Goal: Task Accomplishment & Management: Manage account settings

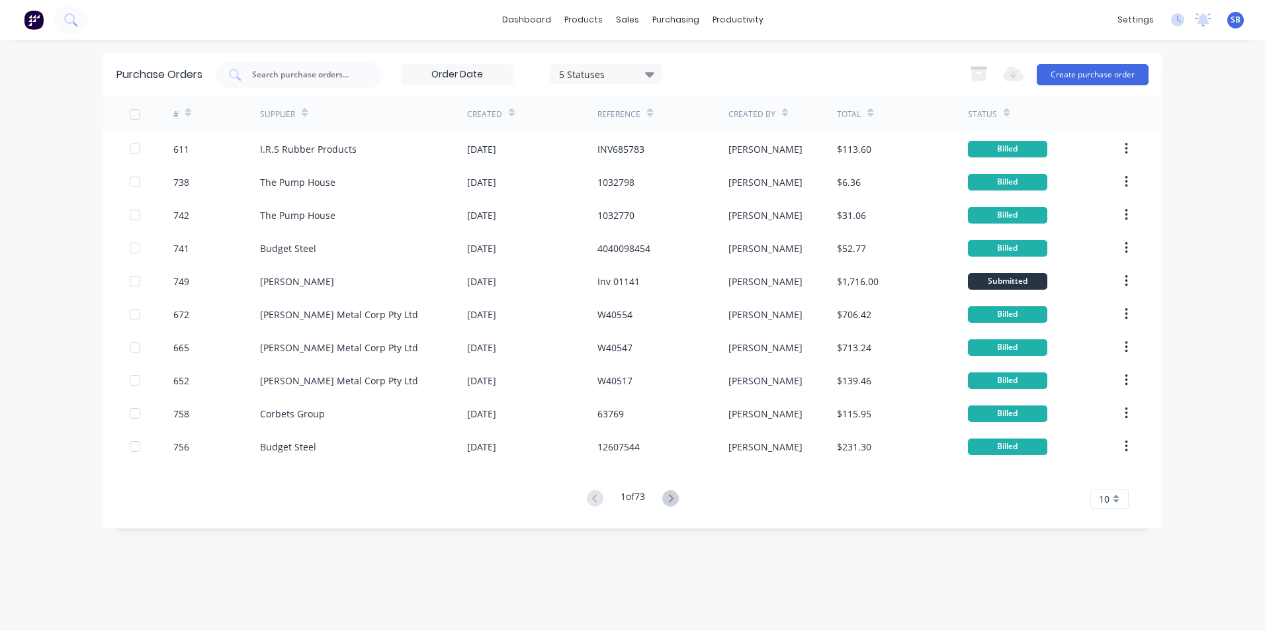
click at [608, 62] on div "5 Statuses 5 Statuses" at bounding box center [439, 75] width 447 height 26
click at [600, 72] on div "5 Statuses" at bounding box center [606, 74] width 95 height 14
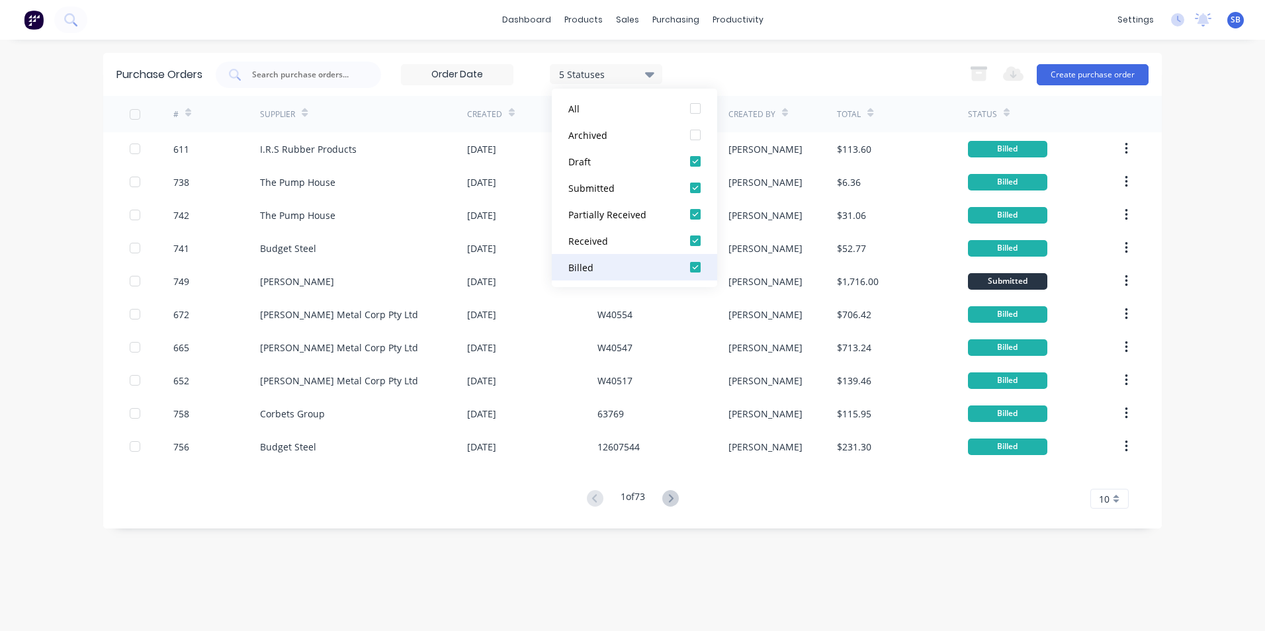
click at [596, 271] on div "Billed" at bounding box center [622, 268] width 106 height 14
click at [597, 185] on div "Submitted" at bounding box center [622, 188] width 106 height 14
click at [606, 163] on div "Draft" at bounding box center [622, 162] width 106 height 14
click at [330, 27] on div "dashboard products sales purchasing productivity dashboard products Product Cat…" at bounding box center [632, 20] width 1265 height 40
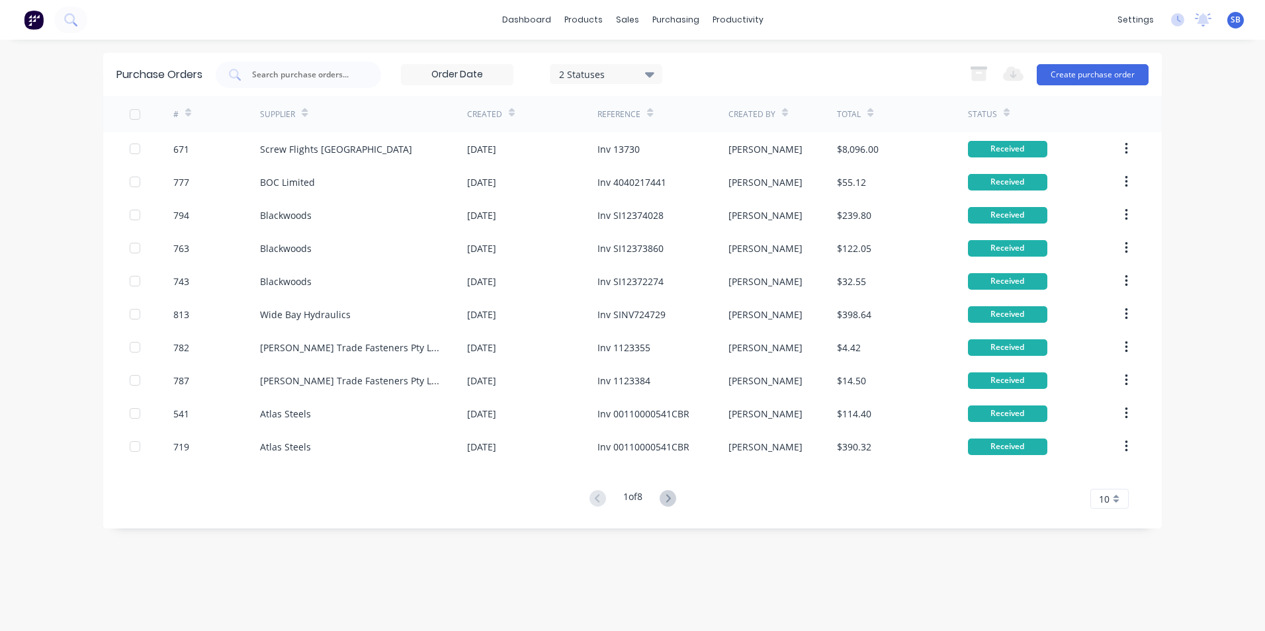
click at [1098, 490] on div "10" at bounding box center [1110, 499] width 38 height 20
click at [1095, 472] on div "35" at bounding box center [1109, 476] width 37 height 23
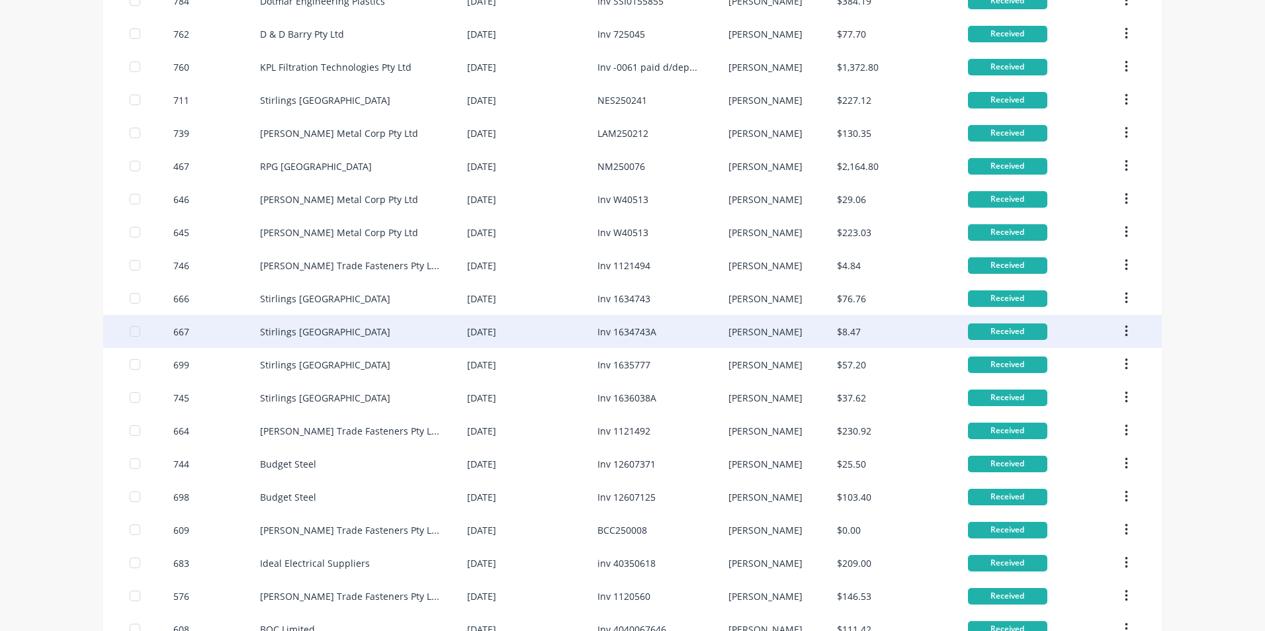
scroll to position [738, 0]
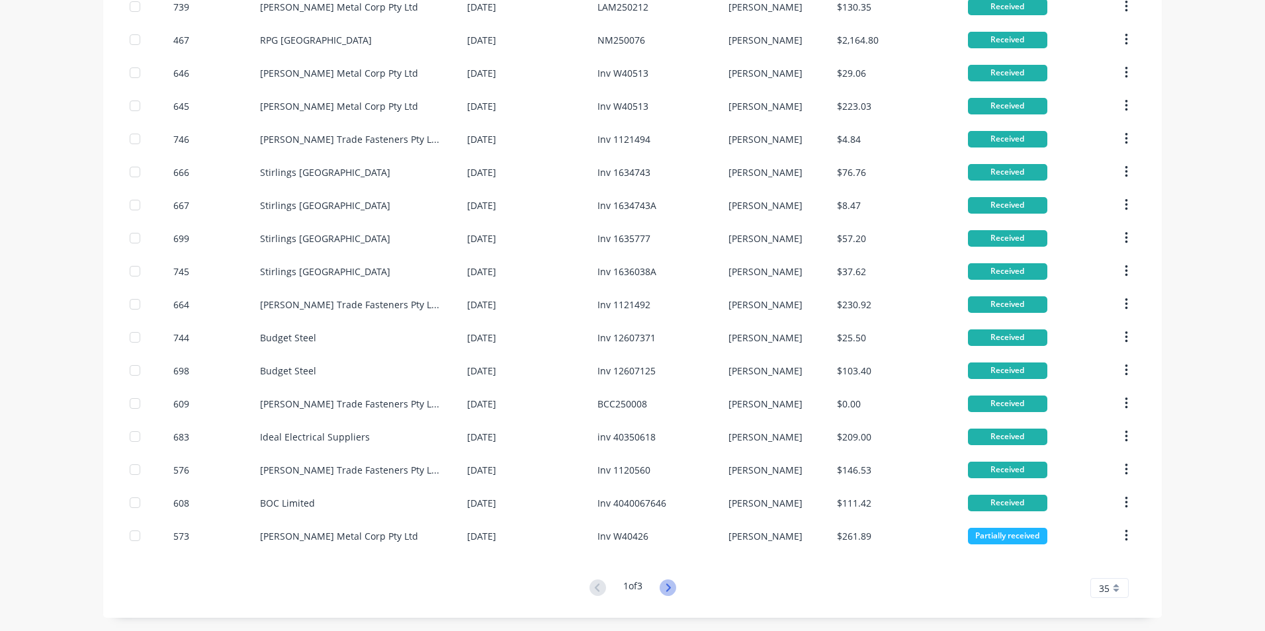
click at [663, 584] on icon at bounding box center [668, 588] width 17 height 17
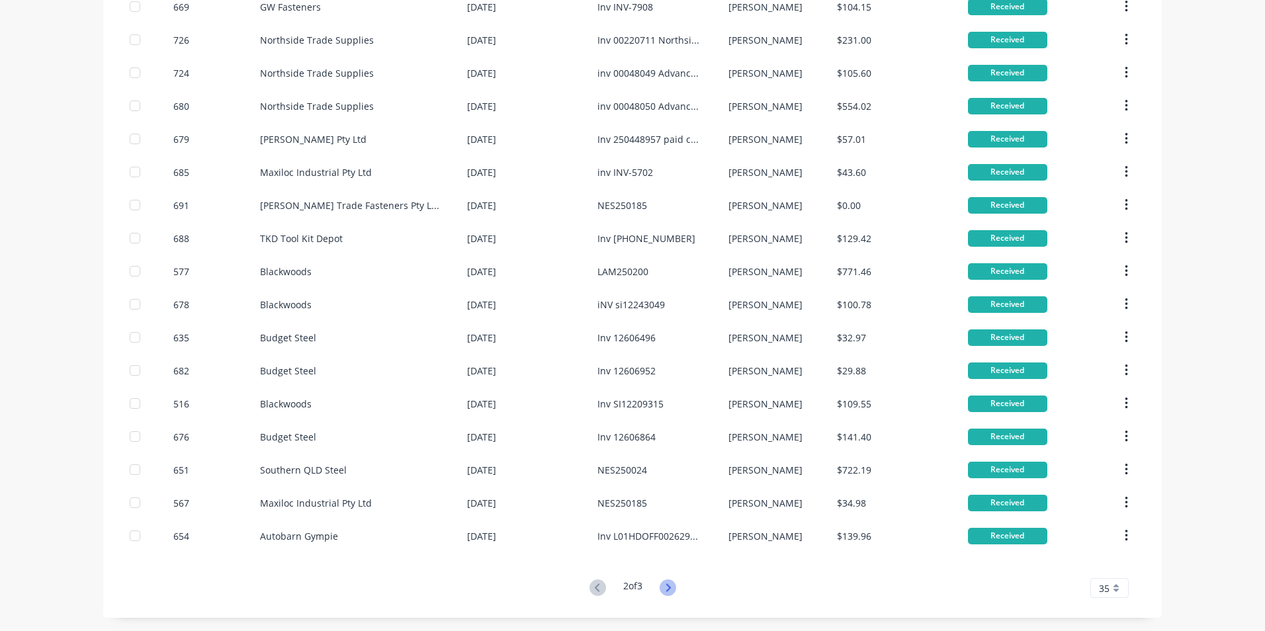
click at [663, 585] on icon at bounding box center [668, 588] width 17 height 17
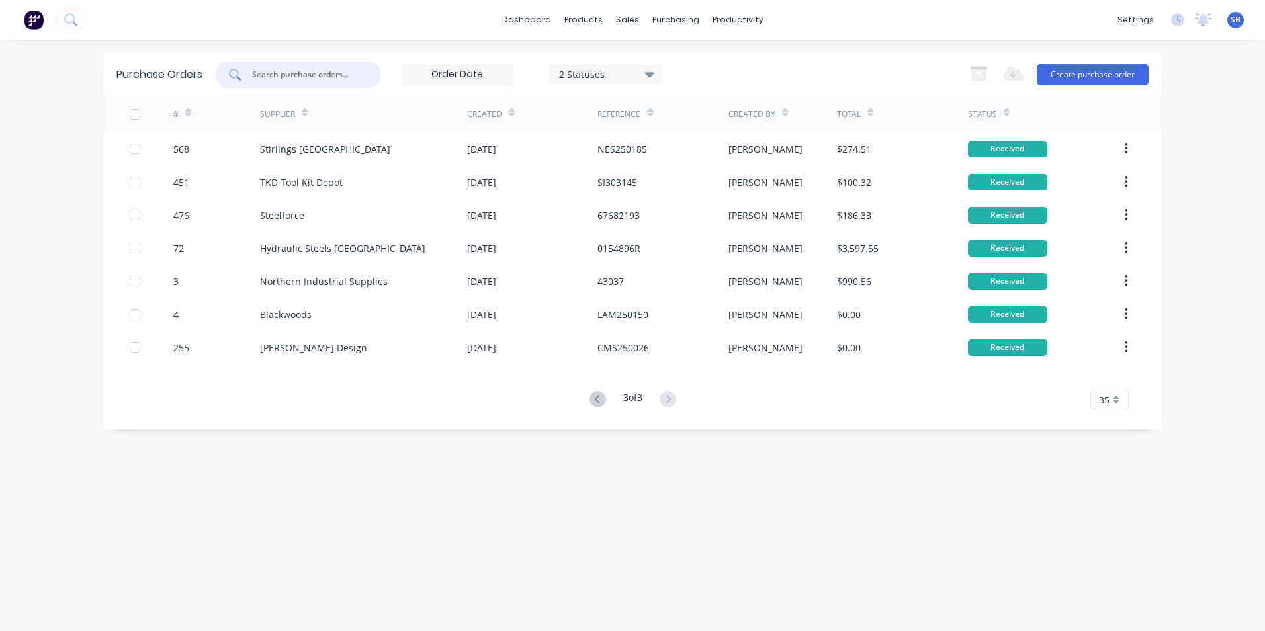
click at [345, 71] on input "text" at bounding box center [306, 74] width 110 height 13
type input "666"
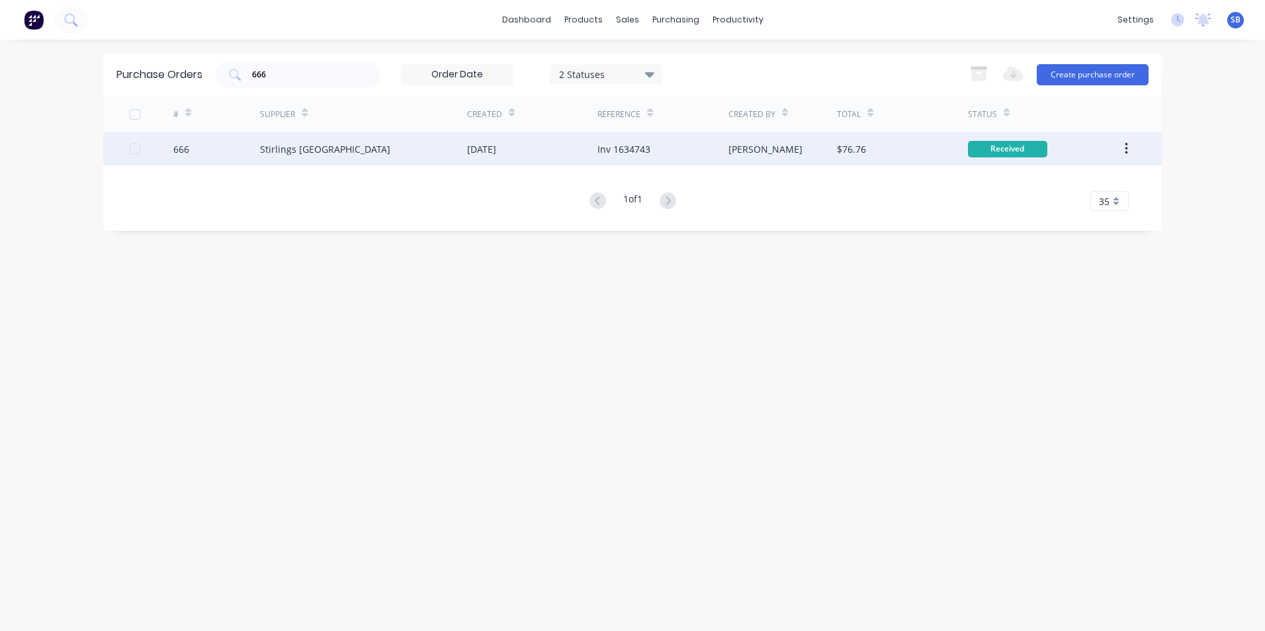
click at [699, 148] on div "Inv 1634743" at bounding box center [663, 148] width 130 height 33
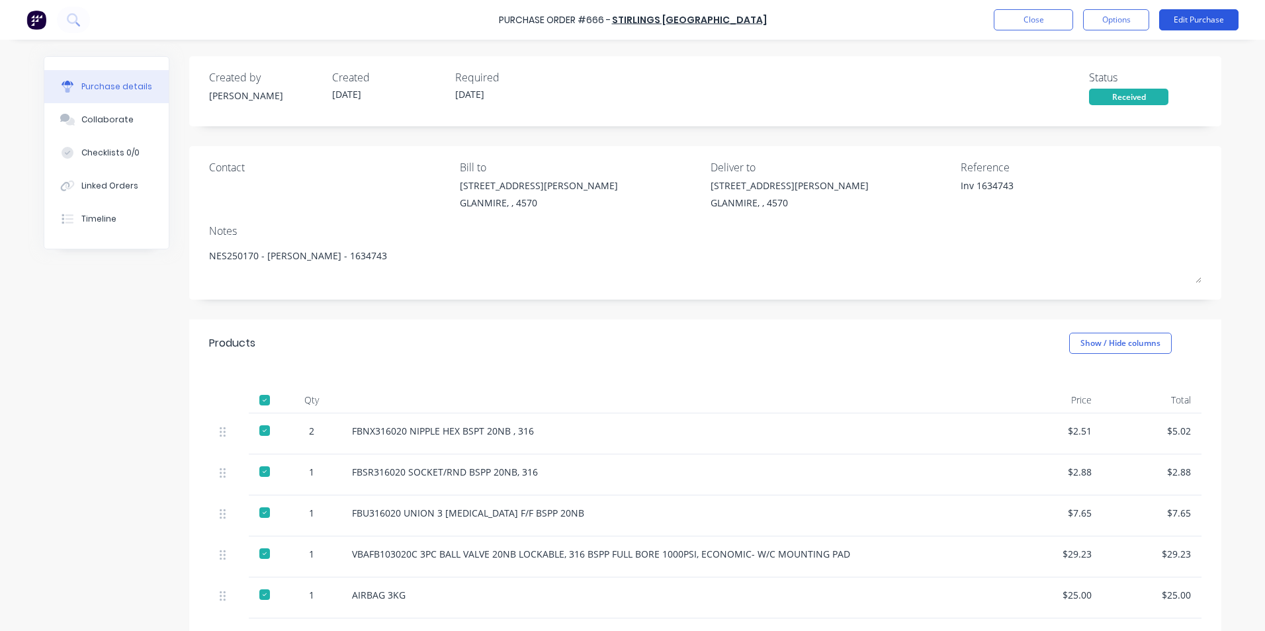
click at [1202, 28] on button "Edit Purchase" at bounding box center [1199, 19] width 79 height 21
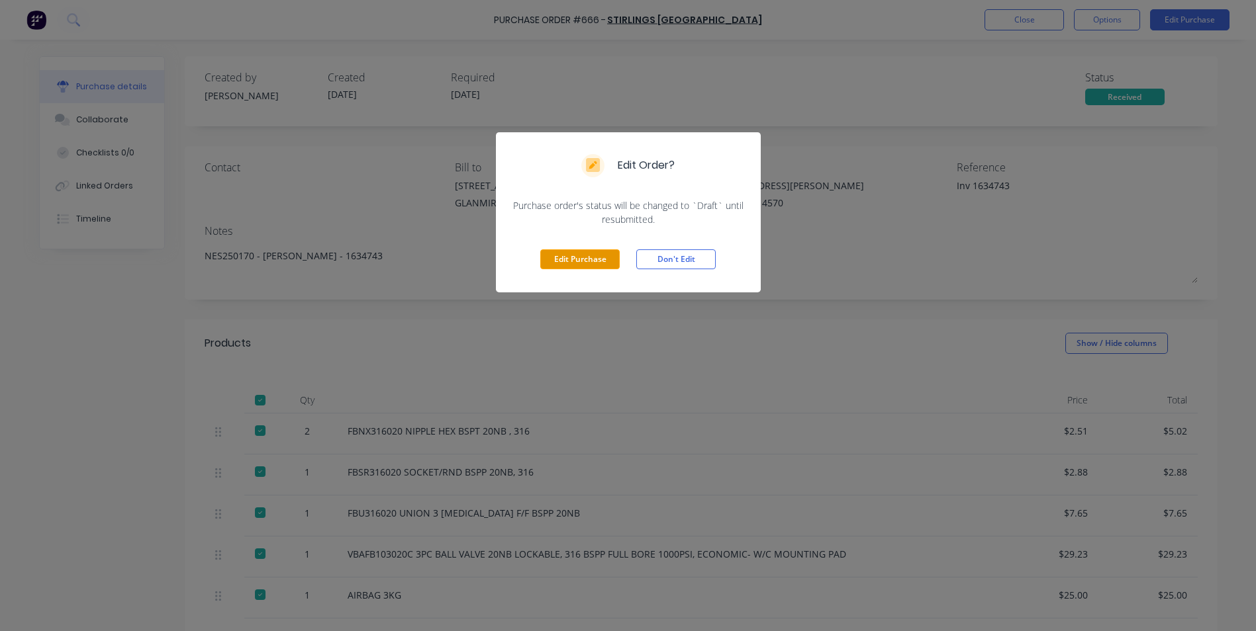
click at [574, 261] on button "Edit Purchase" at bounding box center [579, 260] width 79 height 20
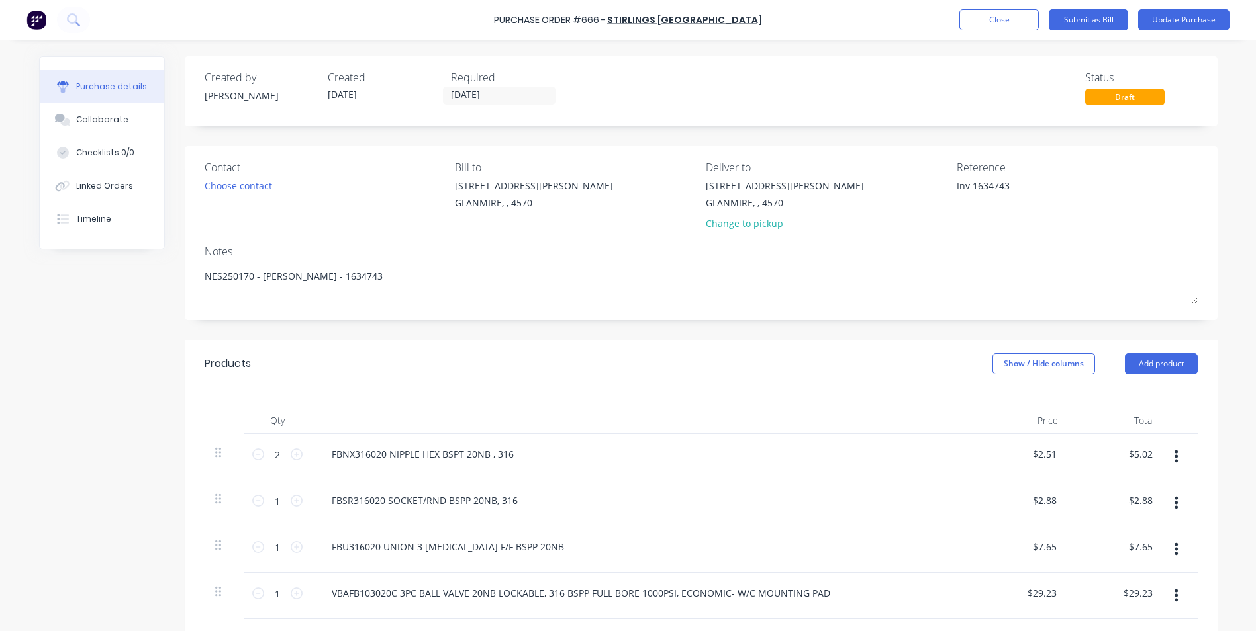
type textarea "x"
click at [973, 189] on textarea "Inv 1634743" at bounding box center [1043, 194] width 165 height 30
type textarea "1634743"
type textarea "x"
type textarea "1634743"
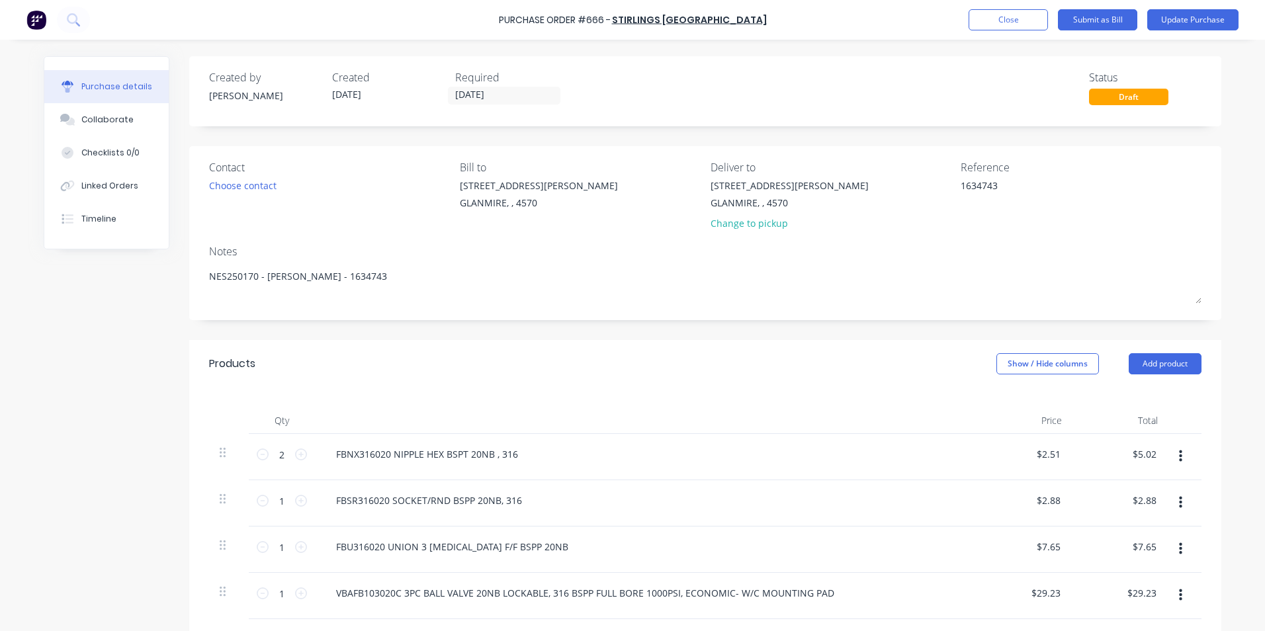
click at [1051, 375] on div "Products Show / Hide columns Add product" at bounding box center [705, 364] width 1033 height 48
click at [1052, 365] on button "Show / Hide columns" at bounding box center [1048, 363] width 103 height 21
click at [1017, 405] on label "Account" at bounding box center [1007, 407] width 23 height 11
click at [996, 402] on input "Account" at bounding box center [996, 402] width 0 height 0
click at [943, 450] on span "Select..." at bounding box center [949, 455] width 40 height 14
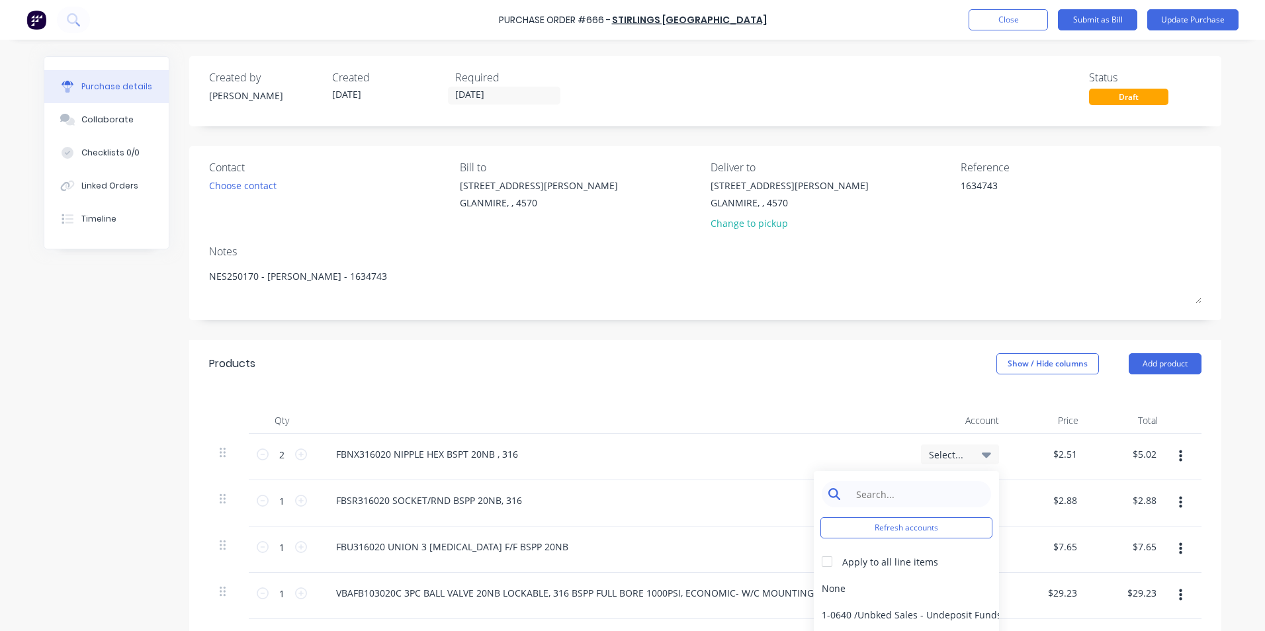
type textarea "x"
click at [907, 487] on input at bounding box center [917, 494] width 136 height 26
type input "mater"
click at [823, 561] on div at bounding box center [827, 562] width 26 height 26
click at [831, 583] on div "5-0270 / Purchases - Materials" at bounding box center [906, 588] width 185 height 26
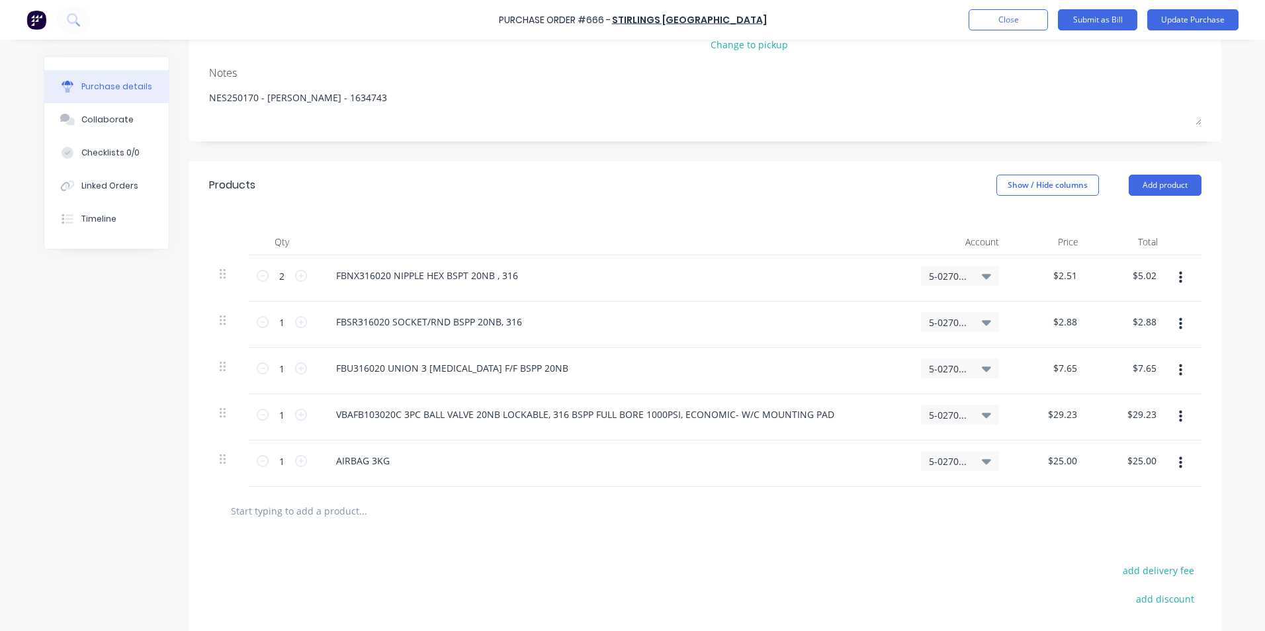
scroll to position [314, 0]
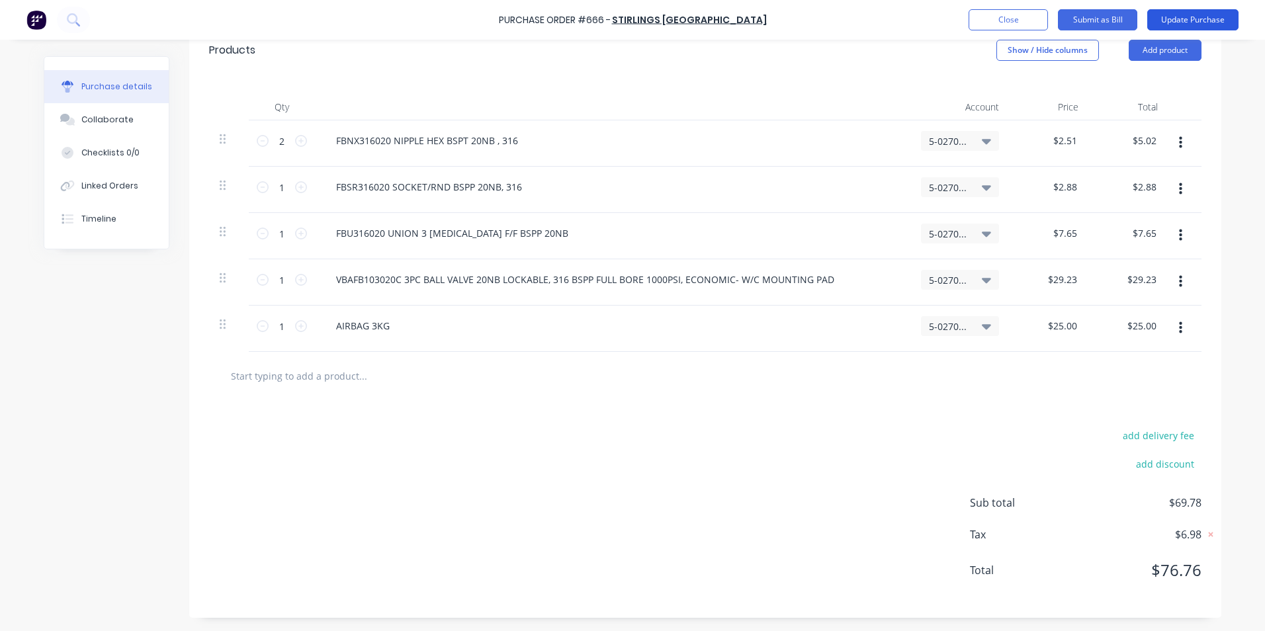
click at [1203, 21] on button "Update Purchase" at bounding box center [1193, 19] width 91 height 21
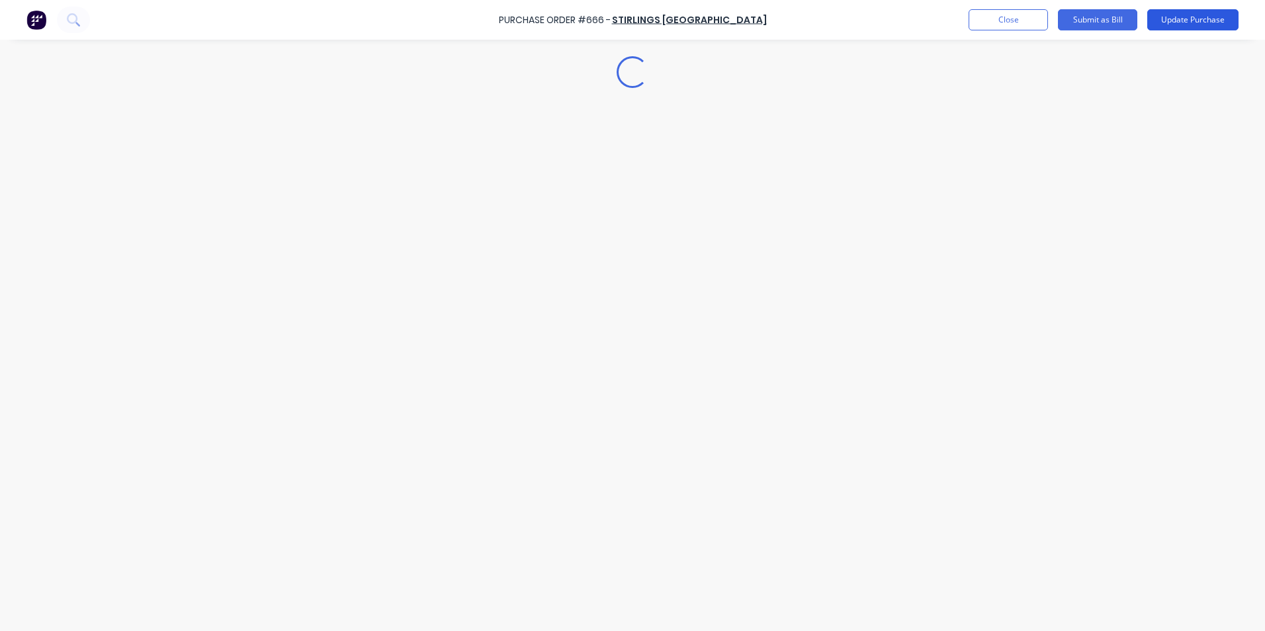
scroll to position [0, 0]
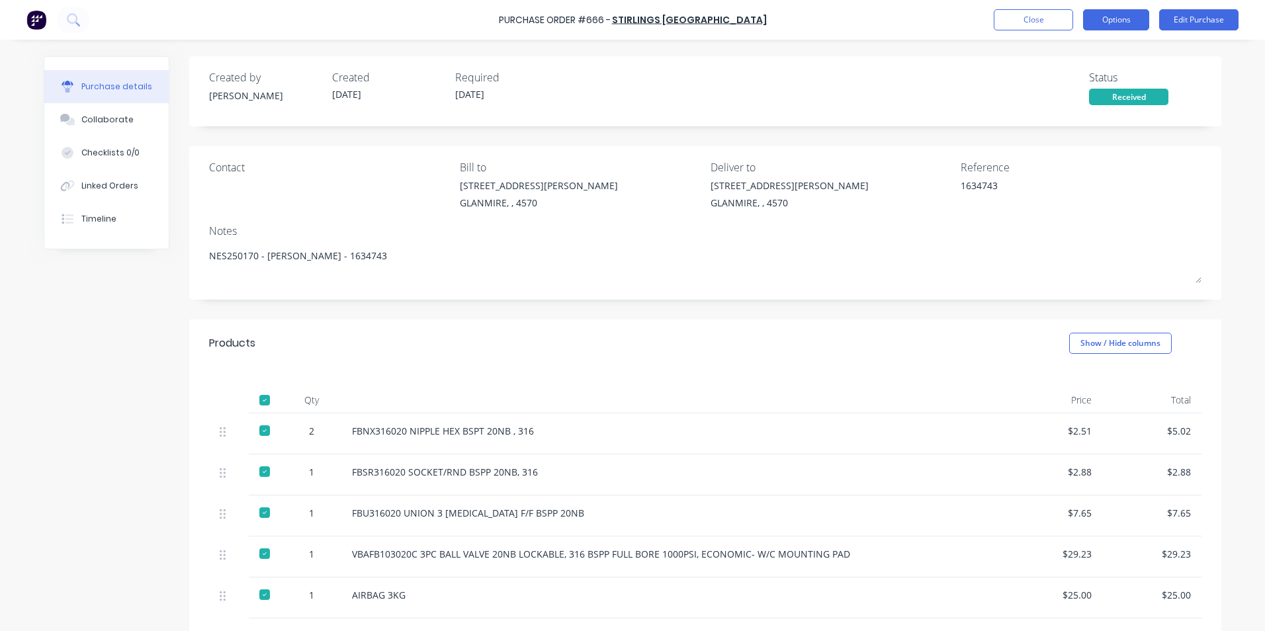
click at [1096, 21] on button "Options" at bounding box center [1116, 19] width 66 height 21
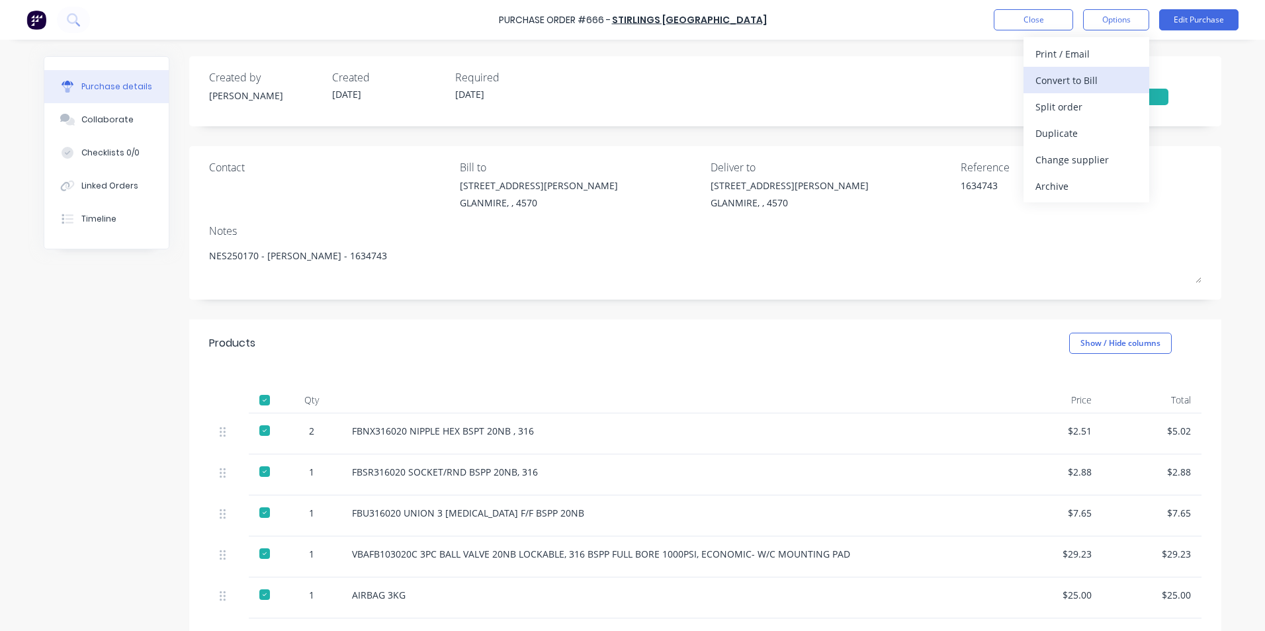
click at [1070, 81] on div "Convert to Bill" at bounding box center [1087, 80] width 102 height 19
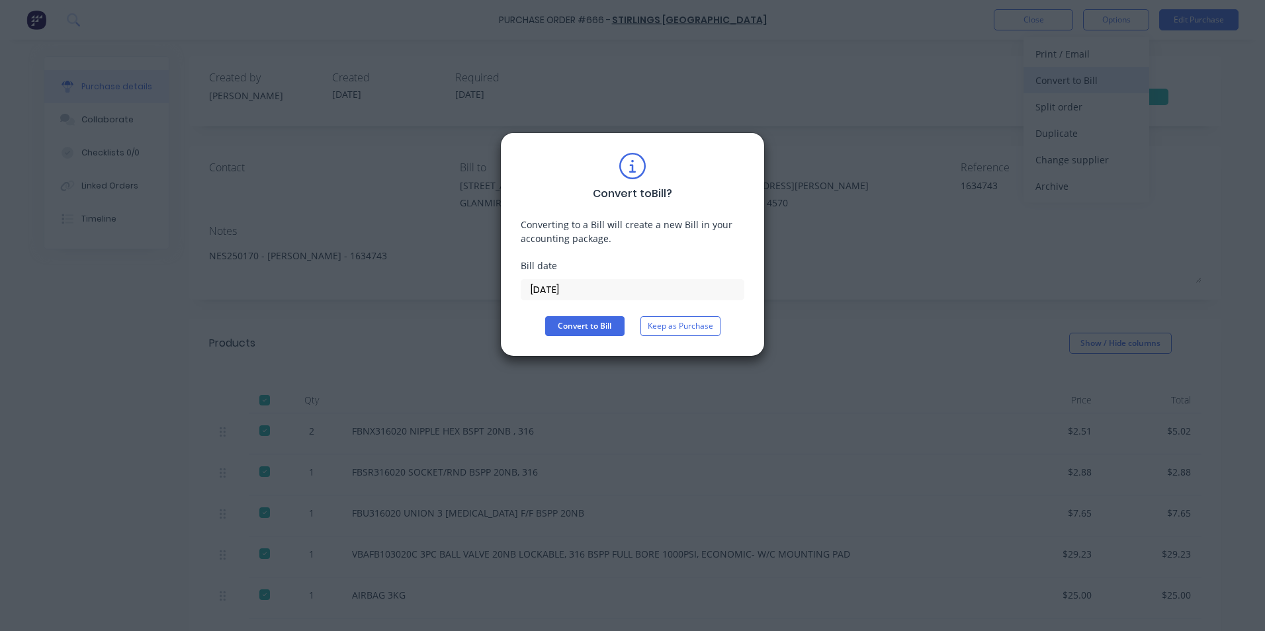
type textarea "x"
click at [576, 293] on input "[DATE]" at bounding box center [633, 290] width 222 height 20
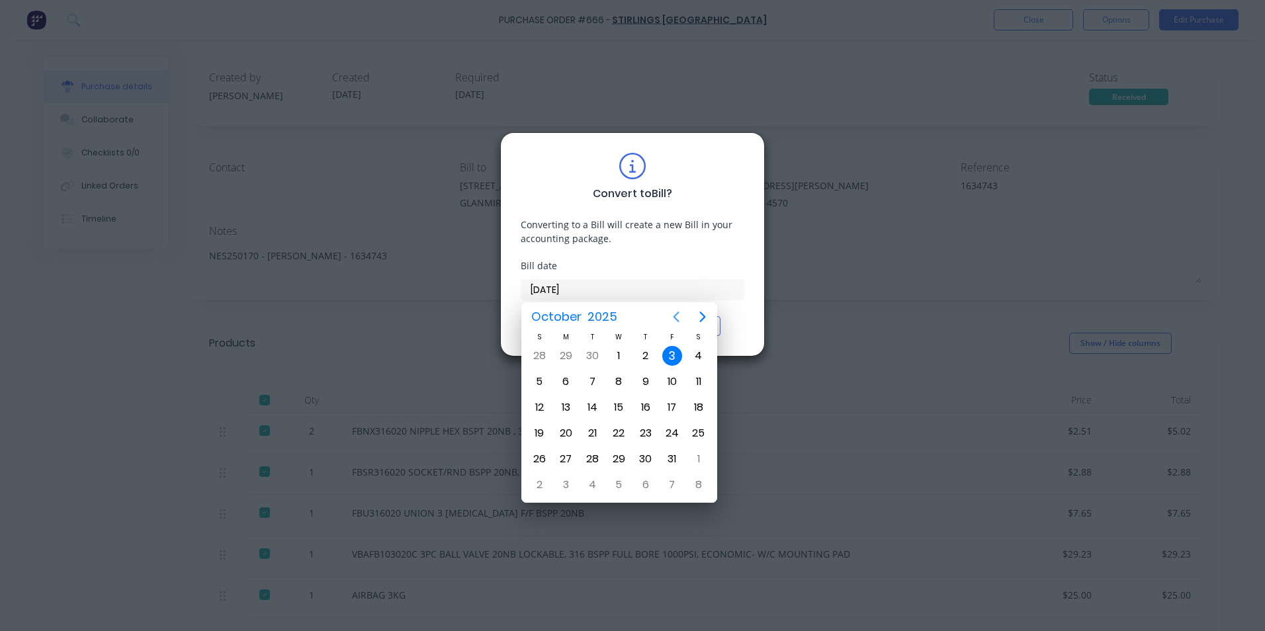
click at [670, 320] on icon "Previous page" at bounding box center [676, 317] width 16 height 16
click at [670, 411] on div "19" at bounding box center [673, 408] width 20 height 20
type input "[DATE]"
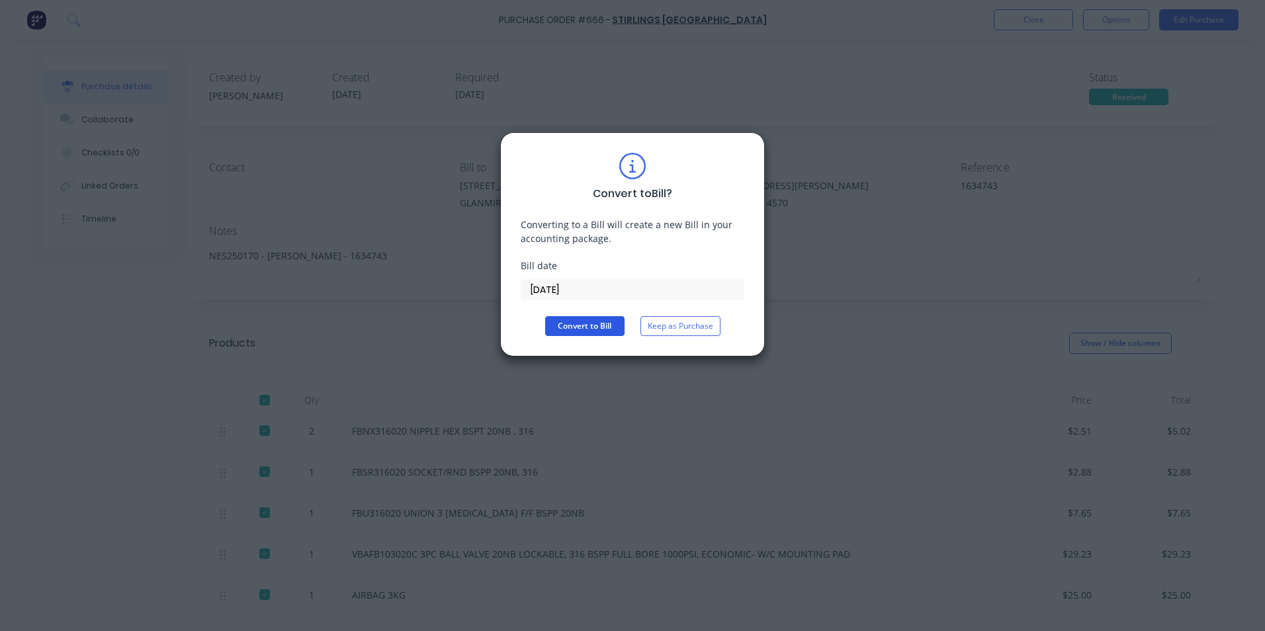
click at [610, 326] on button "Convert to Bill" at bounding box center [584, 326] width 79 height 20
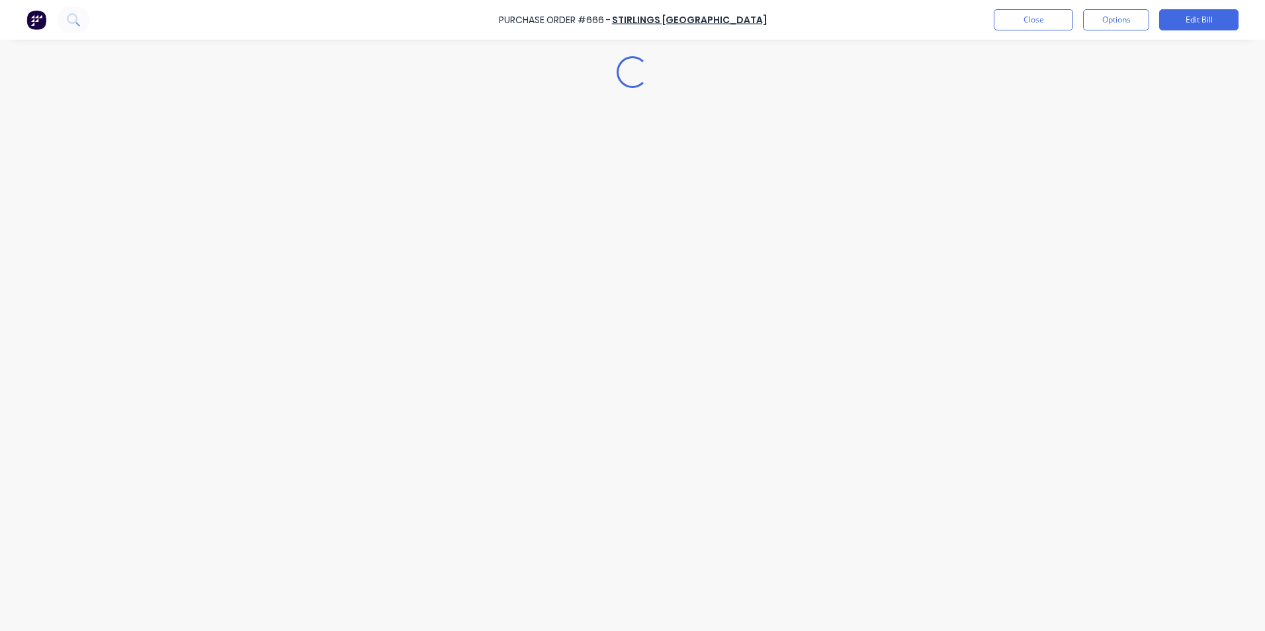
type textarea "x"
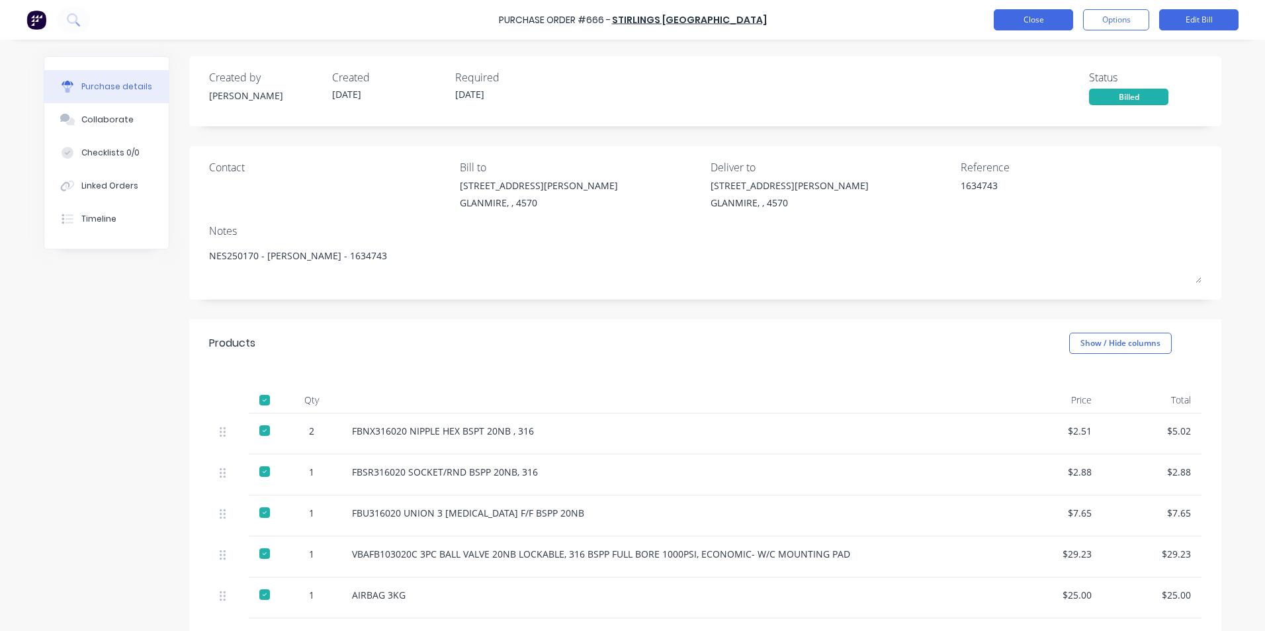
click at [1038, 23] on button "Close" at bounding box center [1033, 19] width 79 height 21
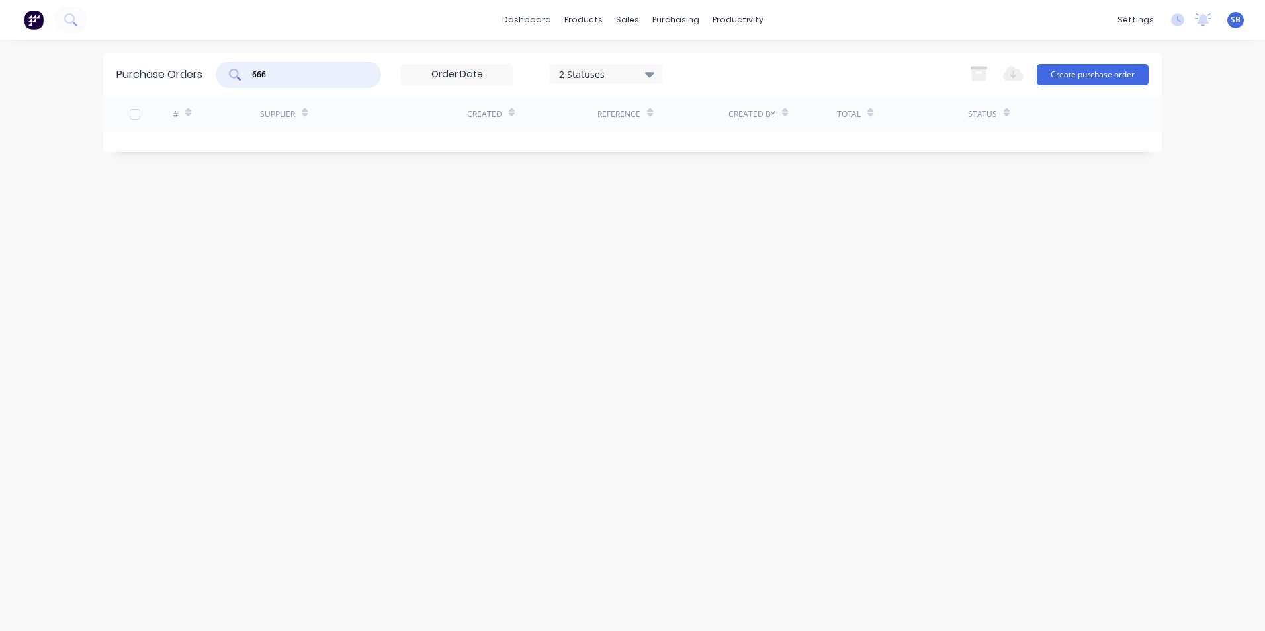
click at [290, 70] on input "666" at bounding box center [306, 74] width 110 height 13
type input "667"
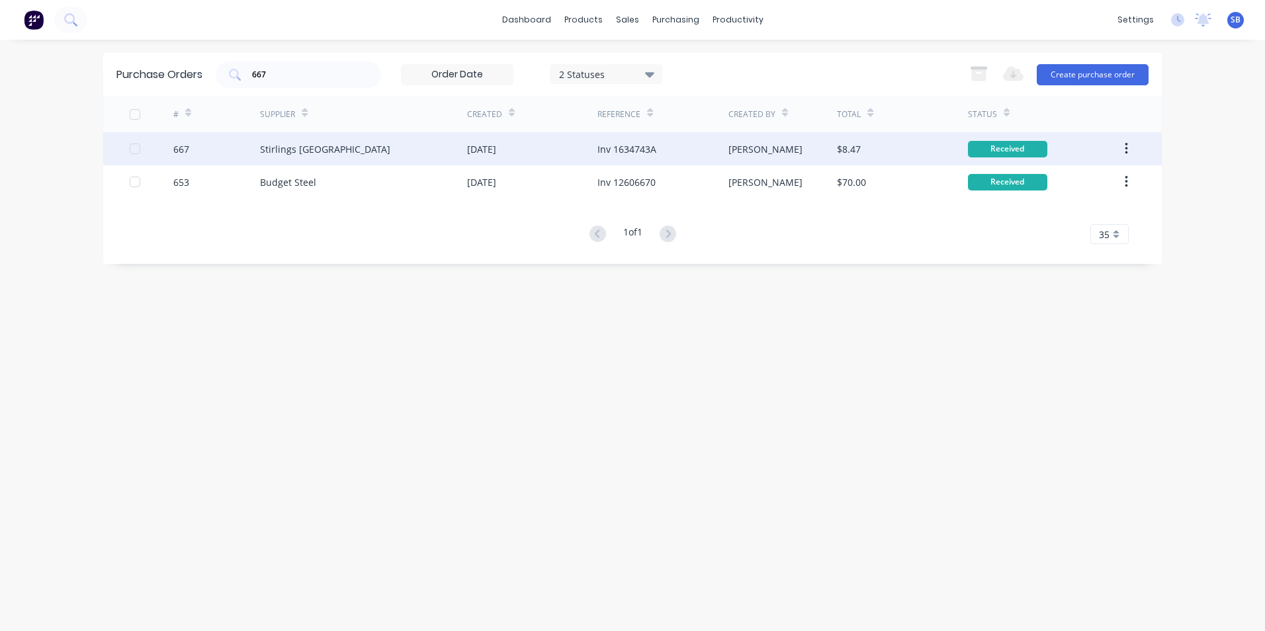
click at [712, 155] on div "Inv 1634743A" at bounding box center [663, 148] width 130 height 33
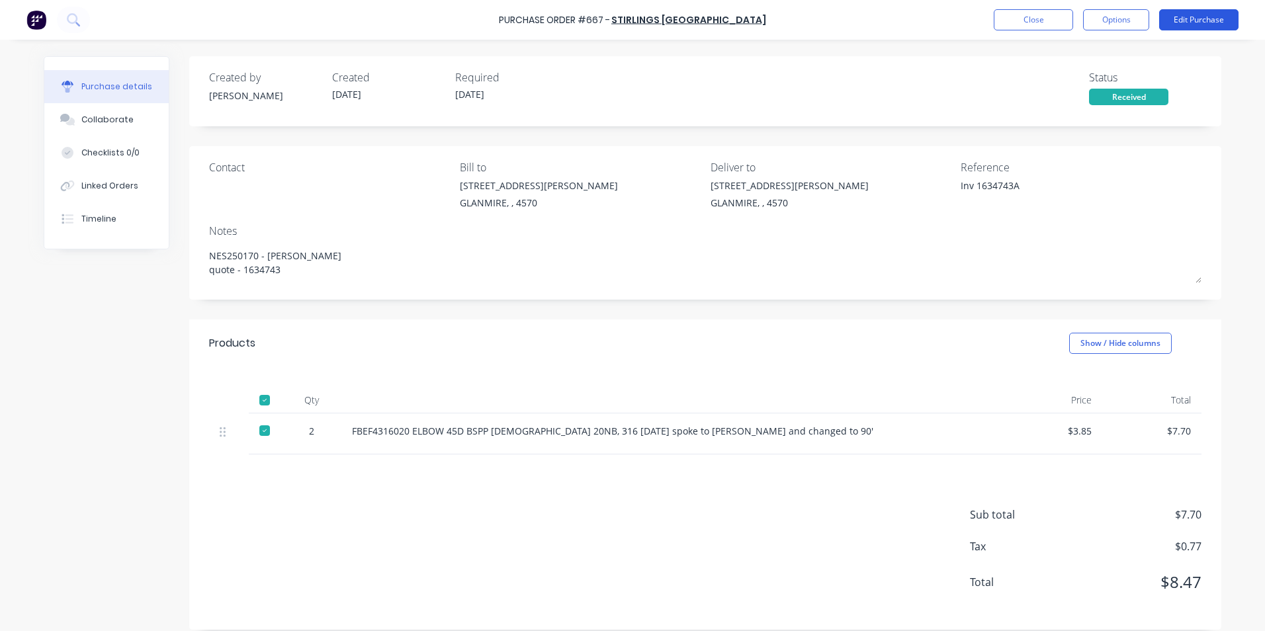
click at [1187, 24] on button "Edit Purchase" at bounding box center [1199, 19] width 79 height 21
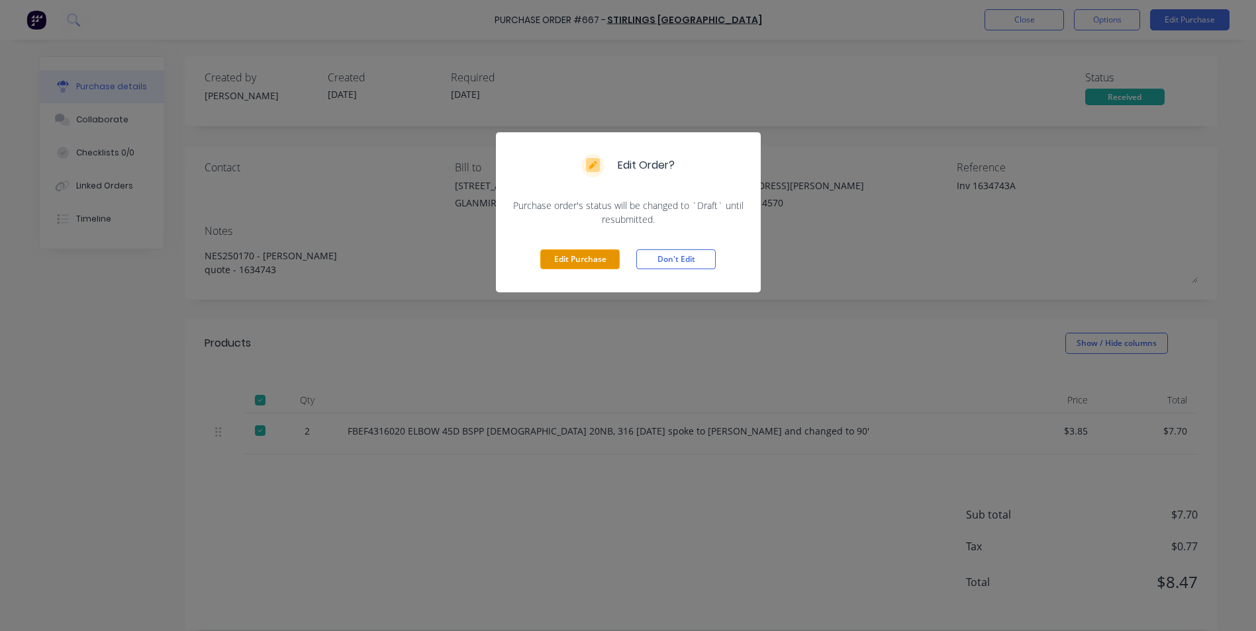
click at [609, 261] on button "Edit Purchase" at bounding box center [579, 260] width 79 height 20
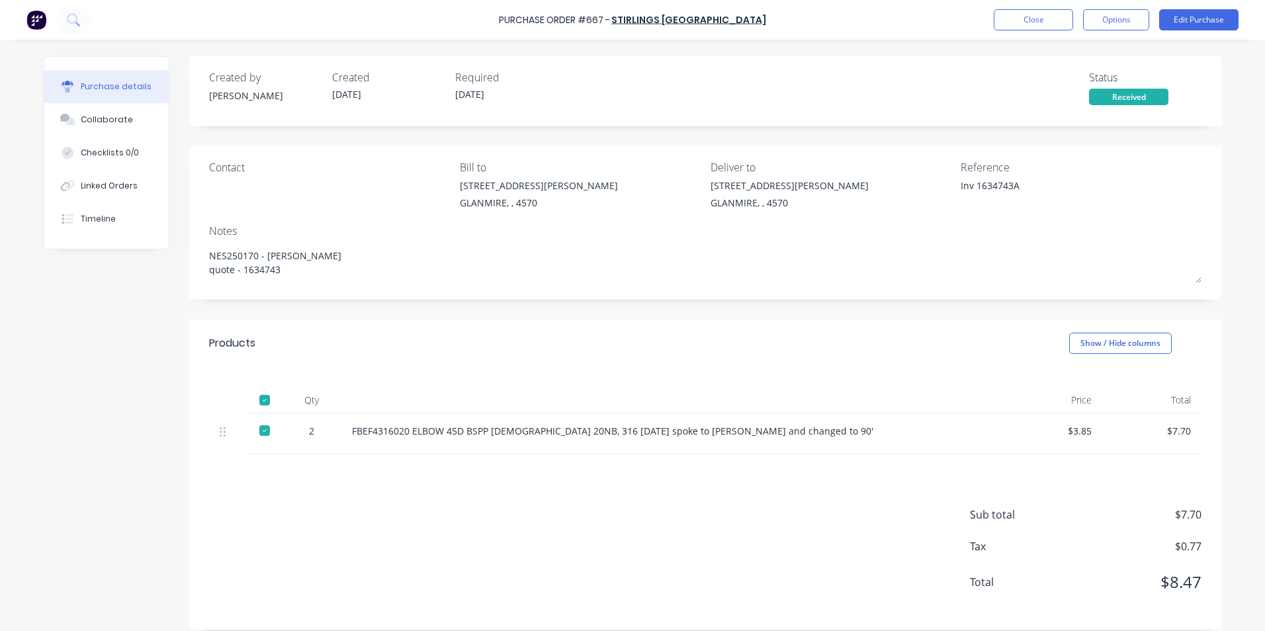
type textarea "x"
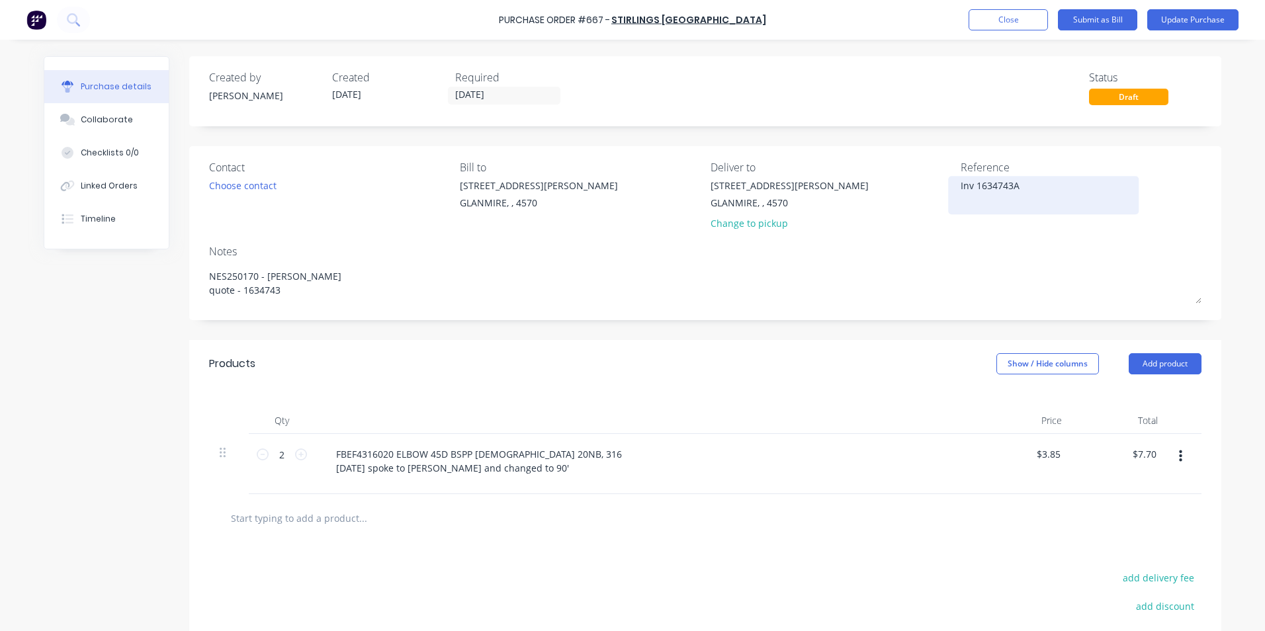
click at [974, 186] on textarea "Inv 1634743A" at bounding box center [1043, 194] width 165 height 30
type textarea "1634743A"
type textarea "x"
type textarea "1634743A"
click at [1056, 371] on button "Show / Hide columns" at bounding box center [1048, 363] width 103 height 21
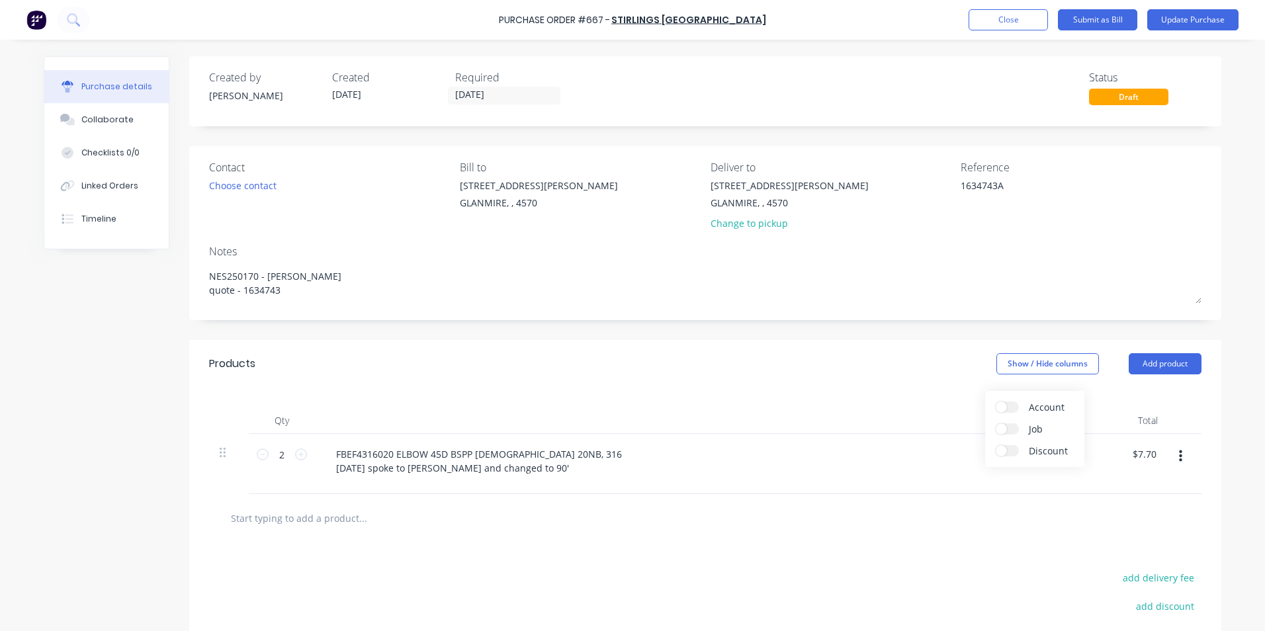
click at [1017, 407] on label "Account" at bounding box center [1007, 407] width 23 height 11
click at [996, 402] on input "Account" at bounding box center [996, 402] width 0 height 0
click at [923, 452] on div "Select..." at bounding box center [960, 455] width 78 height 20
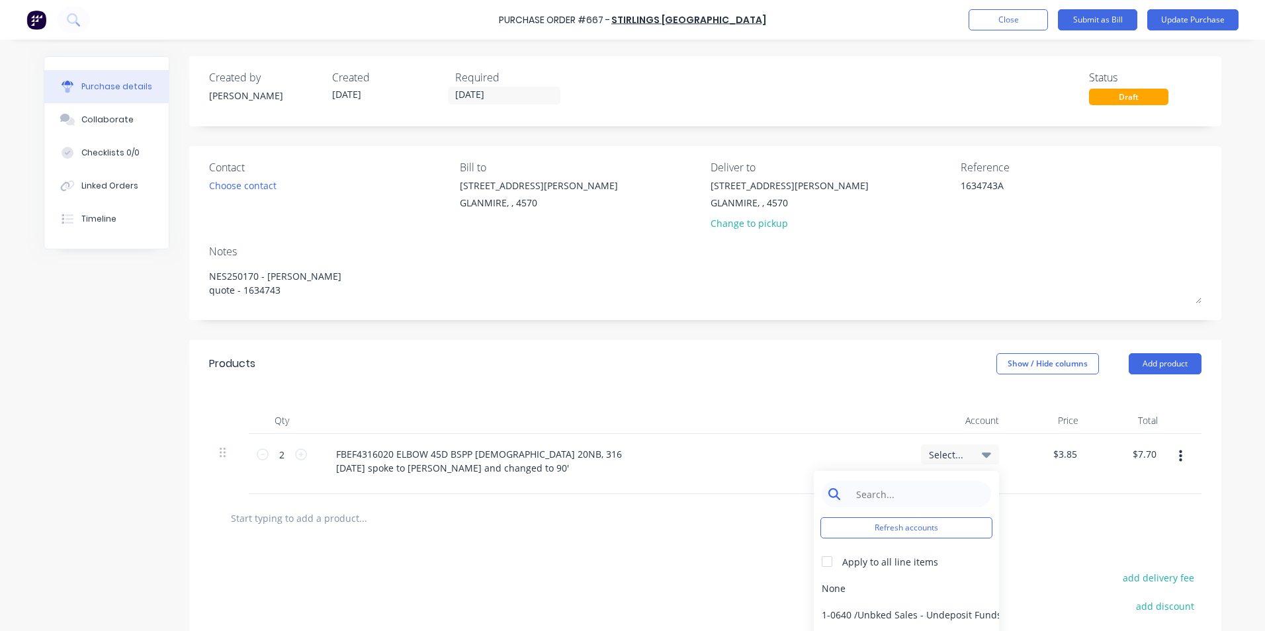
type textarea "x"
click at [911, 494] on input at bounding box center [917, 494] width 136 height 26
type input "mater"
click at [894, 586] on div "5-0270 / Purchases - Materials" at bounding box center [906, 588] width 185 height 26
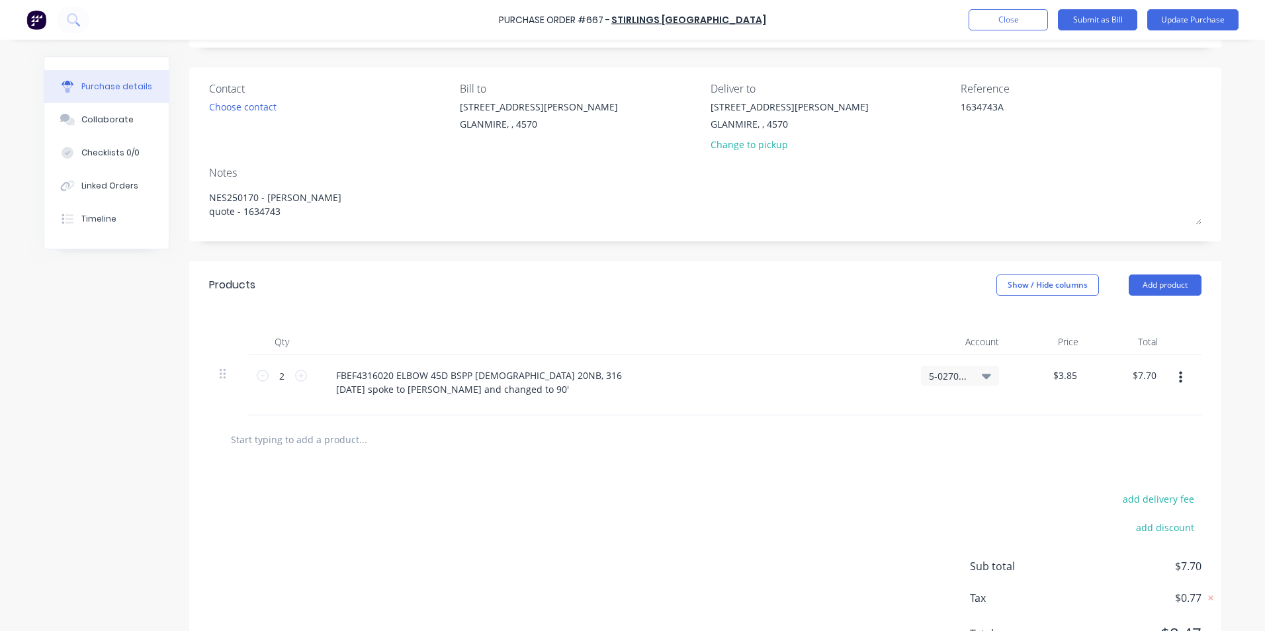
scroll to position [142, 0]
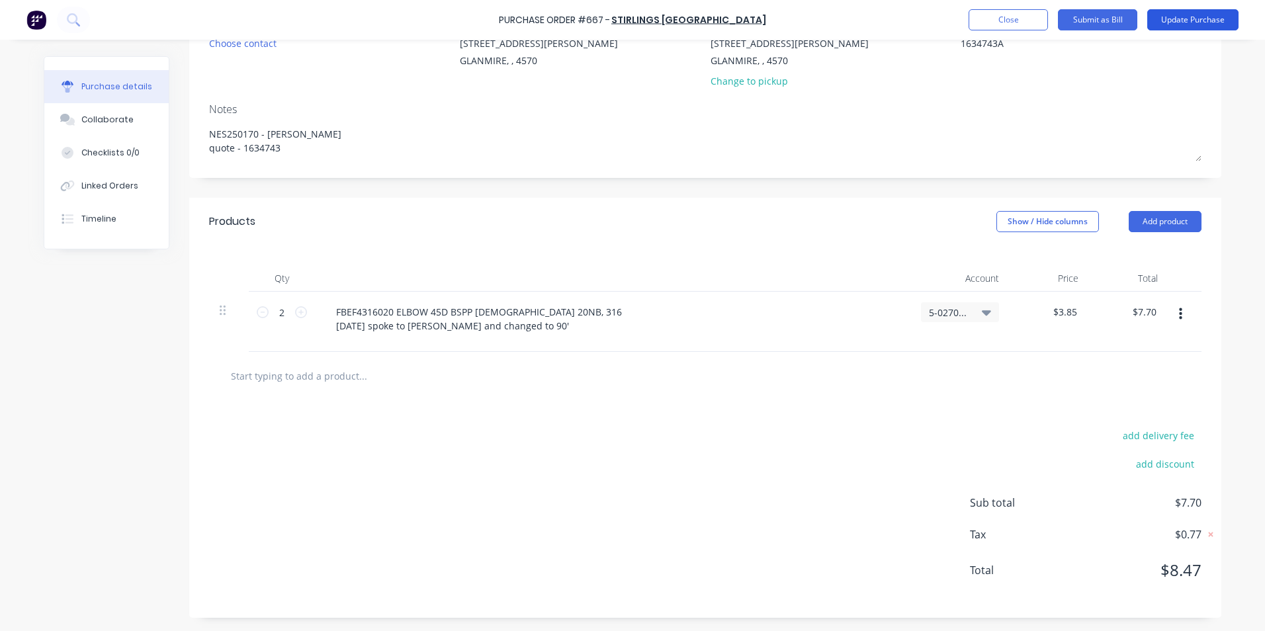
click at [1212, 24] on button "Update Purchase" at bounding box center [1193, 19] width 91 height 21
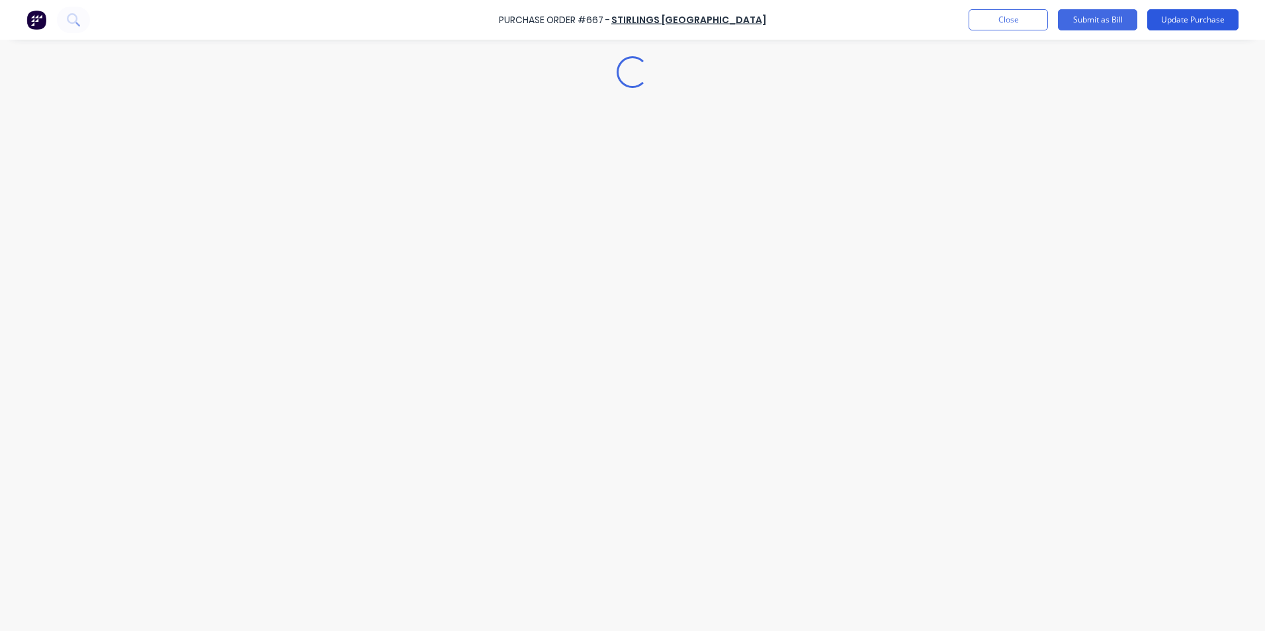
scroll to position [0, 0]
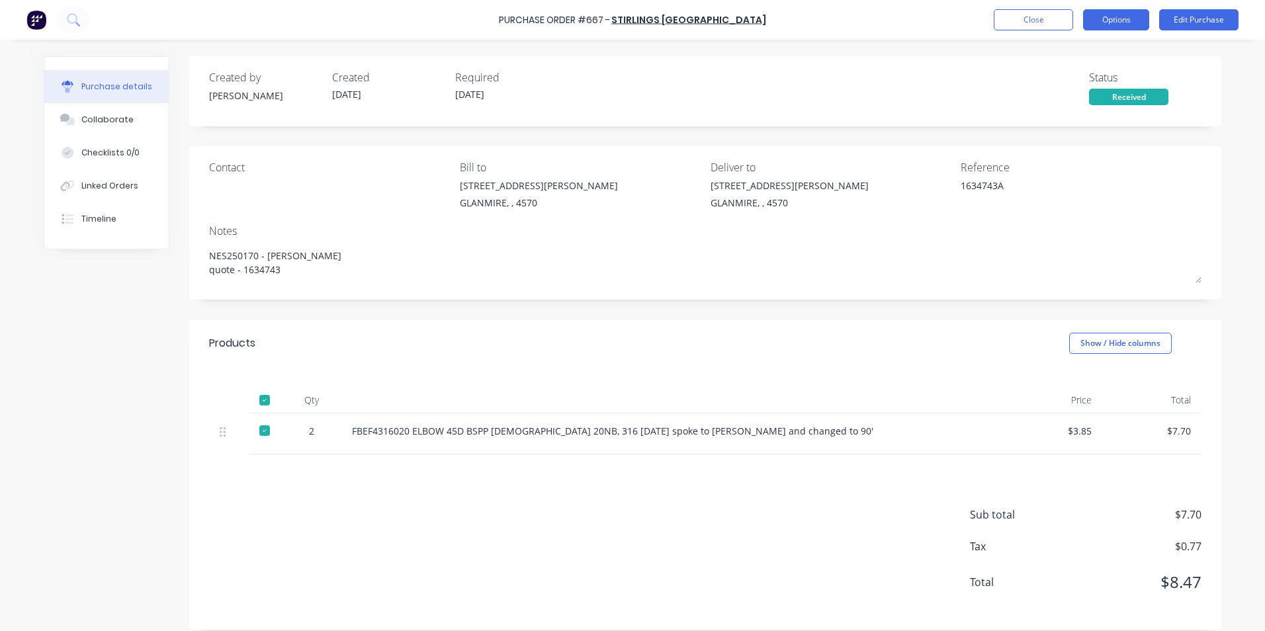
click at [1122, 25] on button "Options" at bounding box center [1116, 19] width 66 height 21
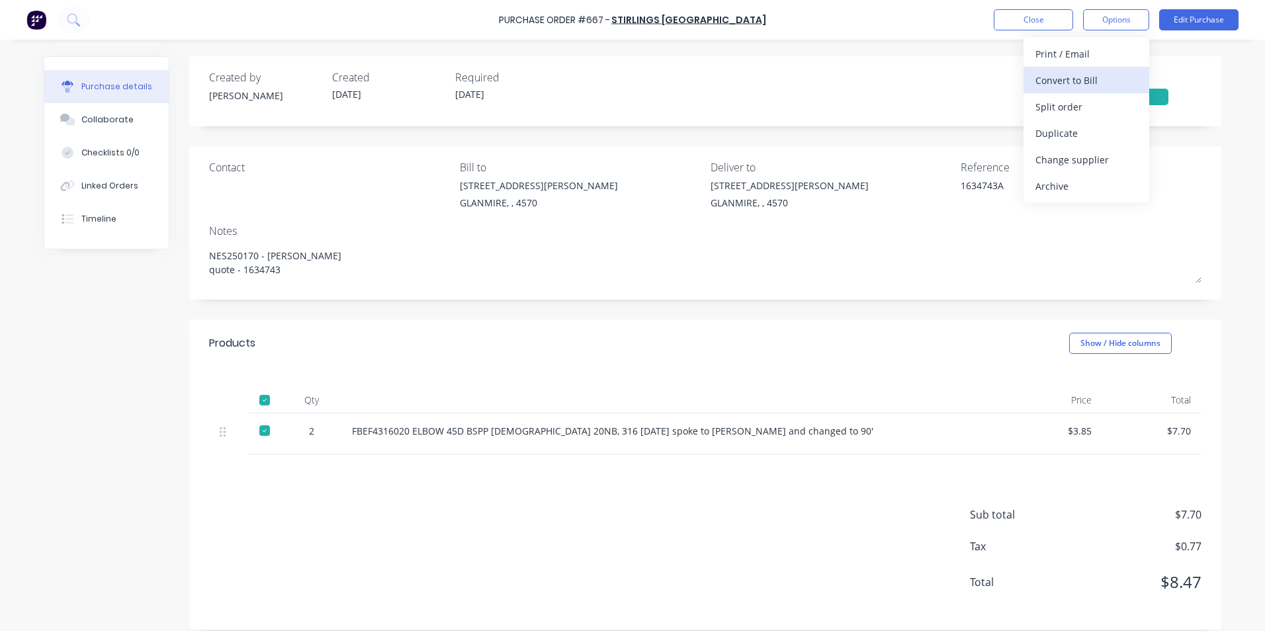
click at [1106, 78] on div "Convert to Bill" at bounding box center [1087, 80] width 102 height 19
type textarea "x"
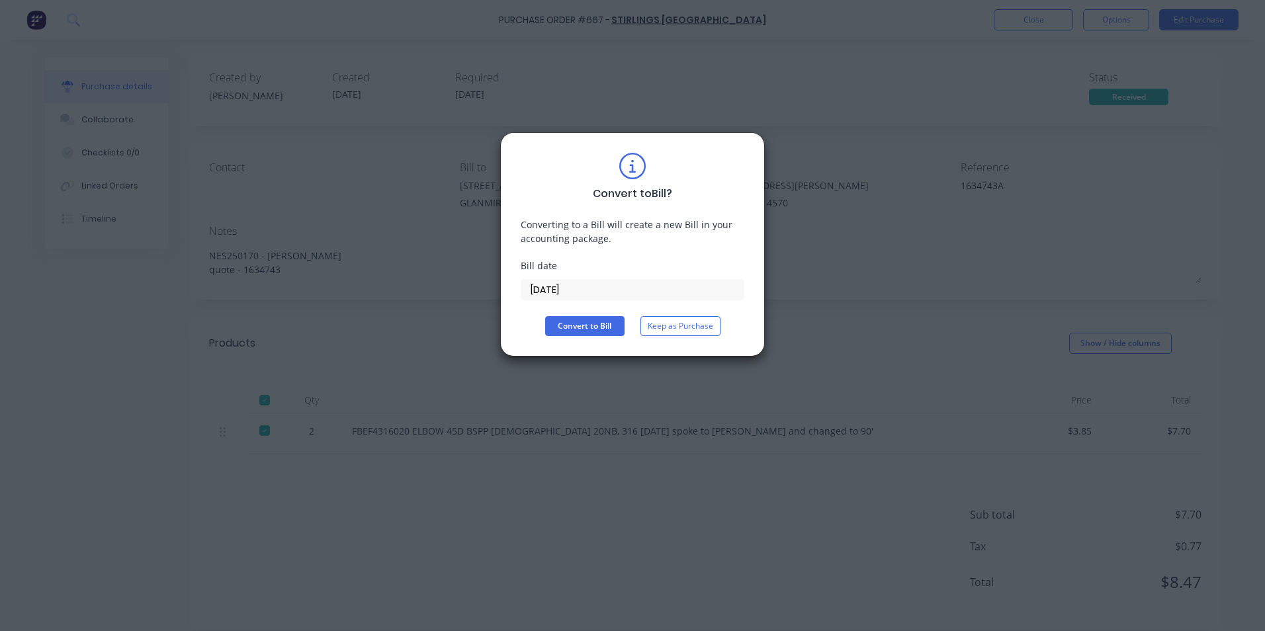
click at [629, 286] on input "[DATE]" at bounding box center [633, 290] width 222 height 20
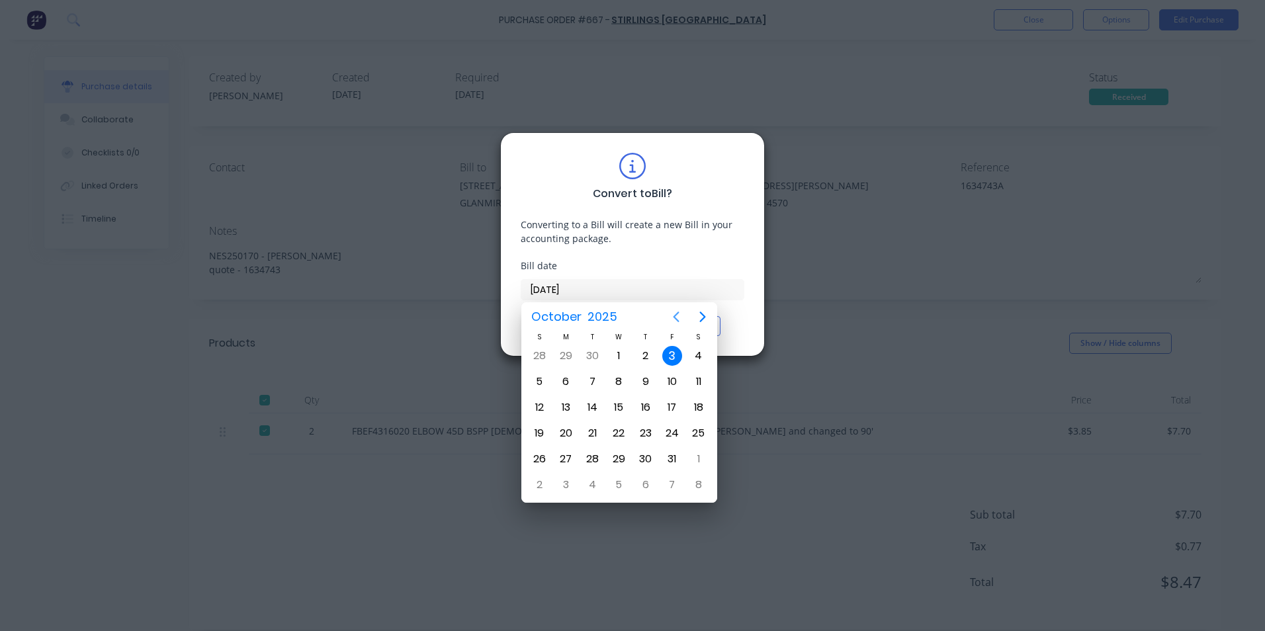
click at [670, 309] on icon "Previous page" at bounding box center [676, 317] width 16 height 16
click at [661, 399] on div "19" at bounding box center [672, 407] width 26 height 25
type input "[DATE]"
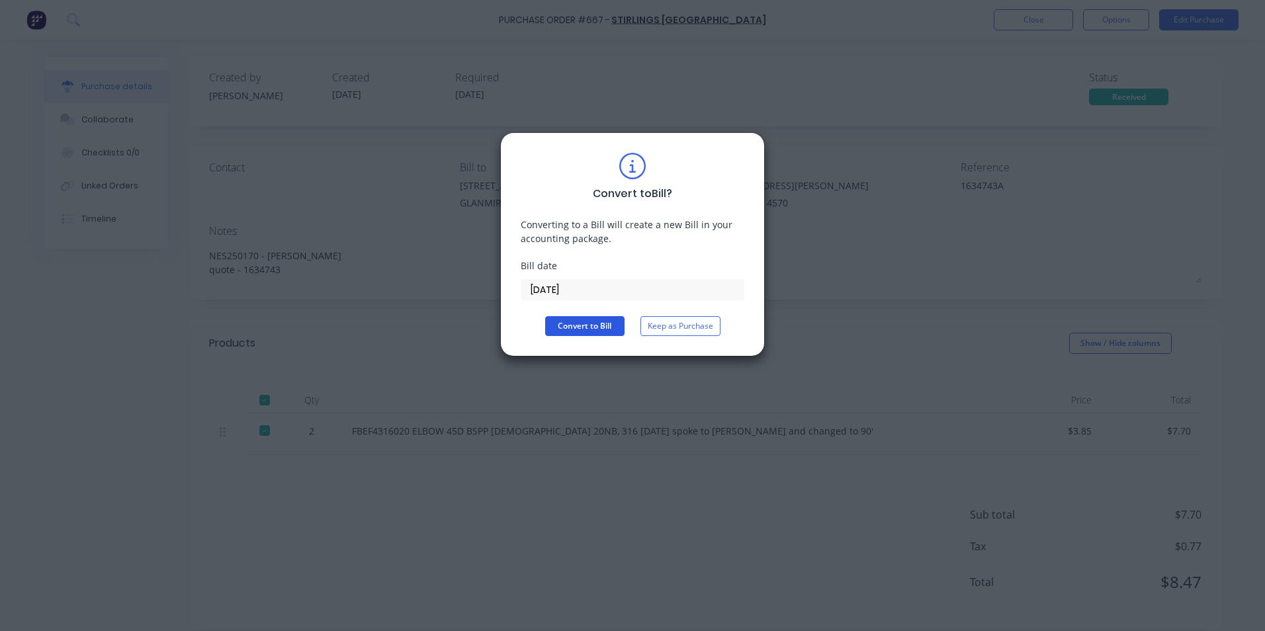
click at [602, 325] on button "Convert to Bill" at bounding box center [584, 326] width 79 height 20
type textarea "x"
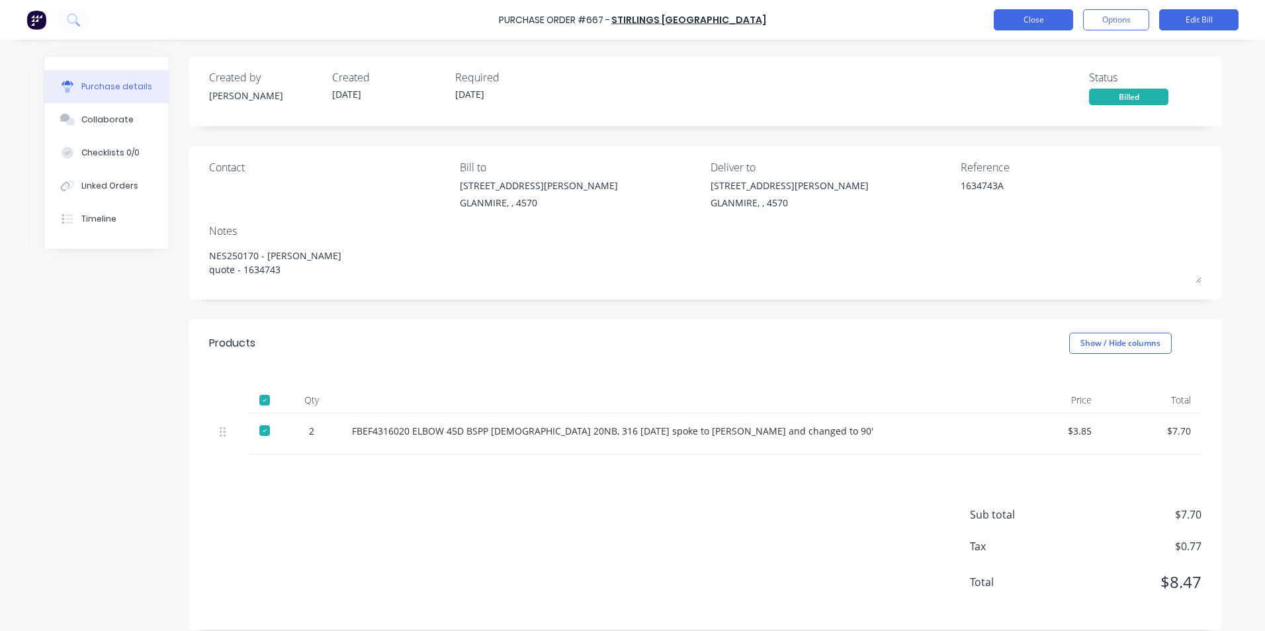
click at [1058, 25] on button "Close" at bounding box center [1033, 19] width 79 height 21
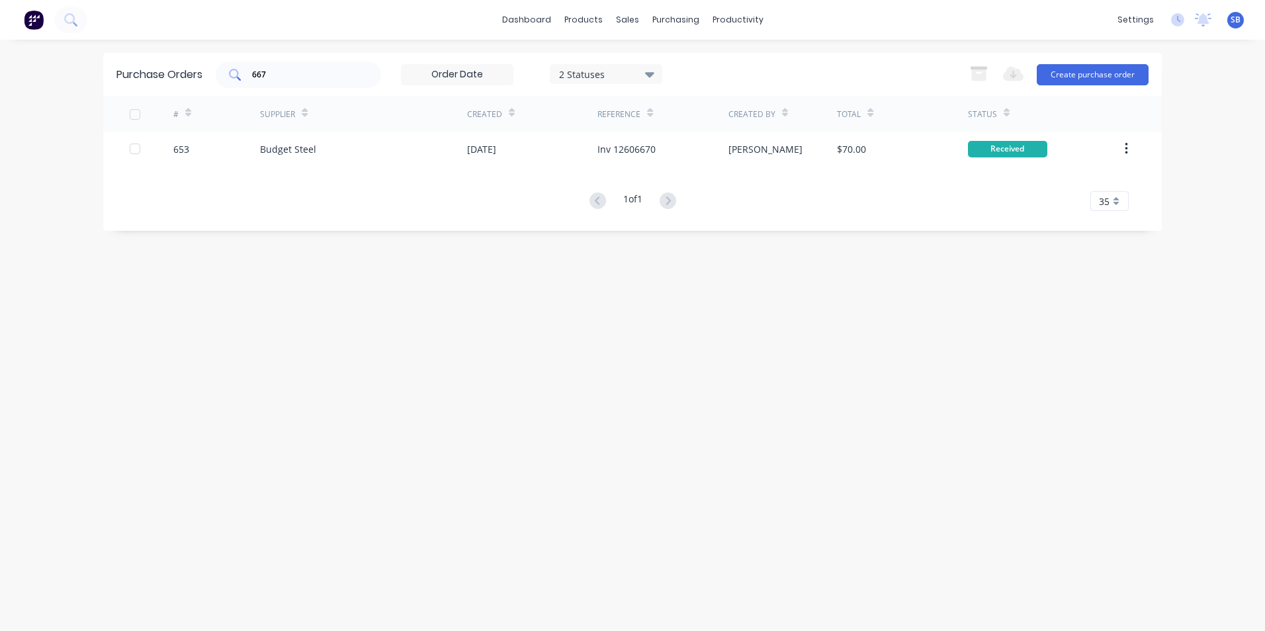
click at [317, 72] on input "667" at bounding box center [306, 74] width 110 height 13
type input "699"
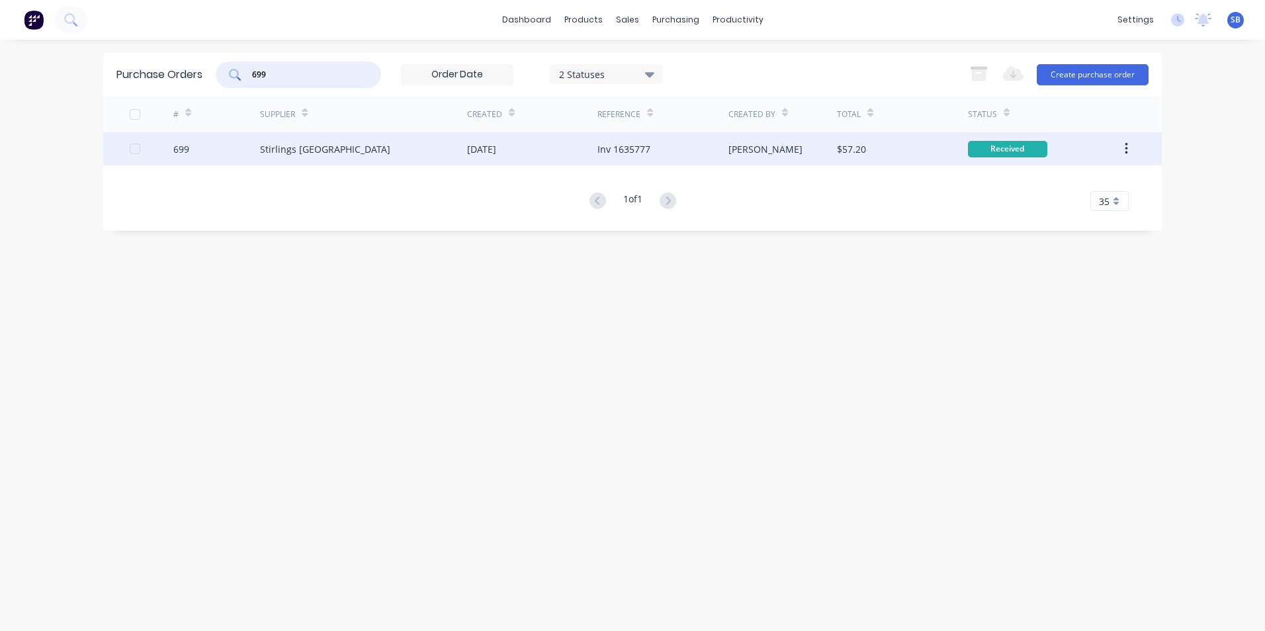
click at [804, 152] on div "[PERSON_NAME]" at bounding box center [783, 148] width 109 height 33
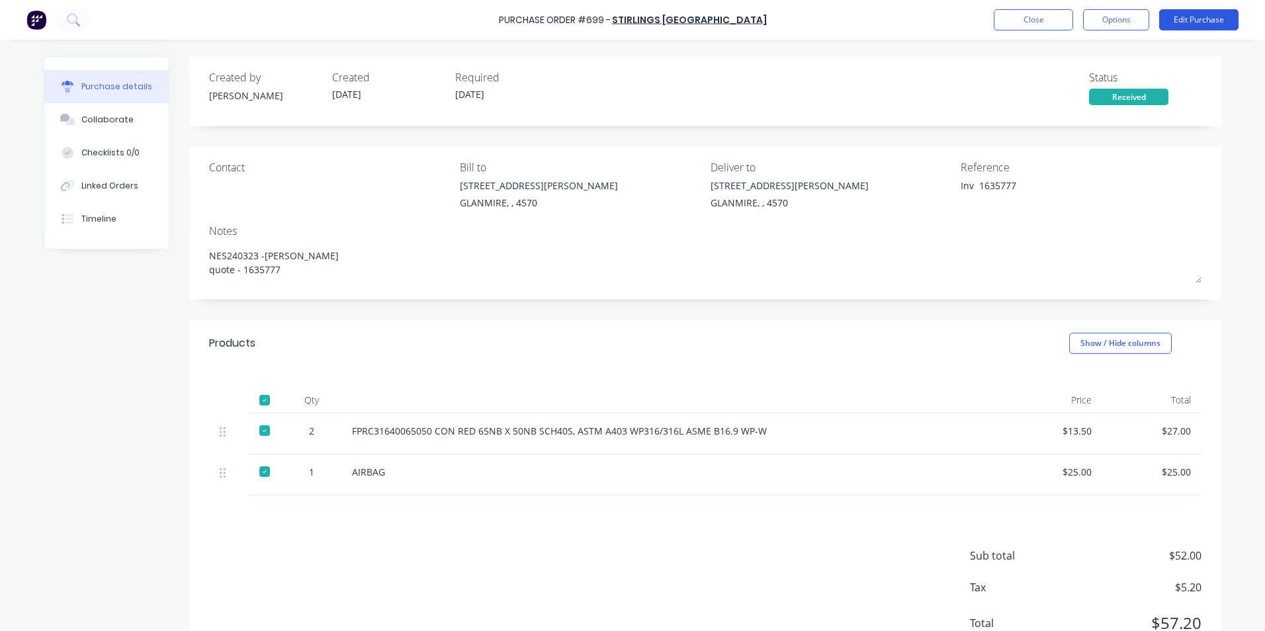
click at [1187, 21] on button "Edit Purchase" at bounding box center [1199, 19] width 79 height 21
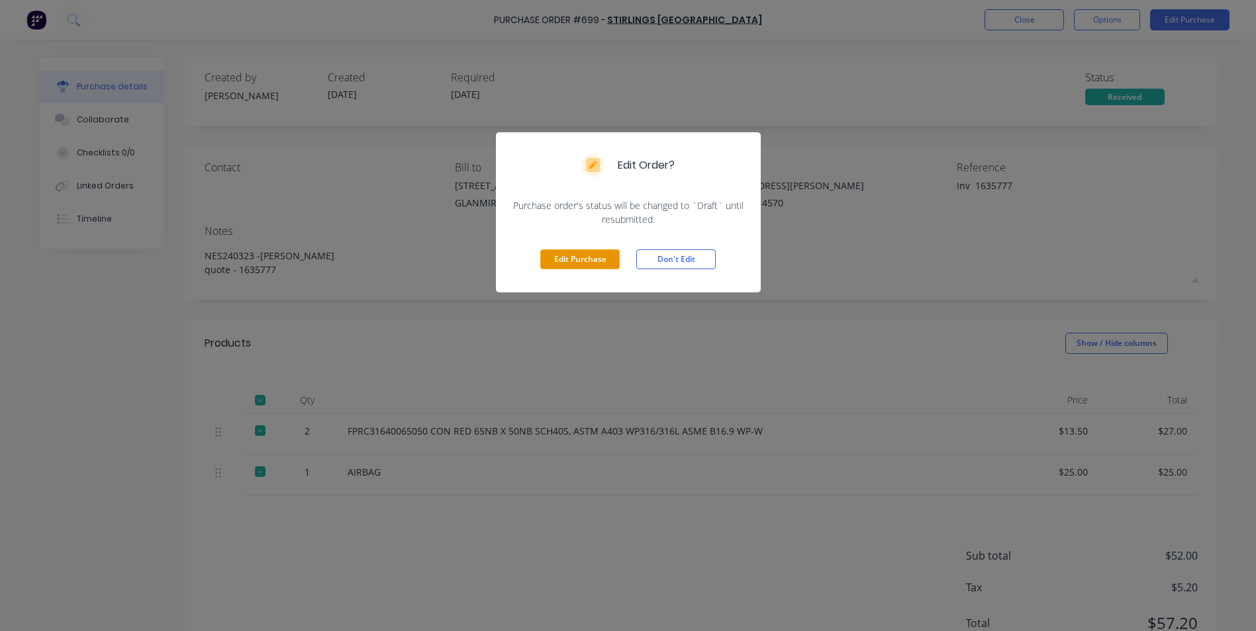
click at [555, 252] on button "Edit Purchase" at bounding box center [579, 260] width 79 height 20
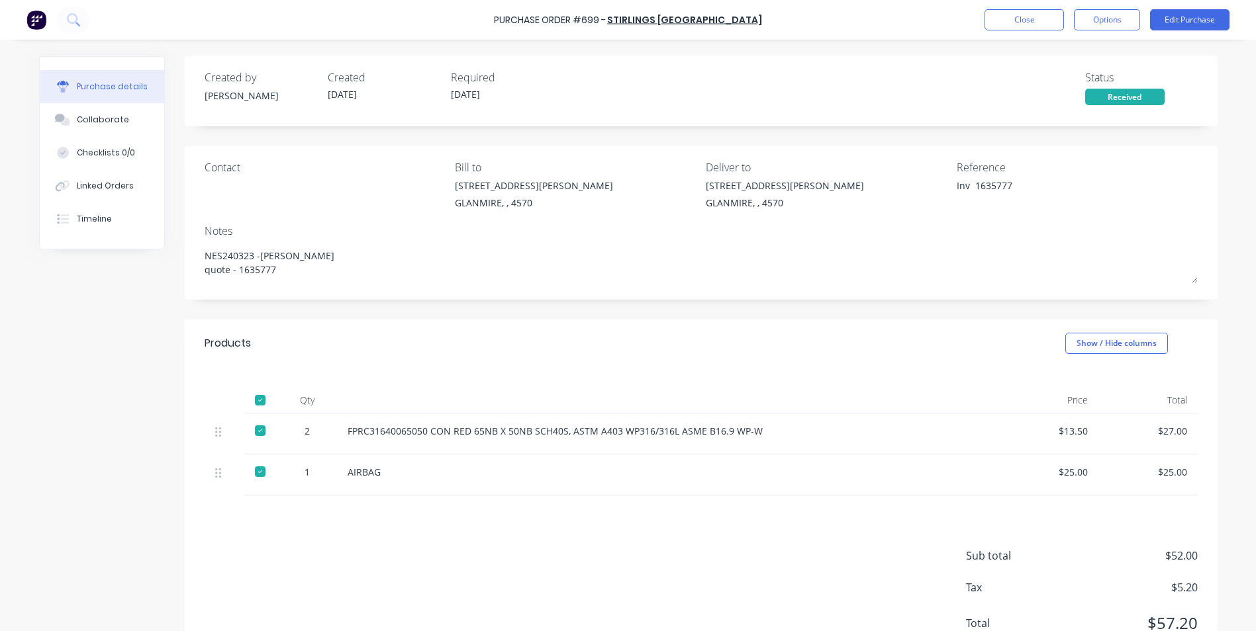
type textarea "x"
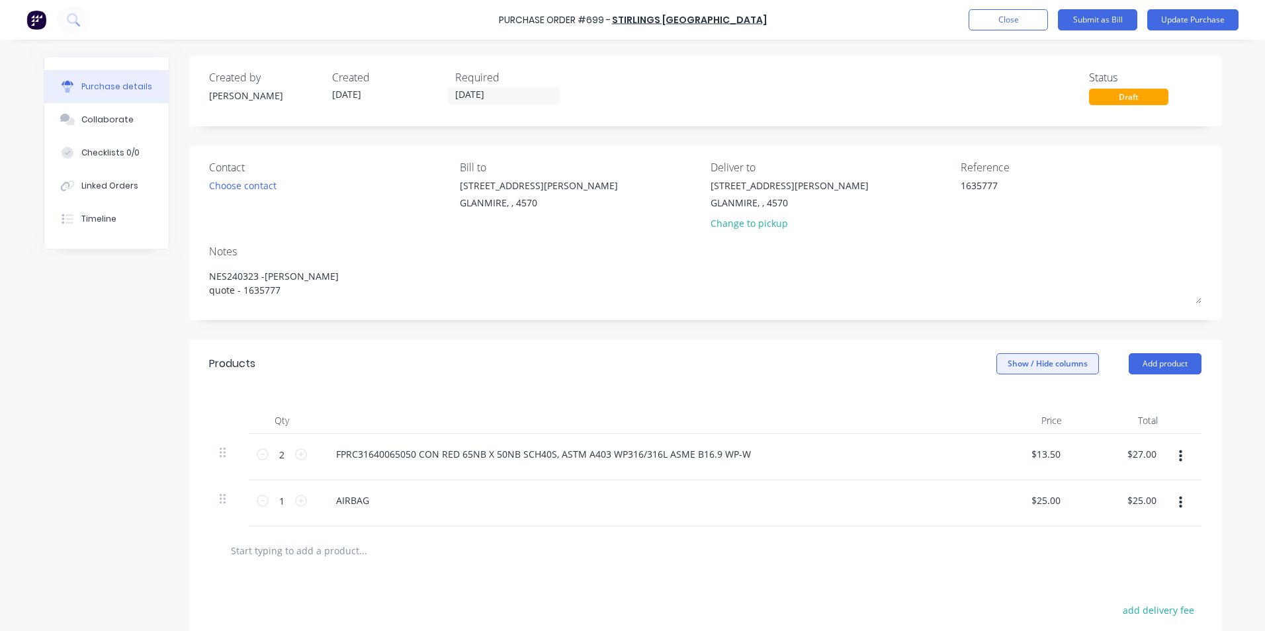
type textarea "1635777"
type textarea "x"
type textarea "1635777"
click at [1029, 357] on button "Show / Hide columns" at bounding box center [1048, 363] width 103 height 21
click at [1003, 414] on div "Account Job Discount" at bounding box center [1035, 429] width 99 height 76
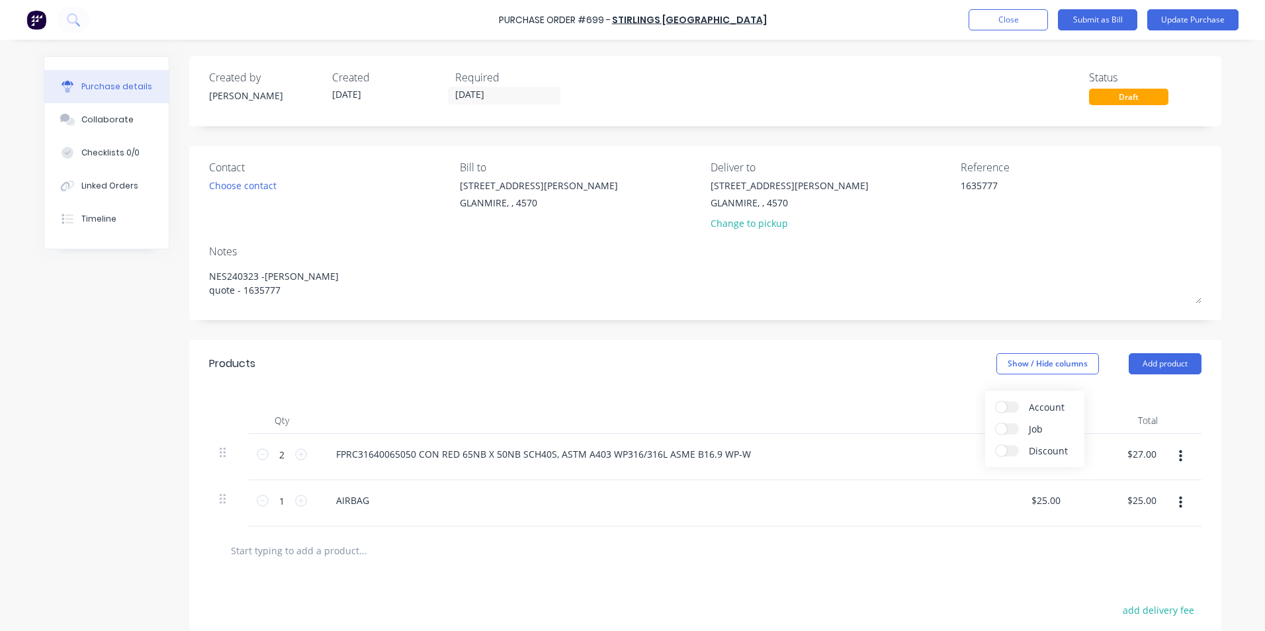
click at [1001, 407] on span at bounding box center [1001, 407] width 11 height 11
click at [996, 402] on input "Account" at bounding box center [996, 402] width 0 height 0
click at [935, 459] on span "Select..." at bounding box center [949, 455] width 40 height 14
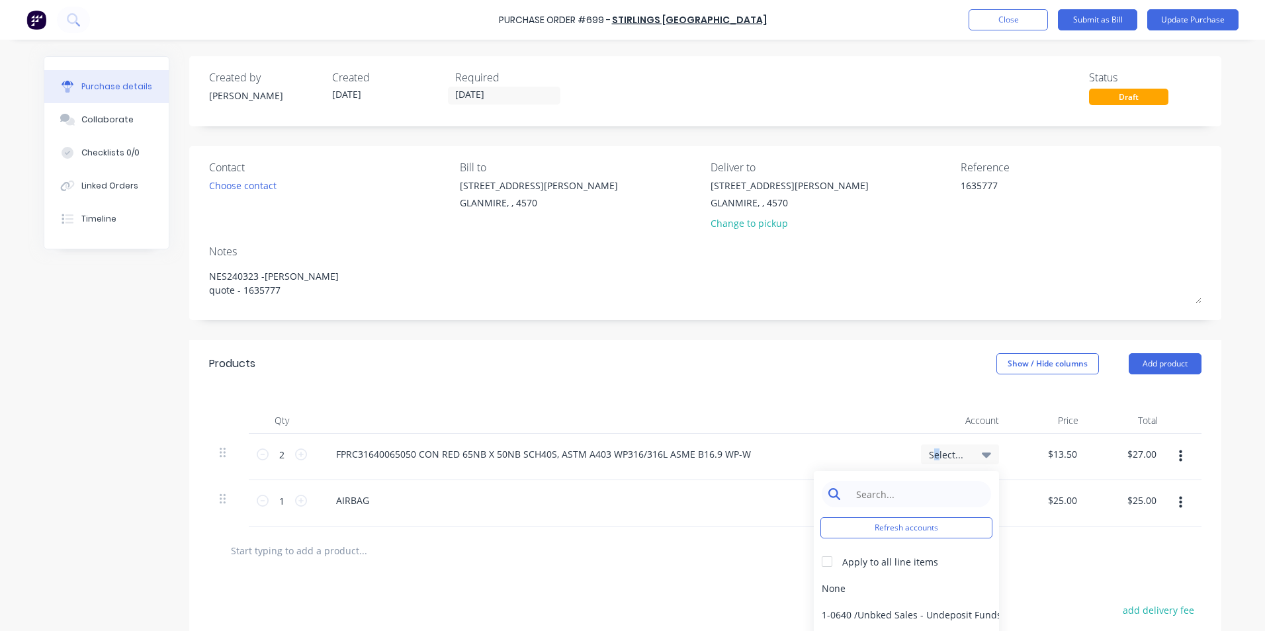
type textarea "x"
drag, startPoint x: 935, startPoint y: 459, endPoint x: 889, endPoint y: 500, distance: 61.8
click at [890, 503] on input at bounding box center [917, 494] width 136 height 26
type input "mater"
click at [878, 583] on div "5-0270 / Purchases - Materials" at bounding box center [906, 588] width 185 height 26
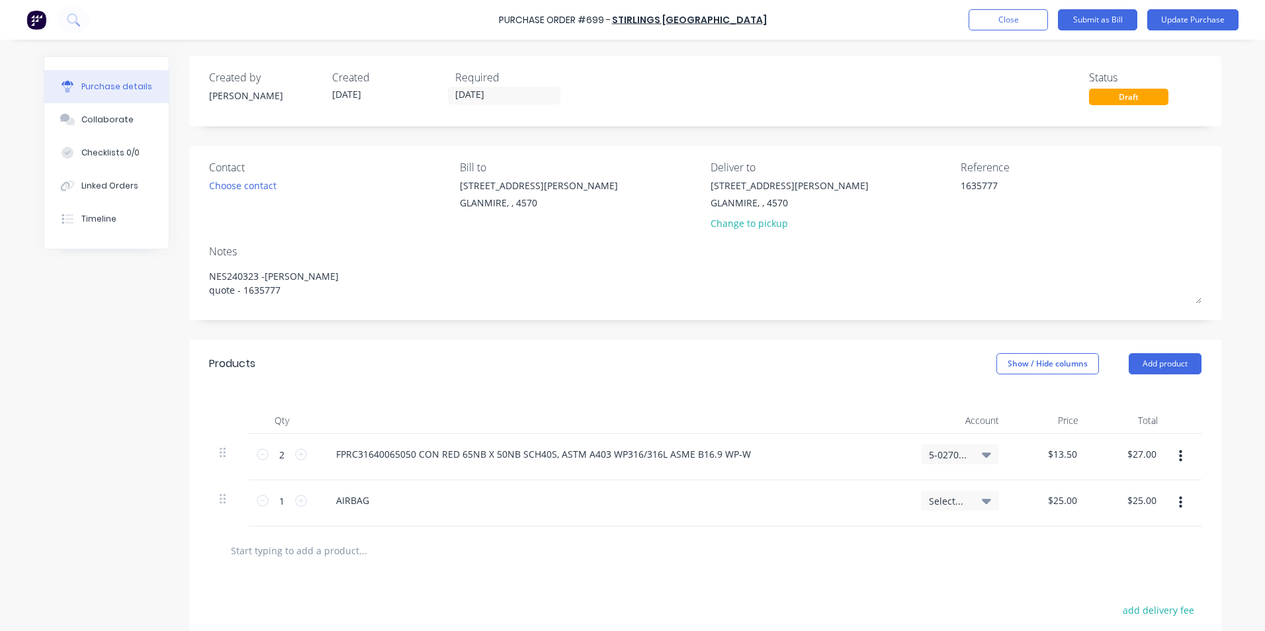
click at [951, 499] on span "Select..." at bounding box center [949, 501] width 40 height 14
type textarea "x"
click at [944, 532] on input at bounding box center [917, 541] width 136 height 26
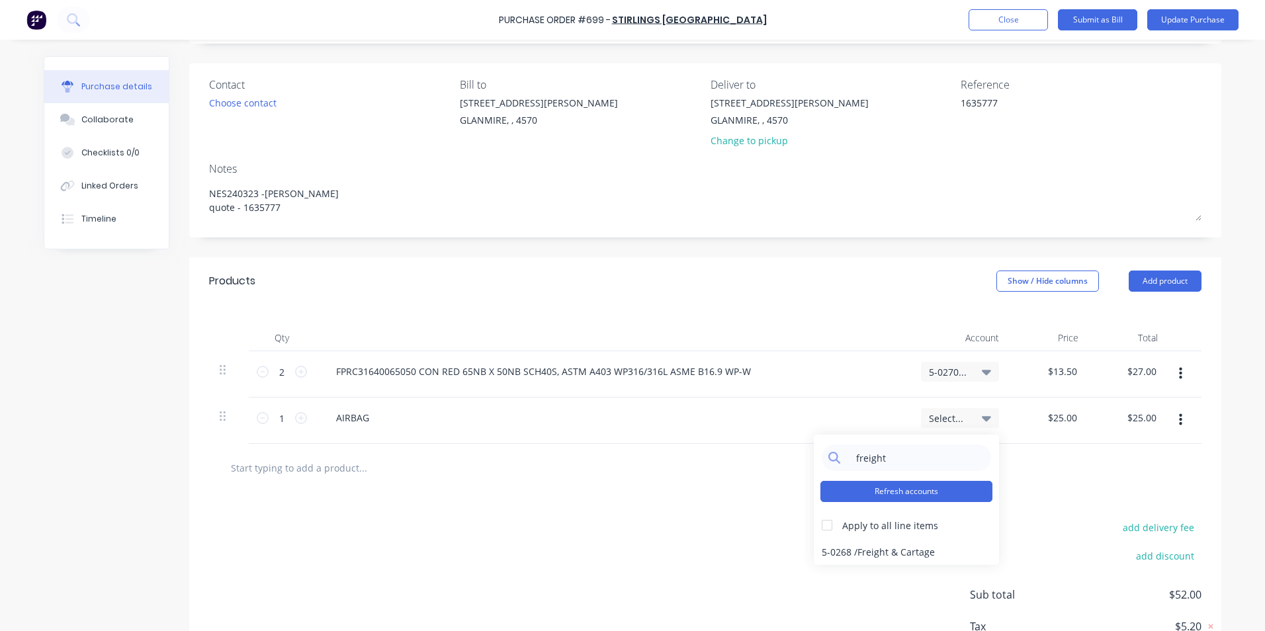
scroll to position [175, 0]
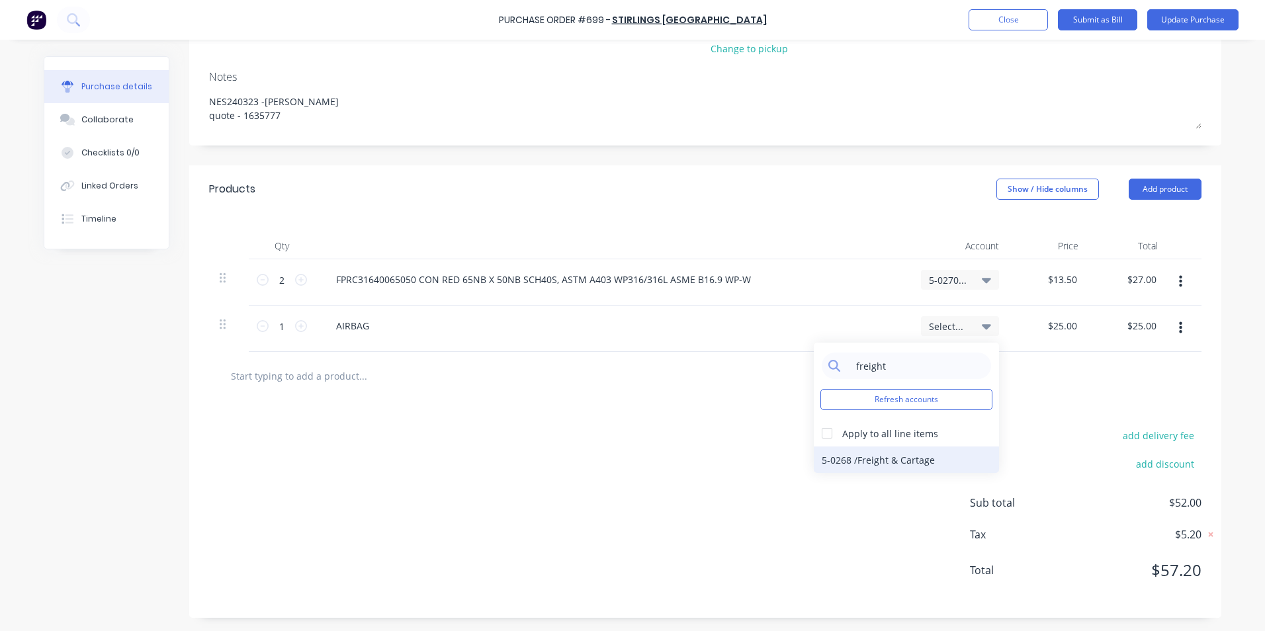
type input "freight"
click at [881, 469] on div "5-0268 / Freight & Cartage" at bounding box center [906, 460] width 185 height 26
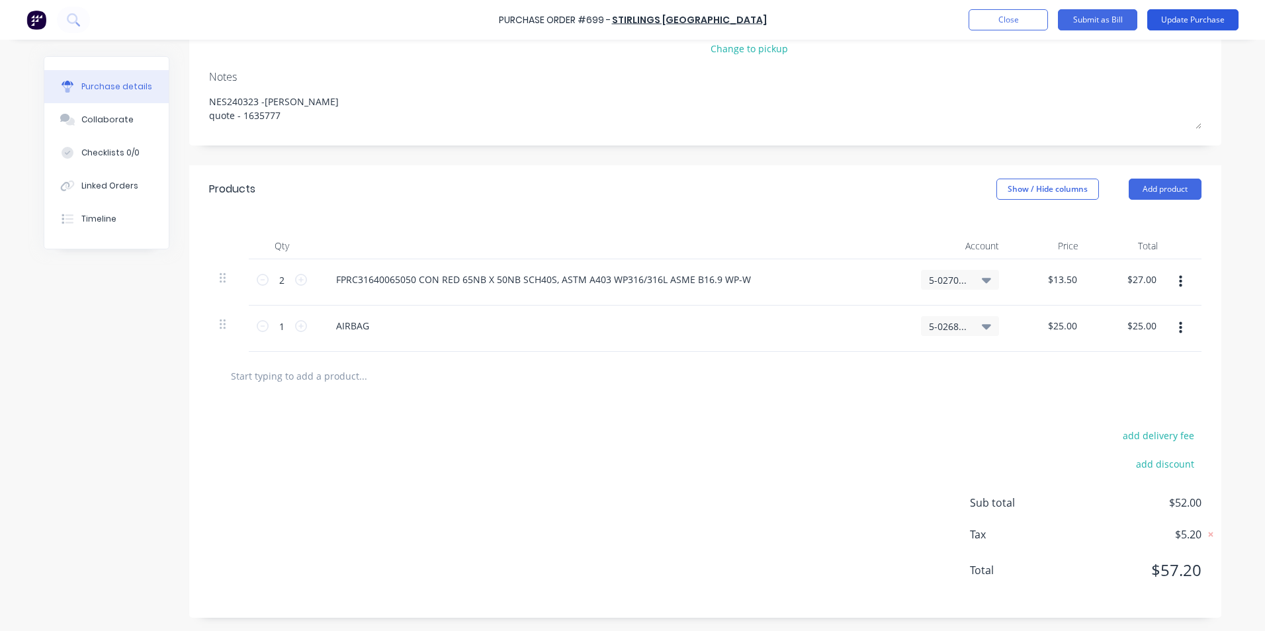
click at [1191, 12] on button "Update Purchase" at bounding box center [1193, 19] width 91 height 21
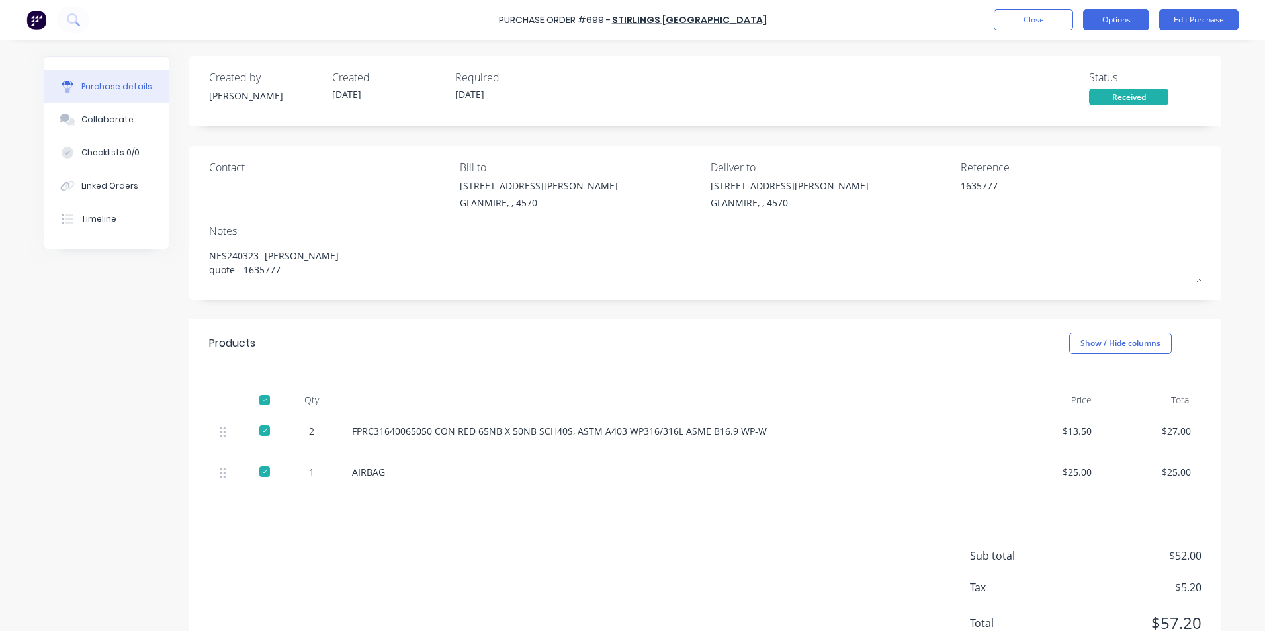
click at [1107, 18] on button "Options" at bounding box center [1116, 19] width 66 height 21
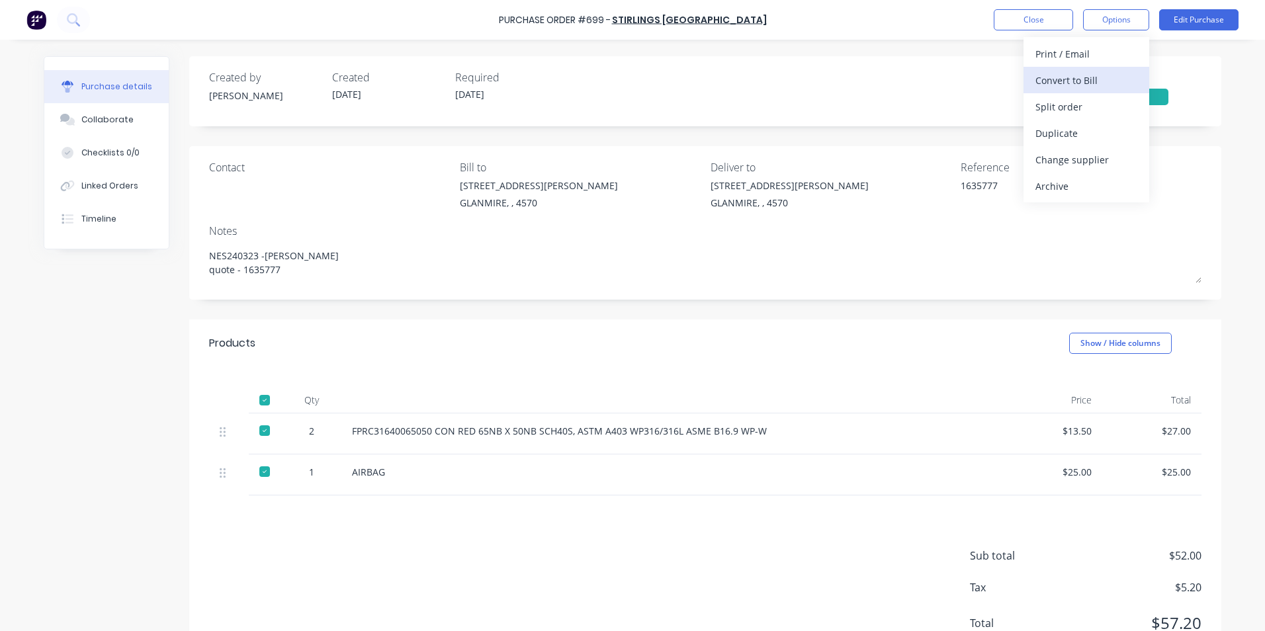
click at [1073, 80] on div "Convert to Bill" at bounding box center [1087, 80] width 102 height 19
type textarea "x"
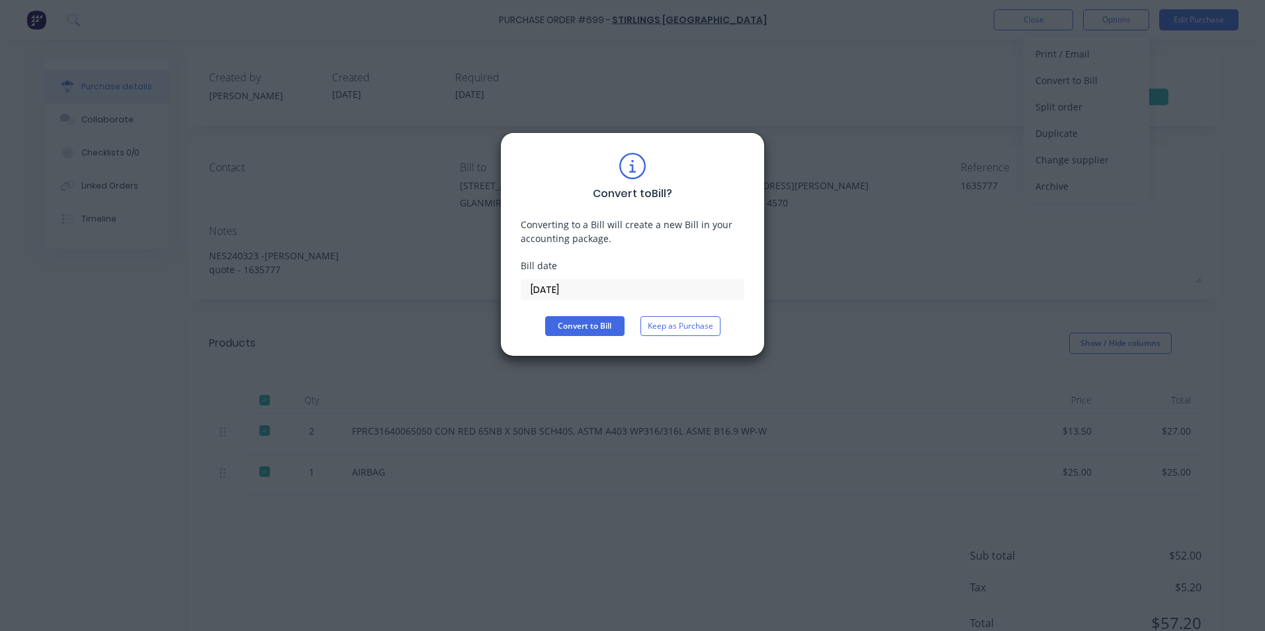
click at [543, 290] on input "[DATE]" at bounding box center [633, 290] width 222 height 20
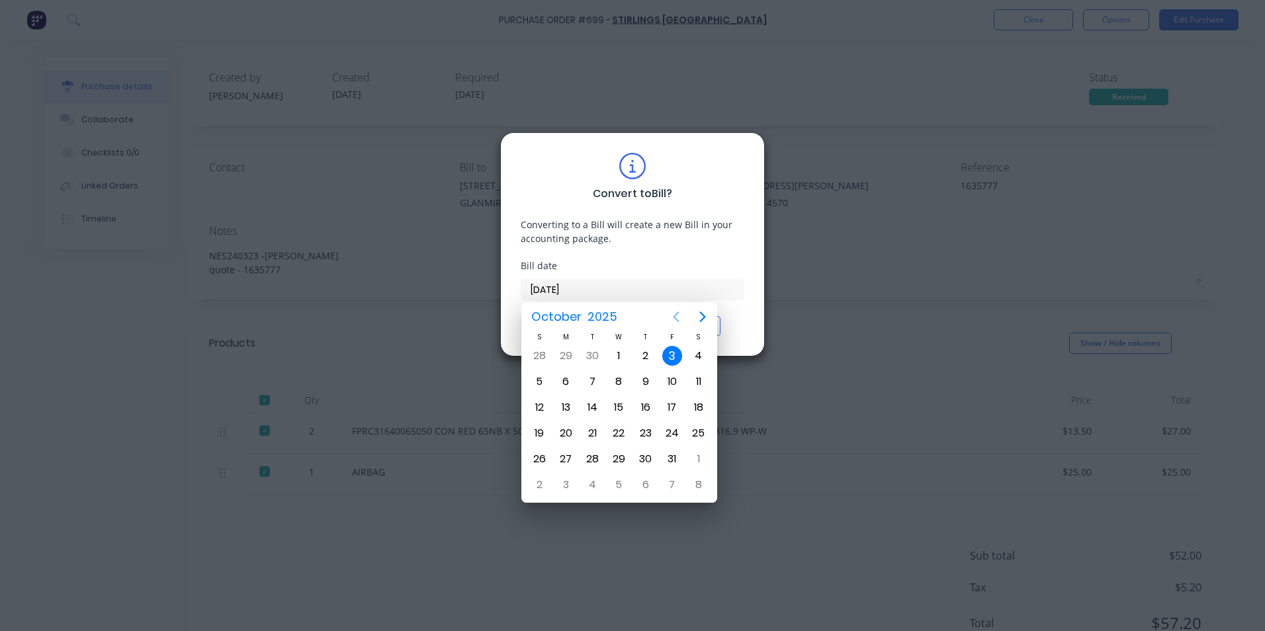
click at [672, 312] on icon "Previous page" at bounding box center [676, 317] width 16 height 16
click at [668, 401] on div "19" at bounding box center [673, 408] width 20 height 20
type input "[DATE]"
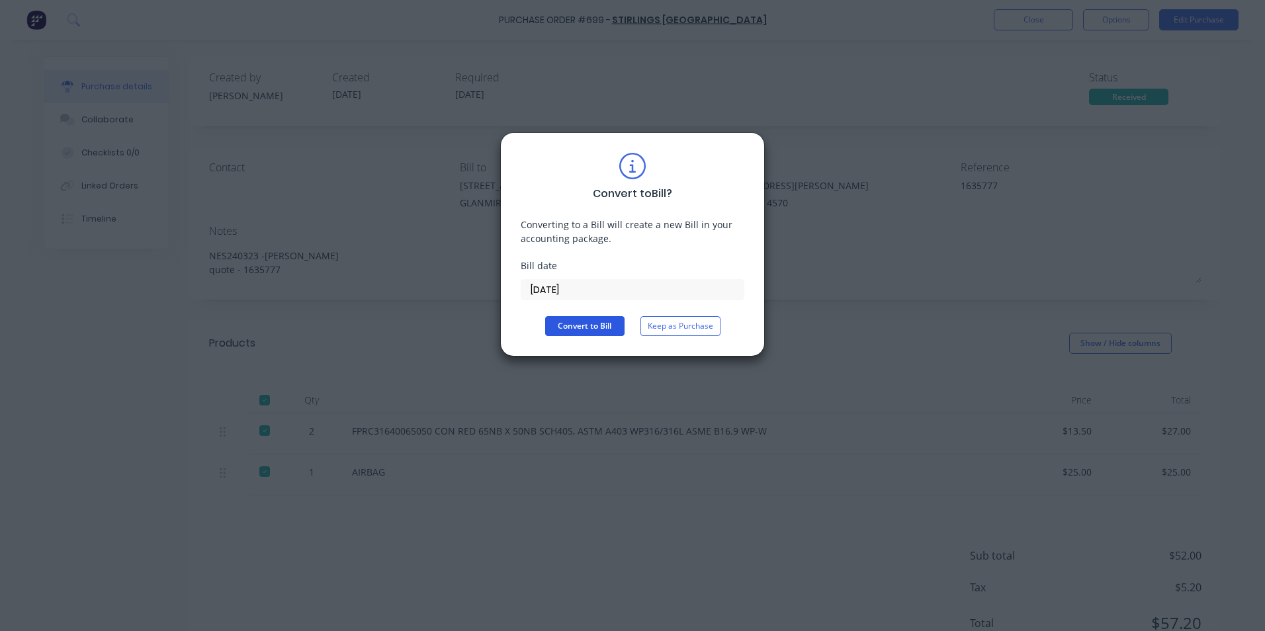
click at [604, 328] on button "Convert to Bill" at bounding box center [584, 326] width 79 height 20
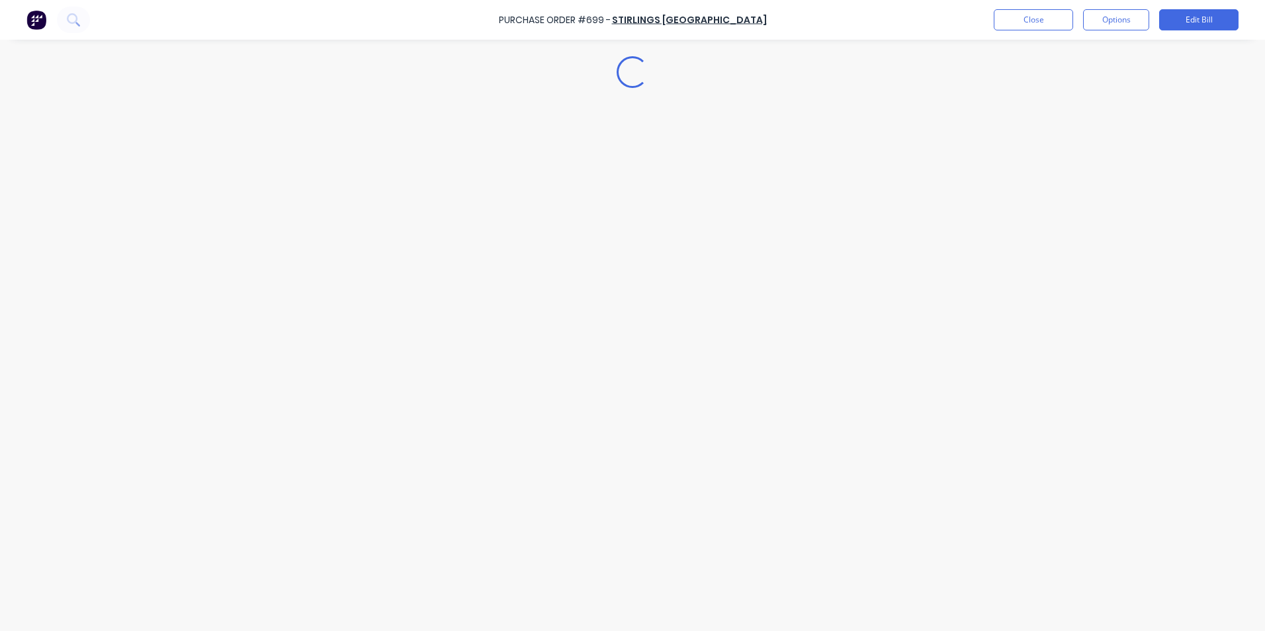
type textarea "x"
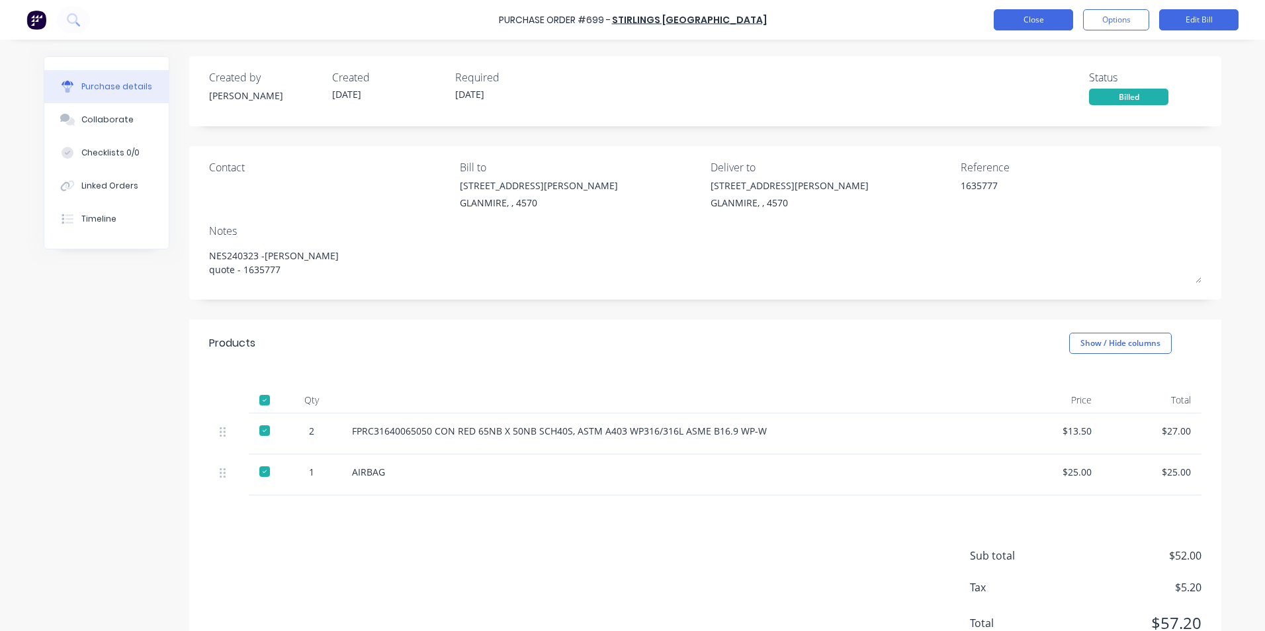
click at [1048, 26] on button "Close" at bounding box center [1033, 19] width 79 height 21
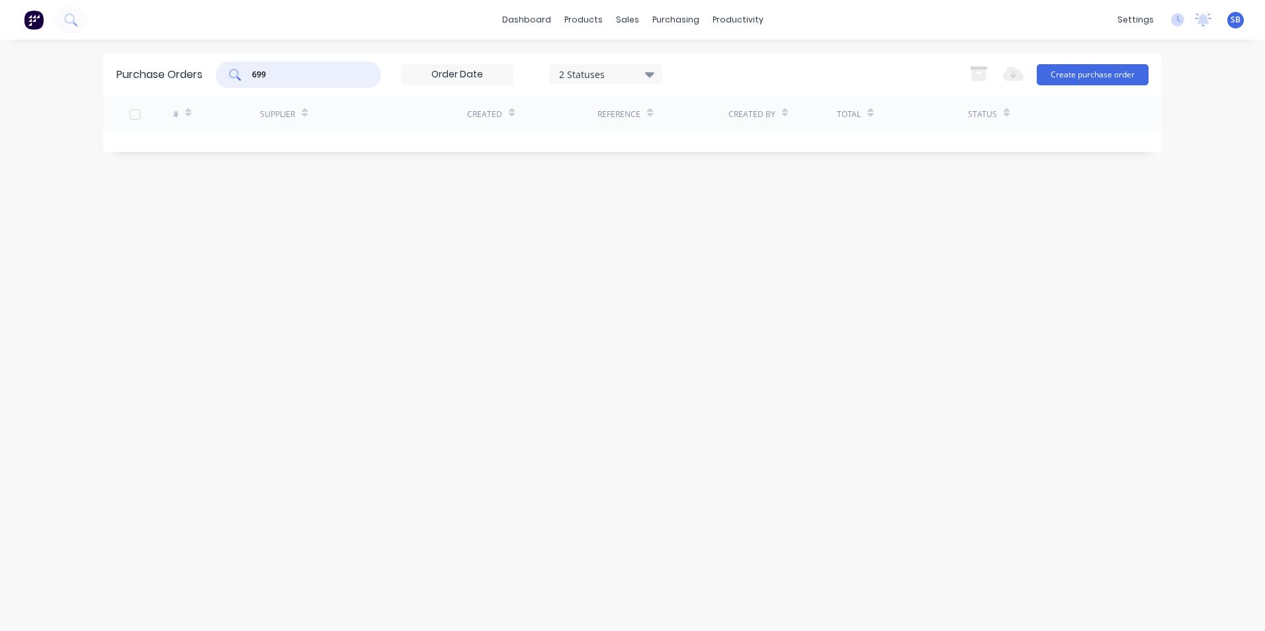
drag, startPoint x: 279, startPoint y: 75, endPoint x: 239, endPoint y: 67, distance: 41.1
click at [239, 67] on div "699" at bounding box center [298, 75] width 165 height 26
type input "745"
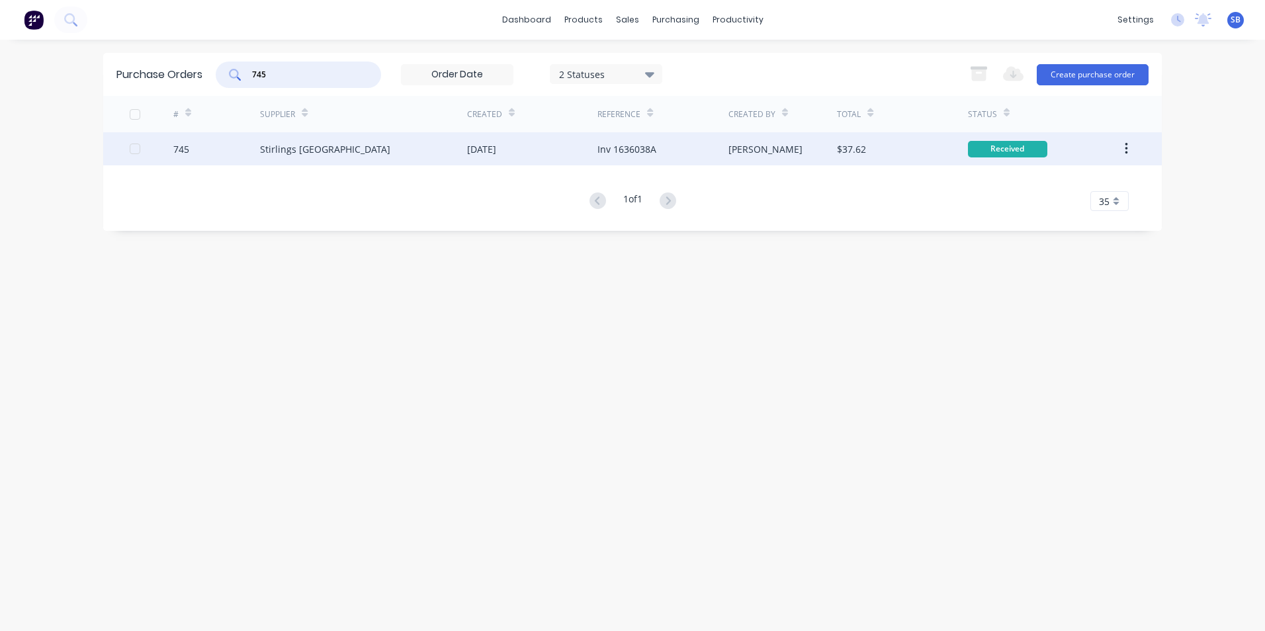
click at [819, 160] on div "[PERSON_NAME]" at bounding box center [783, 148] width 109 height 33
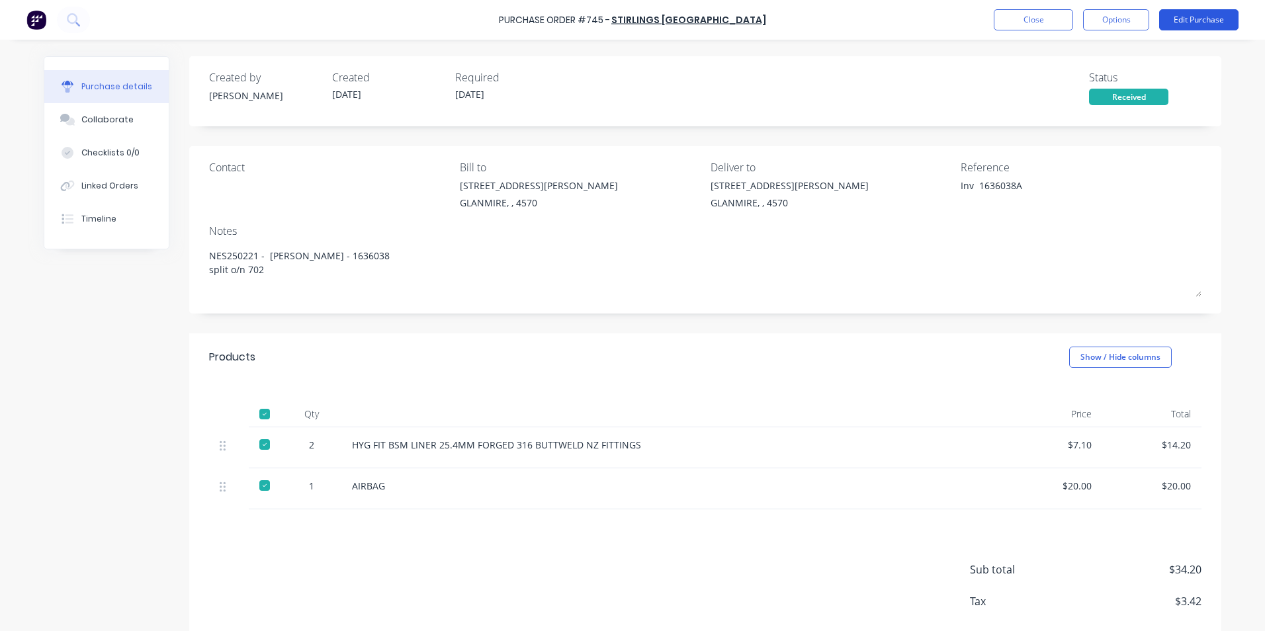
click at [1194, 14] on button "Edit Purchase" at bounding box center [1199, 19] width 79 height 21
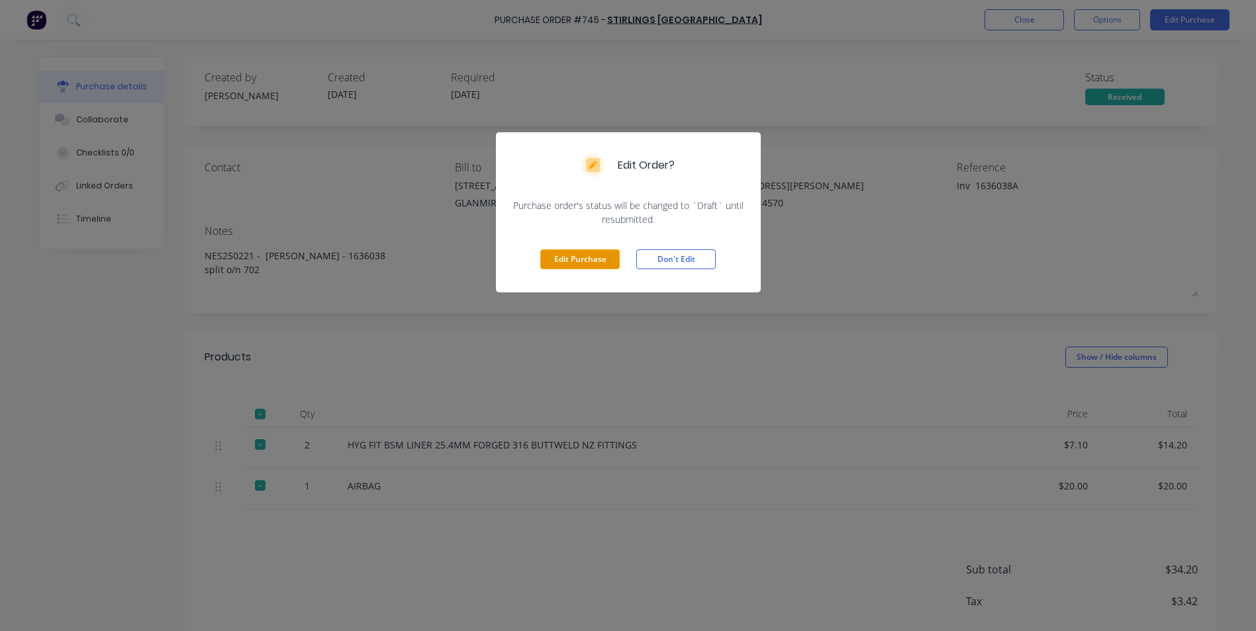
click at [585, 259] on button "Edit Purchase" at bounding box center [579, 260] width 79 height 20
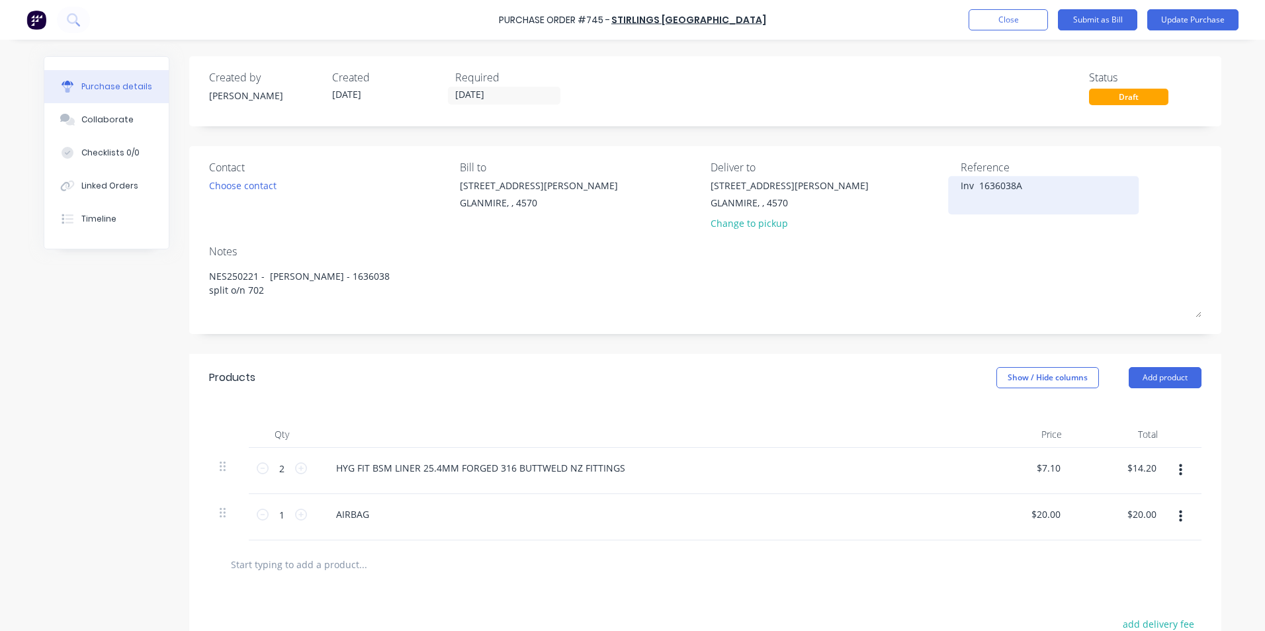
type textarea "x"
type textarea "1636038A"
type textarea "x"
type textarea "1636038A"
click at [1072, 372] on button "Show / Hide columns" at bounding box center [1048, 377] width 103 height 21
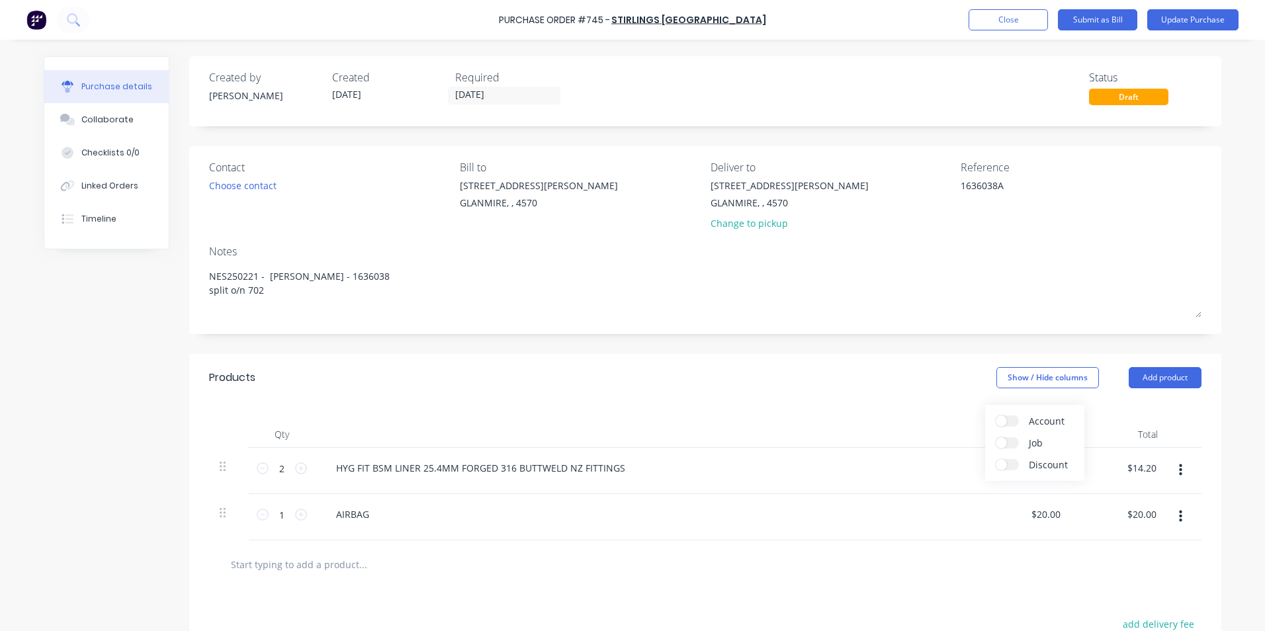
click at [1013, 418] on label "Account" at bounding box center [1007, 421] width 23 height 11
click at [996, 416] on input "Account" at bounding box center [996, 416] width 0 height 0
click at [955, 477] on div "Select..." at bounding box center [960, 469] width 78 height 20
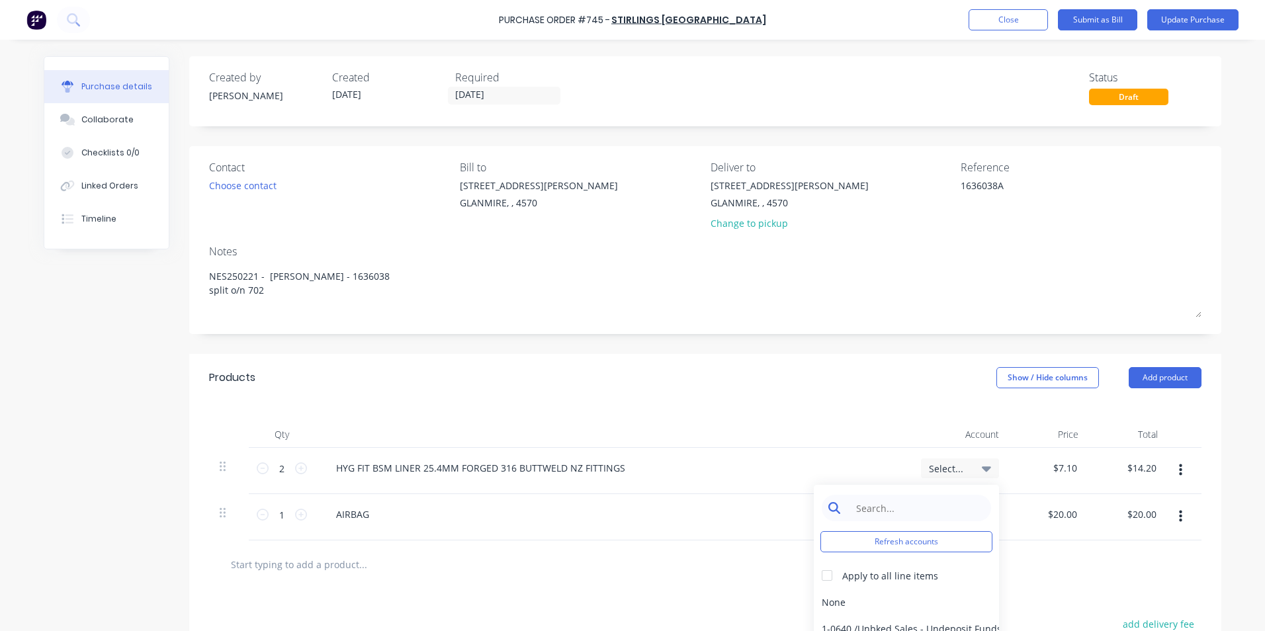
type textarea "x"
click at [933, 501] on input at bounding box center [917, 508] width 136 height 26
type input "mater"
click at [891, 597] on div "5-0270 / Purchases - Materials" at bounding box center [906, 602] width 185 height 26
click at [953, 506] on div "Select..." at bounding box center [960, 515] width 78 height 20
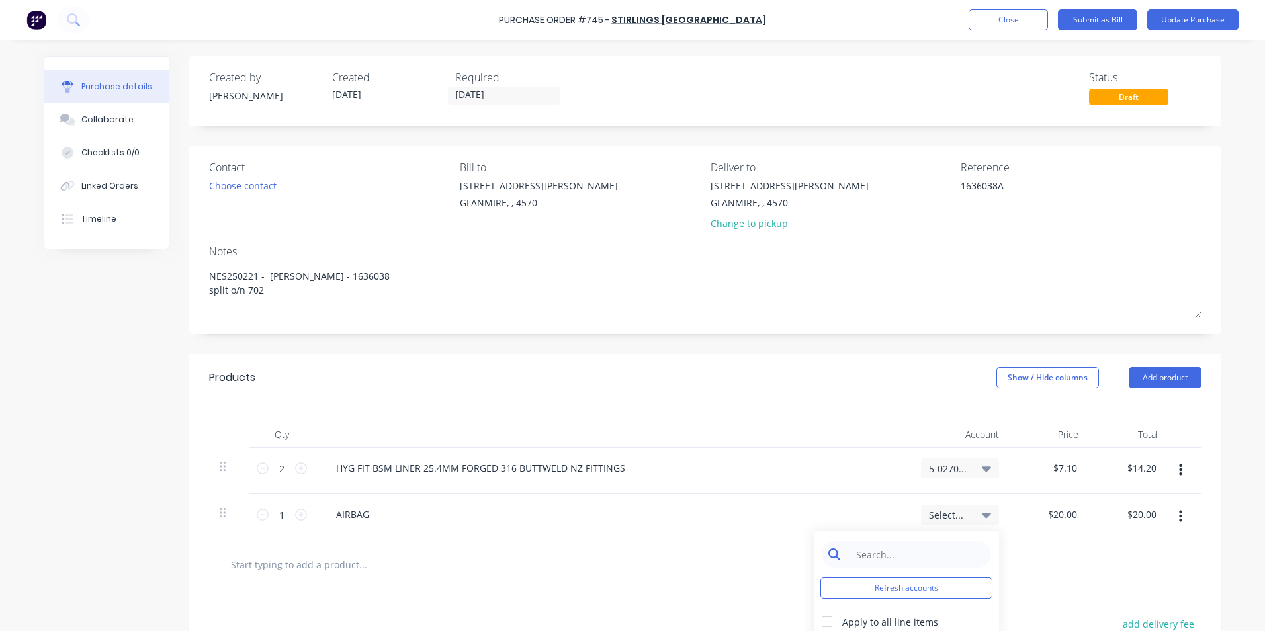
type textarea "x"
click at [924, 551] on input at bounding box center [917, 554] width 136 height 26
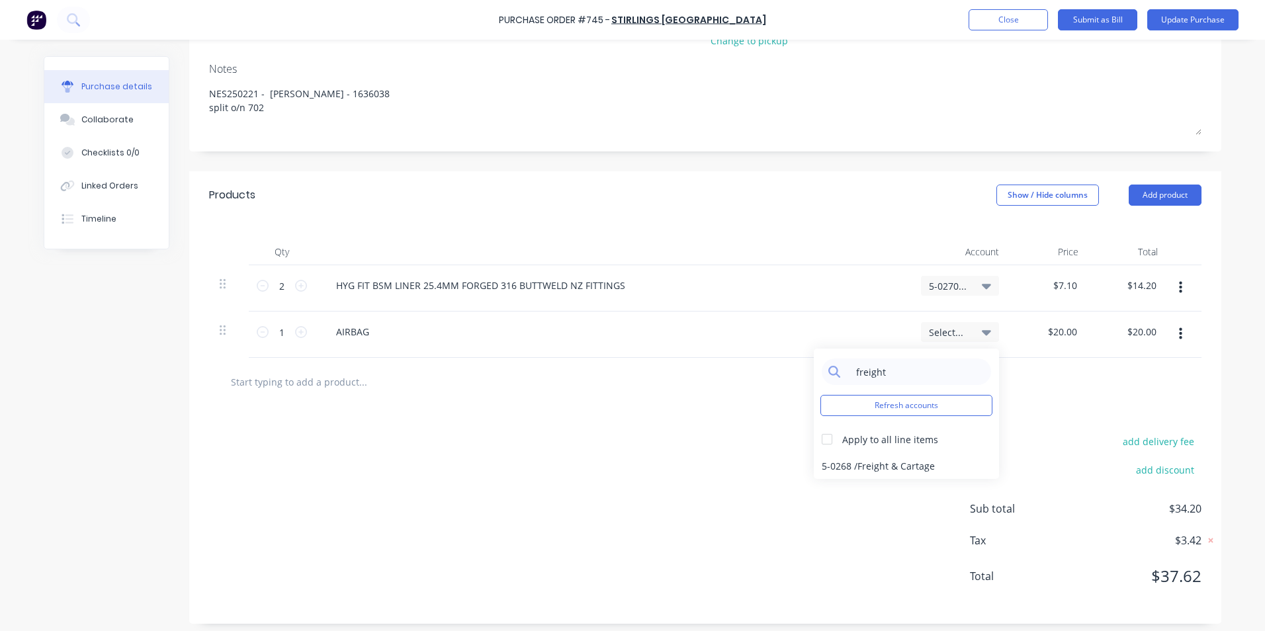
scroll to position [189, 0]
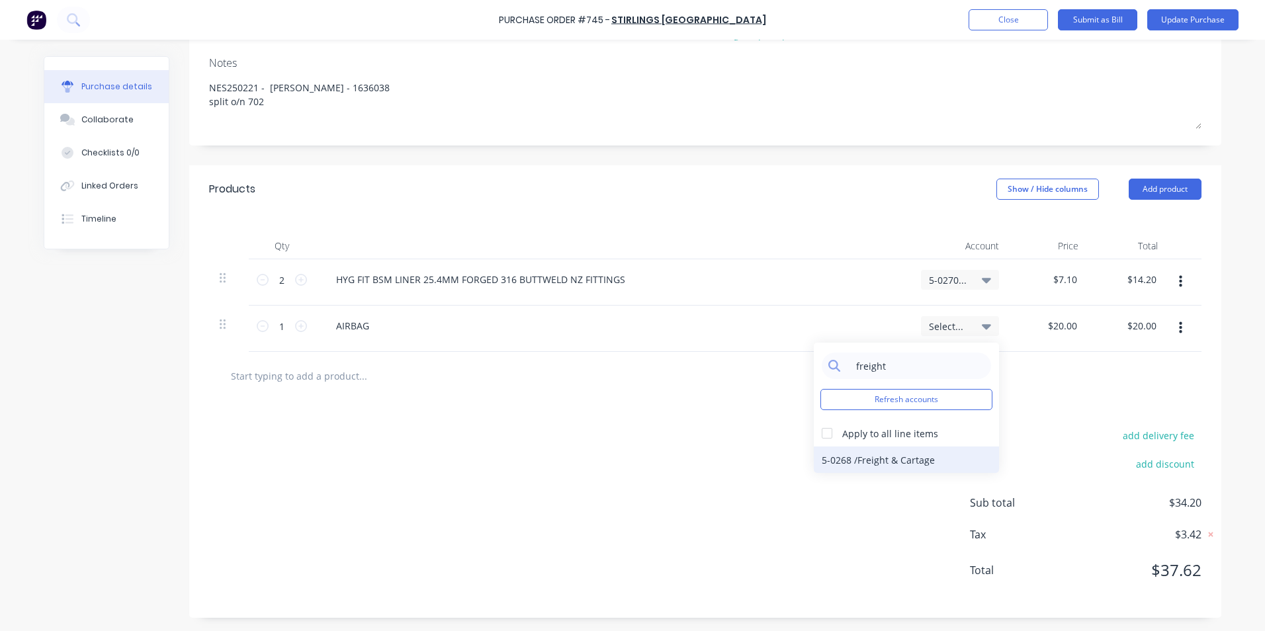
type input "freight"
click at [909, 451] on div "5-0268 / Freight & Cartage" at bounding box center [906, 460] width 185 height 26
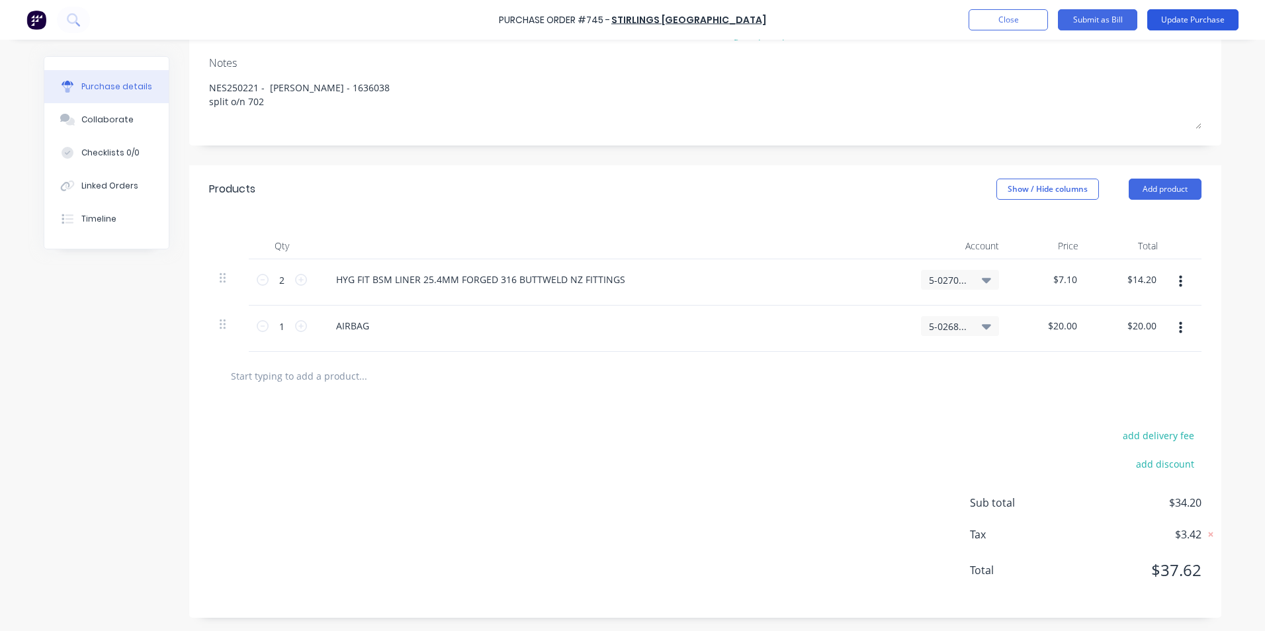
click at [1187, 20] on button "Update Purchase" at bounding box center [1193, 19] width 91 height 21
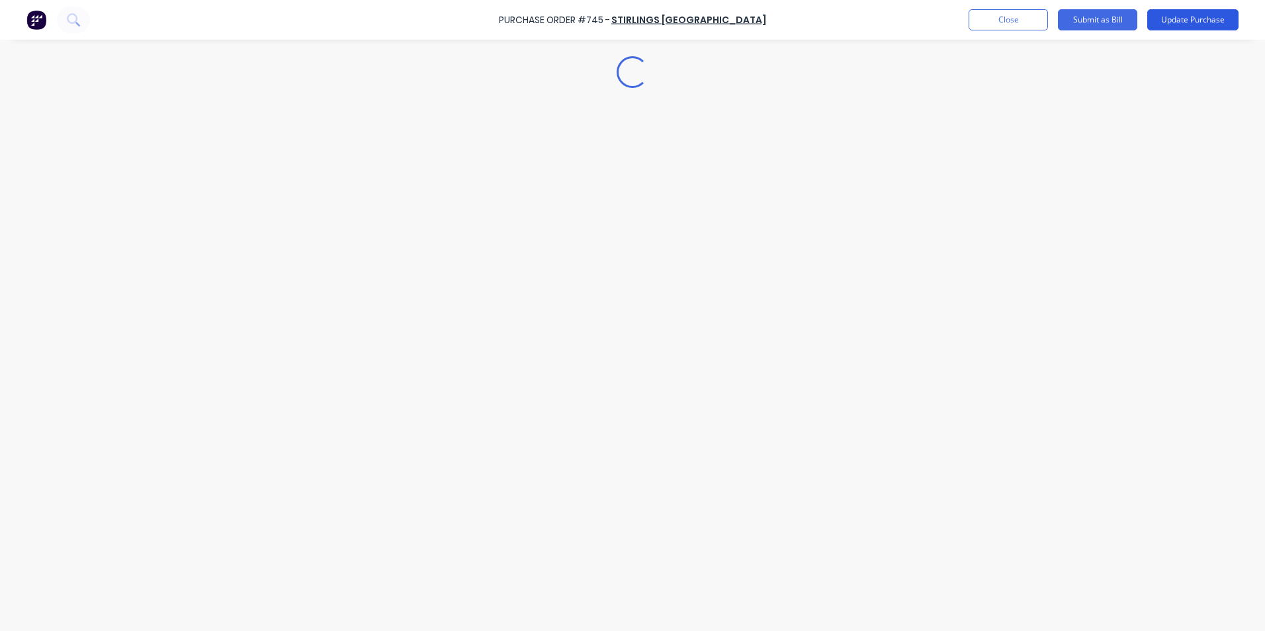
scroll to position [0, 0]
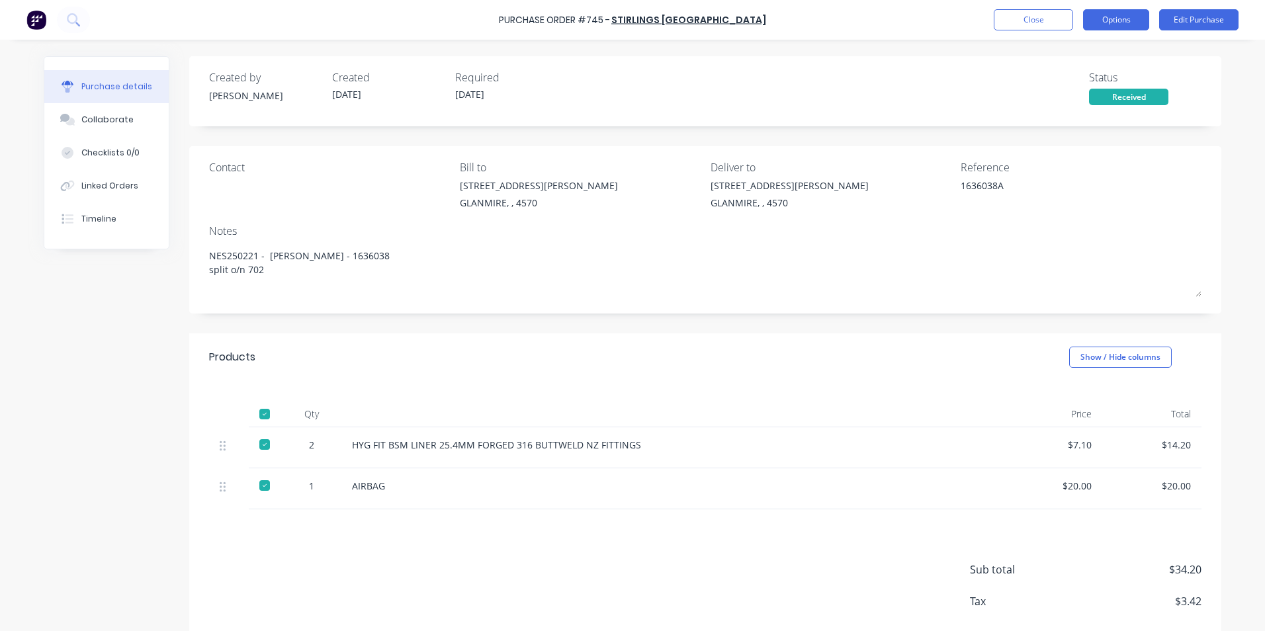
click at [1110, 23] on button "Options" at bounding box center [1116, 19] width 66 height 21
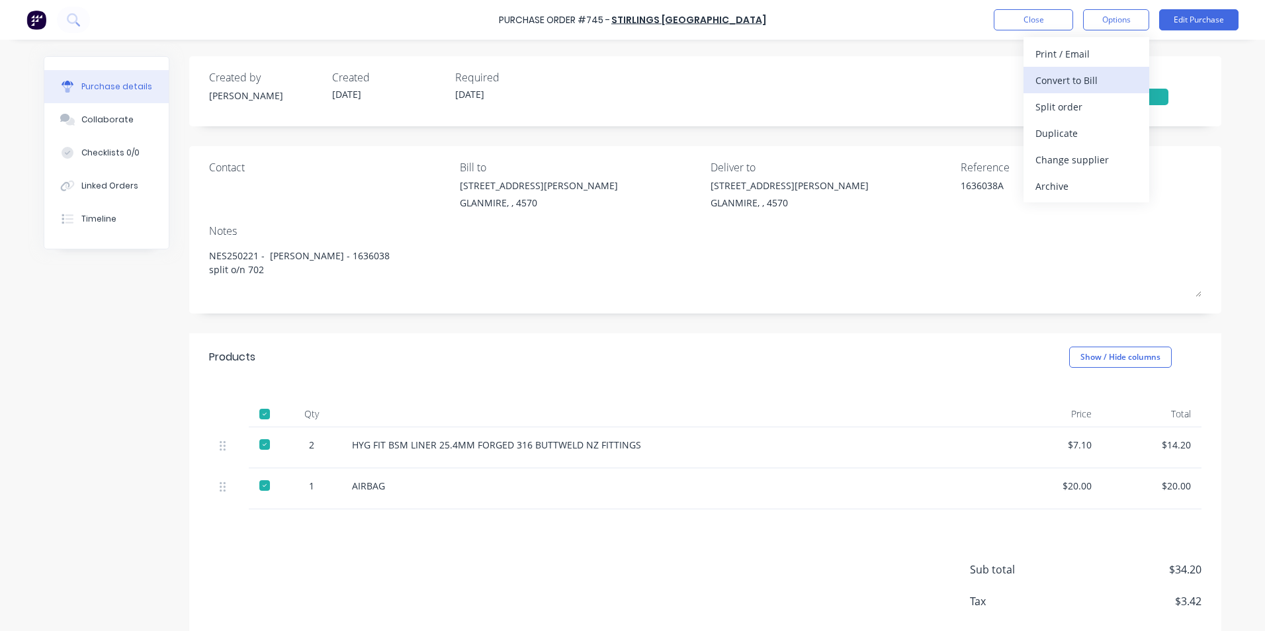
click at [1072, 76] on div "Convert to Bill" at bounding box center [1087, 80] width 102 height 19
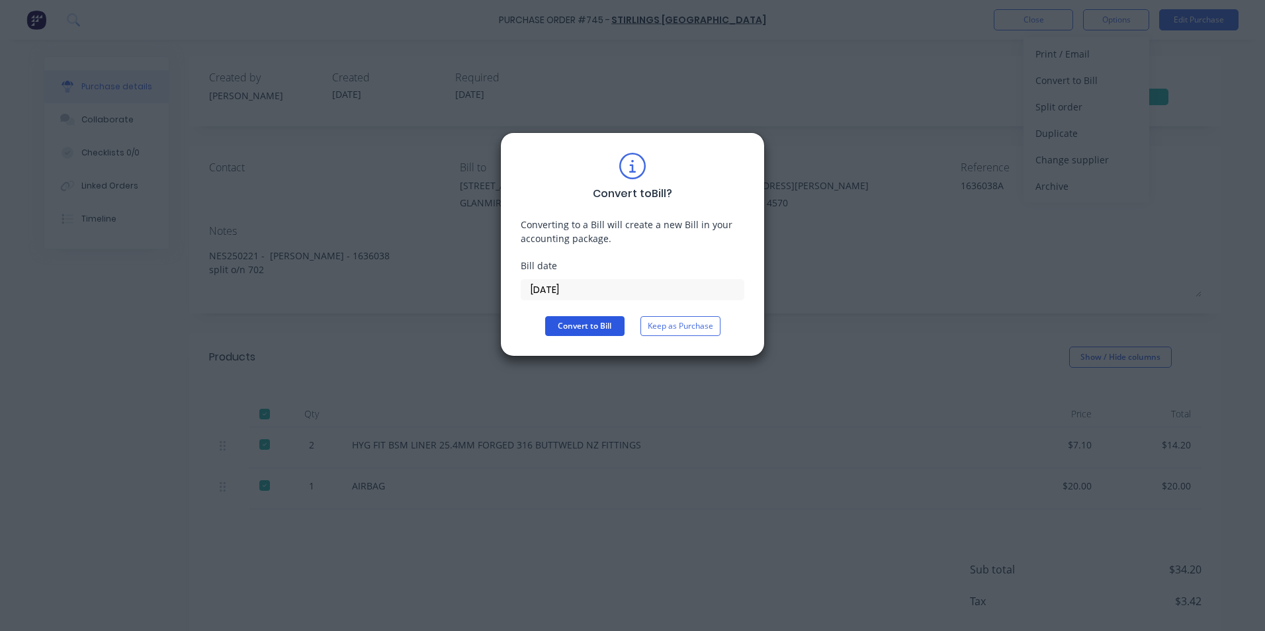
click at [595, 332] on button "Convert to Bill" at bounding box center [584, 326] width 79 height 20
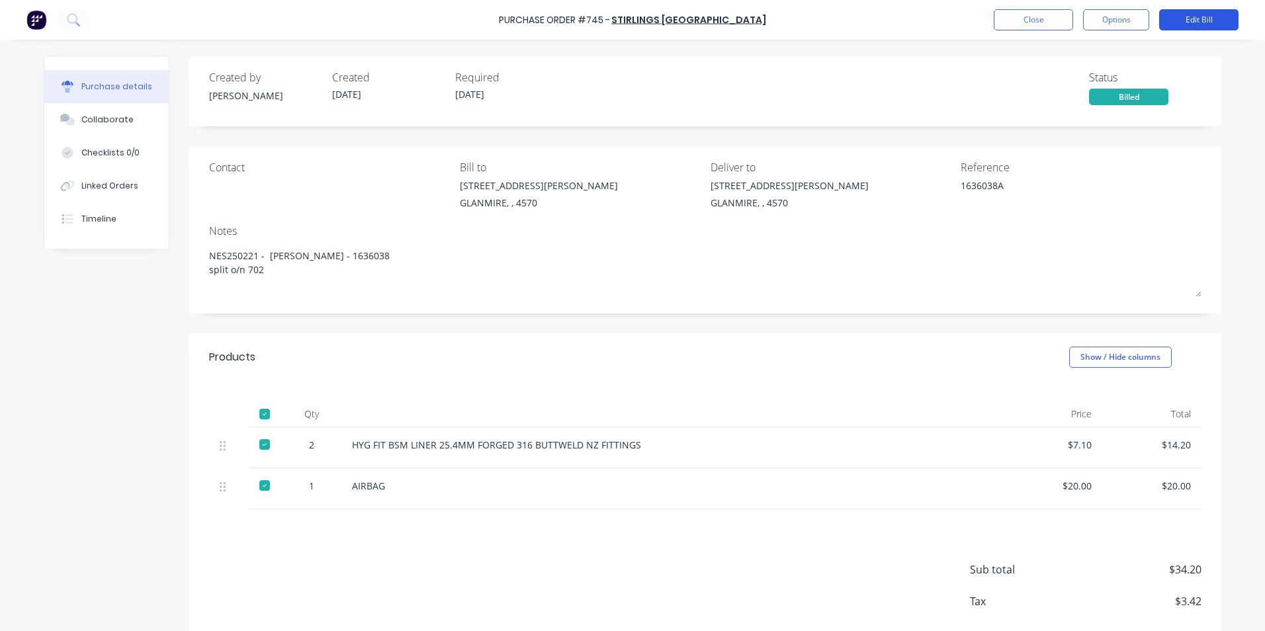
click at [1177, 19] on button "Edit Bill" at bounding box center [1199, 19] width 79 height 21
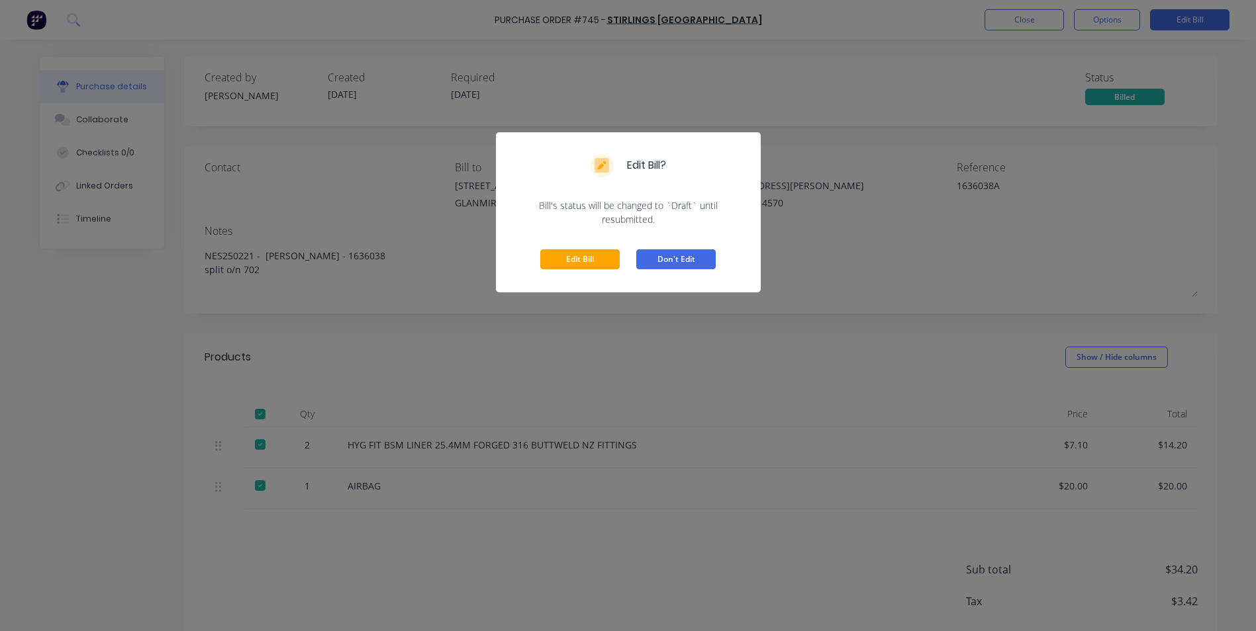
click at [696, 263] on button "Don't Edit" at bounding box center [675, 260] width 79 height 20
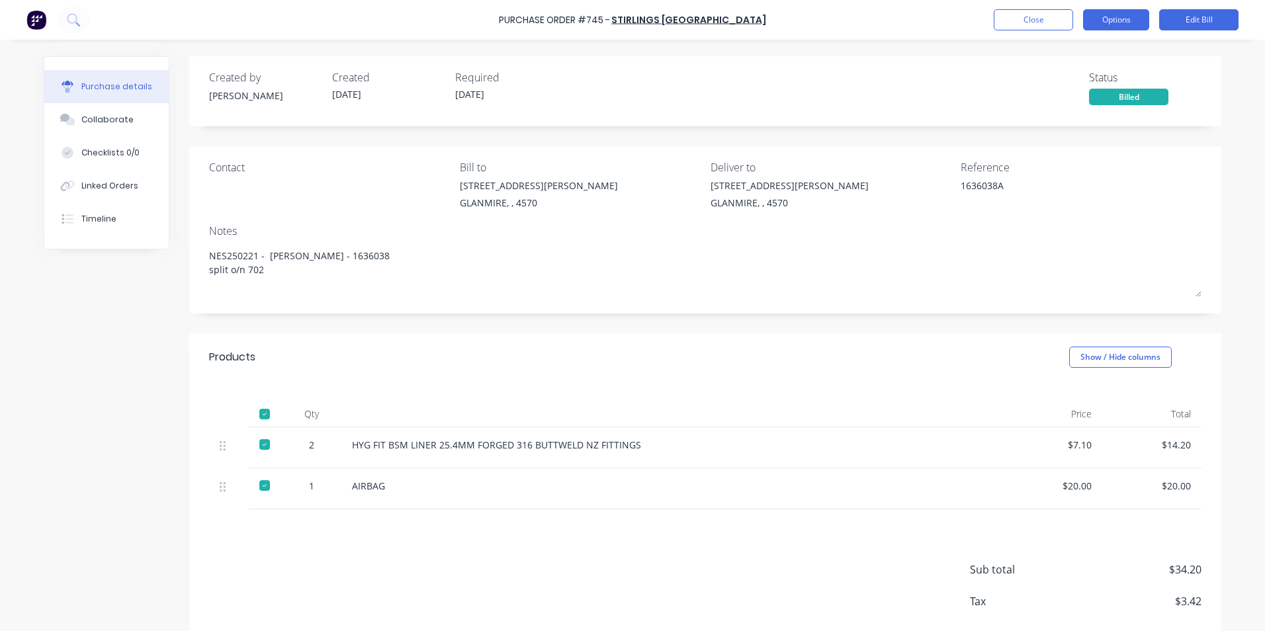
click at [1123, 18] on button "Options" at bounding box center [1116, 19] width 66 height 21
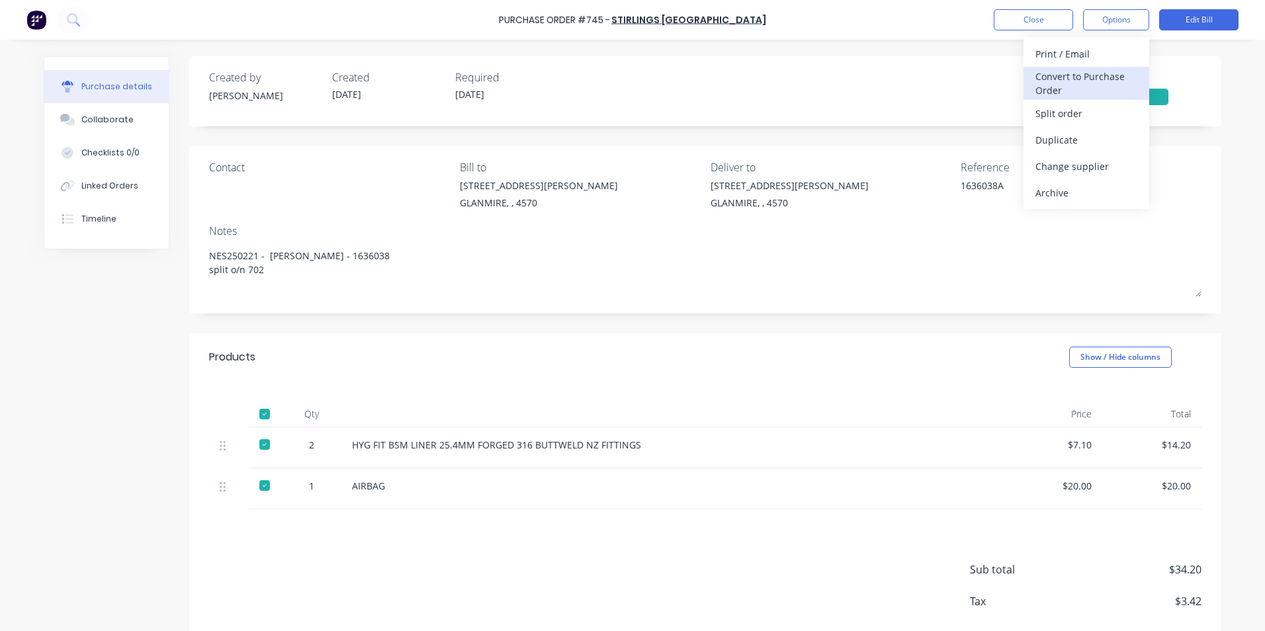
click at [1096, 83] on div "Convert to Purchase Order" at bounding box center [1087, 83] width 102 height 33
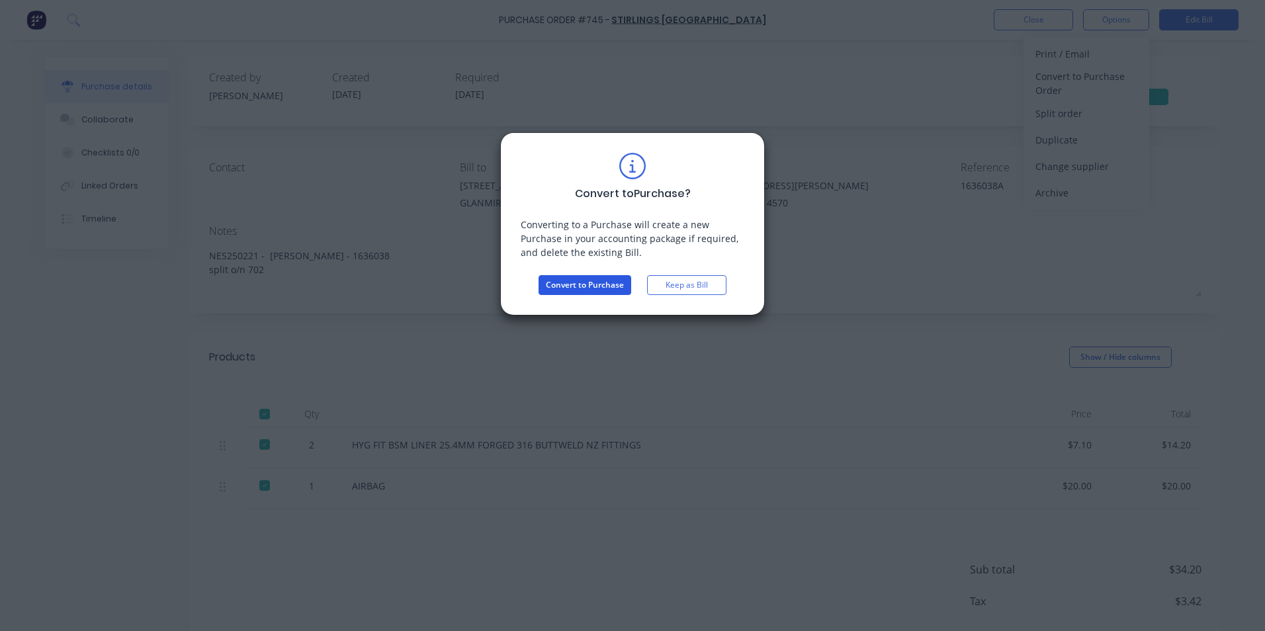
click at [571, 285] on button "Convert to Purchase" at bounding box center [585, 285] width 93 height 20
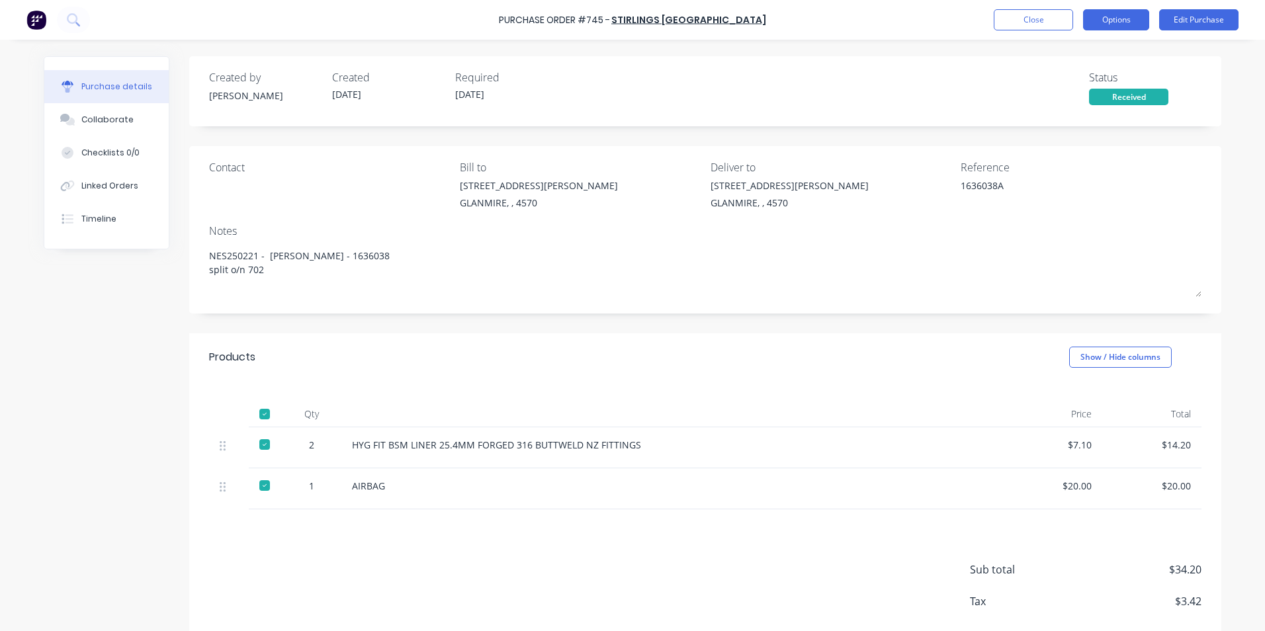
click at [1133, 21] on button "Options" at bounding box center [1116, 19] width 66 height 21
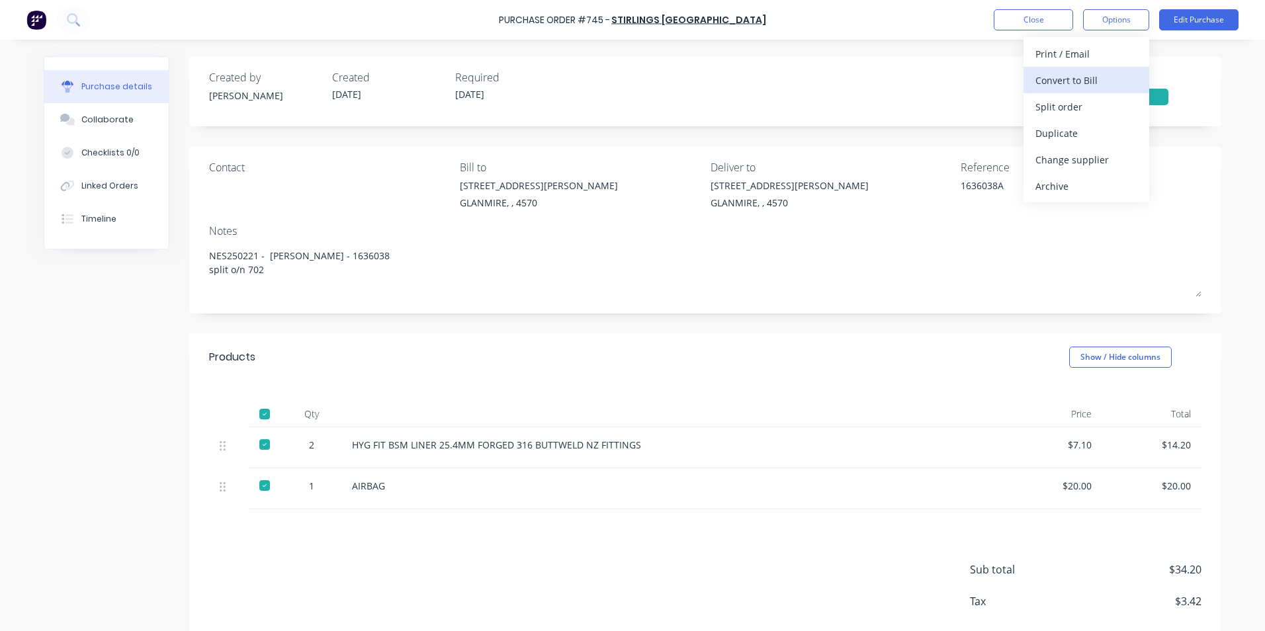
click at [1109, 83] on div "Convert to Bill" at bounding box center [1087, 80] width 102 height 19
type textarea "x"
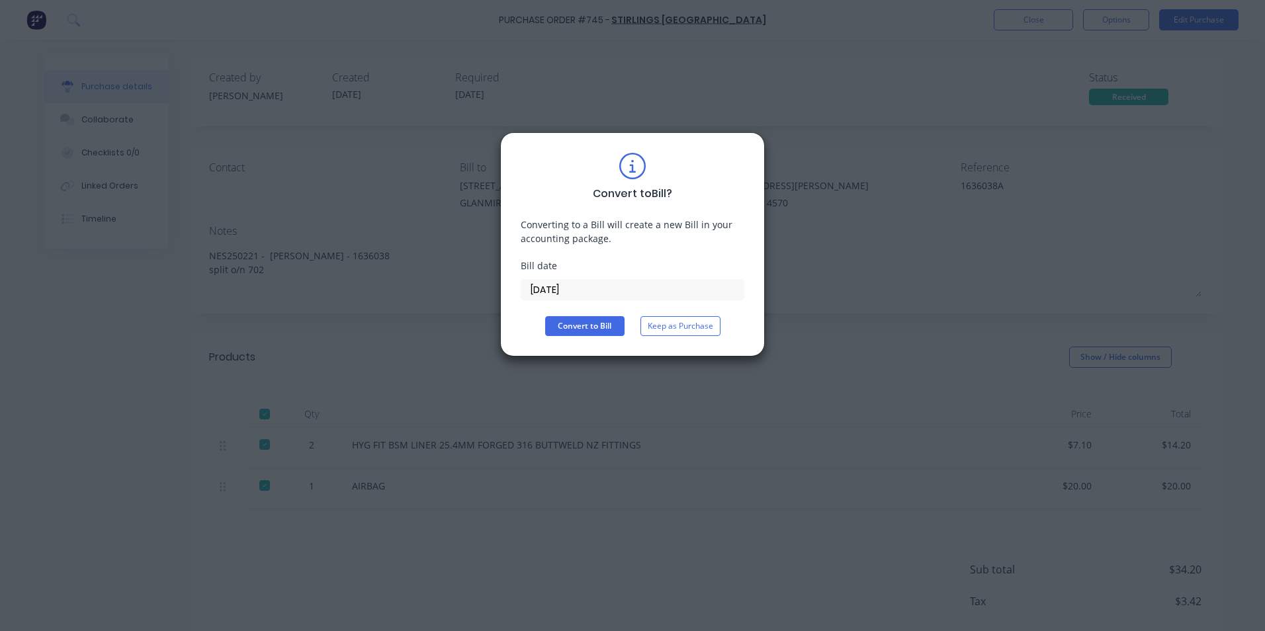
click at [570, 284] on input "[DATE]" at bounding box center [633, 290] width 222 height 20
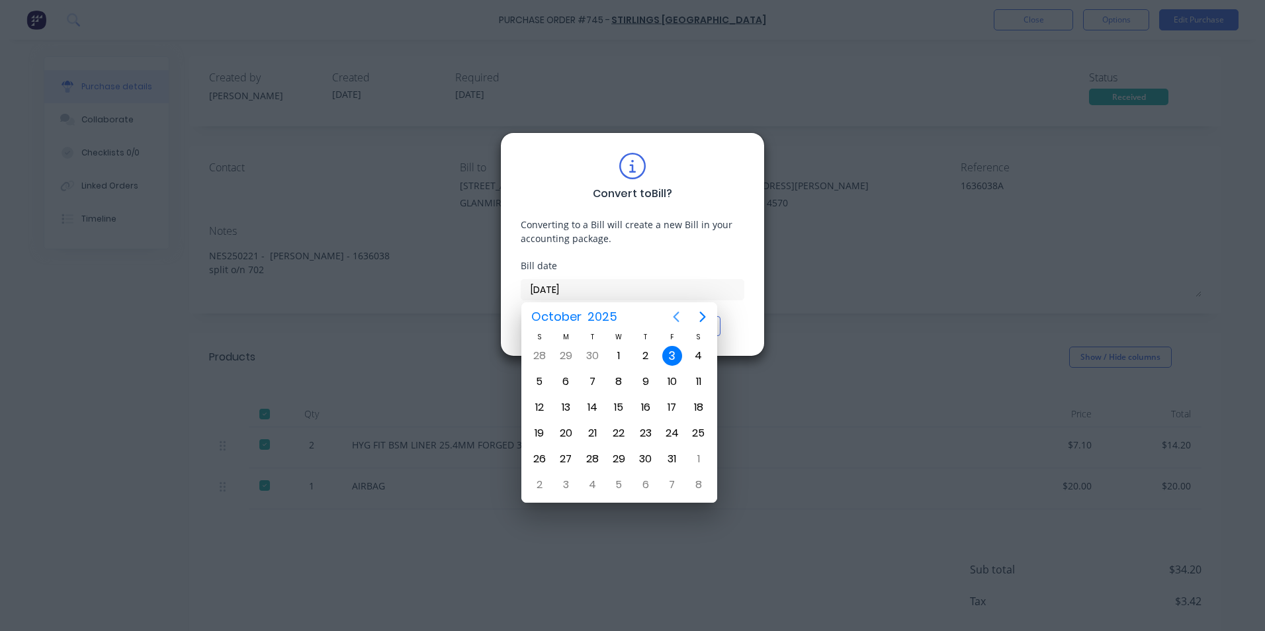
click at [685, 320] on button "Previous page" at bounding box center [676, 317] width 26 height 26
click at [682, 405] on div "19" at bounding box center [673, 408] width 20 height 20
type input "[DATE]"
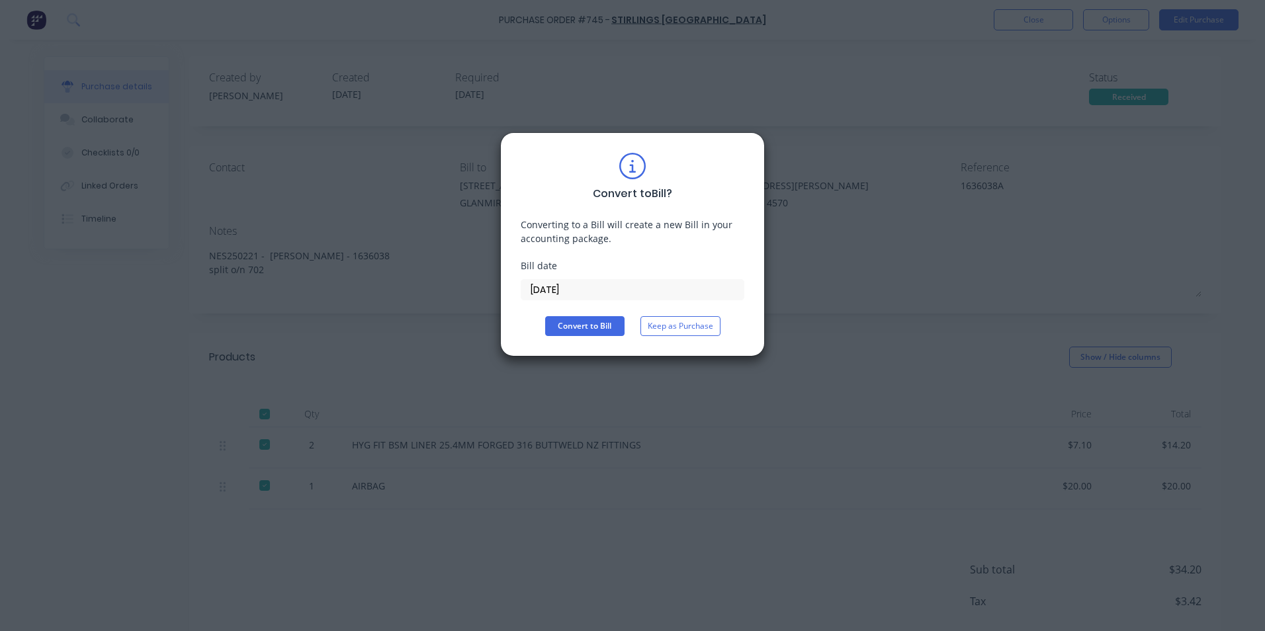
click at [568, 316] on div "Convert to Bill ? Converting to a Bill will create a new Bill in your accountin…" at bounding box center [633, 244] width 224 height 183
click at [575, 322] on button "Convert to Bill" at bounding box center [584, 326] width 79 height 20
type textarea "x"
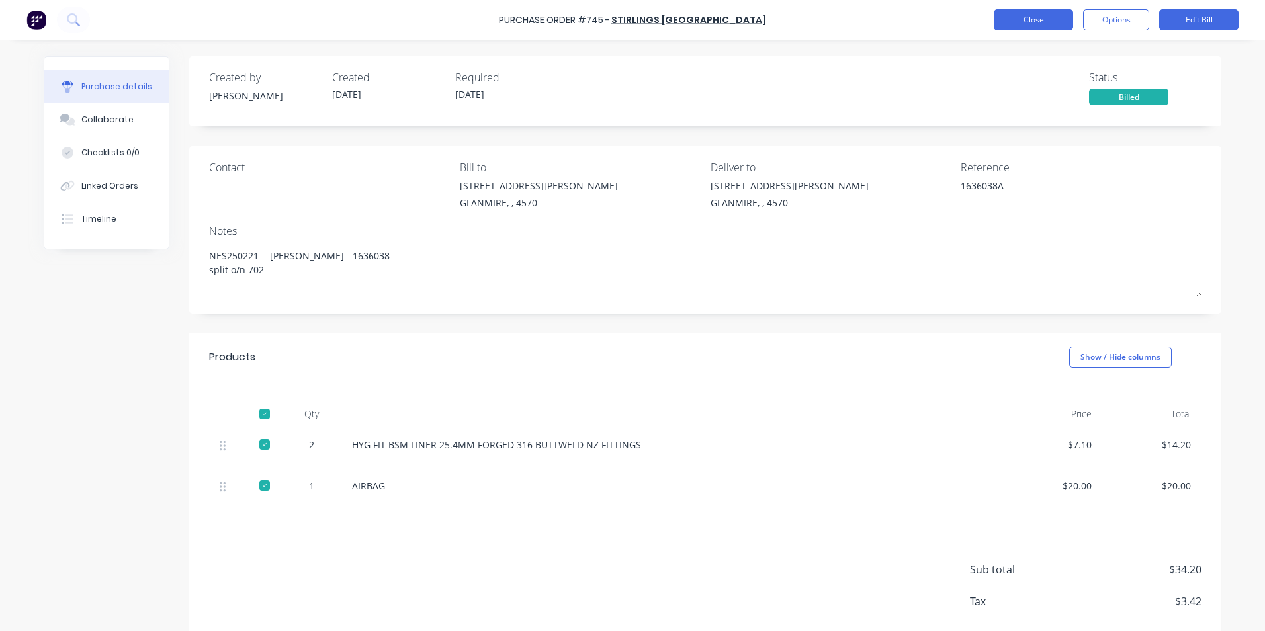
click at [1065, 13] on button "Close" at bounding box center [1033, 19] width 79 height 21
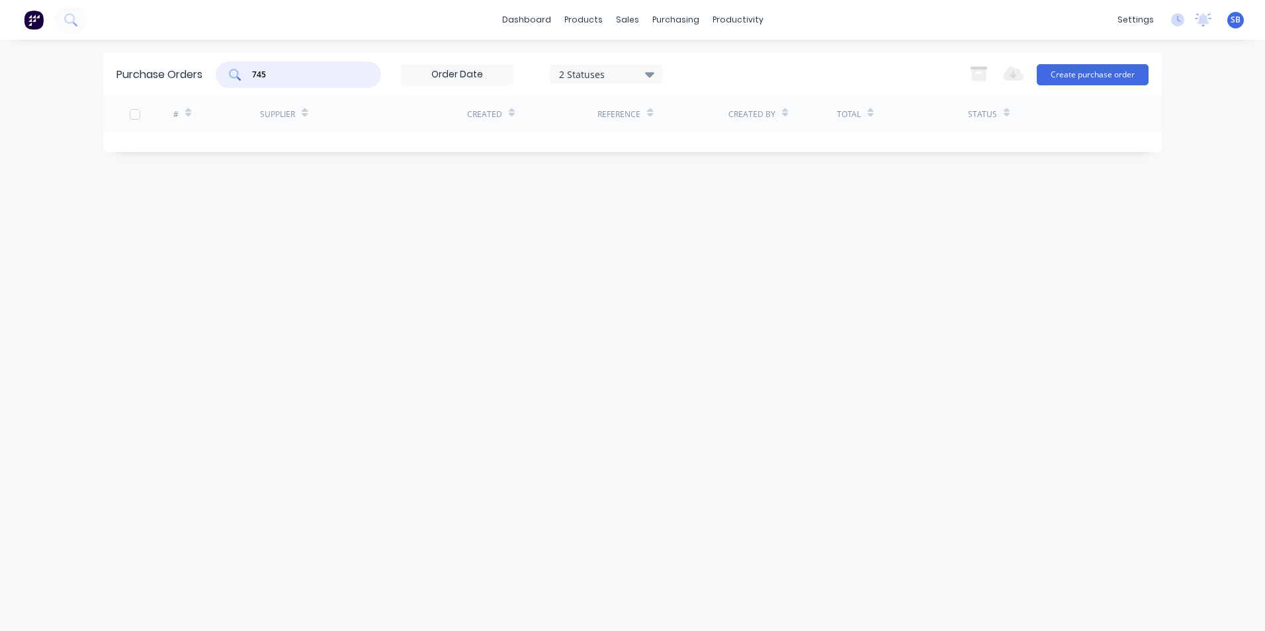
drag, startPoint x: 302, startPoint y: 76, endPoint x: 231, endPoint y: 58, distance: 73.0
click at [232, 58] on div "Purchase Orders 745 2 Statuses 2 Statuses Export to Excel (XLSX) Create purchas…" at bounding box center [632, 74] width 1059 height 43
type input "664"
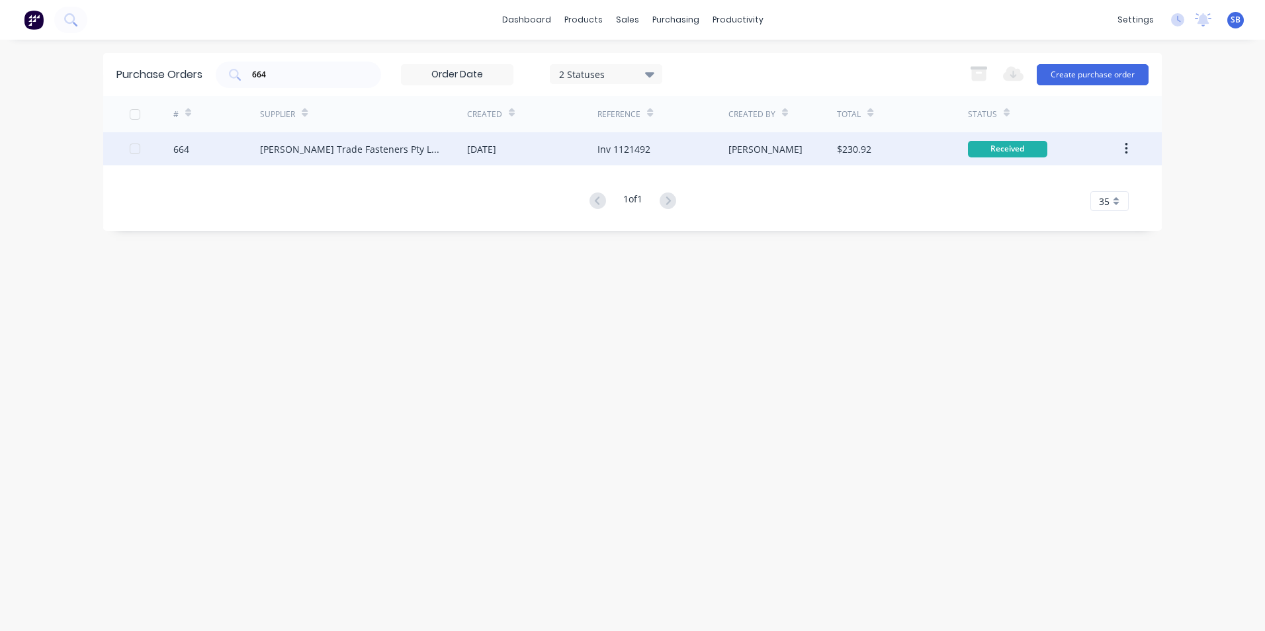
click at [732, 156] on div "[PERSON_NAME]" at bounding box center [766, 149] width 74 height 14
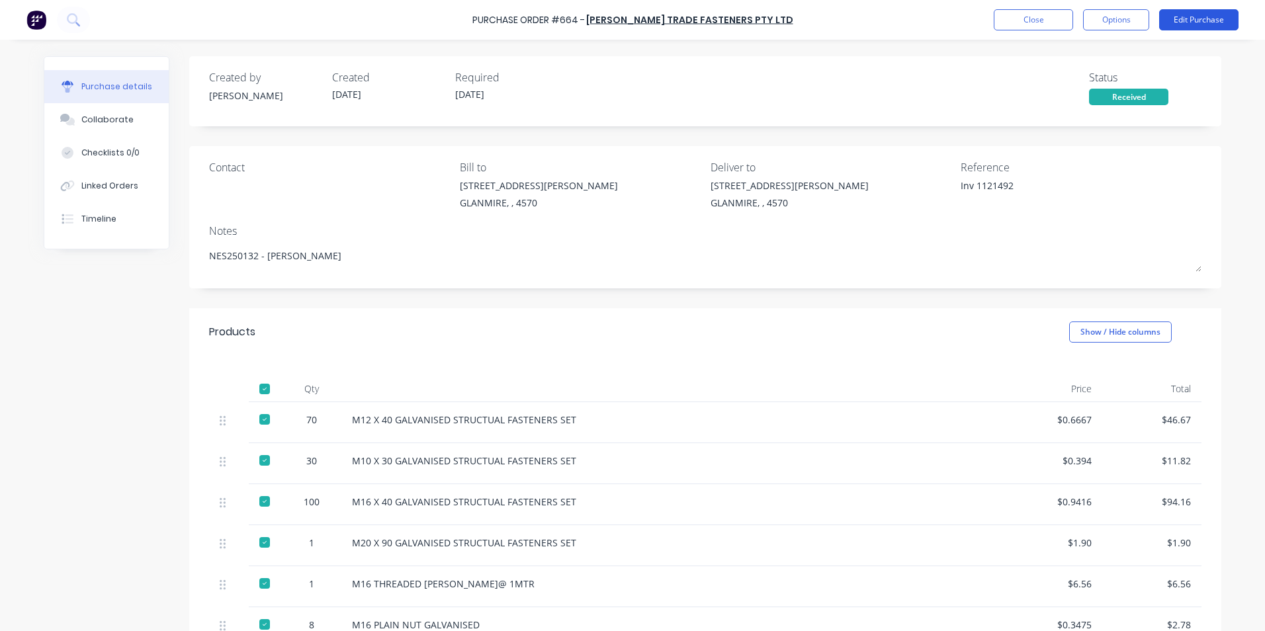
click at [1177, 20] on button "Edit Purchase" at bounding box center [1199, 19] width 79 height 21
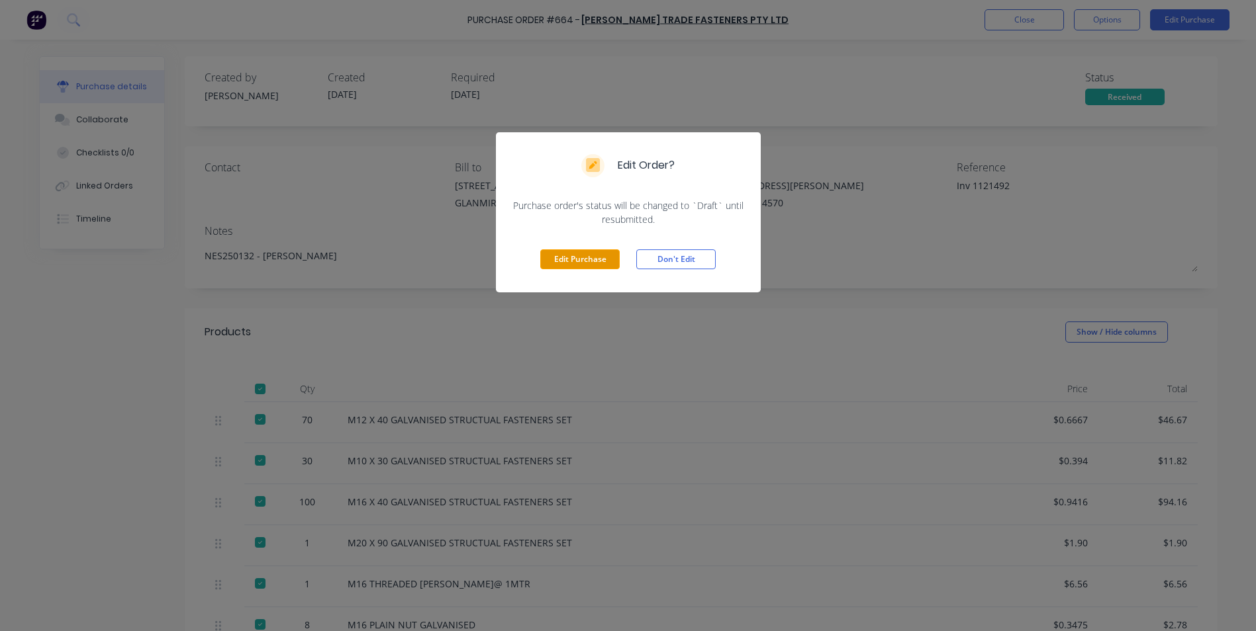
click at [594, 262] on button "Edit Purchase" at bounding box center [579, 260] width 79 height 20
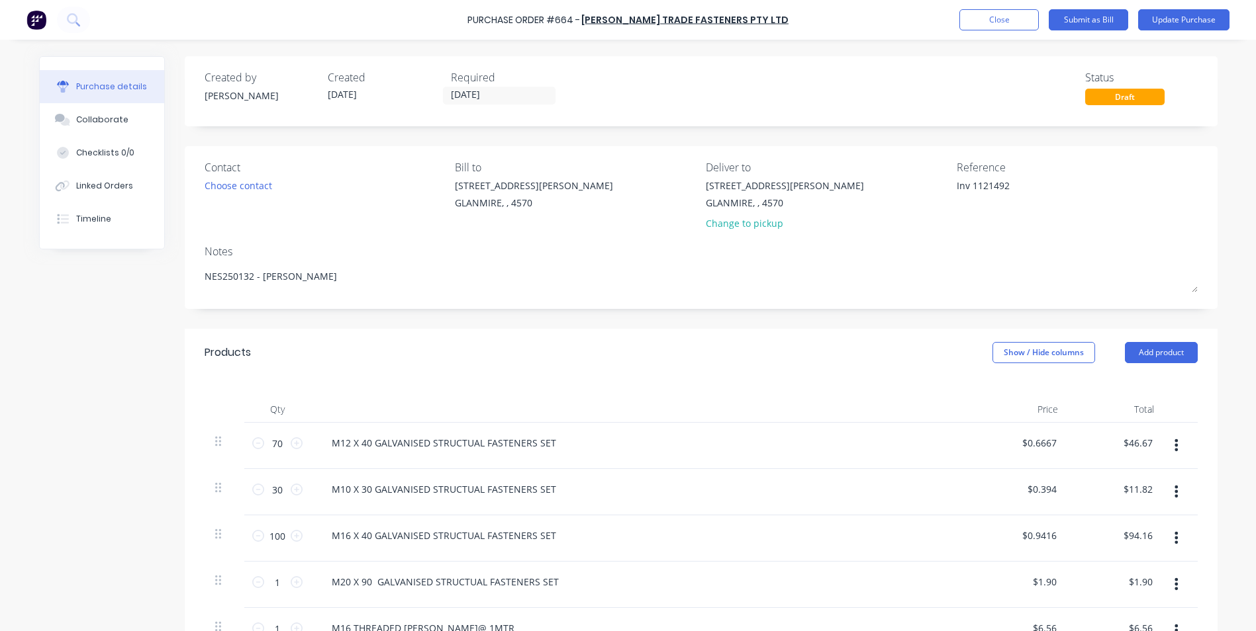
type textarea "x"
drag, startPoint x: 973, startPoint y: 185, endPoint x: 902, endPoint y: 173, distance: 71.7
click at [902, 173] on div "Contact Choose contact [PERSON_NAME] to [STREET_ADDRESS][PERSON_NAME] Deliver t…" at bounding box center [705, 198] width 993 height 77
type textarea "1121492"
type textarea "x"
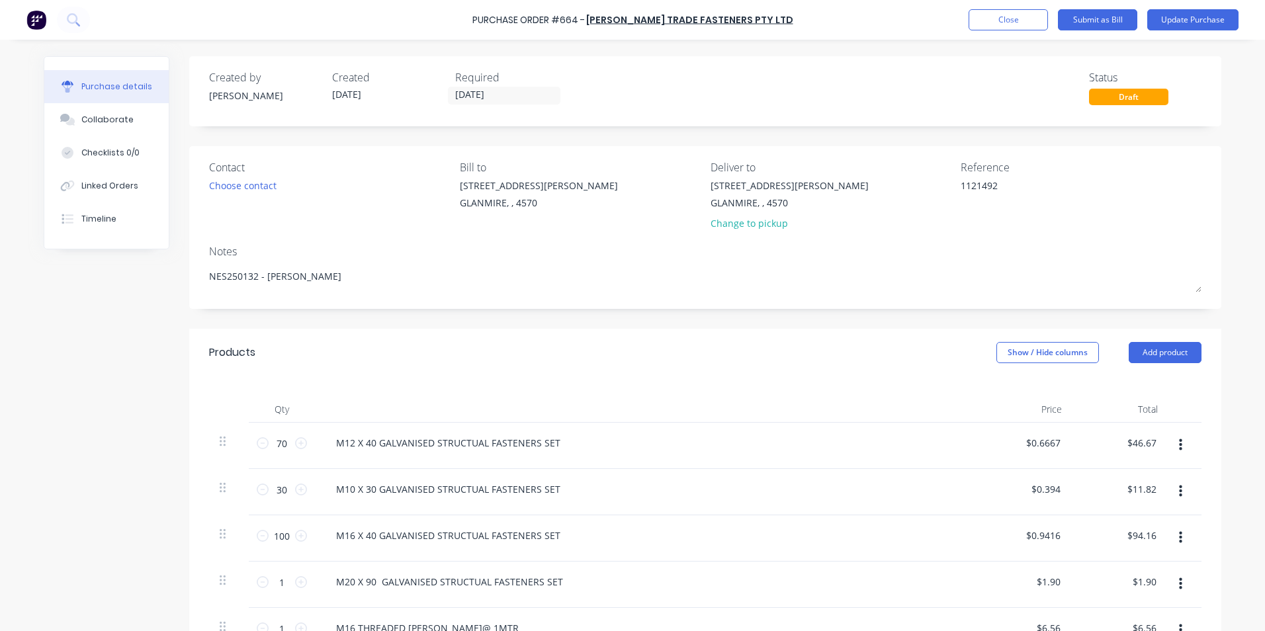
type textarea "1121492"
click at [1005, 366] on div "Products Show / Hide columns Add product" at bounding box center [705, 353] width 1033 height 48
click at [1000, 349] on button "Show / Hide columns" at bounding box center [1048, 352] width 103 height 21
click at [1015, 394] on label "Account" at bounding box center [1007, 396] width 23 height 11
click at [996, 391] on input "Account" at bounding box center [996, 391] width 0 height 0
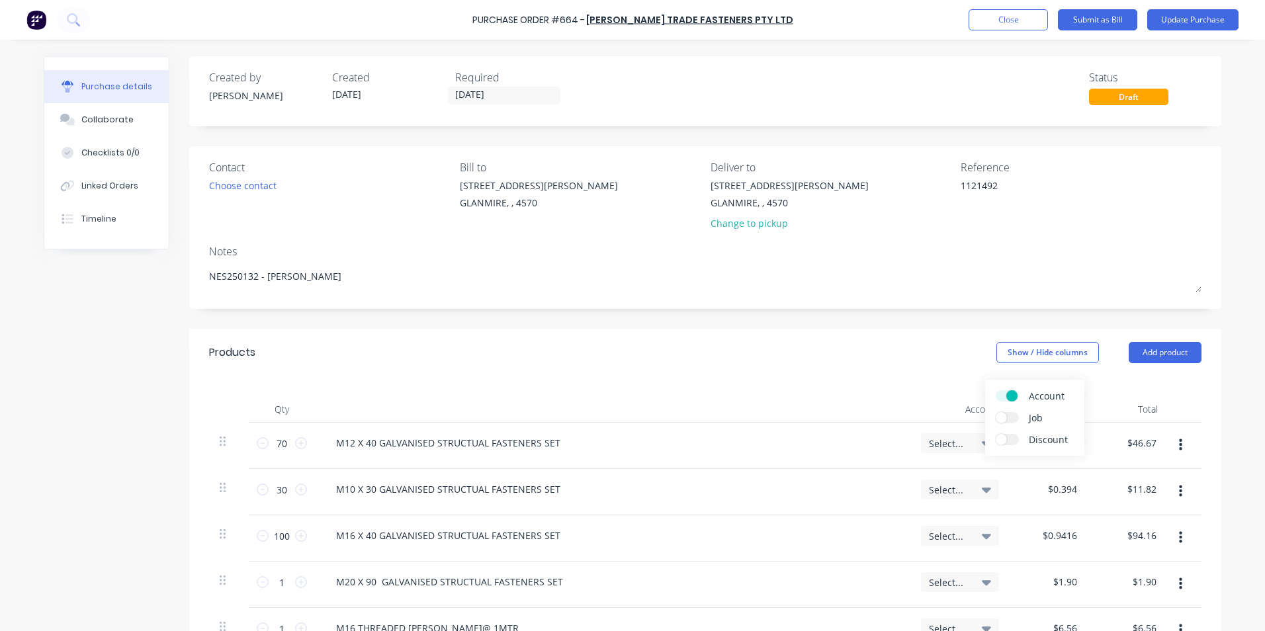
click at [937, 447] on span "Select..." at bounding box center [949, 444] width 40 height 14
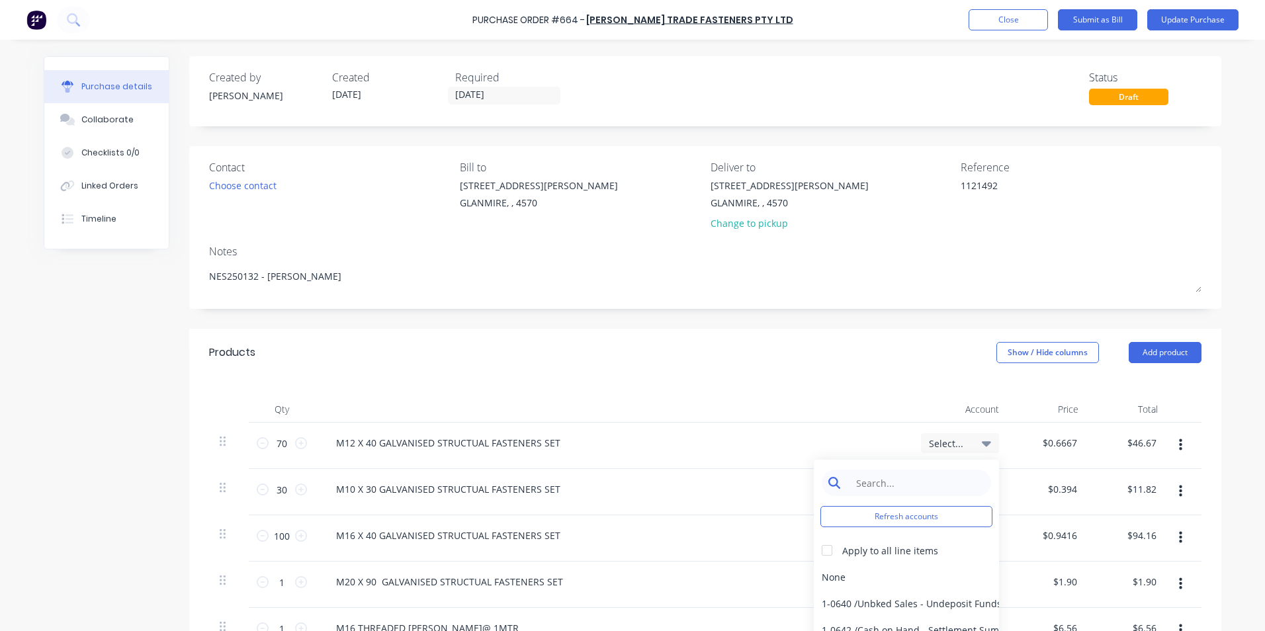
type textarea "x"
click at [922, 486] on input at bounding box center [917, 483] width 136 height 26
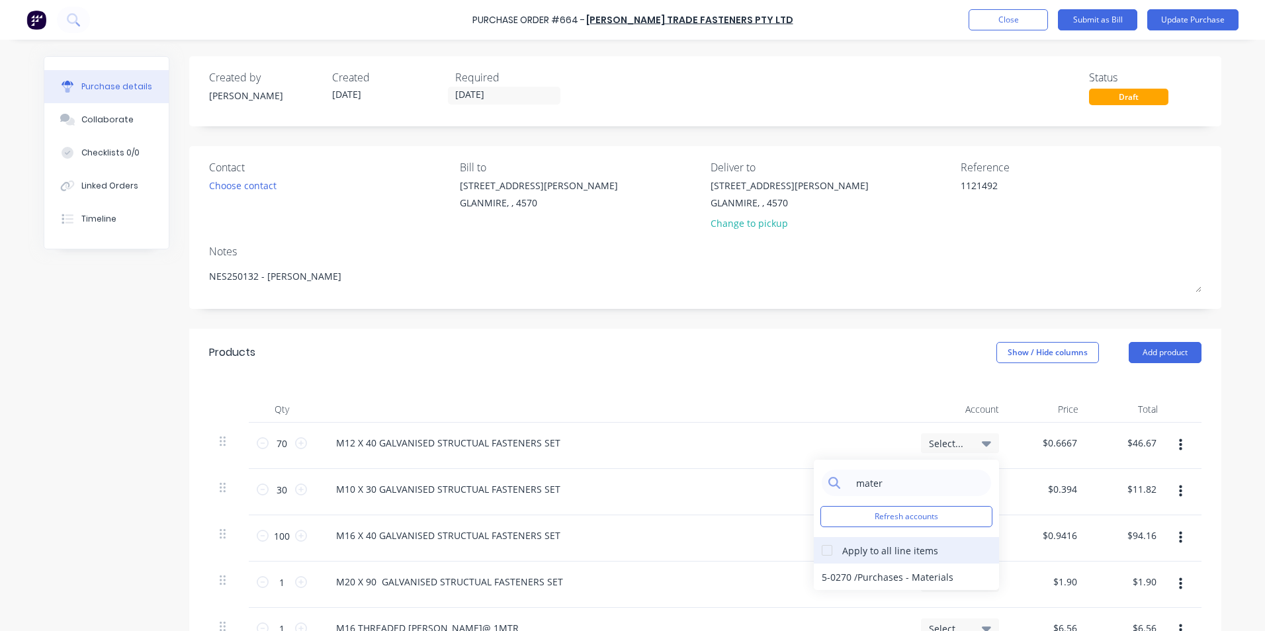
type input "mater"
click at [821, 552] on div at bounding box center [827, 550] width 26 height 26
click at [831, 570] on div "5-0270 / Purchases - Materials" at bounding box center [906, 577] width 185 height 26
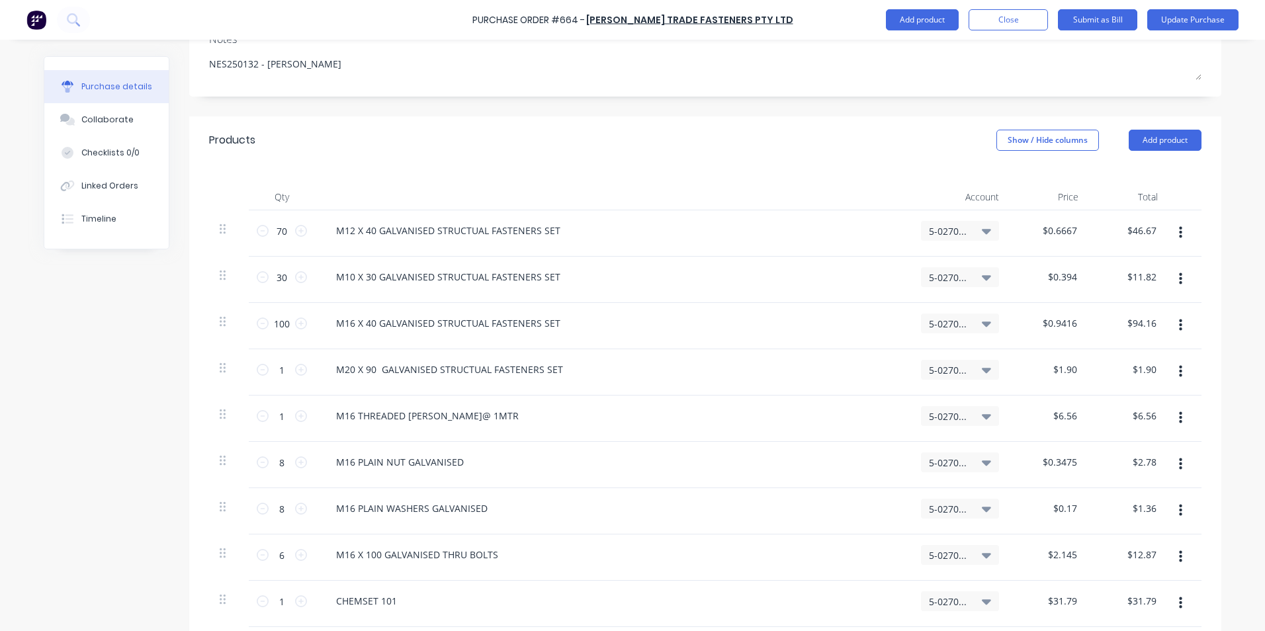
scroll to position [488, 0]
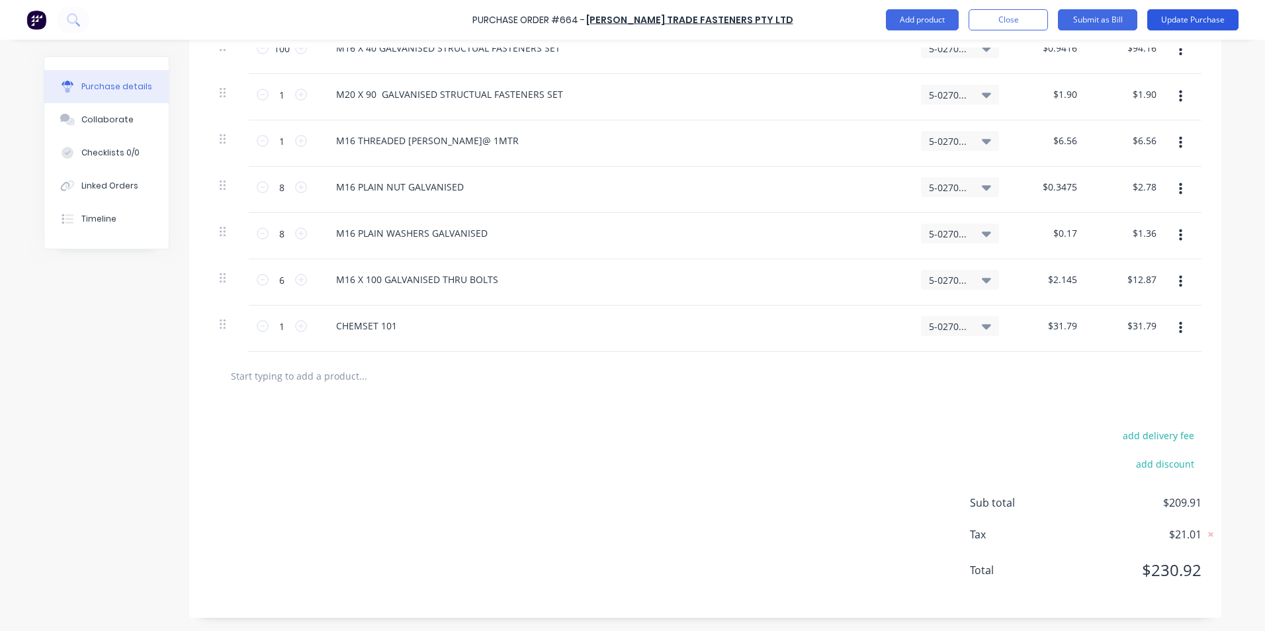
click at [1199, 29] on button "Update Purchase" at bounding box center [1193, 19] width 91 height 21
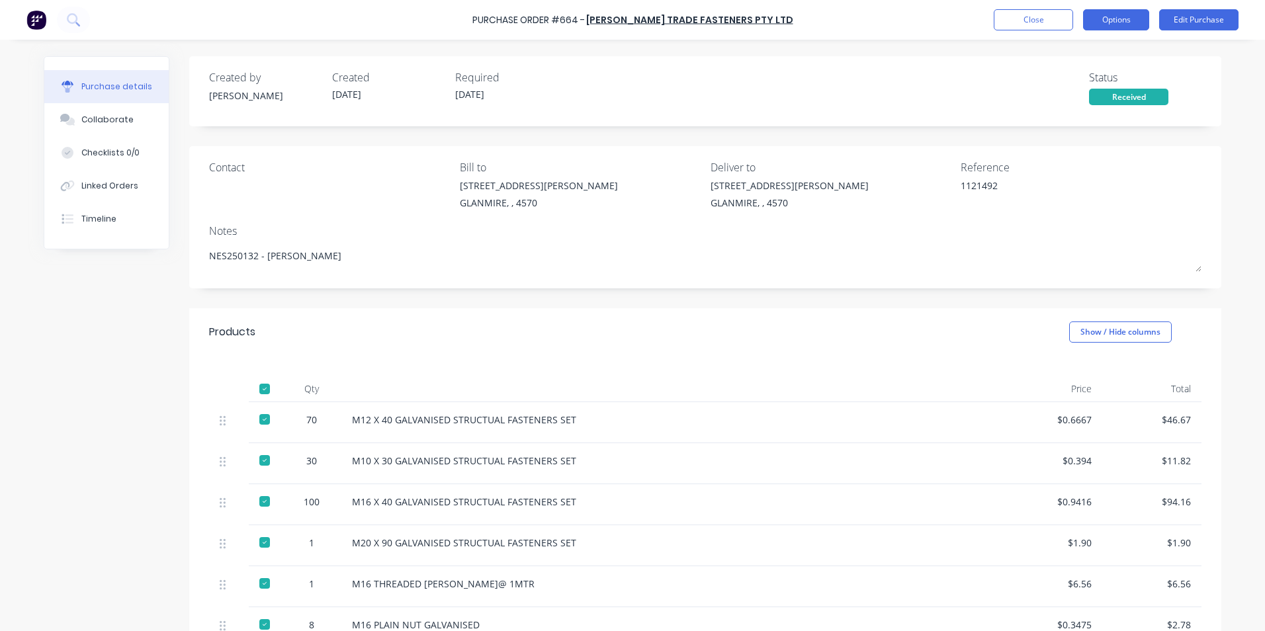
click at [1099, 19] on button "Options" at bounding box center [1116, 19] width 66 height 21
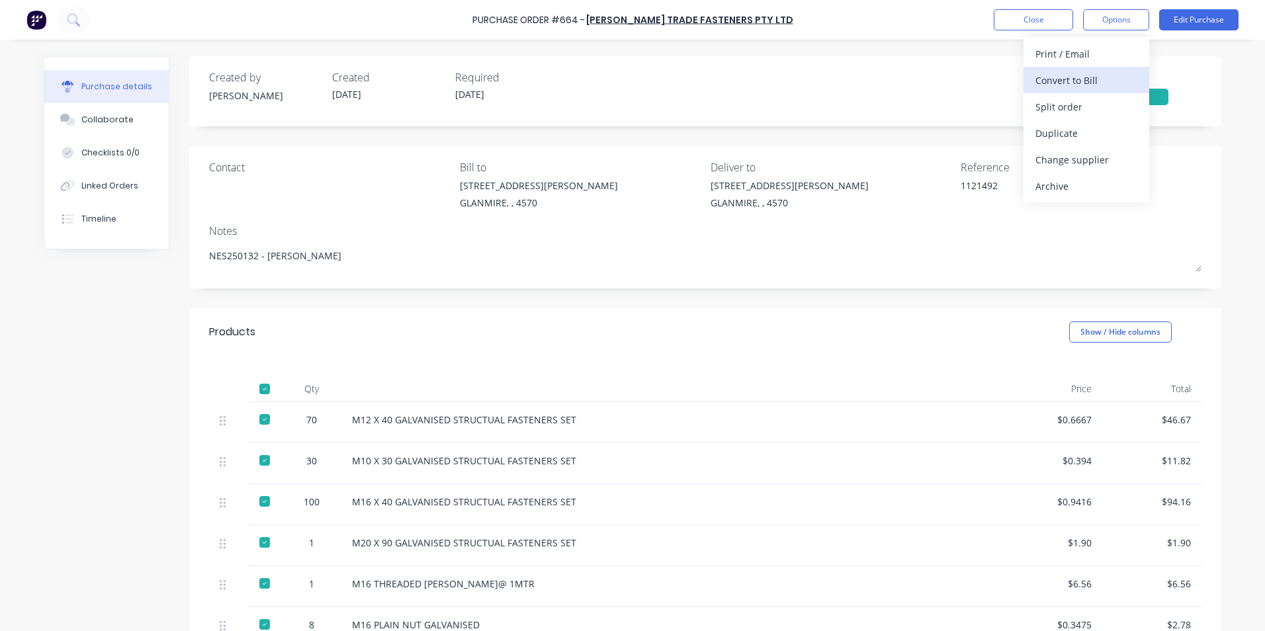
click at [1087, 78] on div "Convert to Bill" at bounding box center [1087, 80] width 102 height 19
type textarea "x"
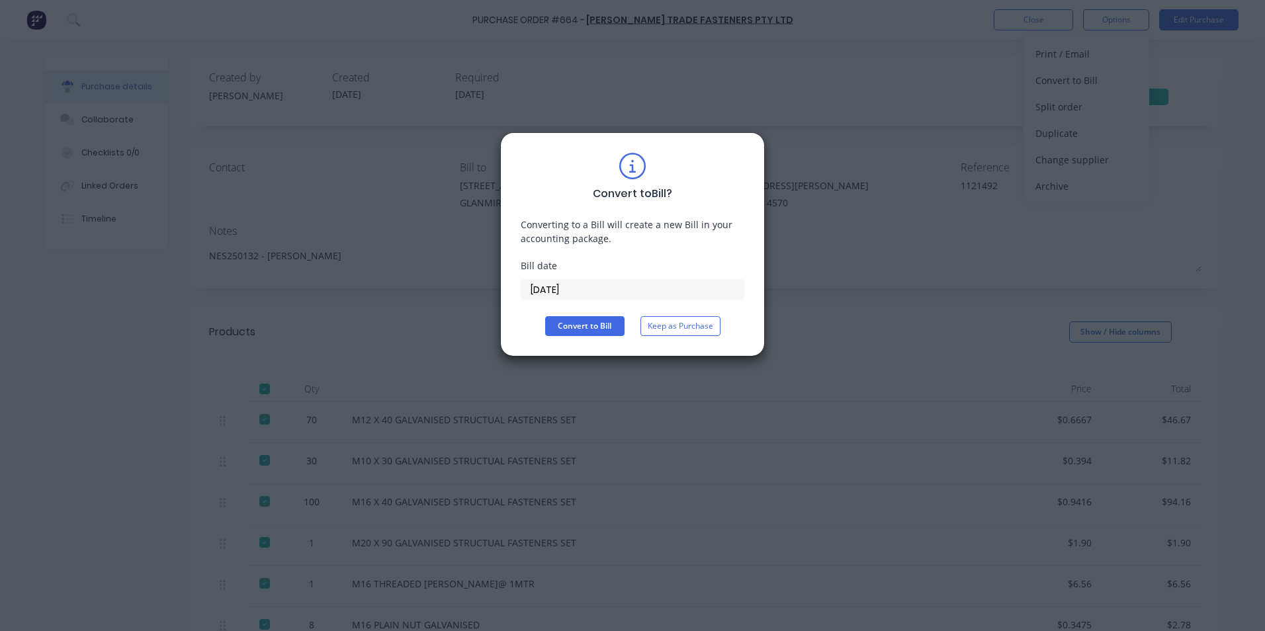
click at [606, 285] on input "[DATE]" at bounding box center [633, 290] width 222 height 20
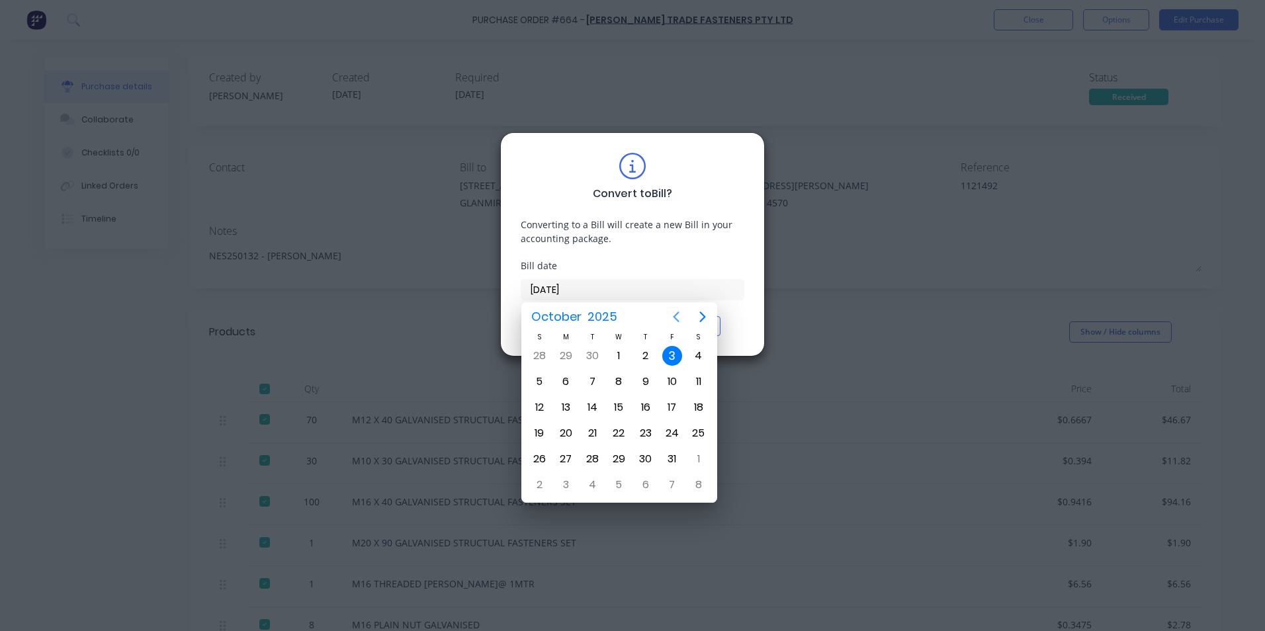
click at [682, 316] on icon "Previous page" at bounding box center [676, 317] width 16 height 16
click at [670, 414] on div "19" at bounding box center [673, 408] width 20 height 20
type input "[DATE]"
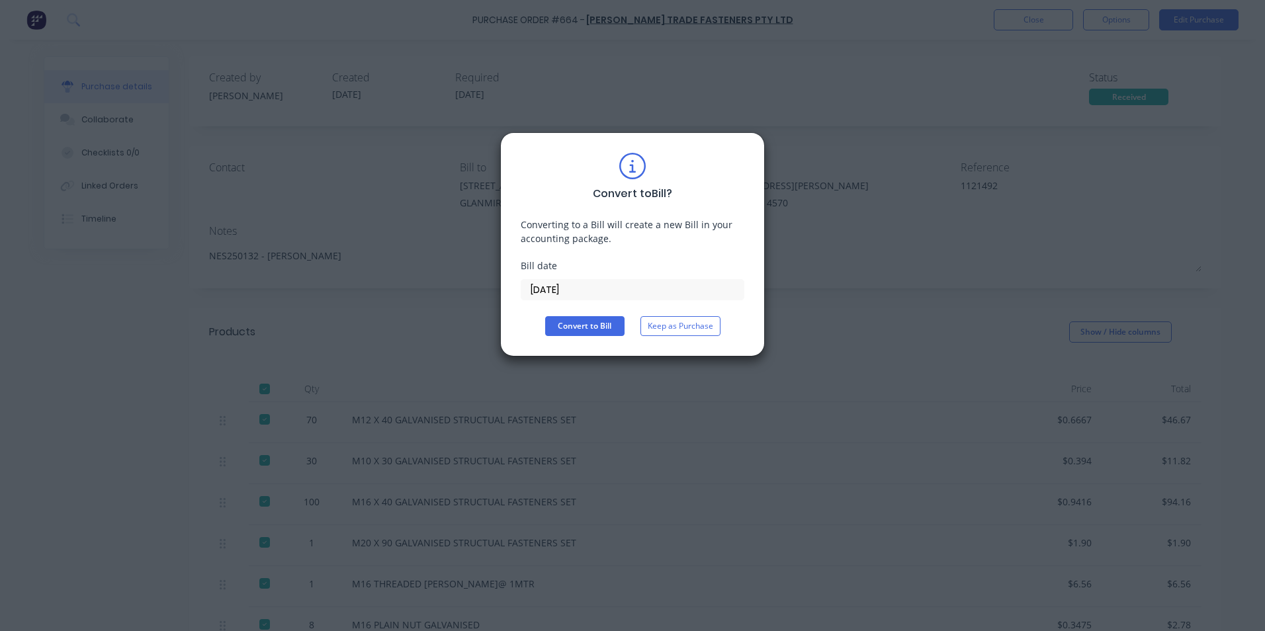
click at [603, 336] on div "Convert to Bill ? Converting to a Bill will create a new Bill in your accountin…" at bounding box center [632, 244] width 265 height 224
click at [602, 332] on button "Convert to Bill" at bounding box center [584, 326] width 79 height 20
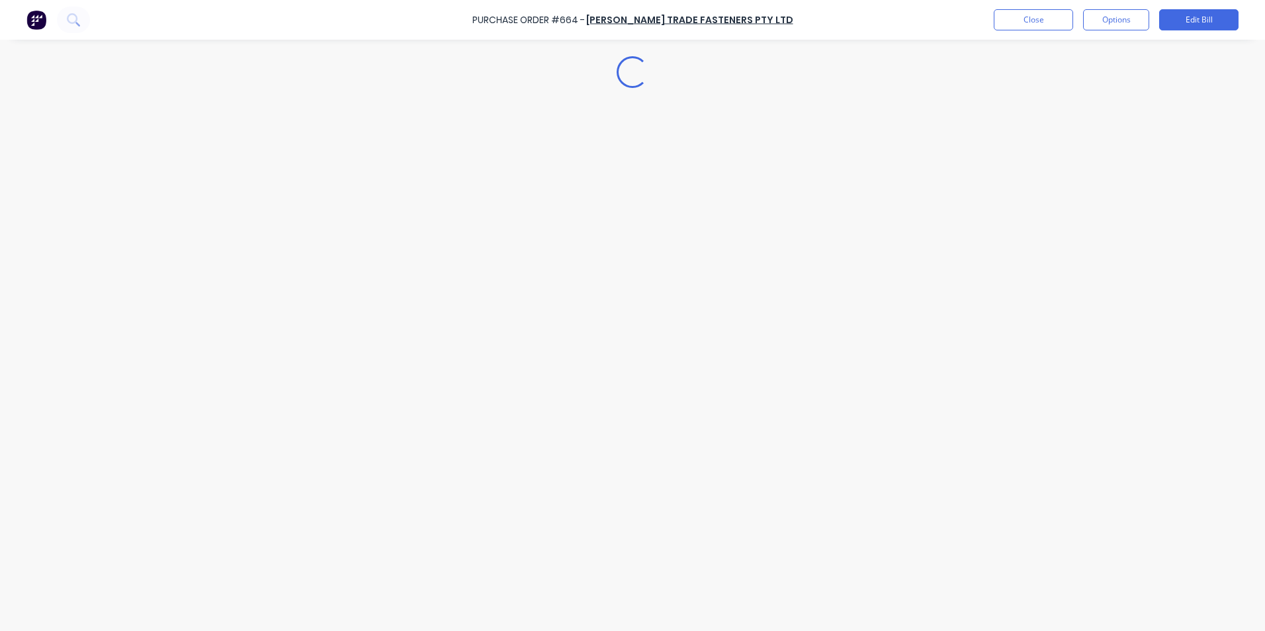
type textarea "x"
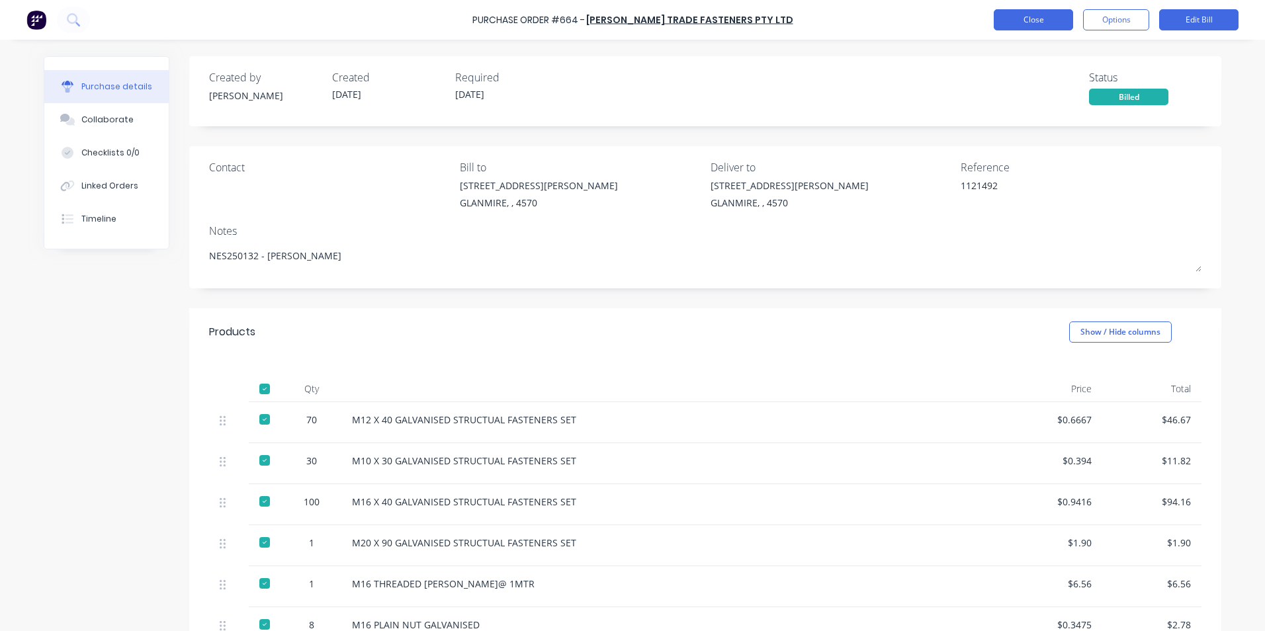
click at [1031, 15] on button "Close" at bounding box center [1033, 19] width 79 height 21
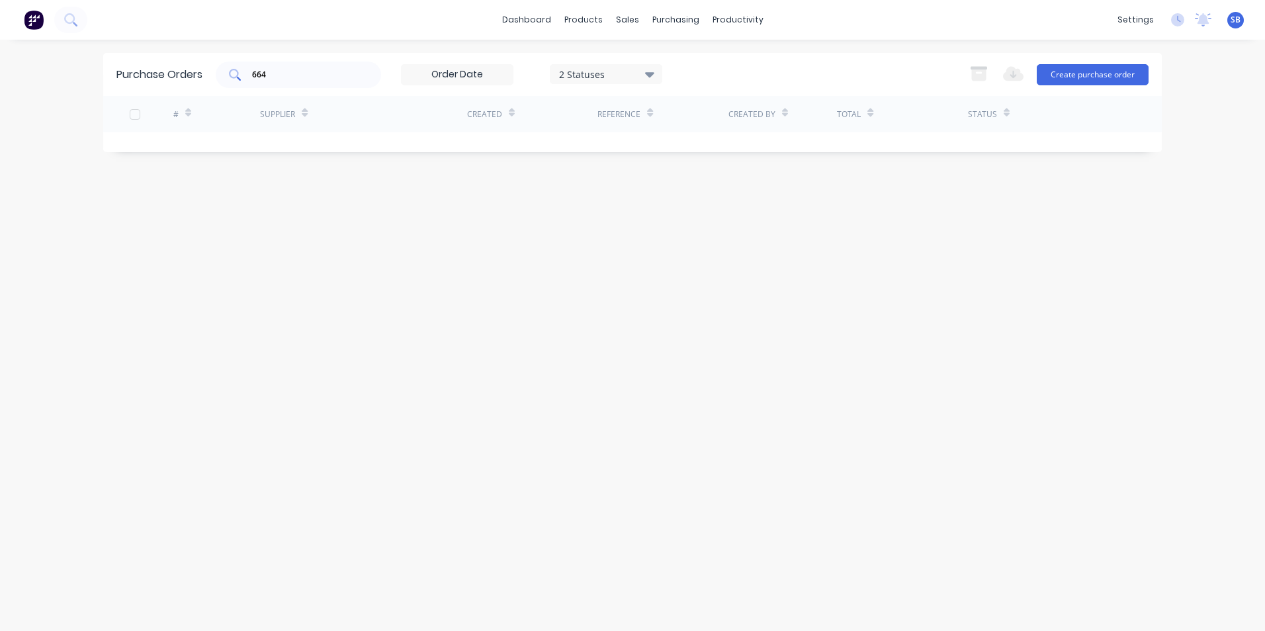
click at [365, 72] on div "664" at bounding box center [298, 75] width 165 height 26
click at [349, 72] on input "664" at bounding box center [306, 74] width 110 height 13
type input "6"
type input "744"
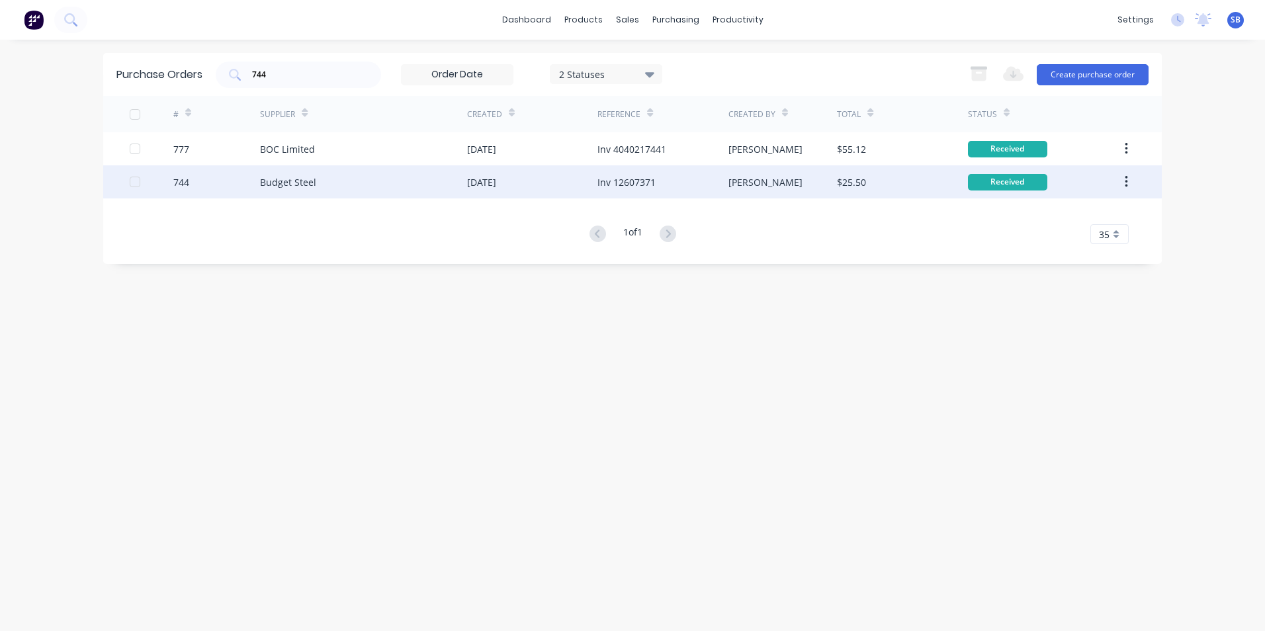
click at [693, 186] on div "Inv 12607371" at bounding box center [663, 181] width 130 height 33
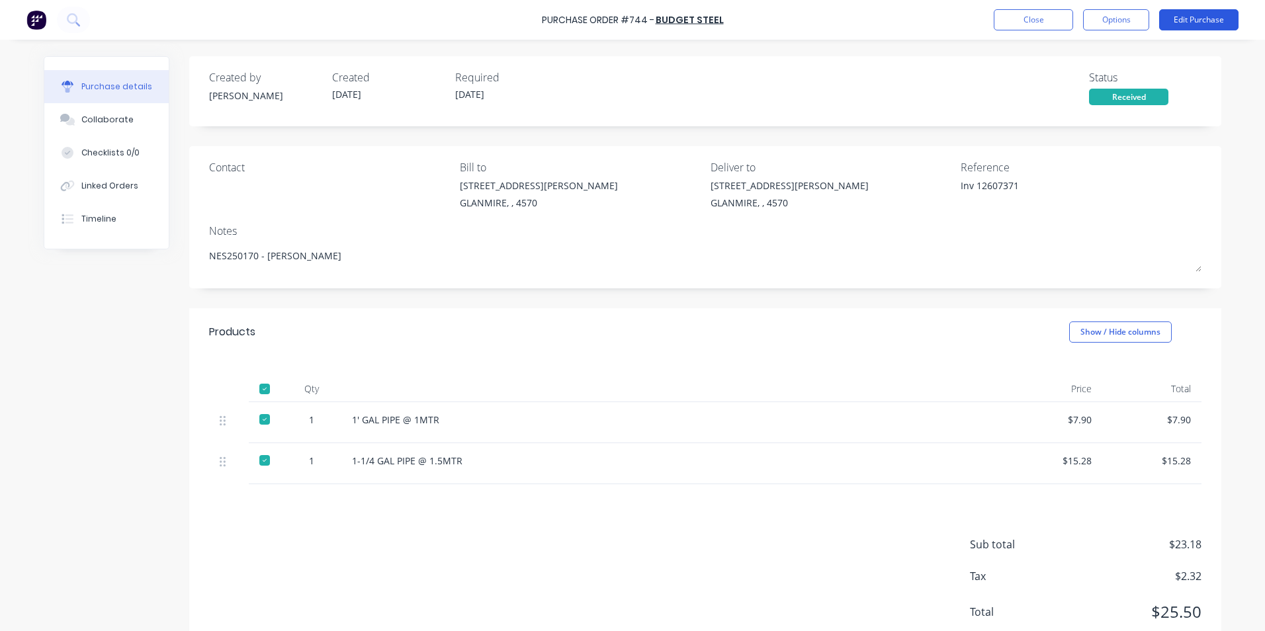
click at [1197, 19] on button "Edit Purchase" at bounding box center [1199, 19] width 79 height 21
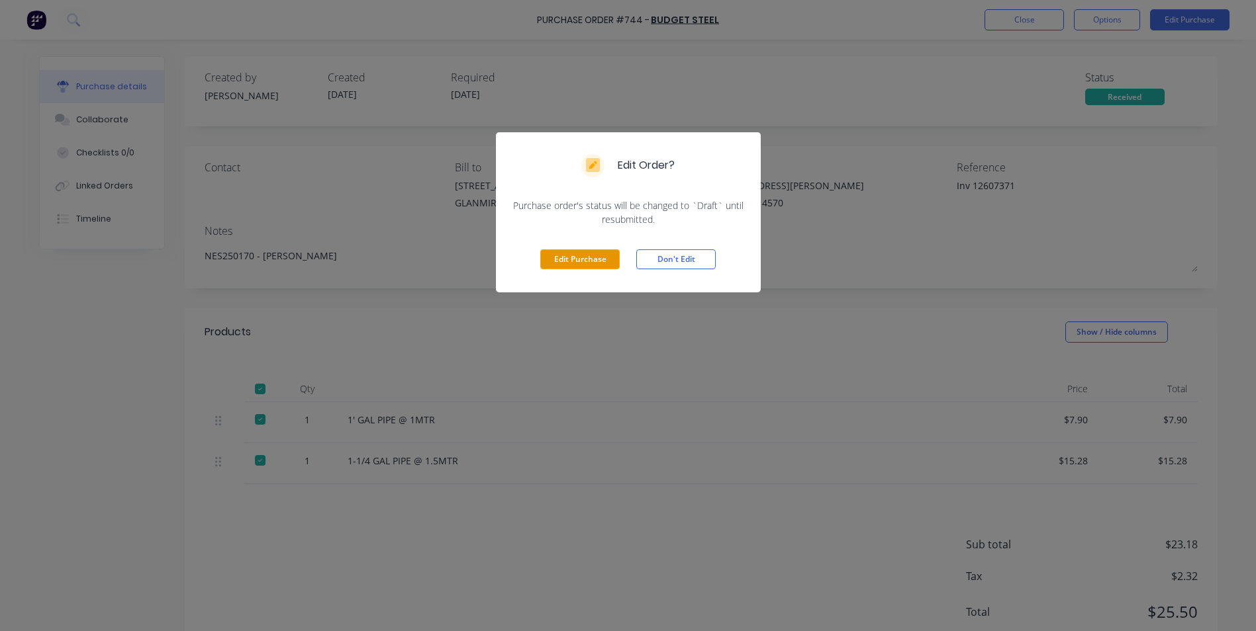
click at [571, 261] on button "Edit Purchase" at bounding box center [579, 260] width 79 height 20
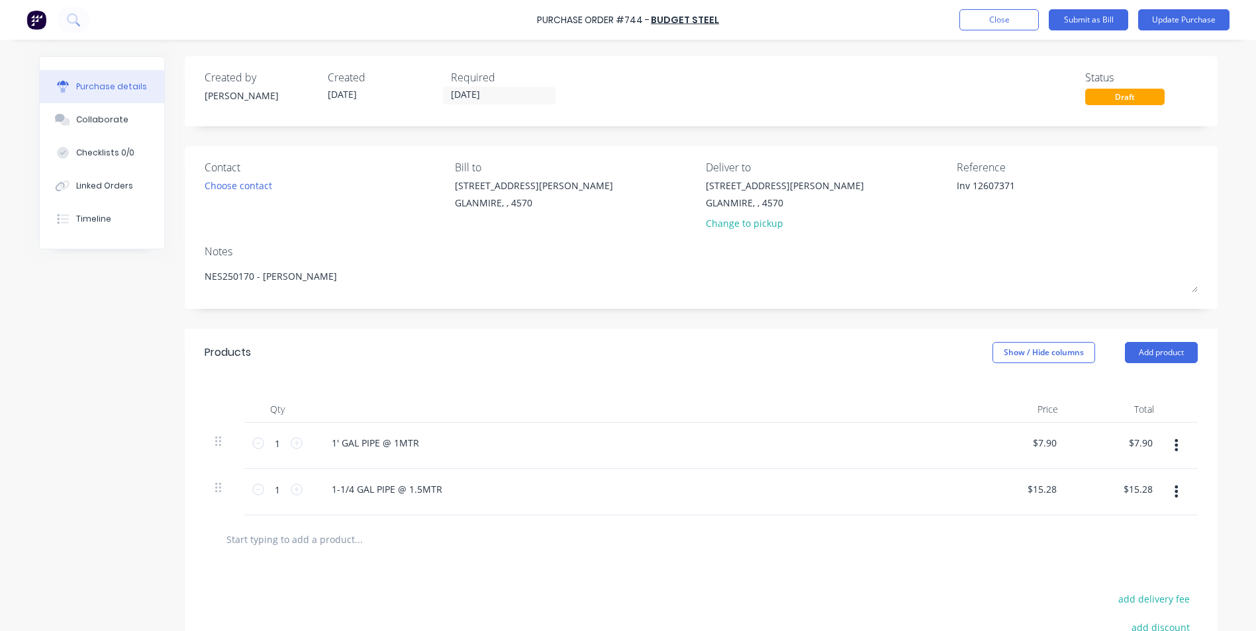
type textarea "x"
drag, startPoint x: 974, startPoint y: 184, endPoint x: 916, endPoint y: 183, distance: 57.6
click at [916, 183] on div "Contact Choose contact [PERSON_NAME] to [STREET_ADDRESS][PERSON_NAME] Deliver t…" at bounding box center [705, 198] width 993 height 77
type textarea "12607371"
type textarea "x"
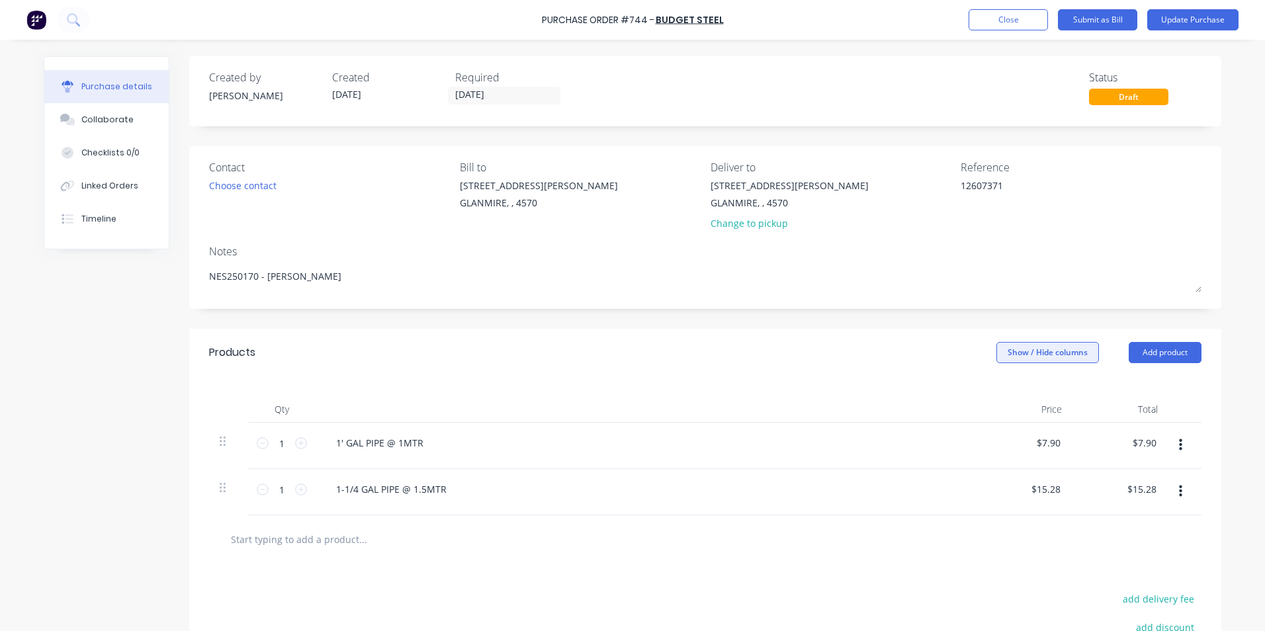
type textarea "12607371"
drag, startPoint x: 996, startPoint y: 342, endPoint x: 1033, endPoint y: 357, distance: 40.1
click at [1033, 357] on div "Products Show / Hide columns Add product" at bounding box center [705, 353] width 1033 height 48
click at [1033, 357] on button "Show / Hide columns" at bounding box center [1048, 352] width 103 height 21
click at [1017, 402] on div "Account Job Discount" at bounding box center [1035, 418] width 99 height 76
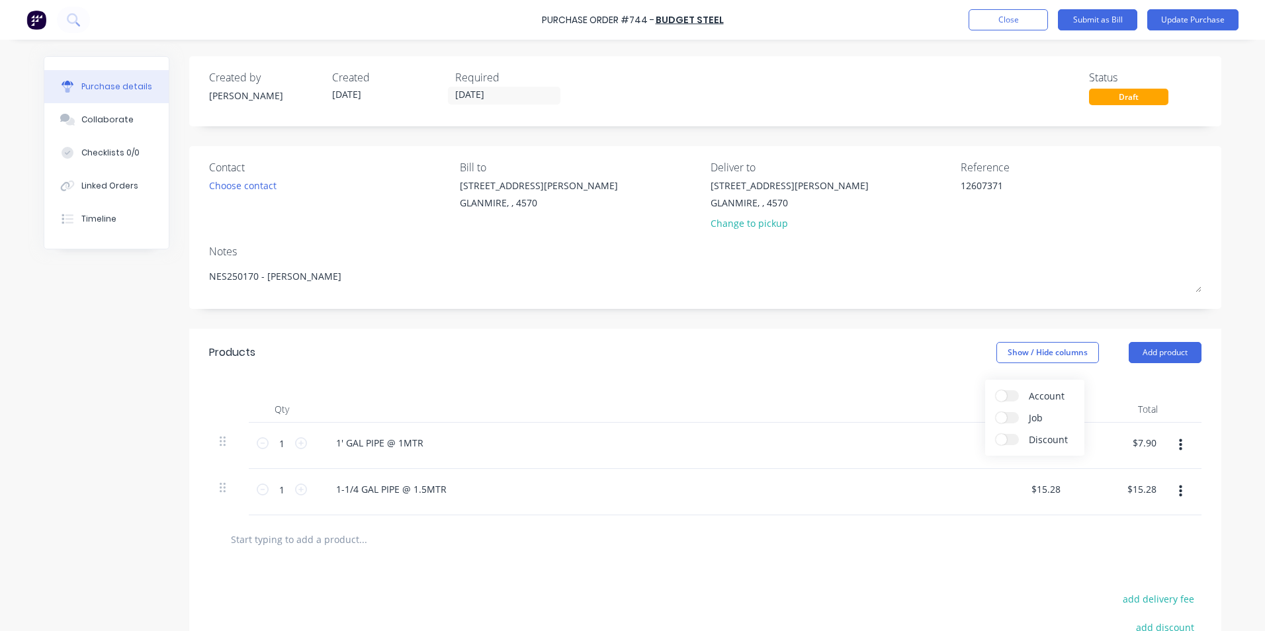
click at [1010, 392] on label "Account" at bounding box center [1007, 396] width 23 height 11
click at [996, 391] on input "Account" at bounding box center [996, 391] width 0 height 0
click at [957, 445] on span "Select..." at bounding box center [949, 444] width 40 height 14
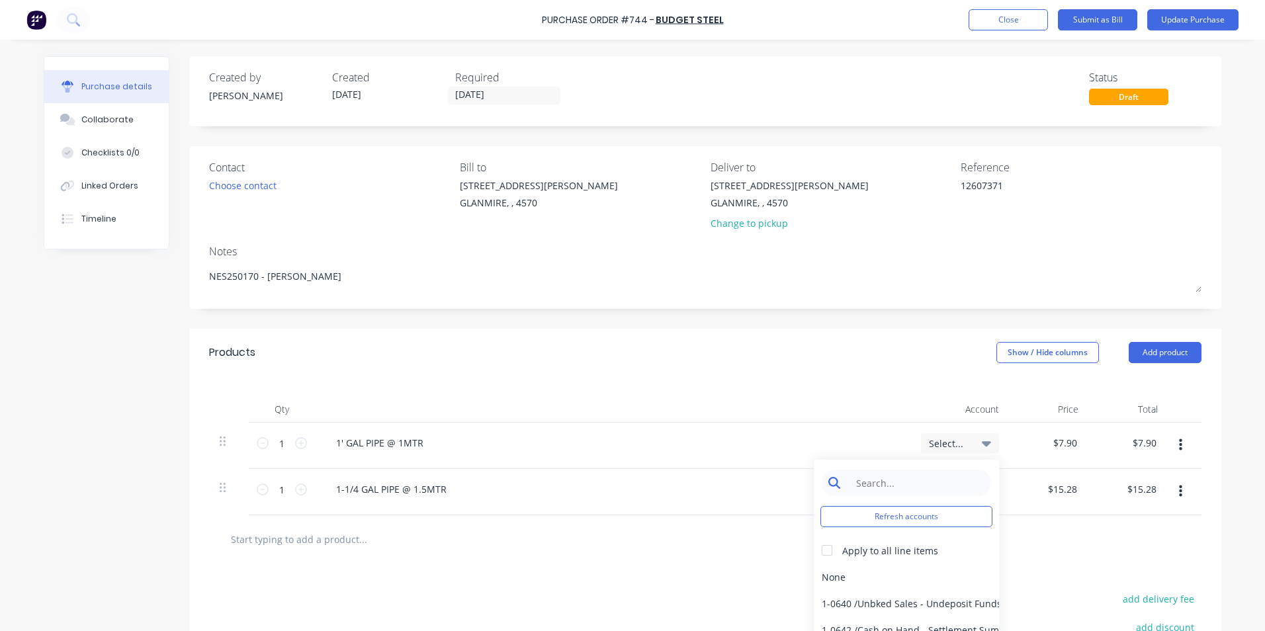
type textarea "x"
click at [940, 486] on input at bounding box center [917, 483] width 136 height 26
type input "m"
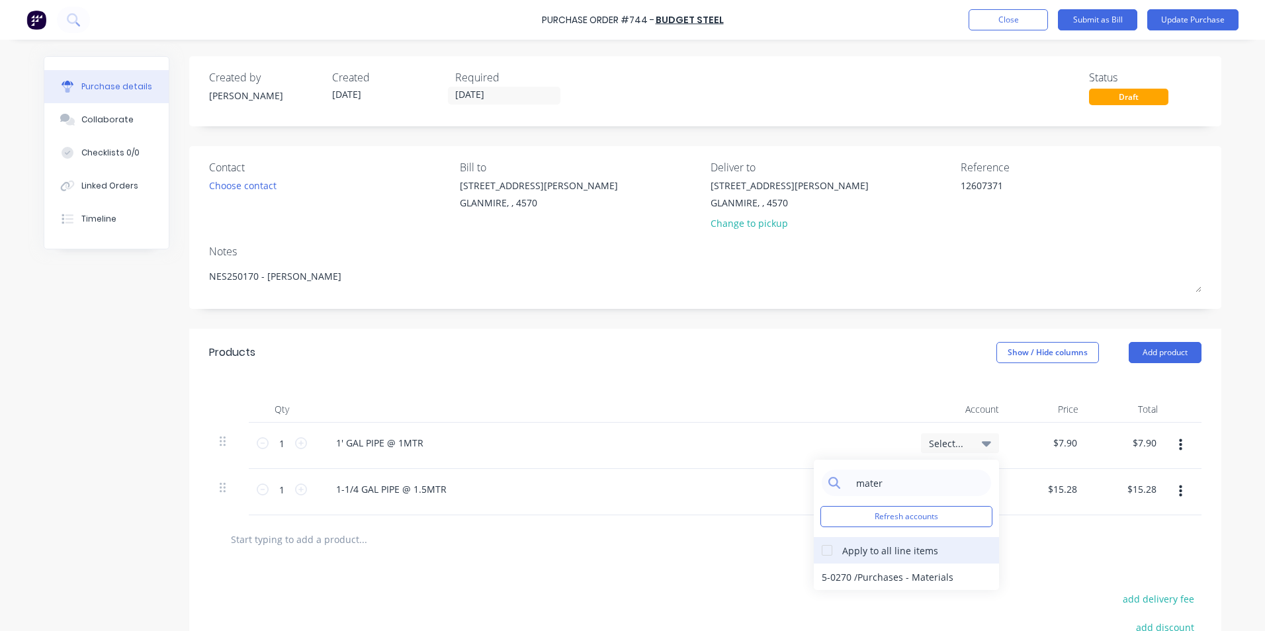
type input "mater"
click at [821, 550] on div at bounding box center [827, 550] width 26 height 26
click at [833, 576] on div "5-0270 / Purchases - Materials" at bounding box center [906, 577] width 185 height 26
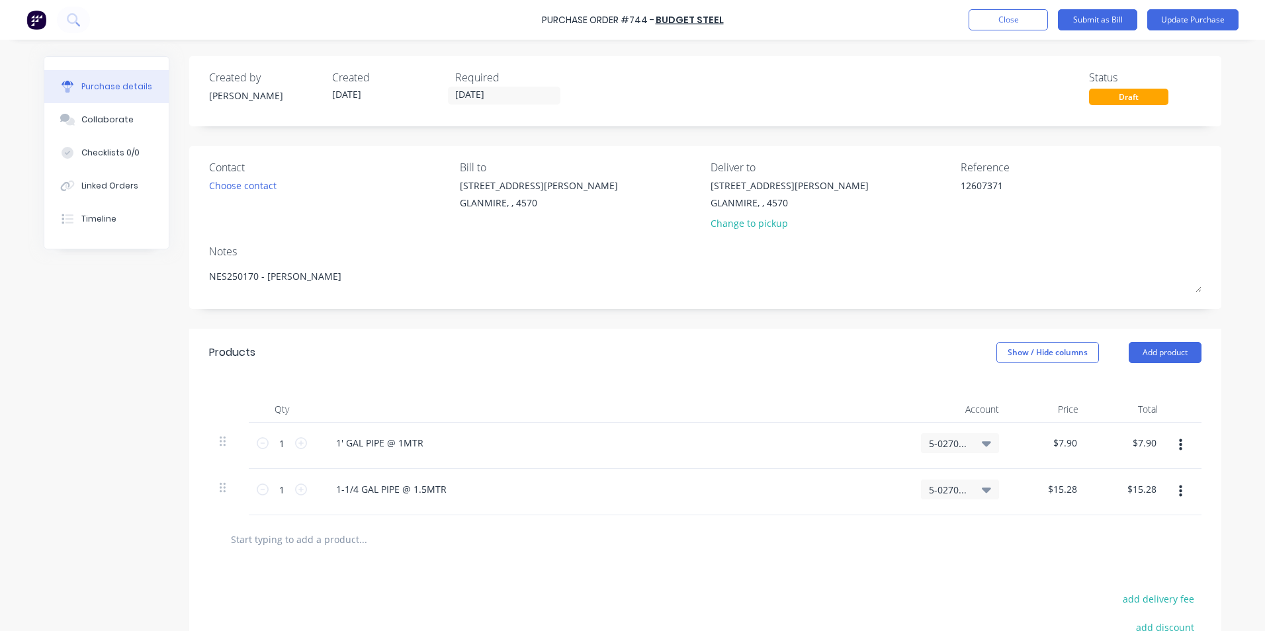
scroll to position [163, 0]
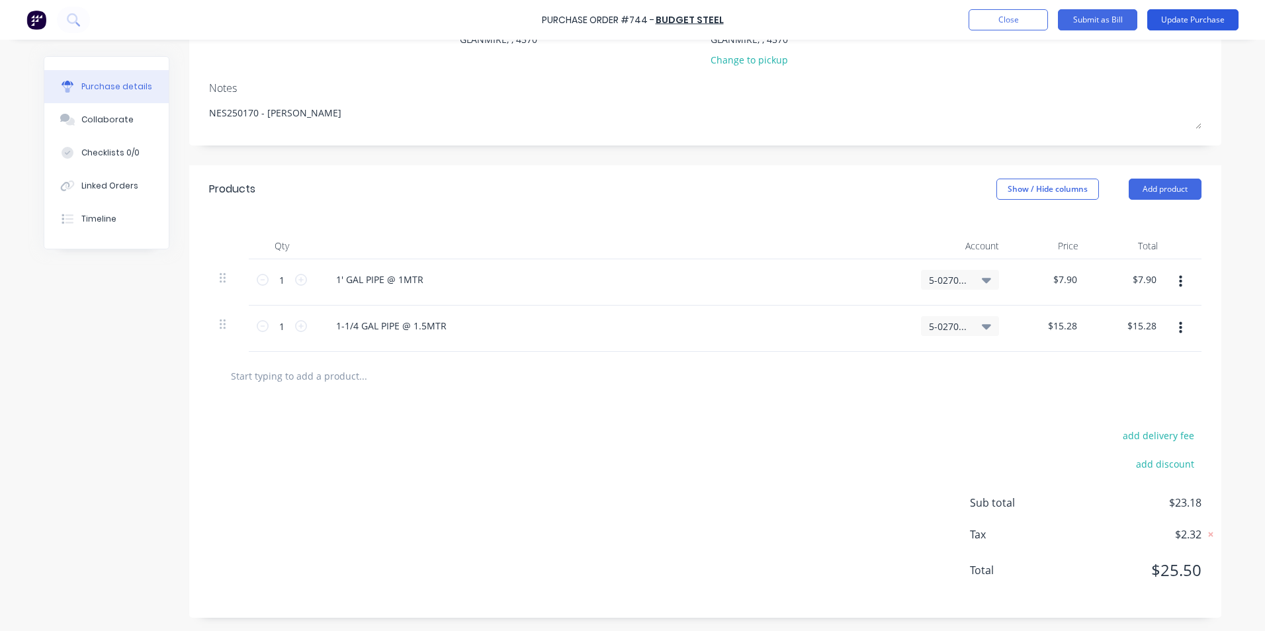
click at [1191, 18] on button "Update Purchase" at bounding box center [1193, 19] width 91 height 21
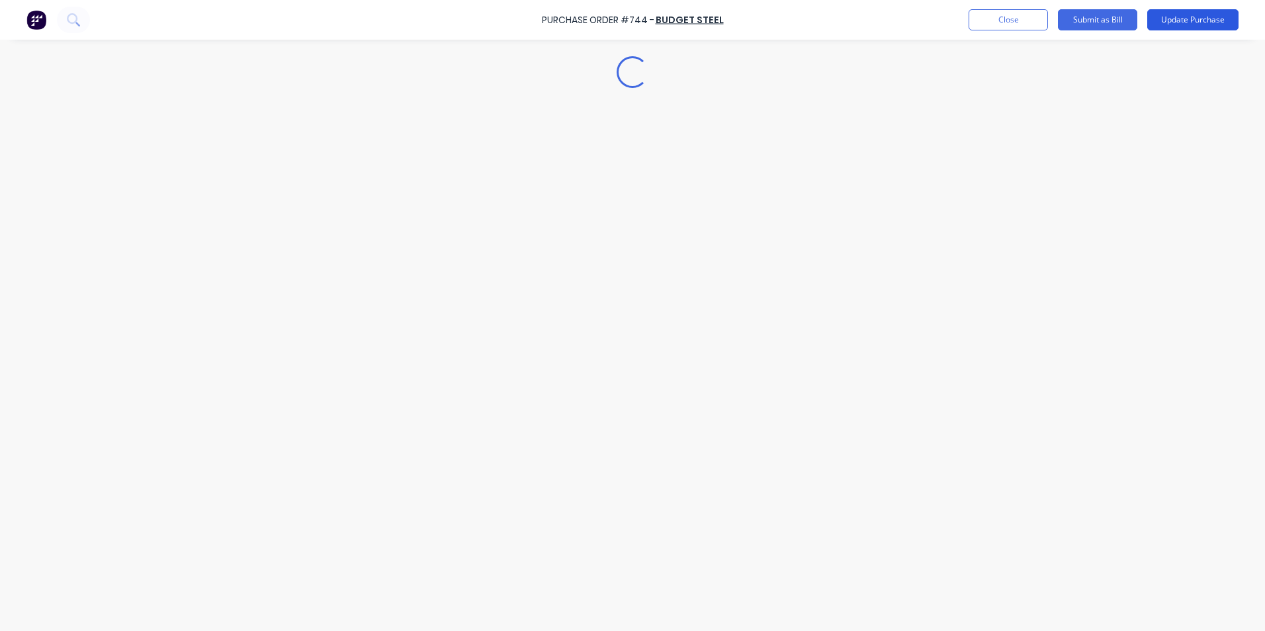
scroll to position [0, 0]
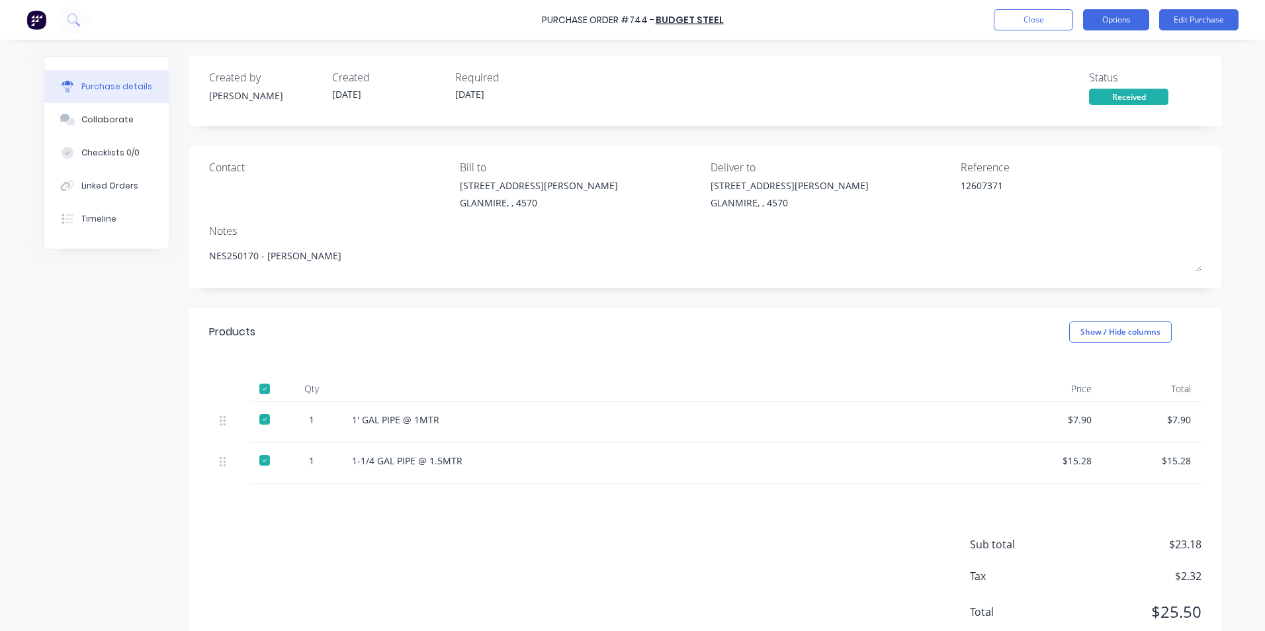
click at [1102, 9] on button "Options" at bounding box center [1116, 19] width 66 height 21
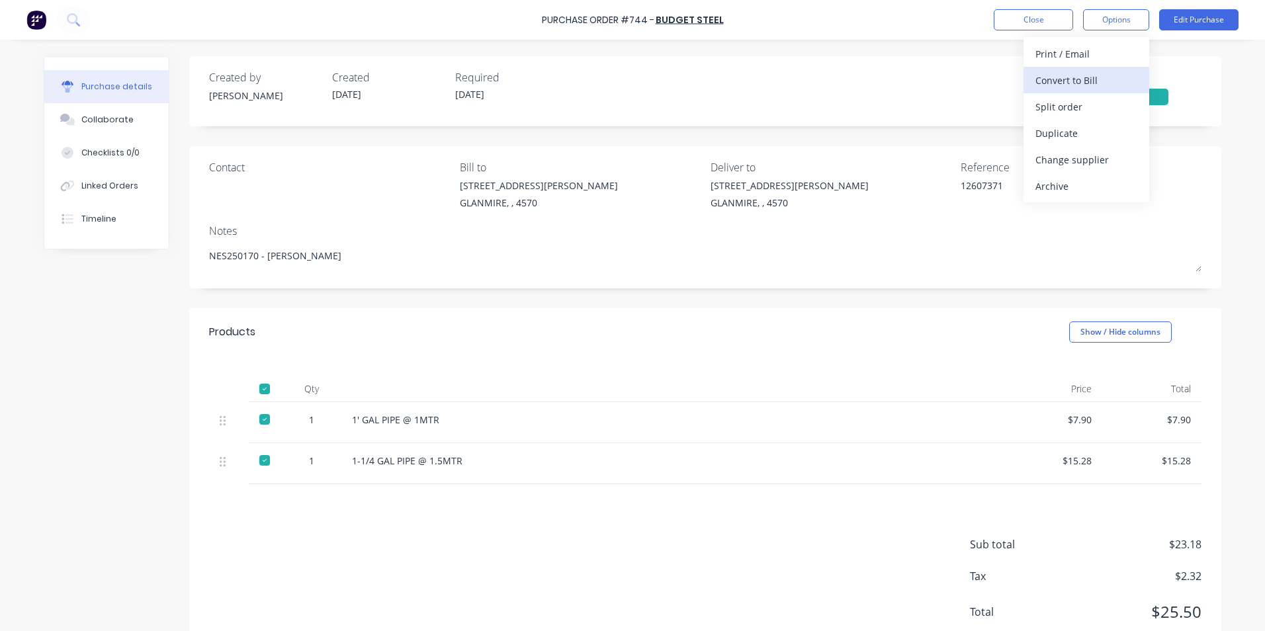
click at [1076, 83] on div "Convert to Bill" at bounding box center [1087, 80] width 102 height 19
type textarea "x"
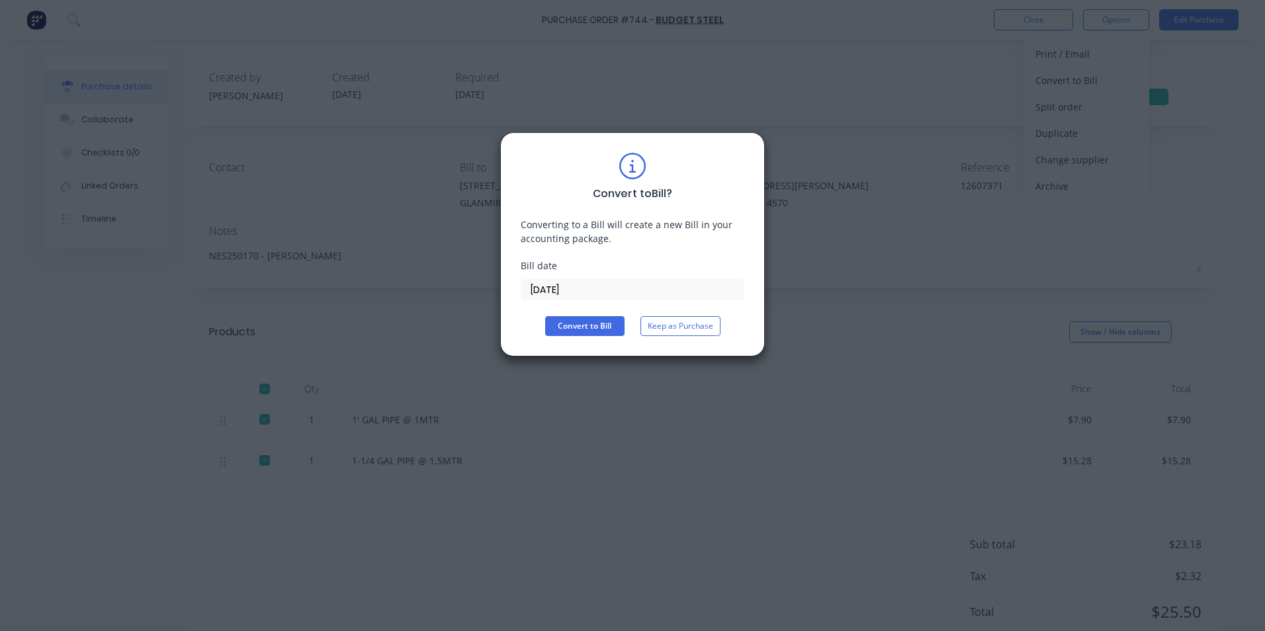
click at [595, 292] on input "[DATE]" at bounding box center [633, 290] width 222 height 20
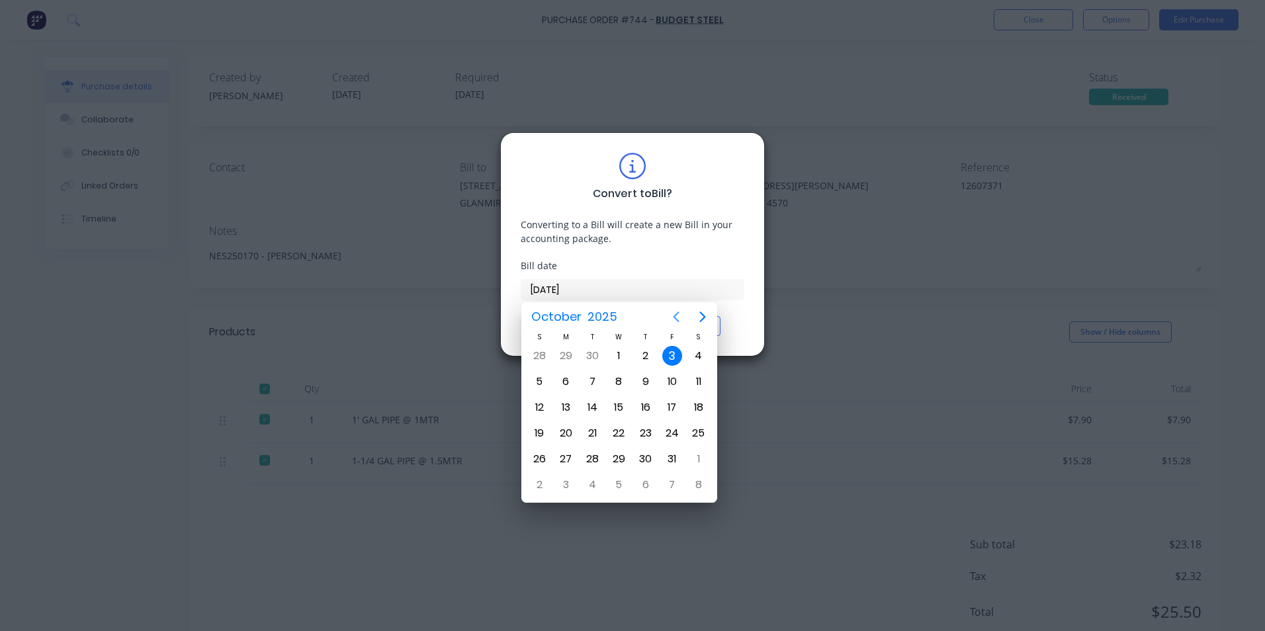
click at [676, 318] on icon "Previous page" at bounding box center [677, 317] width 6 height 11
click at [569, 430] on div "22" at bounding box center [566, 434] width 20 height 20
type input "[DATE]"
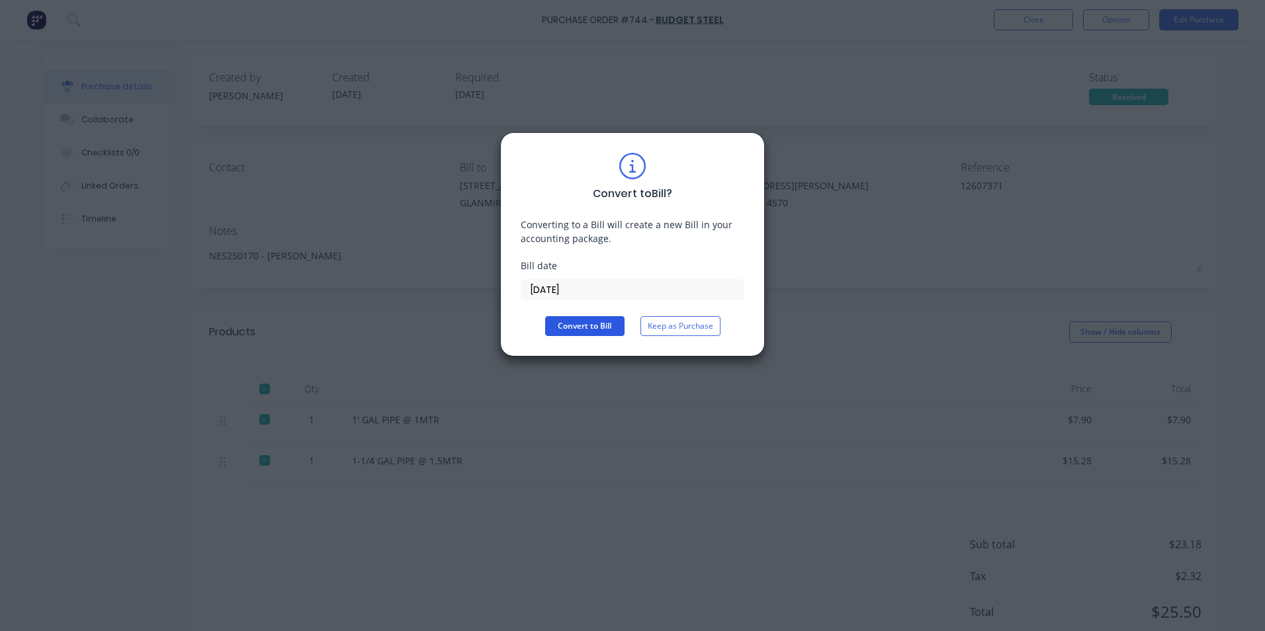
click at [578, 324] on button "Convert to Bill" at bounding box center [584, 326] width 79 height 20
type textarea "x"
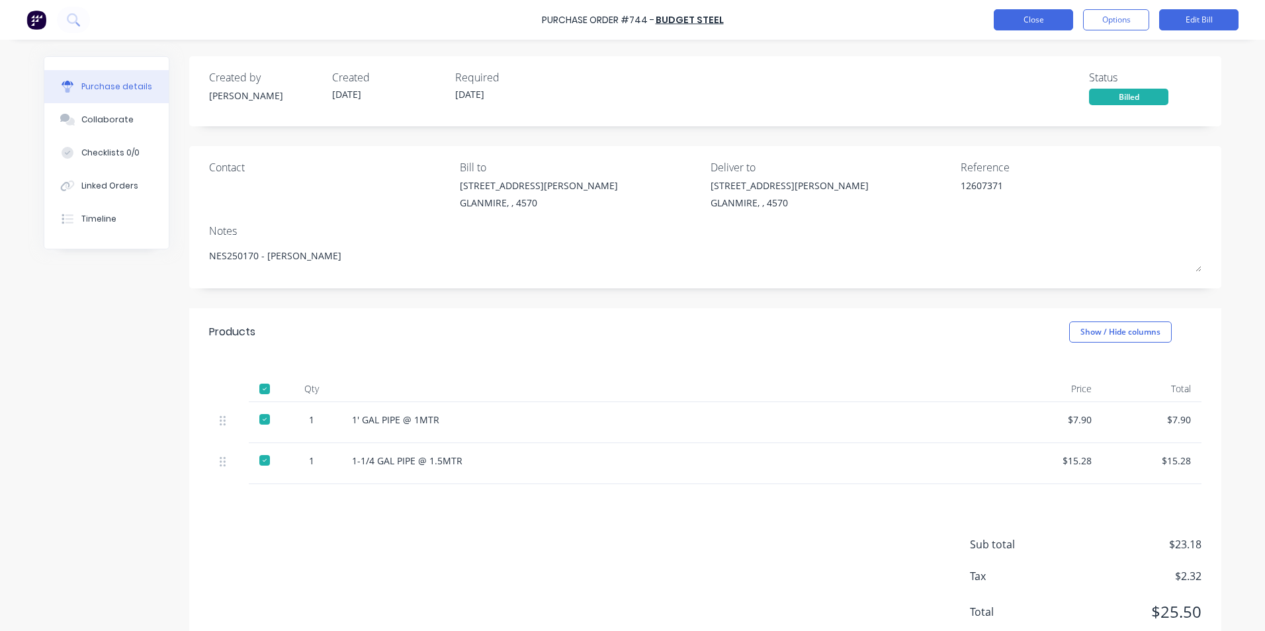
click at [1017, 28] on button "Close" at bounding box center [1033, 19] width 79 height 21
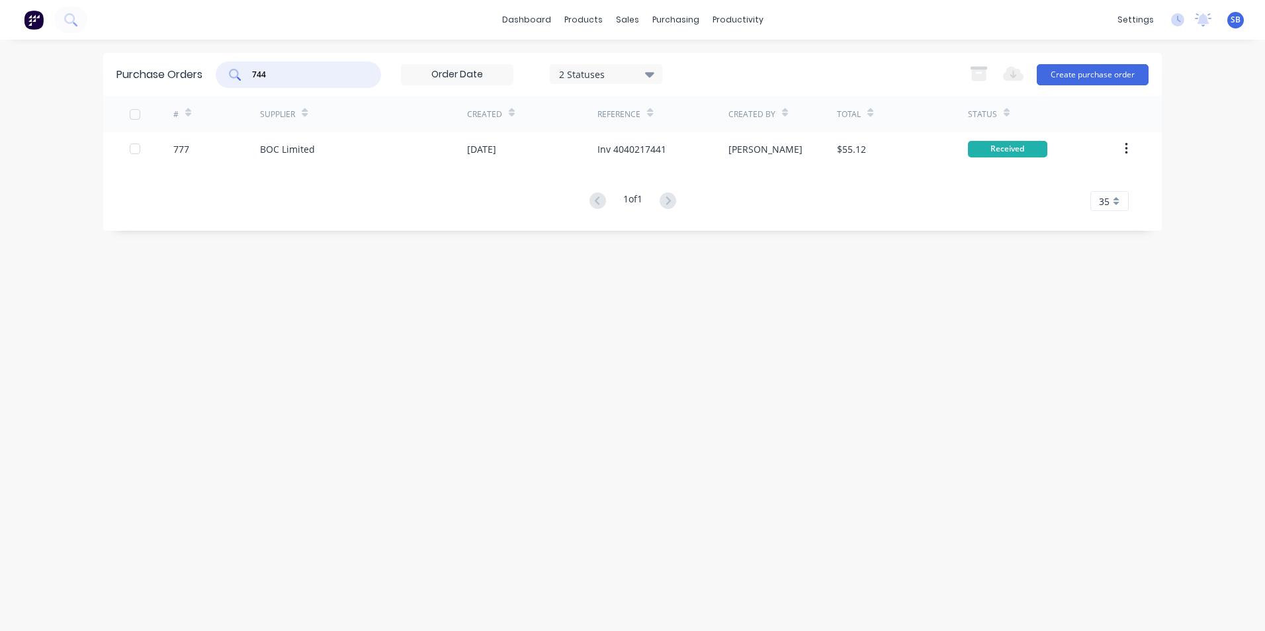
drag, startPoint x: 310, startPoint y: 77, endPoint x: 208, endPoint y: 57, distance: 103.3
click at [208, 57] on div "Purchase Orders 744 2 Statuses 2 Statuses Export to Excel (XLSX) Create purchas…" at bounding box center [632, 74] width 1059 height 43
click at [299, 75] on input "694" at bounding box center [306, 74] width 110 height 13
type input "6"
click at [583, 76] on div "2 Statuses" at bounding box center [606, 74] width 95 height 14
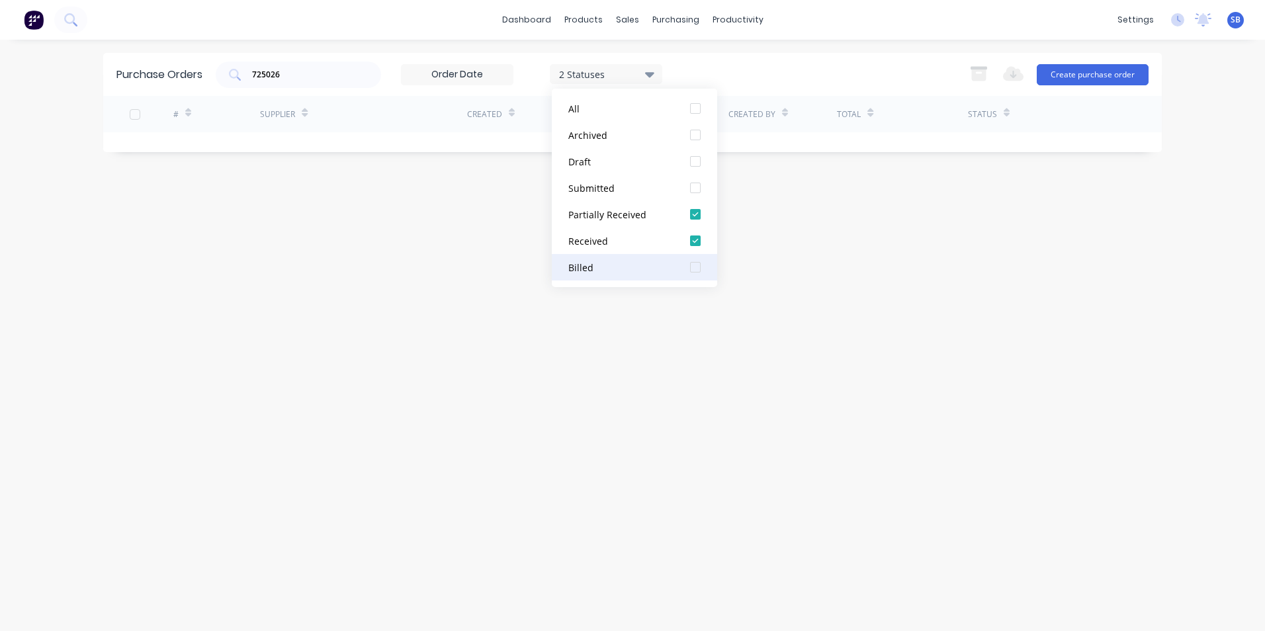
click at [594, 261] on div "Billed" at bounding box center [622, 268] width 106 height 14
click at [455, 252] on div "Purchase Orders 725026 3 Statuses 3 Statuses Export to Excel (XLSX) Create purc…" at bounding box center [632, 335] width 1059 height 565
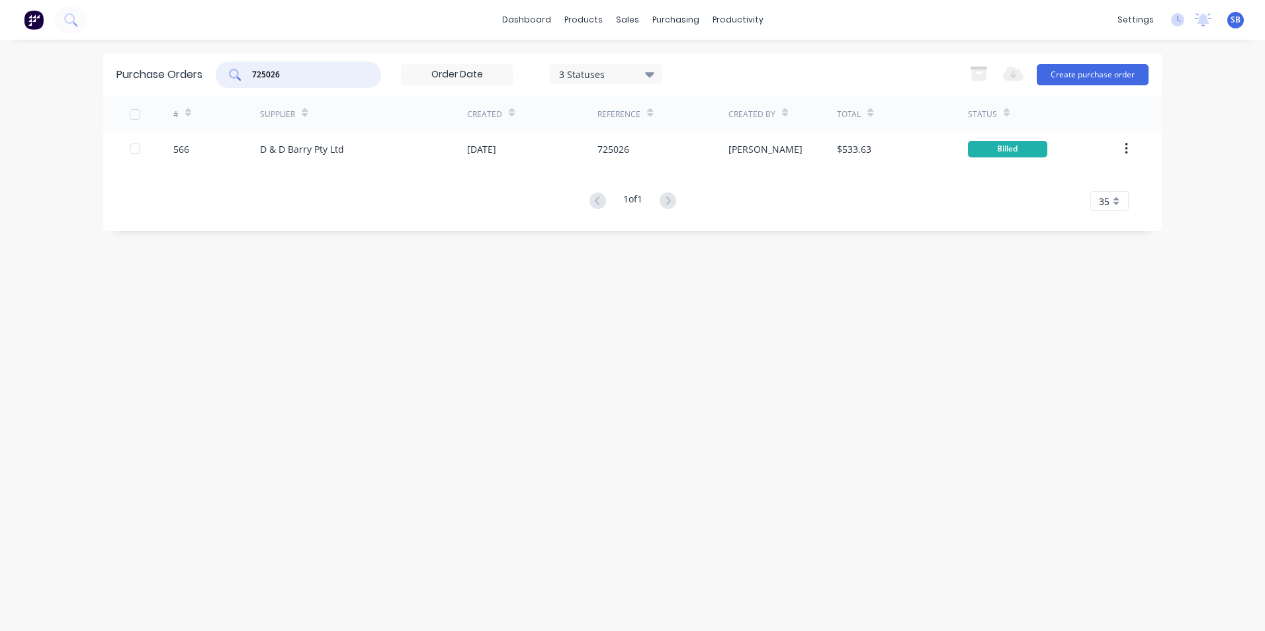
drag, startPoint x: 303, startPoint y: 75, endPoint x: 276, endPoint y: 69, distance: 27.9
click at [288, 71] on input "725026" at bounding box center [306, 74] width 110 height 13
click at [578, 68] on div "3 Statuses" at bounding box center [606, 74] width 95 height 14
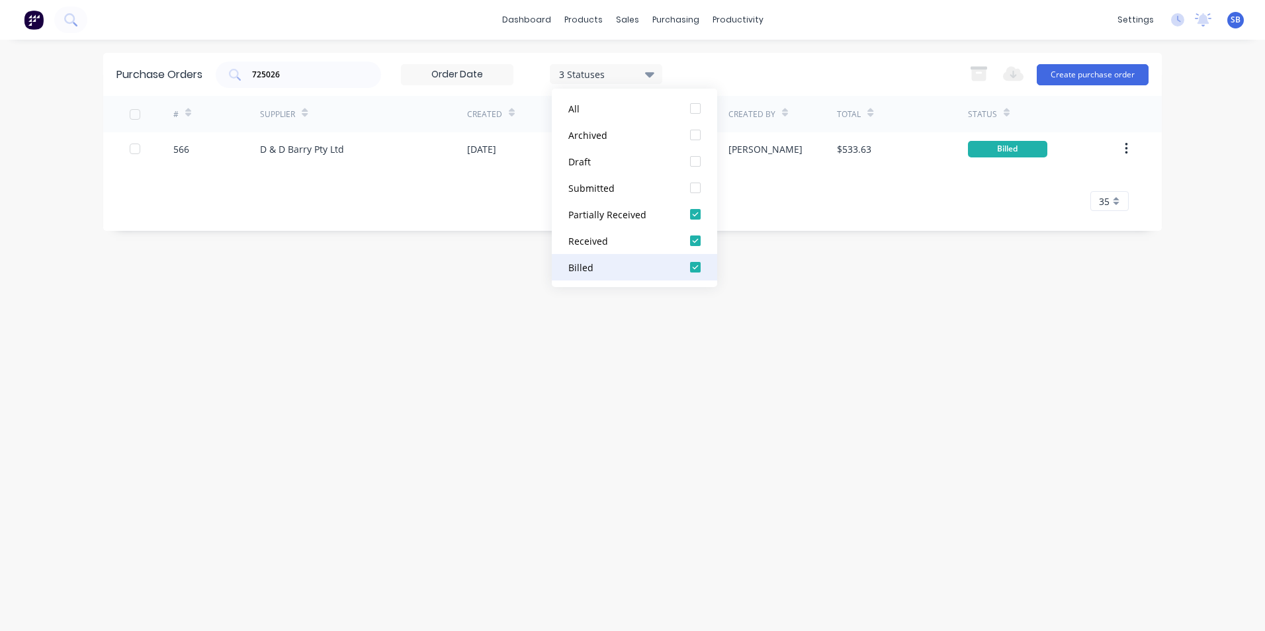
click at [604, 274] on div "Billed" at bounding box center [622, 268] width 106 height 14
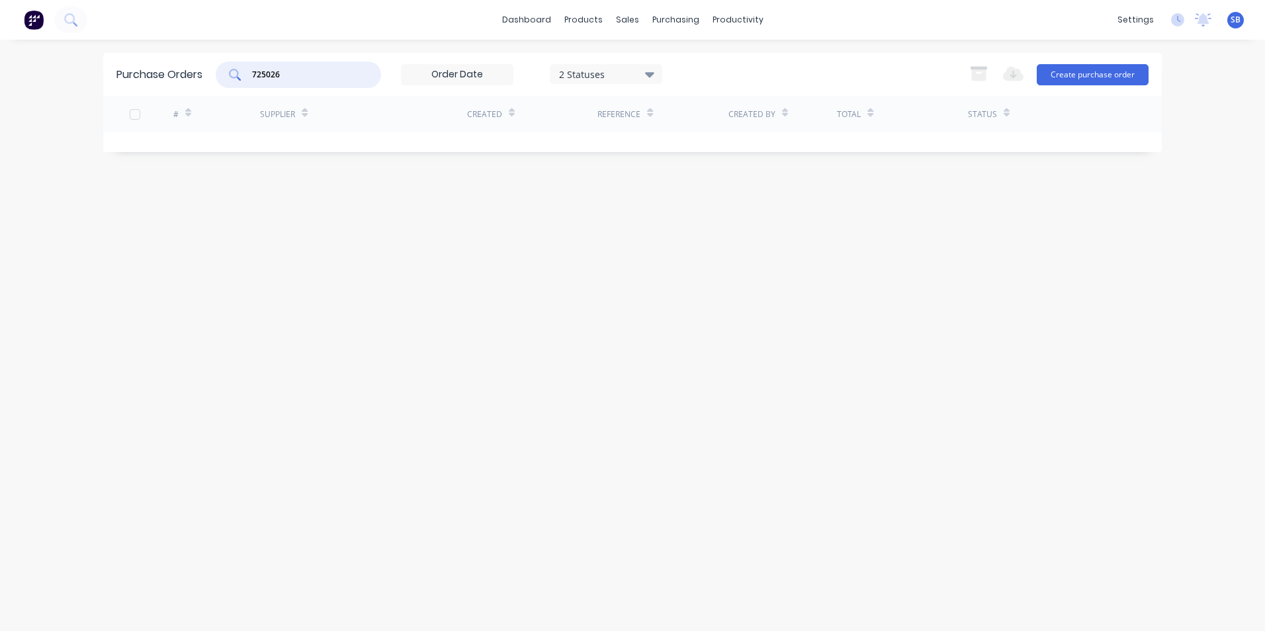
drag, startPoint x: 327, startPoint y: 71, endPoint x: -30, endPoint y: 38, distance: 359.0
click at [0, 38] on html "dashboard products sales purchasing productivity dashboard products Product Cat…" at bounding box center [632, 315] width 1265 height 631
type input "698"
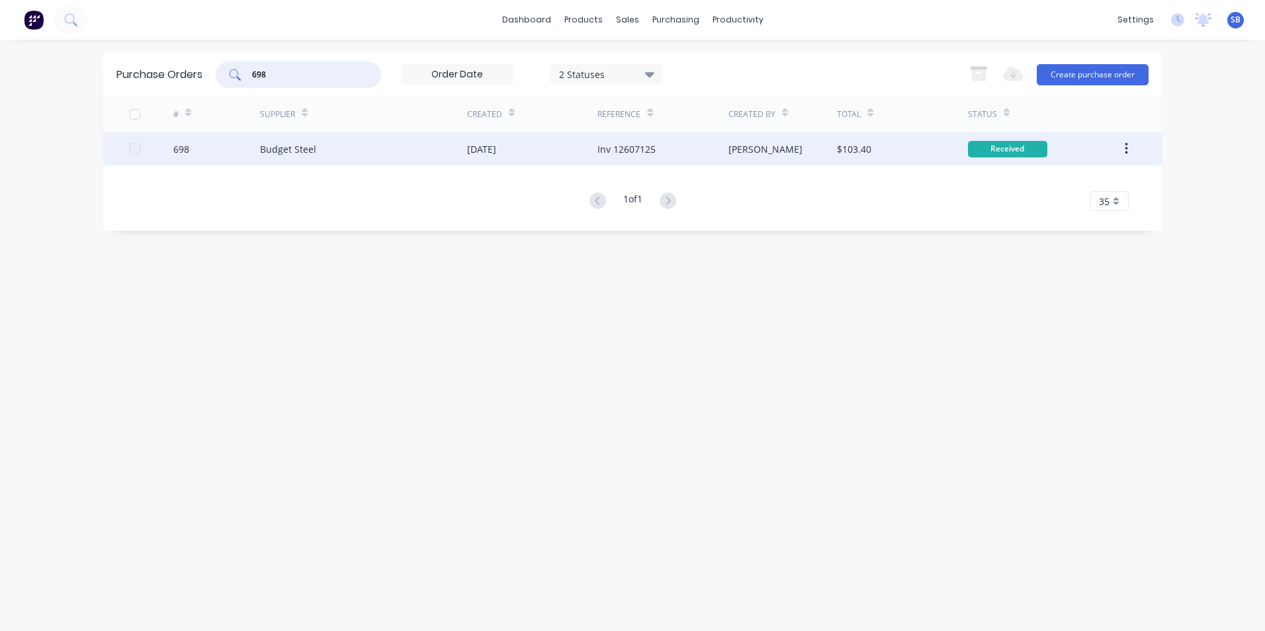
click at [798, 145] on div "[PERSON_NAME]" at bounding box center [783, 148] width 109 height 33
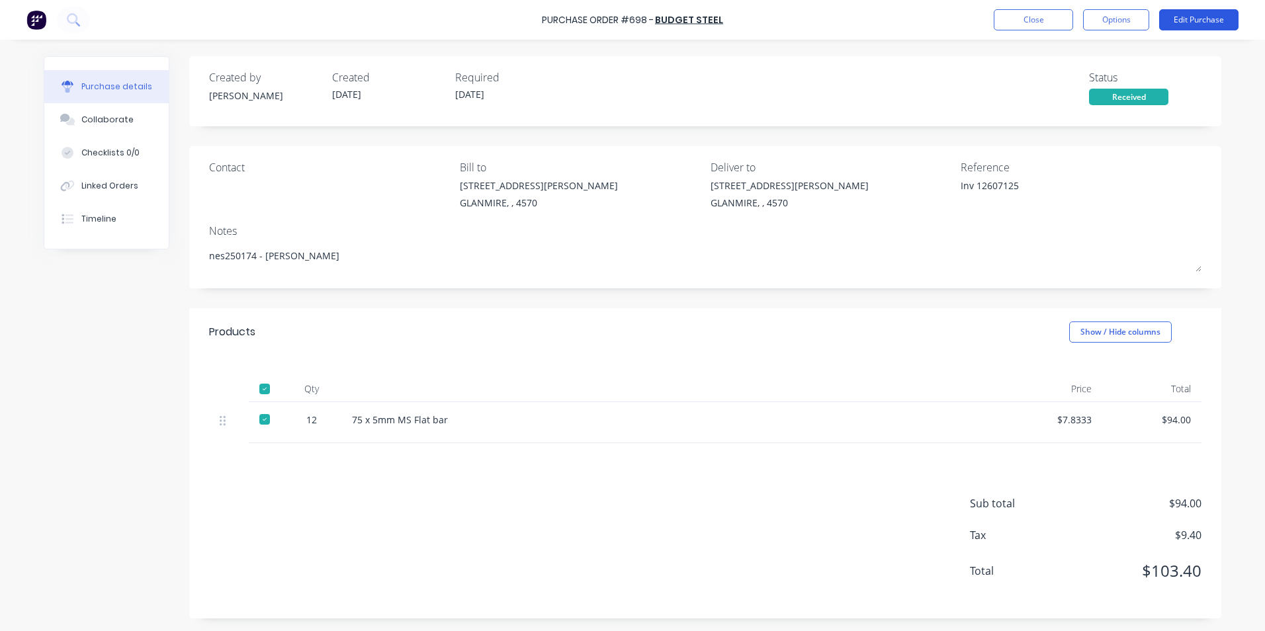
click at [1220, 17] on button "Edit Purchase" at bounding box center [1199, 19] width 79 height 21
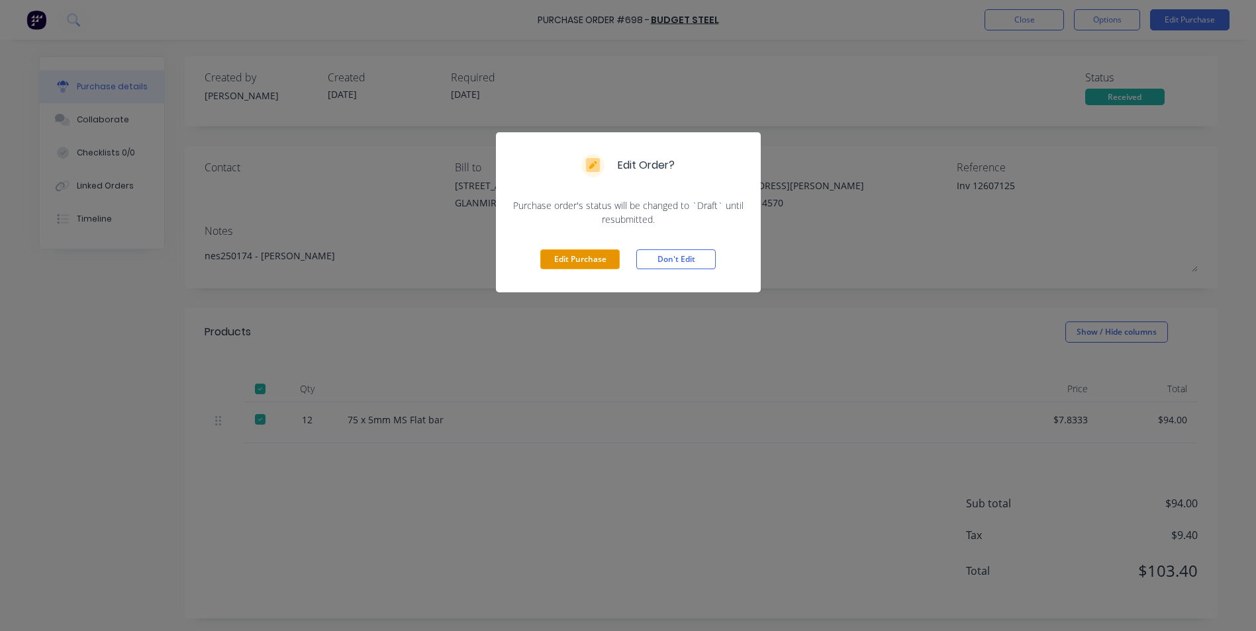
click at [554, 257] on button "Edit Purchase" at bounding box center [579, 260] width 79 height 20
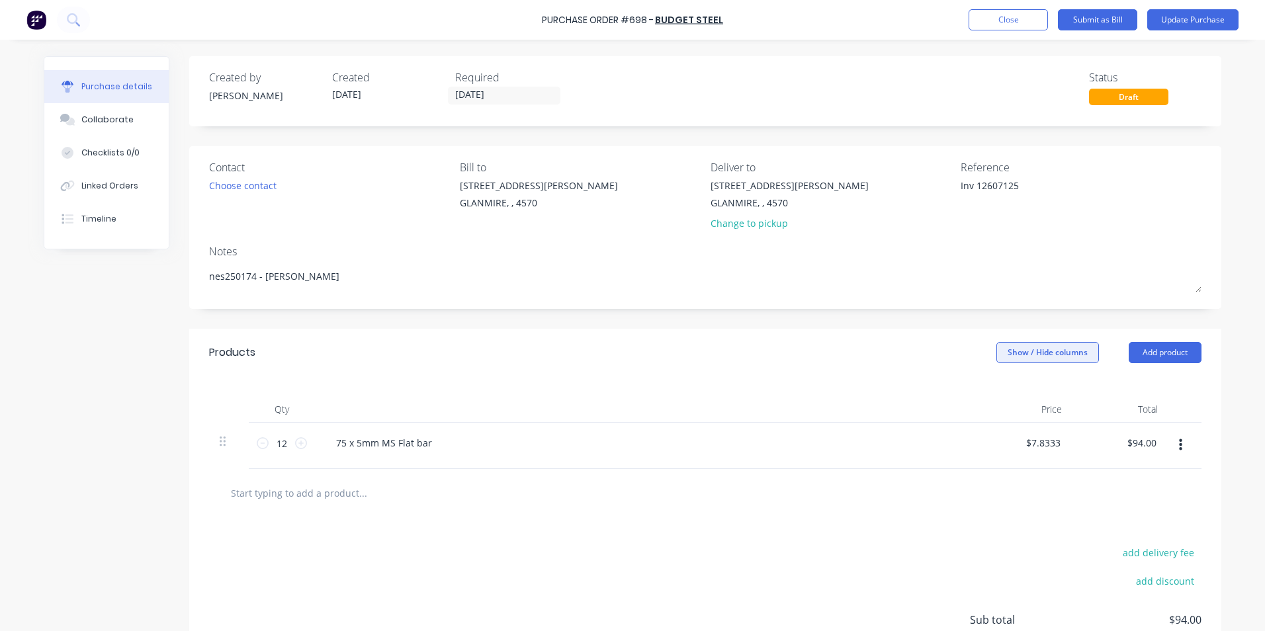
click at [1019, 349] on button "Show / Hide columns" at bounding box center [1048, 352] width 103 height 21
drag, startPoint x: 972, startPoint y: 184, endPoint x: 924, endPoint y: 185, distance: 48.3
click at [924, 185] on div "Contact Choose contact [PERSON_NAME] to [STREET_ADDRESS][PERSON_NAME] Deliver t…" at bounding box center [705, 198] width 993 height 77
type textarea "x"
type textarea "12607125"
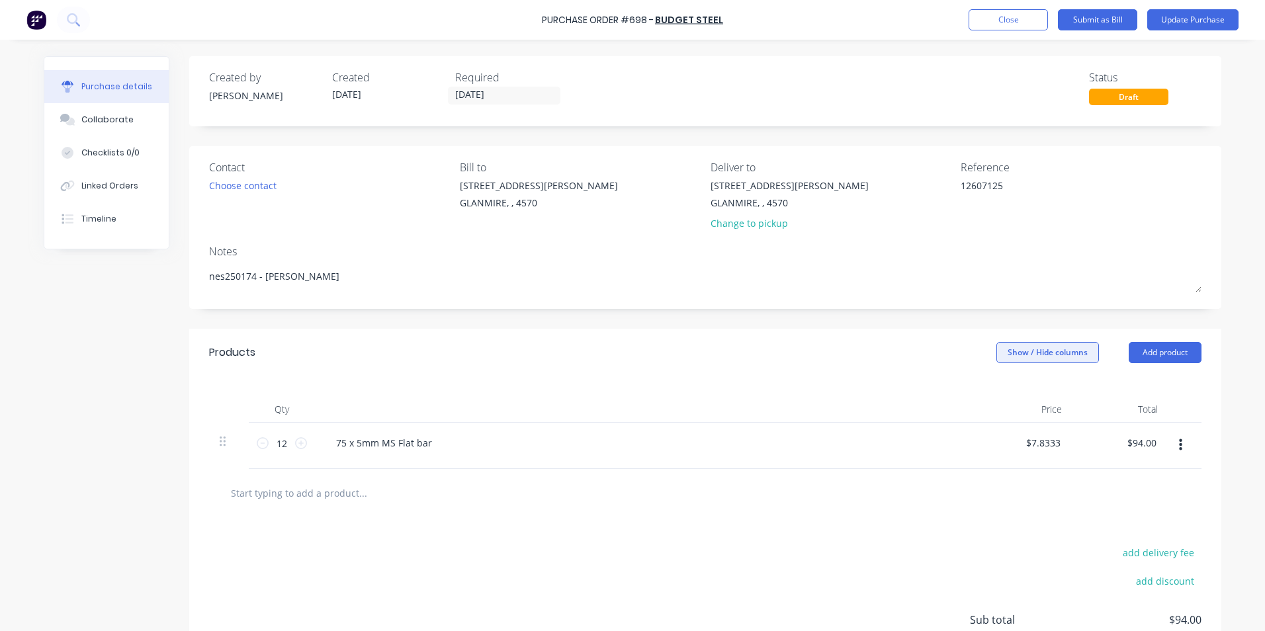
type textarea "x"
type textarea "12607125"
click at [1010, 347] on button "Show / Hide columns" at bounding box center [1048, 352] width 103 height 21
click at [1010, 354] on button "Show / Hide columns" at bounding box center [1048, 352] width 103 height 21
click at [1007, 360] on button "Show / Hide columns" at bounding box center [1048, 352] width 103 height 21
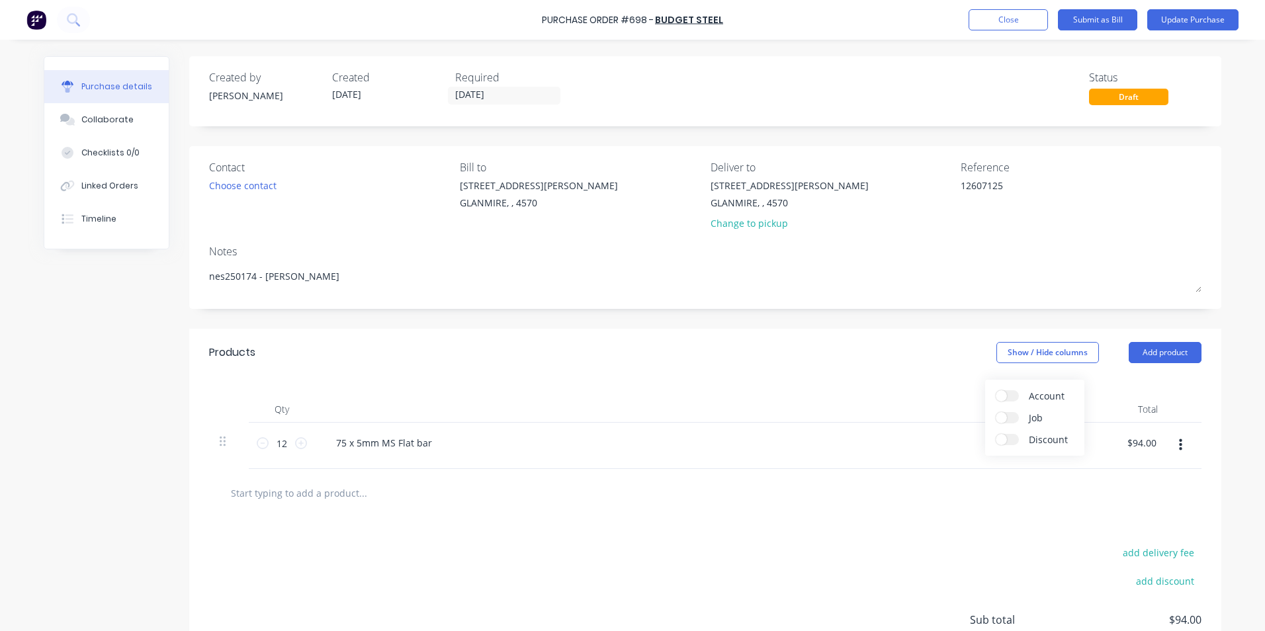
click at [1000, 398] on span at bounding box center [1001, 396] width 11 height 11
click at [996, 391] on input "Account" at bounding box center [996, 391] width 0 height 0
click at [939, 451] on div "Select..." at bounding box center [960, 444] width 78 height 20
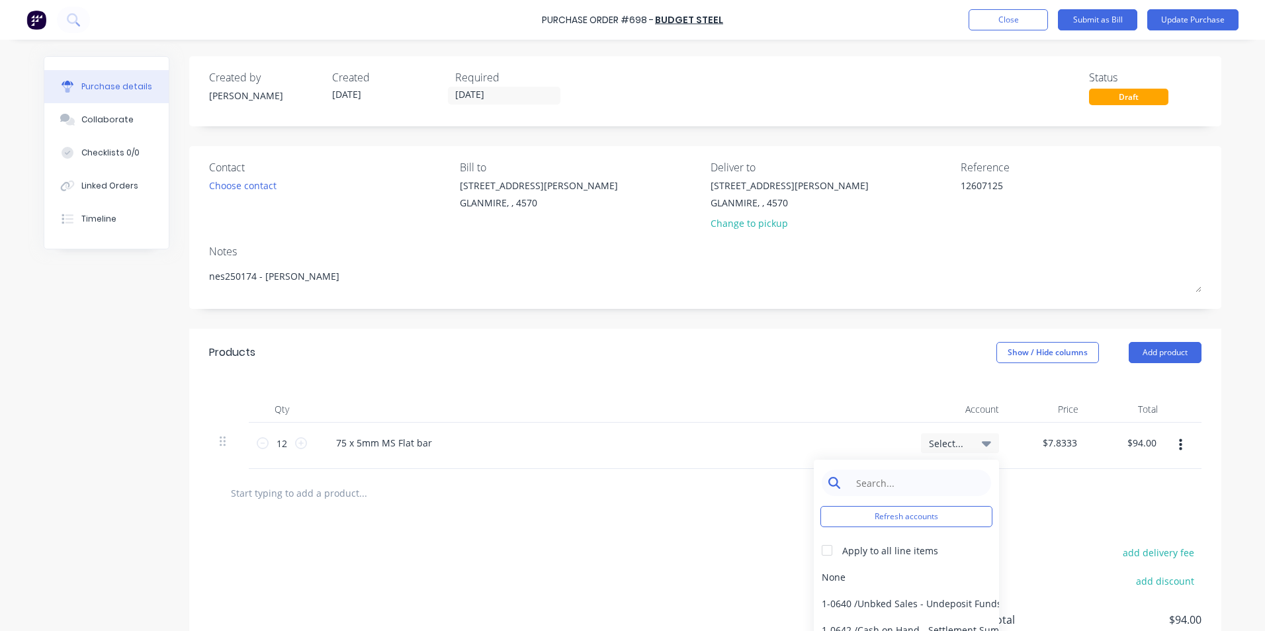
type textarea "x"
drag, startPoint x: 943, startPoint y: 483, endPoint x: 923, endPoint y: 477, distance: 20.1
click at [943, 483] on input at bounding box center [917, 483] width 136 height 26
type input "mater"
click at [816, 577] on div "5-0270 / Purchases - Materials" at bounding box center [906, 577] width 185 height 26
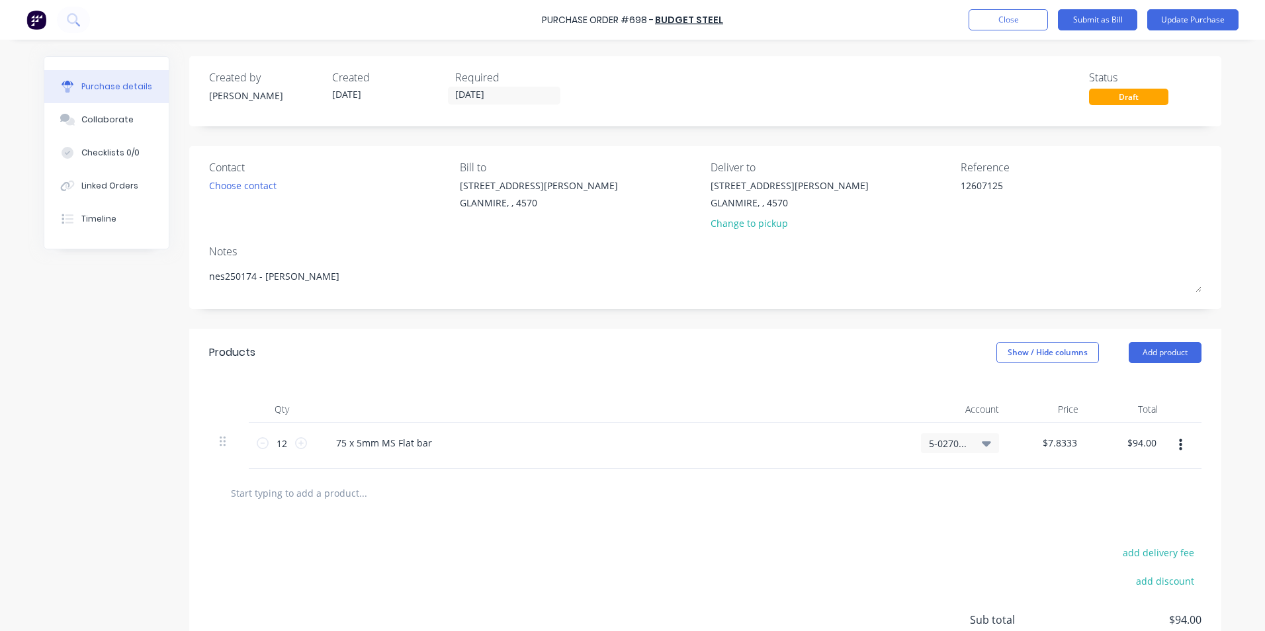
scroll to position [117, 0]
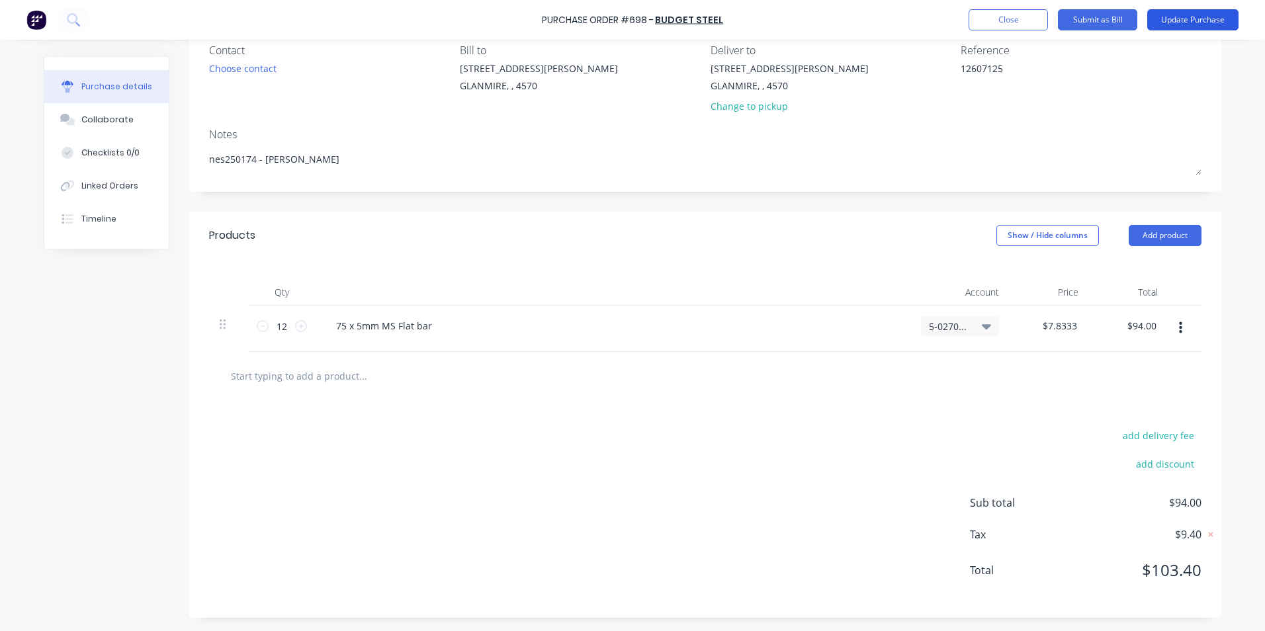
click at [1214, 21] on button "Update Purchase" at bounding box center [1193, 19] width 91 height 21
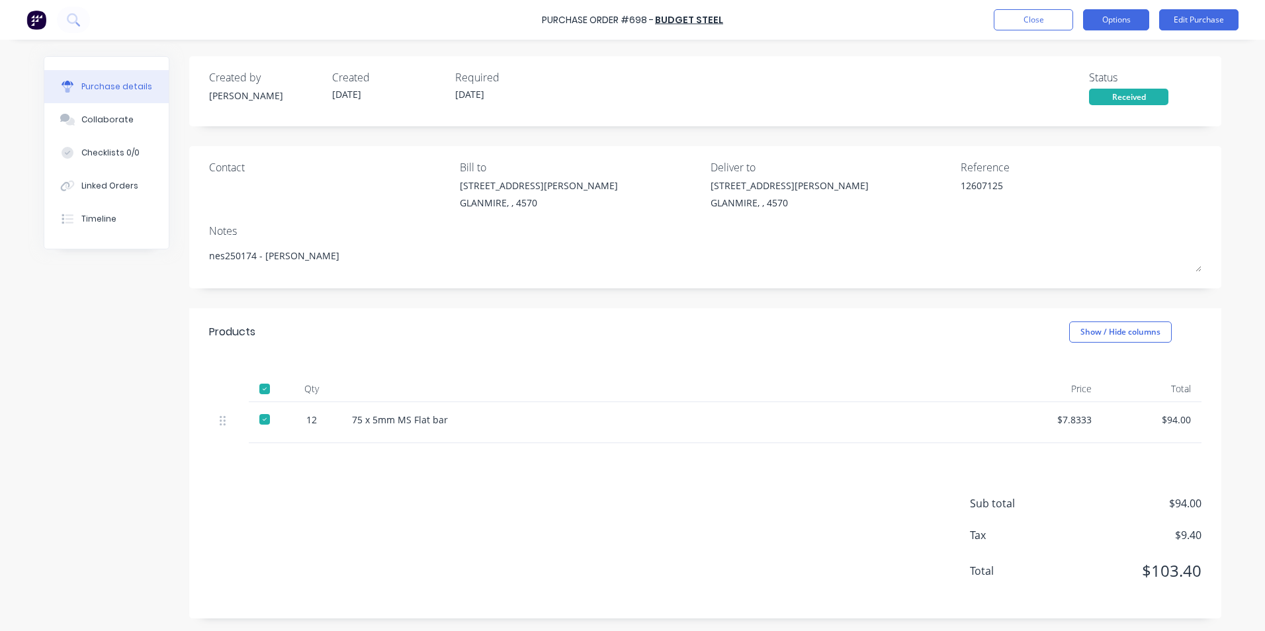
click at [1110, 15] on button "Options" at bounding box center [1116, 19] width 66 height 21
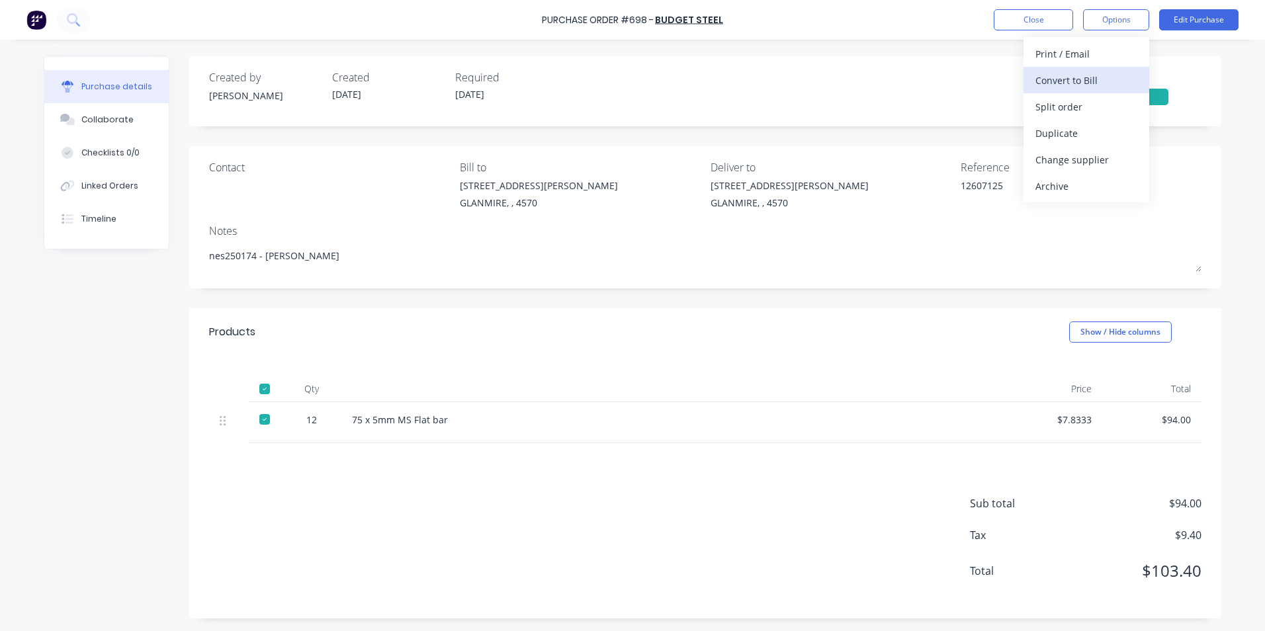
click at [1089, 76] on div "Convert to Bill" at bounding box center [1087, 80] width 102 height 19
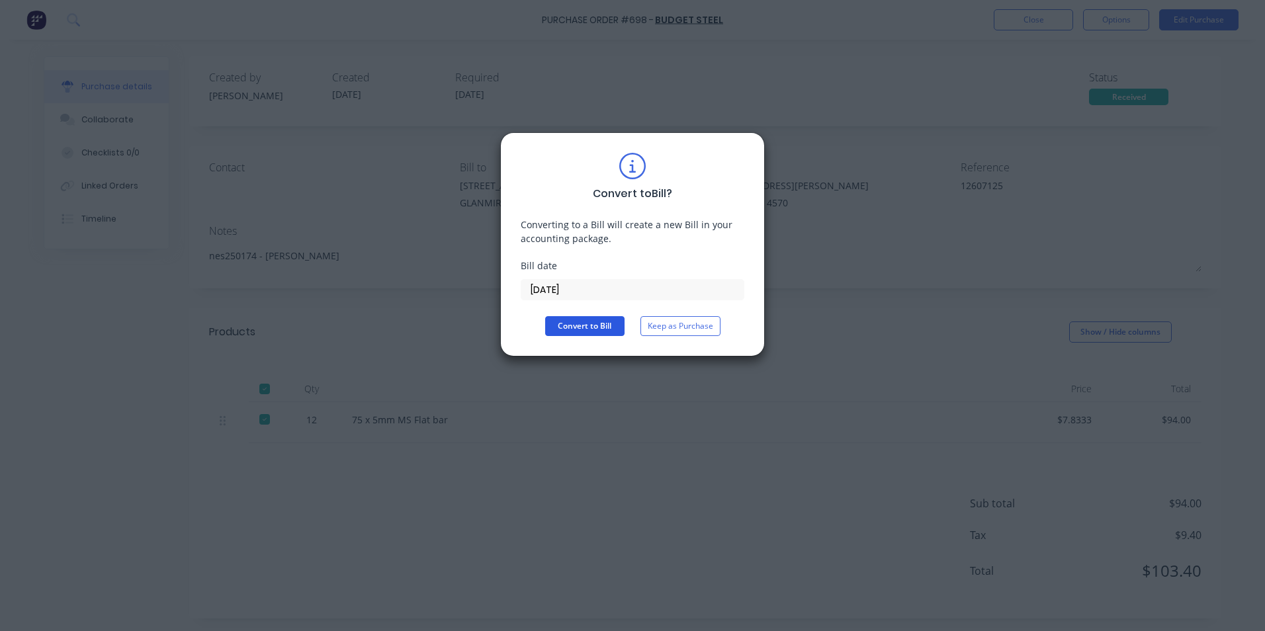
click at [586, 326] on button "Convert to Bill" at bounding box center [584, 326] width 79 height 20
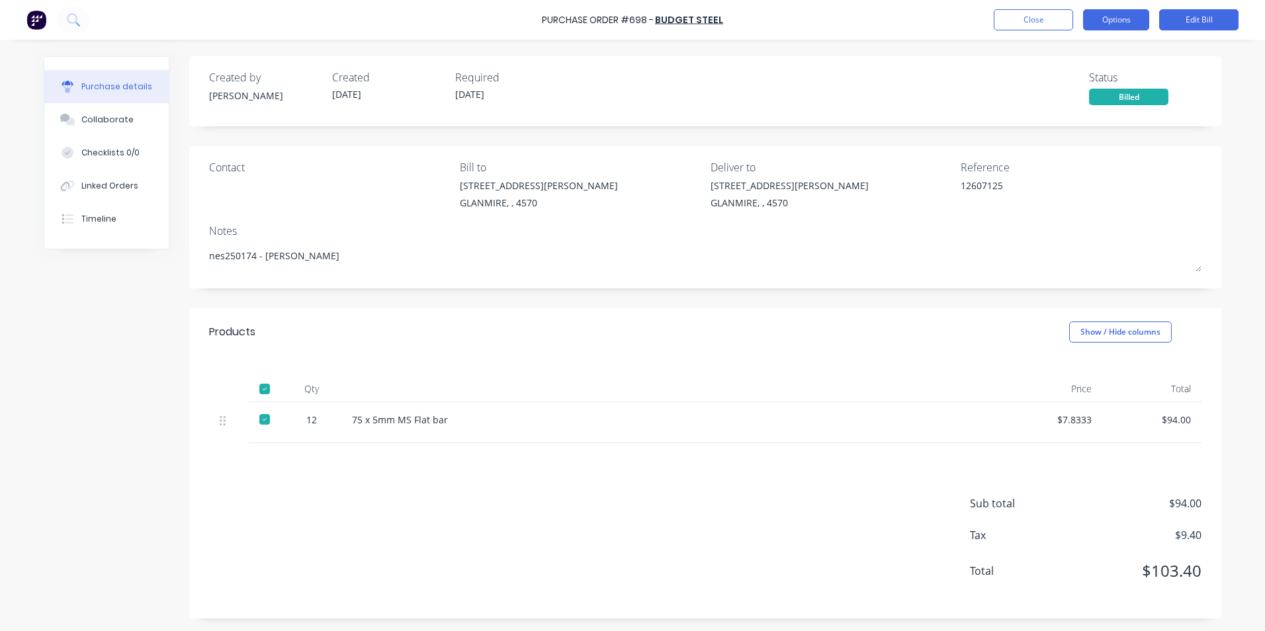
click at [1138, 15] on button "Options" at bounding box center [1116, 19] width 66 height 21
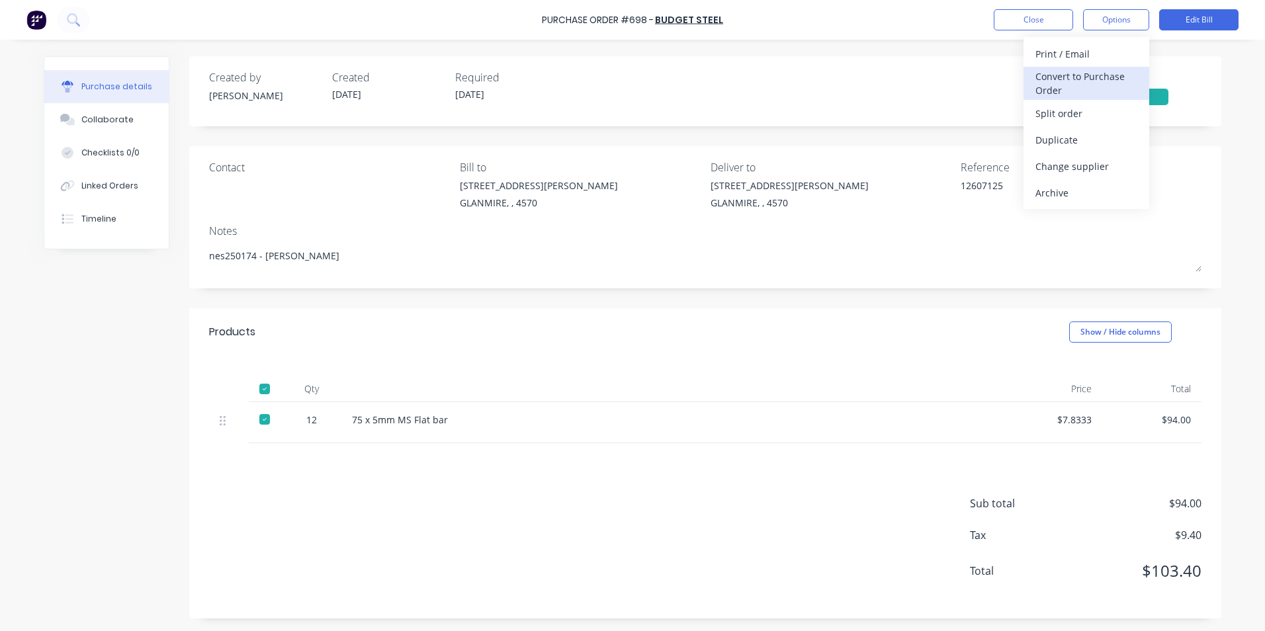
click at [1129, 79] on div "Convert to Purchase Order" at bounding box center [1087, 83] width 102 height 33
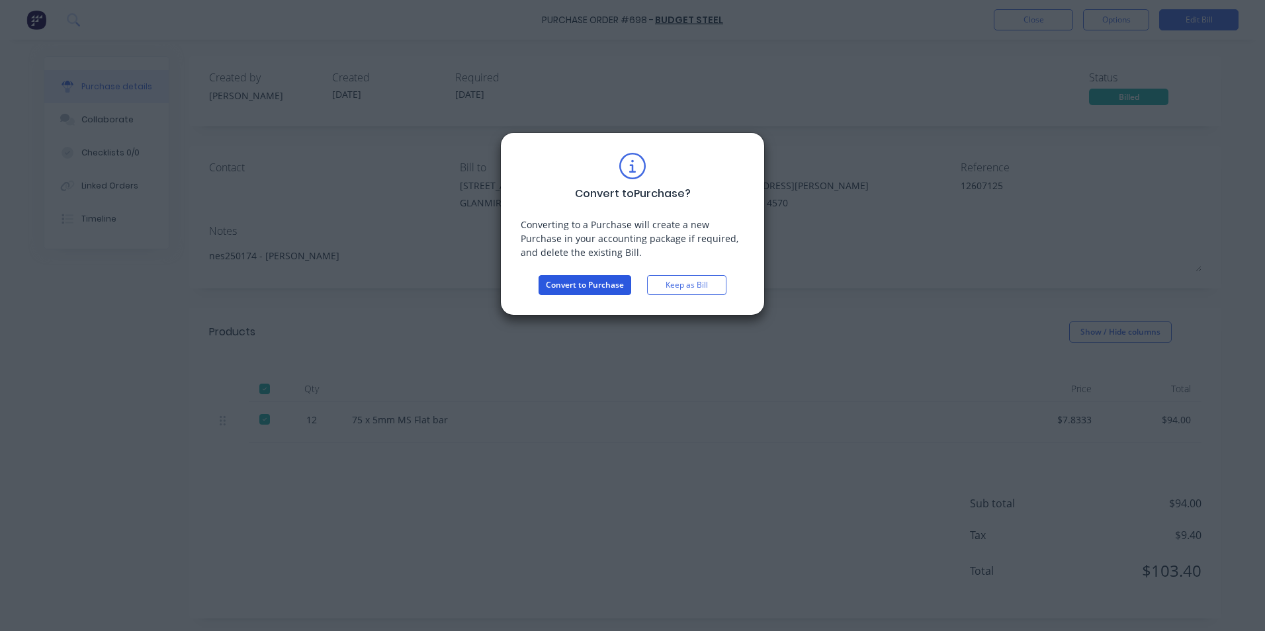
click at [615, 285] on button "Convert to Purchase" at bounding box center [585, 285] width 93 height 20
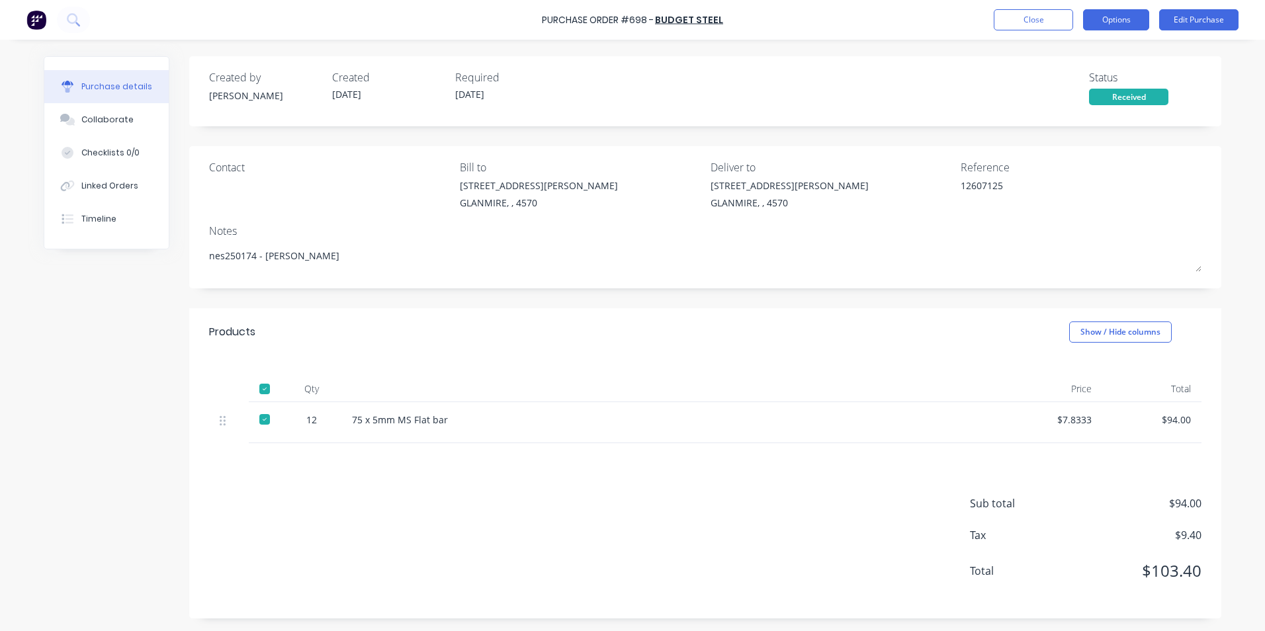
click at [1121, 24] on button "Options" at bounding box center [1116, 19] width 66 height 21
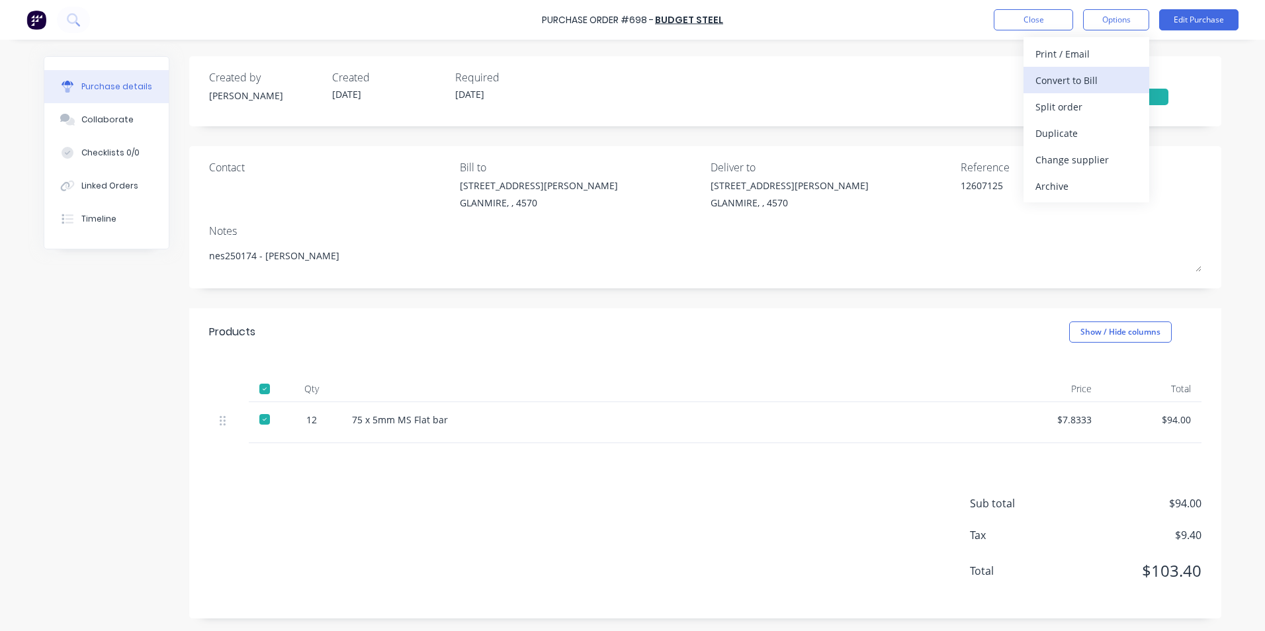
click at [1082, 80] on div "Convert to Bill" at bounding box center [1087, 80] width 102 height 19
type textarea "x"
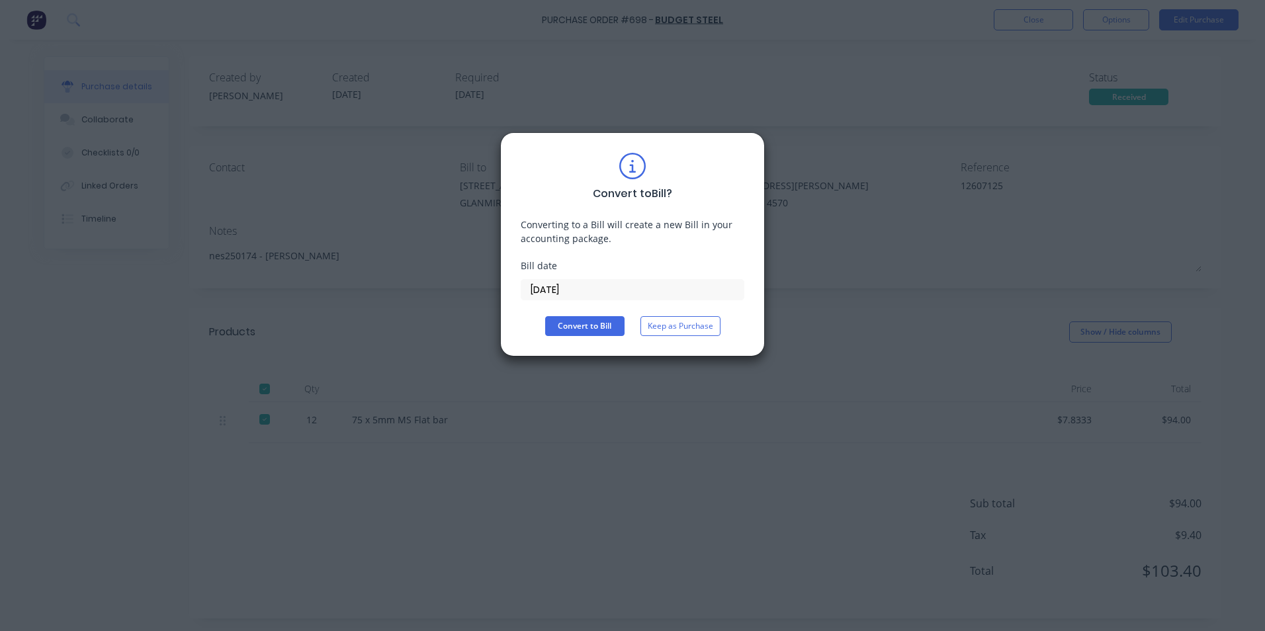
click at [577, 295] on input "[DATE]" at bounding box center [633, 290] width 222 height 20
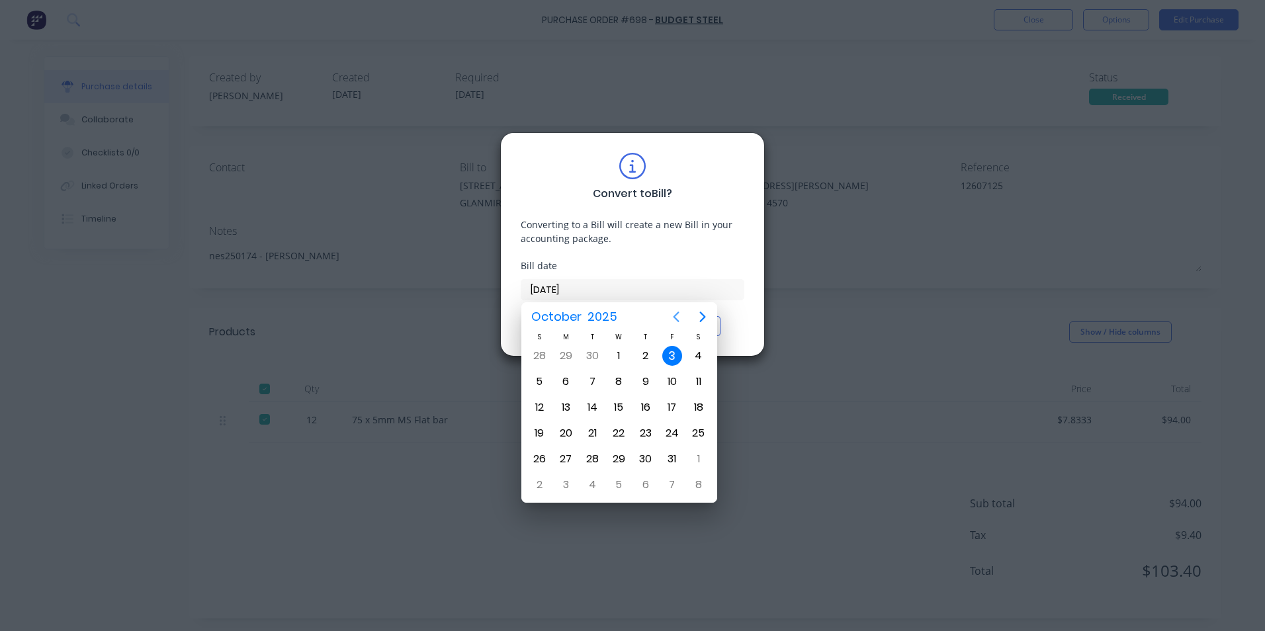
click at [671, 321] on icon "Previous page" at bounding box center [676, 317] width 16 height 16
click at [668, 407] on div "19" at bounding box center [673, 408] width 20 height 20
type input "[DATE]"
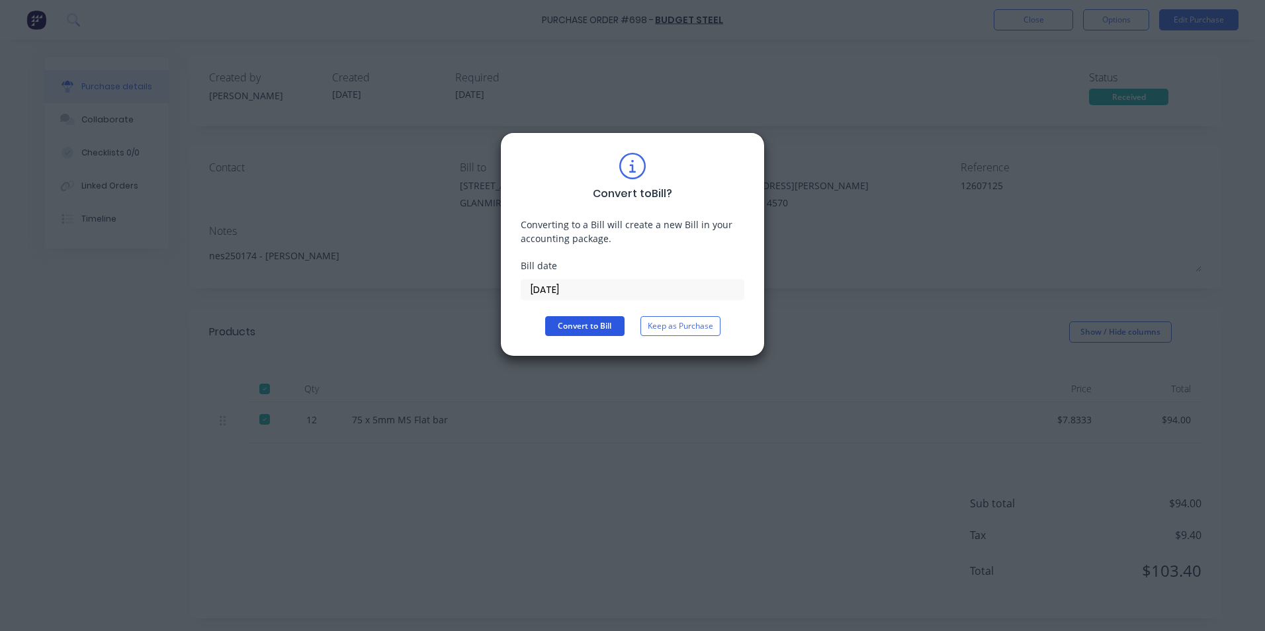
click at [590, 325] on button "Convert to Bill" at bounding box center [584, 326] width 79 height 20
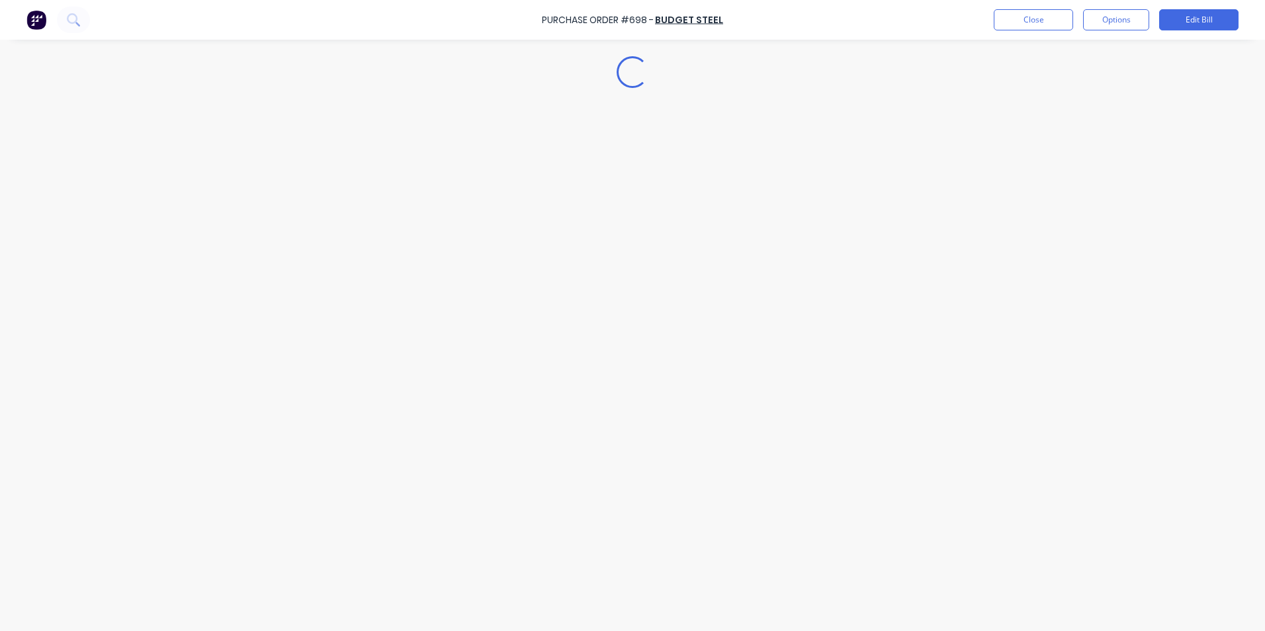
type textarea "x"
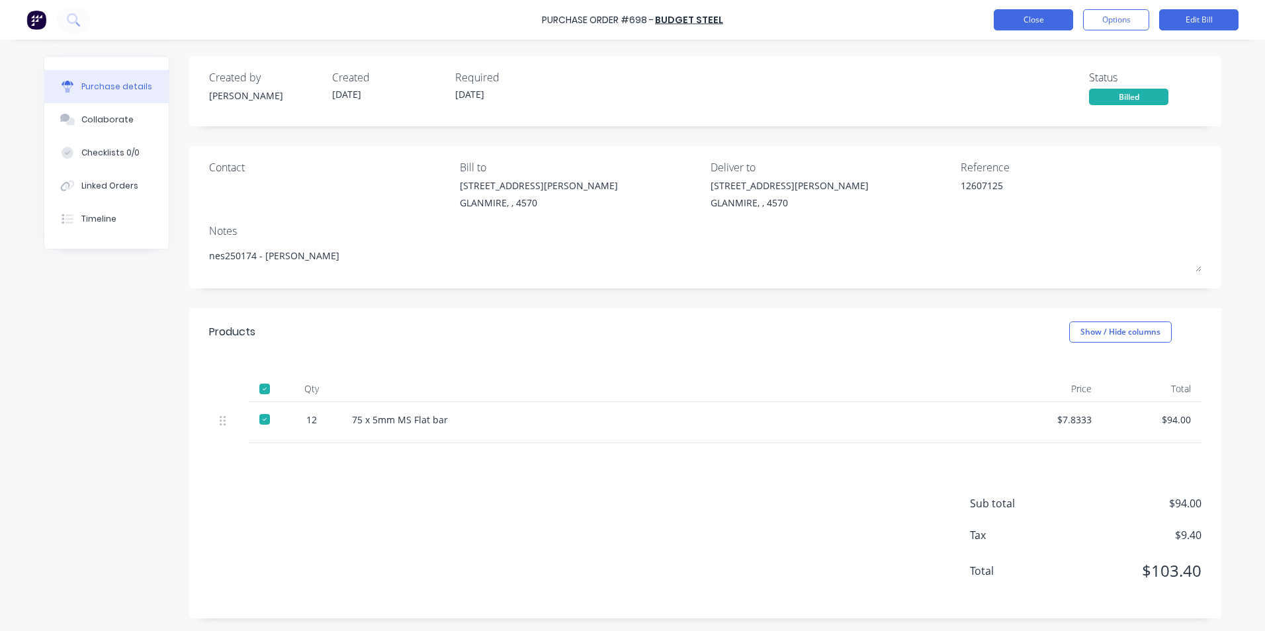
click at [1050, 14] on button "Close" at bounding box center [1033, 19] width 79 height 21
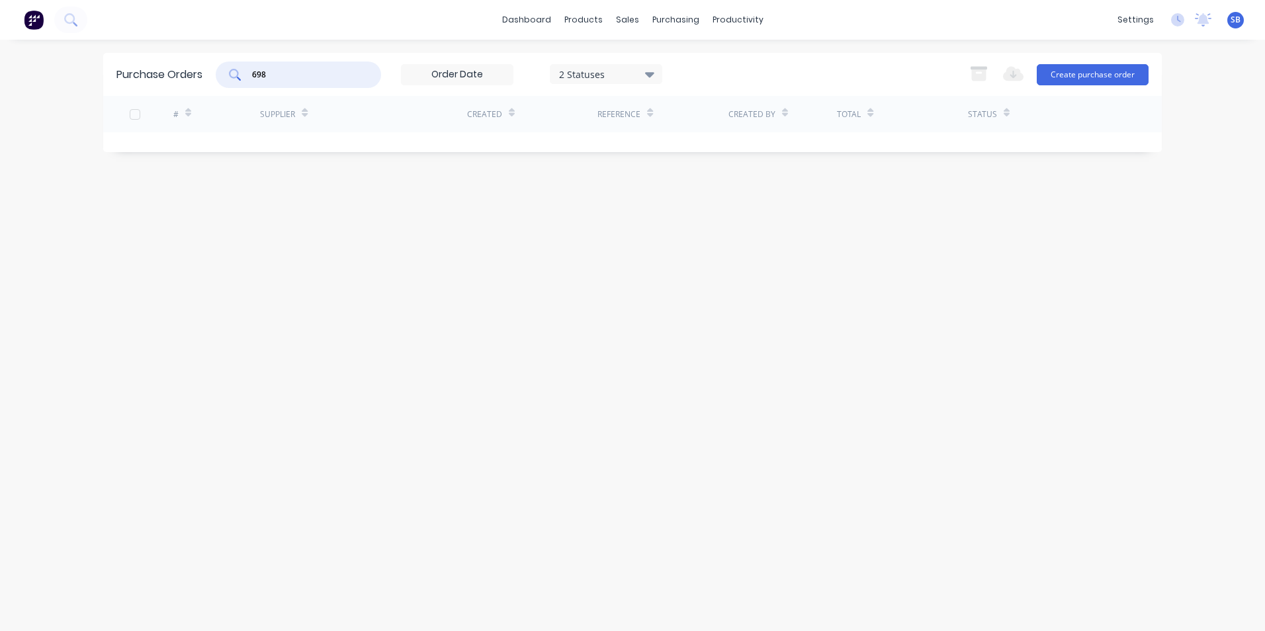
drag, startPoint x: 295, startPoint y: 77, endPoint x: 139, endPoint y: 40, distance: 159.9
click at [139, 40] on div "dashboard products sales purchasing productivity dashboard products Product Cat…" at bounding box center [632, 315] width 1265 height 631
type input "683"
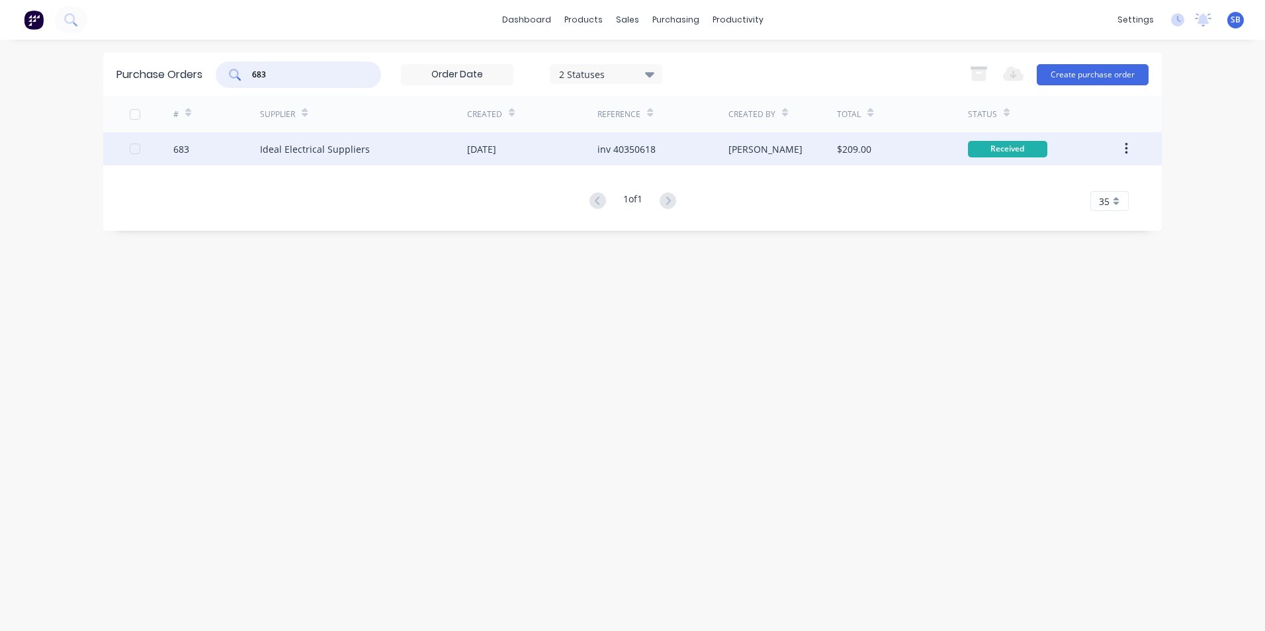
click at [755, 141] on div "[PERSON_NAME]" at bounding box center [783, 148] width 109 height 33
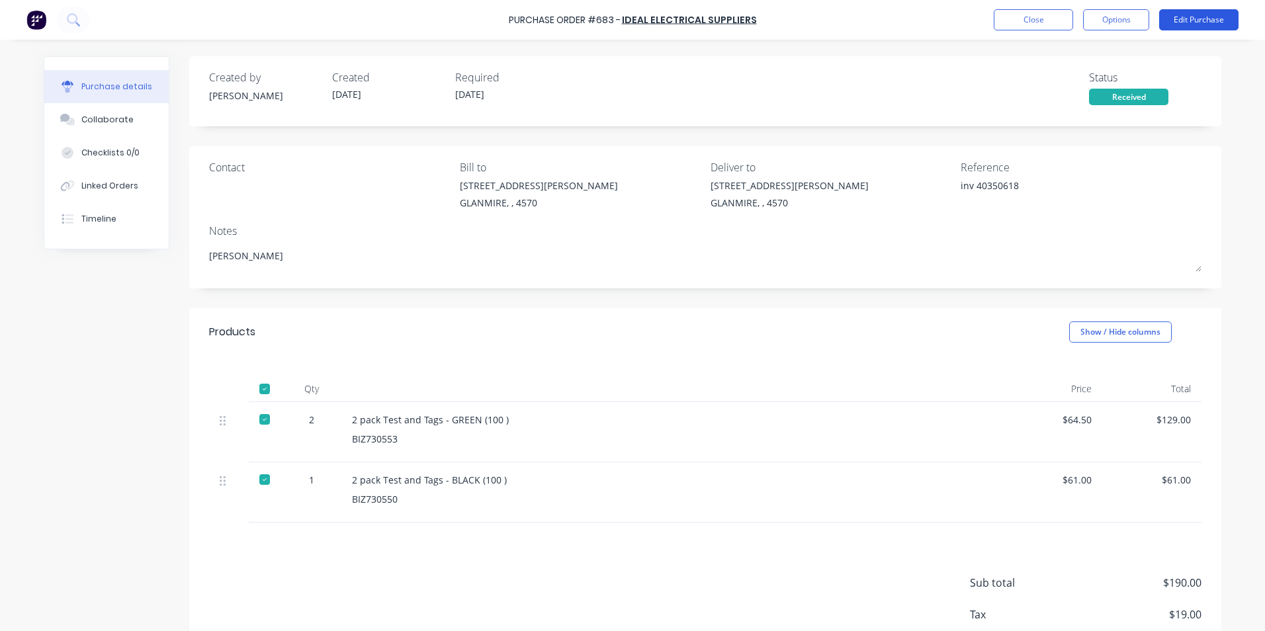
click at [1201, 20] on button "Edit Purchase" at bounding box center [1199, 19] width 79 height 21
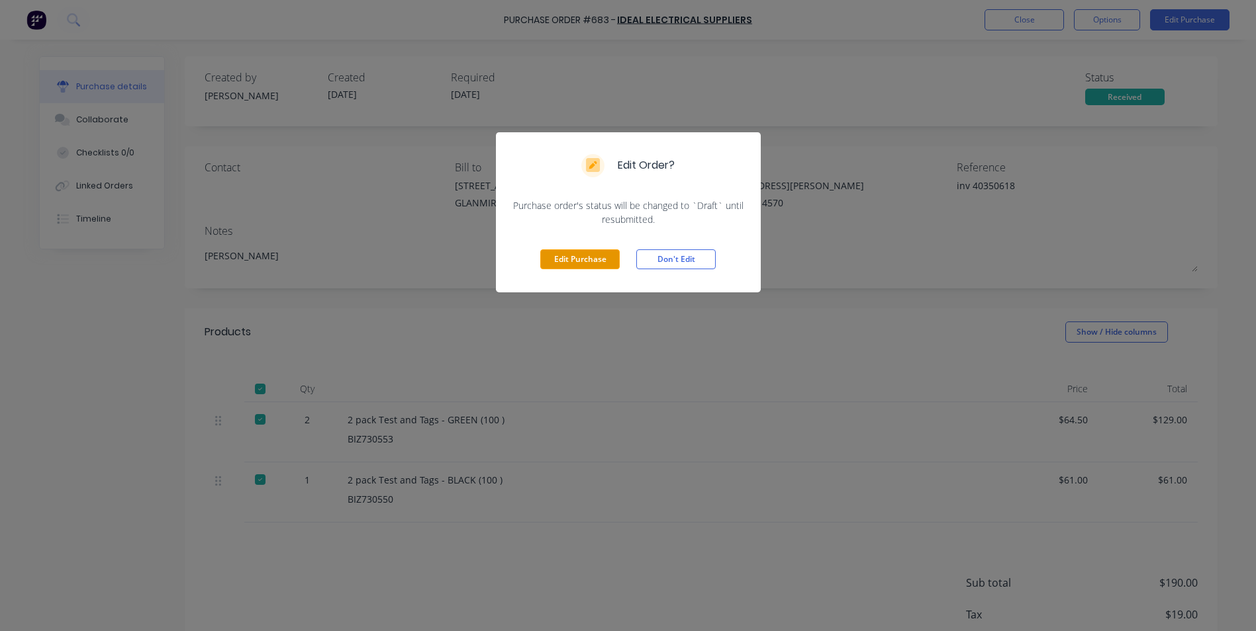
click at [556, 266] on button "Edit Purchase" at bounding box center [579, 260] width 79 height 20
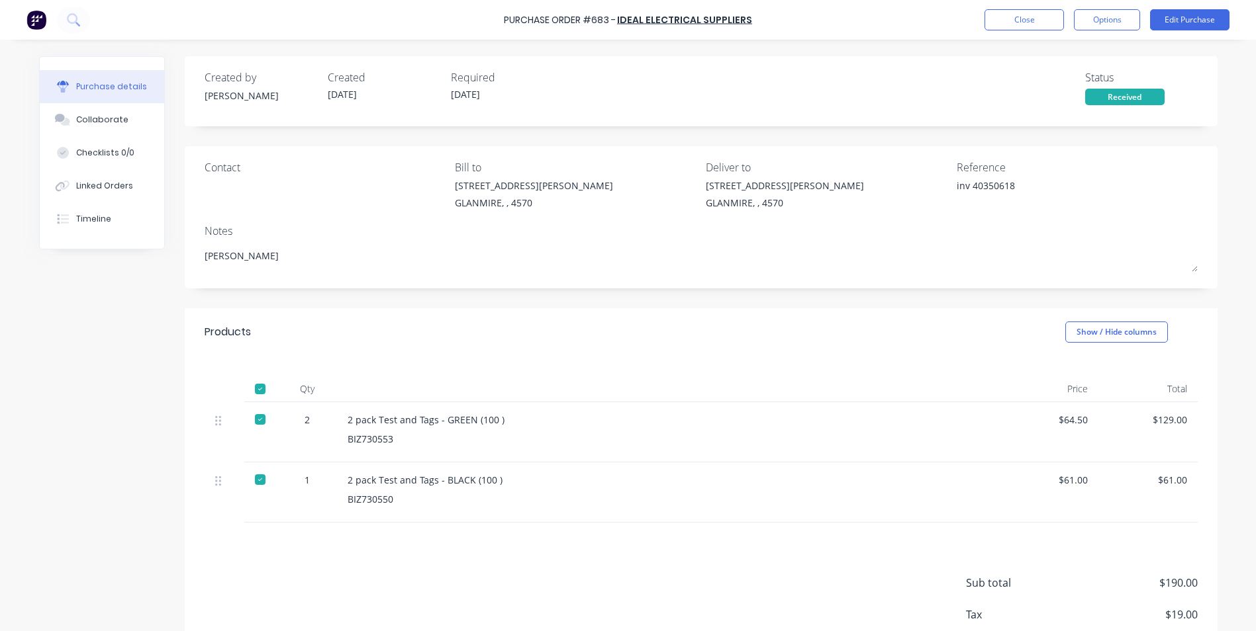
type textarea "x"
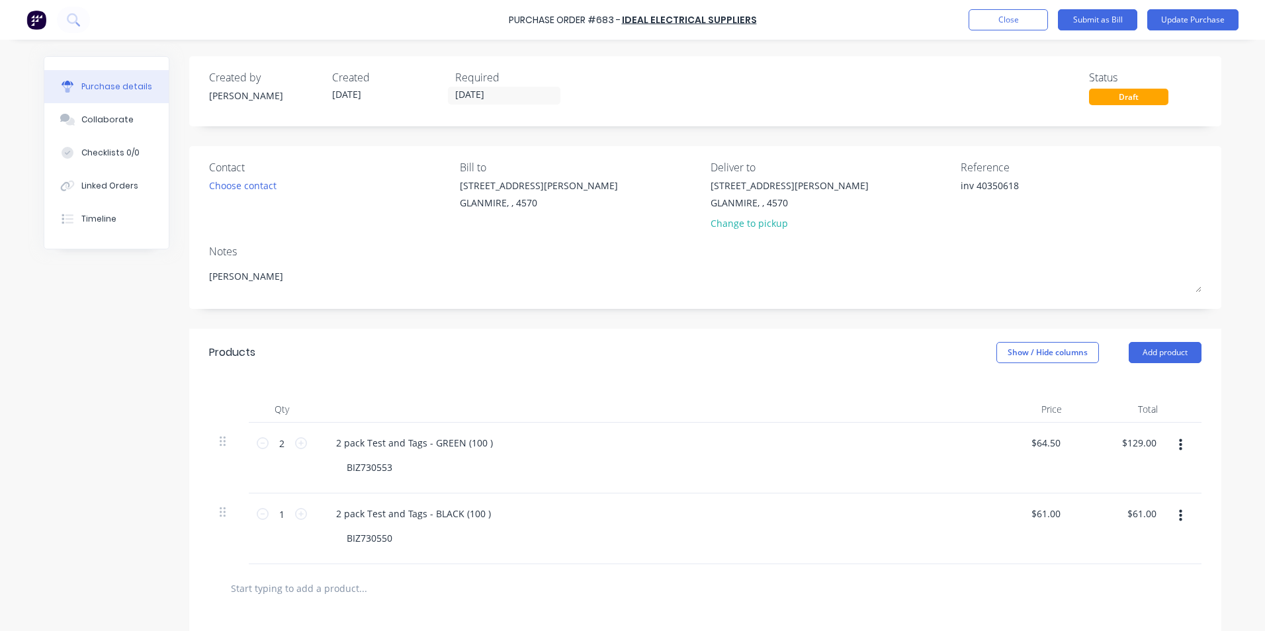
drag, startPoint x: 972, startPoint y: 185, endPoint x: 938, endPoint y: 179, distance: 34.8
click at [938, 179] on div "Contact Choose contact [PERSON_NAME] to [STREET_ADDRESS][PERSON_NAME] Deliver t…" at bounding box center [705, 198] width 993 height 77
type textarea "40350618"
type textarea "x"
type textarea "40350618"
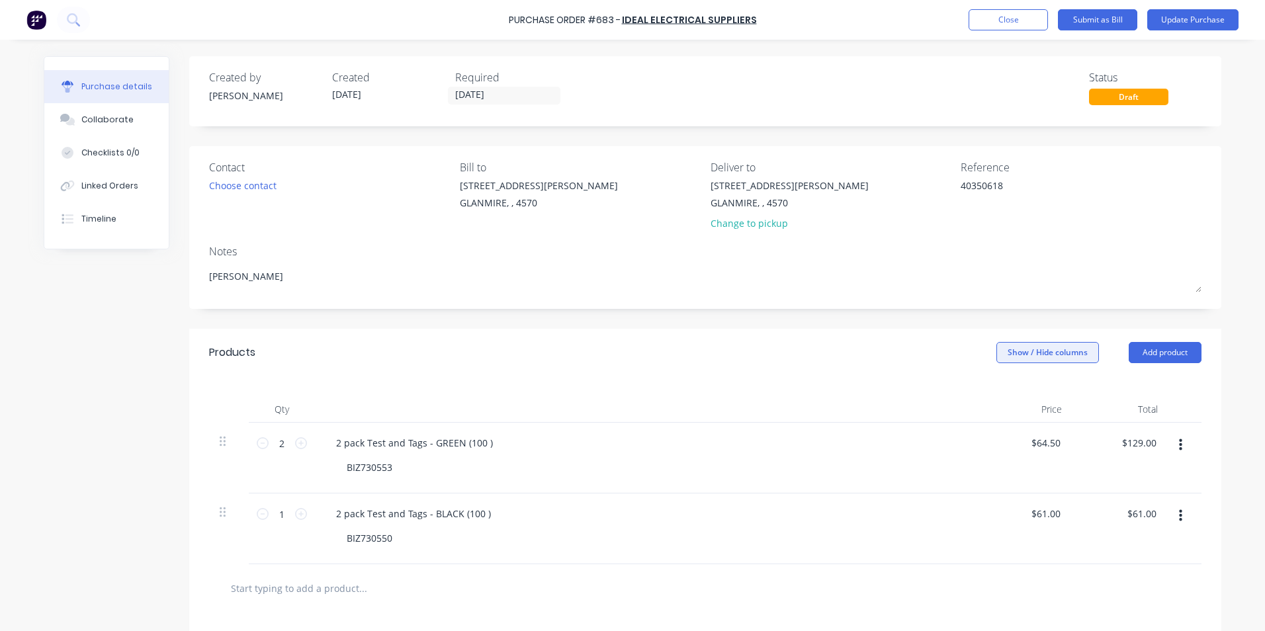
click at [1066, 348] on button "Show / Hide columns" at bounding box center [1048, 352] width 103 height 21
drag, startPoint x: 1015, startPoint y: 388, endPoint x: 1009, endPoint y: 393, distance: 7.5
click at [1009, 392] on div "Account Job Discount" at bounding box center [1035, 418] width 99 height 76
click at [1009, 393] on label "Account" at bounding box center [1007, 396] width 23 height 11
click at [996, 391] on input "Account" at bounding box center [996, 391] width 0 height 0
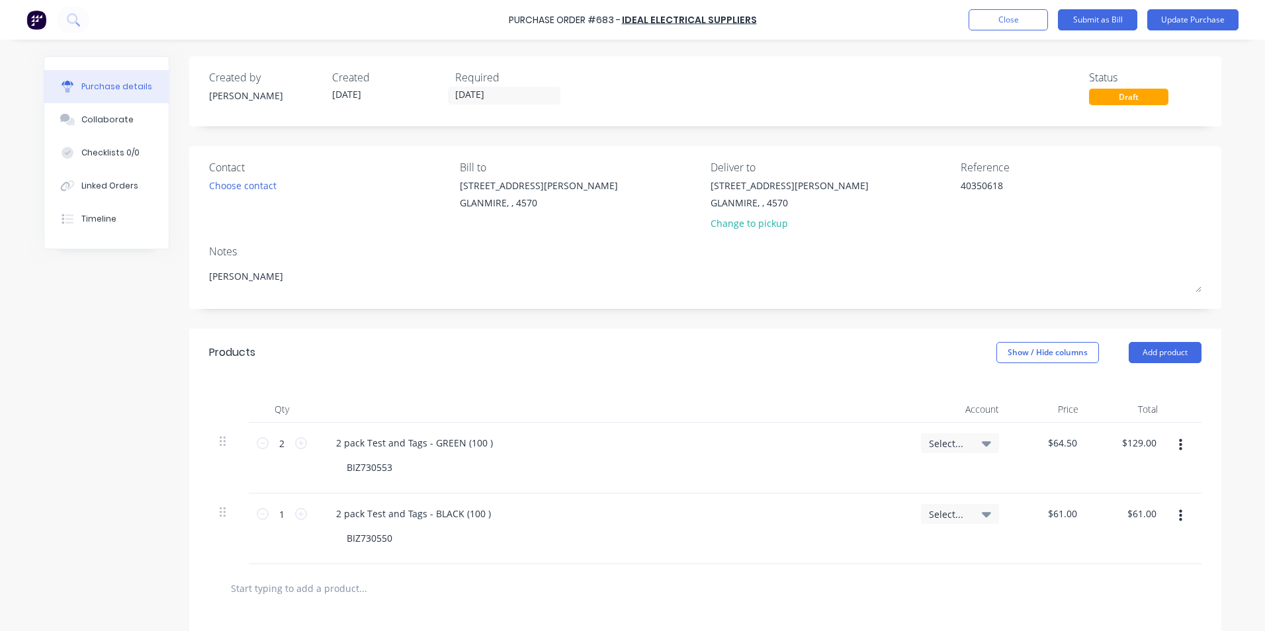
click at [954, 444] on span "Select..." at bounding box center [949, 444] width 40 height 14
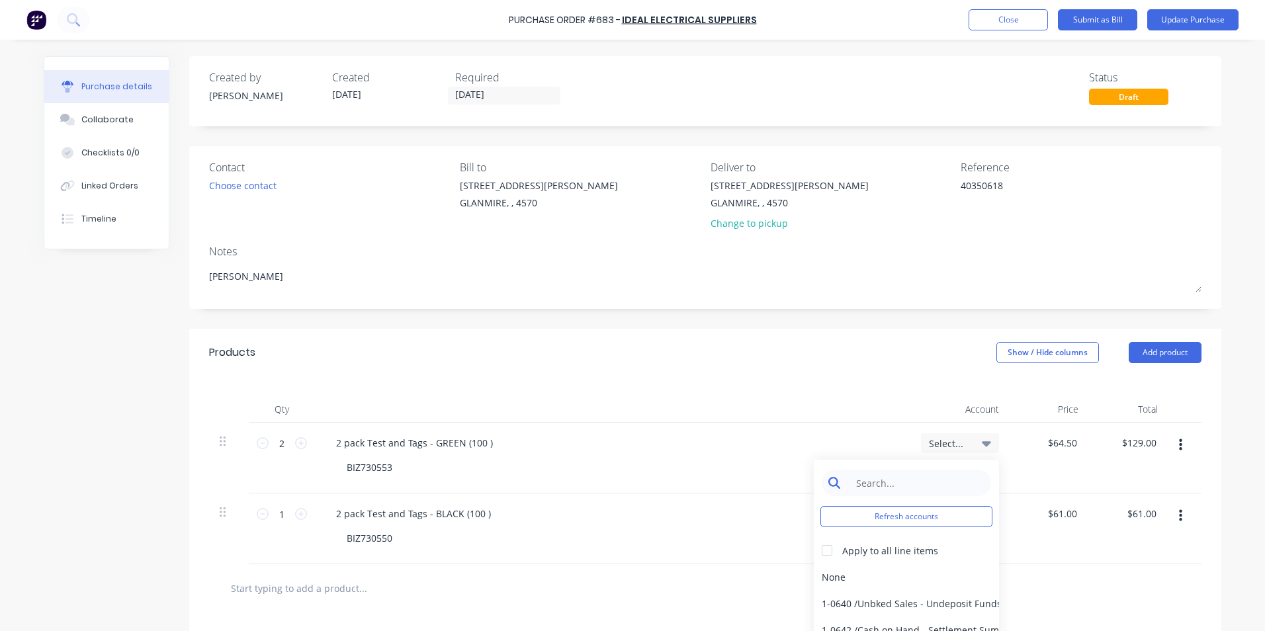
type textarea "x"
click at [933, 473] on input at bounding box center [917, 483] width 136 height 26
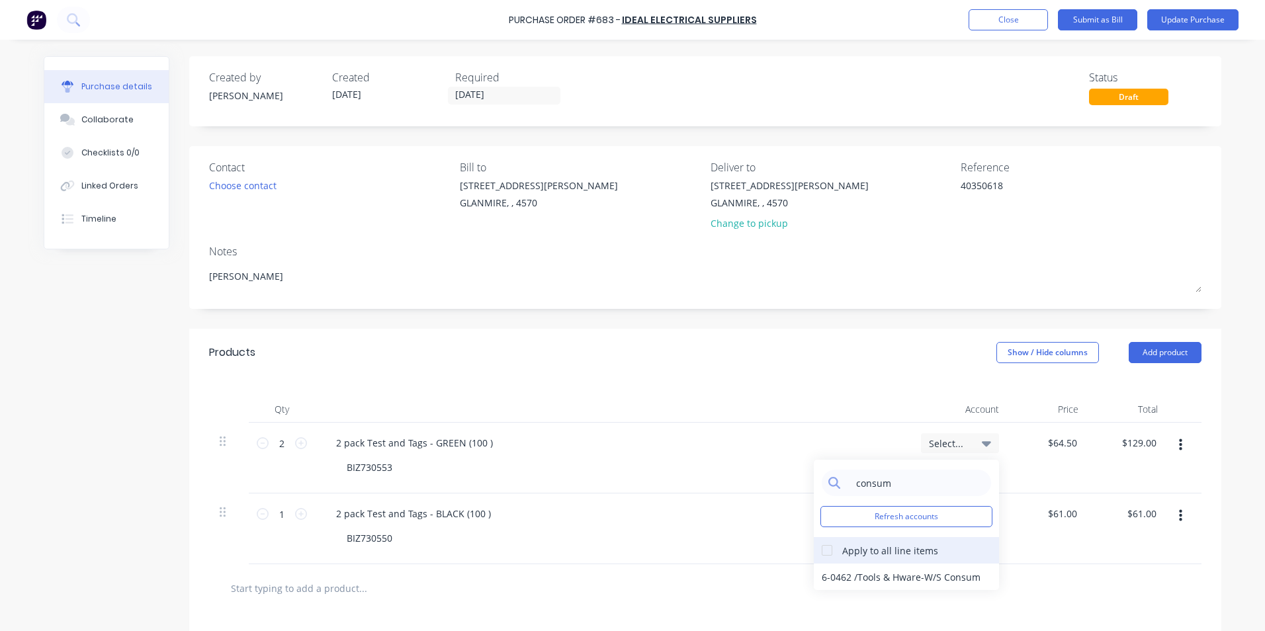
type input "consum"
click at [827, 553] on div at bounding box center [827, 550] width 26 height 26
click at [839, 575] on div "6-0462 / Tools & Hware-W/S Consum" at bounding box center [906, 577] width 185 height 26
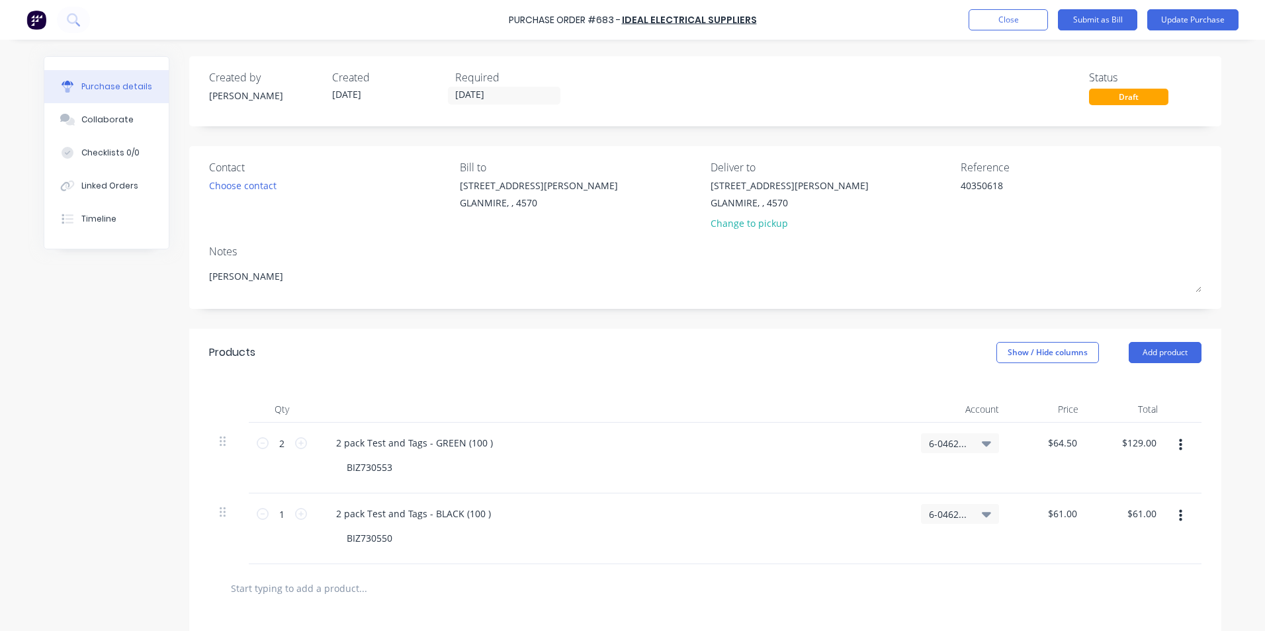
click at [721, 574] on div at bounding box center [705, 589] width 993 height 48
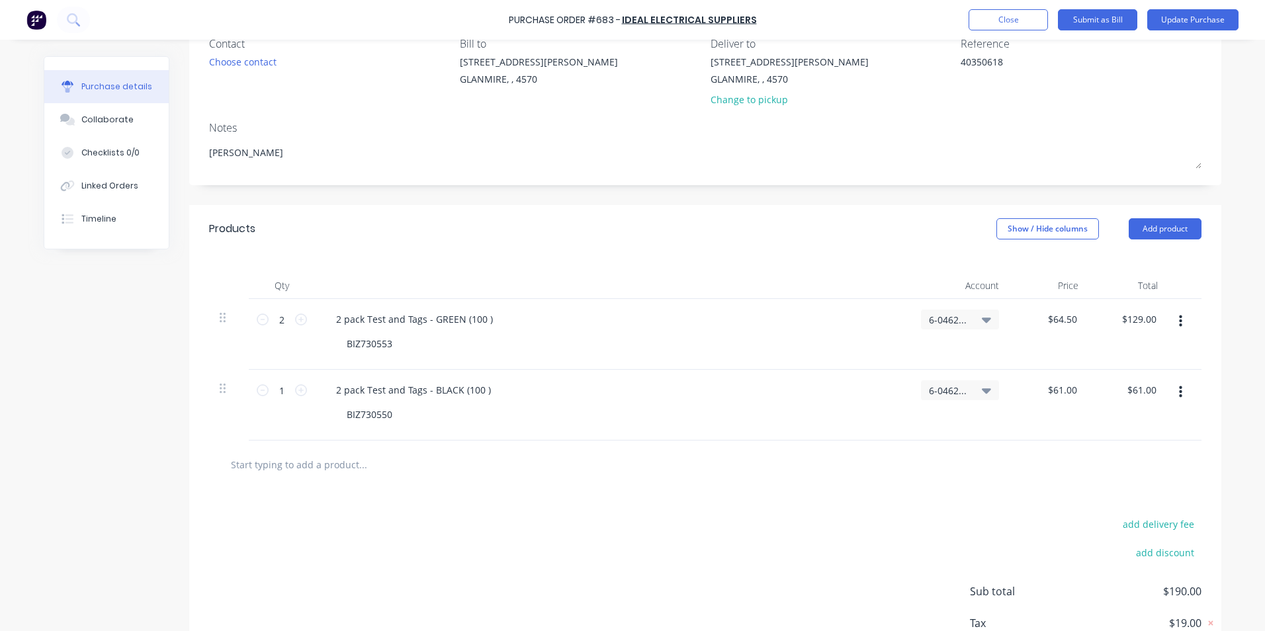
scroll to position [212, 0]
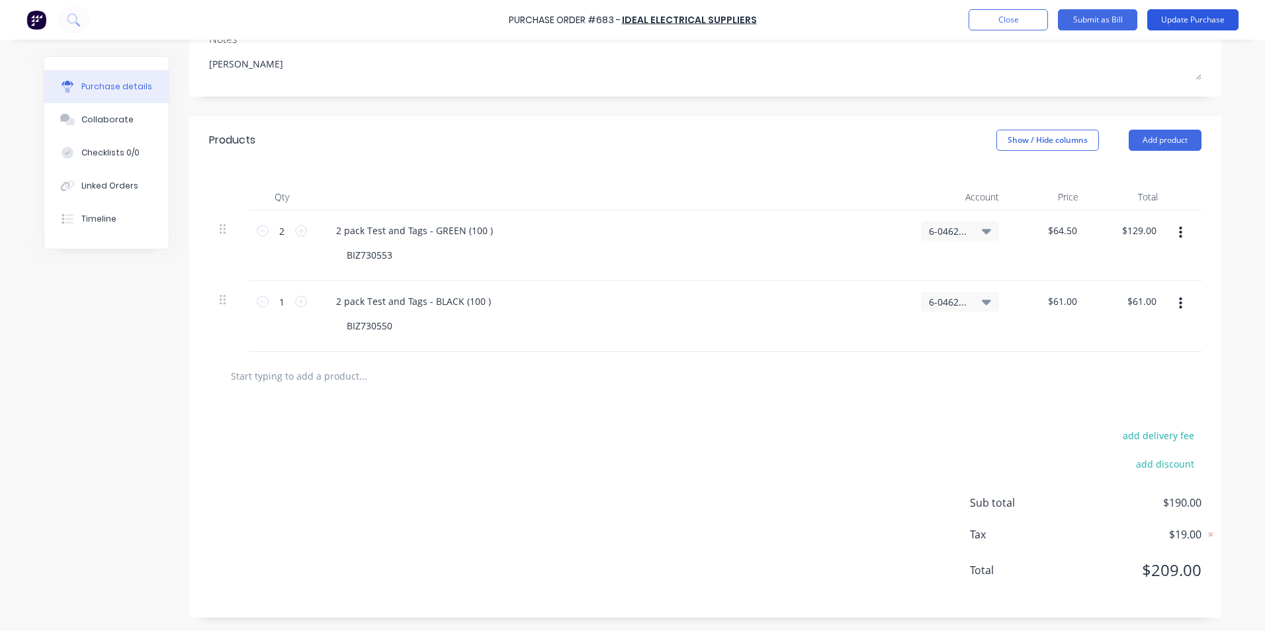
click at [1185, 13] on button "Update Purchase" at bounding box center [1193, 19] width 91 height 21
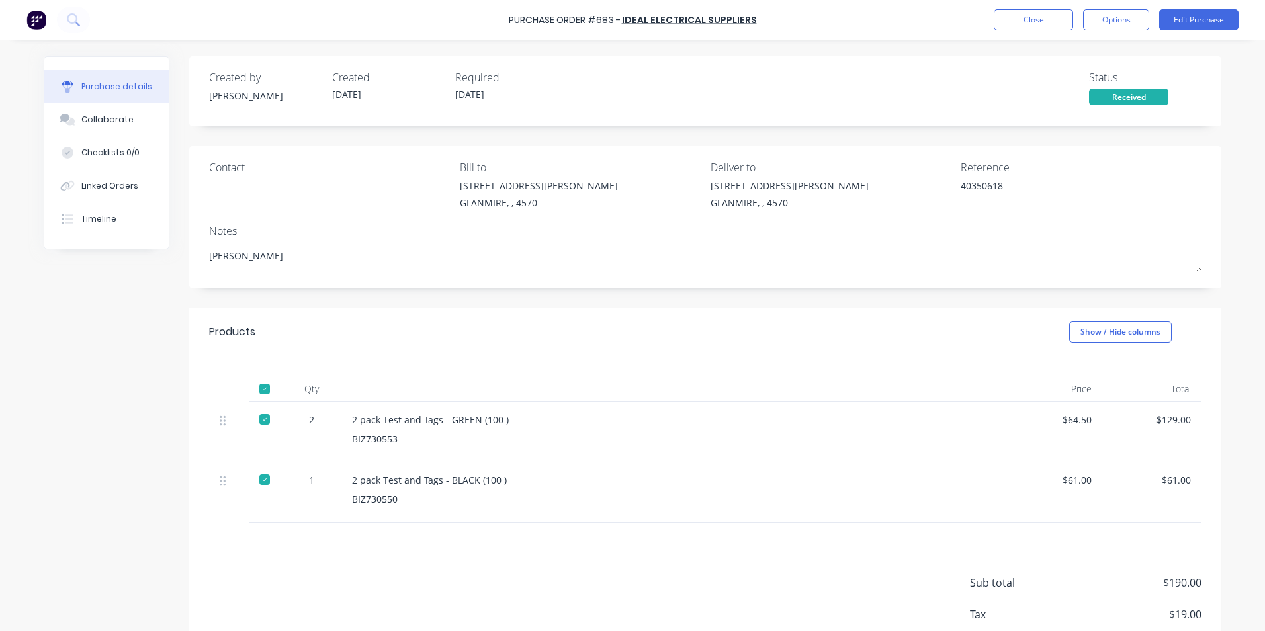
click at [1105, 22] on button "Options" at bounding box center [1116, 19] width 66 height 21
click at [1062, 85] on div "Convert to Bill" at bounding box center [1087, 80] width 102 height 19
type textarea "x"
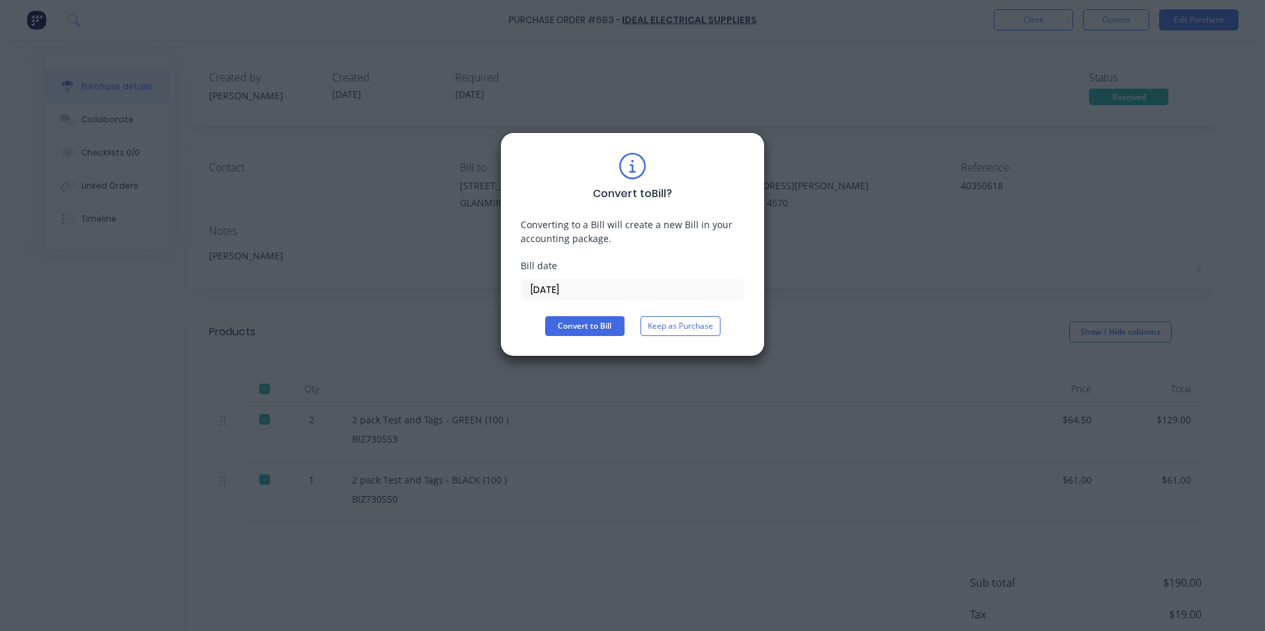
click at [585, 291] on input "[DATE]" at bounding box center [633, 290] width 222 height 20
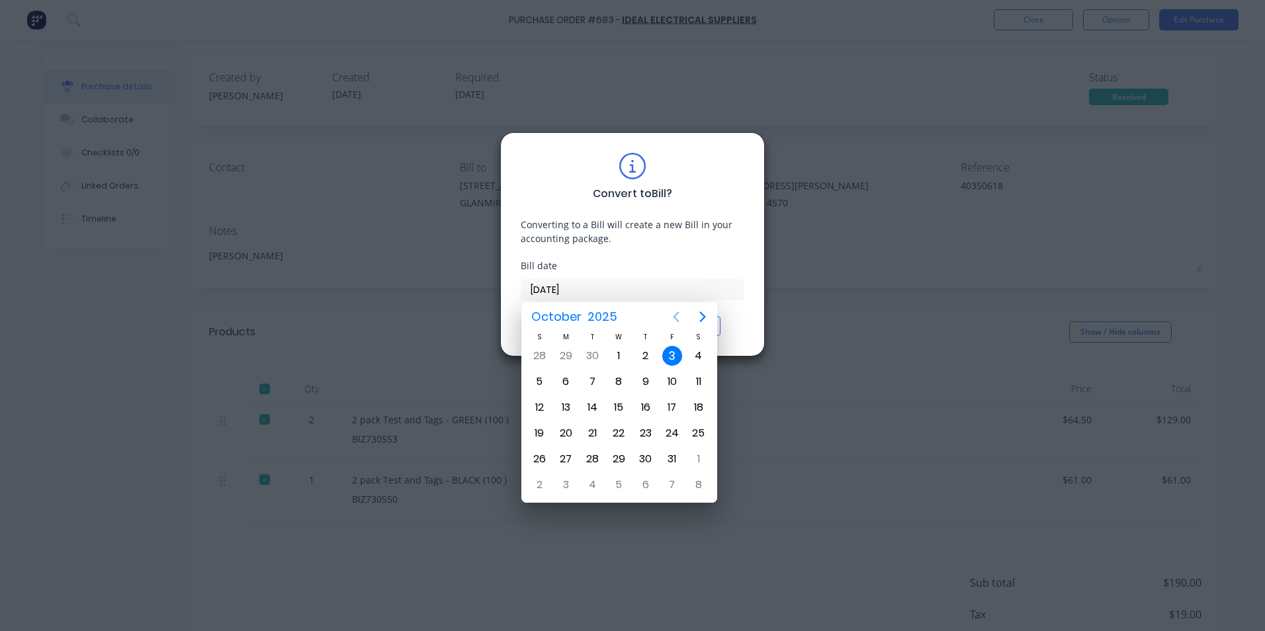
click at [676, 318] on icon "Previous page" at bounding box center [677, 317] width 6 height 11
click at [617, 407] on div "17" at bounding box center [620, 408] width 20 height 20
type input "[DATE]"
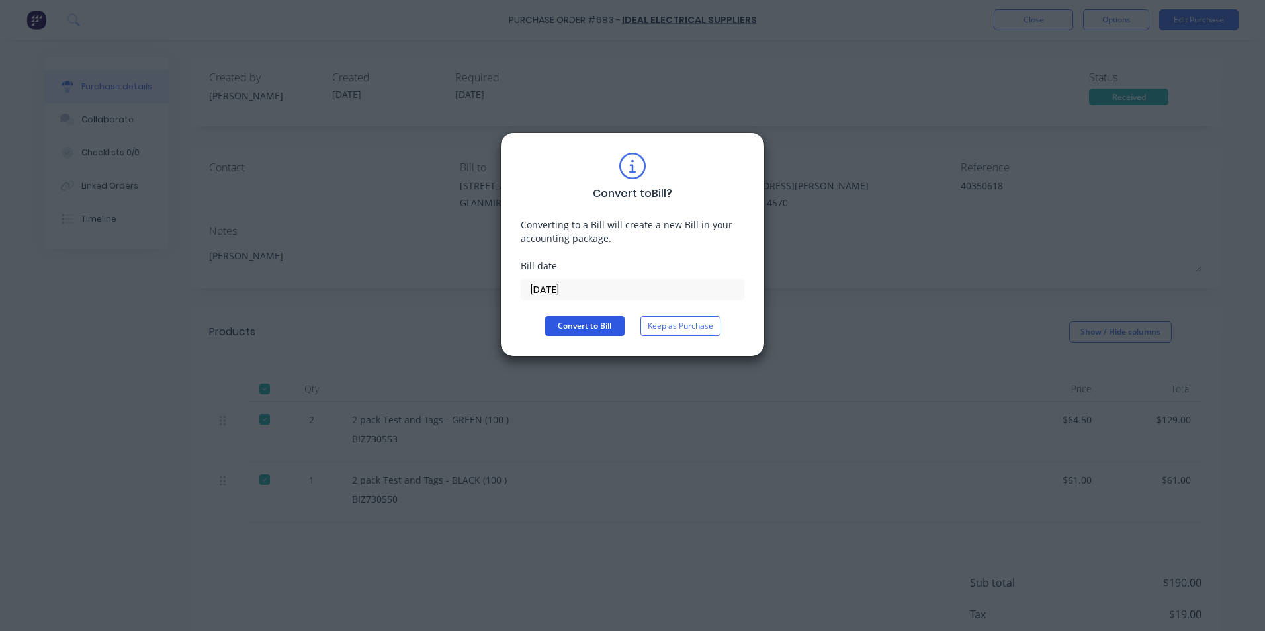
click at [594, 324] on button "Convert to Bill" at bounding box center [584, 326] width 79 height 20
type textarea "x"
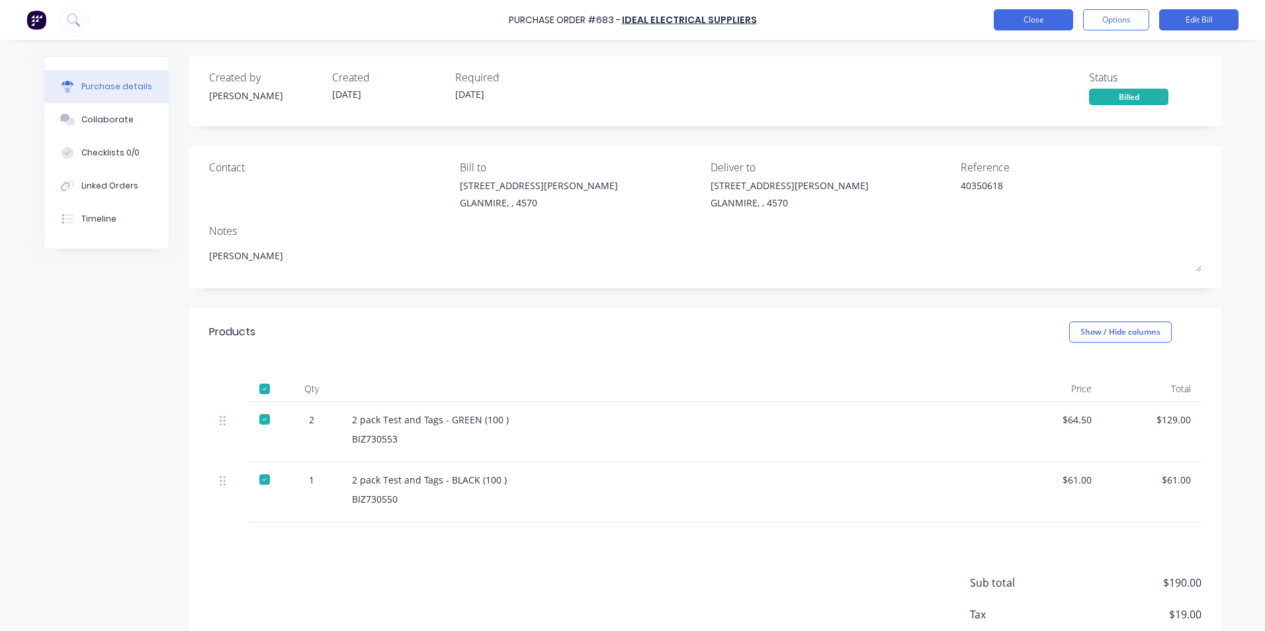
click at [1041, 19] on button "Close" at bounding box center [1033, 19] width 79 height 21
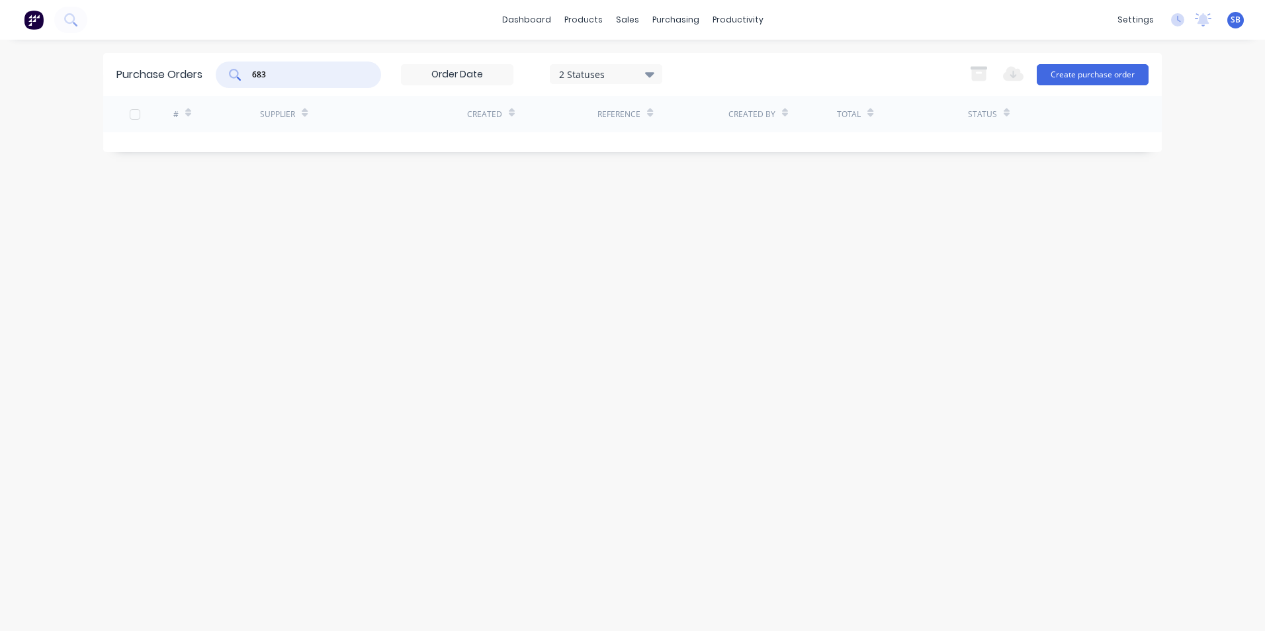
drag, startPoint x: 340, startPoint y: 73, endPoint x: 197, endPoint y: 57, distance: 143.8
click at [197, 57] on div "Purchase Orders 683 2 Statuses 2 Statuses Export to Excel (XLSX) Create purchas…" at bounding box center [632, 74] width 1059 height 43
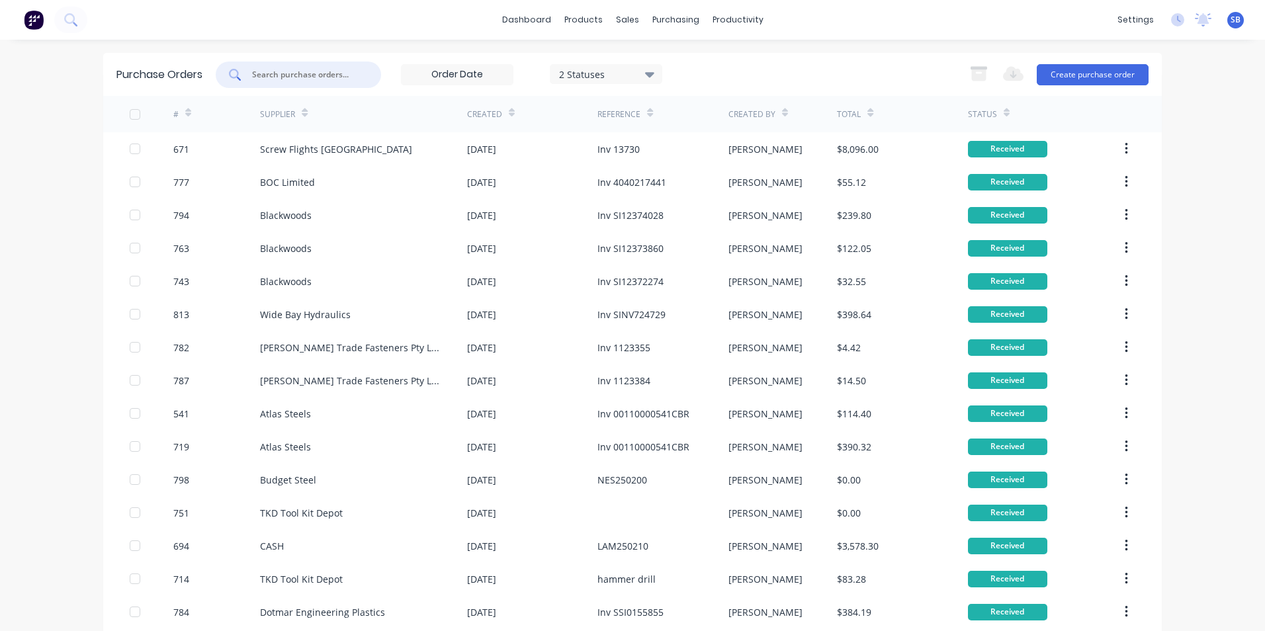
click at [334, 77] on input "text" at bounding box center [306, 74] width 110 height 13
type input "605"
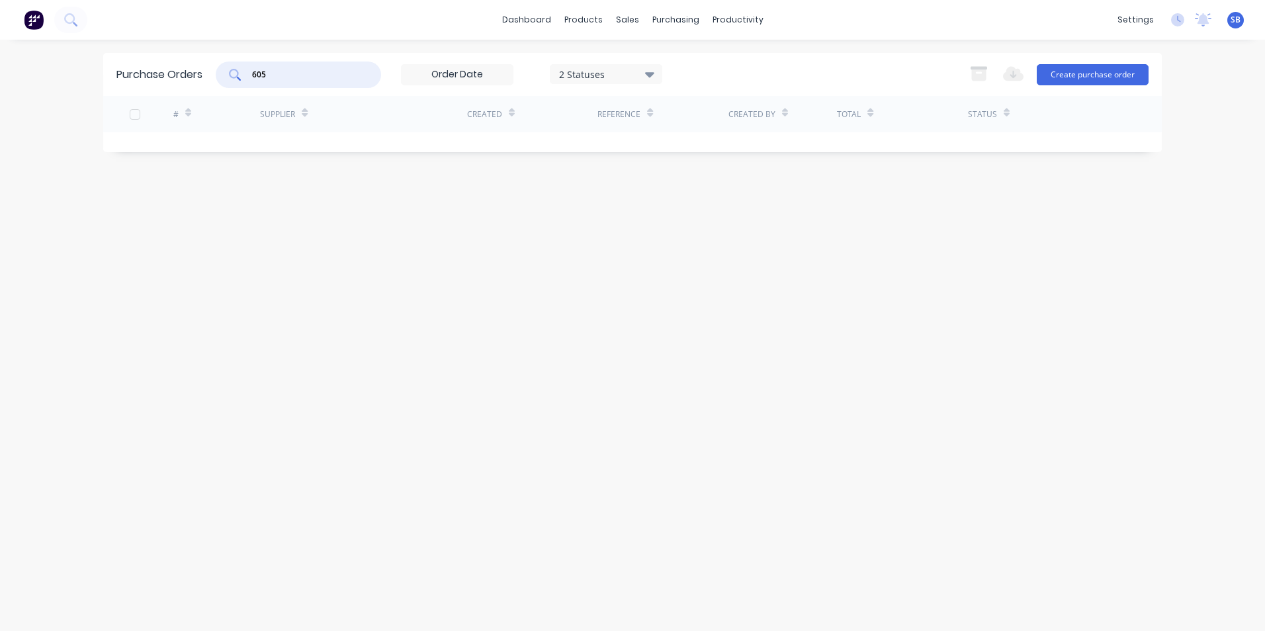
click at [558, 79] on div "2 Statuses" at bounding box center [606, 74] width 113 height 20
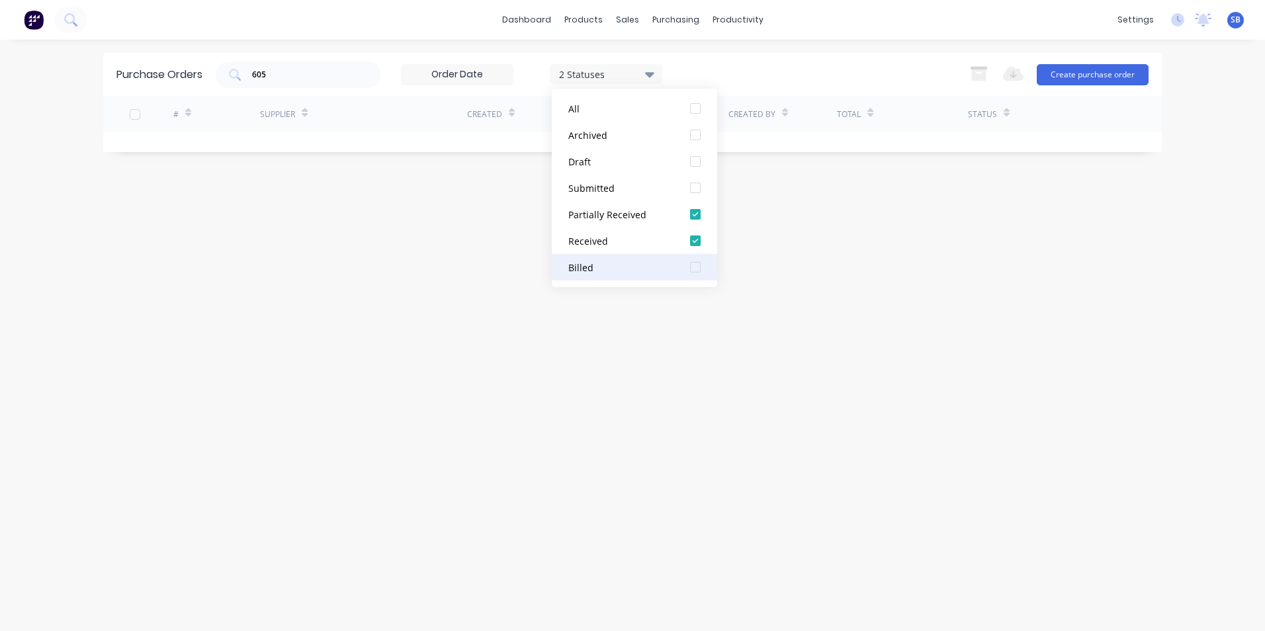
click at [584, 275] on button "Billed" at bounding box center [634, 267] width 165 height 26
click at [408, 251] on div "Purchase Orders 605 3 Statuses 3 Statuses Export to Excel (XLSX) Create purchas…" at bounding box center [632, 335] width 1059 height 565
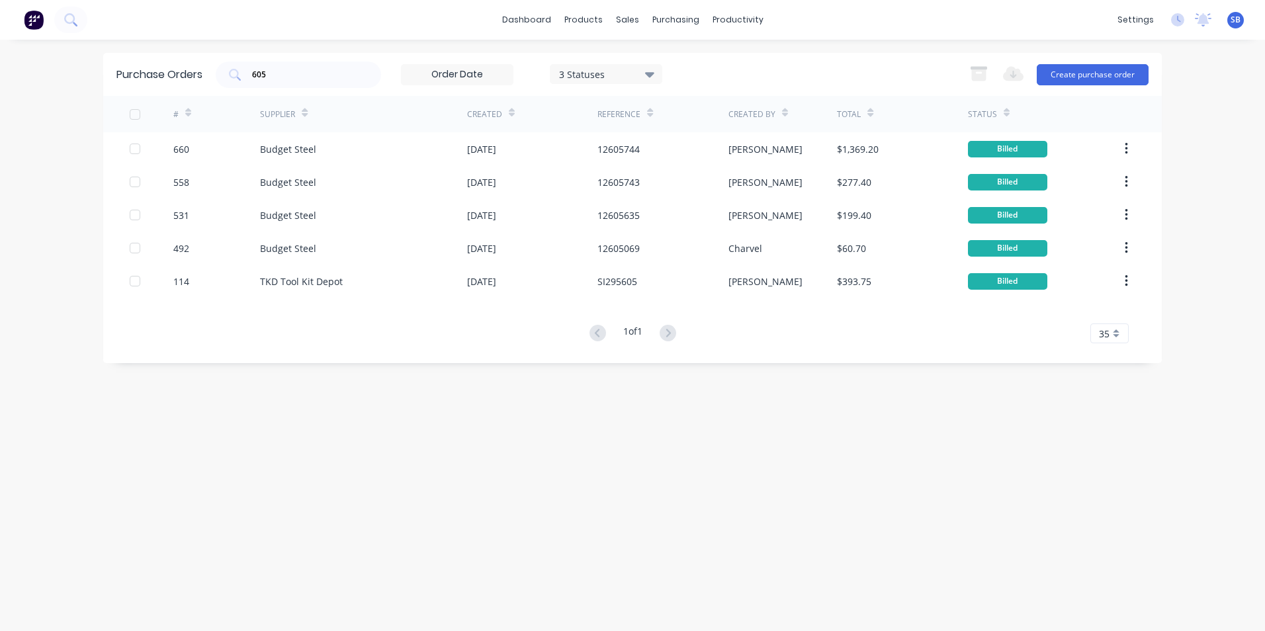
click at [606, 75] on div "3 Statuses" at bounding box center [606, 74] width 95 height 14
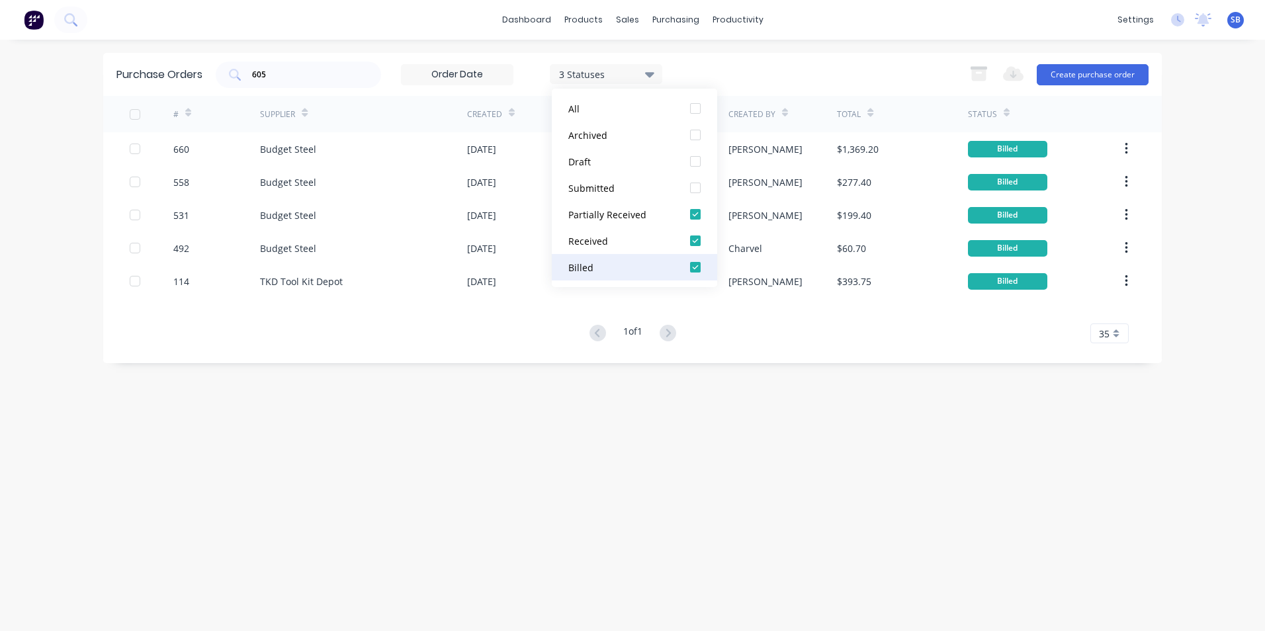
click at [629, 257] on button "Billed" at bounding box center [634, 267] width 165 height 26
click at [635, 182] on div "Submitted" at bounding box center [622, 188] width 106 height 14
click at [537, 390] on div "Purchase Orders 605 3 Statuses 3 Statuses Export to Excel (XLSX) Create purchas…" at bounding box center [632, 335] width 1059 height 565
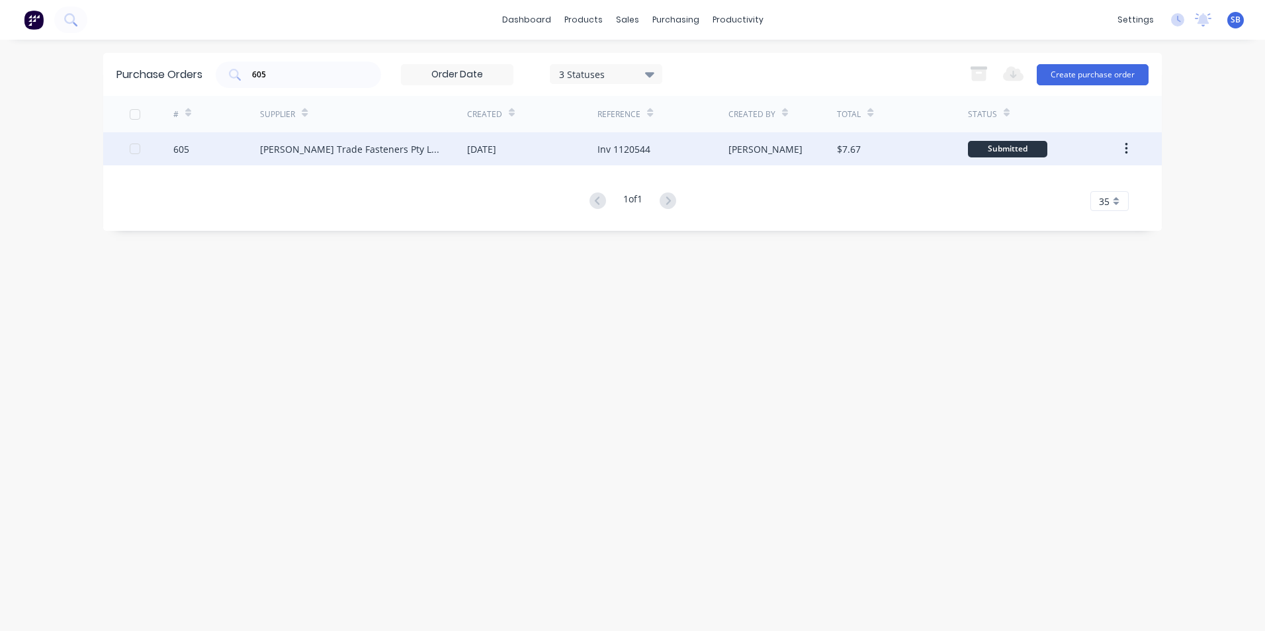
click at [744, 137] on div "[PERSON_NAME]" at bounding box center [783, 148] width 109 height 33
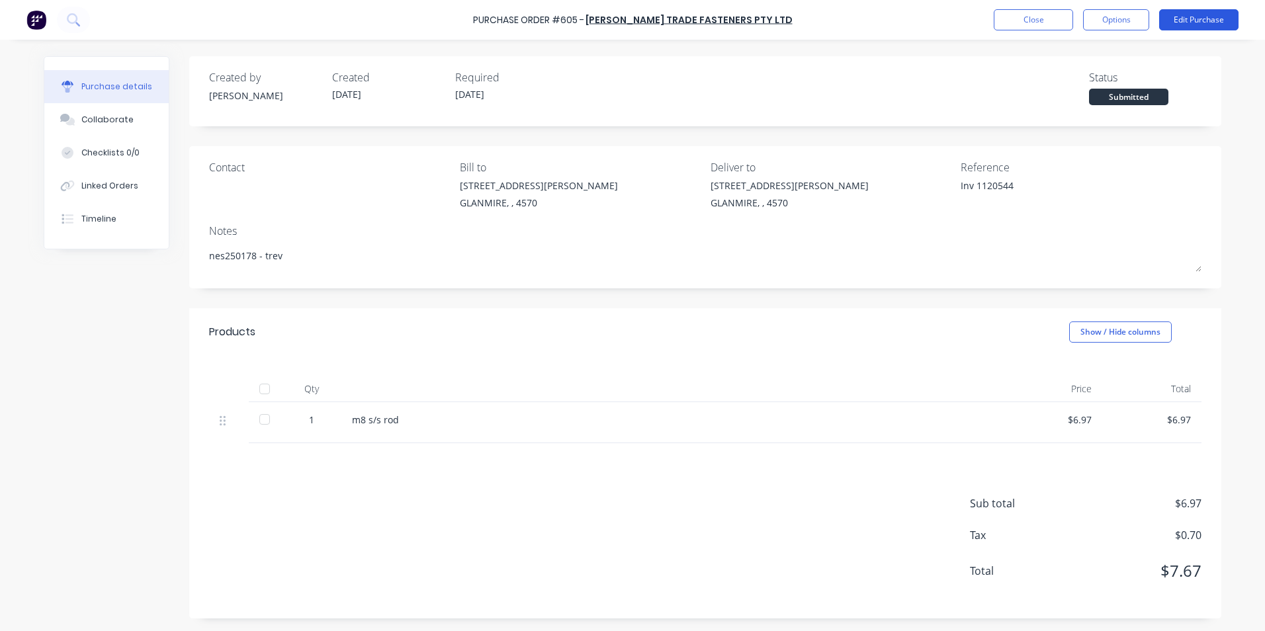
click at [1201, 14] on button "Edit Purchase" at bounding box center [1199, 19] width 79 height 21
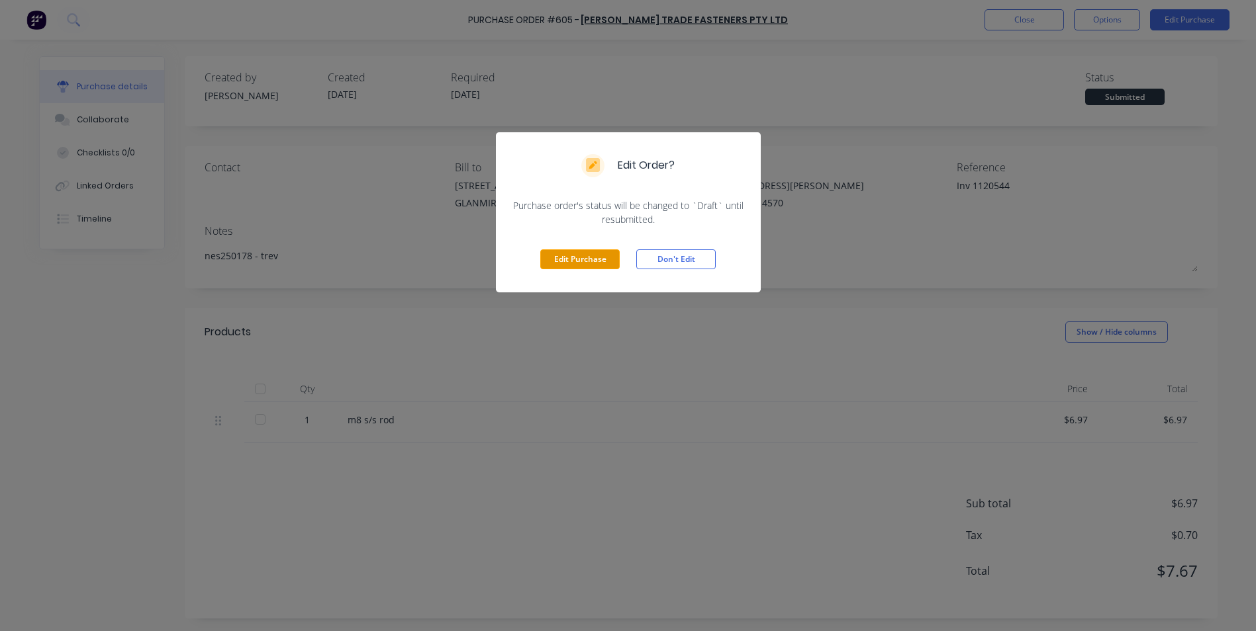
click at [571, 259] on button "Edit Purchase" at bounding box center [579, 260] width 79 height 20
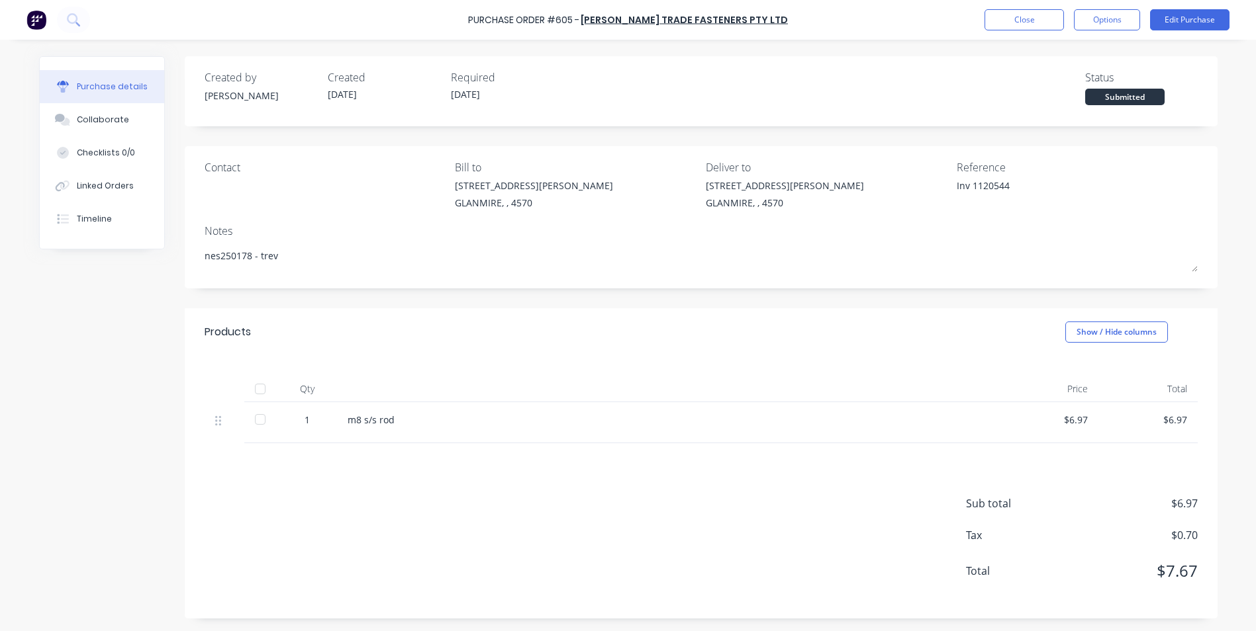
type textarea "x"
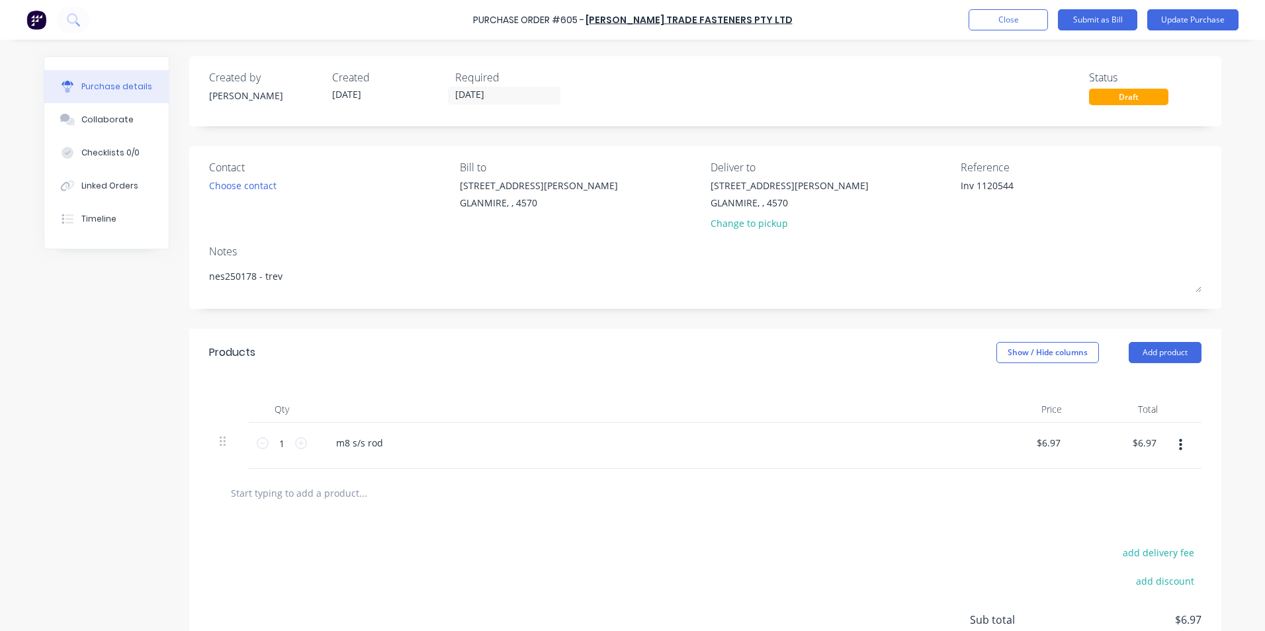
drag, startPoint x: 972, startPoint y: 182, endPoint x: 820, endPoint y: 161, distance: 153.7
click at [820, 161] on div "Contact Choose contact [PERSON_NAME] to [STREET_ADDRESS][PERSON_NAME] Deliver t…" at bounding box center [705, 198] width 993 height 77
type textarea "1120544"
type textarea "x"
type textarea "1120544"
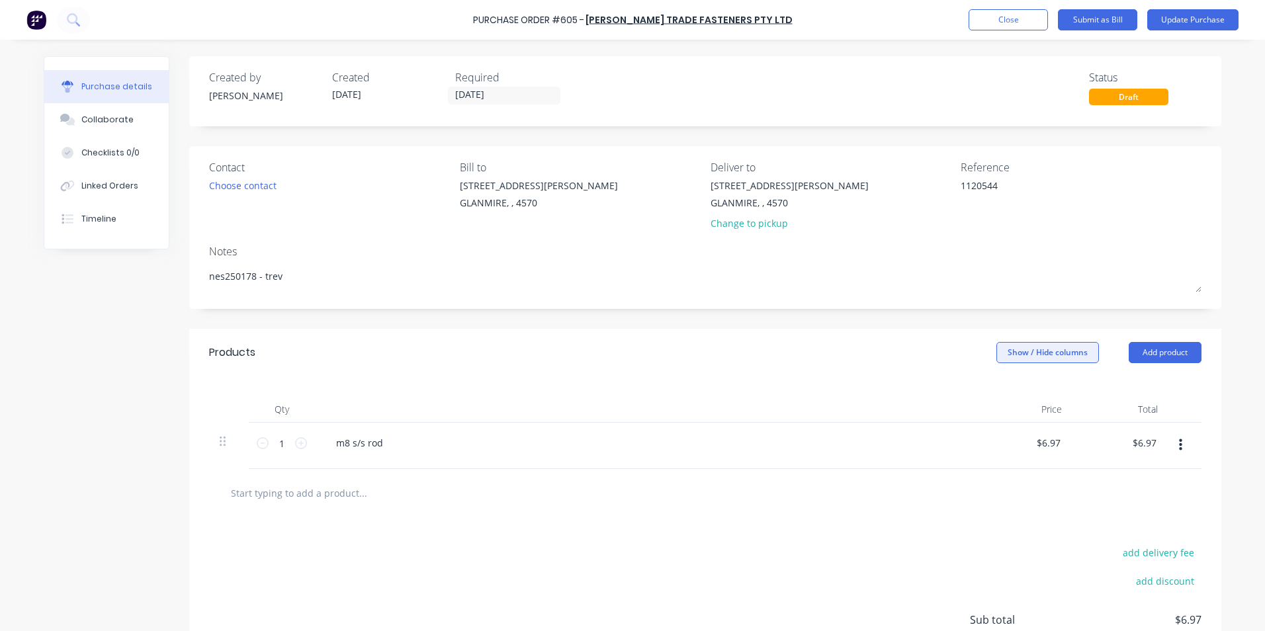
click at [1078, 355] on button "Show / Hide columns" at bounding box center [1048, 352] width 103 height 21
click at [1008, 397] on label "Account" at bounding box center [1007, 396] width 23 height 11
click at [996, 391] on input "Account" at bounding box center [996, 391] width 0 height 0
click at [929, 439] on span "Select..." at bounding box center [949, 444] width 40 height 14
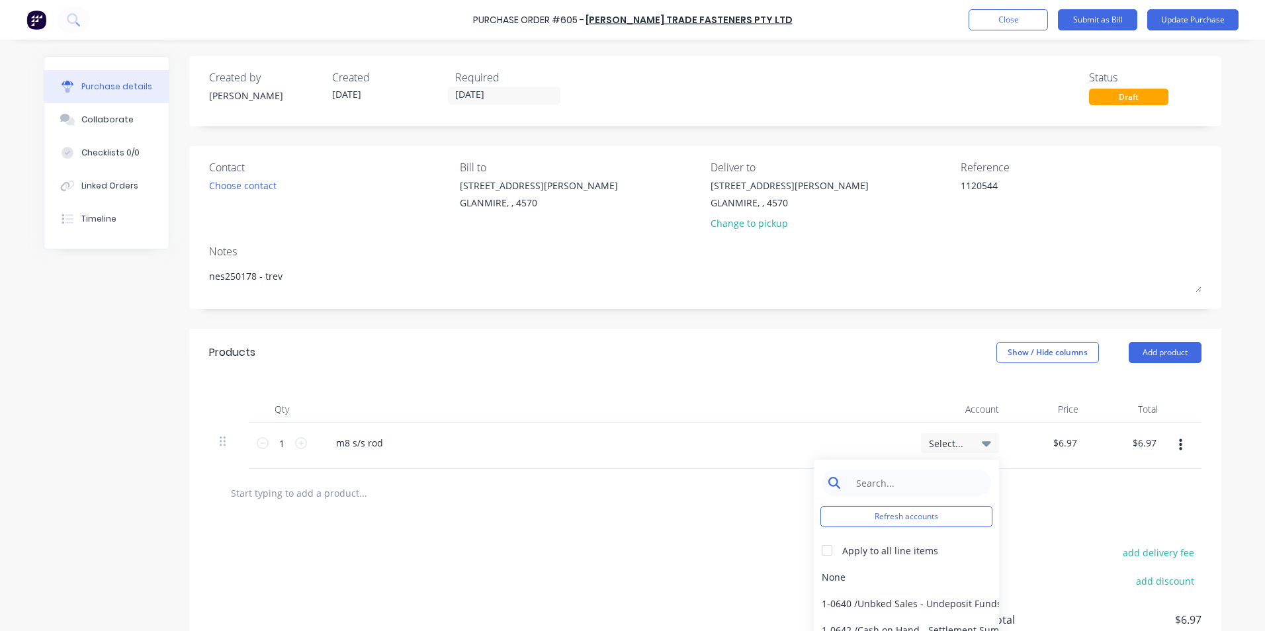
type textarea "x"
click at [871, 483] on input at bounding box center [917, 483] width 136 height 26
type input "mater"
click at [827, 578] on div "5-0270 / Purchases - Materials" at bounding box center [906, 577] width 185 height 26
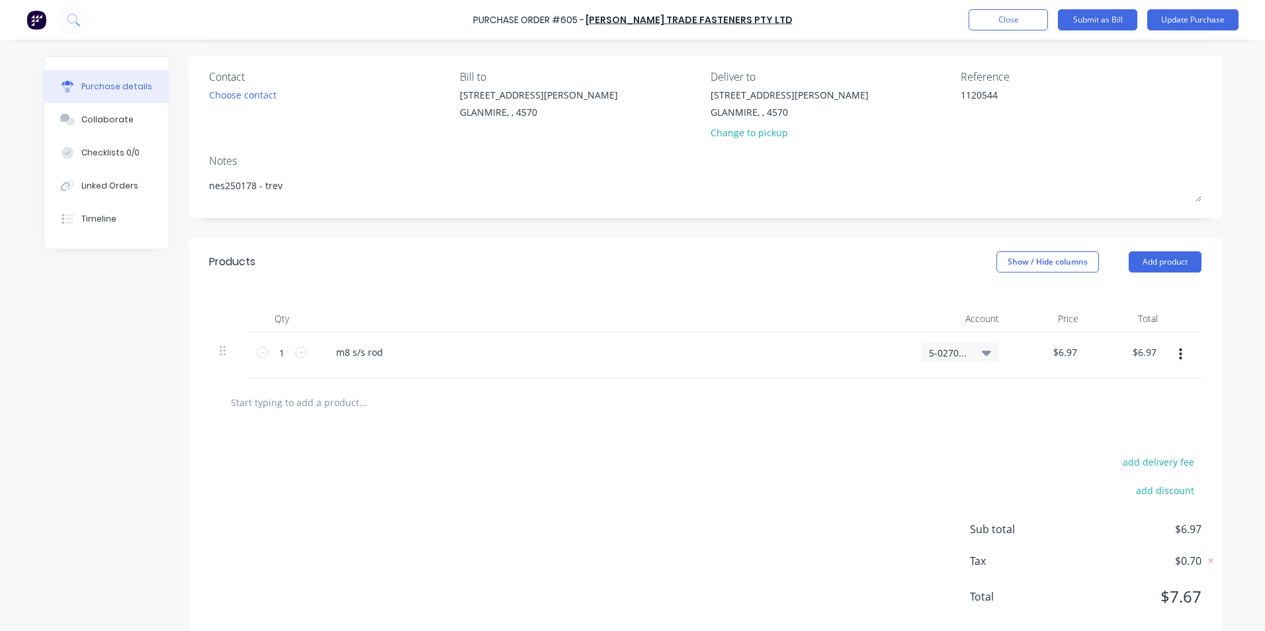
scroll to position [117, 0]
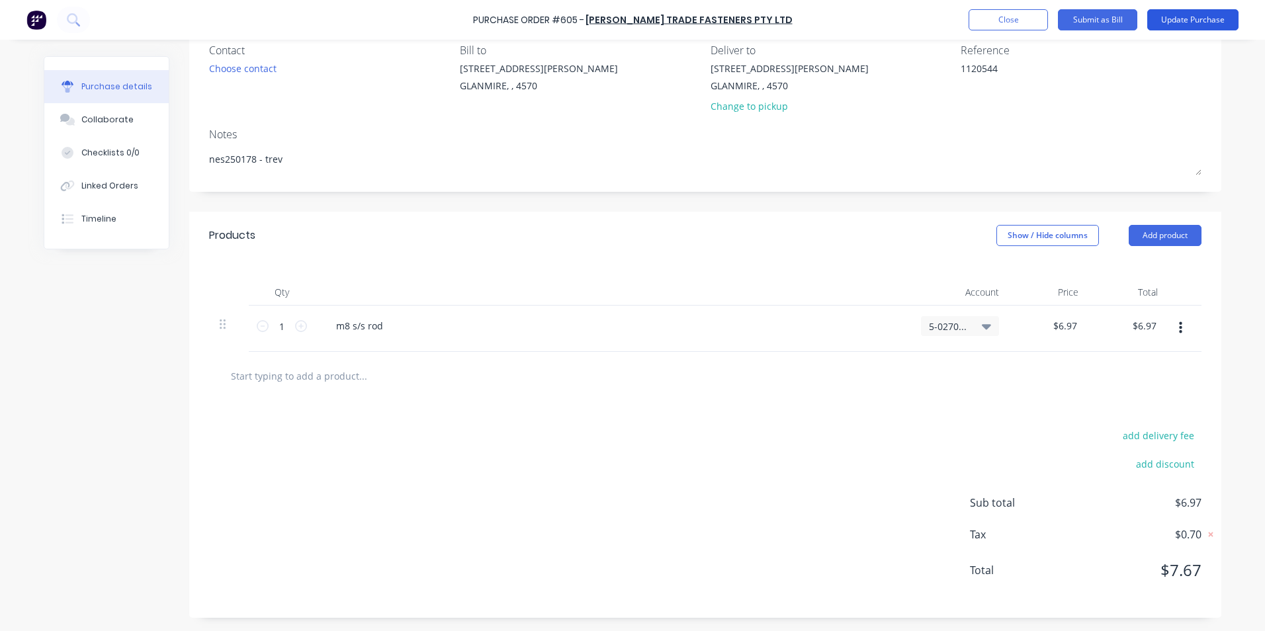
click at [1215, 21] on button "Update Purchase" at bounding box center [1193, 19] width 91 height 21
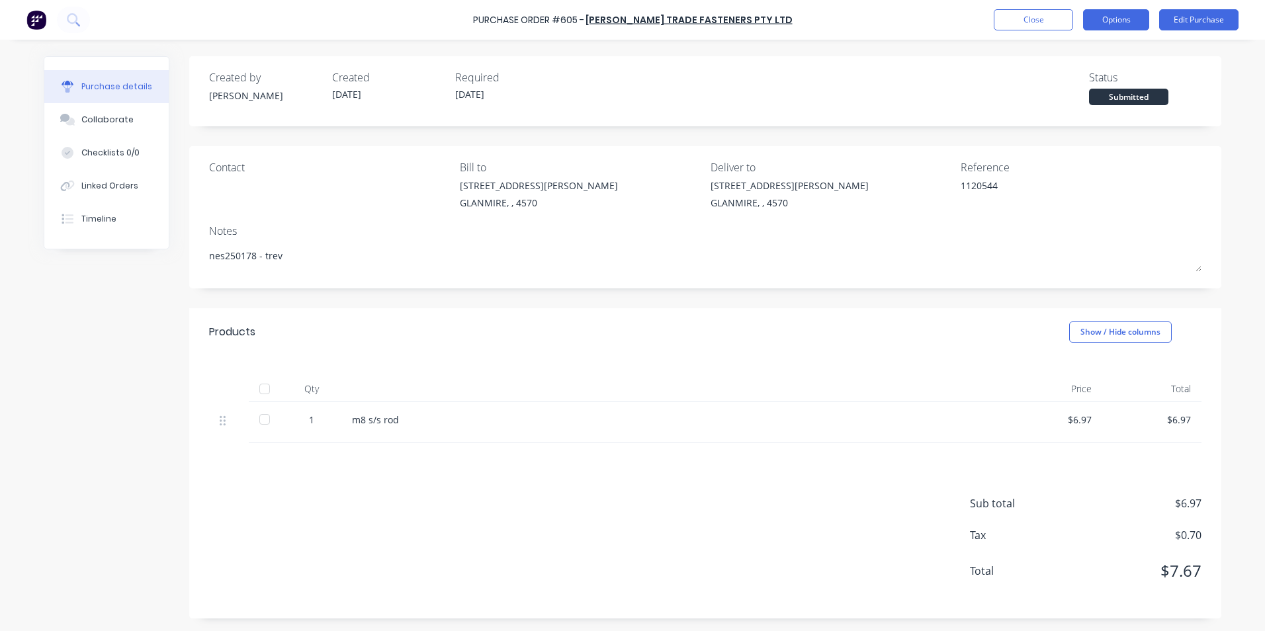
click at [1108, 21] on button "Options" at bounding box center [1116, 19] width 66 height 21
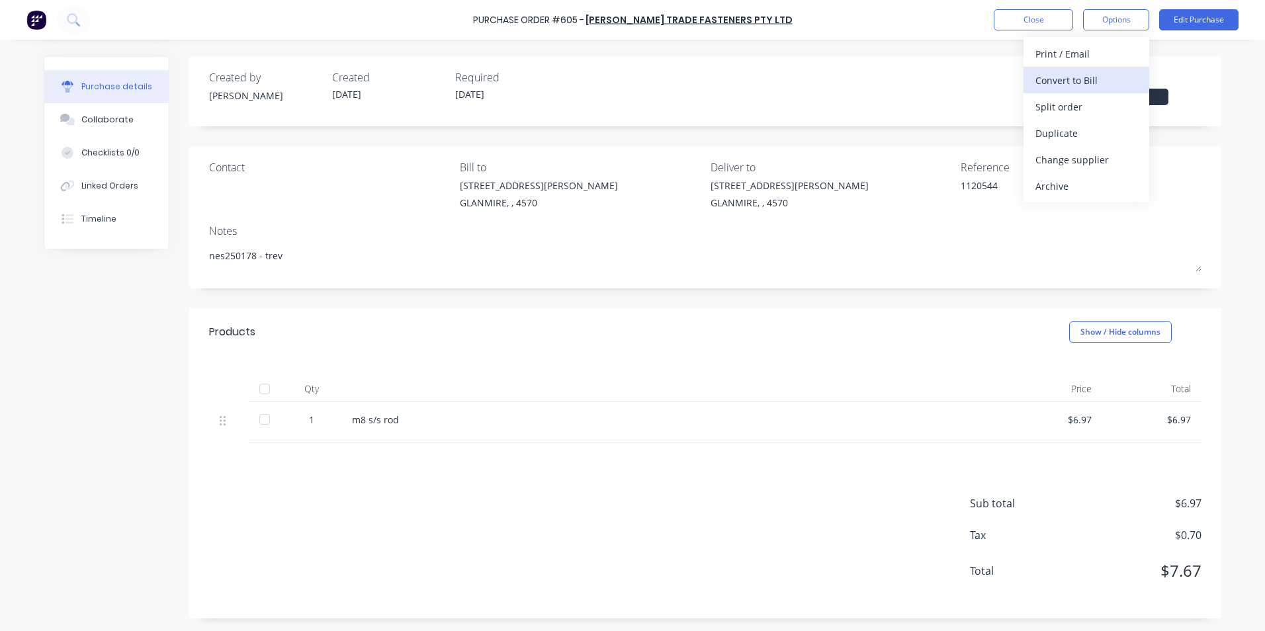
click at [1076, 83] on div "Convert to Bill" at bounding box center [1087, 80] width 102 height 19
type textarea "x"
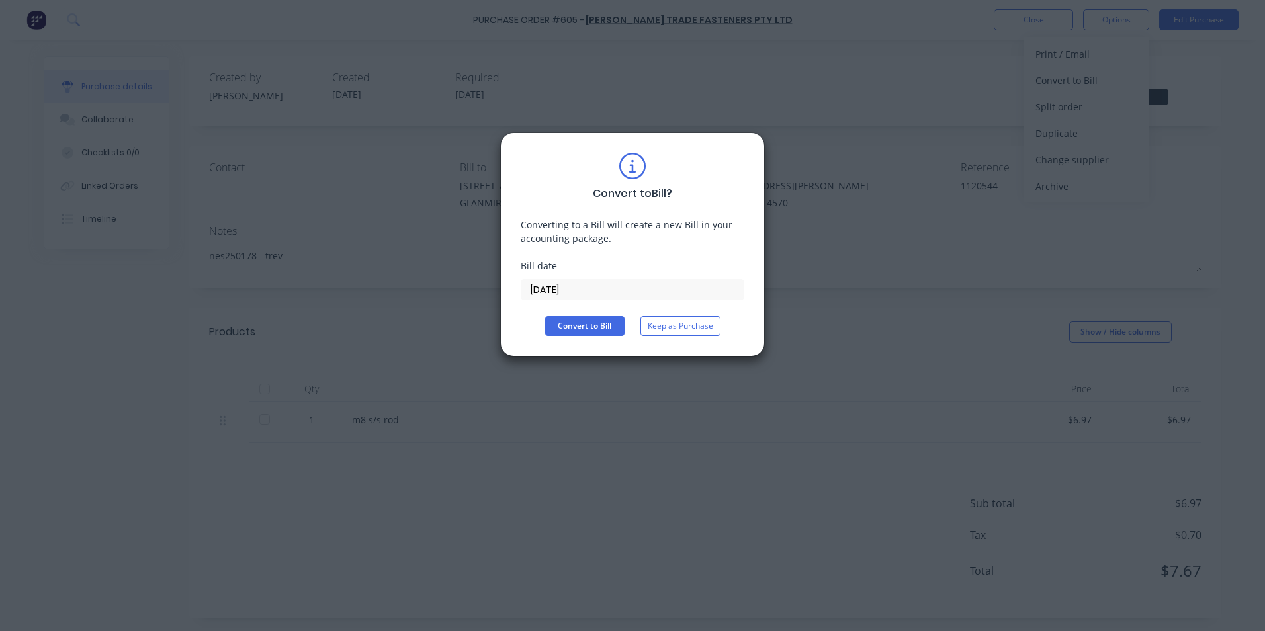
click at [629, 291] on input "[DATE]" at bounding box center [633, 290] width 222 height 20
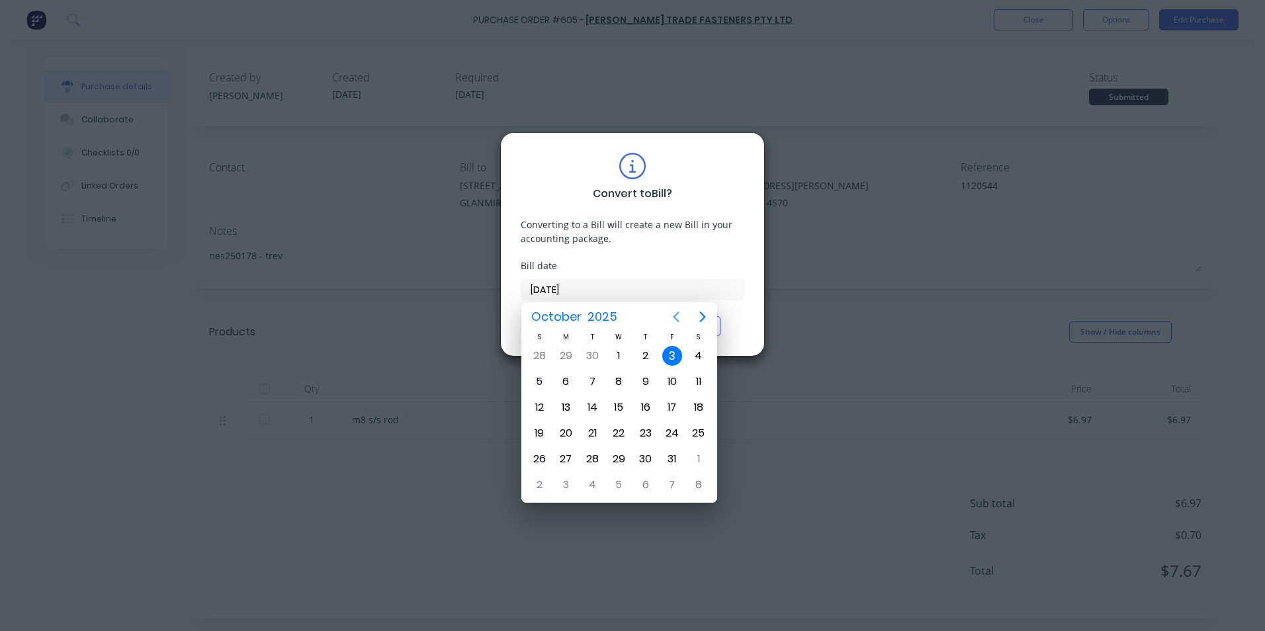
click at [672, 316] on icon "Previous page" at bounding box center [676, 317] width 16 height 16
click at [678, 379] on div "12" at bounding box center [673, 382] width 20 height 20
type input "[DATE]"
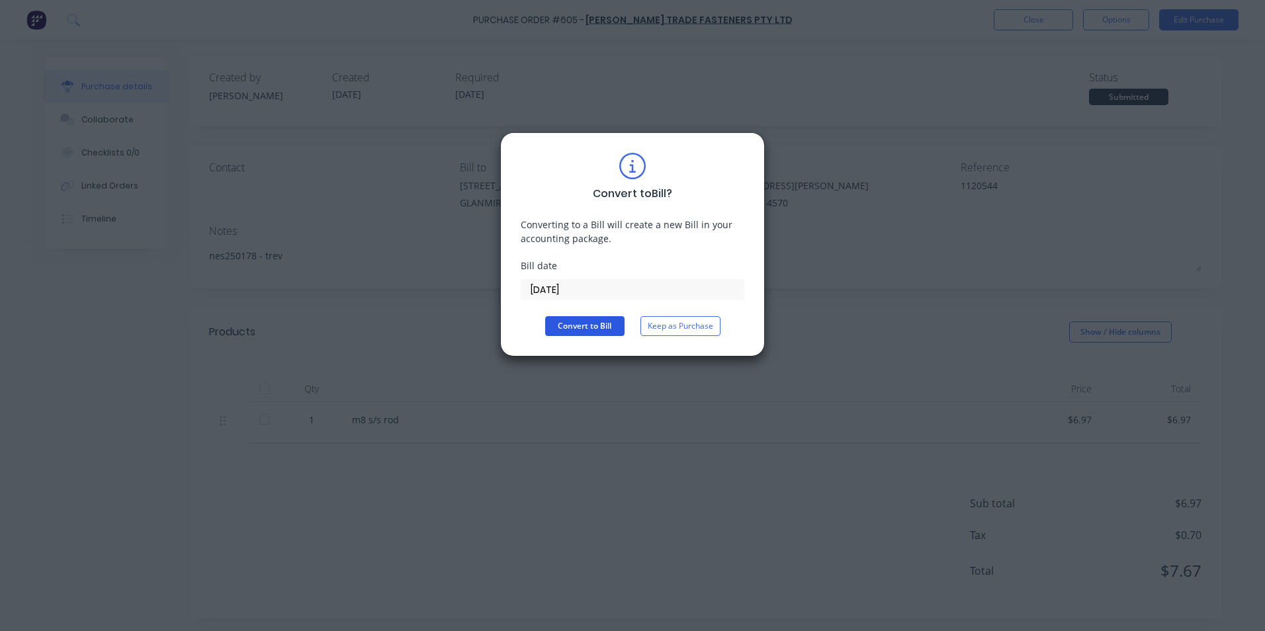
click at [588, 333] on button "Convert to Bill" at bounding box center [584, 326] width 79 height 20
type textarea "x"
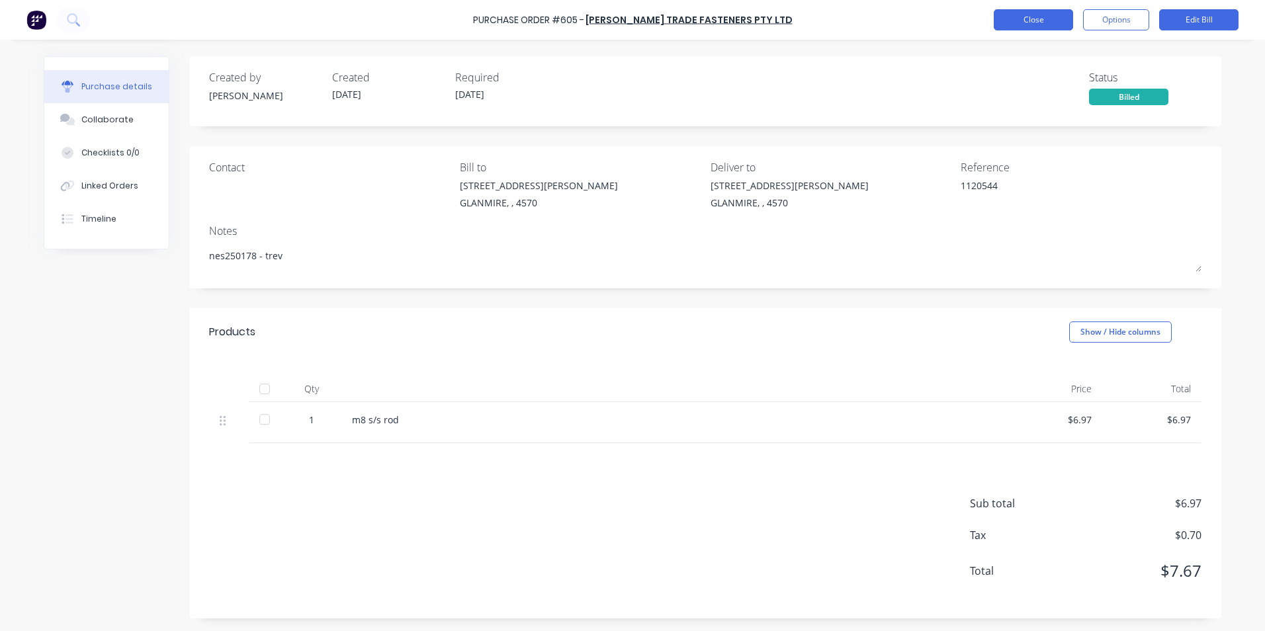
click at [1015, 25] on button "Close" at bounding box center [1033, 19] width 79 height 21
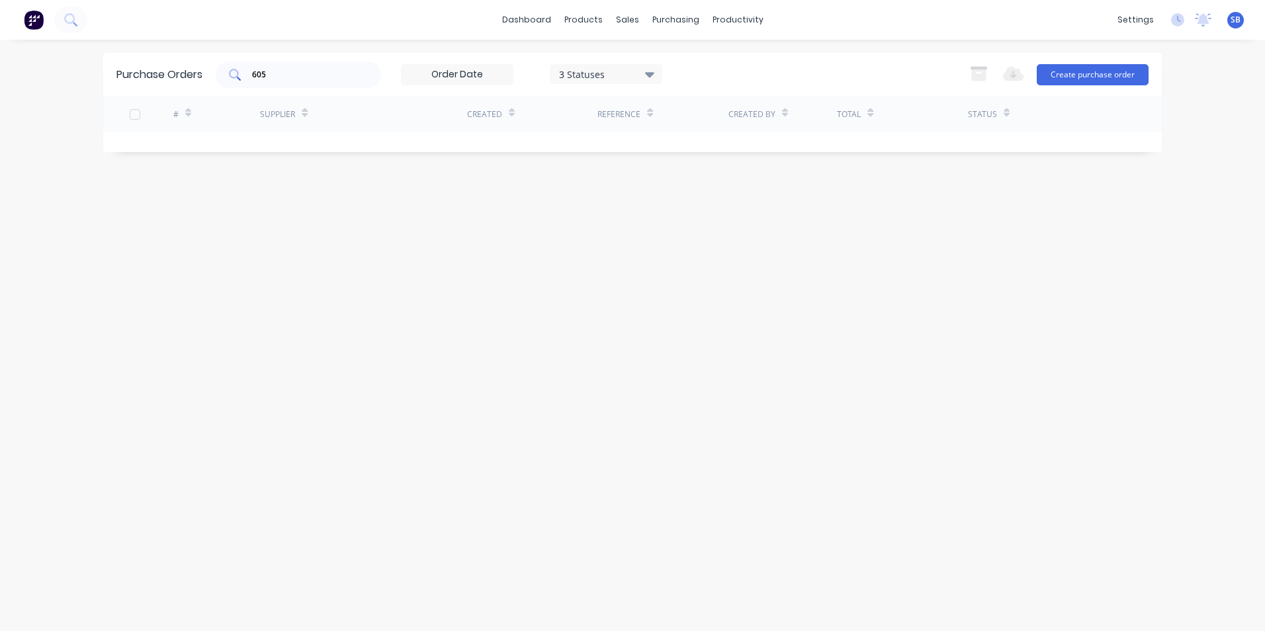
click at [347, 71] on input "605" at bounding box center [306, 74] width 110 height 13
type input "616"
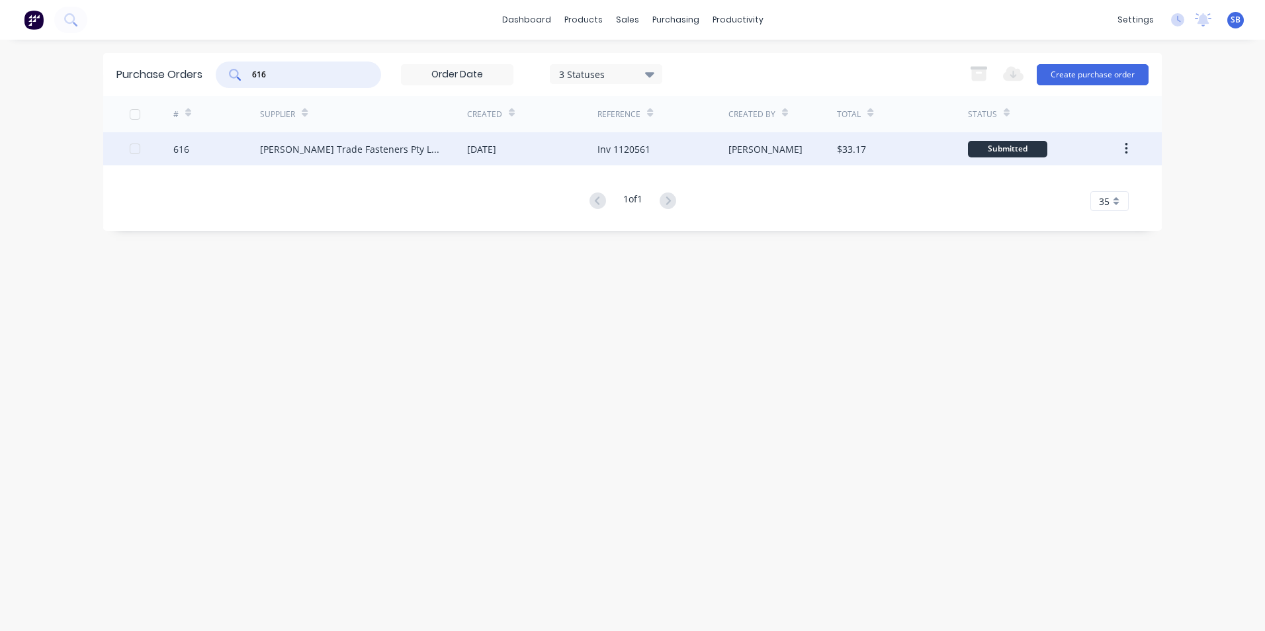
click at [749, 146] on div "[PERSON_NAME]" at bounding box center [783, 148] width 109 height 33
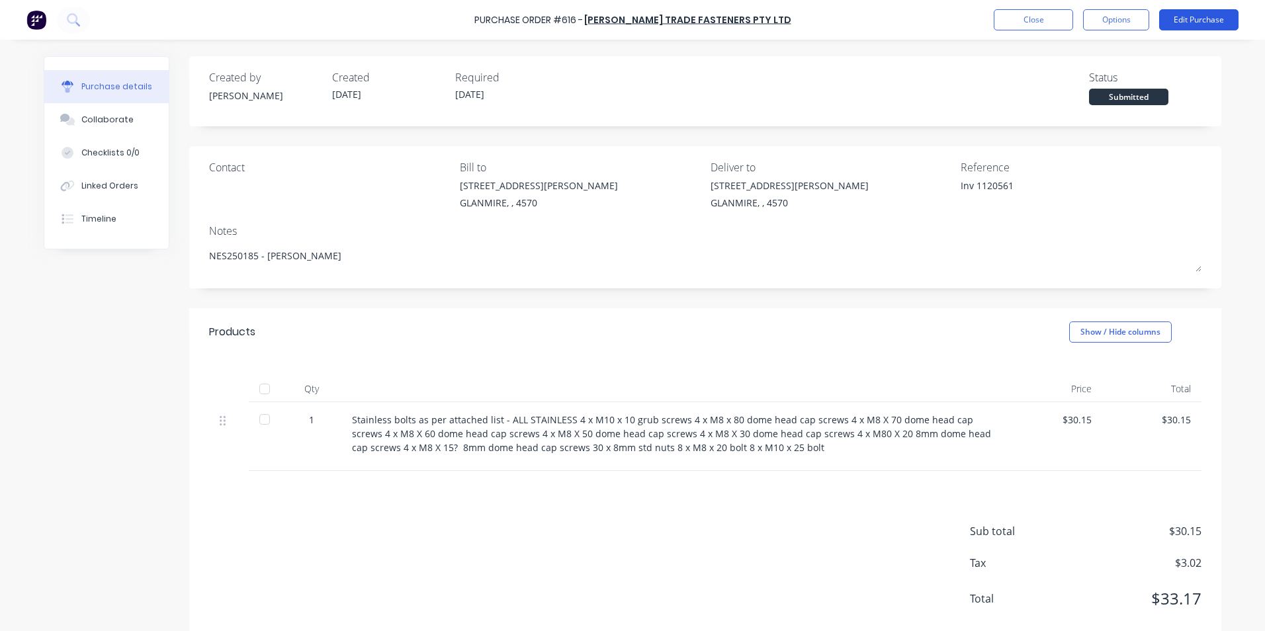
click at [1187, 13] on button "Edit Purchase" at bounding box center [1199, 19] width 79 height 21
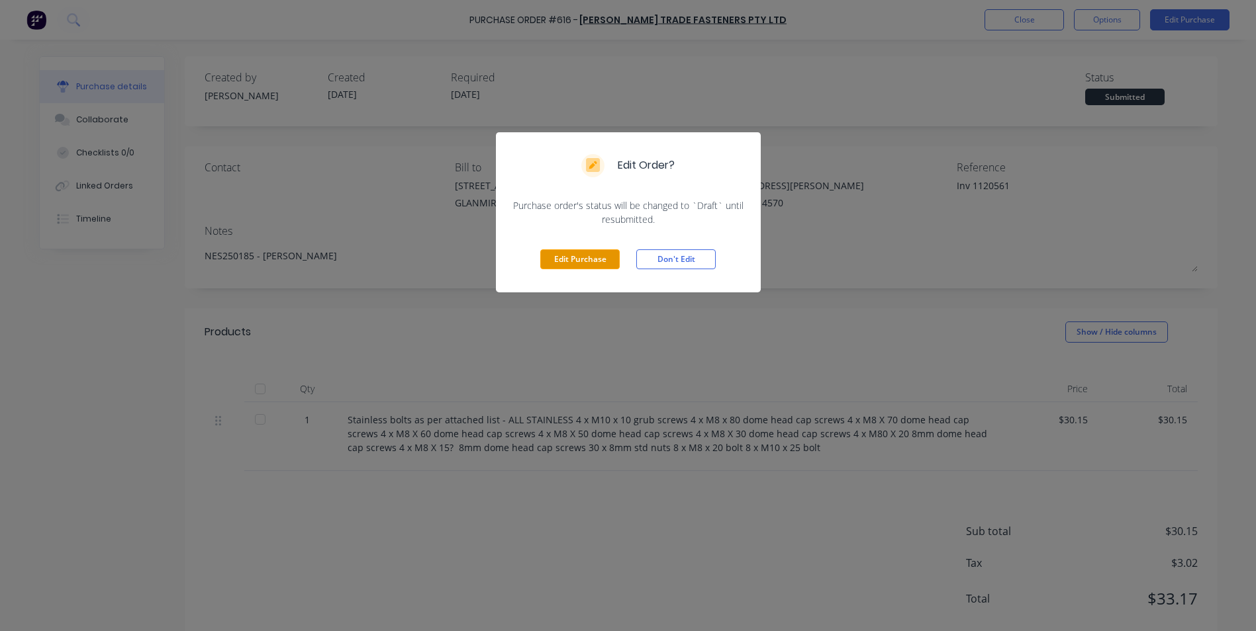
click at [547, 257] on button "Edit Purchase" at bounding box center [579, 260] width 79 height 20
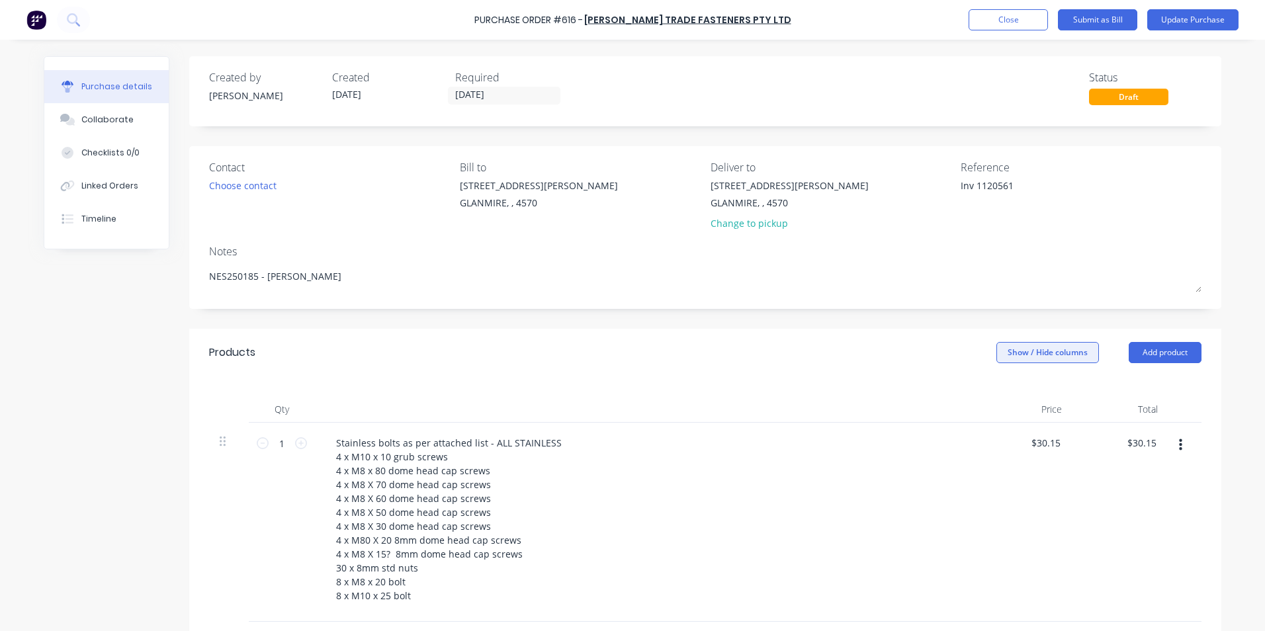
click at [1017, 348] on button "Show / Hide columns" at bounding box center [1048, 352] width 103 height 21
click at [1009, 393] on label "Account" at bounding box center [1007, 396] width 23 height 11
click at [996, 391] on input "Account" at bounding box center [996, 391] width 0 height 0
click at [939, 442] on span "Select..." at bounding box center [949, 444] width 40 height 14
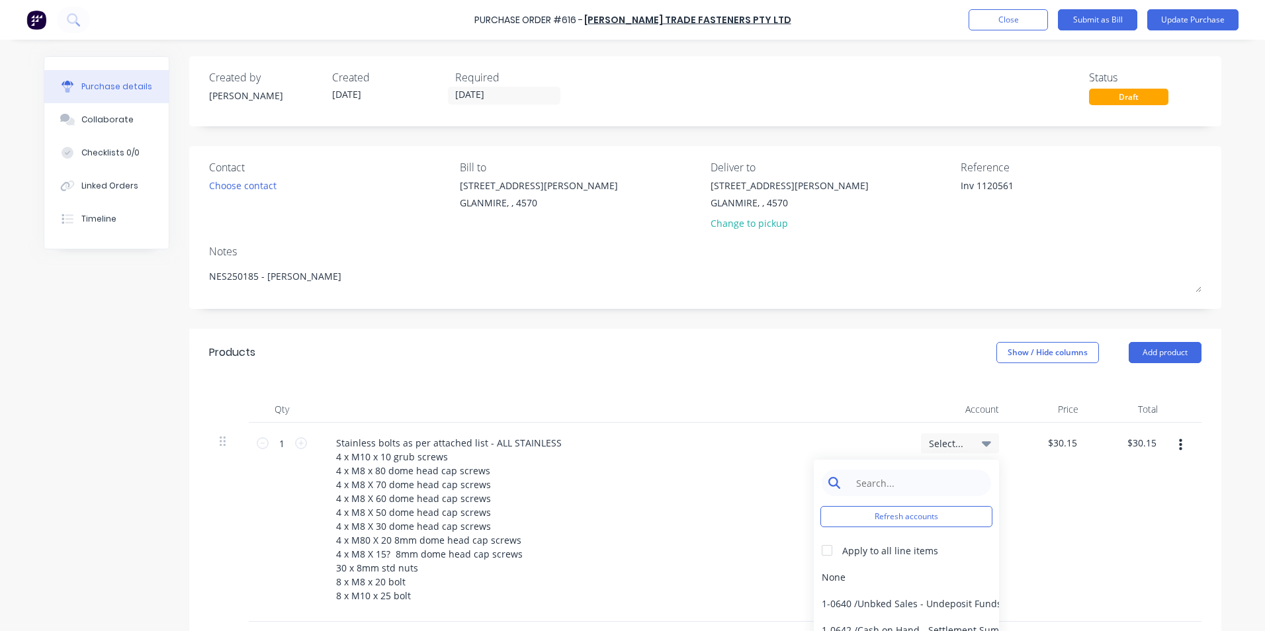
type textarea "x"
click at [925, 488] on input at bounding box center [917, 483] width 136 height 26
type input "mater"
click at [836, 580] on div "5-0270 / Purchases - Materials" at bounding box center [906, 577] width 185 height 26
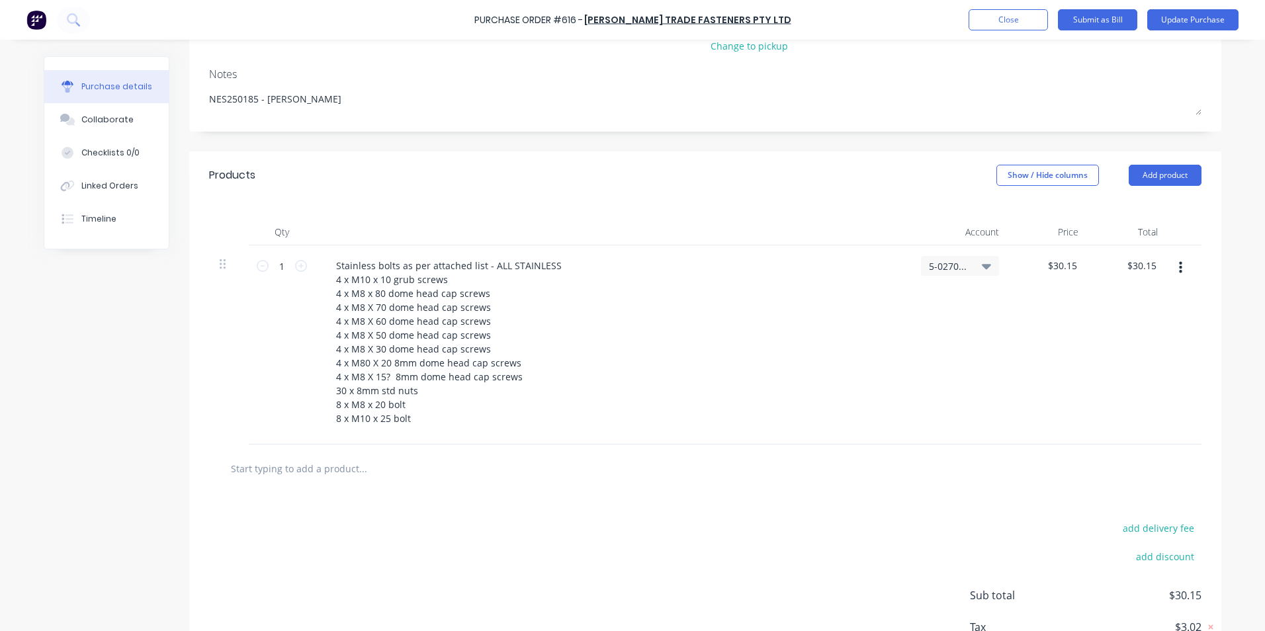
scroll to position [270, 0]
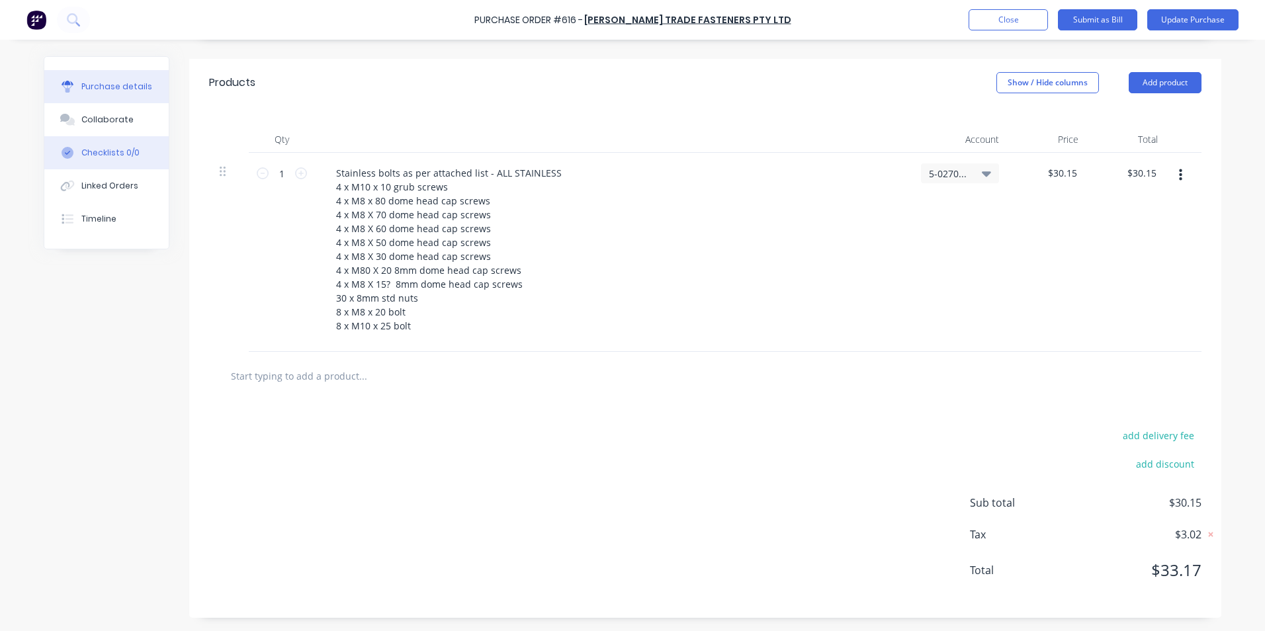
click at [116, 150] on div "Checklists 0/0" at bounding box center [110, 153] width 58 height 12
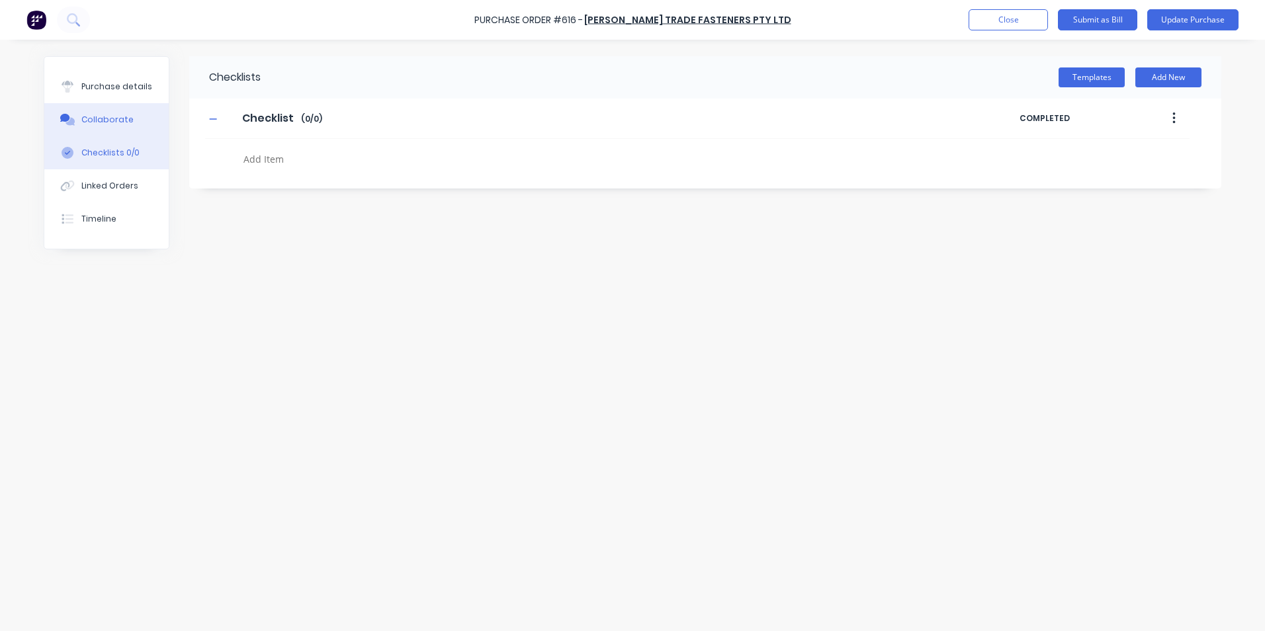
click at [109, 124] on div "Collaborate" at bounding box center [107, 120] width 52 height 12
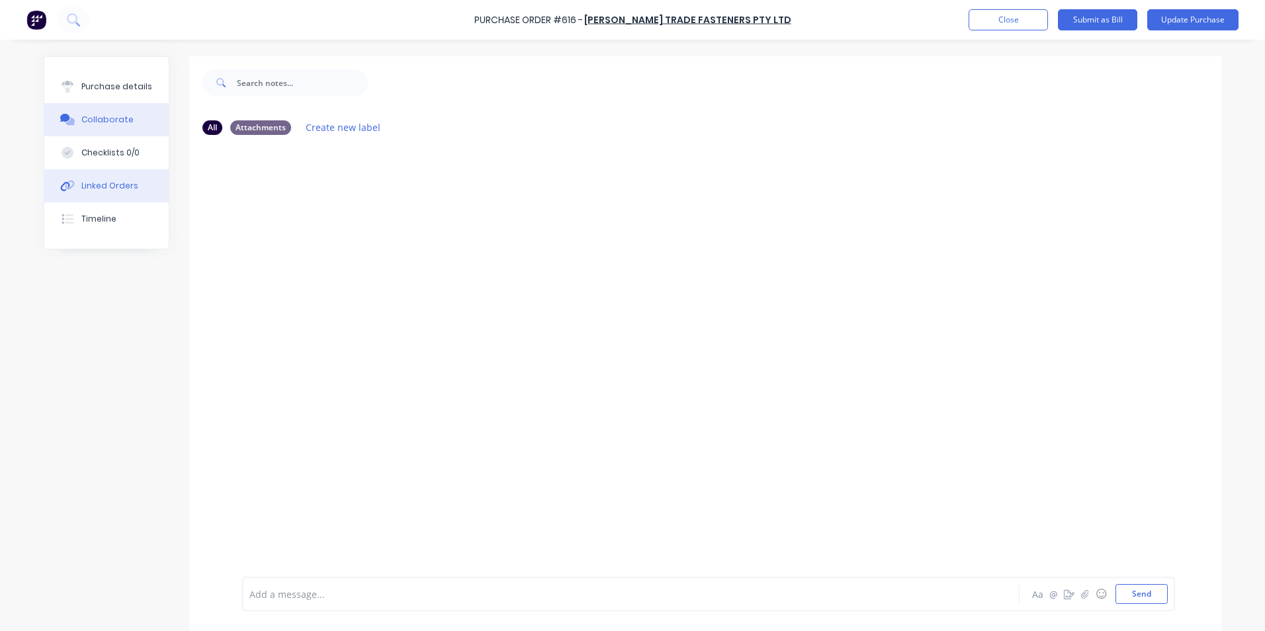
click at [109, 191] on div "Linked Orders" at bounding box center [109, 186] width 57 height 12
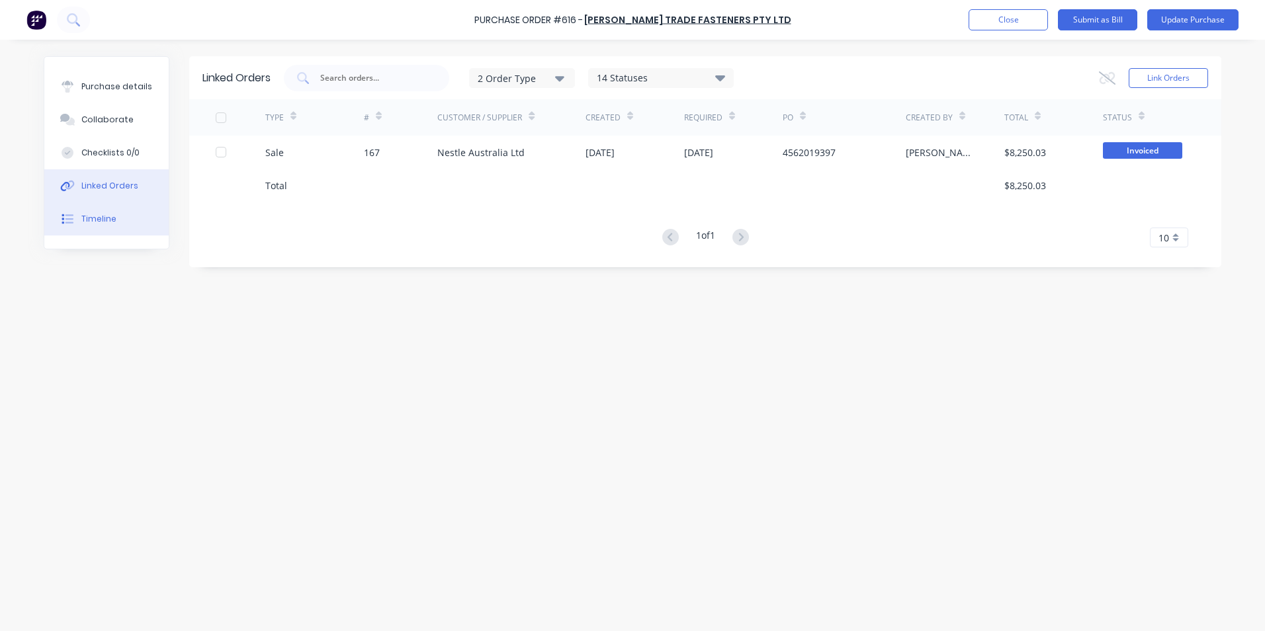
click at [103, 210] on button "Timeline" at bounding box center [106, 219] width 124 height 33
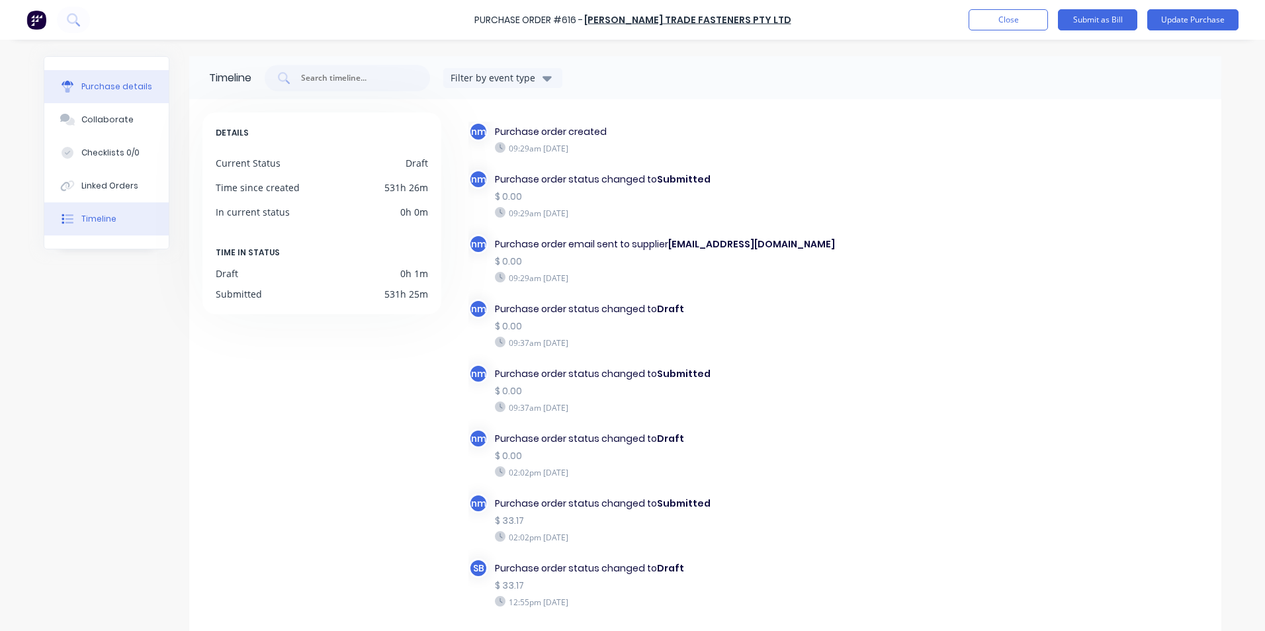
click at [119, 89] on div "Purchase details" at bounding box center [116, 87] width 71 height 12
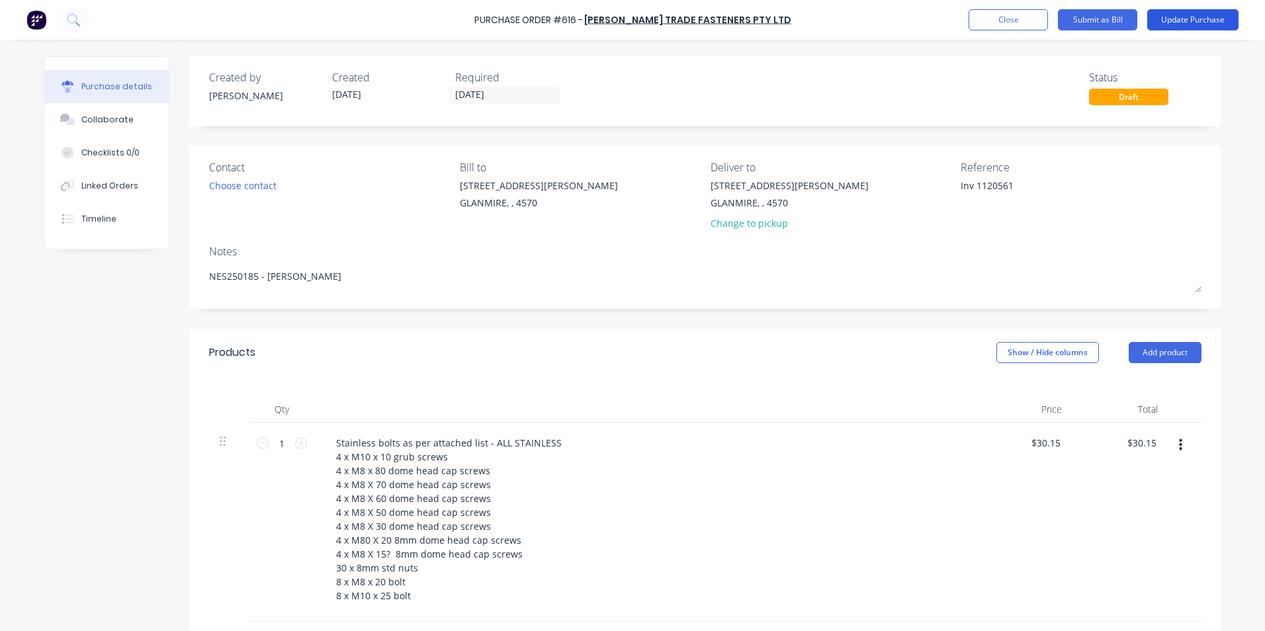
click at [1185, 24] on button "Update Purchase" at bounding box center [1193, 19] width 91 height 21
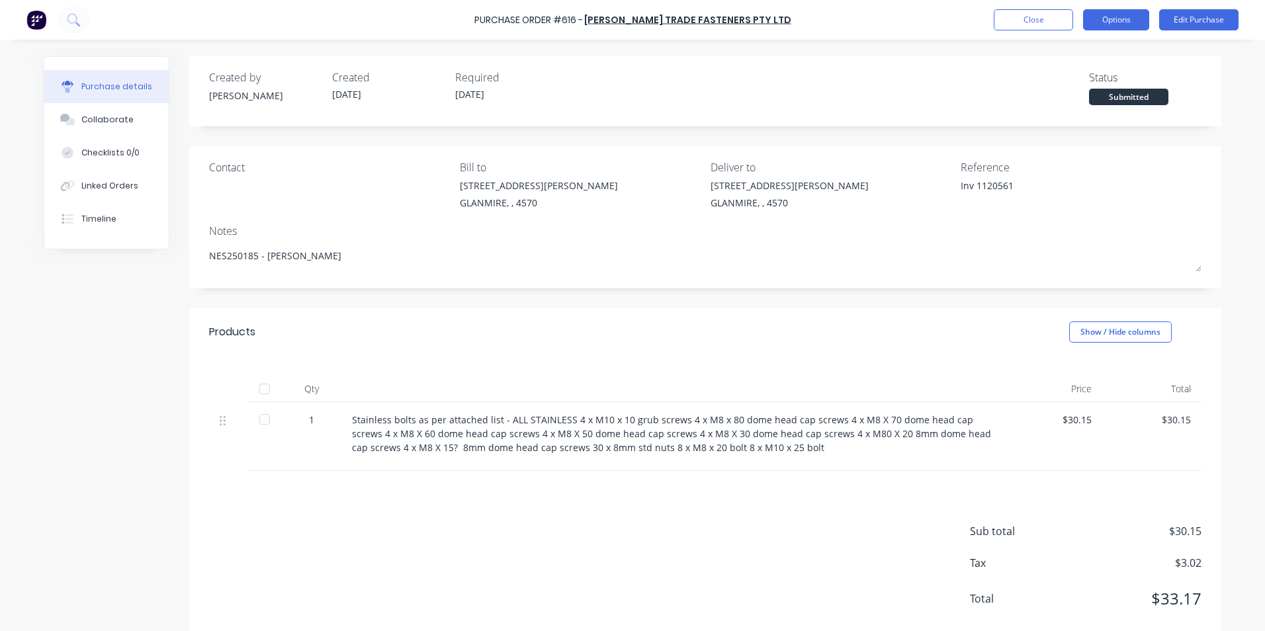
click at [1130, 19] on button "Options" at bounding box center [1116, 19] width 66 height 21
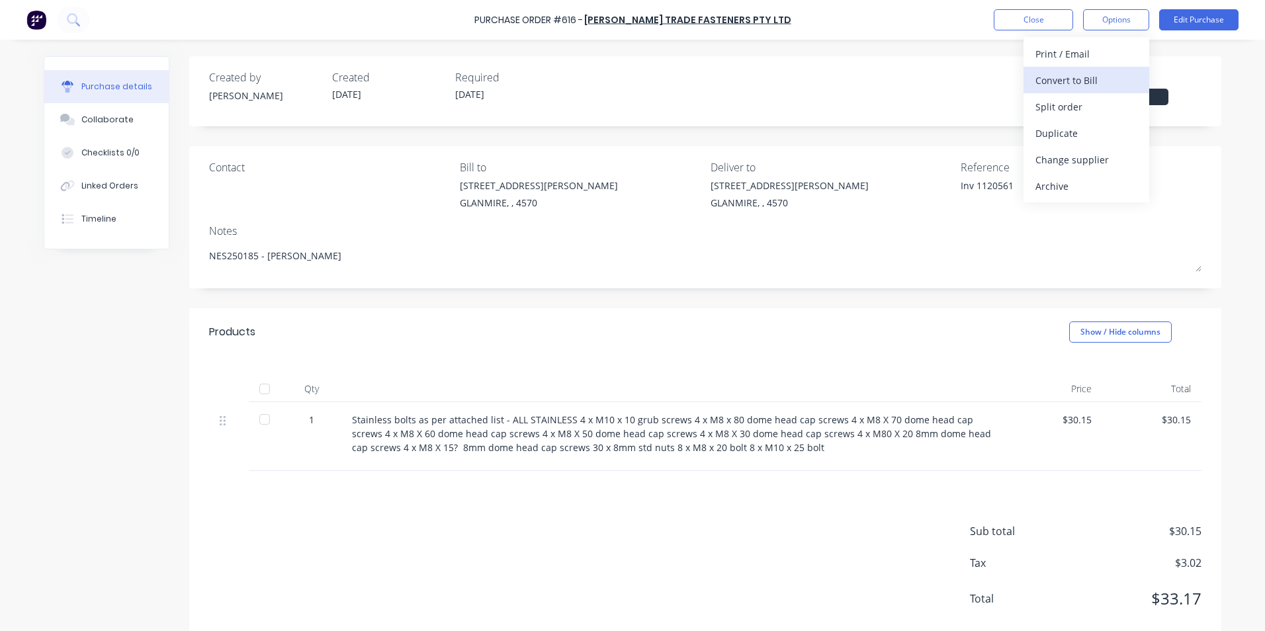
click at [1072, 76] on div "Convert to Bill" at bounding box center [1087, 80] width 102 height 19
type textarea "x"
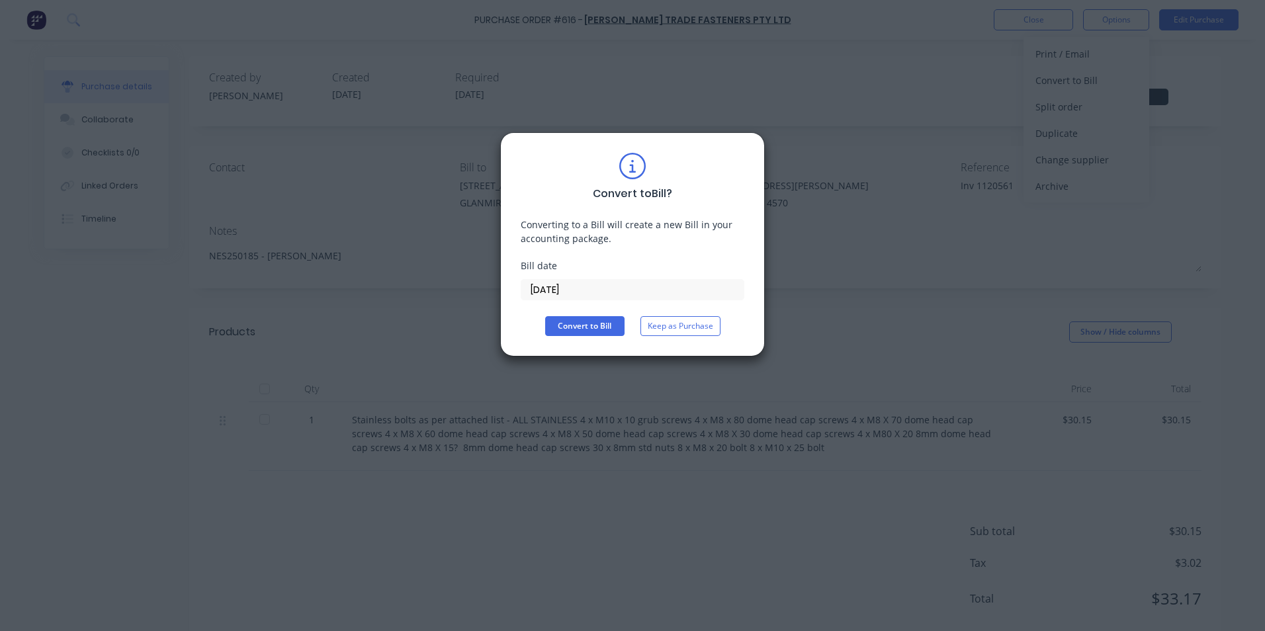
click at [579, 287] on input "[DATE]" at bounding box center [633, 290] width 222 height 20
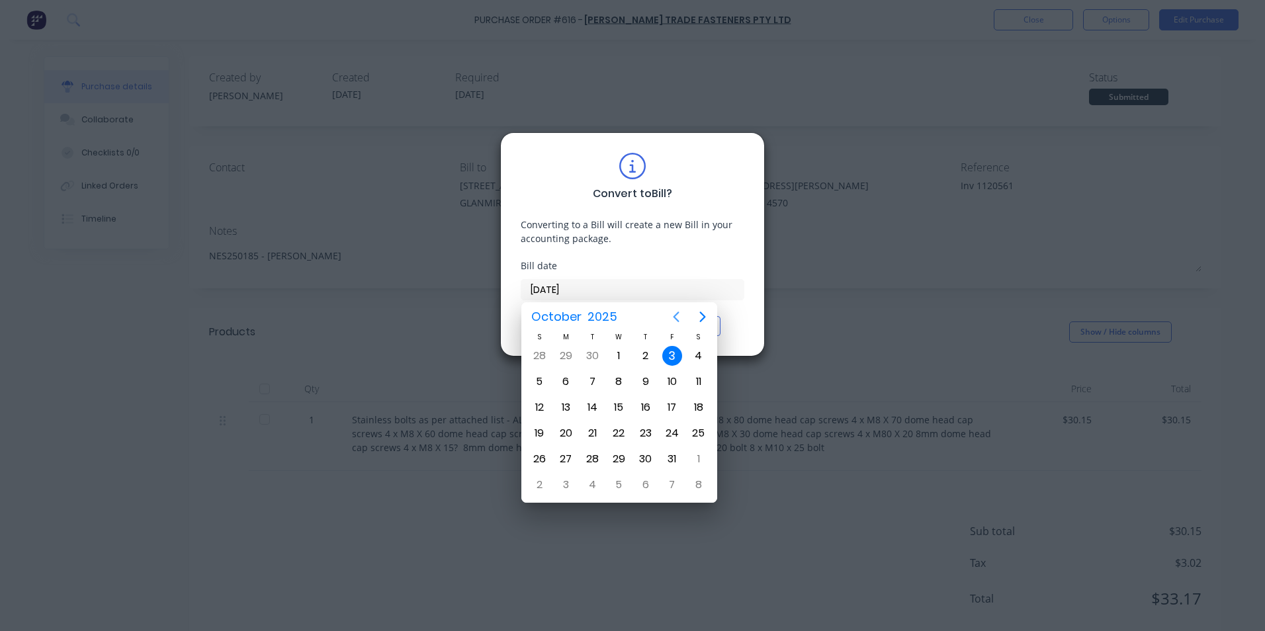
click at [670, 317] on icon "Previous page" at bounding box center [676, 317] width 16 height 16
click at [678, 375] on div "12" at bounding box center [673, 382] width 20 height 20
type input "[DATE]"
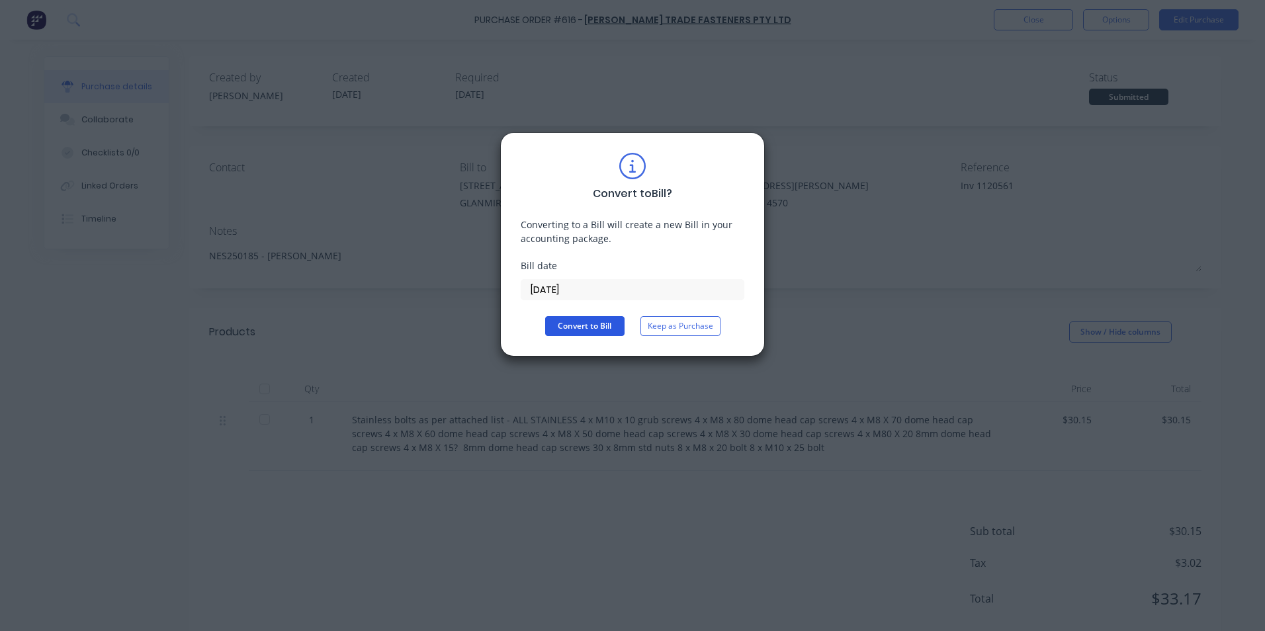
click at [596, 322] on button "Convert to Bill" at bounding box center [584, 326] width 79 height 20
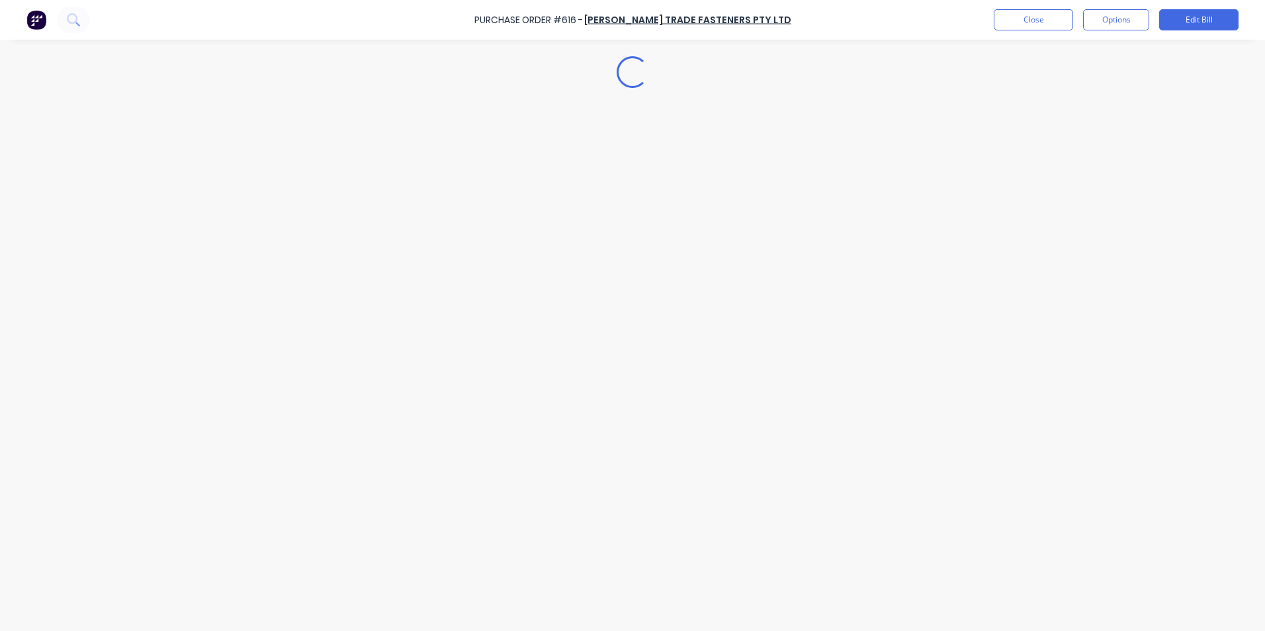
type textarea "x"
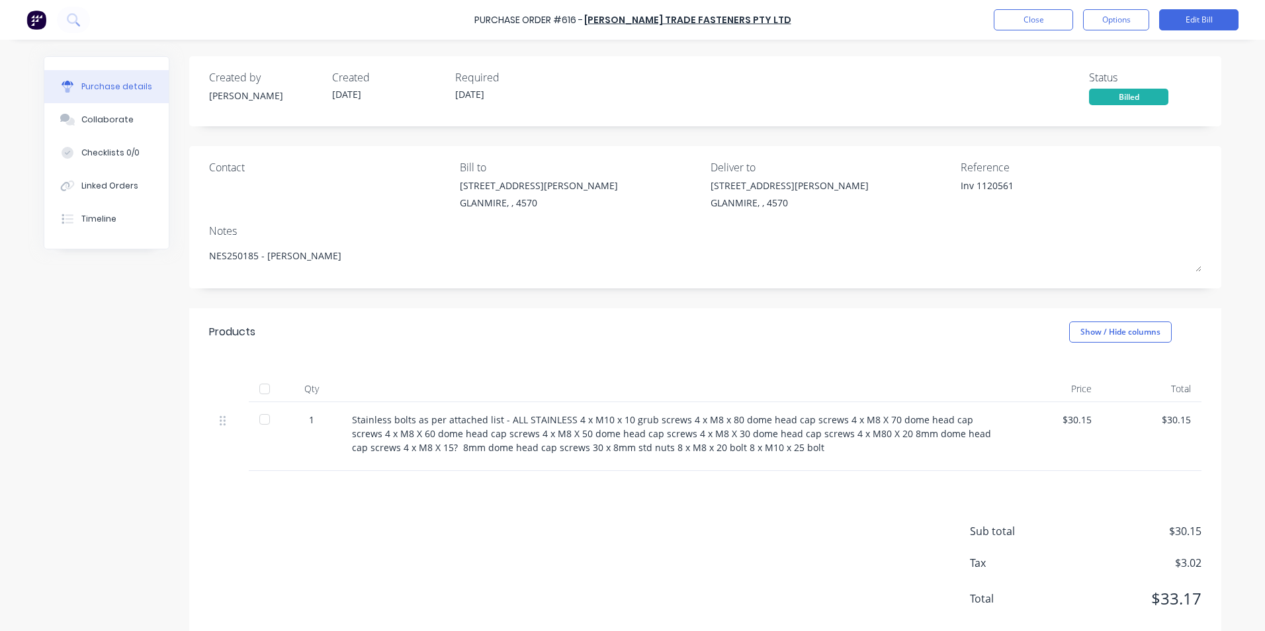
click at [1008, 30] on div "Purchase Order #616 - [PERSON_NAME] Trade Fasteners Pty Ltd Close Options Edit …" at bounding box center [632, 20] width 1265 height 40
click at [1008, 24] on button "Close" at bounding box center [1033, 19] width 79 height 21
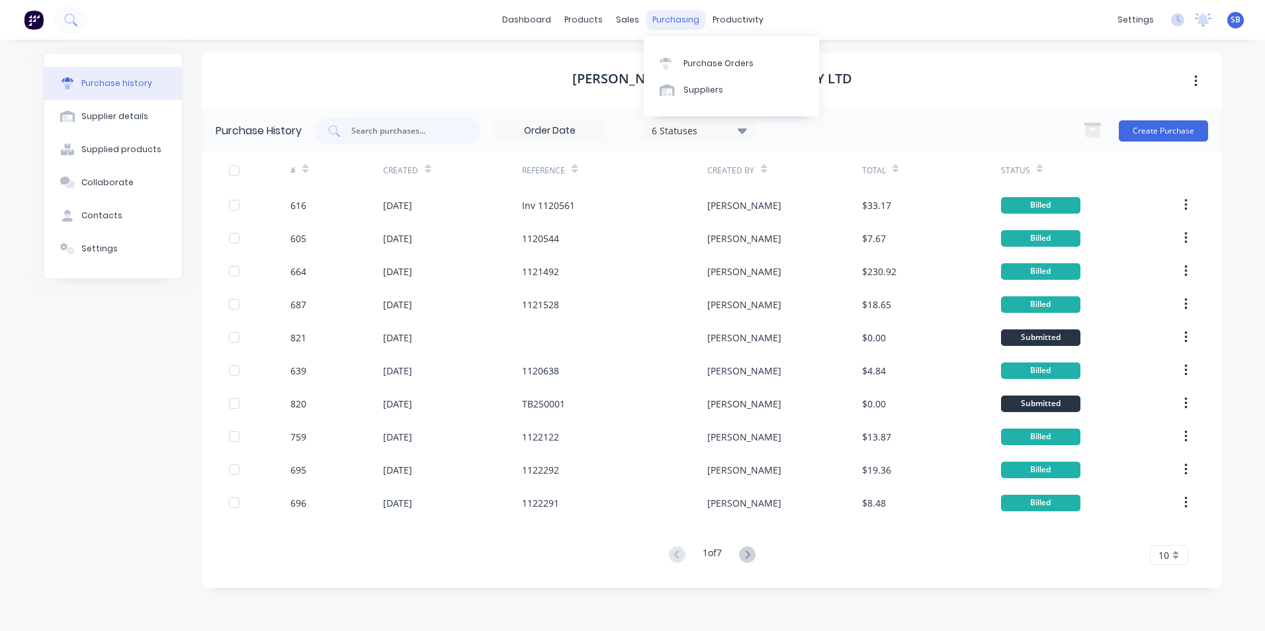
click at [665, 23] on div "purchasing" at bounding box center [676, 20] width 60 height 20
click at [693, 56] on link "Purchase Orders" at bounding box center [731, 63] width 175 height 26
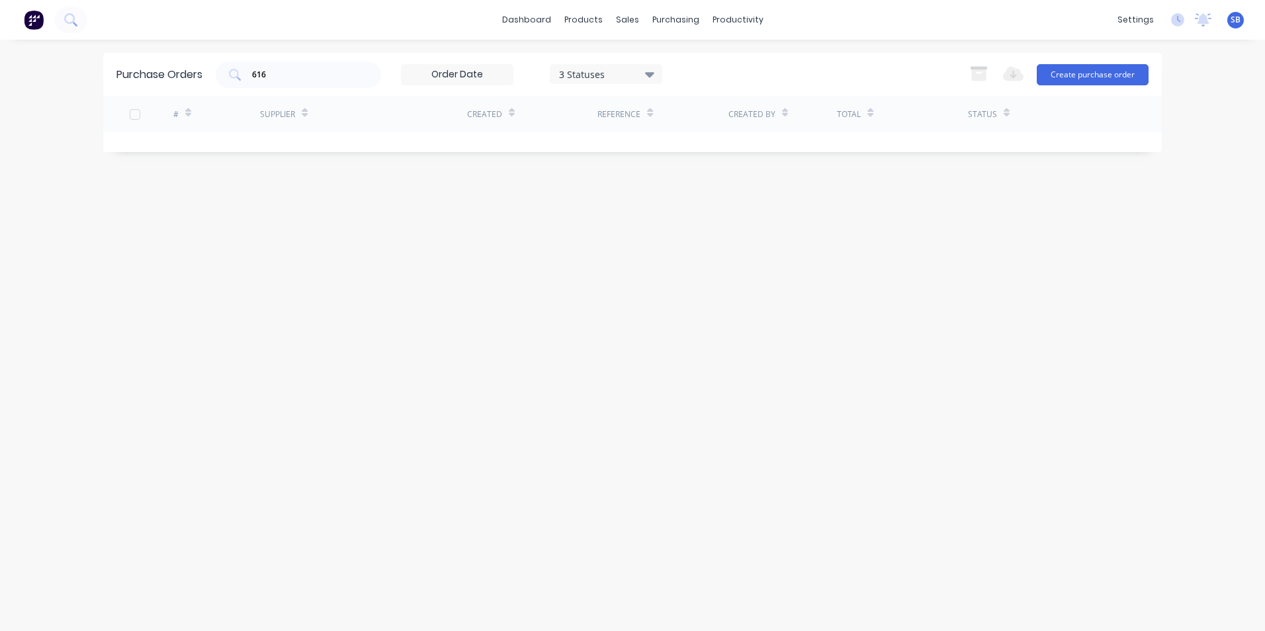
click at [598, 82] on div "3 Statuses" at bounding box center [606, 74] width 113 height 20
click at [604, 193] on div "Submitted" at bounding box center [622, 188] width 106 height 14
drag, startPoint x: 283, startPoint y: 69, endPoint x: 196, endPoint y: 59, distance: 88.0
click at [196, 59] on div "Purchase Orders 616 2 Statuses 2 Statuses Export to Excel (XLSX) Create purchas…" at bounding box center [632, 74] width 1059 height 43
type input "576"
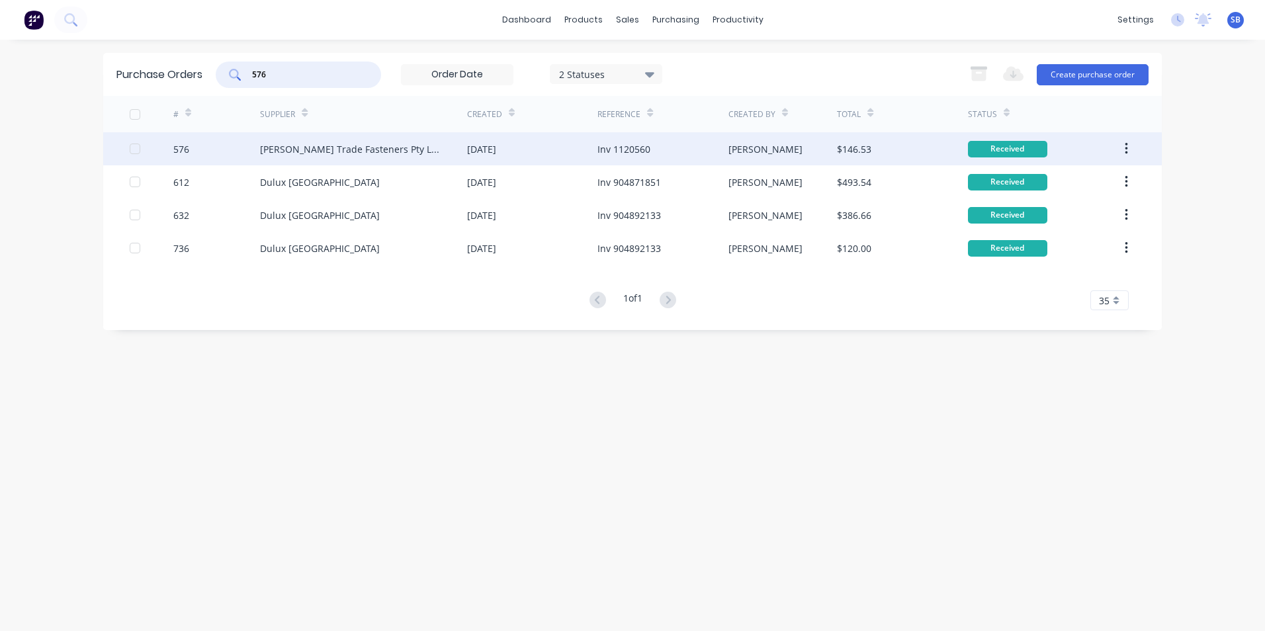
click at [737, 152] on div "[PERSON_NAME]" at bounding box center [766, 149] width 74 height 14
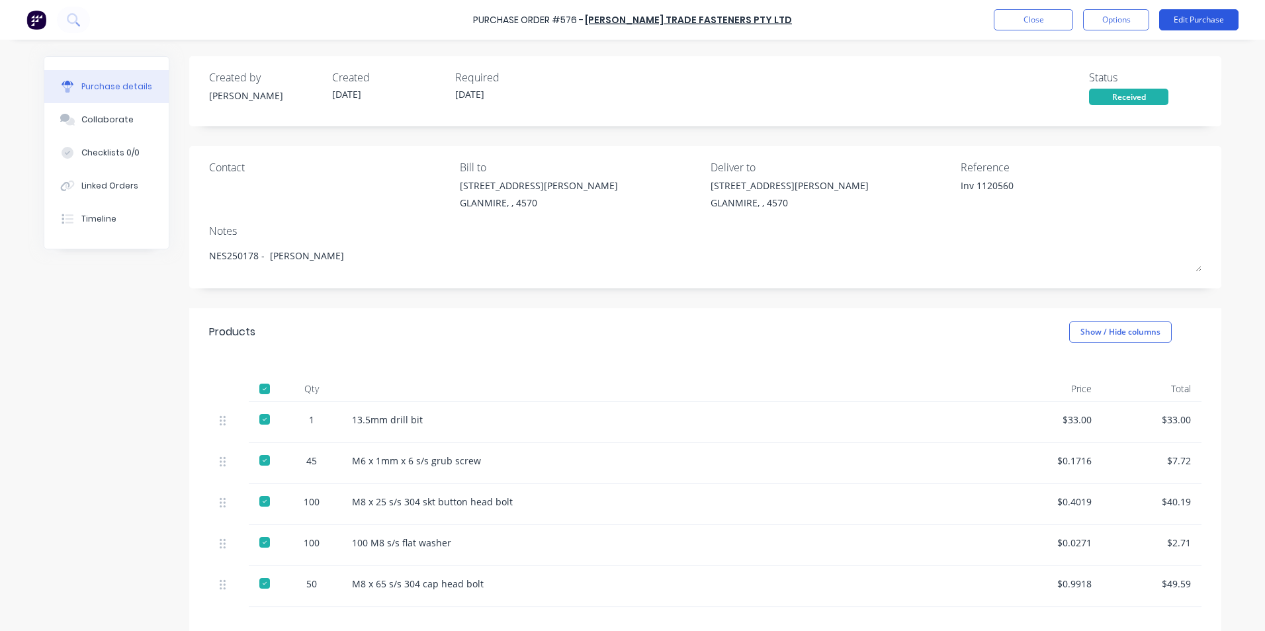
click at [1189, 15] on button "Edit Purchase" at bounding box center [1199, 19] width 79 height 21
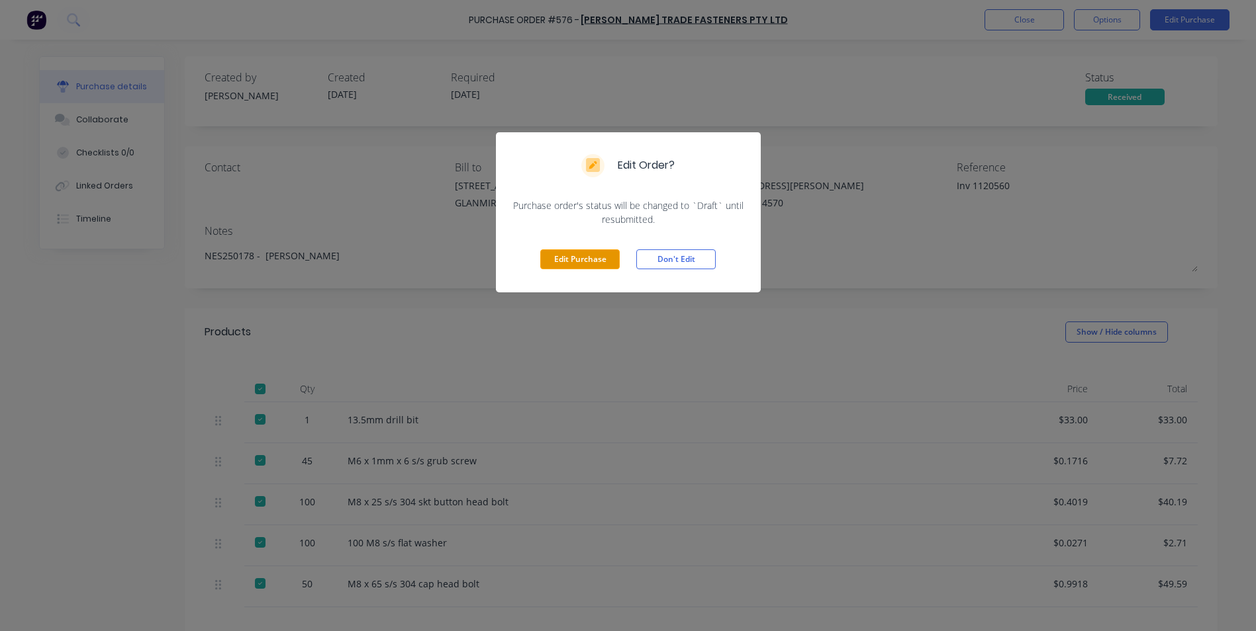
click at [563, 265] on button "Edit Purchase" at bounding box center [579, 260] width 79 height 20
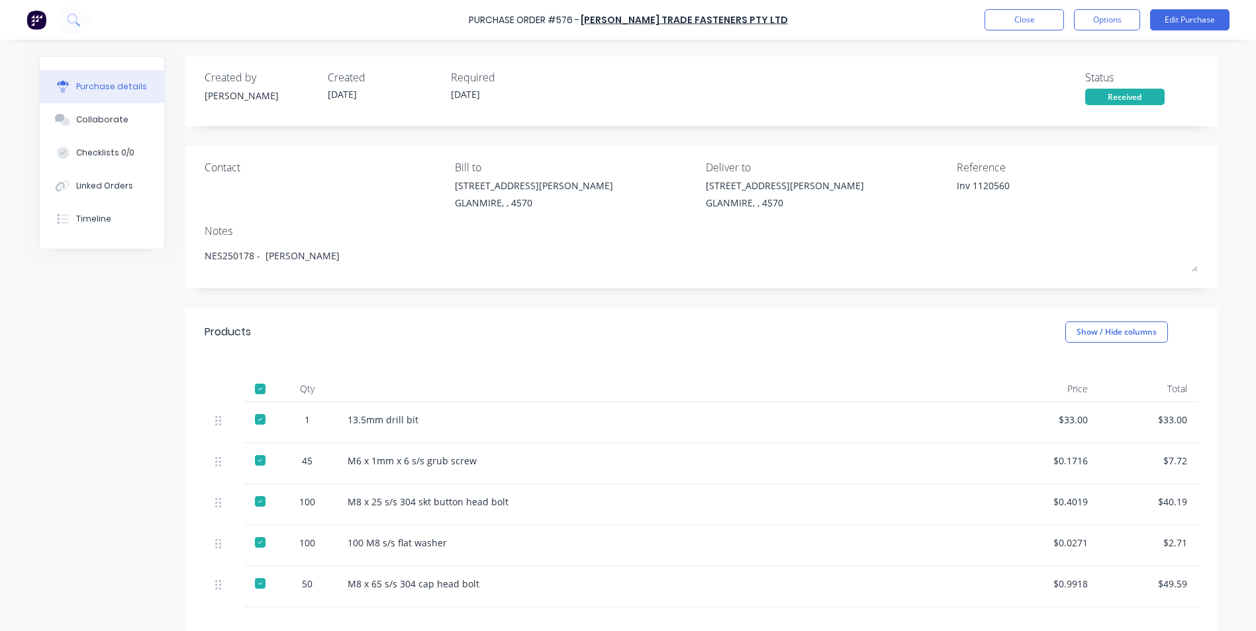
type textarea "x"
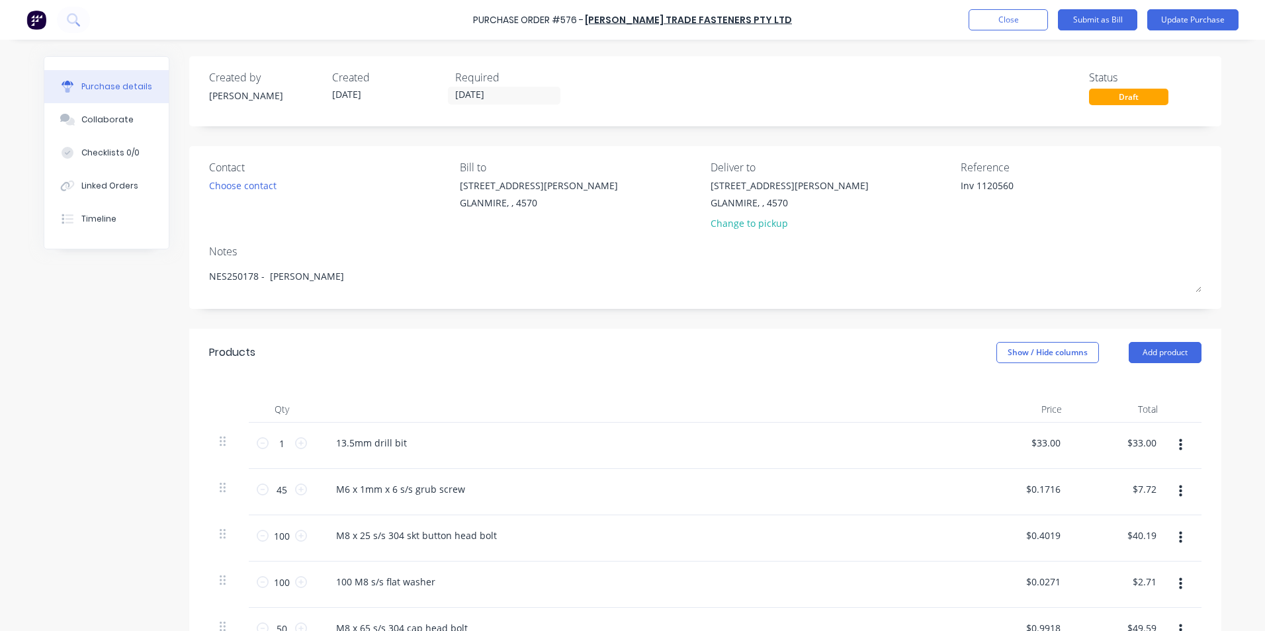
drag, startPoint x: 971, startPoint y: 185, endPoint x: 943, endPoint y: 182, distance: 27.9
click at [943, 182] on div "Contact Choose contact [PERSON_NAME] to [STREET_ADDRESS][PERSON_NAME] Deliver t…" at bounding box center [705, 198] width 993 height 77
type textarea "1120560"
type textarea "x"
type textarea "1120560"
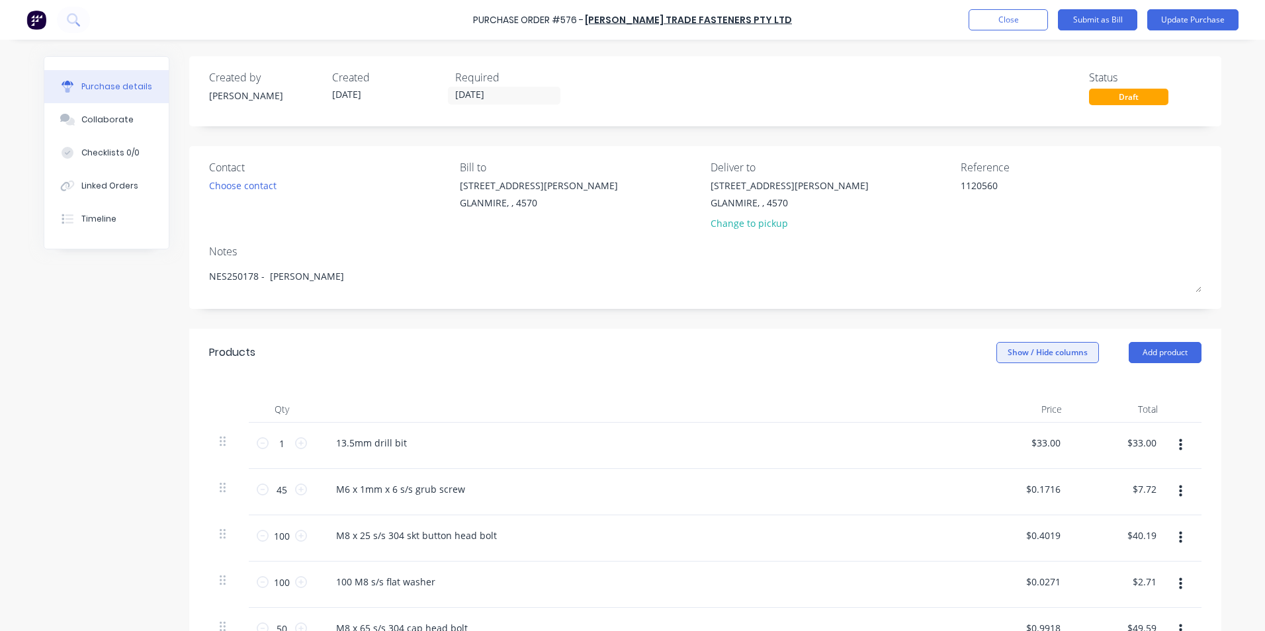
click at [1078, 344] on button "Show / Hide columns" at bounding box center [1048, 352] width 103 height 21
click at [1006, 398] on span at bounding box center [1001, 396] width 11 height 11
click at [996, 391] on input "Account" at bounding box center [996, 391] width 0 height 0
click at [956, 441] on span "Select..." at bounding box center [949, 444] width 40 height 14
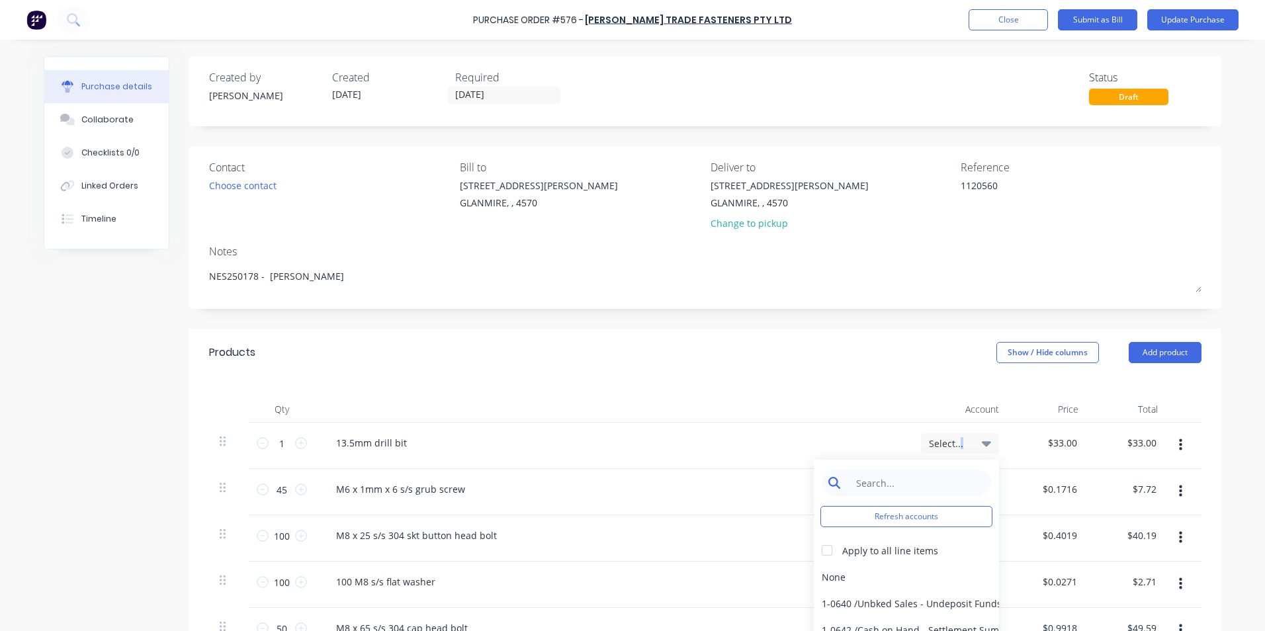
type textarea "x"
drag, startPoint x: 956, startPoint y: 441, endPoint x: 929, endPoint y: 477, distance: 44.9
click at [929, 477] on input at bounding box center [917, 483] width 136 height 26
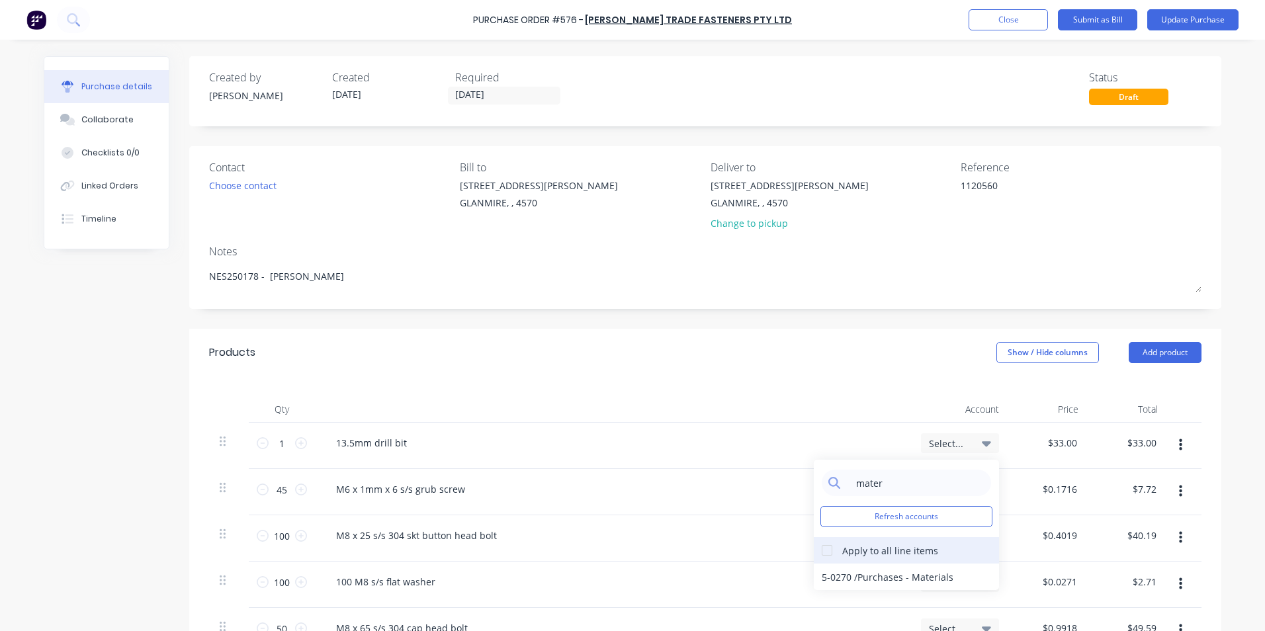
type input "mater"
click at [824, 549] on div at bounding box center [827, 550] width 26 height 26
click at [829, 575] on div "5-0270 / Purchases - Materials" at bounding box center [906, 577] width 185 height 26
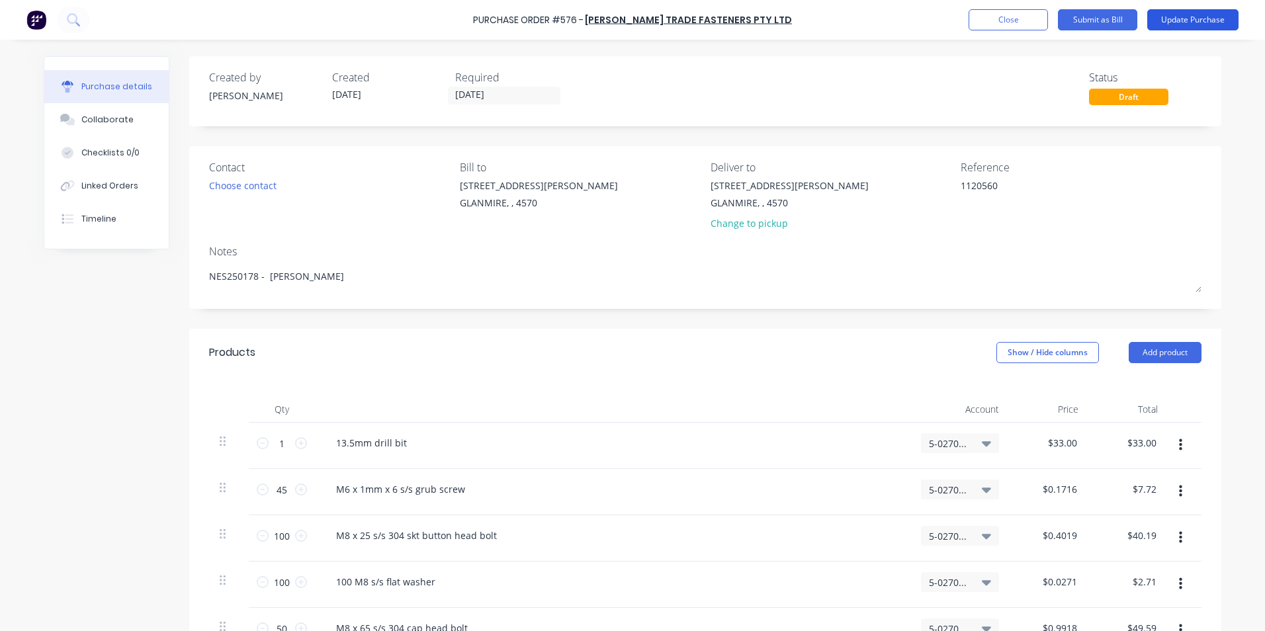
click at [1206, 24] on button "Update Purchase" at bounding box center [1193, 19] width 91 height 21
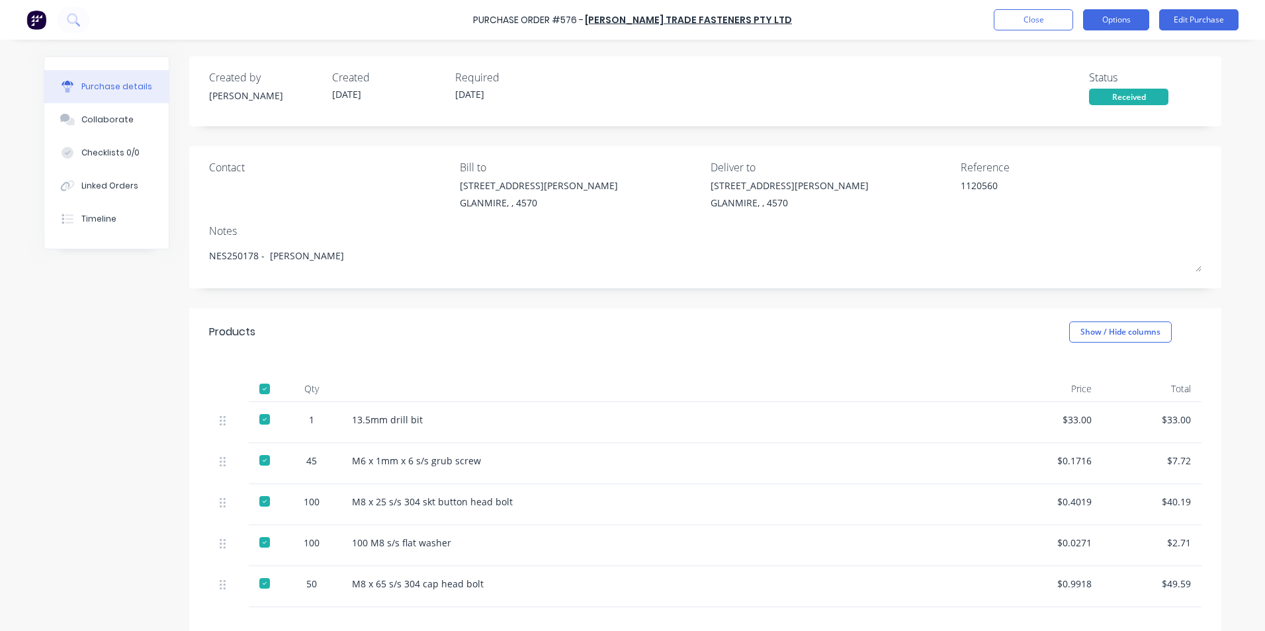
click at [1115, 26] on button "Options" at bounding box center [1116, 19] width 66 height 21
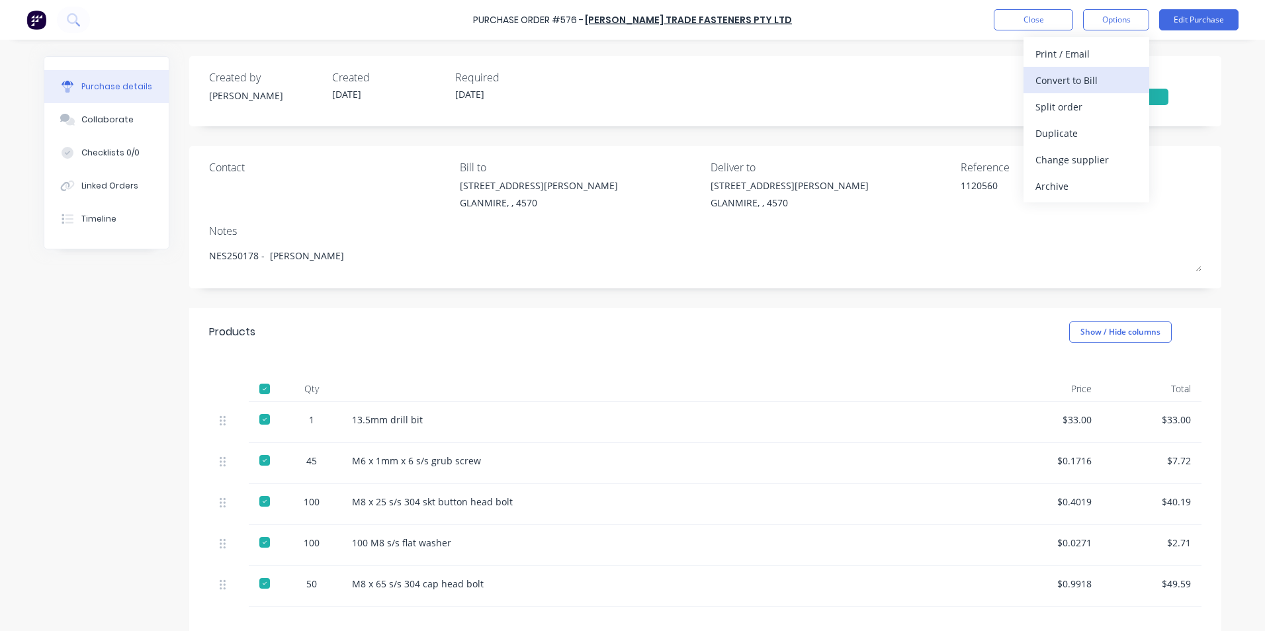
click at [1074, 78] on div "Convert to Bill" at bounding box center [1087, 80] width 102 height 19
type textarea "x"
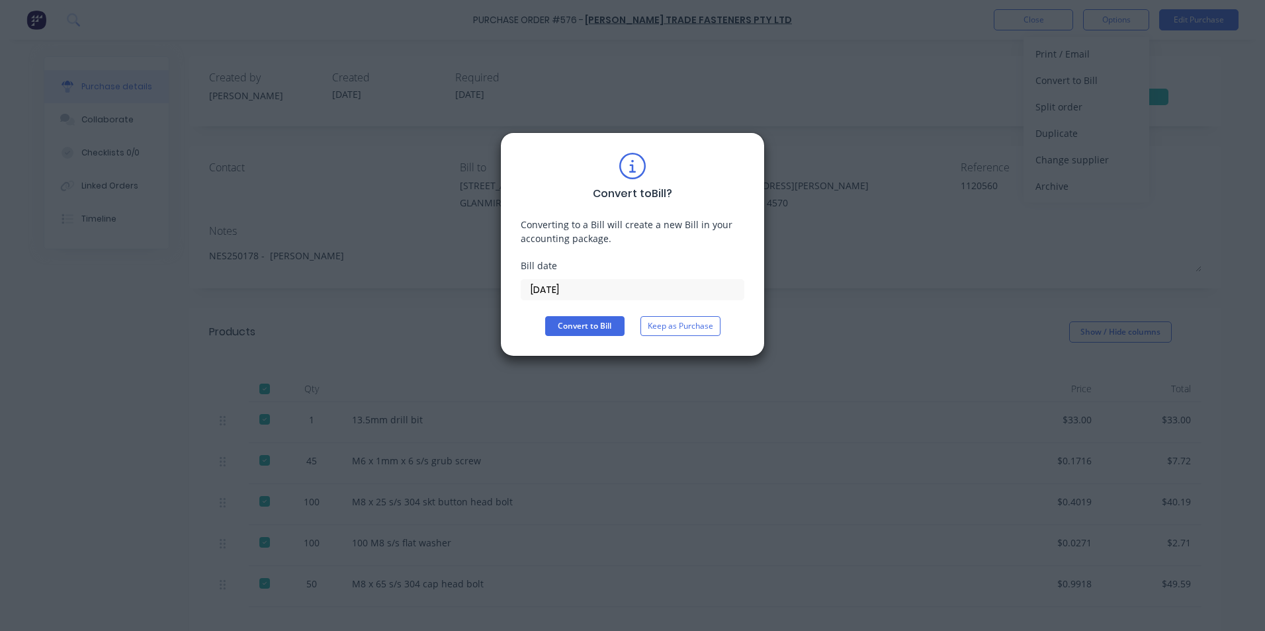
click at [603, 285] on input "[DATE]" at bounding box center [633, 290] width 222 height 20
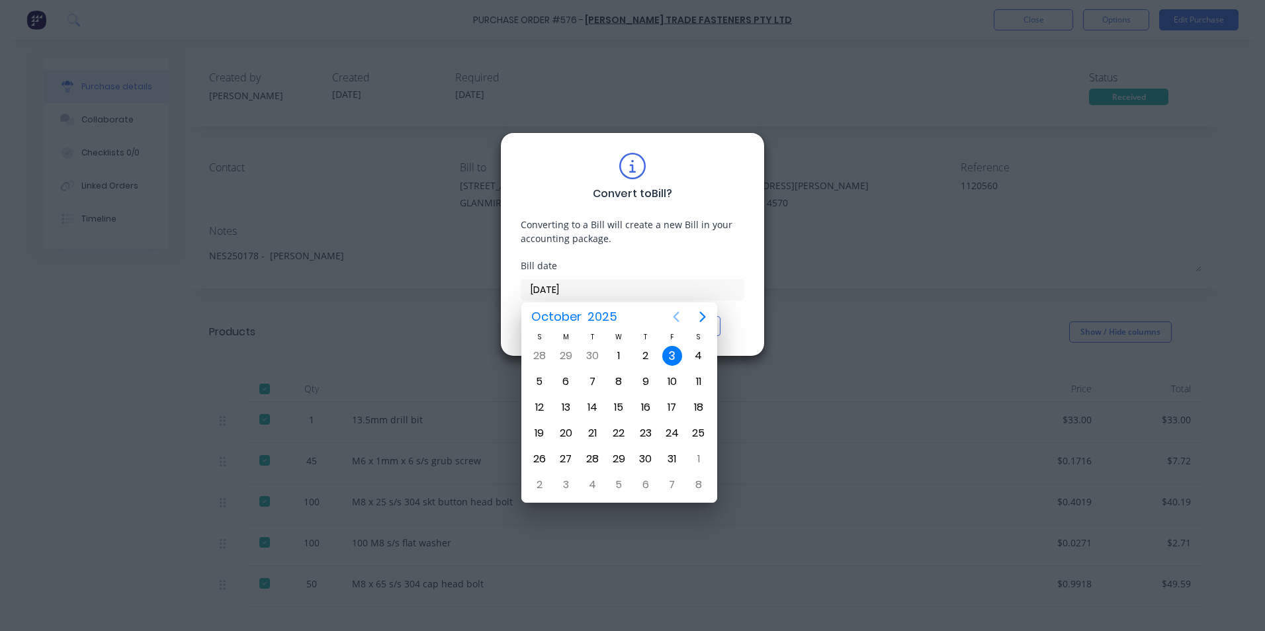
click at [676, 318] on icon "Previous page" at bounding box center [676, 317] width 16 height 16
click at [675, 369] on div "12" at bounding box center [672, 381] width 26 height 25
type input "[DATE]"
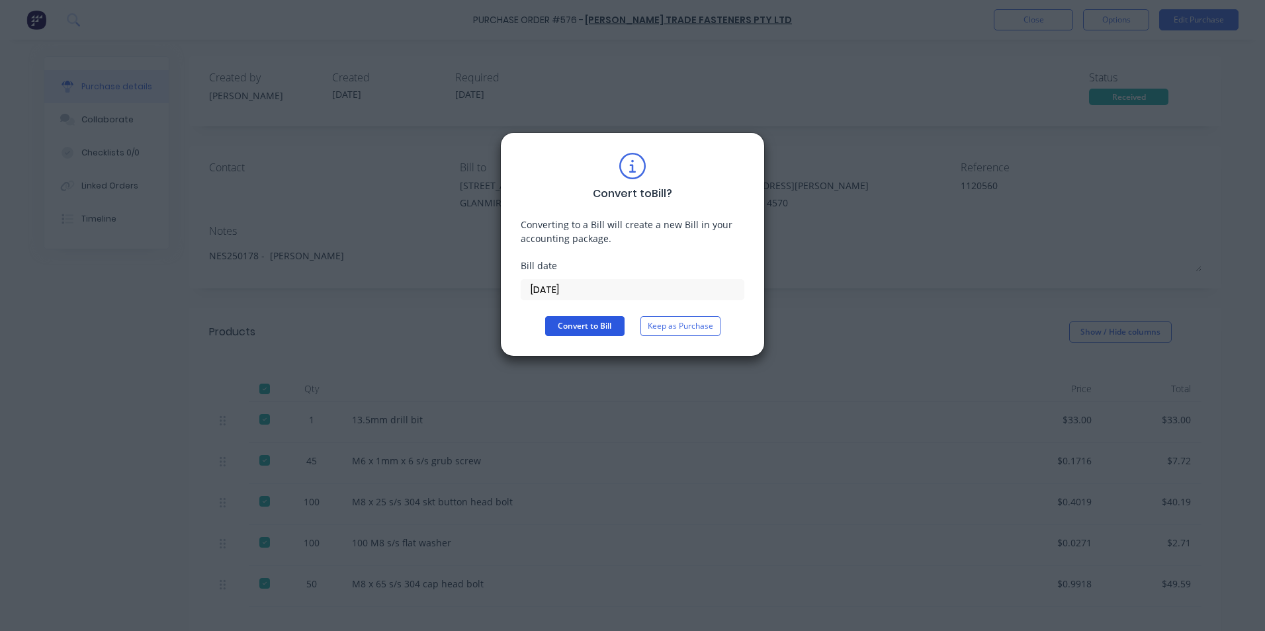
click at [578, 320] on button "Convert to Bill" at bounding box center [584, 326] width 79 height 20
type textarea "x"
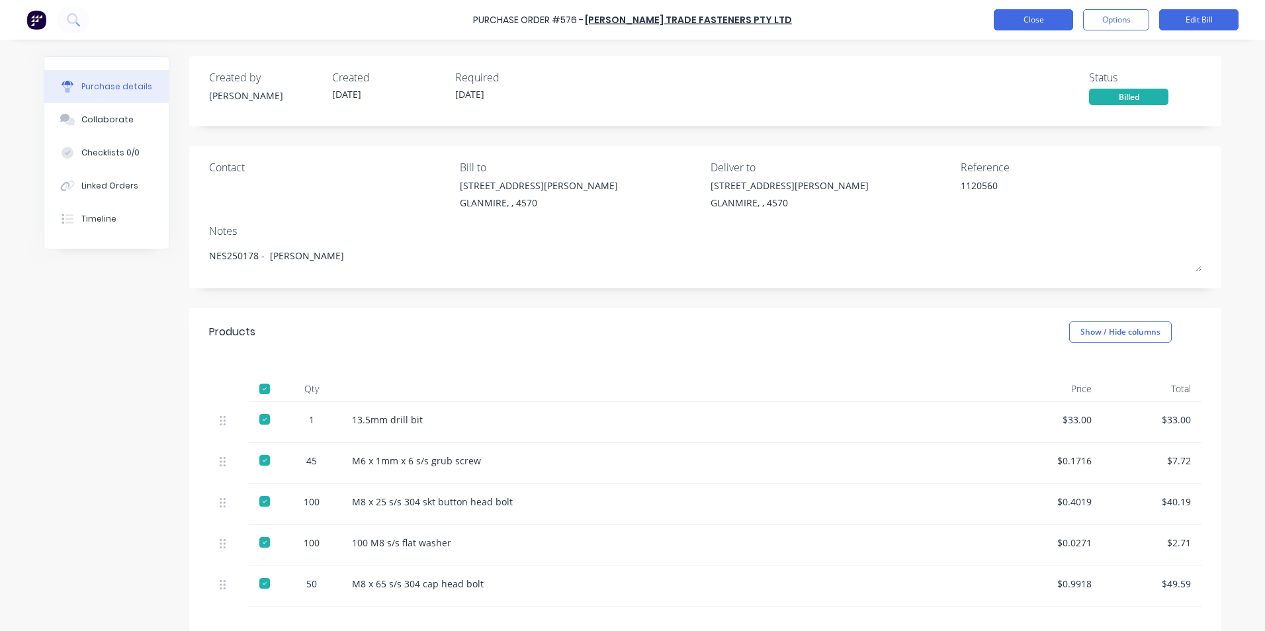
click at [1065, 11] on button "Close" at bounding box center [1033, 19] width 79 height 21
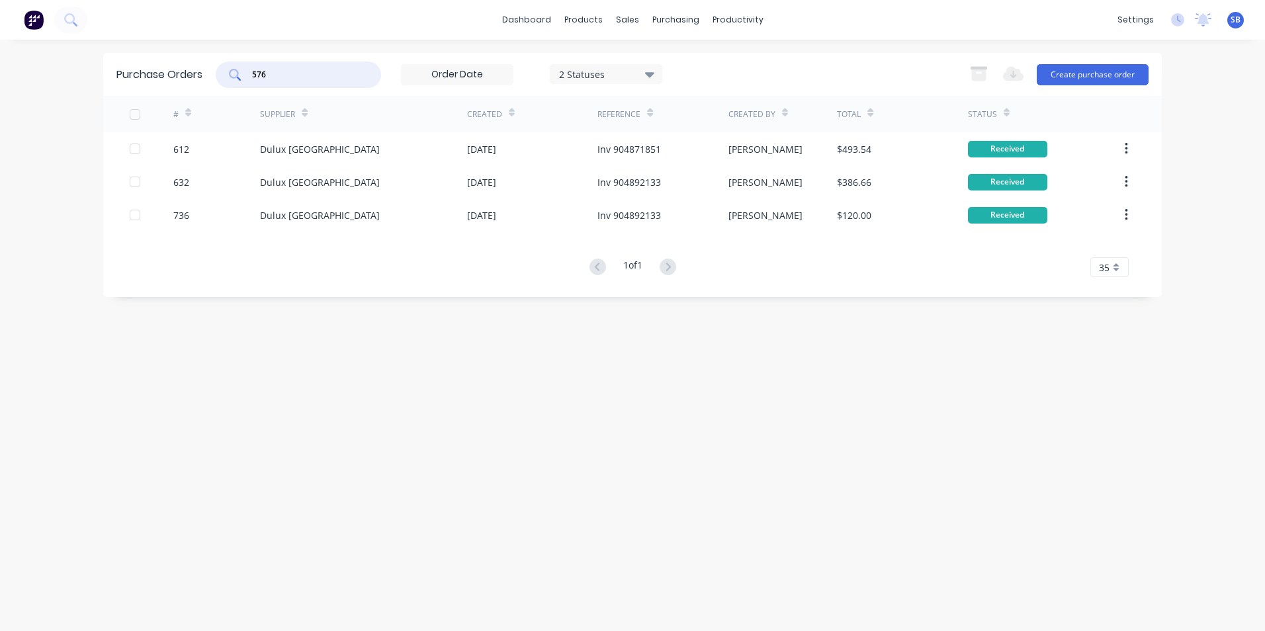
click at [327, 69] on input "576" at bounding box center [306, 74] width 110 height 13
type input "5"
type input "516"
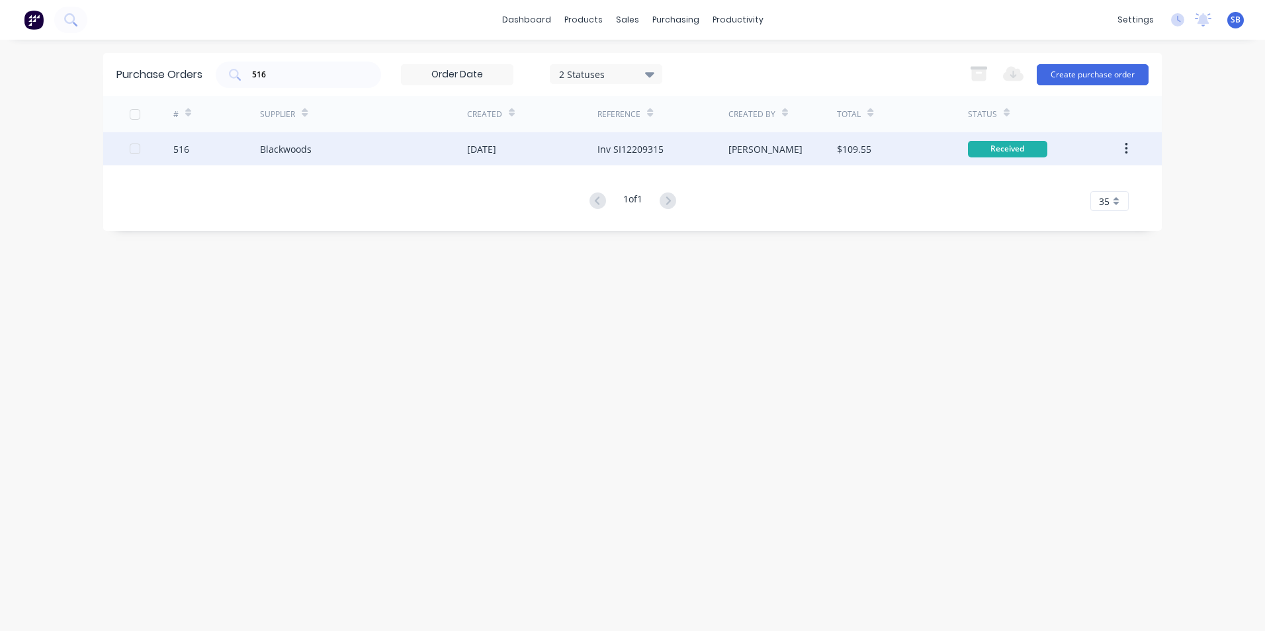
click at [781, 152] on div "[PERSON_NAME]" at bounding box center [783, 148] width 109 height 33
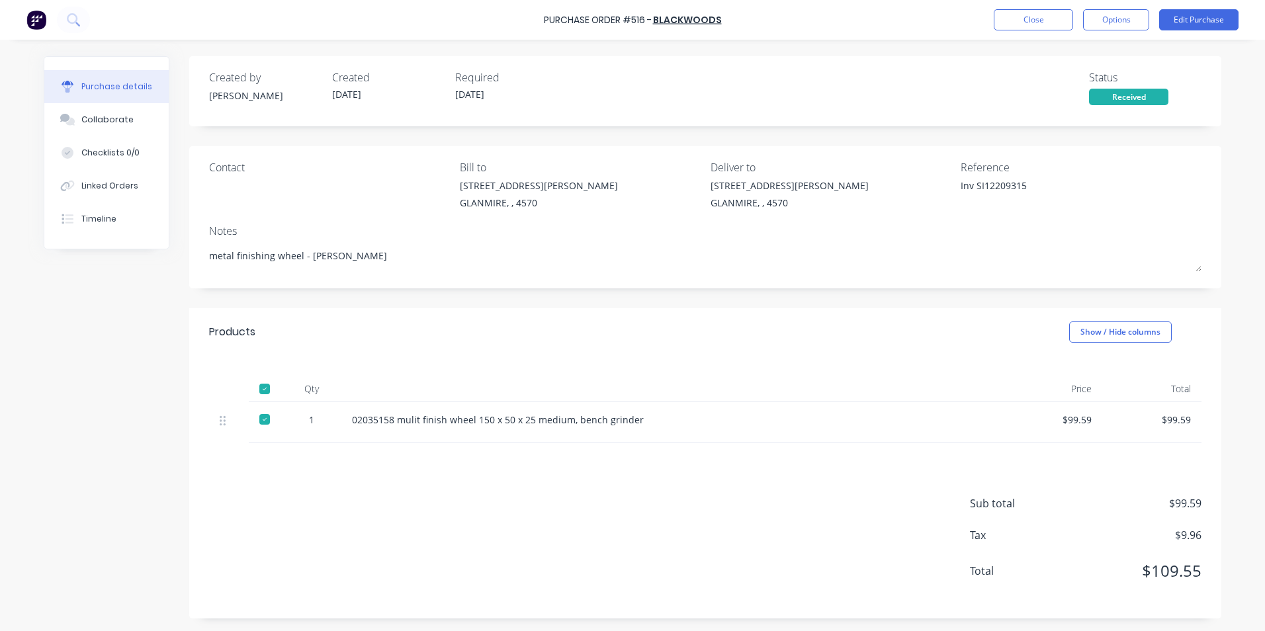
click at [1191, 5] on div "Purchase Order #516 - Blackwoods Close Options Edit Purchase" at bounding box center [632, 20] width 1265 height 40
click at [1191, 15] on button "Edit Purchase" at bounding box center [1199, 19] width 79 height 21
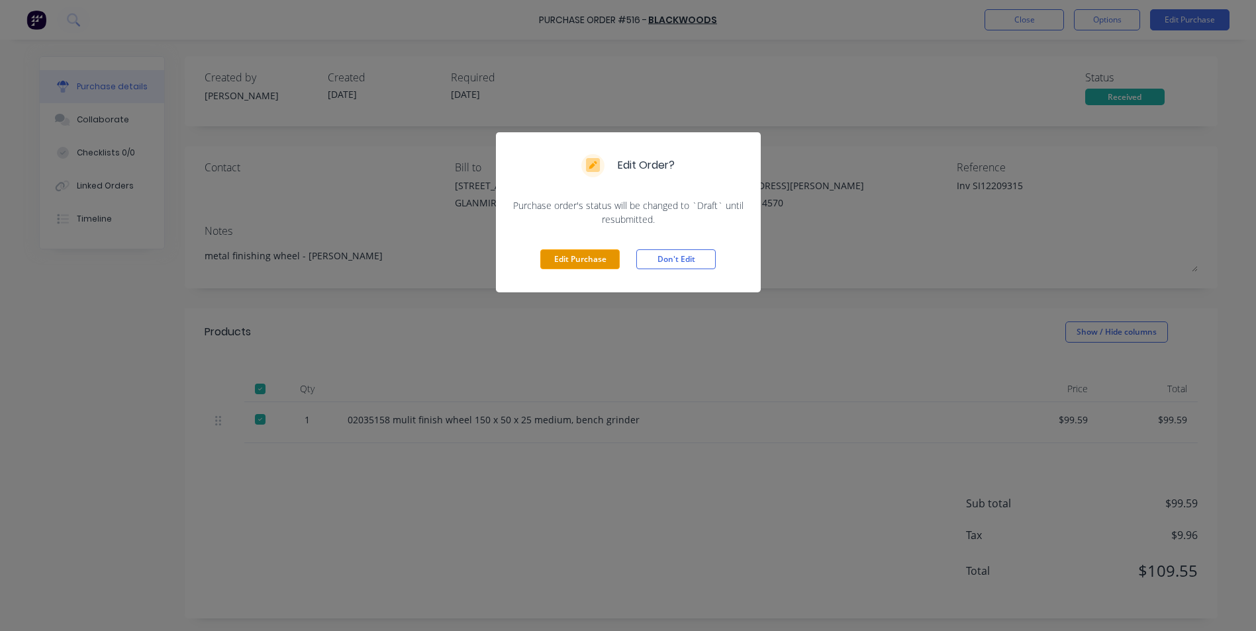
click at [585, 251] on button "Edit Purchase" at bounding box center [579, 260] width 79 height 20
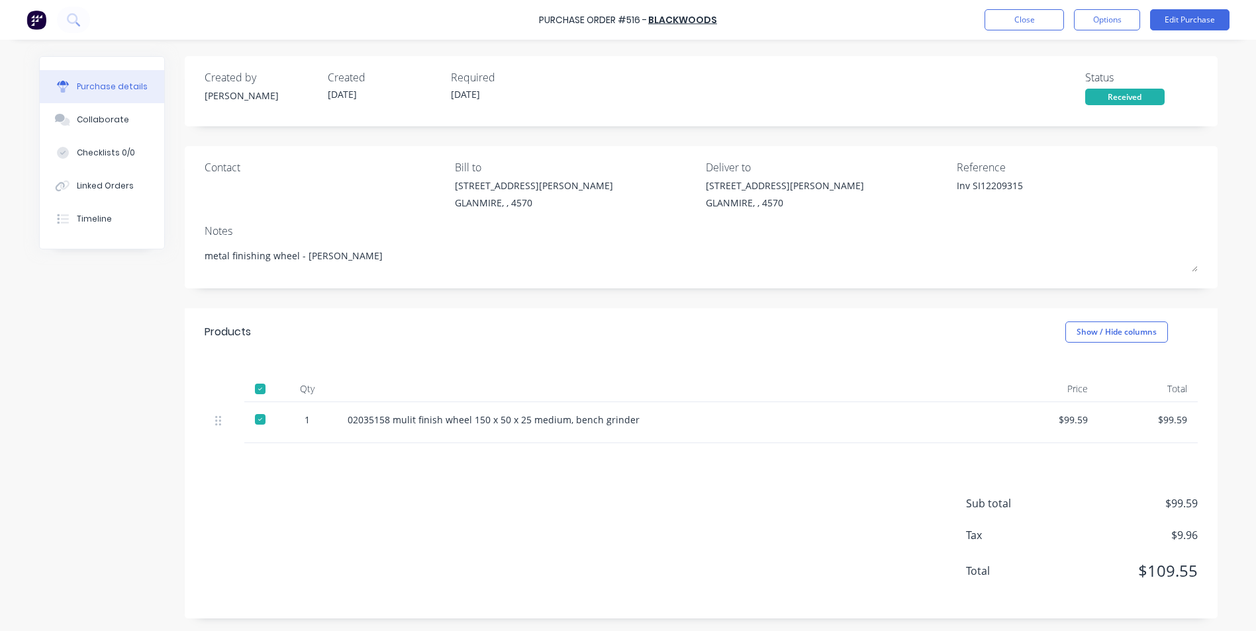
type textarea "x"
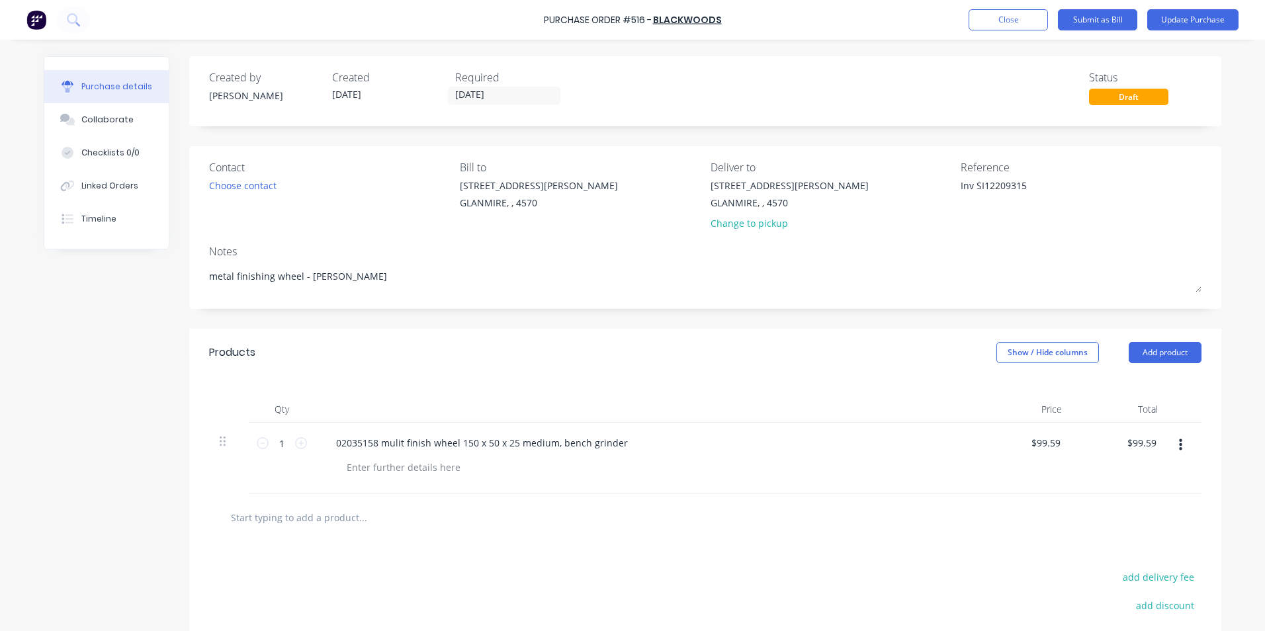
drag, startPoint x: 972, startPoint y: 187, endPoint x: 931, endPoint y: 185, distance: 41.7
click at [931, 185] on div "Contact Choose contact [PERSON_NAME] to [STREET_ADDRESS][PERSON_NAME] Deliver t…" at bounding box center [705, 198] width 993 height 77
type textarea "SI12209315"
type textarea "x"
type textarea "SI12209315"
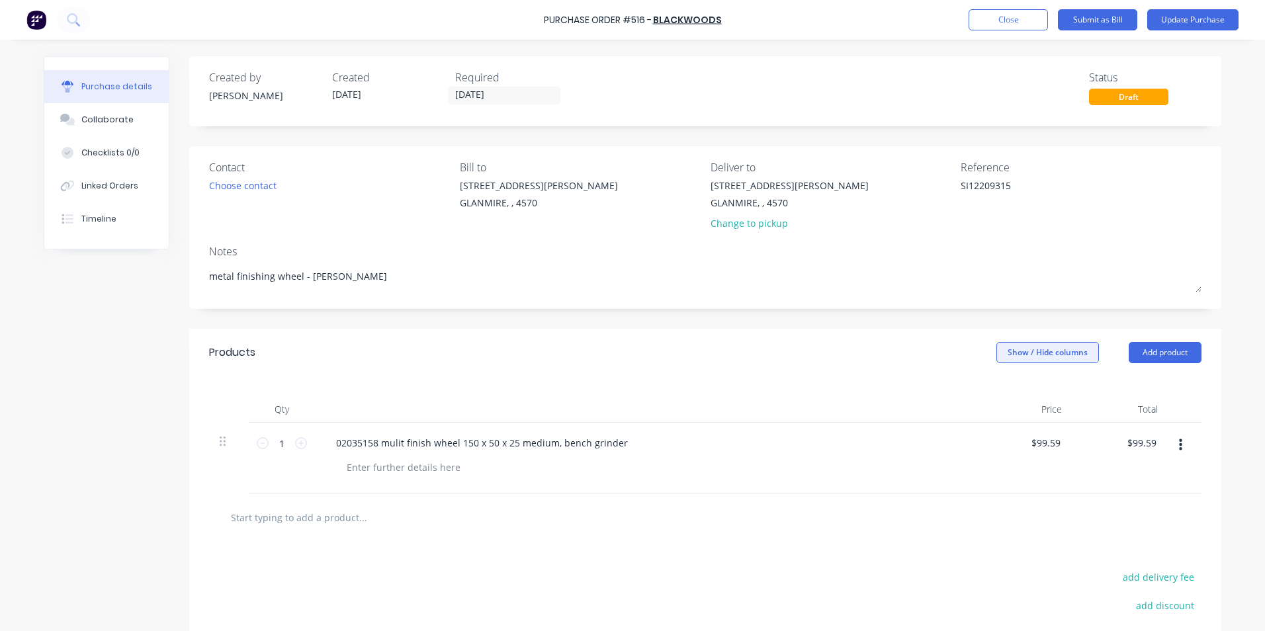
click at [1078, 353] on button "Show / Hide columns" at bounding box center [1048, 352] width 103 height 21
click at [1007, 394] on label "Account" at bounding box center [1007, 396] width 23 height 11
click at [996, 391] on input "Account" at bounding box center [996, 391] width 0 height 0
click at [940, 439] on span "Select..." at bounding box center [949, 444] width 40 height 14
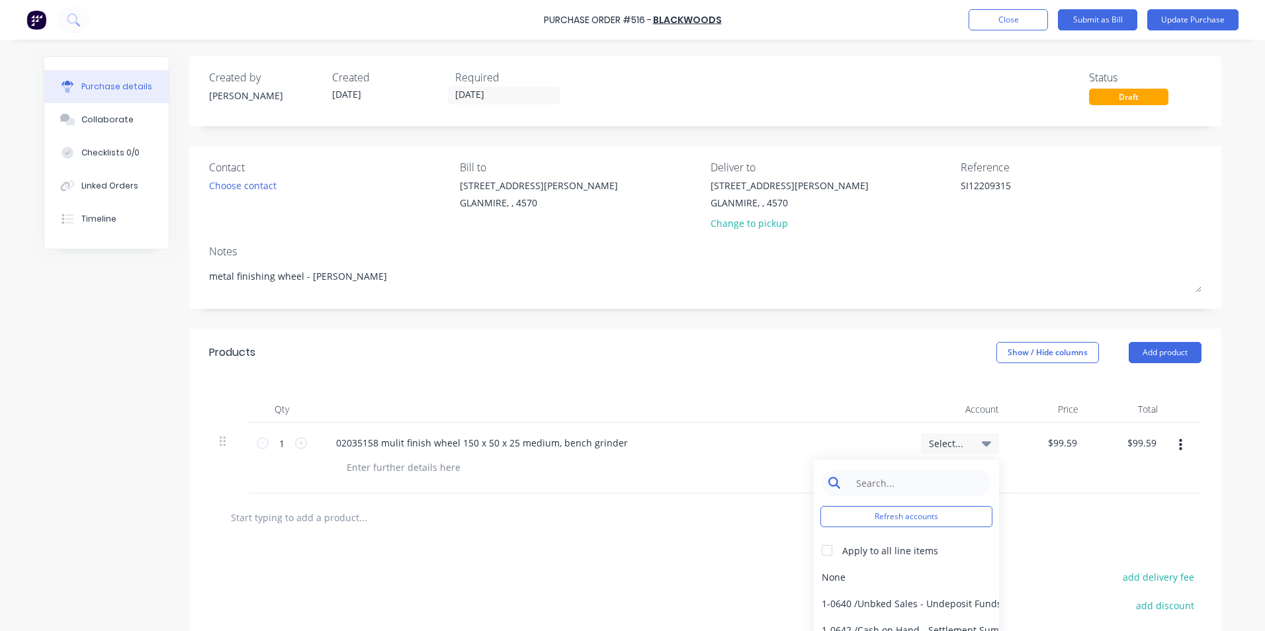
type textarea "x"
click at [924, 477] on input at bounding box center [917, 483] width 136 height 26
type input "consum"
click at [865, 573] on div "6-0462 / Tools & Hware-W/S Consum" at bounding box center [906, 577] width 185 height 26
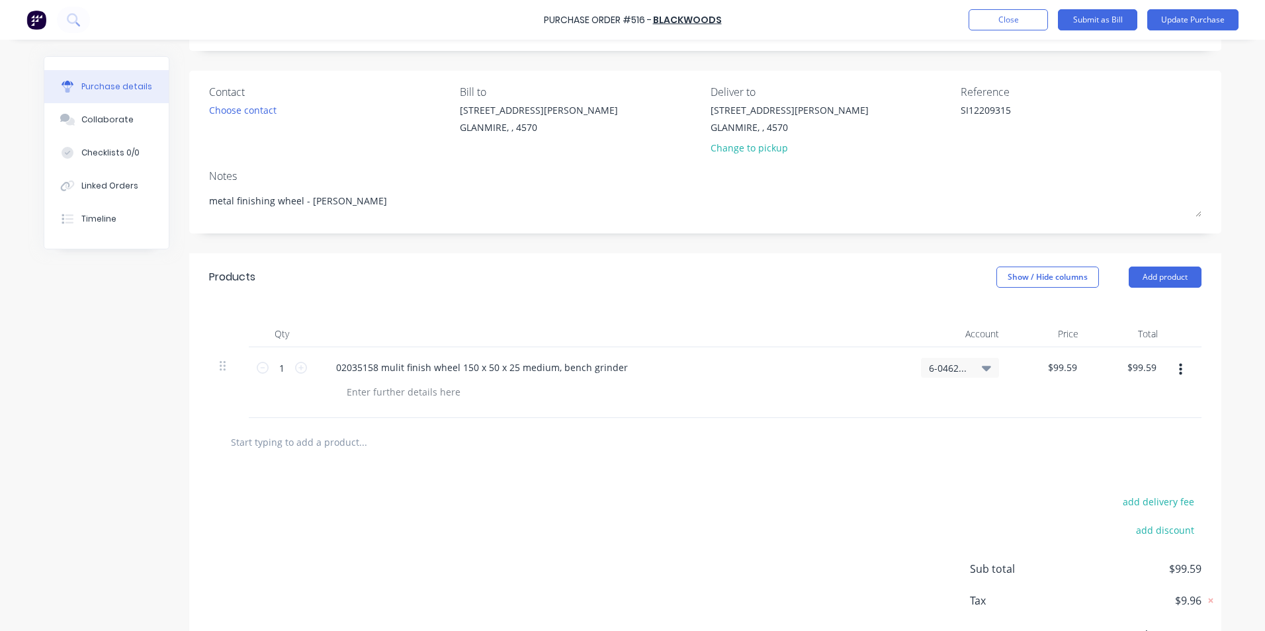
scroll to position [142, 0]
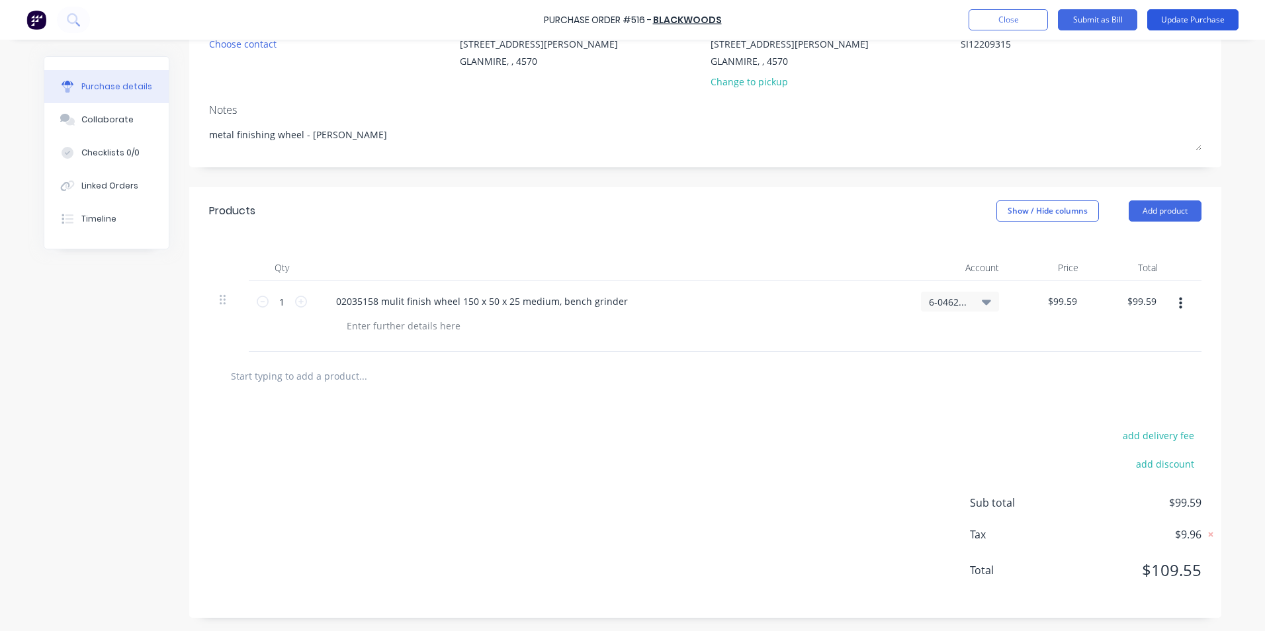
click at [1217, 24] on button "Update Purchase" at bounding box center [1193, 19] width 91 height 21
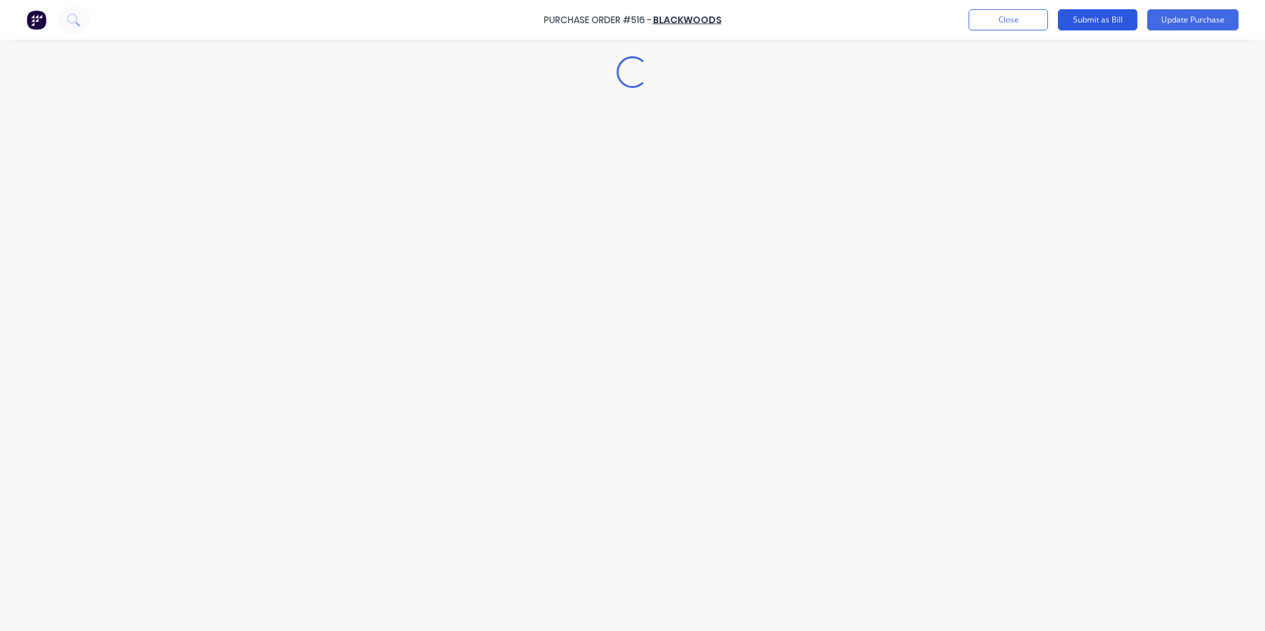
scroll to position [0, 0]
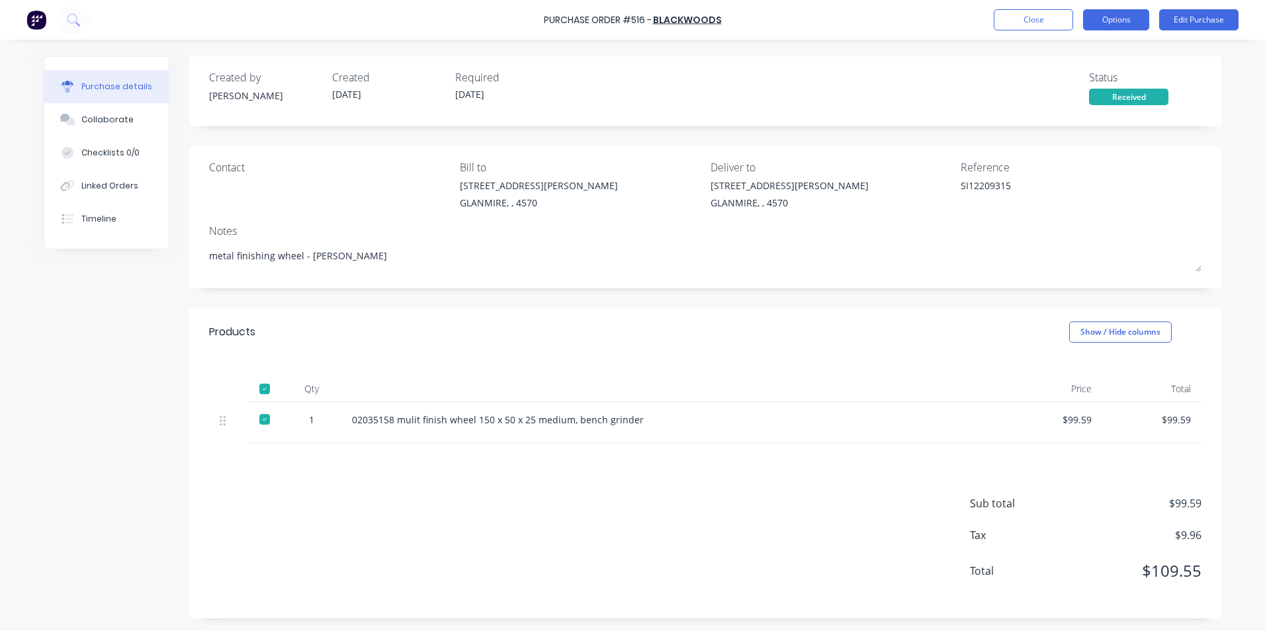
click at [1092, 21] on button "Options" at bounding box center [1116, 19] width 66 height 21
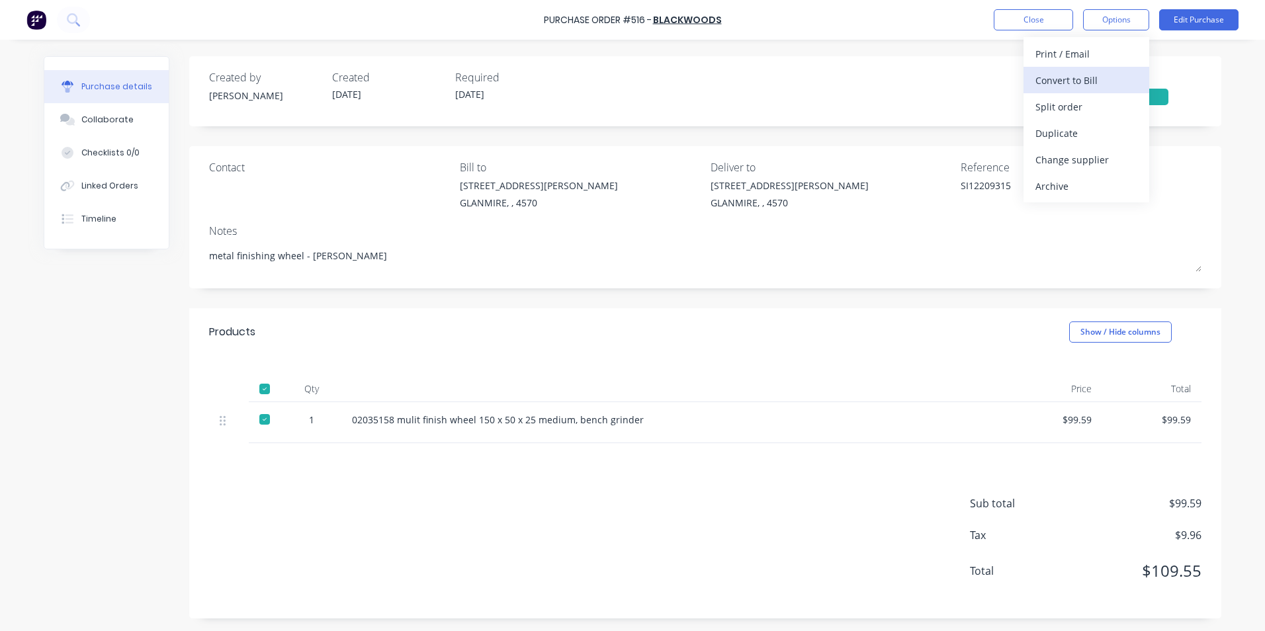
click at [1081, 81] on div "Convert to Bill" at bounding box center [1087, 80] width 102 height 19
type textarea "x"
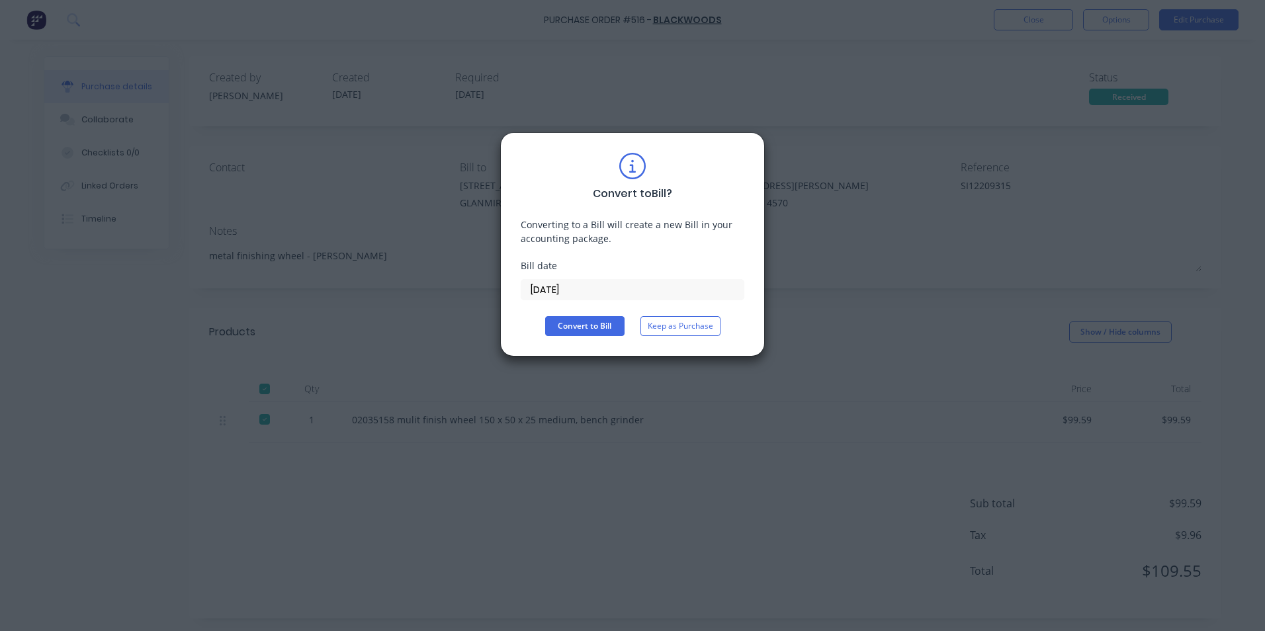
click at [659, 288] on input "[DATE]" at bounding box center [633, 290] width 222 height 20
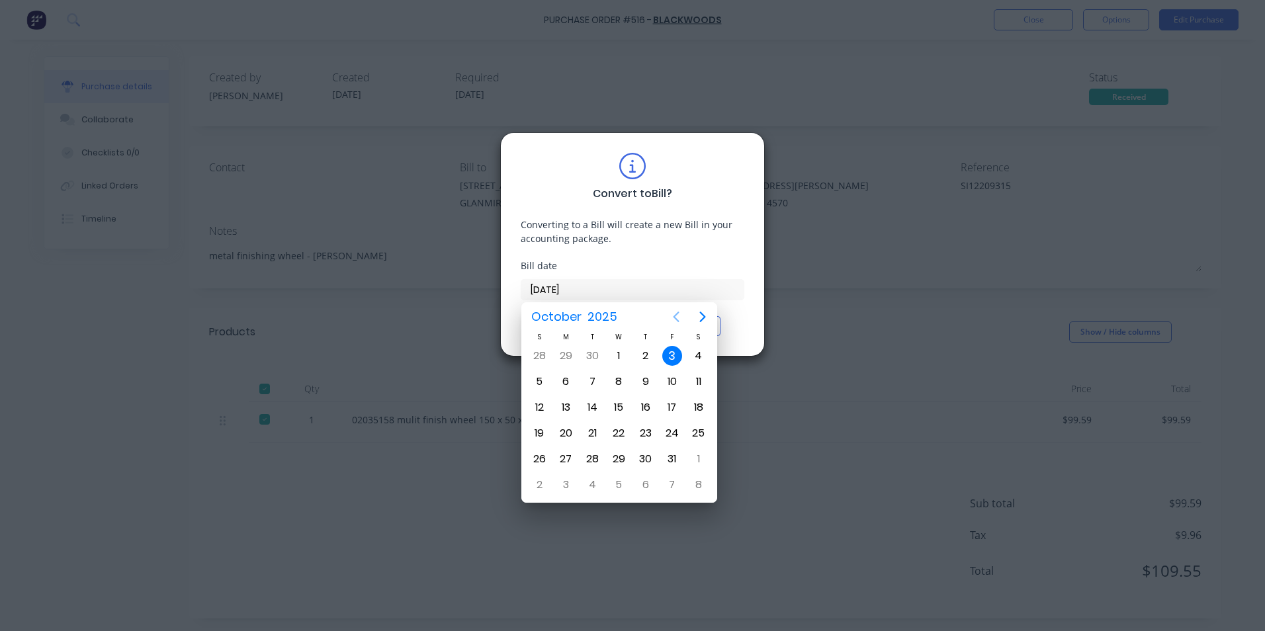
click at [674, 316] on icon "Previous page" at bounding box center [676, 317] width 16 height 16
click at [667, 378] on div "12" at bounding box center [673, 382] width 20 height 20
type input "[DATE]"
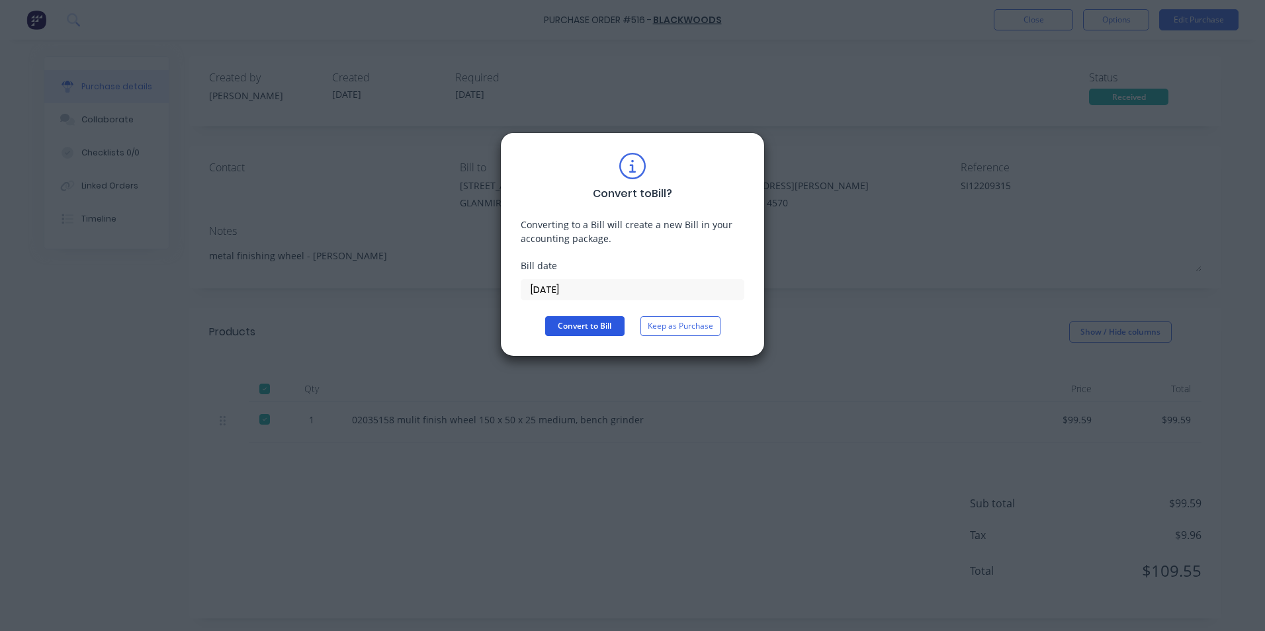
click at [609, 333] on button "Convert to Bill" at bounding box center [584, 326] width 79 height 20
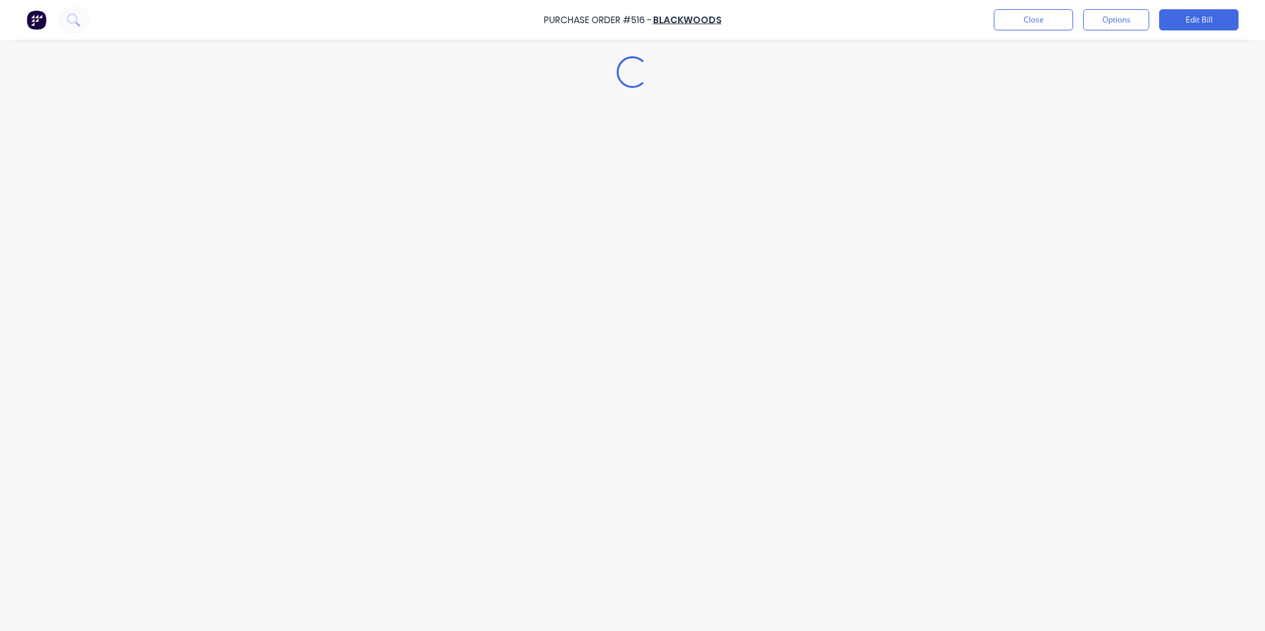
type textarea "x"
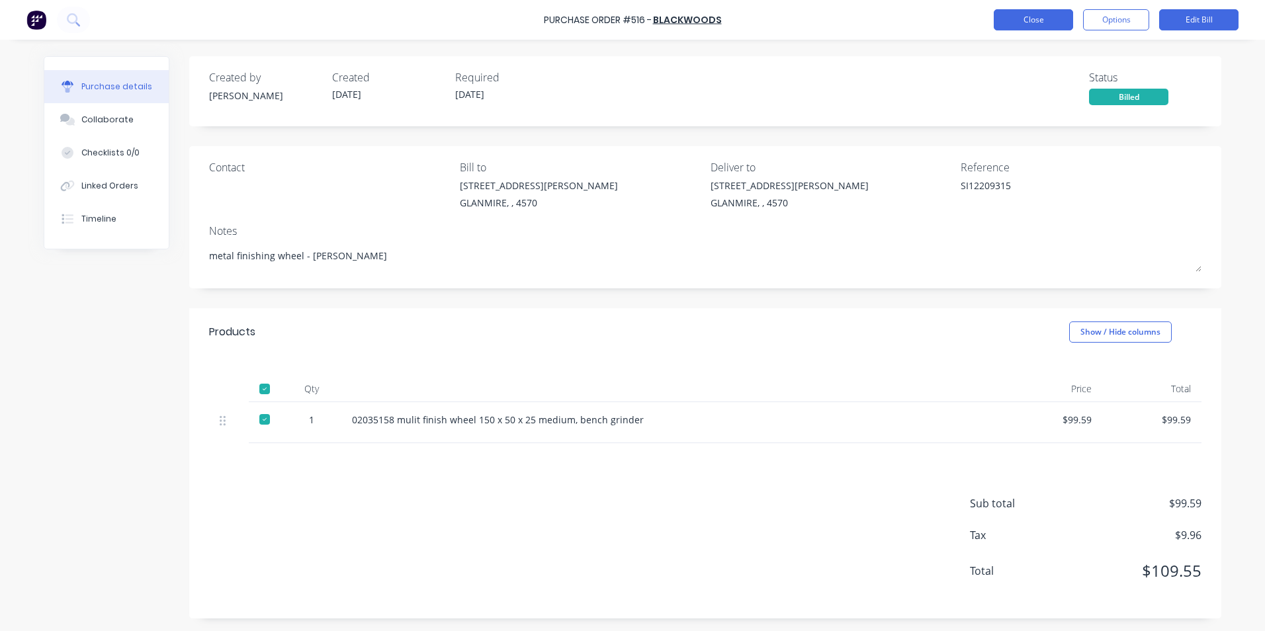
click at [1011, 11] on button "Close" at bounding box center [1033, 19] width 79 height 21
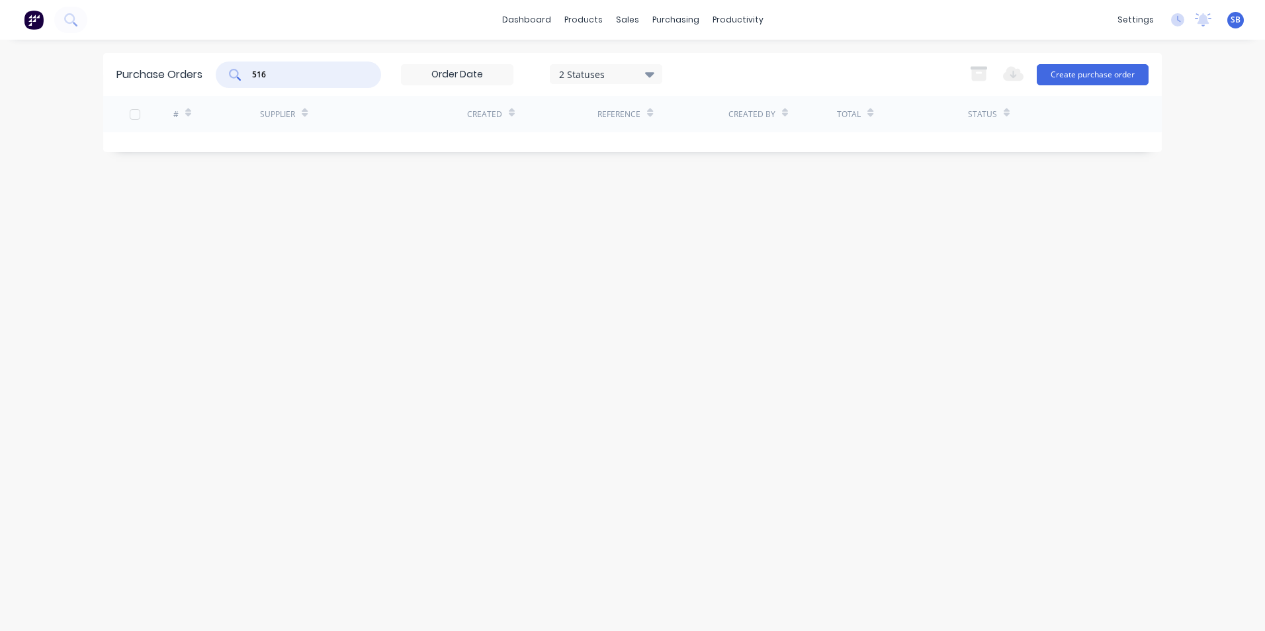
drag, startPoint x: 273, startPoint y: 79, endPoint x: 220, endPoint y: 72, distance: 52.7
click at [223, 72] on div "516" at bounding box center [298, 75] width 165 height 26
type input "608"
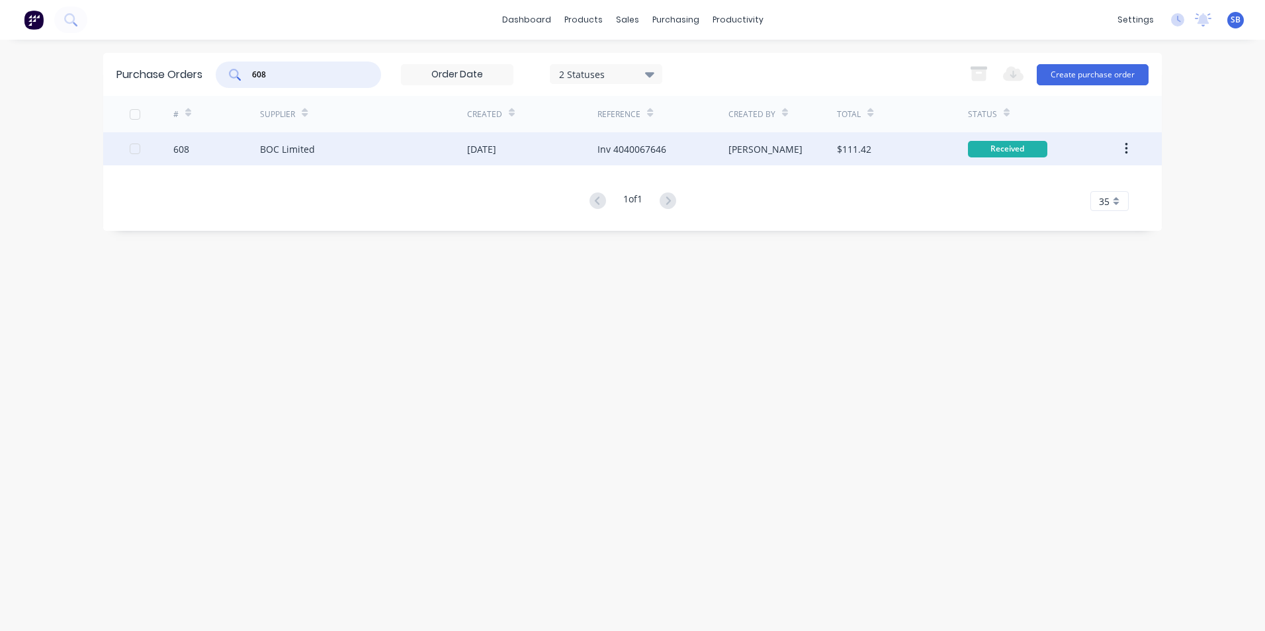
click at [762, 148] on div "[PERSON_NAME]" at bounding box center [783, 148] width 109 height 33
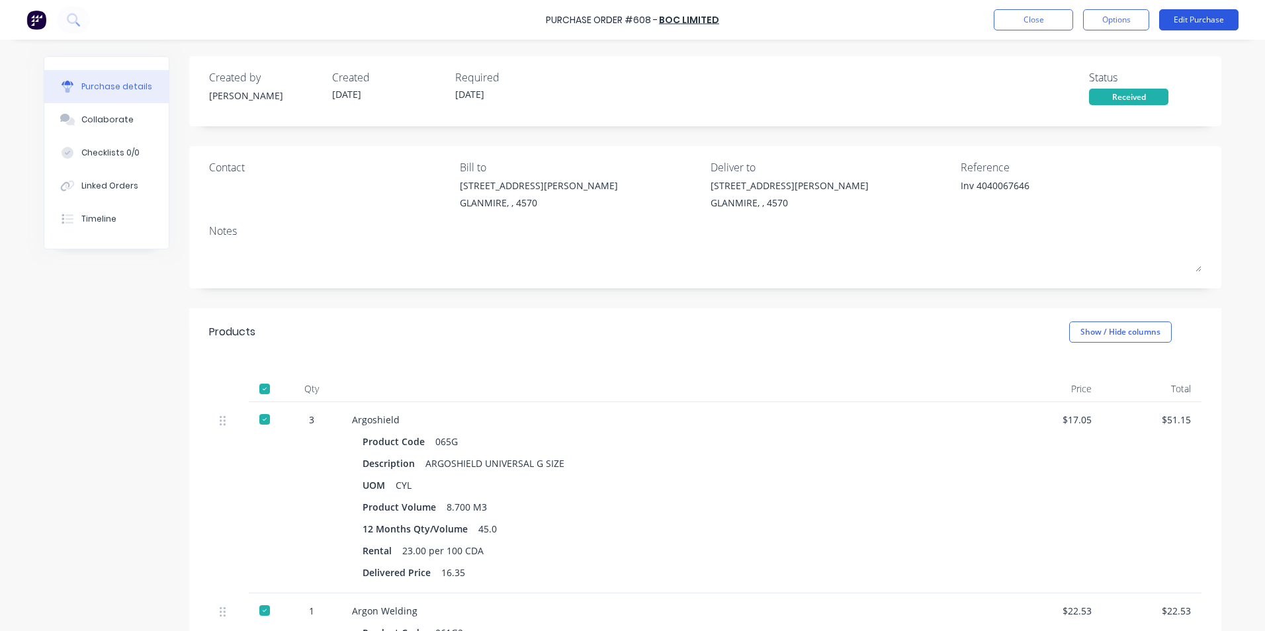
click at [1169, 13] on button "Edit Purchase" at bounding box center [1199, 19] width 79 height 21
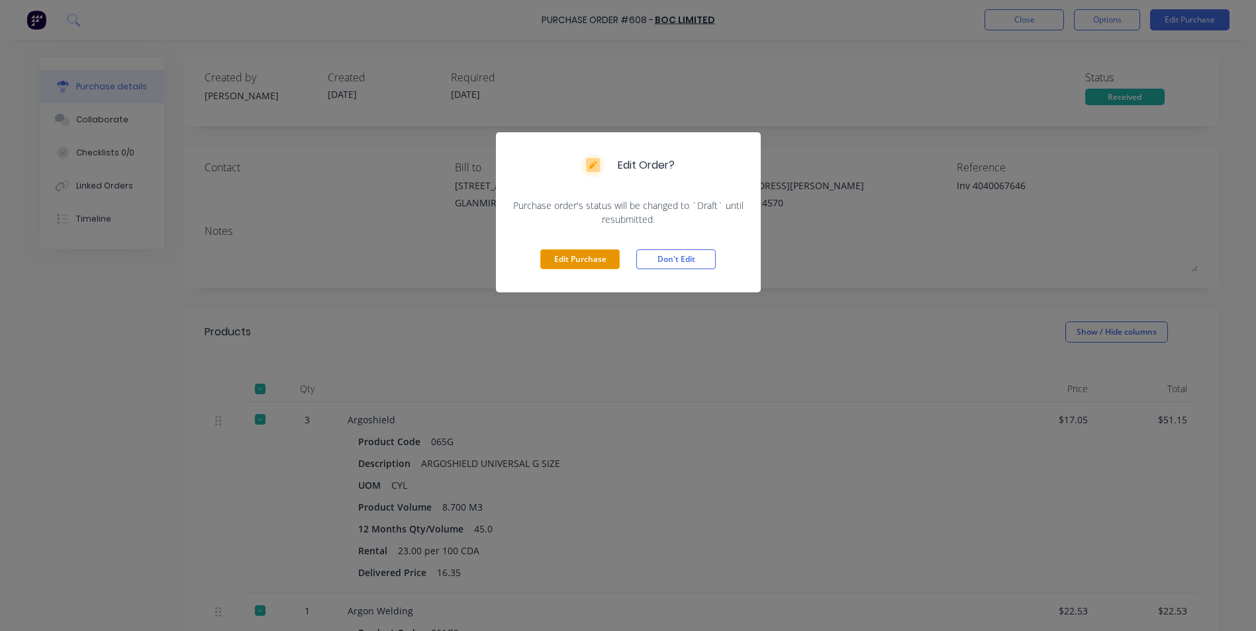
click at [578, 259] on button "Edit Purchase" at bounding box center [579, 260] width 79 height 20
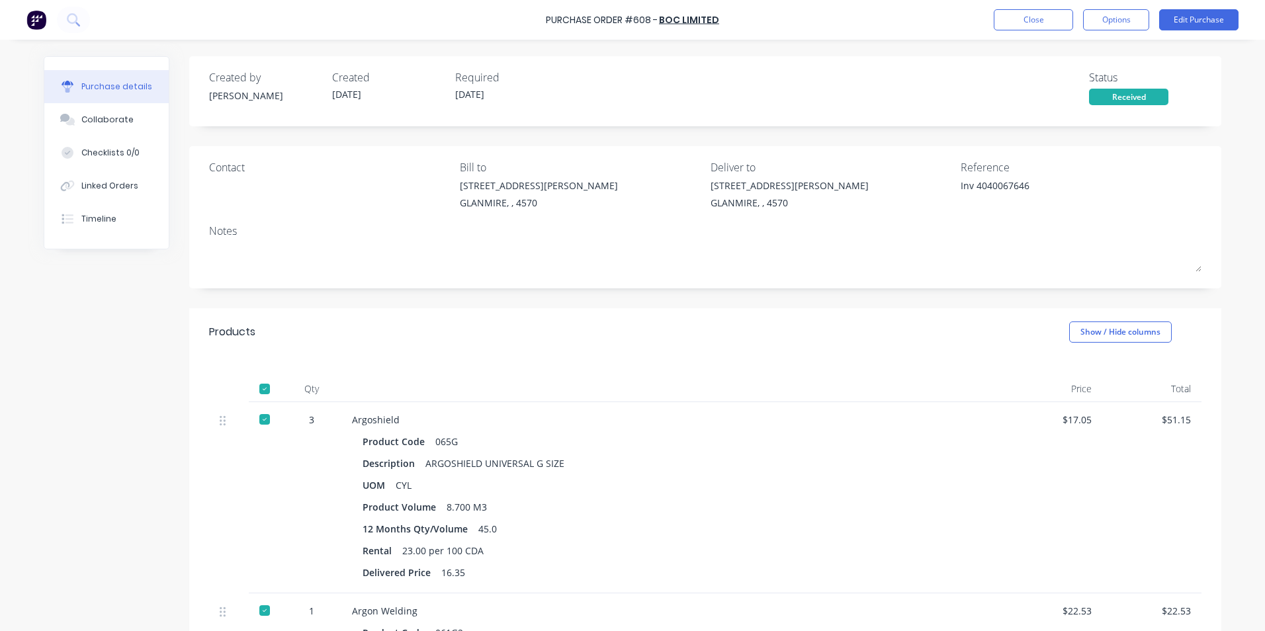
type textarea "x"
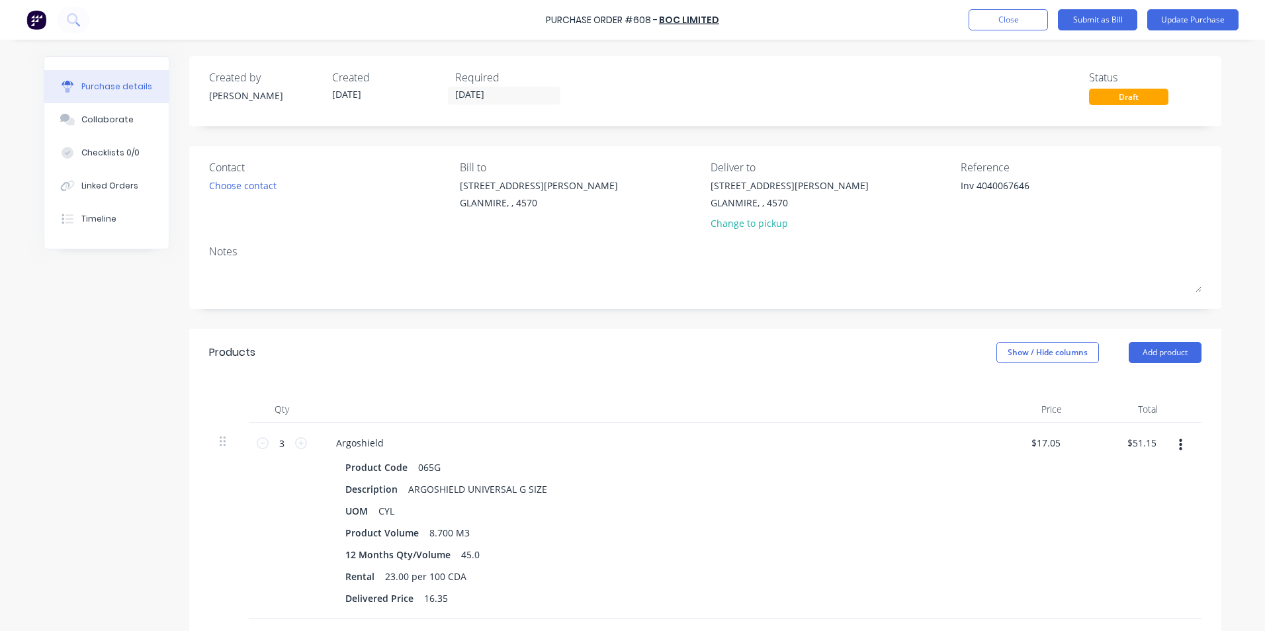
drag, startPoint x: 972, startPoint y: 186, endPoint x: 941, endPoint y: 181, distance: 30.8
click at [941, 181] on div "Contact Choose contact [PERSON_NAME] to [STREET_ADDRESS][PERSON_NAME] Deliver t…" at bounding box center [705, 198] width 993 height 77
type textarea "4040067646"
type textarea "x"
type textarea "4040067646"
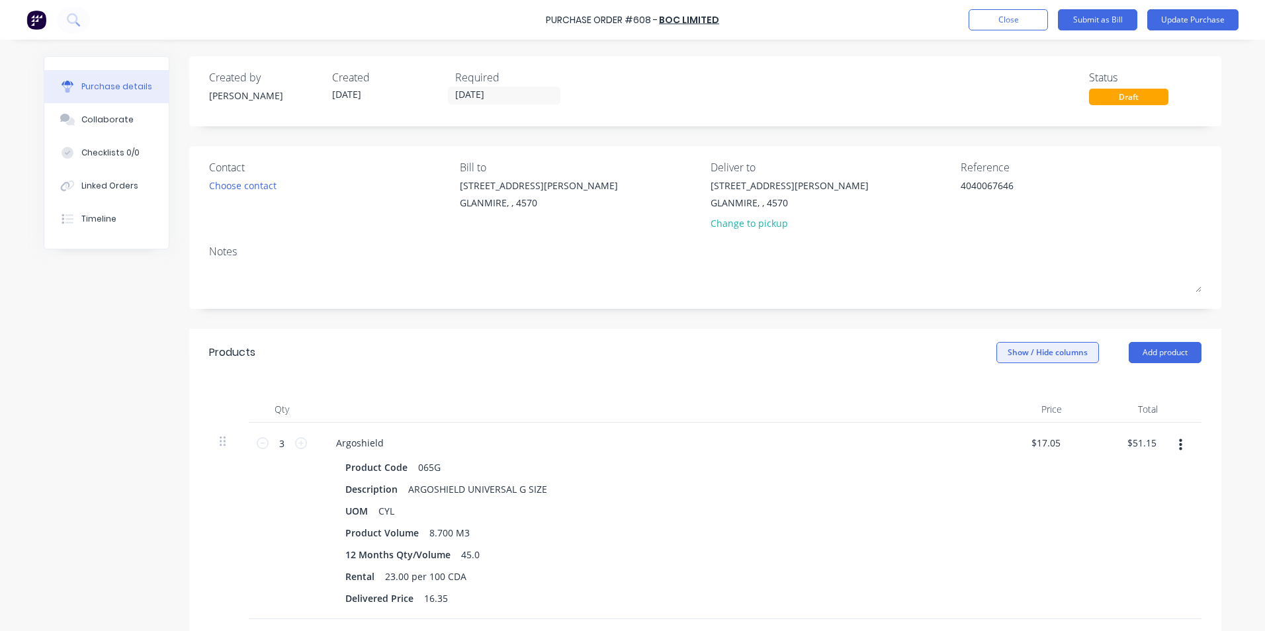
click at [1007, 346] on button "Show / Hide columns" at bounding box center [1048, 352] width 103 height 21
click at [1007, 390] on div "Account Job Discount" at bounding box center [1035, 418] width 99 height 76
click at [1003, 394] on span at bounding box center [1001, 396] width 11 height 11
click at [996, 391] on input "Account" at bounding box center [996, 391] width 0 height 0
click at [923, 441] on div "Select..." at bounding box center [960, 444] width 78 height 20
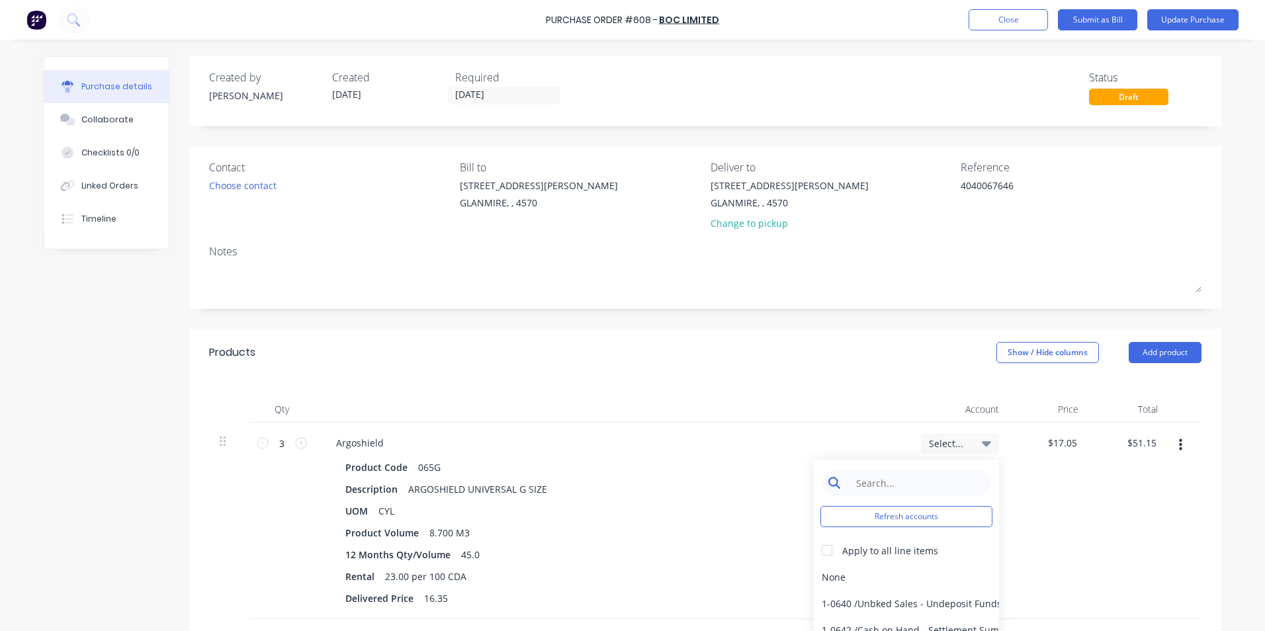
type textarea "x"
click at [921, 481] on input at bounding box center [917, 483] width 136 height 26
type input "gas"
click at [819, 553] on div at bounding box center [827, 550] width 26 height 26
click at [843, 569] on div "6-0371 / Gas" at bounding box center [906, 577] width 185 height 26
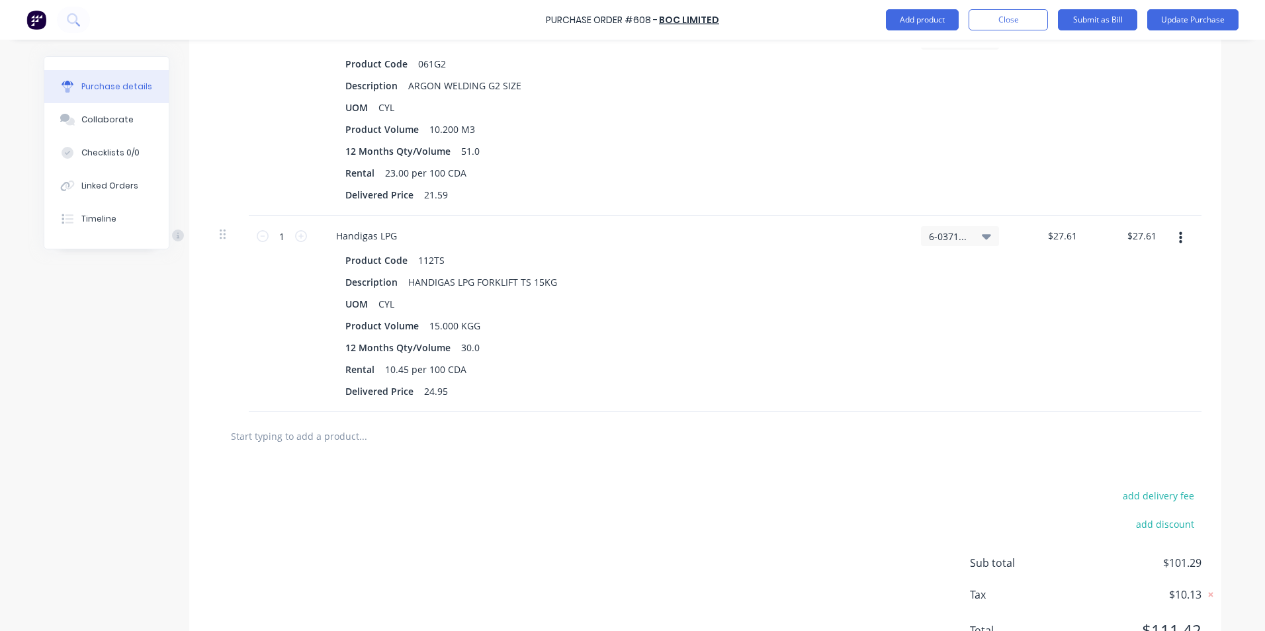
scroll to position [661, 0]
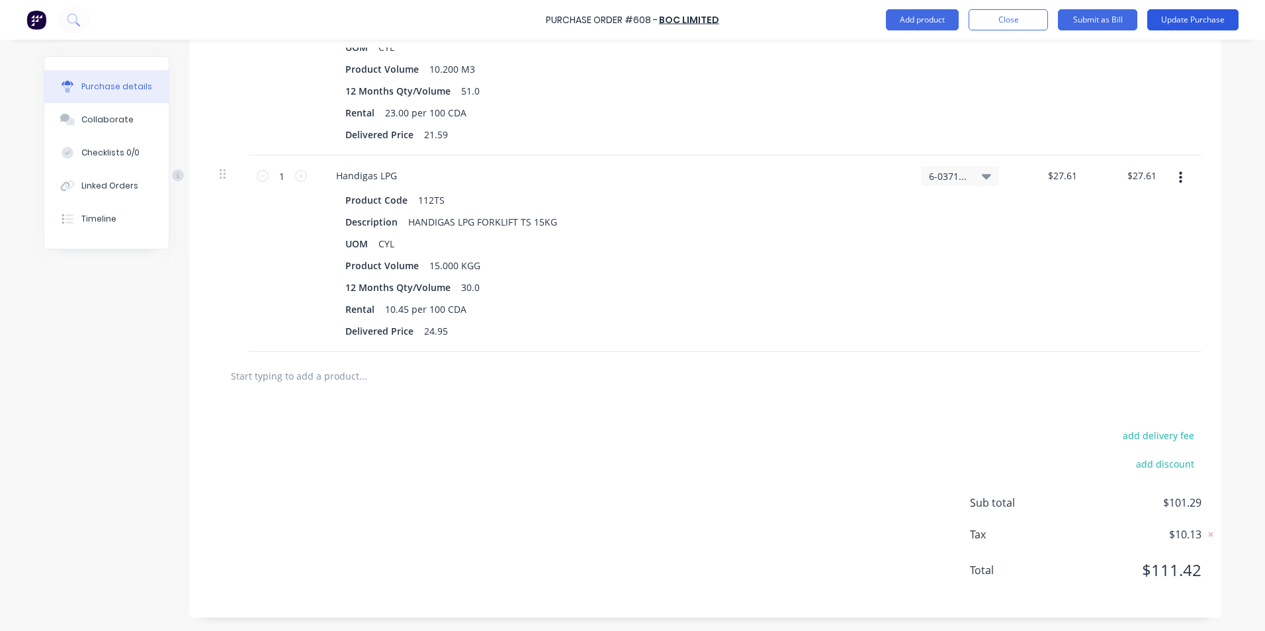
click at [1189, 18] on button "Update Purchase" at bounding box center [1193, 19] width 91 height 21
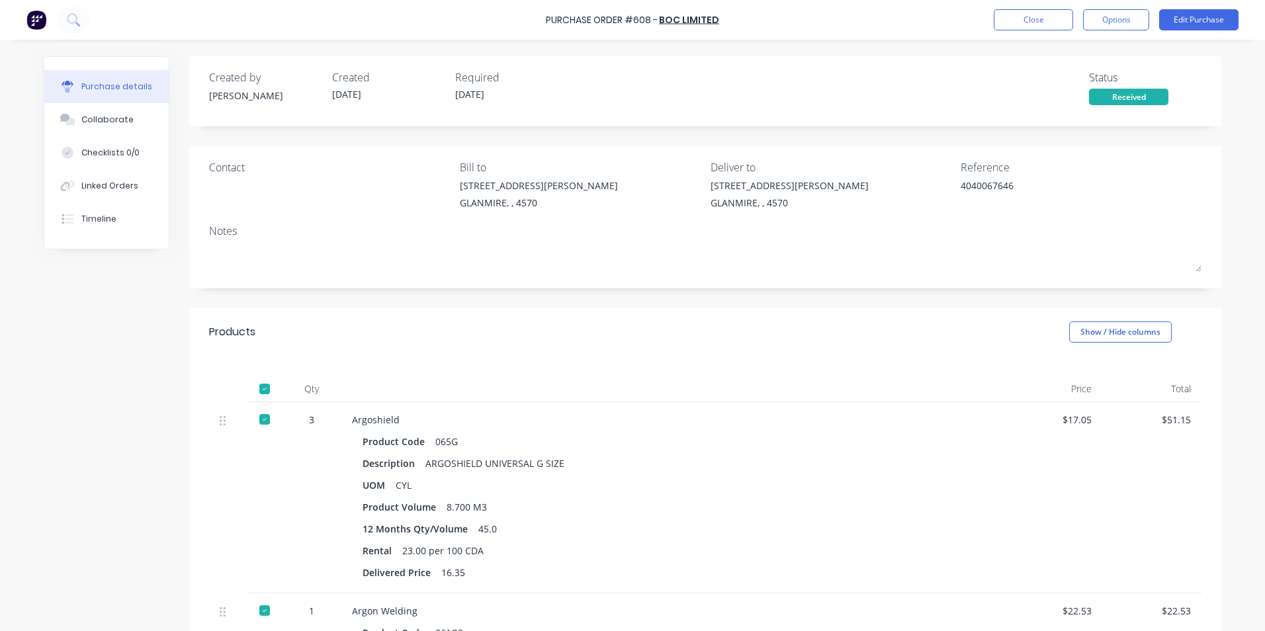
click at [1119, 20] on button "Options" at bounding box center [1116, 19] width 66 height 21
click at [1073, 91] on button "Convert to Bill" at bounding box center [1087, 80] width 126 height 26
type textarea "x"
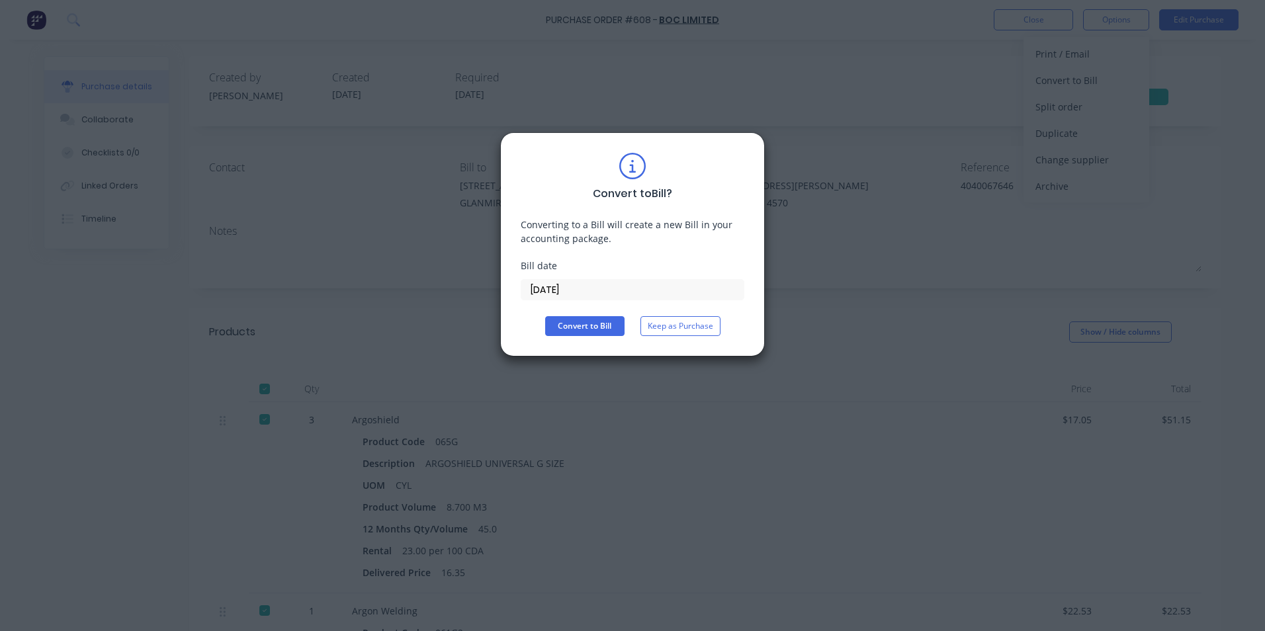
click at [612, 293] on input "[DATE]" at bounding box center [633, 290] width 222 height 20
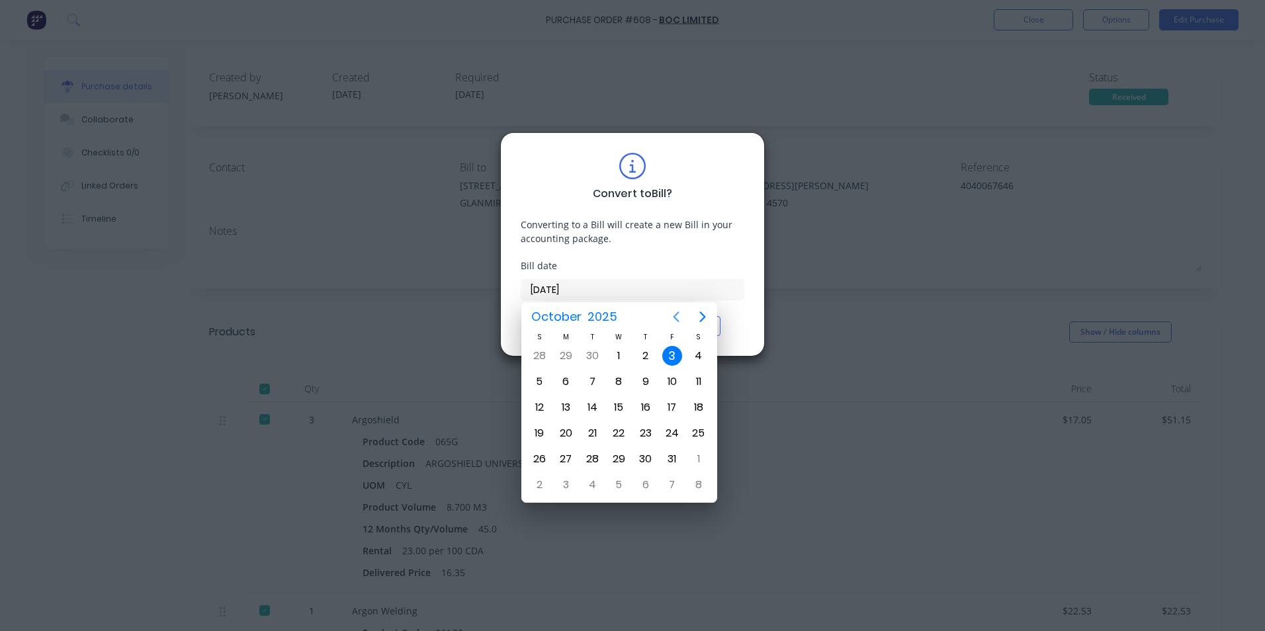
click at [678, 310] on icon "Previous page" at bounding box center [676, 317] width 16 height 16
click at [676, 385] on div "12" at bounding box center [673, 382] width 20 height 20
type input "[DATE]"
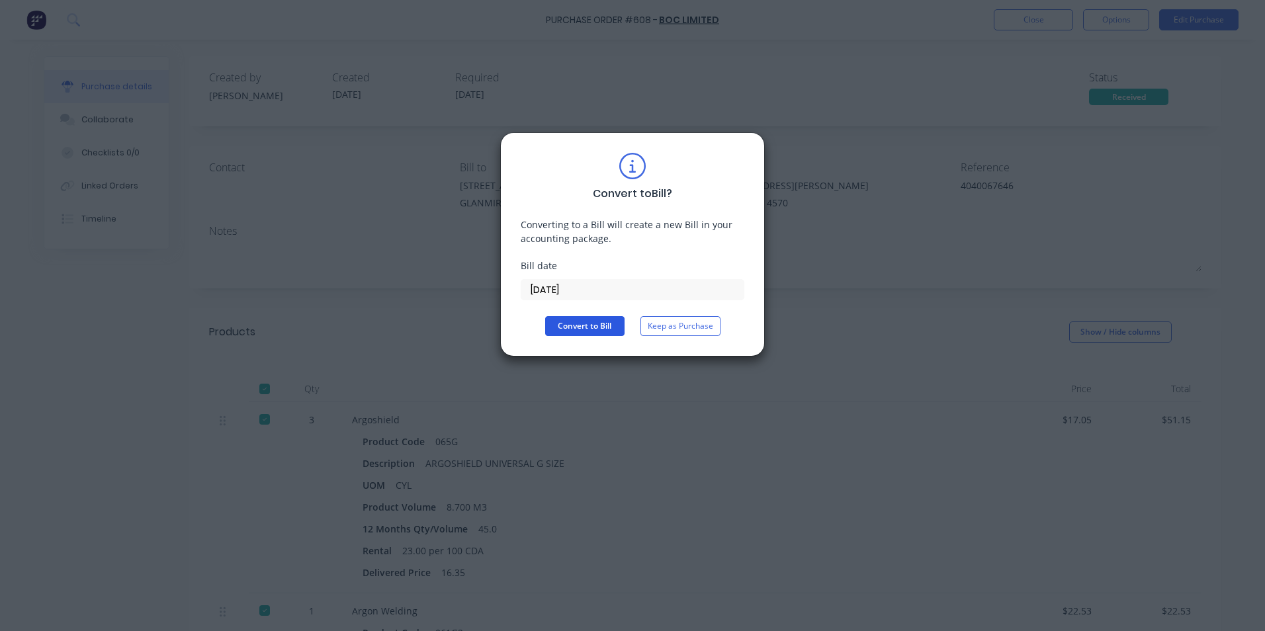
click at [609, 323] on button "Convert to Bill" at bounding box center [584, 326] width 79 height 20
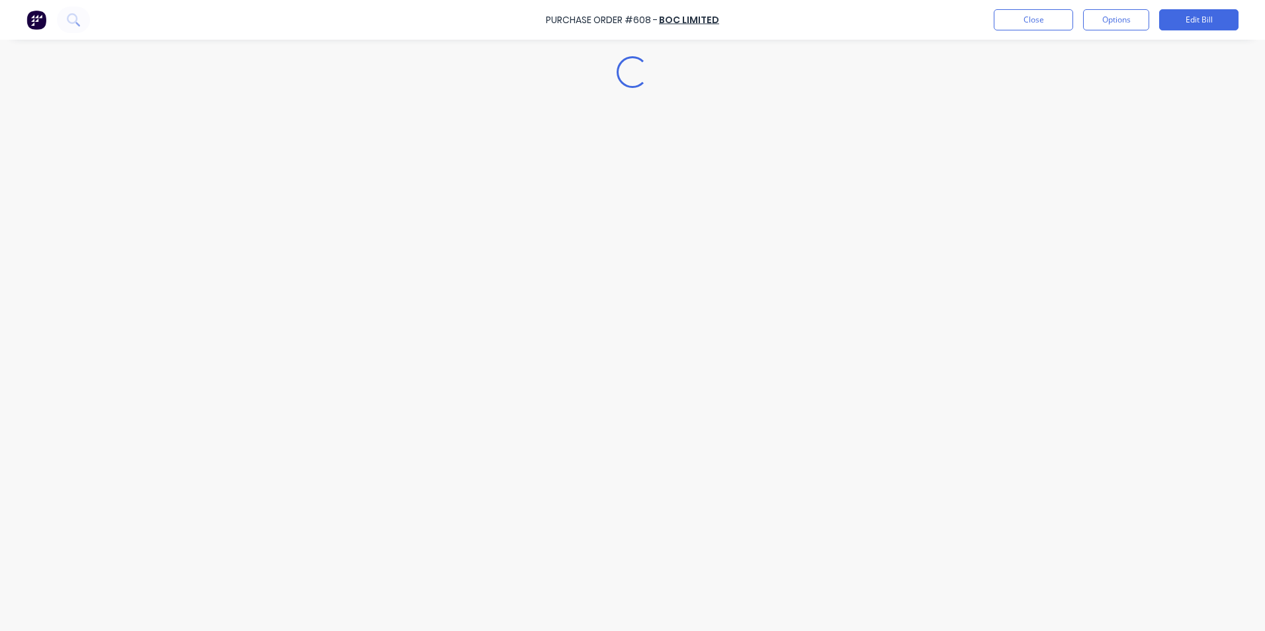
type textarea "x"
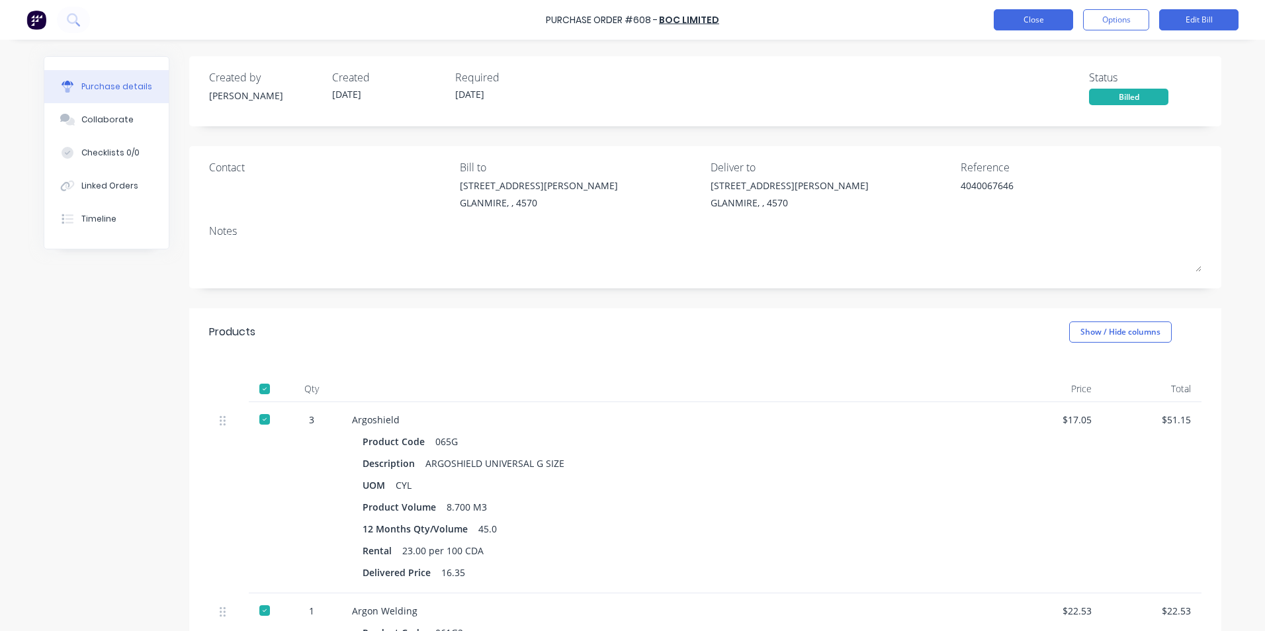
click at [1035, 21] on button "Close" at bounding box center [1033, 19] width 79 height 21
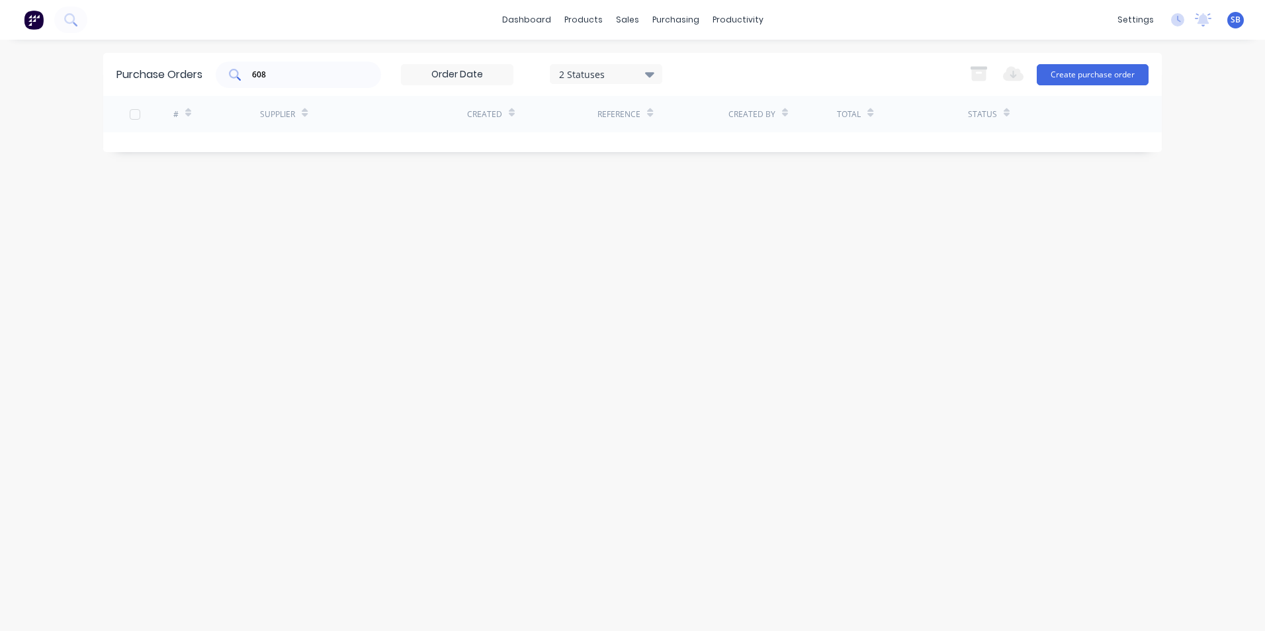
click at [332, 66] on div "608" at bounding box center [298, 75] width 165 height 26
type input "6"
type input "573"
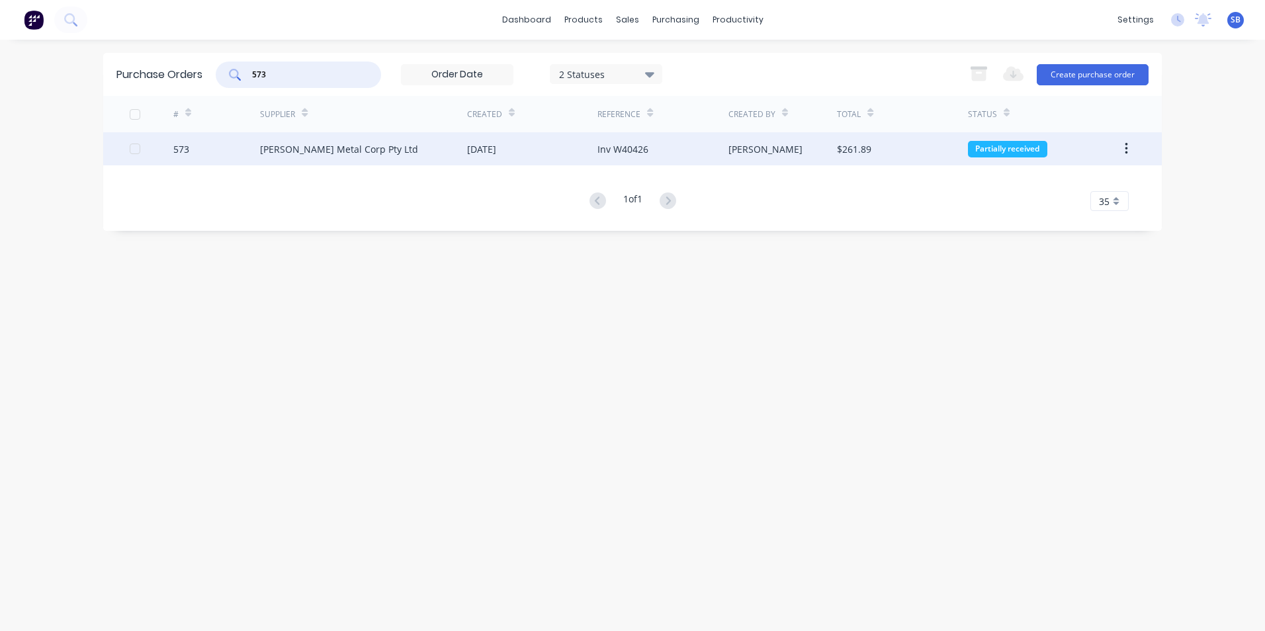
click at [867, 156] on div "$261.89" at bounding box center [902, 148] width 130 height 33
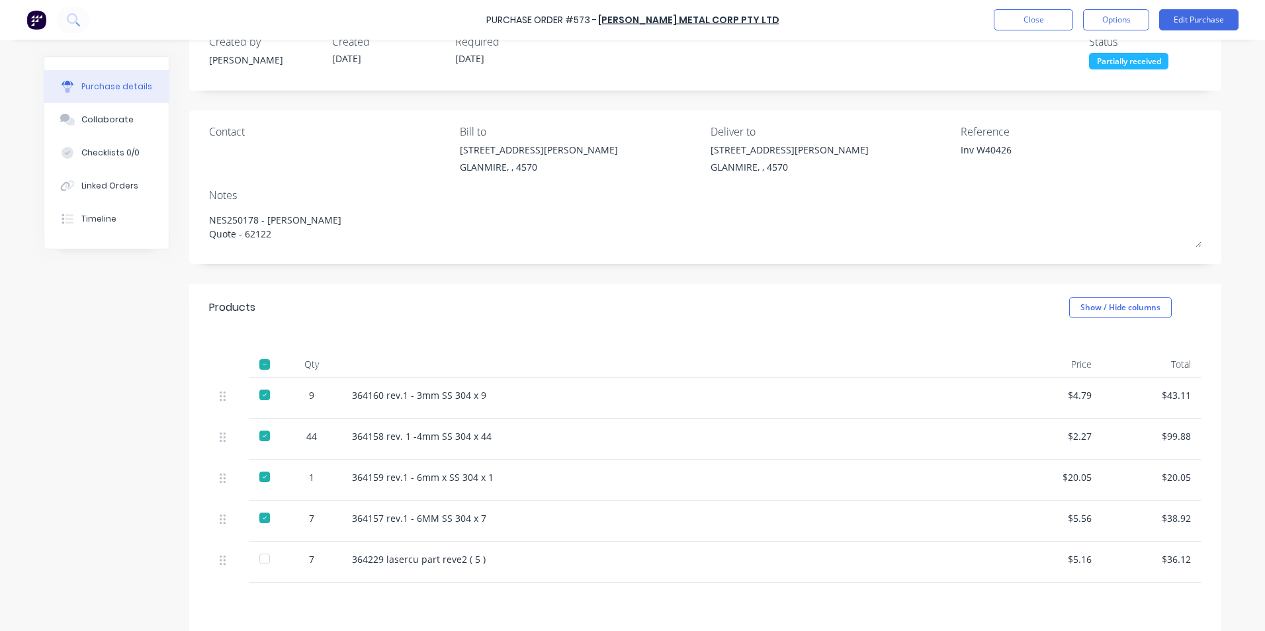
scroll to position [176, 0]
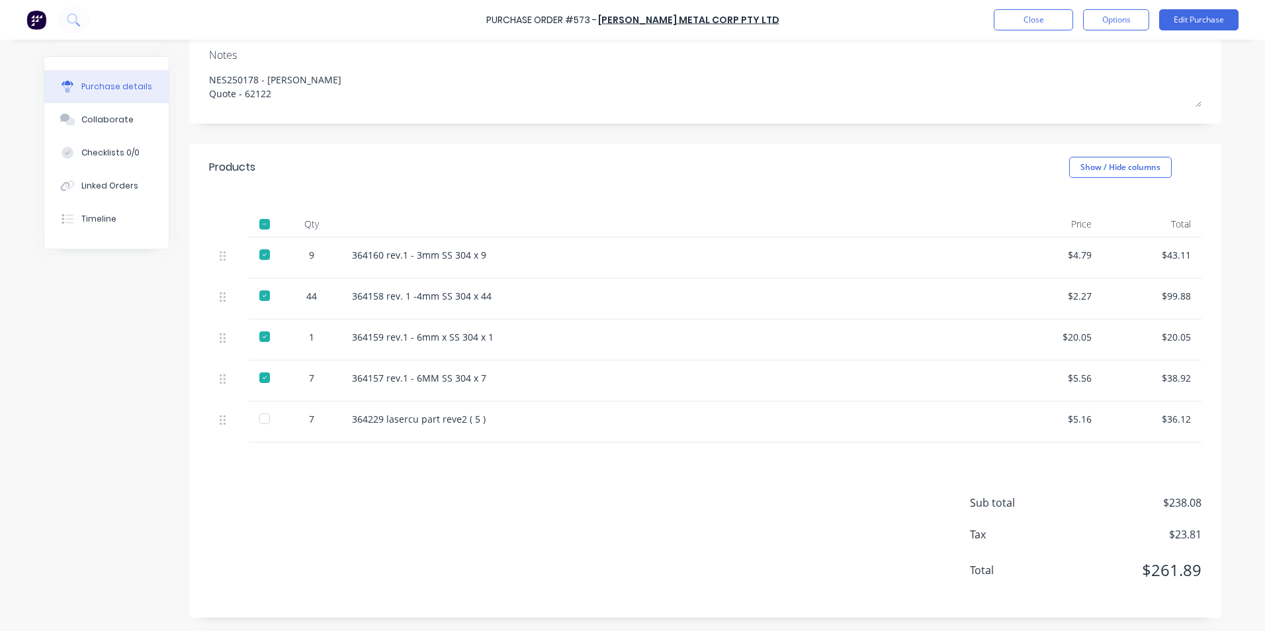
click at [266, 422] on div at bounding box center [265, 419] width 26 height 26
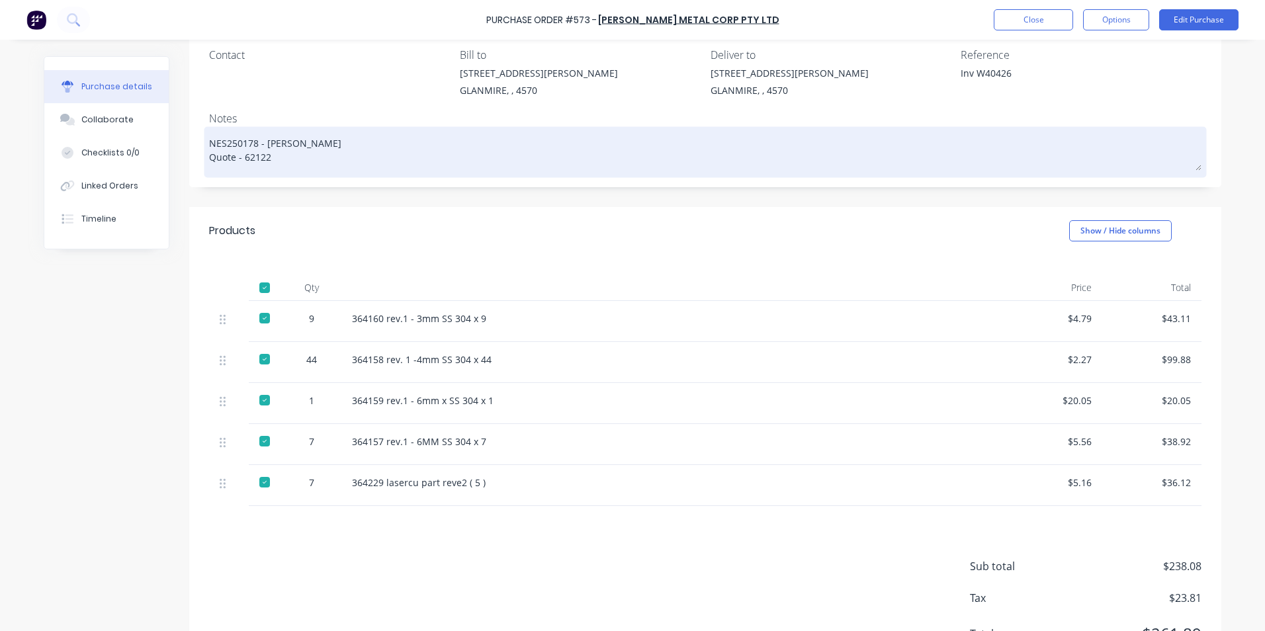
scroll to position [0, 0]
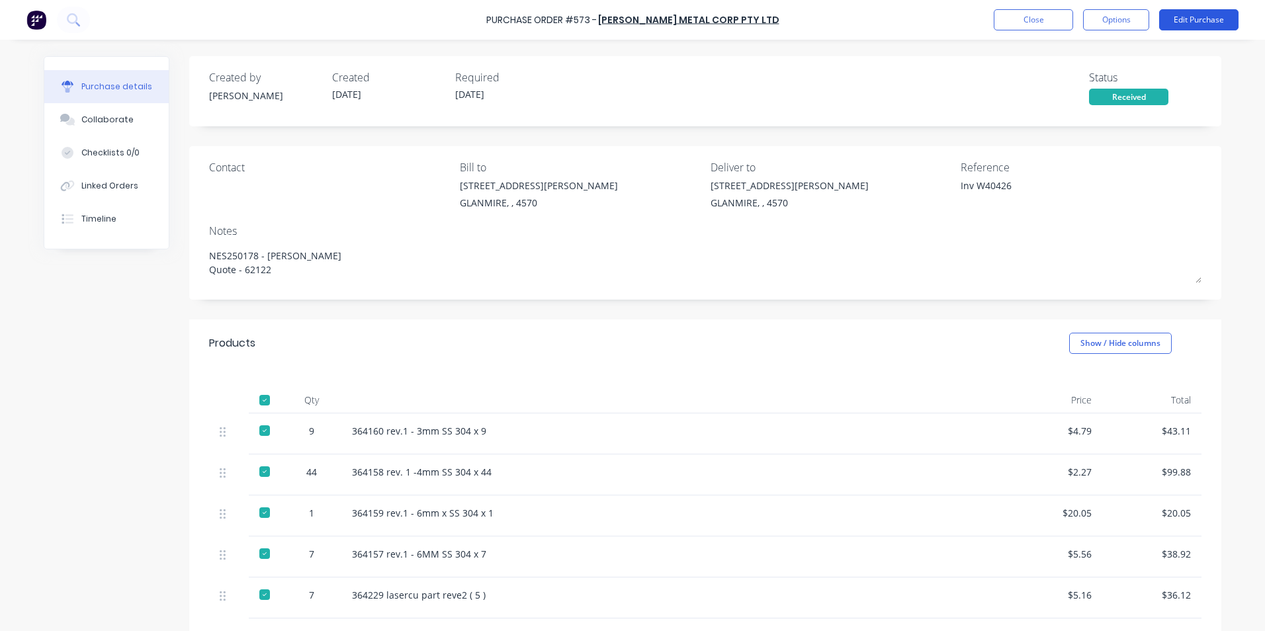
click at [1218, 22] on button "Edit Purchase" at bounding box center [1199, 19] width 79 height 21
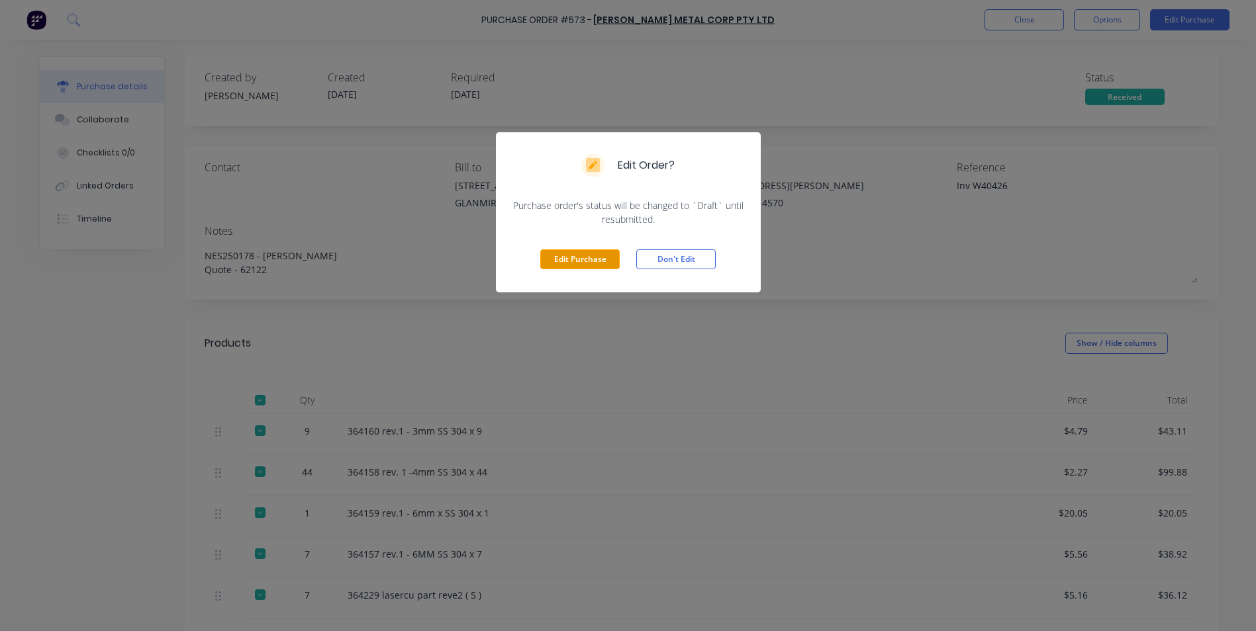
click at [606, 266] on button "Edit Purchase" at bounding box center [579, 260] width 79 height 20
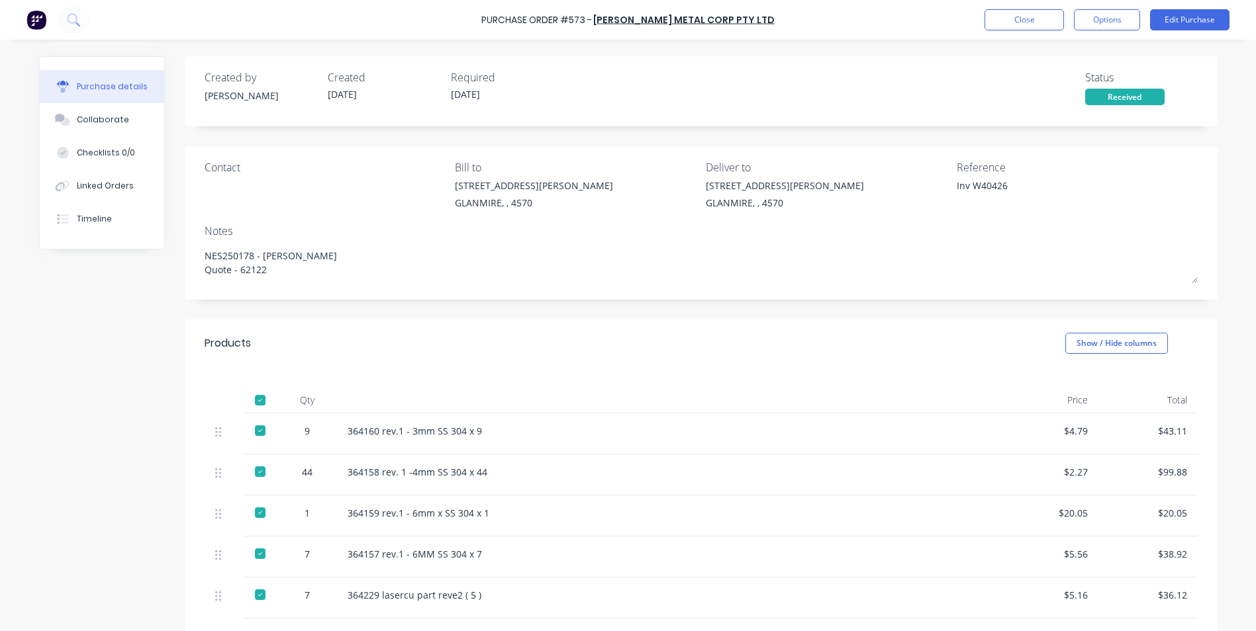
type textarea "x"
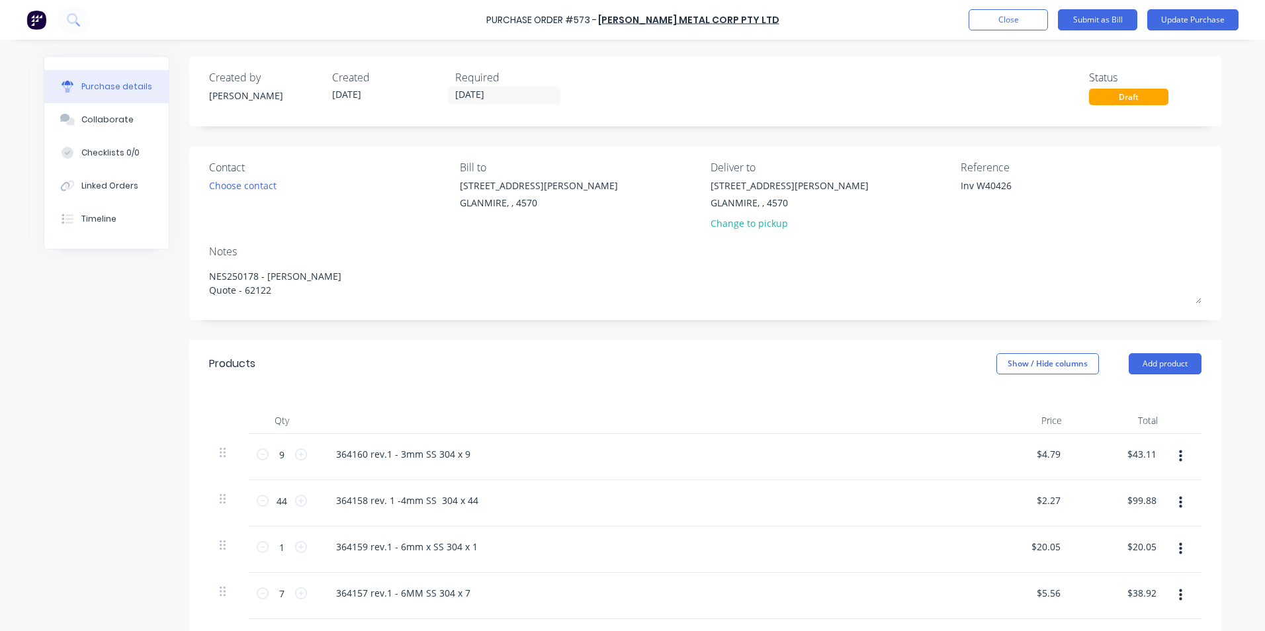
drag, startPoint x: 972, startPoint y: 187, endPoint x: 914, endPoint y: 187, distance: 57.6
click at [914, 187] on div "Contact Choose contact [PERSON_NAME] to [STREET_ADDRESS][PERSON_NAME] Deliver t…" at bounding box center [705, 198] width 993 height 77
type textarea "W40426"
type textarea "x"
type textarea "W40426"
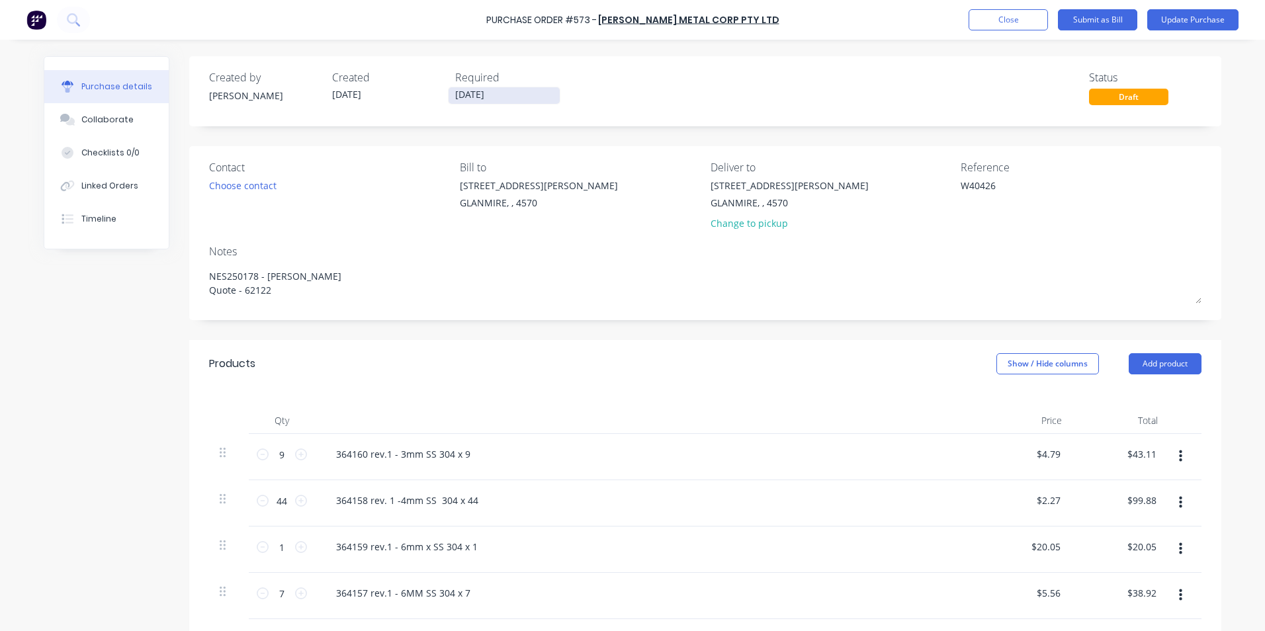
click at [504, 92] on input "[DATE]" at bounding box center [504, 95] width 111 height 17
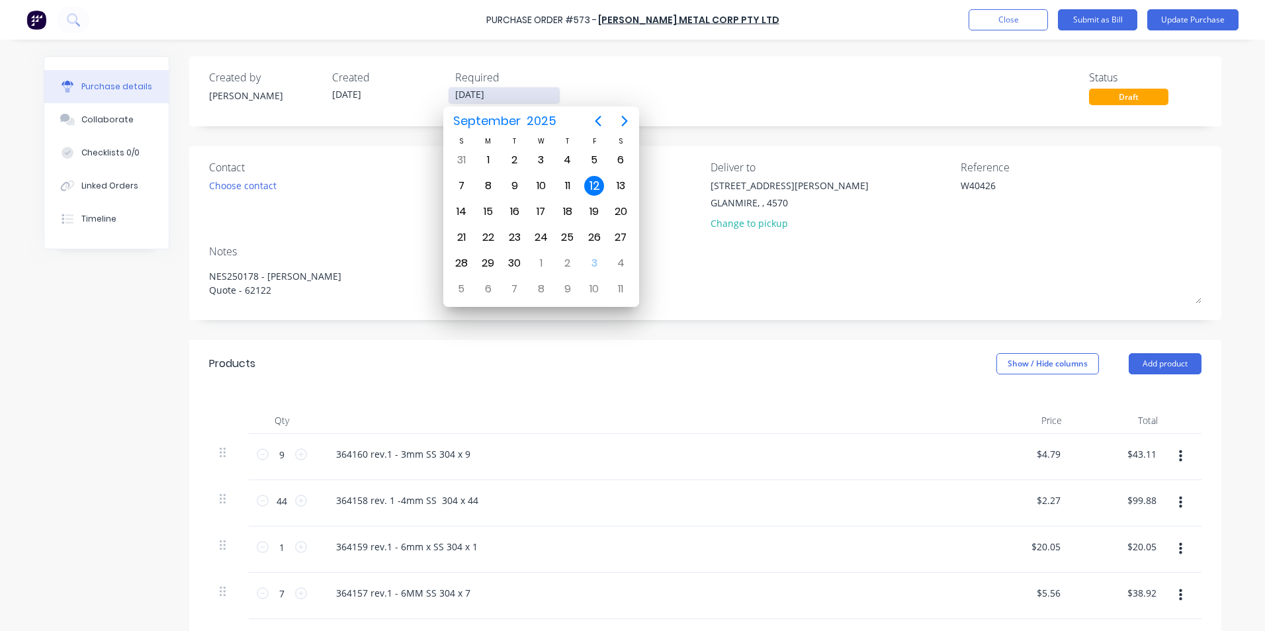
click at [504, 92] on input "[DATE]" at bounding box center [504, 95] width 111 height 17
click at [707, 109] on div "Created by [PERSON_NAME] Created [DATE] Required [DATE] Status Draft" at bounding box center [705, 91] width 1033 height 70
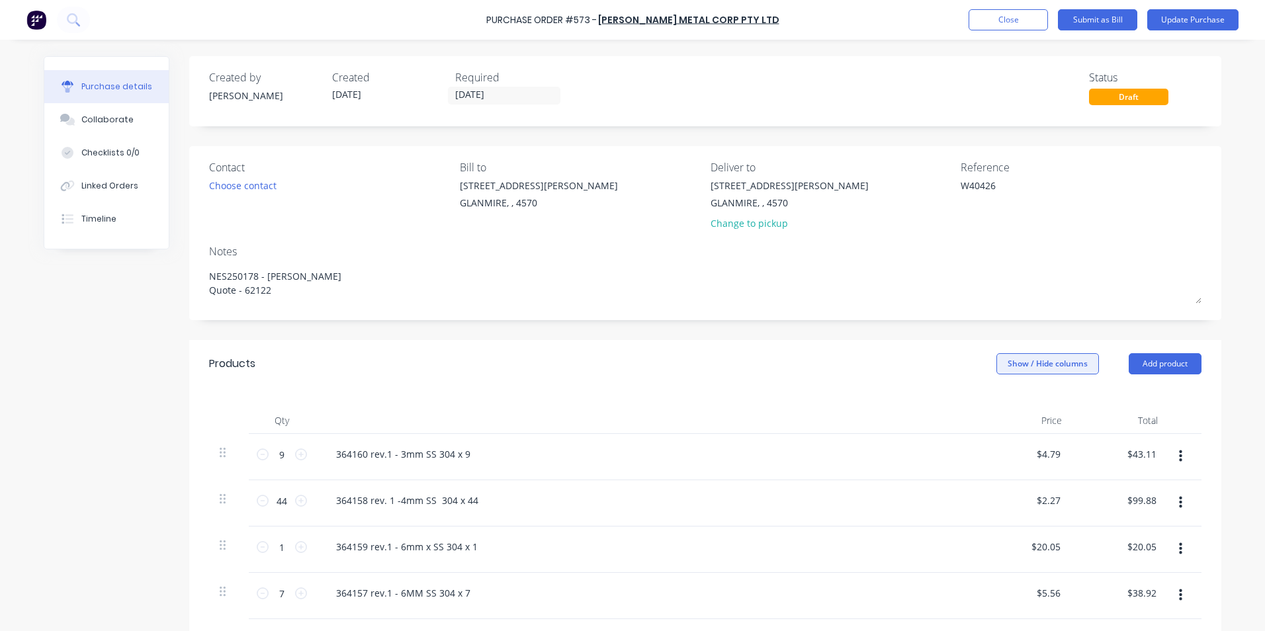
click at [1064, 362] on button "Show / Hide columns" at bounding box center [1048, 363] width 103 height 21
click at [1019, 401] on div "Account Job Discount" at bounding box center [1035, 429] width 99 height 76
click at [1015, 416] on div "Account Job Discount" at bounding box center [1035, 429] width 99 height 76
click at [1011, 404] on label "Account" at bounding box center [1007, 407] width 23 height 11
click at [996, 402] on input "Account" at bounding box center [996, 402] width 0 height 0
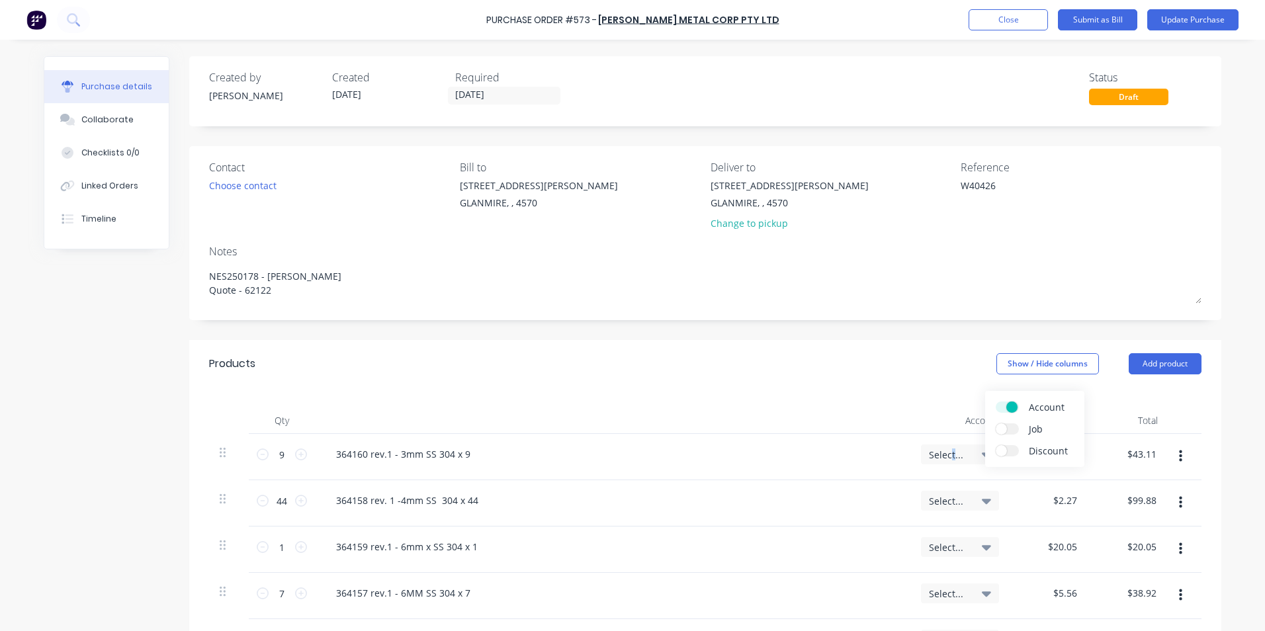
click at [947, 449] on div "Select..." at bounding box center [960, 455] width 78 height 20
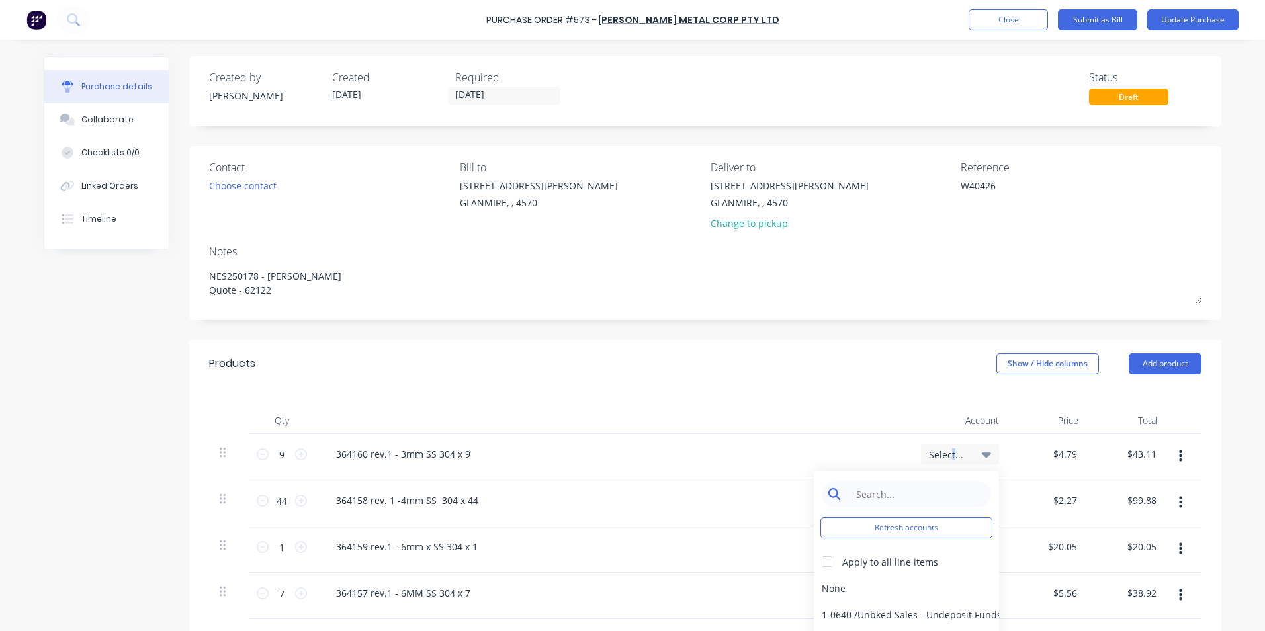
type textarea "x"
drag, startPoint x: 947, startPoint y: 449, endPoint x: 943, endPoint y: 490, distance: 41.2
click at [943, 490] on input at bounding box center [917, 494] width 136 height 26
type input "mater"
click at [823, 559] on div at bounding box center [827, 562] width 26 height 26
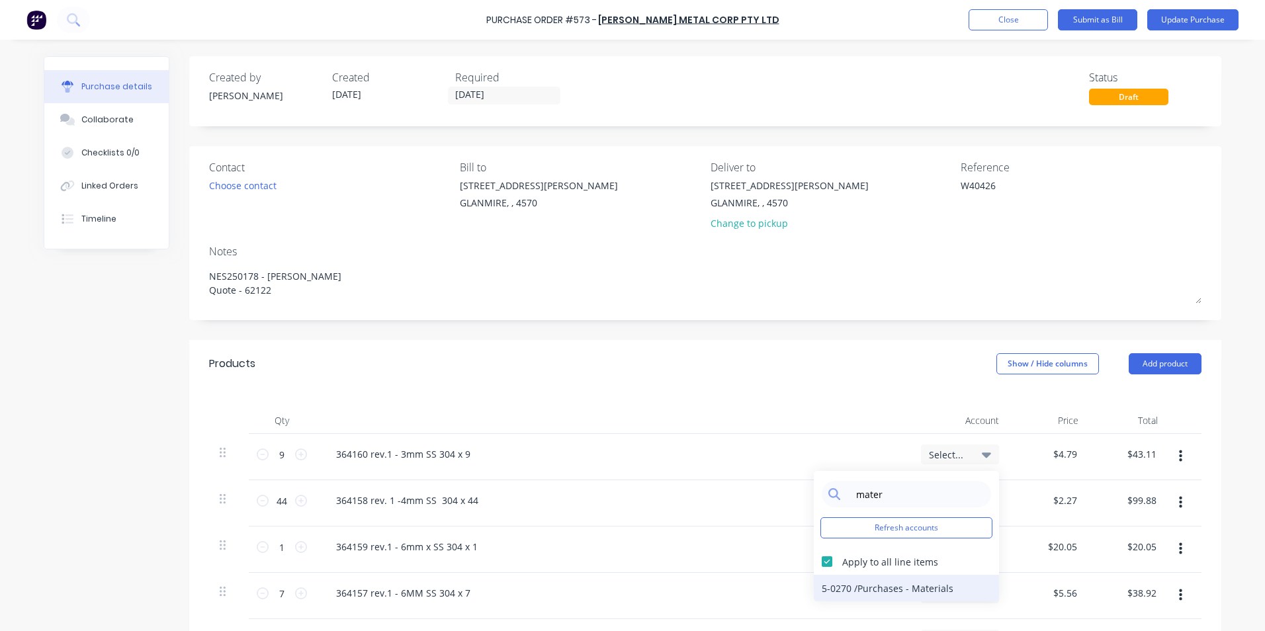
click at [833, 587] on div "5-0270 / Purchases - Materials" at bounding box center [906, 588] width 185 height 26
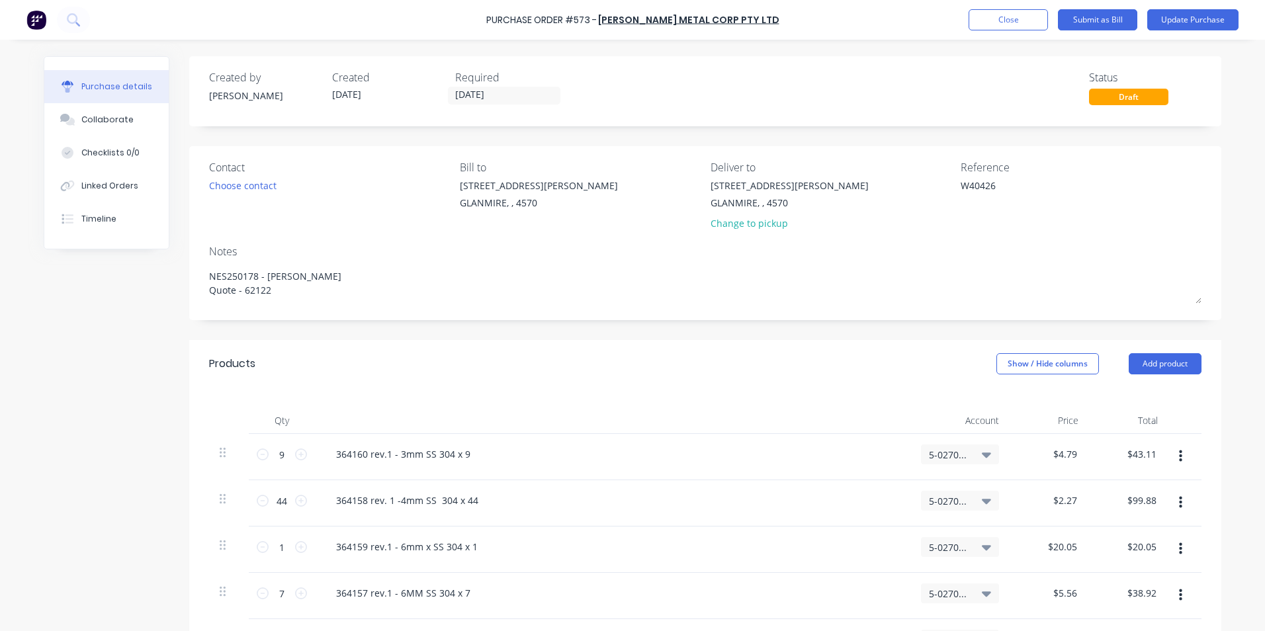
scroll to position [338, 0]
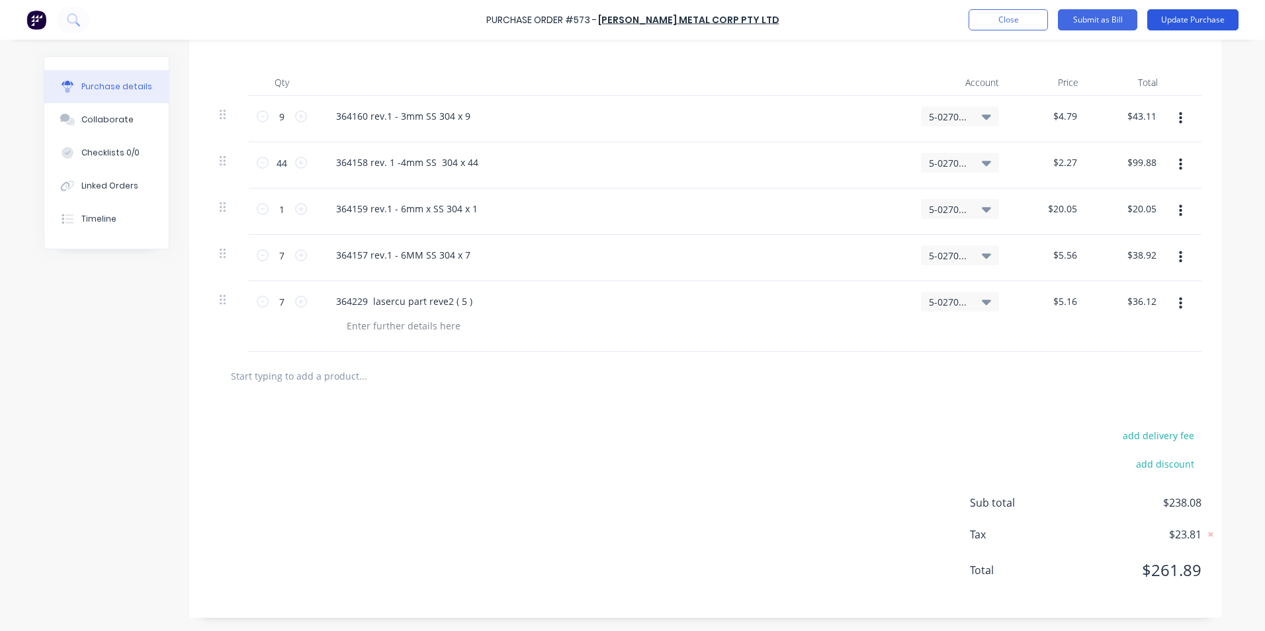
click at [1210, 21] on button "Update Purchase" at bounding box center [1193, 19] width 91 height 21
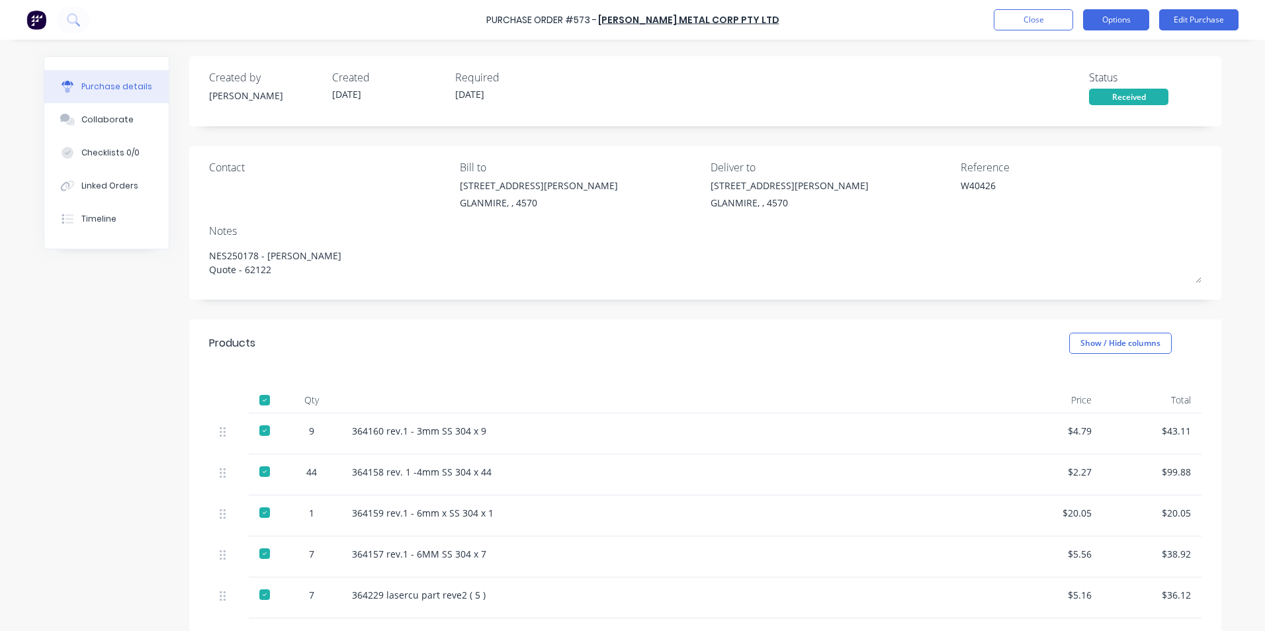
click at [1107, 23] on button "Options" at bounding box center [1116, 19] width 66 height 21
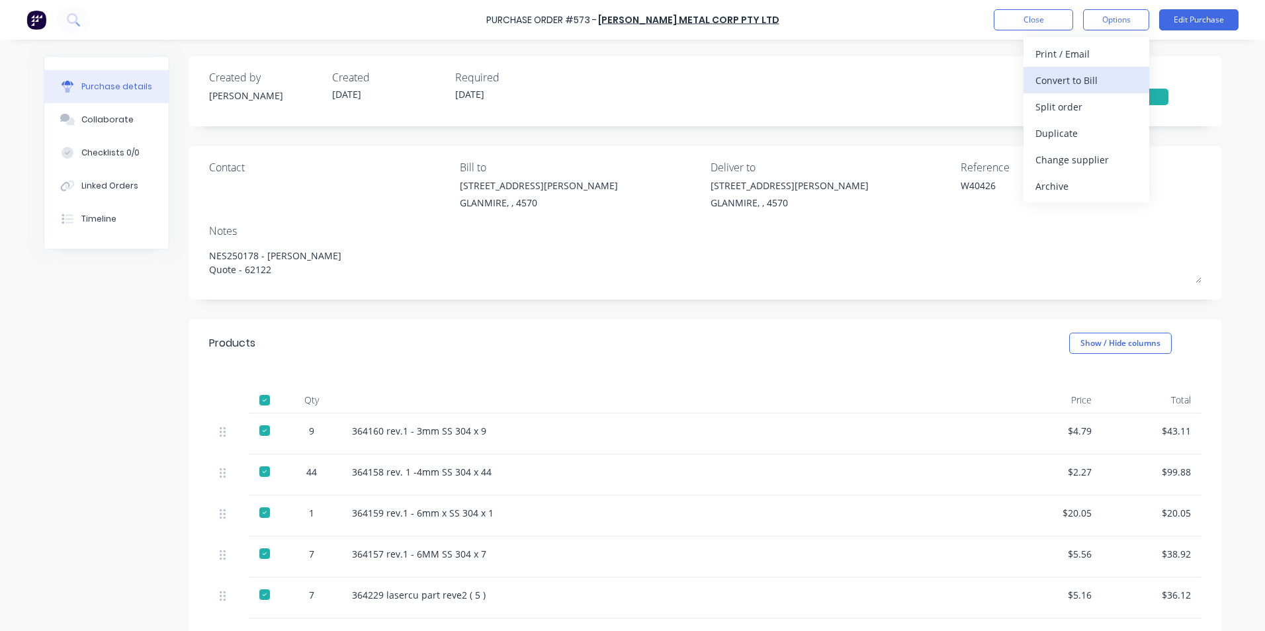
click at [1060, 79] on div "Convert to Bill" at bounding box center [1087, 80] width 102 height 19
type textarea "x"
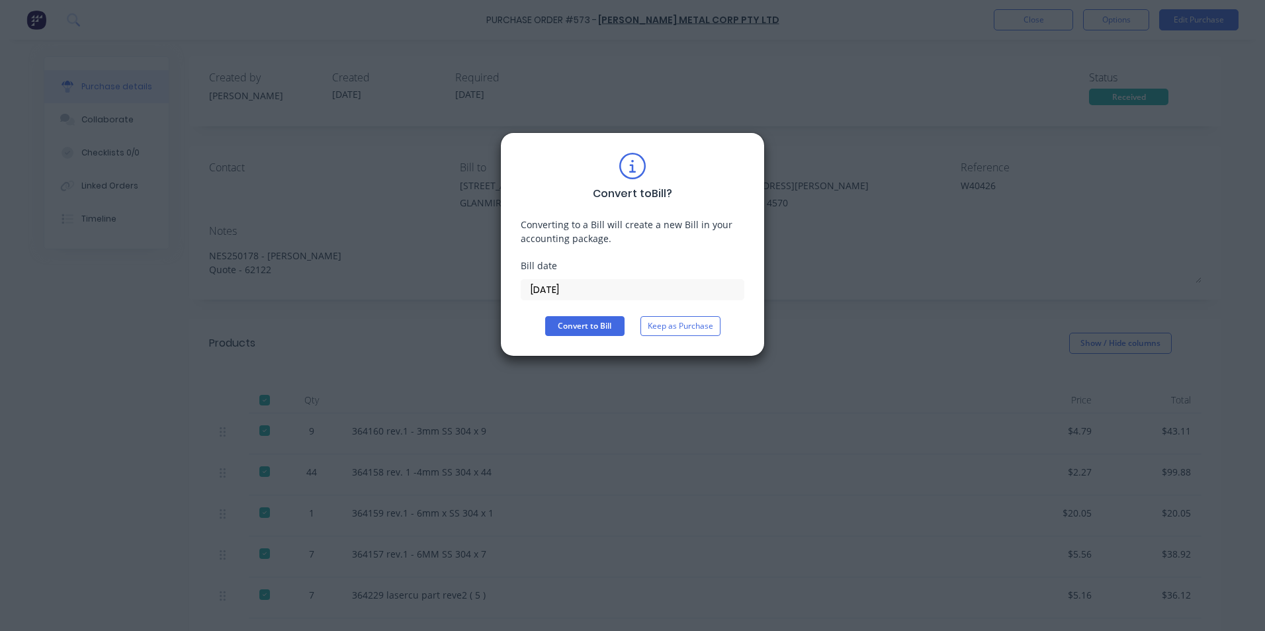
click at [639, 281] on input "[DATE]" at bounding box center [633, 290] width 222 height 20
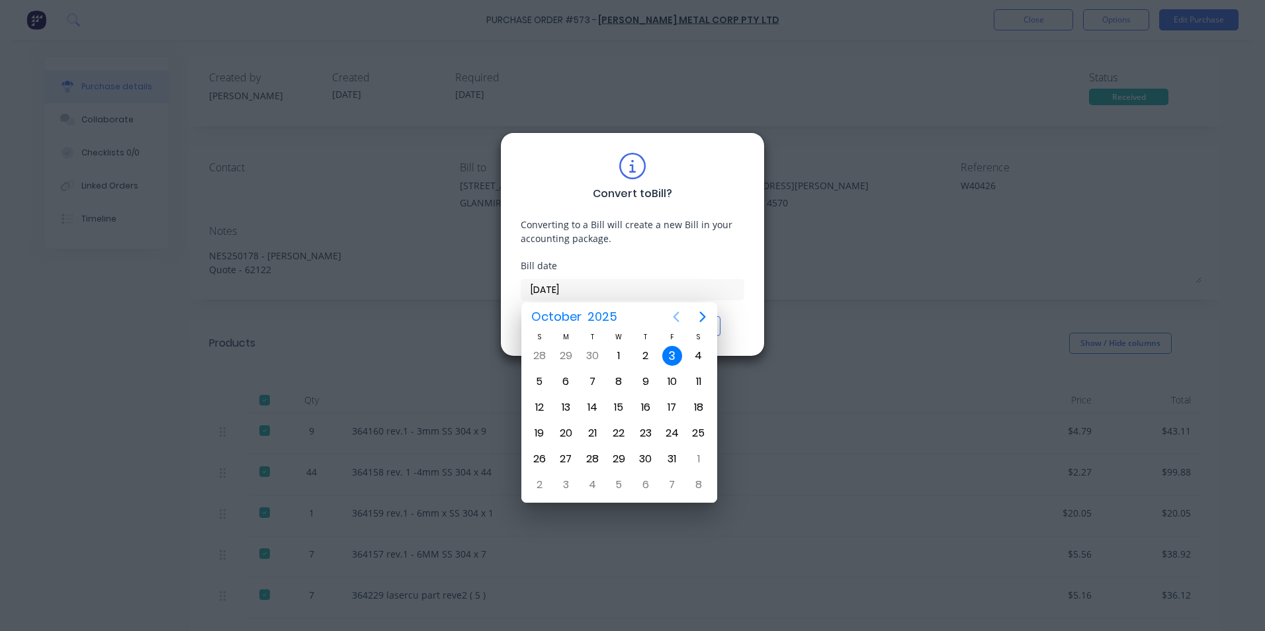
click at [686, 319] on button "Previous page" at bounding box center [676, 317] width 26 height 26
click at [674, 377] on div "12" at bounding box center [673, 382] width 20 height 20
type input "[DATE]"
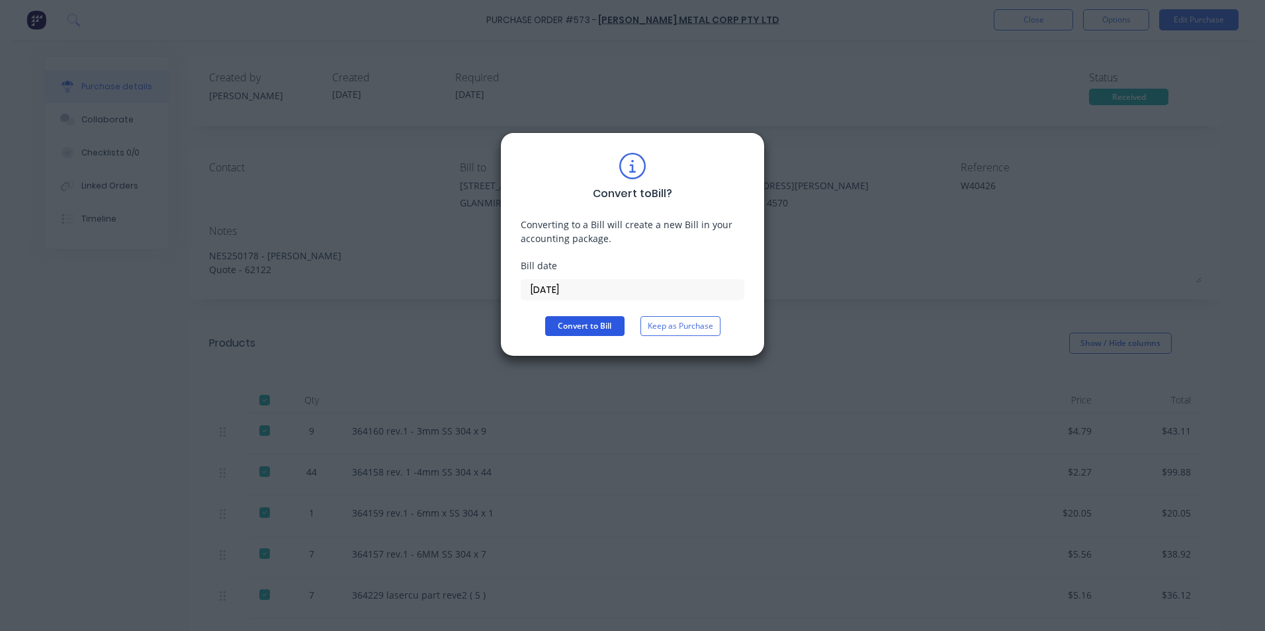
click at [564, 318] on button "Convert to Bill" at bounding box center [584, 326] width 79 height 20
type textarea "x"
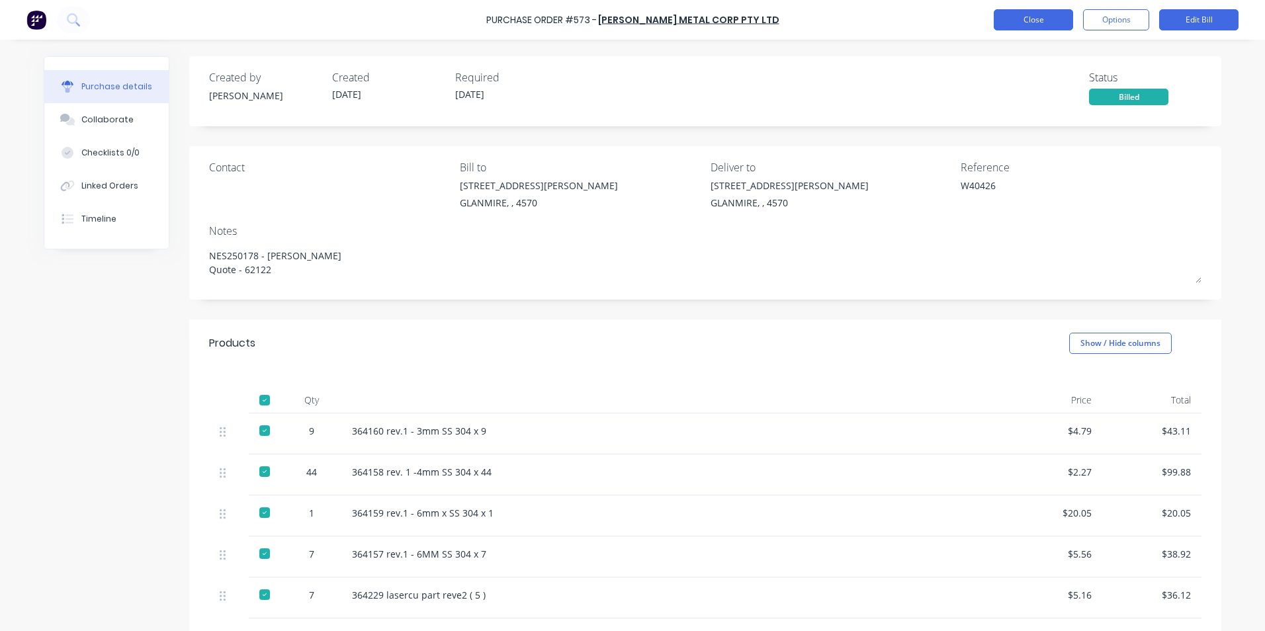
click at [1049, 24] on button "Close" at bounding box center [1033, 19] width 79 height 21
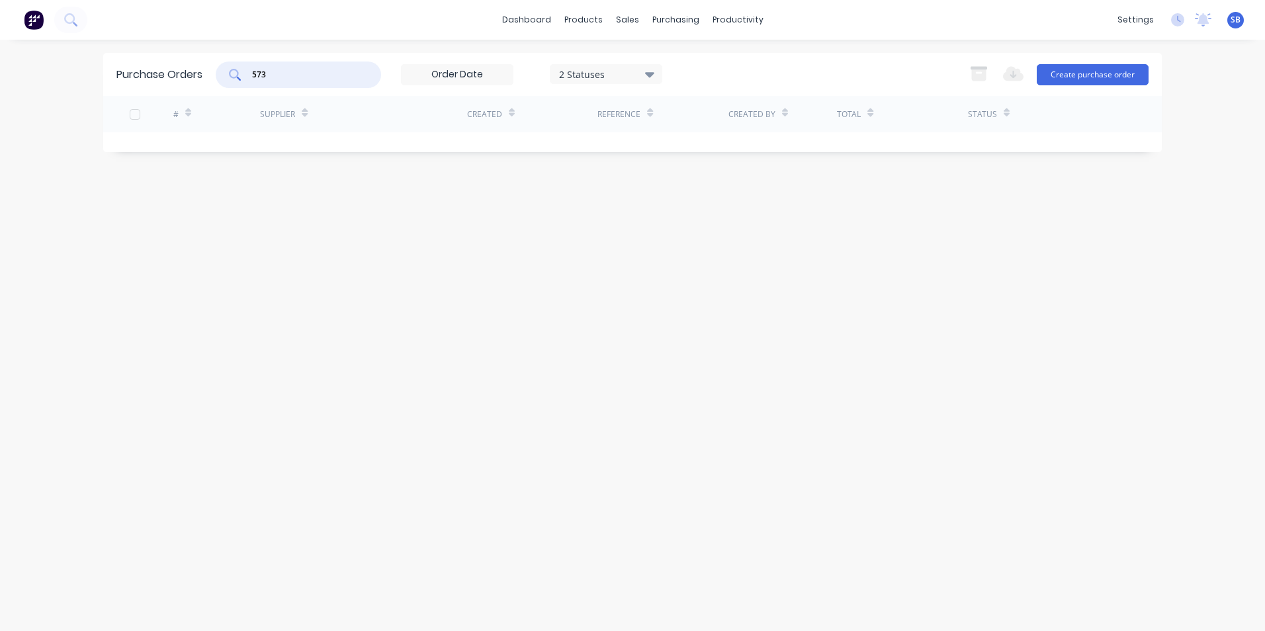
drag, startPoint x: 295, startPoint y: 70, endPoint x: 218, endPoint y: 56, distance: 78.0
click at [218, 56] on div "Purchase Orders 573 2 Statuses 2 Statuses Export to Excel (XLSX) Create purchas…" at bounding box center [632, 74] width 1059 height 43
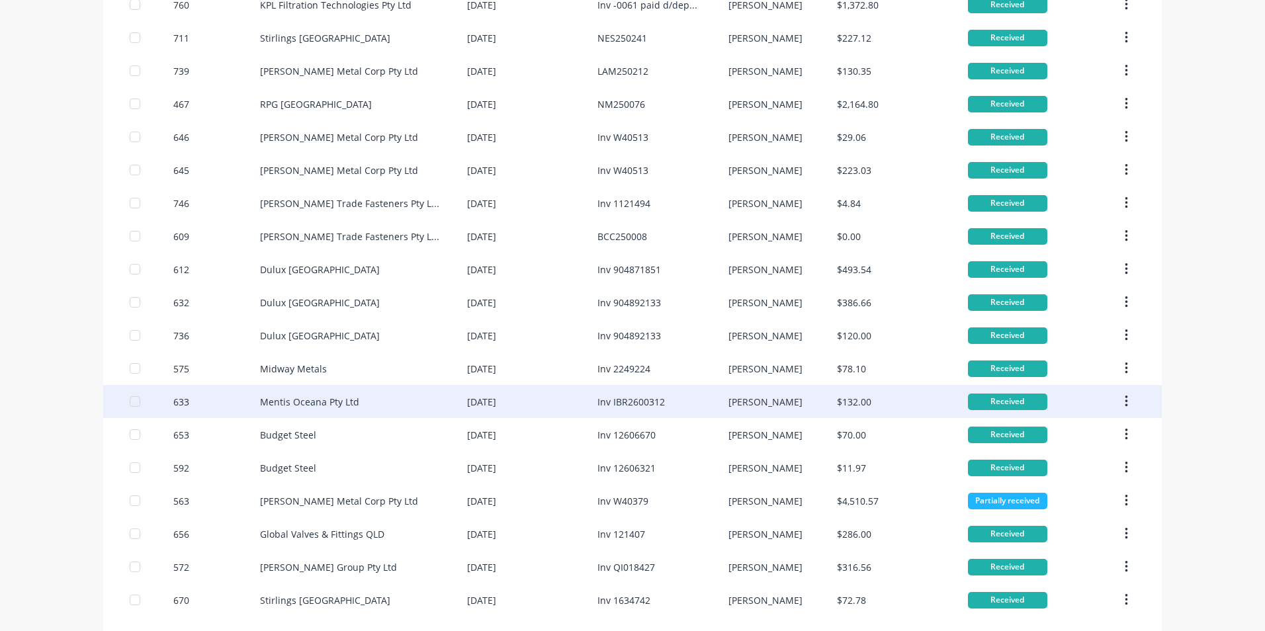
scroll to position [738, 0]
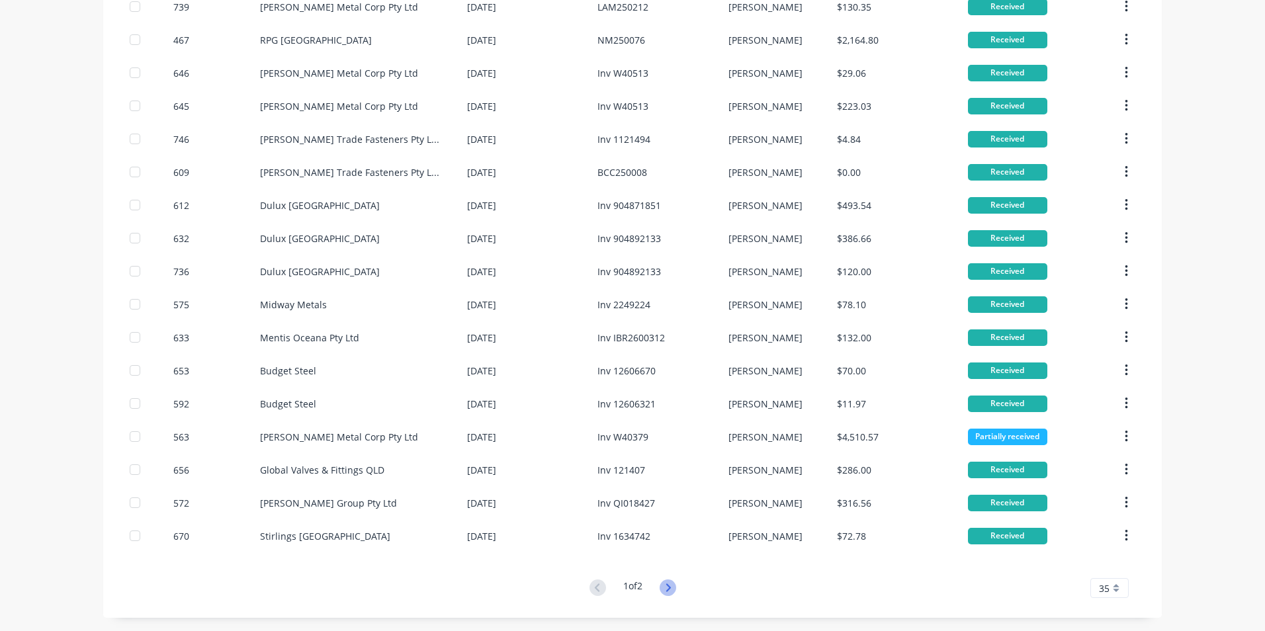
click at [662, 584] on icon at bounding box center [668, 588] width 17 height 17
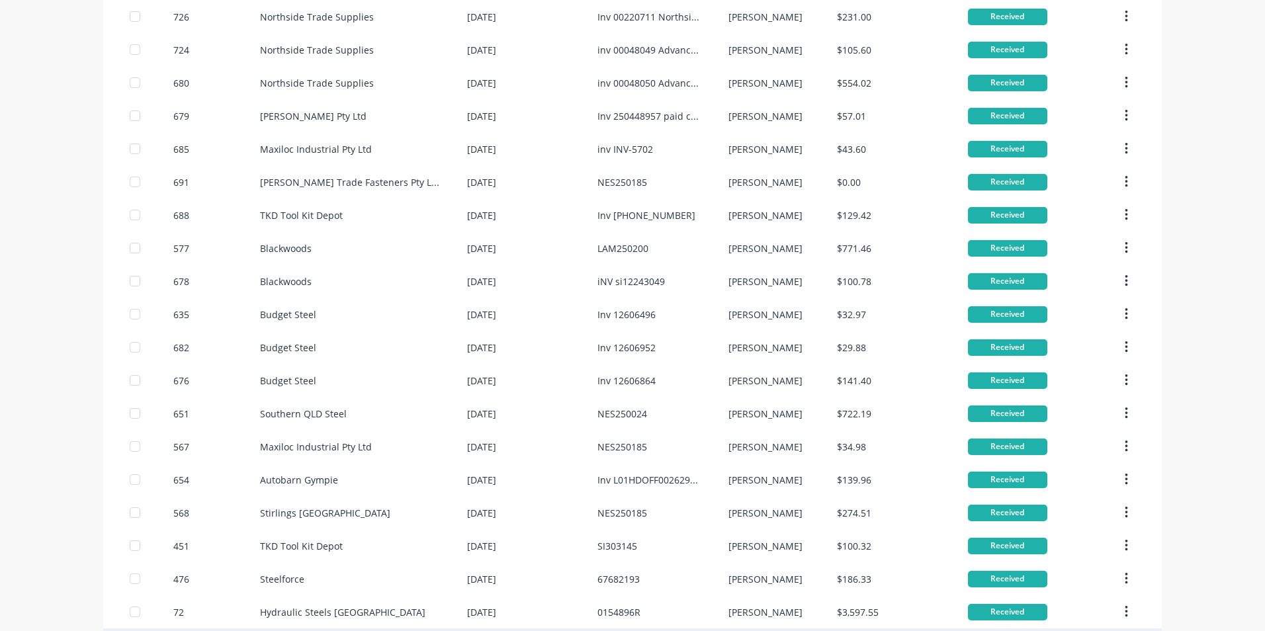
scroll to position [573, 0]
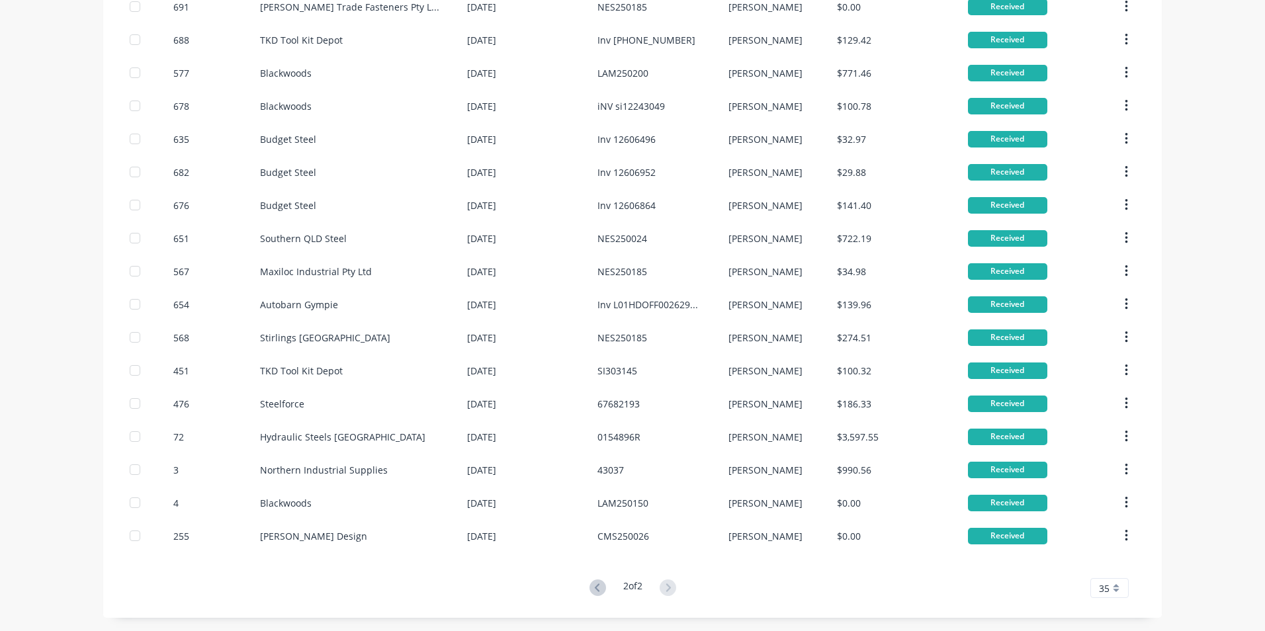
click at [1108, 583] on div "35" at bounding box center [1110, 588] width 38 height 20
click at [1109, 544] on div "30" at bounding box center [1109, 542] width 37 height 23
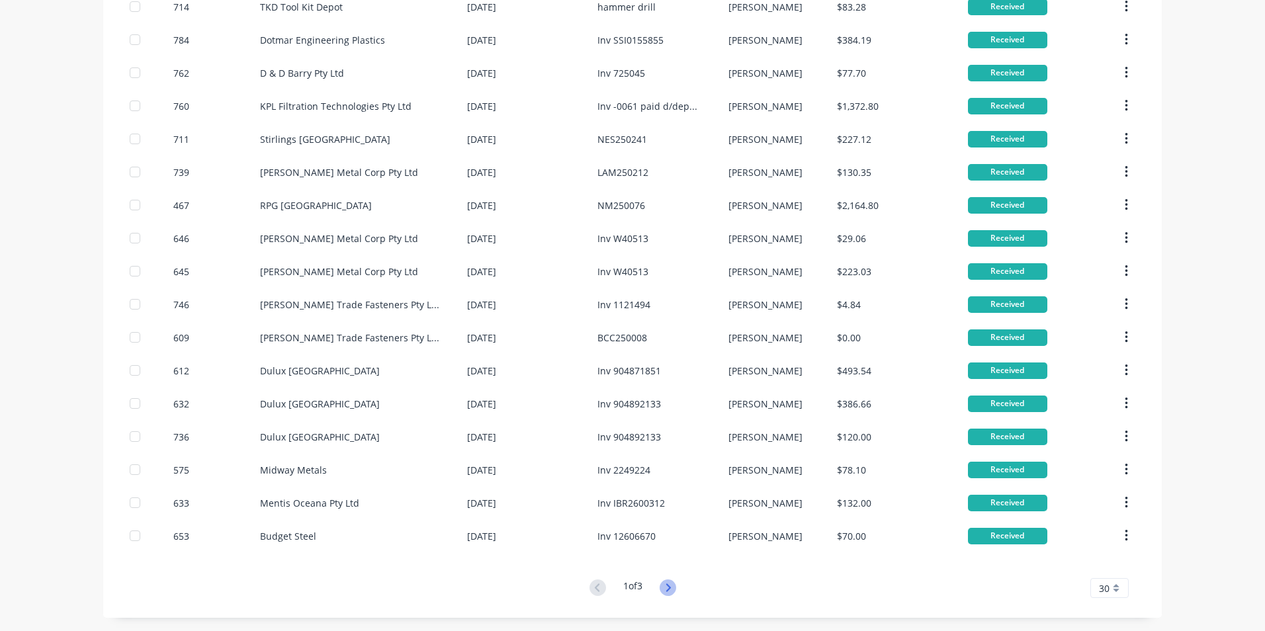
click at [667, 586] on icon at bounding box center [668, 588] width 5 height 8
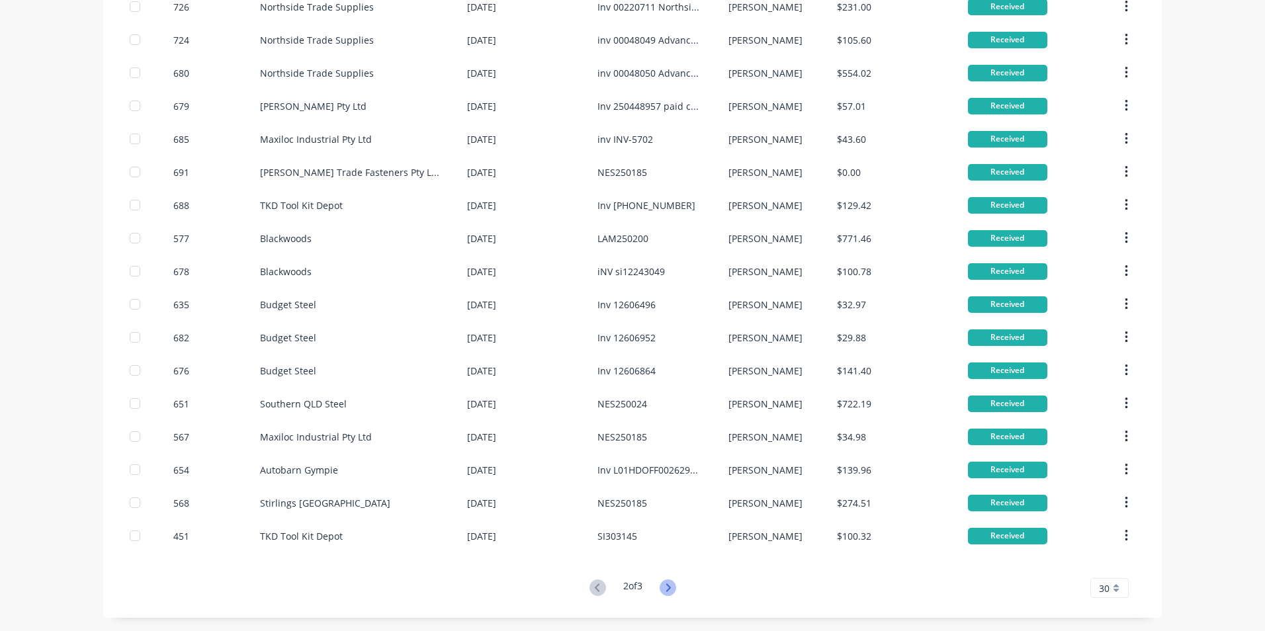
click at [667, 590] on icon at bounding box center [668, 588] width 17 height 17
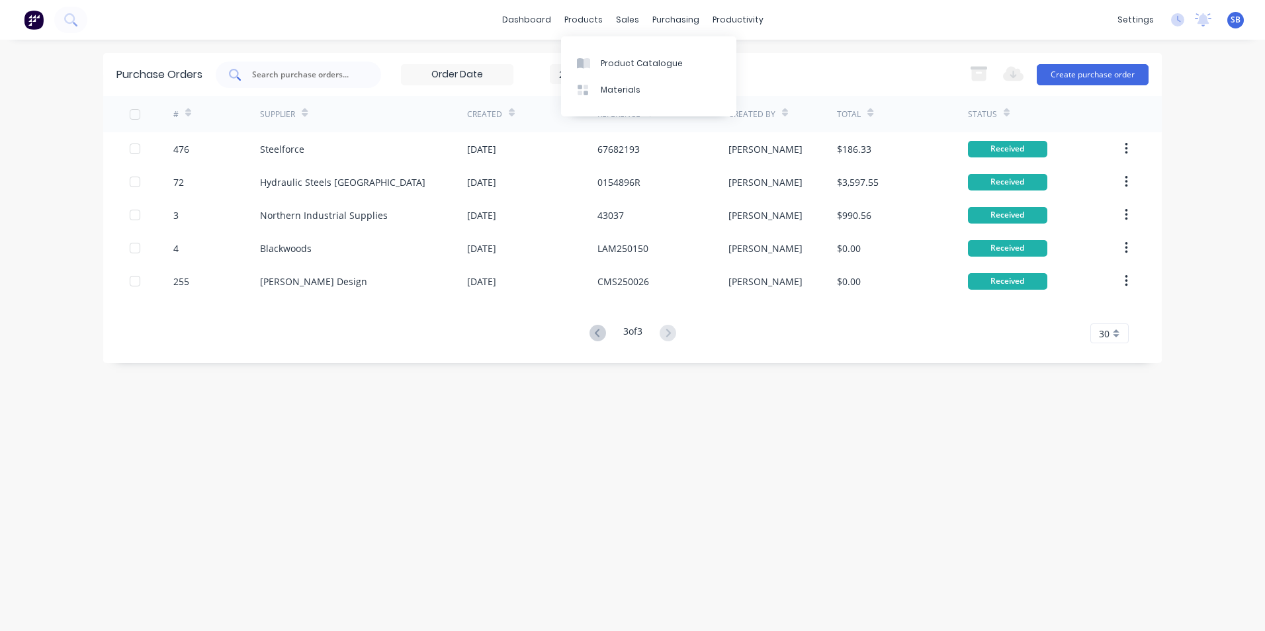
click at [312, 77] on input "text" at bounding box center [306, 74] width 110 height 13
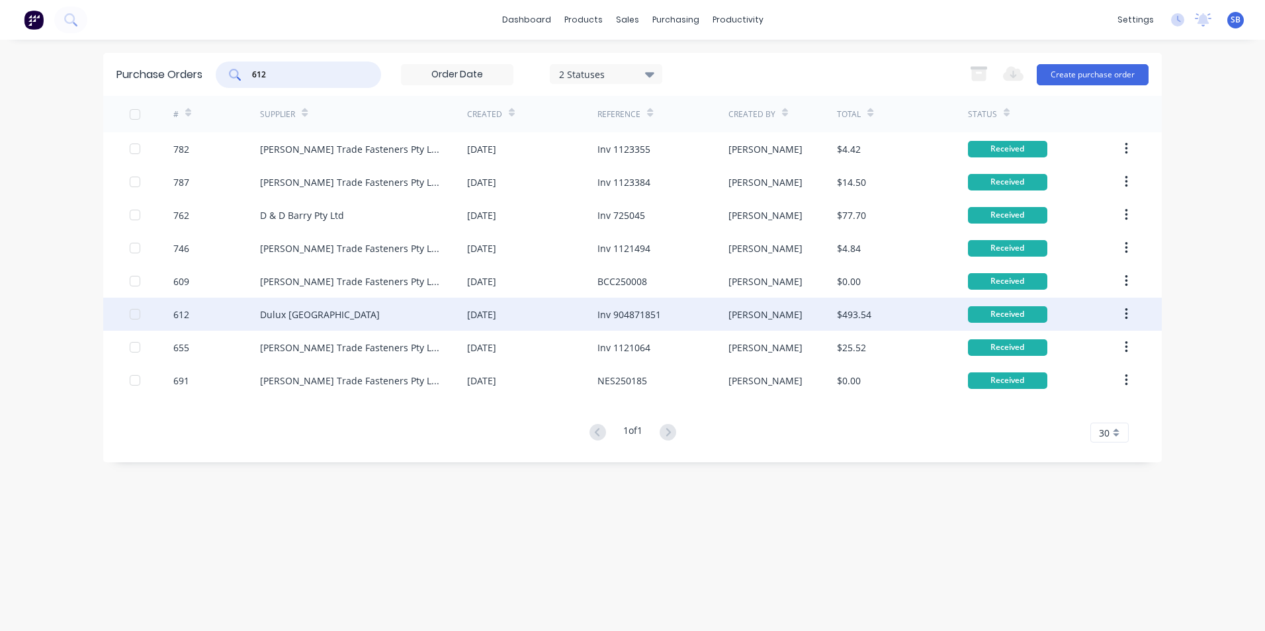
type input "612"
click at [716, 316] on div "Inv 904871851" at bounding box center [663, 314] width 130 height 33
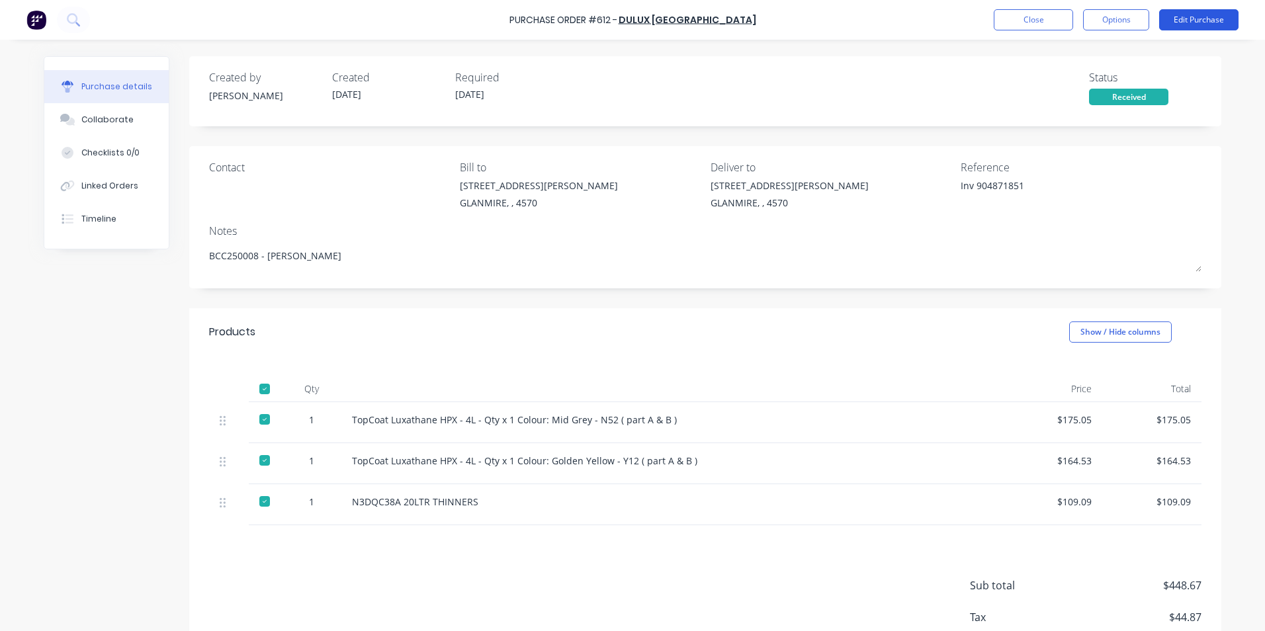
click at [1185, 15] on button "Edit Purchase" at bounding box center [1199, 19] width 79 height 21
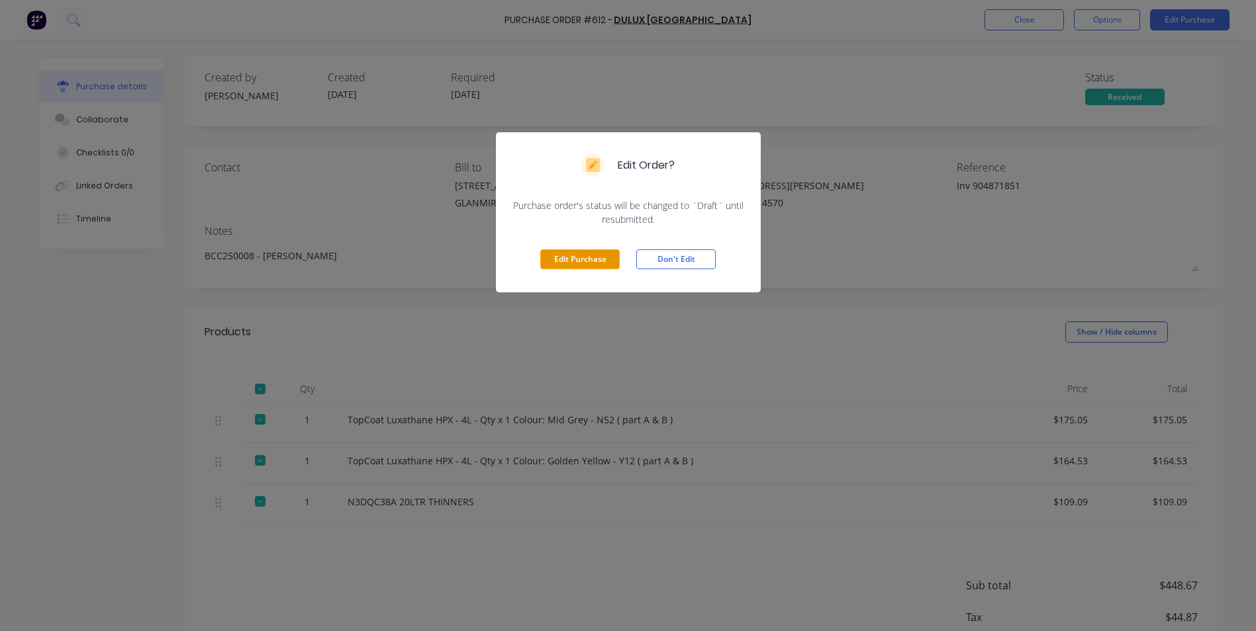
click at [570, 253] on button "Edit Purchase" at bounding box center [579, 260] width 79 height 20
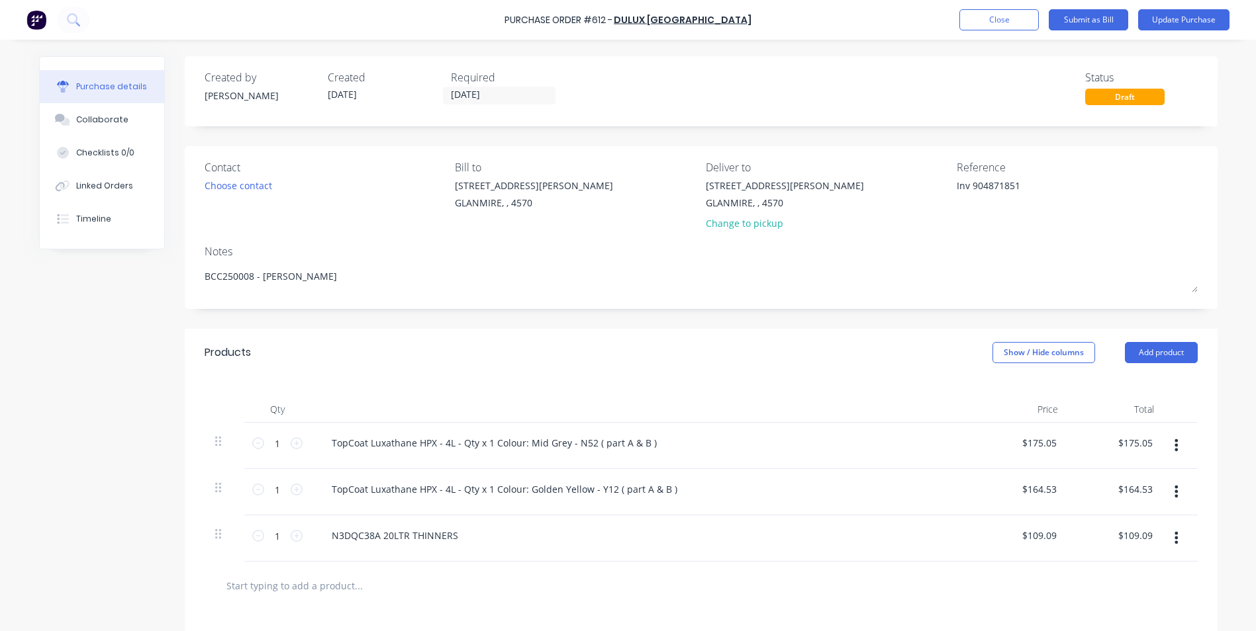
type textarea "x"
drag, startPoint x: 972, startPoint y: 184, endPoint x: 856, endPoint y: 168, distance: 116.9
click at [856, 168] on div "Contact Choose contact [PERSON_NAME] to [STREET_ADDRESS][PERSON_NAME] Deliver t…" at bounding box center [705, 198] width 993 height 77
type textarea "904871851"
type textarea "x"
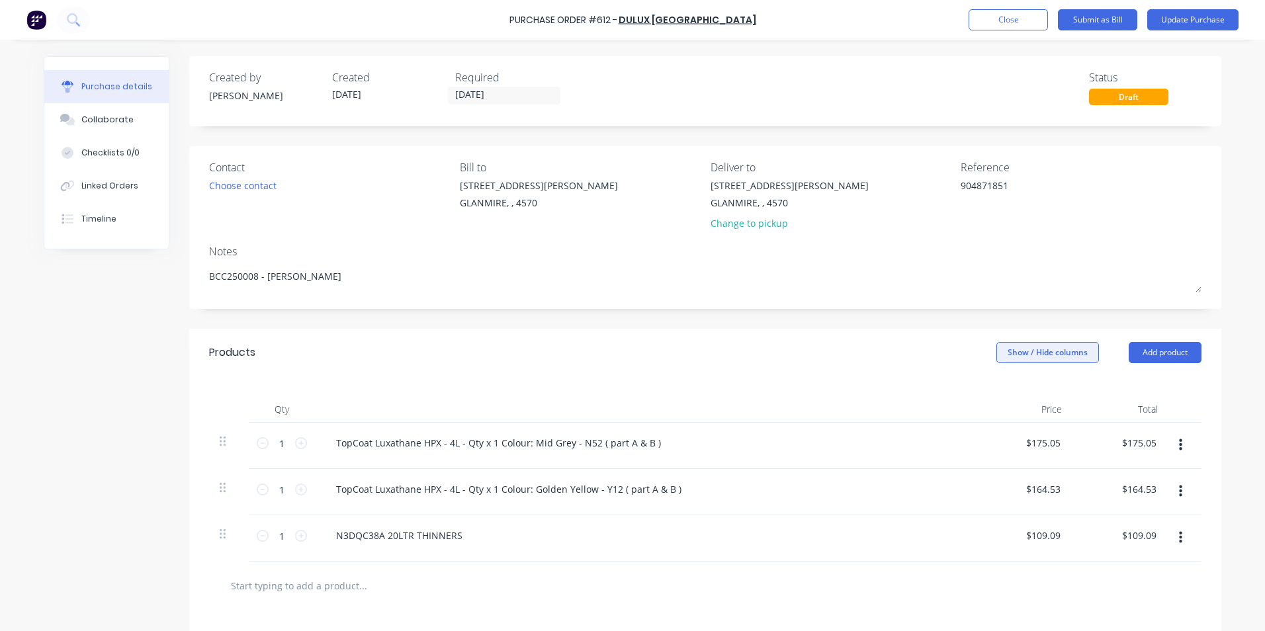
type textarea "904871851"
click at [1060, 344] on button "Show / Hide columns" at bounding box center [1048, 352] width 103 height 21
click at [1007, 398] on span at bounding box center [1001, 396] width 11 height 11
click at [996, 391] on input "Account" at bounding box center [996, 391] width 0 height 0
click at [949, 447] on span "Select..." at bounding box center [949, 444] width 40 height 14
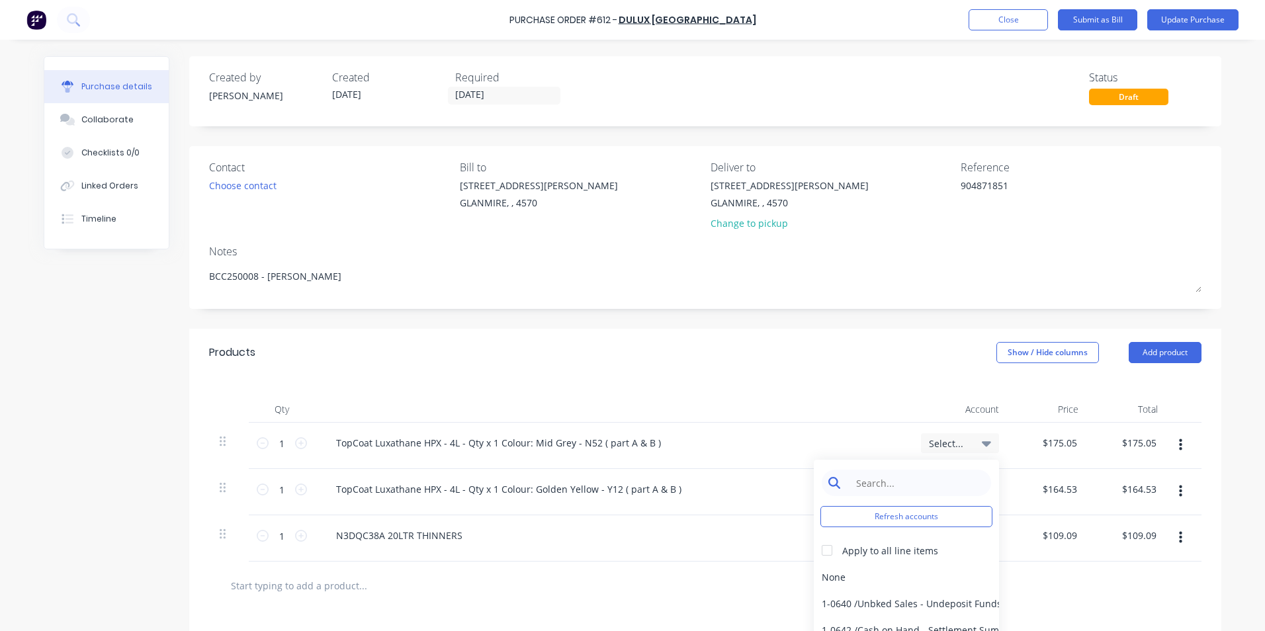
type textarea "x"
click at [929, 488] on input at bounding box center [917, 483] width 136 height 26
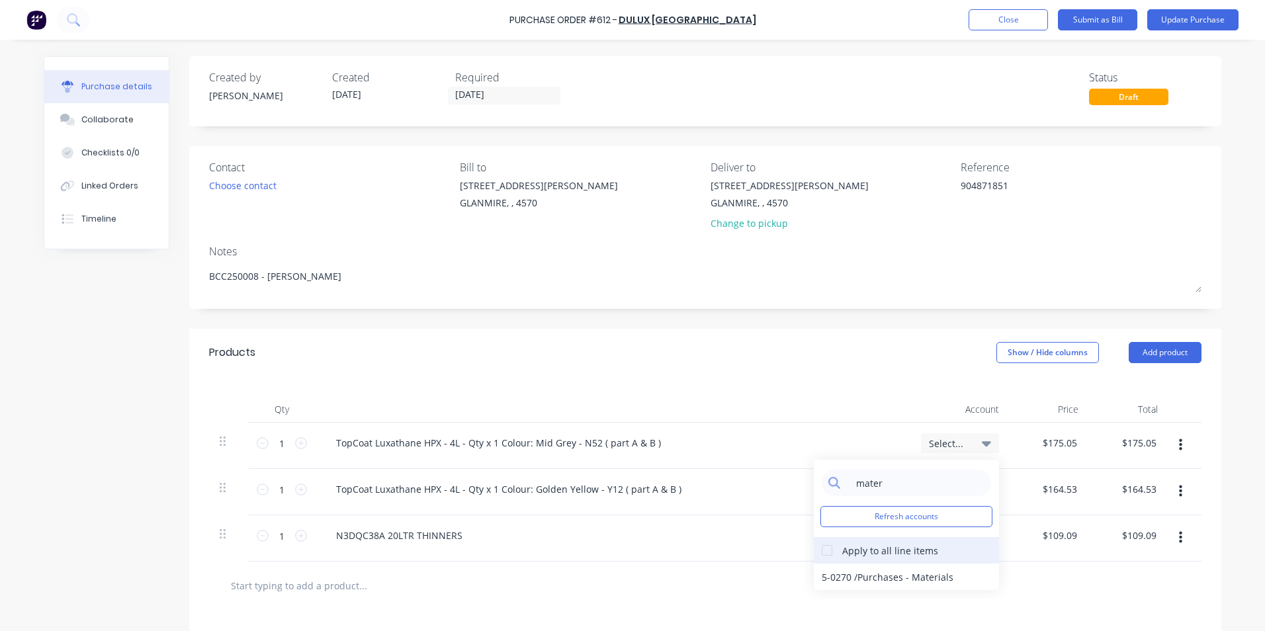
type input "mater"
click at [830, 554] on div at bounding box center [827, 550] width 26 height 26
click at [840, 575] on div "5-0270 / Purchases - Materials" at bounding box center [906, 577] width 185 height 26
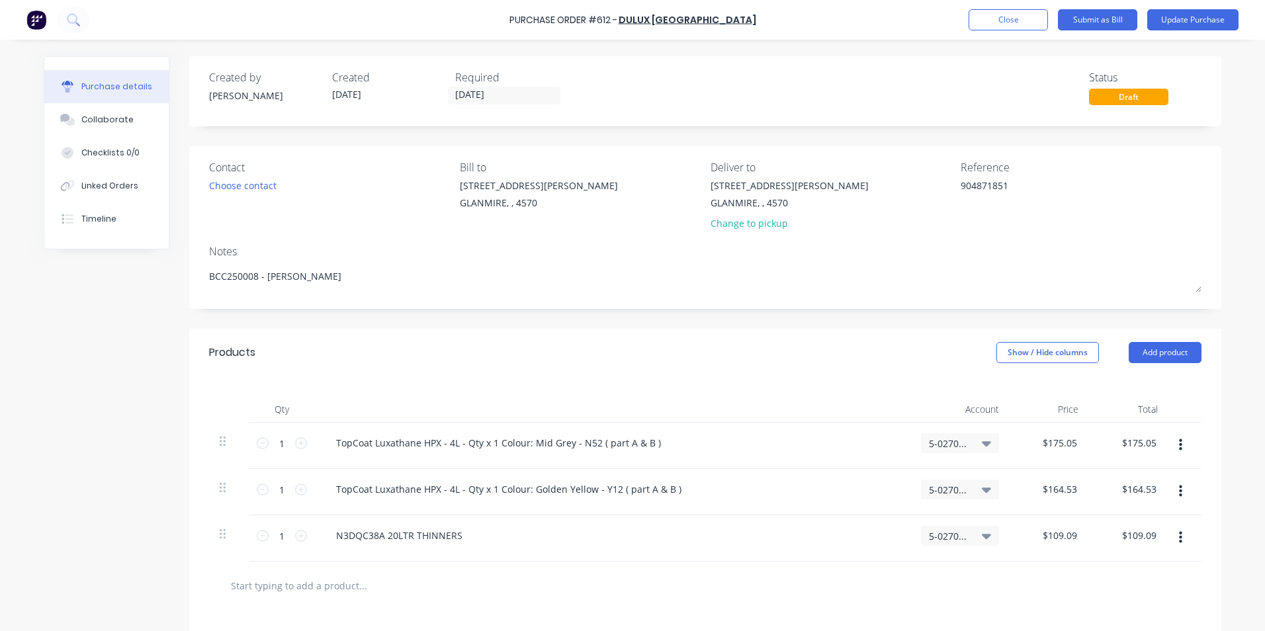
scroll to position [210, 0]
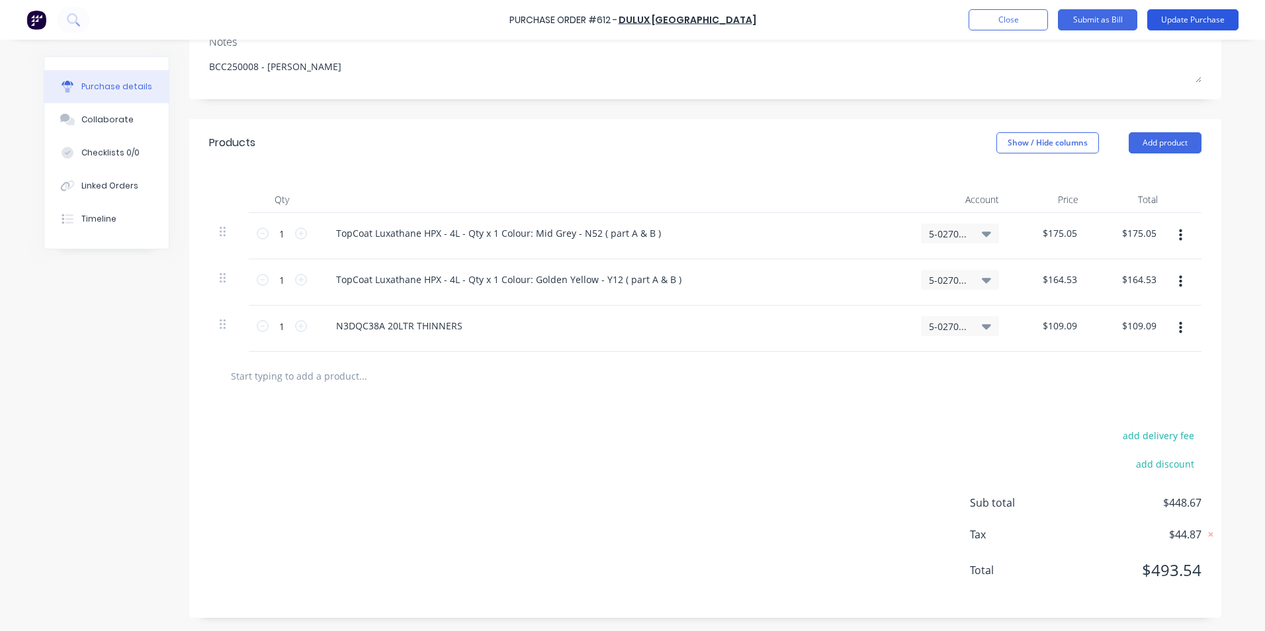
click at [1181, 13] on button "Update Purchase" at bounding box center [1193, 19] width 91 height 21
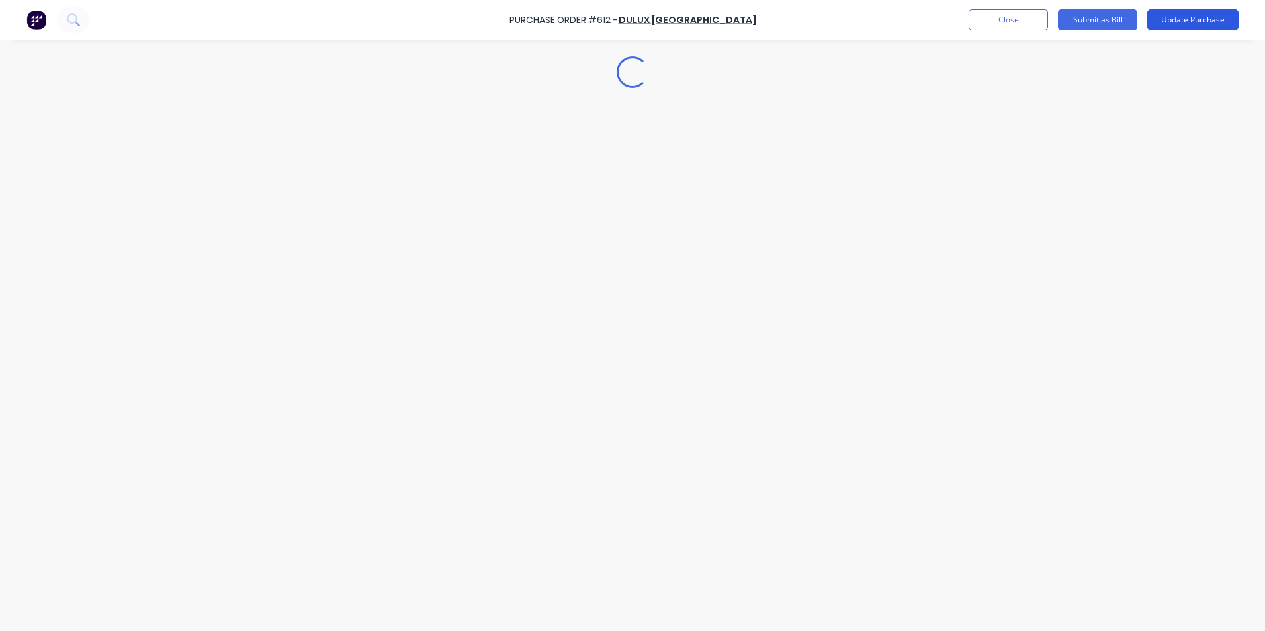
scroll to position [0, 0]
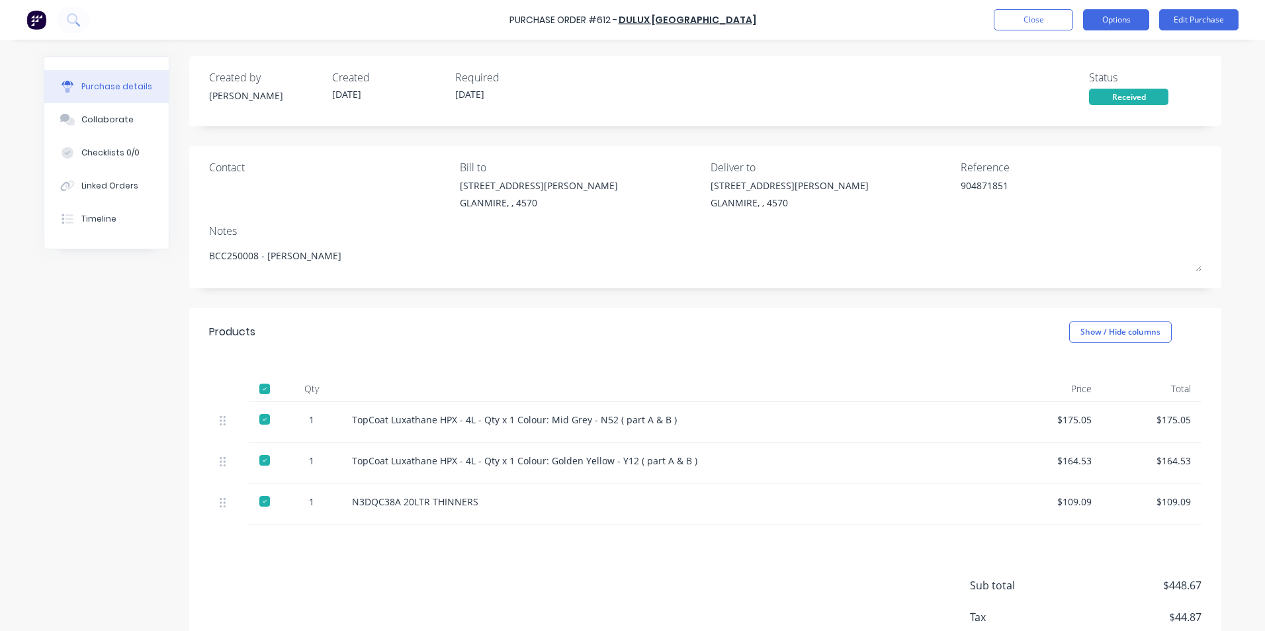
click at [1095, 21] on button "Options" at bounding box center [1116, 19] width 66 height 21
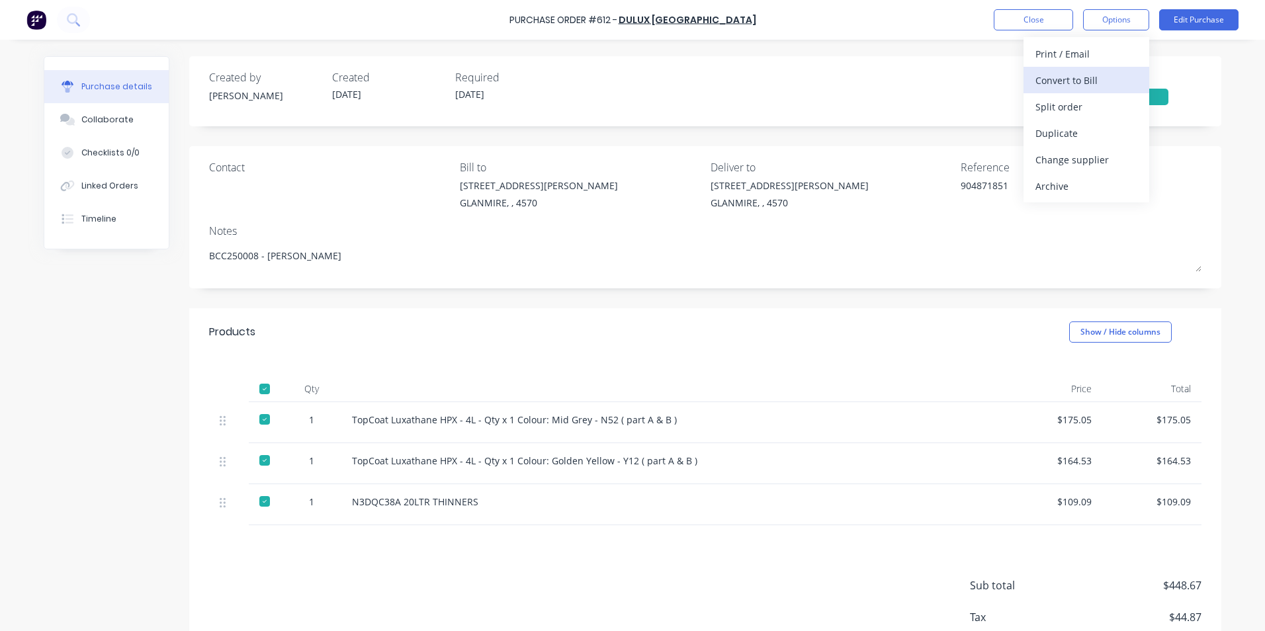
click at [1048, 77] on div "Convert to Bill" at bounding box center [1087, 80] width 102 height 19
type textarea "x"
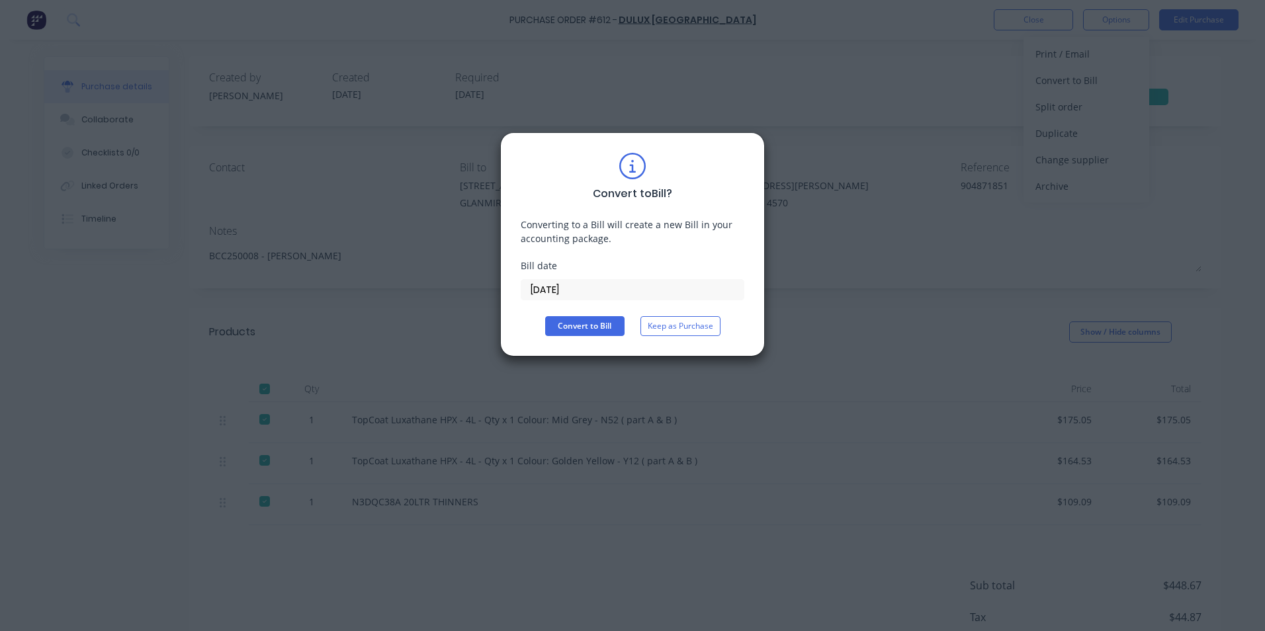
click at [581, 294] on input "[DATE]" at bounding box center [633, 290] width 222 height 20
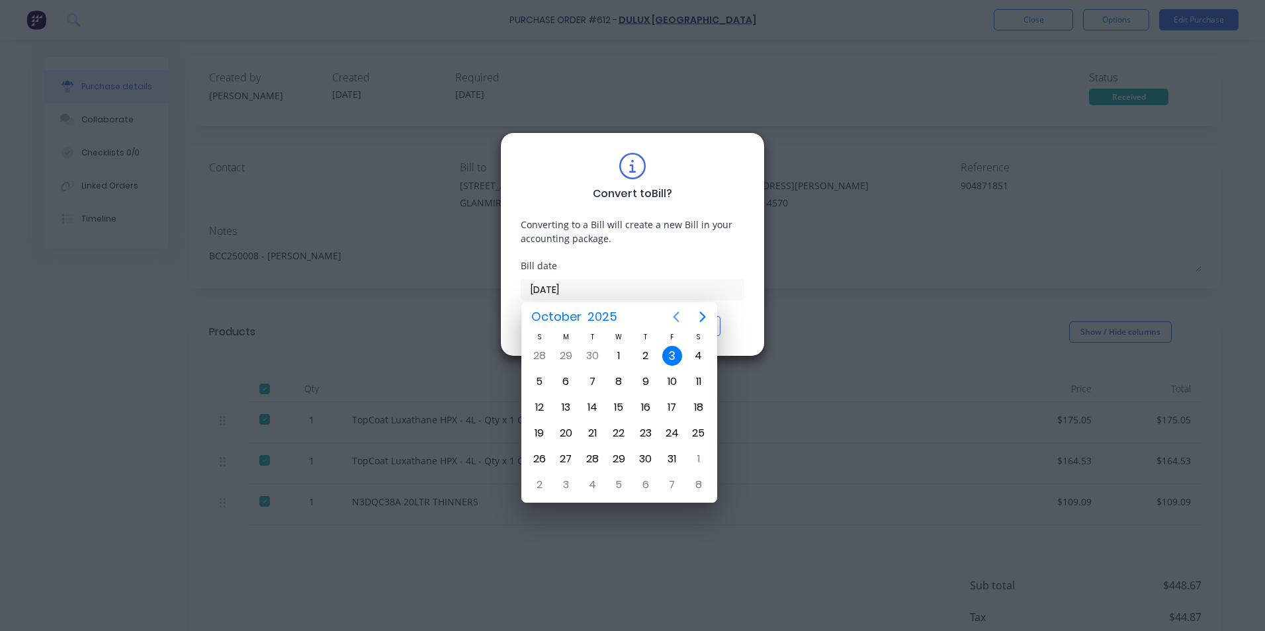
click at [673, 321] on icon "Previous page" at bounding box center [676, 317] width 16 height 16
click at [643, 383] on div "11" at bounding box center [646, 382] width 20 height 20
type input "[DATE]"
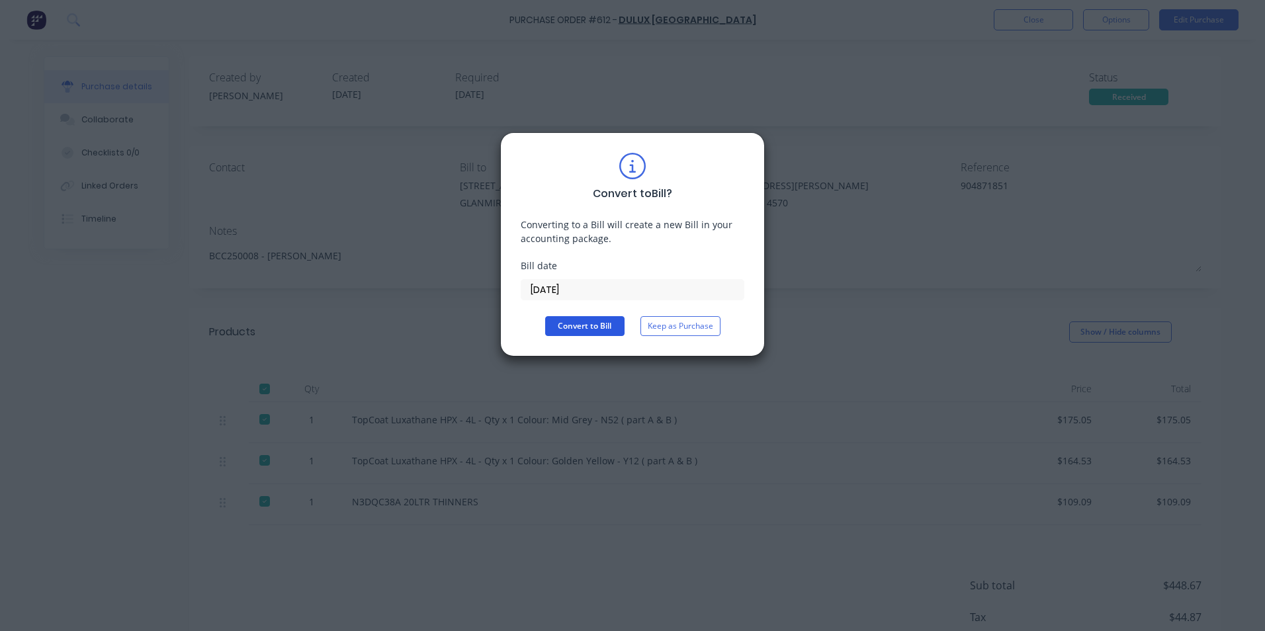
click at [594, 324] on button "Convert to Bill" at bounding box center [584, 326] width 79 height 20
type textarea "x"
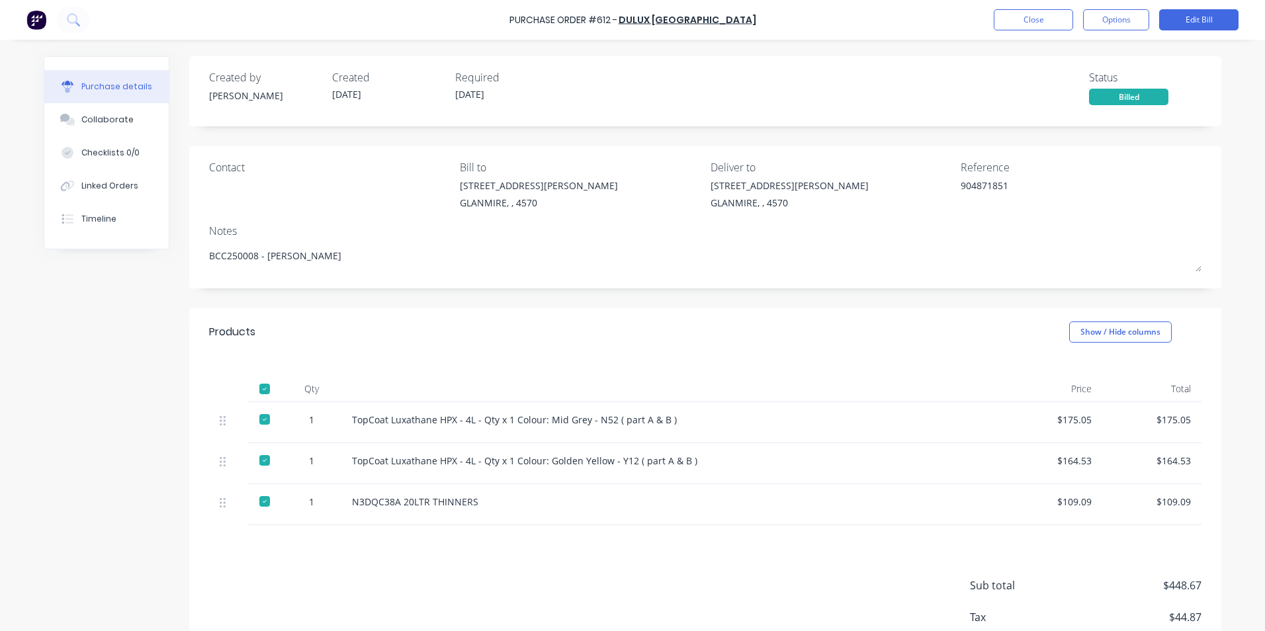
click at [1008, 31] on div "Purchase Order #612 - Dulux [GEOGRAPHIC_DATA] Close Options Edit Bill" at bounding box center [632, 20] width 1265 height 40
click at [1006, 18] on button "Close" at bounding box center [1033, 19] width 79 height 21
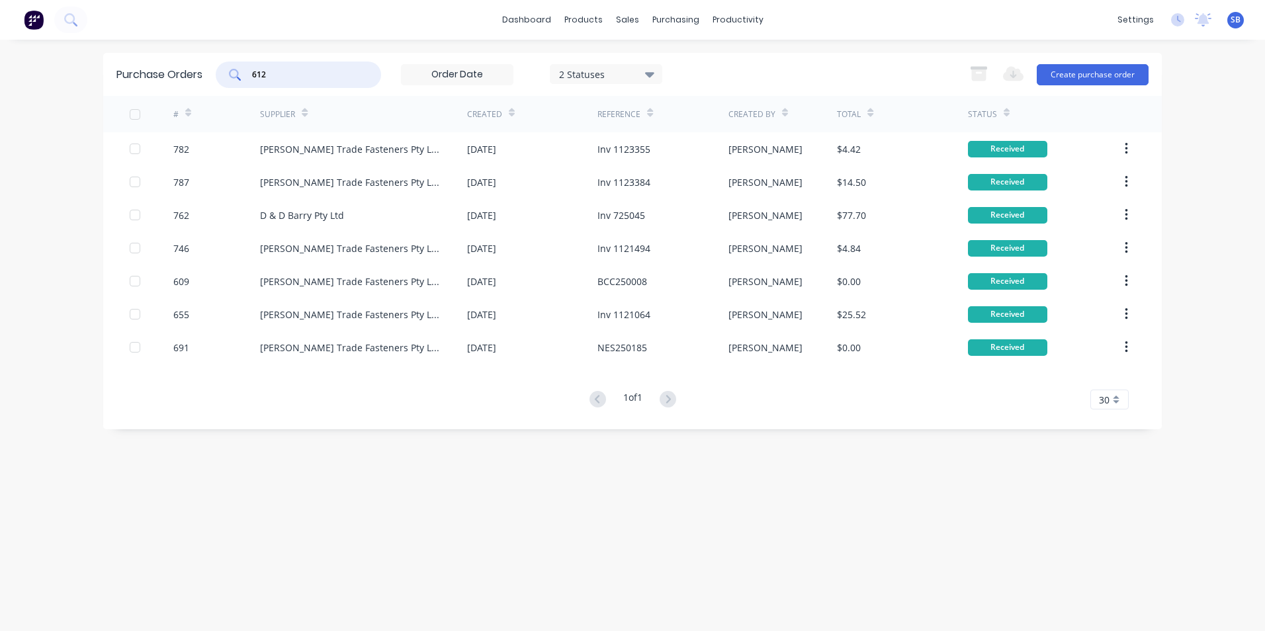
drag, startPoint x: 269, startPoint y: 75, endPoint x: 219, endPoint y: 63, distance: 51.0
click at [219, 63] on div "612 2 Statuses 2 Statuses" at bounding box center [439, 75] width 447 height 26
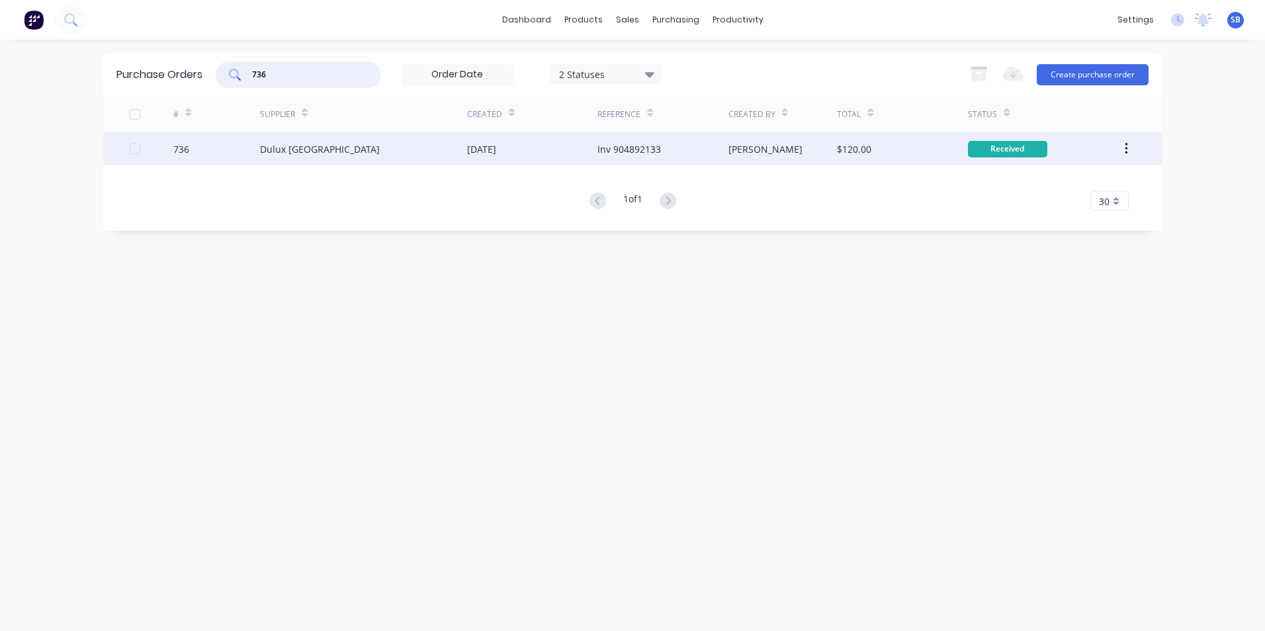
type input "736"
click at [839, 141] on div "$120.00" at bounding box center [902, 148] width 130 height 33
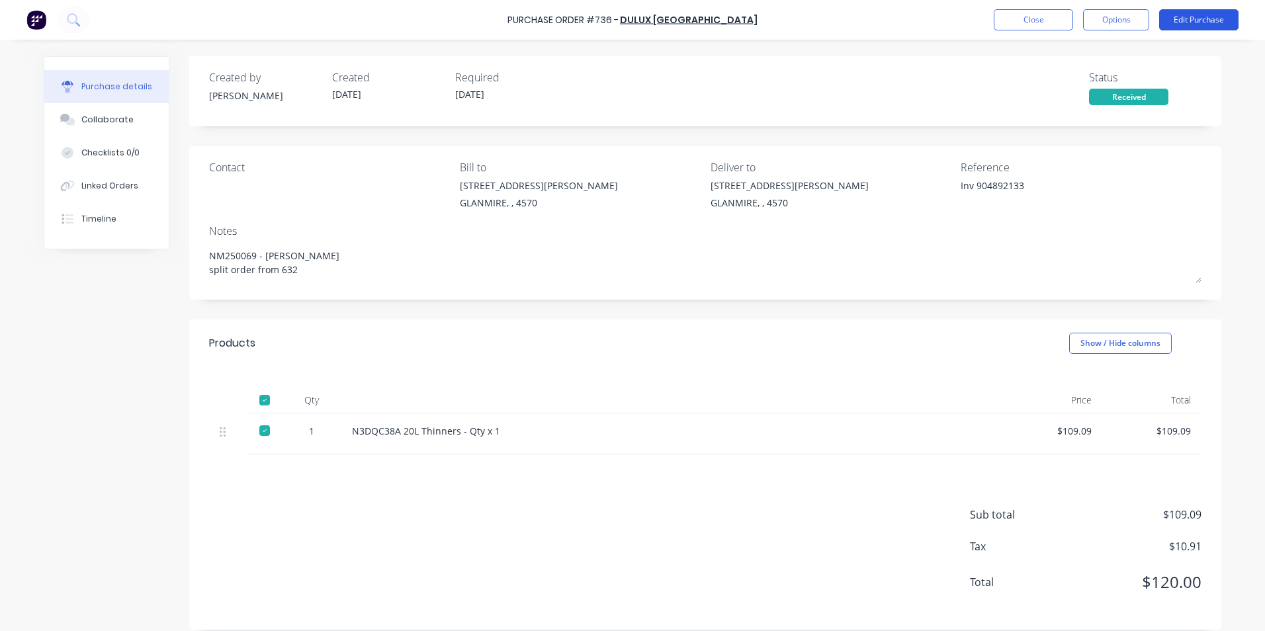
click at [1229, 21] on button "Edit Purchase" at bounding box center [1199, 19] width 79 height 21
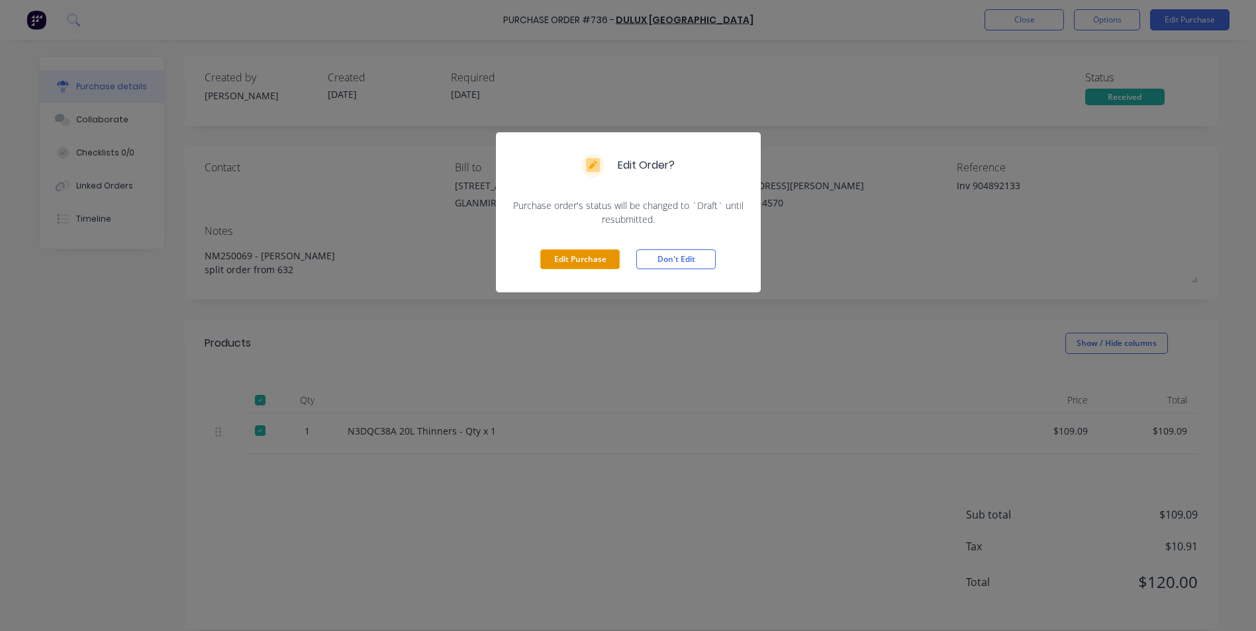
click at [582, 267] on button "Edit Purchase" at bounding box center [579, 260] width 79 height 20
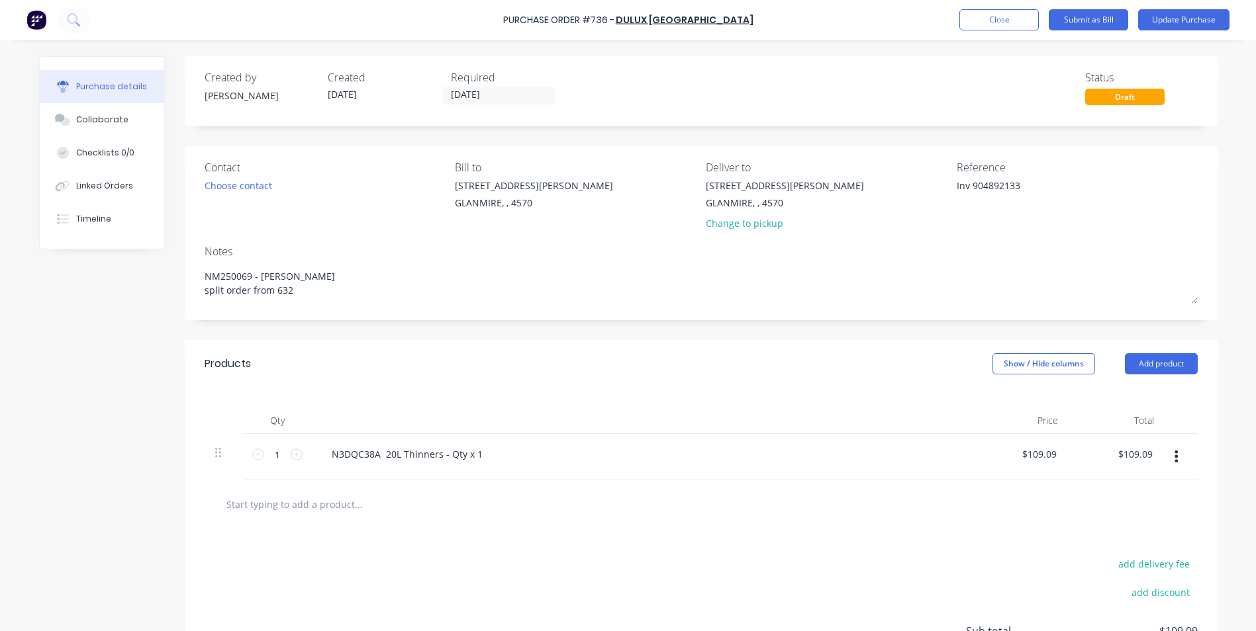
type textarea "x"
drag, startPoint x: 973, startPoint y: 185, endPoint x: 841, endPoint y: 163, distance: 133.6
click at [841, 163] on div "Contact Choose contact [PERSON_NAME] to [STREET_ADDRESS][PERSON_NAME] Deliver t…" at bounding box center [705, 198] width 993 height 77
type textarea "904892133"
type textarea "x"
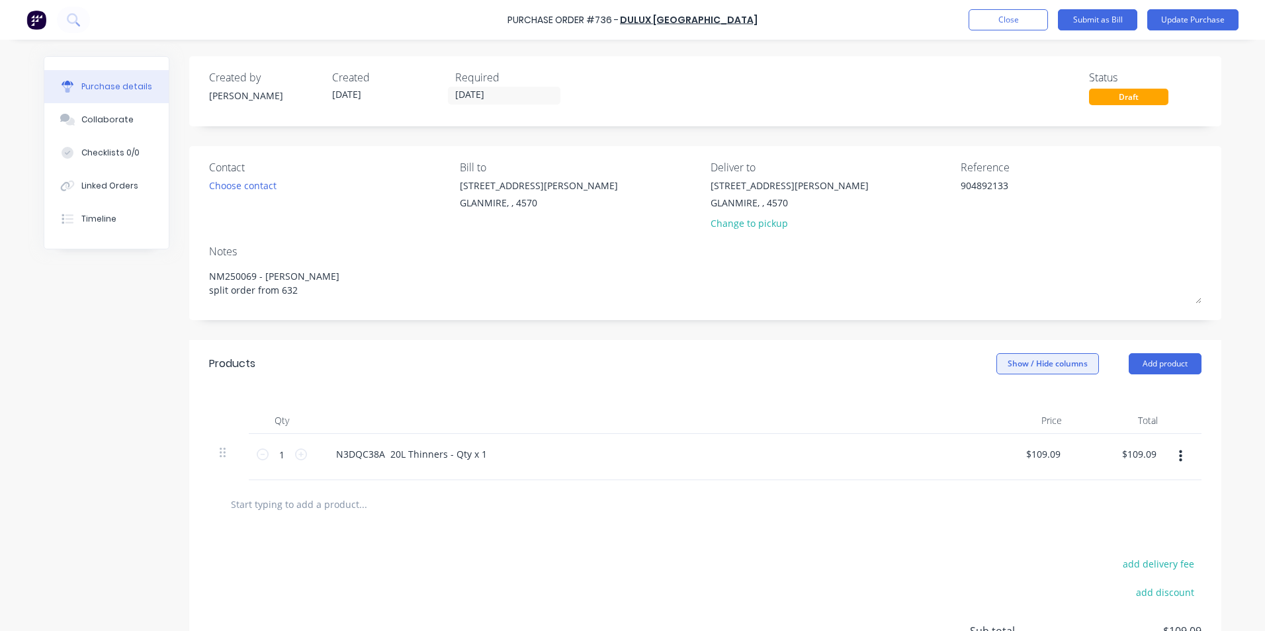
type textarea "904892133"
click at [1020, 361] on button "Show / Hide columns" at bounding box center [1048, 363] width 103 height 21
click at [1007, 411] on label "Account" at bounding box center [1007, 407] width 23 height 11
click at [996, 402] on input "Account" at bounding box center [996, 402] width 0 height 0
click at [958, 455] on span "Select..." at bounding box center [949, 455] width 40 height 14
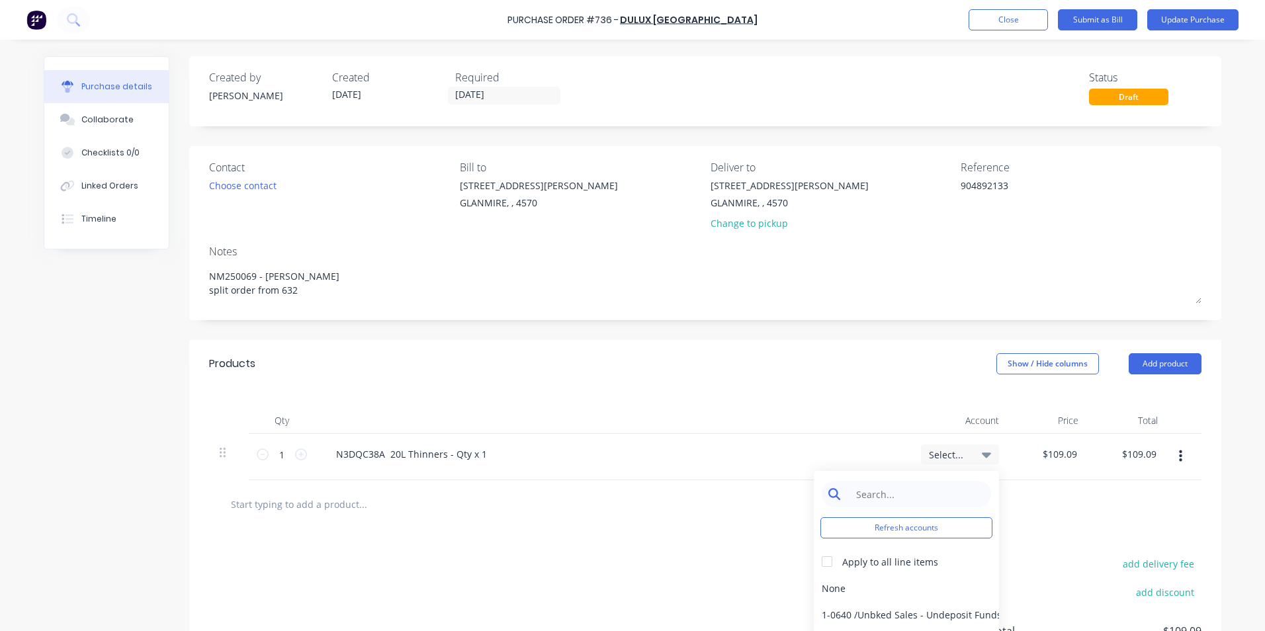
type textarea "x"
click at [905, 497] on input at bounding box center [917, 494] width 136 height 26
type input "mater"
click at [854, 594] on div "5-0270 / Purchases - Materials" at bounding box center [906, 588] width 185 height 26
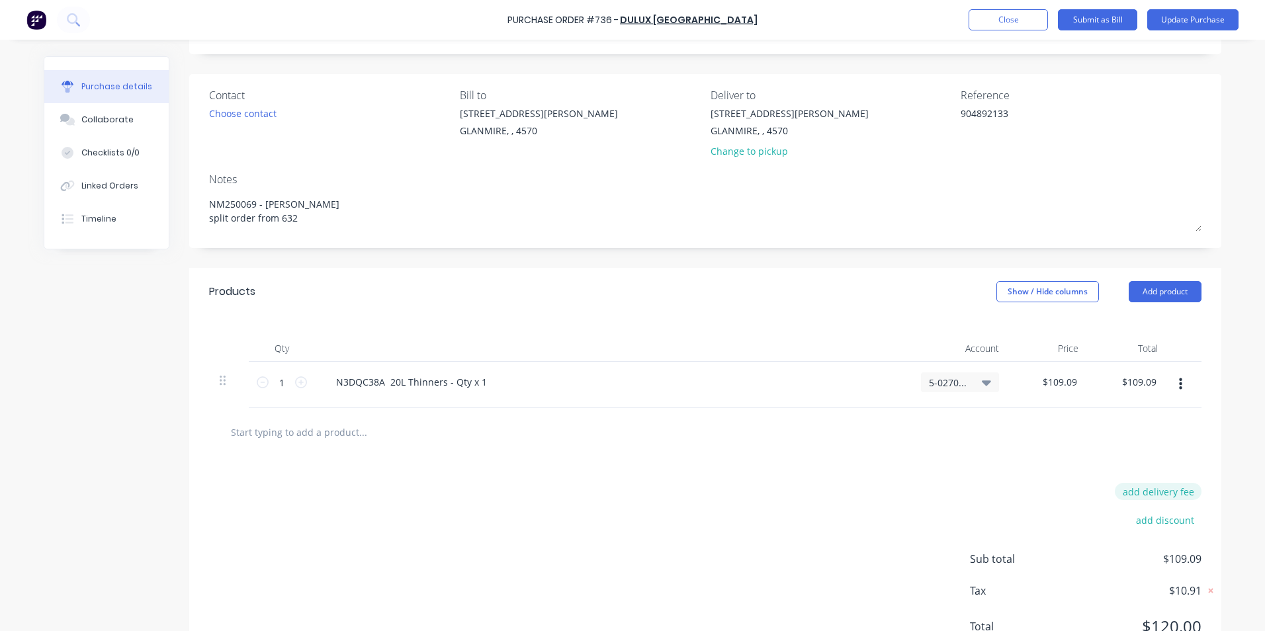
scroll to position [128, 0]
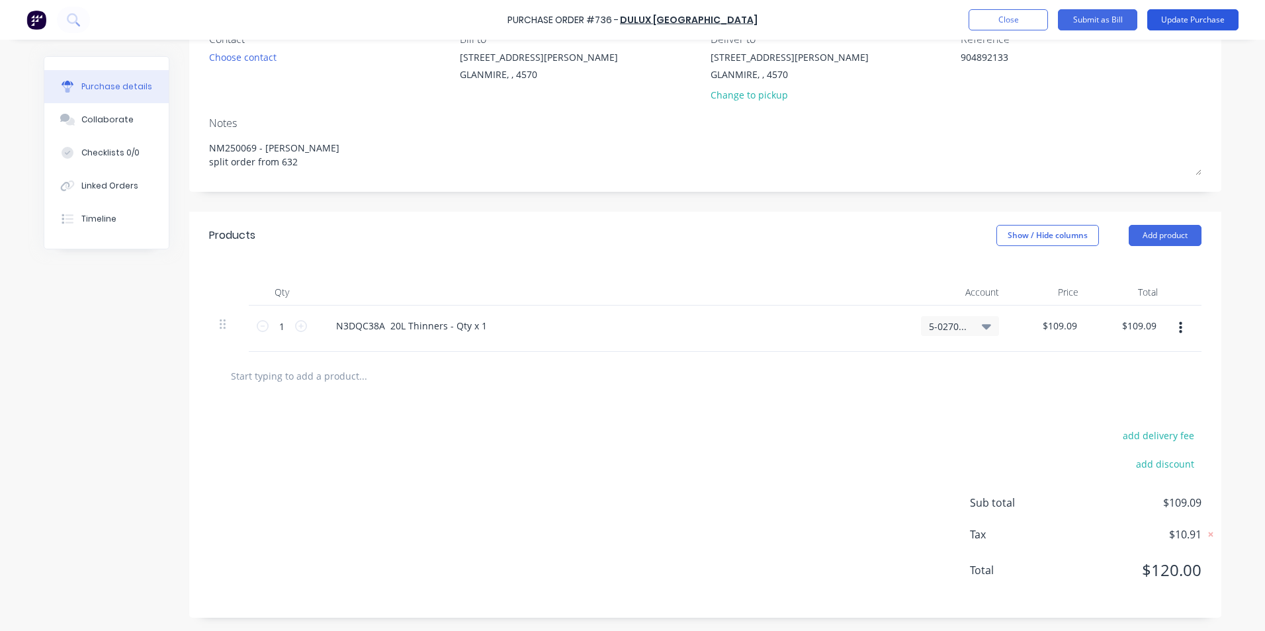
click at [1183, 16] on button "Update Purchase" at bounding box center [1193, 19] width 91 height 21
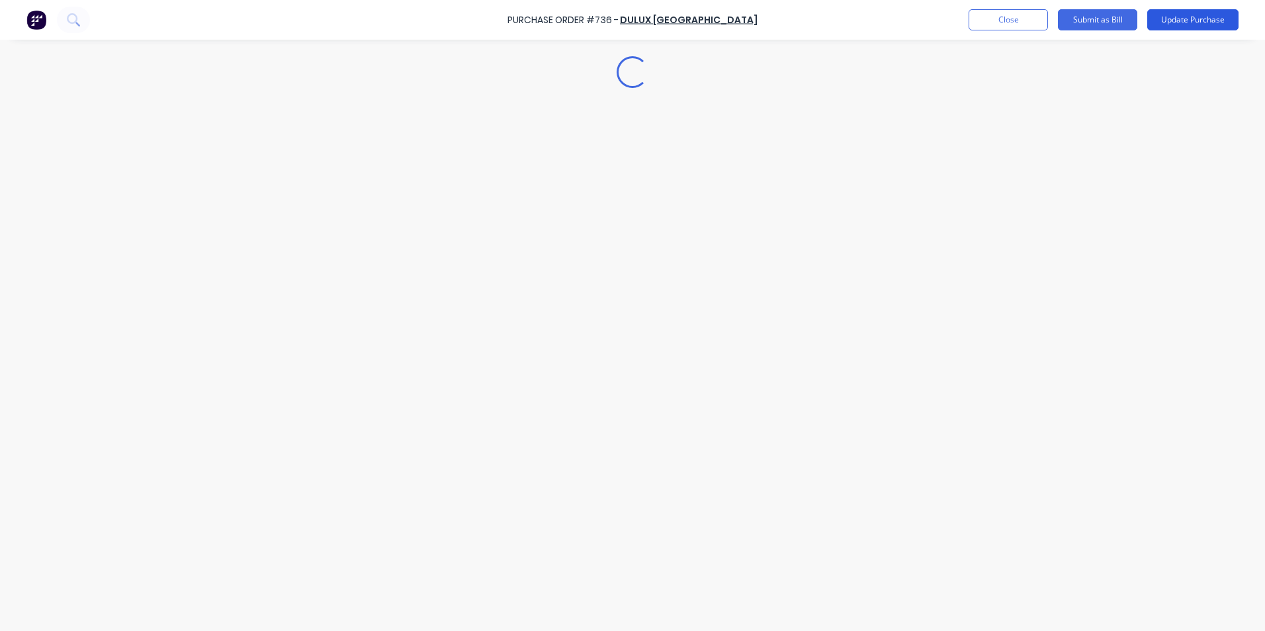
scroll to position [0, 0]
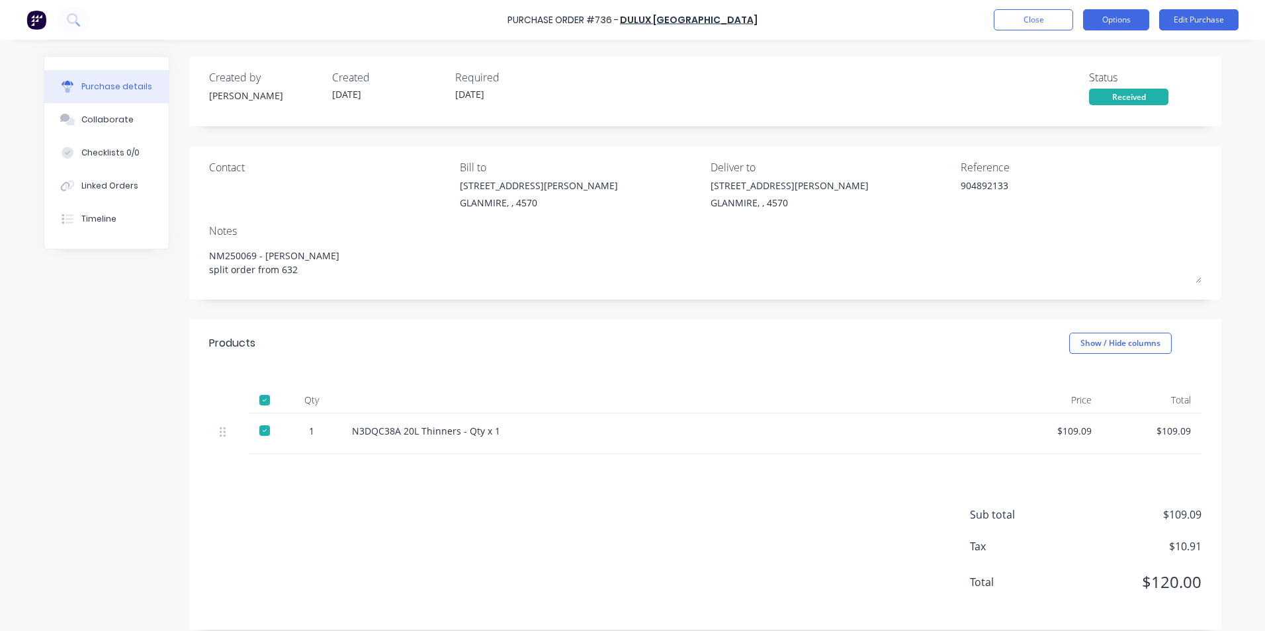
click at [1103, 23] on button "Options" at bounding box center [1116, 19] width 66 height 21
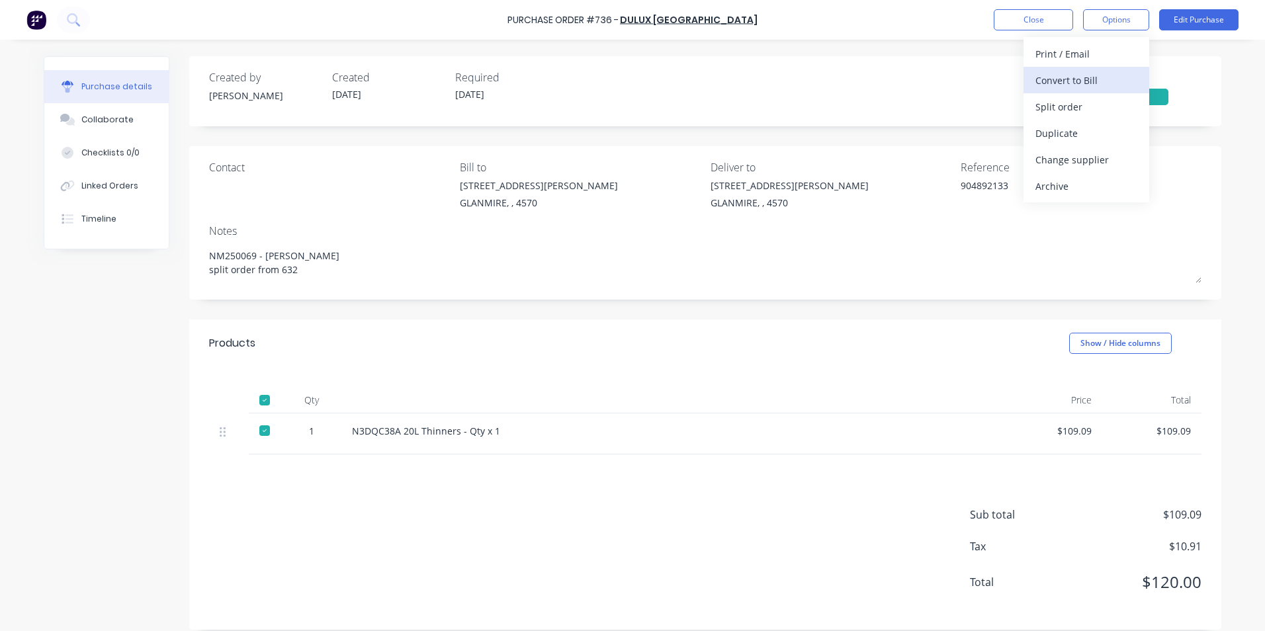
click at [1072, 77] on div "Convert to Bill" at bounding box center [1087, 80] width 102 height 19
type textarea "x"
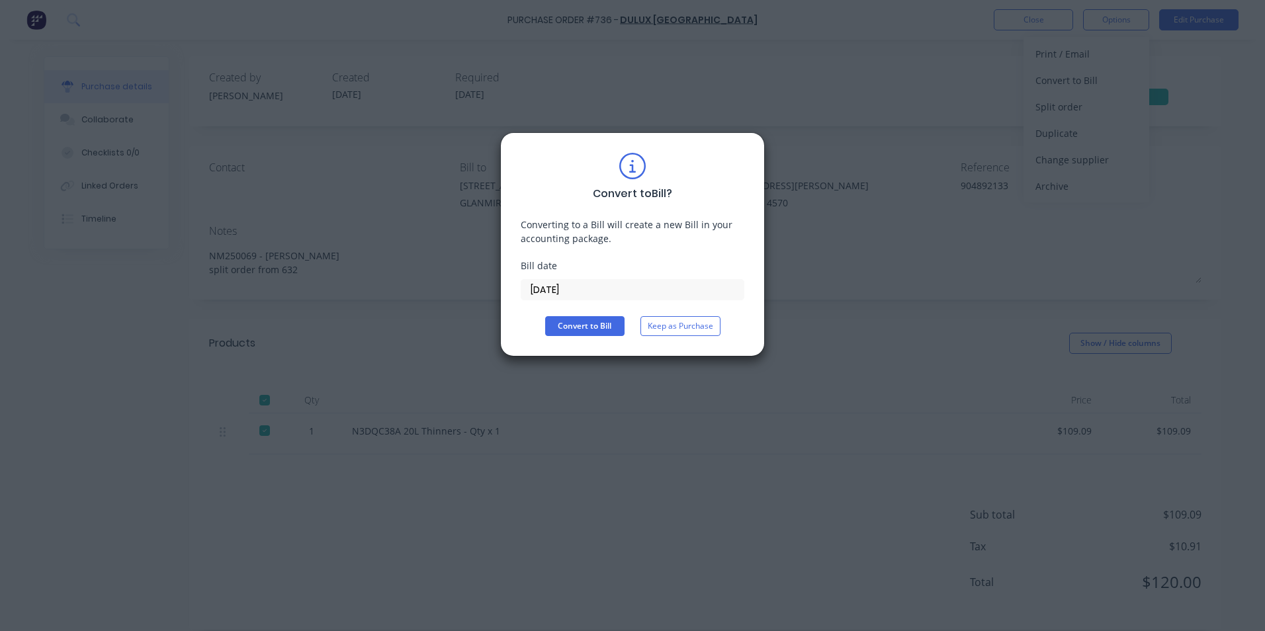
click at [612, 290] on input "[DATE]" at bounding box center [633, 290] width 222 height 20
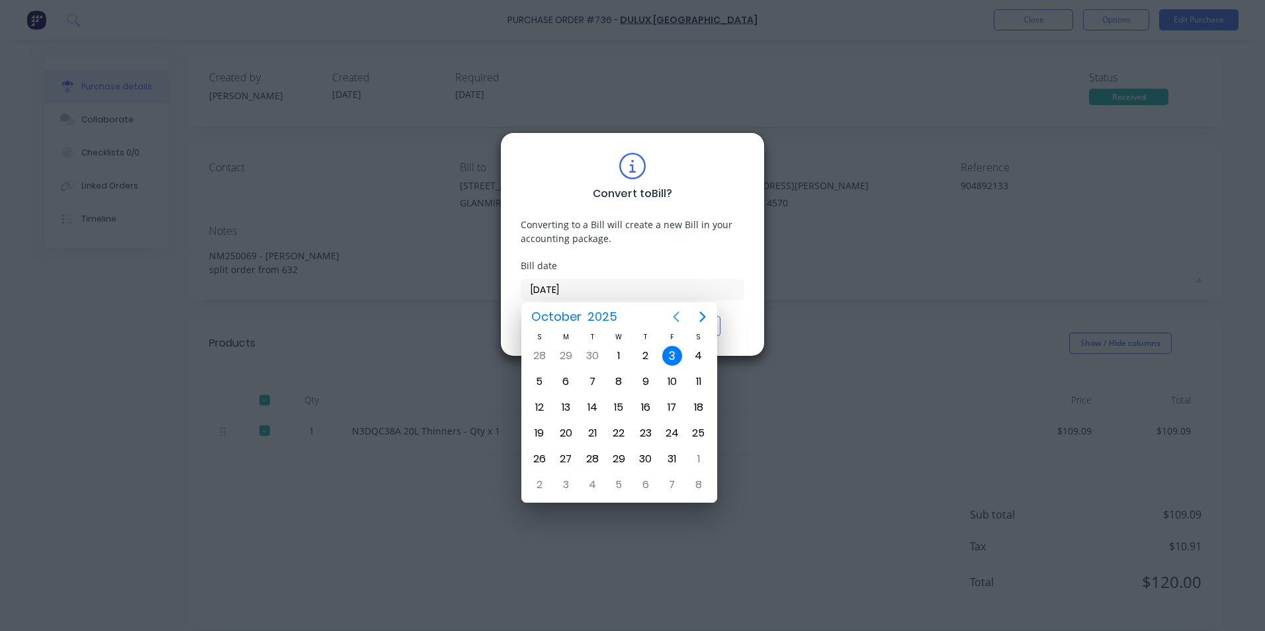
click at [682, 318] on icon "Previous page" at bounding box center [676, 317] width 16 height 16
click at [675, 379] on div "12" at bounding box center [673, 382] width 20 height 20
type input "[DATE]"
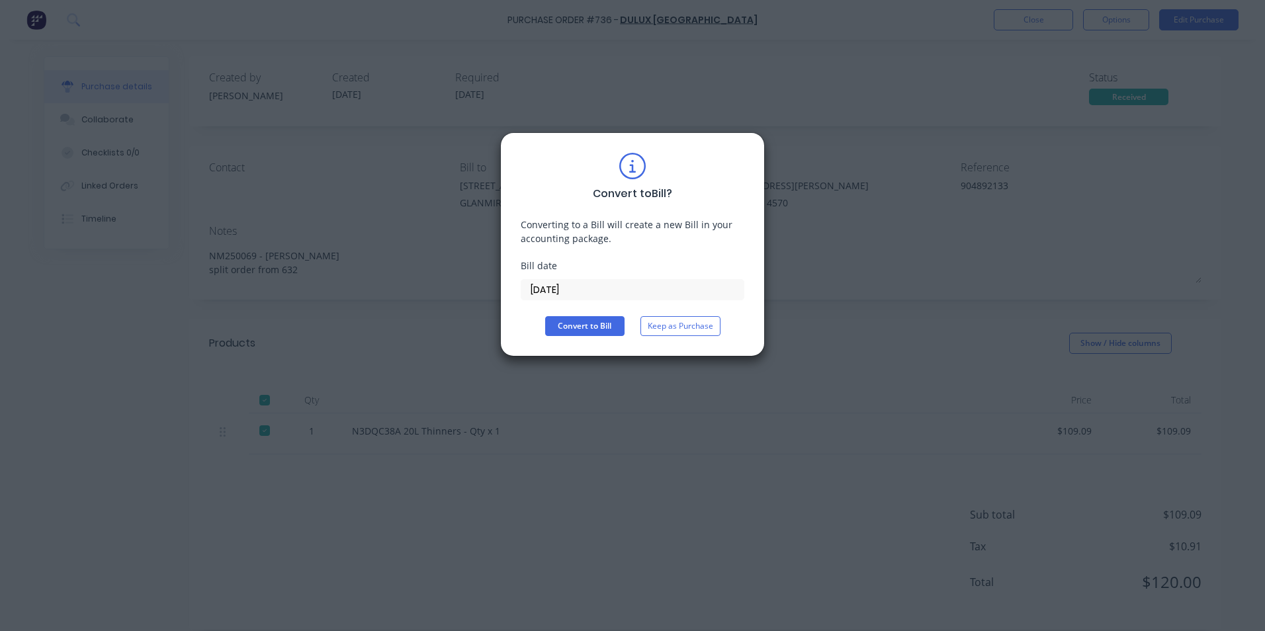
click at [589, 310] on div "Convert to Bill ? Converting to a Bill will create a new Bill in your accountin…" at bounding box center [633, 244] width 224 height 183
click at [588, 326] on button "Convert to Bill" at bounding box center [584, 326] width 79 height 20
type textarea "x"
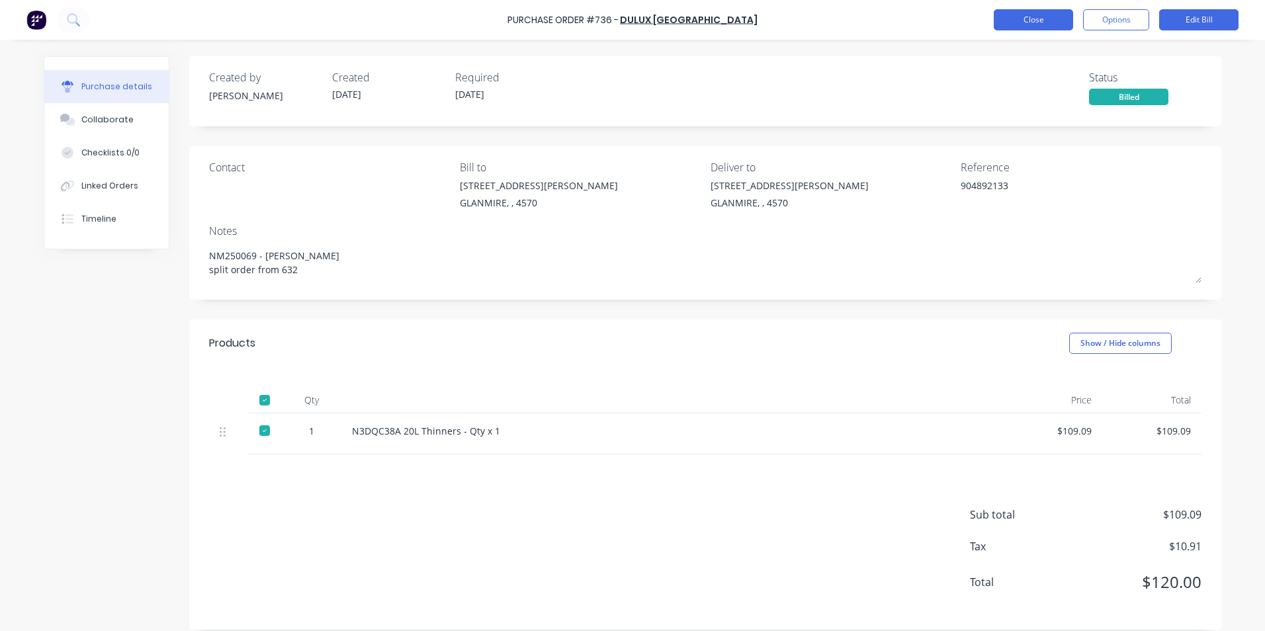
click at [1044, 19] on button "Close" at bounding box center [1033, 19] width 79 height 21
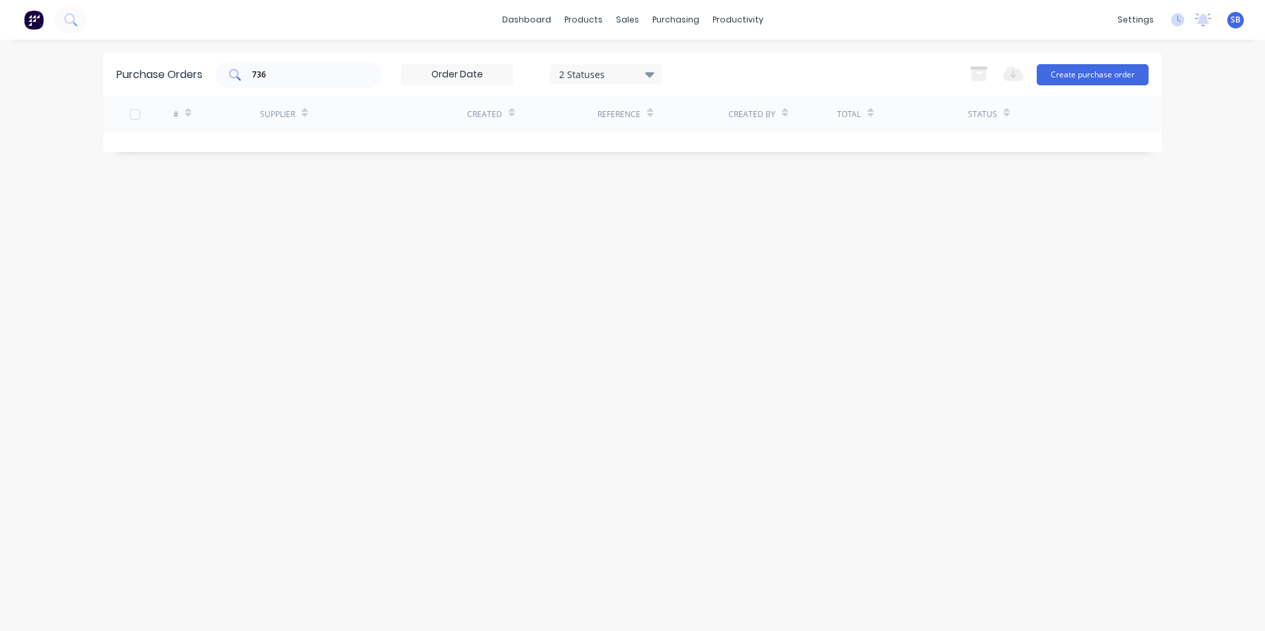
click at [349, 79] on input "736" at bounding box center [306, 74] width 110 height 13
type input "7"
click at [610, 78] on div "2 Statuses" at bounding box center [606, 74] width 95 height 14
click at [595, 262] on div "Billed" at bounding box center [622, 268] width 106 height 14
click at [391, 242] on div "Purchase Orders 904891890 3 Statuses 3 Statuses Export to Excel (XLSX) Create p…" at bounding box center [632, 335] width 1059 height 565
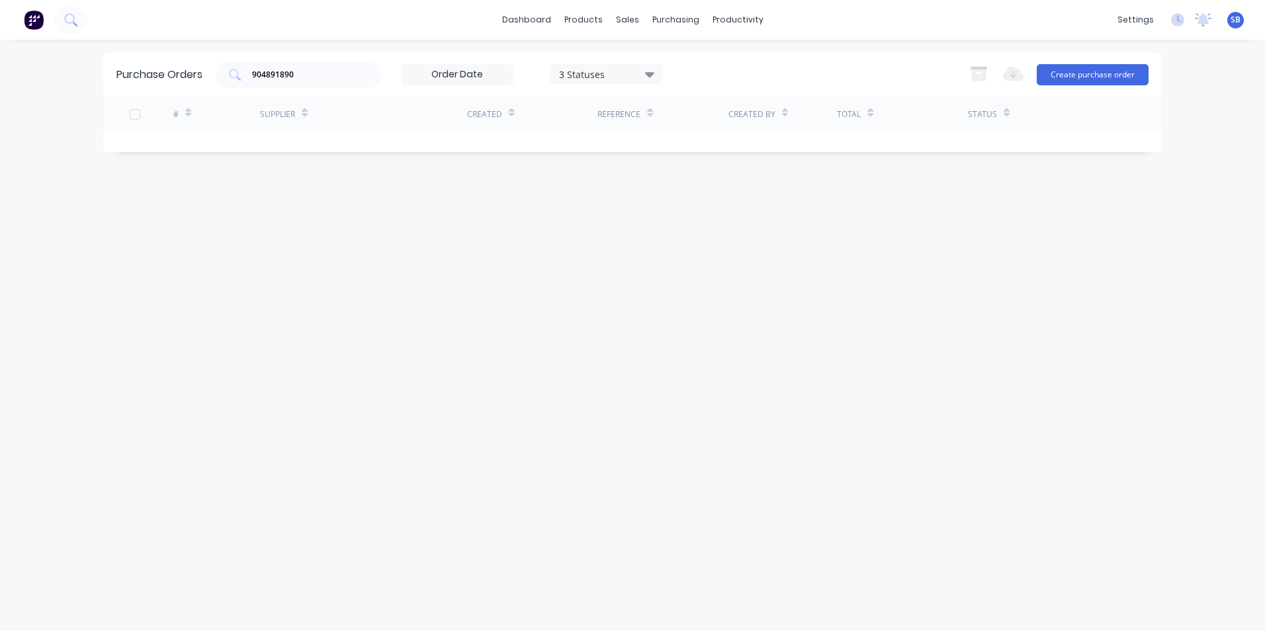
click at [578, 83] on div "3 Statuses" at bounding box center [606, 74] width 113 height 20
click at [610, 184] on div "Submitted" at bounding box center [622, 188] width 106 height 14
click at [378, 228] on div "Purchase Orders 904891890 4 Statuses 4 Statuses Export to Excel (XLSX) Create p…" at bounding box center [632, 335] width 1059 height 565
drag, startPoint x: 304, startPoint y: 74, endPoint x: 210, endPoint y: 76, distance: 94.7
click at [210, 76] on div "Purchase Orders 904891890 4 Statuses 4 Statuses Export to Excel (XLSX) Create p…" at bounding box center [632, 74] width 1059 height 43
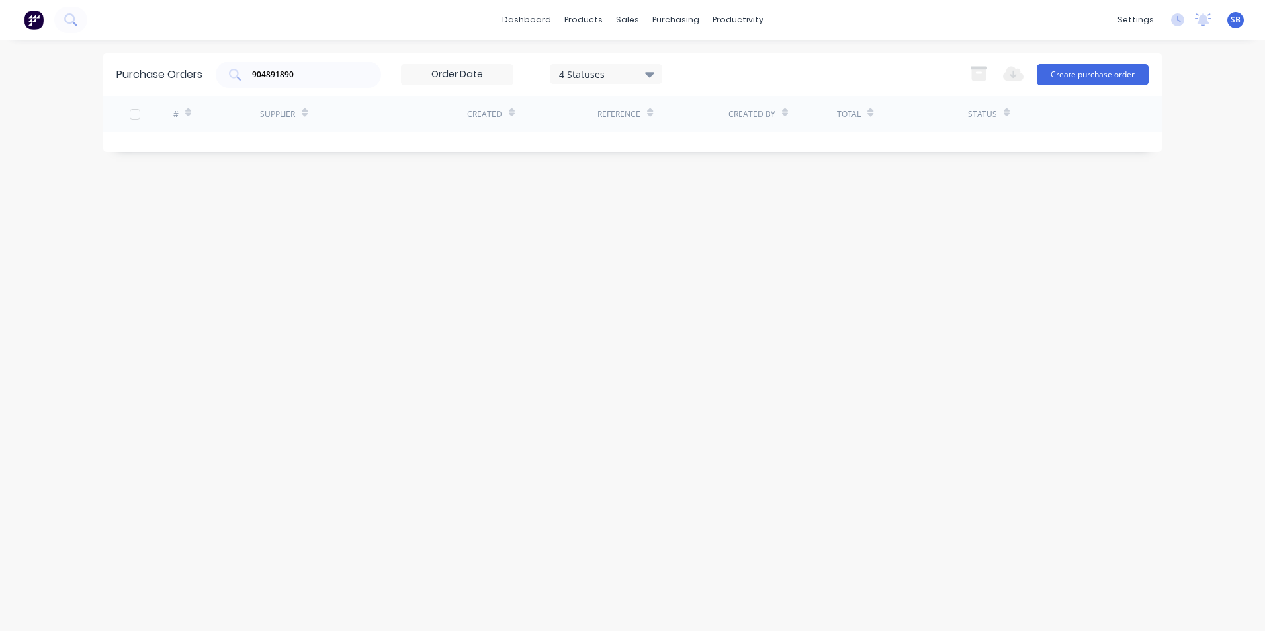
drag, startPoint x: 210, startPoint y: 76, endPoint x: 327, endPoint y: 60, distance: 118.2
click at [327, 60] on div "Purchase Orders 904891890 4 Statuses 4 Statuses Export to Excel (XLSX) Create p…" at bounding box center [632, 74] width 1059 height 43
click at [320, 83] on div "904891890" at bounding box center [298, 75] width 165 height 26
type input "9"
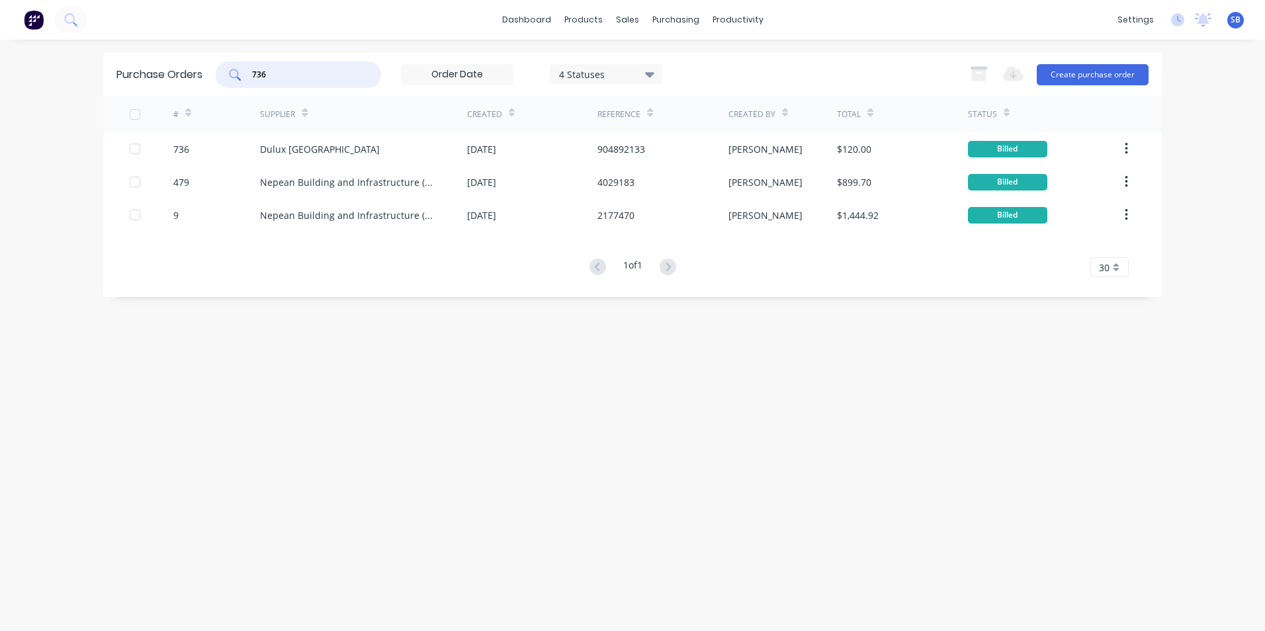
drag, startPoint x: 313, startPoint y: 75, endPoint x: 234, endPoint y: 75, distance: 79.4
click at [234, 75] on div "736" at bounding box center [298, 75] width 165 height 26
type input "632"
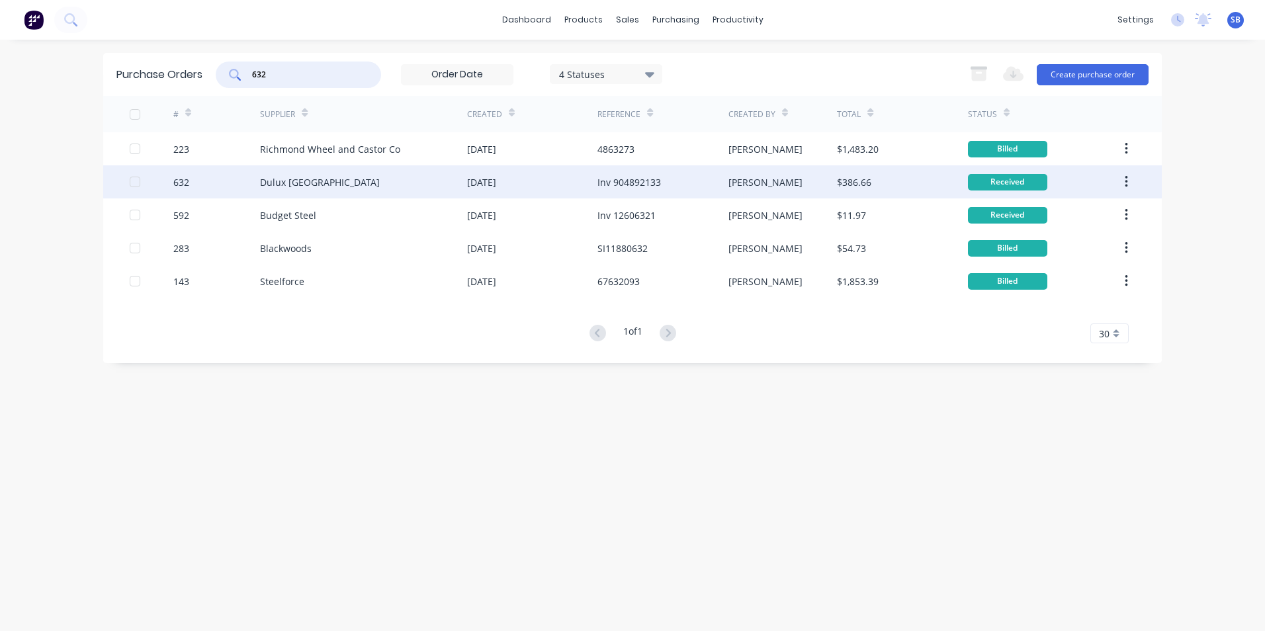
click at [798, 177] on div "[PERSON_NAME]" at bounding box center [783, 181] width 109 height 33
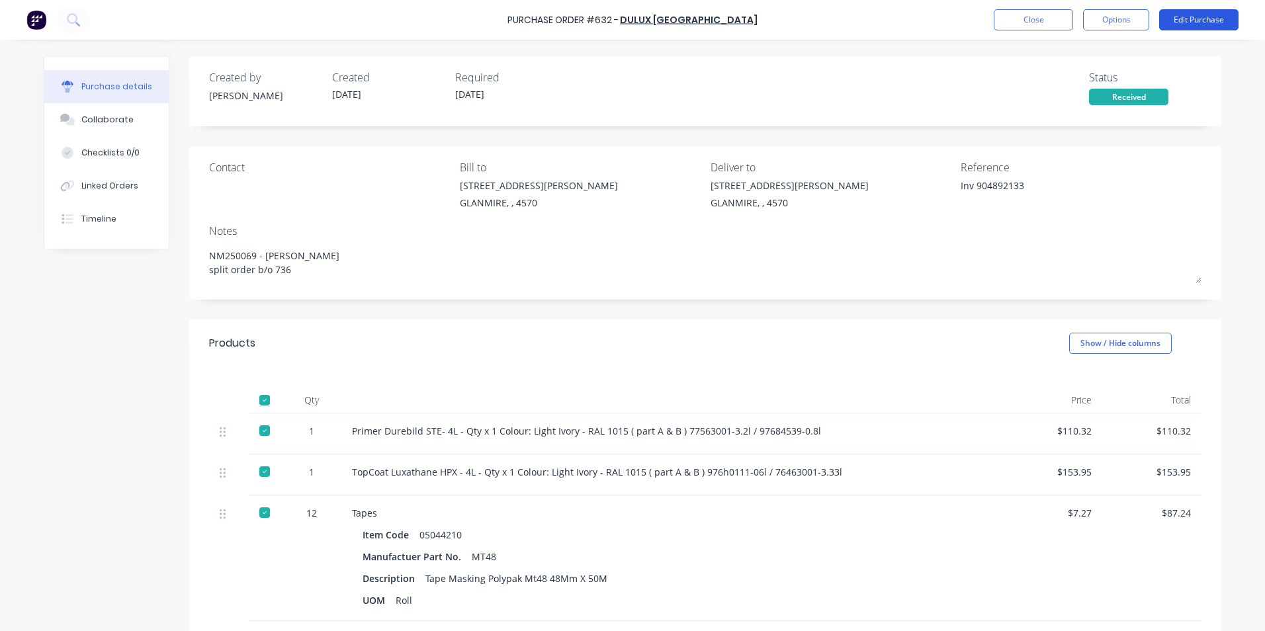
click at [1173, 22] on button "Edit Purchase" at bounding box center [1199, 19] width 79 height 21
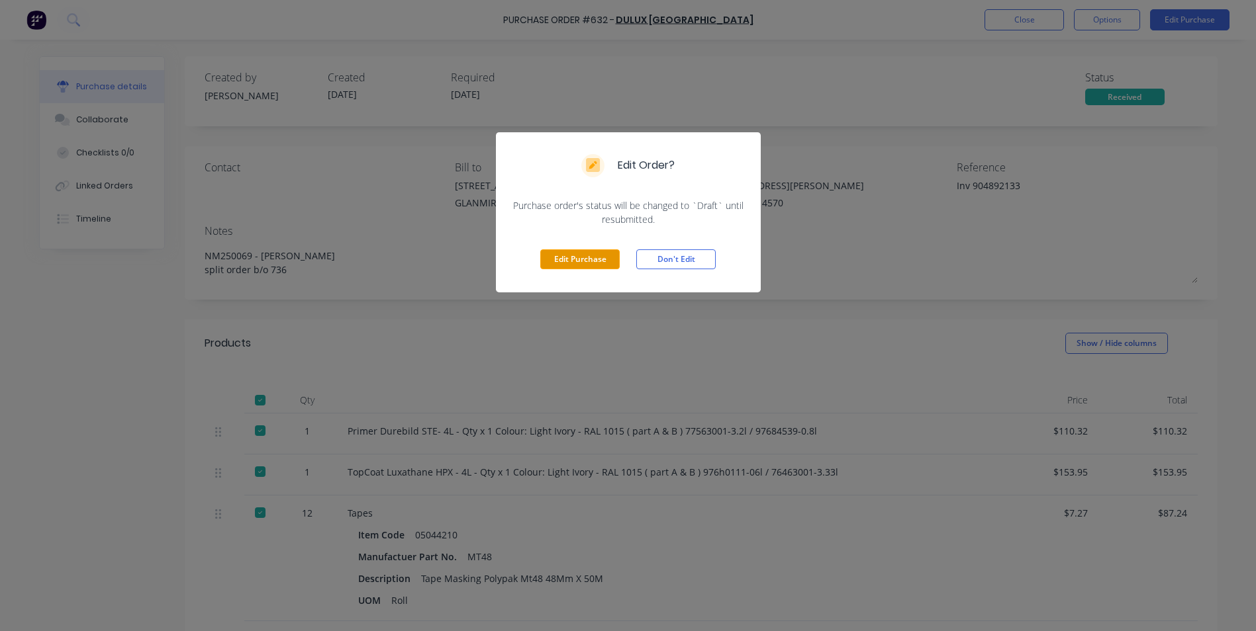
click at [559, 261] on button "Edit Purchase" at bounding box center [579, 260] width 79 height 20
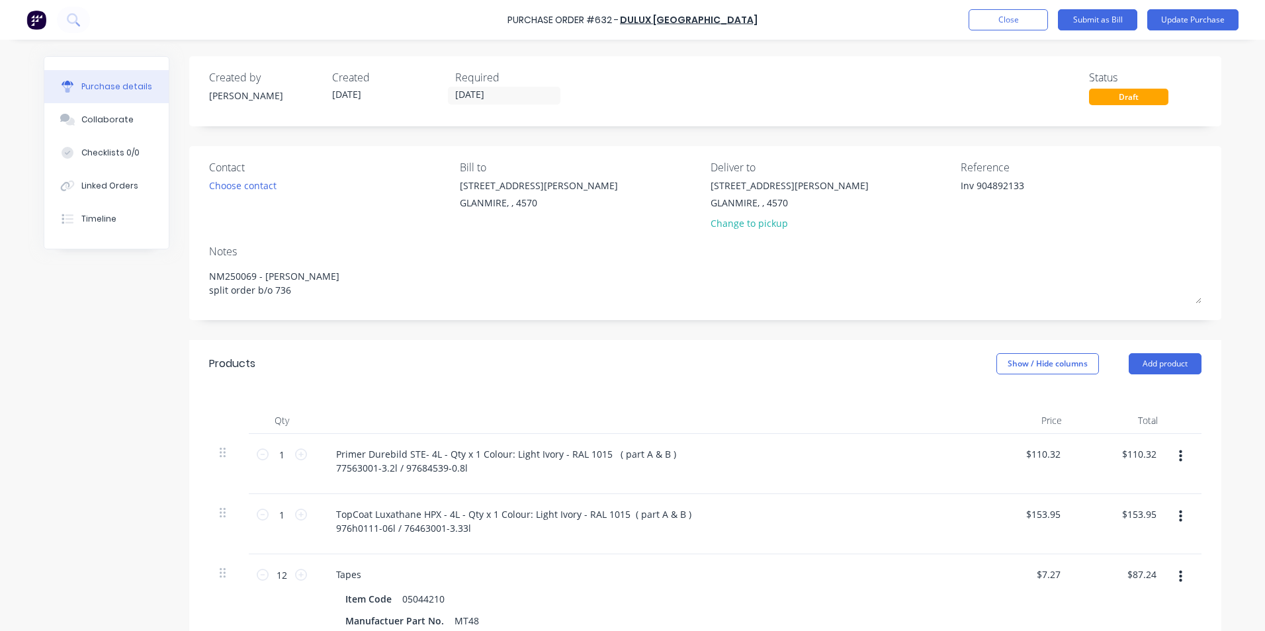
drag, startPoint x: 1050, startPoint y: 186, endPoint x: 868, endPoint y: 187, distance: 182.0
click at [868, 187] on div "Contact Choose contact [PERSON_NAME] to [STREET_ADDRESS][PERSON_NAME] Deliver t…" at bounding box center [705, 198] width 993 height 77
type textarea "x"
type textarea "9"
type textarea "x"
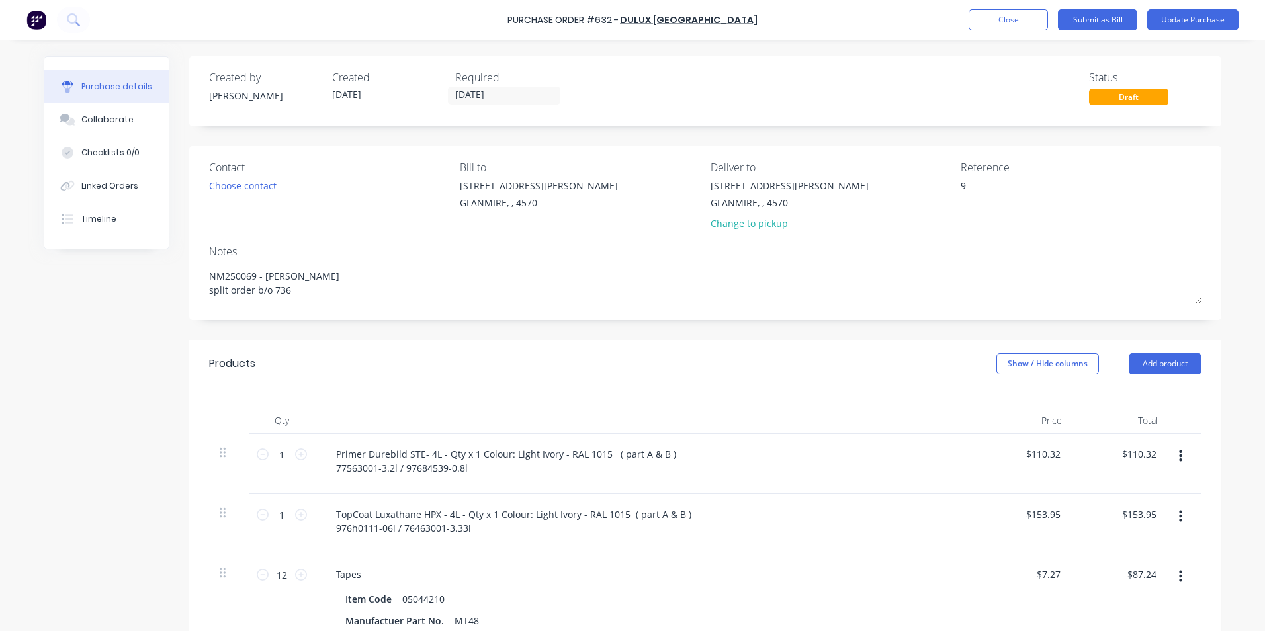
type textarea "90"
type textarea "x"
type textarea "904"
type textarea "x"
type textarea "9048"
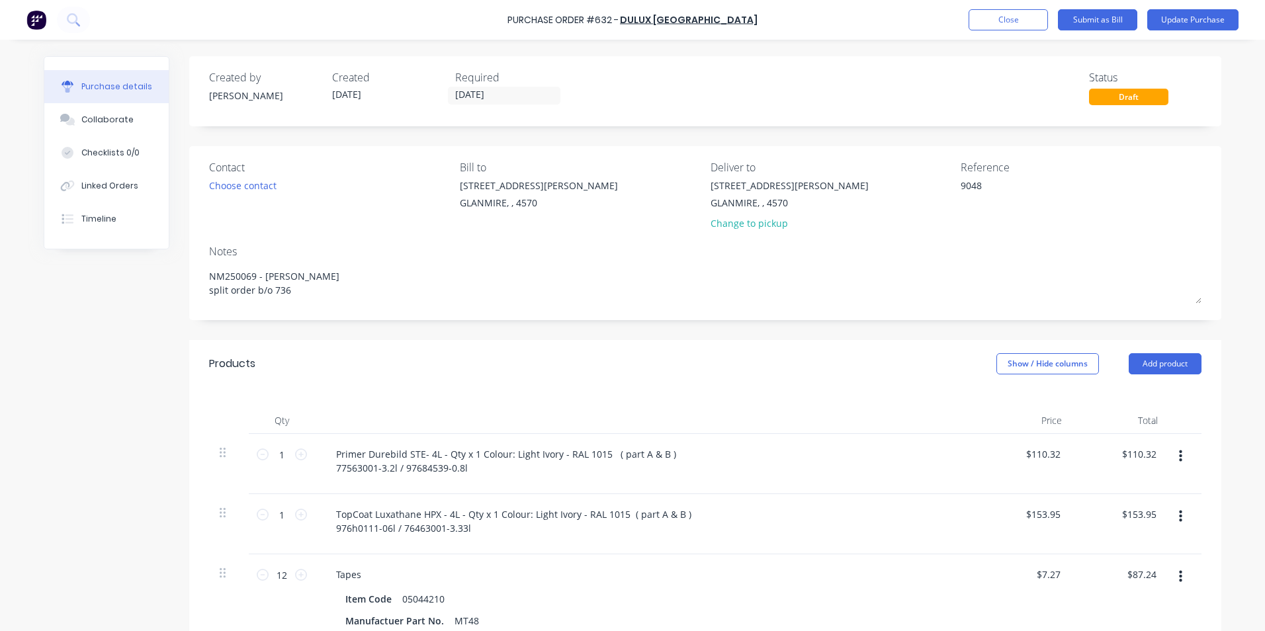
type textarea "x"
type textarea "90489"
type textarea "x"
type textarea "904891"
type textarea "x"
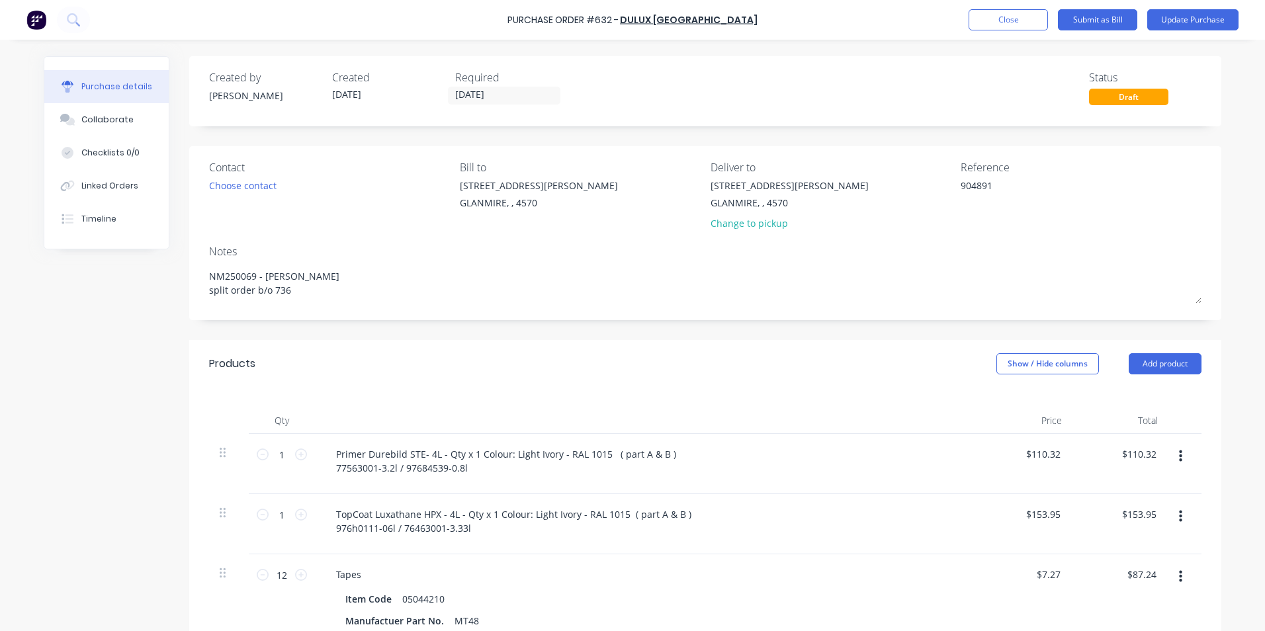
type textarea "9048918"
type textarea "x"
type textarea "90489189"
type textarea "x"
type textarea "904891890"
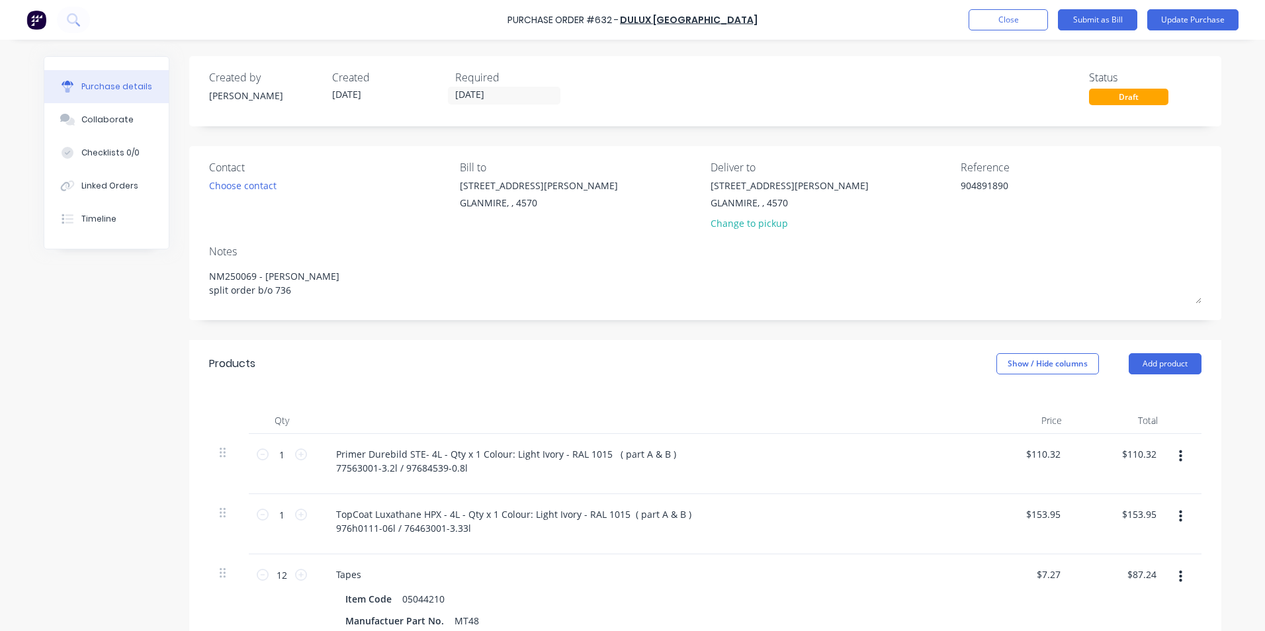
type textarea "x"
type textarea "904891890"
click at [843, 233] on div "[STREET_ADDRESS][PERSON_NAME] Change to pickup" at bounding box center [831, 208] width 241 height 58
click at [1009, 371] on button "Show / Hide columns" at bounding box center [1048, 363] width 103 height 21
click at [1009, 404] on label "Account" at bounding box center [1007, 407] width 23 height 11
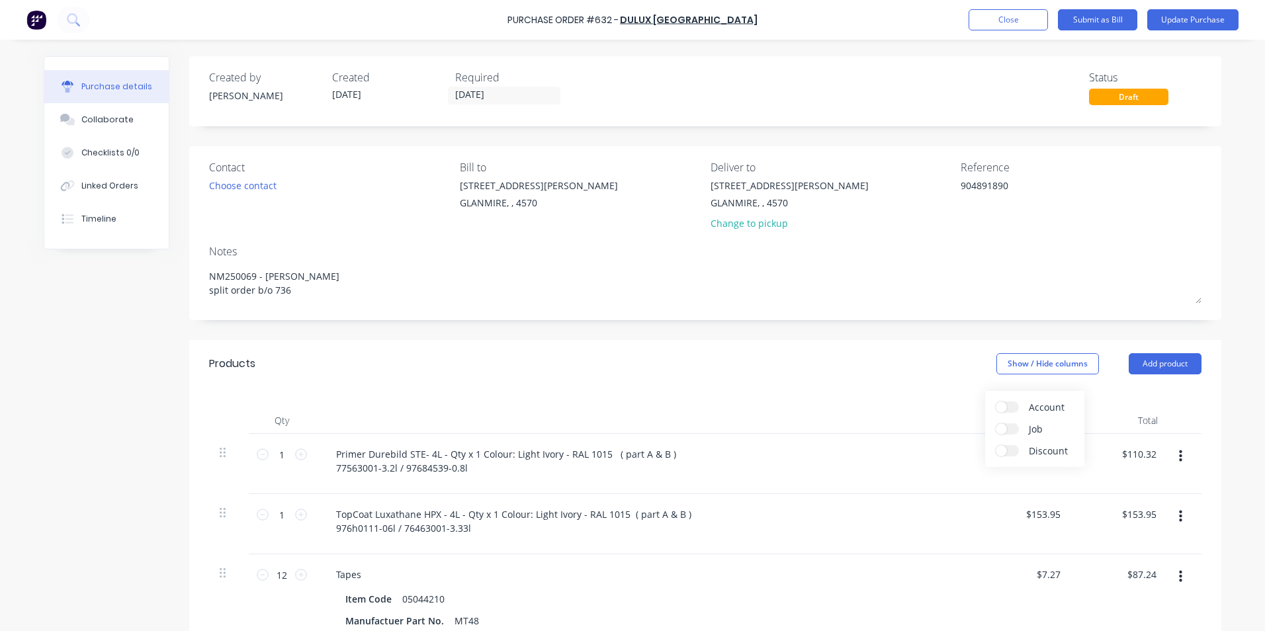
click at [996, 402] on input "Account" at bounding box center [996, 402] width 0 height 0
click at [941, 464] on div "Select..." at bounding box center [960, 455] width 78 height 20
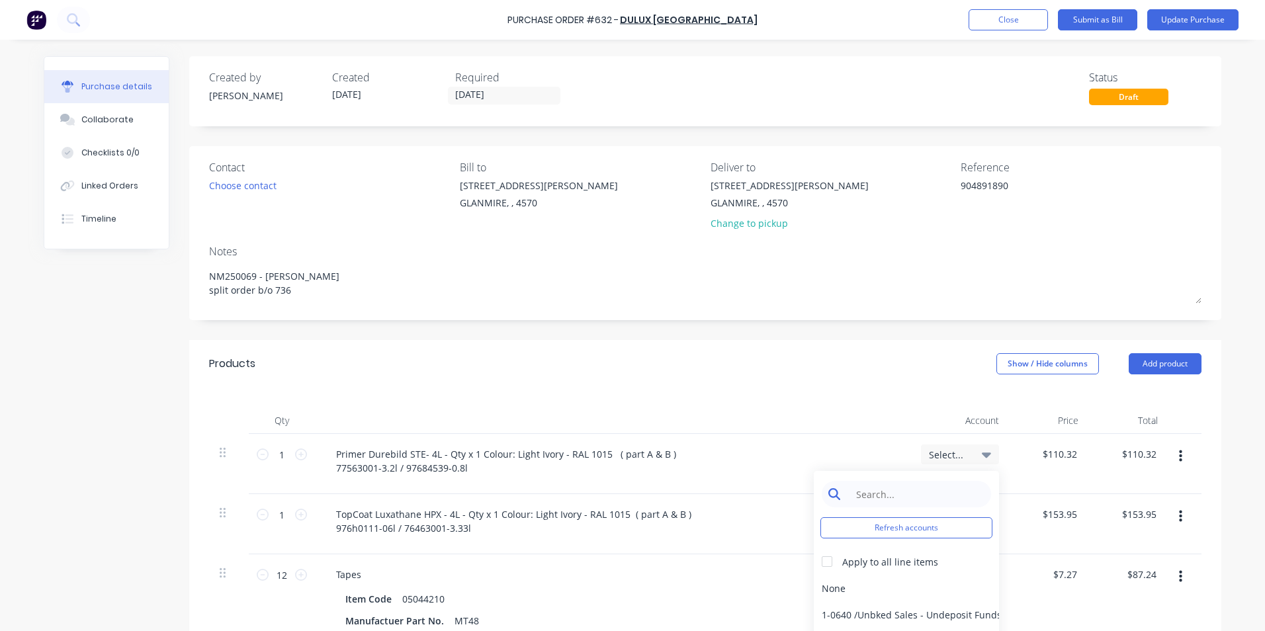
type textarea "x"
click at [932, 484] on input at bounding box center [917, 494] width 136 height 26
type input "mater"
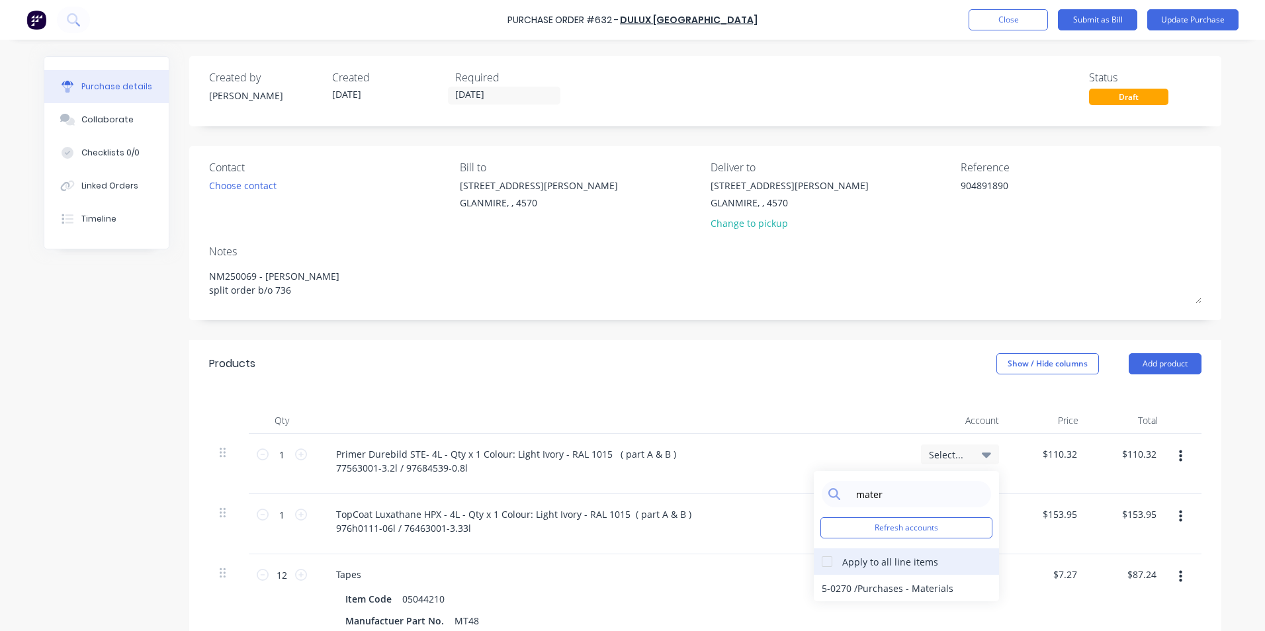
click at [827, 559] on div at bounding box center [827, 562] width 26 height 26
click at [829, 579] on div "5-0270 / Purchases - Materials" at bounding box center [906, 588] width 185 height 26
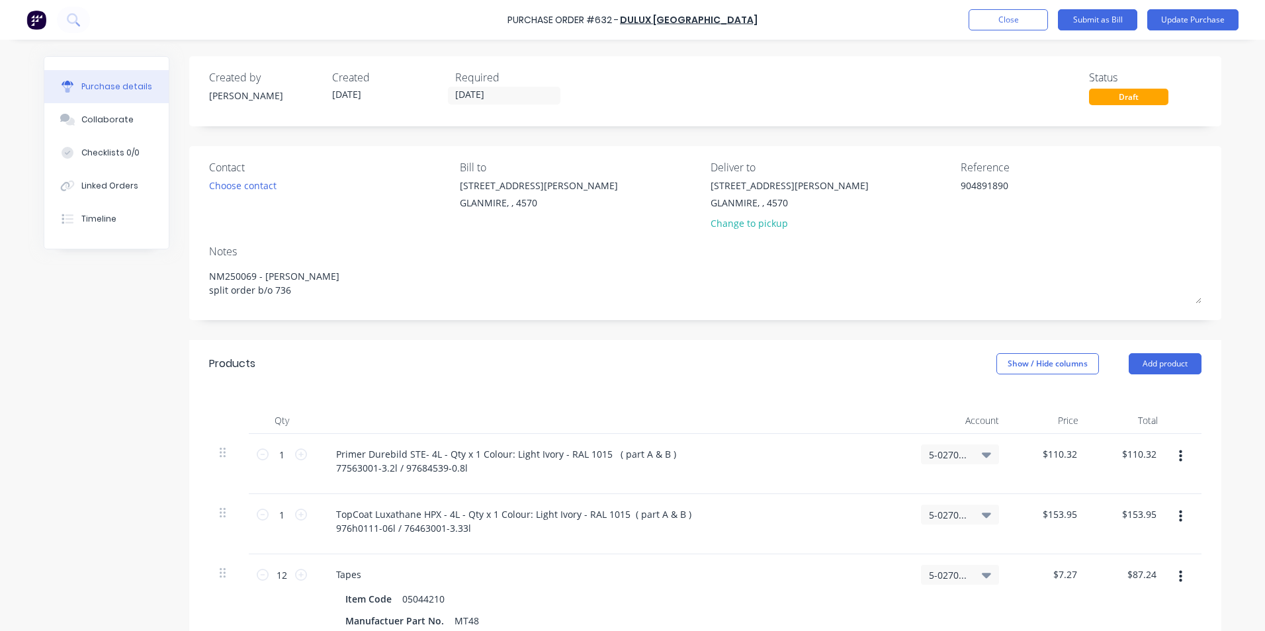
scroll to position [334, 0]
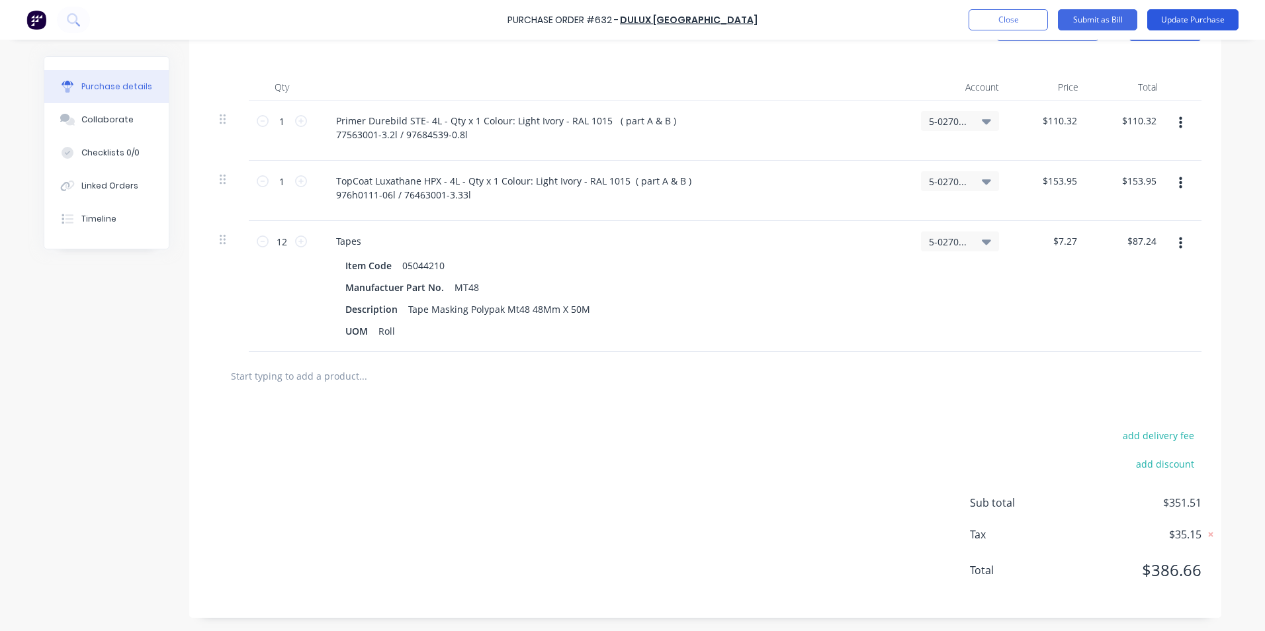
click at [1190, 24] on button "Update Purchase" at bounding box center [1193, 19] width 91 height 21
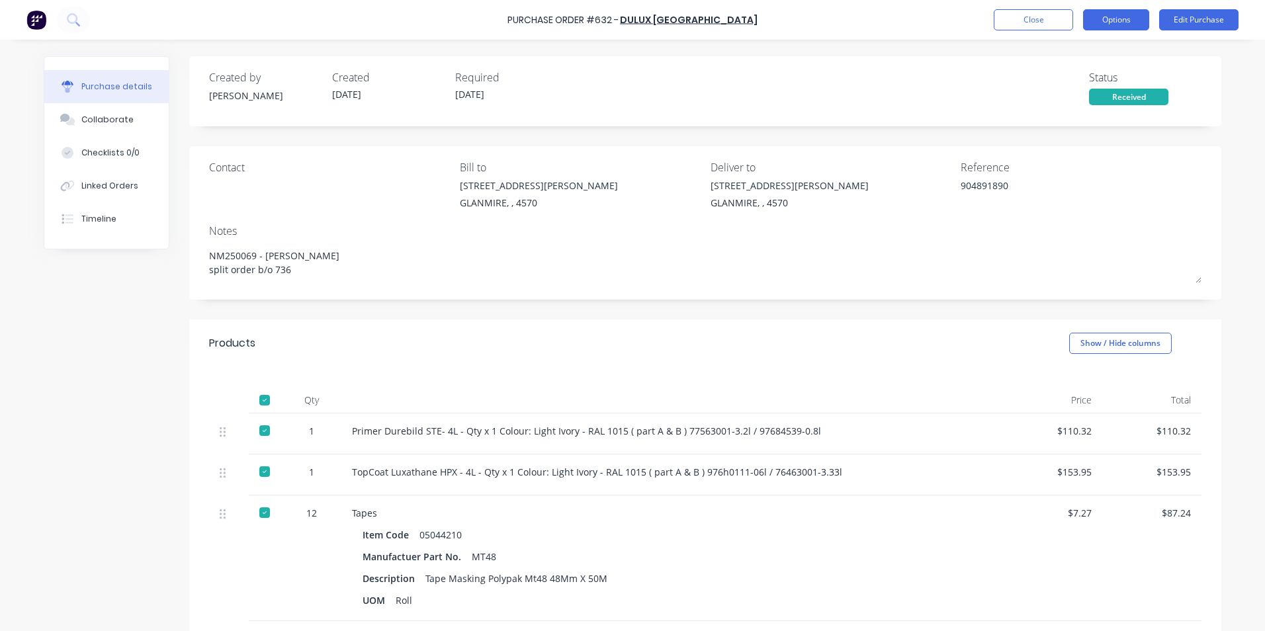
click at [1093, 19] on button "Options" at bounding box center [1116, 19] width 66 height 21
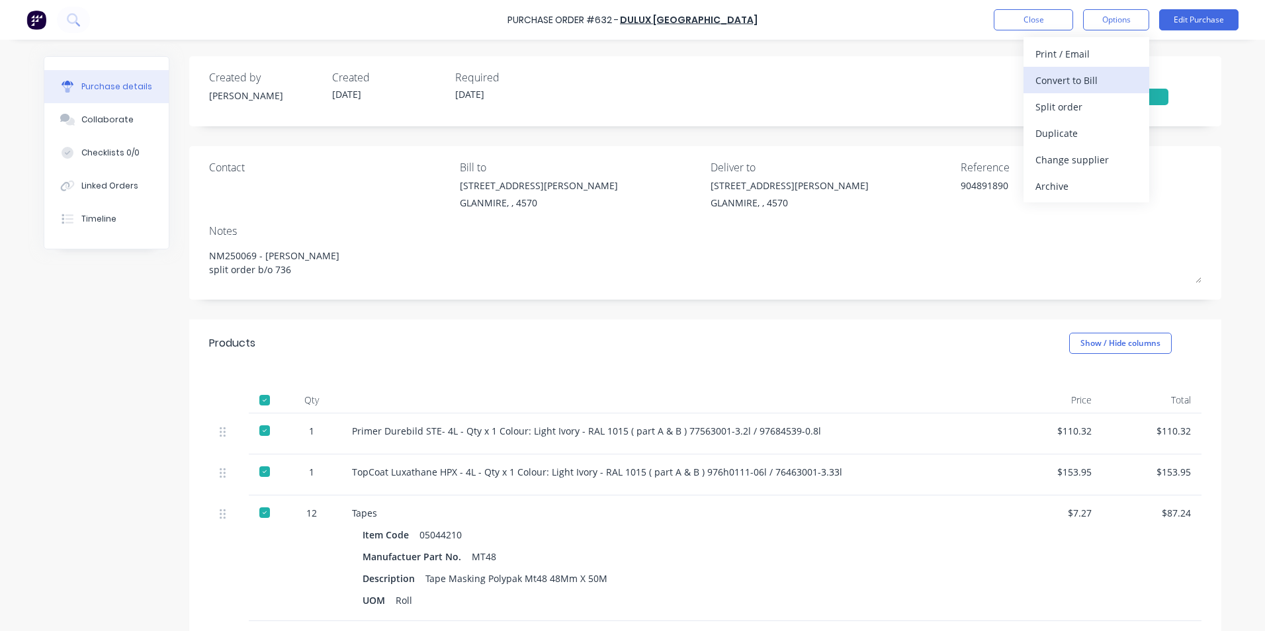
click at [1072, 84] on div "Convert to Bill" at bounding box center [1087, 80] width 102 height 19
type textarea "x"
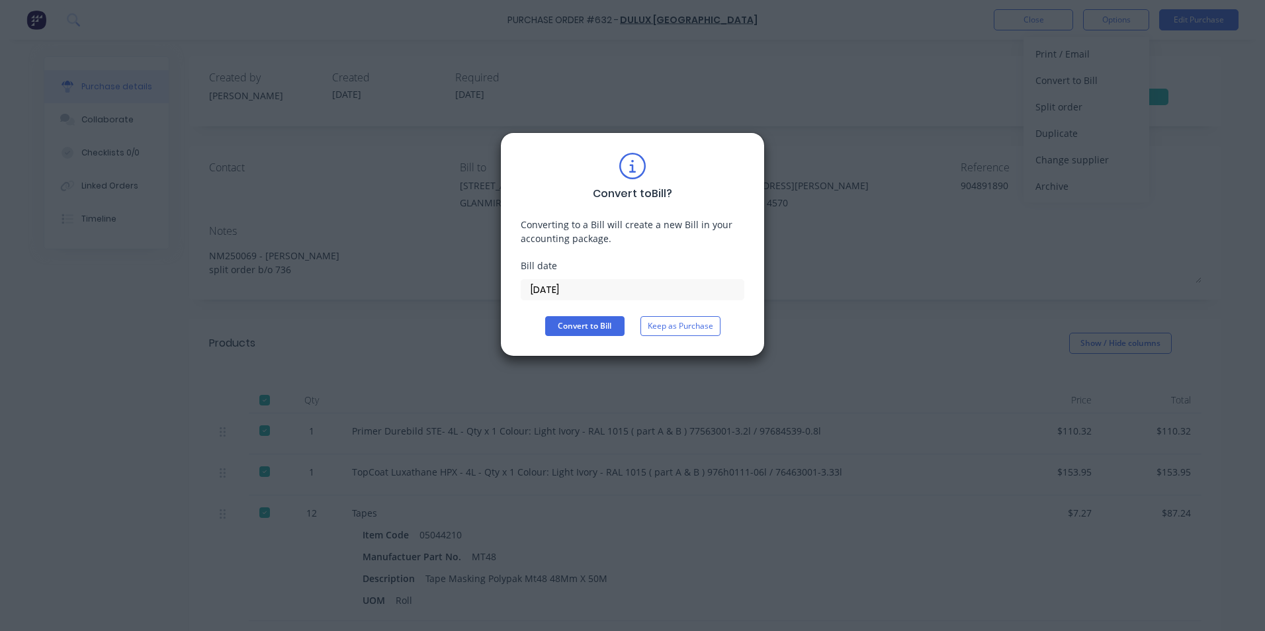
click at [625, 292] on input "[DATE]" at bounding box center [633, 290] width 222 height 20
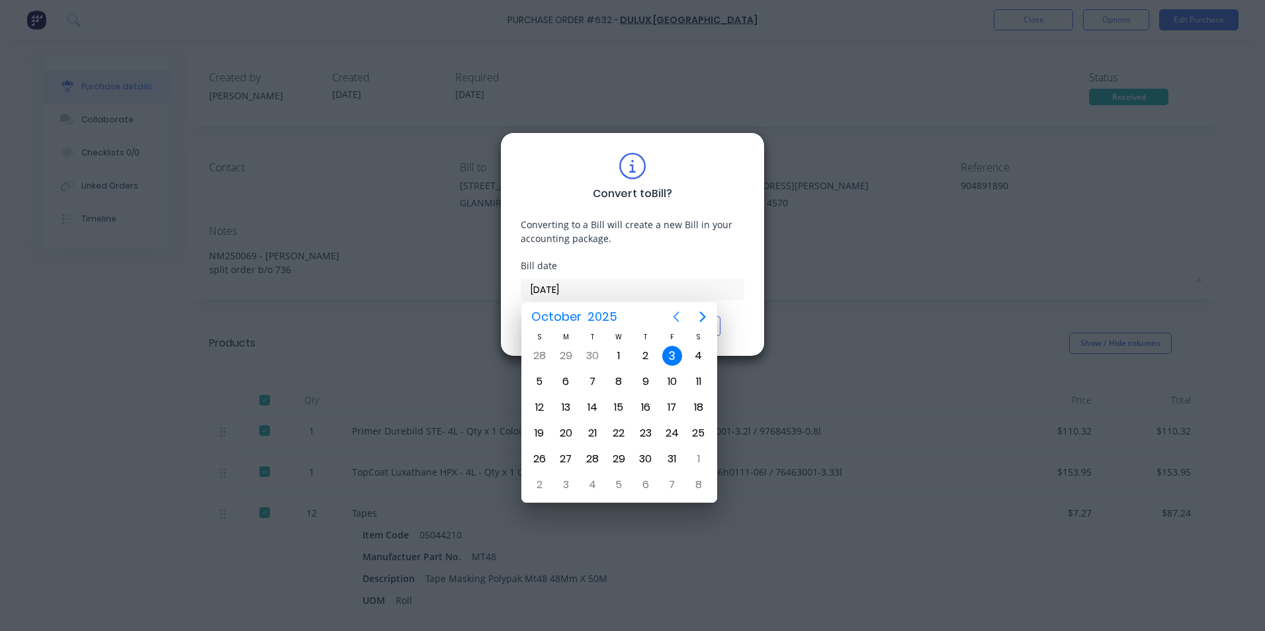
click at [672, 312] on icon "Previous page" at bounding box center [676, 317] width 16 height 16
click at [678, 373] on div "12" at bounding box center [673, 382] width 20 height 20
type input "[DATE]"
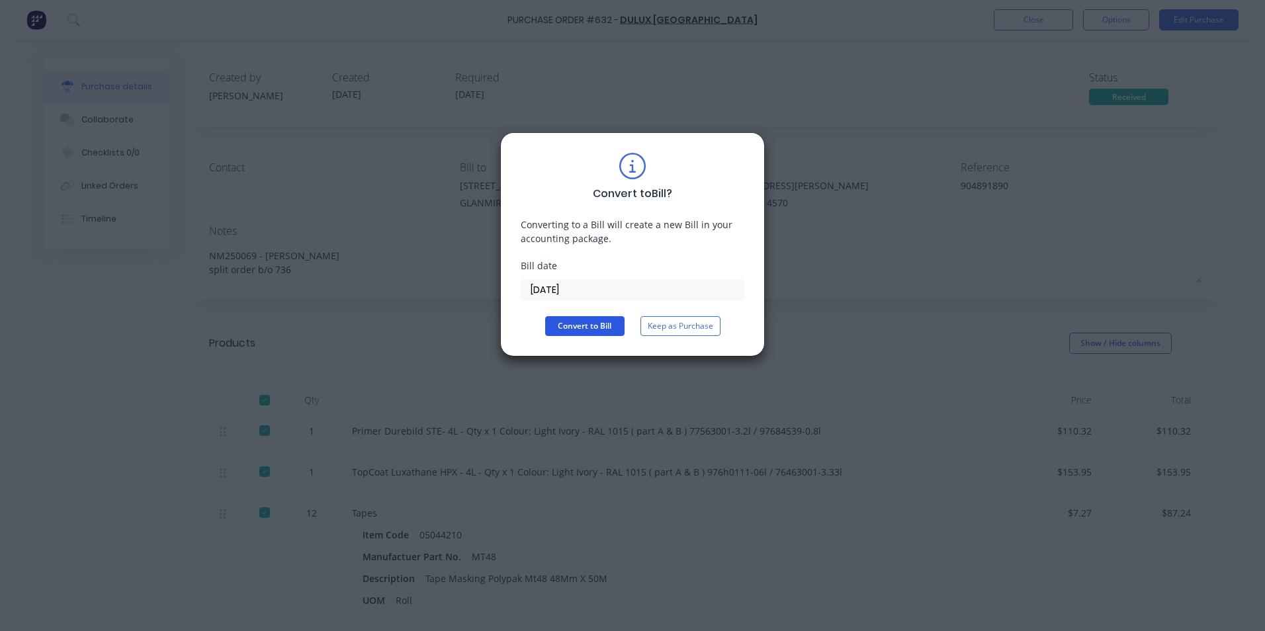
click at [600, 325] on button "Convert to Bill" at bounding box center [584, 326] width 79 height 20
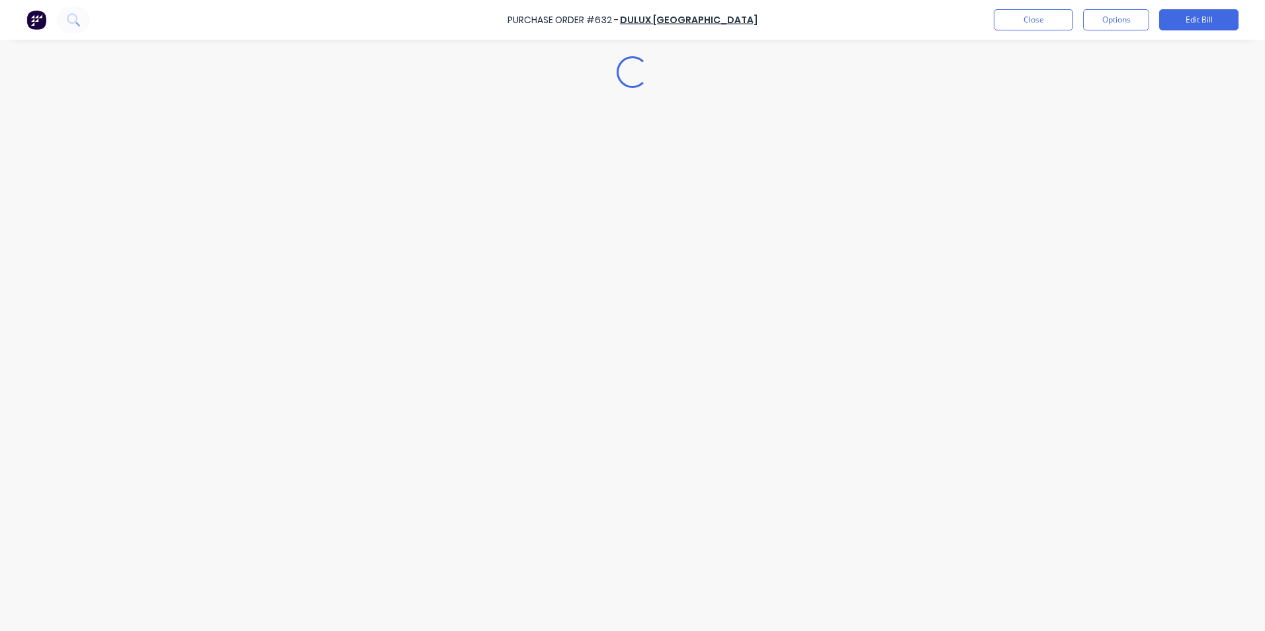
type textarea "x"
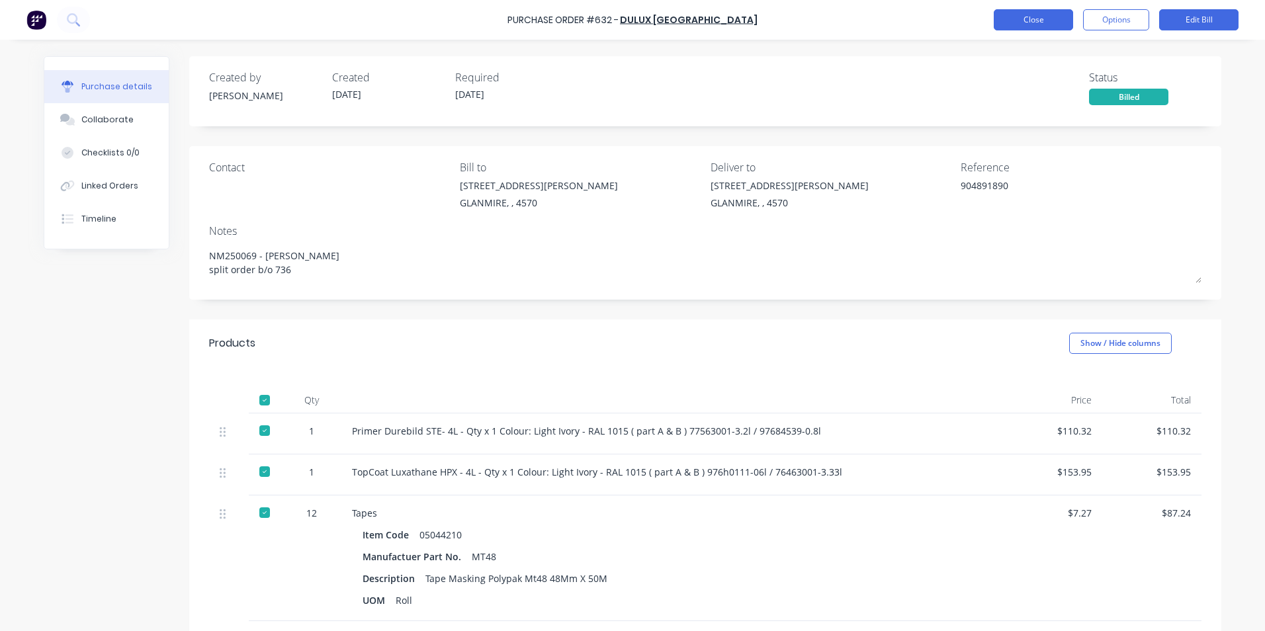
click at [1037, 21] on button "Close" at bounding box center [1033, 19] width 79 height 21
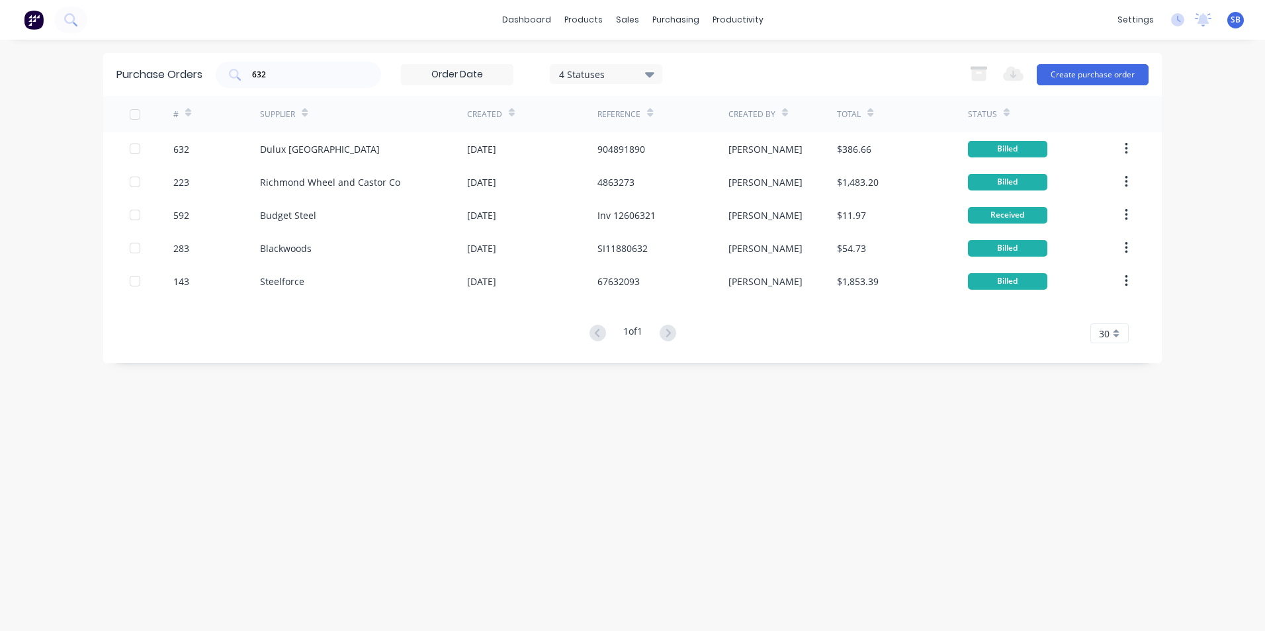
drag, startPoint x: 358, startPoint y: 71, endPoint x: 277, endPoint y: 60, distance: 82.2
click at [277, 60] on div "Purchase Orders 632 4 Statuses 4 Statuses Export to Excel (XLSX) Create purchas…" at bounding box center [632, 74] width 1059 height 43
drag, startPoint x: 277, startPoint y: 60, endPoint x: 284, endPoint y: 79, distance: 20.5
click at [284, 79] on input "632" at bounding box center [306, 74] width 110 height 13
type input "6"
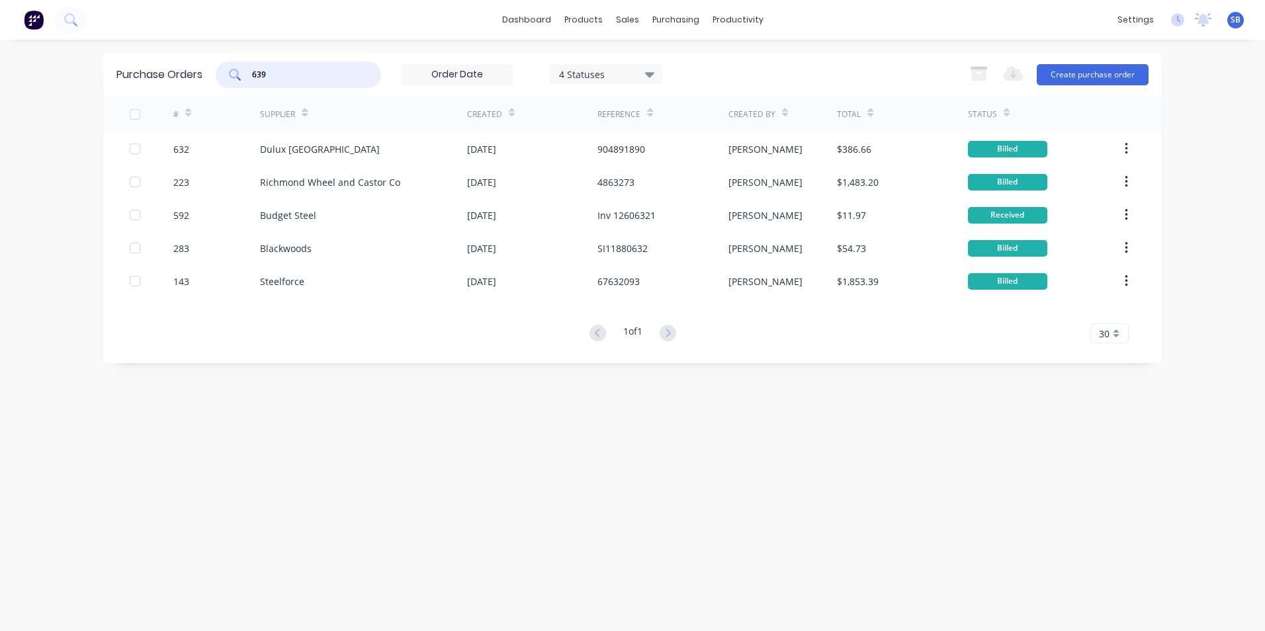
type input "639"
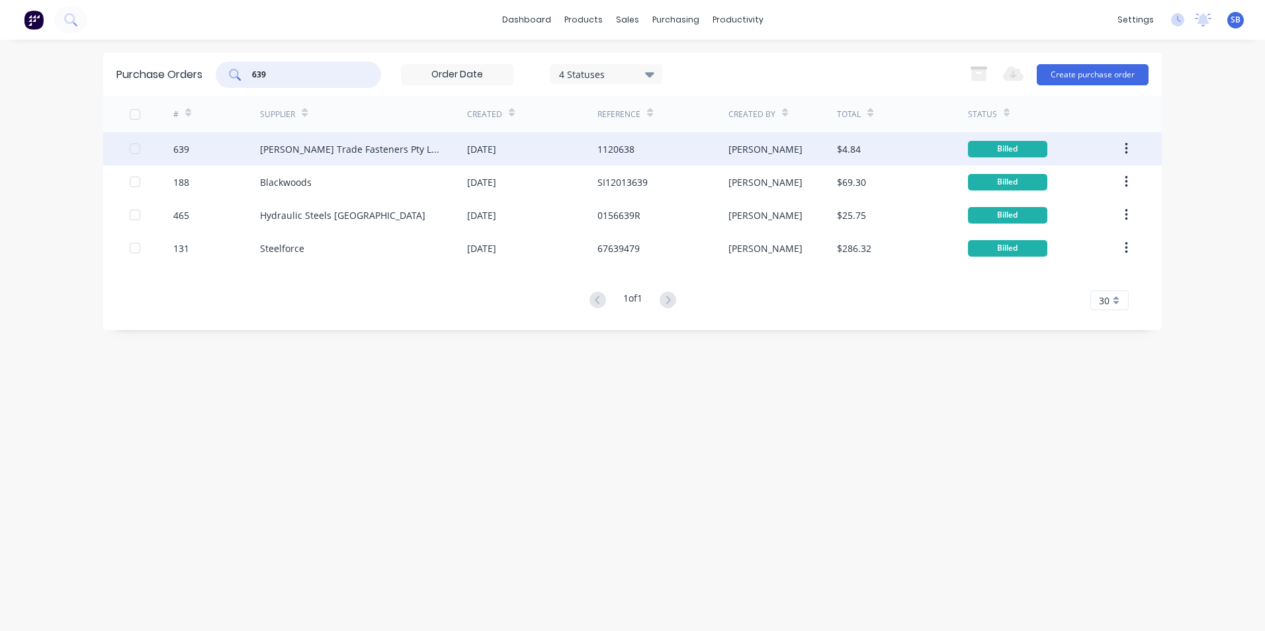
click at [693, 142] on div "1120638" at bounding box center [663, 148] width 130 height 33
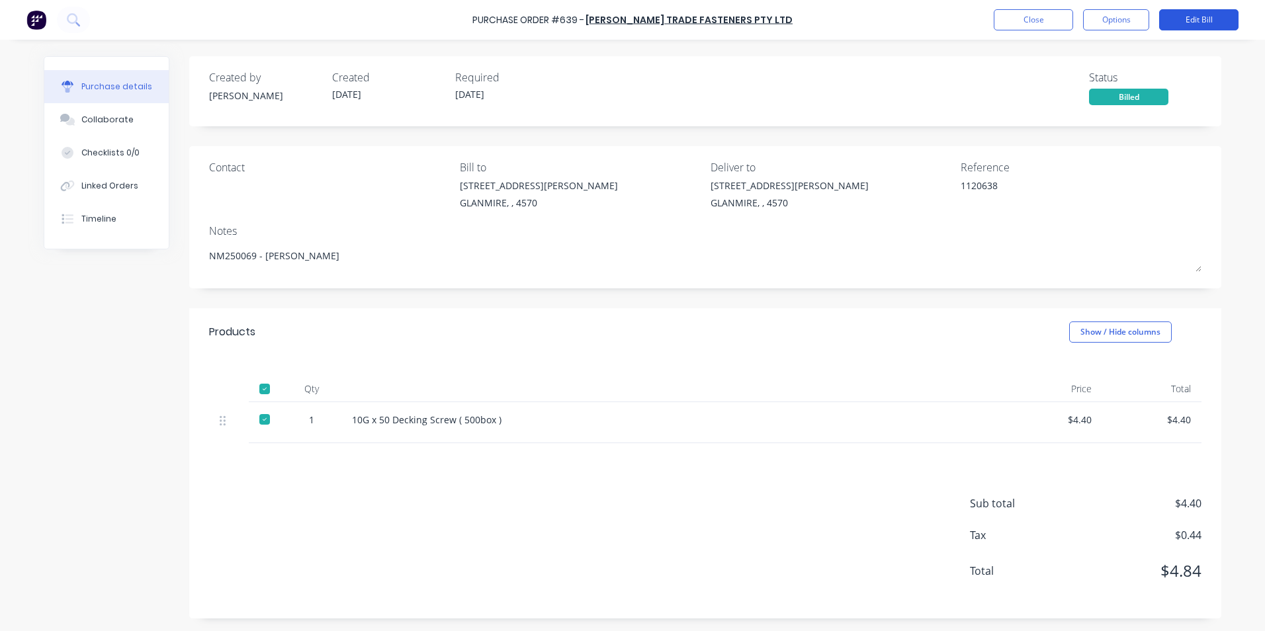
click at [1186, 17] on button "Edit Bill" at bounding box center [1199, 19] width 79 height 21
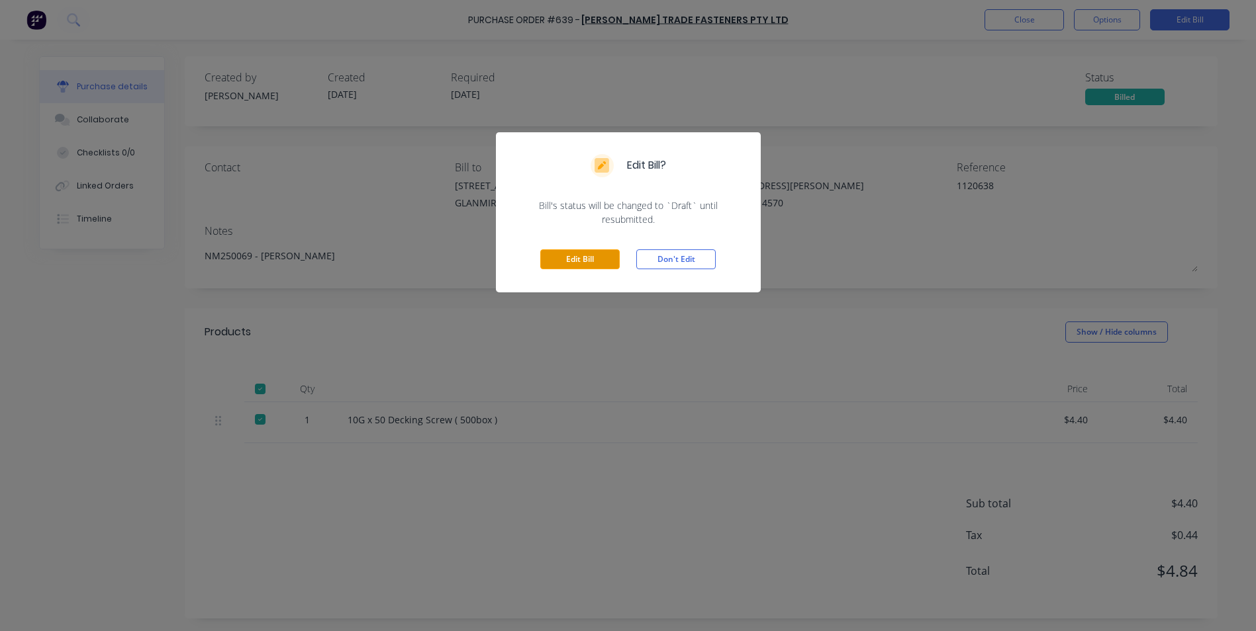
click at [602, 255] on button "Edit Bill" at bounding box center [579, 260] width 79 height 20
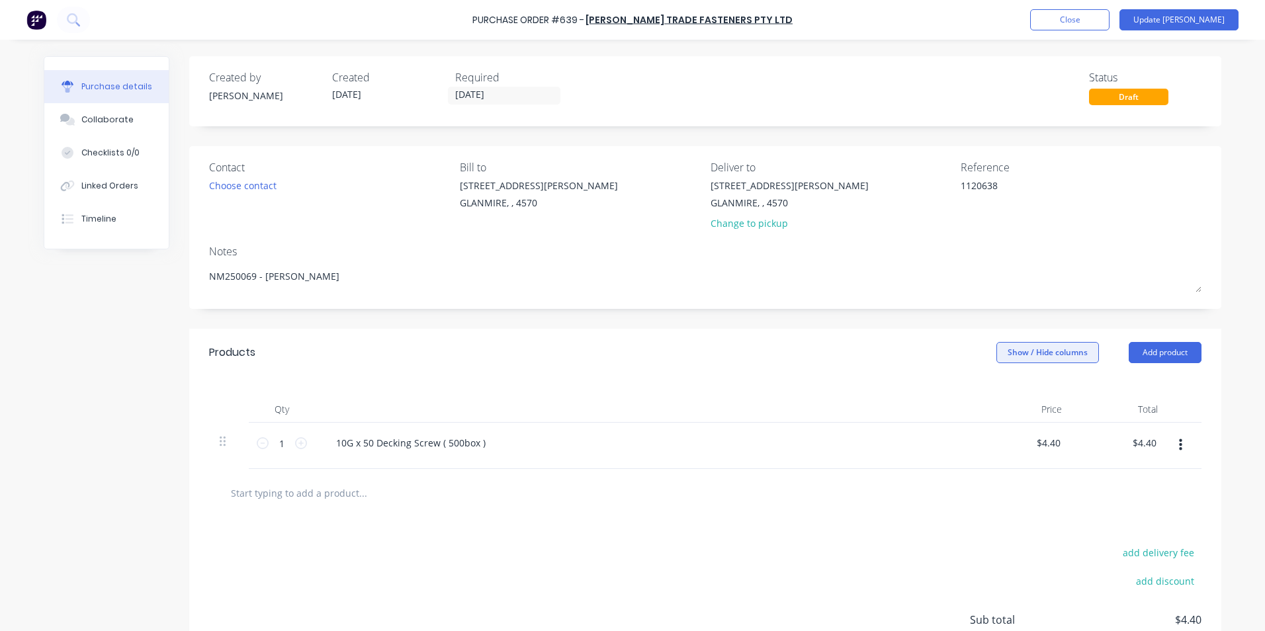
click at [1055, 353] on button "Show / Hide columns" at bounding box center [1048, 352] width 103 height 21
click at [1007, 396] on label "Account" at bounding box center [1007, 396] width 23 height 11
click at [996, 391] on input "Account" at bounding box center [996, 391] width 0 height 0
click at [967, 444] on div "Purchases - Materials" at bounding box center [960, 443] width 62 height 12
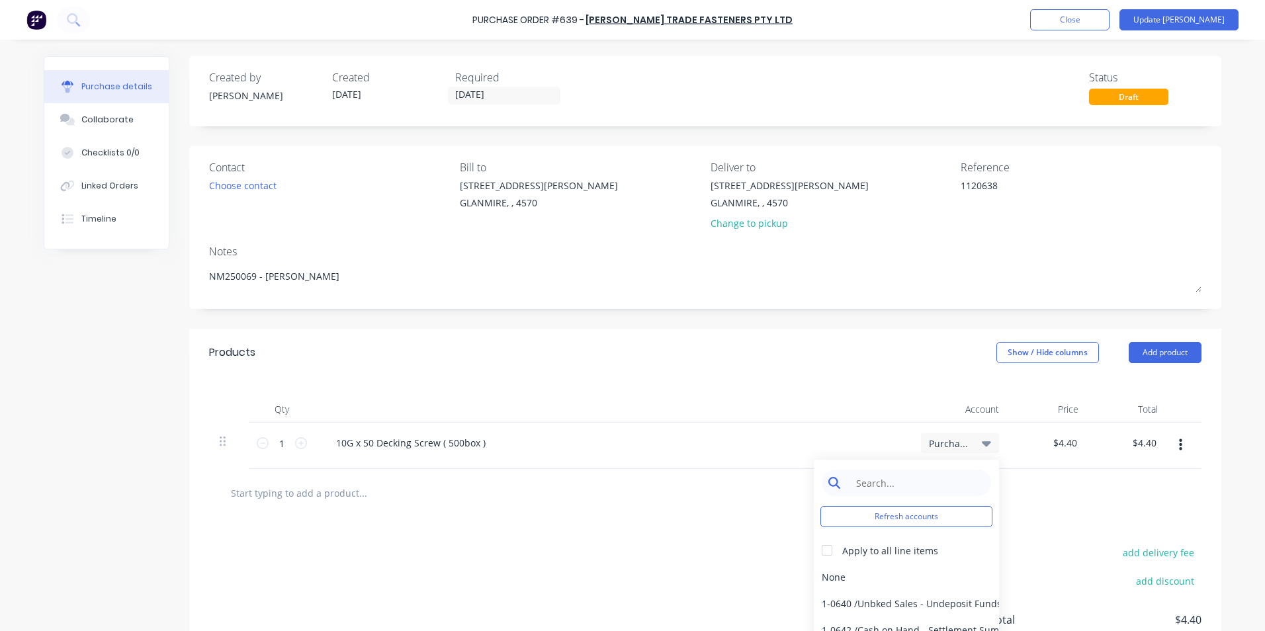
type textarea "x"
click at [940, 488] on input at bounding box center [917, 483] width 136 height 26
type input "mater"
click at [904, 572] on div "5-0270 / Purchases - Materials" at bounding box center [906, 577] width 185 height 26
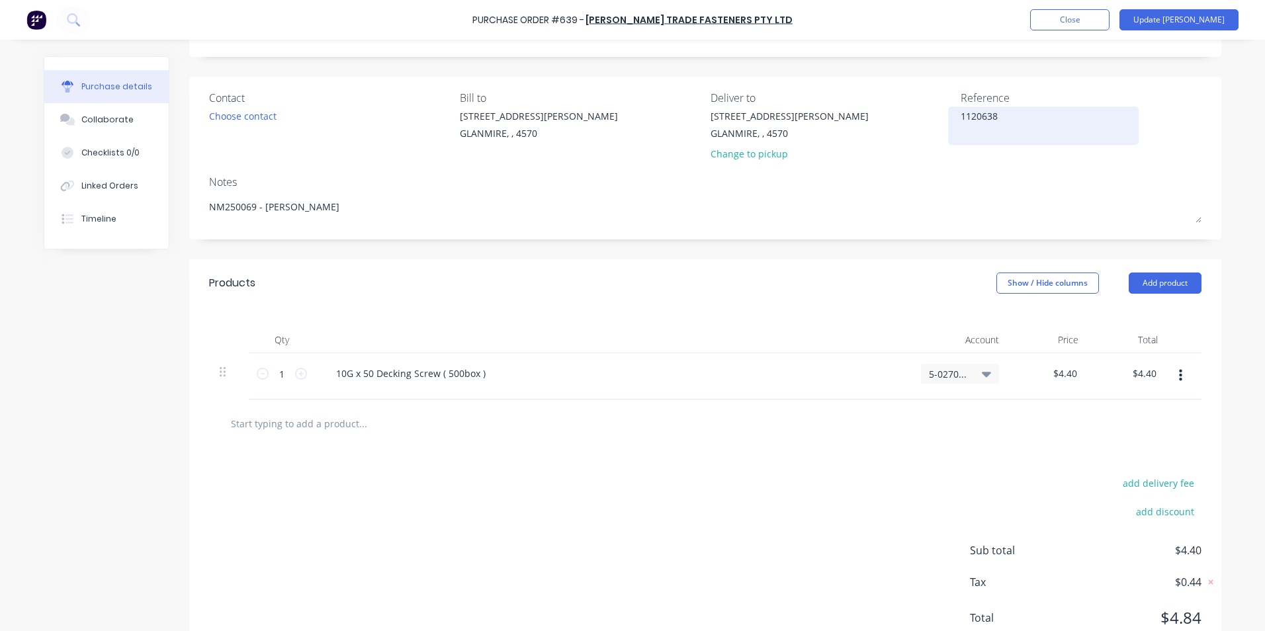
scroll to position [117, 0]
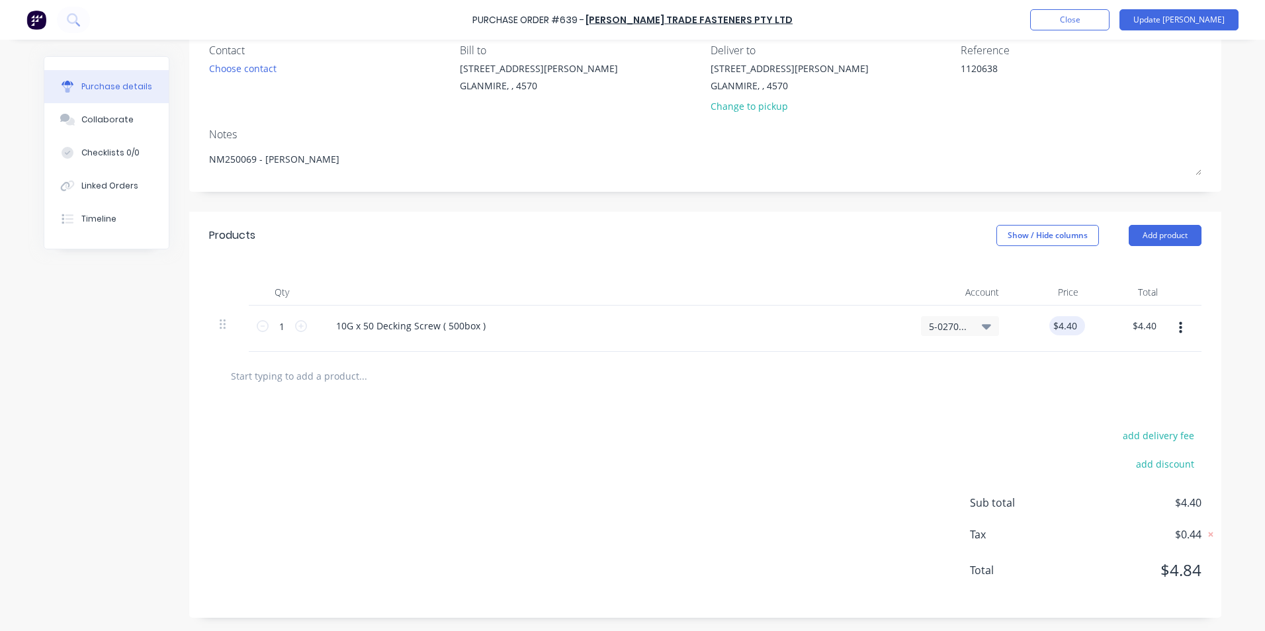
type textarea "x"
drag, startPoint x: 1047, startPoint y: 326, endPoint x: 1091, endPoint y: 322, distance: 43.9
click at [1091, 322] on div "1 1 10G x 50 Decking Screw ( 500box ) 5-0270 / Purchases - Materials 4.40 4.40 …" at bounding box center [705, 329] width 993 height 46
type input "48.40"
type textarea "x"
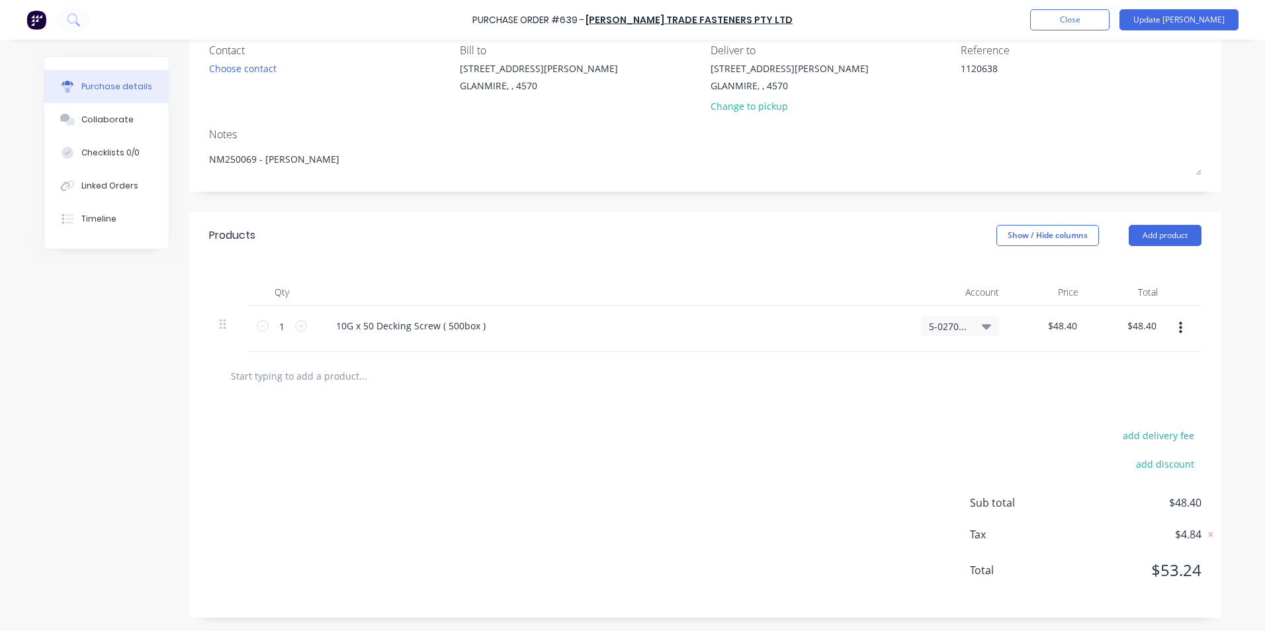
click at [1072, 367] on div at bounding box center [706, 376] width 972 height 26
drag, startPoint x: 1126, startPoint y: 322, endPoint x: 1192, endPoint y: 319, distance: 66.3
click at [1186, 320] on div "1 1 10G x 50 Decking Screw ( 500box ) 5-0270 / Purchases - Materials $48.40 $48…" at bounding box center [705, 329] width 993 height 46
click at [1130, 373] on div at bounding box center [706, 376] width 972 height 26
click at [1207, 16] on button "Update [PERSON_NAME]" at bounding box center [1179, 19] width 119 height 21
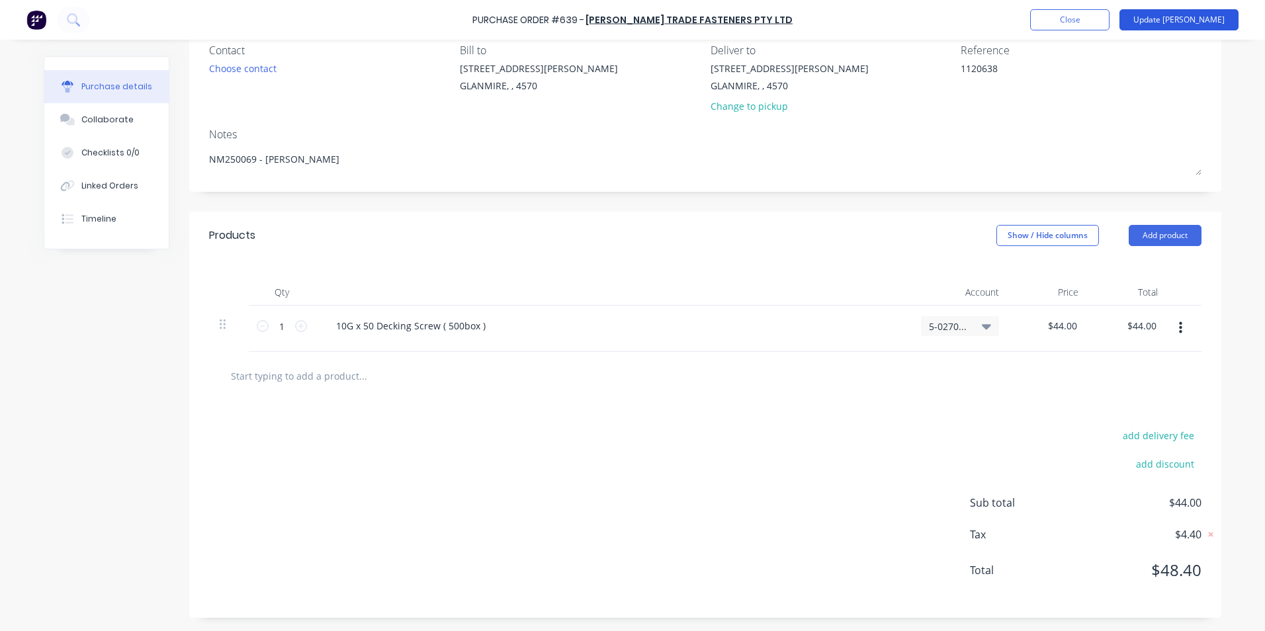
scroll to position [0, 0]
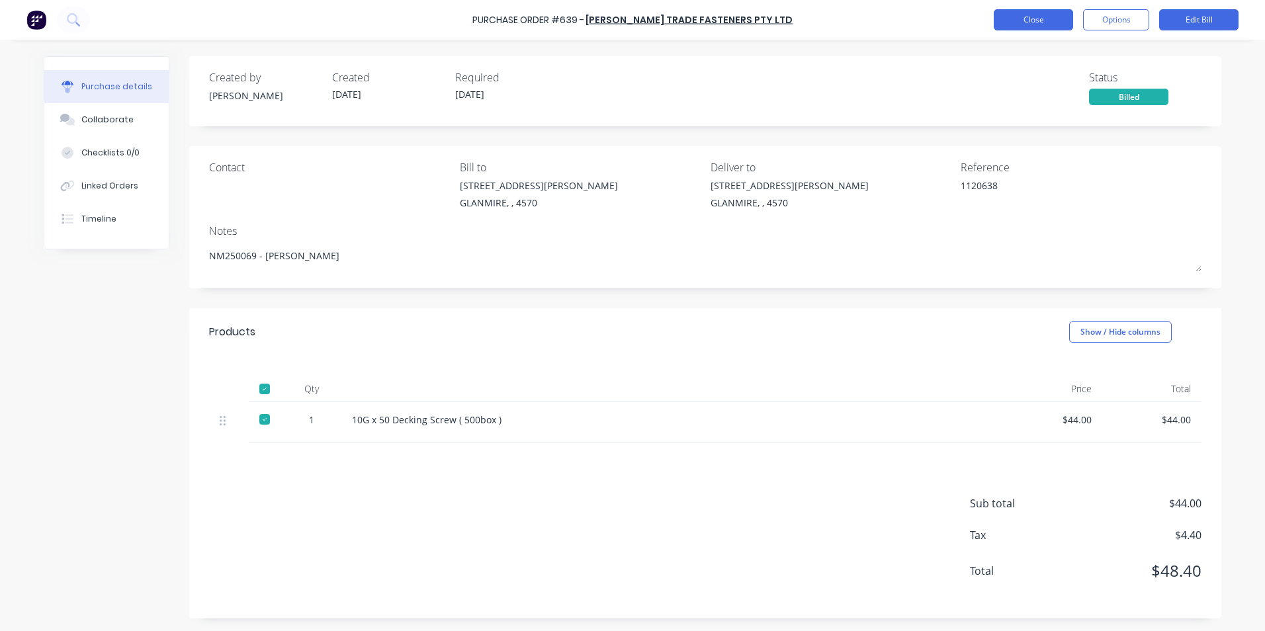
click at [1059, 26] on button "Close" at bounding box center [1033, 19] width 79 height 21
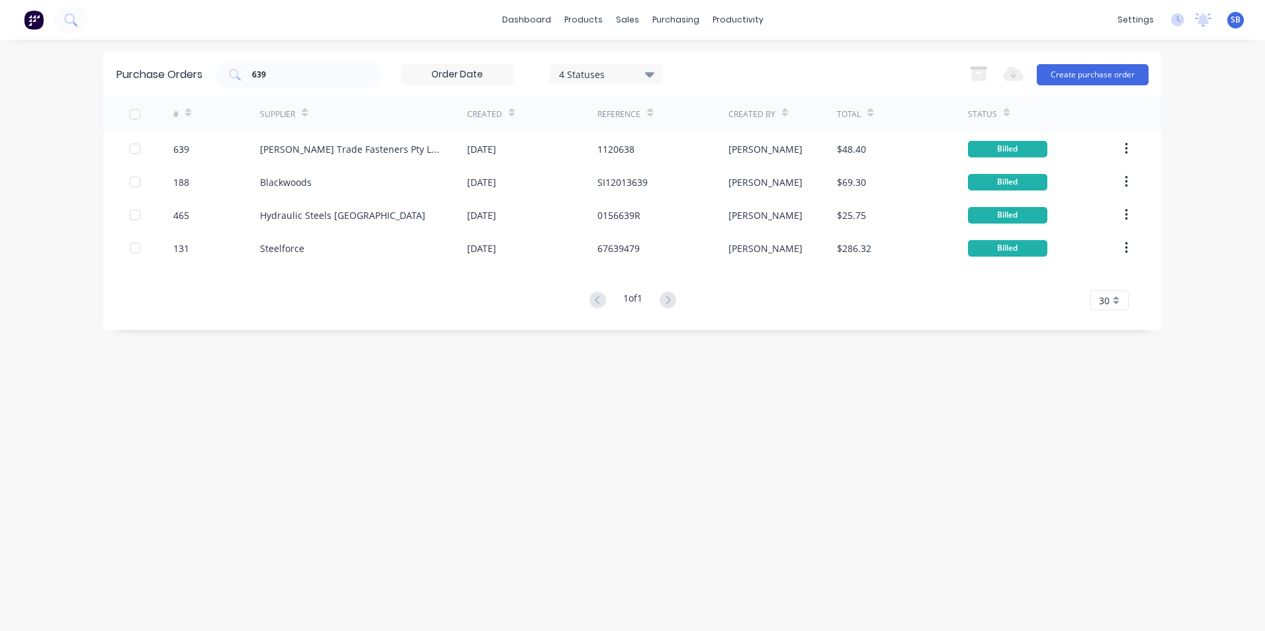
click at [594, 76] on div "4 Statuses" at bounding box center [606, 74] width 95 height 14
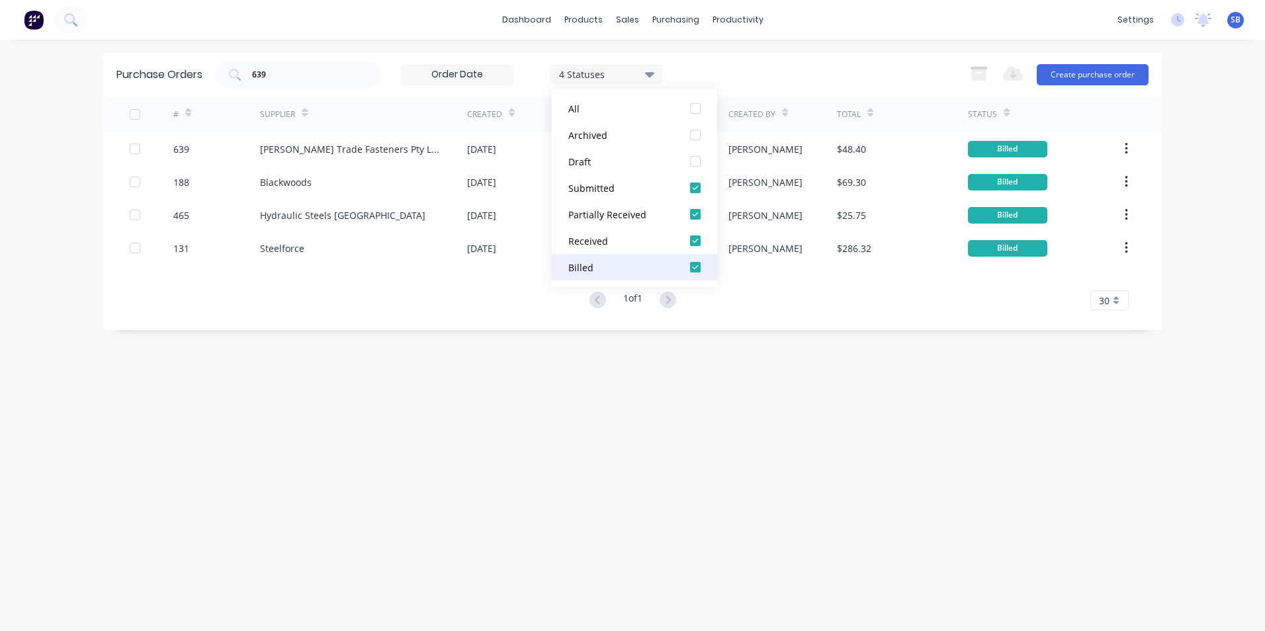
click at [602, 266] on div "Billed" at bounding box center [622, 268] width 106 height 14
click at [602, 190] on div "Submitted" at bounding box center [622, 188] width 106 height 14
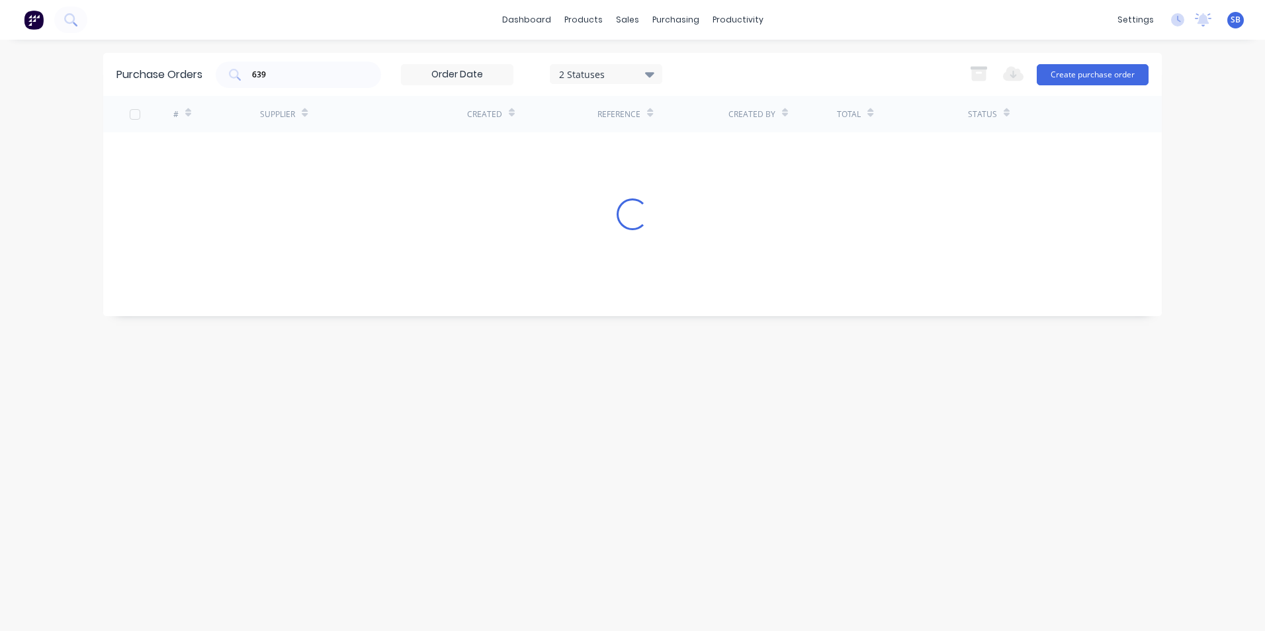
click at [339, 342] on div "Purchase Orders 639 2 Statuses 2 Statuses Export to Excel (XLSX) Create purchas…" at bounding box center [632, 335] width 1059 height 565
drag, startPoint x: 283, startPoint y: 77, endPoint x: 228, endPoint y: 72, distance: 55.8
click at [235, 72] on div "639" at bounding box center [298, 75] width 165 height 26
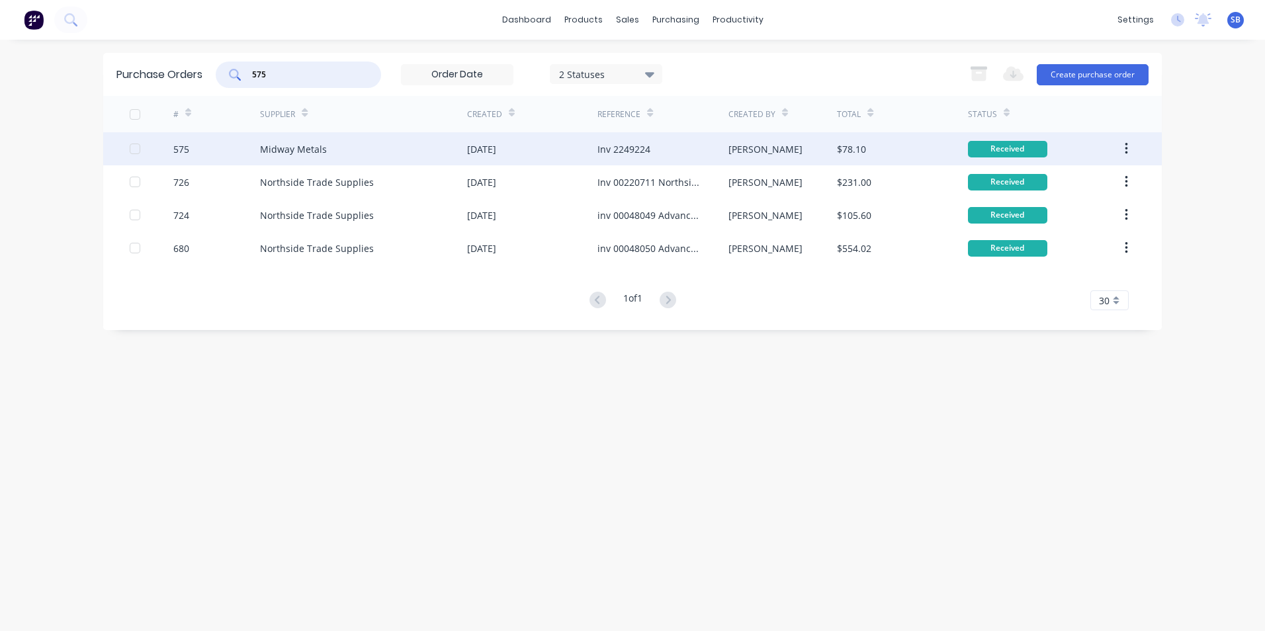
click at [685, 153] on div "Inv 2249224" at bounding box center [663, 148] width 130 height 33
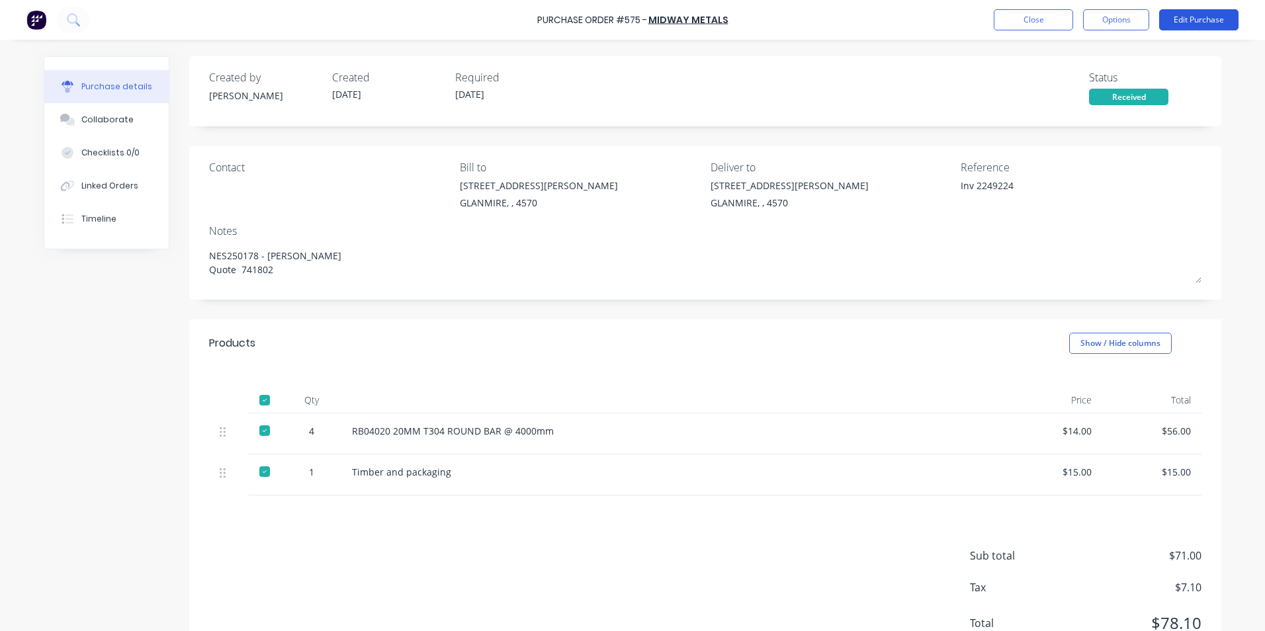
click at [1187, 18] on button "Edit Purchase" at bounding box center [1199, 19] width 79 height 21
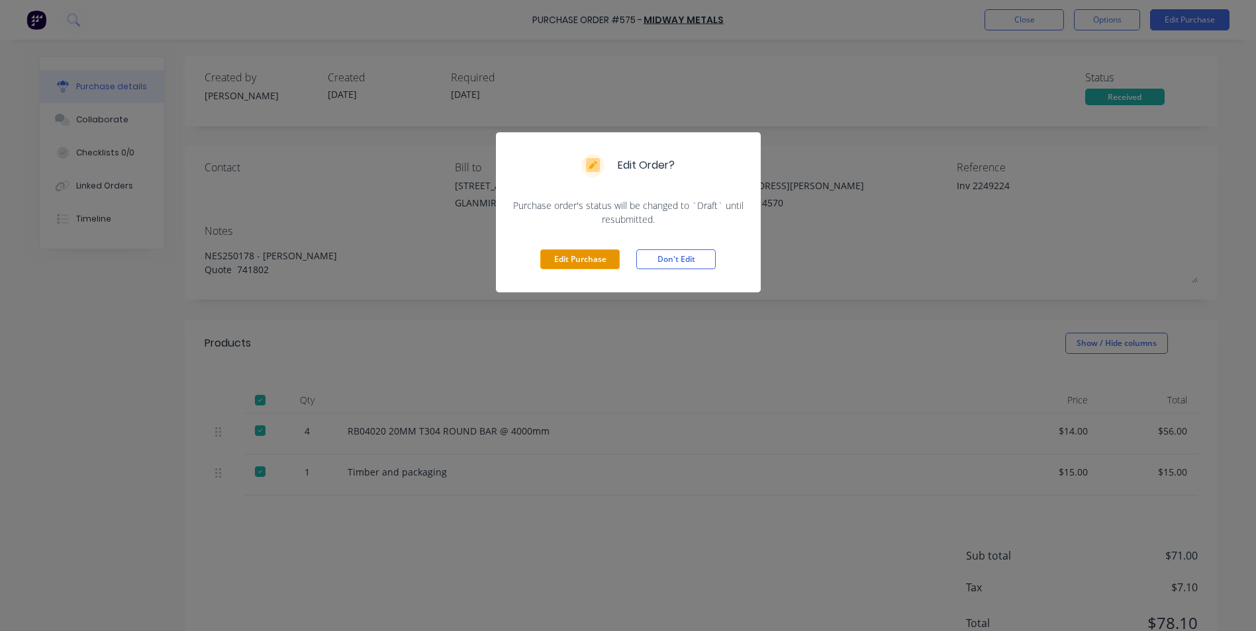
click at [584, 264] on button "Edit Purchase" at bounding box center [579, 260] width 79 height 20
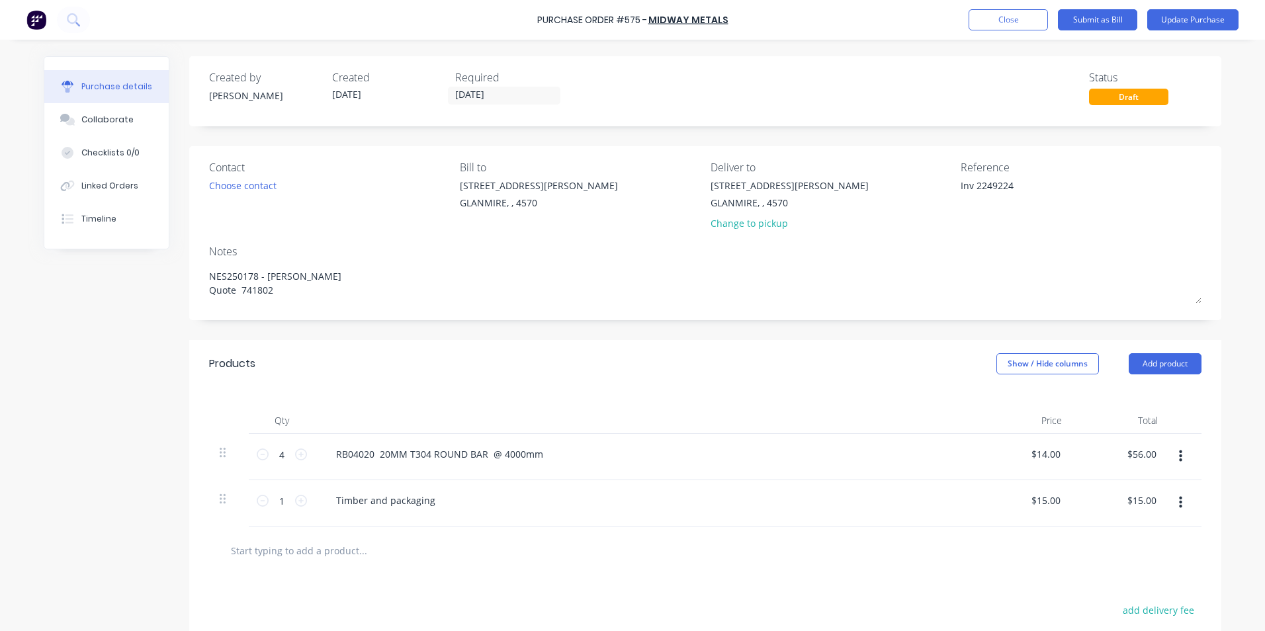
drag, startPoint x: 972, startPoint y: 185, endPoint x: 919, endPoint y: 185, distance: 53.6
click at [919, 185] on div "Contact Choose contact [PERSON_NAME] to [STREET_ADDRESS][PERSON_NAME] Deliver t…" at bounding box center [705, 198] width 993 height 77
click at [1172, 21] on button "Update Purchase" at bounding box center [1193, 19] width 91 height 21
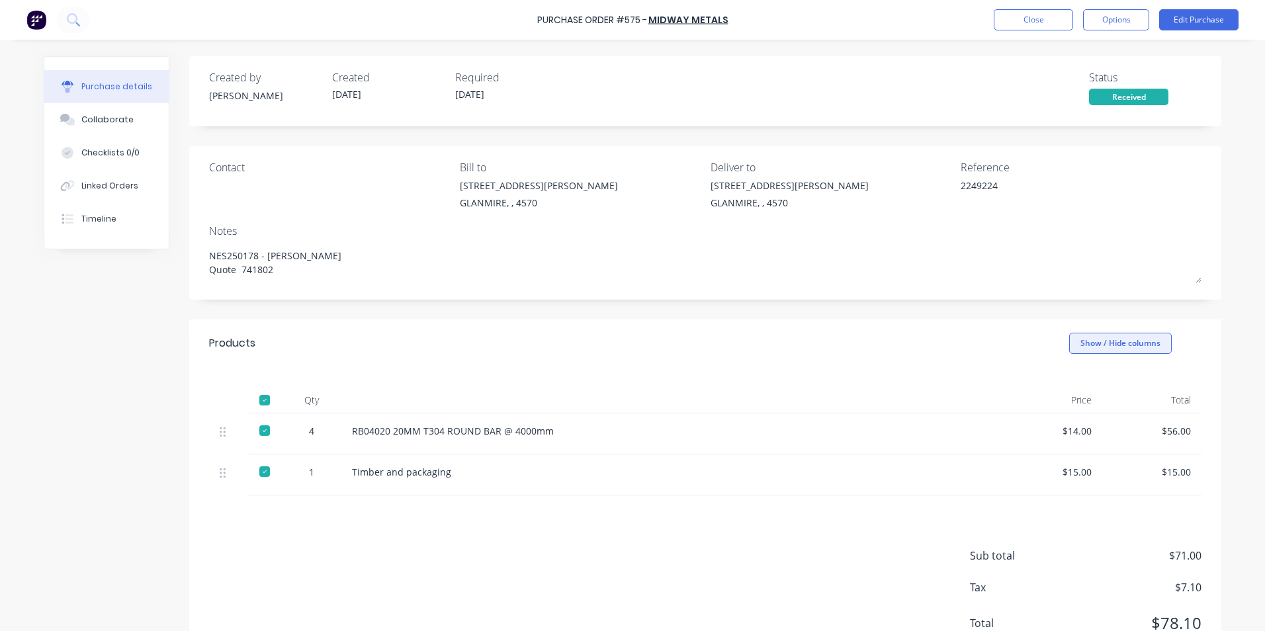
click at [1099, 344] on button "Show / Hide columns" at bounding box center [1121, 343] width 103 height 21
click at [1073, 382] on div "Account Job Discount" at bounding box center [1109, 409] width 99 height 76
click at [1073, 383] on span at bounding box center [1075, 386] width 11 height 11
click at [1070, 381] on input "Account" at bounding box center [1070, 381] width 0 height 0
click at [1179, 13] on button "Edit Purchase" at bounding box center [1199, 19] width 79 height 21
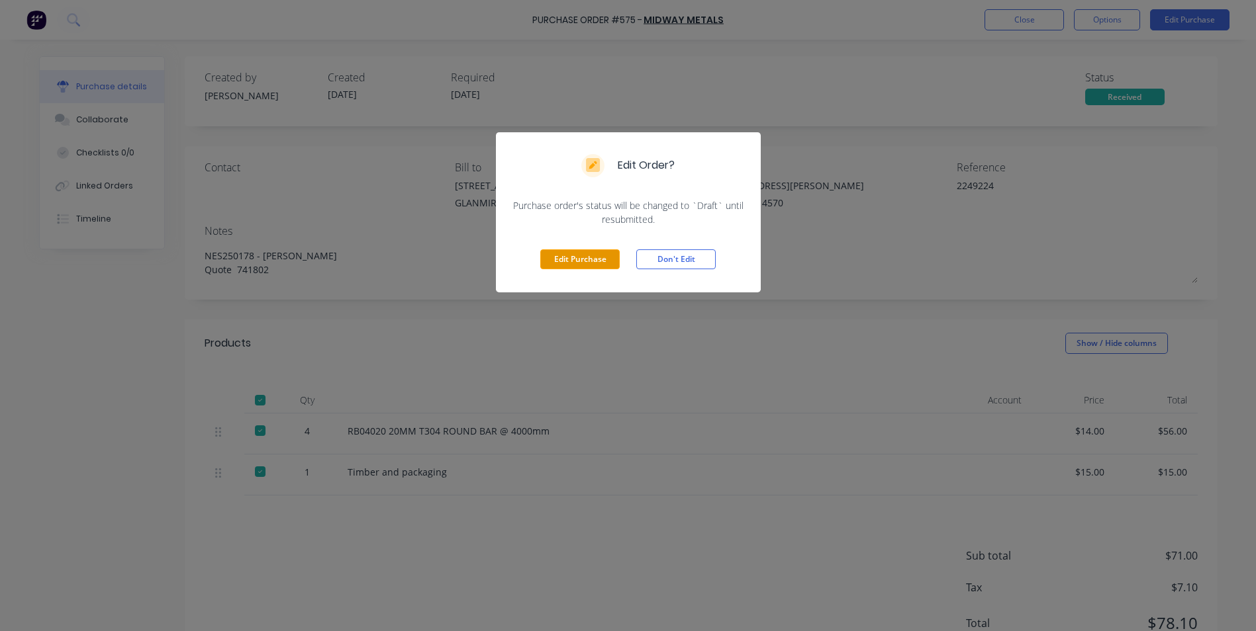
click at [602, 252] on button "Edit Purchase" at bounding box center [579, 260] width 79 height 20
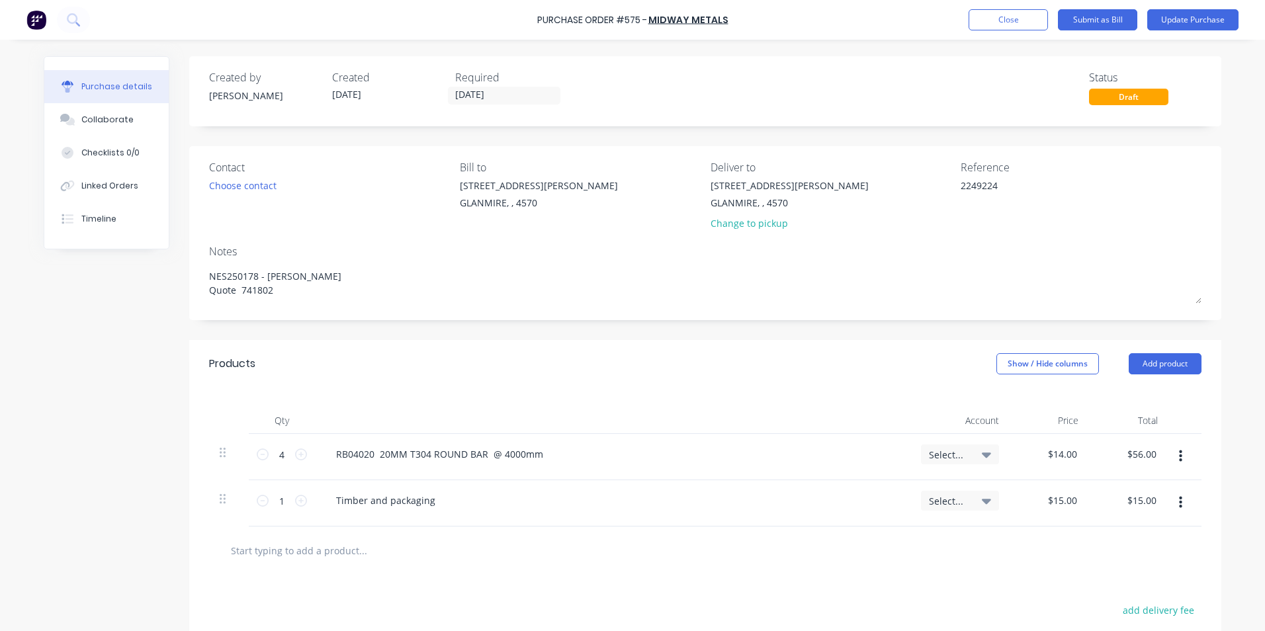
click at [930, 453] on span "Select..." at bounding box center [949, 455] width 40 height 14
click at [912, 492] on input at bounding box center [917, 494] width 136 height 26
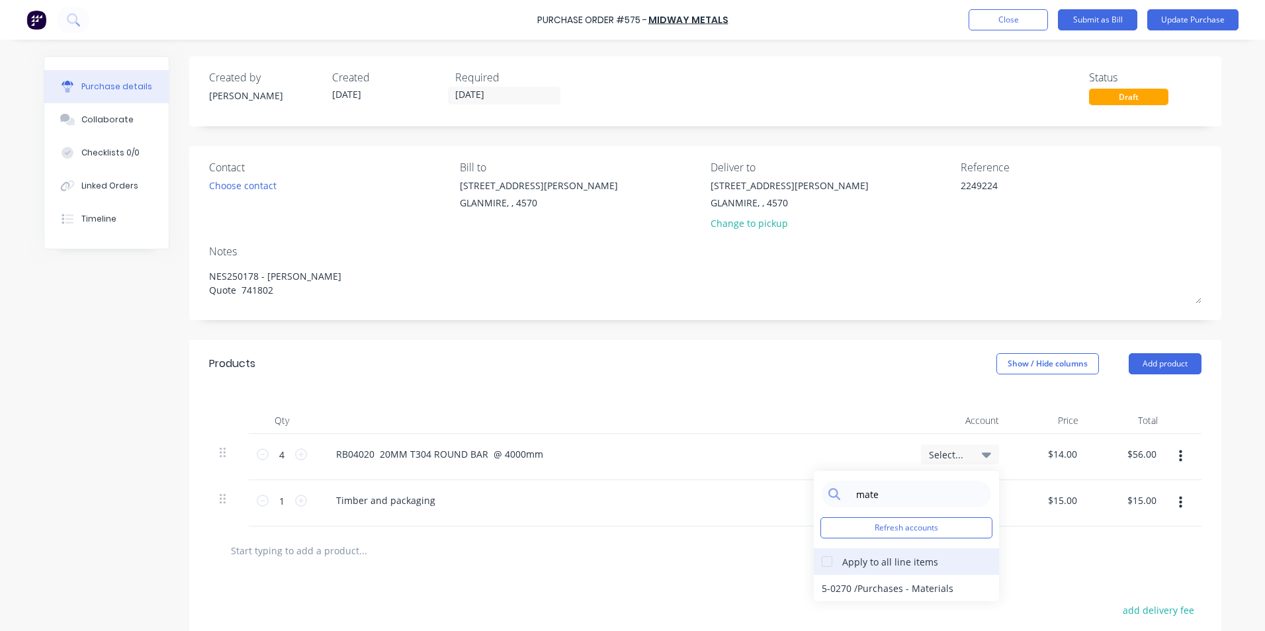
drag, startPoint x: 821, startPoint y: 565, endPoint x: 829, endPoint y: 572, distance: 9.8
click at [821, 565] on div at bounding box center [827, 562] width 26 height 26
click at [845, 587] on div "5-0270 / Purchases - Materials" at bounding box center [906, 588] width 185 height 26
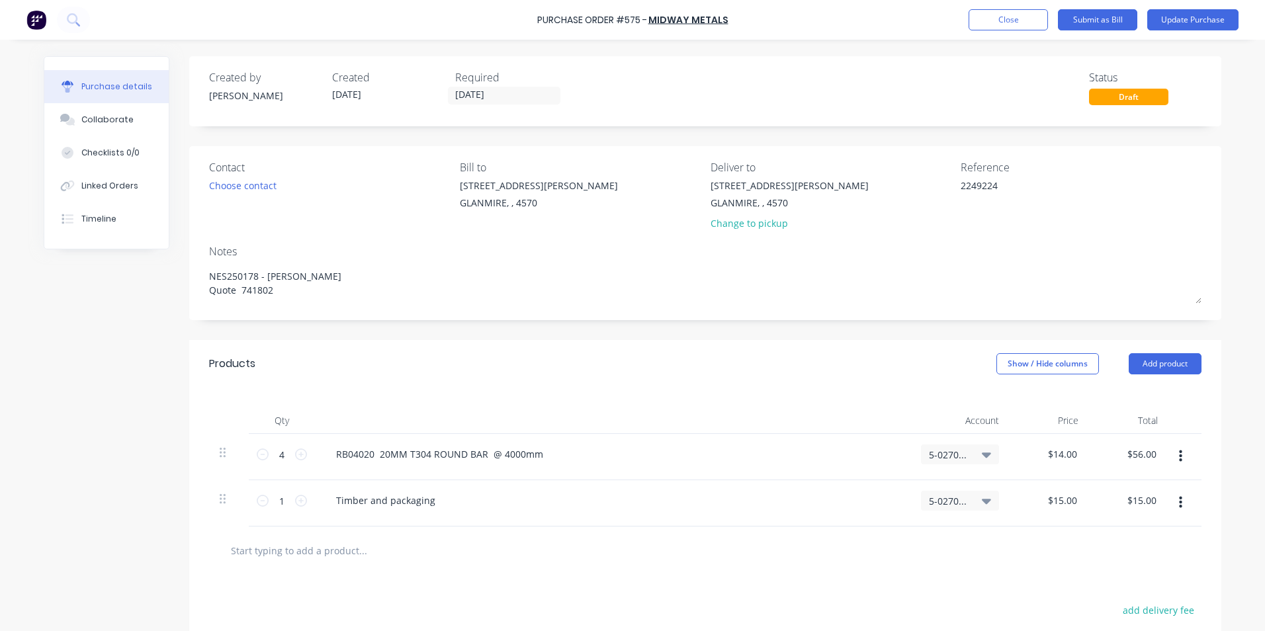
click at [739, 541] on div at bounding box center [706, 550] width 972 height 26
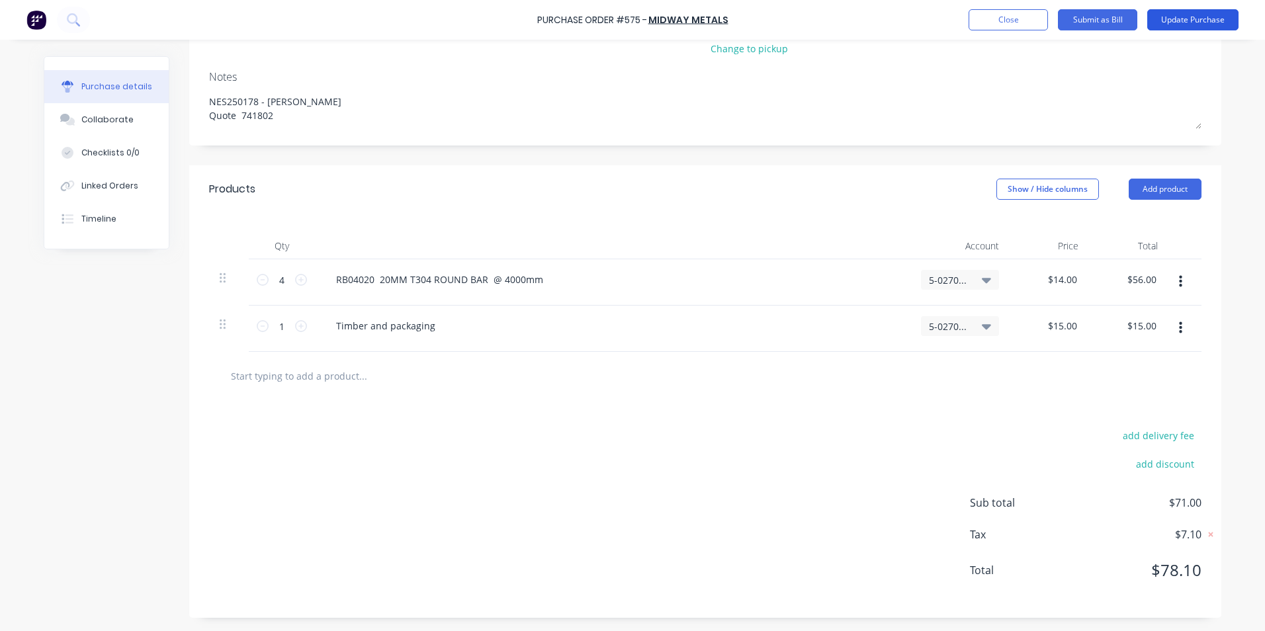
click at [1189, 21] on button "Update Purchase" at bounding box center [1193, 19] width 91 height 21
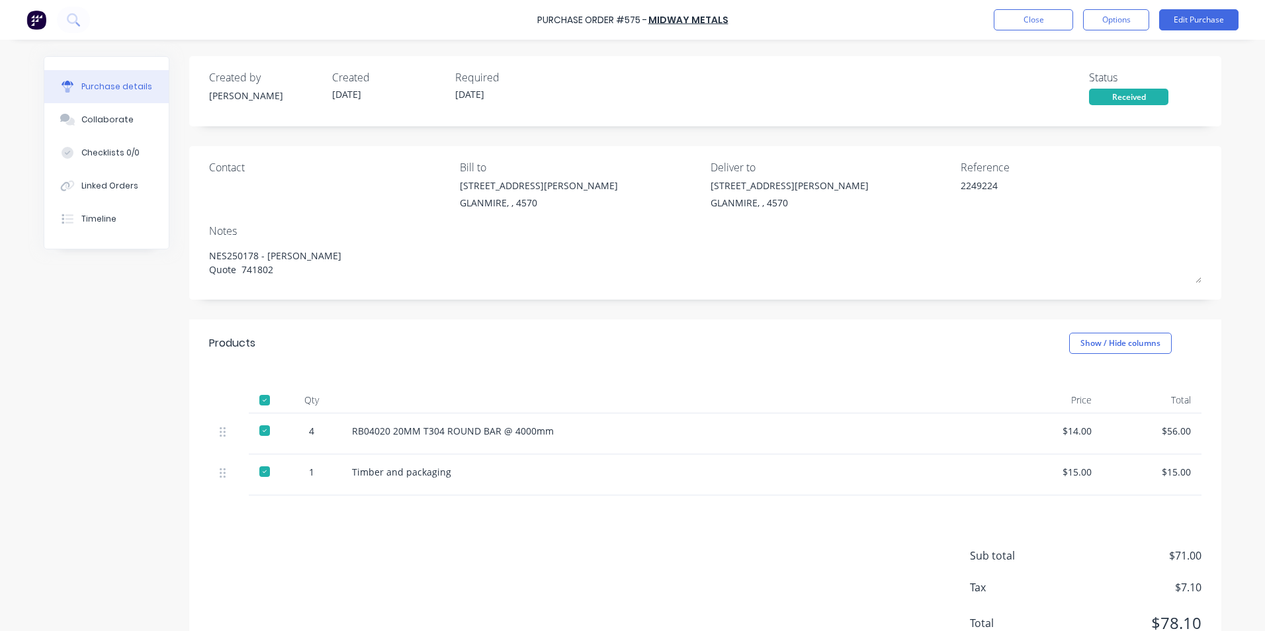
click at [1091, 21] on button "Options" at bounding box center [1116, 19] width 66 height 21
click at [1060, 91] on button "Convert to Bill" at bounding box center [1087, 80] width 126 height 26
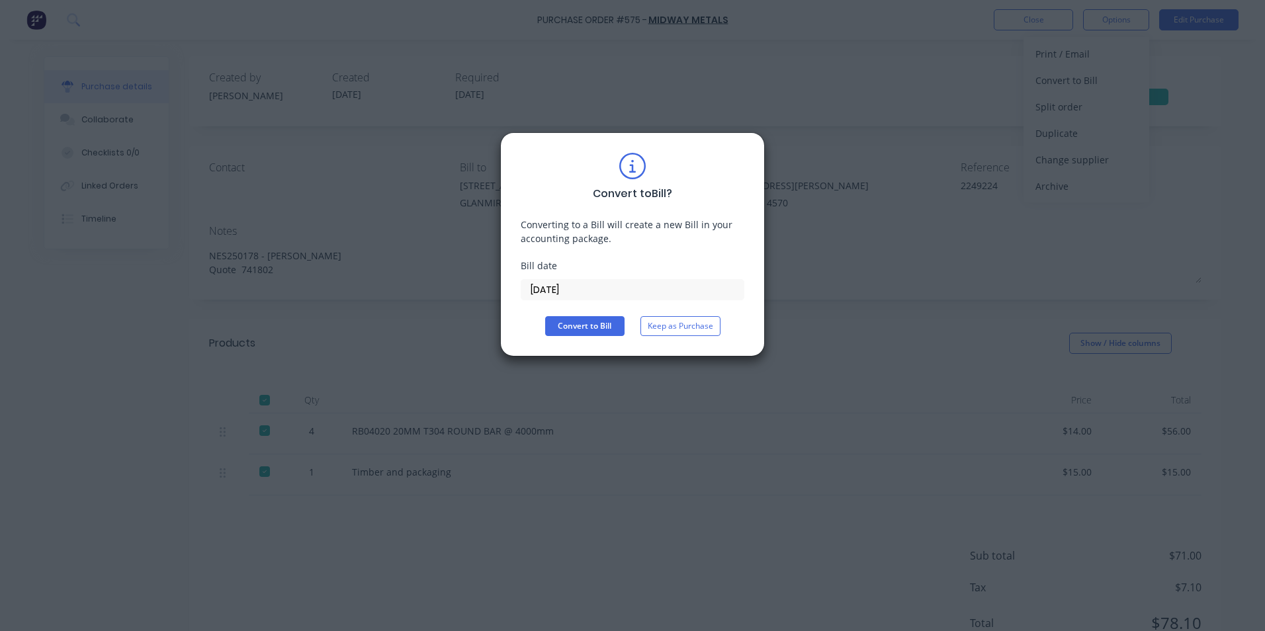
click at [605, 289] on input "[DATE]" at bounding box center [633, 290] width 222 height 20
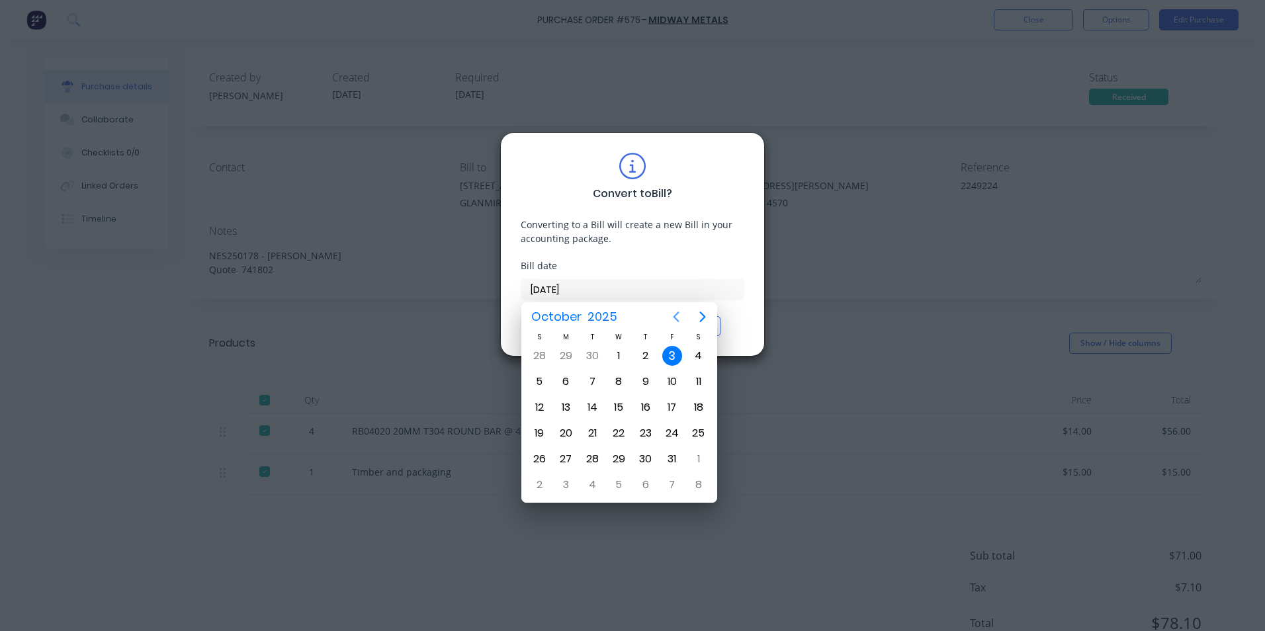
click at [680, 312] on icon "Previous page" at bounding box center [676, 317] width 16 height 16
click at [680, 389] on div "12" at bounding box center [672, 381] width 26 height 25
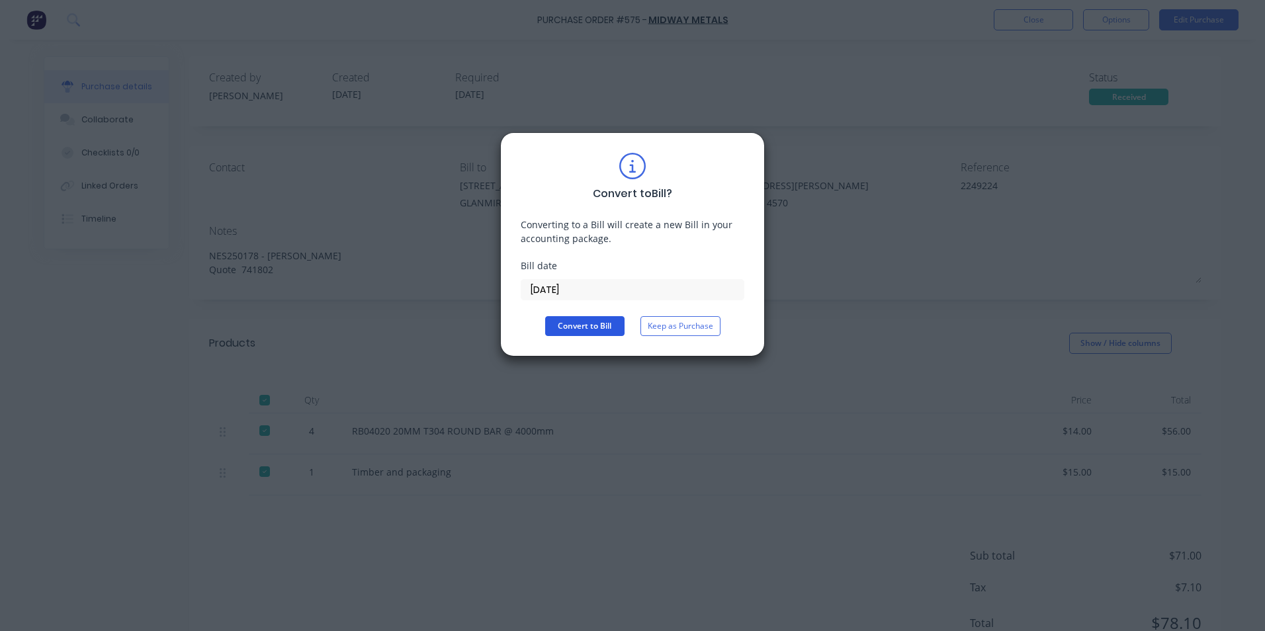
click at [580, 330] on button "Convert to Bill" at bounding box center [584, 326] width 79 height 20
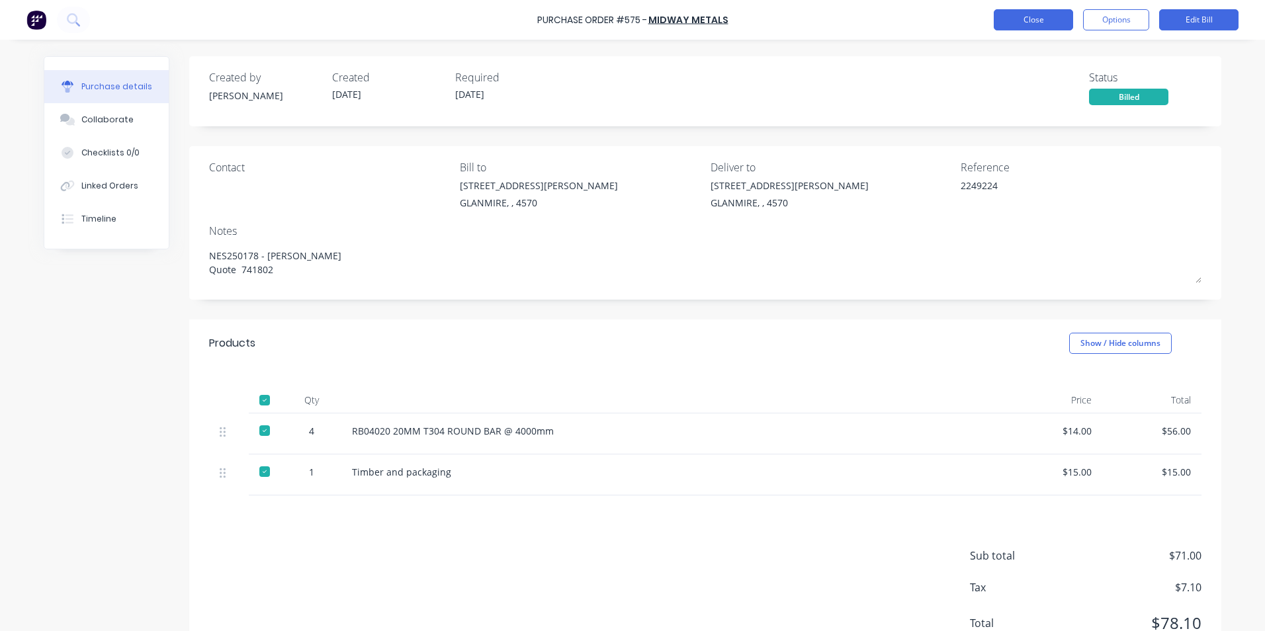
click at [1038, 15] on button "Close" at bounding box center [1033, 19] width 79 height 21
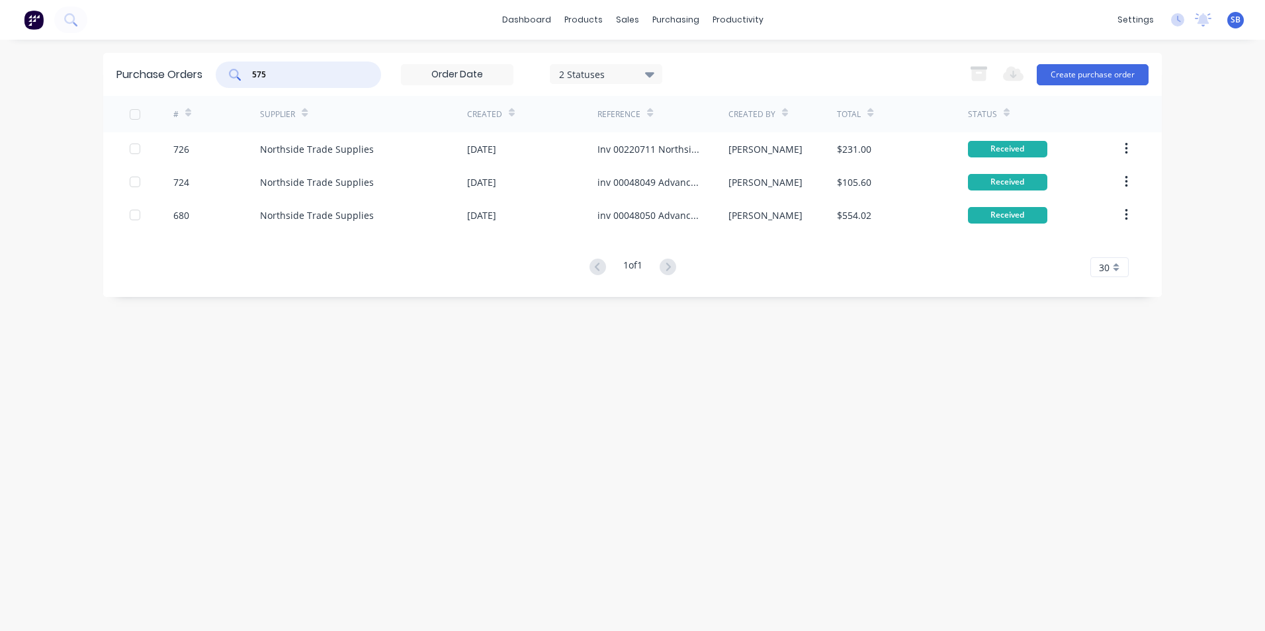
click at [313, 74] on input "575" at bounding box center [306, 74] width 110 height 13
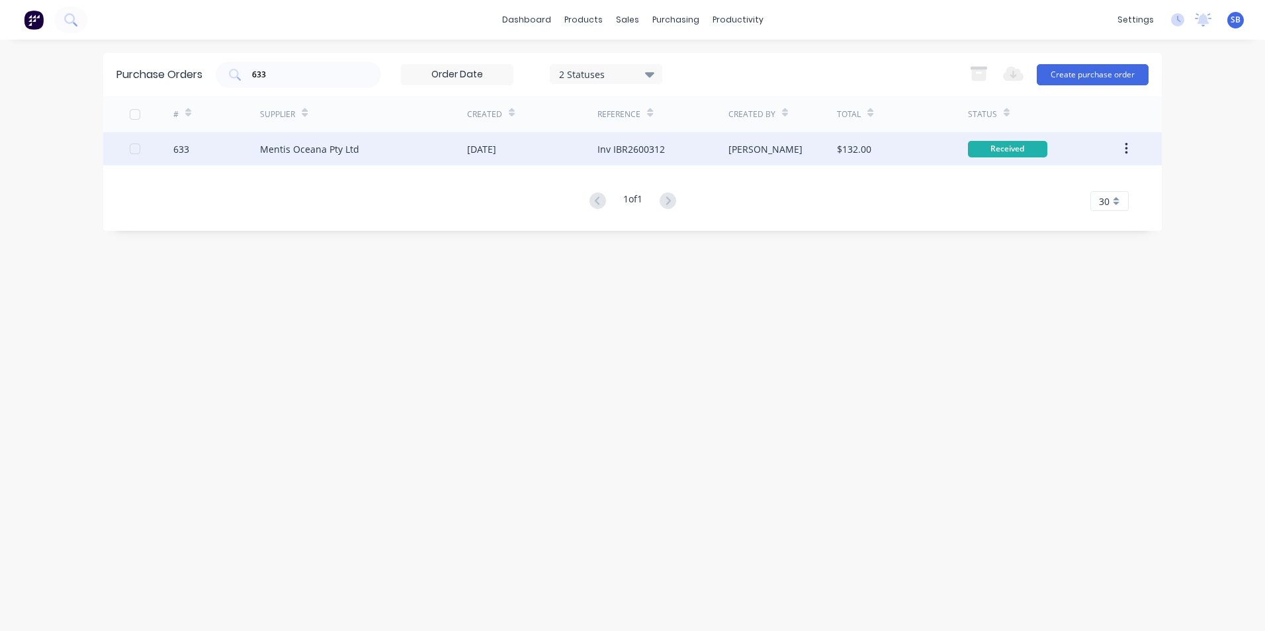
click at [680, 165] on div "Inv IBR2600312" at bounding box center [663, 148] width 130 height 33
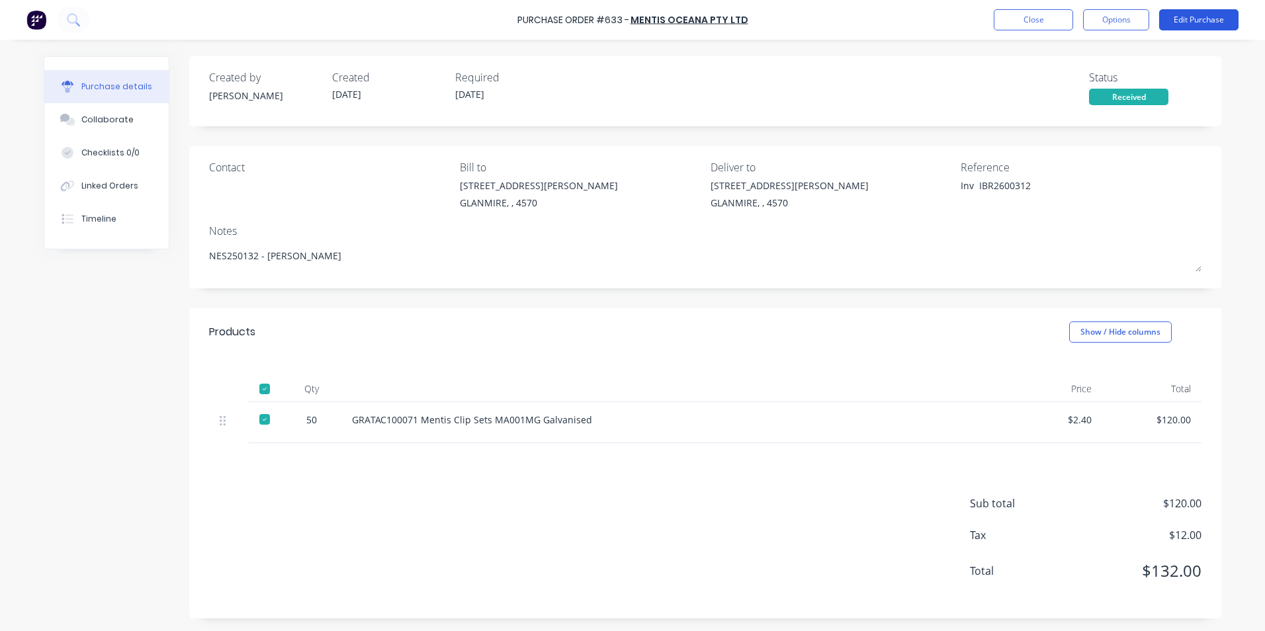
click at [1216, 15] on button "Edit Purchase" at bounding box center [1199, 19] width 79 height 21
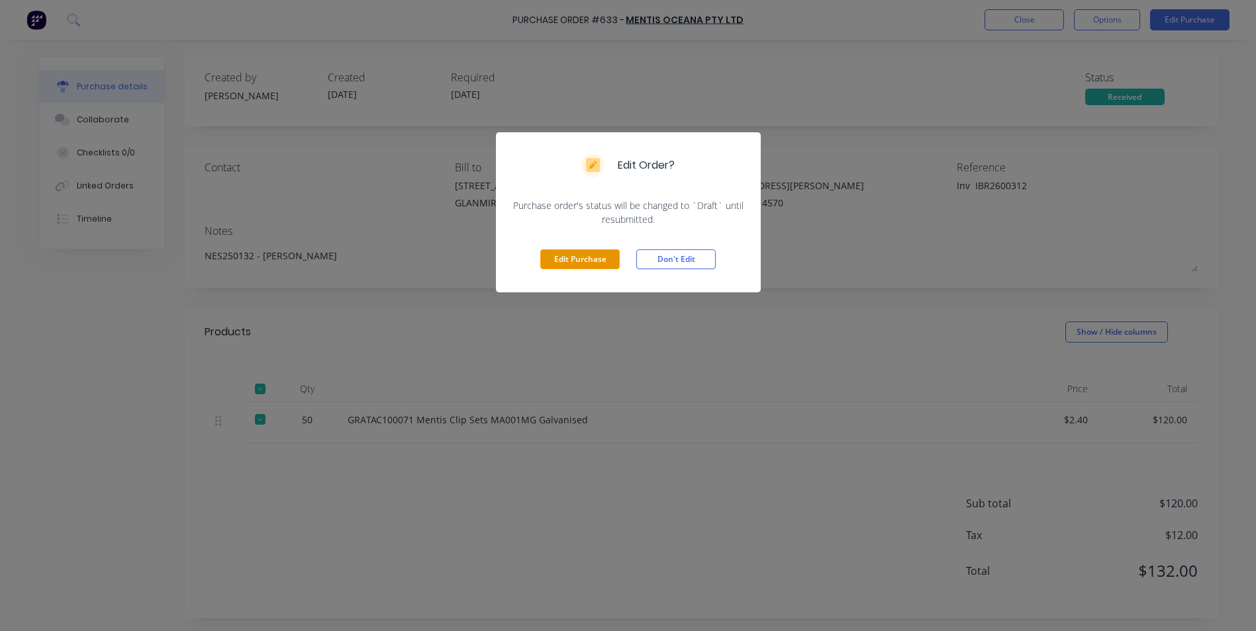
click at [564, 264] on button "Edit Purchase" at bounding box center [579, 260] width 79 height 20
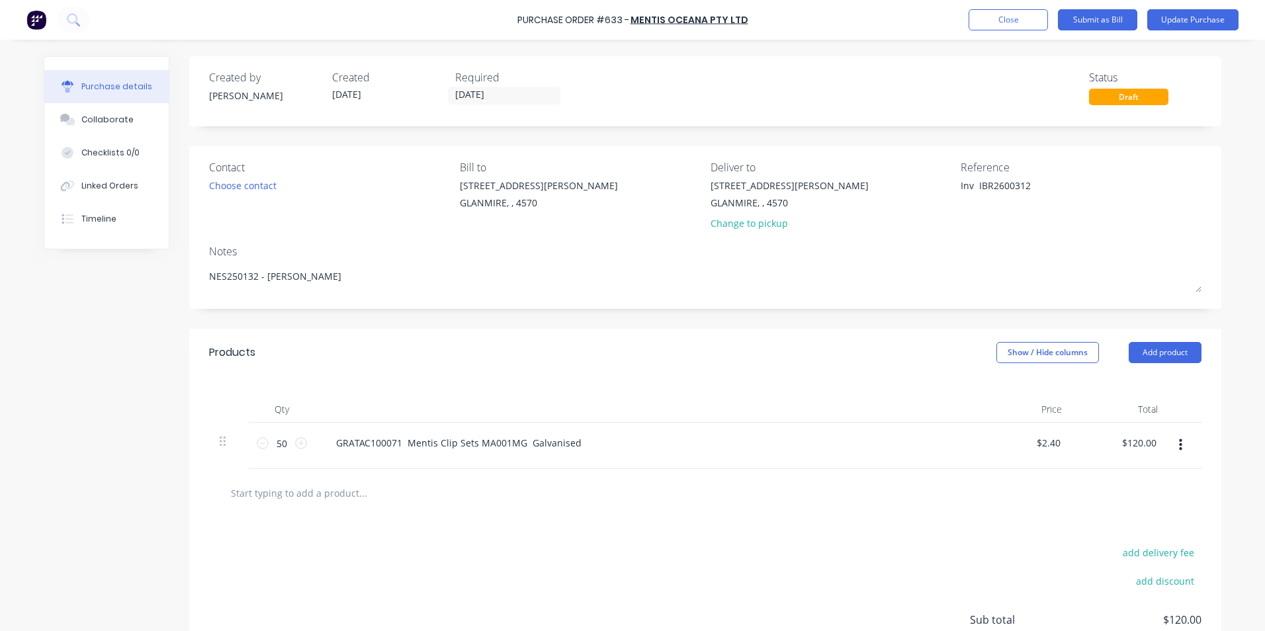
drag, startPoint x: 974, startPoint y: 184, endPoint x: 898, endPoint y: 184, distance: 75.5
click at [898, 184] on div "Contact Choose contact [PERSON_NAME] to [STREET_ADDRESS][PERSON_NAME] Deliver t…" at bounding box center [705, 198] width 993 height 77
click at [1019, 357] on button "Show / Hide columns" at bounding box center [1048, 352] width 103 height 21
click at [999, 396] on span at bounding box center [1001, 396] width 11 height 11
click at [996, 391] on input "Account" at bounding box center [996, 391] width 0 height 0
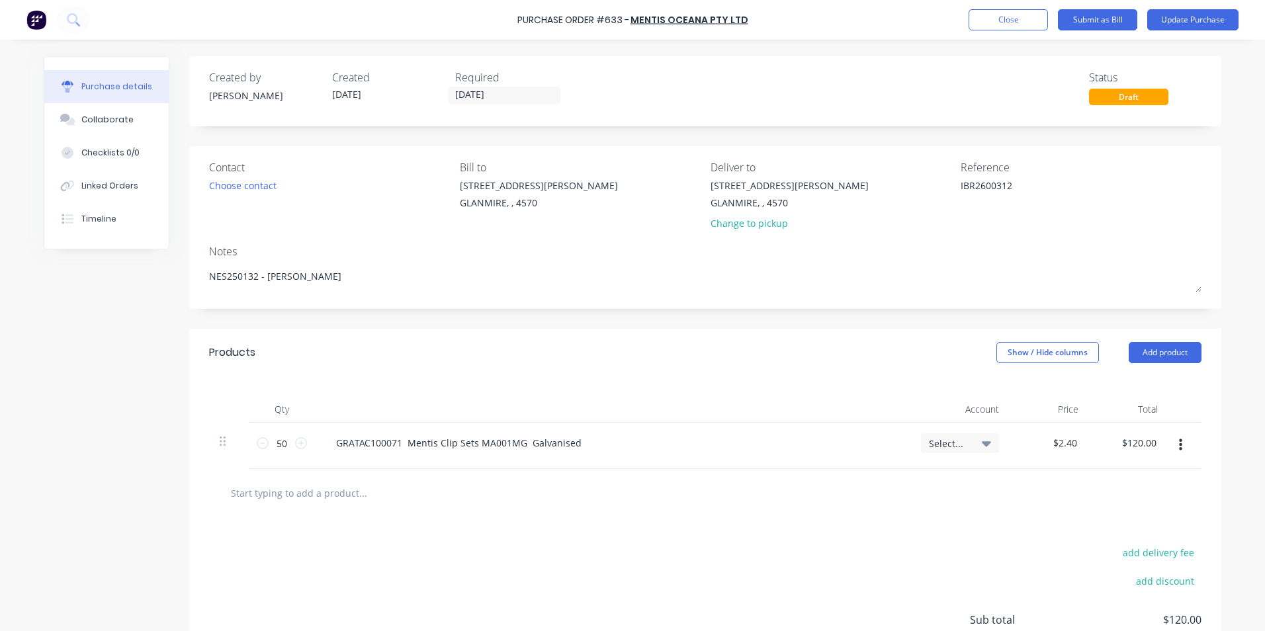
click at [921, 443] on div "Select..." at bounding box center [960, 444] width 78 height 20
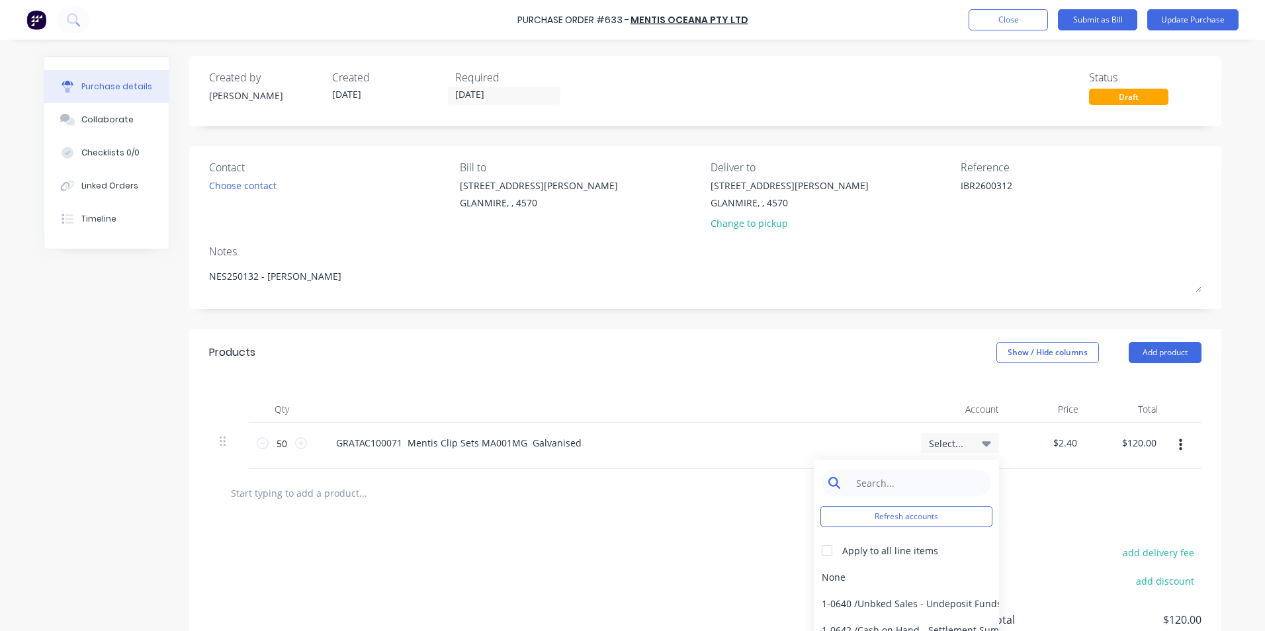
click at [884, 479] on input at bounding box center [917, 483] width 136 height 26
click at [833, 577] on div "5-0270 / Purchases - Materials" at bounding box center [906, 577] width 185 height 26
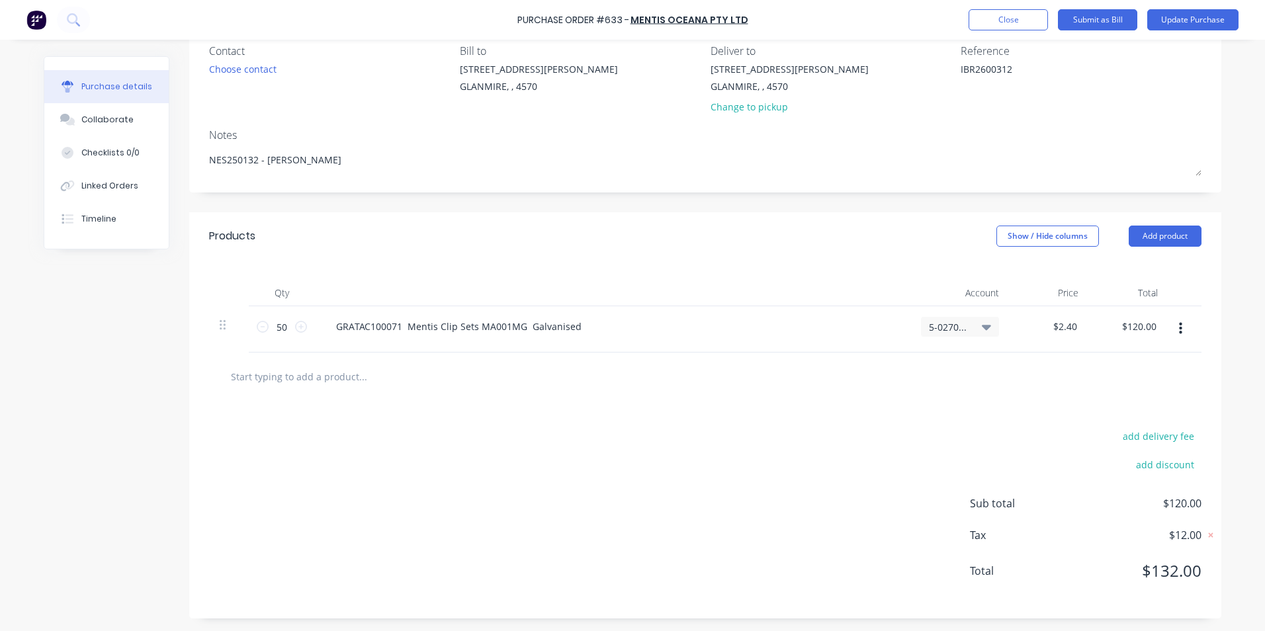
scroll to position [117, 0]
click at [1168, 20] on button "Update Purchase" at bounding box center [1193, 19] width 91 height 21
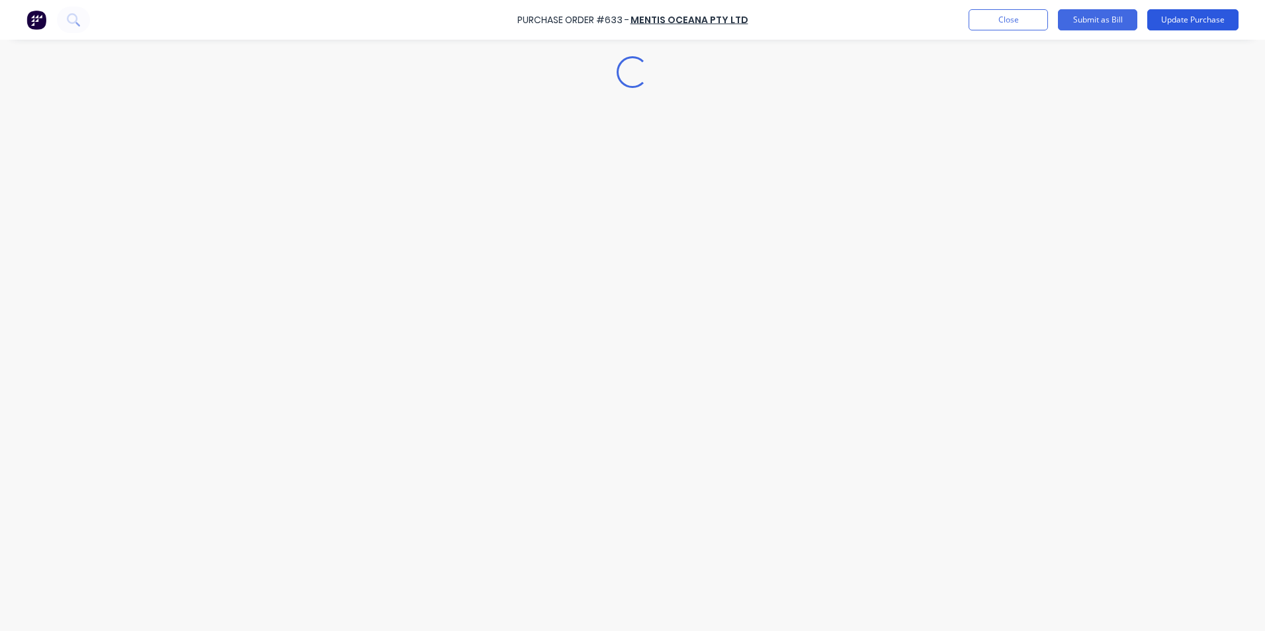
scroll to position [0, 0]
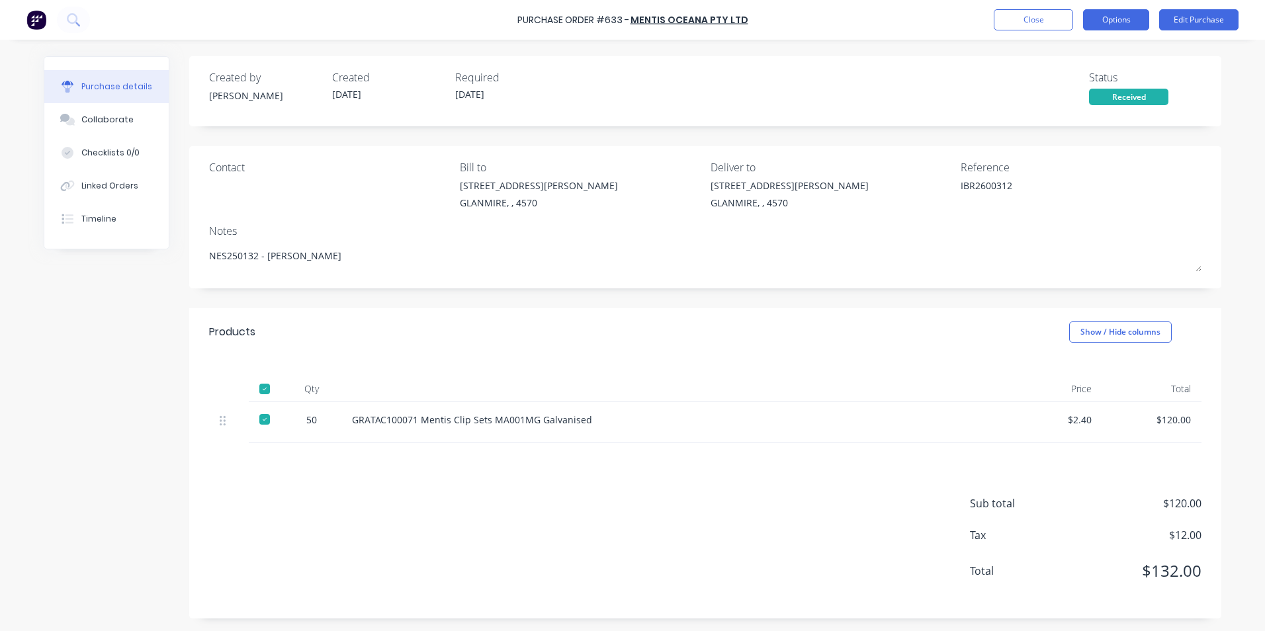
click at [1109, 18] on button "Options" at bounding box center [1116, 19] width 66 height 21
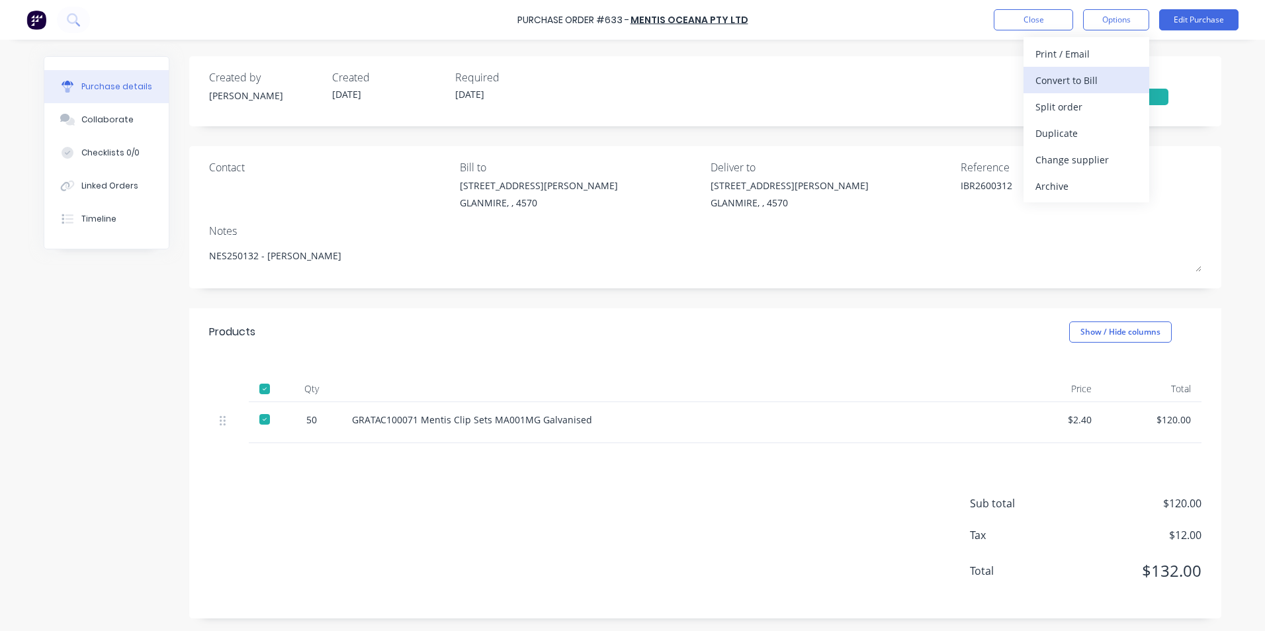
click at [1079, 82] on div "Convert to Bill" at bounding box center [1087, 80] width 102 height 19
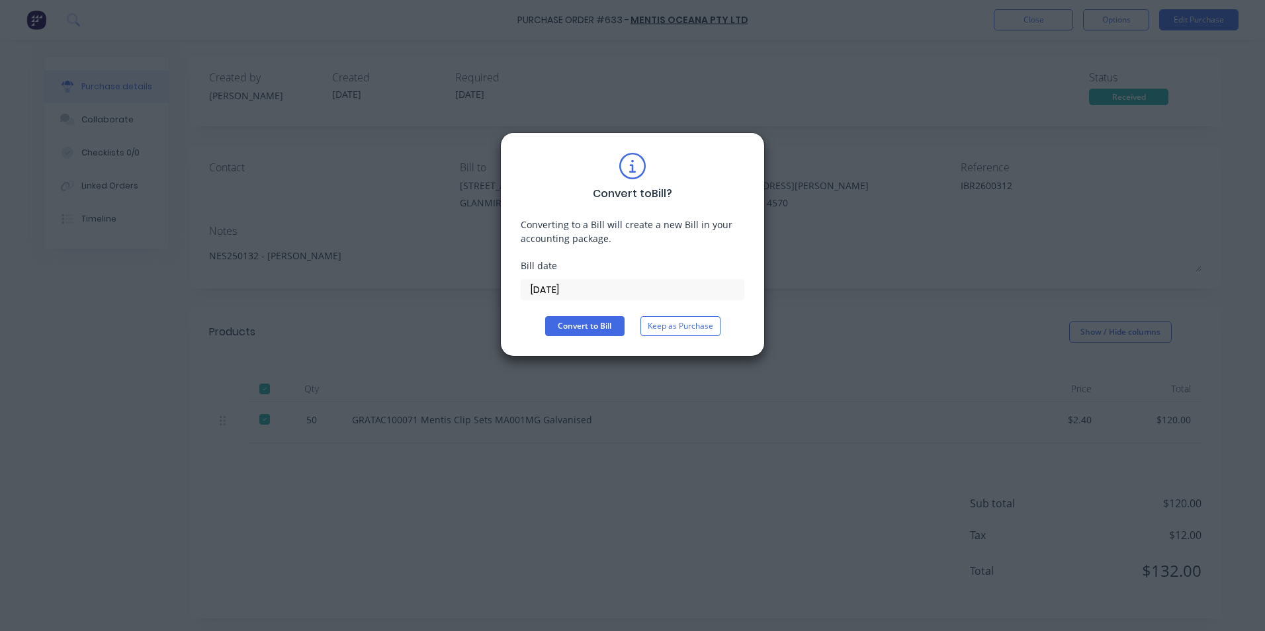
click at [646, 288] on input "[DATE]" at bounding box center [633, 290] width 222 height 20
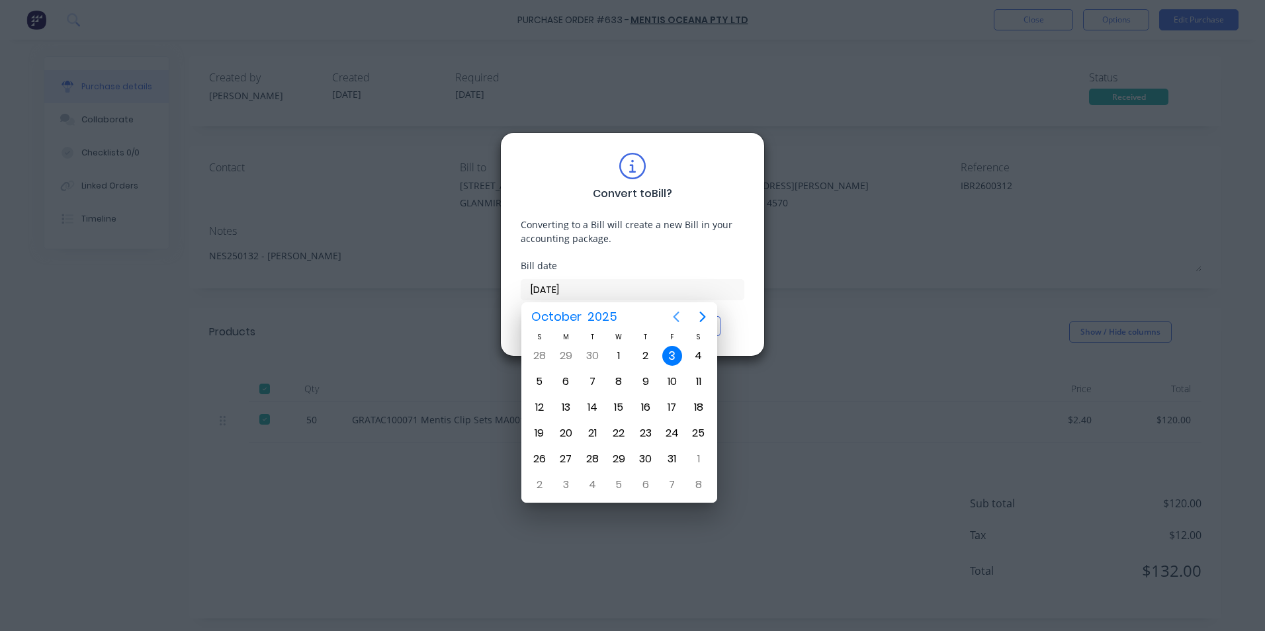
click at [680, 318] on icon "Previous page" at bounding box center [676, 317] width 16 height 16
click at [563, 403] on div "15" at bounding box center [566, 408] width 20 height 20
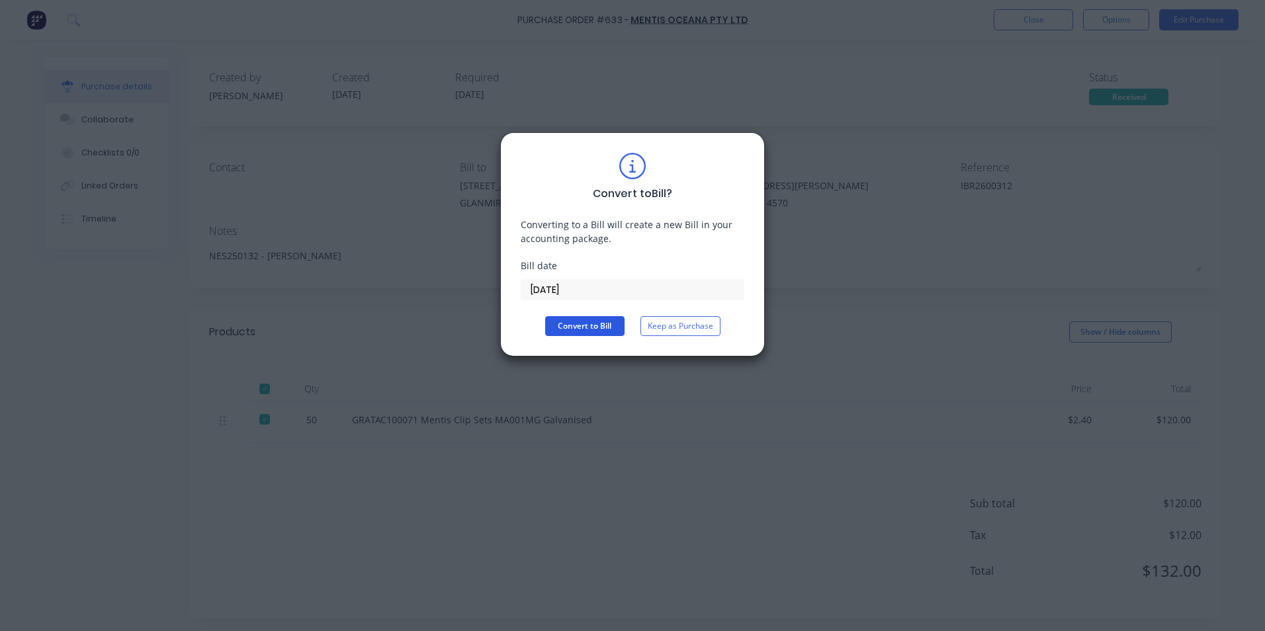
click at [575, 324] on button "Convert to Bill" at bounding box center [584, 326] width 79 height 20
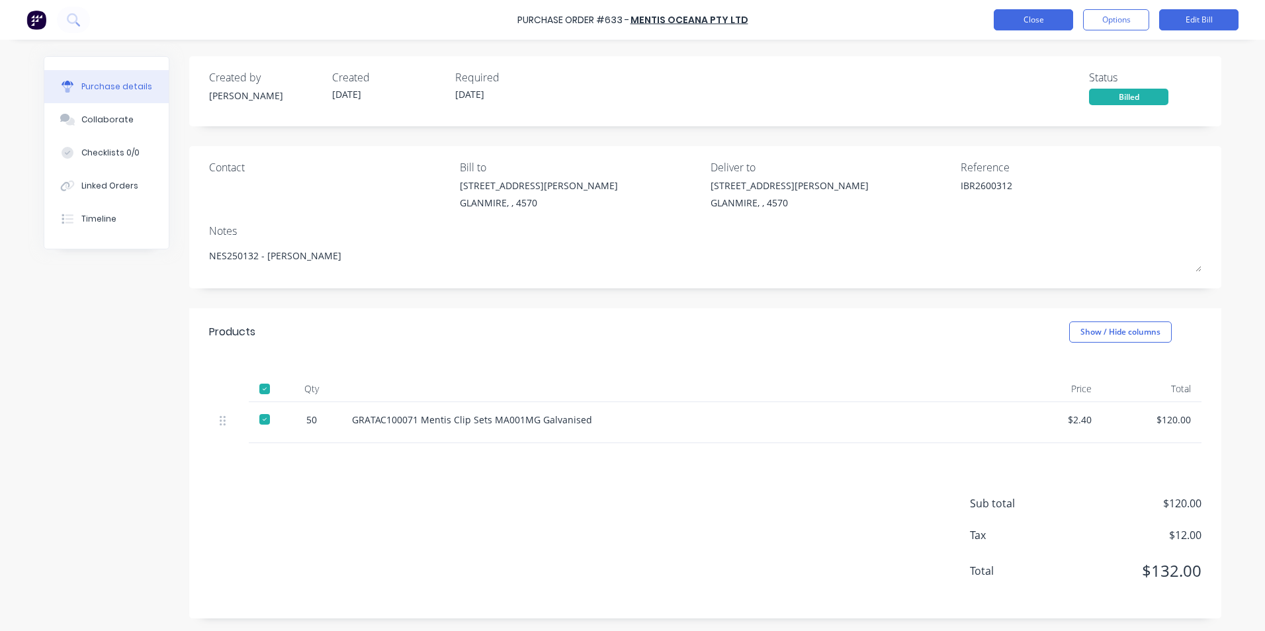
click at [1056, 27] on button "Close" at bounding box center [1033, 19] width 79 height 21
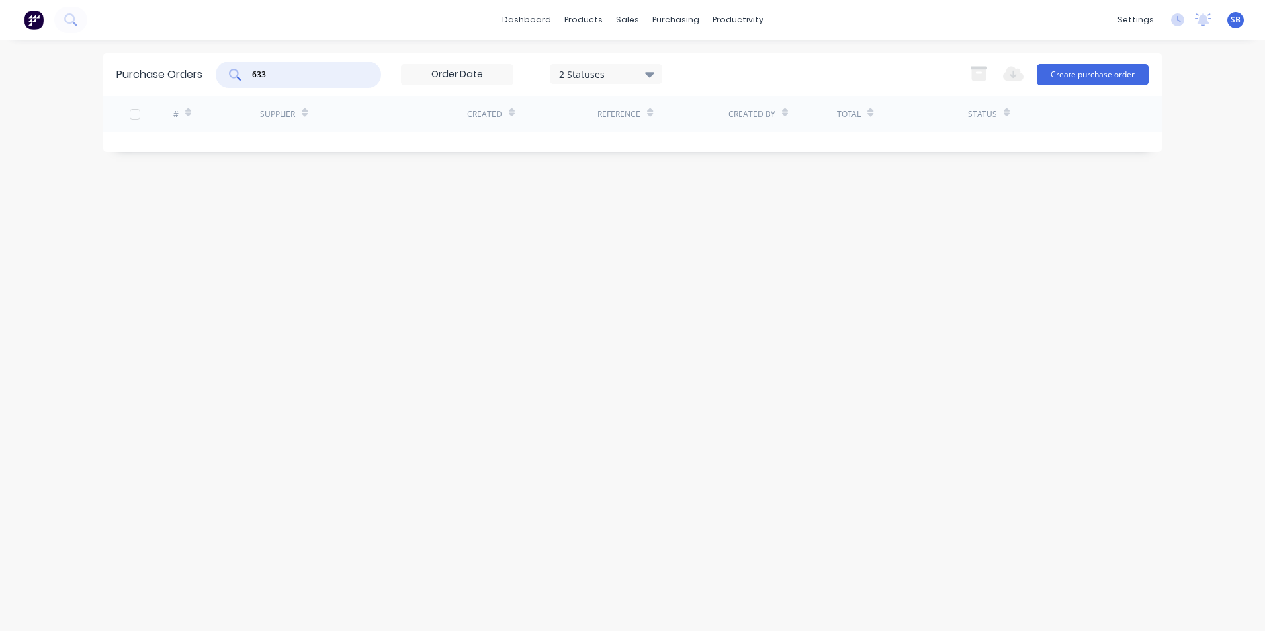
click at [291, 69] on input "633" at bounding box center [306, 74] width 110 height 13
click at [809, 144] on div "[PERSON_NAME]" at bounding box center [783, 148] width 109 height 33
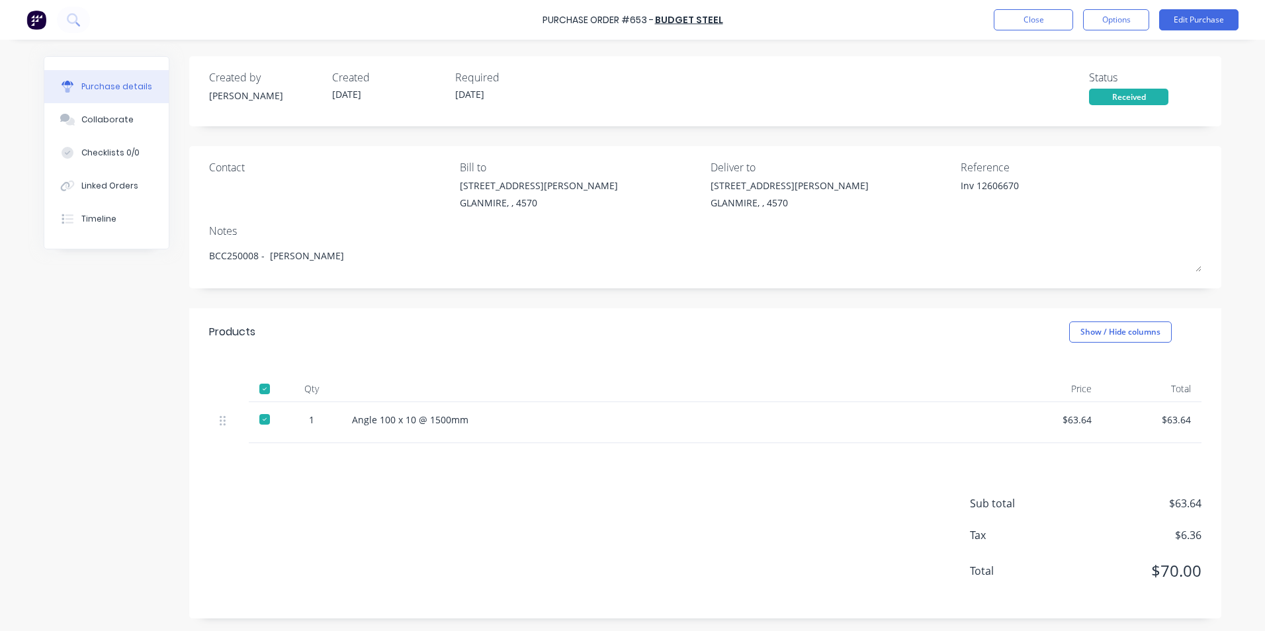
click at [1215, 9] on div "Purchase Order #653 - Budget Steel Close Options Edit Purchase" at bounding box center [632, 20] width 1265 height 40
click at [1208, 17] on button "Edit Purchase" at bounding box center [1199, 19] width 79 height 21
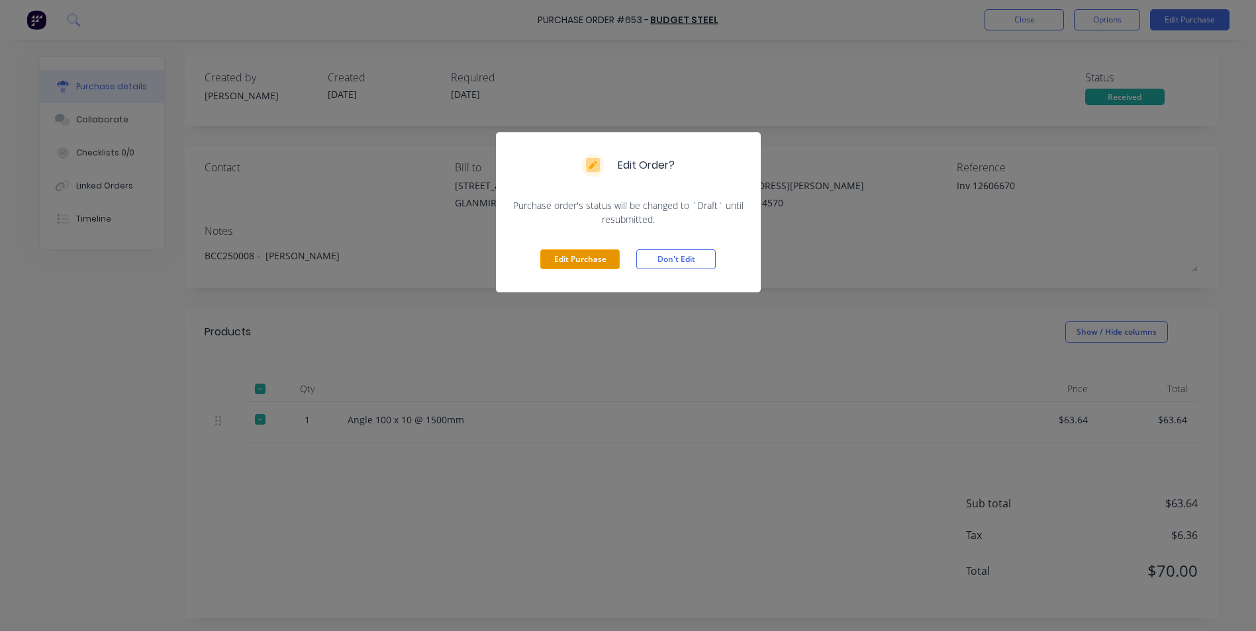
click at [563, 255] on button "Edit Purchase" at bounding box center [579, 260] width 79 height 20
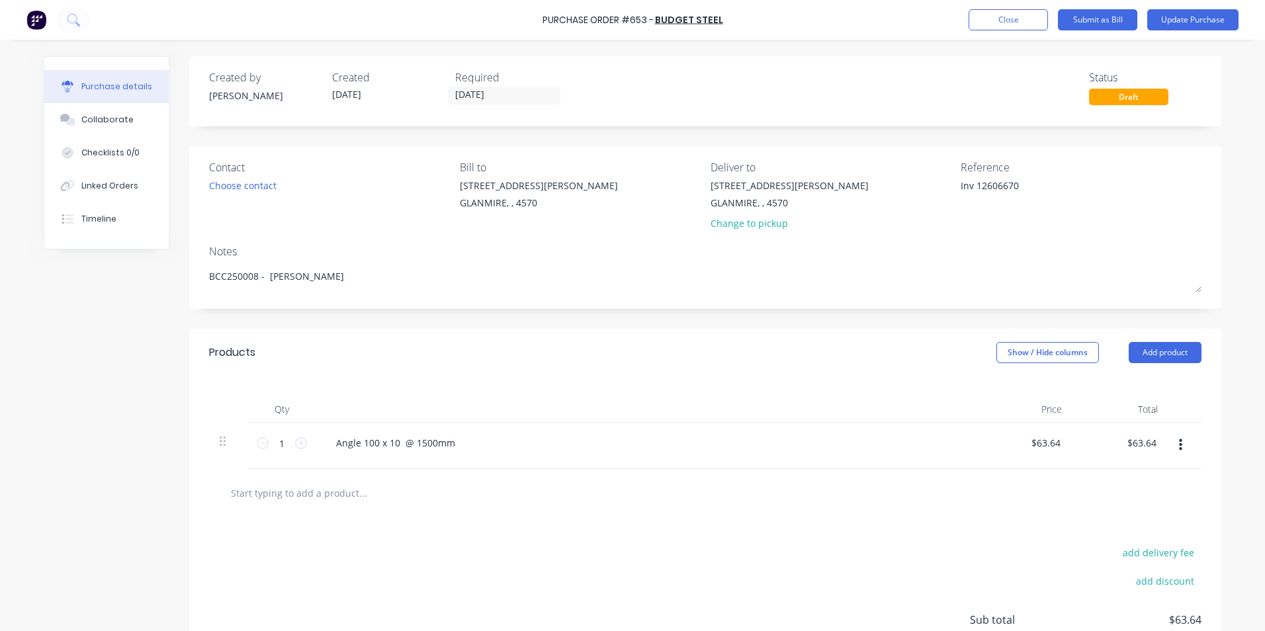
drag, startPoint x: 972, startPoint y: 180, endPoint x: 876, endPoint y: 175, distance: 96.7
click at [876, 175] on div "Contact Choose contact [PERSON_NAME] to [STREET_ADDRESS][PERSON_NAME] Deliver t…" at bounding box center [705, 198] width 993 height 77
click at [1021, 354] on button "Show / Hide columns" at bounding box center [1048, 352] width 103 height 21
click at [998, 393] on div "Account Job Discount" at bounding box center [1035, 418] width 99 height 76
click at [998, 393] on span at bounding box center [1001, 396] width 11 height 11
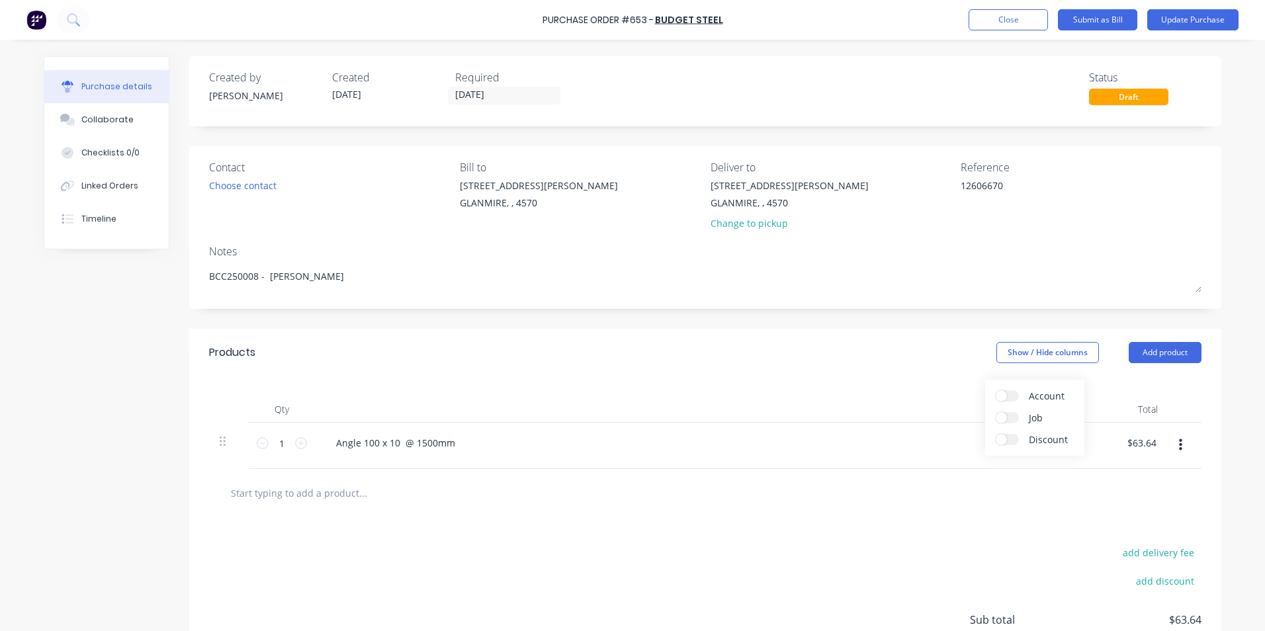
click at [996, 391] on input "Account" at bounding box center [996, 391] width 0 height 0
click at [945, 439] on div "Select..." at bounding box center [960, 444] width 78 height 20
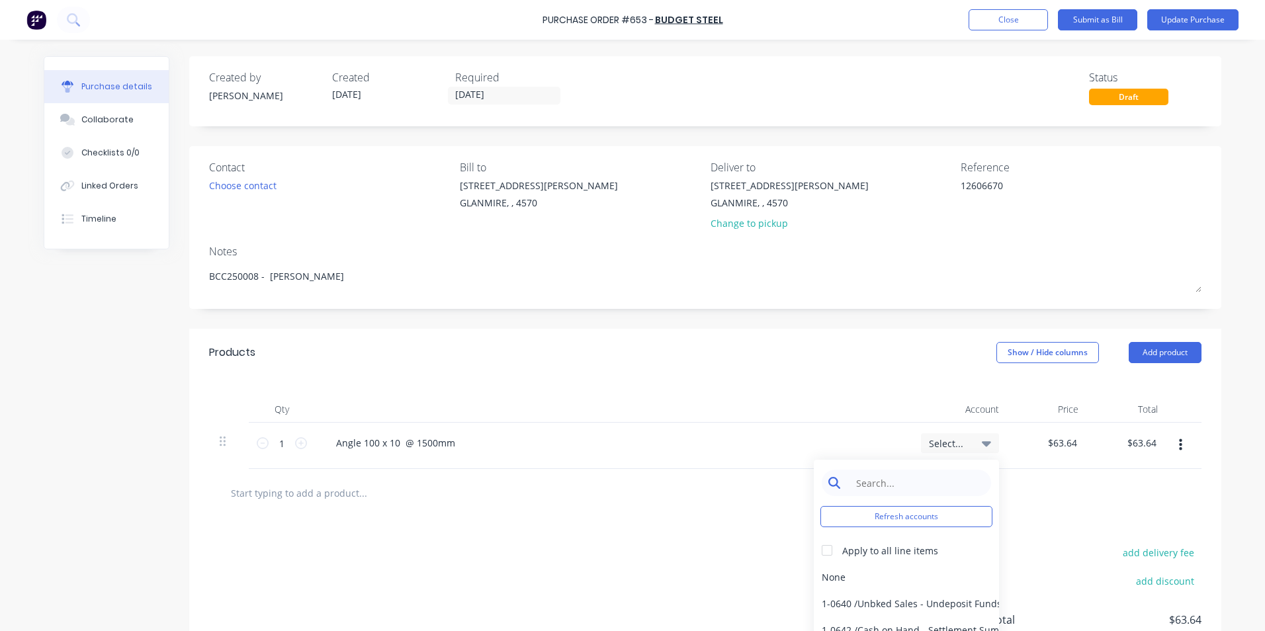
click at [912, 485] on input at bounding box center [917, 483] width 136 height 26
click at [884, 573] on div "5-0270 / Purchases - Materials" at bounding box center [906, 577] width 185 height 26
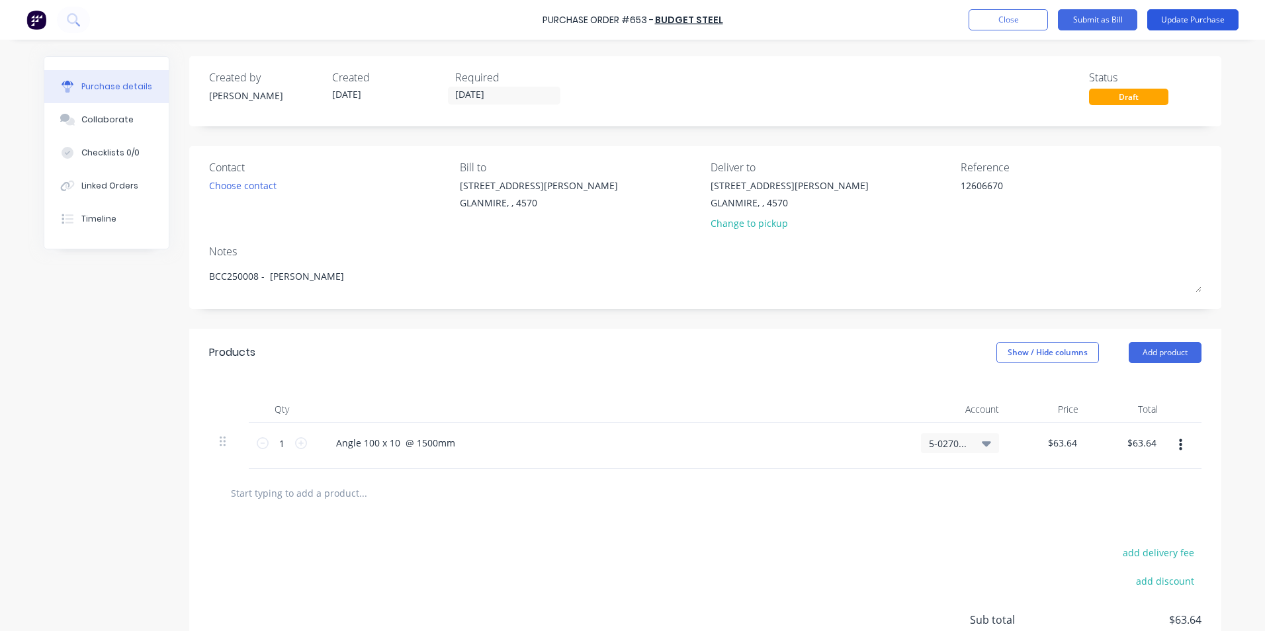
click at [1165, 11] on button "Update Purchase" at bounding box center [1193, 19] width 91 height 21
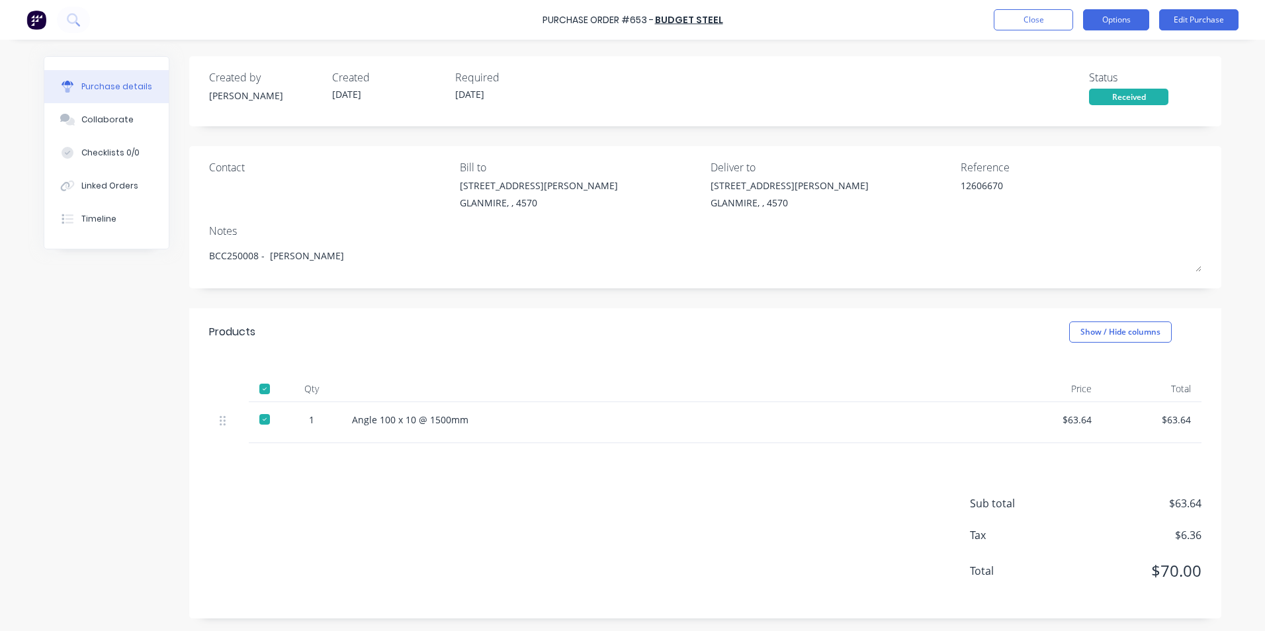
click at [1130, 19] on button "Options" at bounding box center [1116, 19] width 66 height 21
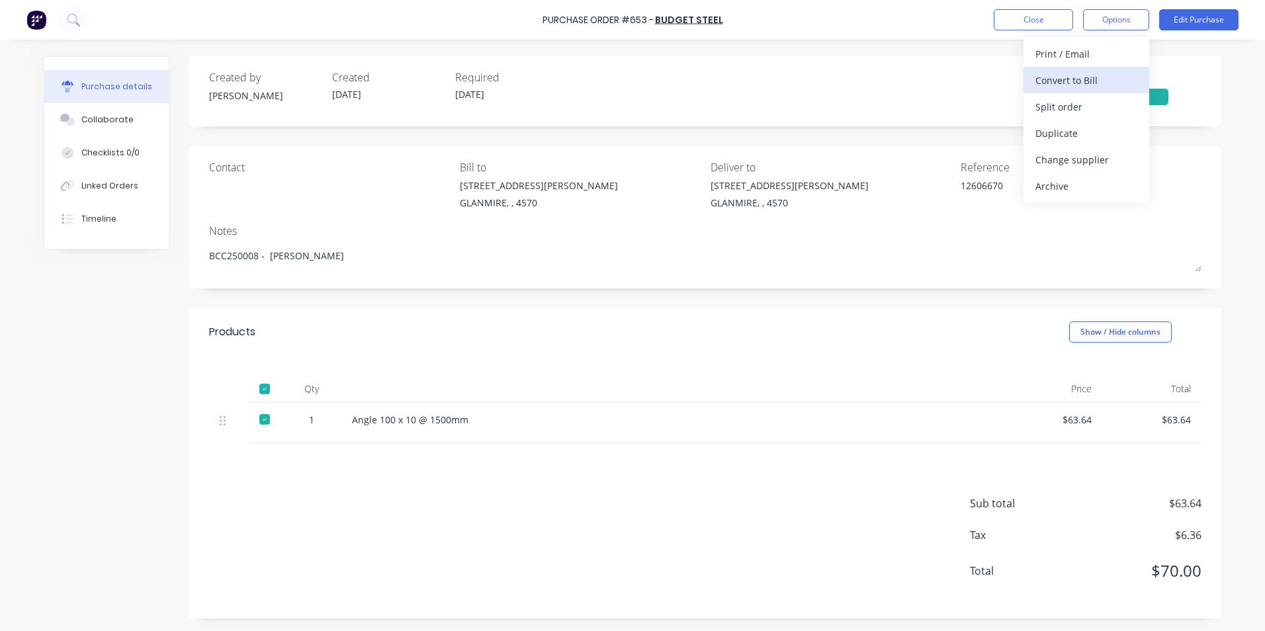
click at [1069, 84] on div "Convert to Bill" at bounding box center [1087, 80] width 102 height 19
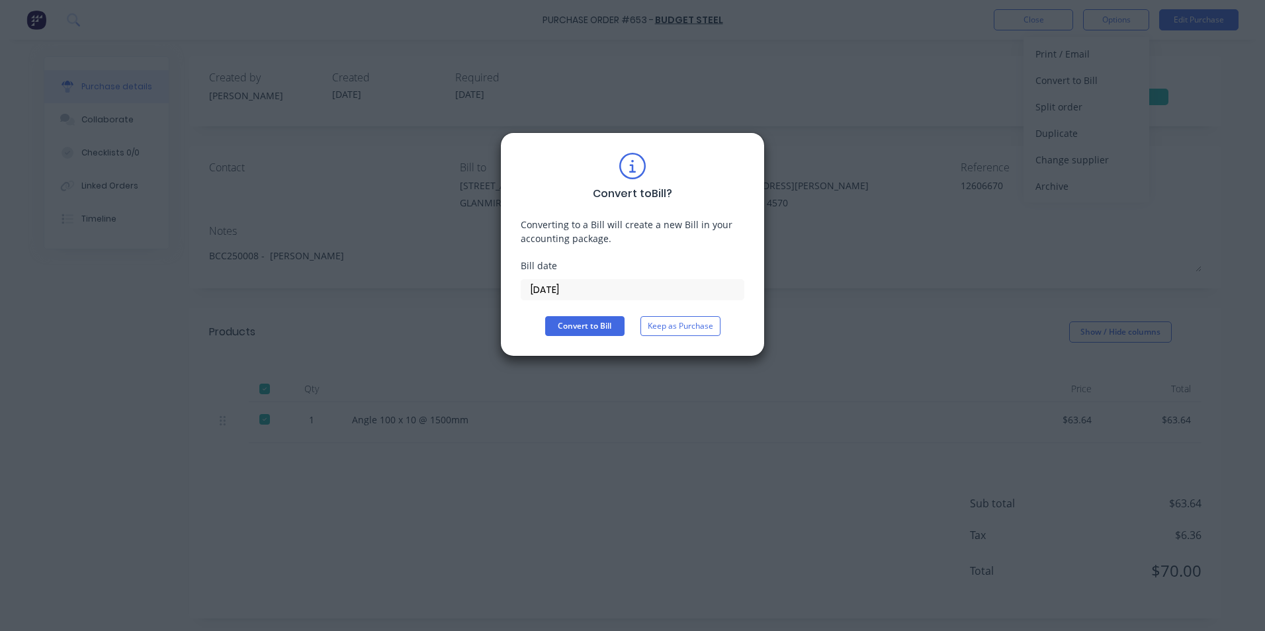
click at [616, 290] on input "[DATE]" at bounding box center [633, 290] width 222 height 20
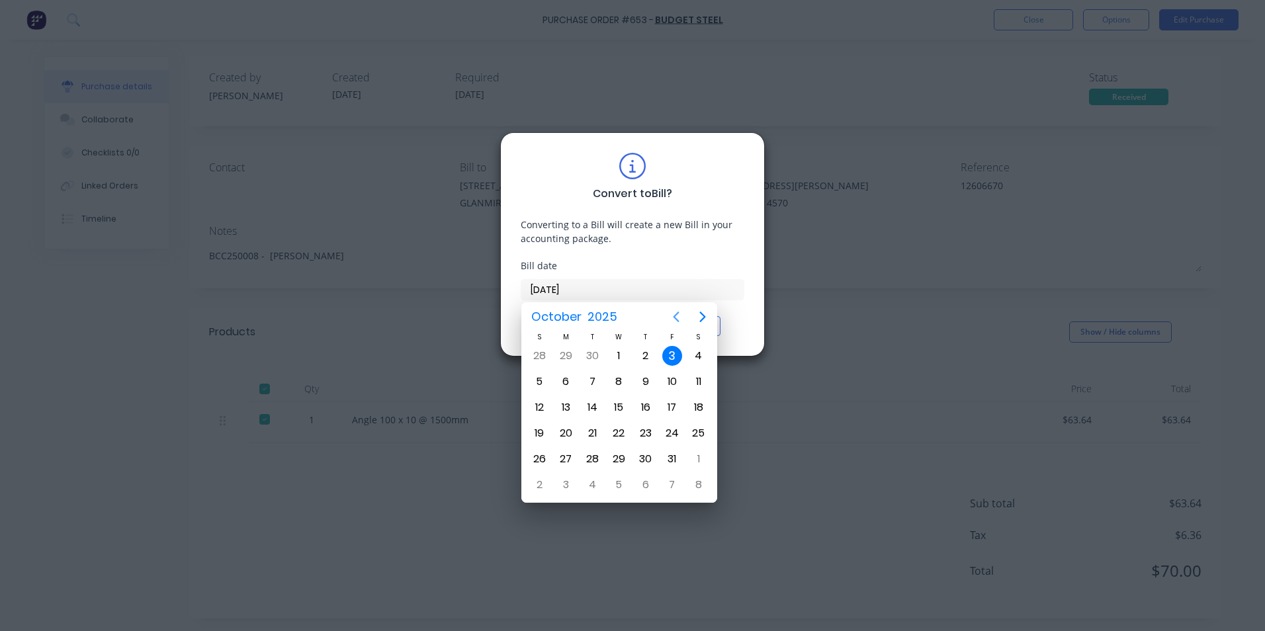
click at [679, 312] on icon "Previous page" at bounding box center [677, 317] width 6 height 11
click at [698, 375] on div "13" at bounding box center [699, 382] width 20 height 20
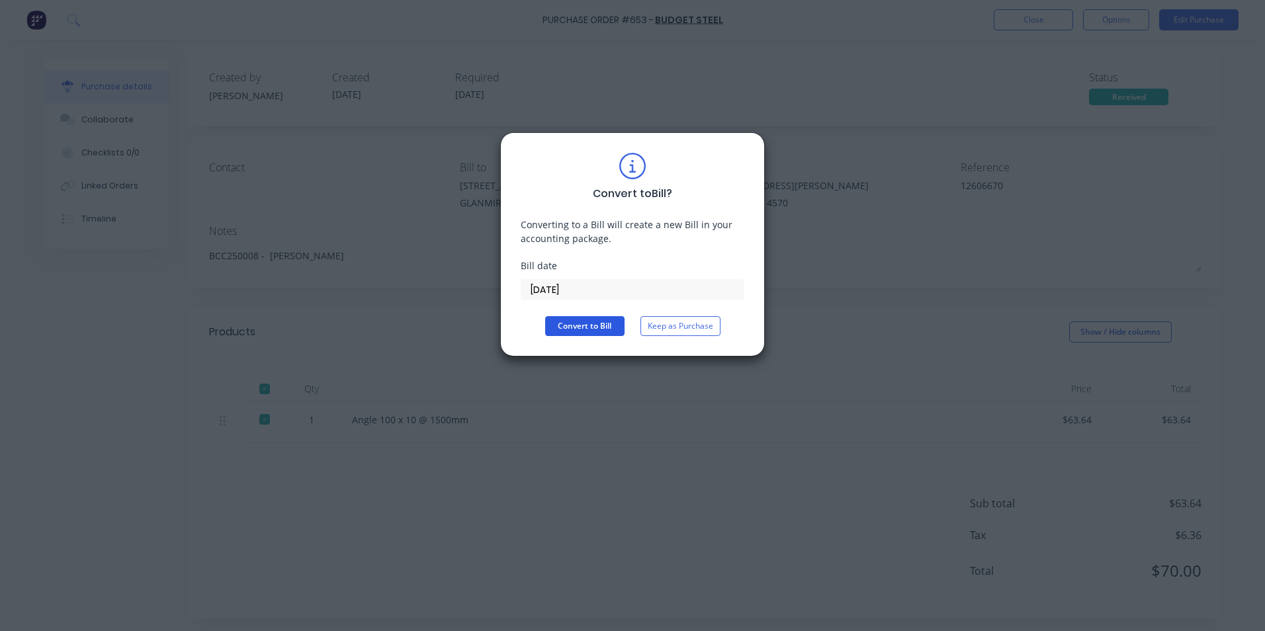
click at [595, 324] on button "Convert to Bill" at bounding box center [584, 326] width 79 height 20
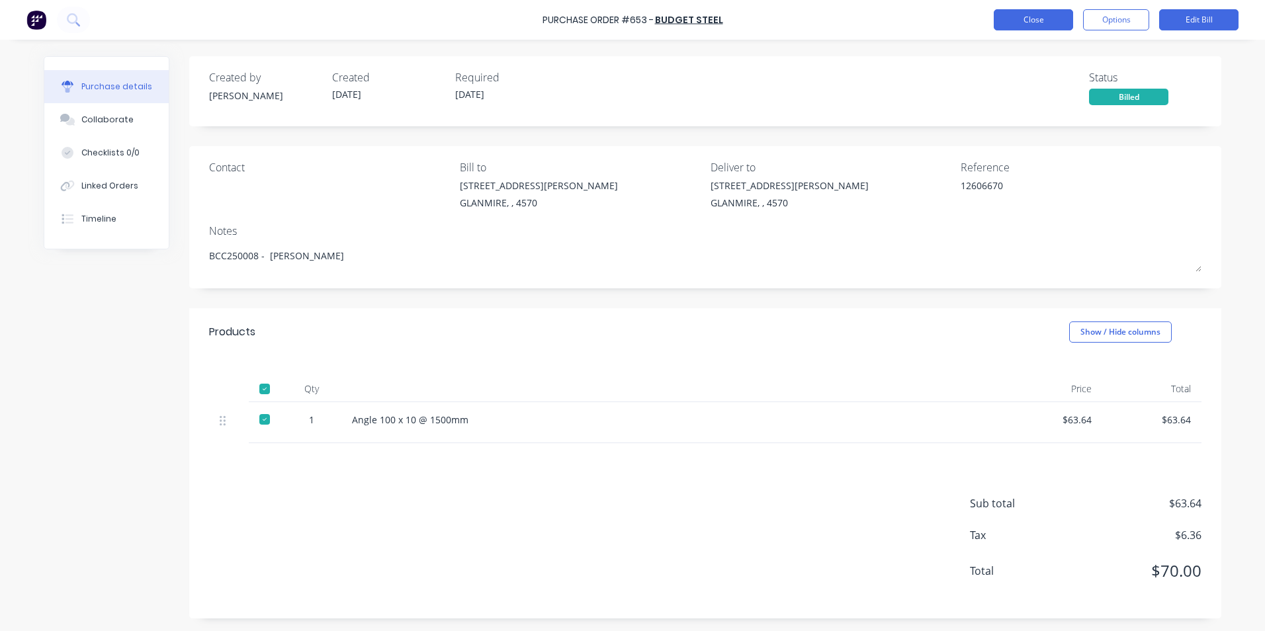
click at [1031, 19] on button "Close" at bounding box center [1033, 19] width 79 height 21
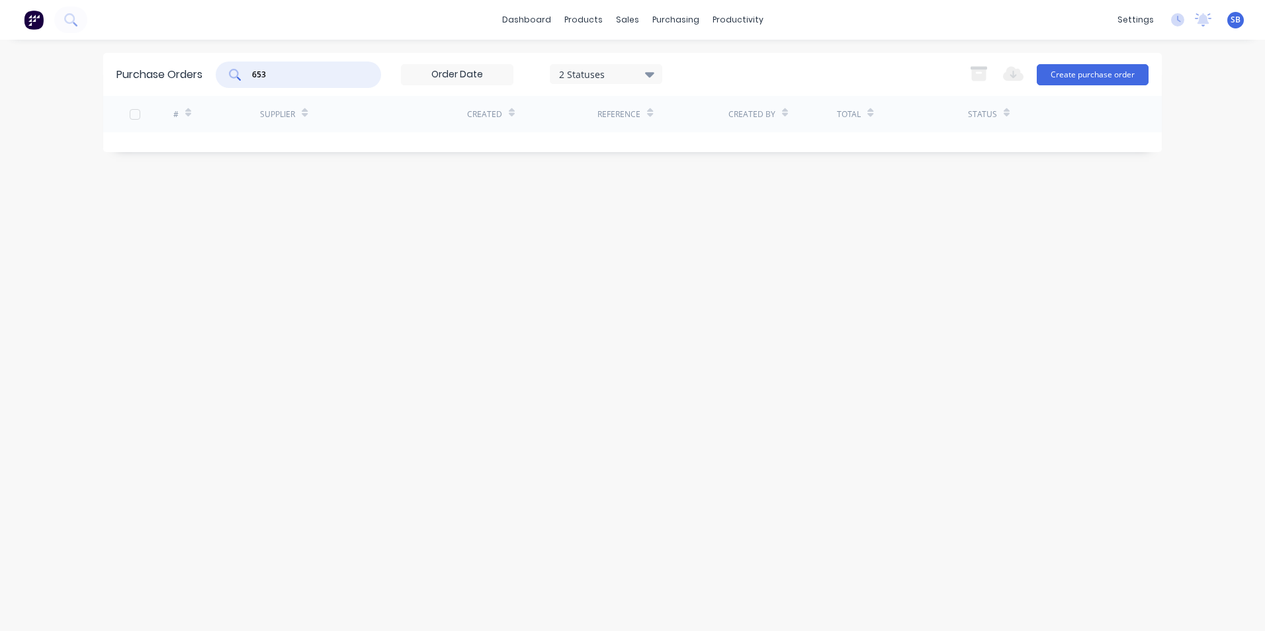
drag, startPoint x: 275, startPoint y: 69, endPoint x: 253, endPoint y: 64, distance: 22.5
click at [256, 65] on div "653" at bounding box center [298, 75] width 165 height 26
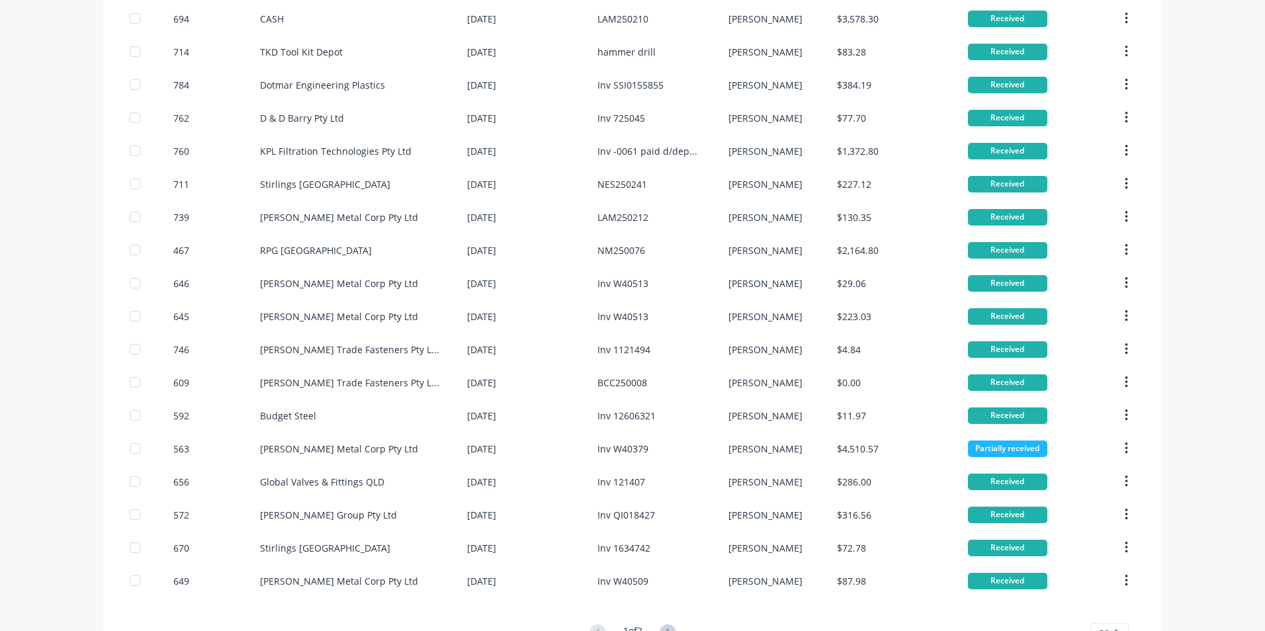
scroll to position [573, 0]
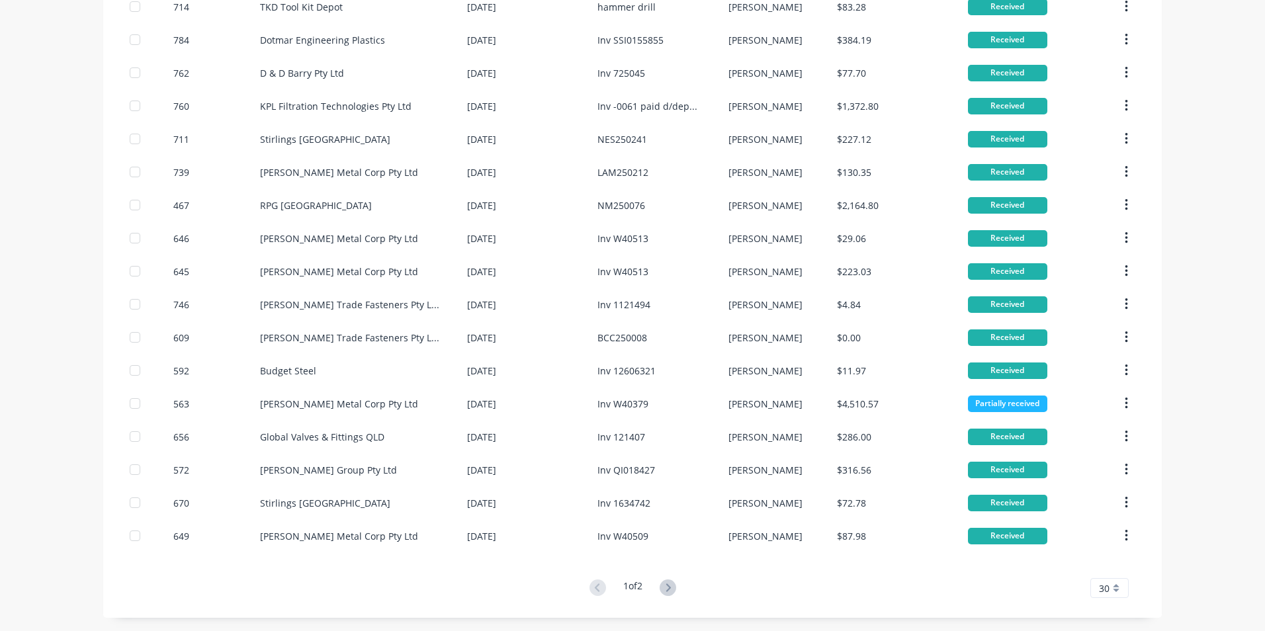
click at [1121, 585] on div "30" at bounding box center [1110, 588] width 38 height 20
click at [1104, 508] on div "25" at bounding box center [1109, 519] width 37 height 23
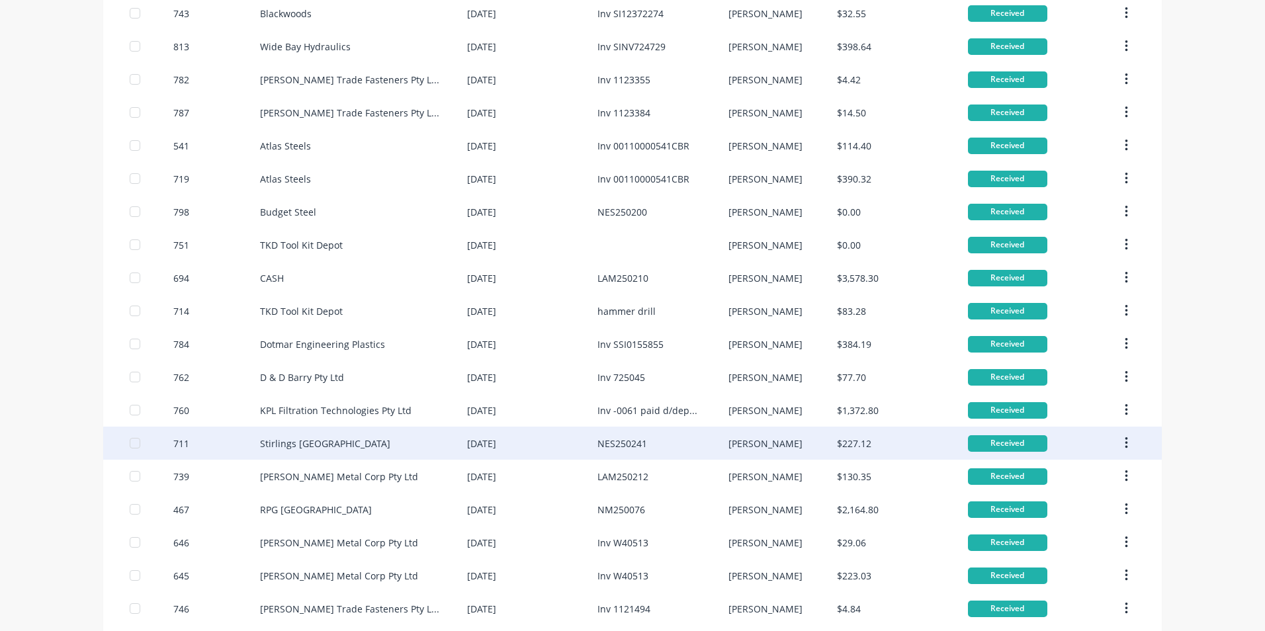
scroll to position [407, 0]
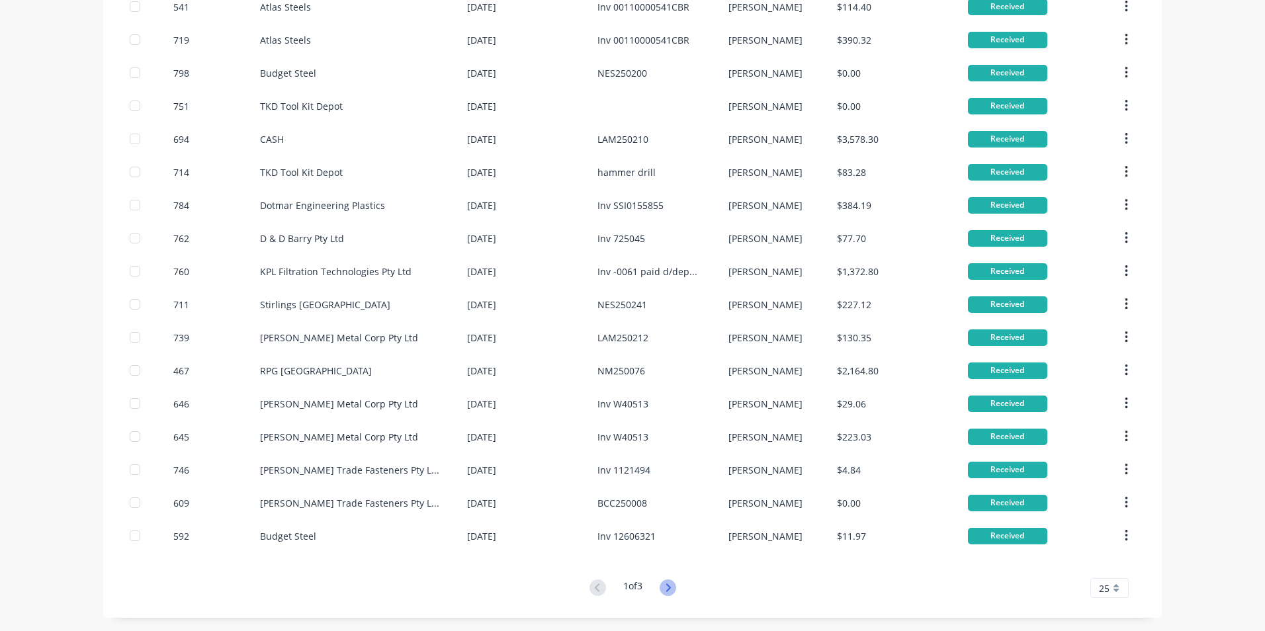
click at [670, 585] on icon at bounding box center [668, 588] width 17 height 17
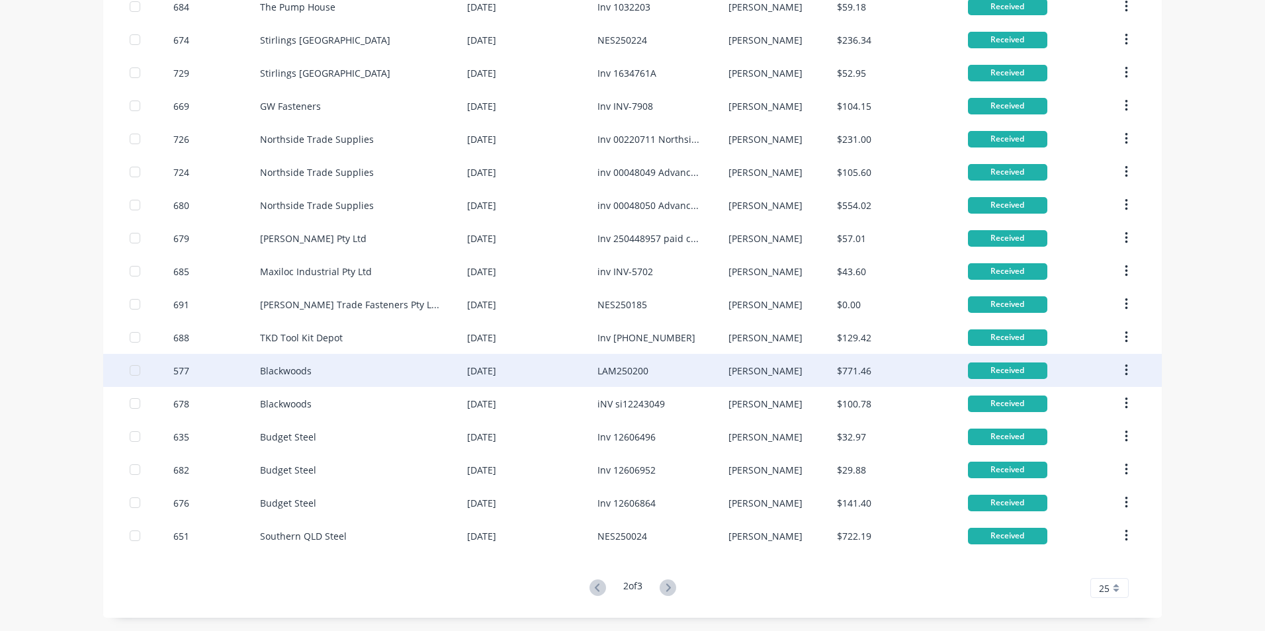
click at [672, 586] on icon at bounding box center [668, 588] width 17 height 17
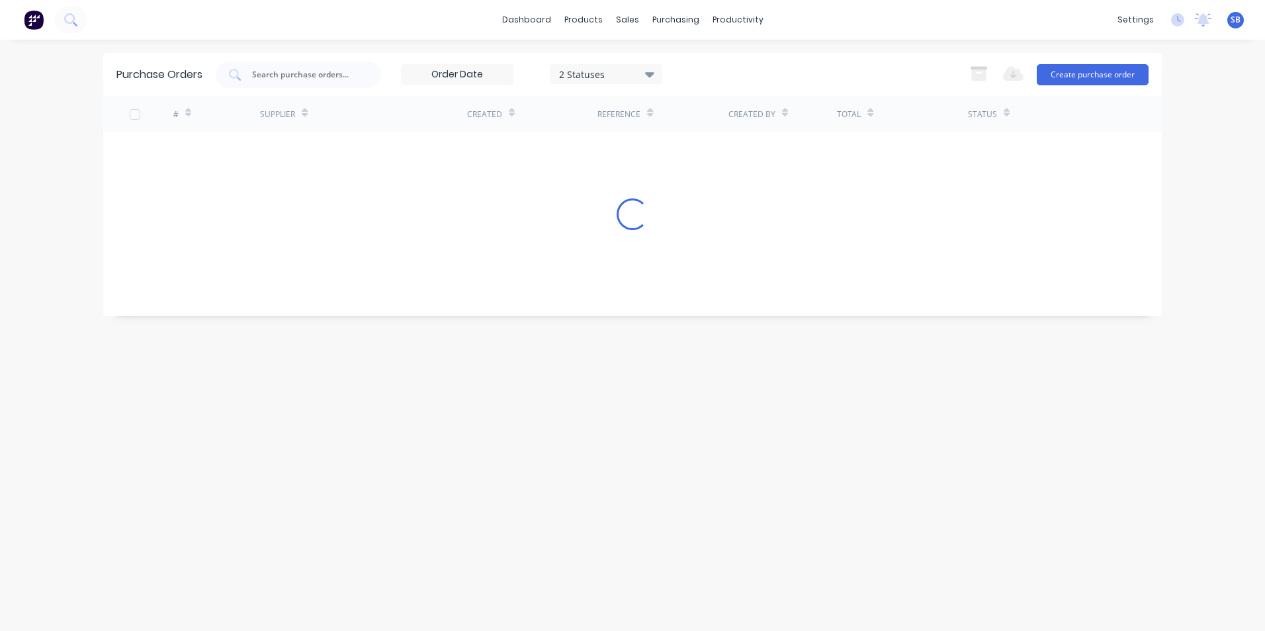
scroll to position [0, 0]
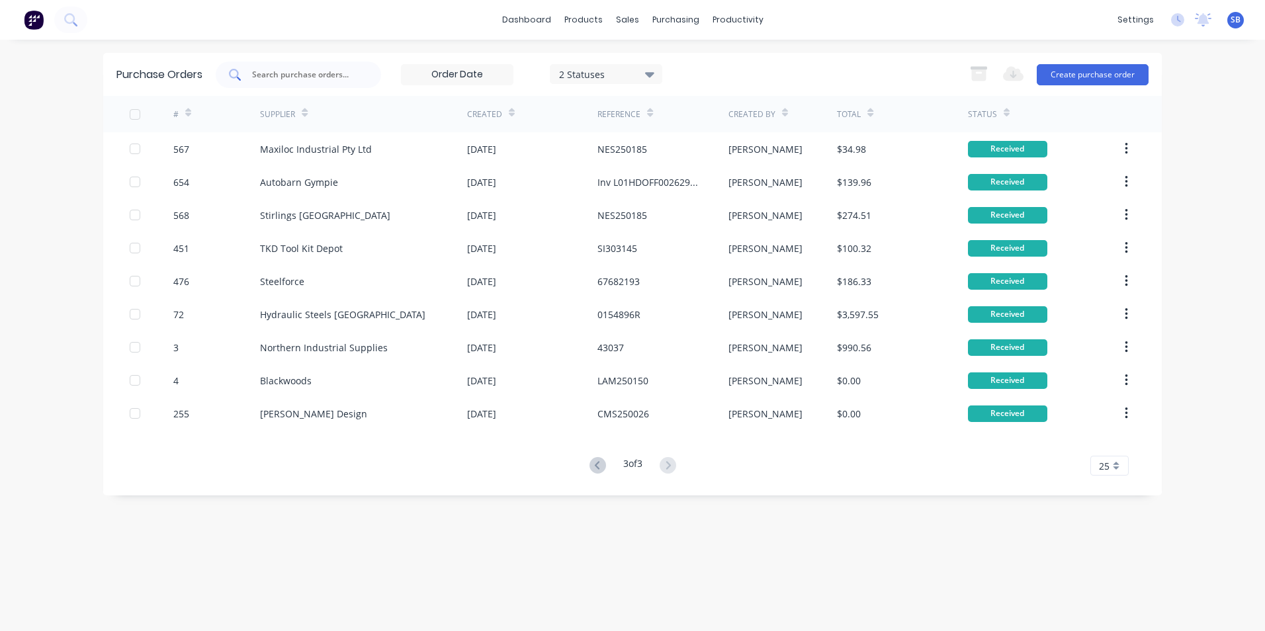
click at [330, 79] on input "text" at bounding box center [306, 74] width 110 height 13
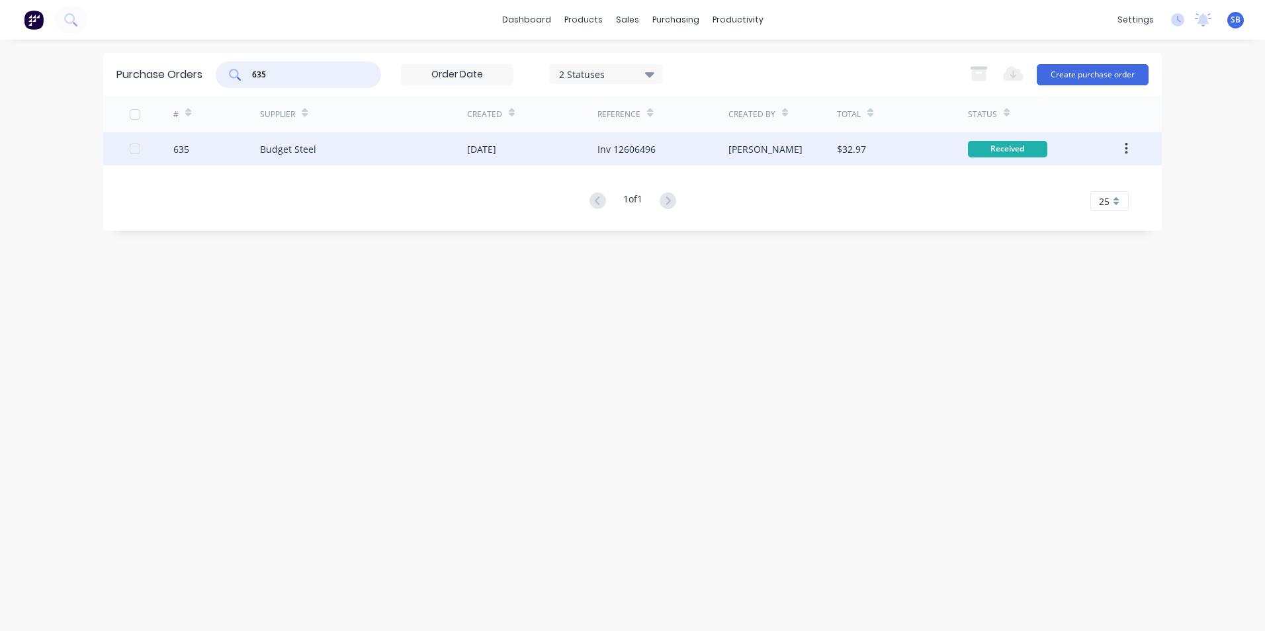
click at [717, 142] on div "Inv 12606496" at bounding box center [663, 148] width 130 height 33
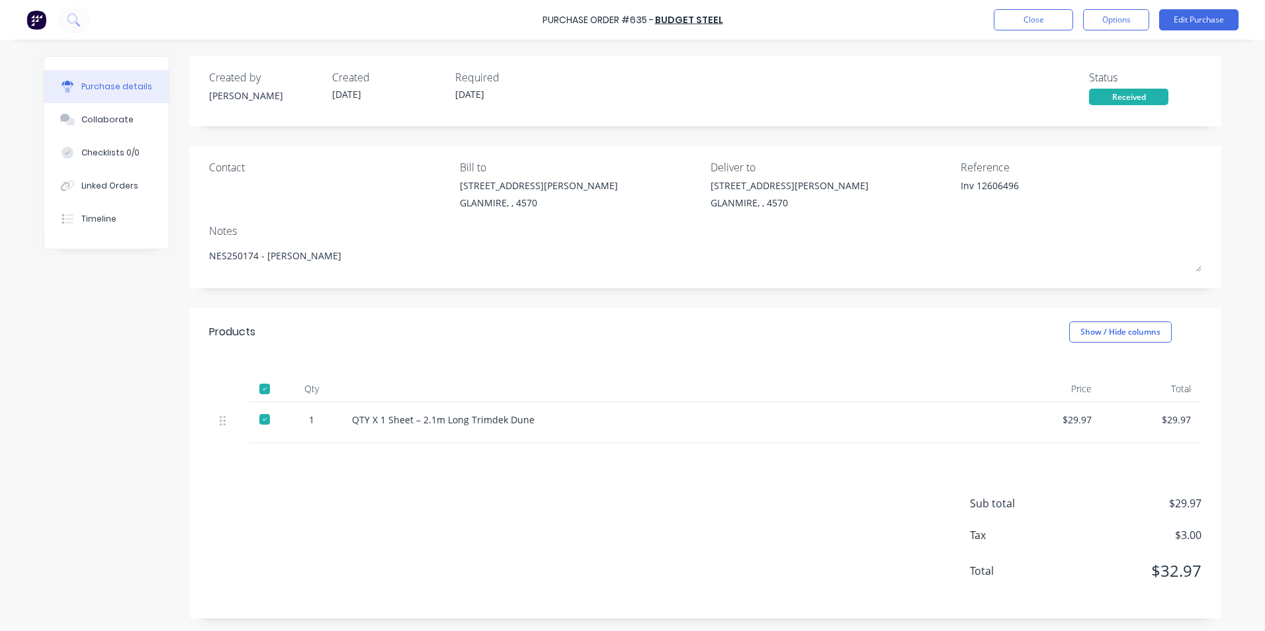
click at [1199, 7] on div "Purchase Order #635 - Budget Steel Close Options Edit Purchase" at bounding box center [632, 20] width 1265 height 40
click at [1194, 16] on button "Edit Purchase" at bounding box center [1199, 19] width 79 height 21
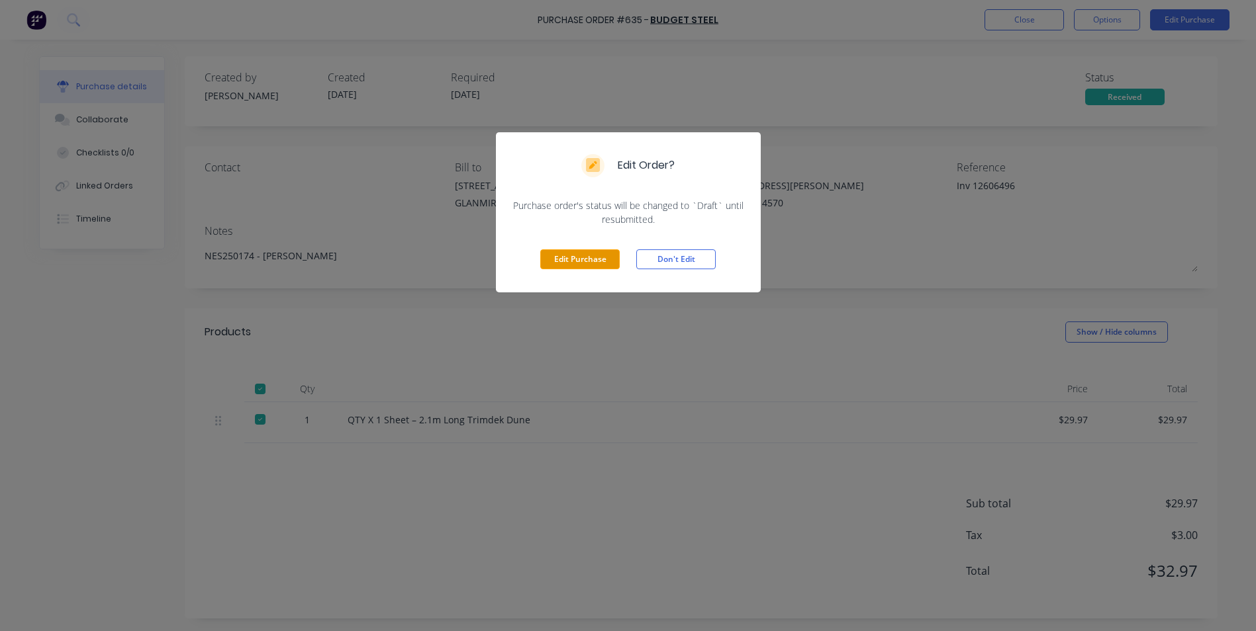
click at [592, 262] on button "Edit Purchase" at bounding box center [579, 260] width 79 height 20
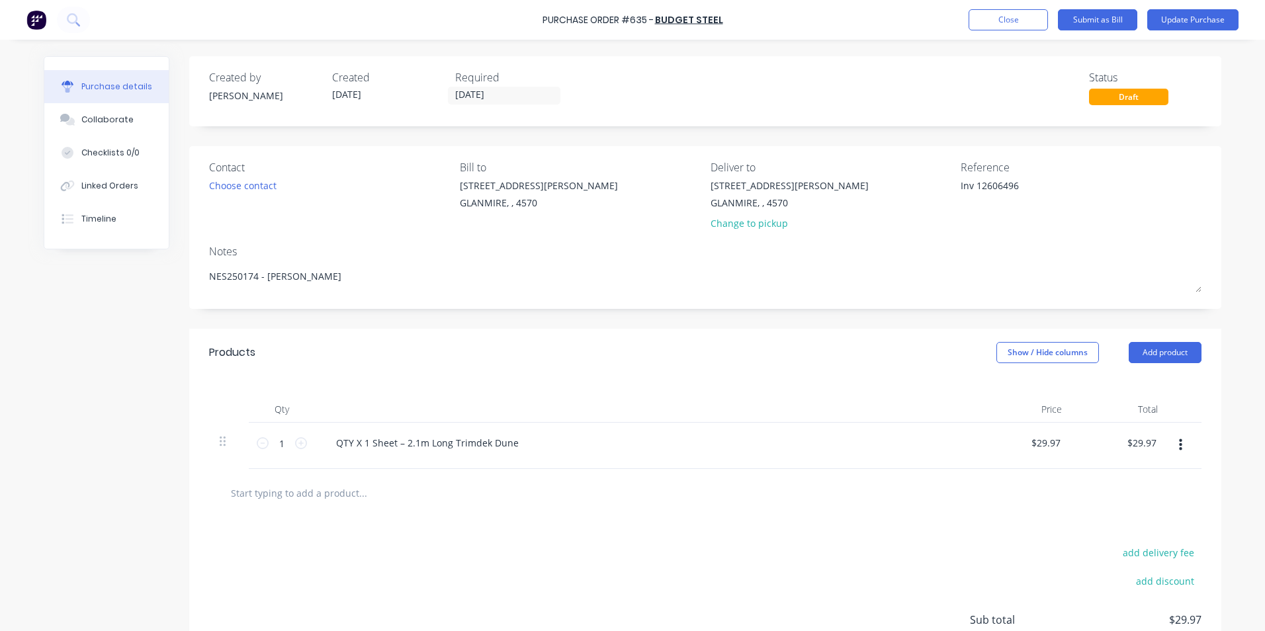
drag, startPoint x: 974, startPoint y: 184, endPoint x: 912, endPoint y: 177, distance: 62.0
click at [912, 177] on div "Contact Choose contact [PERSON_NAME] to [STREET_ADDRESS][PERSON_NAME] Deliver t…" at bounding box center [705, 198] width 993 height 77
click at [1031, 354] on button "Show / Hide columns" at bounding box center [1048, 352] width 103 height 21
click at [1003, 392] on span at bounding box center [1001, 396] width 11 height 11
click at [996, 391] on input "Account" at bounding box center [996, 391] width 0 height 0
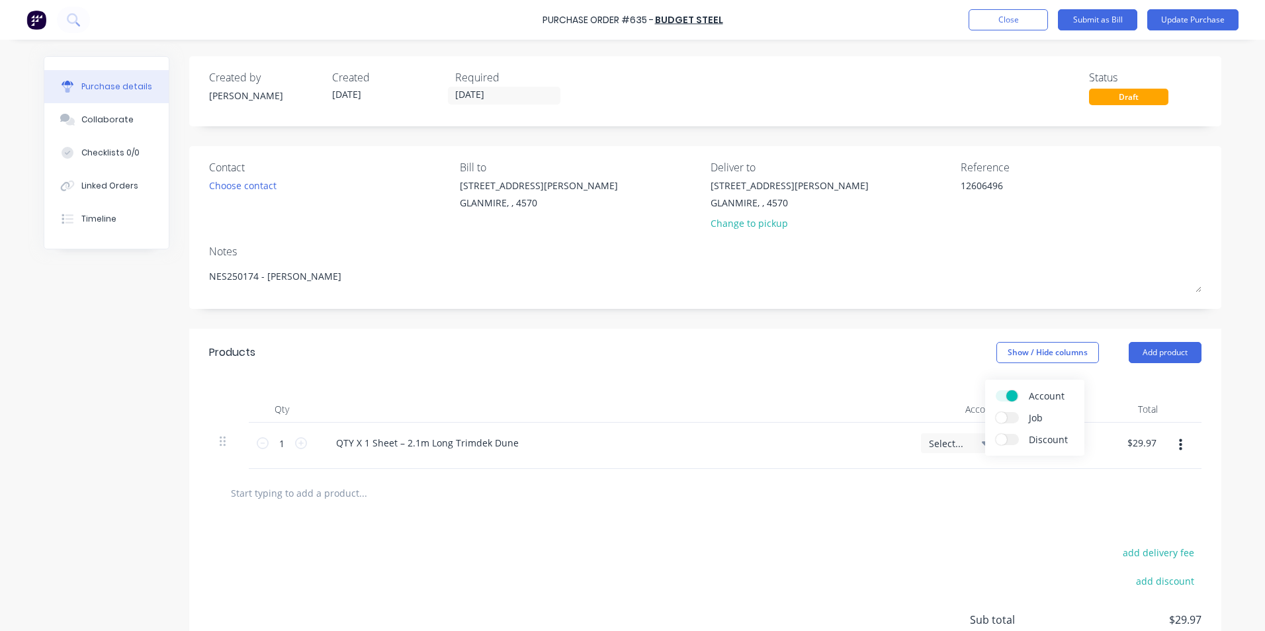
click at [972, 441] on div "Select..." at bounding box center [960, 443] width 62 height 12
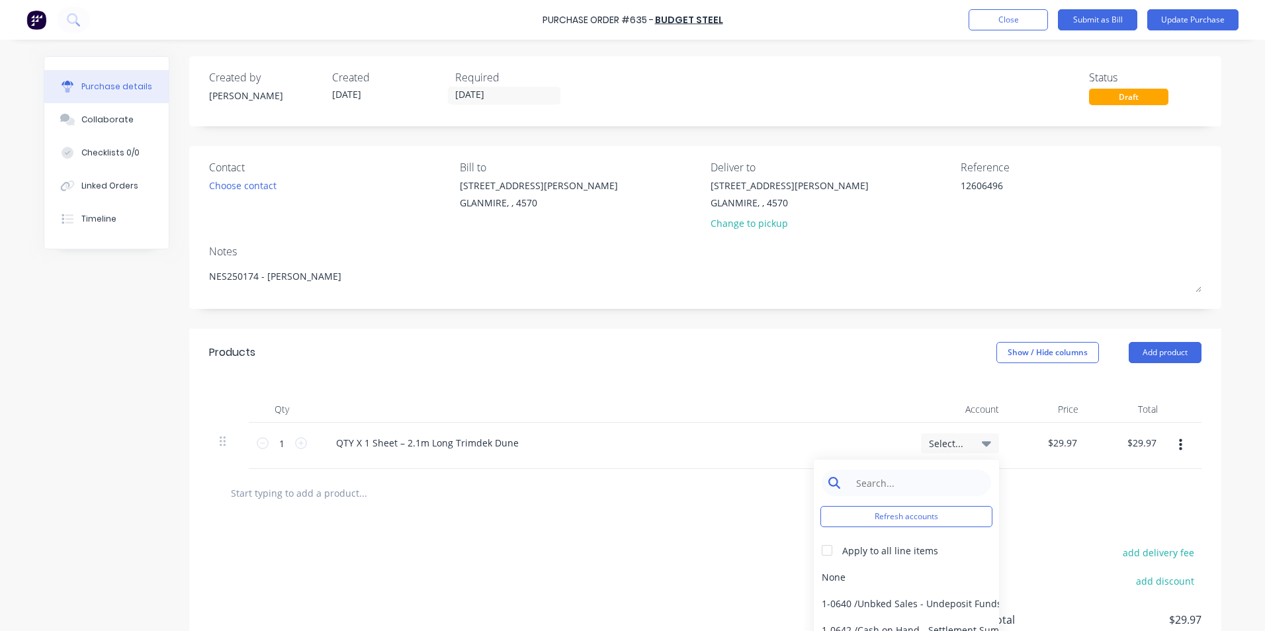
click at [930, 484] on input at bounding box center [917, 483] width 136 height 26
click at [923, 573] on div "5-0270 / Purchases - Materials" at bounding box center [906, 577] width 185 height 26
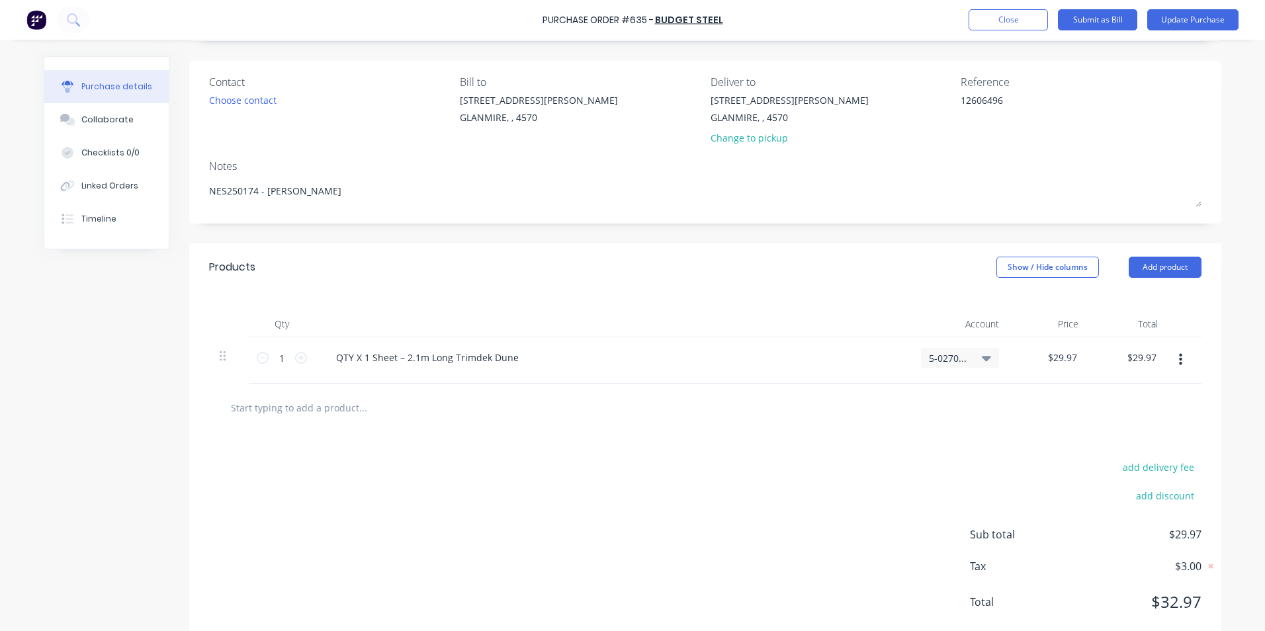
scroll to position [117, 0]
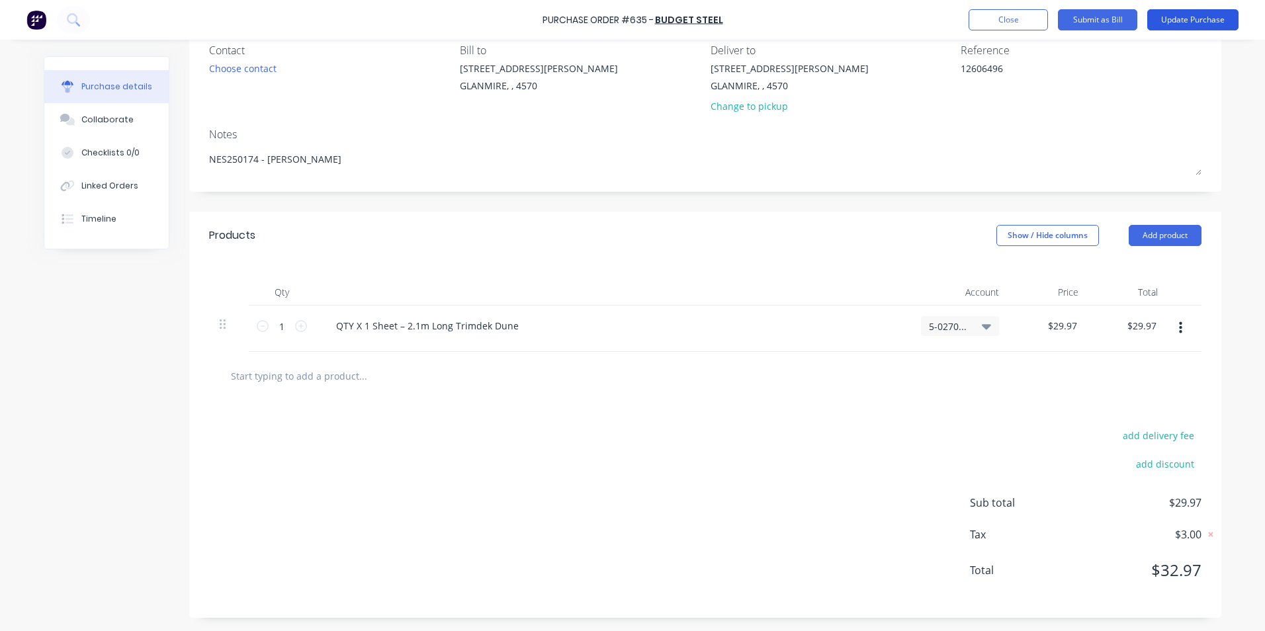
click at [1181, 17] on button "Update Purchase" at bounding box center [1193, 19] width 91 height 21
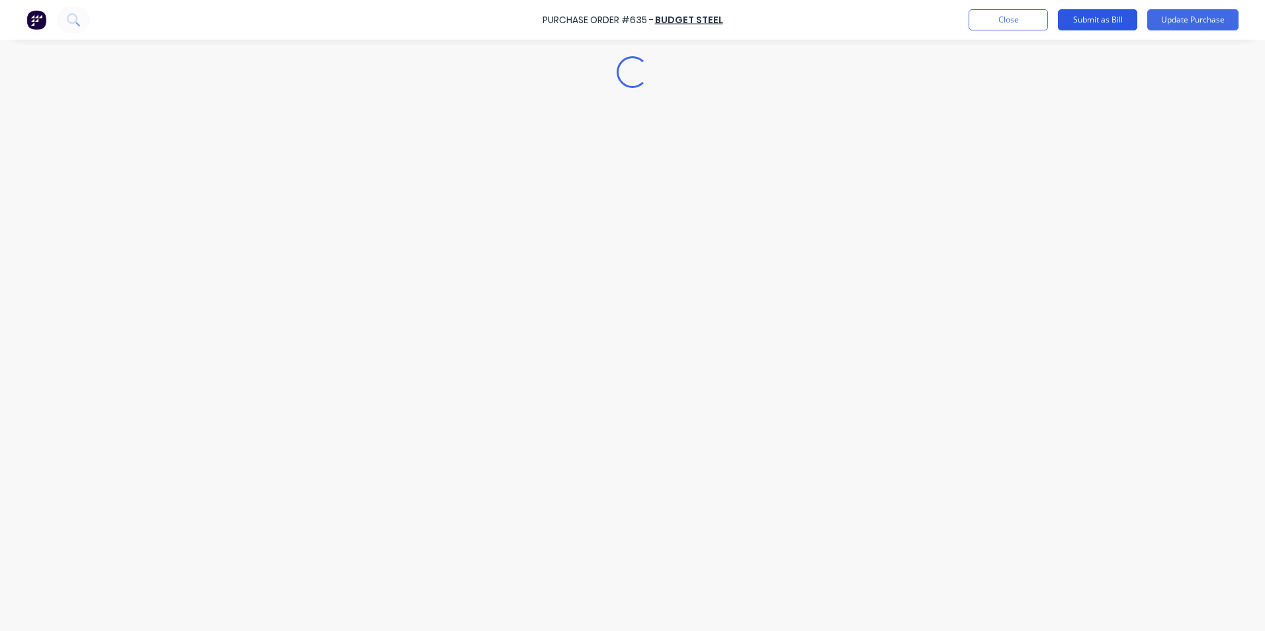
scroll to position [0, 0]
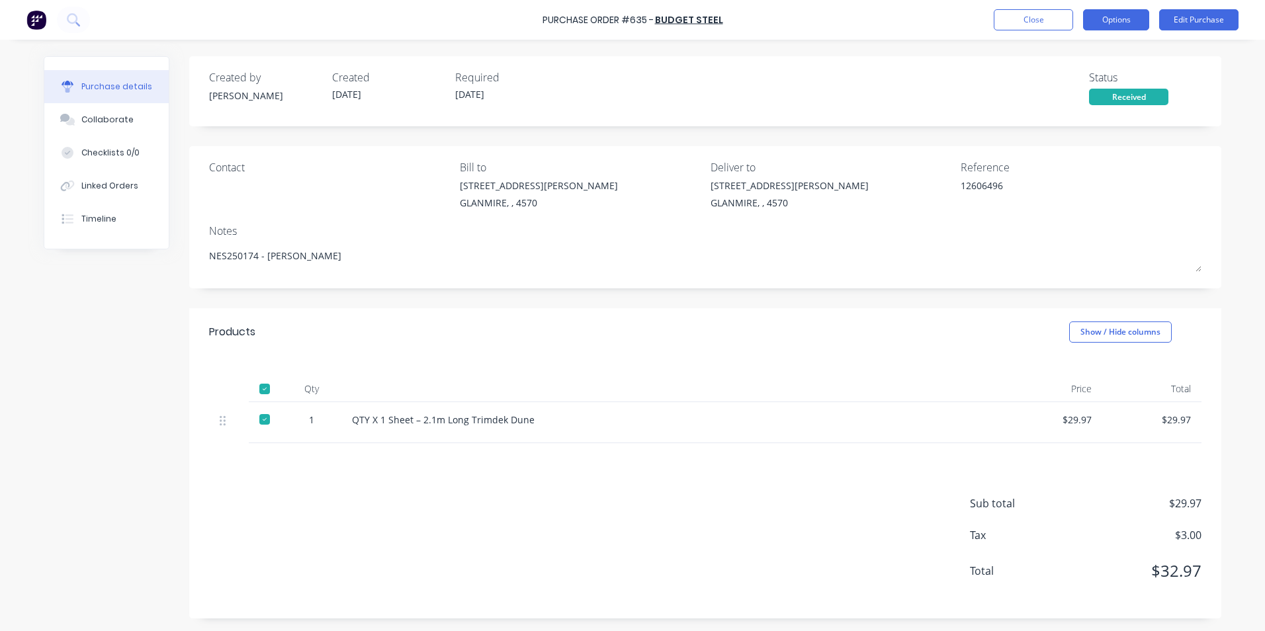
click at [1117, 23] on button "Options" at bounding box center [1116, 19] width 66 height 21
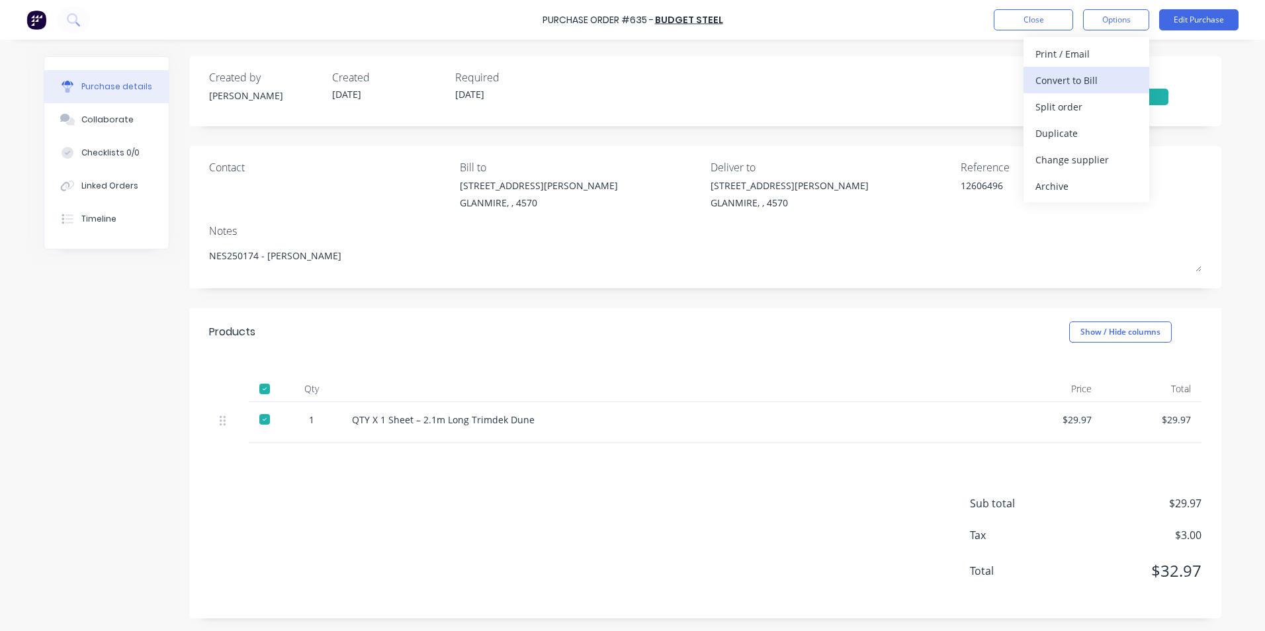
click at [1100, 76] on div "Convert to Bill" at bounding box center [1087, 80] width 102 height 19
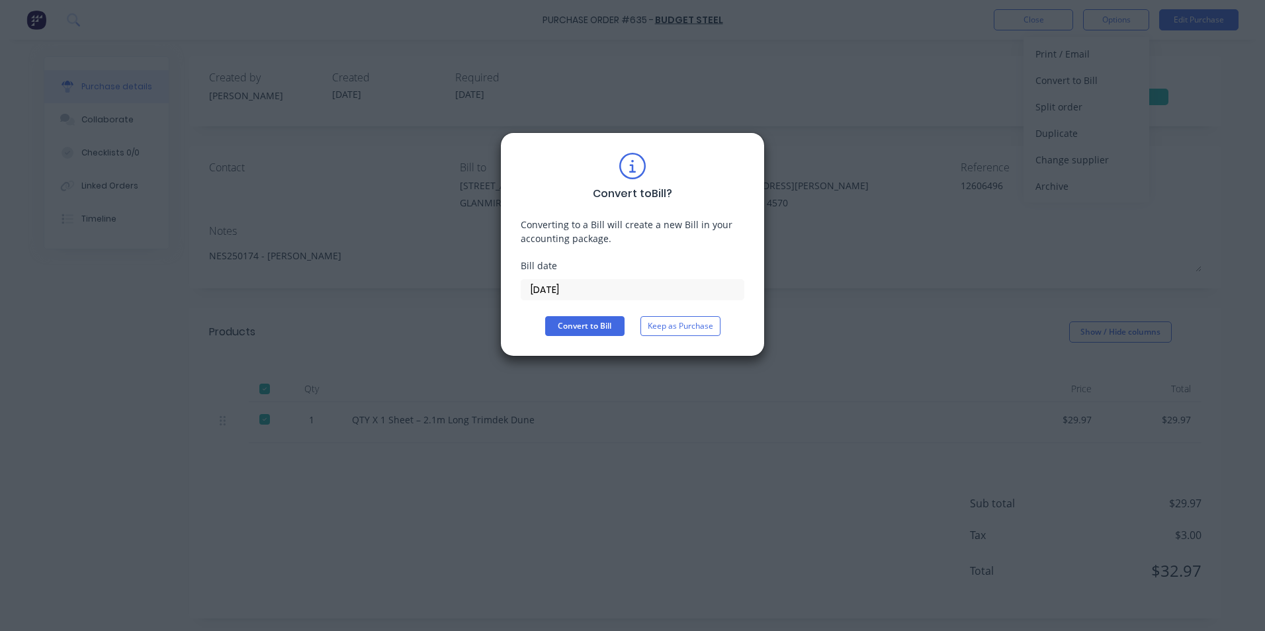
click at [585, 288] on input "[DATE]" at bounding box center [633, 290] width 222 height 20
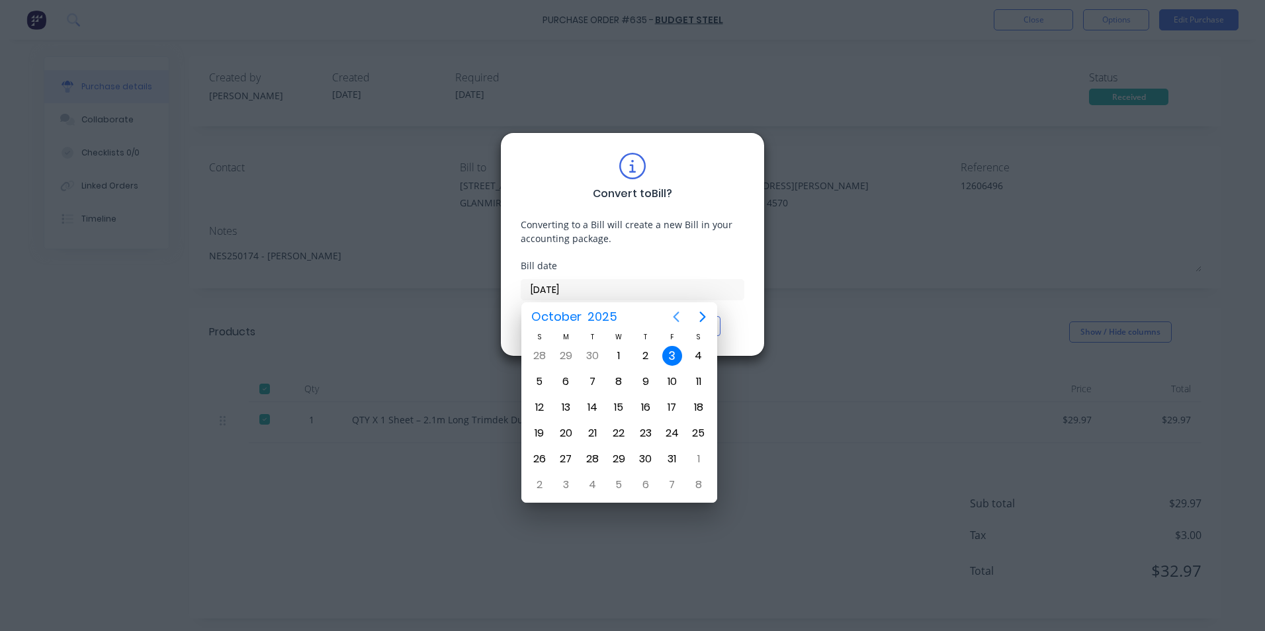
click at [670, 307] on button "Previous page" at bounding box center [676, 317] width 26 height 26
click at [676, 381] on div "12" at bounding box center [673, 382] width 20 height 20
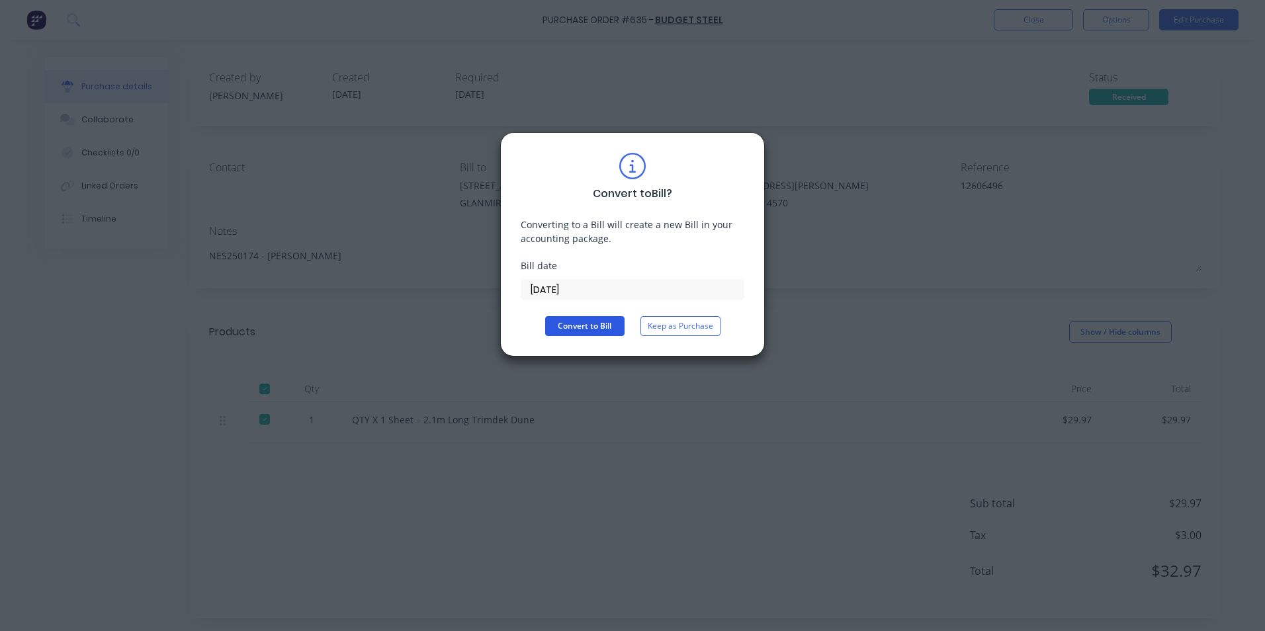
click at [600, 323] on button "Convert to Bill" at bounding box center [584, 326] width 79 height 20
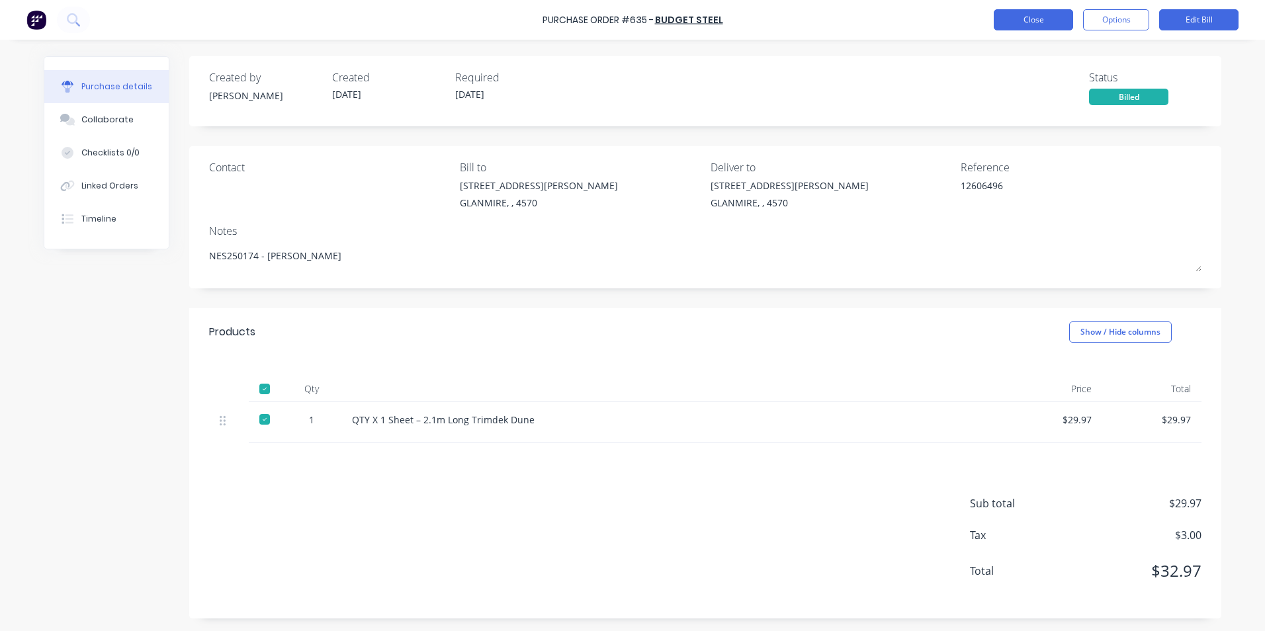
click at [1005, 16] on button "Close" at bounding box center [1033, 19] width 79 height 21
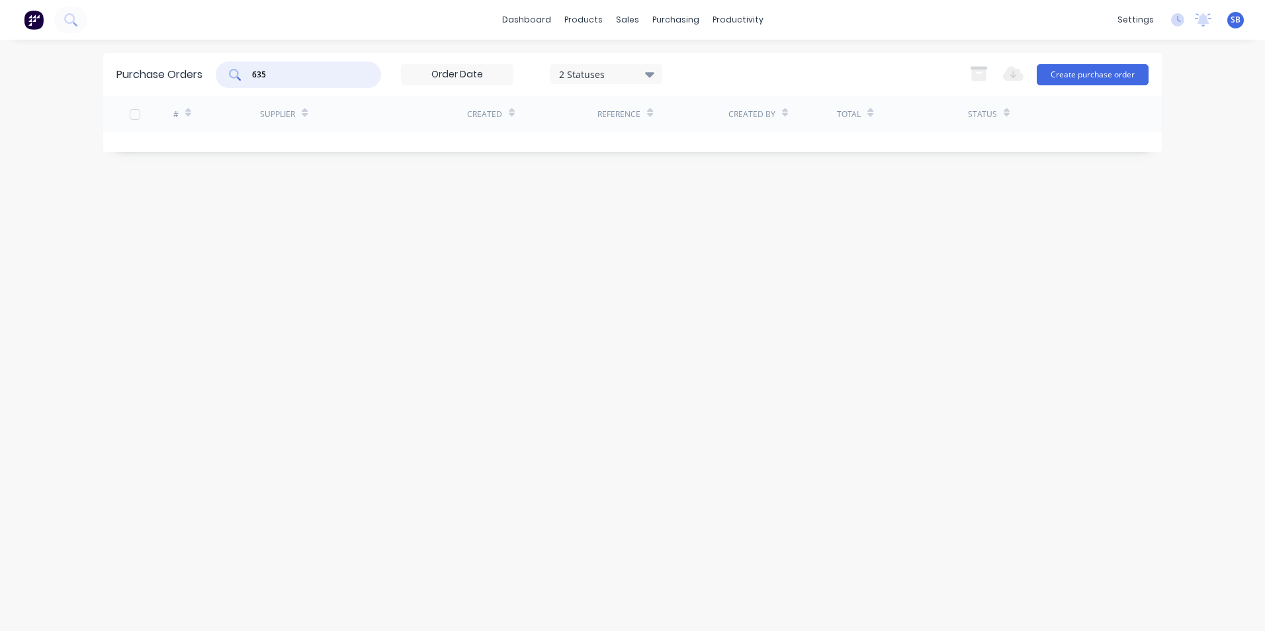
drag, startPoint x: 277, startPoint y: 75, endPoint x: 243, endPoint y: 66, distance: 35.6
click at [243, 66] on div "635" at bounding box center [298, 75] width 165 height 26
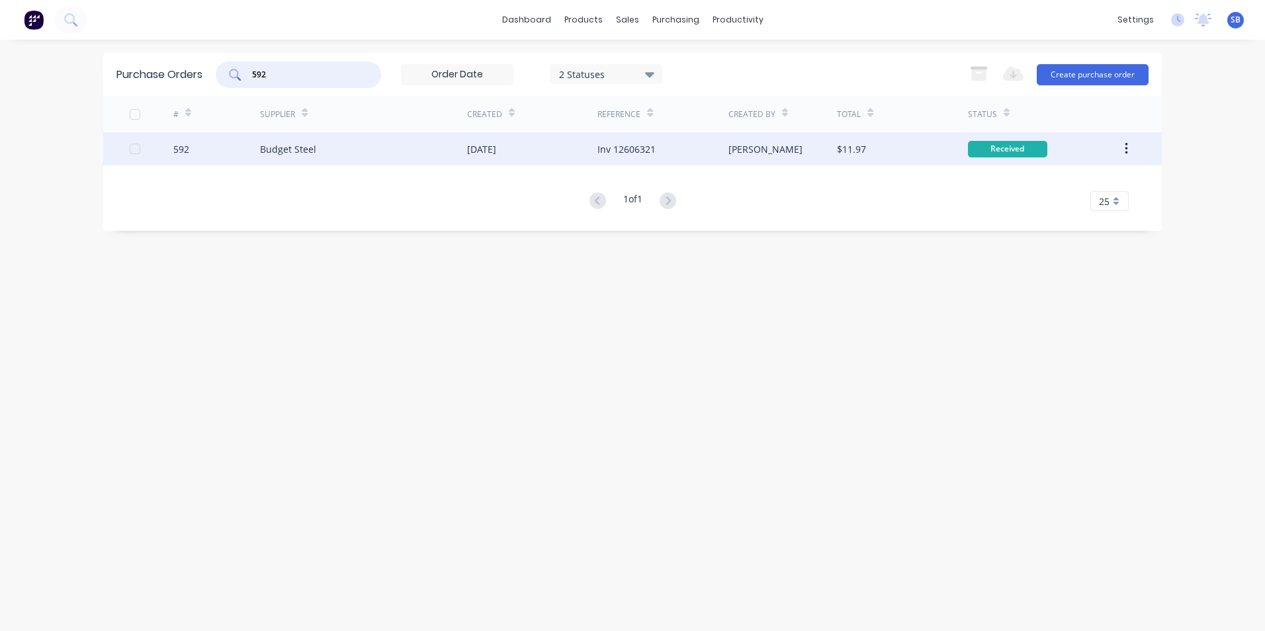
click at [740, 161] on div "[PERSON_NAME]" at bounding box center [783, 148] width 109 height 33
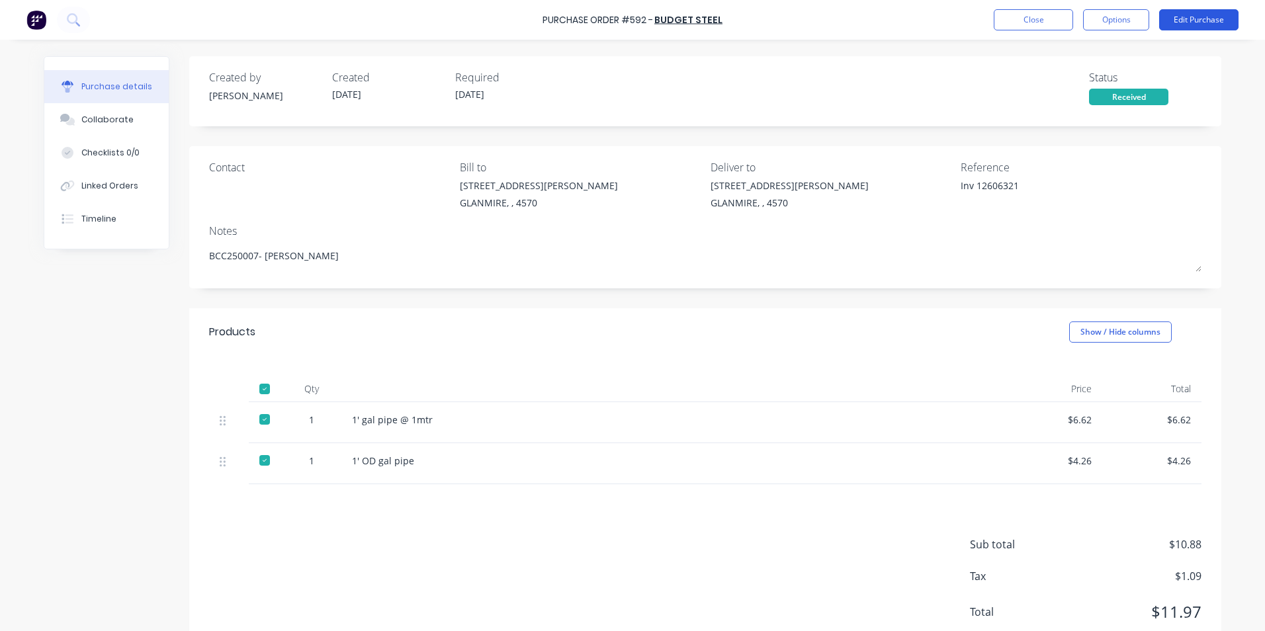
click at [1196, 21] on button "Edit Purchase" at bounding box center [1199, 19] width 79 height 21
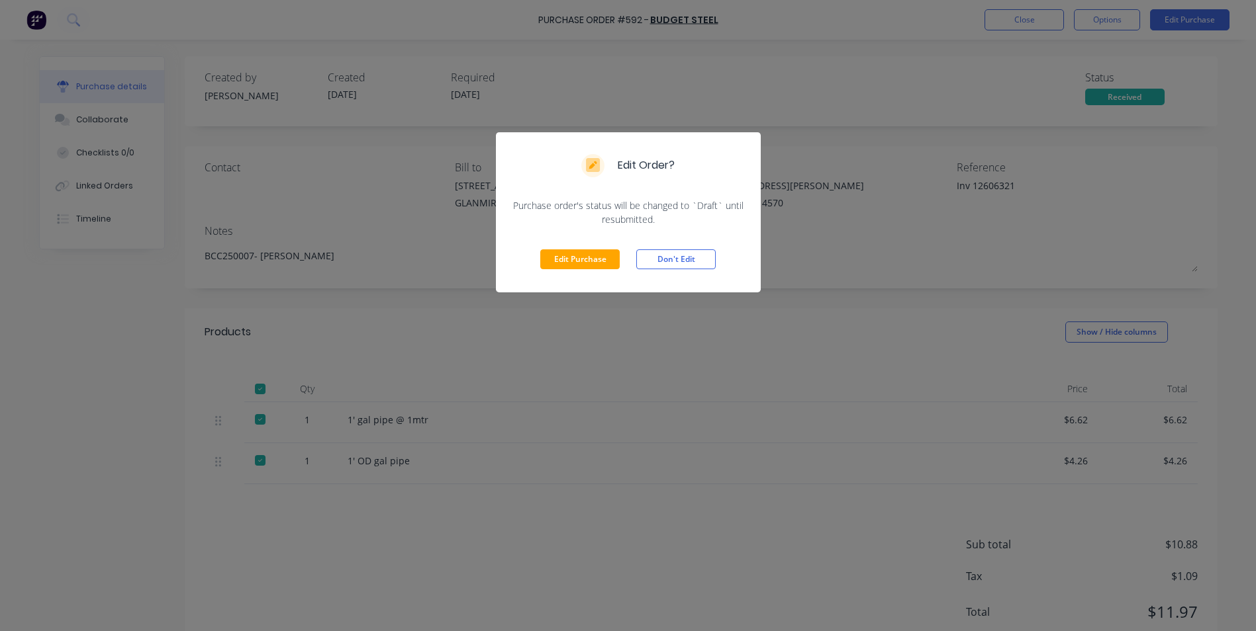
click at [565, 237] on div "Edit Purchase Don't Edit" at bounding box center [628, 259] width 265 height 66
click at [570, 267] on button "Edit Purchase" at bounding box center [579, 260] width 79 height 20
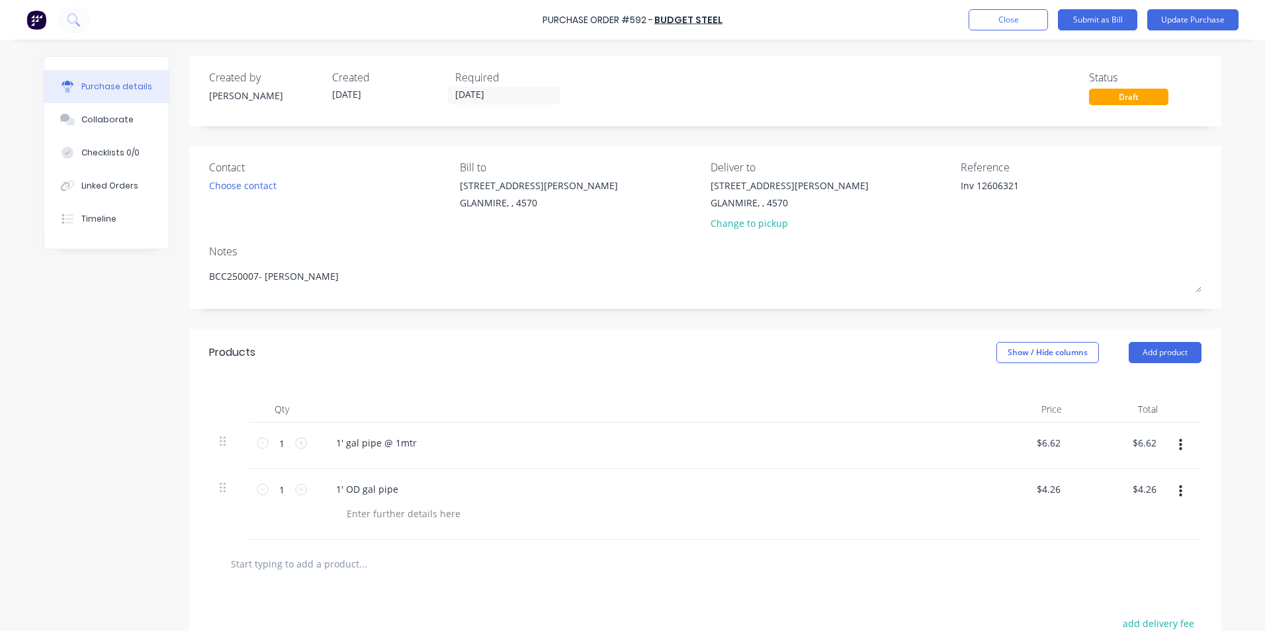
drag, startPoint x: 971, startPoint y: 185, endPoint x: 814, endPoint y: 177, distance: 157.1
click at [827, 177] on div "Contact Choose contact [PERSON_NAME] to [STREET_ADDRESS][PERSON_NAME] Deliver t…" at bounding box center [705, 198] width 993 height 77
click at [1062, 347] on button "Show / Hide columns" at bounding box center [1048, 352] width 103 height 21
click at [1016, 396] on label "Account" at bounding box center [1007, 396] width 23 height 11
click at [996, 391] on input "Account" at bounding box center [996, 391] width 0 height 0
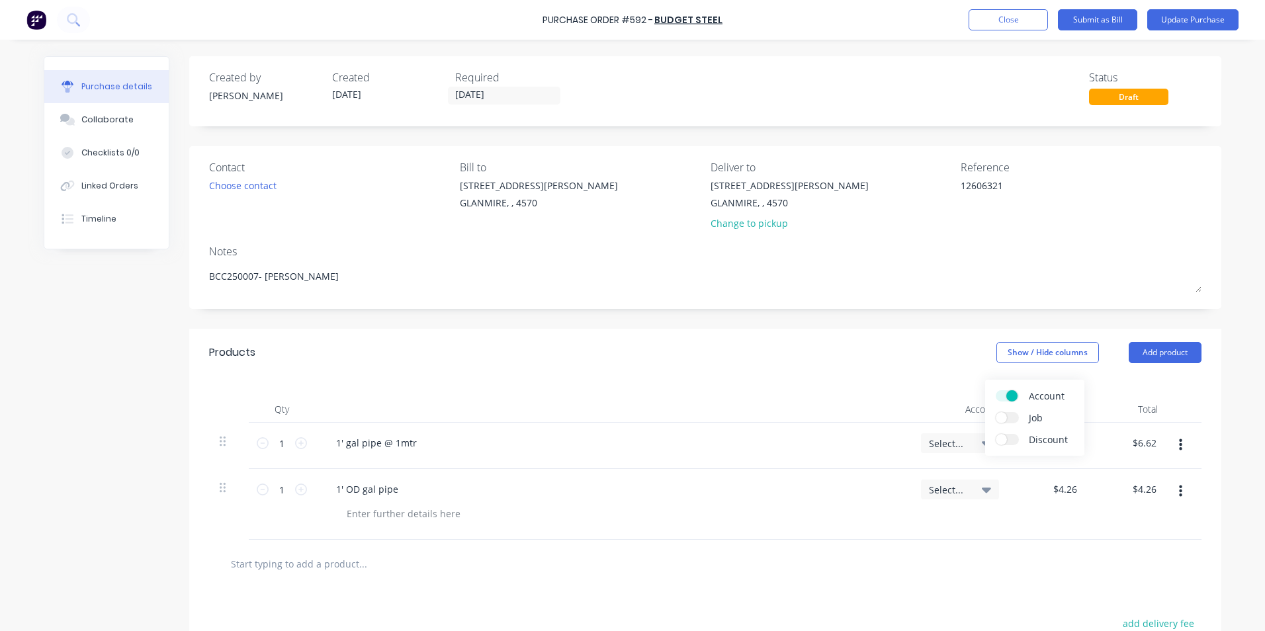
click at [940, 445] on span "Select..." at bounding box center [949, 444] width 40 height 14
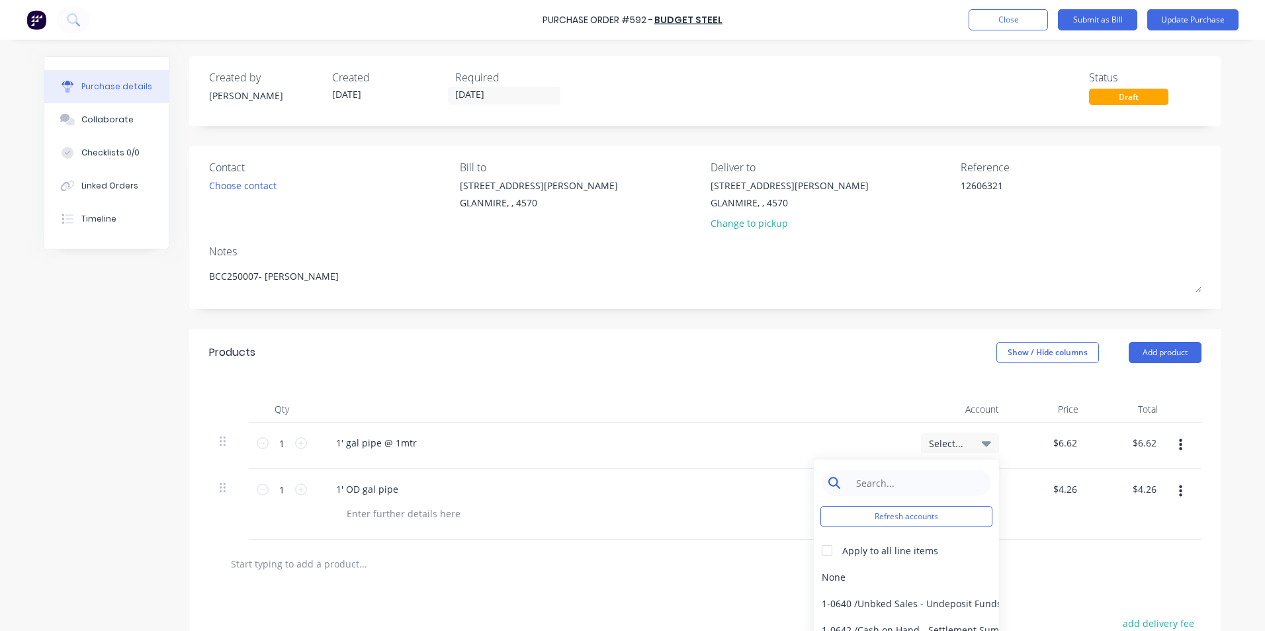
click at [902, 484] on input at bounding box center [917, 483] width 136 height 26
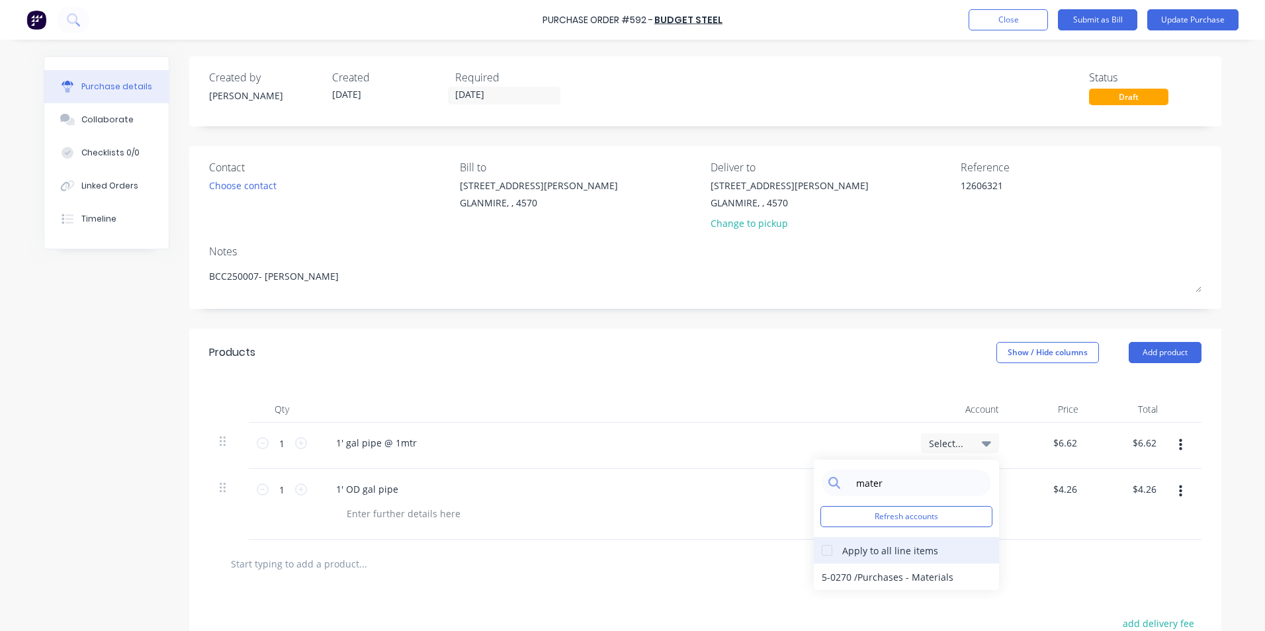
click at [827, 553] on div at bounding box center [827, 550] width 26 height 26
click at [830, 575] on div "5-0270 / Purchases - Materials" at bounding box center [906, 577] width 185 height 26
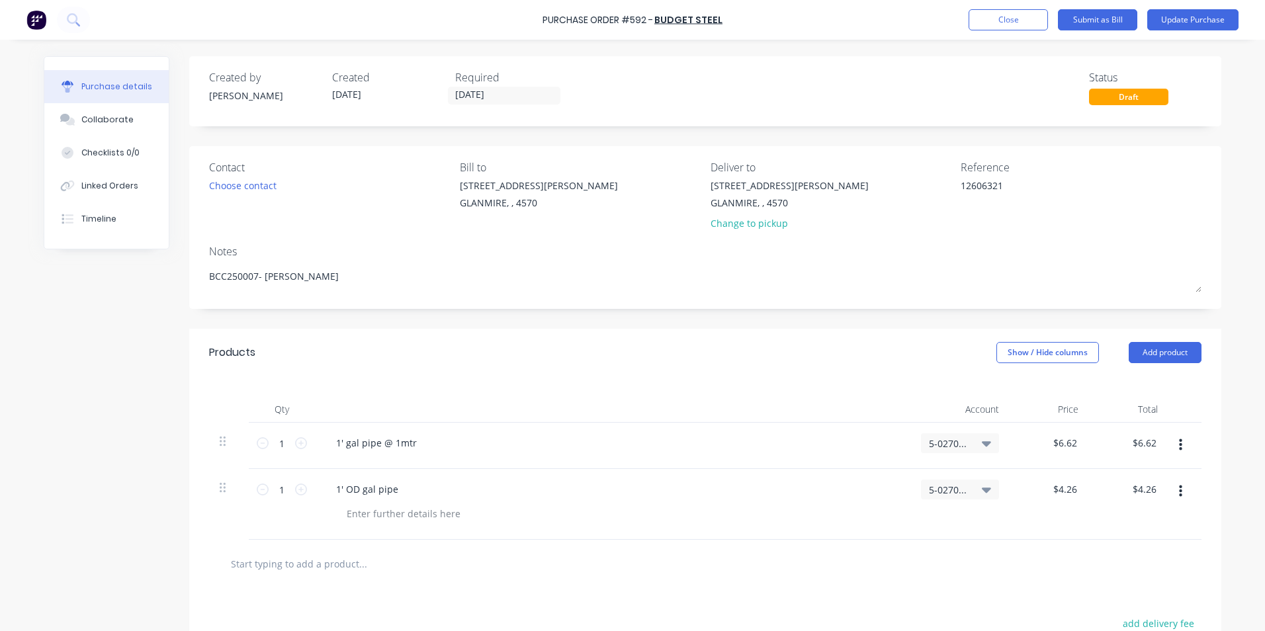
scroll to position [188, 0]
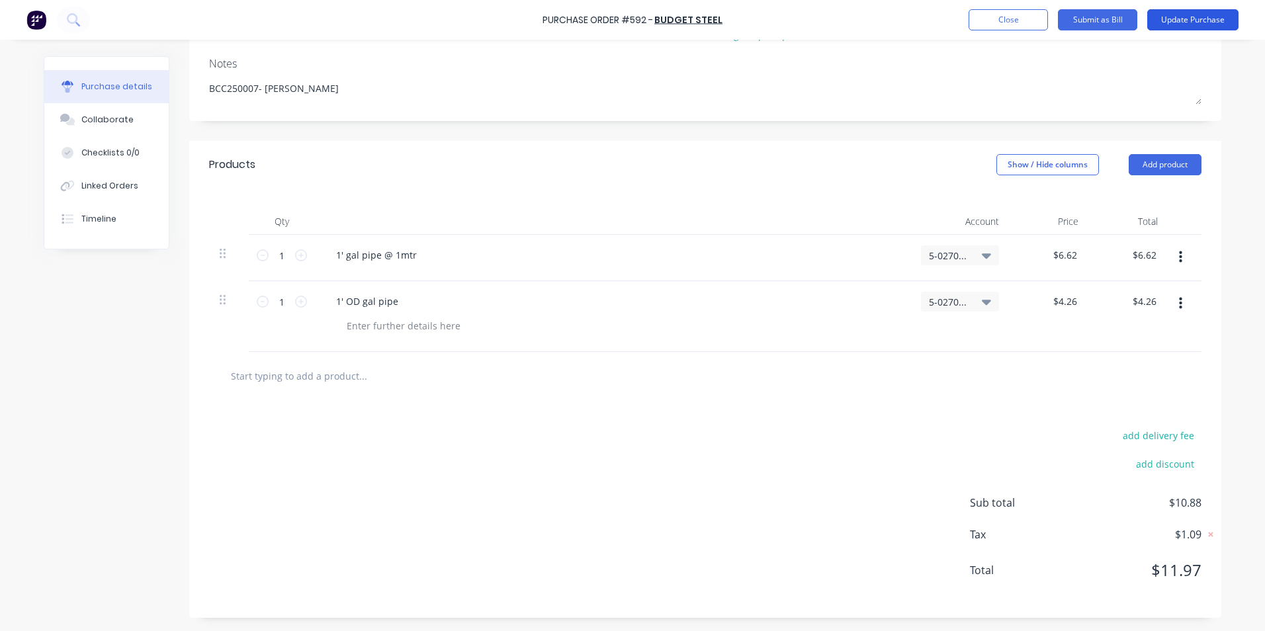
click at [1175, 10] on button "Update Purchase" at bounding box center [1193, 19] width 91 height 21
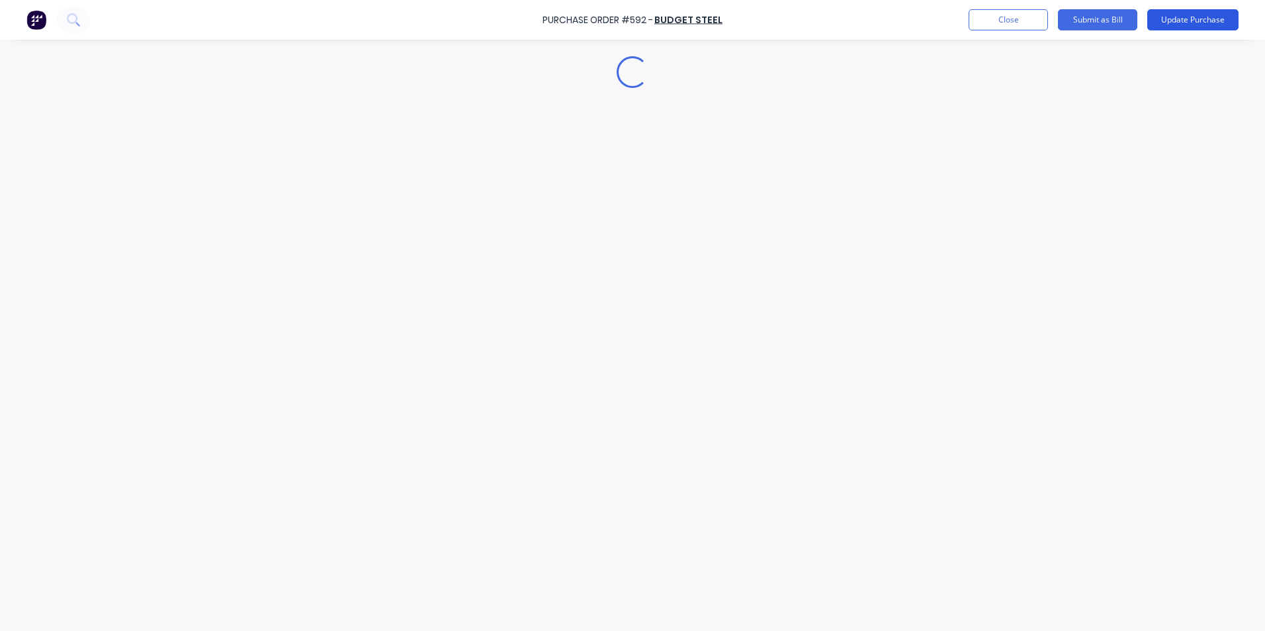
scroll to position [0, 0]
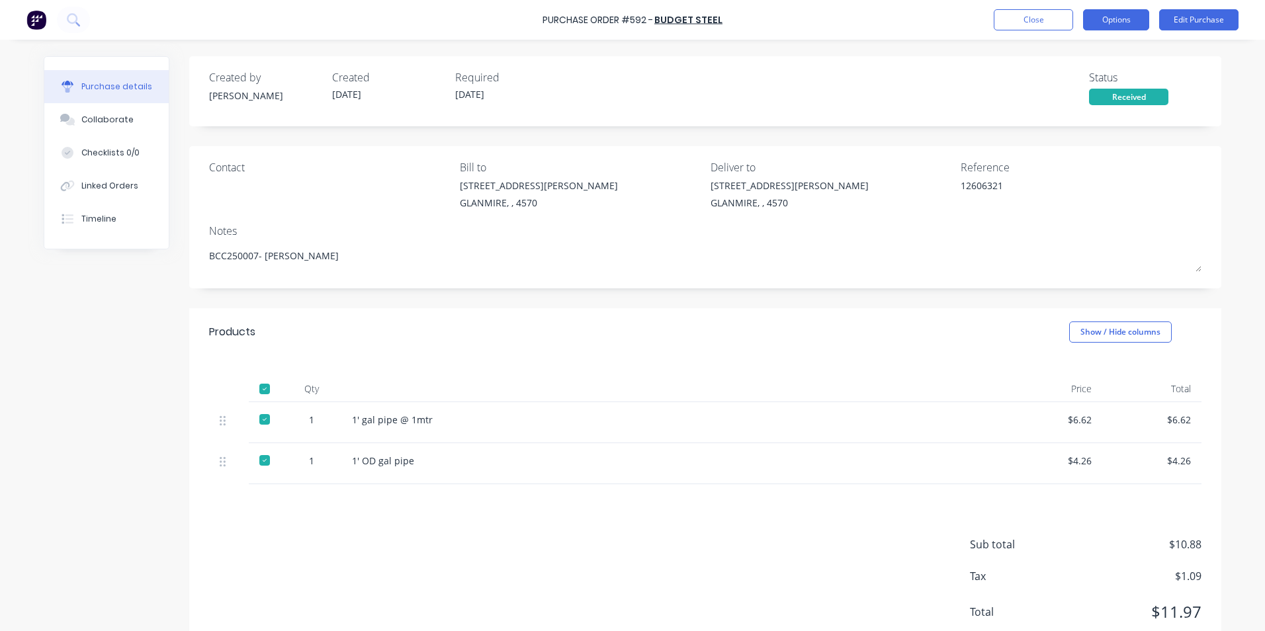
click at [1118, 24] on button "Options" at bounding box center [1116, 19] width 66 height 21
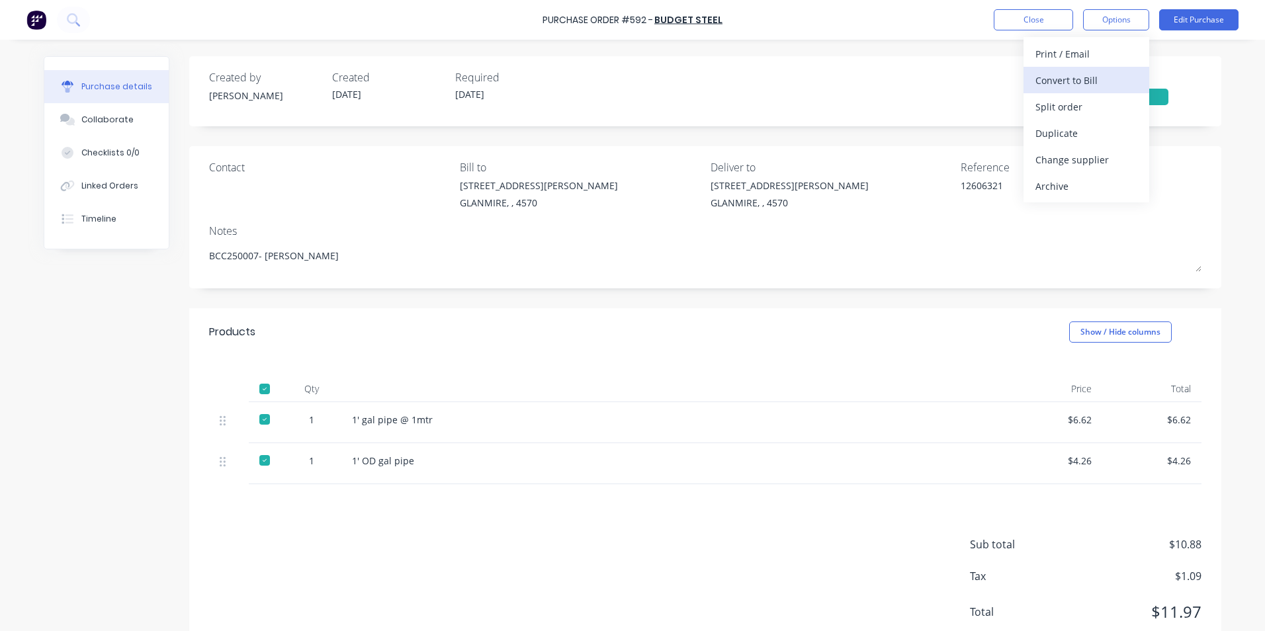
click at [1097, 71] on div "Convert to Bill" at bounding box center [1087, 80] width 102 height 19
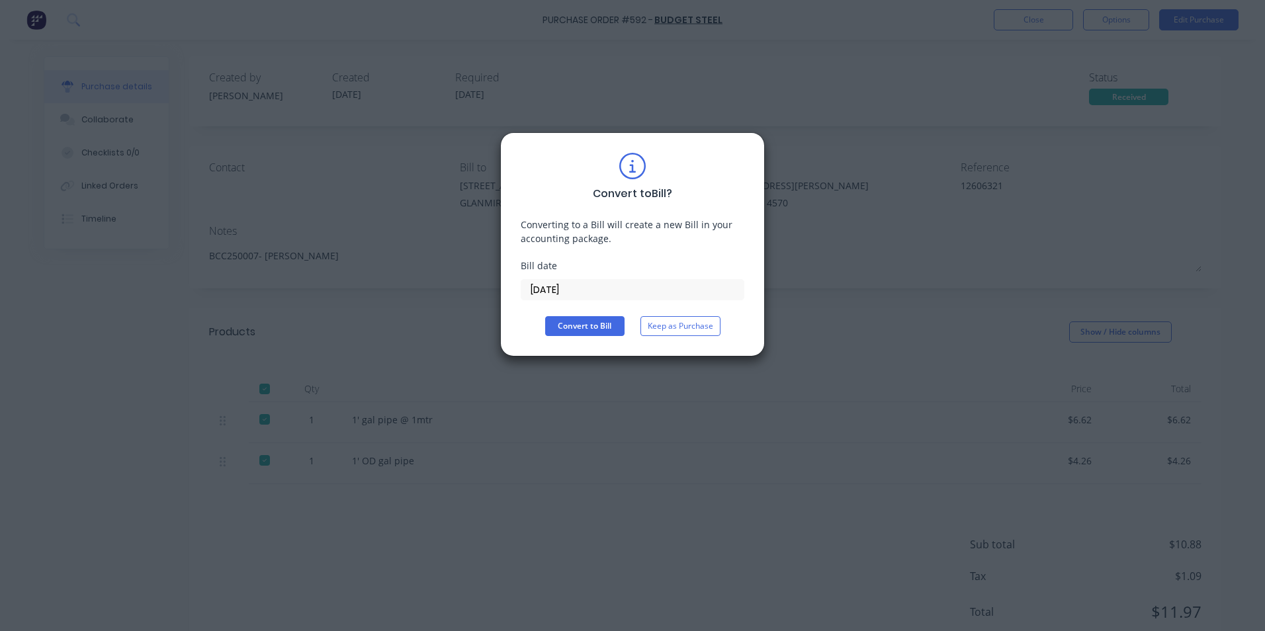
click at [659, 293] on input "[DATE]" at bounding box center [633, 290] width 222 height 20
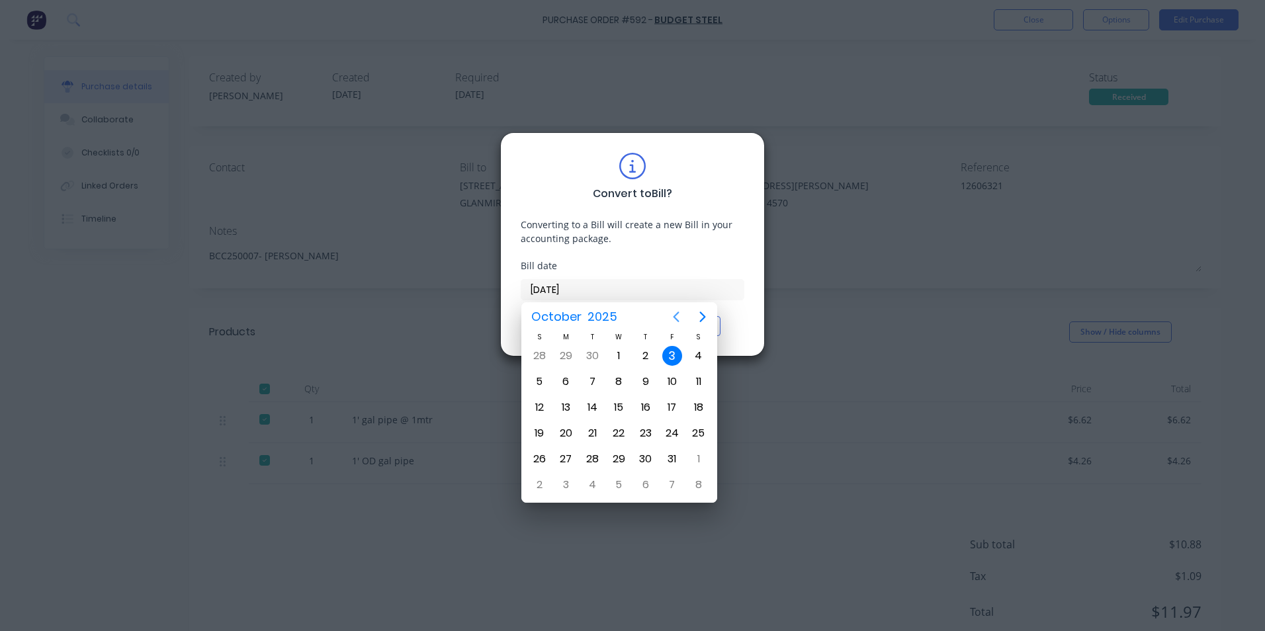
click at [673, 316] on icon "Previous page" at bounding box center [676, 317] width 16 height 16
click at [610, 385] on div "10" at bounding box center [620, 382] width 20 height 20
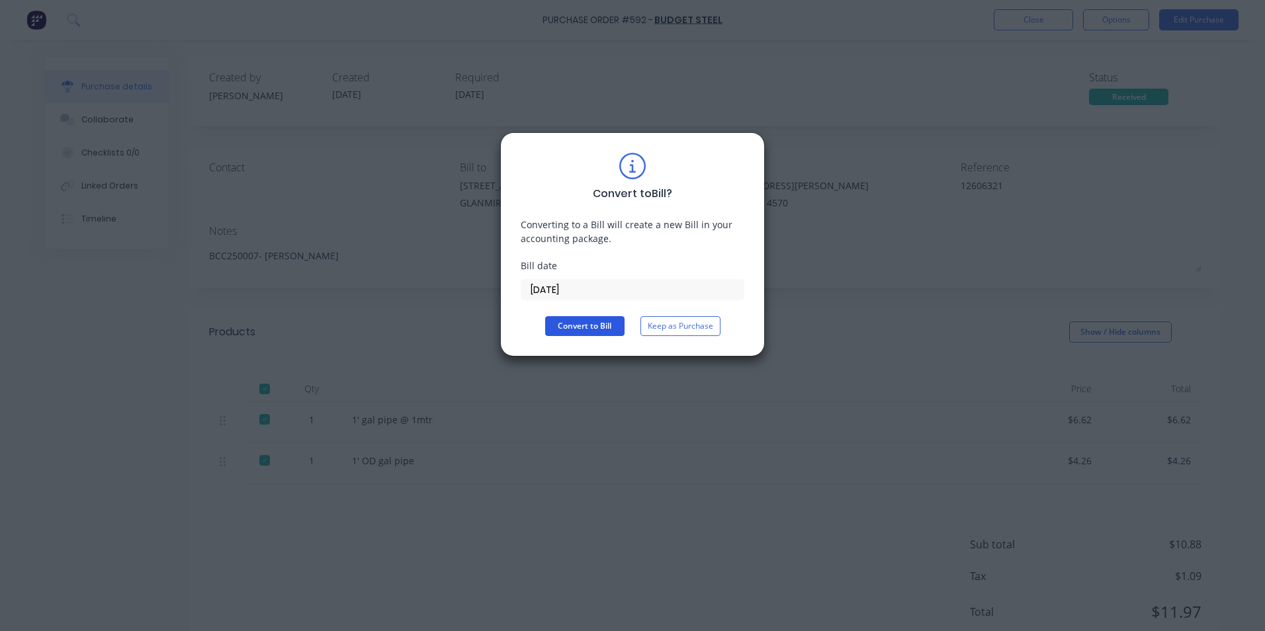
click at [584, 326] on button "Convert to Bill" at bounding box center [584, 326] width 79 height 20
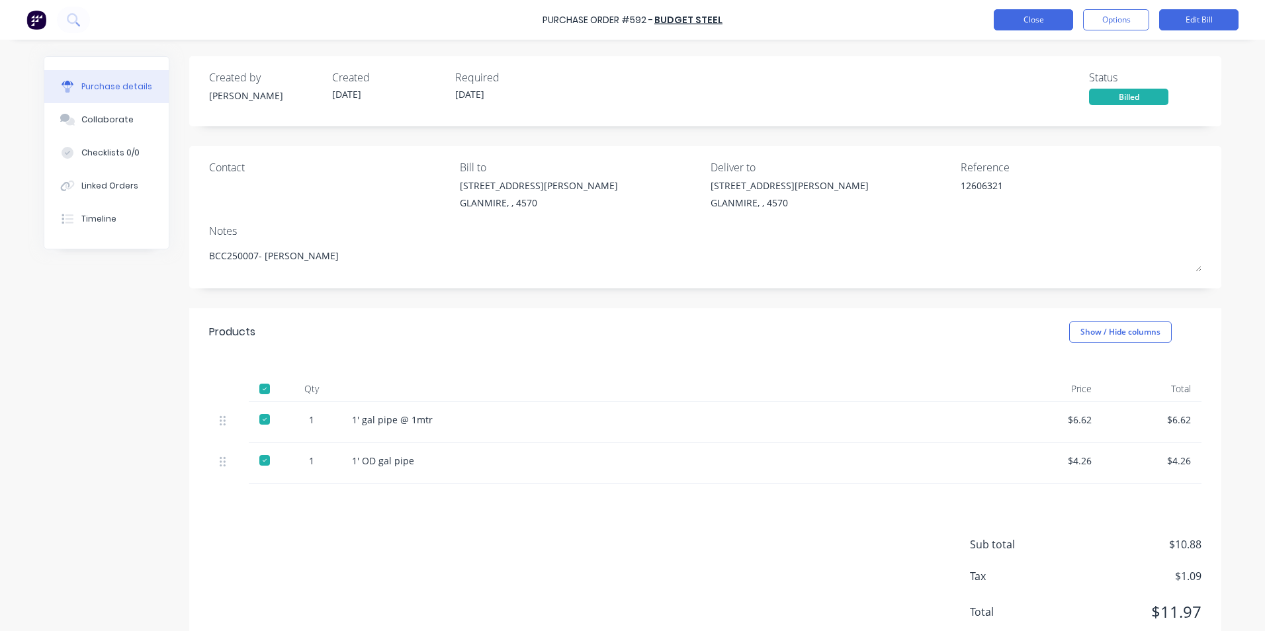
click at [1019, 26] on button "Close" at bounding box center [1033, 19] width 79 height 21
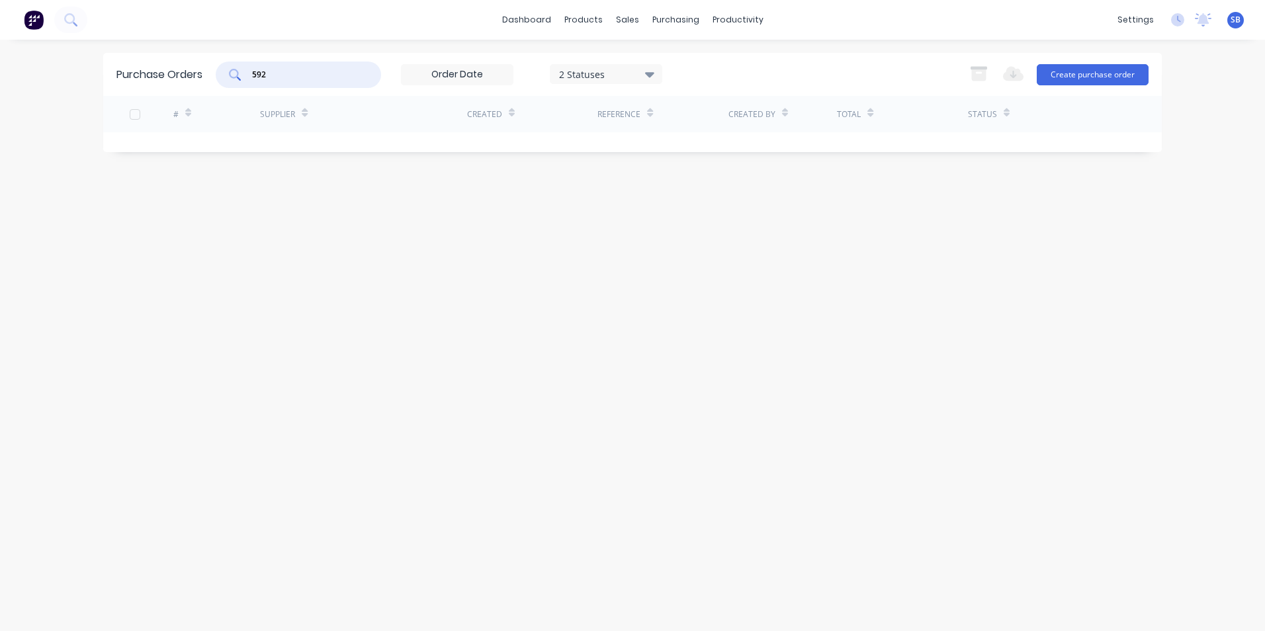
drag, startPoint x: 292, startPoint y: 71, endPoint x: 220, endPoint y: 76, distance: 72.3
click at [220, 76] on div "592" at bounding box center [298, 75] width 165 height 26
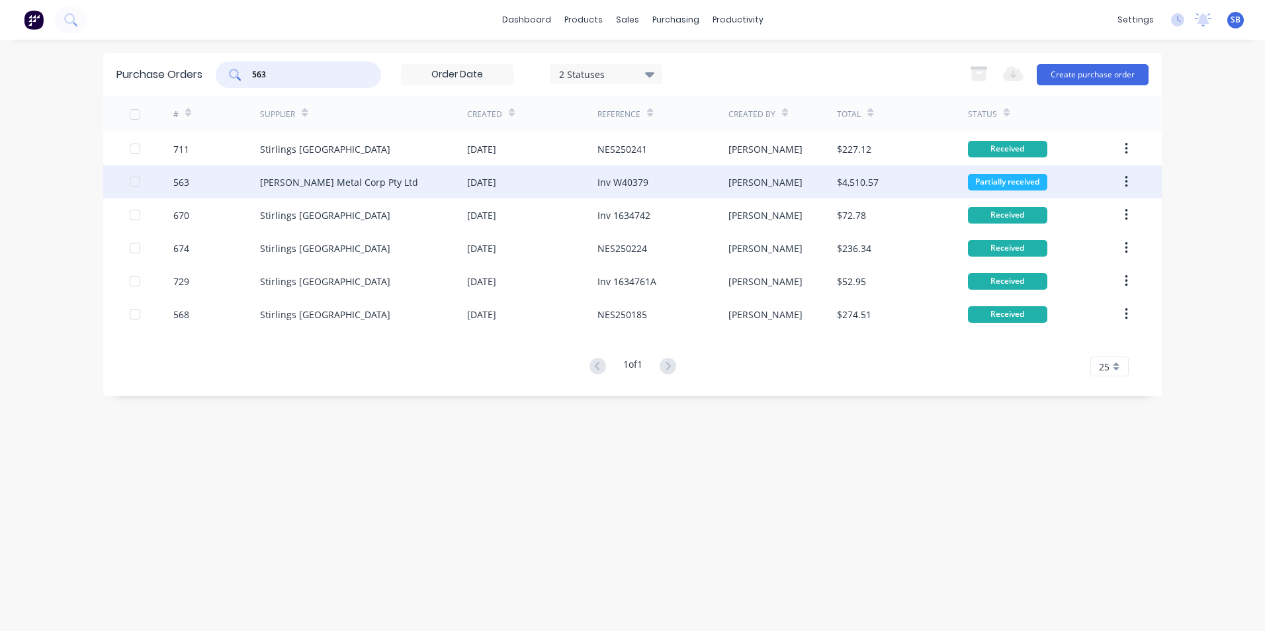
click at [786, 189] on div "[PERSON_NAME]" at bounding box center [783, 181] width 109 height 33
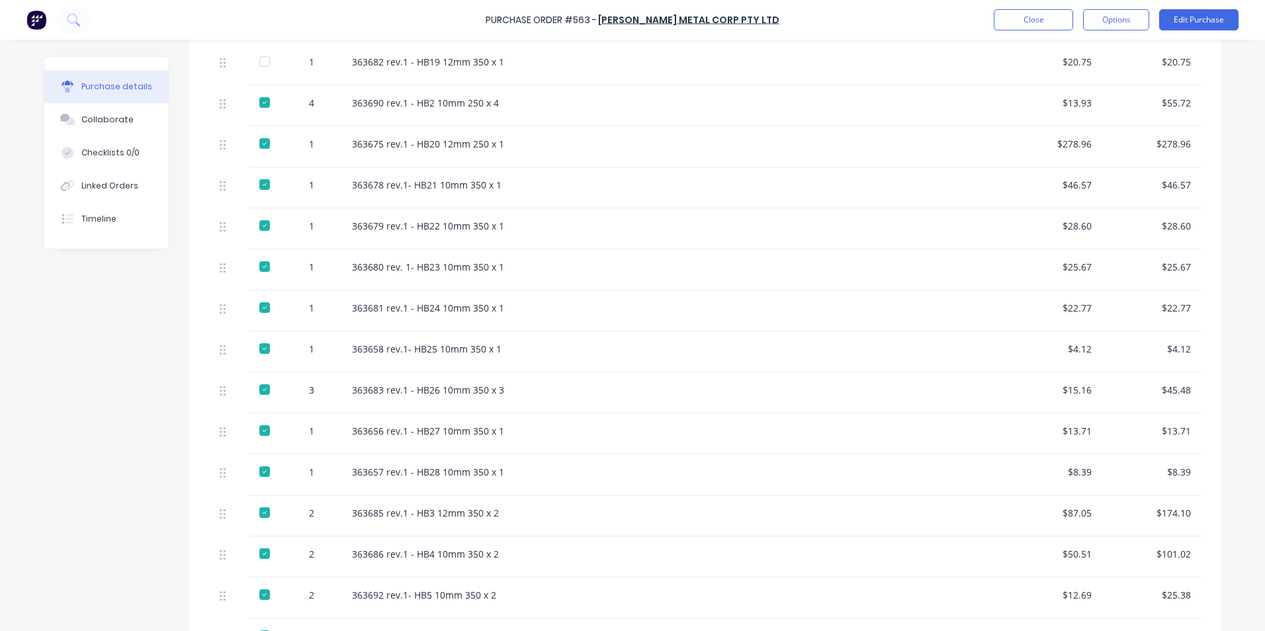
scroll to position [868, 0]
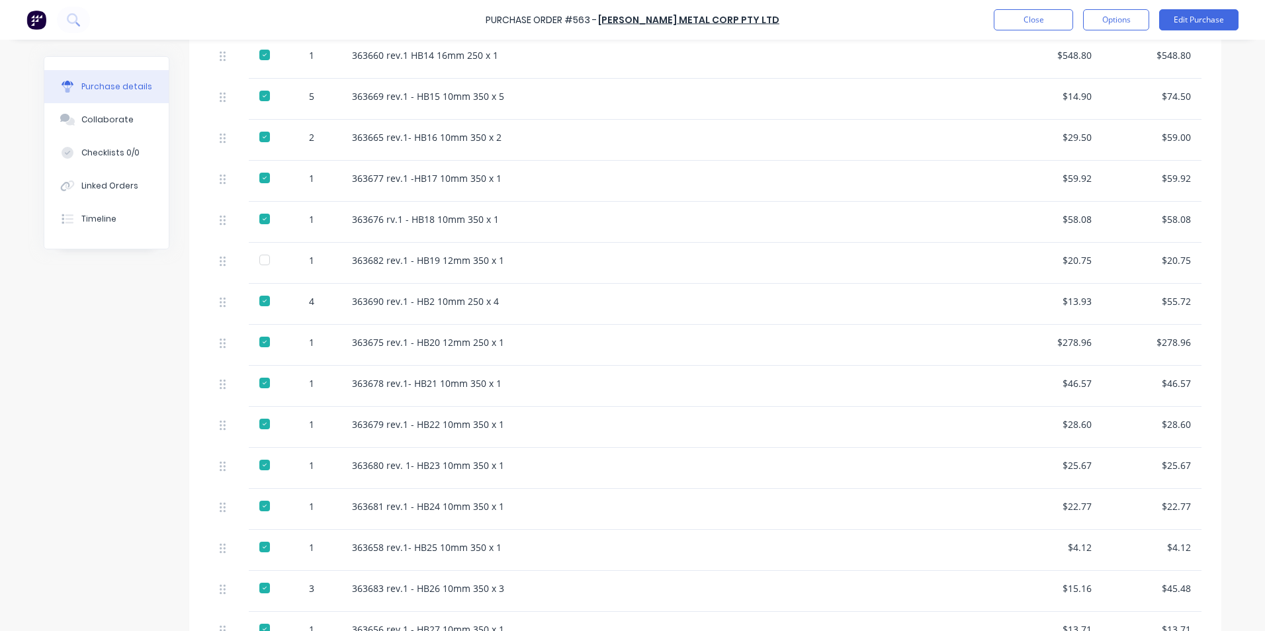
click at [257, 262] on div at bounding box center [265, 260] width 26 height 26
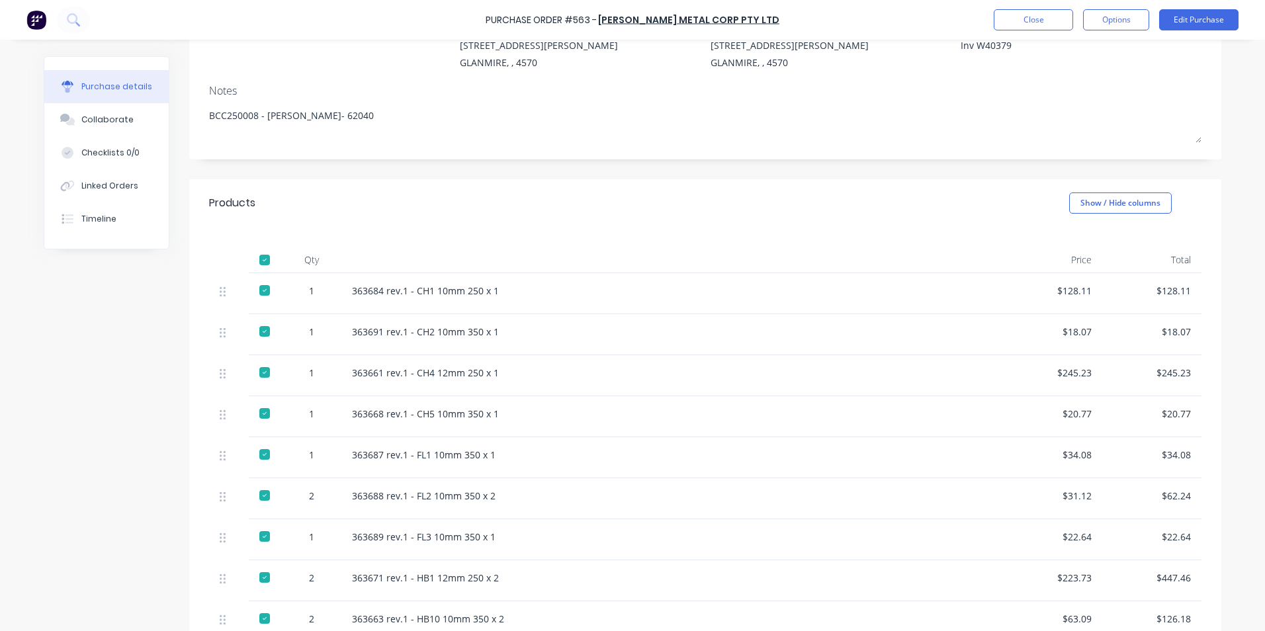
scroll to position [8, 0]
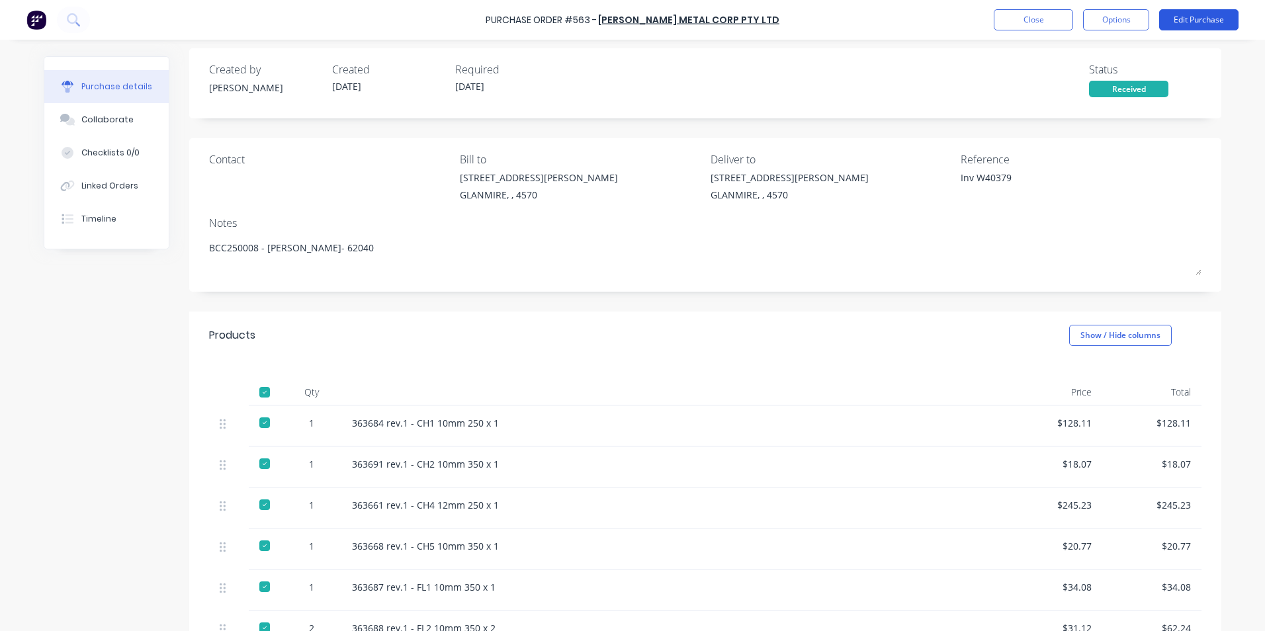
click at [1181, 24] on button "Edit Purchase" at bounding box center [1199, 19] width 79 height 21
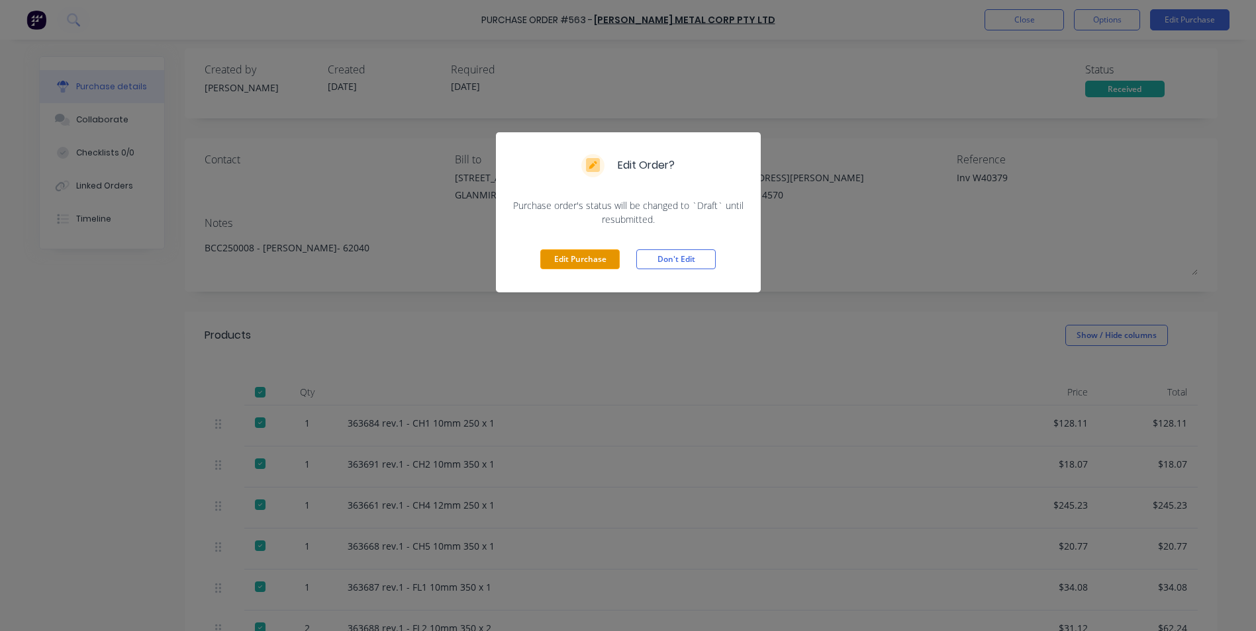
click at [579, 265] on button "Edit Purchase" at bounding box center [579, 260] width 79 height 20
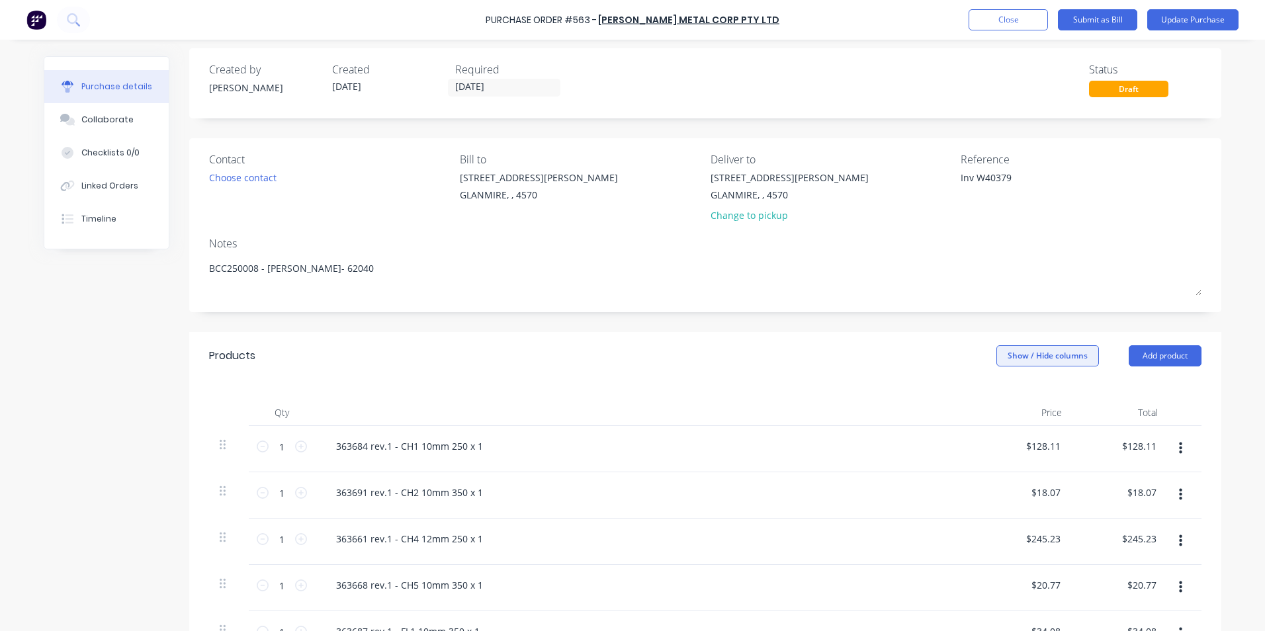
click at [1044, 364] on button "Show / Hide columns" at bounding box center [1048, 355] width 103 height 21
click at [1006, 395] on label "Account" at bounding box center [1007, 399] width 23 height 11
click at [996, 394] on input "Account" at bounding box center [996, 394] width 0 height 0
click at [943, 449] on span "Select..." at bounding box center [949, 447] width 40 height 14
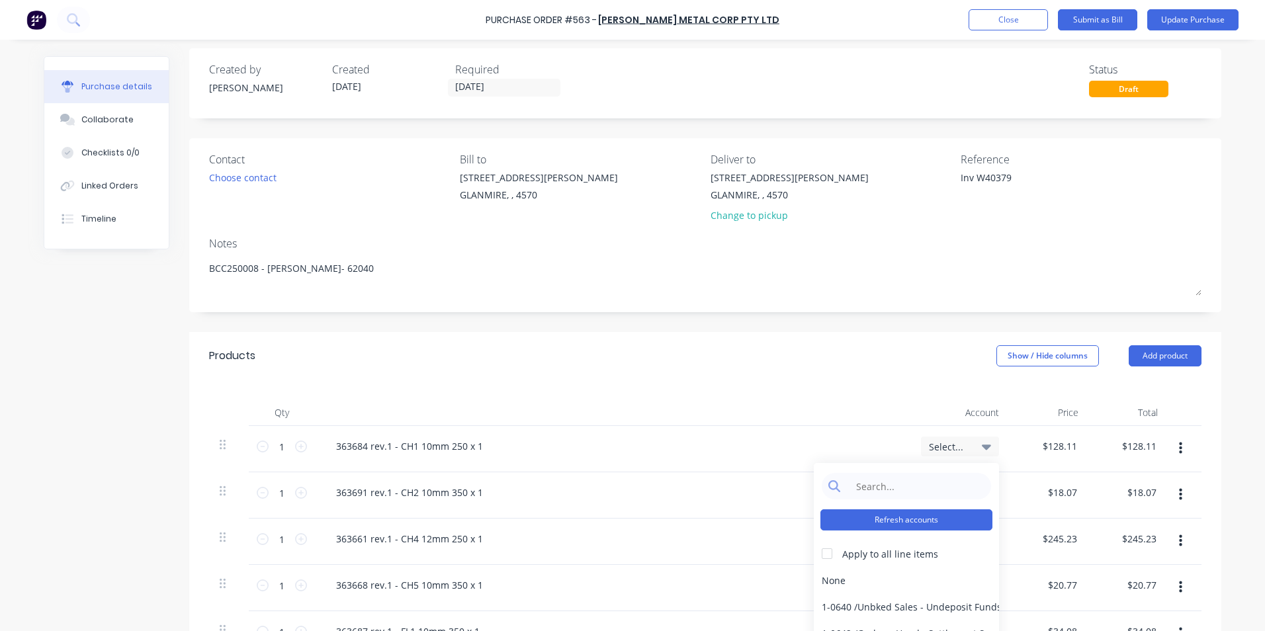
click at [912, 516] on div "Refresh accounts Apply to all line items None 1-0640 / Unbked Sales - Undeposit…" at bounding box center [906, 569] width 185 height 212
click at [899, 490] on input at bounding box center [917, 486] width 136 height 26
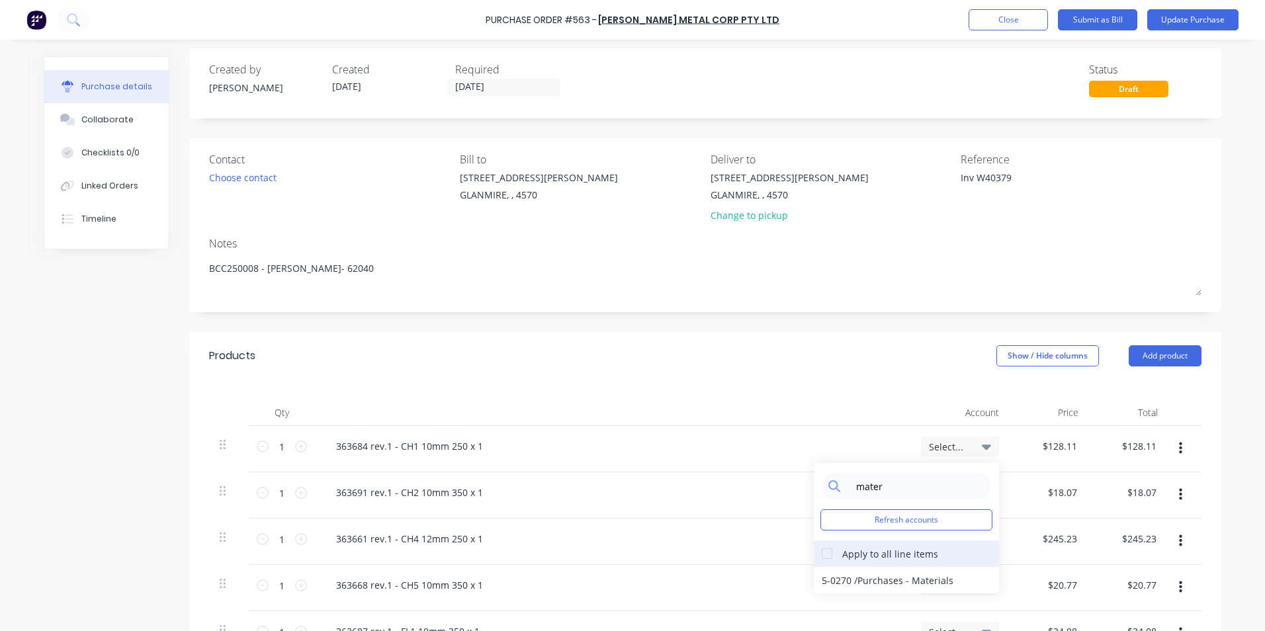
click at [822, 554] on div at bounding box center [827, 554] width 26 height 26
click at [833, 582] on div "5-0270 / Purchases - Materials" at bounding box center [906, 580] width 185 height 26
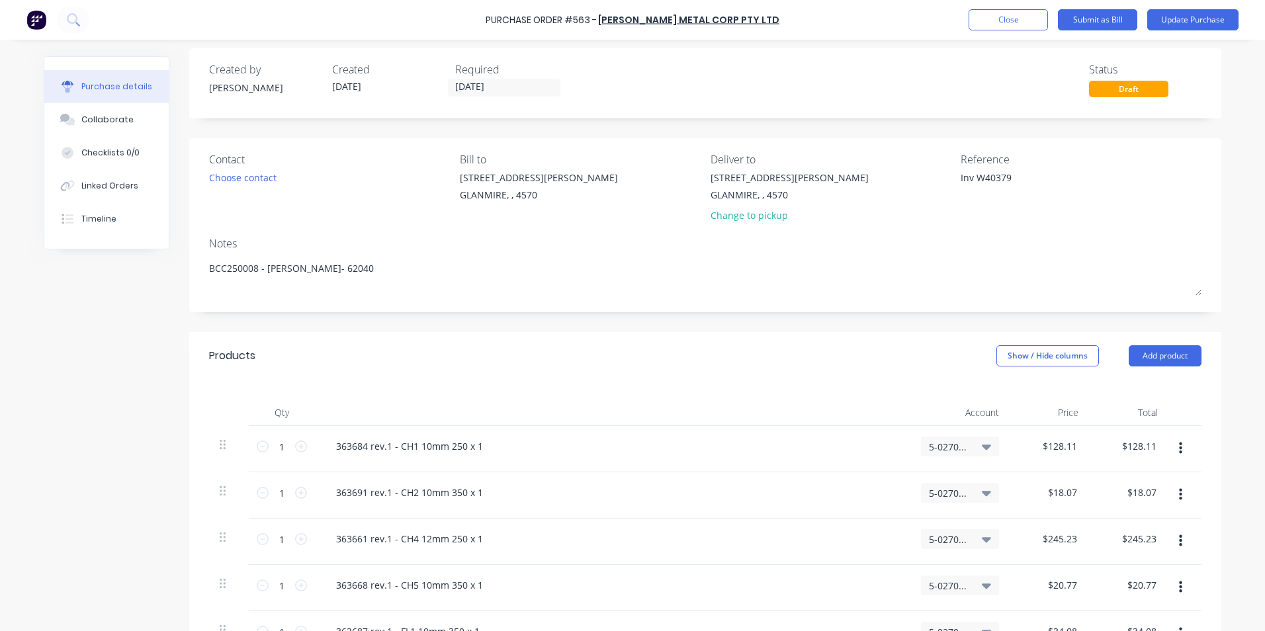
drag, startPoint x: 974, startPoint y: 178, endPoint x: 928, endPoint y: 175, distance: 45.8
click at [928, 175] on div "Contact Choose contact [PERSON_NAME] to [STREET_ADDRESS][PERSON_NAME] Deliver t…" at bounding box center [705, 190] width 993 height 77
drag, startPoint x: 516, startPoint y: 383, endPoint x: 553, endPoint y: 359, distance: 44.1
click at [1197, 18] on button "Update Purchase" at bounding box center [1193, 19] width 91 height 21
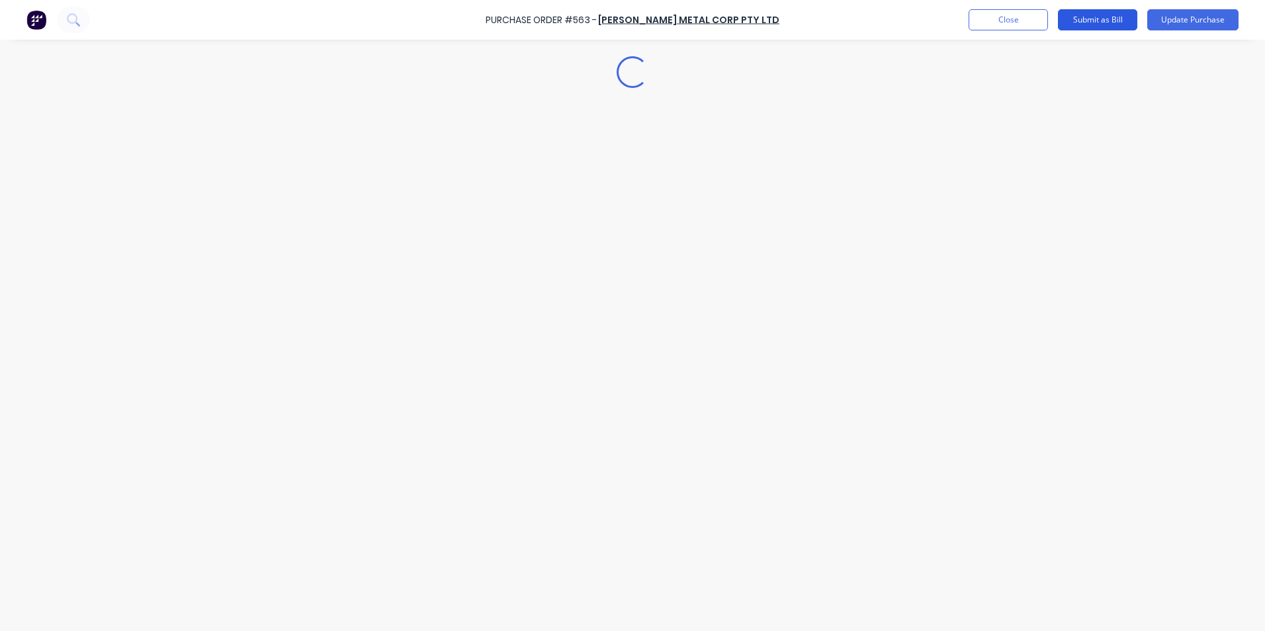
scroll to position [0, 0]
click at [1107, 14] on button "Submit as Bill" at bounding box center [1097, 19] width 79 height 21
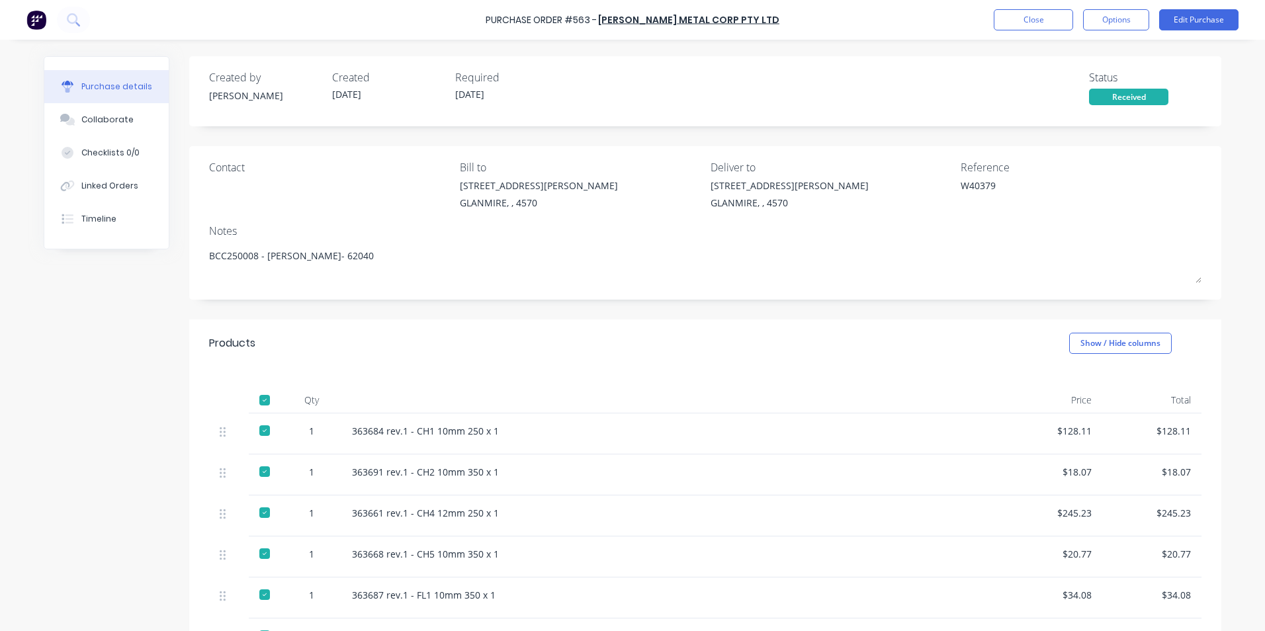
click at [1105, 21] on button "Options" at bounding box center [1116, 19] width 66 height 21
click at [1087, 72] on div "Convert to Bill" at bounding box center [1087, 80] width 102 height 19
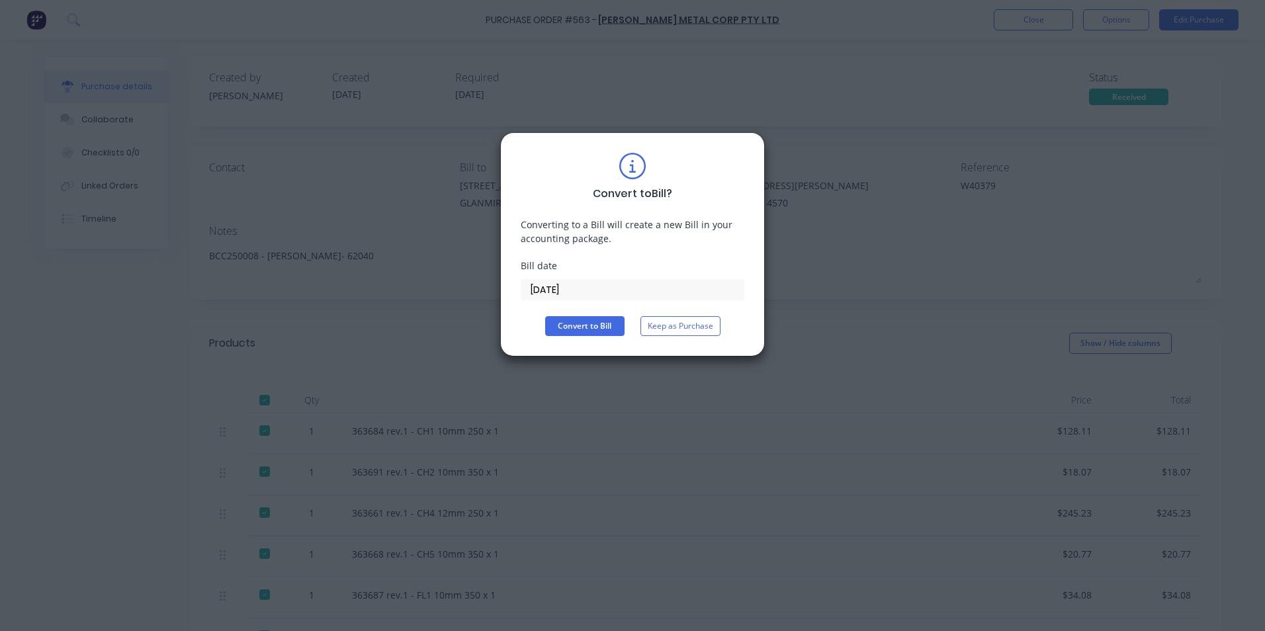
click at [570, 289] on input "[DATE]" at bounding box center [633, 290] width 222 height 20
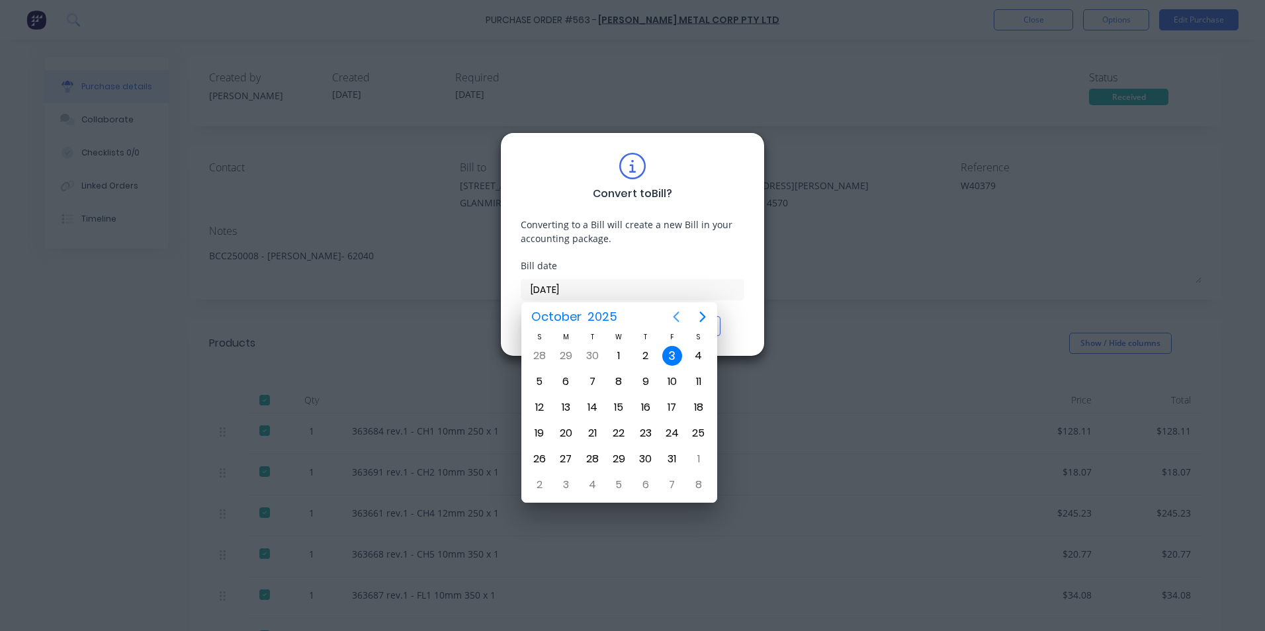
click at [683, 317] on icon "Previous page" at bounding box center [676, 317] width 16 height 16
click at [573, 406] on div "15" at bounding box center [566, 408] width 20 height 20
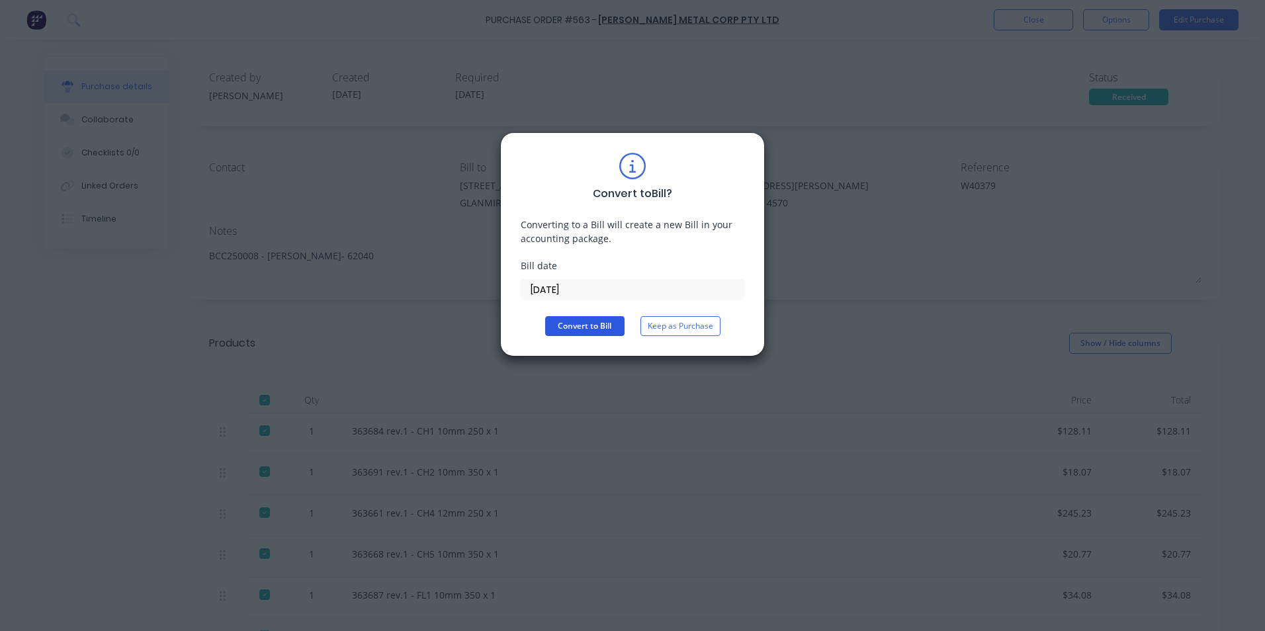
click at [597, 332] on button "Convert to Bill" at bounding box center [584, 326] width 79 height 20
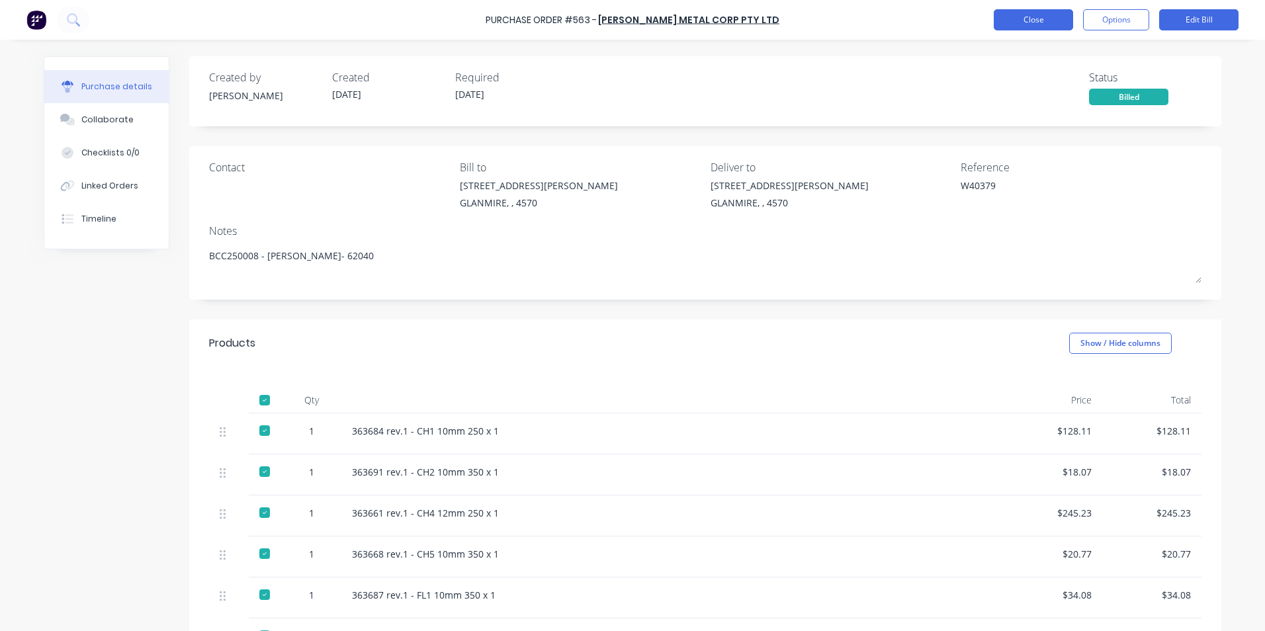
click at [1016, 22] on button "Close" at bounding box center [1033, 19] width 79 height 21
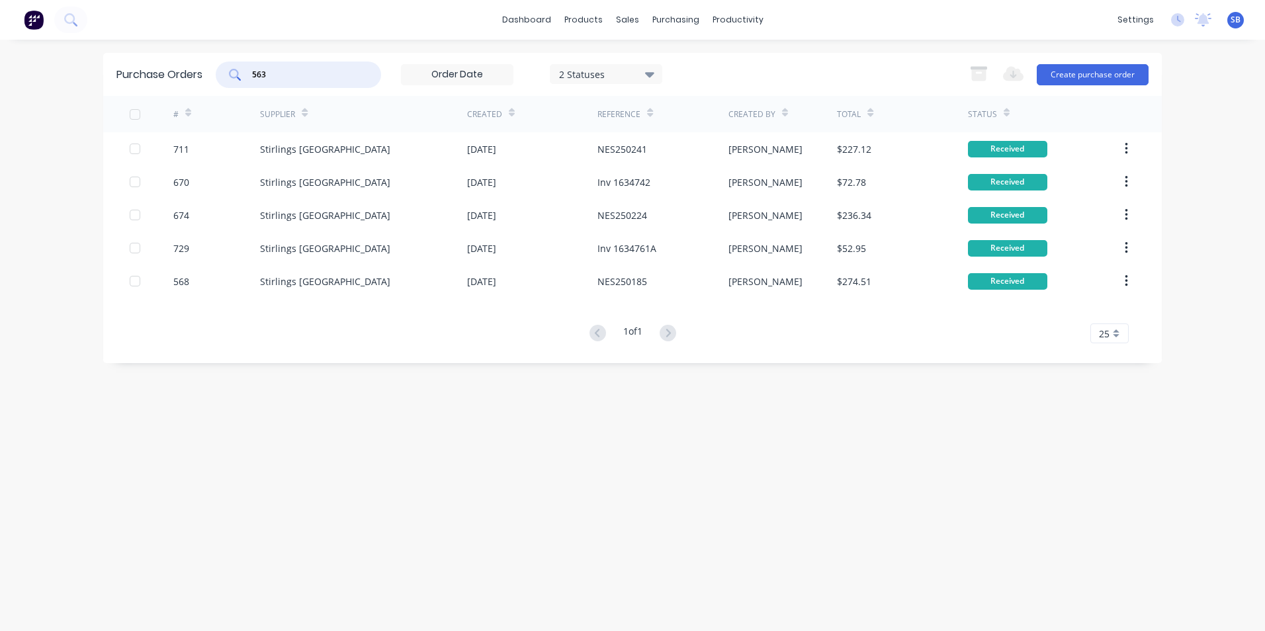
drag, startPoint x: 302, startPoint y: 81, endPoint x: 242, endPoint y: 68, distance: 62.2
click at [242, 68] on div "563" at bounding box center [298, 75] width 165 height 26
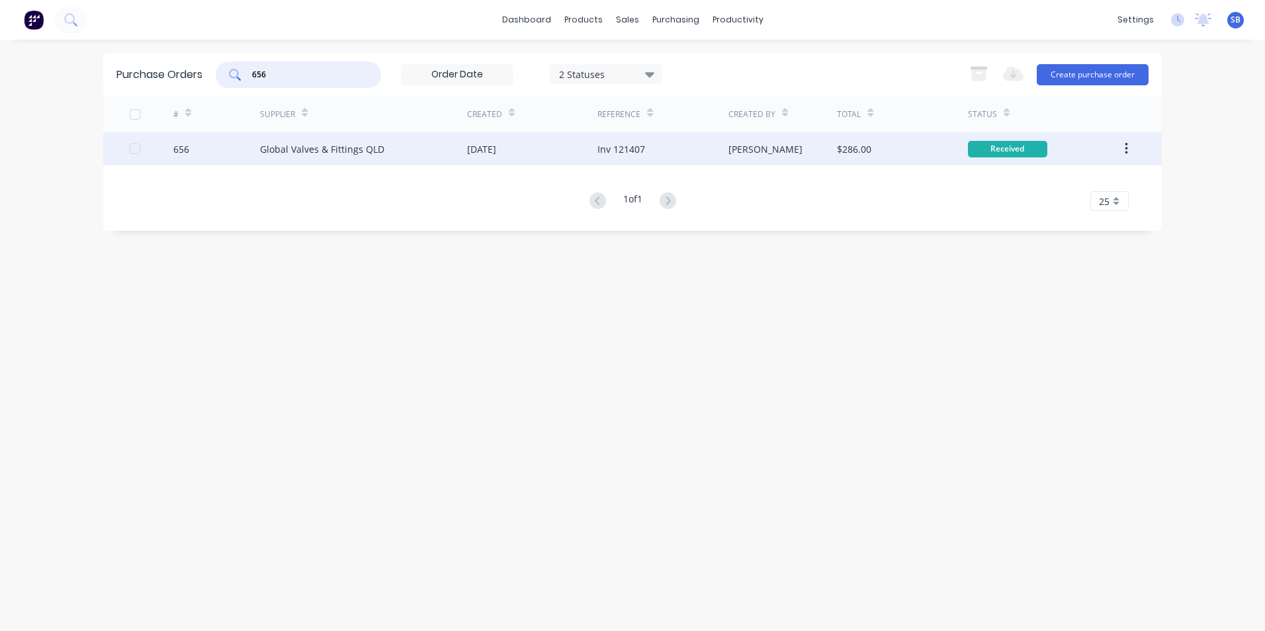
click at [882, 144] on div "$286.00" at bounding box center [902, 148] width 130 height 33
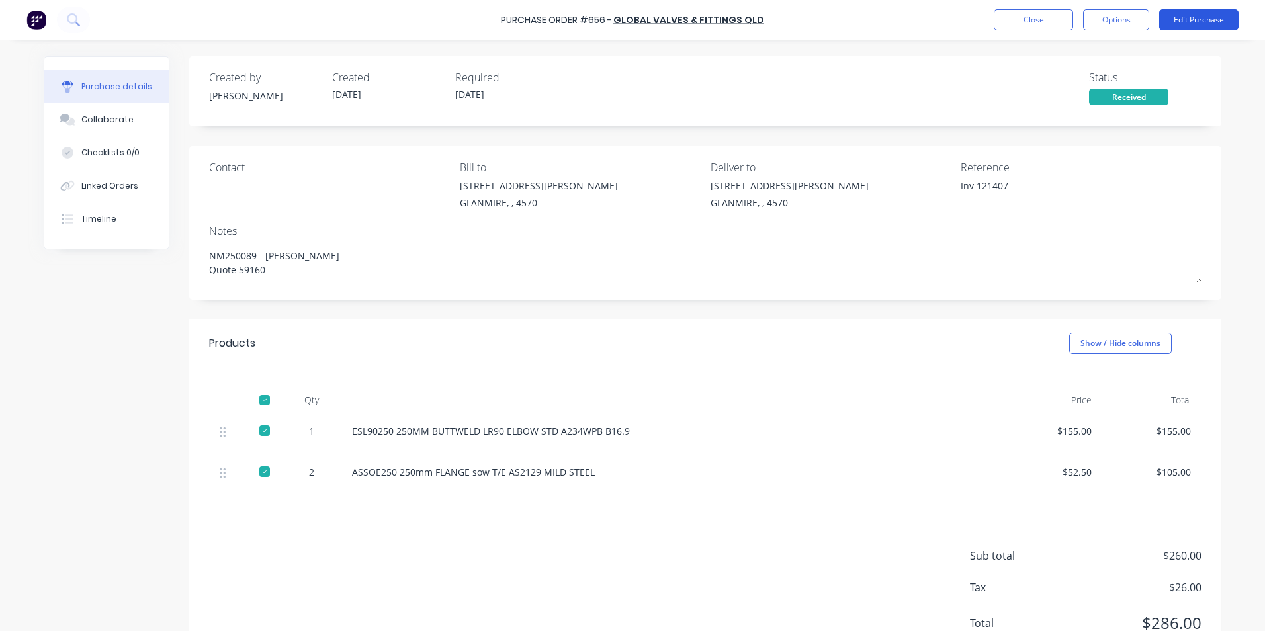
click at [1183, 18] on button "Edit Purchase" at bounding box center [1199, 19] width 79 height 21
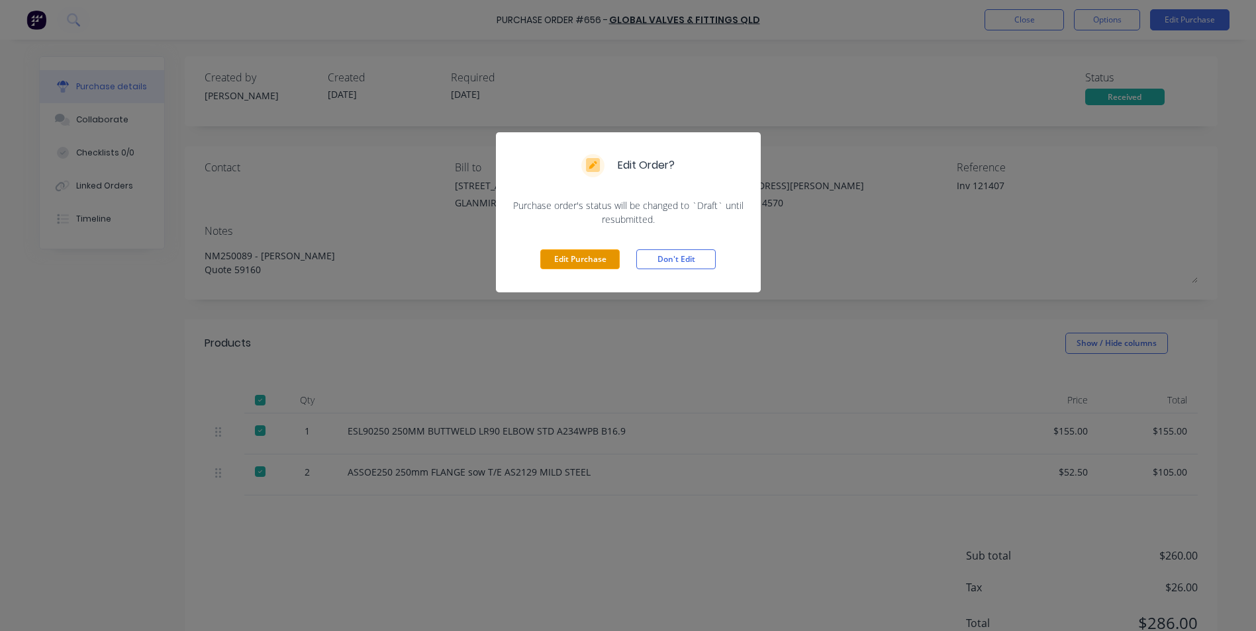
click at [573, 253] on button "Edit Purchase" at bounding box center [579, 260] width 79 height 20
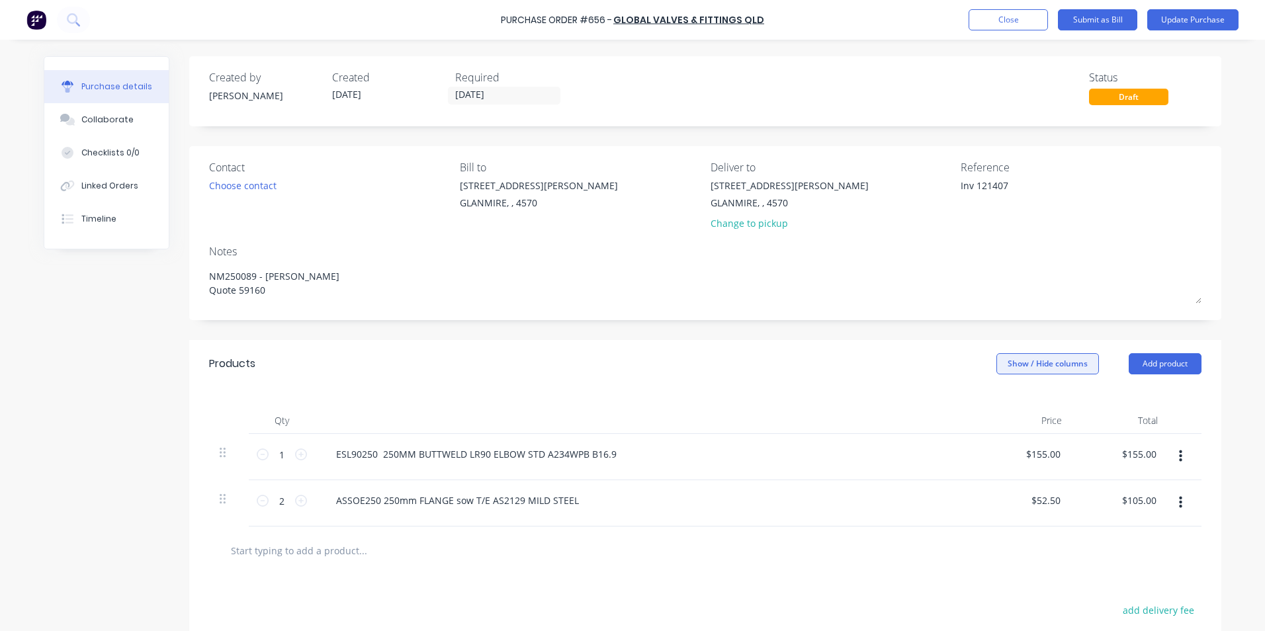
click at [1029, 365] on button "Show / Hide columns" at bounding box center [1048, 363] width 103 height 21
click at [1014, 405] on label "Account" at bounding box center [1007, 407] width 23 height 11
click at [996, 402] on input "Account" at bounding box center [996, 402] width 0 height 0
click at [954, 453] on span "Select..." at bounding box center [949, 455] width 40 height 14
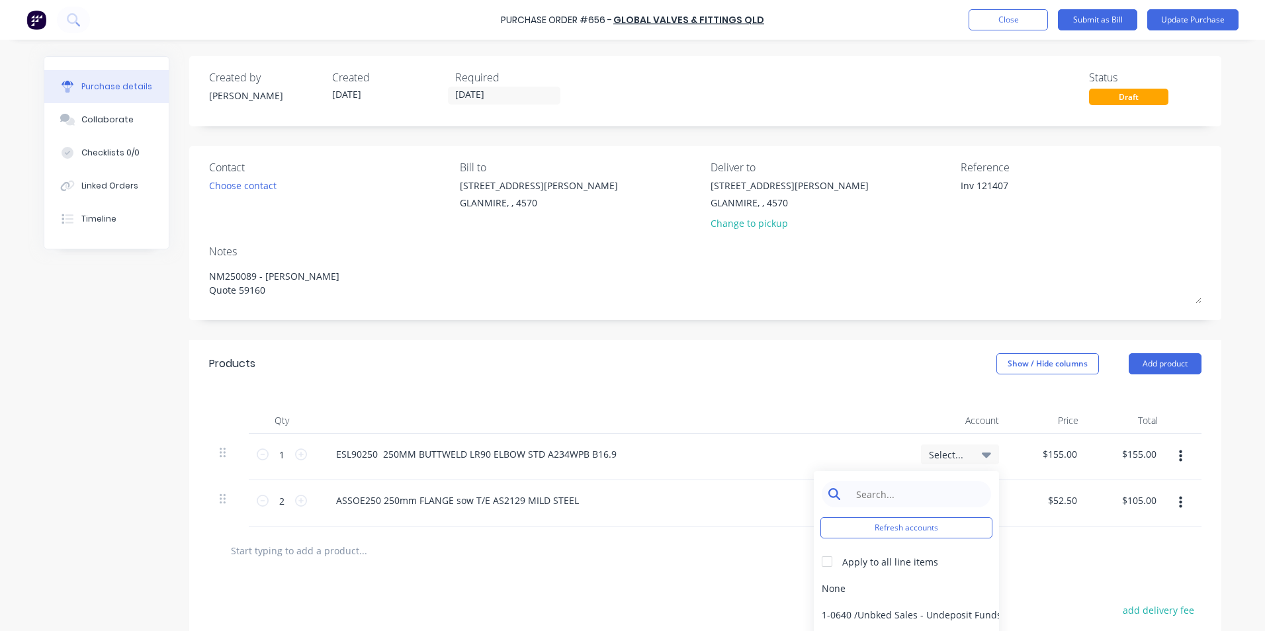
click at [923, 486] on input at bounding box center [917, 494] width 136 height 26
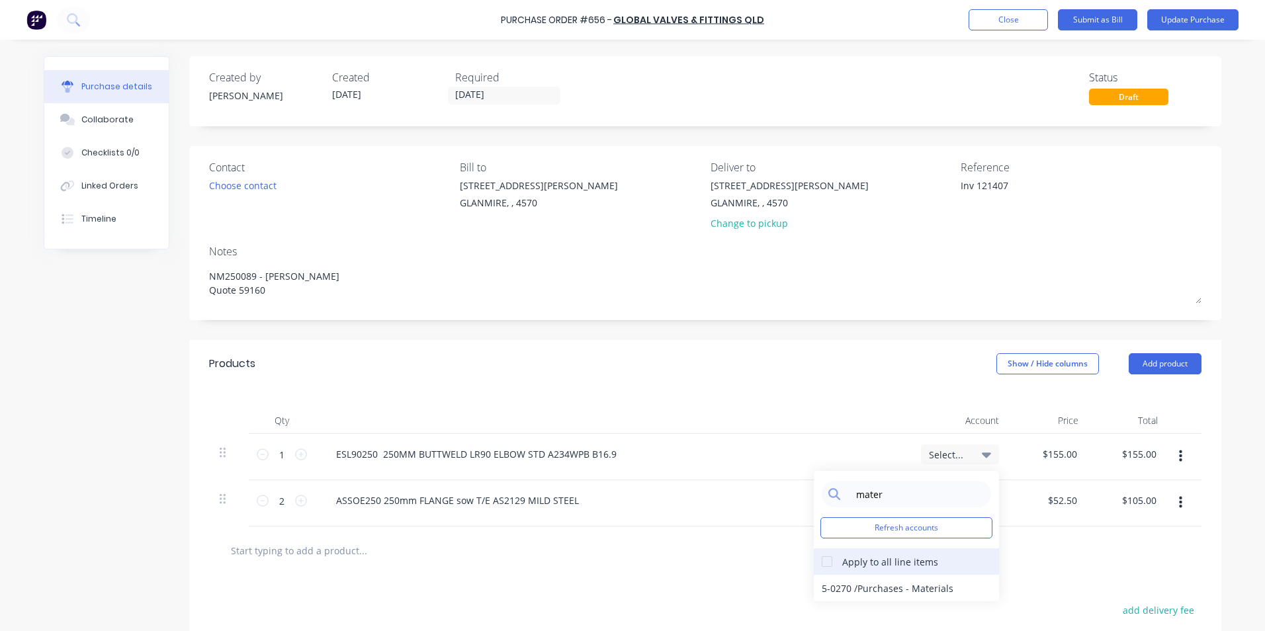
click at [823, 560] on div at bounding box center [827, 562] width 26 height 26
click at [840, 592] on div "5-0270 / Purchases - Materials" at bounding box center [906, 588] width 185 height 26
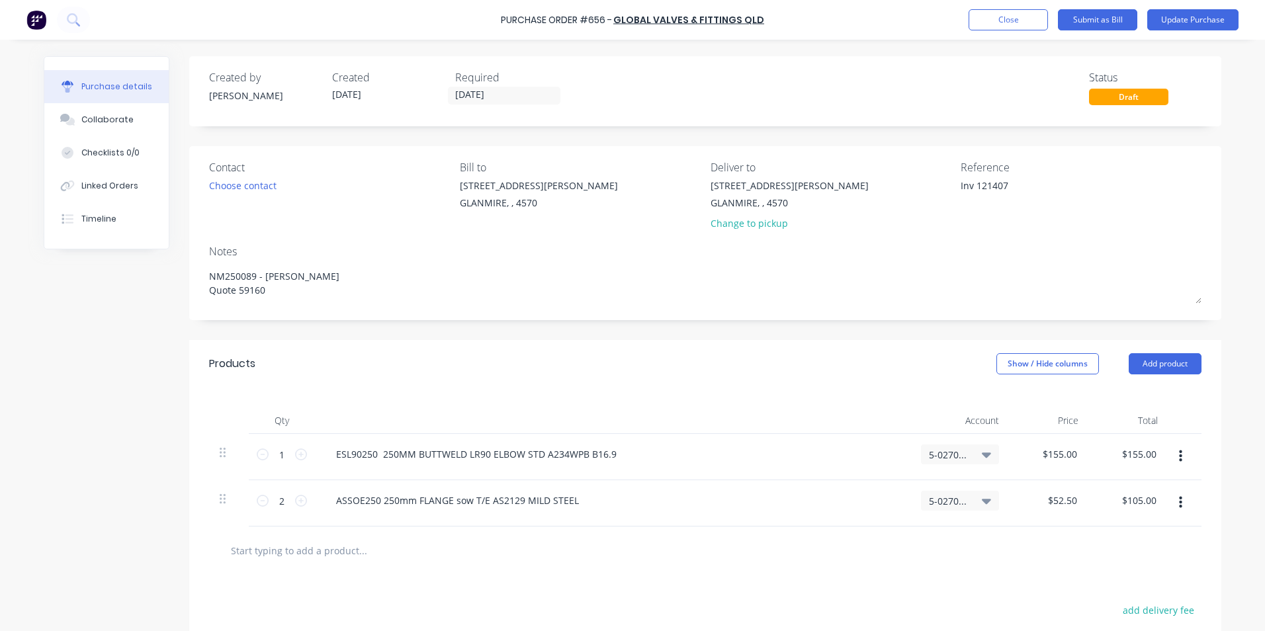
drag, startPoint x: 972, startPoint y: 186, endPoint x: 916, endPoint y: 177, distance: 56.9
click at [916, 177] on div "Contact Choose contact [PERSON_NAME] to [STREET_ADDRESS][PERSON_NAME] Deliver t…" at bounding box center [705, 198] width 993 height 77
click at [1212, 23] on button "Update Purchase" at bounding box center [1193, 19] width 91 height 21
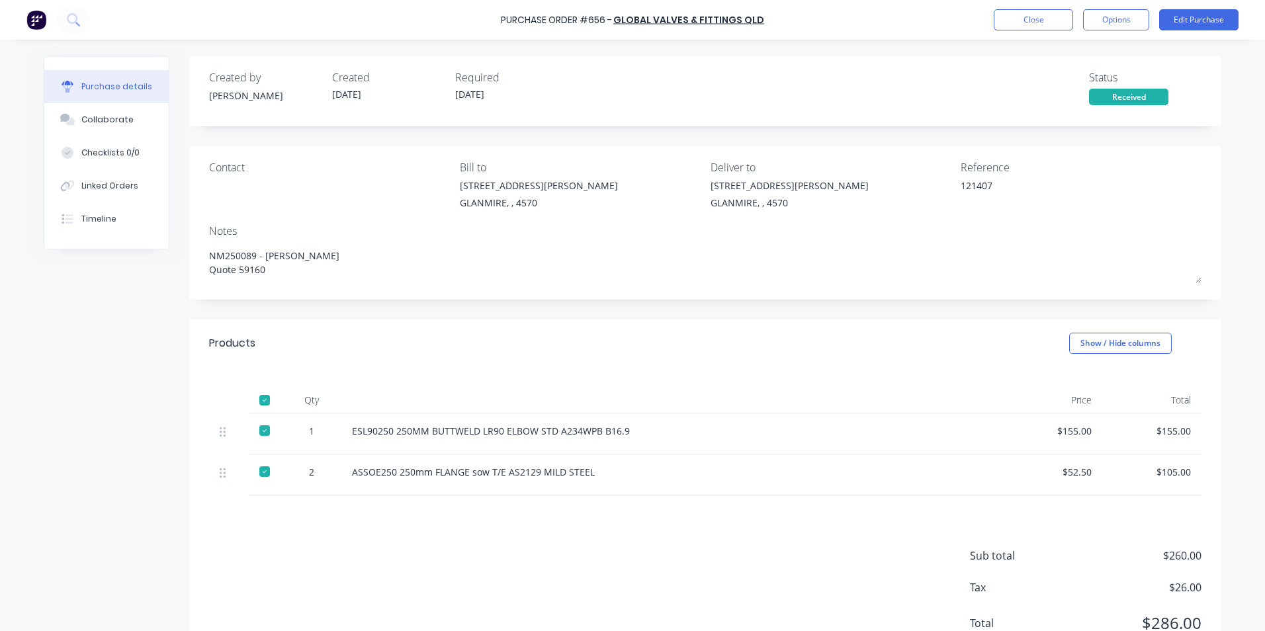
scroll to position [53, 0]
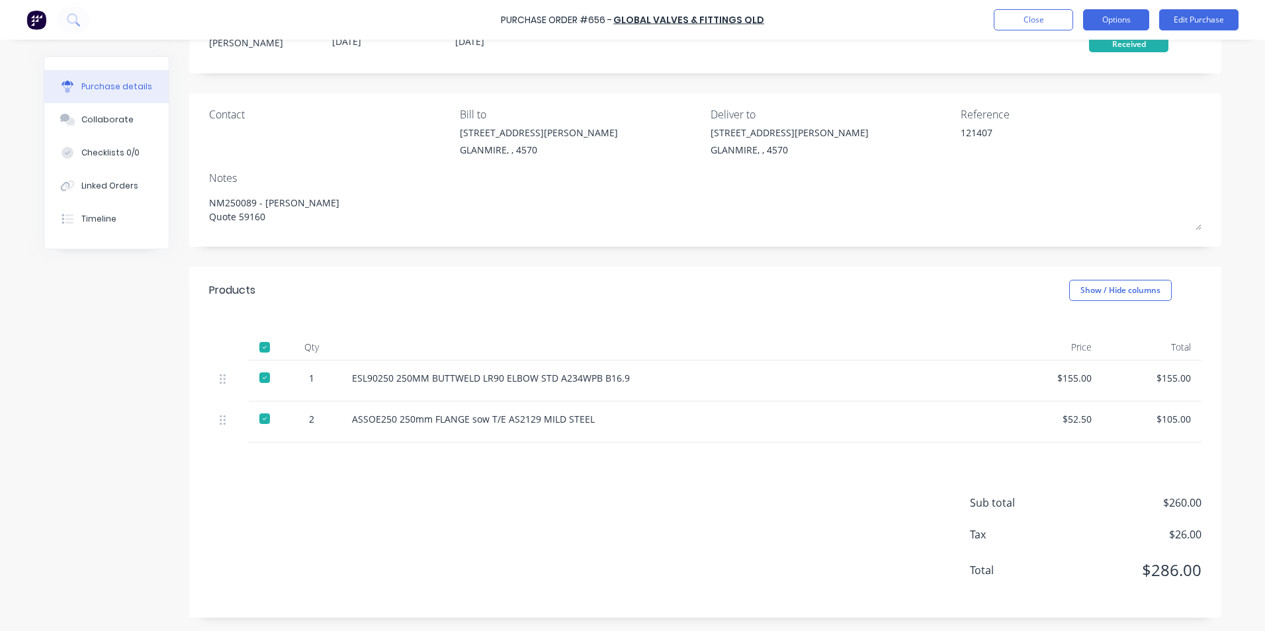
click at [1113, 19] on button "Options" at bounding box center [1116, 19] width 66 height 21
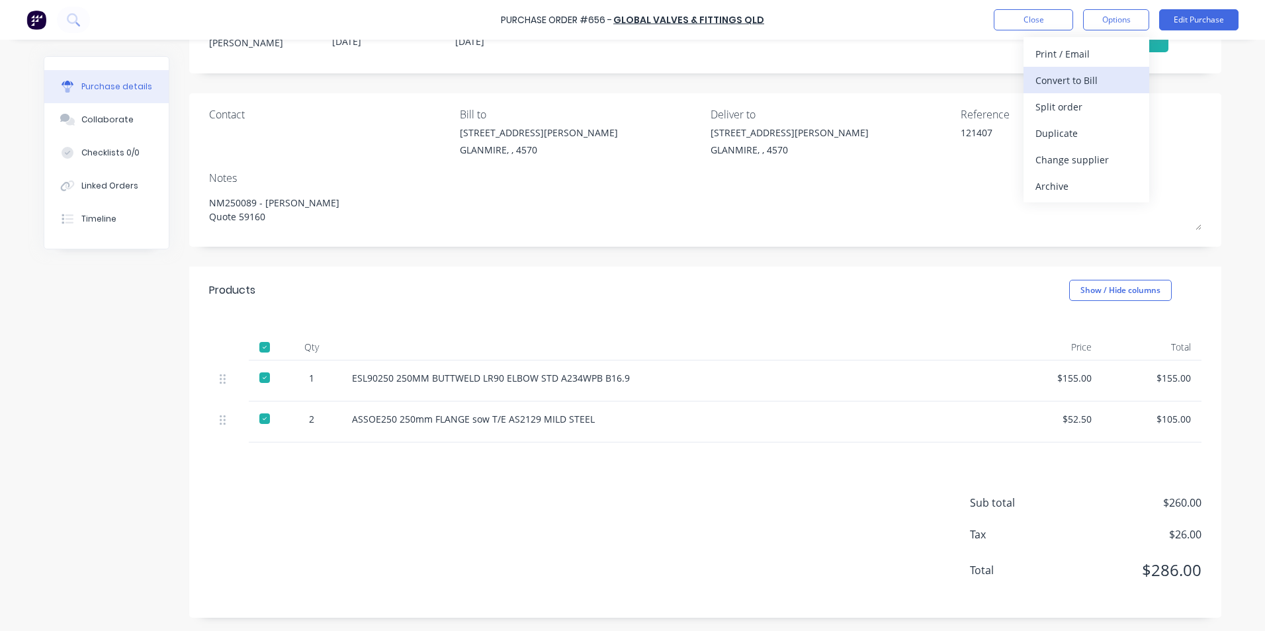
click at [1081, 79] on div "Convert to Bill" at bounding box center [1087, 80] width 102 height 19
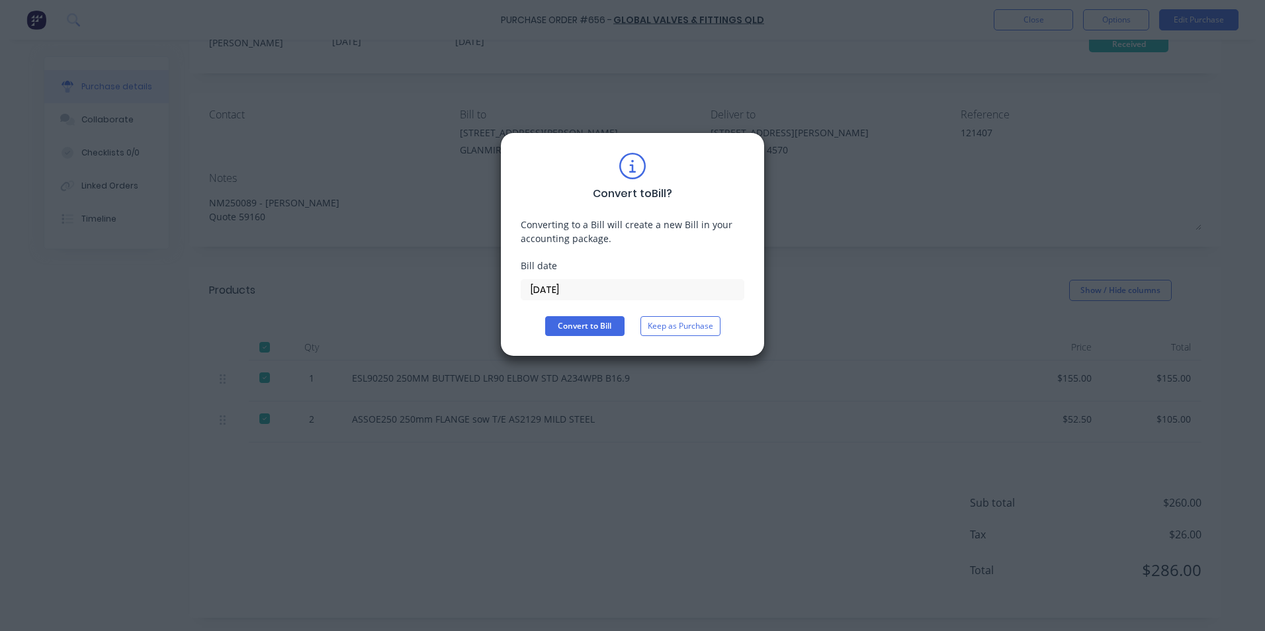
click at [575, 286] on input "[DATE]" at bounding box center [633, 290] width 222 height 20
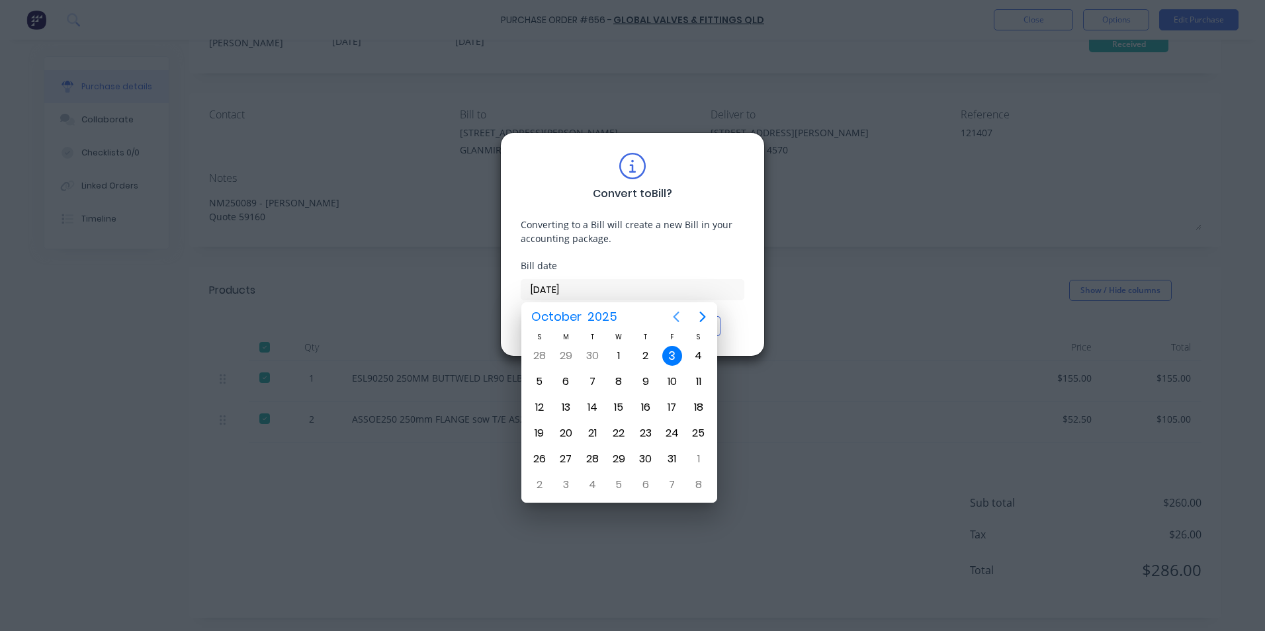
click at [670, 315] on icon "Previous page" at bounding box center [676, 317] width 16 height 16
click at [594, 400] on div "16" at bounding box center [592, 408] width 20 height 20
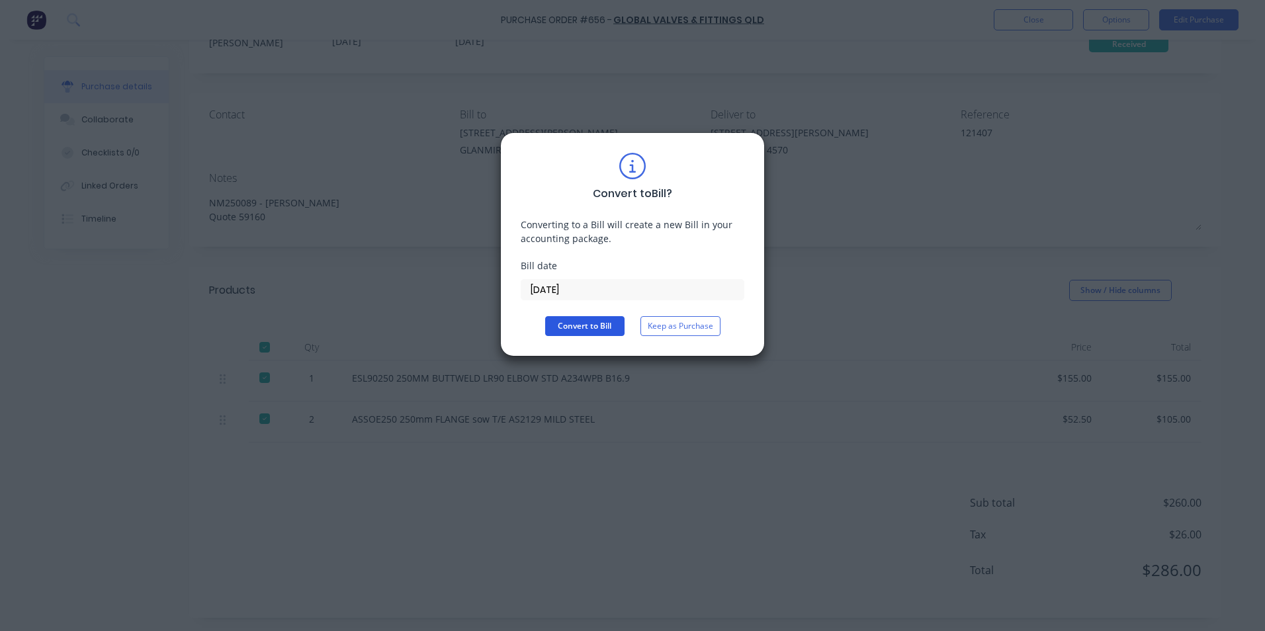
click at [588, 324] on button "Convert to Bill" at bounding box center [584, 326] width 79 height 20
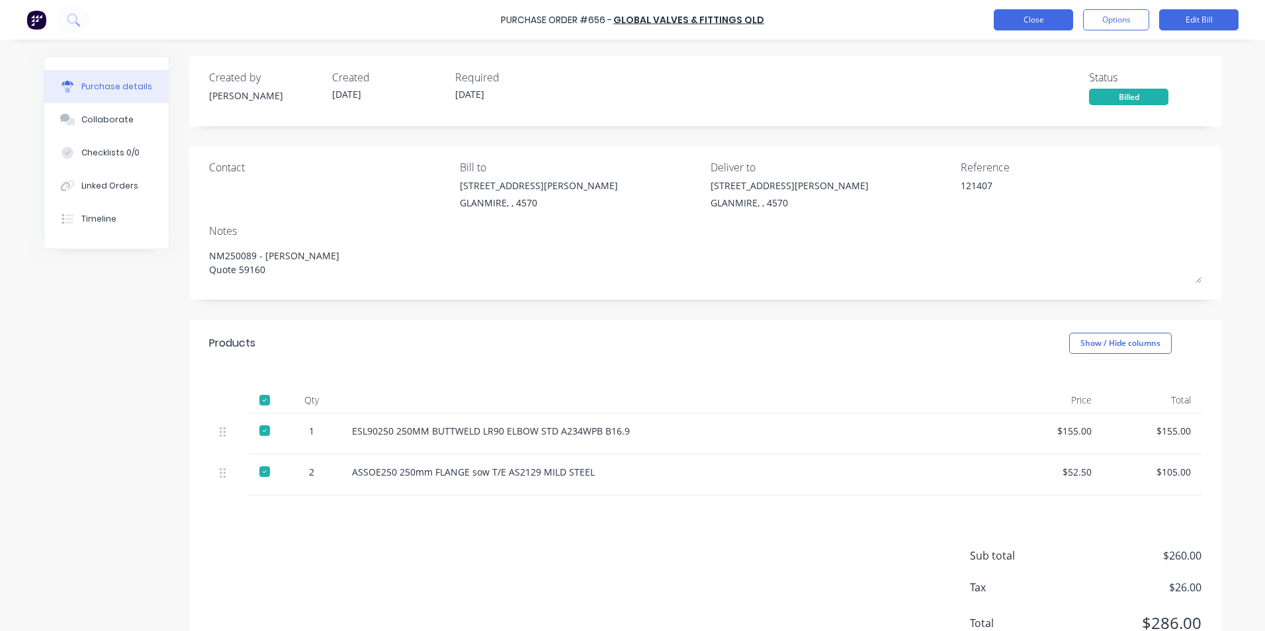
click at [1060, 23] on button "Close" at bounding box center [1033, 19] width 79 height 21
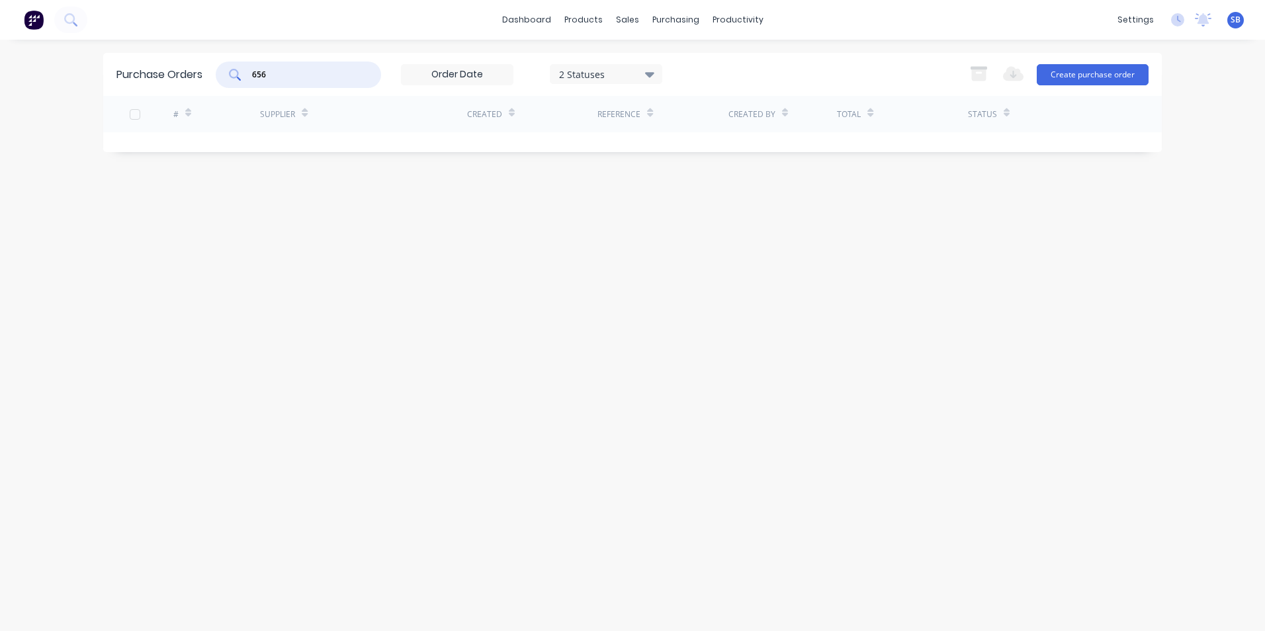
drag, startPoint x: 316, startPoint y: 76, endPoint x: 149, endPoint y: 59, distance: 168.3
click at [149, 59] on div "Purchase Orders 656 2 Statuses 2 Statuses Export to Excel (XLSX) Create purchas…" at bounding box center [632, 74] width 1059 height 43
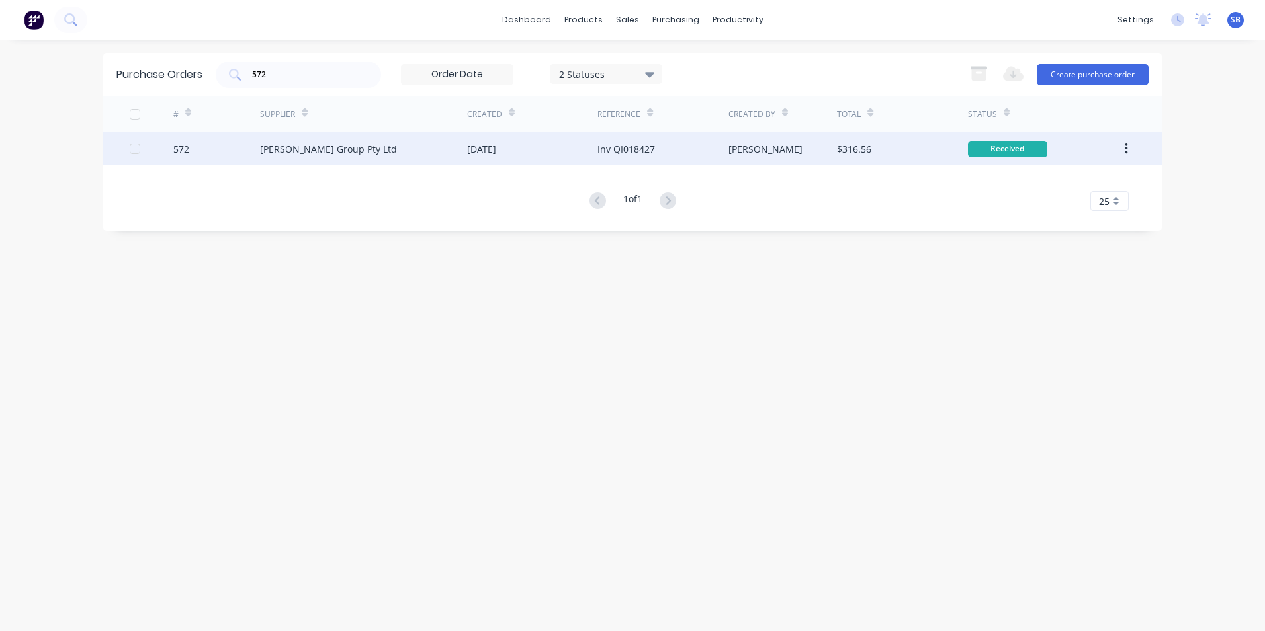
click at [745, 154] on div "[PERSON_NAME]" at bounding box center [783, 148] width 109 height 33
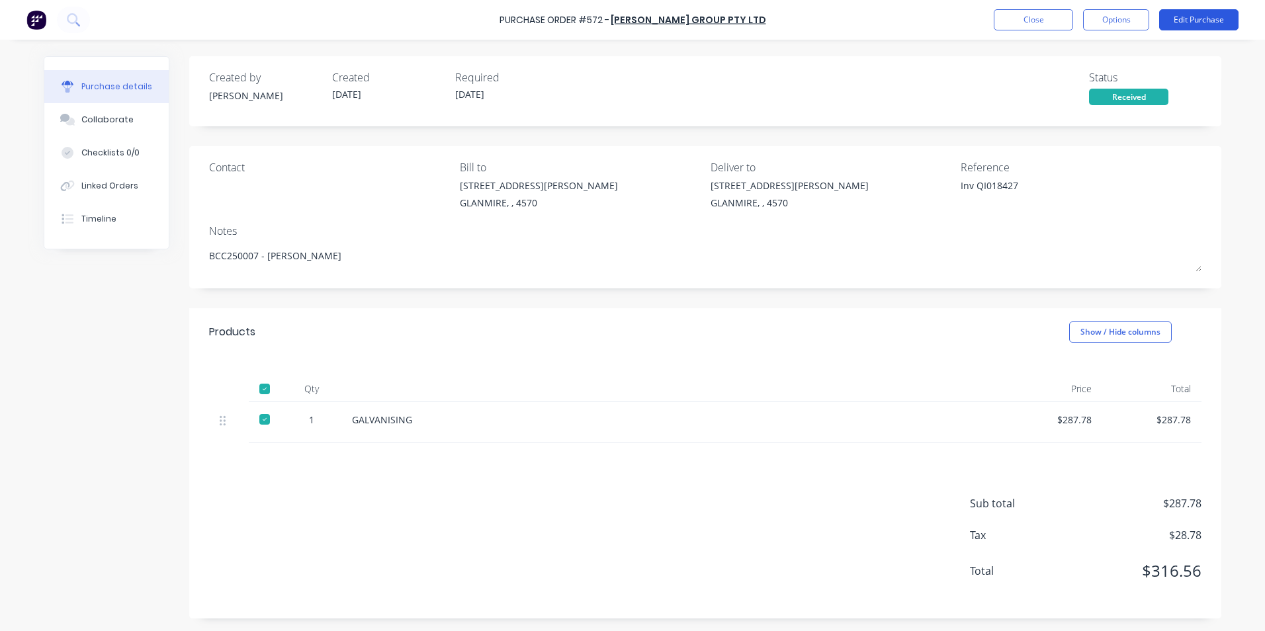
click at [1198, 26] on button "Edit Purchase" at bounding box center [1199, 19] width 79 height 21
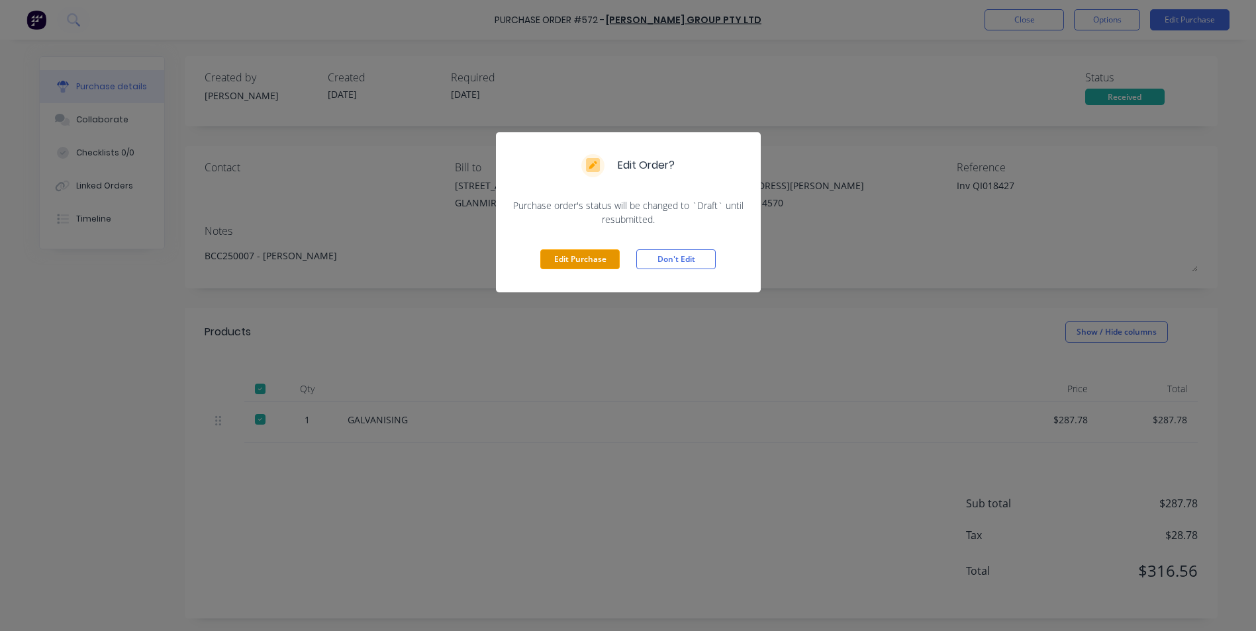
click at [563, 253] on button "Edit Purchase" at bounding box center [579, 260] width 79 height 20
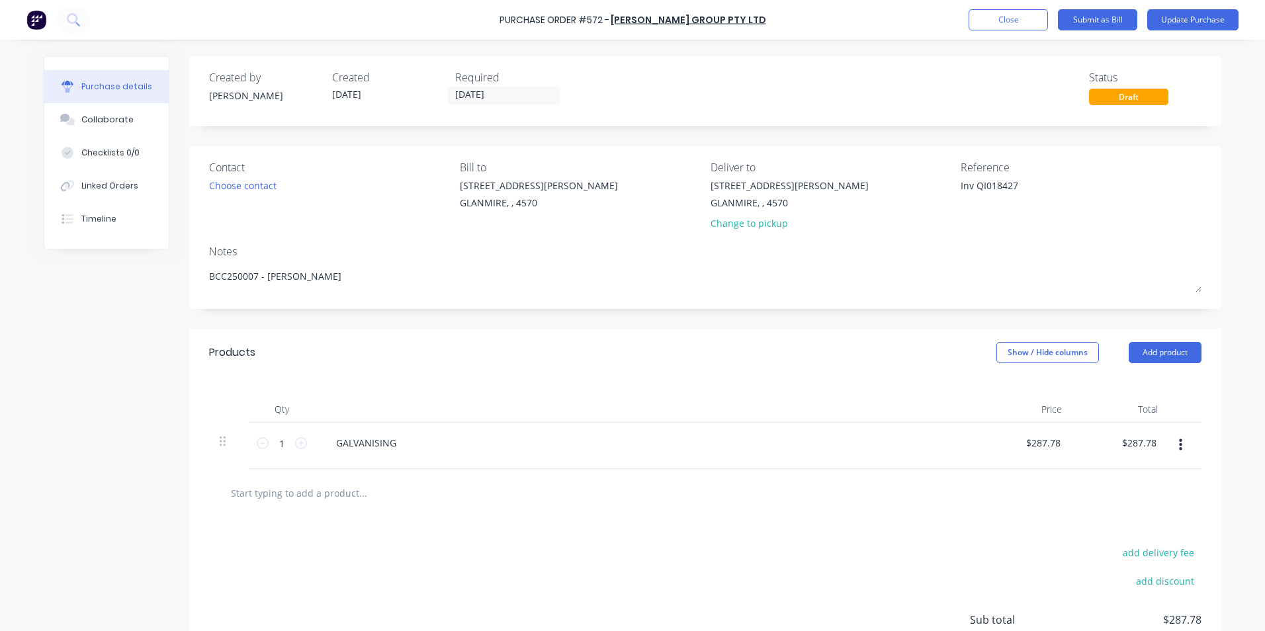
drag, startPoint x: 970, startPoint y: 184, endPoint x: 897, endPoint y: 184, distance: 72.1
click at [897, 184] on div "Contact Choose contact [PERSON_NAME] to [STREET_ADDRESS][PERSON_NAME] Deliver t…" at bounding box center [705, 198] width 993 height 77
click at [1017, 345] on button "Show / Hide columns" at bounding box center [1048, 352] width 103 height 21
click at [1003, 391] on span at bounding box center [1001, 396] width 11 height 11
click at [996, 391] on input "Account" at bounding box center [996, 391] width 0 height 0
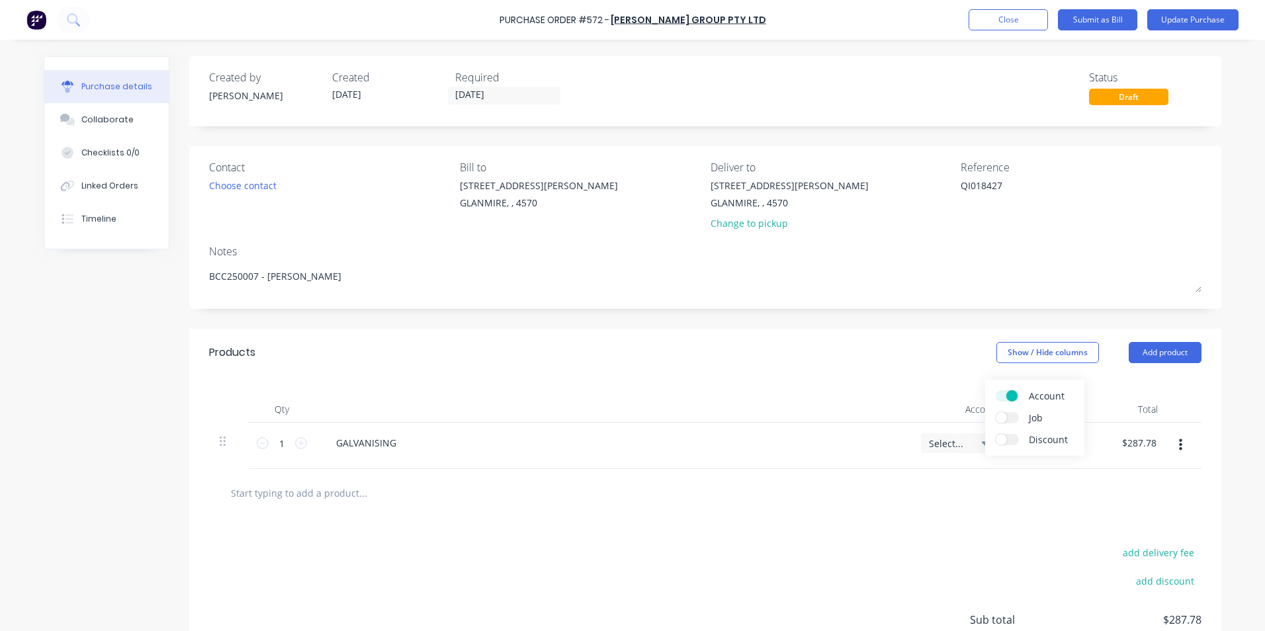
click at [949, 447] on span "Select..." at bounding box center [949, 444] width 40 height 14
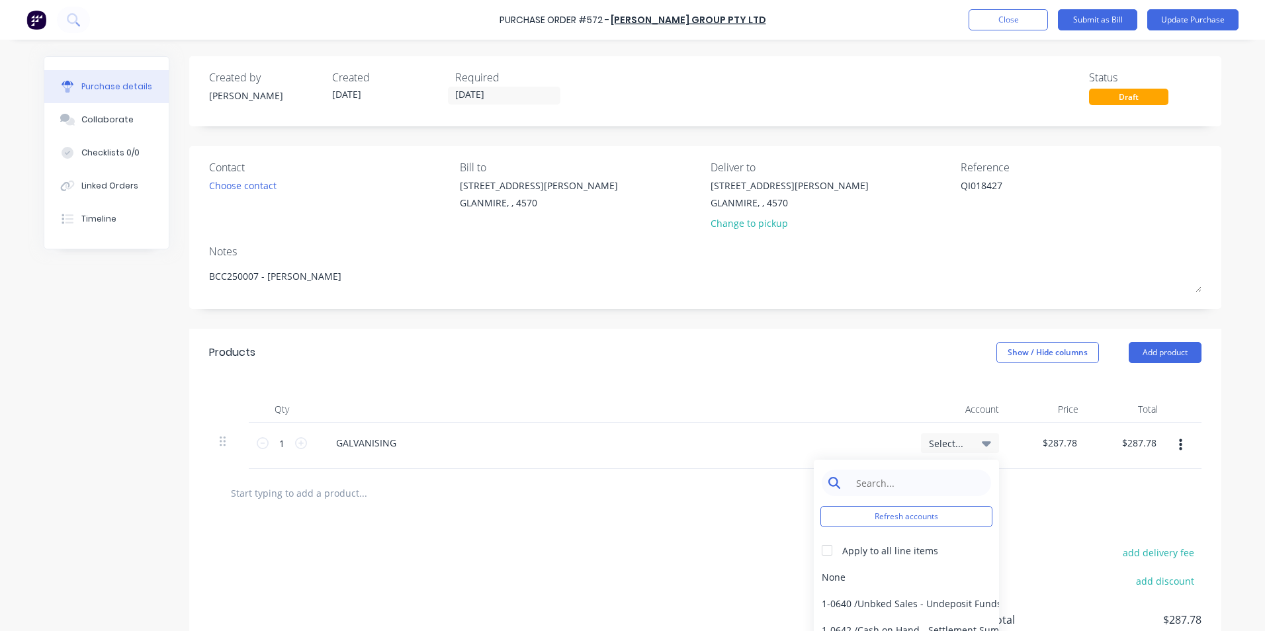
click at [925, 476] on input at bounding box center [917, 483] width 136 height 26
click at [911, 575] on div "5-0266 / Subcontract Expenses" at bounding box center [906, 577] width 185 height 26
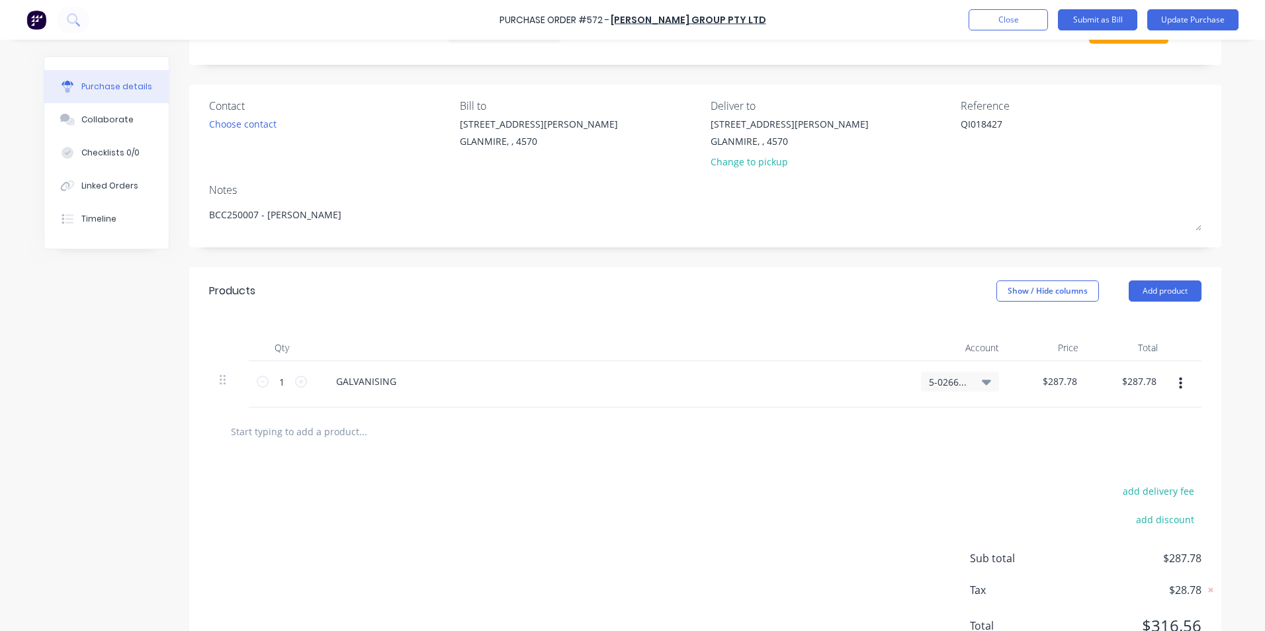
scroll to position [117, 0]
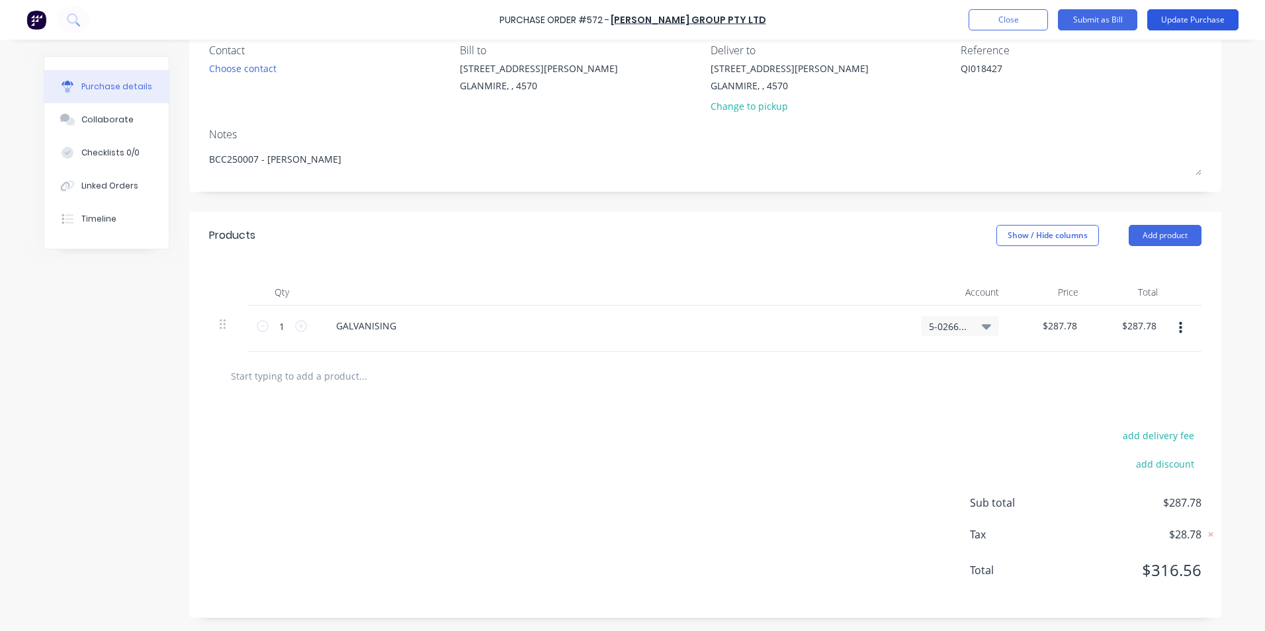
click at [1167, 28] on button "Update Purchase" at bounding box center [1193, 19] width 91 height 21
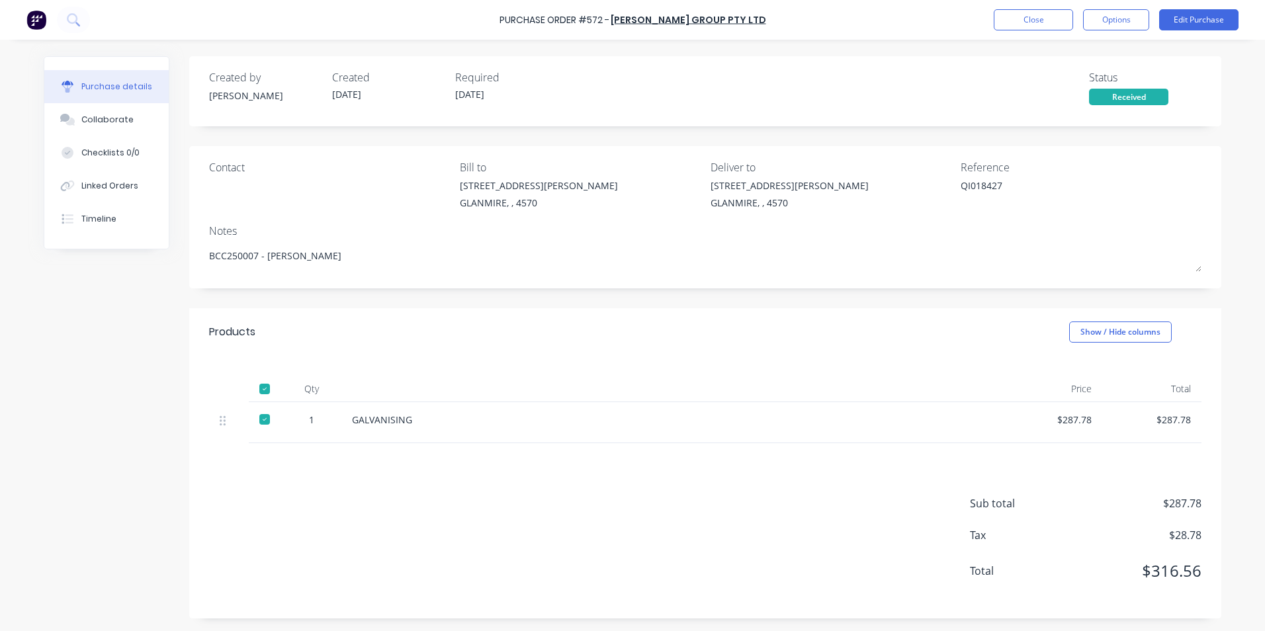
click at [1109, 28] on button "Options" at bounding box center [1116, 19] width 66 height 21
click at [1079, 77] on div "Convert to Bill" at bounding box center [1087, 80] width 102 height 19
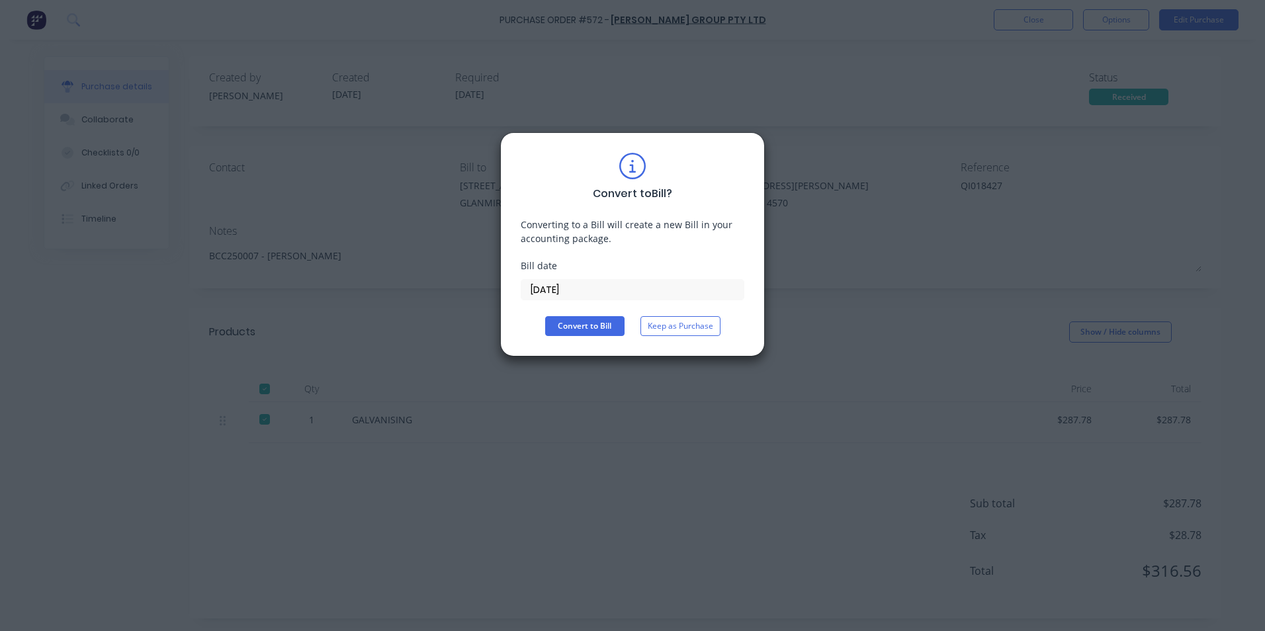
click at [608, 293] on input "[DATE]" at bounding box center [633, 290] width 222 height 20
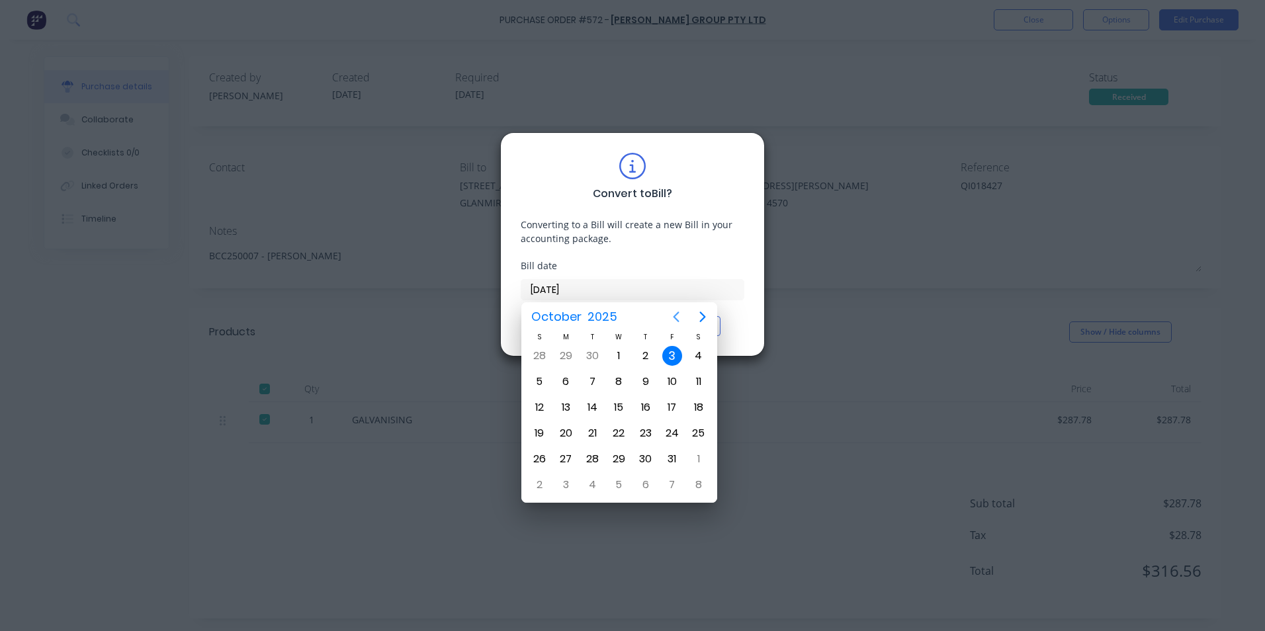
click at [675, 312] on icon "Previous page" at bounding box center [676, 317] width 16 height 16
click at [663, 405] on div "19" at bounding box center [673, 408] width 20 height 20
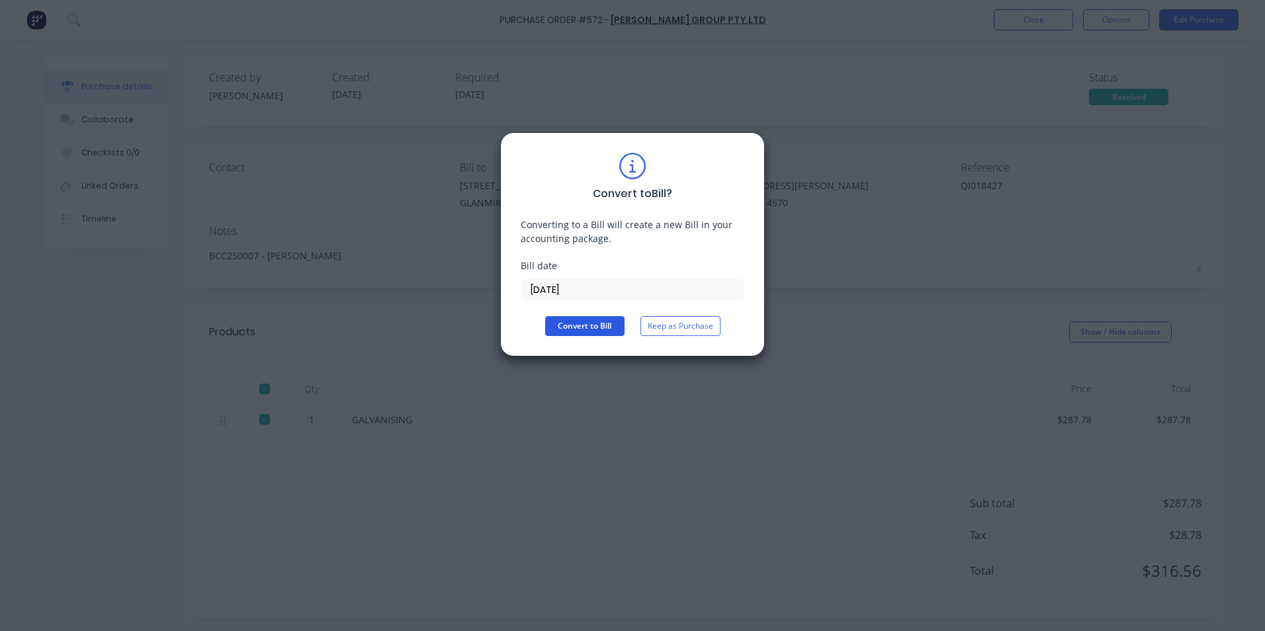
click at [569, 328] on button "Convert to Bill" at bounding box center [584, 326] width 79 height 20
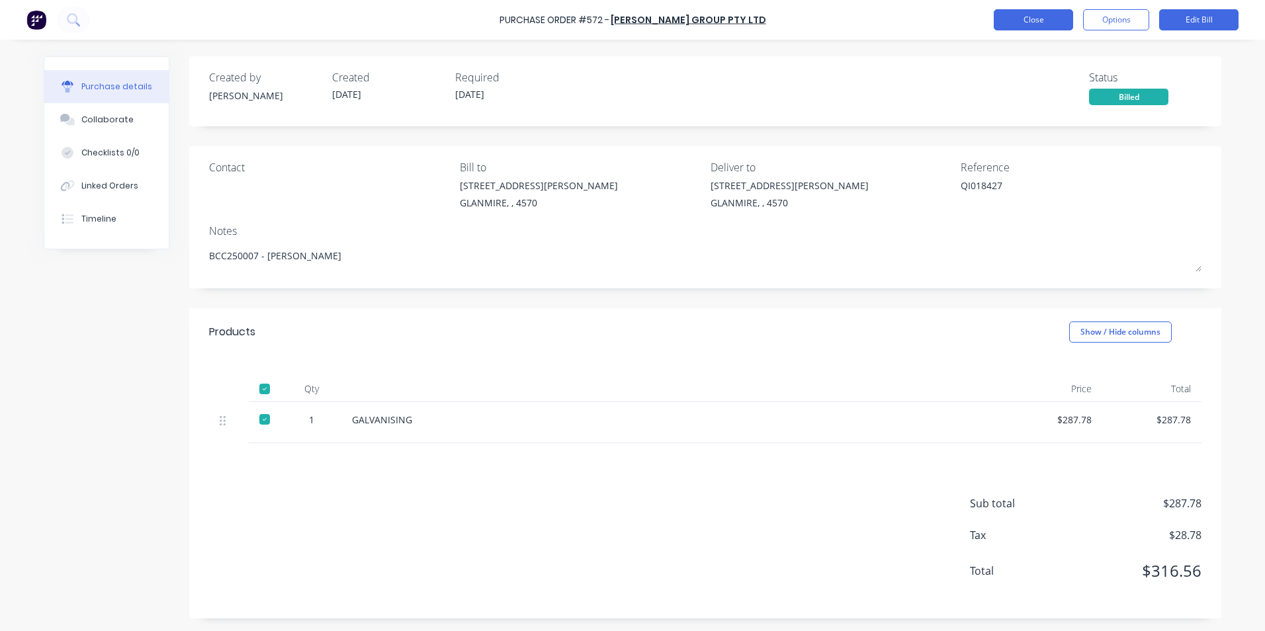
click at [1054, 21] on button "Close" at bounding box center [1033, 19] width 79 height 21
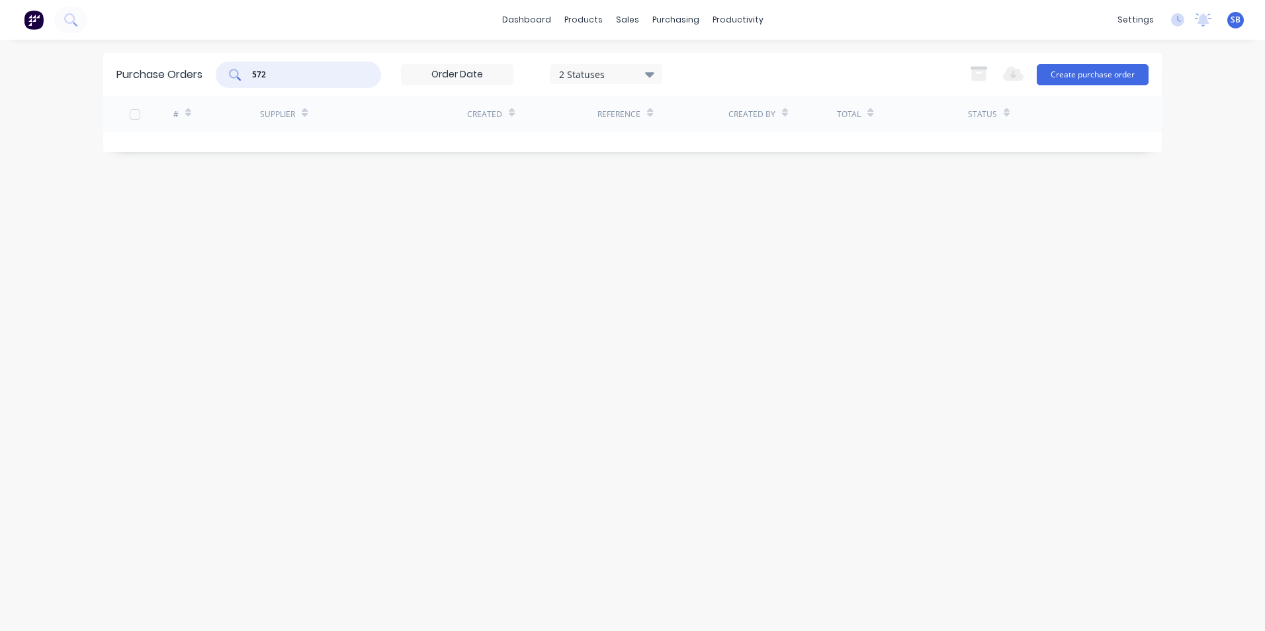
drag, startPoint x: 332, startPoint y: 79, endPoint x: 220, endPoint y: 73, distance: 111.4
click at [220, 73] on div "572" at bounding box center [298, 75] width 165 height 26
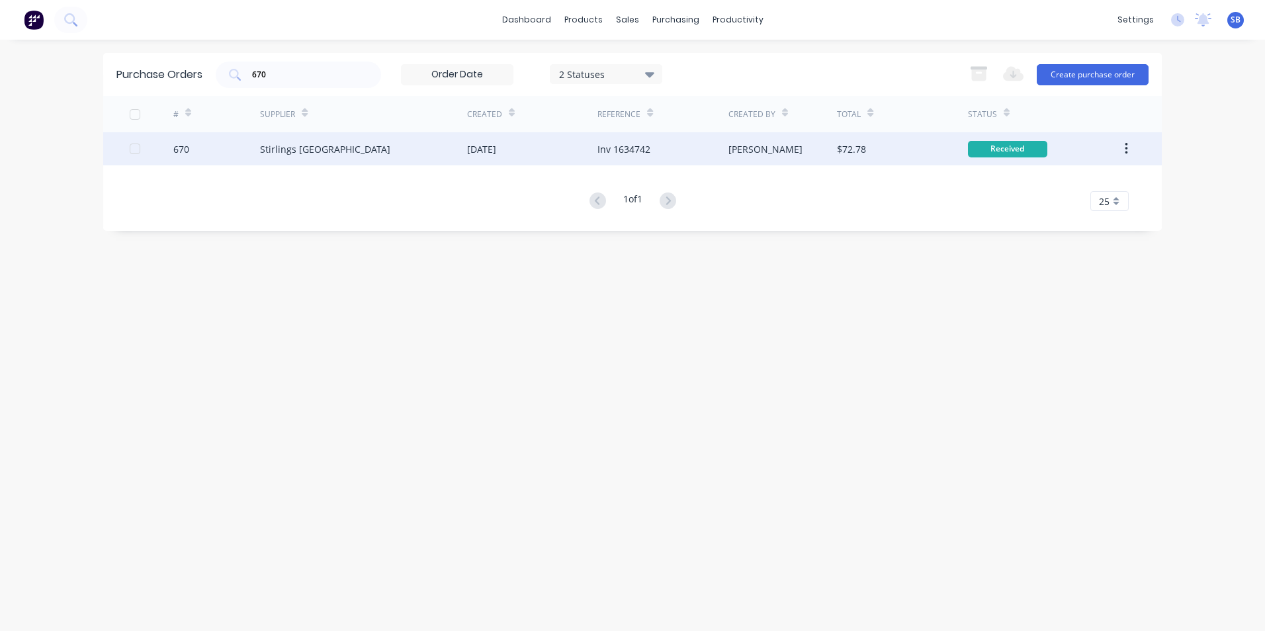
click at [756, 160] on div "[PERSON_NAME]" at bounding box center [783, 148] width 109 height 33
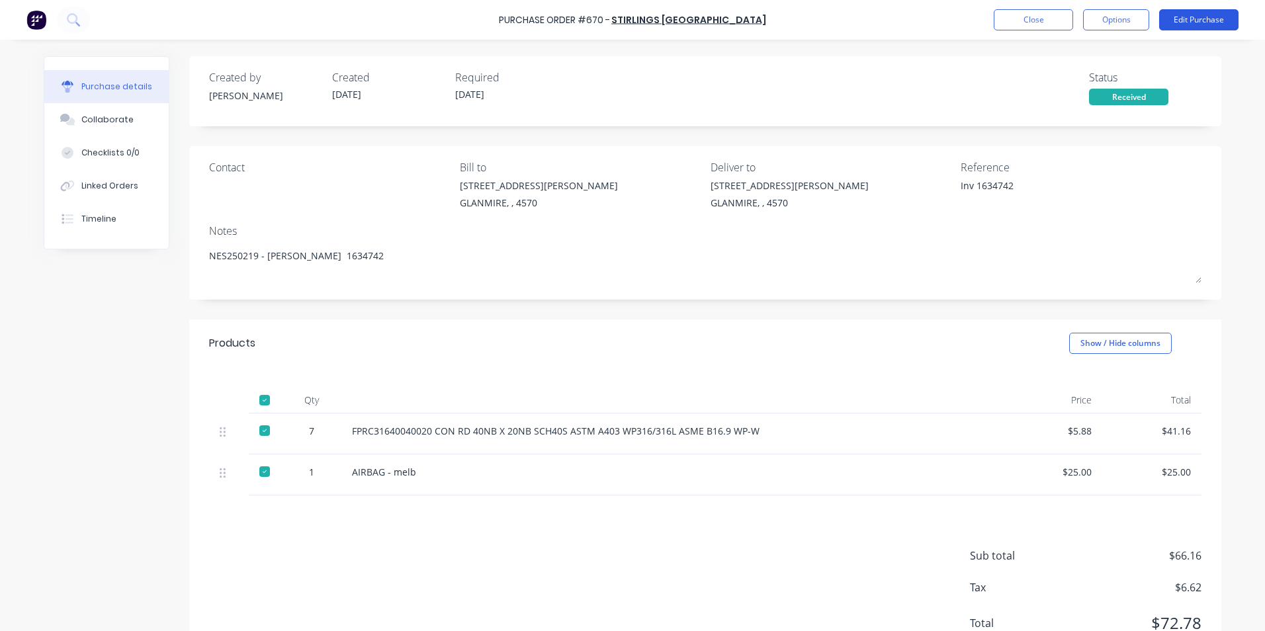
click at [1173, 24] on button "Edit Purchase" at bounding box center [1199, 19] width 79 height 21
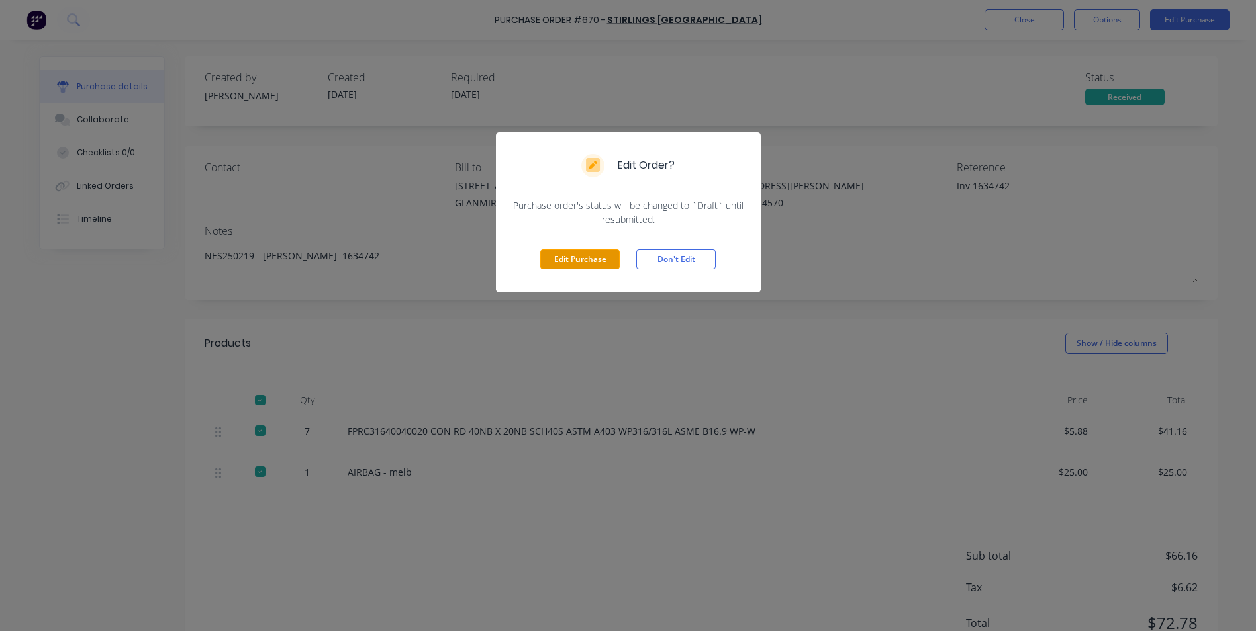
click at [579, 259] on button "Edit Purchase" at bounding box center [579, 260] width 79 height 20
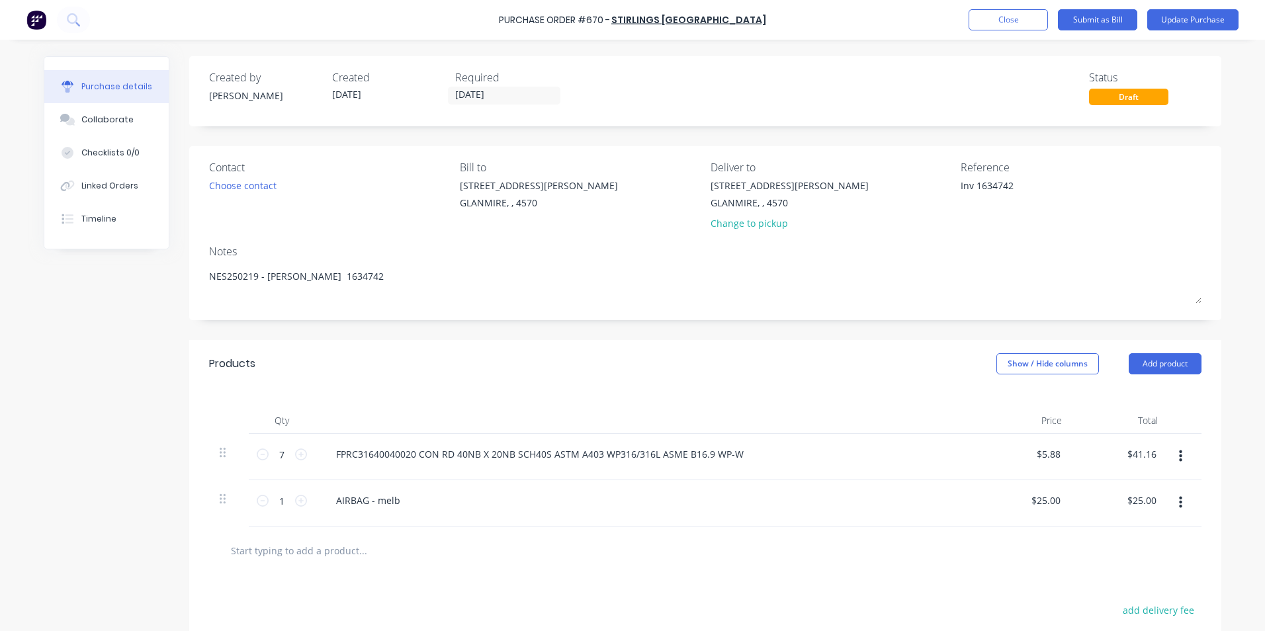
drag, startPoint x: 972, startPoint y: 184, endPoint x: 880, endPoint y: 179, distance: 92.1
click at [880, 179] on div "Contact Choose contact [PERSON_NAME] to [STREET_ADDRESS][PERSON_NAME] Deliver t…" at bounding box center [705, 198] width 993 height 77
click at [1051, 354] on button "Show / Hide columns" at bounding box center [1048, 363] width 103 height 21
click at [1011, 410] on label "Account" at bounding box center [1007, 407] width 23 height 11
click at [996, 402] on input "Account" at bounding box center [996, 402] width 0 height 0
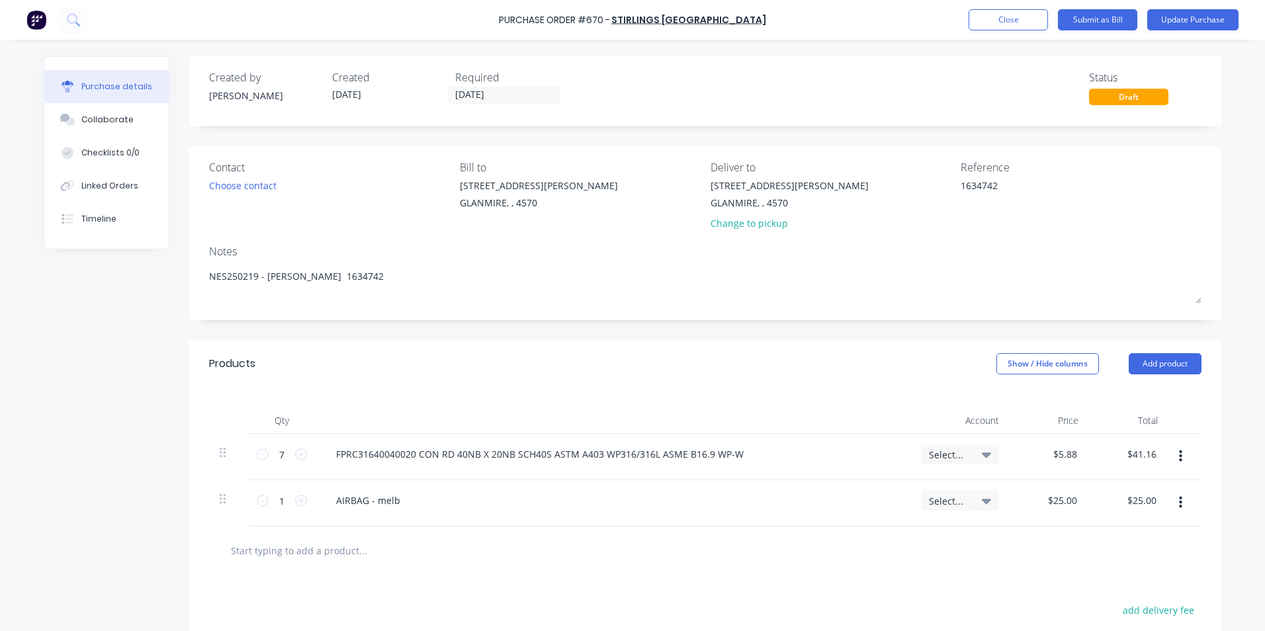
click at [948, 462] on div "Select..." at bounding box center [960, 455] width 78 height 20
click at [931, 490] on input at bounding box center [917, 494] width 136 height 26
click at [824, 596] on div "5-0270 / Purchases - Materials" at bounding box center [906, 588] width 185 height 26
click at [934, 506] on span "Select..." at bounding box center [949, 501] width 40 height 14
click at [919, 542] on input at bounding box center [917, 541] width 136 height 26
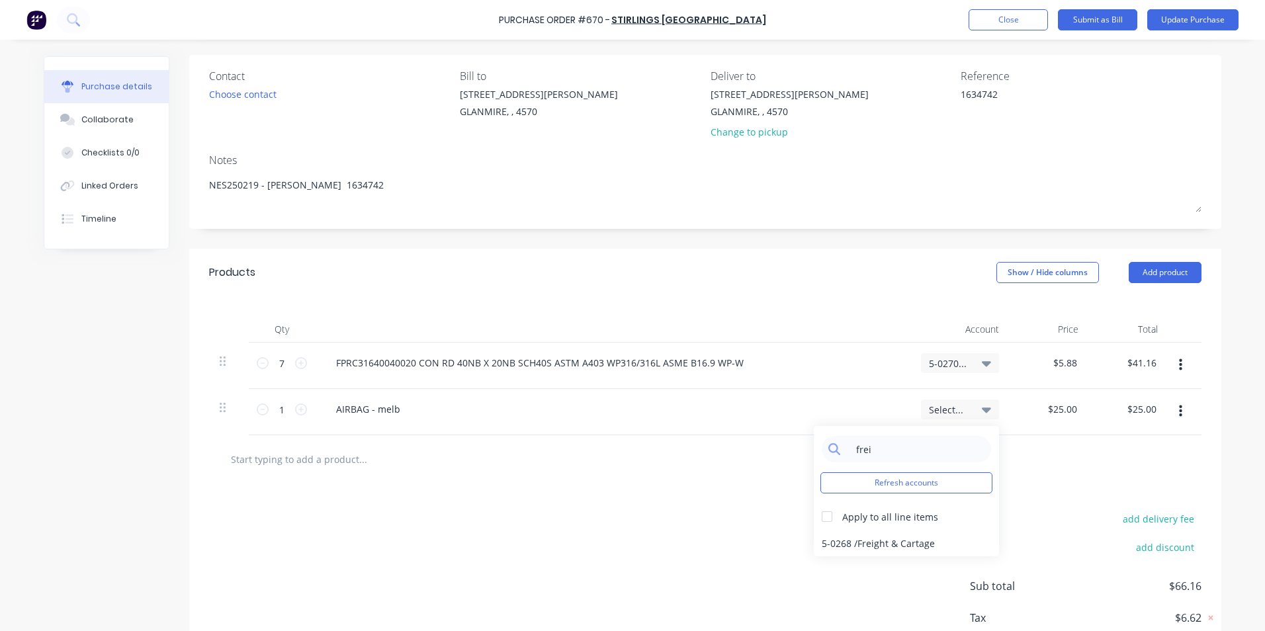
scroll to position [175, 0]
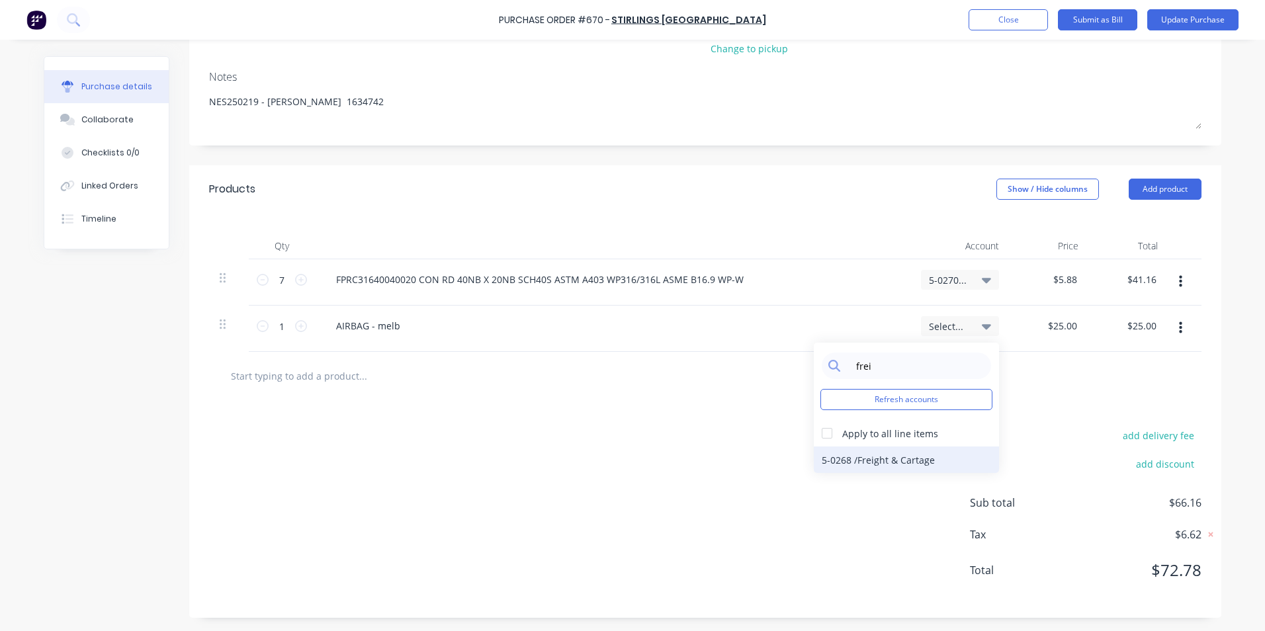
click at [909, 457] on div "5-0268 / Freight & Cartage" at bounding box center [906, 460] width 185 height 26
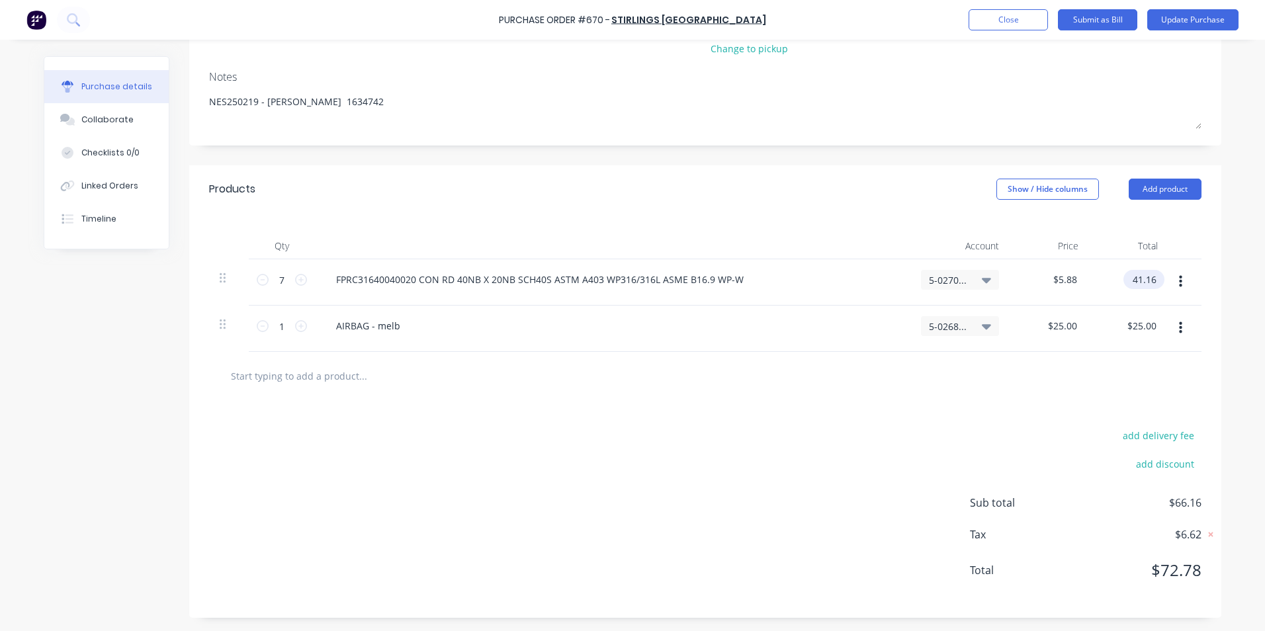
click at [1152, 282] on input "41.16" at bounding box center [1142, 279] width 36 height 19
click at [1074, 402] on div "add delivery fee add discount Sub total $66.16 Tax $6.62 Total $72.78" at bounding box center [705, 509] width 1033 height 218
click at [1164, 5] on div "Purchase Order #670 - Stirlings [GEOGRAPHIC_DATA] Add product Close Submit as B…" at bounding box center [632, 20] width 1265 height 40
click at [1164, 15] on button "Update Purchase" at bounding box center [1193, 19] width 91 height 21
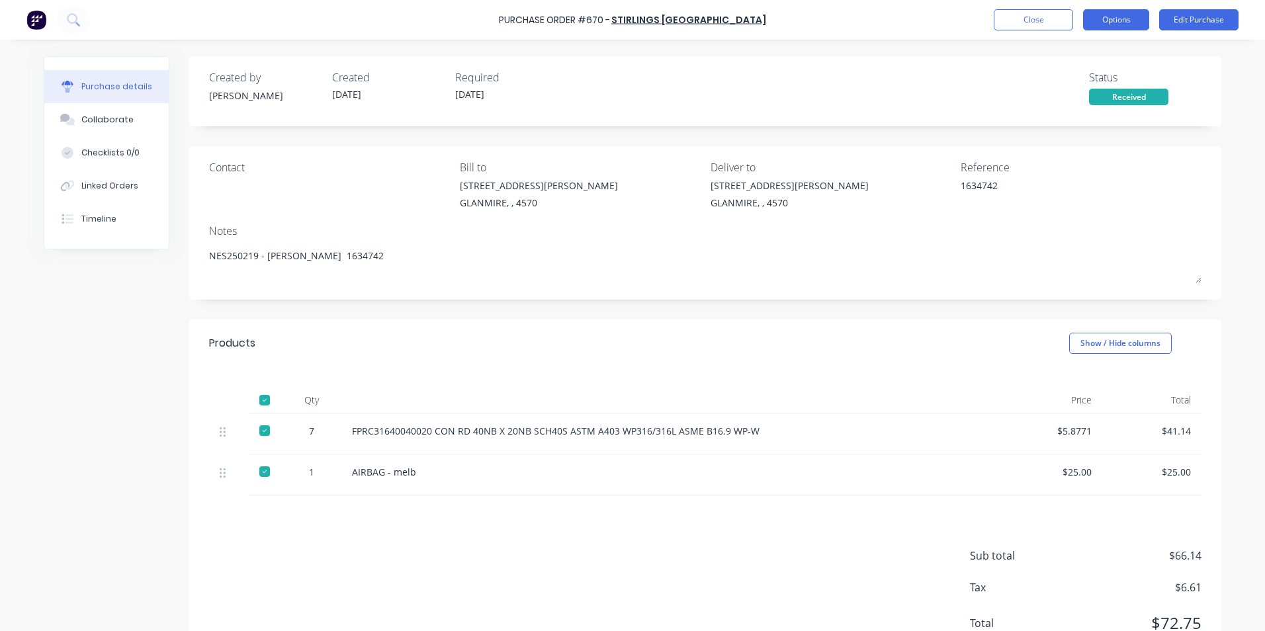
click at [1122, 23] on button "Options" at bounding box center [1116, 19] width 66 height 21
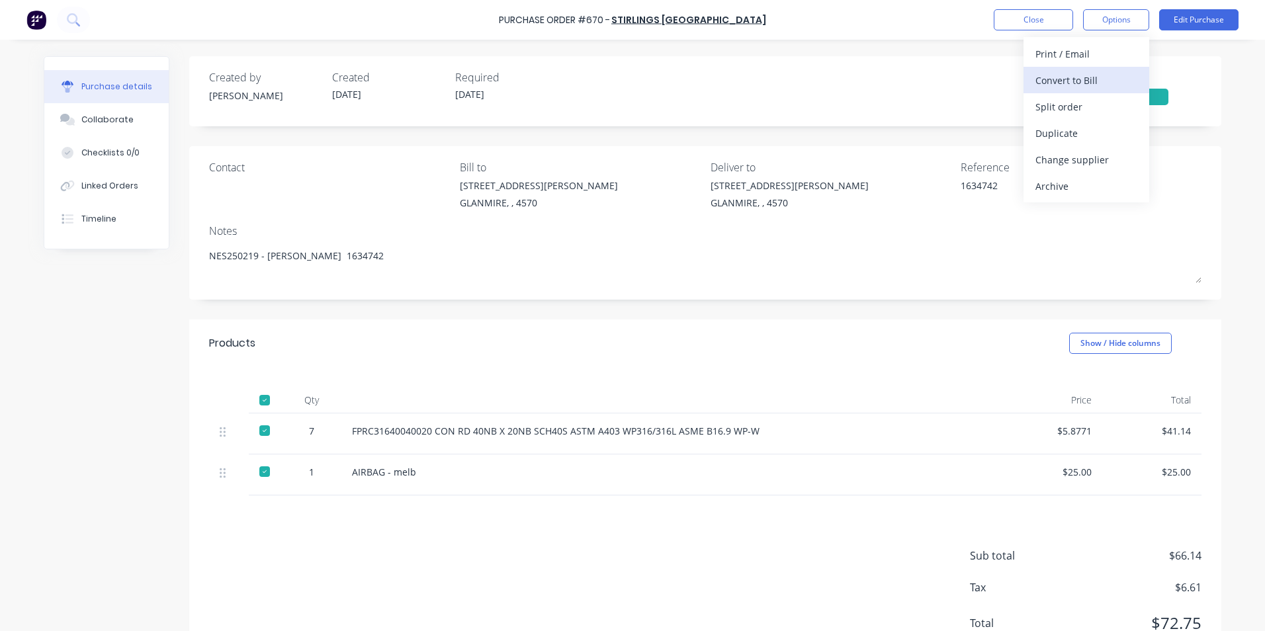
click at [1091, 77] on div "Convert to Bill" at bounding box center [1087, 80] width 102 height 19
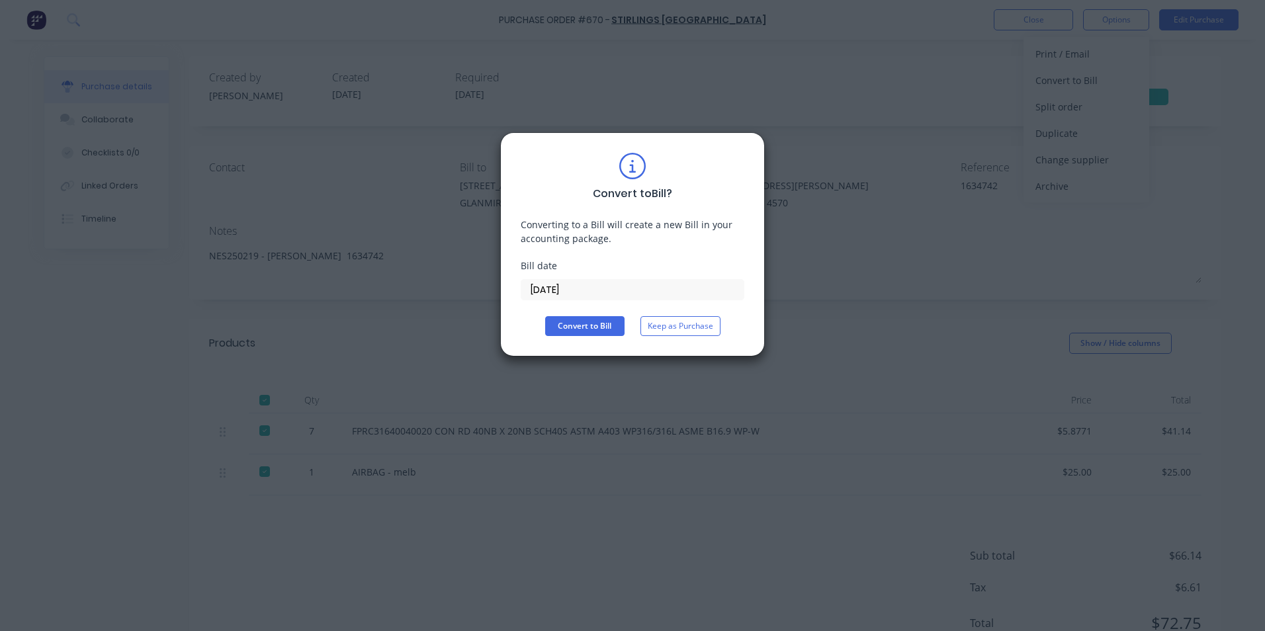
click at [651, 287] on input "[DATE]" at bounding box center [633, 290] width 222 height 20
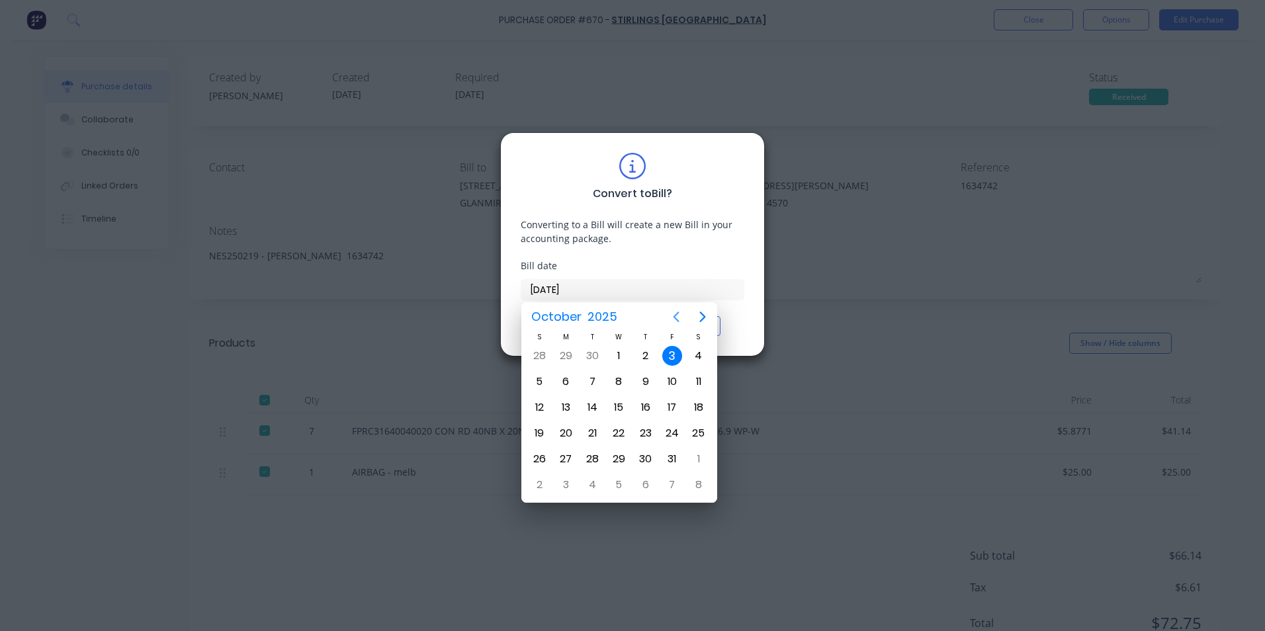
click at [679, 312] on icon "Previous page" at bounding box center [676, 317] width 16 height 16
click at [592, 408] on div "16" at bounding box center [592, 408] width 20 height 20
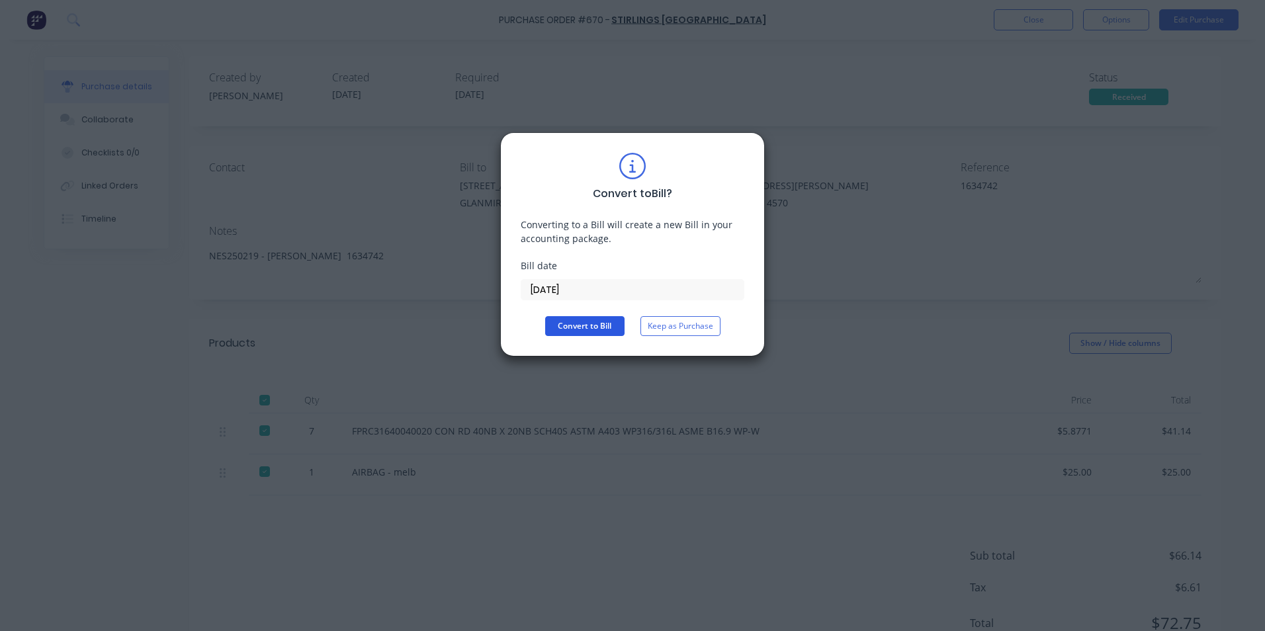
click at [566, 326] on button "Convert to Bill" at bounding box center [584, 326] width 79 height 20
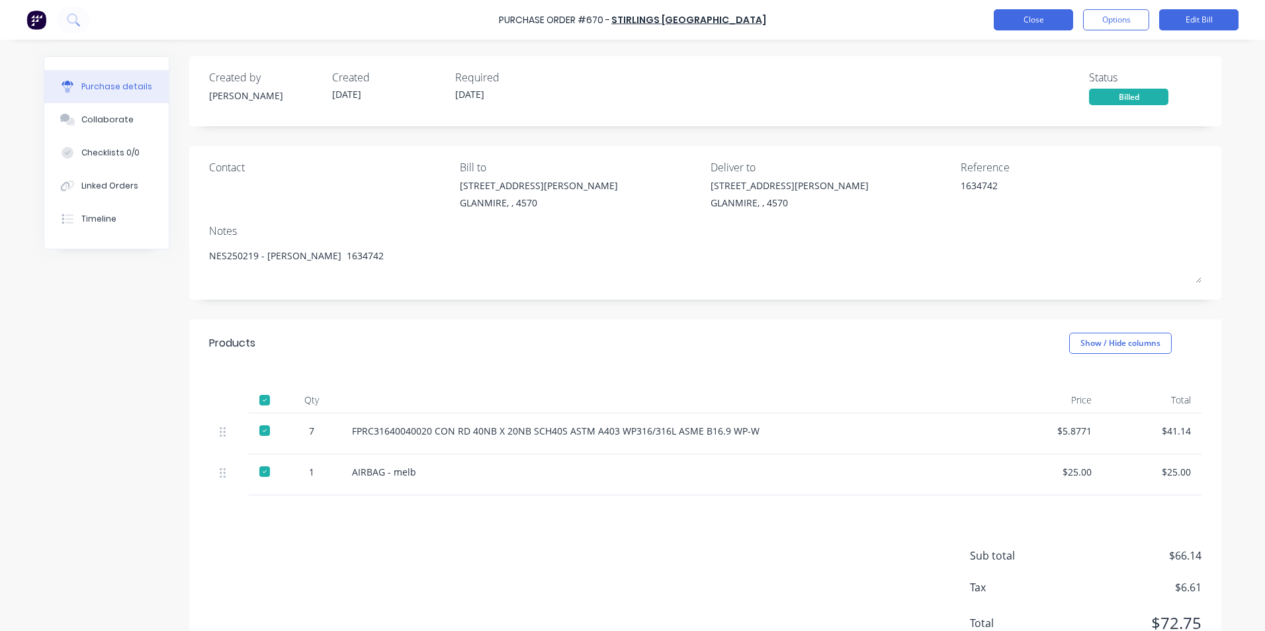
click at [1046, 13] on button "Close" at bounding box center [1033, 19] width 79 height 21
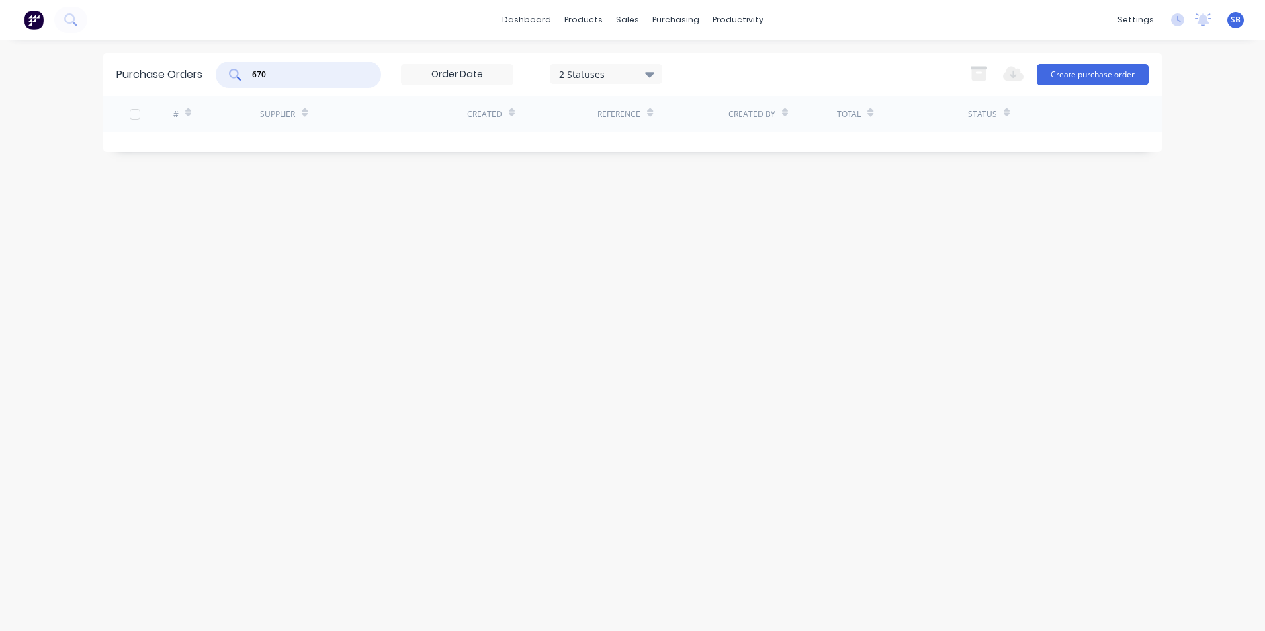
drag, startPoint x: 298, startPoint y: 77, endPoint x: 221, endPoint y: 64, distance: 77.9
click at [221, 64] on div "670 2 Statuses 2 Statuses" at bounding box center [439, 75] width 447 height 26
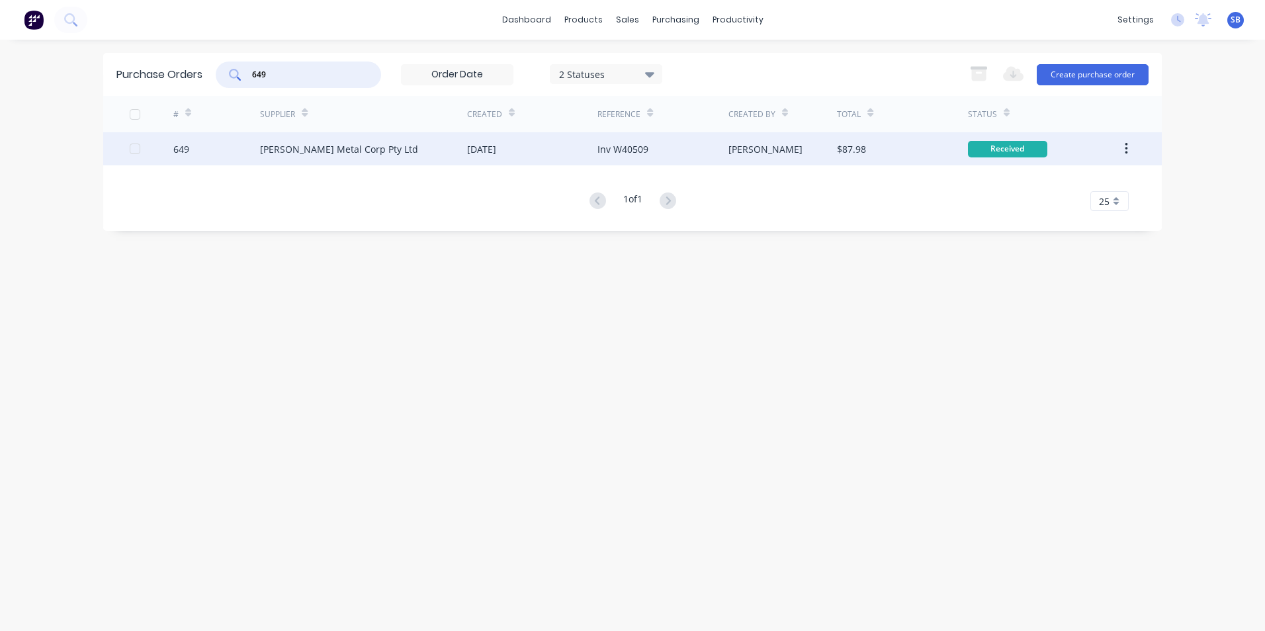
click at [746, 165] on div "[PERSON_NAME]" at bounding box center [783, 148] width 109 height 33
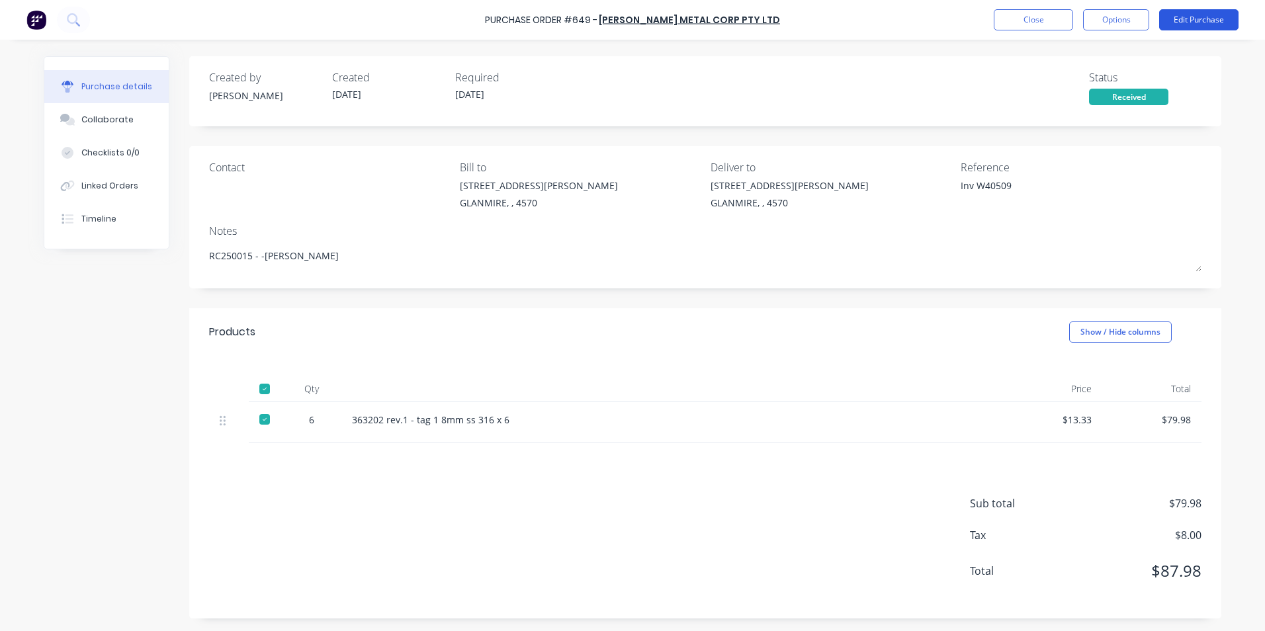
click at [1193, 14] on button "Edit Purchase" at bounding box center [1199, 19] width 79 height 21
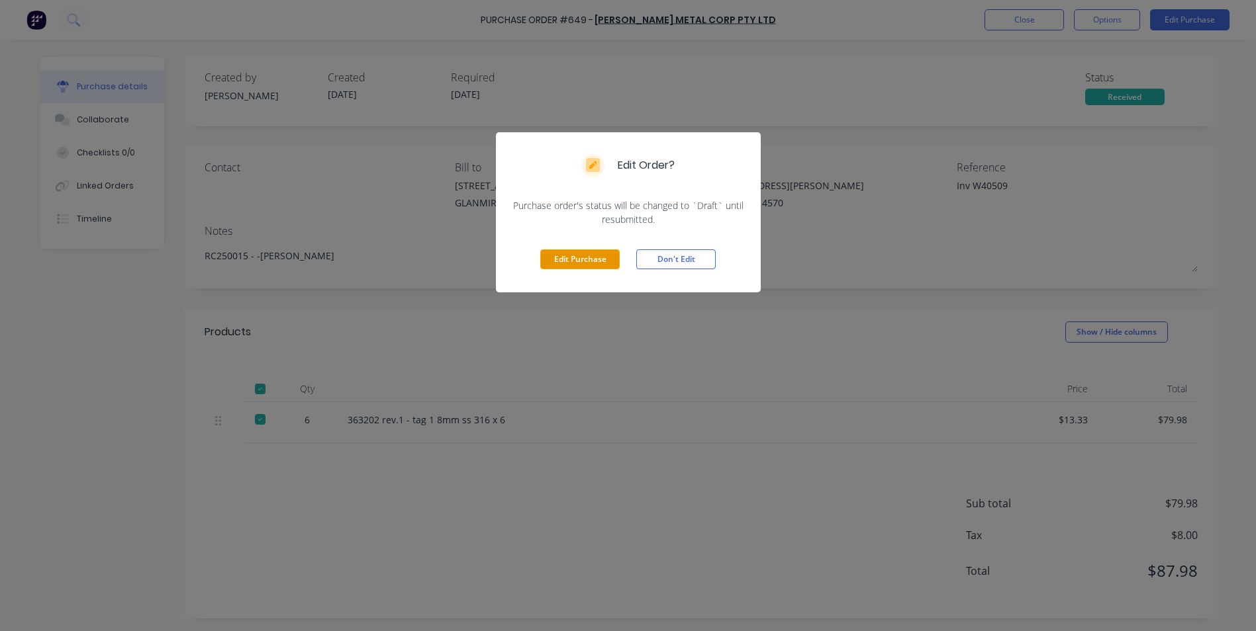
click at [593, 262] on button "Edit Purchase" at bounding box center [579, 260] width 79 height 20
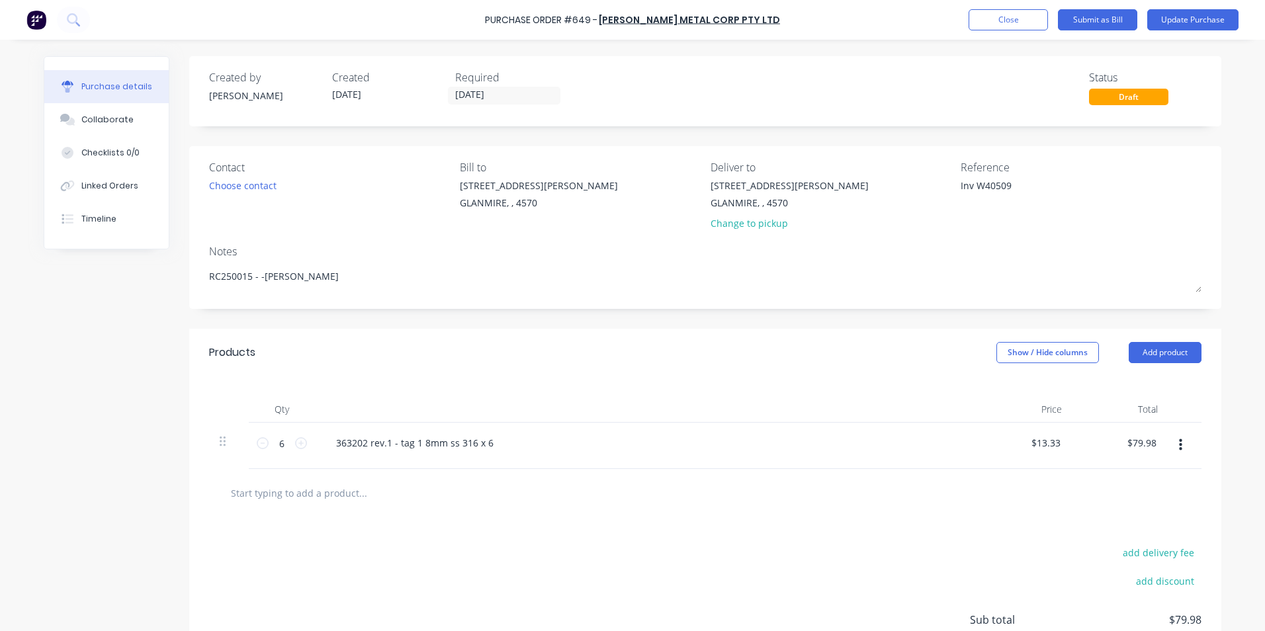
drag, startPoint x: 971, startPoint y: 185, endPoint x: 884, endPoint y: 187, distance: 87.4
click at [885, 185] on div "Contact Choose contact [PERSON_NAME] to [STREET_ADDRESS][PERSON_NAME] Deliver t…" at bounding box center [705, 198] width 993 height 77
click at [1081, 348] on button "Show / Hide columns" at bounding box center [1048, 352] width 103 height 21
click at [1014, 394] on label "Account" at bounding box center [1007, 396] width 23 height 11
click at [996, 391] on input "Account" at bounding box center [996, 391] width 0 height 0
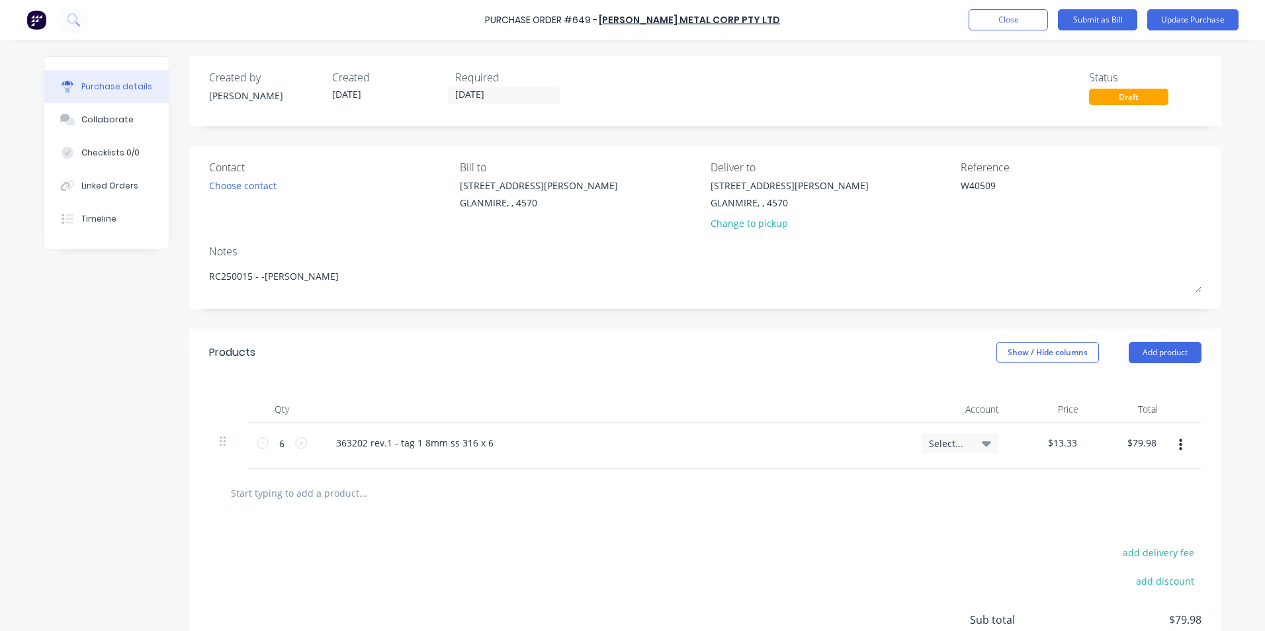
click at [960, 441] on span "Select..." at bounding box center [949, 444] width 40 height 14
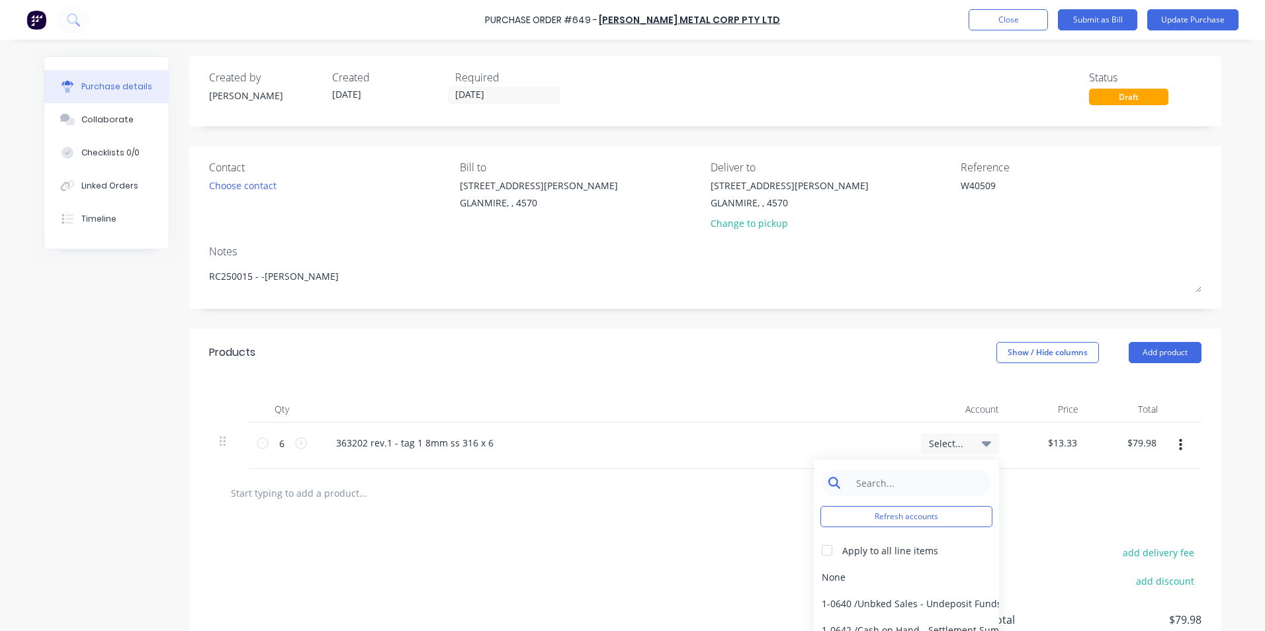
click at [959, 479] on input at bounding box center [917, 483] width 136 height 26
click at [849, 584] on div "5-0270 / Purchases - Materials" at bounding box center [906, 577] width 185 height 26
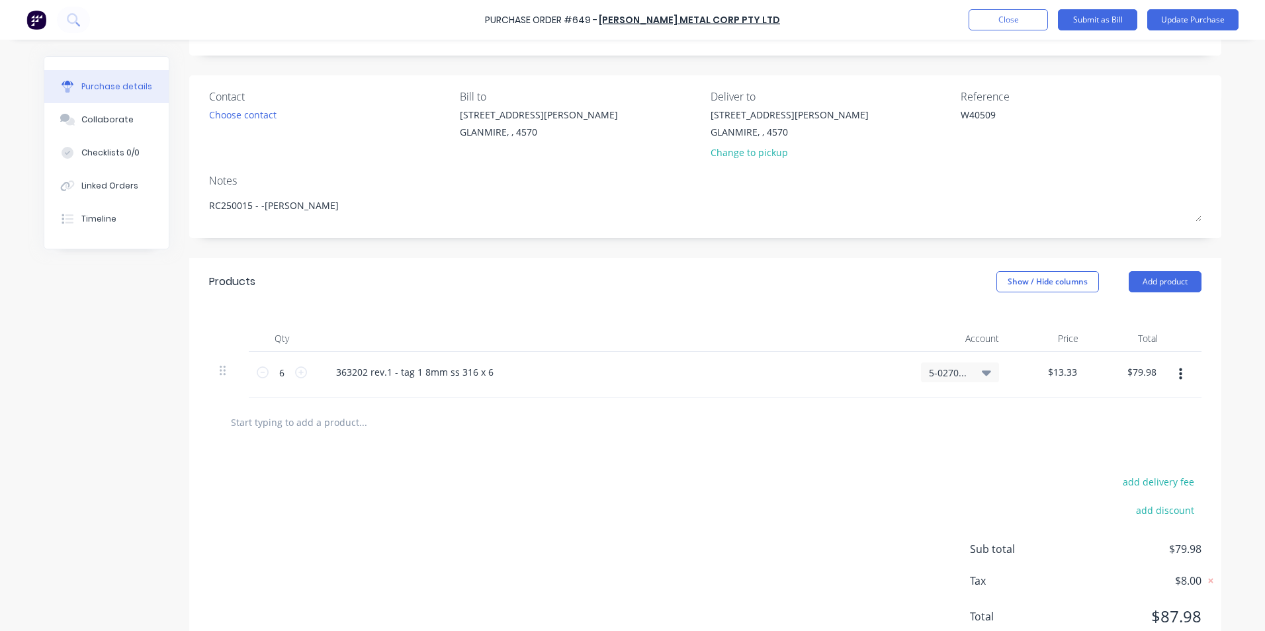
scroll to position [117, 0]
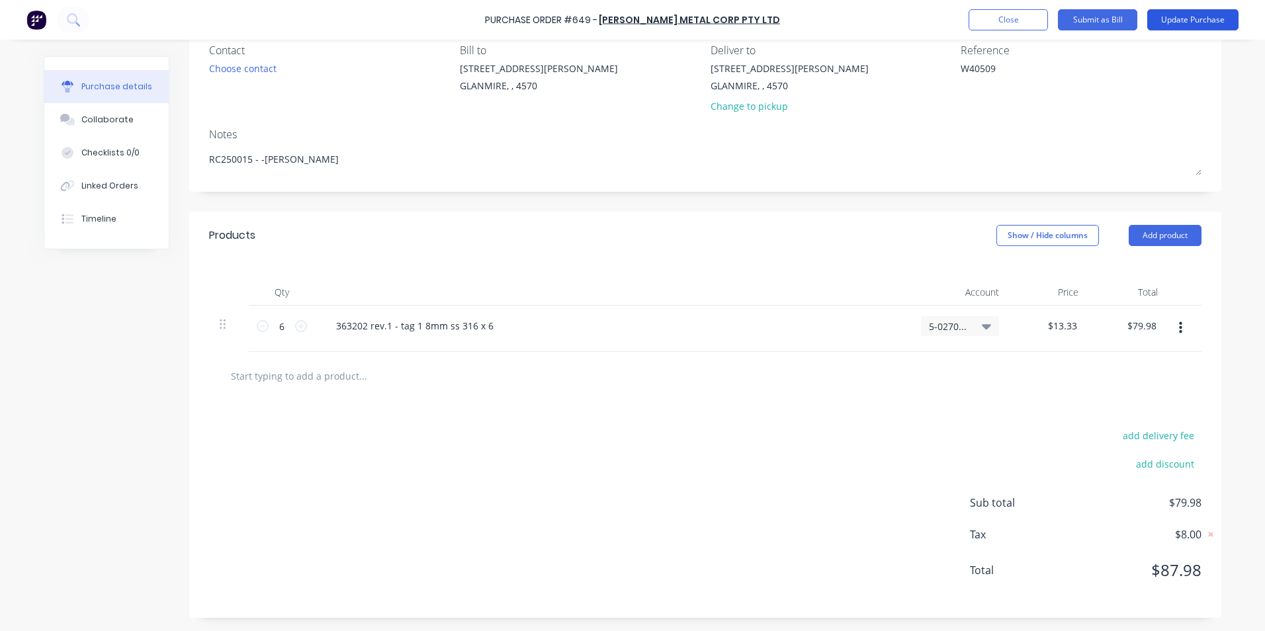
click at [1197, 16] on button "Update Purchase" at bounding box center [1193, 19] width 91 height 21
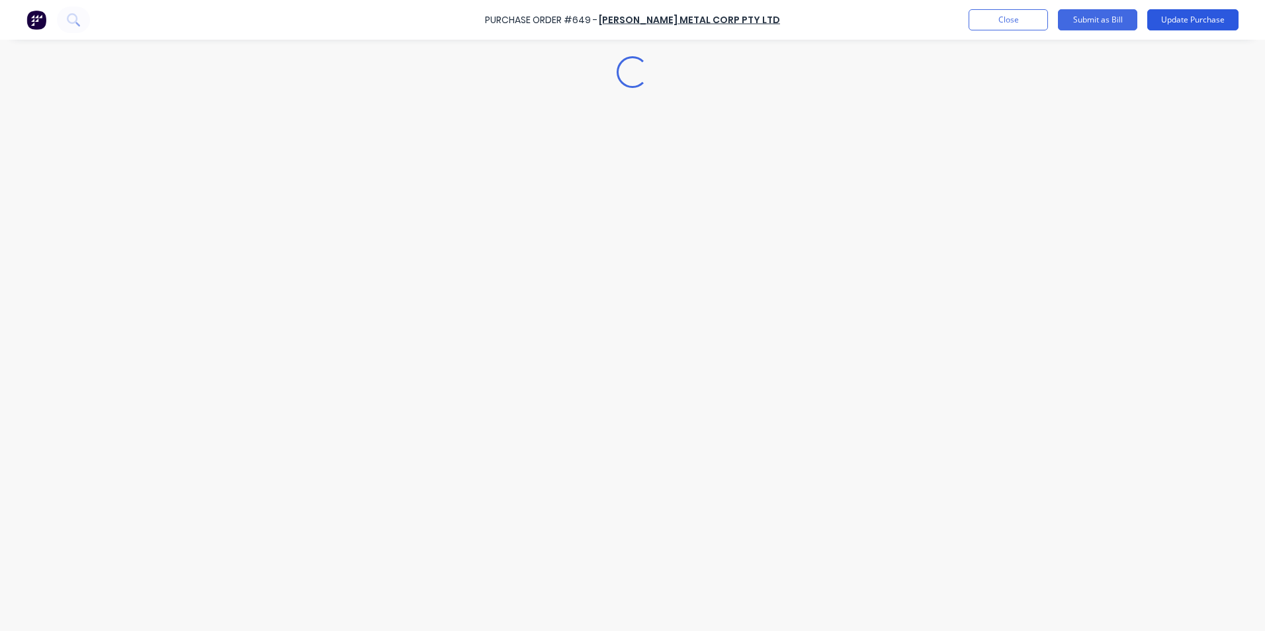
scroll to position [0, 0]
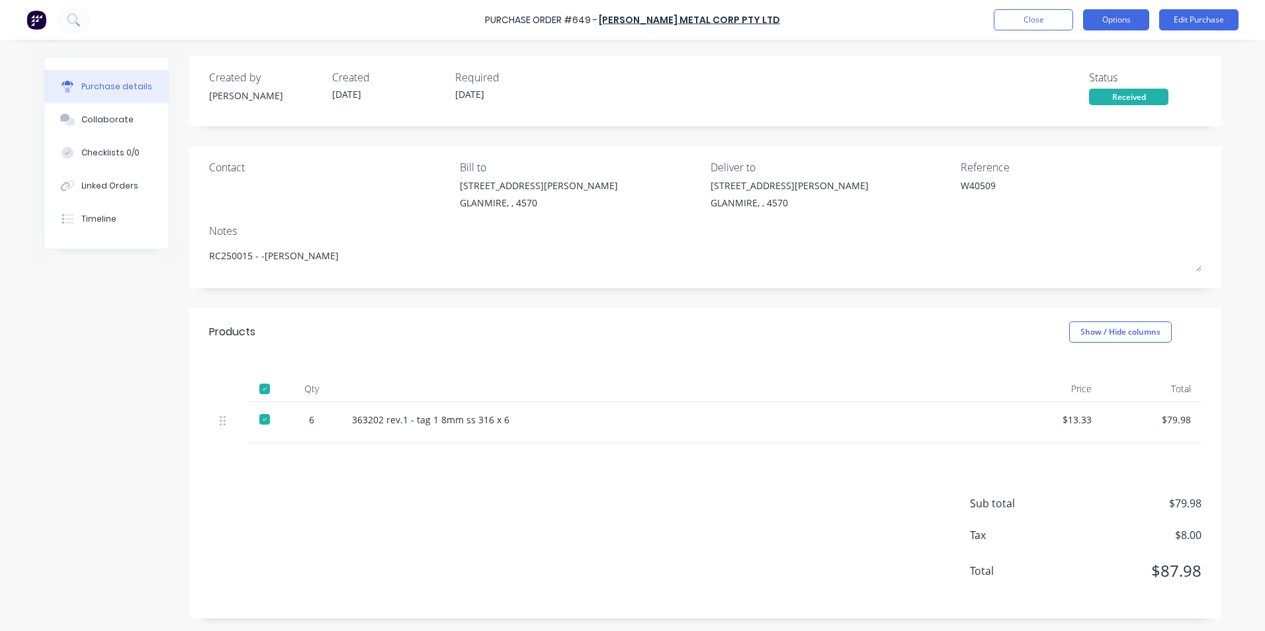
click at [1093, 20] on button "Options" at bounding box center [1116, 19] width 66 height 21
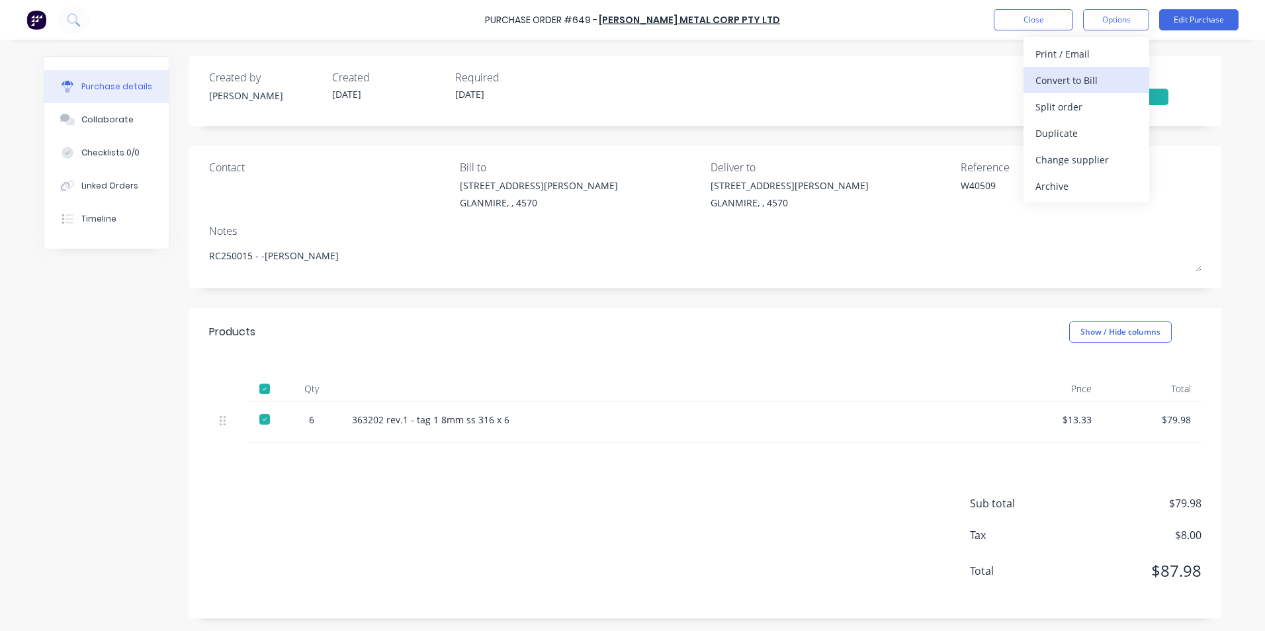
click at [1066, 85] on div "Convert to Bill" at bounding box center [1087, 80] width 102 height 19
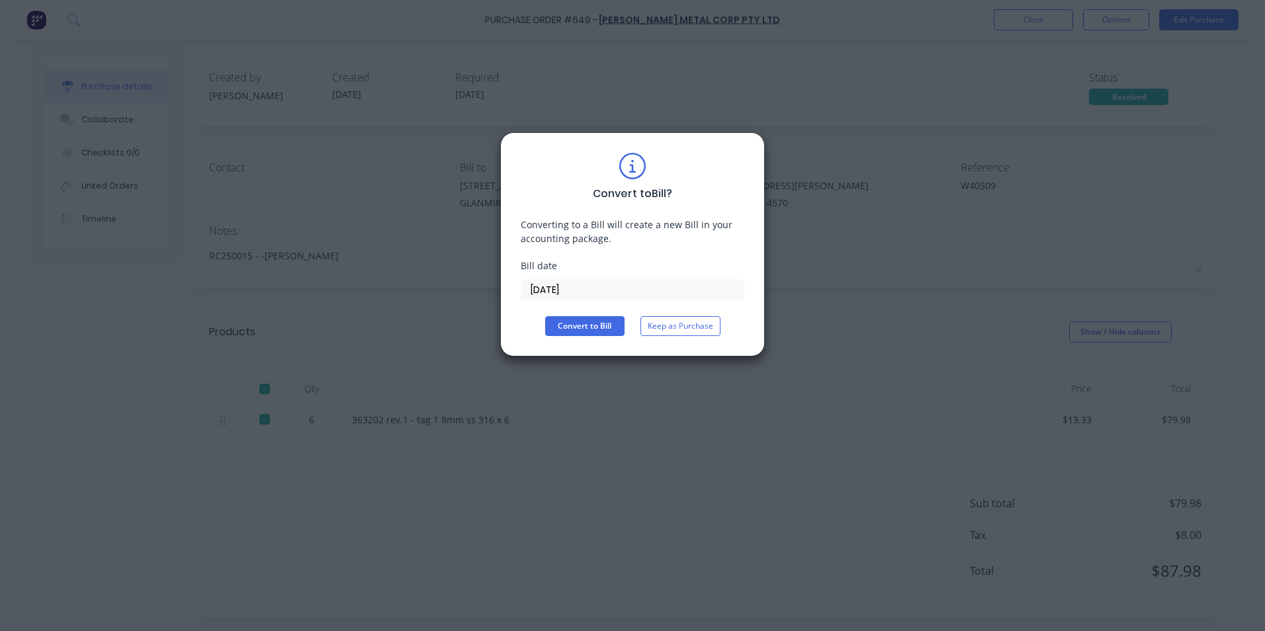
click at [620, 283] on input "[DATE]" at bounding box center [633, 290] width 222 height 20
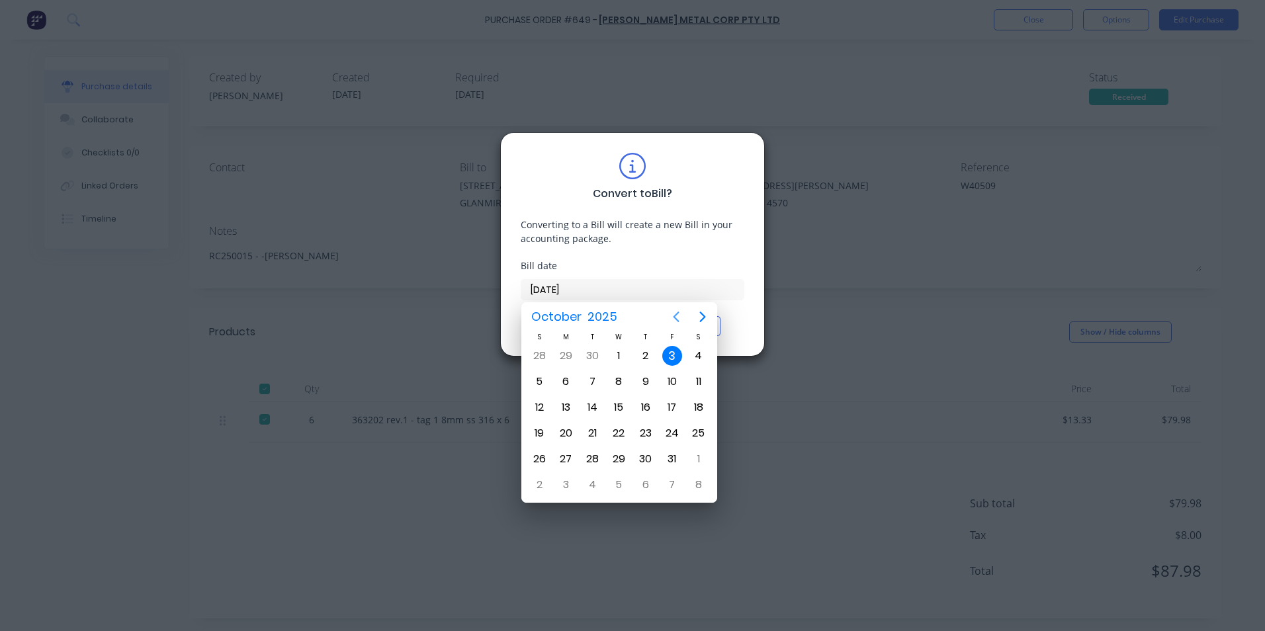
click at [680, 319] on icon "Previous page" at bounding box center [676, 317] width 16 height 16
click at [596, 406] on div "16" at bounding box center [592, 408] width 20 height 20
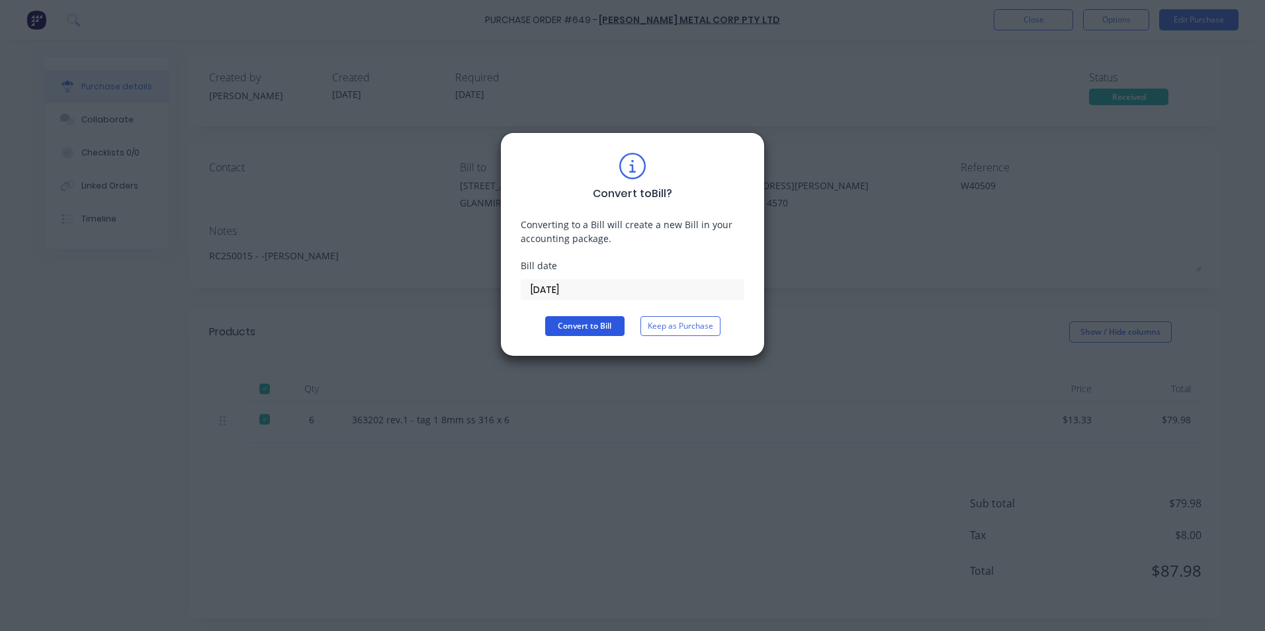
click at [580, 333] on button "Convert to Bill" at bounding box center [584, 326] width 79 height 20
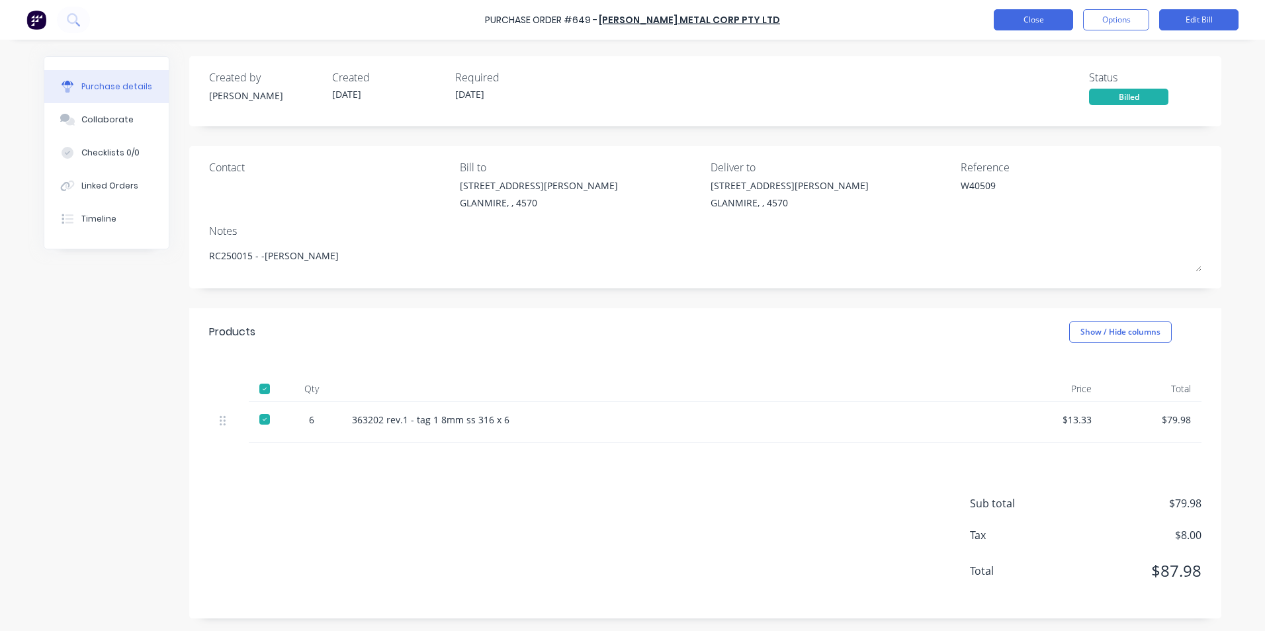
click at [1017, 11] on button "Close" at bounding box center [1033, 19] width 79 height 21
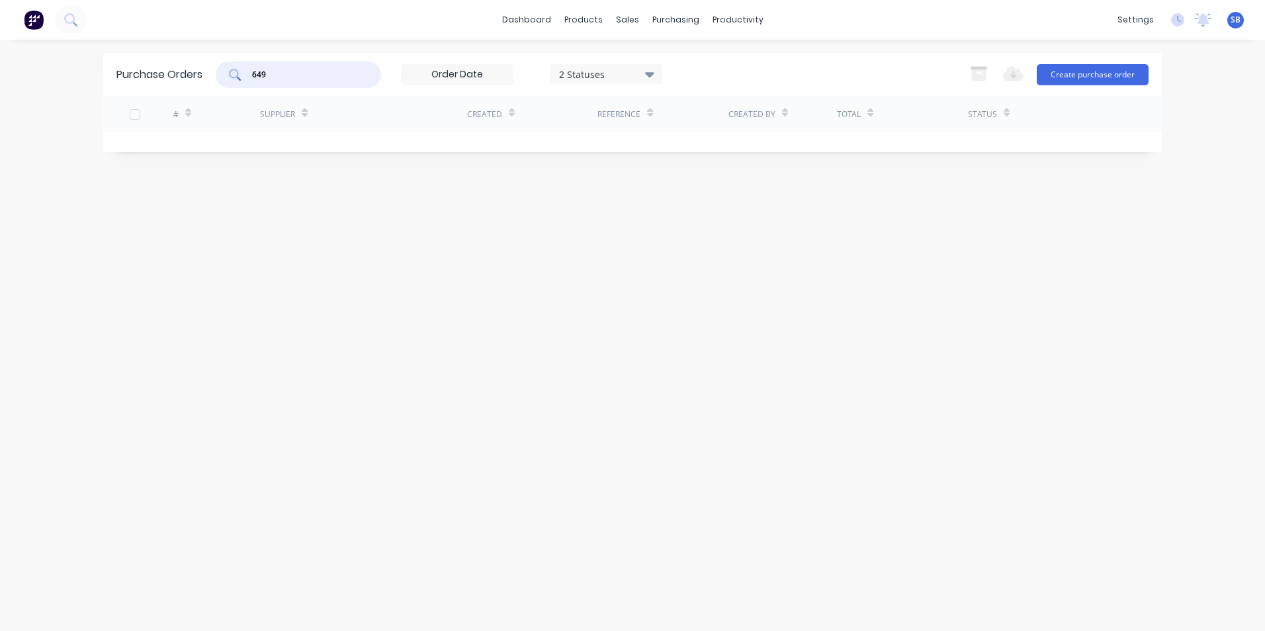
click at [320, 73] on input "649" at bounding box center [306, 74] width 110 height 13
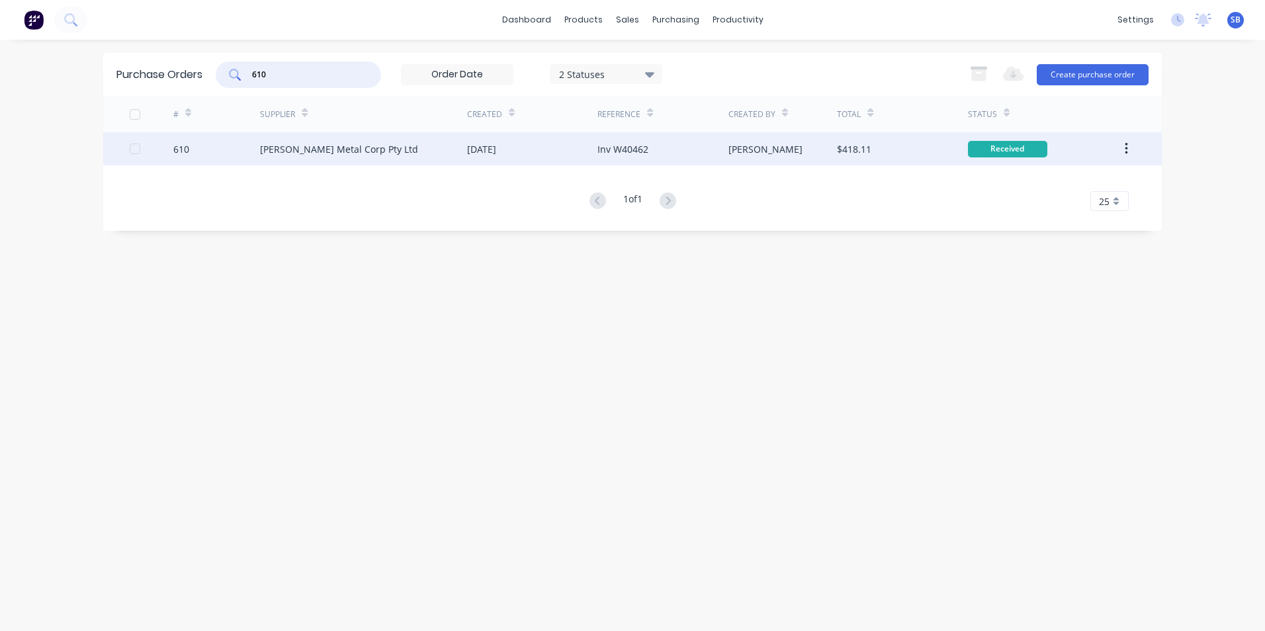
click at [809, 140] on div "[PERSON_NAME]" at bounding box center [783, 148] width 109 height 33
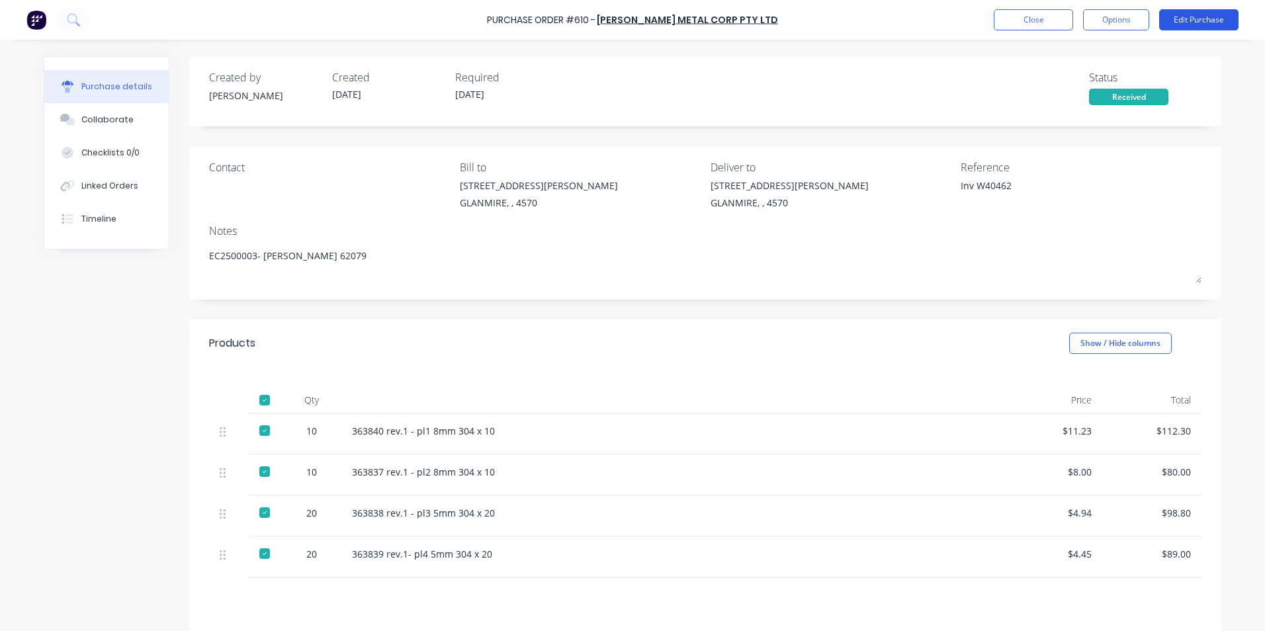
click at [1217, 28] on button "Edit Purchase" at bounding box center [1199, 19] width 79 height 21
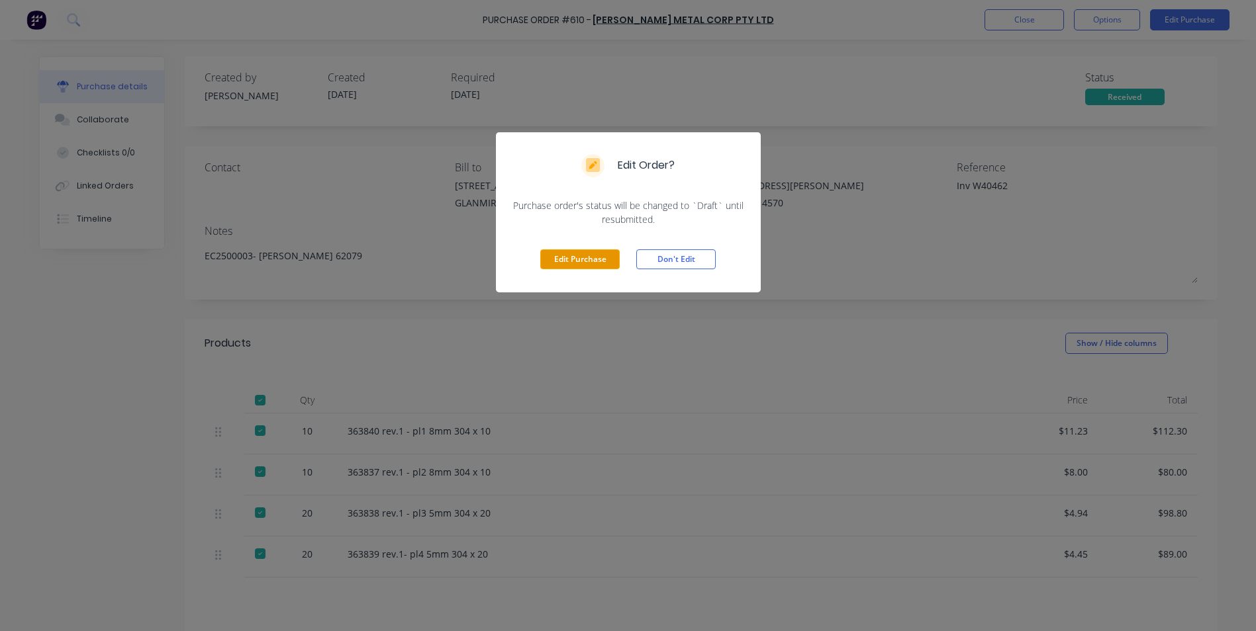
click at [553, 251] on button "Edit Purchase" at bounding box center [579, 260] width 79 height 20
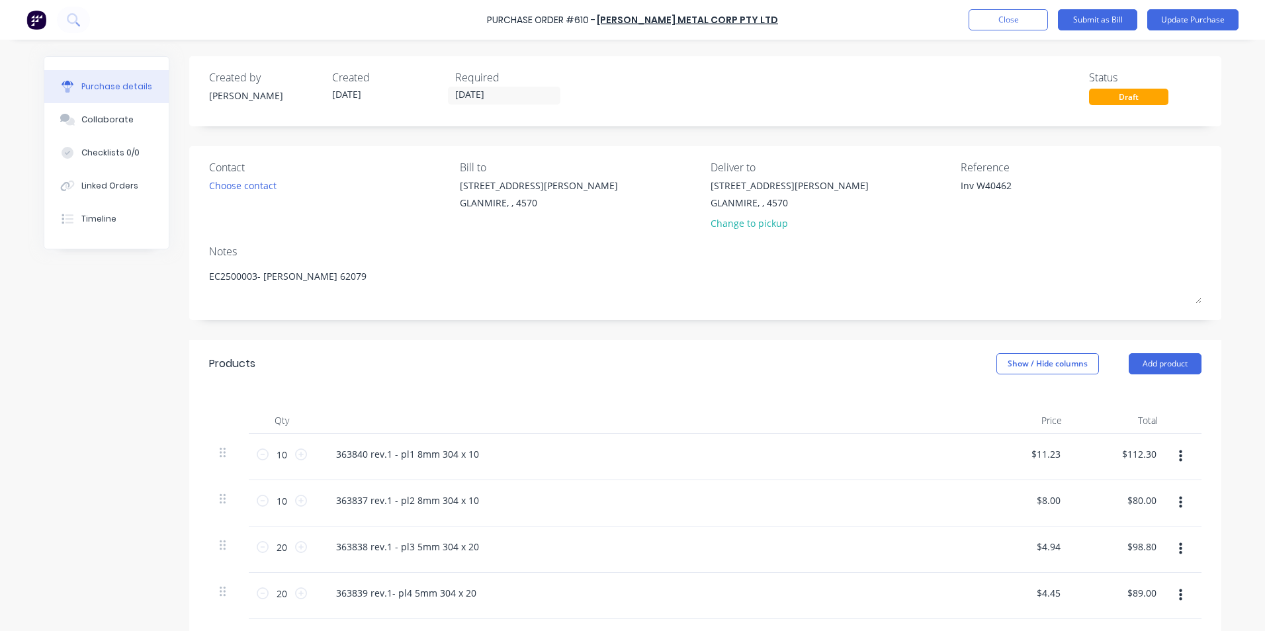
drag, startPoint x: 973, startPoint y: 187, endPoint x: 875, endPoint y: 185, distance: 98.0
click at [875, 185] on div "Contact Choose contact [PERSON_NAME] to [STREET_ADDRESS][PERSON_NAME] Deliver t…" at bounding box center [705, 198] width 993 height 77
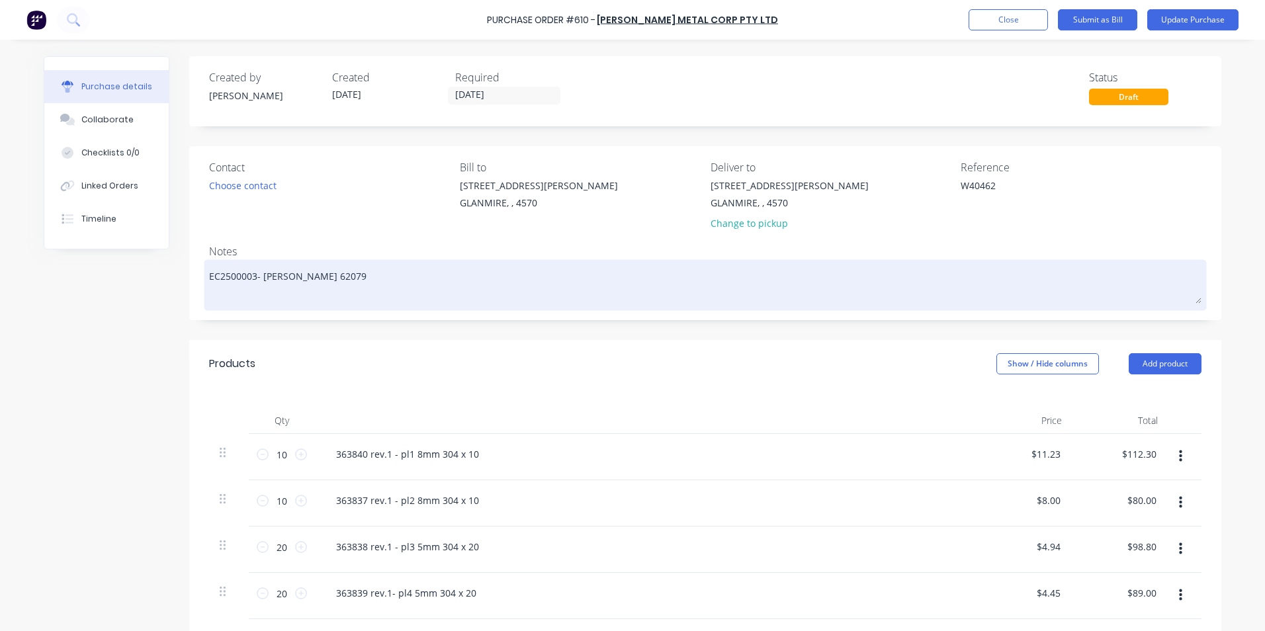
click at [236, 276] on textarea "EC2500003- [PERSON_NAME] 62079" at bounding box center [705, 283] width 993 height 41
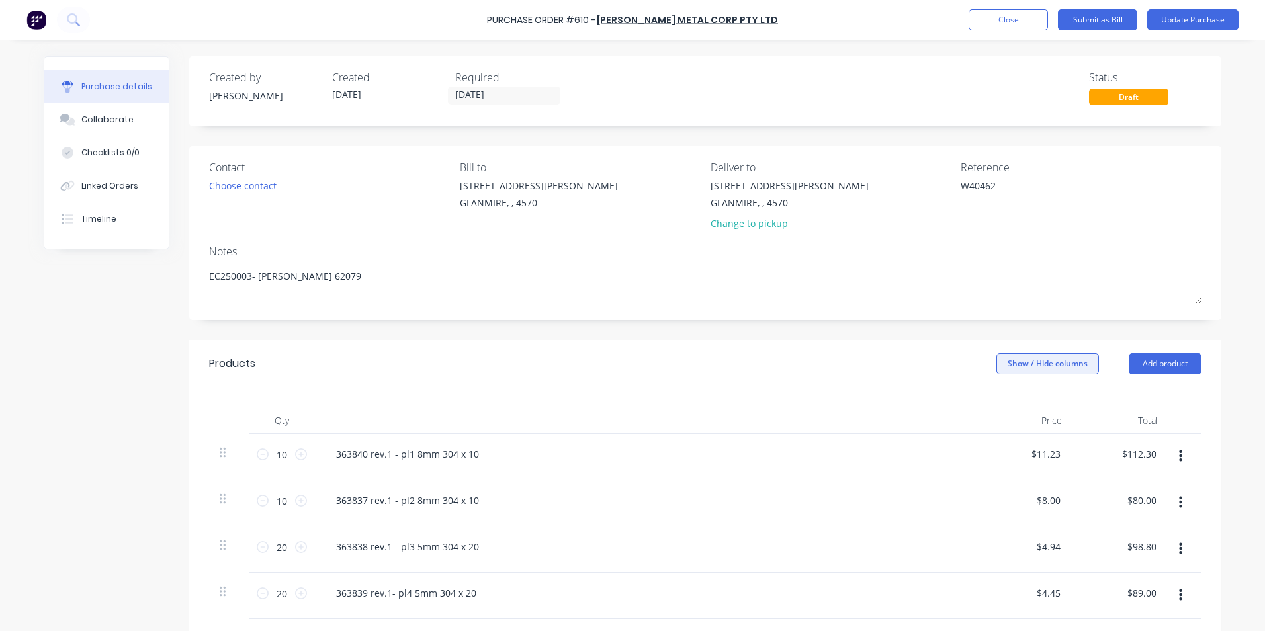
click at [1035, 363] on button "Show / Hide columns" at bounding box center [1048, 363] width 103 height 21
click at [1017, 408] on label "Account" at bounding box center [1007, 407] width 23 height 11
click at [996, 402] on input "Account" at bounding box center [996, 402] width 0 height 0
click at [948, 459] on span "Select..." at bounding box center [949, 455] width 40 height 14
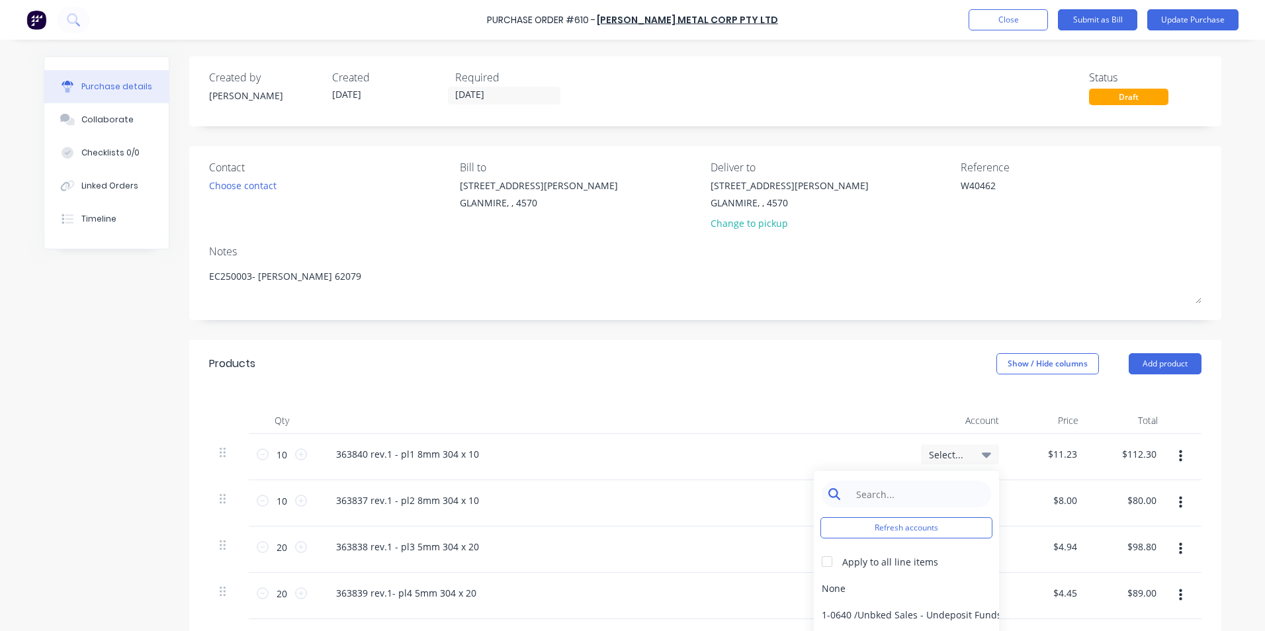
click at [918, 500] on input at bounding box center [917, 494] width 136 height 26
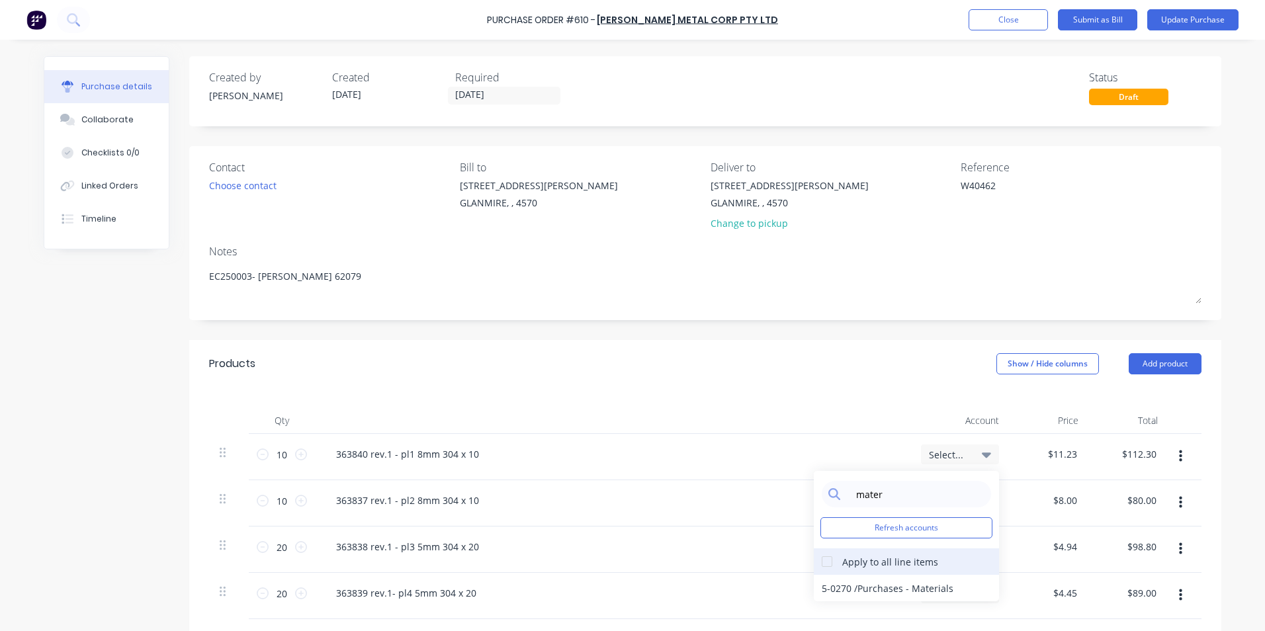
click at [818, 559] on div at bounding box center [827, 562] width 26 height 26
click at [834, 580] on div "5-0270 / Purchases - Materials" at bounding box center [906, 588] width 185 height 26
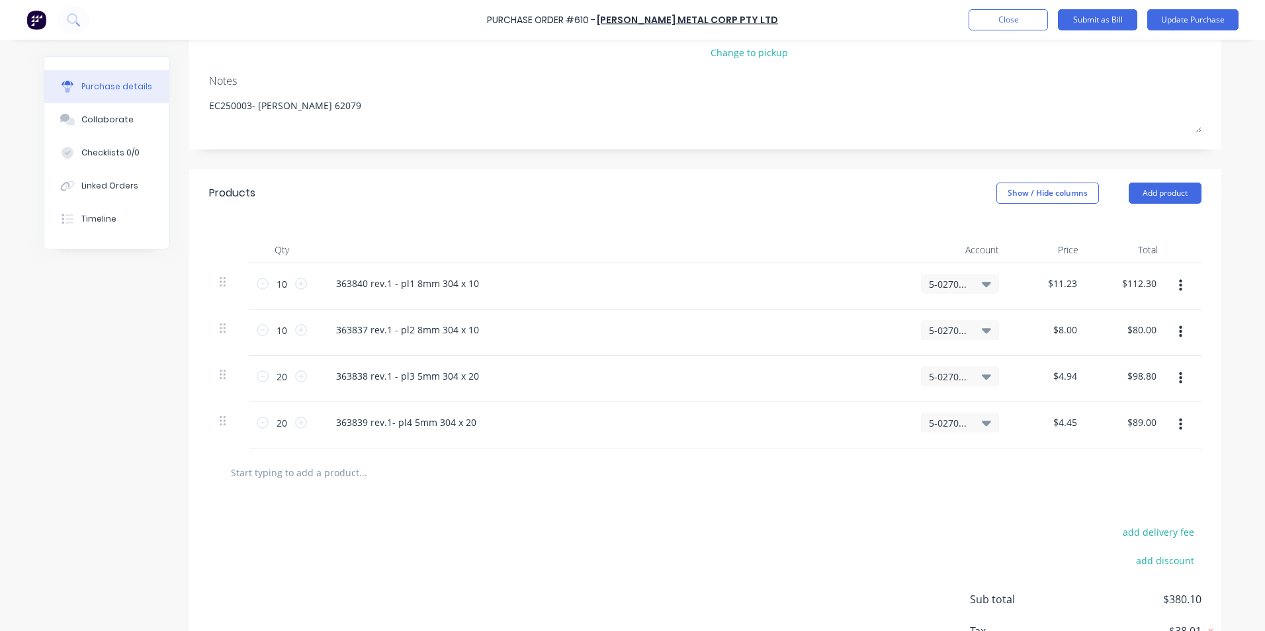
scroll to position [267, 0]
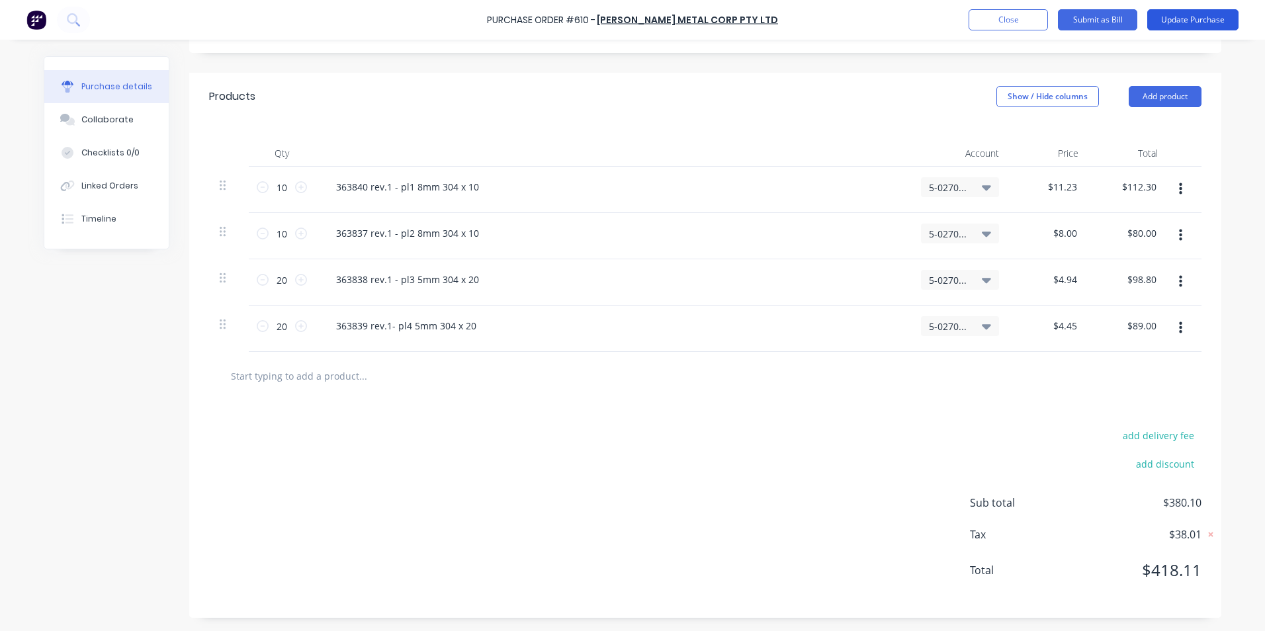
click at [1203, 21] on button "Update Purchase" at bounding box center [1193, 19] width 91 height 21
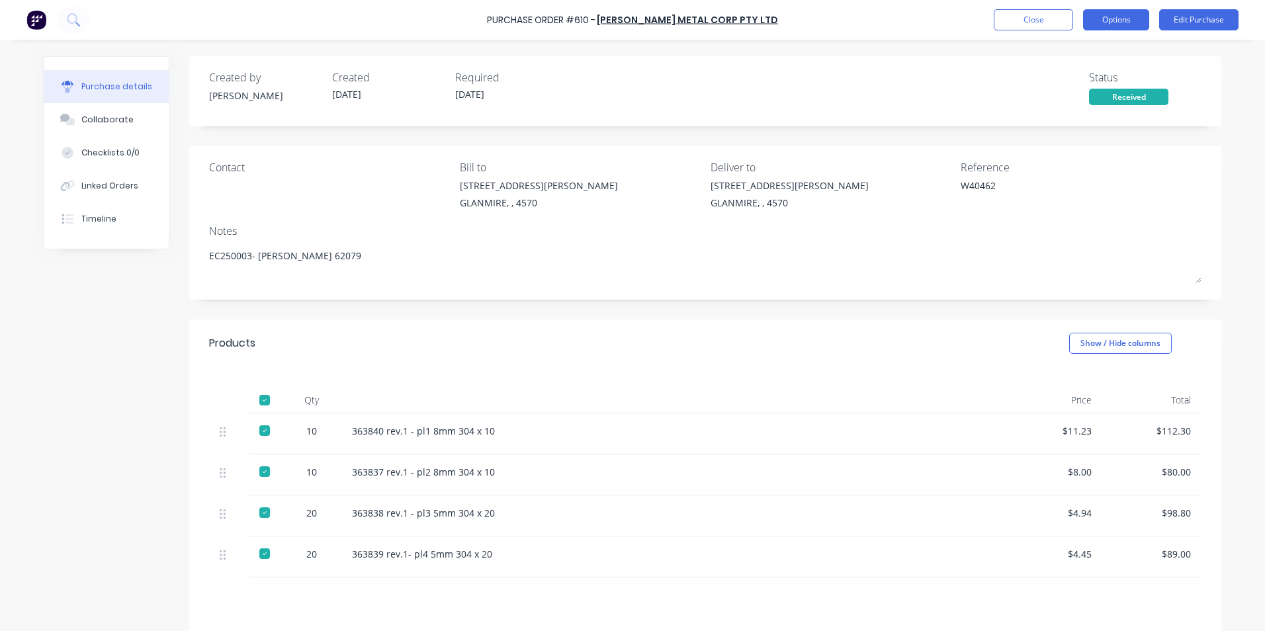
click at [1099, 19] on button "Options" at bounding box center [1116, 19] width 66 height 21
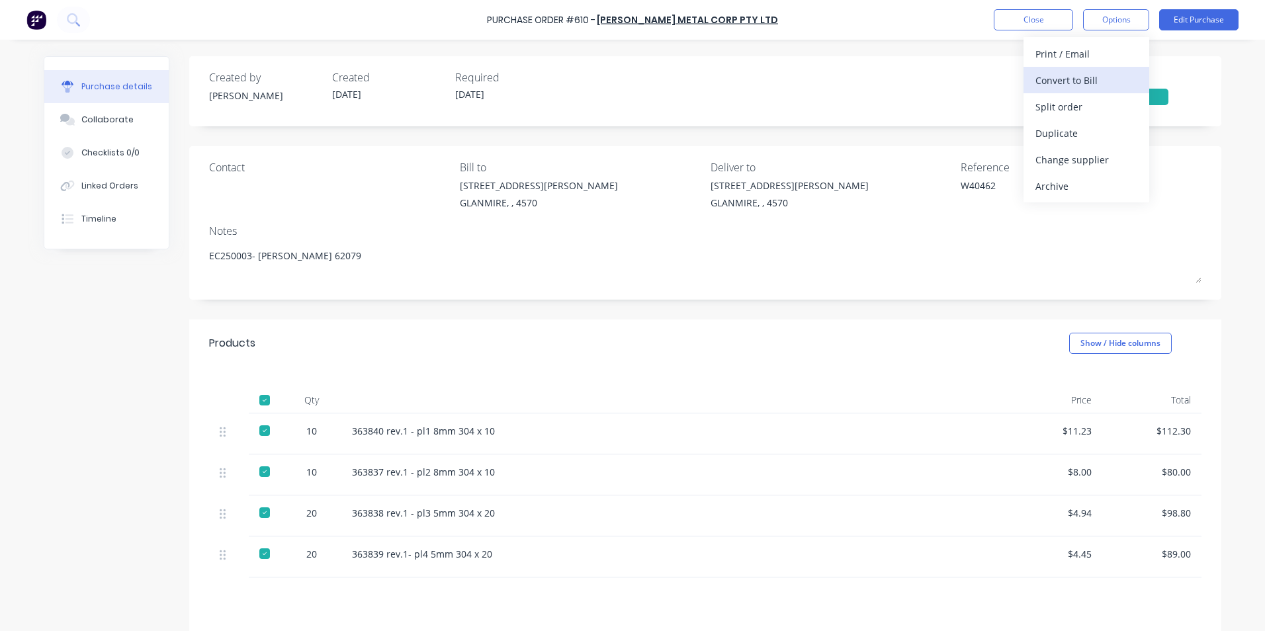
click at [1078, 81] on div "Convert to Bill" at bounding box center [1087, 80] width 102 height 19
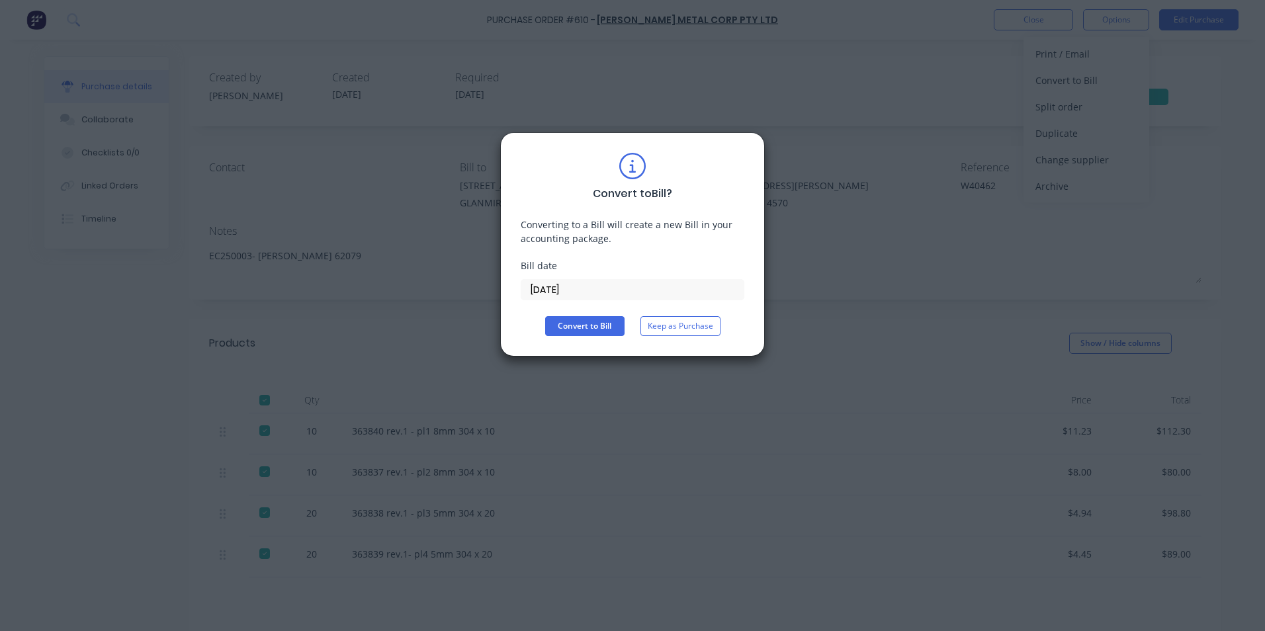
click at [614, 287] on input "[DATE]" at bounding box center [633, 290] width 222 height 20
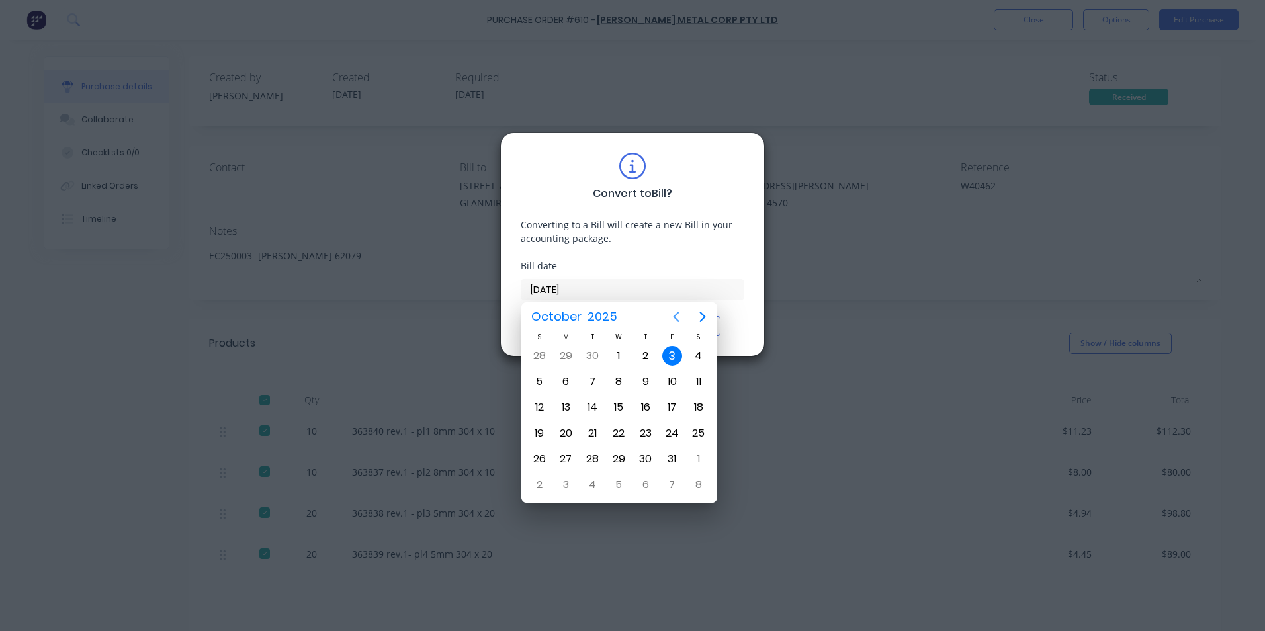
click at [678, 314] on icon "Previous page" at bounding box center [677, 317] width 6 height 11
click at [620, 412] on div "17" at bounding box center [620, 408] width 20 height 20
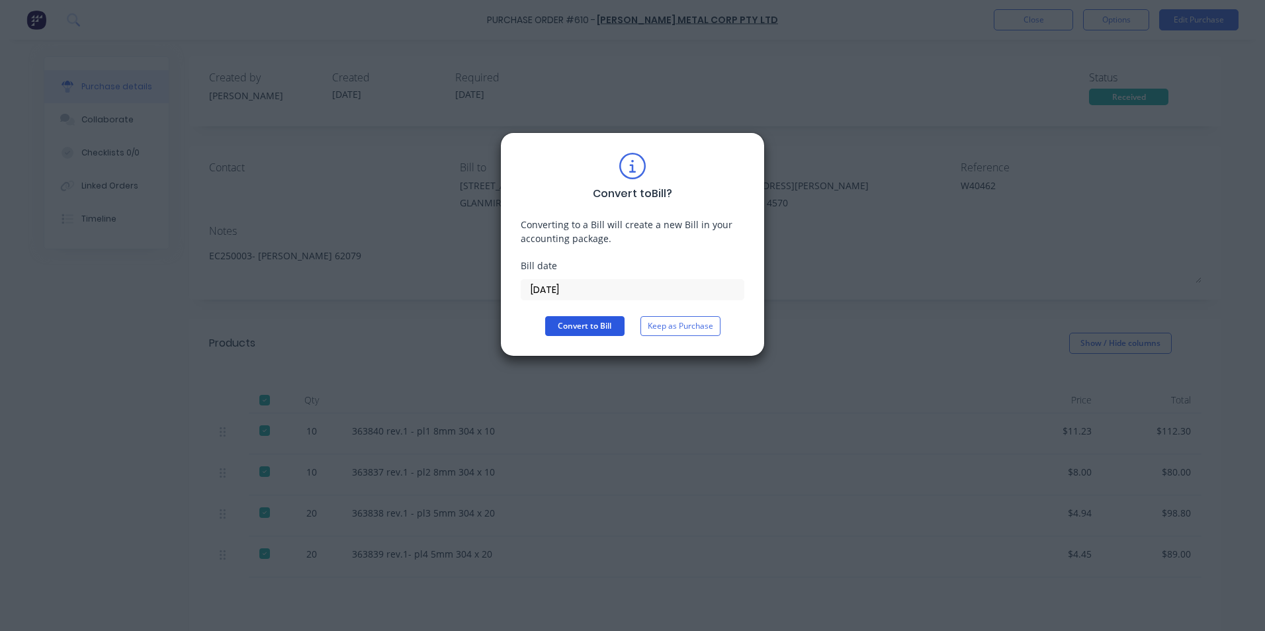
click at [588, 325] on button "Convert to Bill" at bounding box center [584, 326] width 79 height 20
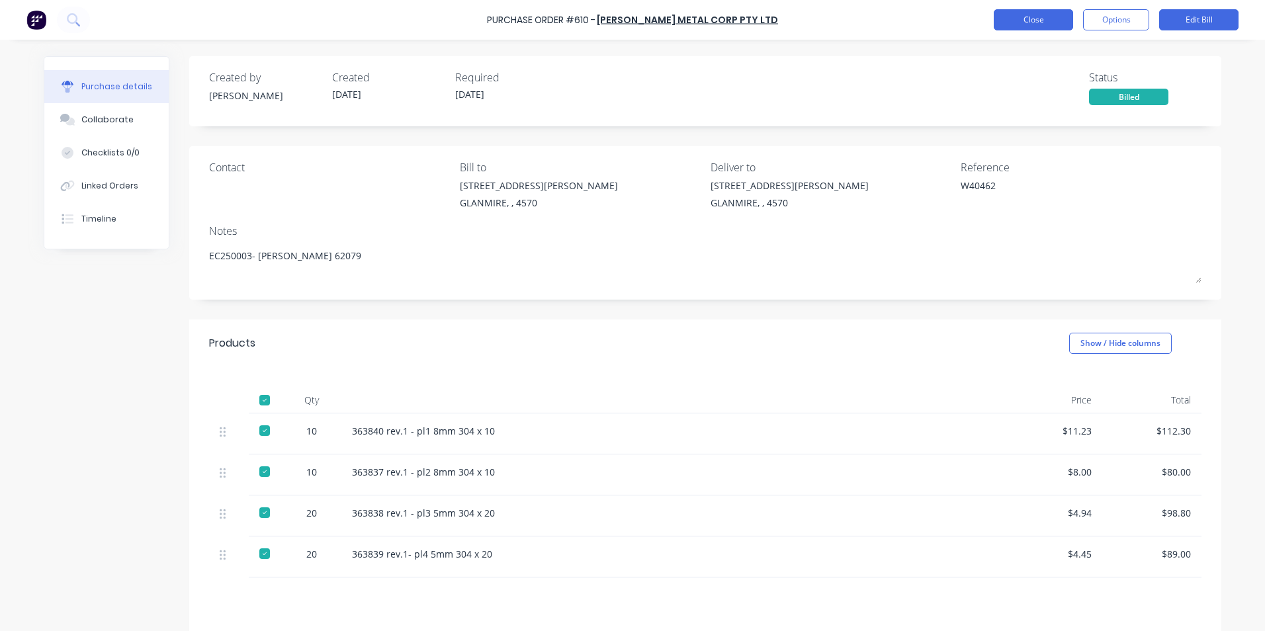
click at [1057, 25] on button "Close" at bounding box center [1033, 19] width 79 height 21
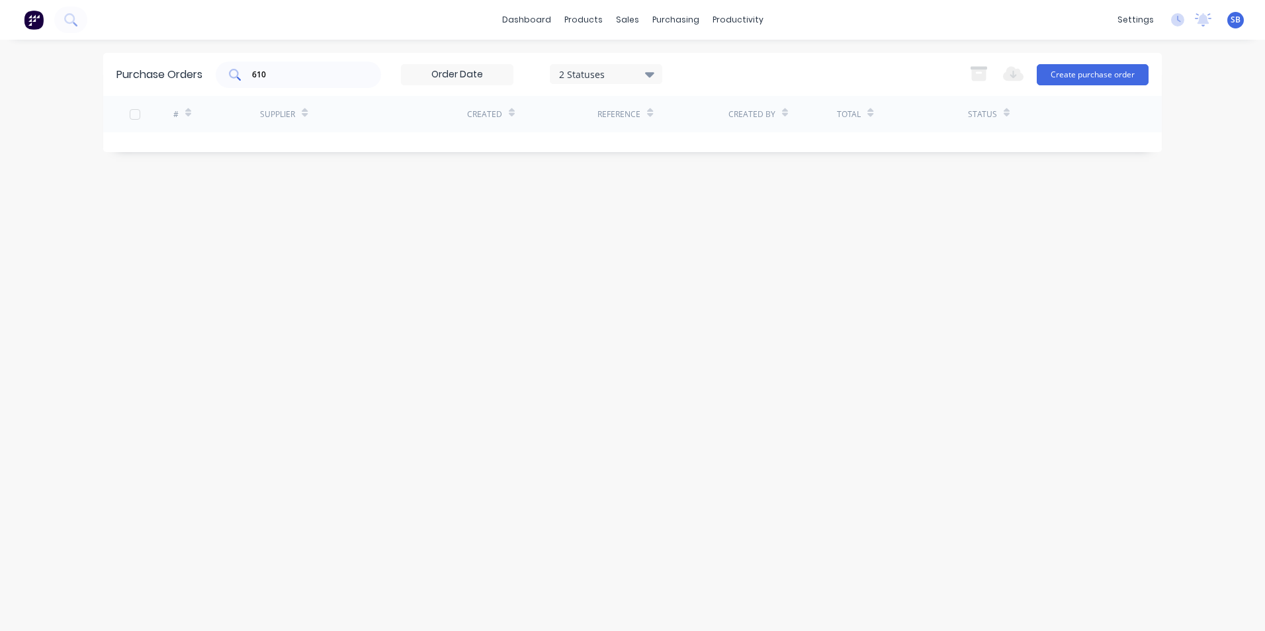
click at [333, 79] on input "610" at bounding box center [306, 74] width 110 height 13
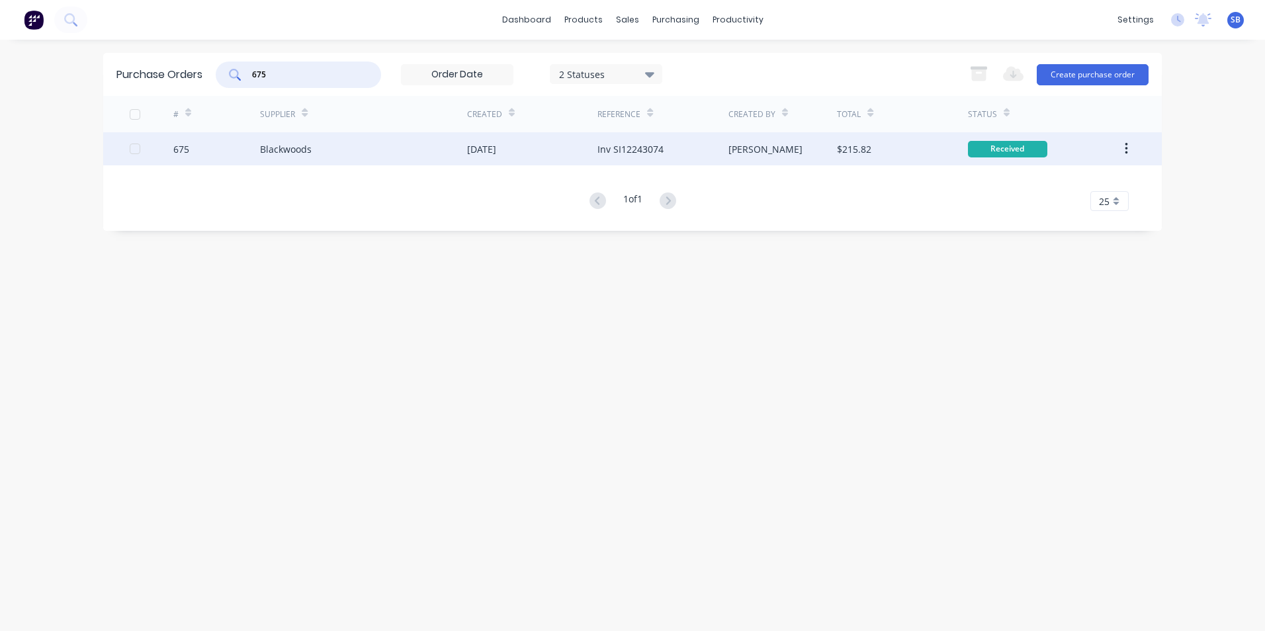
click at [835, 152] on div "[PERSON_NAME]" at bounding box center [783, 148] width 109 height 33
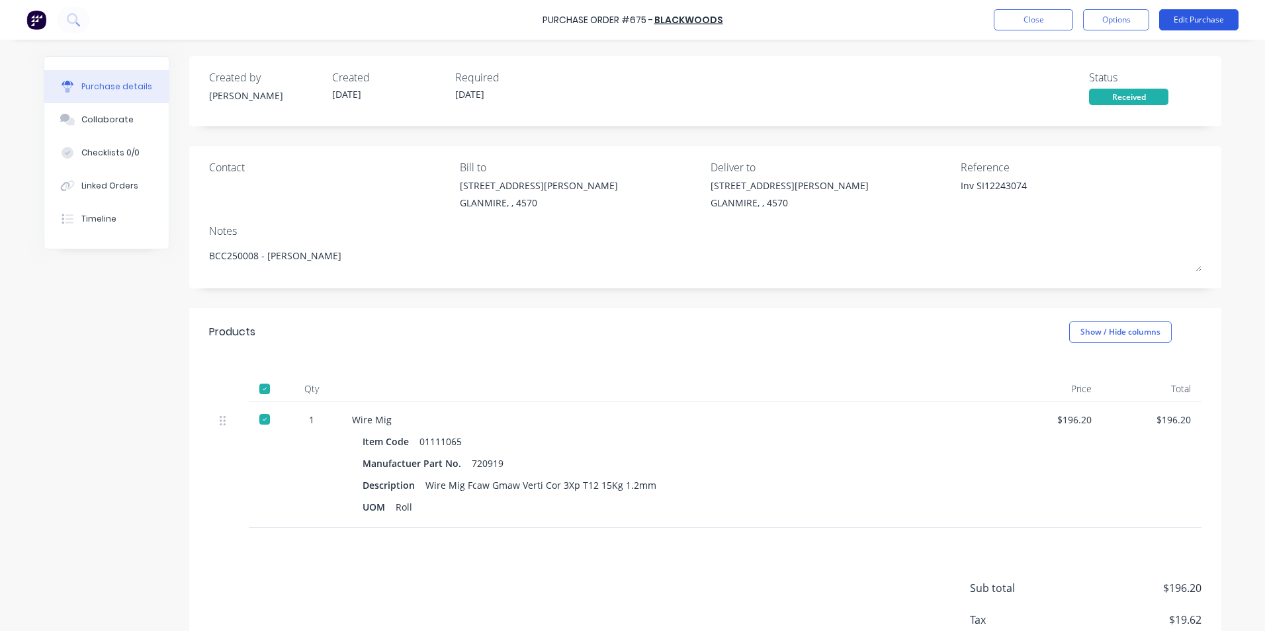
click at [1178, 22] on button "Edit Purchase" at bounding box center [1199, 19] width 79 height 21
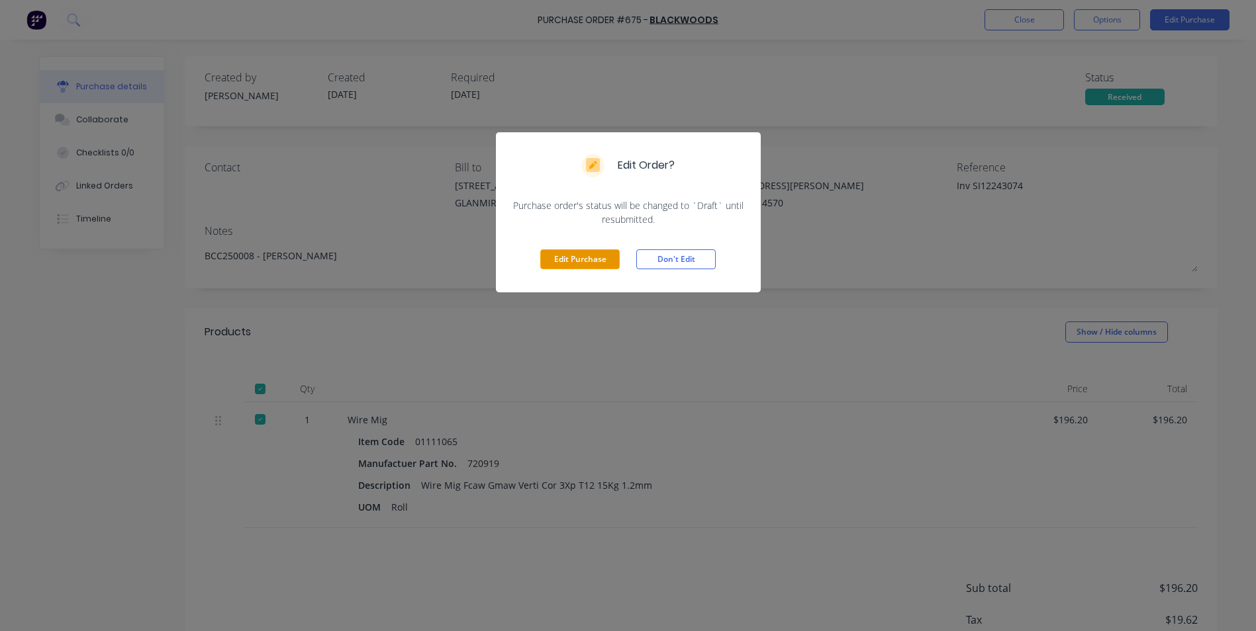
click at [561, 250] on button "Edit Purchase" at bounding box center [579, 260] width 79 height 20
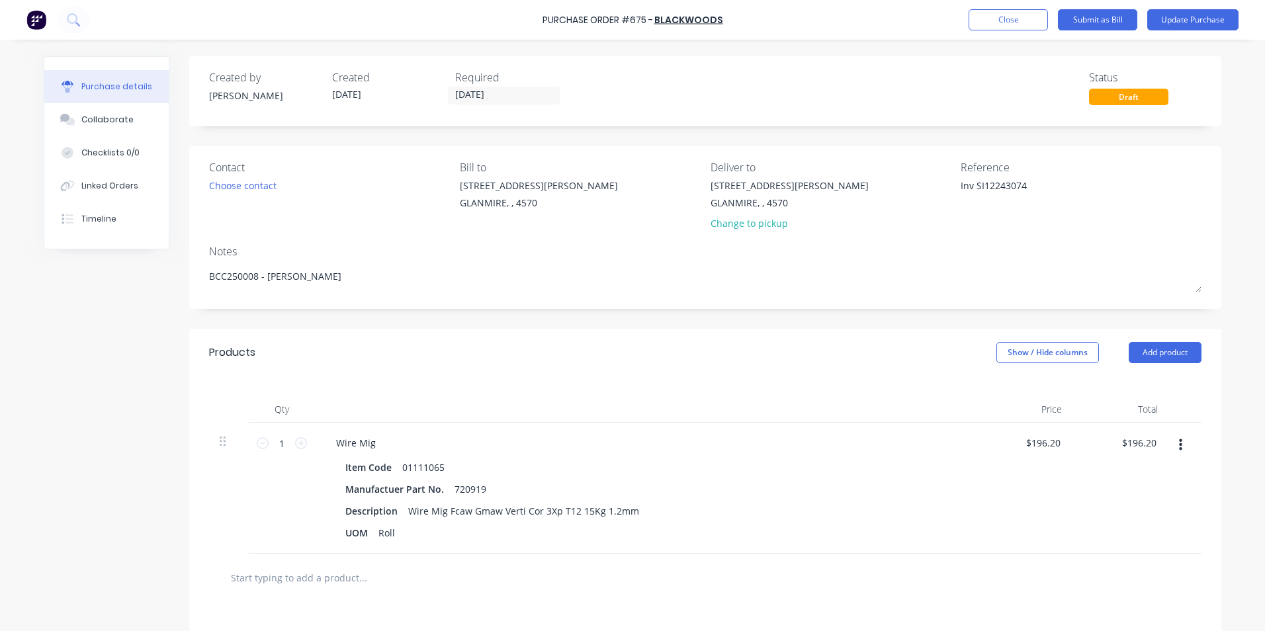
drag, startPoint x: 972, startPoint y: 188, endPoint x: 925, endPoint y: 181, distance: 46.8
click at [925, 181] on div "Contact Choose contact [PERSON_NAME] to [STREET_ADDRESS][PERSON_NAME] Deliver t…" at bounding box center [705, 198] width 993 height 77
click at [490, 93] on input "[DATE]" at bounding box center [504, 95] width 111 height 17
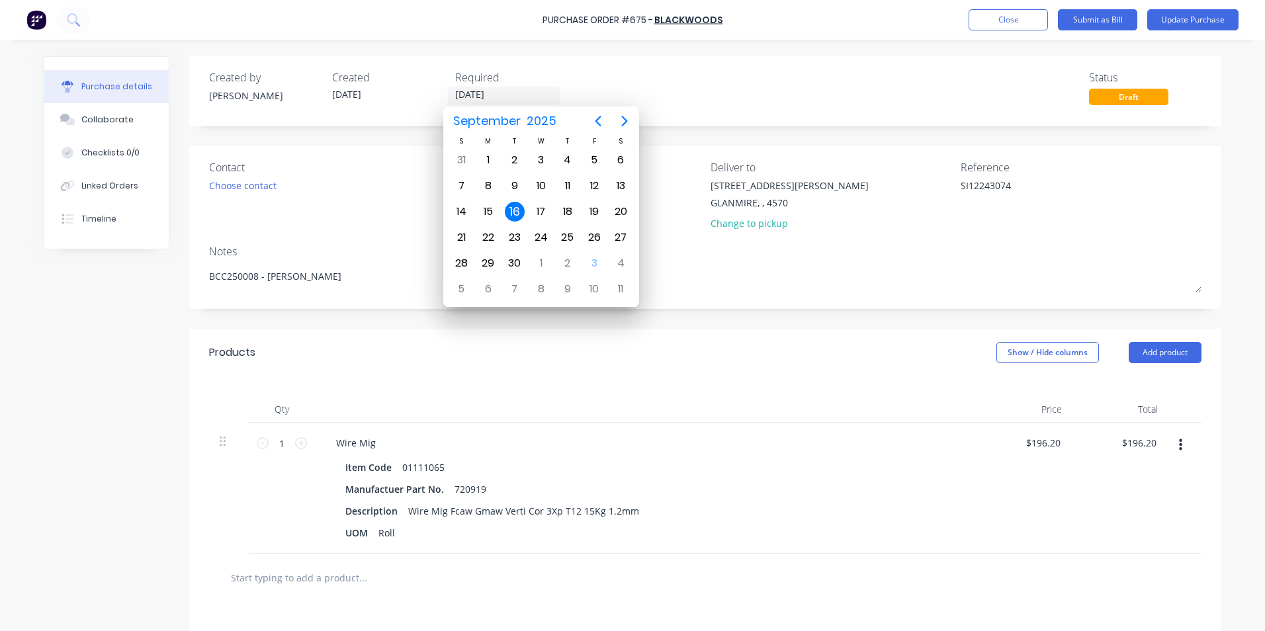
click at [937, 366] on div "Products Show / Hide columns Add product" at bounding box center [705, 353] width 1033 height 48
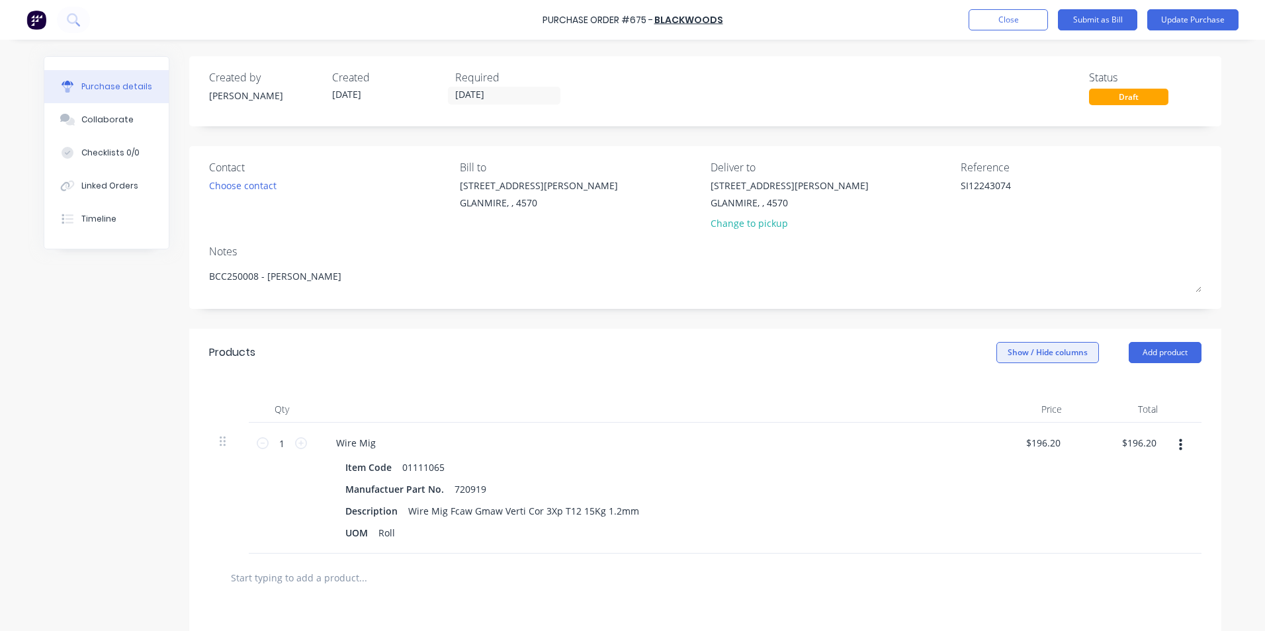
click at [1011, 358] on button "Show / Hide columns" at bounding box center [1048, 352] width 103 height 21
click at [1005, 393] on span at bounding box center [1001, 396] width 11 height 11
click at [996, 391] on input "Account" at bounding box center [996, 391] width 0 height 0
click at [939, 439] on span "Select..." at bounding box center [949, 444] width 40 height 14
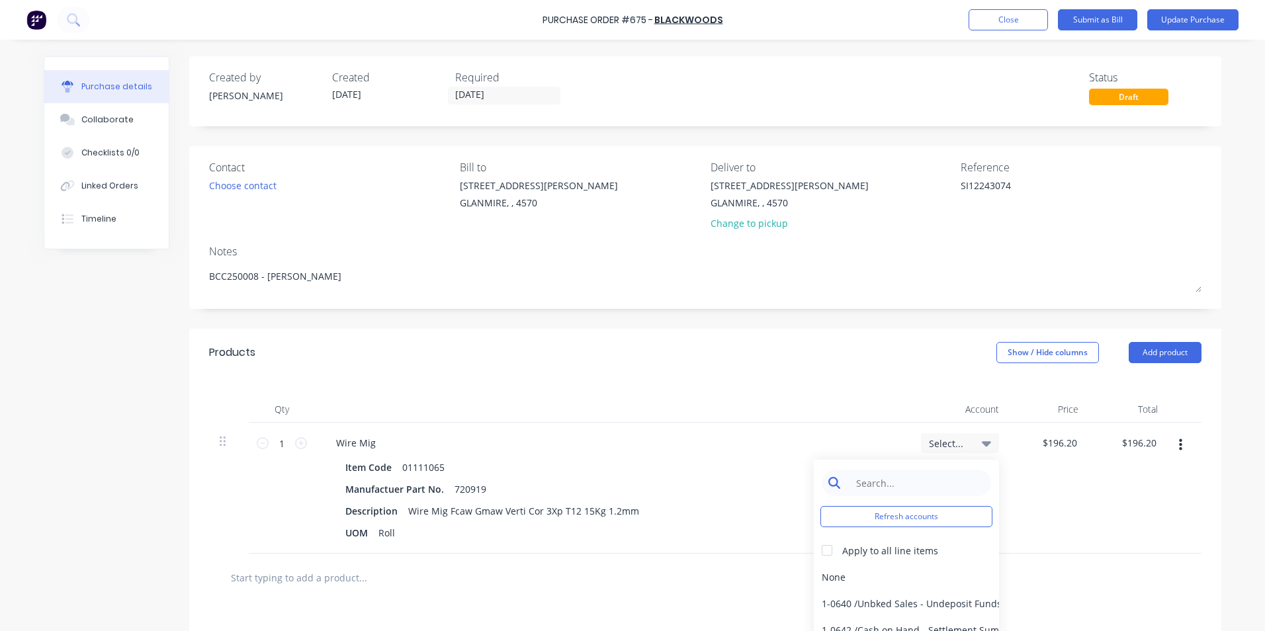
drag, startPoint x: 939, startPoint y: 439, endPoint x: 929, endPoint y: 481, distance: 43.5
click at [929, 481] on input at bounding box center [917, 483] width 136 height 26
click at [873, 586] on div "5-0270 / Purchases - Materials" at bounding box center [906, 577] width 185 height 26
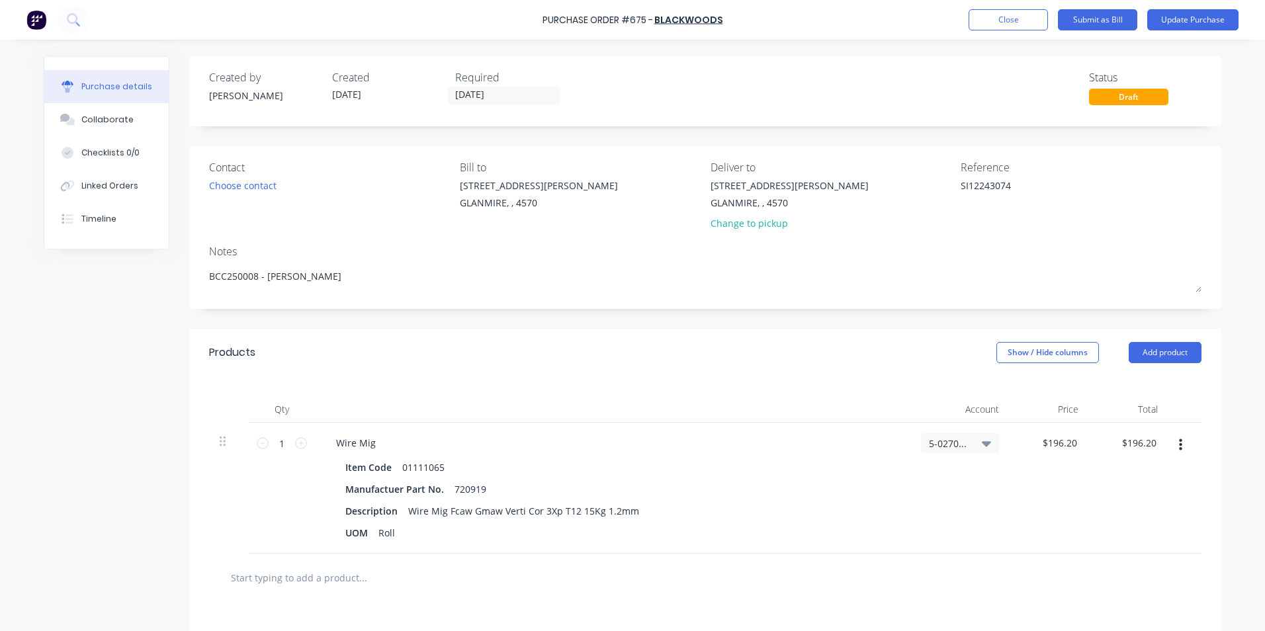
scroll to position [202, 0]
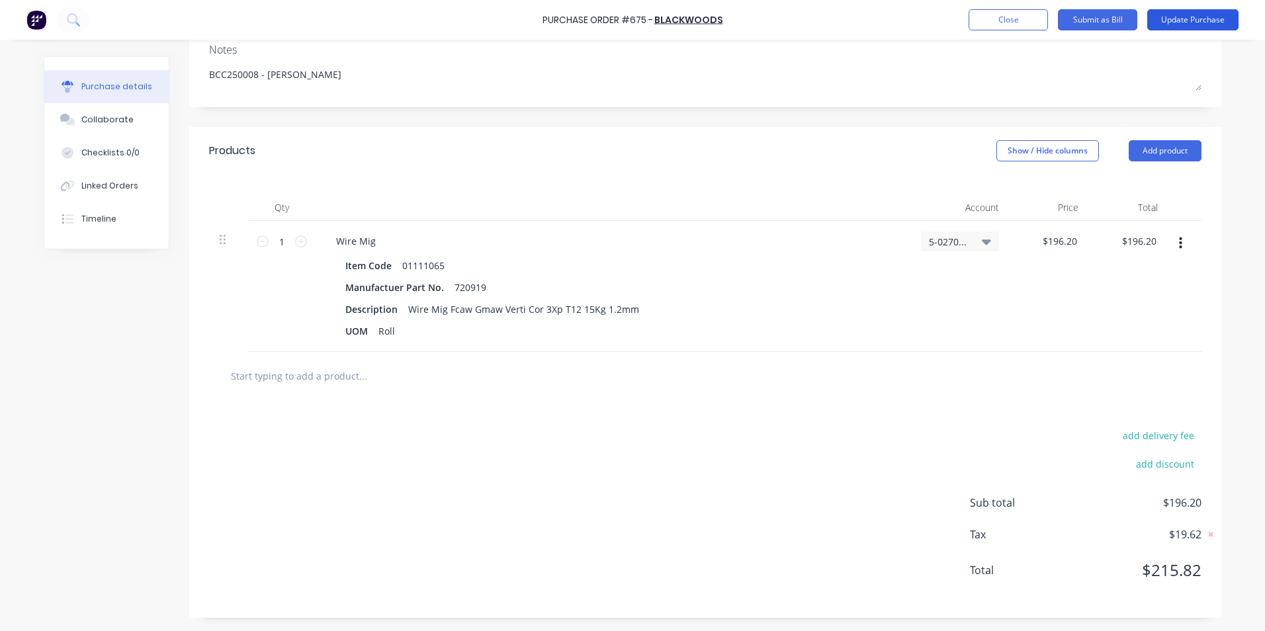
click at [1203, 18] on button "Update Purchase" at bounding box center [1193, 19] width 91 height 21
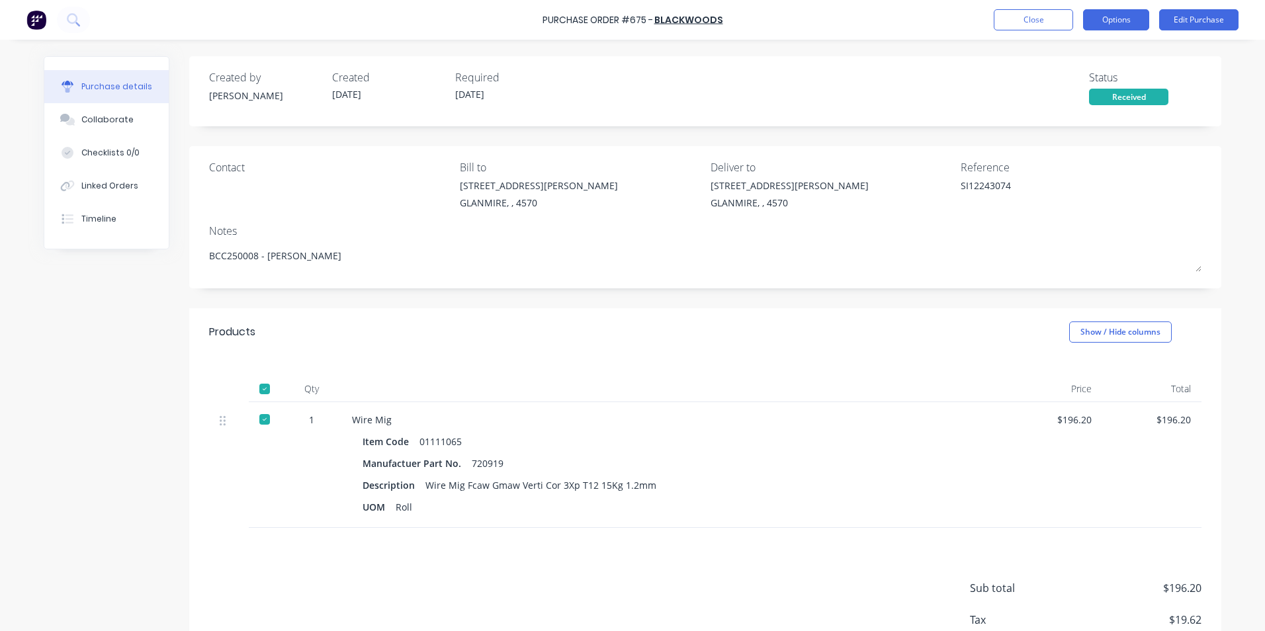
click at [1091, 22] on button "Options" at bounding box center [1116, 19] width 66 height 21
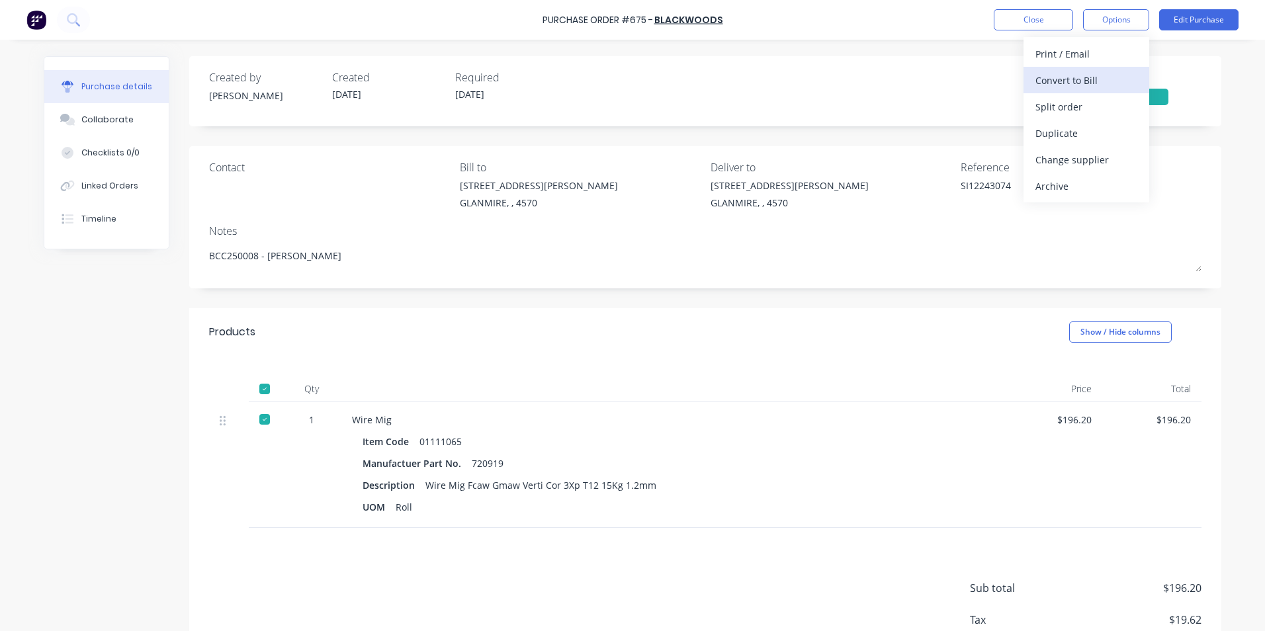
click at [1080, 78] on div "Convert to Bill" at bounding box center [1087, 80] width 102 height 19
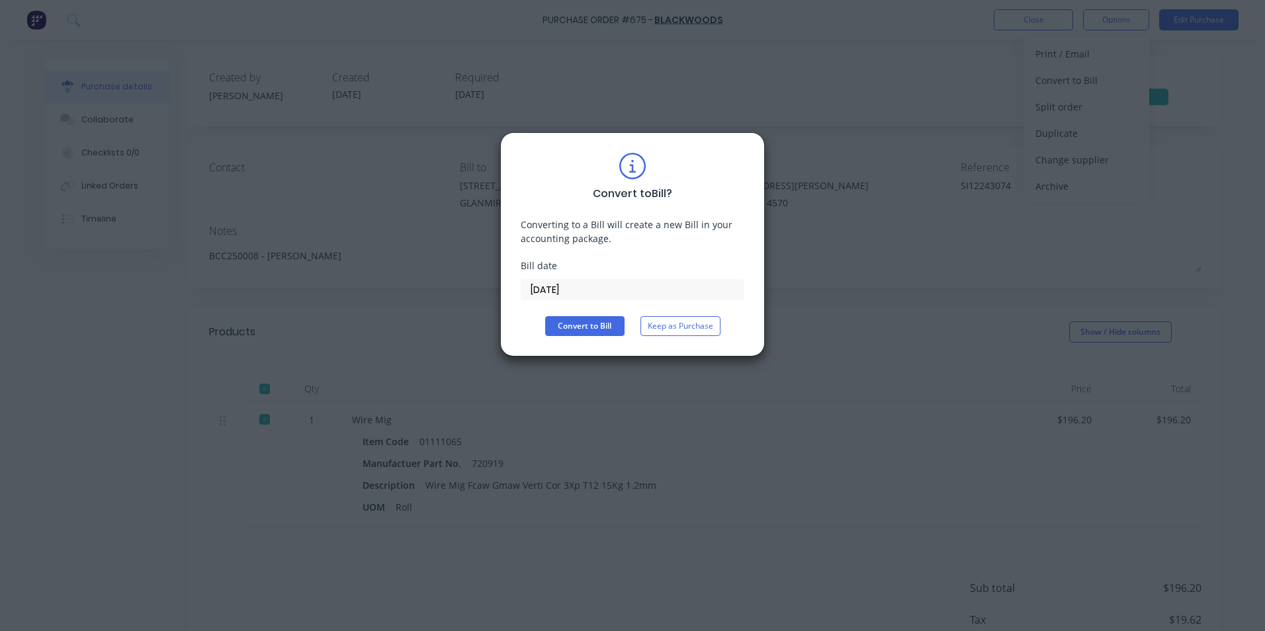
click at [660, 289] on input "[DATE]" at bounding box center [633, 290] width 222 height 20
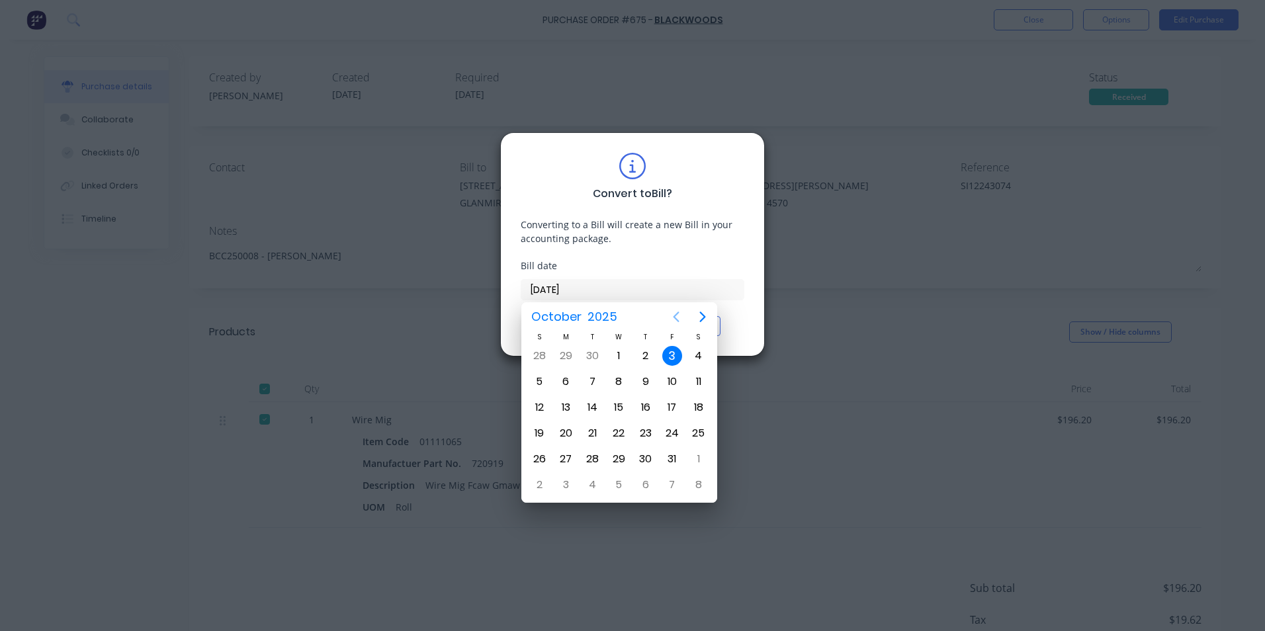
click at [672, 316] on icon "Previous page" at bounding box center [676, 317] width 16 height 16
click at [594, 411] on div "16" at bounding box center [592, 408] width 20 height 20
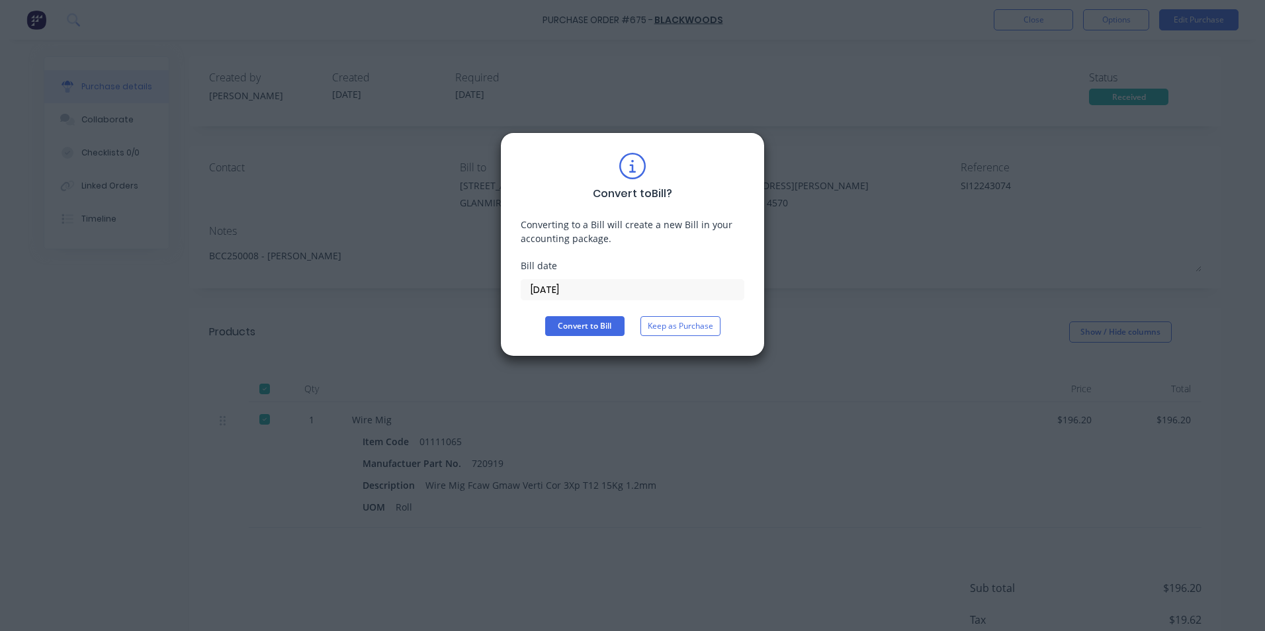
click at [582, 316] on div "Convert to Bill ? Converting to a Bill will create a new Bill in your accountin…" at bounding box center [633, 244] width 224 height 183
click at [583, 326] on button "Convert to Bill" at bounding box center [584, 326] width 79 height 20
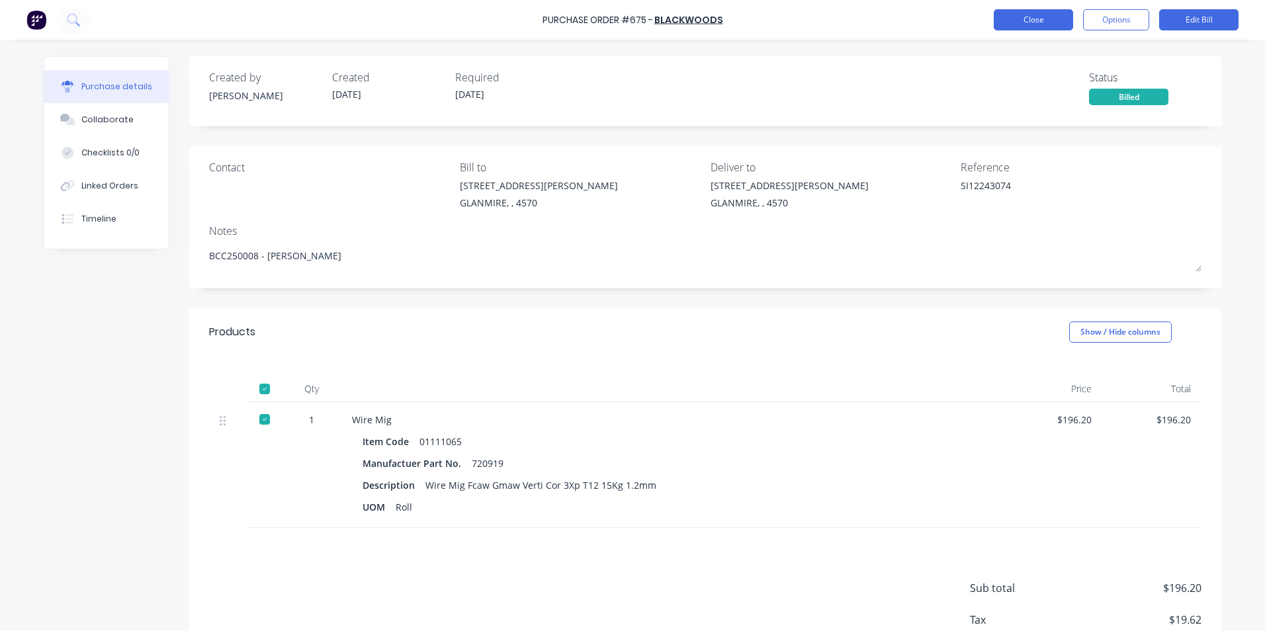
click at [1055, 19] on button "Close" at bounding box center [1033, 19] width 79 height 21
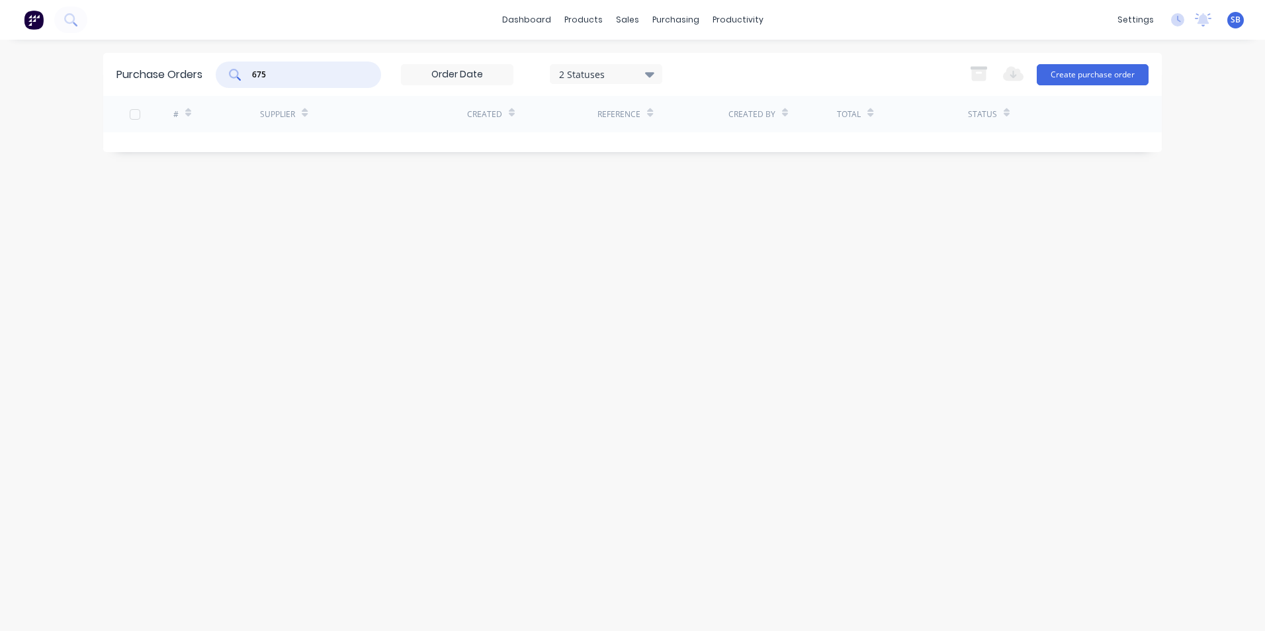
drag, startPoint x: 324, startPoint y: 75, endPoint x: 189, endPoint y: 61, distance: 135.8
click at [189, 61] on div "Purchase Orders 675 2 Statuses 2 Statuses Export to Excel (XLSX) Create purchas…" at bounding box center [632, 74] width 1059 height 43
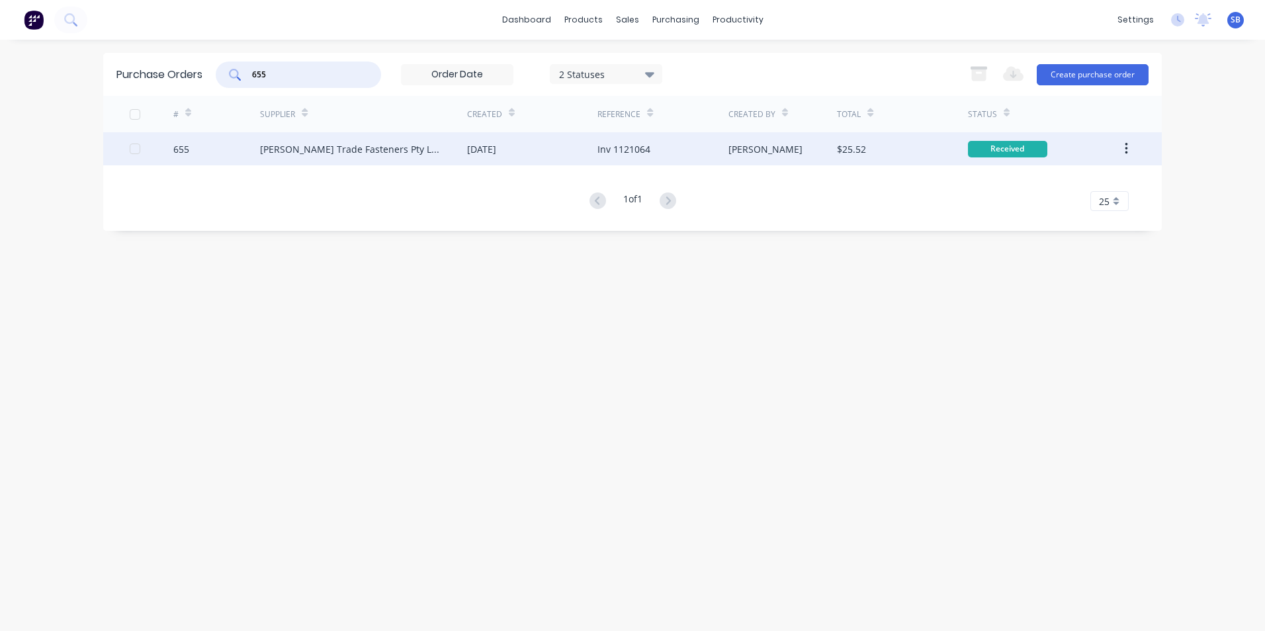
click at [754, 157] on div "[PERSON_NAME]" at bounding box center [783, 148] width 109 height 33
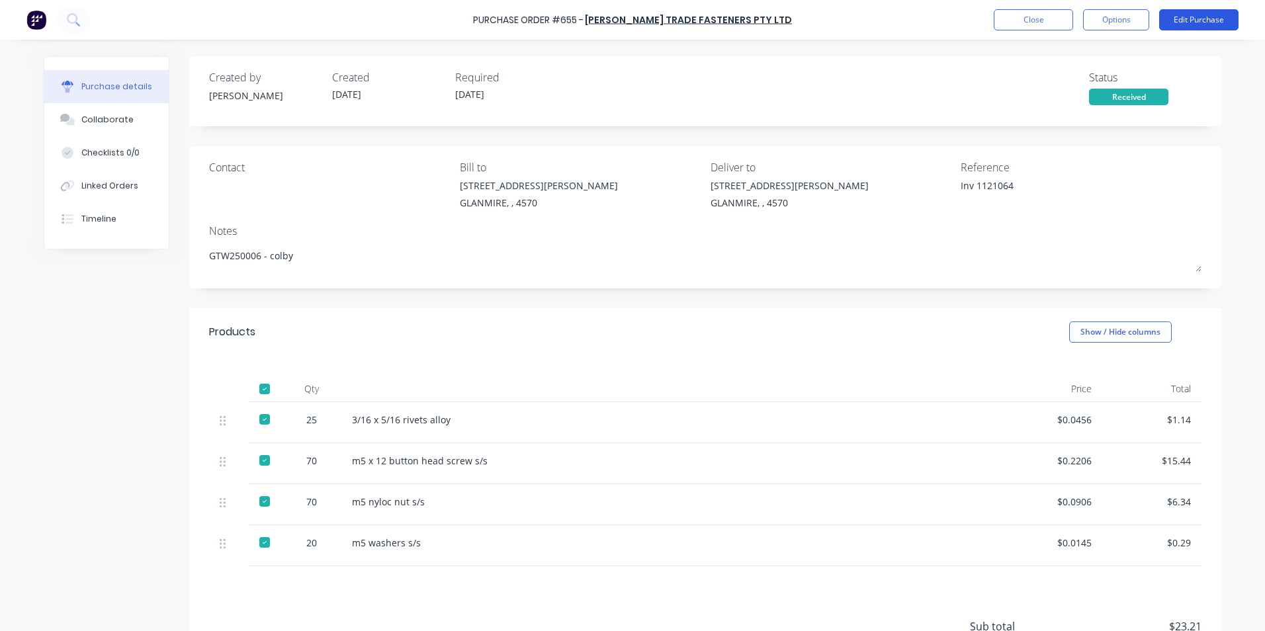
click at [1228, 15] on button "Edit Purchase" at bounding box center [1199, 19] width 79 height 21
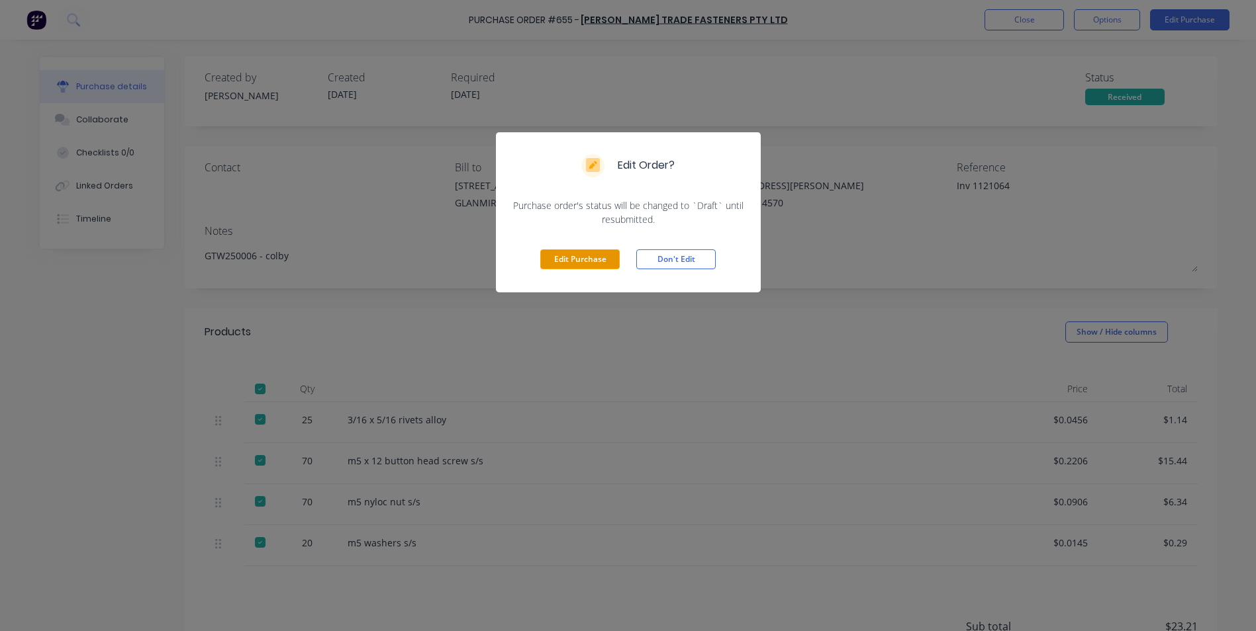
click at [590, 262] on button "Edit Purchase" at bounding box center [579, 260] width 79 height 20
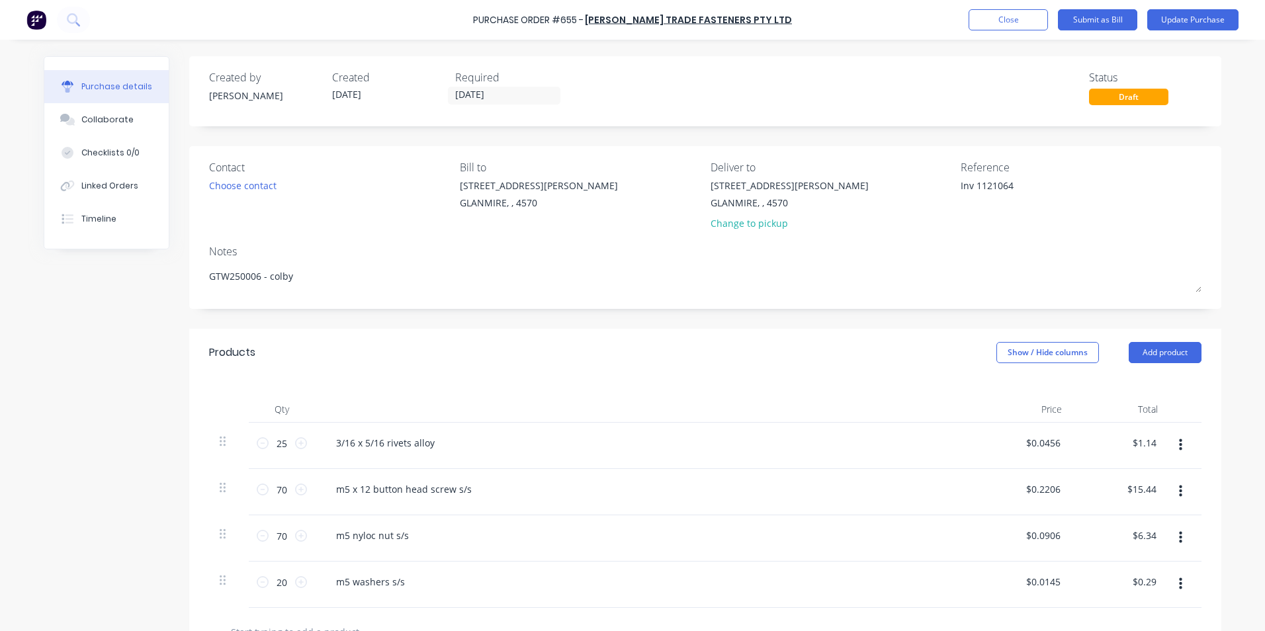
drag, startPoint x: 970, startPoint y: 185, endPoint x: 936, endPoint y: 181, distance: 33.9
click at [937, 181] on div "Contact Choose contact [PERSON_NAME] to [STREET_ADDRESS][PERSON_NAME] Deliver t…" at bounding box center [705, 198] width 993 height 77
click at [997, 349] on button "Show / Hide columns" at bounding box center [1048, 352] width 103 height 21
click at [1014, 401] on label "Account" at bounding box center [1007, 396] width 23 height 11
click at [996, 391] on input "Account" at bounding box center [996, 391] width 0 height 0
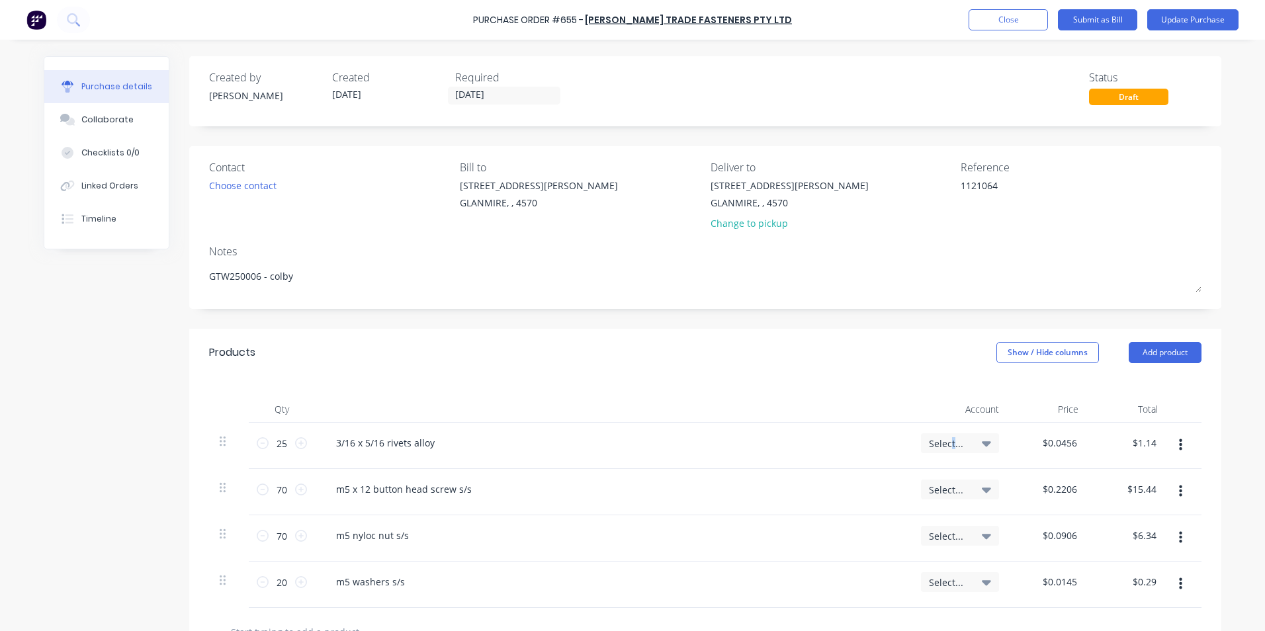
click at [944, 442] on div "Select..." at bounding box center [960, 444] width 78 height 20
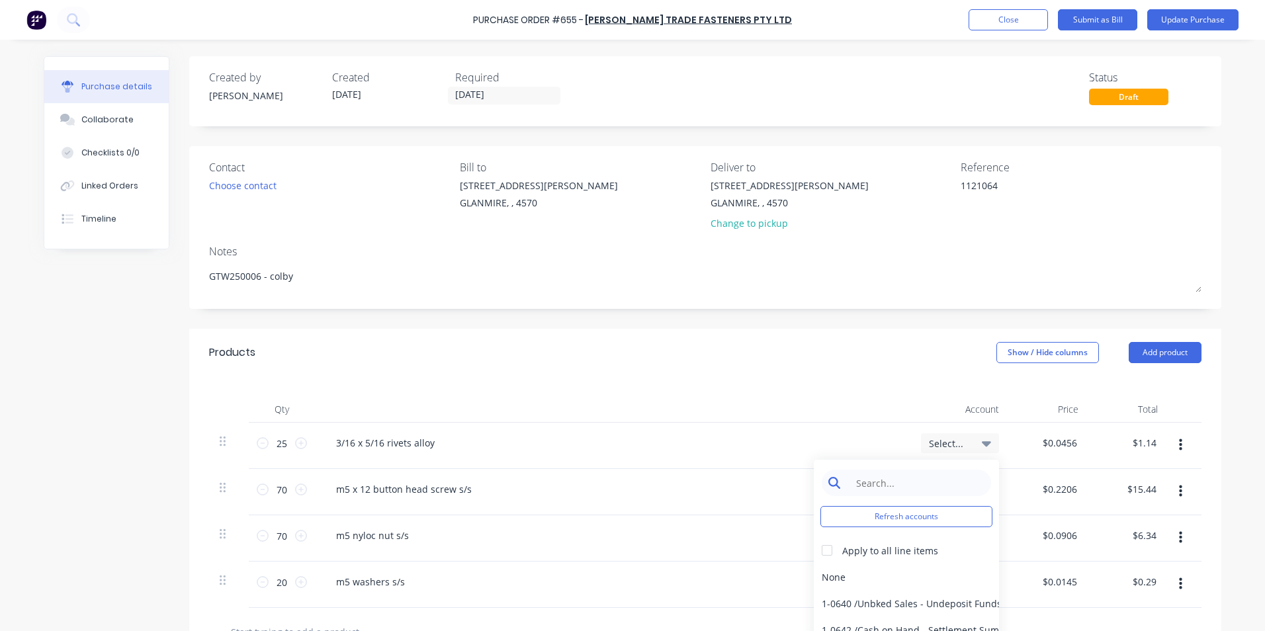
drag, startPoint x: 944, startPoint y: 442, endPoint x: 925, endPoint y: 477, distance: 40.3
click at [925, 477] on input at bounding box center [917, 483] width 136 height 26
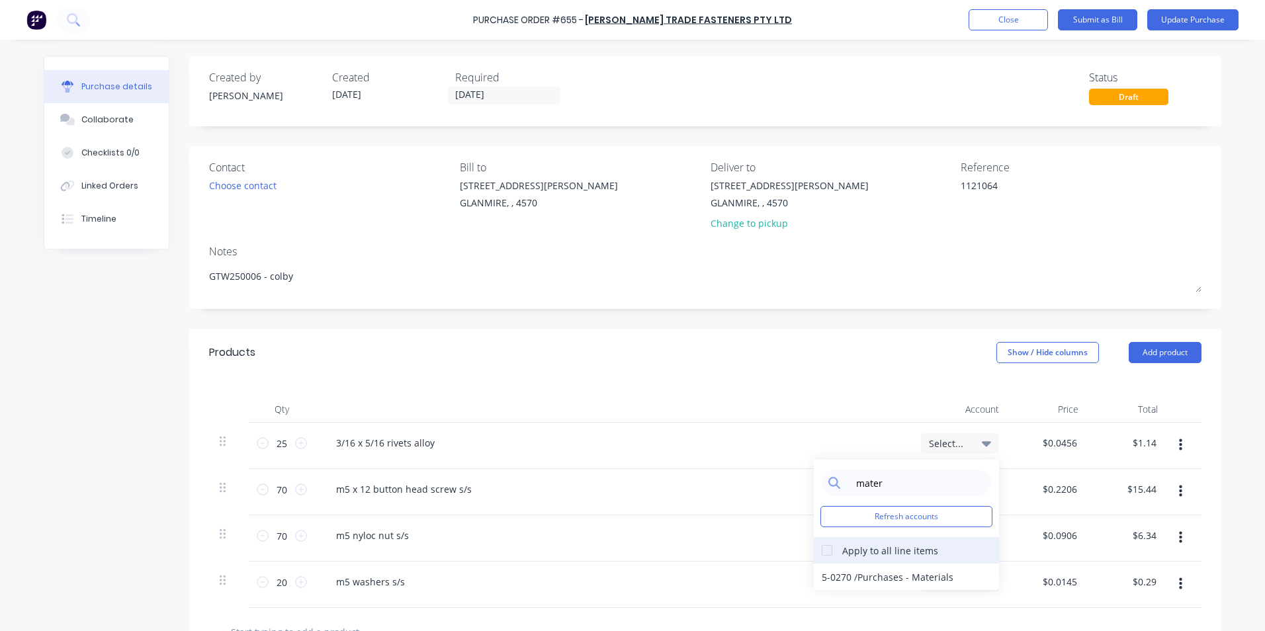
click at [823, 552] on div at bounding box center [827, 550] width 26 height 26
click at [833, 572] on div "5-0270 / Purchases - Materials" at bounding box center [906, 577] width 185 height 26
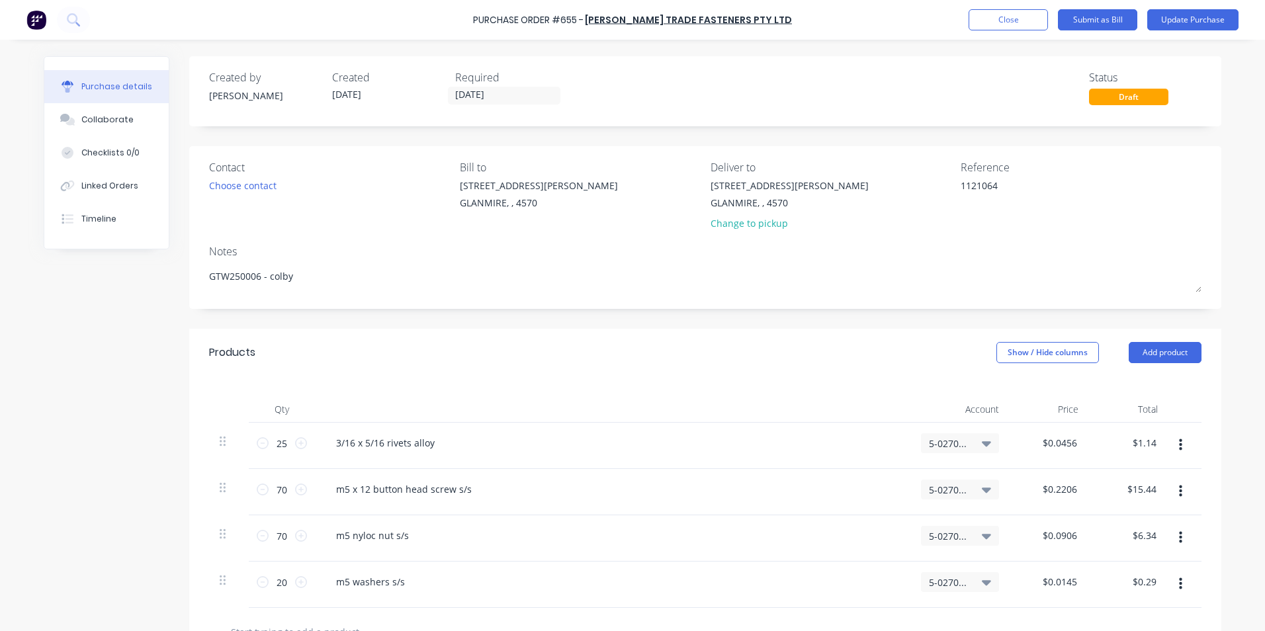
scroll to position [256, 0]
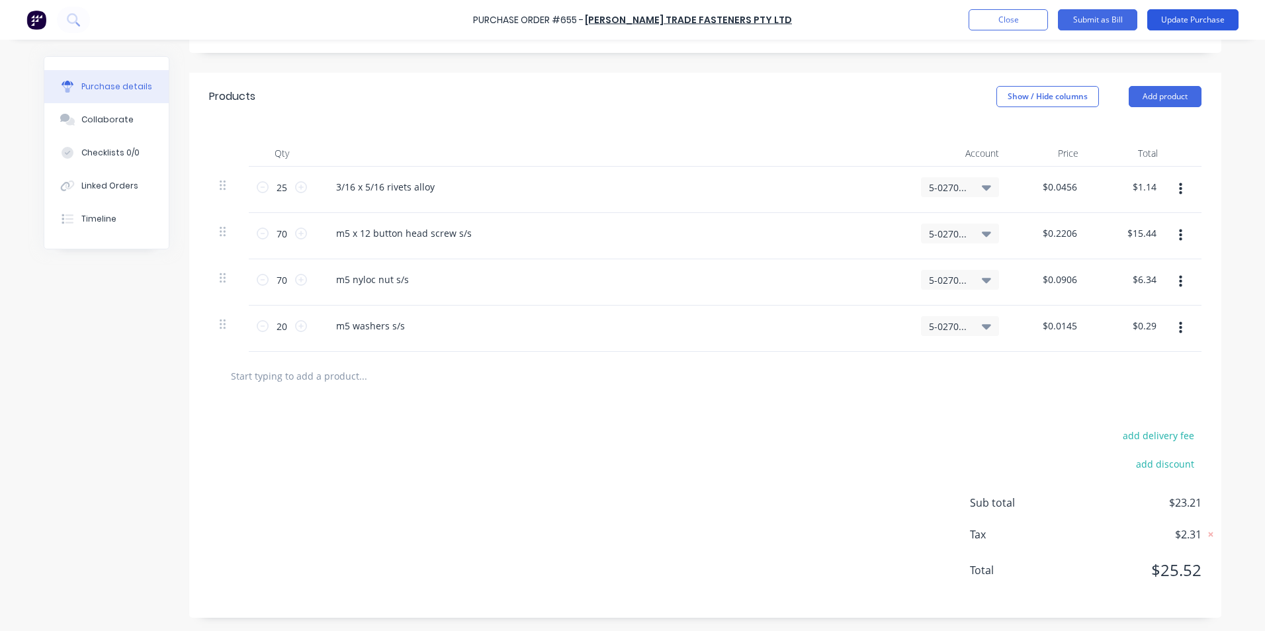
click at [1213, 18] on button "Update Purchase" at bounding box center [1193, 19] width 91 height 21
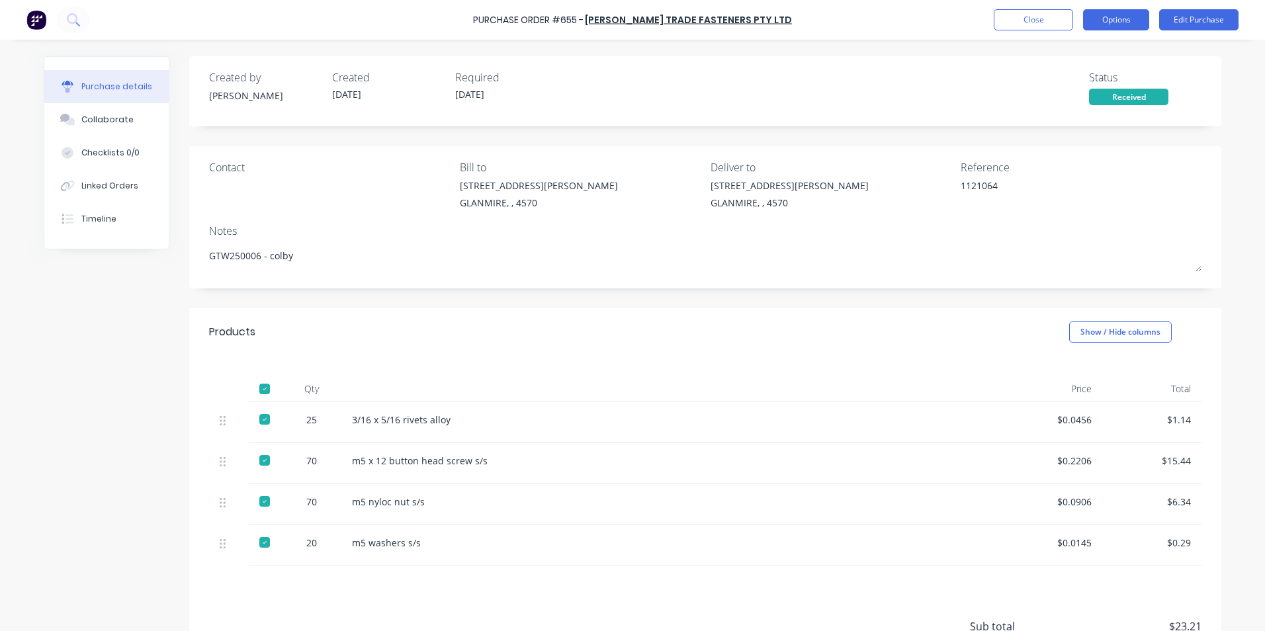
click at [1115, 25] on button "Options" at bounding box center [1116, 19] width 66 height 21
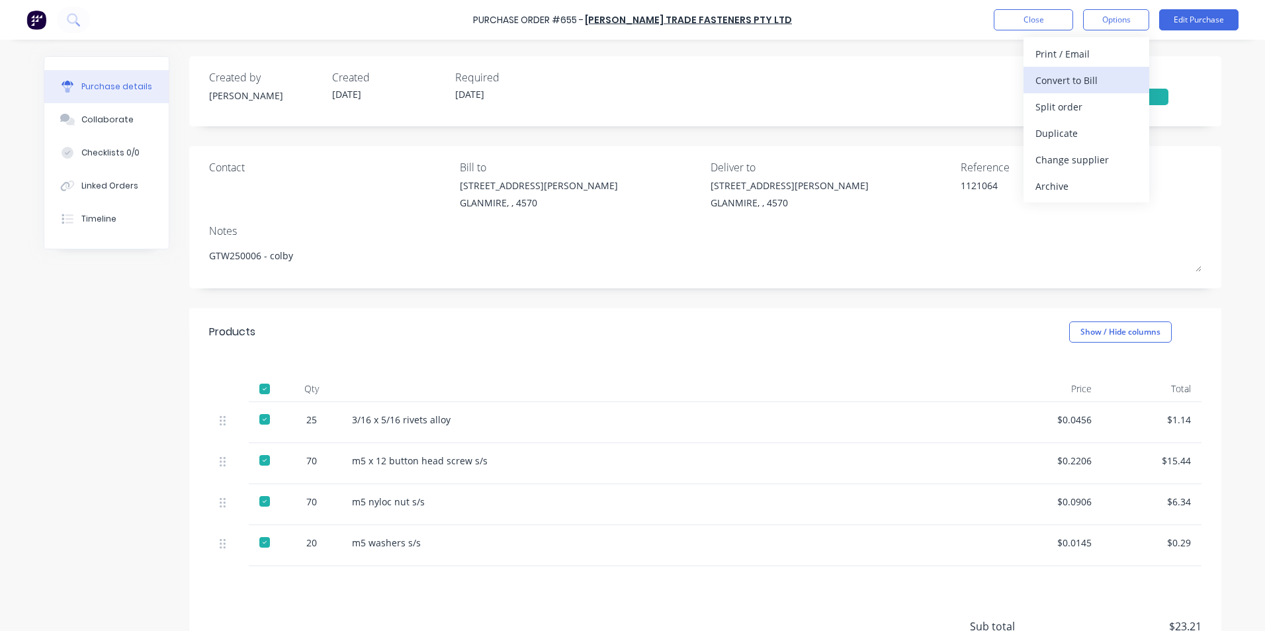
click at [1082, 87] on div "Convert to Bill" at bounding box center [1087, 80] width 102 height 19
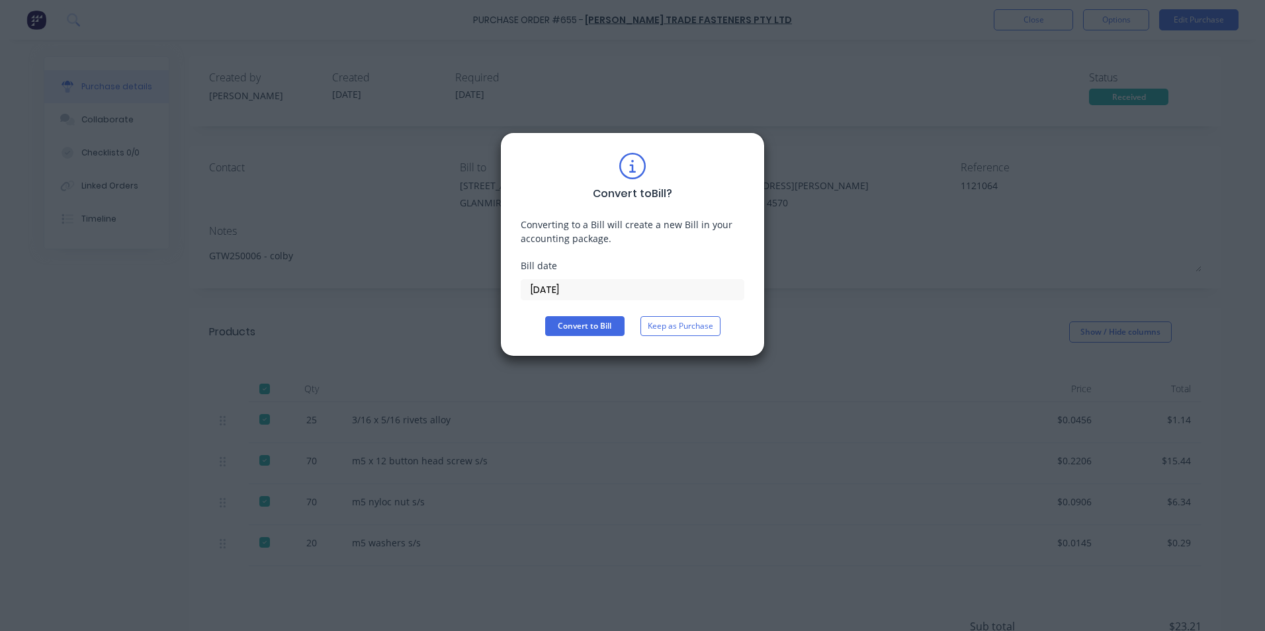
click at [612, 295] on input "[DATE]" at bounding box center [633, 290] width 222 height 20
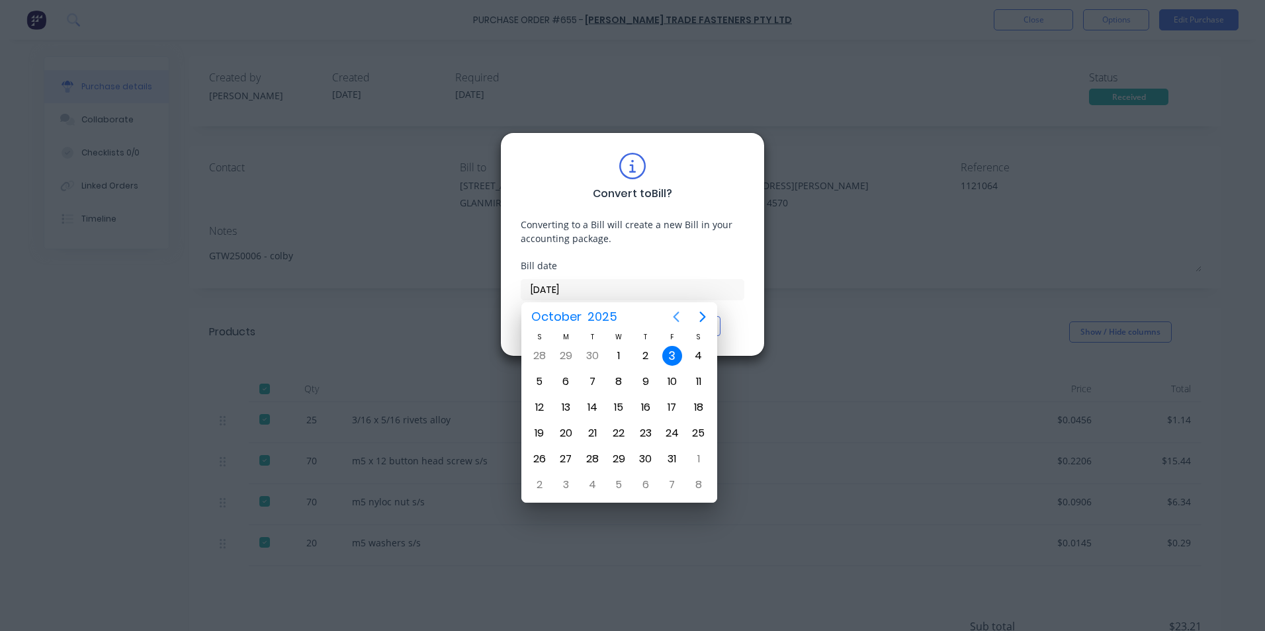
click at [676, 320] on icon "Previous page" at bounding box center [676, 317] width 16 height 16
click at [600, 412] on div "16" at bounding box center [592, 408] width 20 height 20
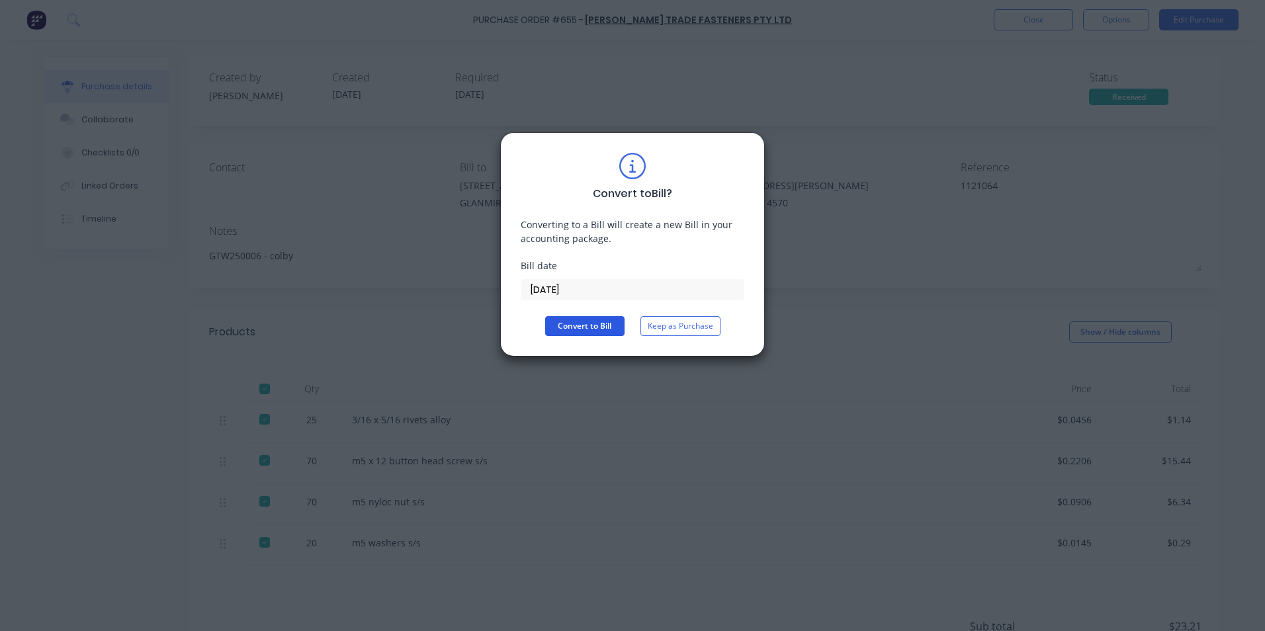
click at [598, 324] on button "Convert to Bill" at bounding box center [584, 326] width 79 height 20
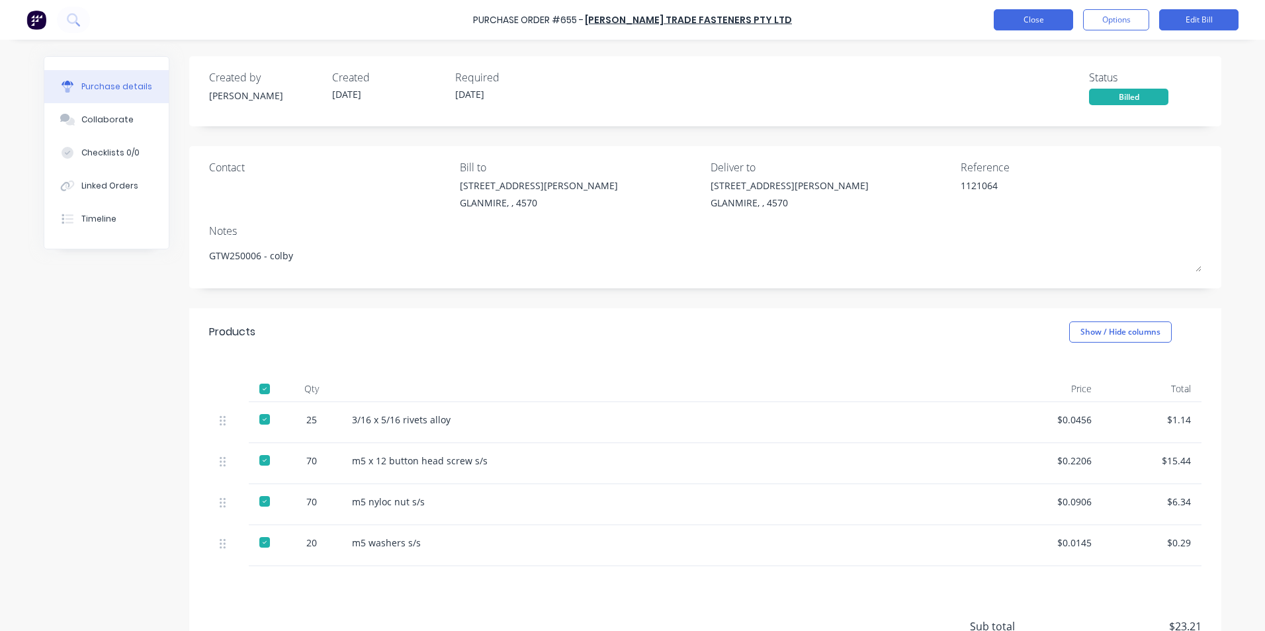
click at [1029, 16] on button "Close" at bounding box center [1033, 19] width 79 height 21
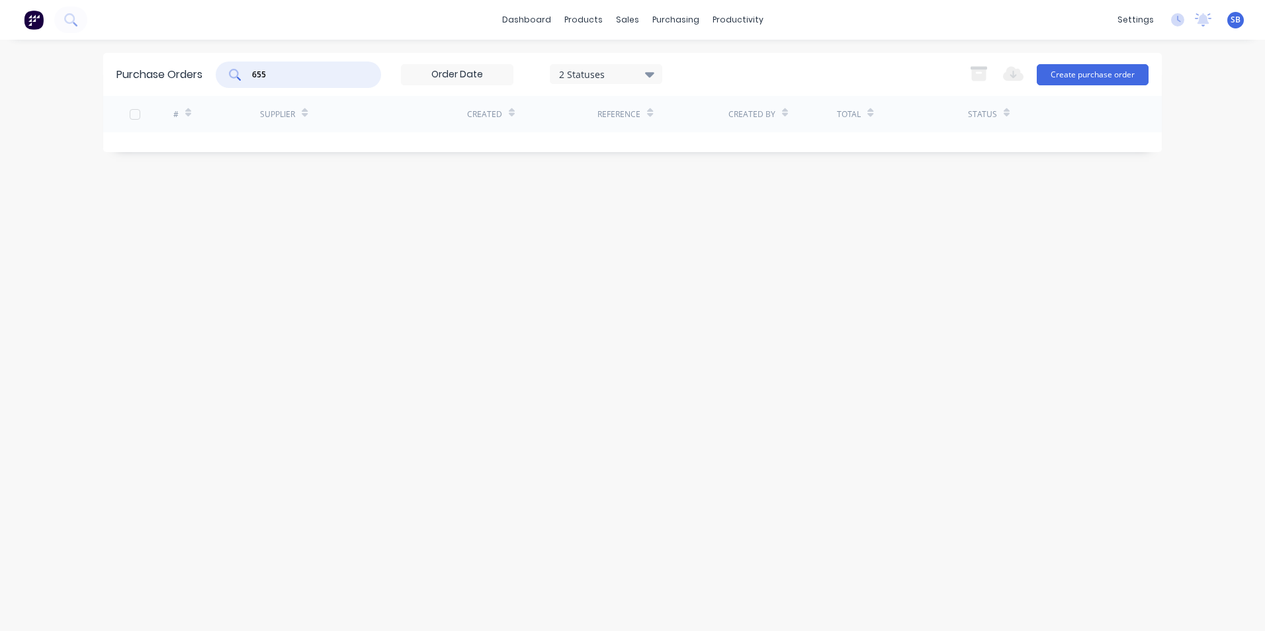
click at [334, 77] on input "655" at bounding box center [306, 74] width 110 height 13
click at [236, 69] on div "655" at bounding box center [298, 75] width 165 height 26
drag, startPoint x: 249, startPoint y: 69, endPoint x: 289, endPoint y: 69, distance: 40.4
click at [289, 69] on div "655" at bounding box center [298, 75] width 165 height 26
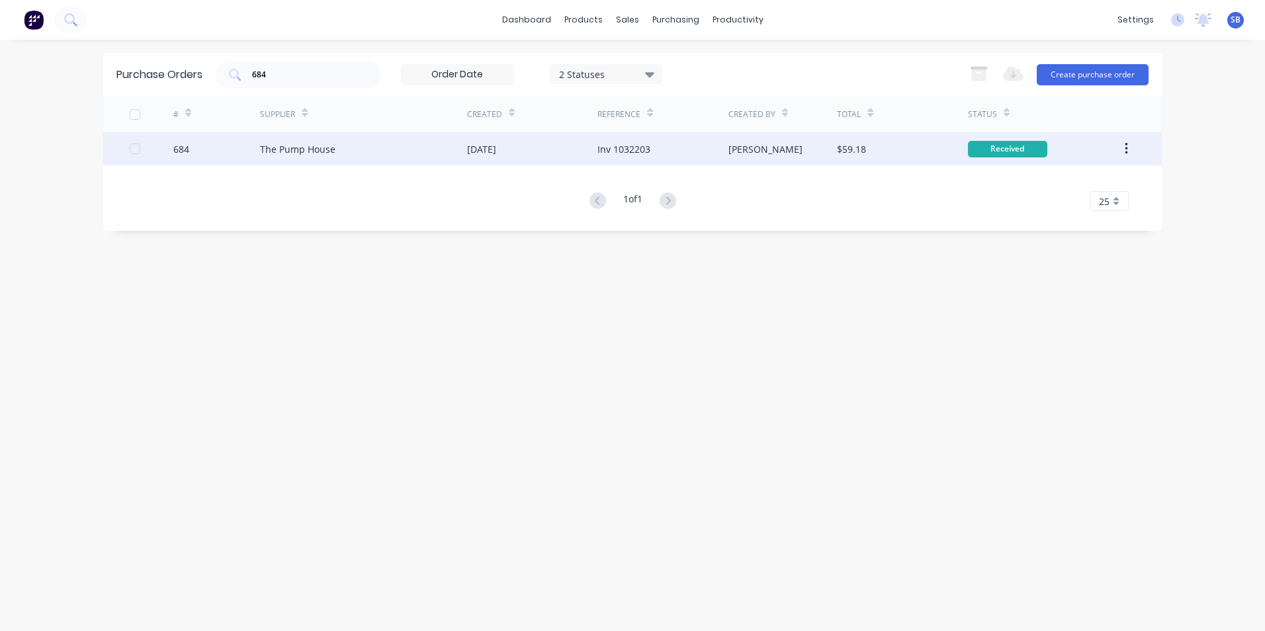
click at [909, 139] on div "$59.18" at bounding box center [902, 148] width 130 height 33
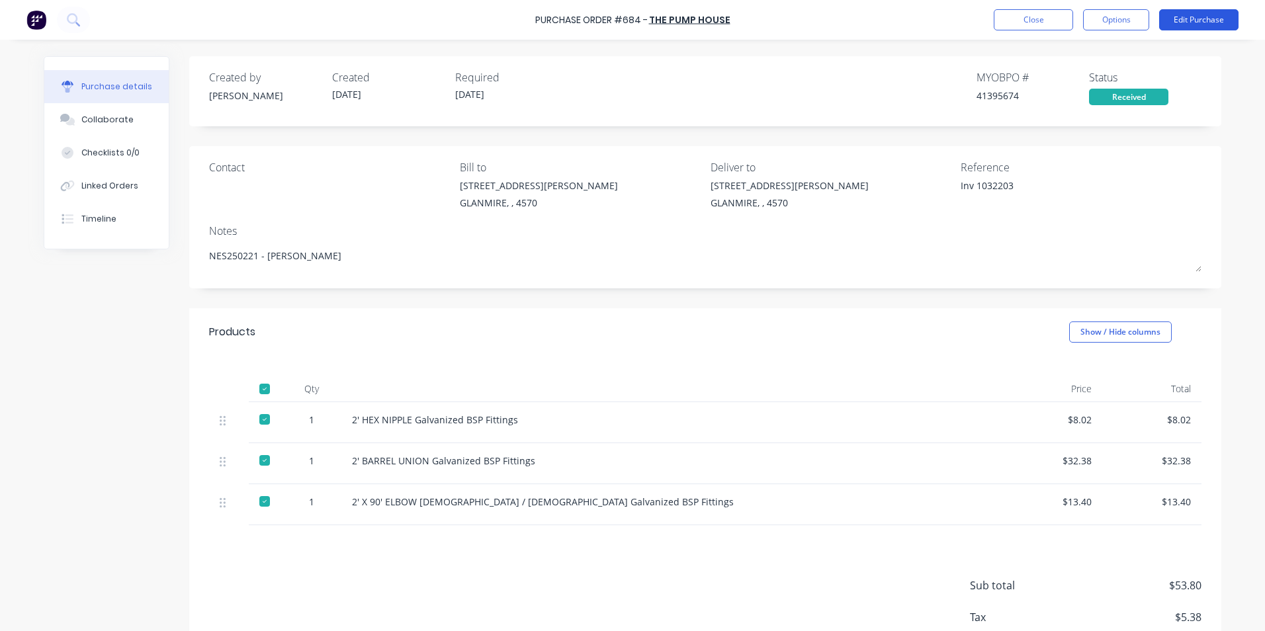
click at [1229, 19] on button "Edit Purchase" at bounding box center [1199, 19] width 79 height 21
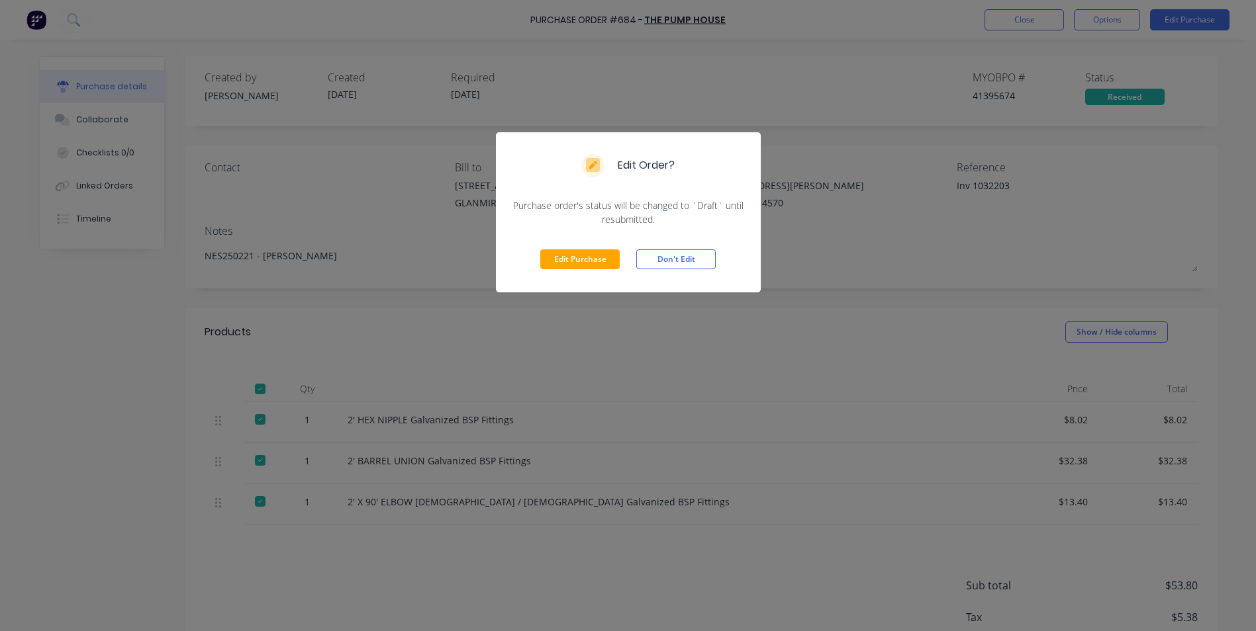
click at [589, 246] on div "Edit Purchase Don't Edit" at bounding box center [628, 259] width 265 height 66
click at [588, 255] on button "Edit Purchase" at bounding box center [579, 260] width 79 height 20
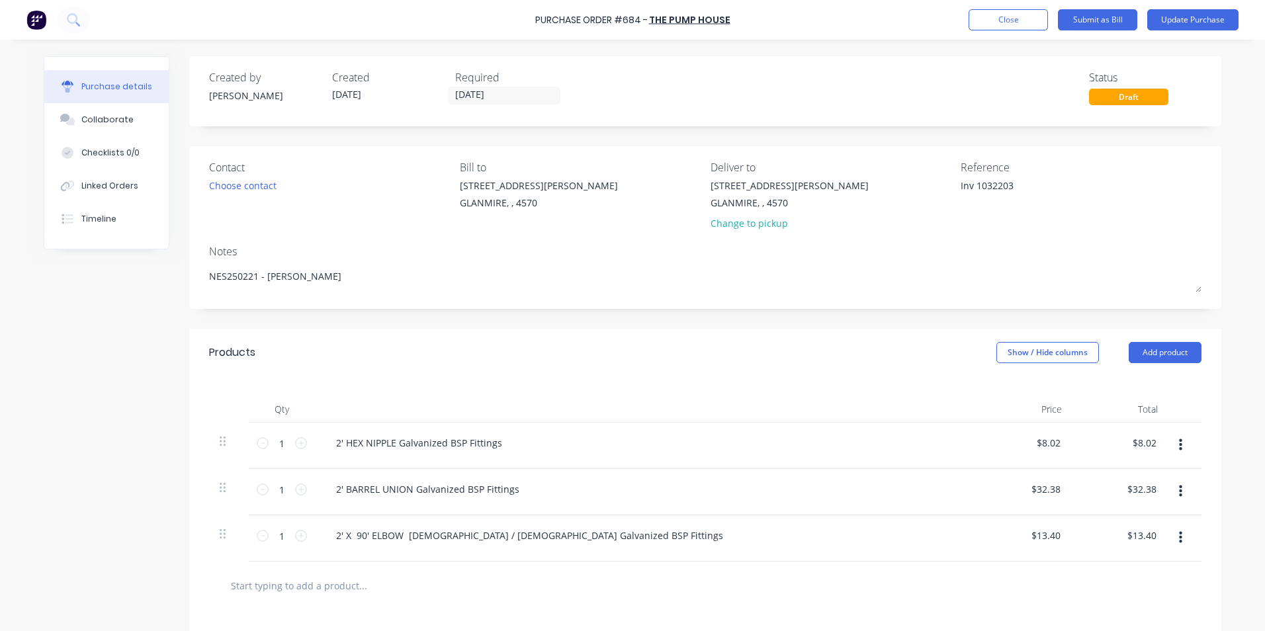
drag, startPoint x: 972, startPoint y: 187, endPoint x: 941, endPoint y: 187, distance: 31.1
click at [941, 187] on div "Contact Choose contact [PERSON_NAME] to [STREET_ADDRESS][PERSON_NAME] Deliver t…" at bounding box center [705, 198] width 993 height 77
click at [1042, 342] on div "Products Show / Hide columns Add product" at bounding box center [705, 353] width 1033 height 48
click at [1035, 351] on button "Show / Hide columns" at bounding box center [1048, 352] width 103 height 21
click at [1009, 398] on label "Account" at bounding box center [1007, 396] width 23 height 11
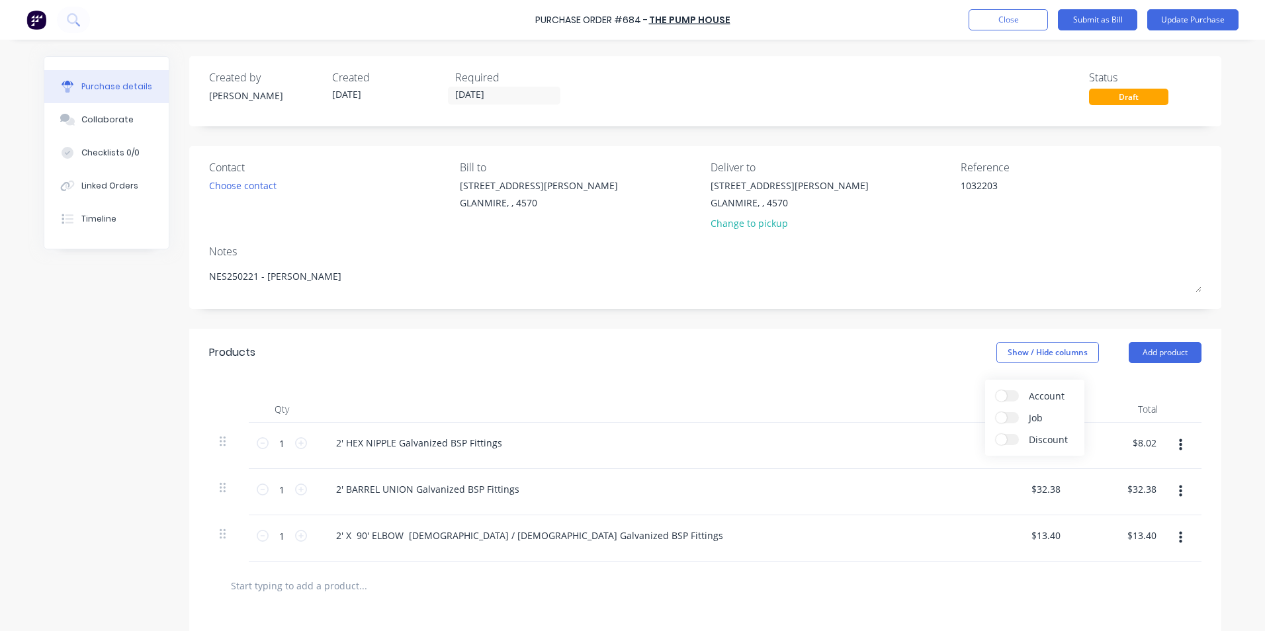
click at [996, 391] on input "Account" at bounding box center [996, 391] width 0 height 0
click at [929, 445] on span "Purchases - Materials" at bounding box center [949, 444] width 40 height 14
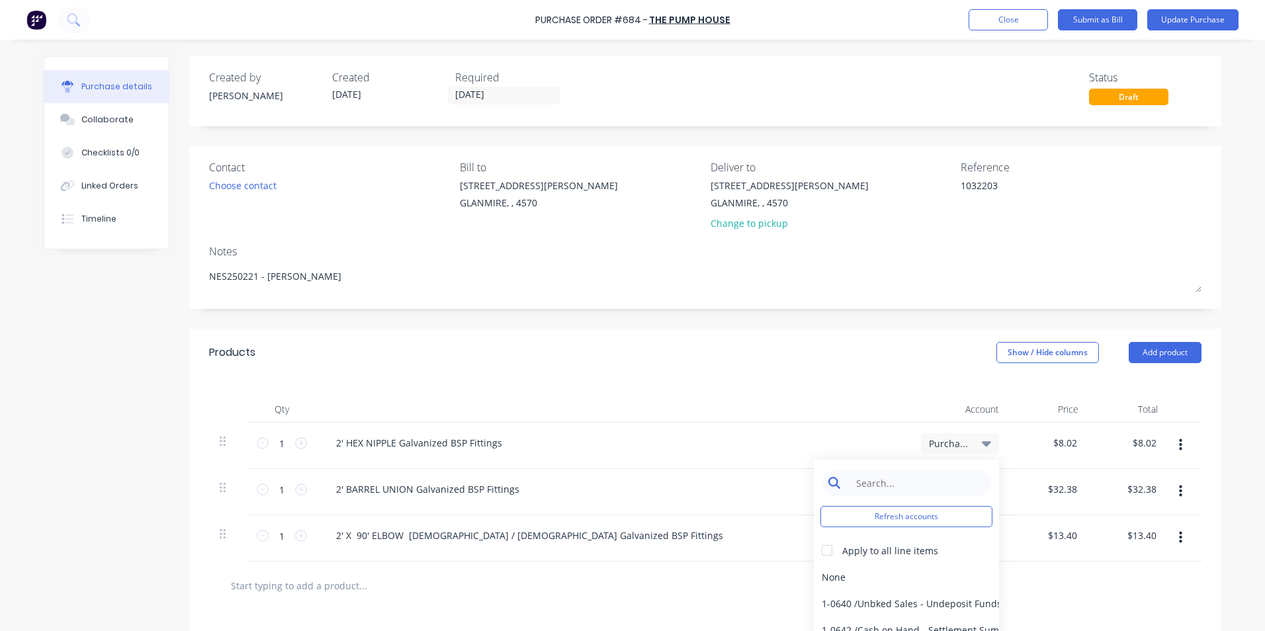
click at [917, 483] on input at bounding box center [917, 483] width 136 height 26
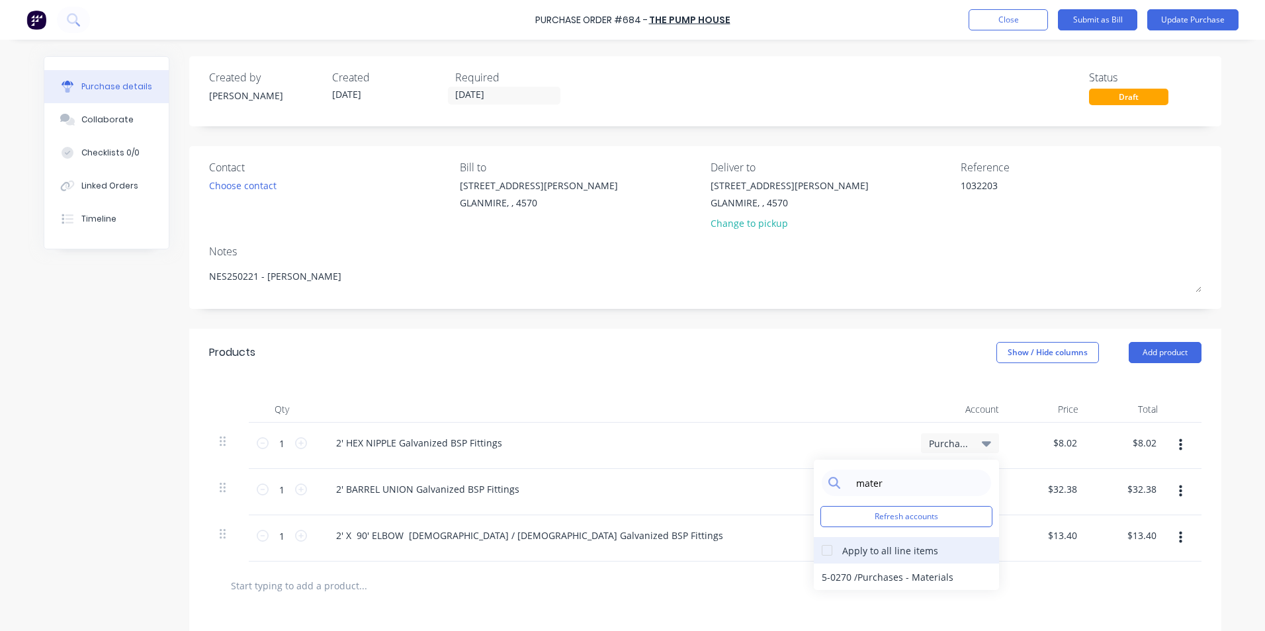
click at [827, 551] on div at bounding box center [827, 550] width 26 height 26
click at [831, 567] on div "5-0270 / Purchases - Materials" at bounding box center [906, 577] width 185 height 26
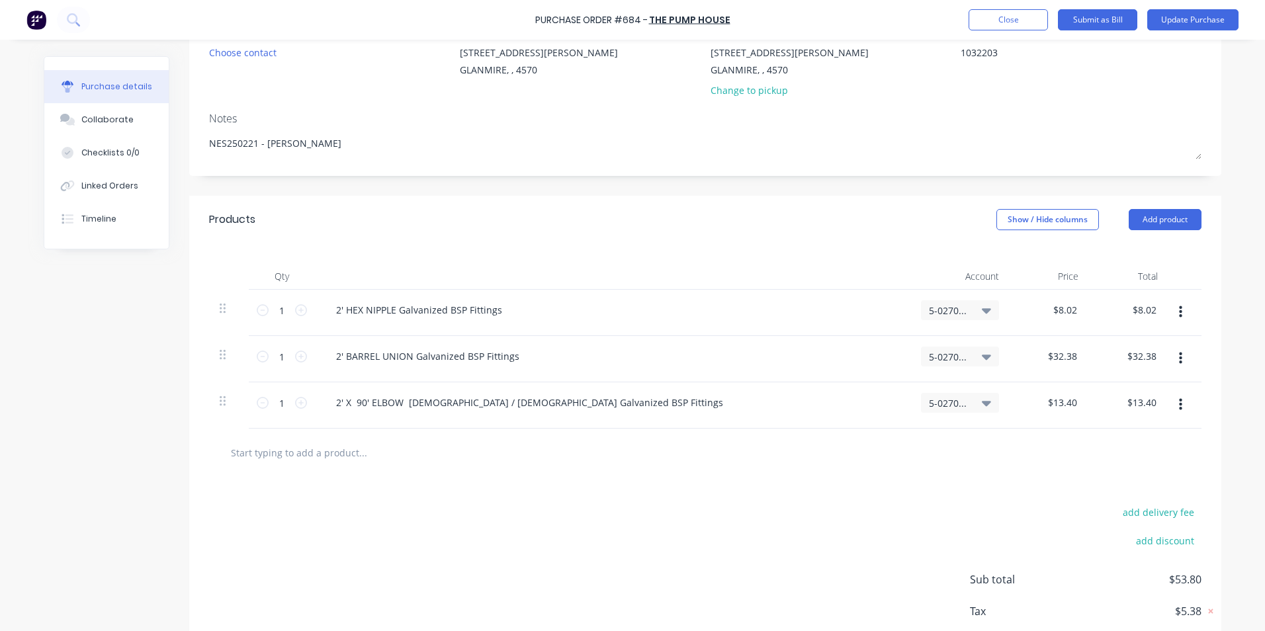
scroll to position [210, 0]
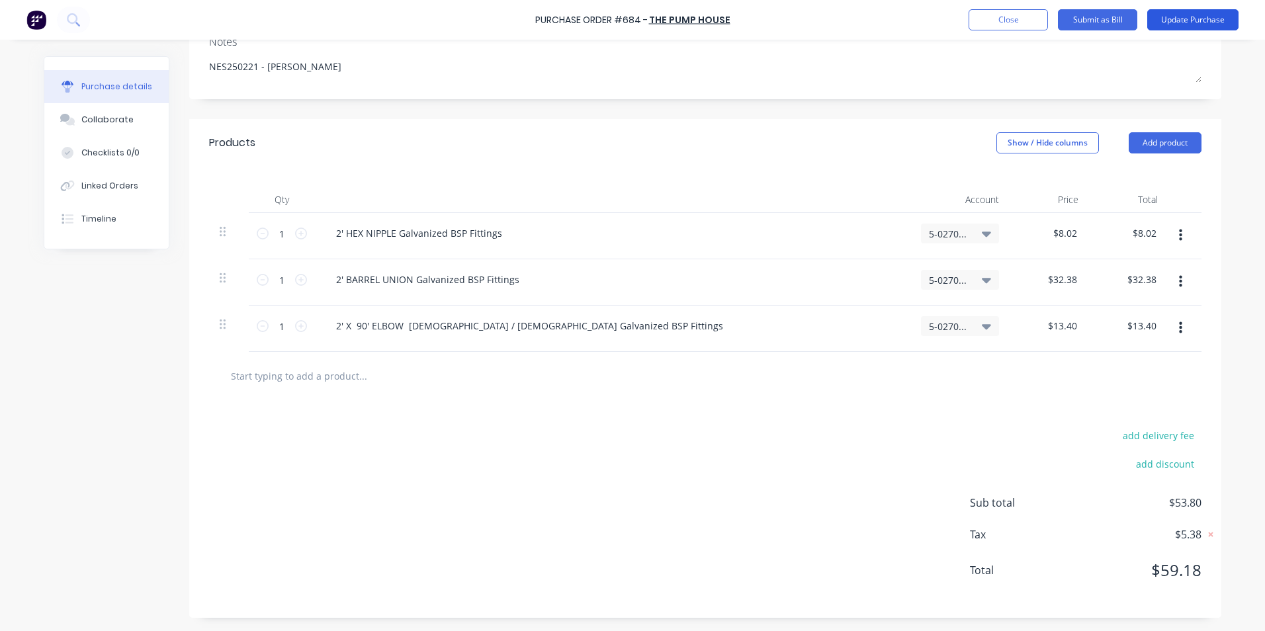
click at [1197, 17] on button "Update Purchase" at bounding box center [1193, 19] width 91 height 21
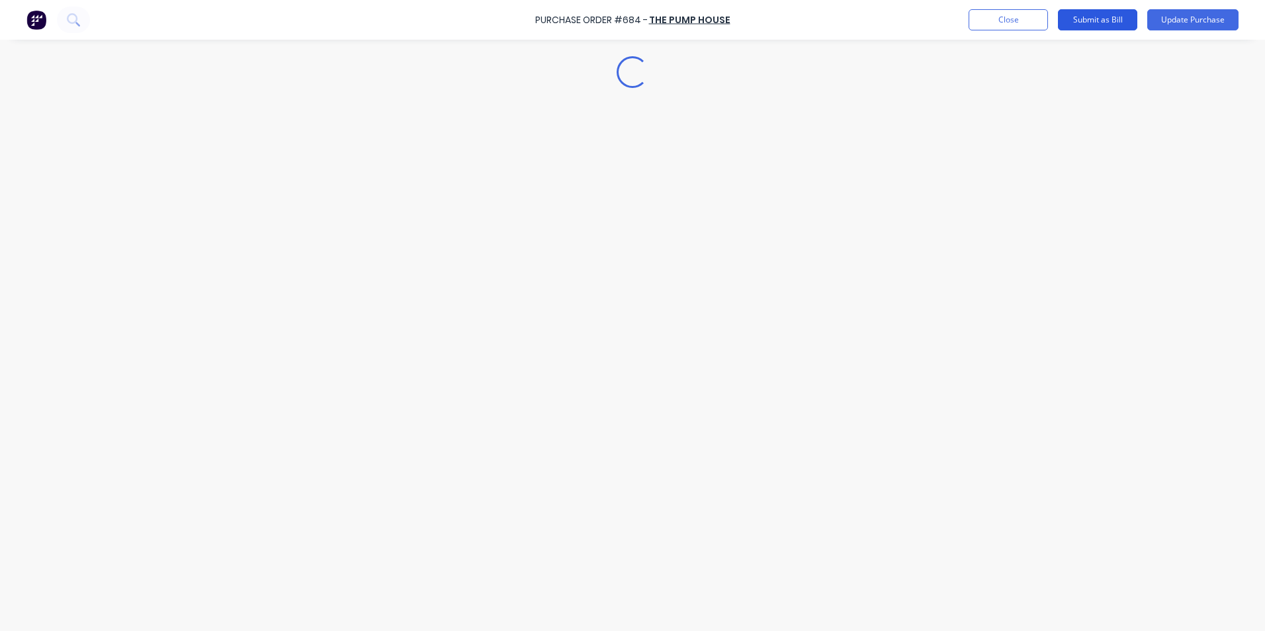
scroll to position [0, 0]
click at [1107, 23] on button "Submit as Bill" at bounding box center [1097, 19] width 79 height 21
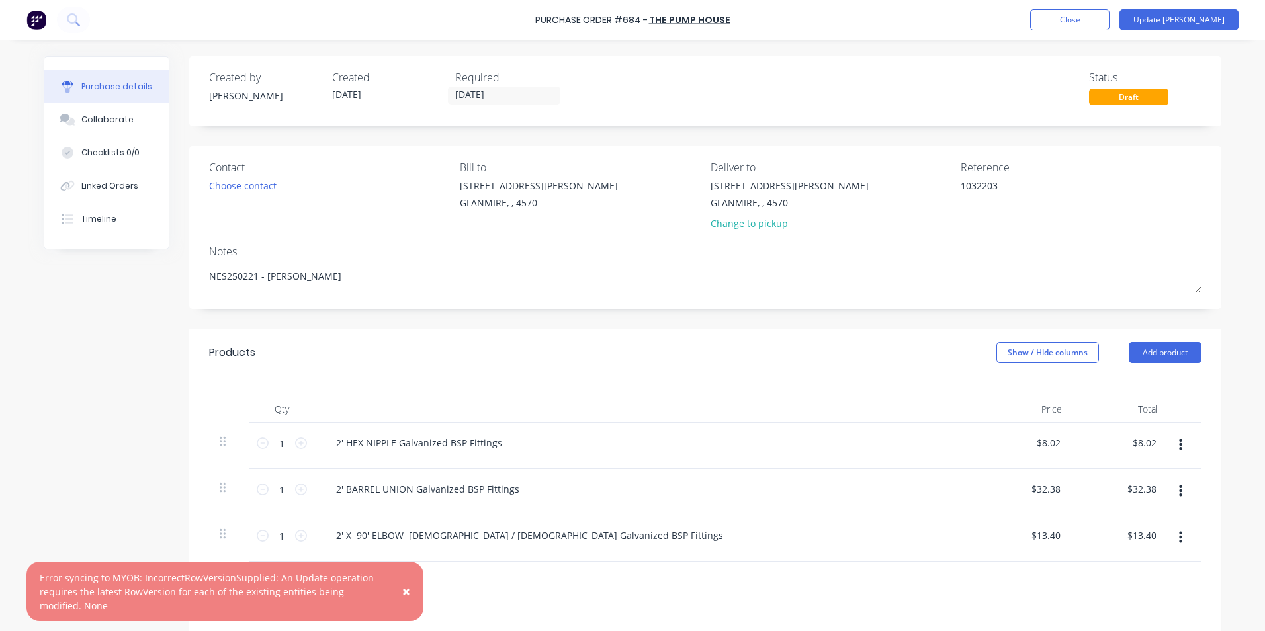
click at [403, 587] on span "×" at bounding box center [406, 591] width 8 height 19
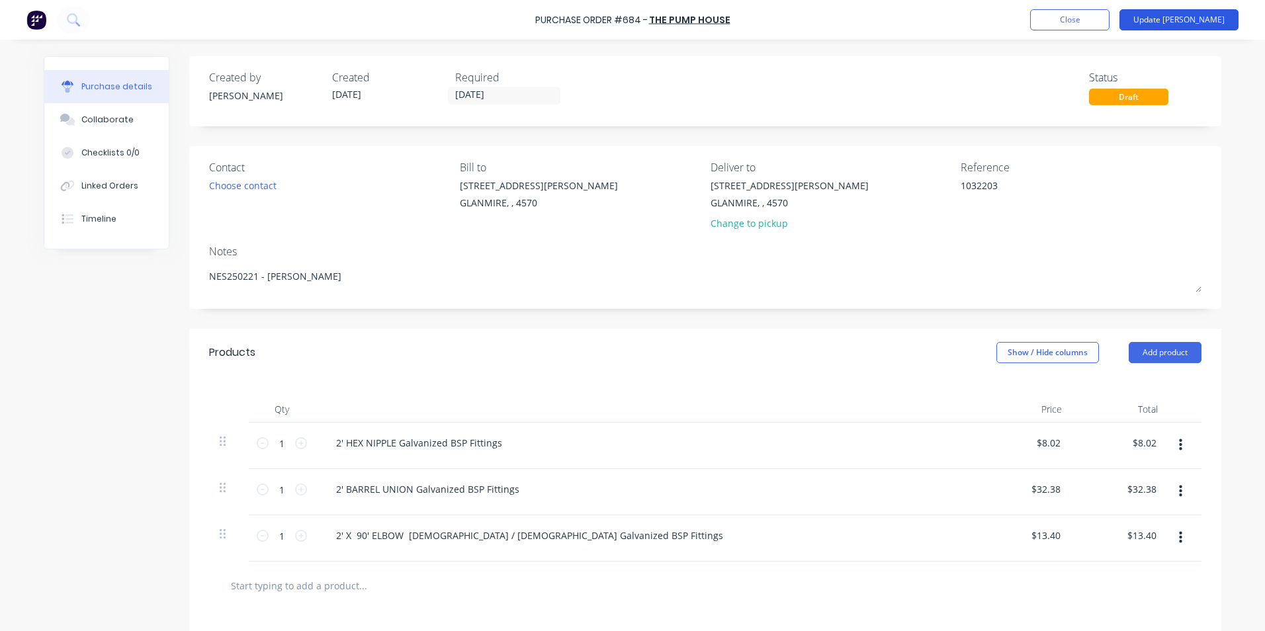
click at [1181, 21] on button "Update [PERSON_NAME]" at bounding box center [1179, 19] width 119 height 21
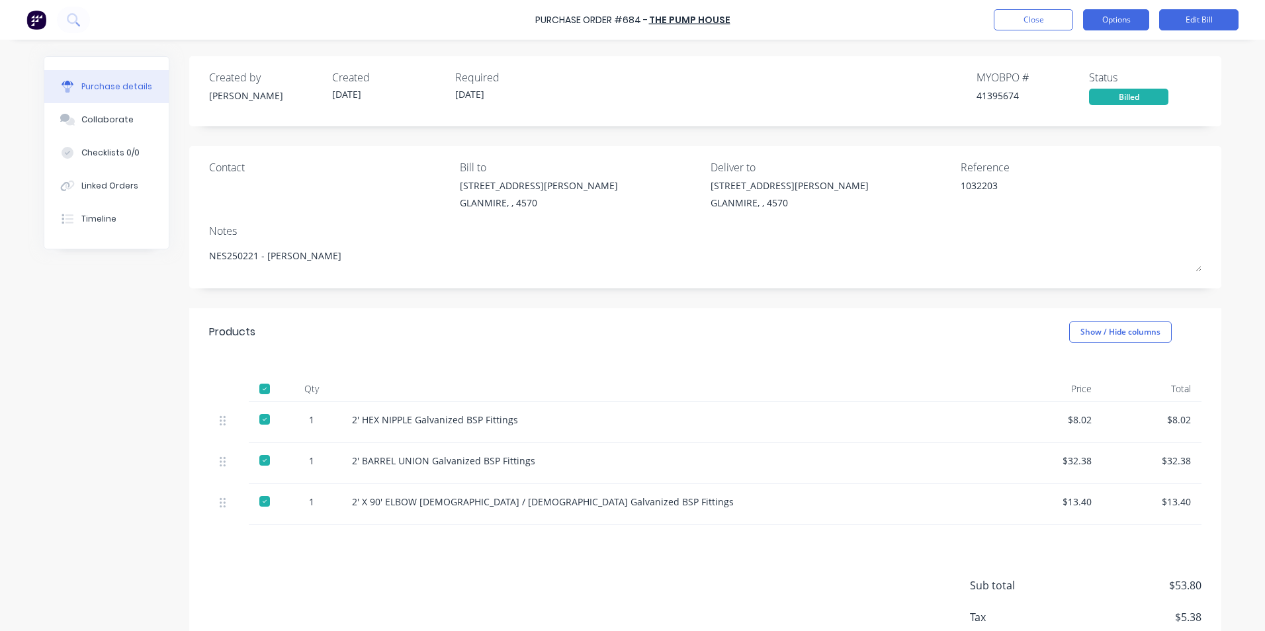
click at [1124, 24] on button "Options" at bounding box center [1116, 19] width 66 height 21
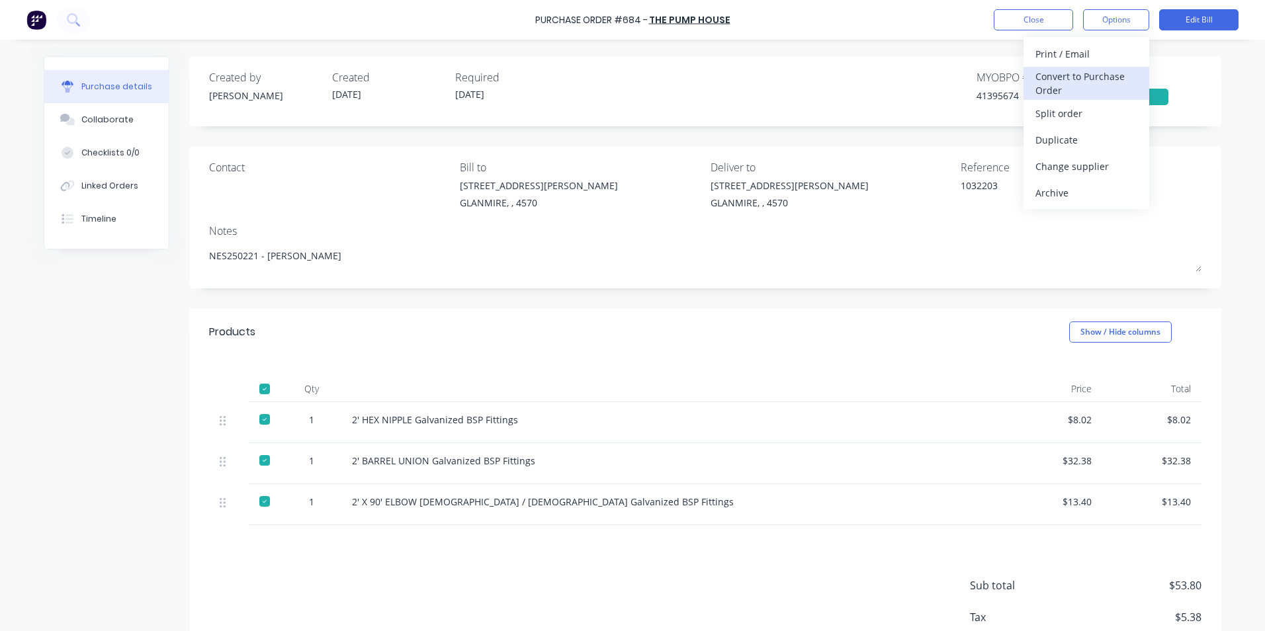
click at [1121, 73] on div "Convert to Purchase Order" at bounding box center [1087, 83] width 102 height 33
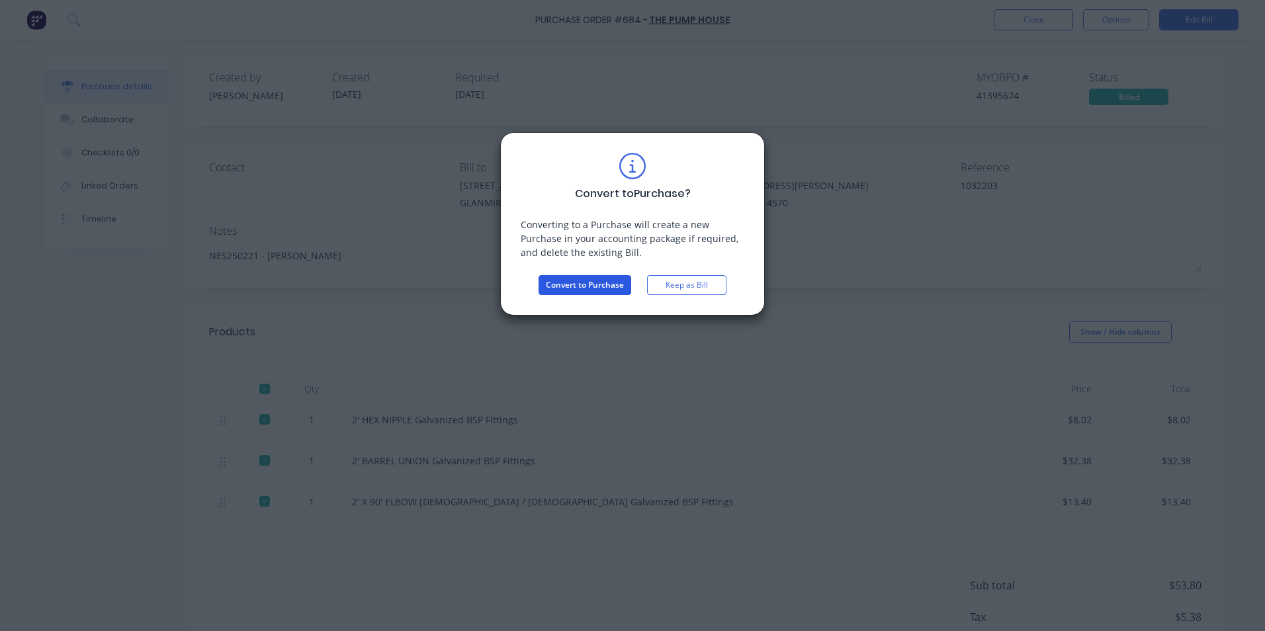
click at [602, 285] on button "Convert to Purchase" at bounding box center [585, 285] width 93 height 20
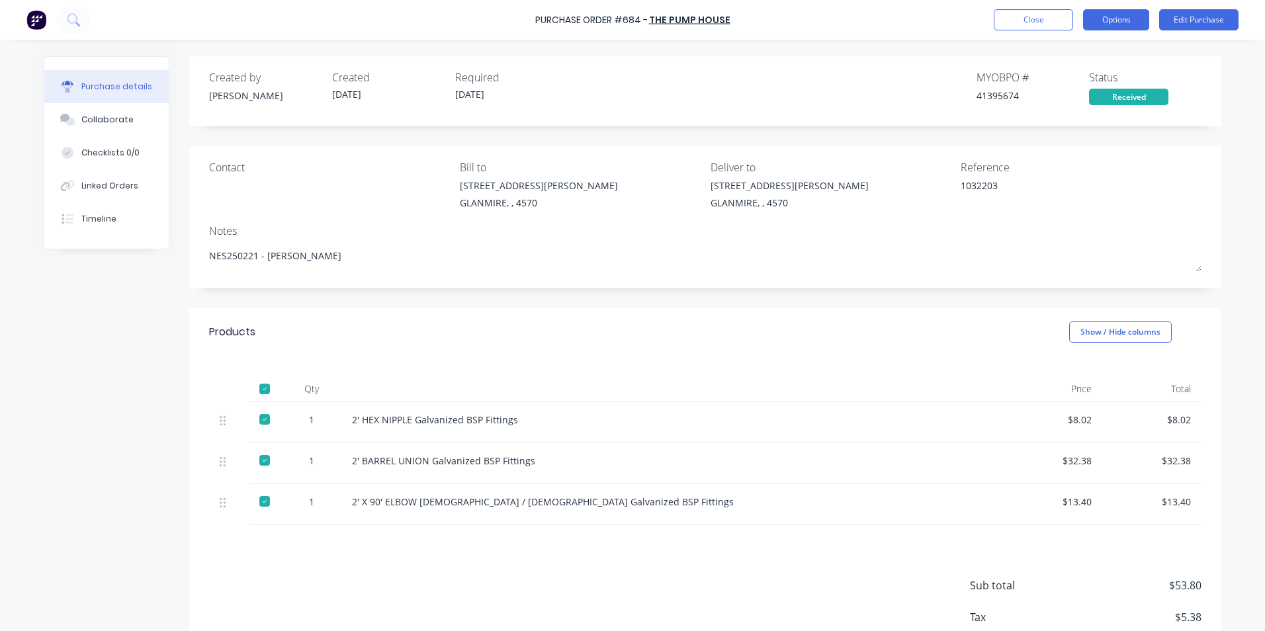
click at [1121, 17] on button "Options" at bounding box center [1116, 19] width 66 height 21
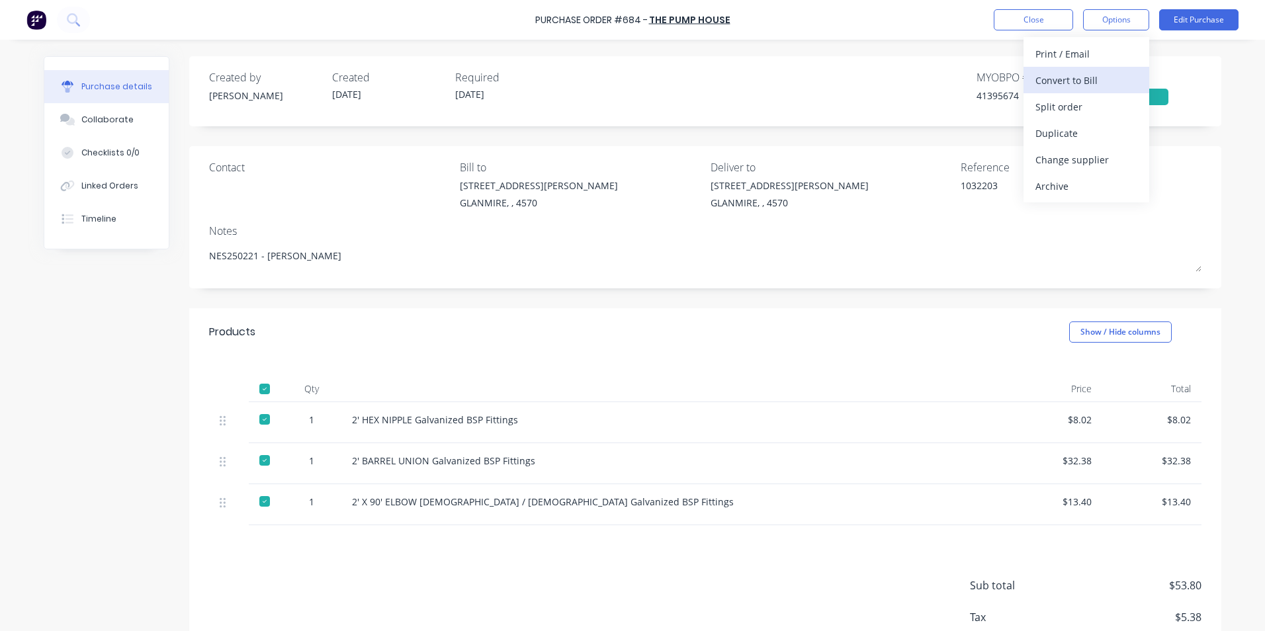
click at [1100, 80] on div "Convert to Bill" at bounding box center [1087, 80] width 102 height 19
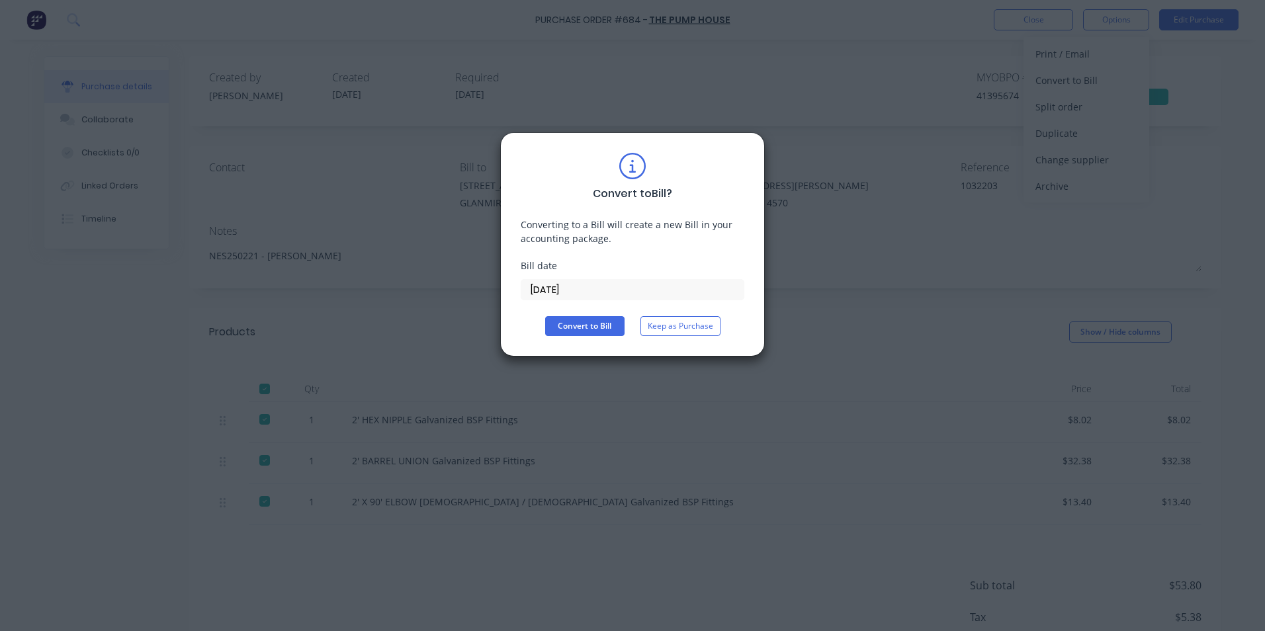
click at [676, 294] on input "[DATE]" at bounding box center [633, 290] width 222 height 20
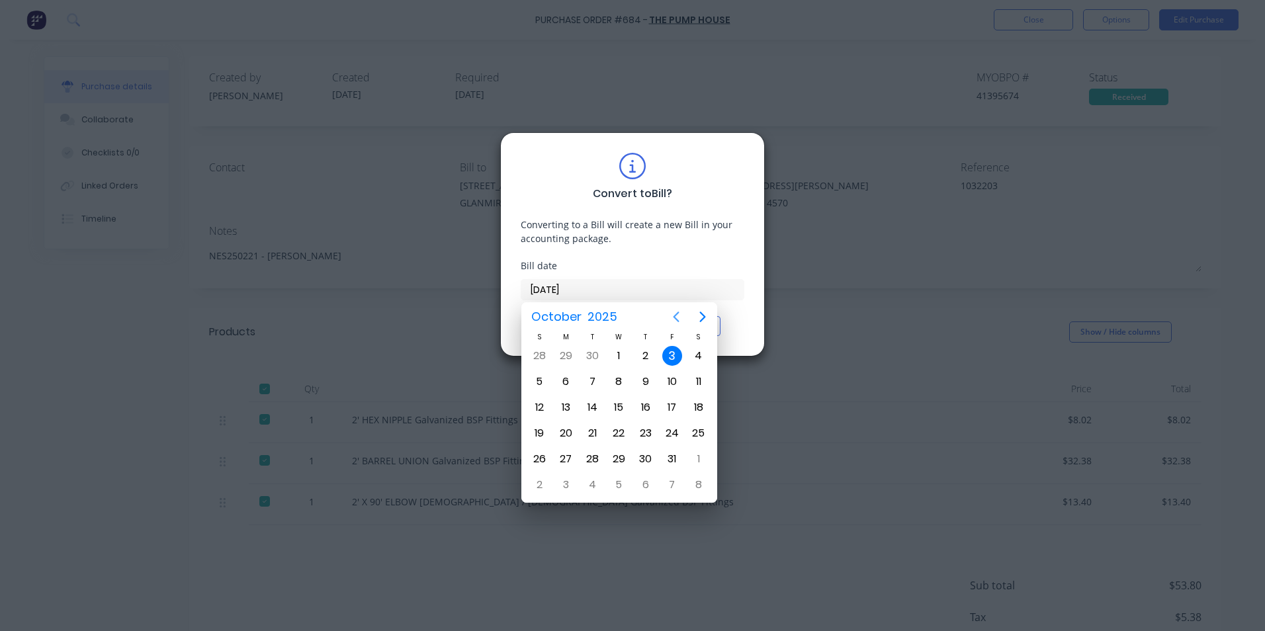
click at [682, 314] on icon "Previous page" at bounding box center [676, 317] width 16 height 16
click at [623, 401] on div "17" at bounding box center [620, 408] width 20 height 20
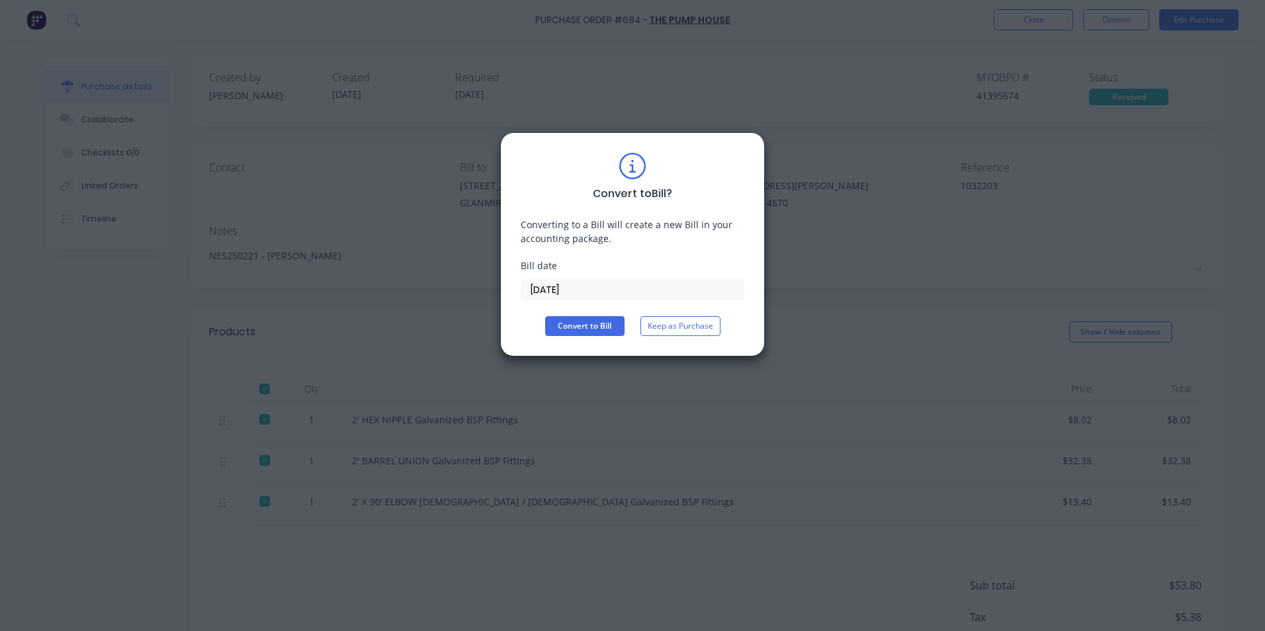
click at [569, 310] on div "Convert to Bill ? Converting to a Bill will create a new Bill in your accountin…" at bounding box center [633, 244] width 224 height 183
click at [569, 319] on button "Convert to Bill" at bounding box center [584, 326] width 79 height 20
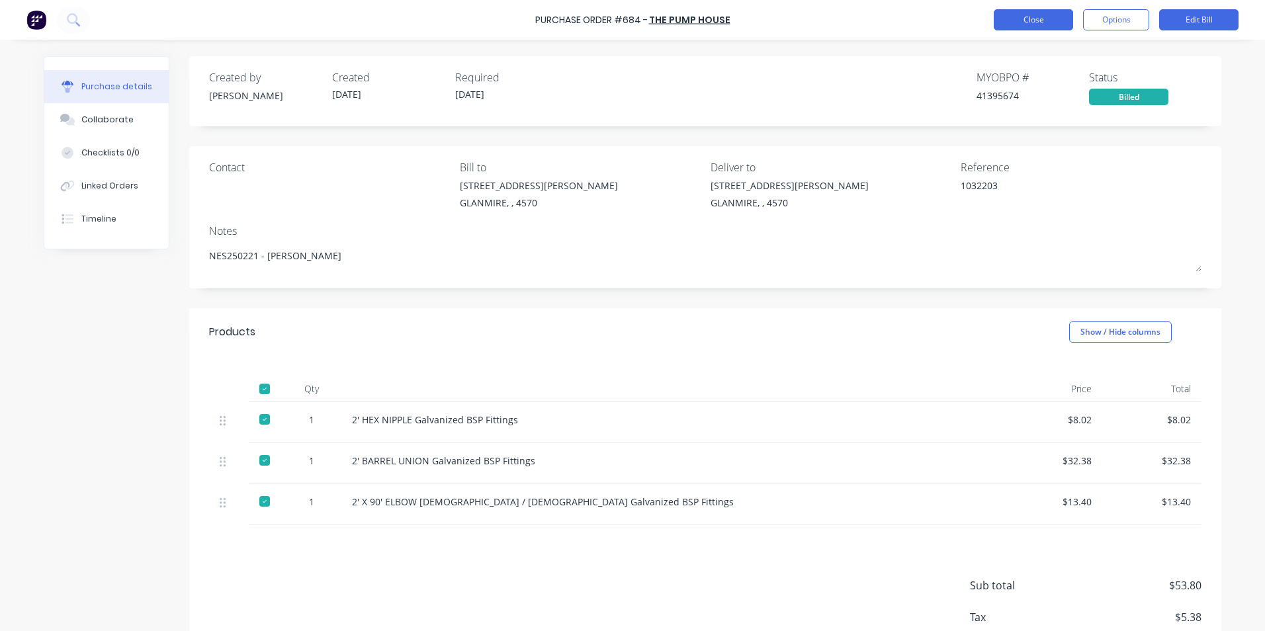
click at [1013, 24] on button "Close" at bounding box center [1033, 19] width 79 height 21
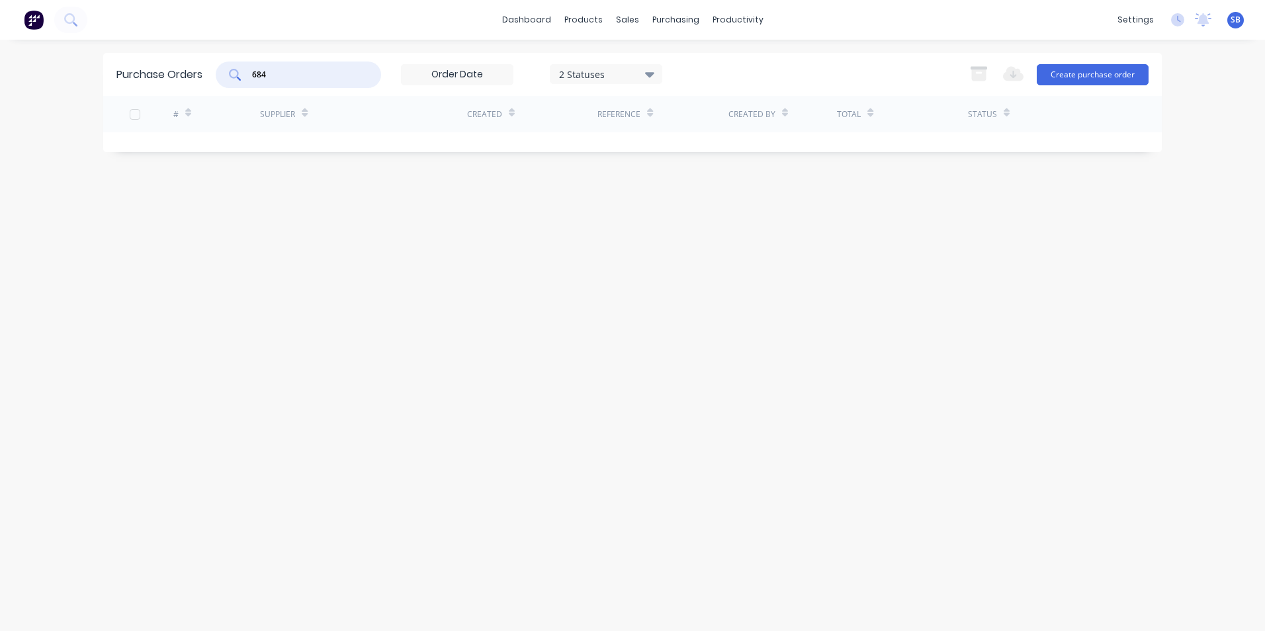
drag, startPoint x: 271, startPoint y: 69, endPoint x: 225, endPoint y: 71, distance: 46.3
click at [225, 71] on div "684" at bounding box center [298, 75] width 165 height 26
click at [567, 77] on div "2 Statuses" at bounding box center [606, 74] width 95 height 14
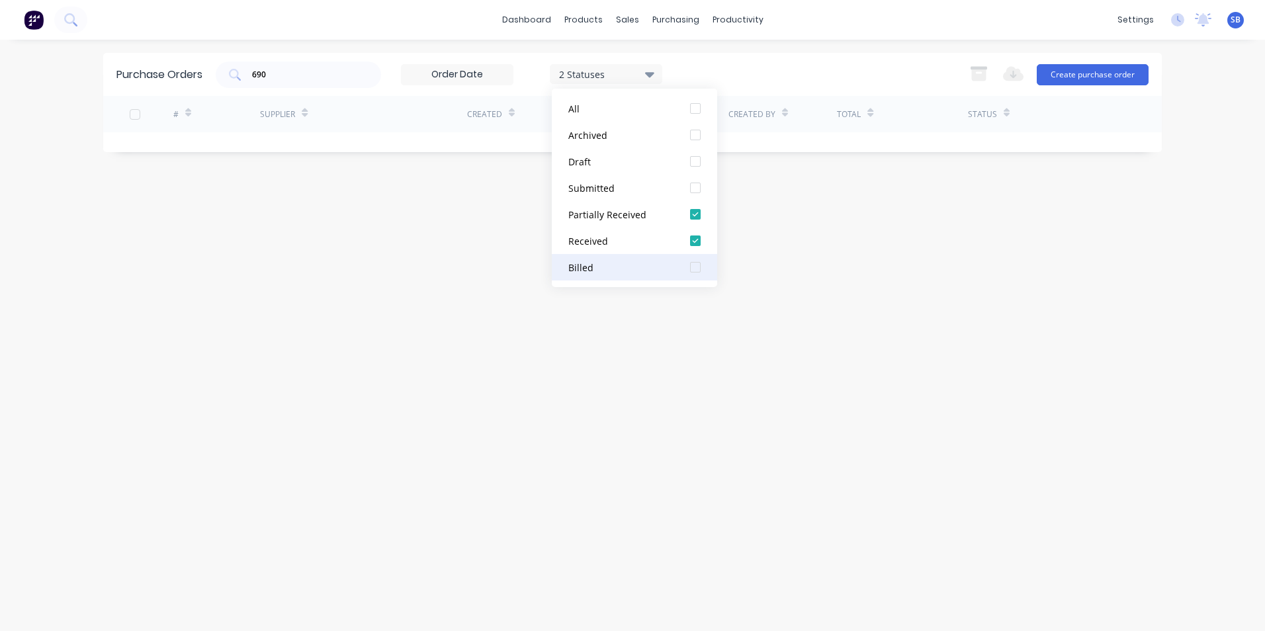
click at [601, 272] on div "Billed" at bounding box center [622, 268] width 106 height 14
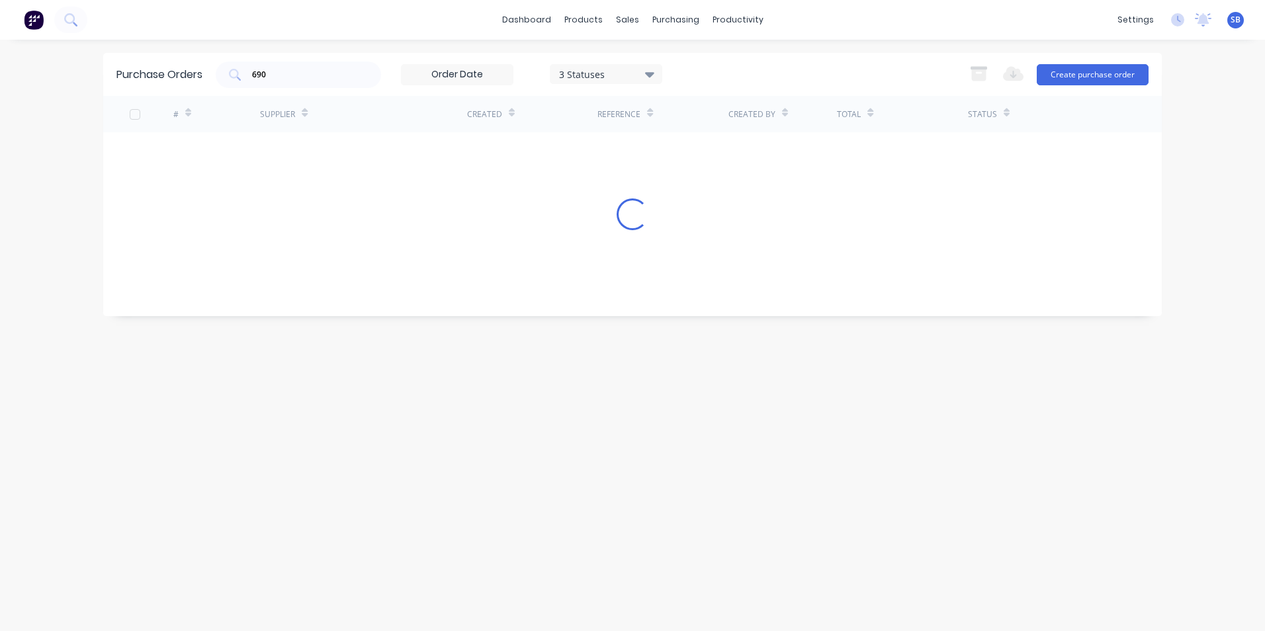
click at [334, 231] on div "Purchase Orders 690 3 Statuses 3 Statuses Export to Excel (XLSX) Create purchas…" at bounding box center [632, 335] width 1059 height 565
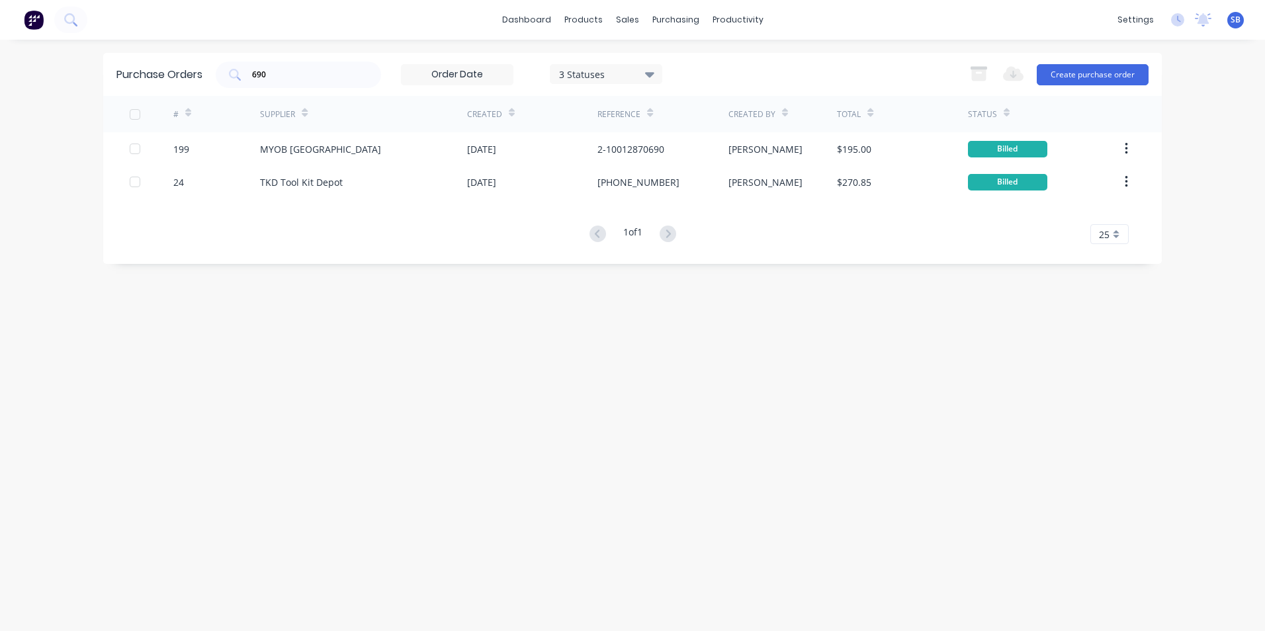
click at [611, 78] on div "3 Statuses" at bounding box center [606, 74] width 95 height 14
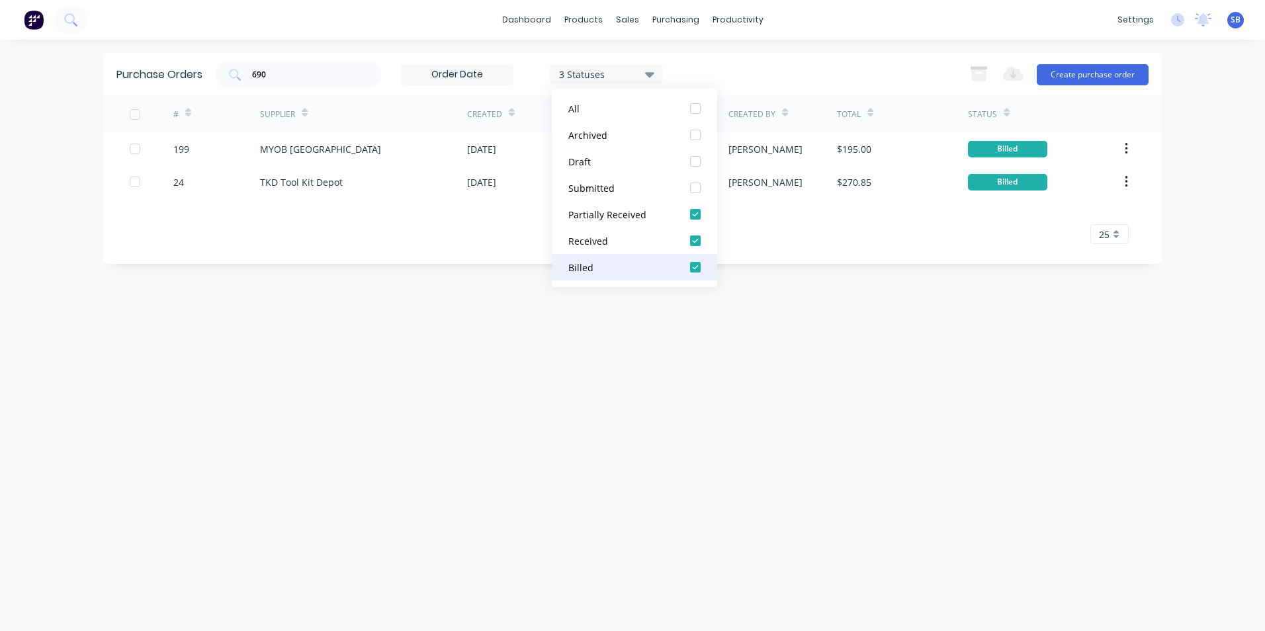
click at [629, 269] on div "Billed" at bounding box center [622, 268] width 106 height 14
click at [624, 180] on button "Submitted" at bounding box center [634, 188] width 165 height 26
click at [353, 375] on div "Purchase Orders 690 3 Statuses 3 Statuses Export to Excel (XLSX) Create purchas…" at bounding box center [632, 335] width 1059 height 565
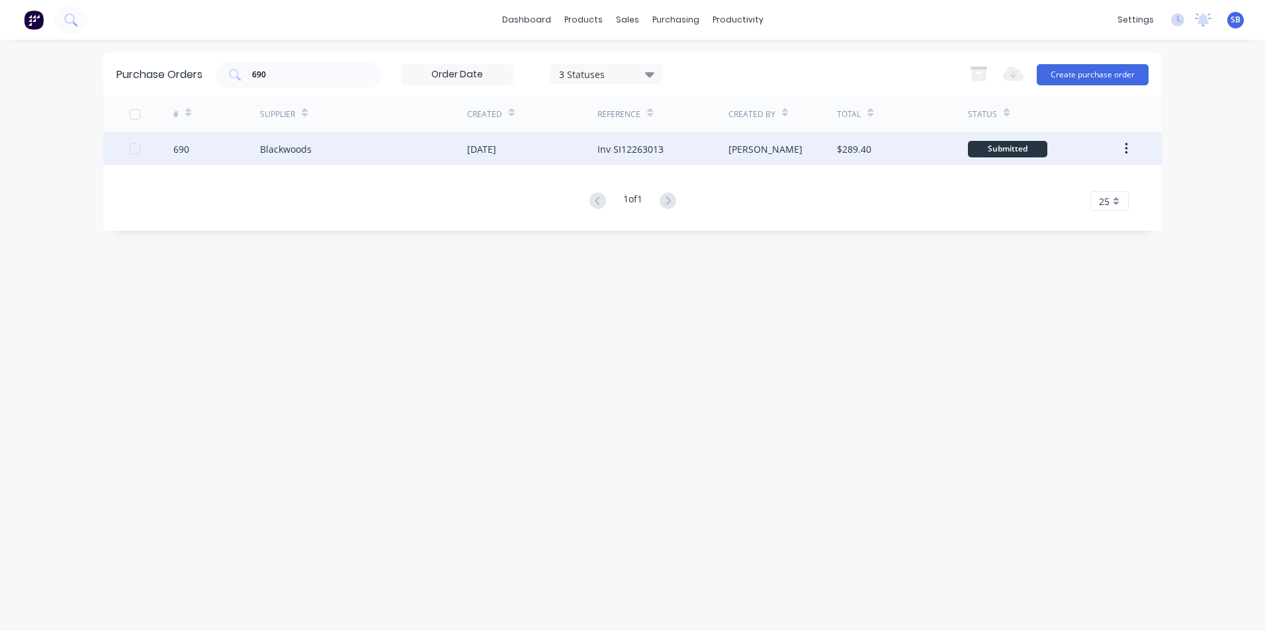
click at [872, 144] on div "$289.40" at bounding box center [902, 148] width 130 height 33
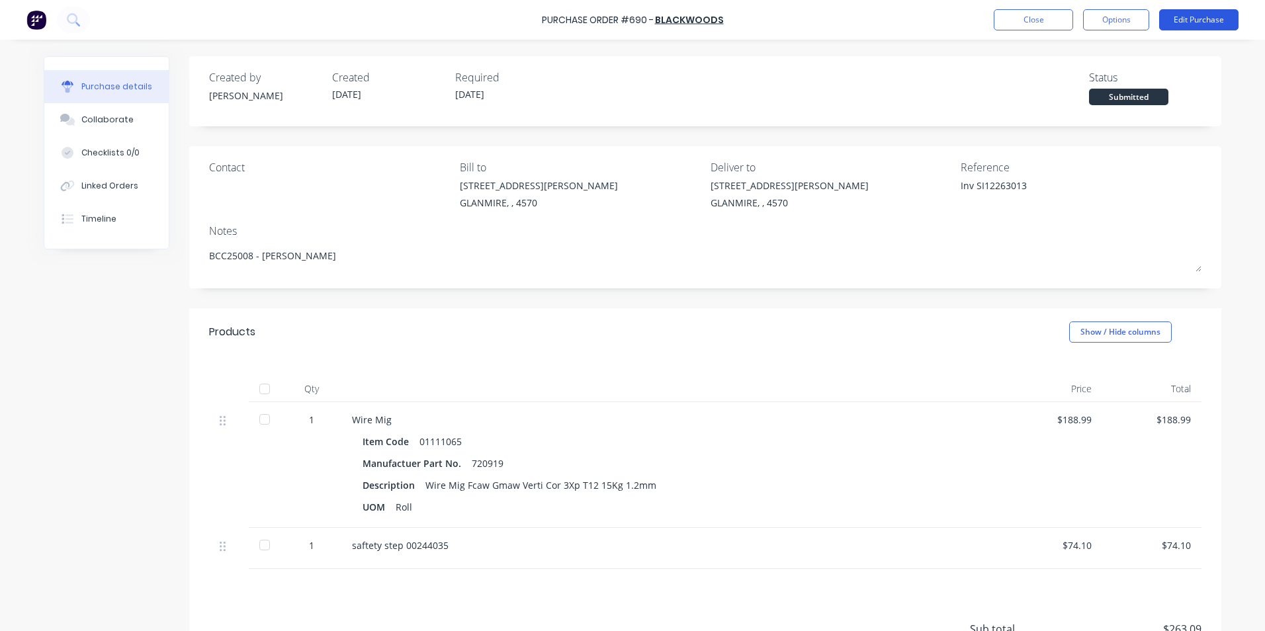
click at [1195, 19] on button "Edit Purchase" at bounding box center [1199, 19] width 79 height 21
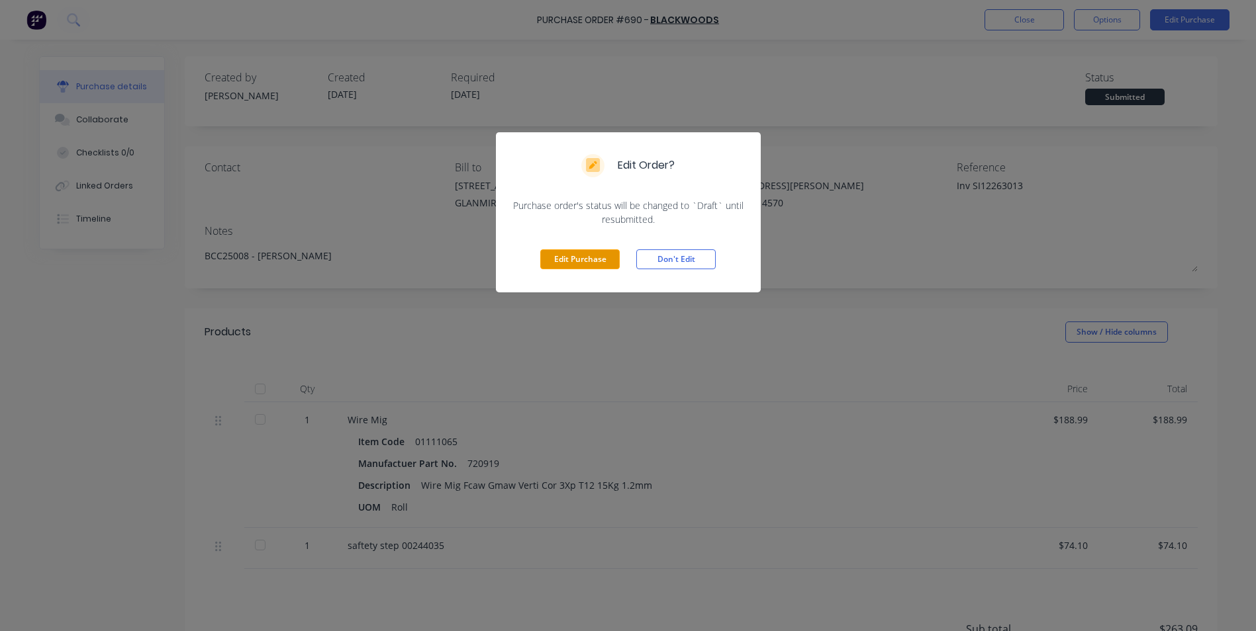
click at [569, 262] on button "Edit Purchase" at bounding box center [579, 260] width 79 height 20
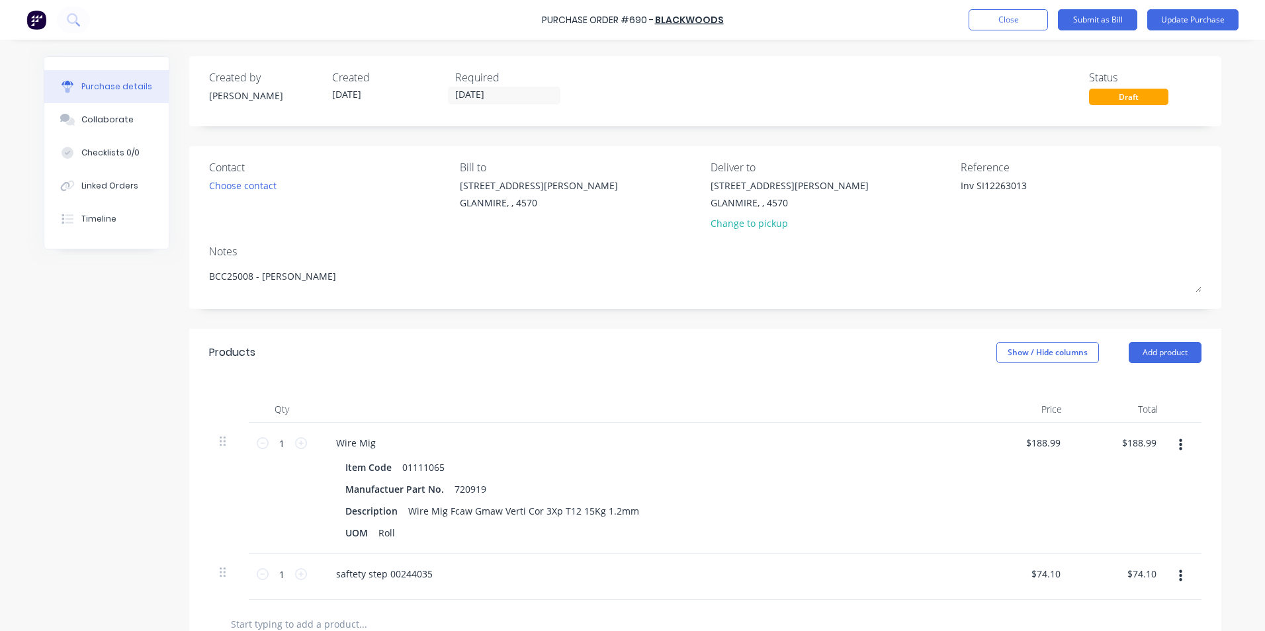
drag, startPoint x: 972, startPoint y: 188, endPoint x: 916, endPoint y: 178, distance: 56.5
click at [916, 178] on div "Contact Choose contact [PERSON_NAME] to [STREET_ADDRESS][PERSON_NAME] Deliver t…" at bounding box center [705, 198] width 993 height 77
click at [1018, 350] on button "Show / Hide columns" at bounding box center [1048, 352] width 103 height 21
click at [1003, 387] on div "Account Job Discount" at bounding box center [1035, 418] width 99 height 76
click at [1011, 401] on label "Account" at bounding box center [1007, 396] width 23 height 11
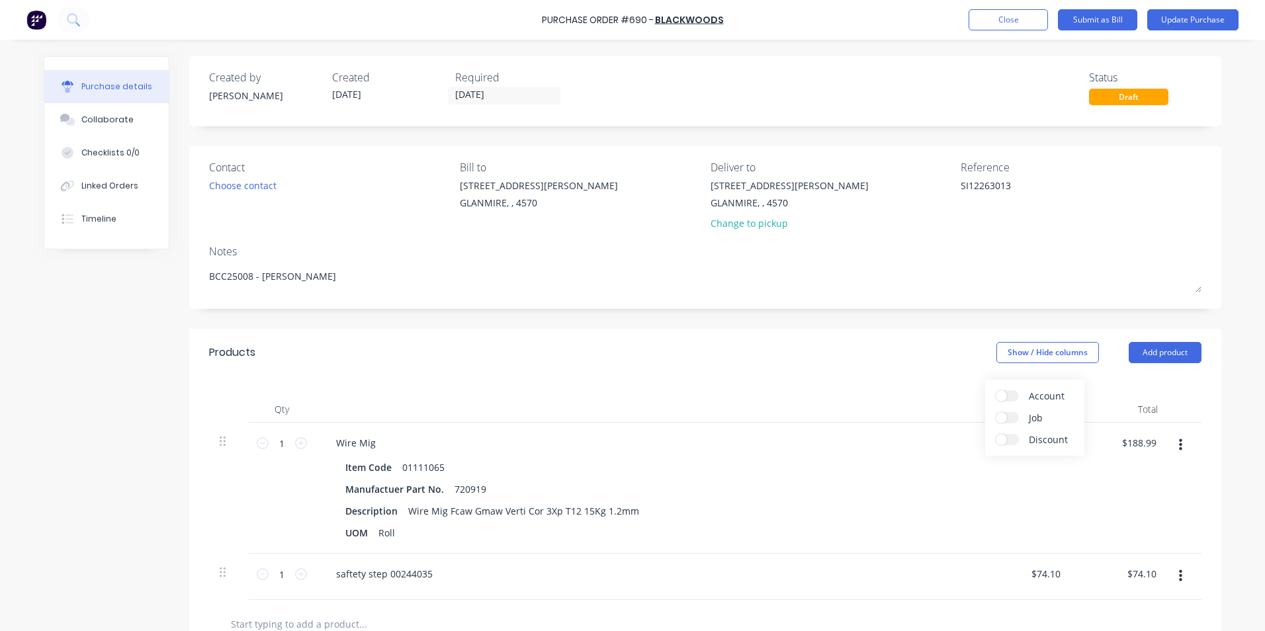
click at [996, 391] on input "Account" at bounding box center [996, 391] width 0 height 0
click at [941, 443] on span "Select..." at bounding box center [949, 444] width 40 height 14
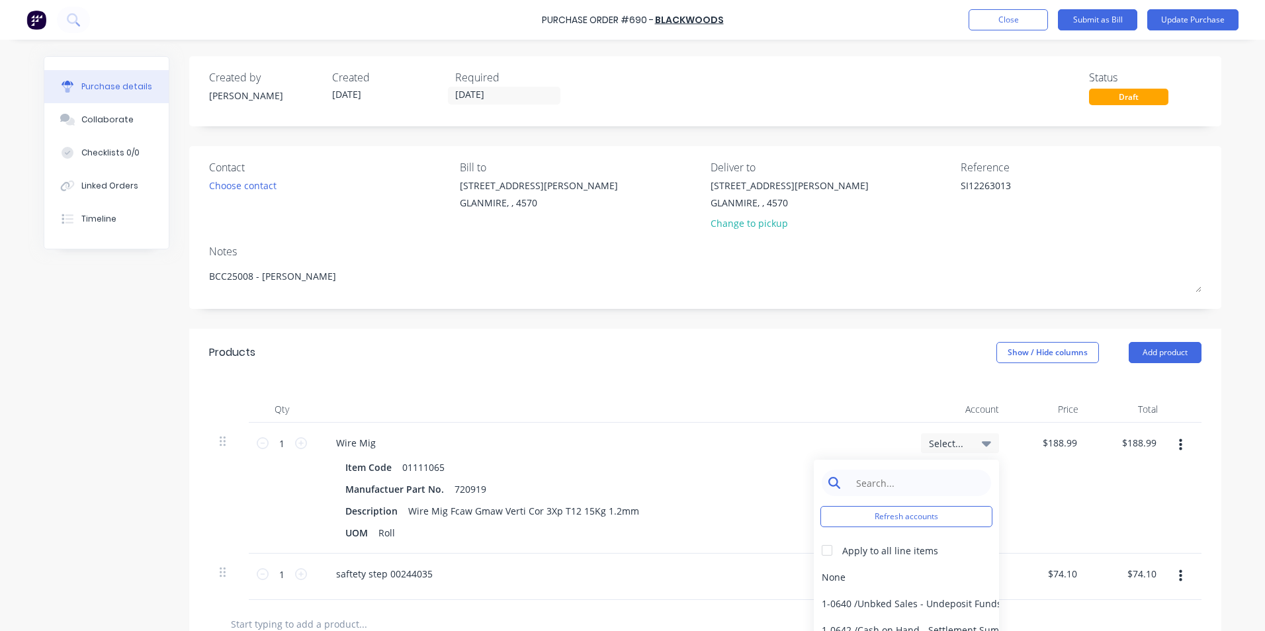
click at [893, 493] on input at bounding box center [917, 483] width 136 height 26
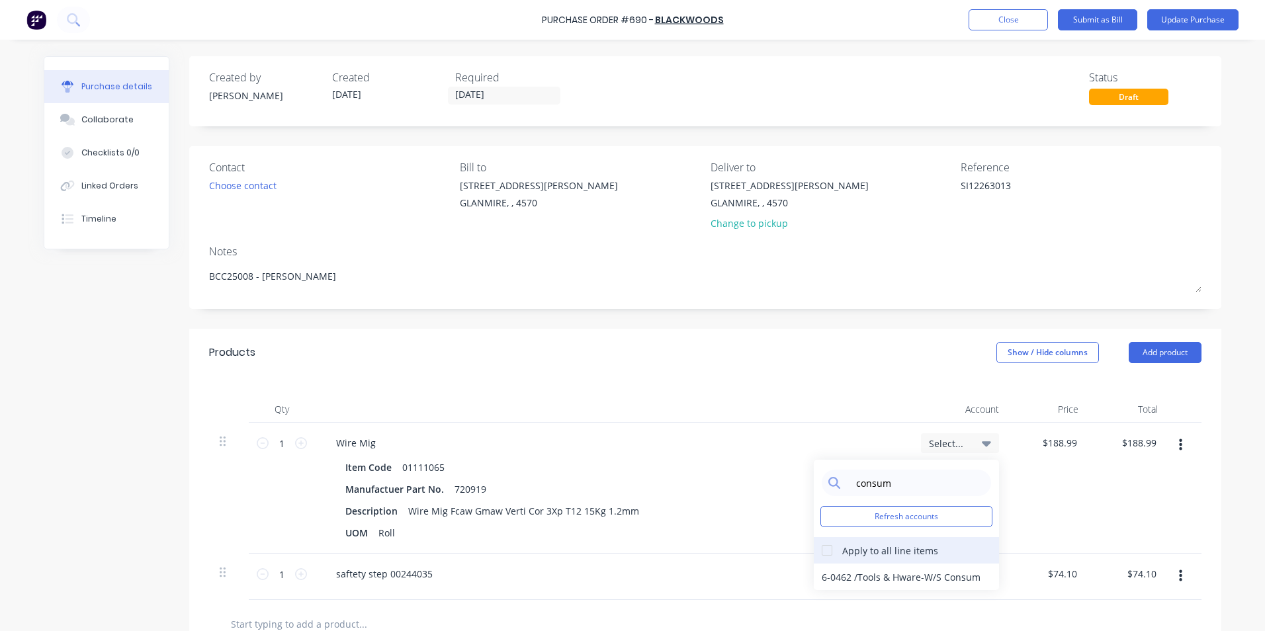
click at [827, 547] on div at bounding box center [827, 550] width 26 height 26
click at [846, 580] on div "6-0462 / Tools & Hware-W/S Consum" at bounding box center [906, 577] width 185 height 26
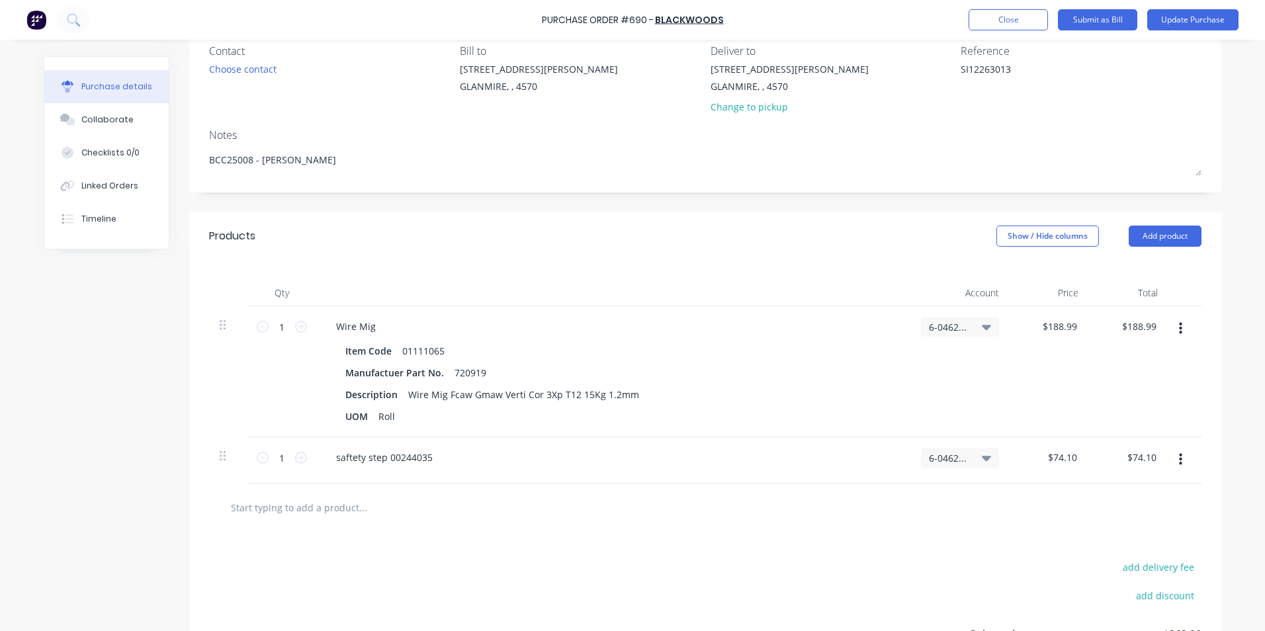
scroll to position [248, 0]
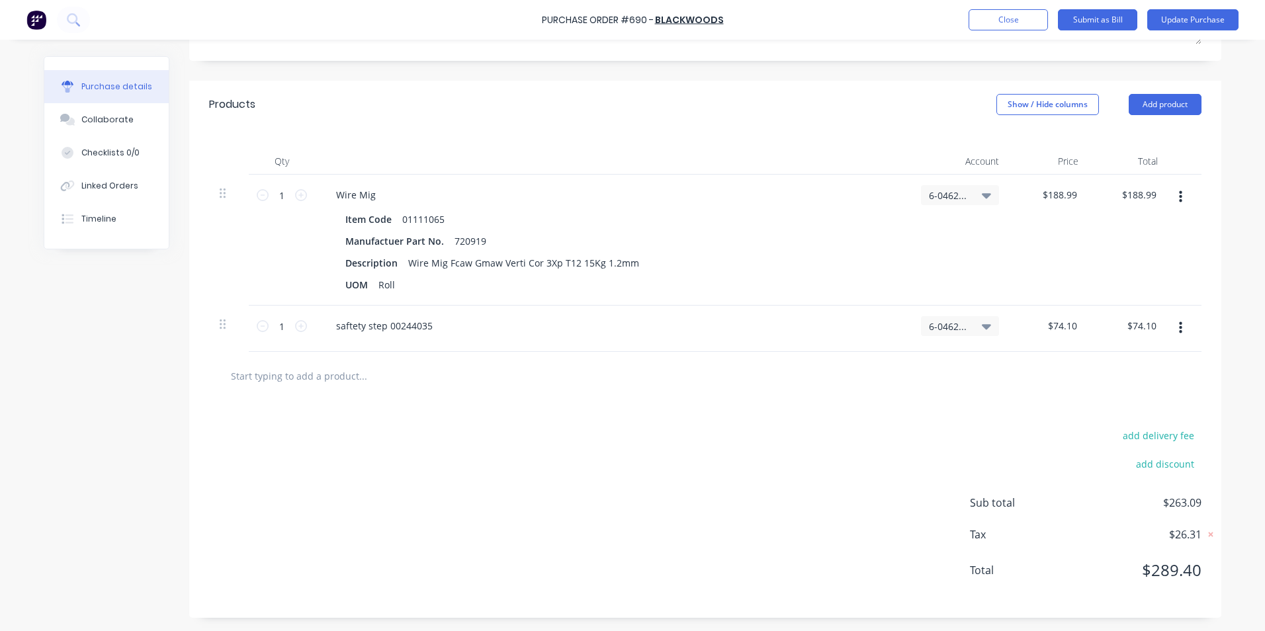
click at [1185, 9] on div "Purchase Order #690 - Blackwoods Add product Close Submit as Bill Update Purcha…" at bounding box center [632, 20] width 1265 height 40
click at [1184, 14] on button "Update Purchase" at bounding box center [1193, 19] width 91 height 21
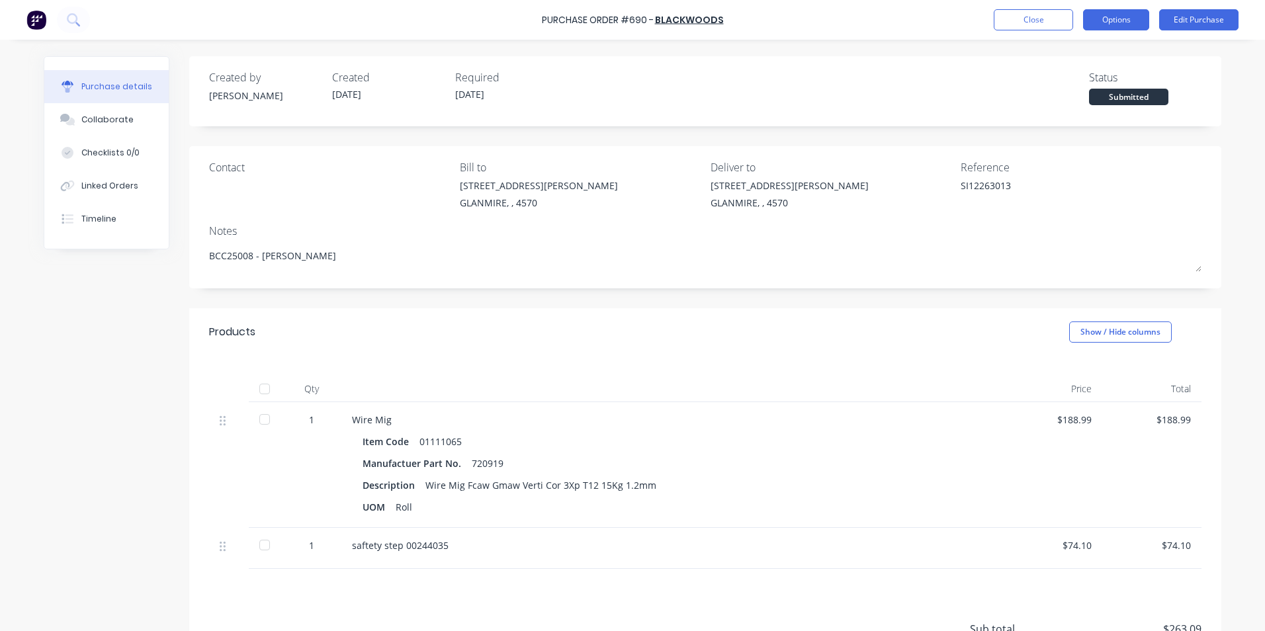
click at [1100, 23] on button "Options" at bounding box center [1116, 19] width 66 height 21
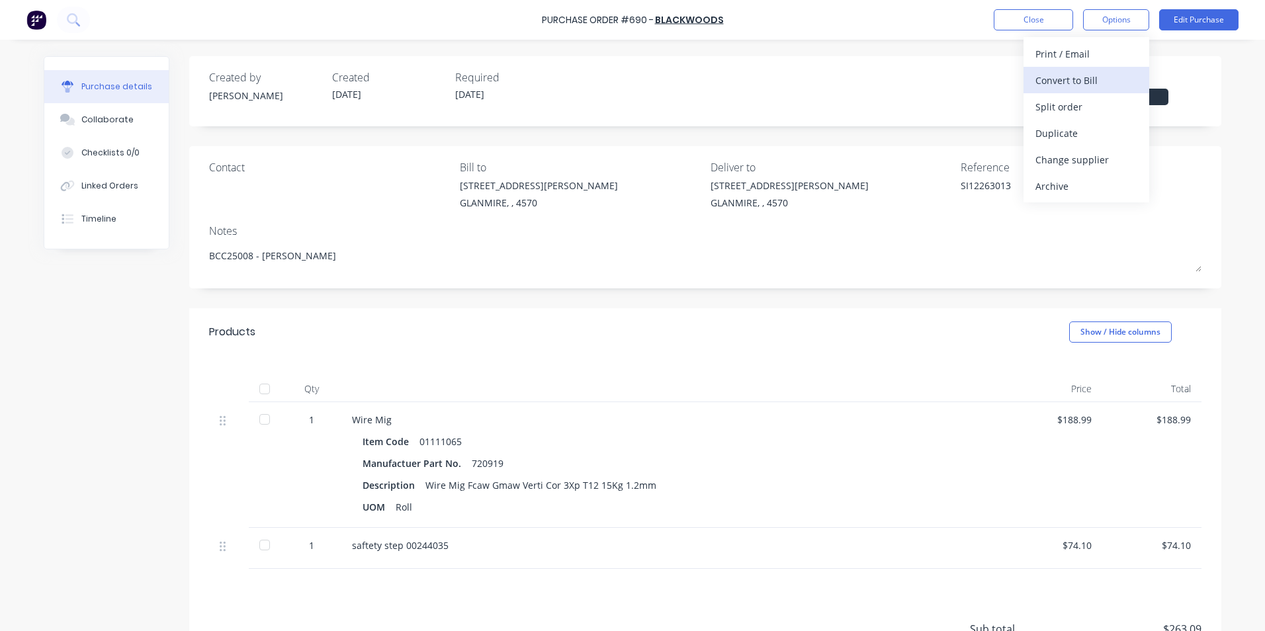
click at [1036, 85] on div "Convert to Bill" at bounding box center [1087, 80] width 102 height 19
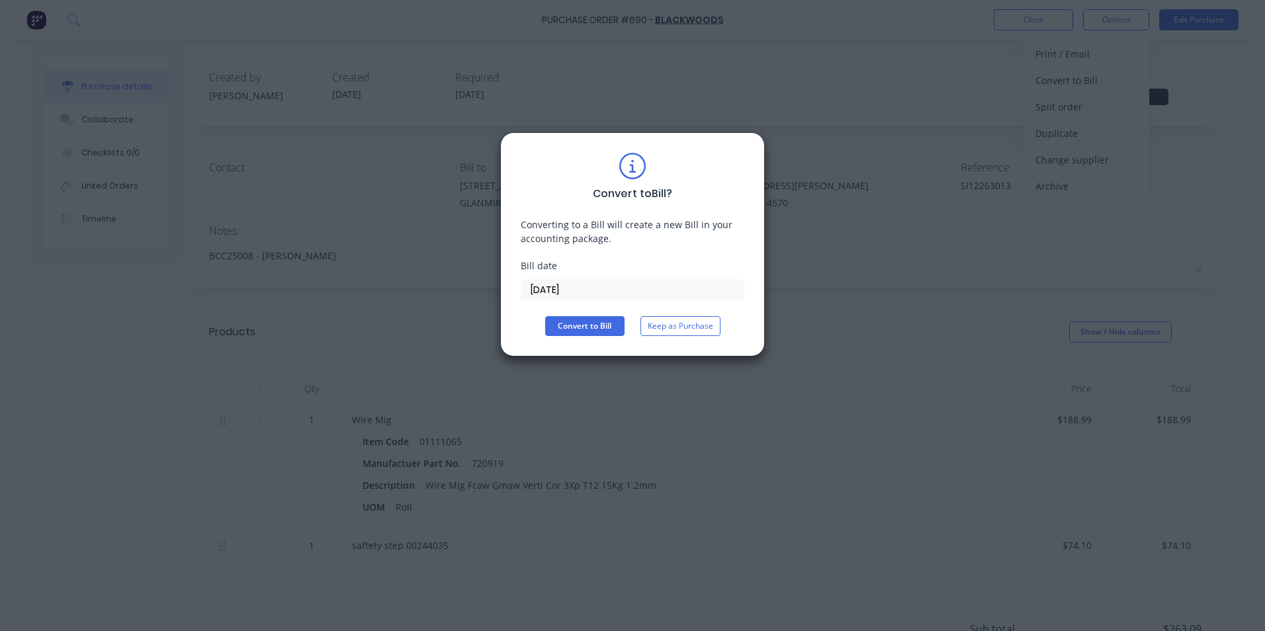
click at [563, 287] on input "[DATE]" at bounding box center [633, 290] width 222 height 20
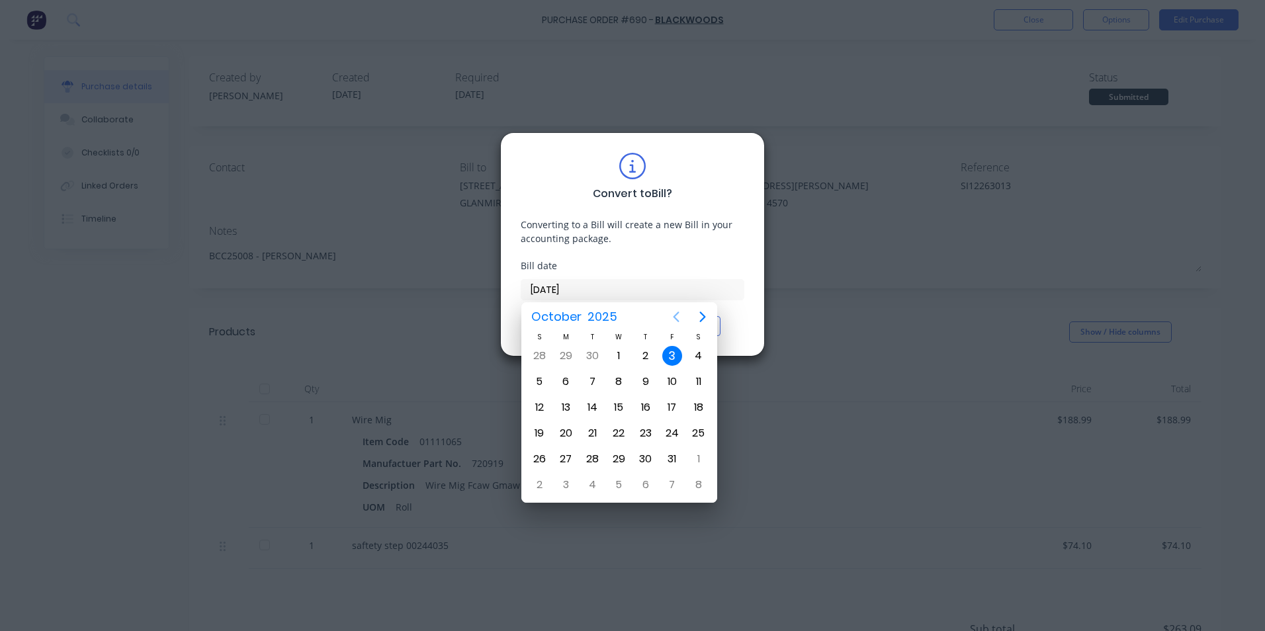
click at [678, 312] on icon "Previous page" at bounding box center [676, 317] width 16 height 16
click at [647, 398] on div "18" at bounding box center [646, 408] width 20 height 20
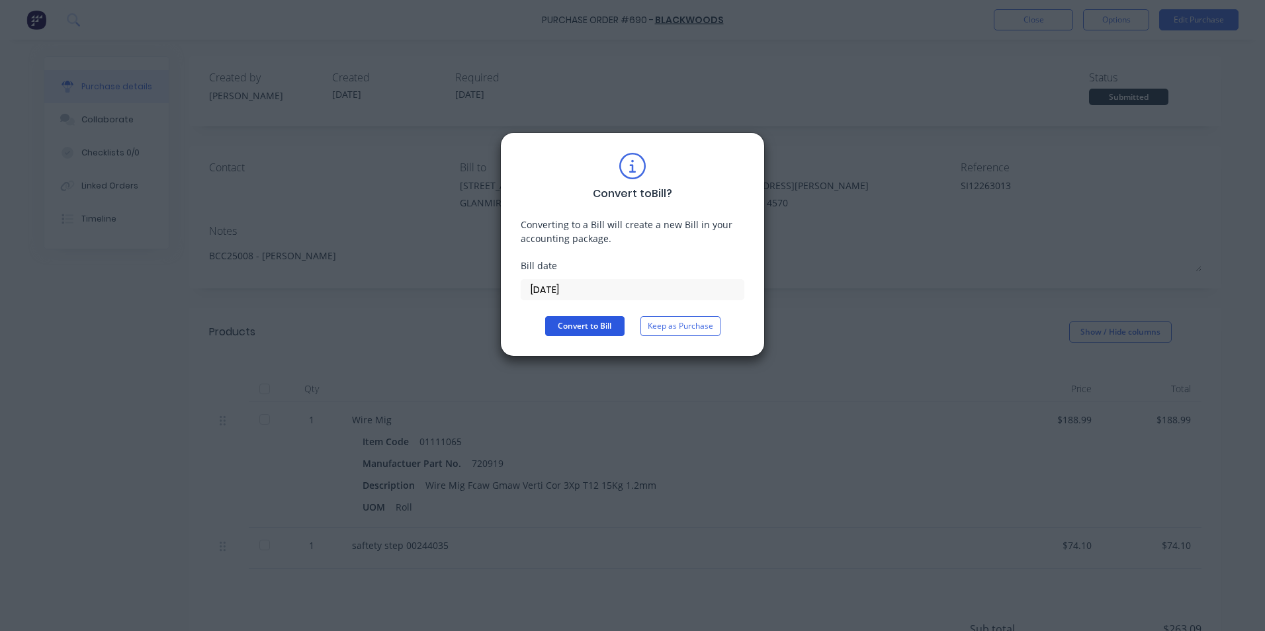
click at [589, 320] on button "Convert to Bill" at bounding box center [584, 326] width 79 height 20
click at [588, 322] on span "Converting" at bounding box center [592, 326] width 42 height 12
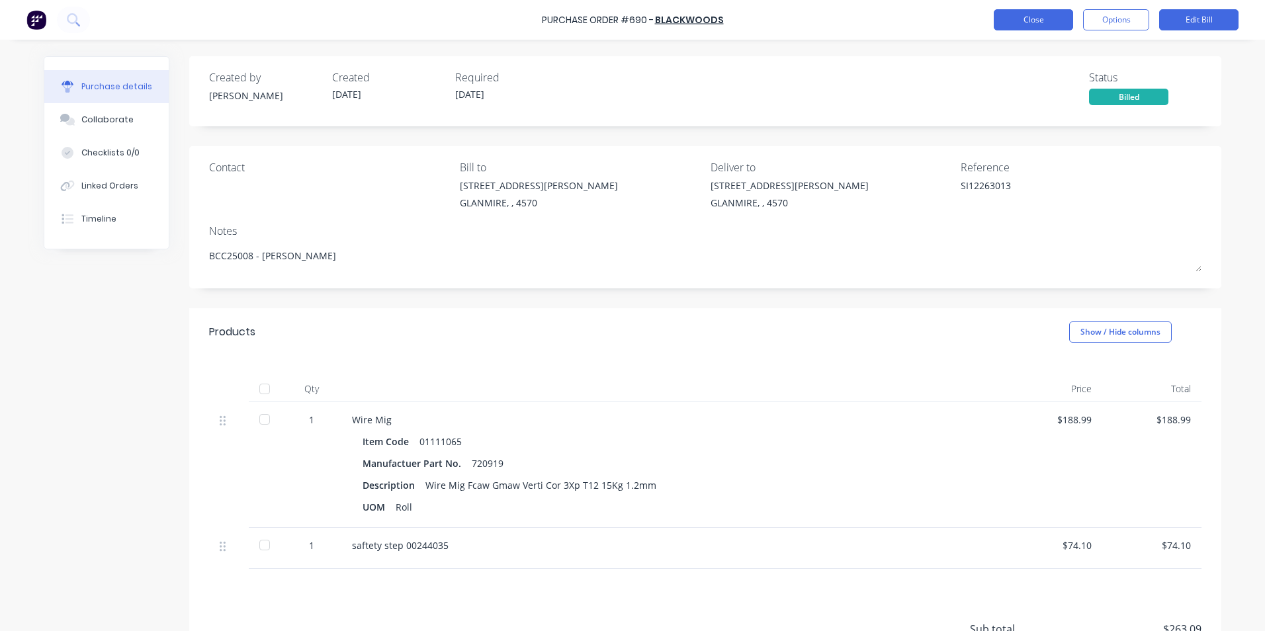
click at [1036, 19] on button "Close" at bounding box center [1033, 19] width 79 height 21
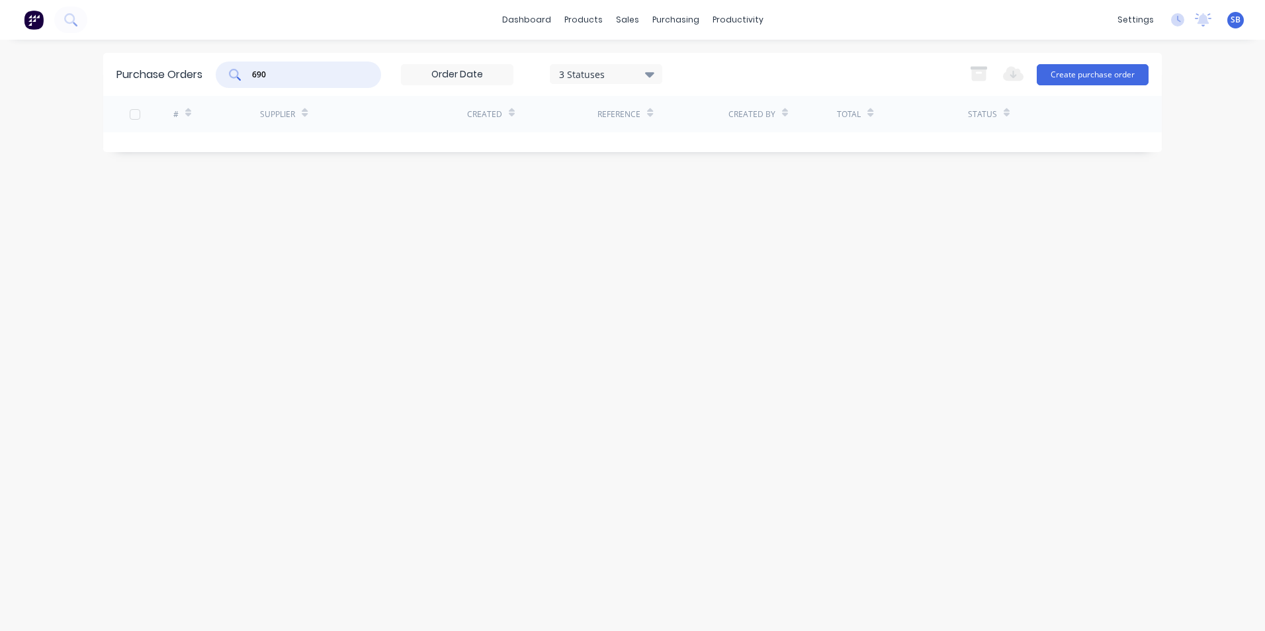
drag, startPoint x: 300, startPoint y: 71, endPoint x: 208, endPoint y: 71, distance: 92.0
click at [208, 71] on div "Purchase Orders 690 3 Statuses 3 Statuses Export to Excel (XLSX) Create purchas…" at bounding box center [632, 74] width 1059 height 43
click at [573, 76] on div "3 Statuses" at bounding box center [606, 74] width 95 height 14
click at [641, 186] on div "Submitted" at bounding box center [622, 188] width 106 height 14
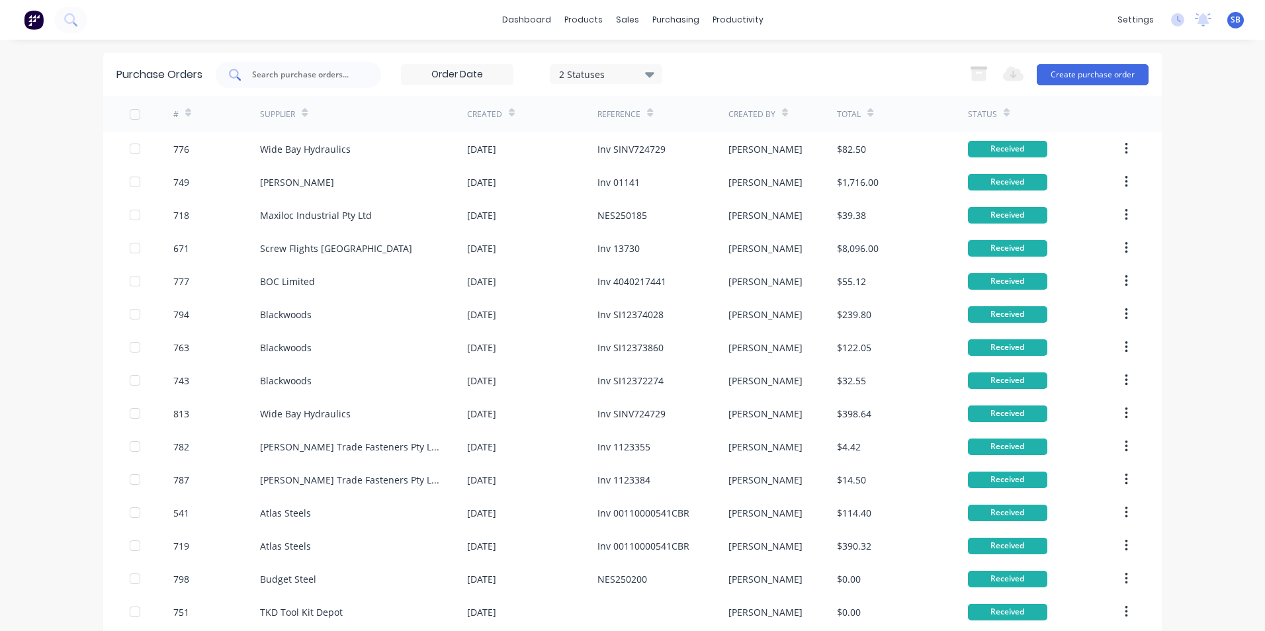
click at [316, 76] on input "text" at bounding box center [306, 74] width 110 height 13
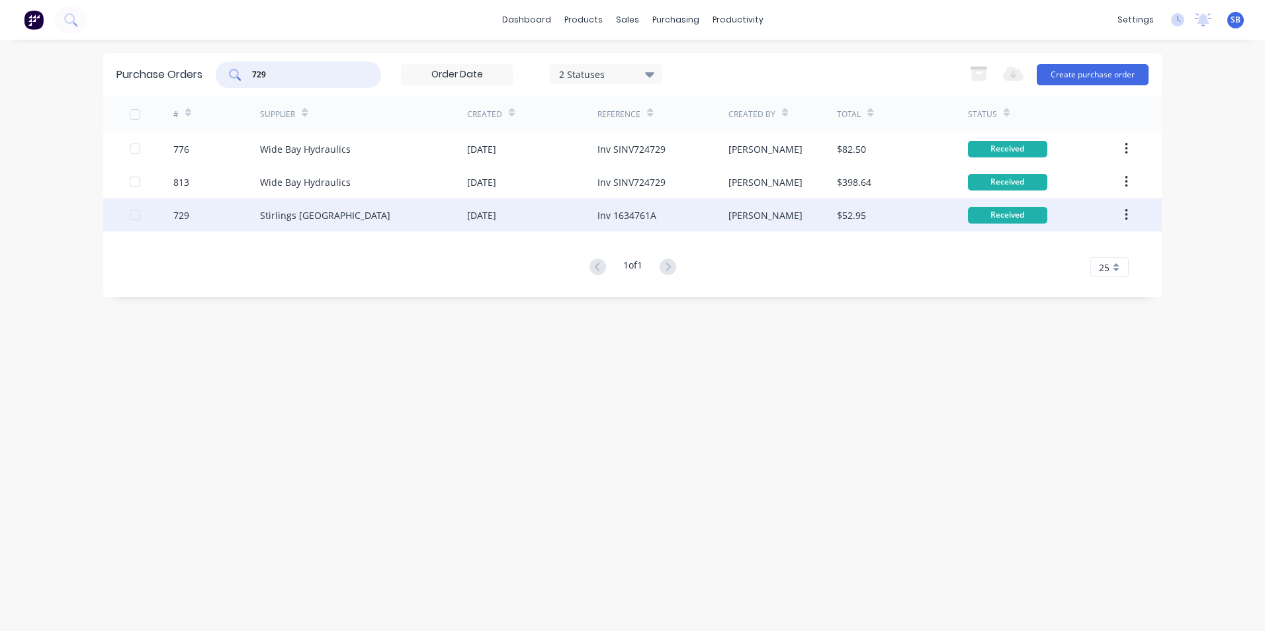
click at [786, 218] on div "[PERSON_NAME]" at bounding box center [783, 215] width 109 height 33
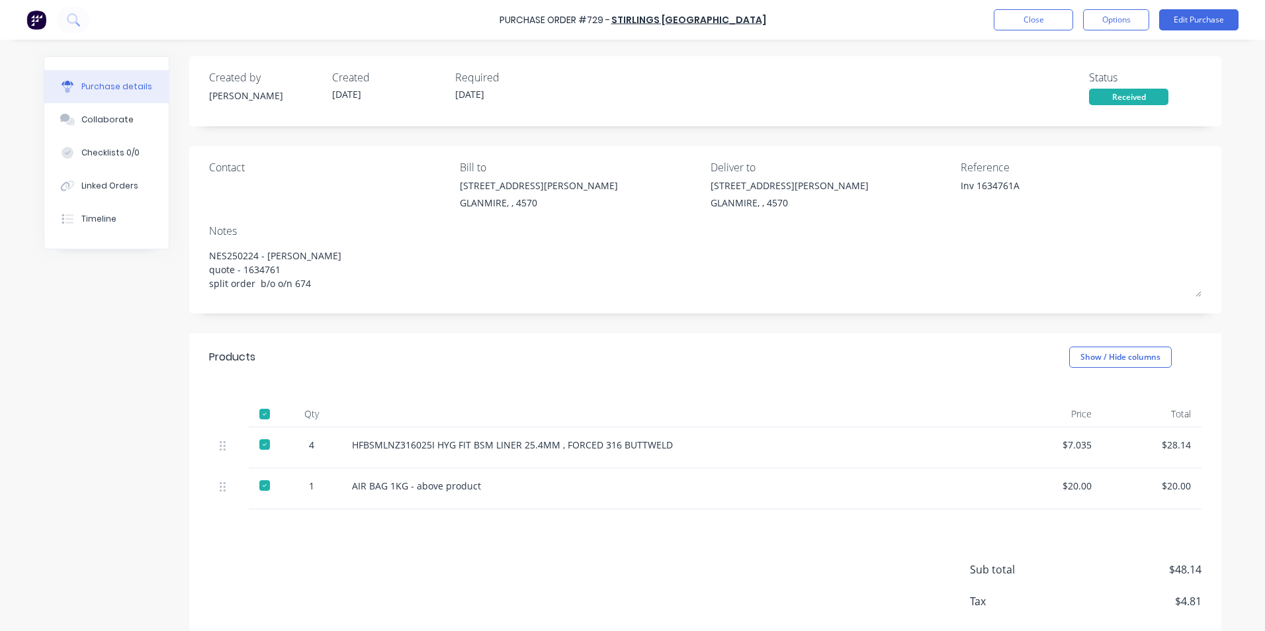
click at [1189, 31] on div "Purchase Order #729 - Stirlings [GEOGRAPHIC_DATA] Close Options Edit Purchase" at bounding box center [632, 20] width 1265 height 40
click at [1187, 24] on button "Edit Purchase" at bounding box center [1199, 19] width 79 height 21
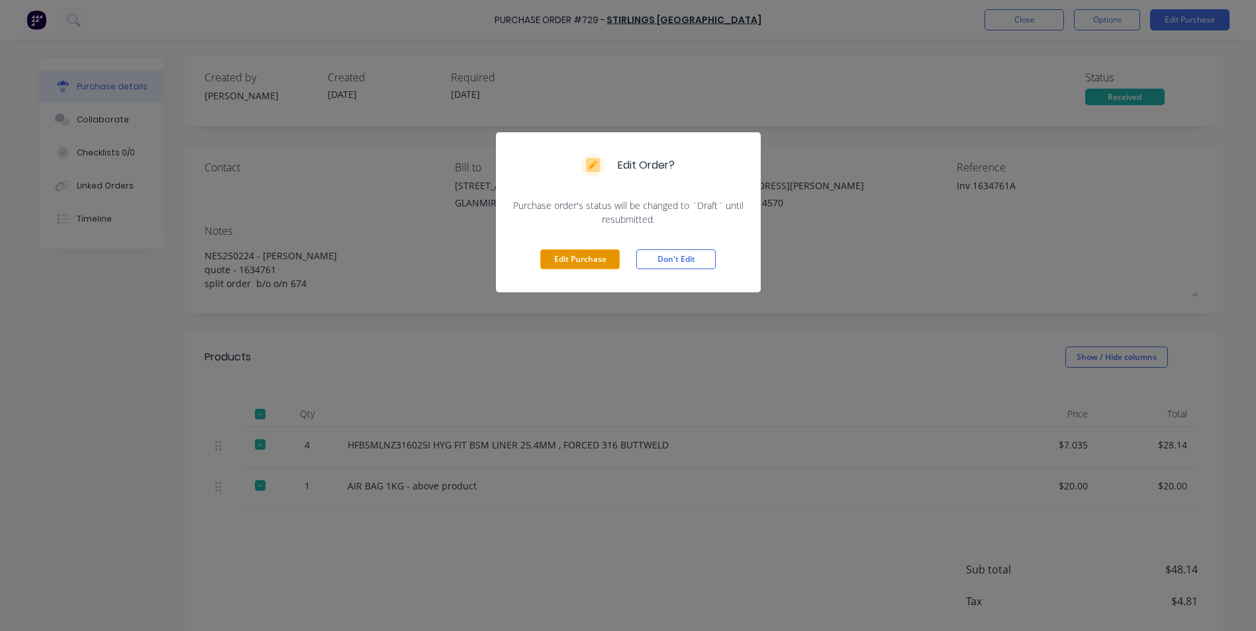
click at [555, 263] on button "Edit Purchase" at bounding box center [579, 260] width 79 height 20
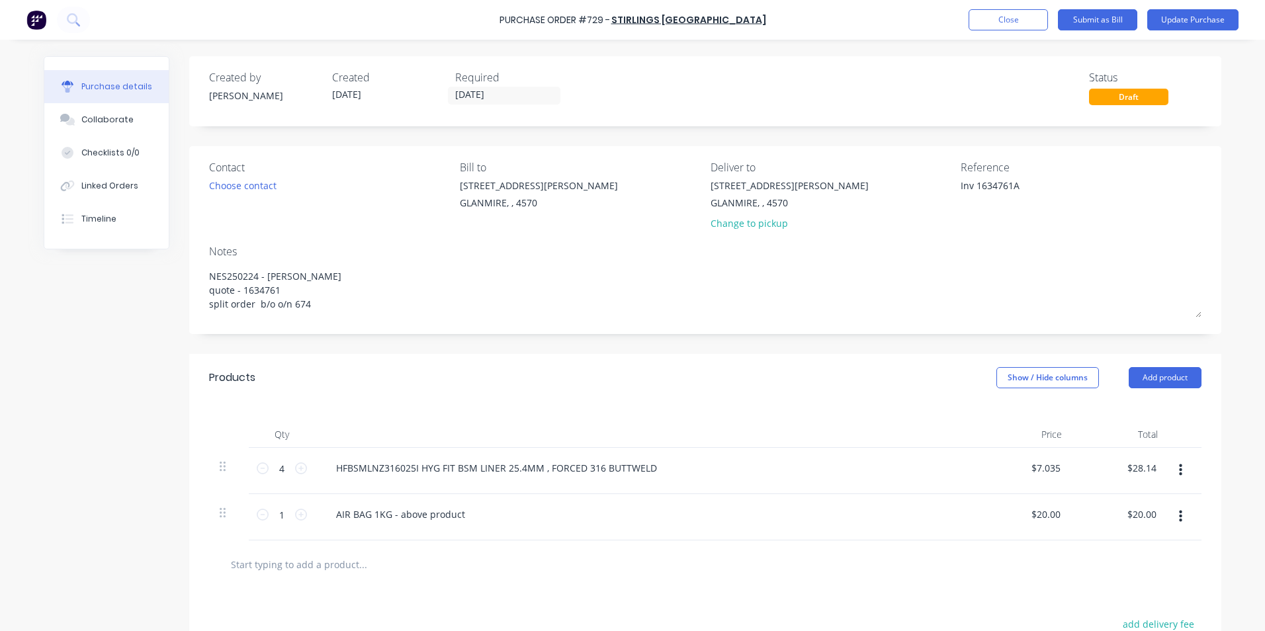
drag, startPoint x: 972, startPoint y: 185, endPoint x: 786, endPoint y: 158, distance: 187.9
click at [786, 158] on div "Contact Choose contact [PERSON_NAME] to [STREET_ADDRESS][PERSON_NAME] Deliver t…" at bounding box center [705, 240] width 1033 height 188
click at [1017, 369] on button "Show / Hide columns" at bounding box center [1048, 377] width 103 height 21
click at [1005, 422] on span at bounding box center [1001, 421] width 11 height 11
click at [996, 416] on input "Account" at bounding box center [996, 416] width 0 height 0
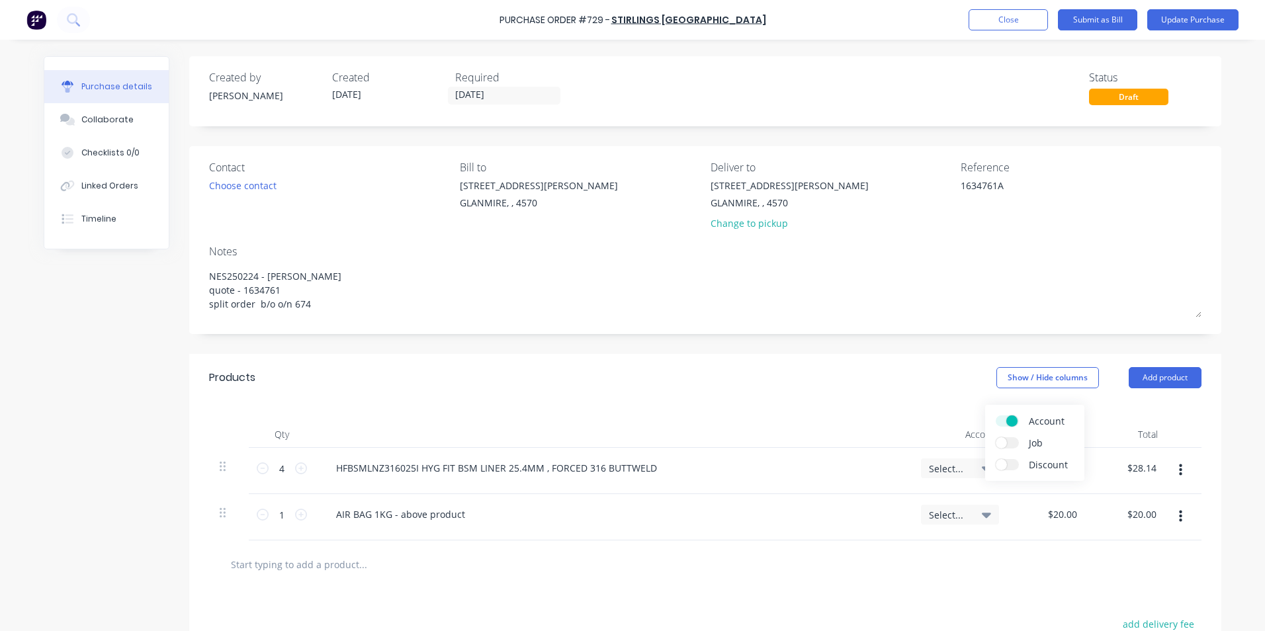
click at [959, 469] on span "Select..." at bounding box center [949, 469] width 40 height 14
click at [951, 509] on input at bounding box center [917, 508] width 136 height 26
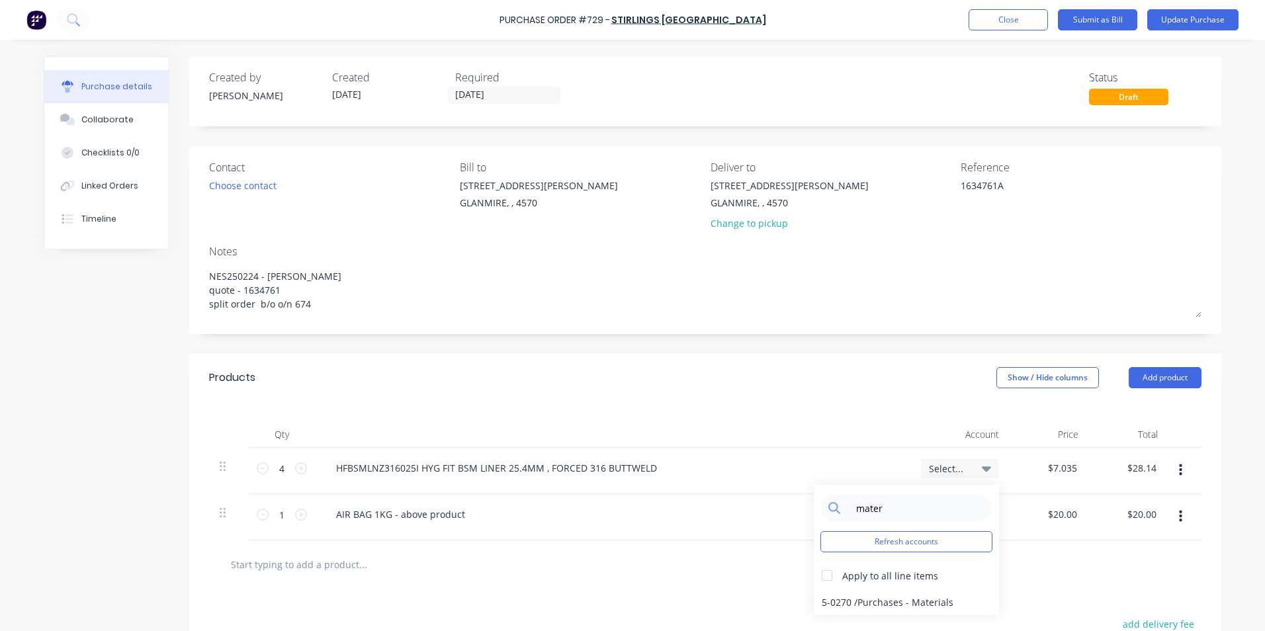
click at [929, 600] on div "5-0270 / Purchases - Materials" at bounding box center [906, 602] width 185 height 26
click at [968, 516] on div "Select..." at bounding box center [960, 515] width 62 height 12
click at [933, 553] on input at bounding box center [917, 554] width 136 height 26
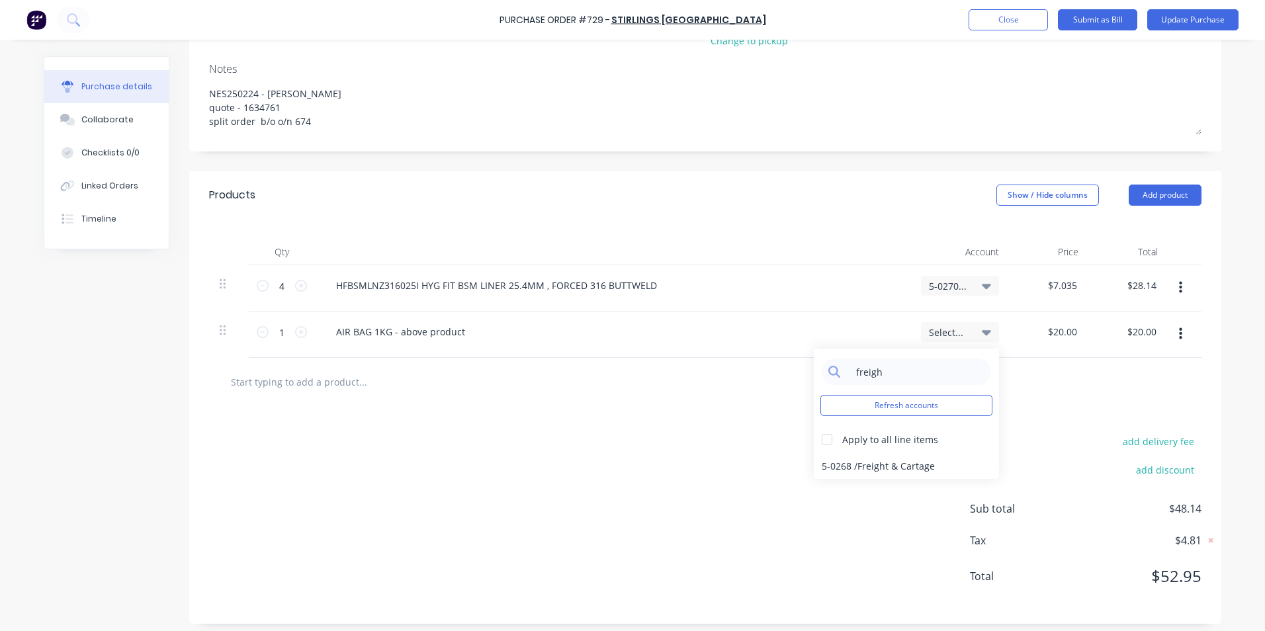
scroll to position [189, 0]
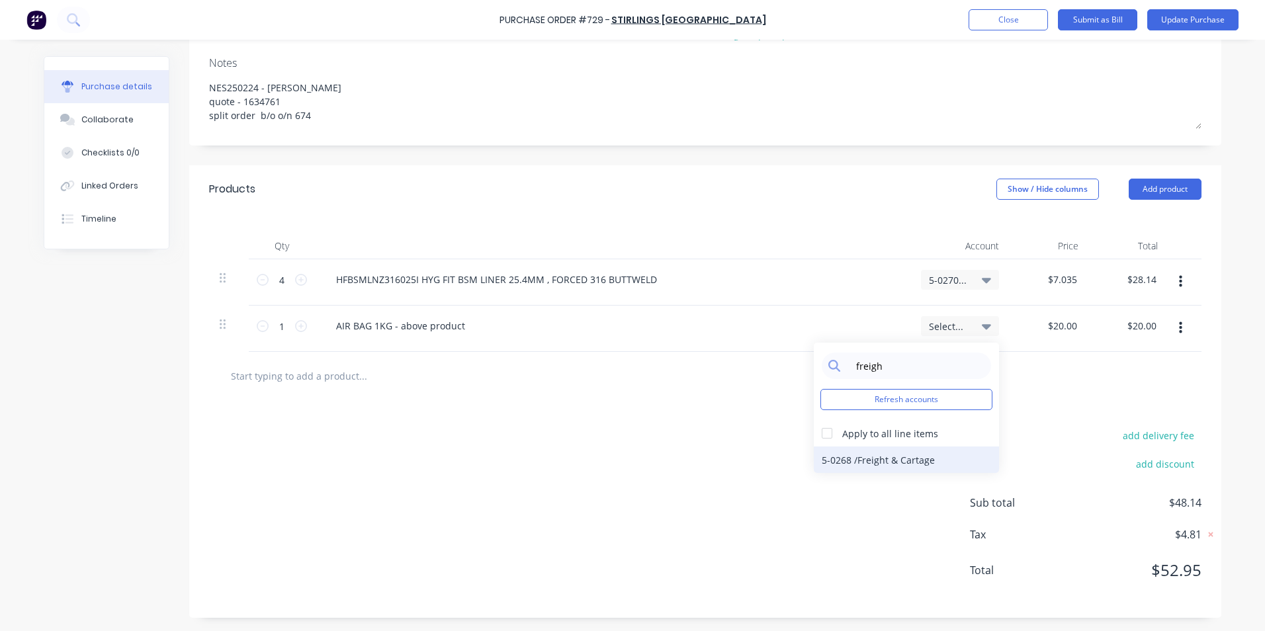
click at [944, 463] on div "5-0268 / Freight & Cartage" at bounding box center [906, 460] width 185 height 26
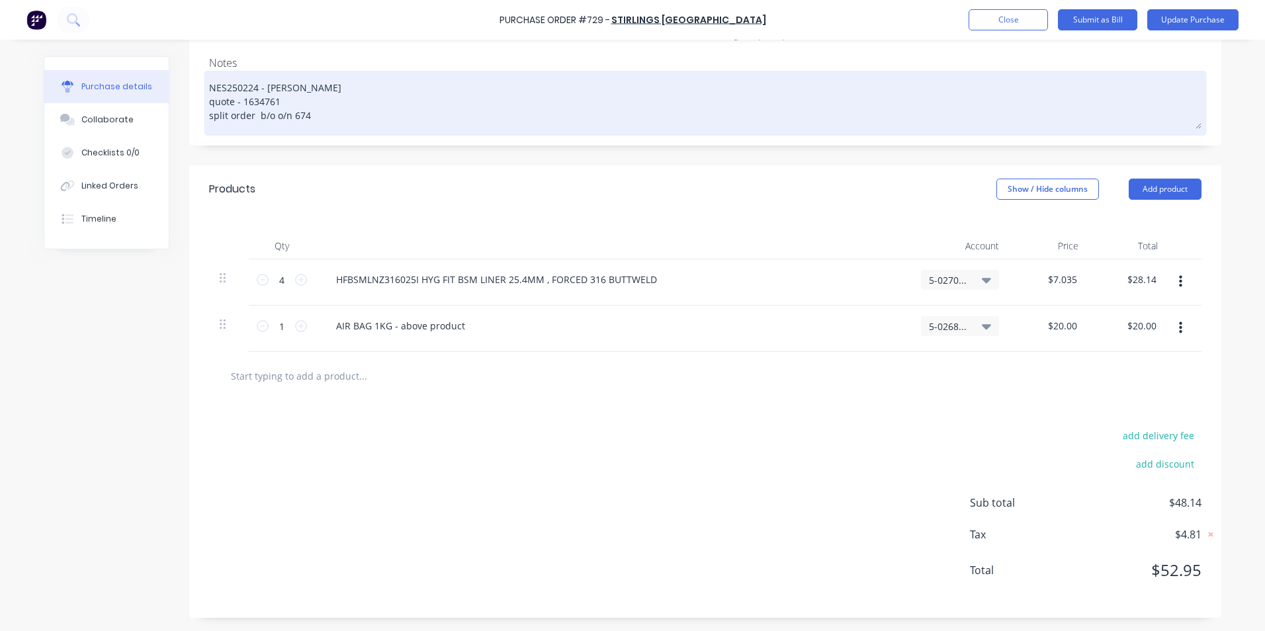
scroll to position [0, 0]
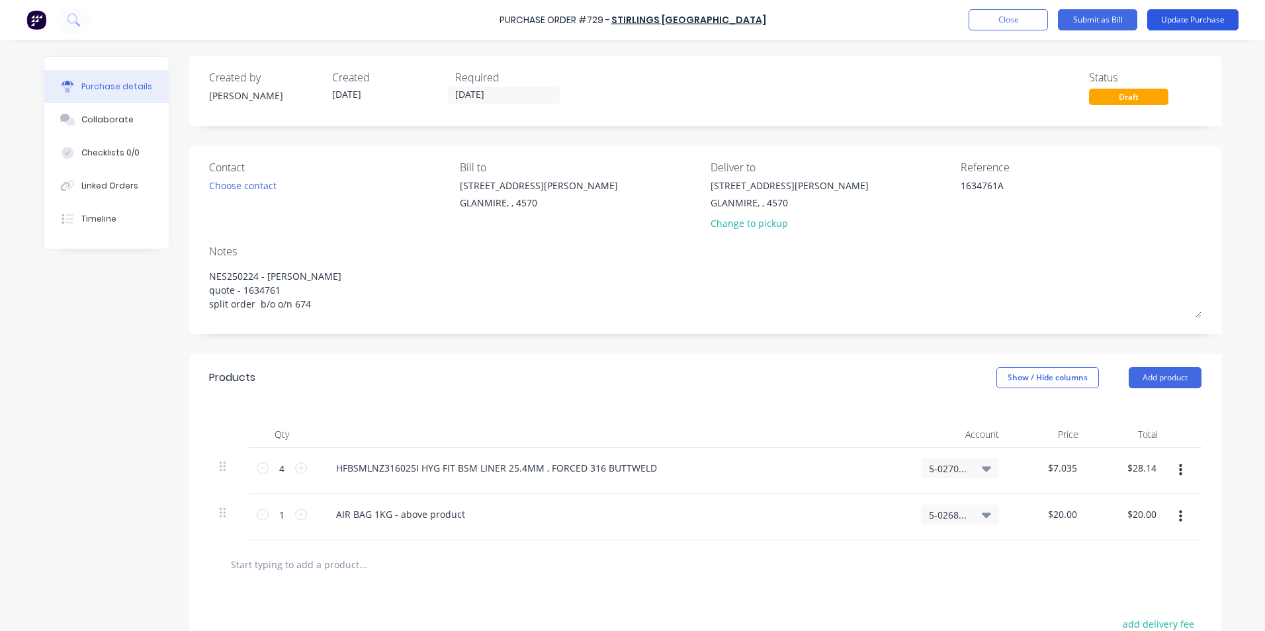
click at [1164, 20] on button "Update Purchase" at bounding box center [1193, 19] width 91 height 21
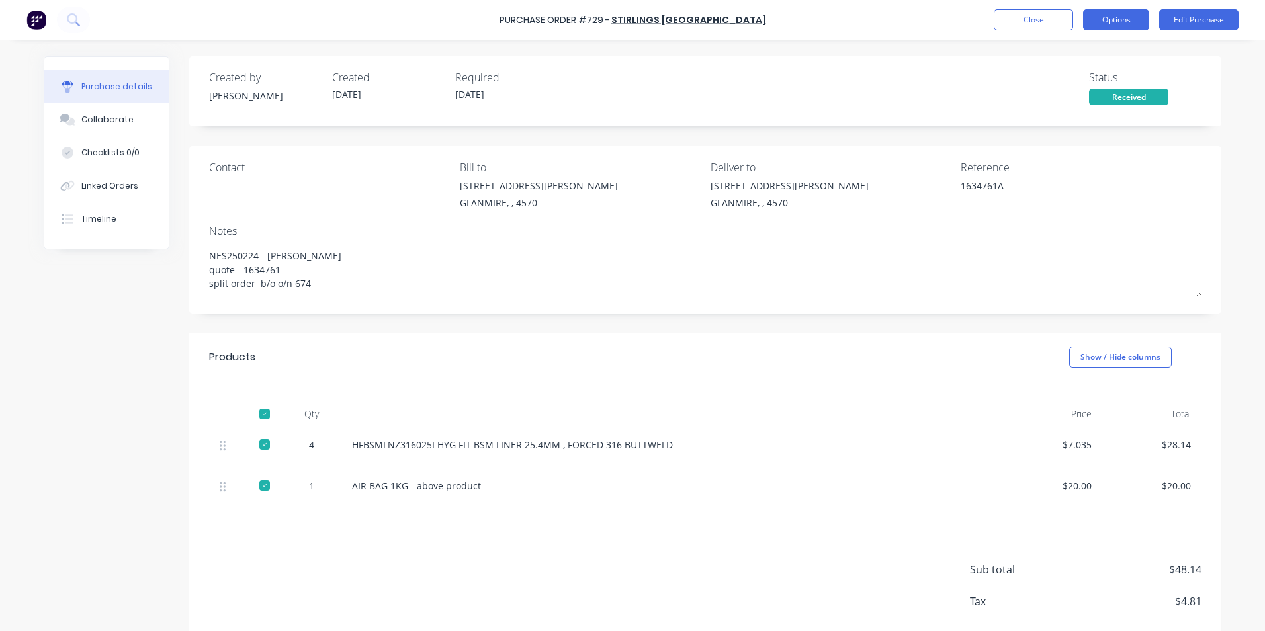
click at [1125, 15] on button "Options" at bounding box center [1116, 19] width 66 height 21
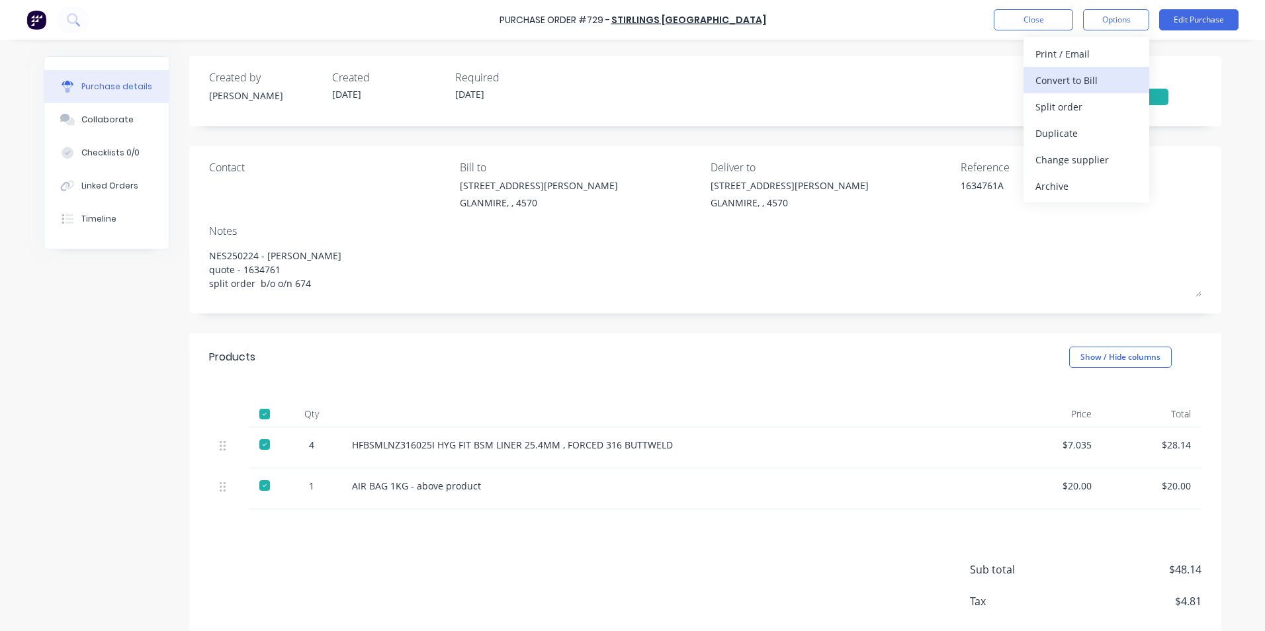
click at [1086, 84] on div "Convert to Bill" at bounding box center [1087, 80] width 102 height 19
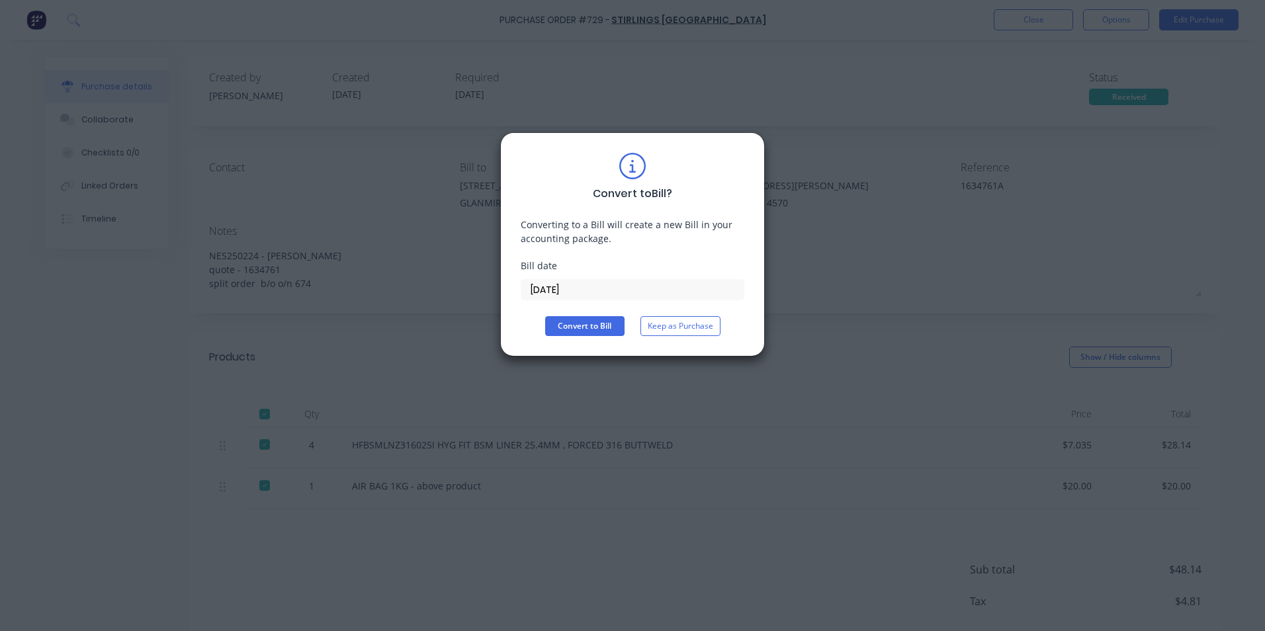
click at [717, 287] on input "[DATE]" at bounding box center [633, 290] width 222 height 20
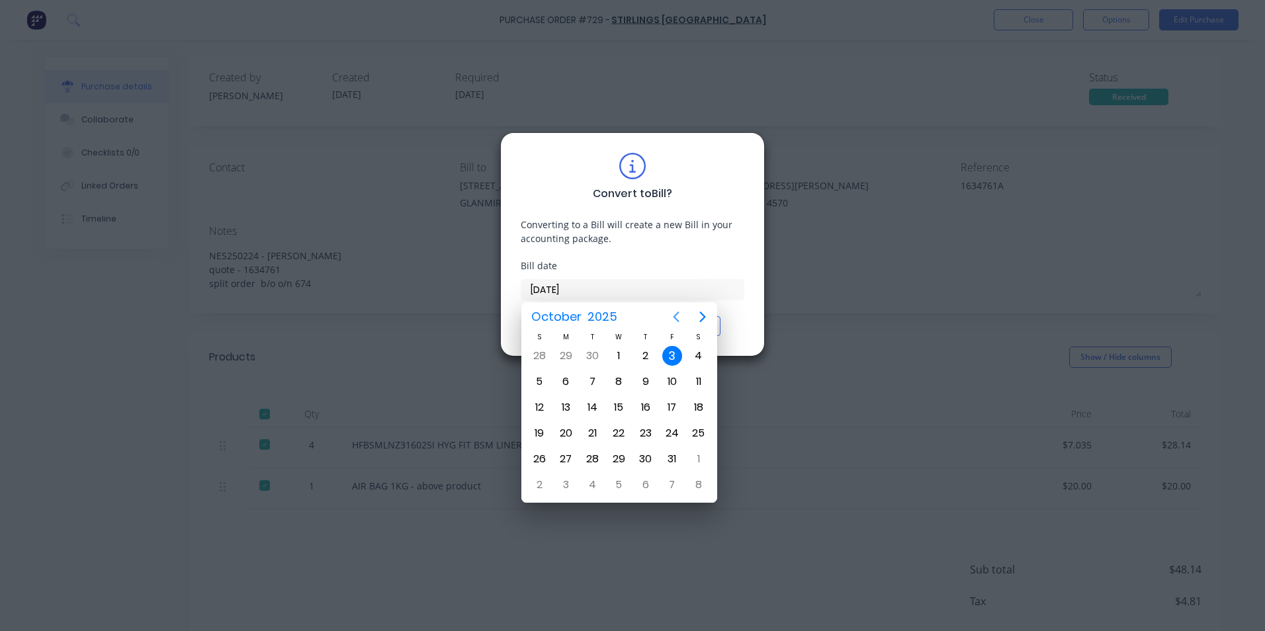
click at [672, 325] on button "Previous page" at bounding box center [676, 317] width 26 height 26
click at [626, 403] on div "17" at bounding box center [620, 408] width 20 height 20
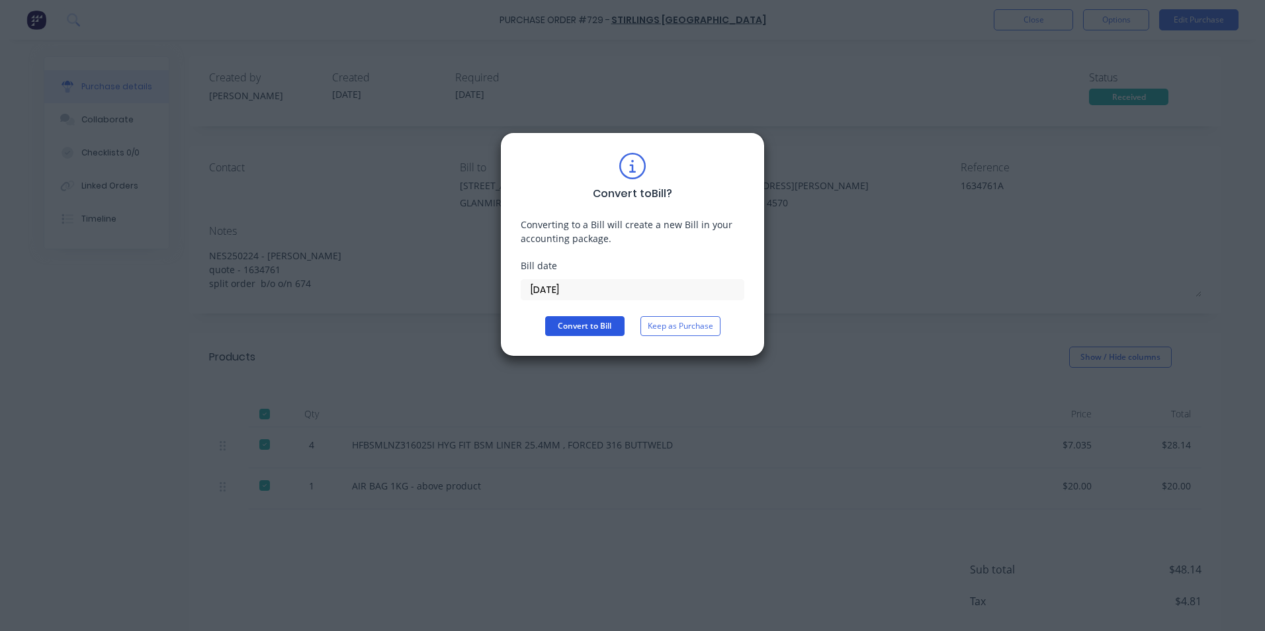
click at [559, 320] on button "Convert to Bill" at bounding box center [584, 326] width 79 height 20
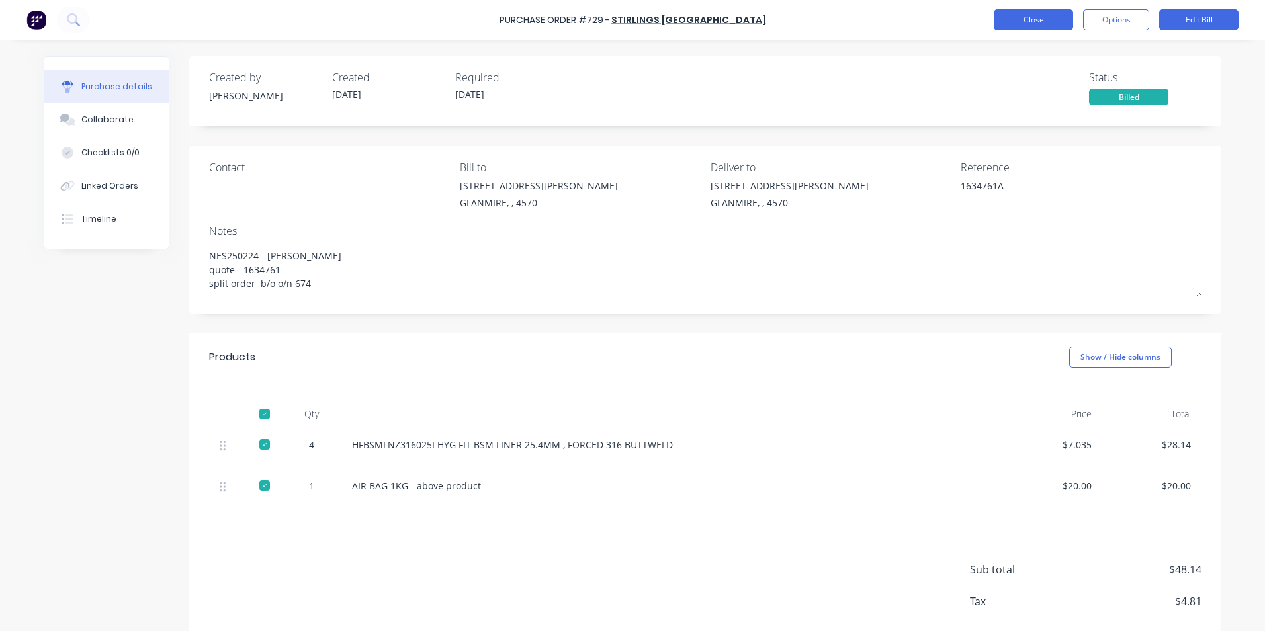
click at [1019, 12] on button "Close" at bounding box center [1033, 19] width 79 height 21
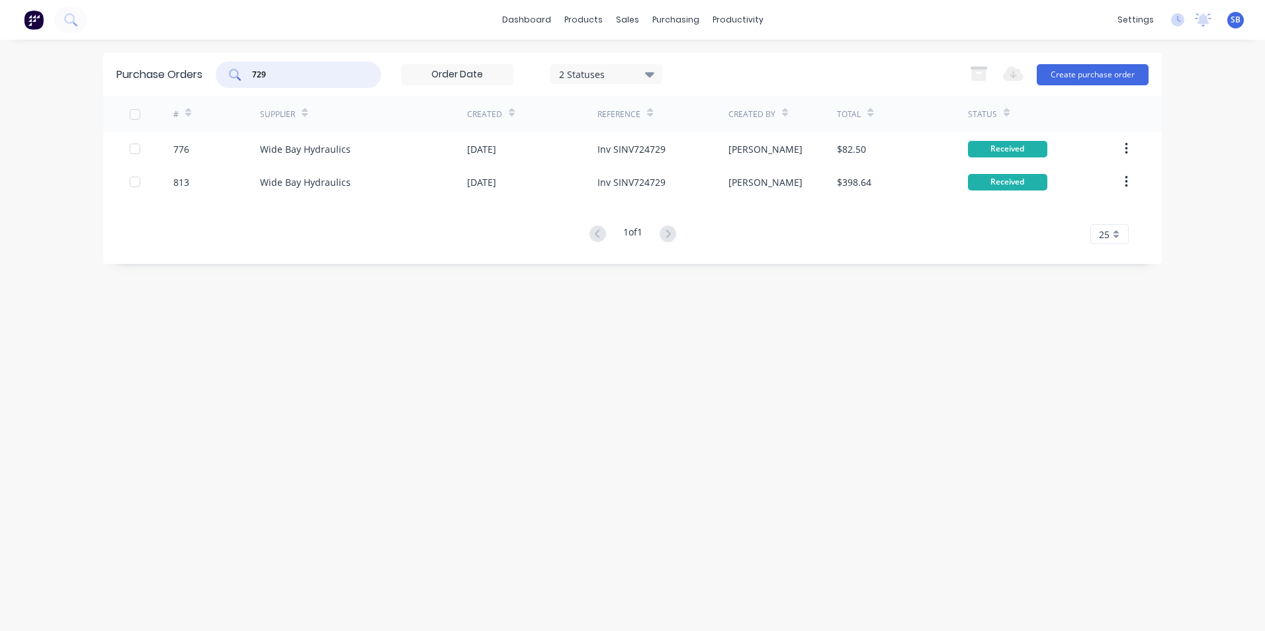
click at [299, 79] on input "729" at bounding box center [306, 74] width 110 height 13
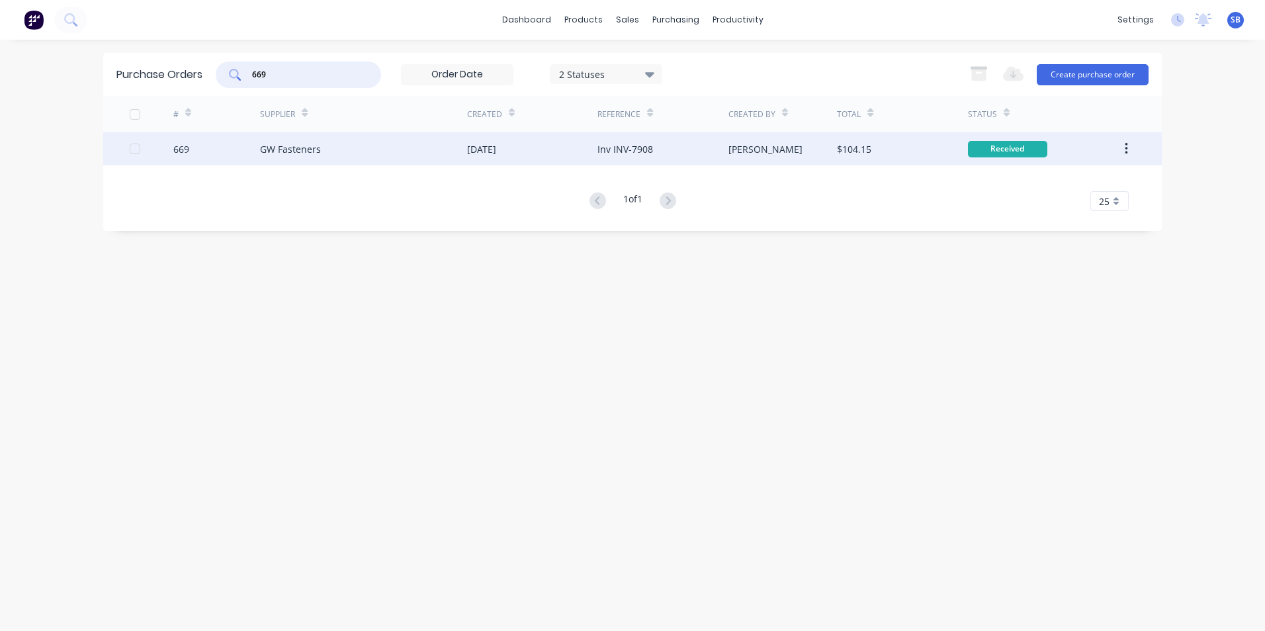
click at [822, 147] on div "[PERSON_NAME]" at bounding box center [783, 148] width 109 height 33
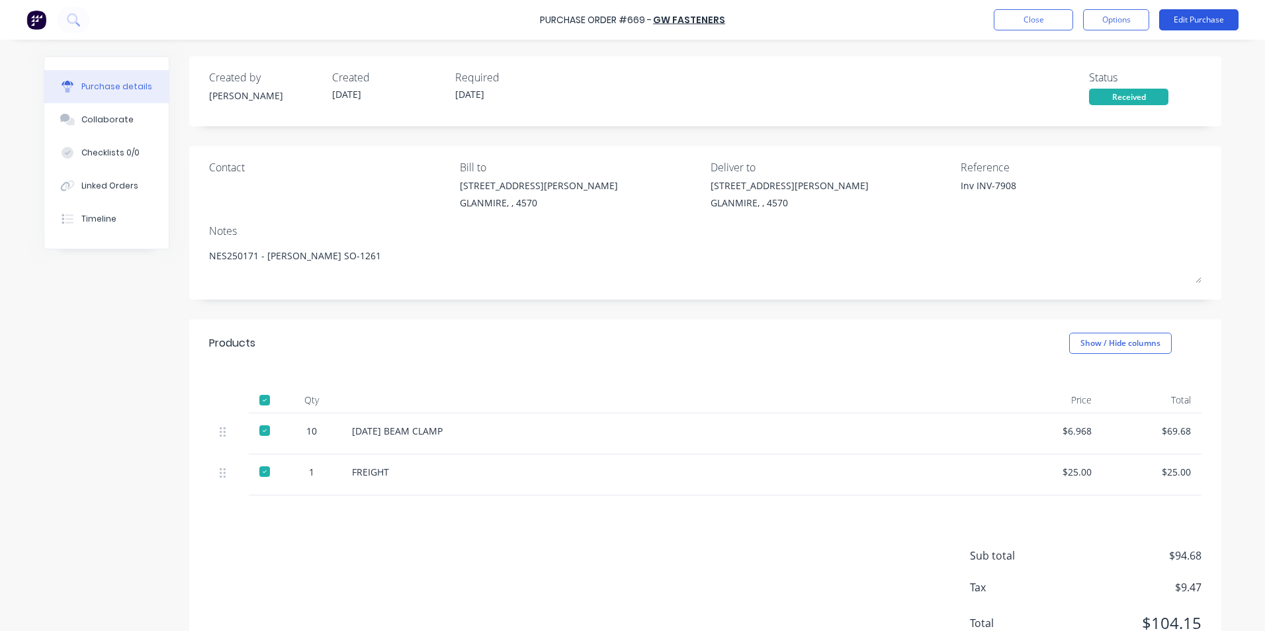
click at [1210, 12] on button "Edit Purchase" at bounding box center [1199, 19] width 79 height 21
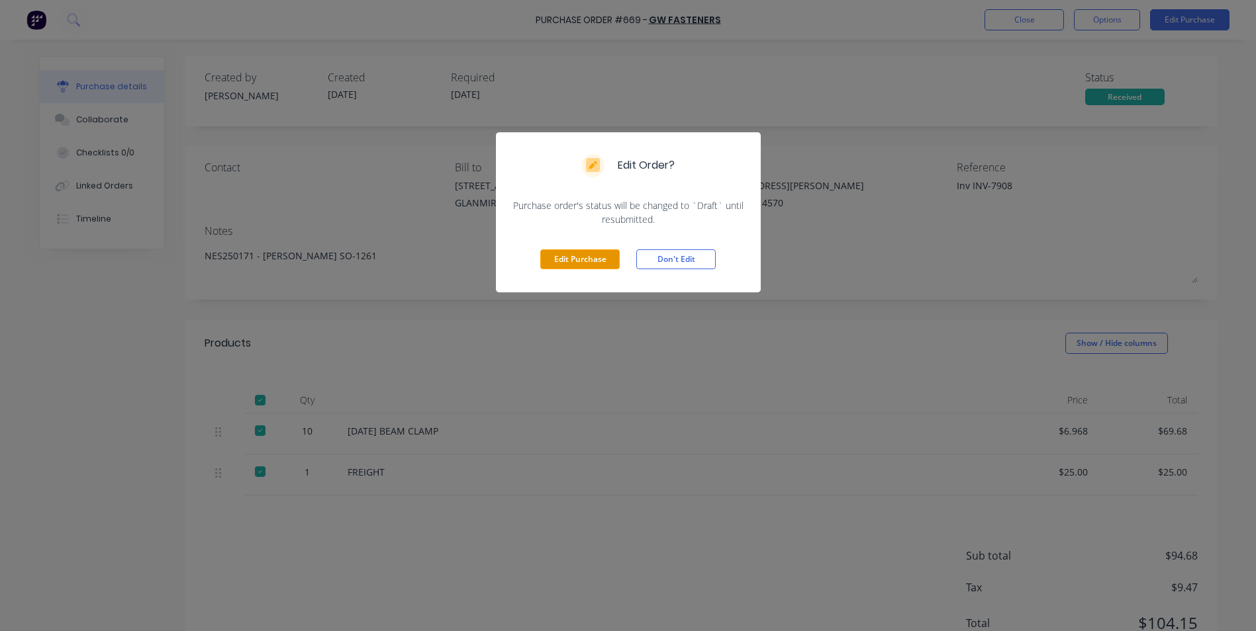
click at [573, 266] on button "Edit Purchase" at bounding box center [579, 260] width 79 height 20
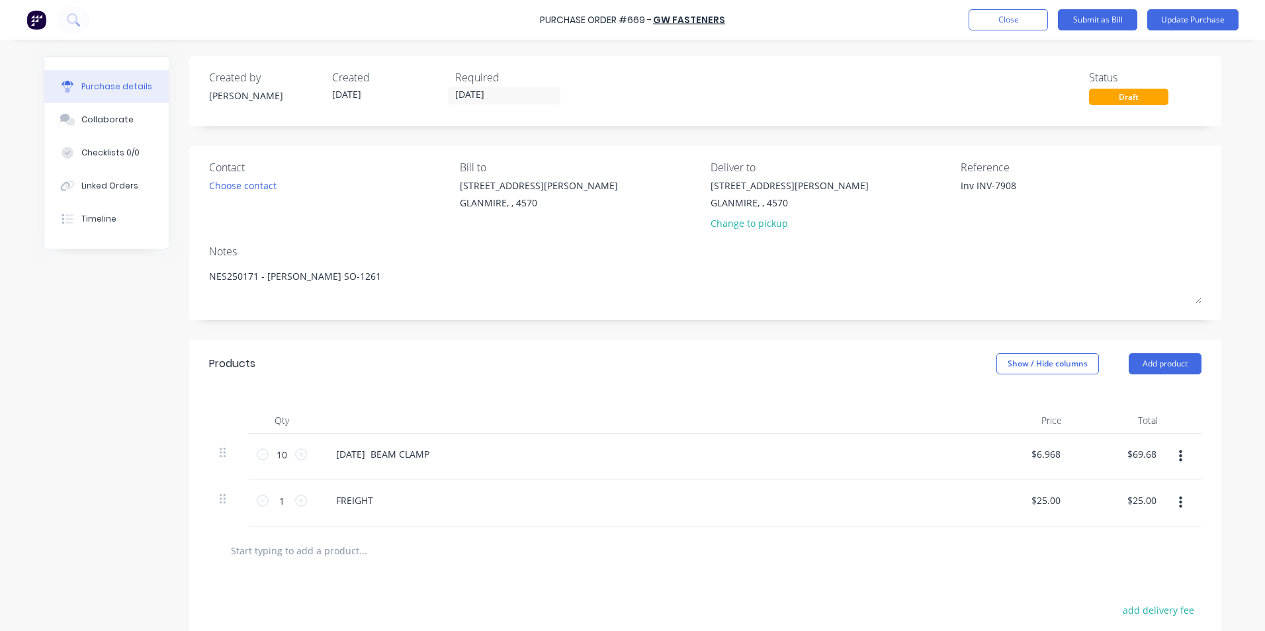
drag, startPoint x: 970, startPoint y: 187, endPoint x: 899, endPoint y: 179, distance: 71.3
click at [899, 179] on div "Contact Choose contact [PERSON_NAME] to [STREET_ADDRESS][PERSON_NAME] Deliver t…" at bounding box center [705, 198] width 993 height 77
click at [1013, 362] on button "Show / Hide columns" at bounding box center [1048, 363] width 103 height 21
click at [1010, 401] on div "Account Job Discount" at bounding box center [1035, 429] width 99 height 76
click at [1010, 402] on label "Account" at bounding box center [1007, 407] width 23 height 11
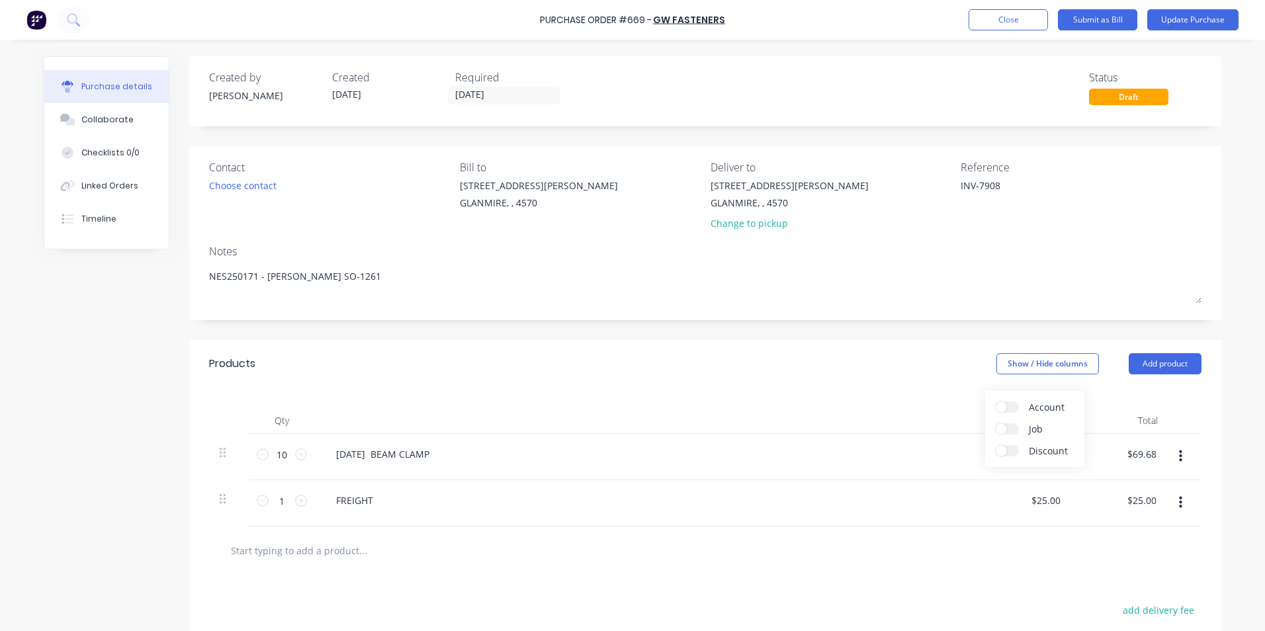
click at [996, 402] on input "Account" at bounding box center [996, 402] width 0 height 0
click at [927, 461] on div "Select..." at bounding box center [960, 455] width 78 height 20
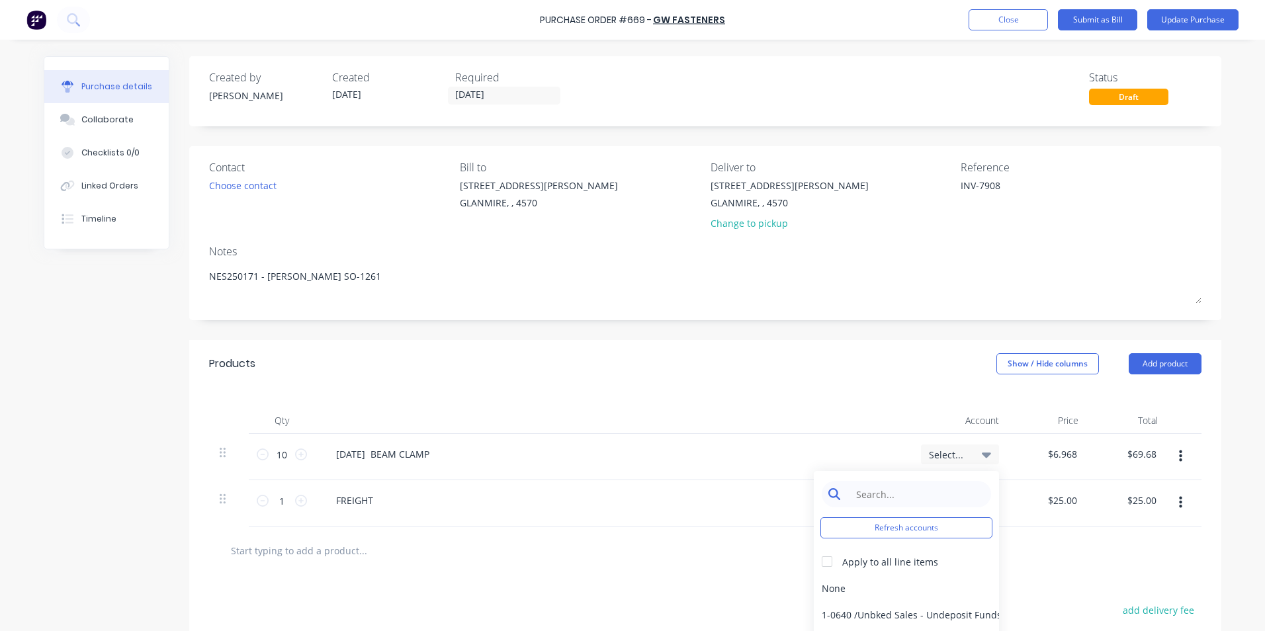
click at [911, 504] on input at bounding box center [917, 494] width 136 height 26
click at [838, 593] on div "5-0270 / Purchases - Materials" at bounding box center [906, 588] width 185 height 26
click at [953, 497] on span "Select..." at bounding box center [949, 501] width 40 height 14
click at [915, 541] on input at bounding box center [917, 541] width 136 height 26
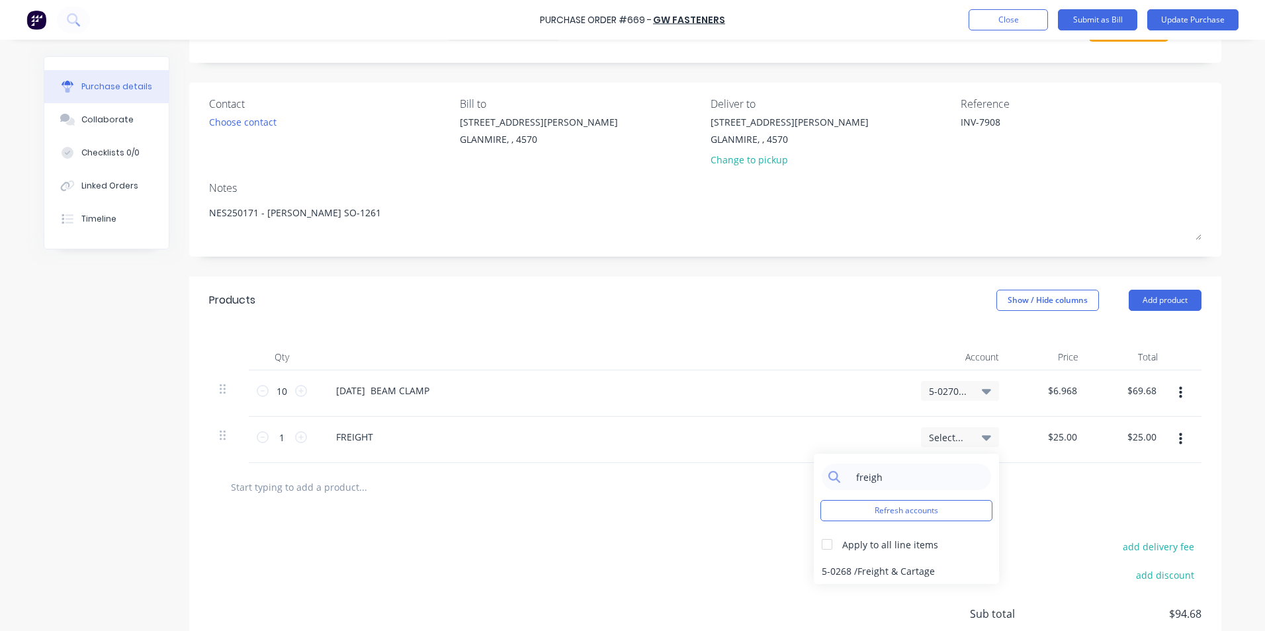
scroll to position [175, 0]
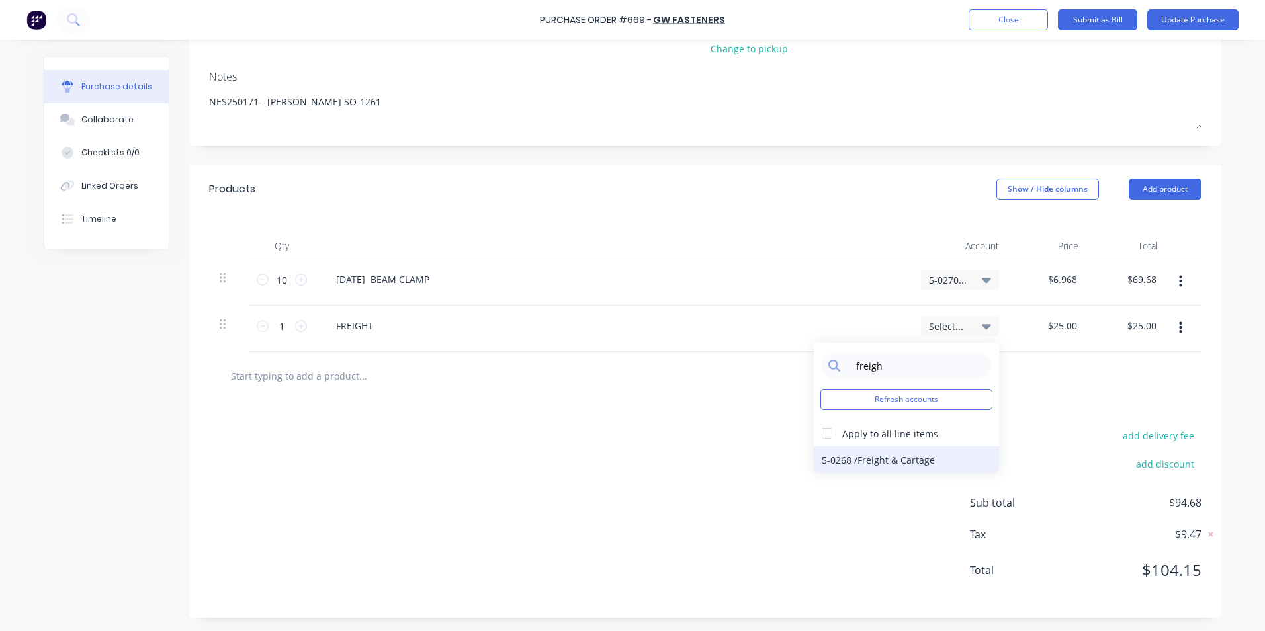
click at [854, 453] on div "5-0268 / Freight & Cartage" at bounding box center [906, 460] width 185 height 26
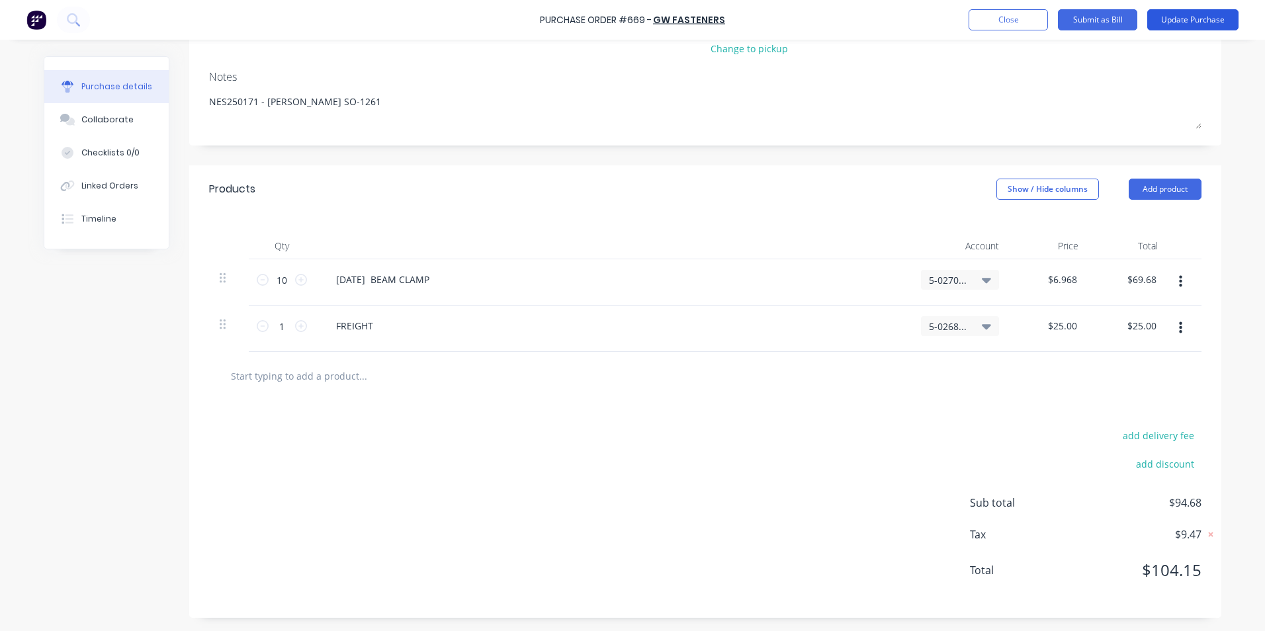
click at [1166, 23] on button "Update Purchase" at bounding box center [1193, 19] width 91 height 21
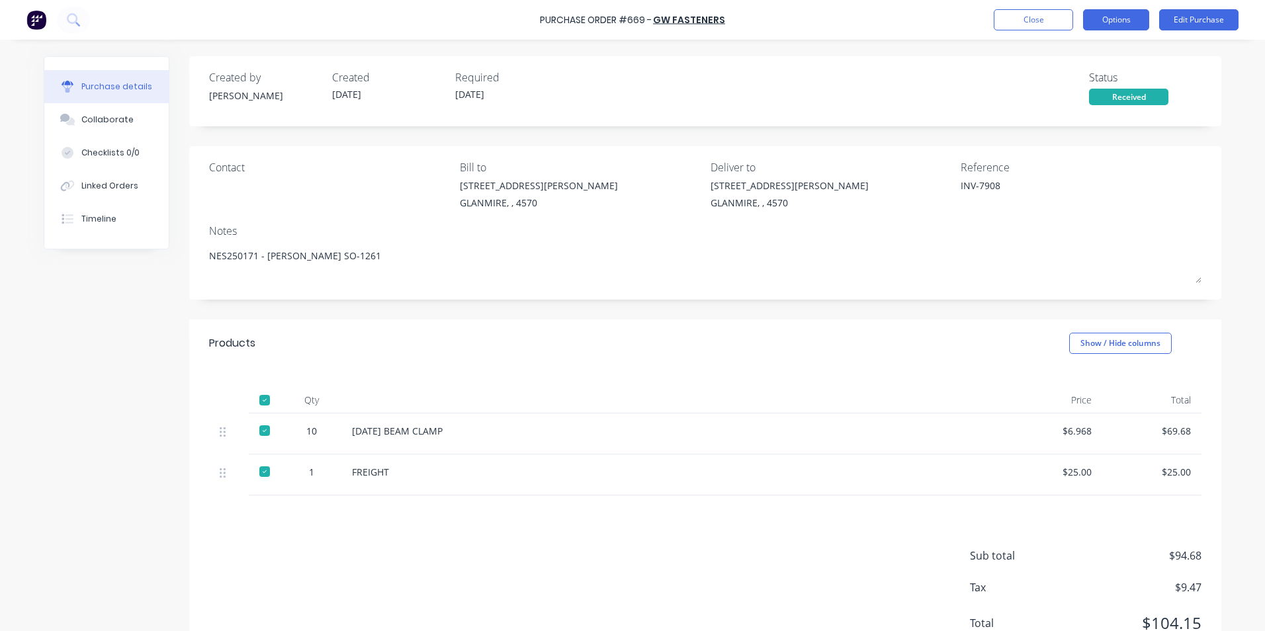
click at [1114, 16] on button "Options" at bounding box center [1116, 19] width 66 height 21
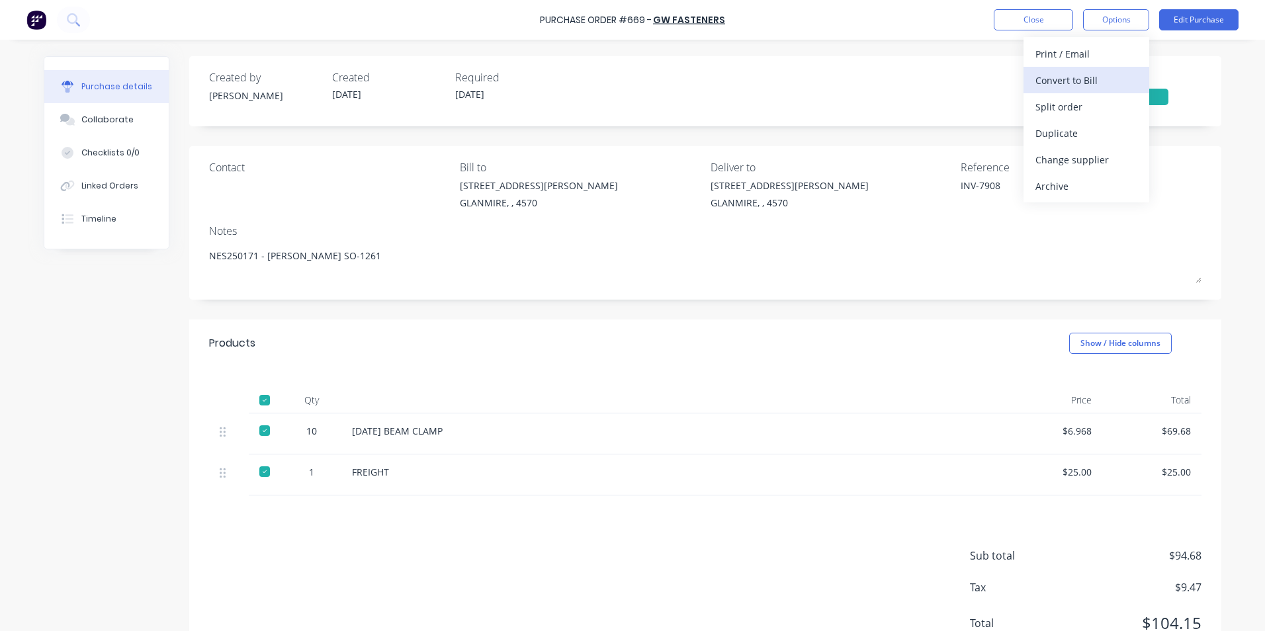
click at [1061, 72] on div "Convert to Bill" at bounding box center [1087, 80] width 102 height 19
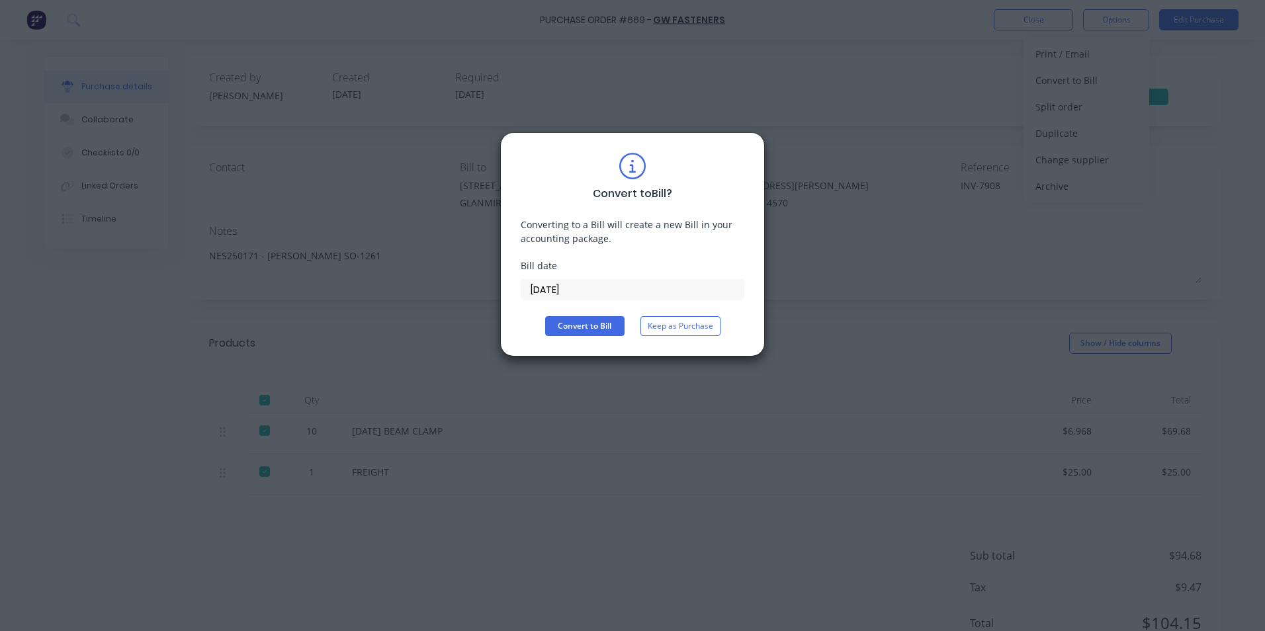
click at [672, 291] on input "[DATE]" at bounding box center [633, 290] width 222 height 20
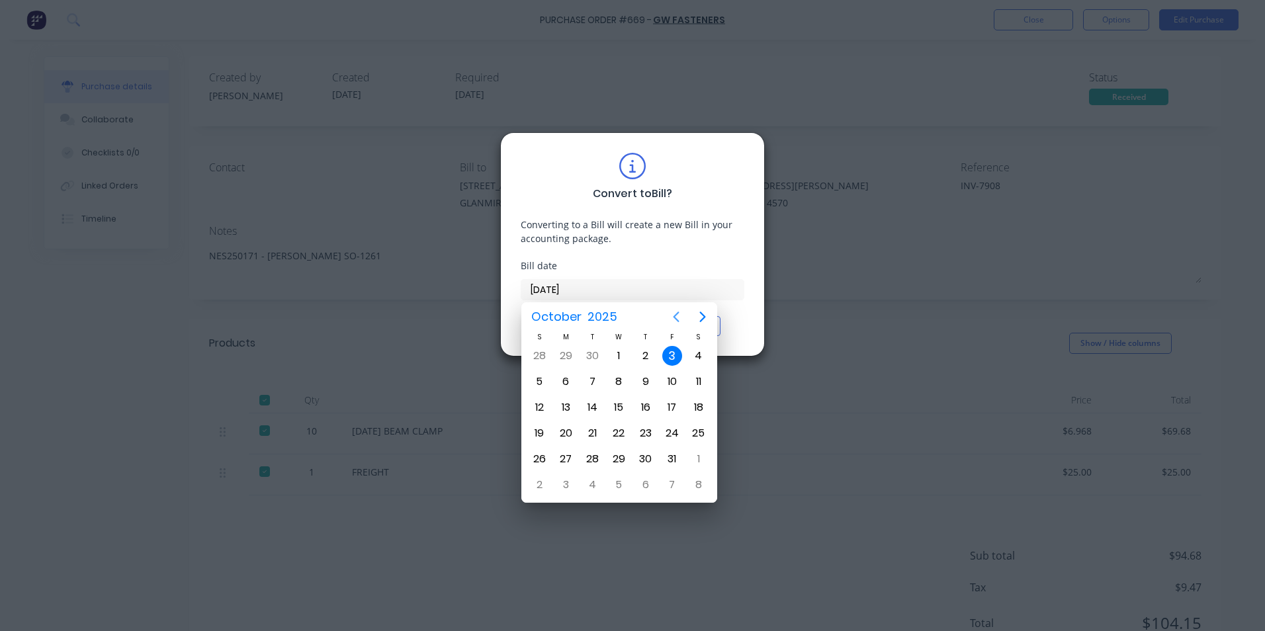
click at [676, 313] on icon "Previous page" at bounding box center [676, 317] width 16 height 16
click at [593, 410] on div "16" at bounding box center [592, 408] width 20 height 20
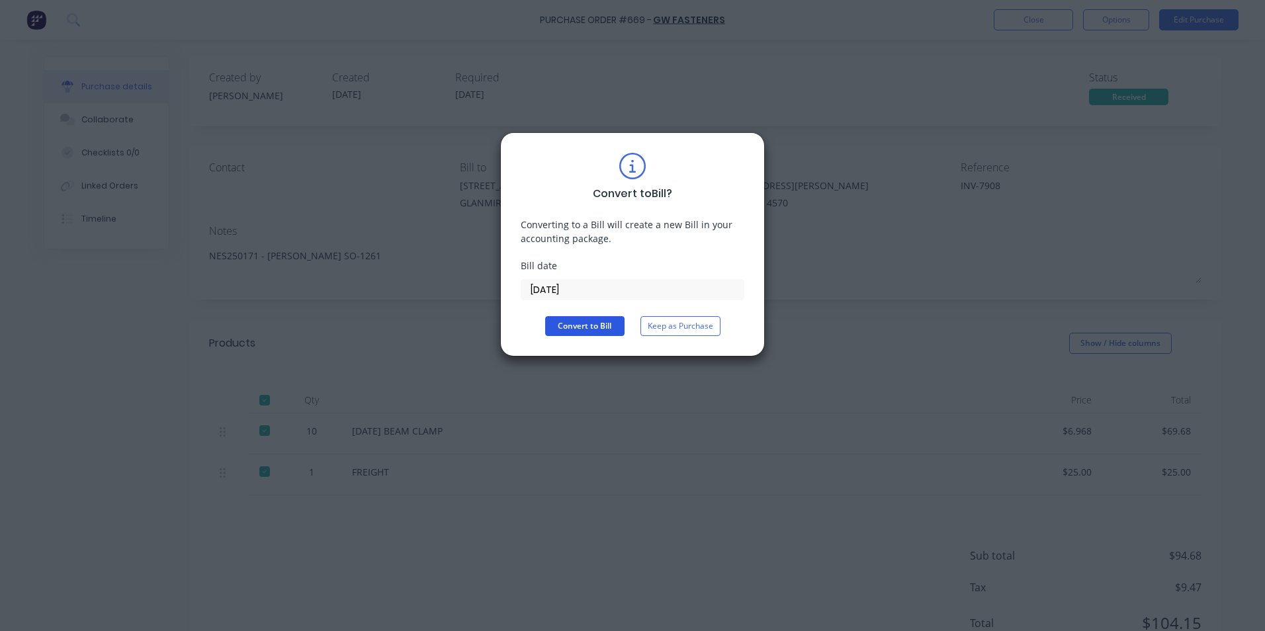
click at [596, 324] on button "Convert to Bill" at bounding box center [584, 326] width 79 height 20
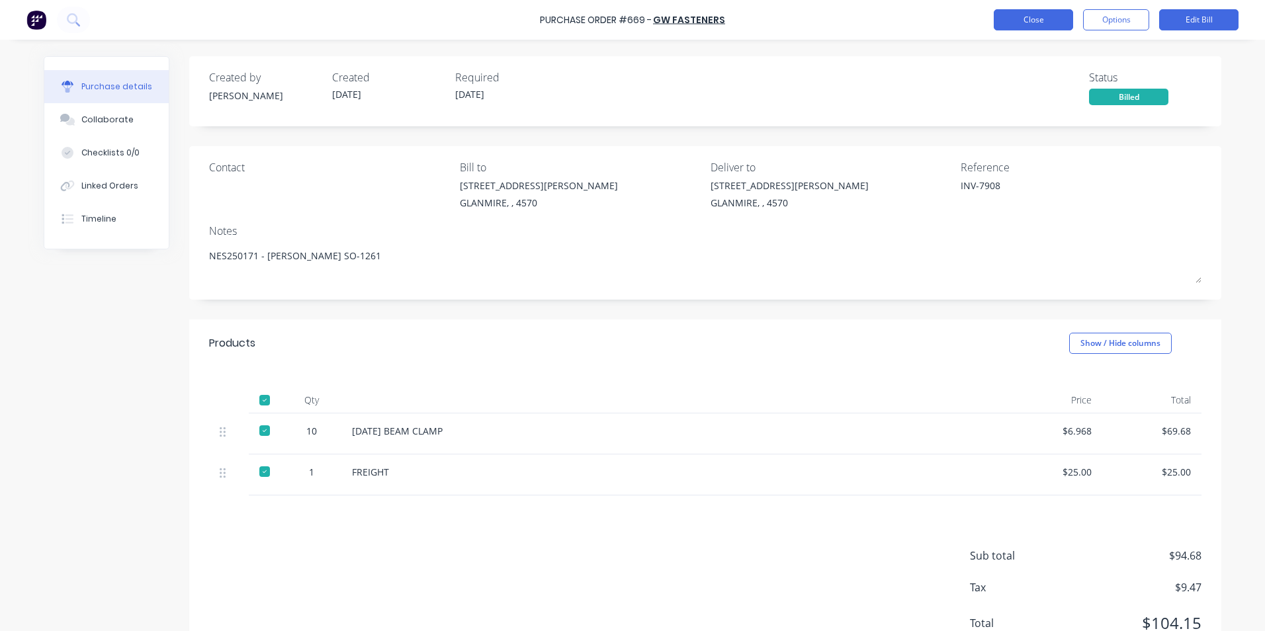
click at [1050, 20] on button "Close" at bounding box center [1033, 19] width 79 height 21
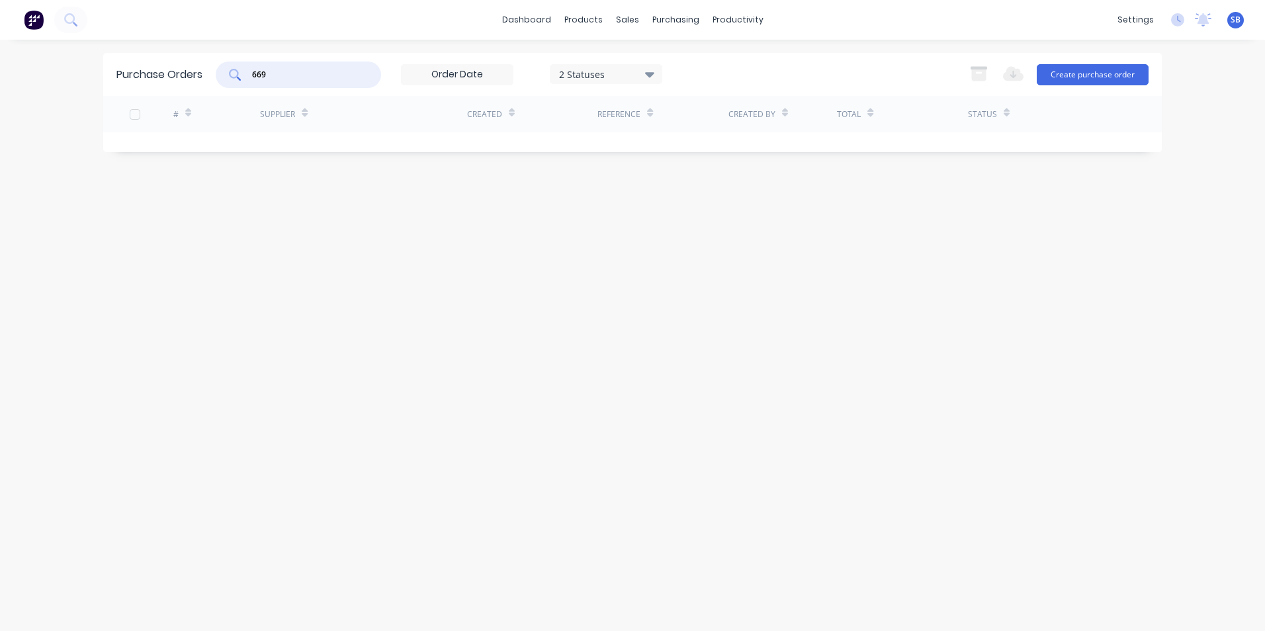
drag, startPoint x: 291, startPoint y: 81, endPoint x: 216, endPoint y: 73, distance: 74.6
click at [216, 73] on div "Purchase Orders 669 2 Statuses 2 Statuses Export to Excel (XLSX) Create purchas…" at bounding box center [632, 74] width 1059 height 43
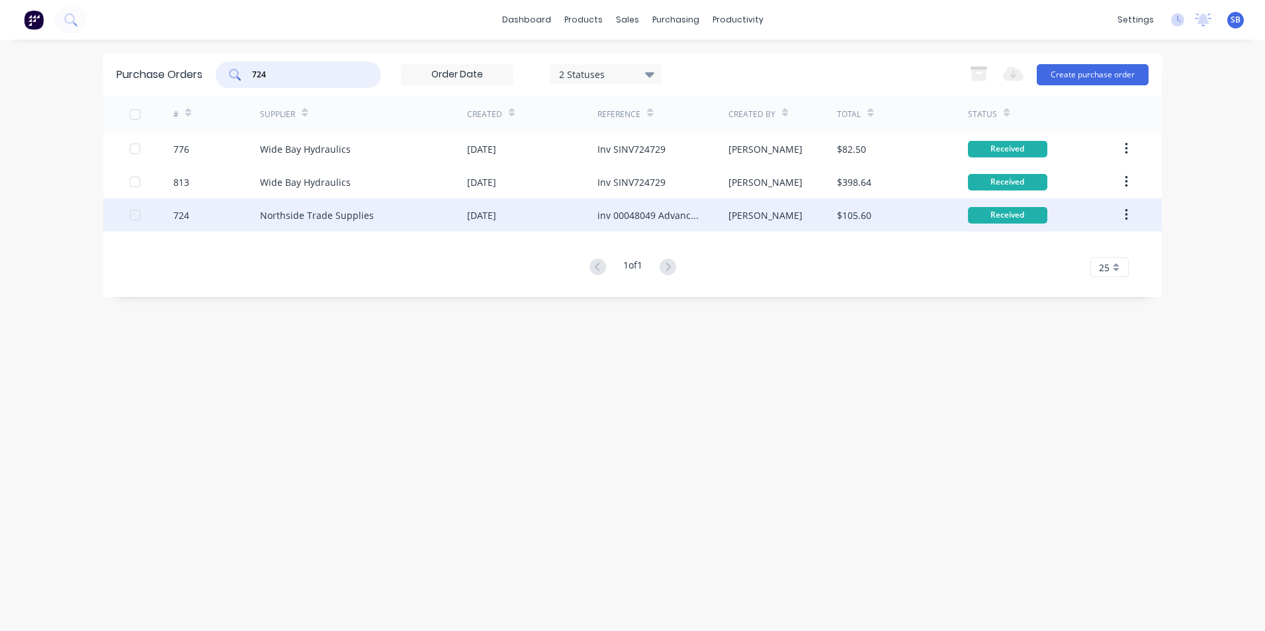
click at [833, 203] on div "[PERSON_NAME]" at bounding box center [783, 215] width 109 height 33
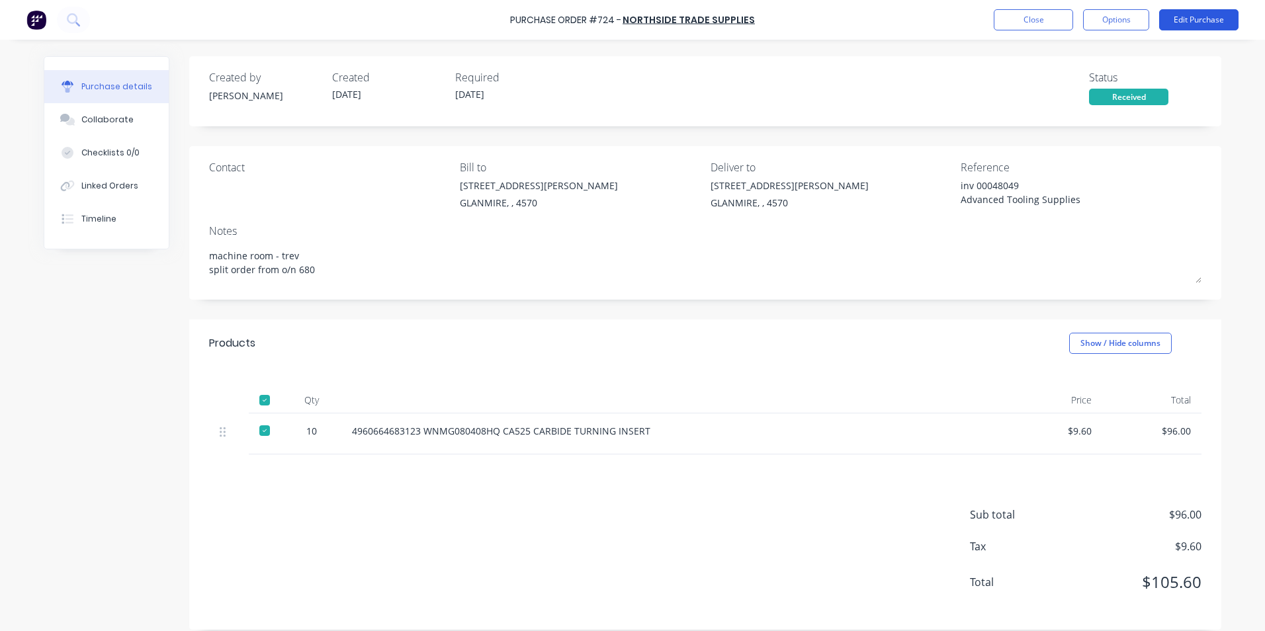
click at [1166, 12] on button "Edit Purchase" at bounding box center [1199, 19] width 79 height 21
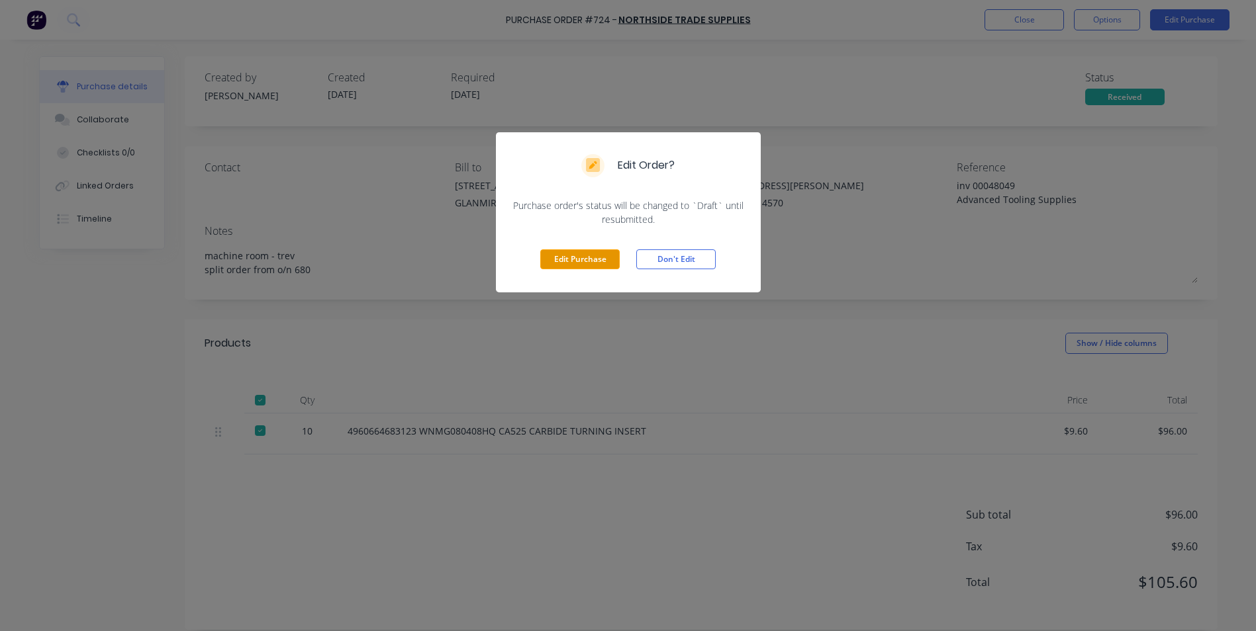
click at [590, 259] on button "Edit Purchase" at bounding box center [579, 260] width 79 height 20
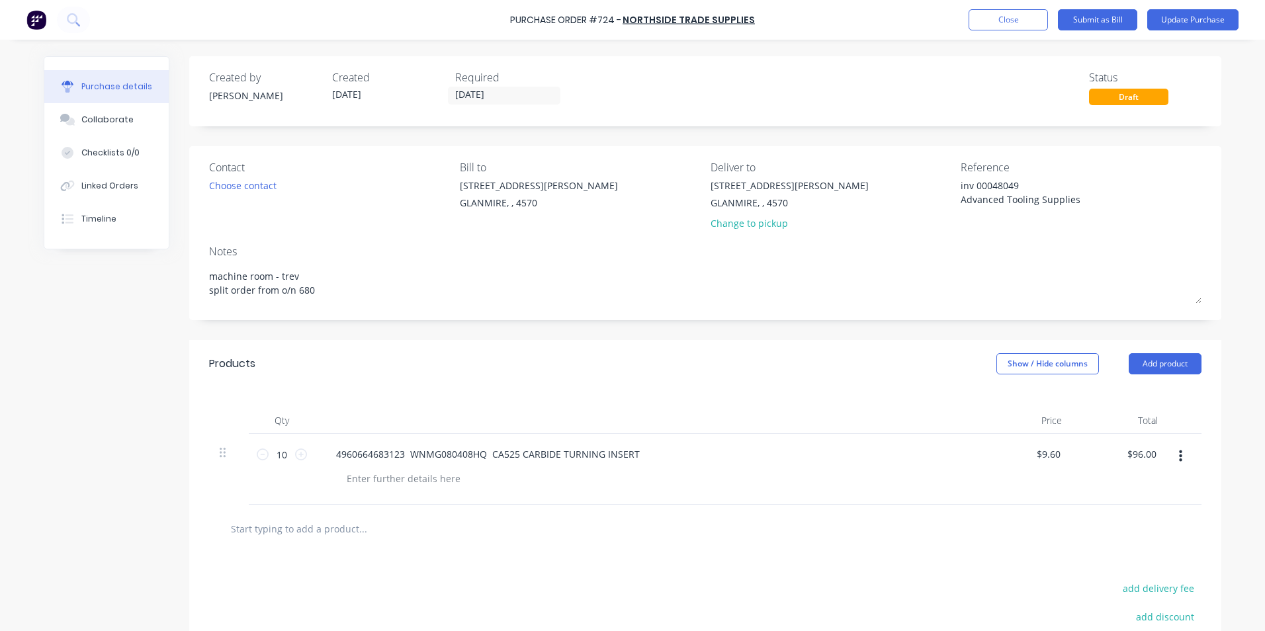
drag, startPoint x: 972, startPoint y: 185, endPoint x: 866, endPoint y: 185, distance: 106.6
click at [866, 185] on div "Contact Choose contact [PERSON_NAME] to [STREET_ADDRESS][PERSON_NAME] Deliver t…" at bounding box center [705, 198] width 993 height 77
click at [997, 357] on button "Show / Hide columns" at bounding box center [1048, 363] width 103 height 21
click at [1013, 404] on label "Account" at bounding box center [1007, 407] width 23 height 11
click at [996, 402] on input "Account" at bounding box center [996, 402] width 0 height 0
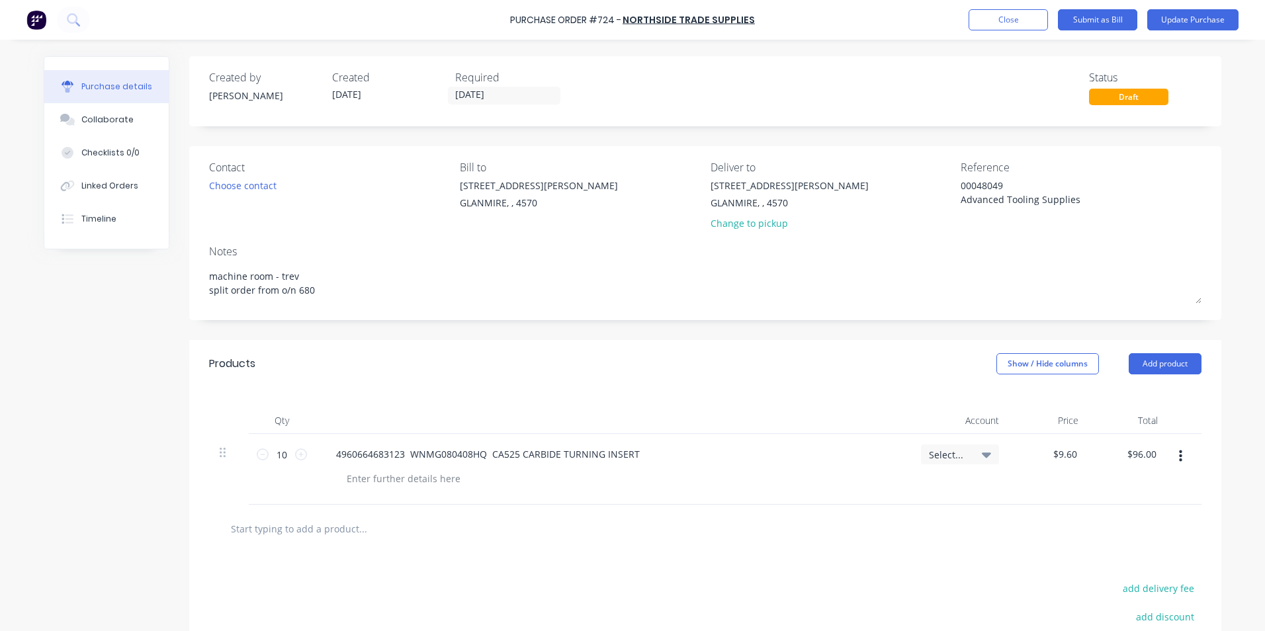
click at [937, 457] on span "Select..." at bounding box center [949, 455] width 40 height 14
click at [921, 498] on input at bounding box center [917, 494] width 136 height 26
click at [897, 588] on div "6-0462 / Tools & Hware-W/S Consum" at bounding box center [906, 588] width 185 height 26
click at [1195, 15] on button "Update Purchase" at bounding box center [1193, 19] width 91 height 21
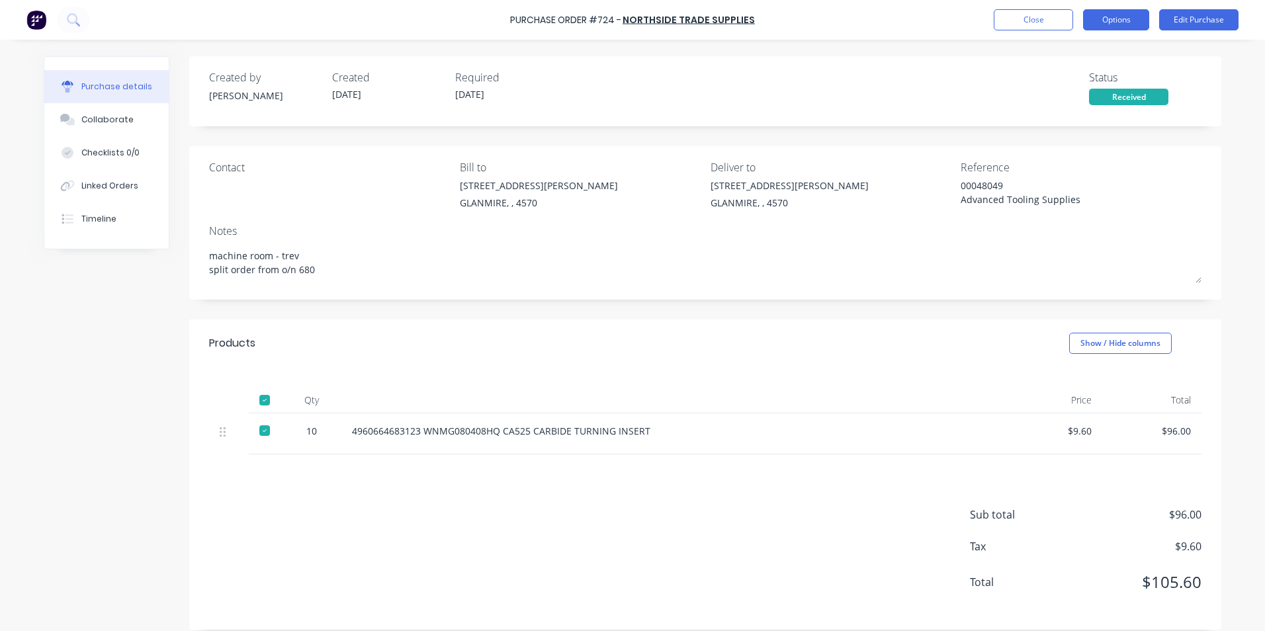
click at [1123, 15] on button "Options" at bounding box center [1116, 19] width 66 height 21
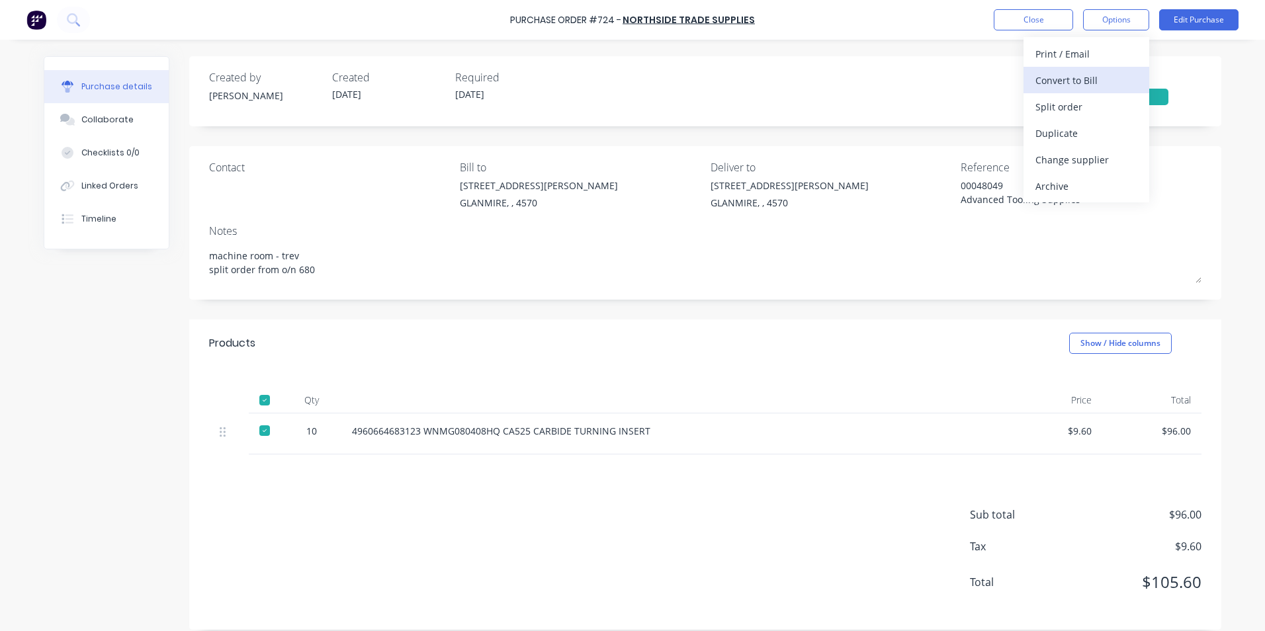
click at [1088, 80] on div "Convert to Bill" at bounding box center [1087, 80] width 102 height 19
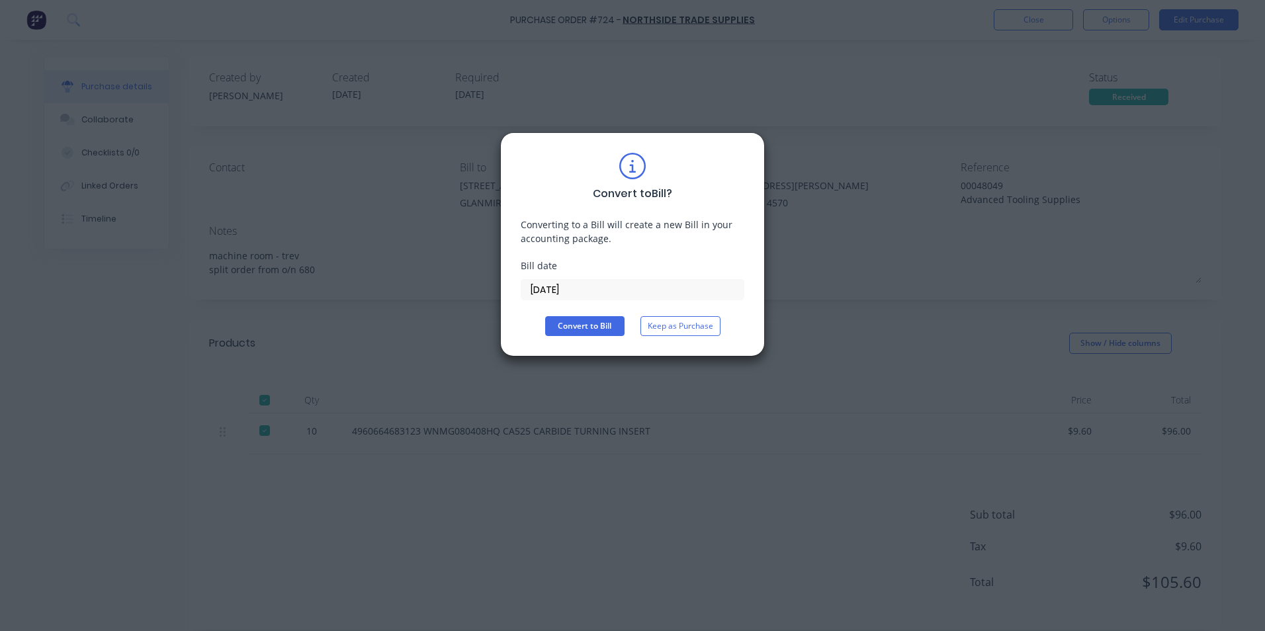
click at [563, 289] on input "[DATE]" at bounding box center [633, 290] width 222 height 20
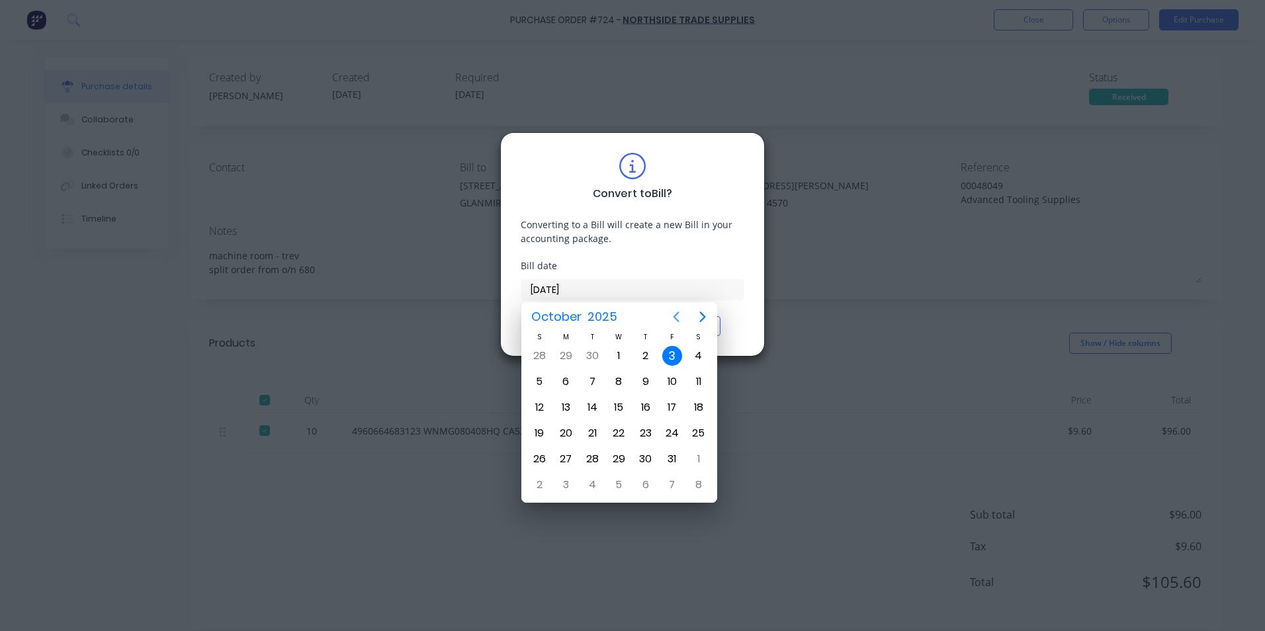
click at [674, 313] on icon "Previous page" at bounding box center [676, 317] width 16 height 16
click at [613, 408] on div "17" at bounding box center [620, 408] width 20 height 20
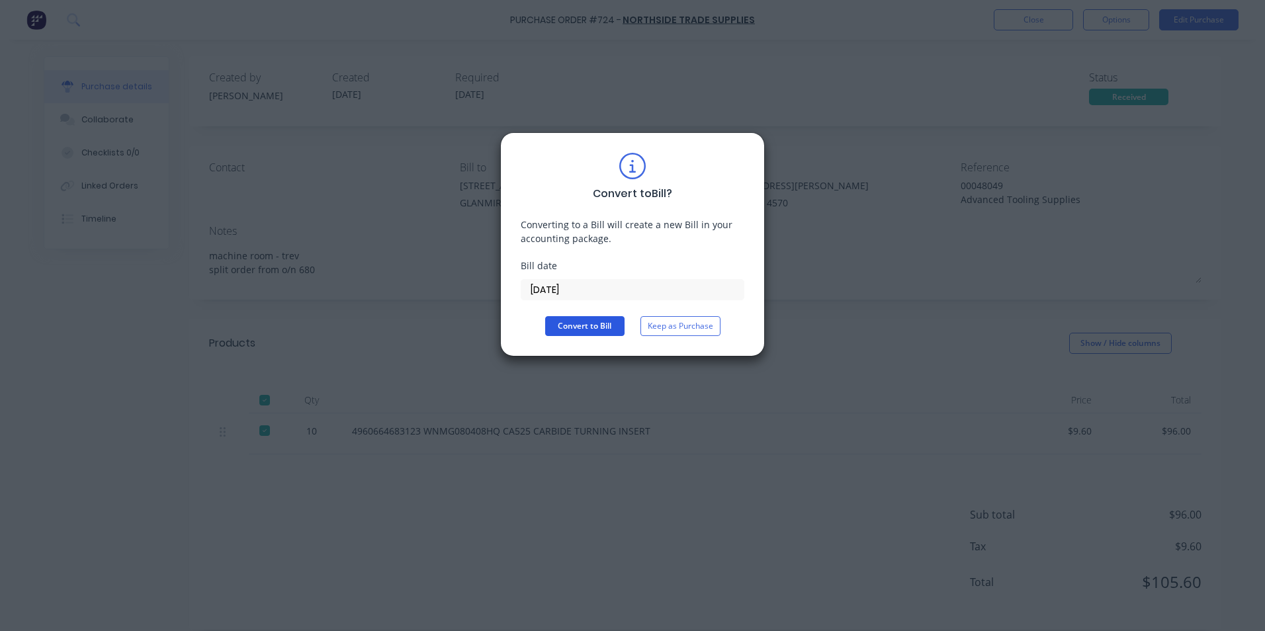
click at [583, 318] on button "Convert to Bill" at bounding box center [584, 326] width 79 height 20
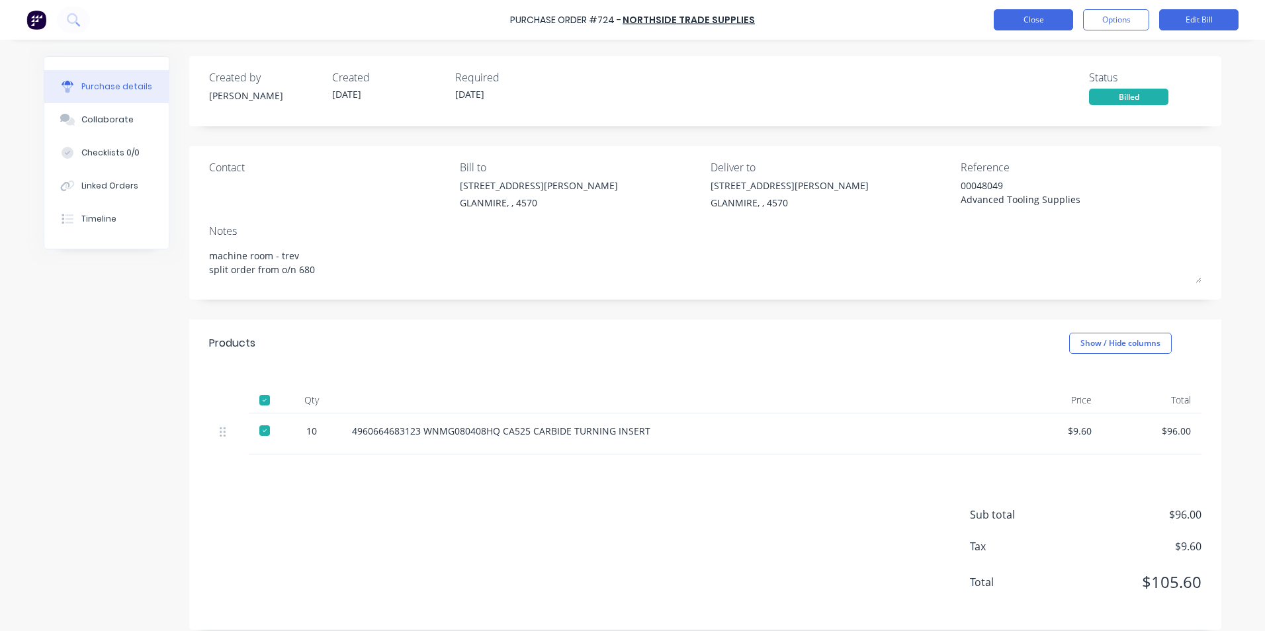
click at [1056, 9] on button "Close" at bounding box center [1033, 19] width 79 height 21
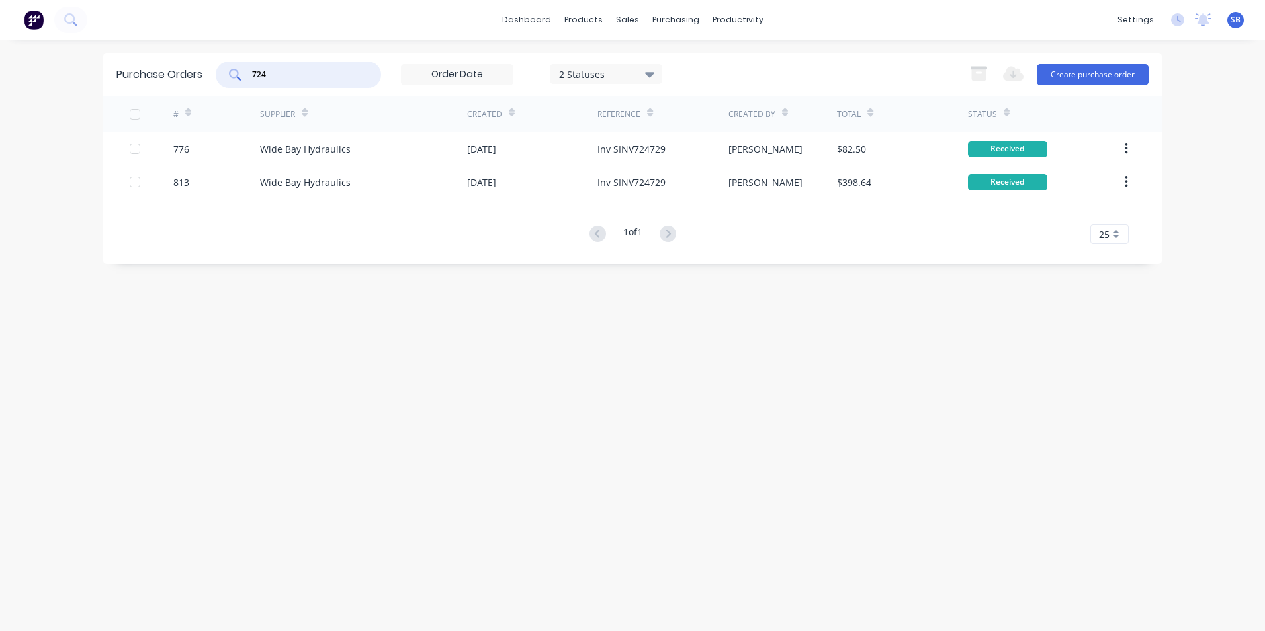
drag, startPoint x: 220, startPoint y: 64, endPoint x: 201, endPoint y: 62, distance: 19.3
click at [201, 62] on div "Purchase Orders 724 2 Statuses 2 Statuses Export to Excel (XLSX) Create purchas…" at bounding box center [632, 74] width 1059 height 43
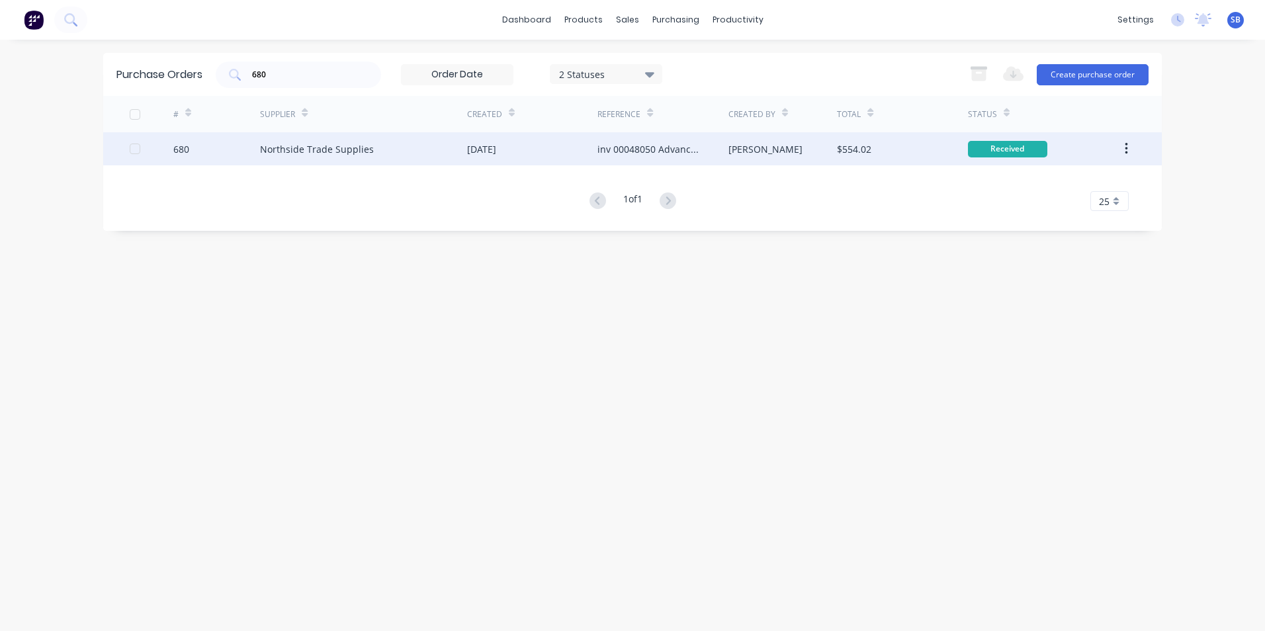
click at [855, 154] on div "$554.02" at bounding box center [854, 149] width 34 height 14
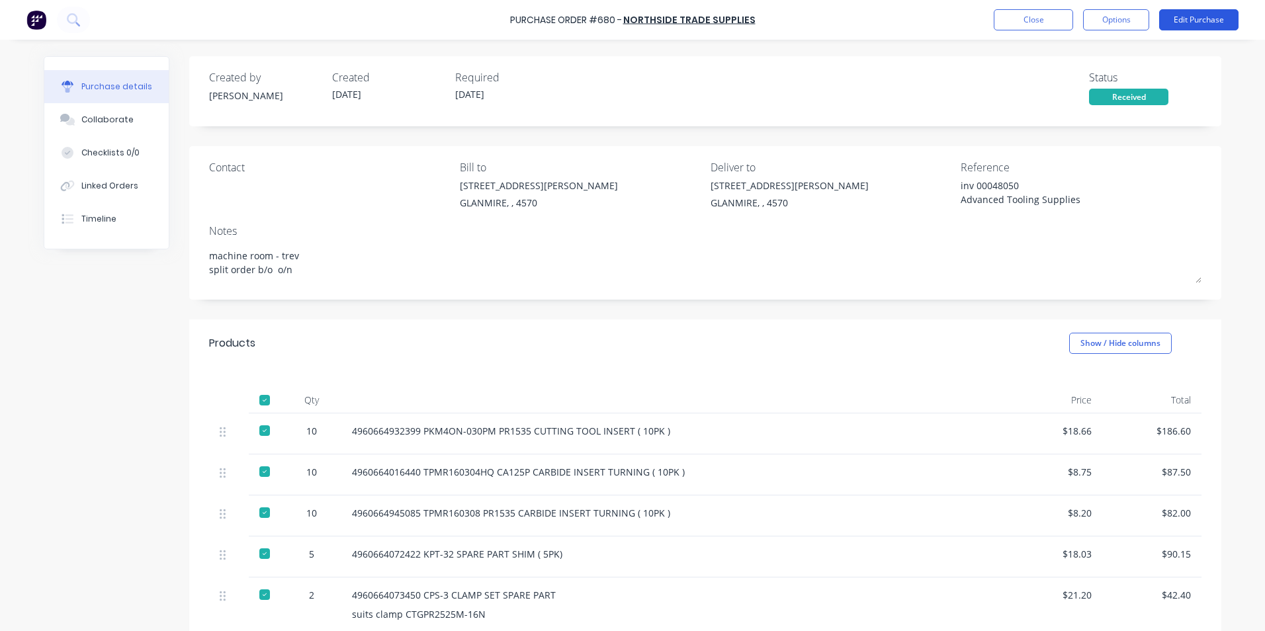
click at [1189, 19] on button "Edit Purchase" at bounding box center [1199, 19] width 79 height 21
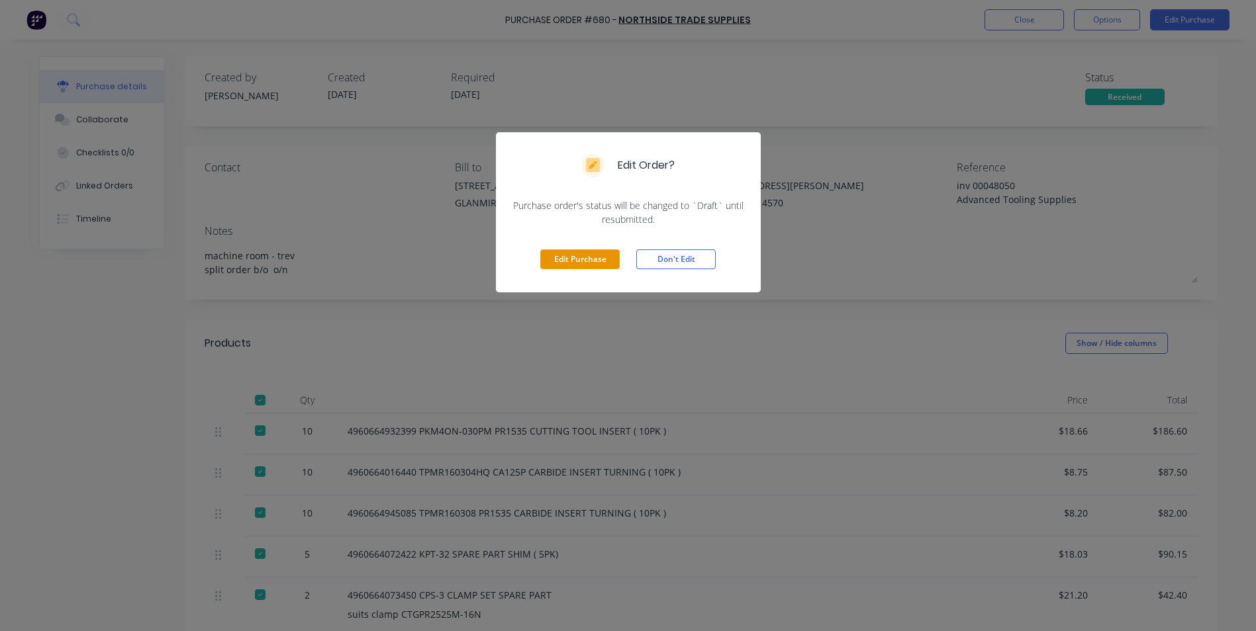
click at [605, 255] on button "Edit Purchase" at bounding box center [579, 260] width 79 height 20
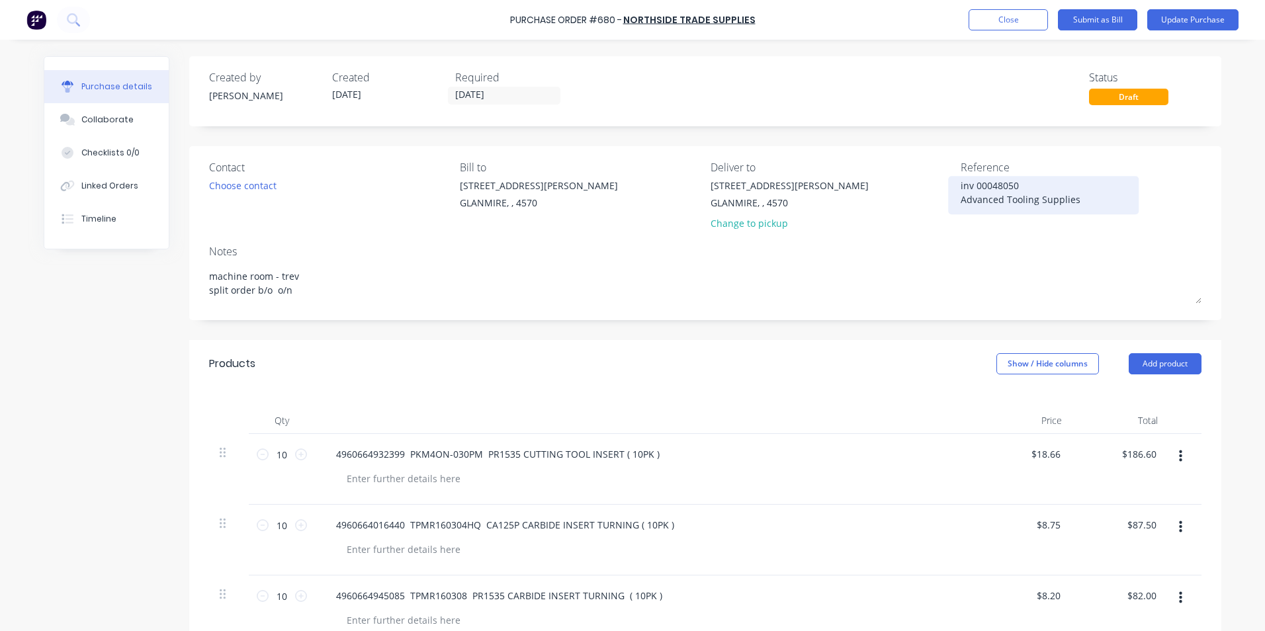
drag, startPoint x: 972, startPoint y: 185, endPoint x: 945, endPoint y: 186, distance: 26.5
click at [961, 186] on div "inv 00048050 Advanced Tooling Supplies" at bounding box center [1043, 195] width 165 height 33
click at [961, 188] on div "inv 00048050 Advanced Tooling Supplies" at bounding box center [1043, 195] width 165 height 33
click at [972, 183] on textarea "inv 00048050 Advanced Tooling Supplies" at bounding box center [1043, 194] width 165 height 30
drag, startPoint x: 1000, startPoint y: 357, endPoint x: 1007, endPoint y: 362, distance: 8.1
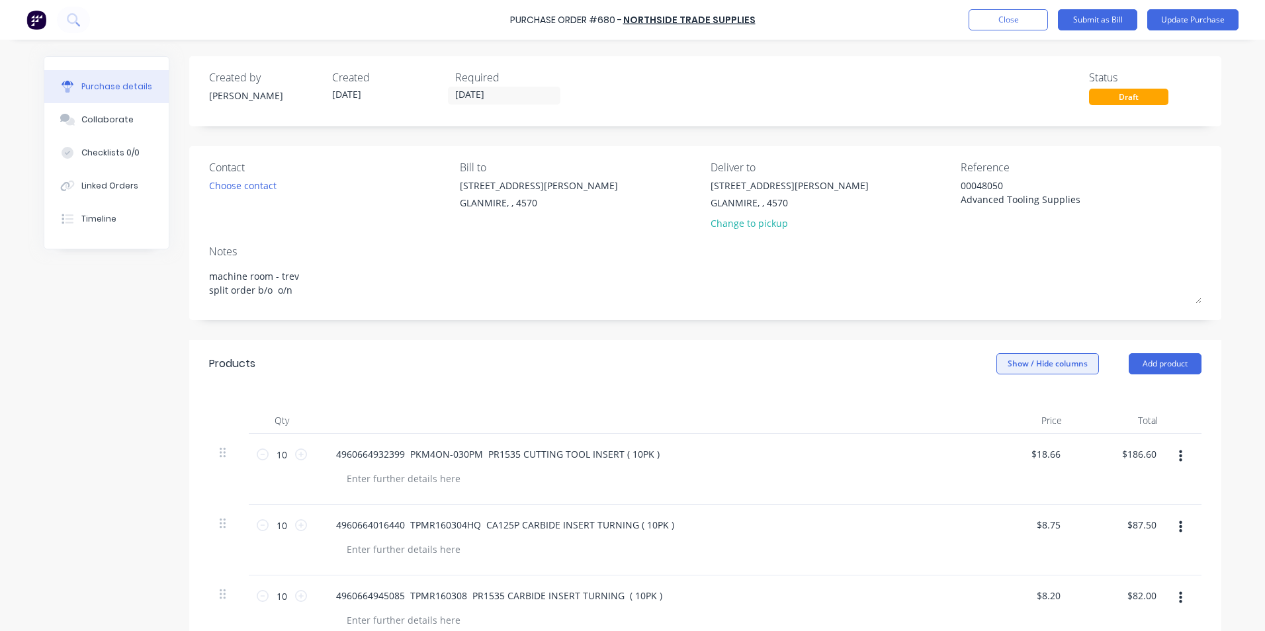
click at [1007, 362] on button "Show / Hide columns" at bounding box center [1048, 363] width 103 height 21
click at [1017, 403] on label "Account" at bounding box center [1007, 407] width 23 height 11
click at [996, 402] on input "Account" at bounding box center [996, 402] width 0 height 0
click at [951, 449] on span "Select..." at bounding box center [949, 455] width 40 height 14
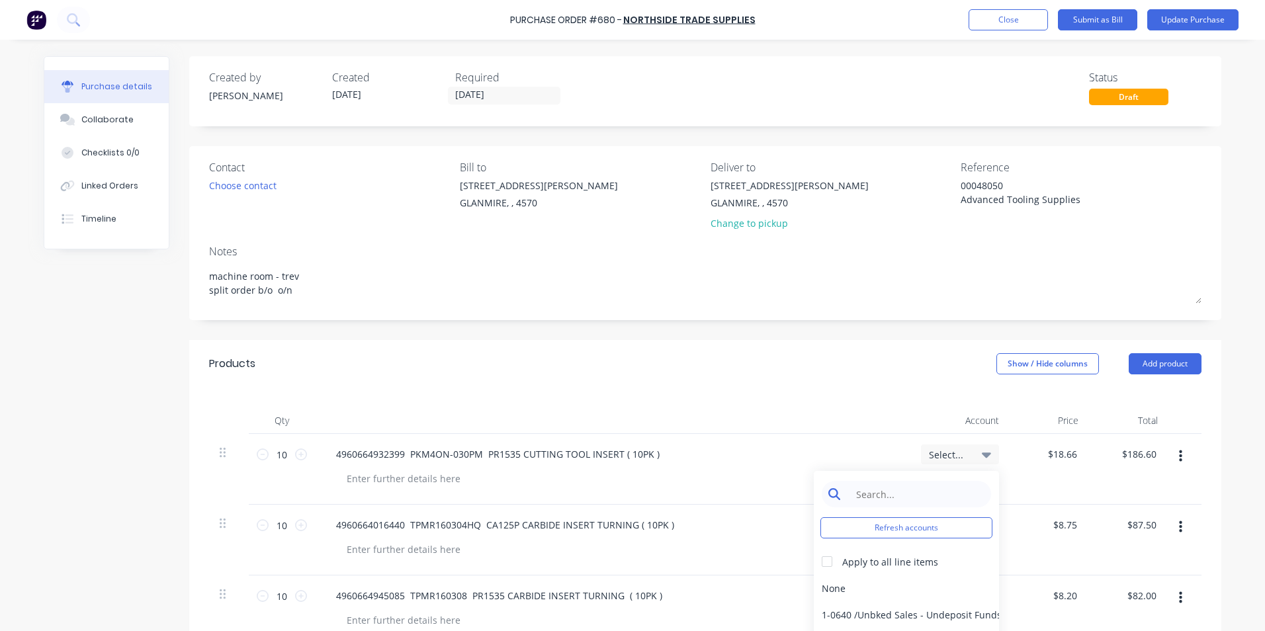
click at [938, 489] on input at bounding box center [917, 494] width 136 height 26
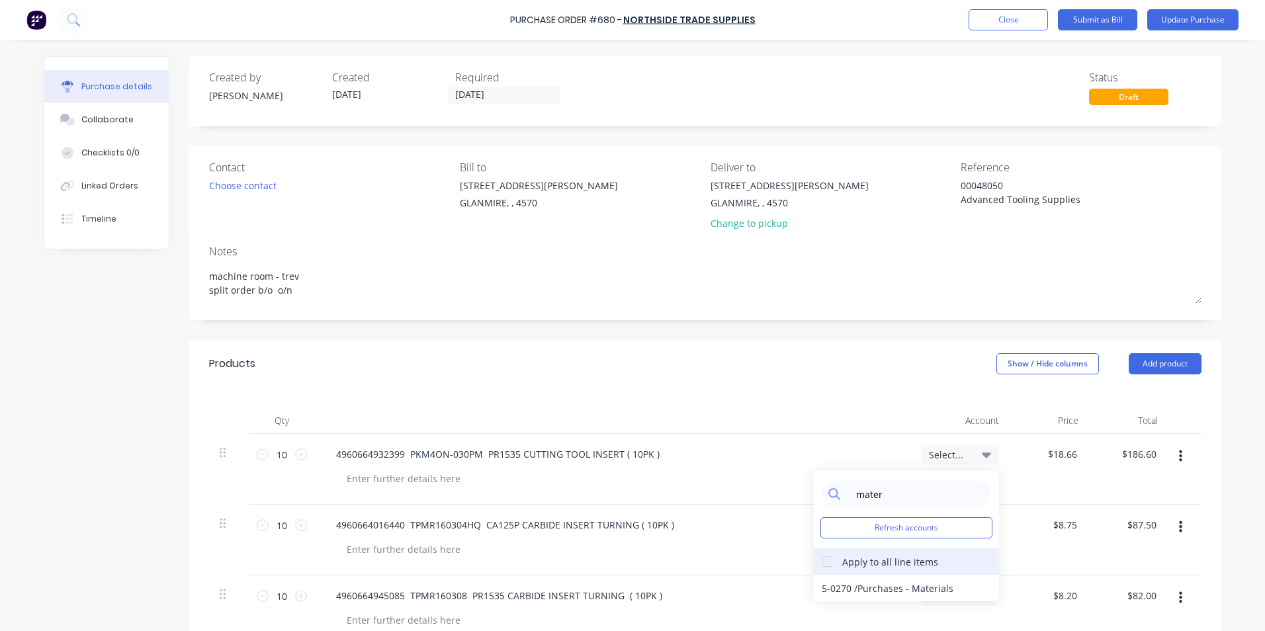
click at [843, 563] on div "Apply to all line items" at bounding box center [891, 562] width 96 height 14
click at [847, 588] on div "5-0270 / Purchases - Materials" at bounding box center [906, 588] width 185 height 26
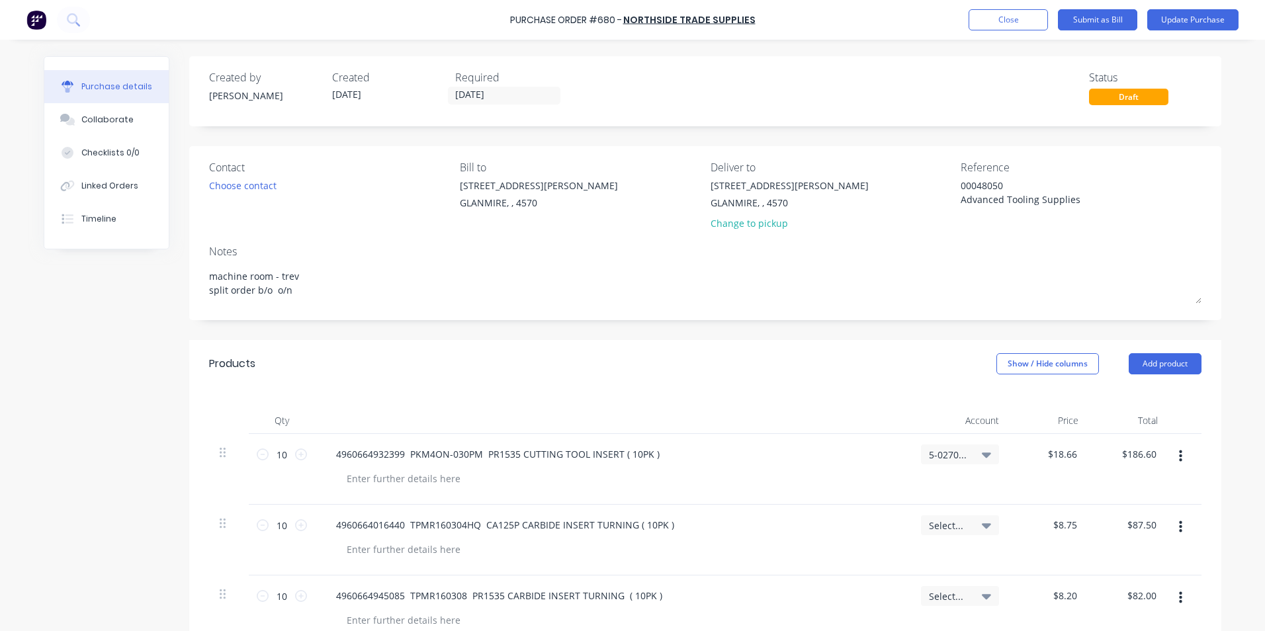
click at [962, 520] on span "Select..." at bounding box center [949, 526] width 40 height 14
click at [947, 553] on input at bounding box center [917, 565] width 136 height 26
drag, startPoint x: 950, startPoint y: 463, endPoint x: 951, endPoint y: 455, distance: 8.0
click at [950, 461] on div "5-0270 / Purchases - Materials" at bounding box center [960, 455] width 78 height 20
click at [951, 455] on span "5-0270 / Purchases - Materials" at bounding box center [949, 455] width 40 height 14
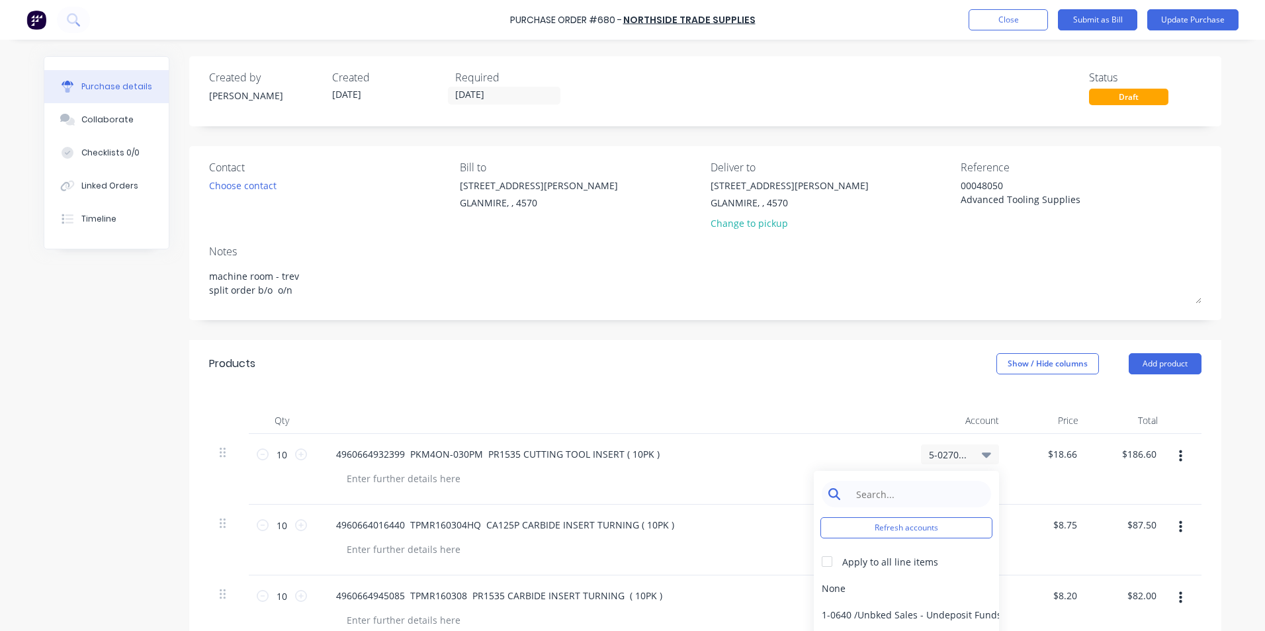
click at [925, 488] on input at bounding box center [917, 494] width 136 height 26
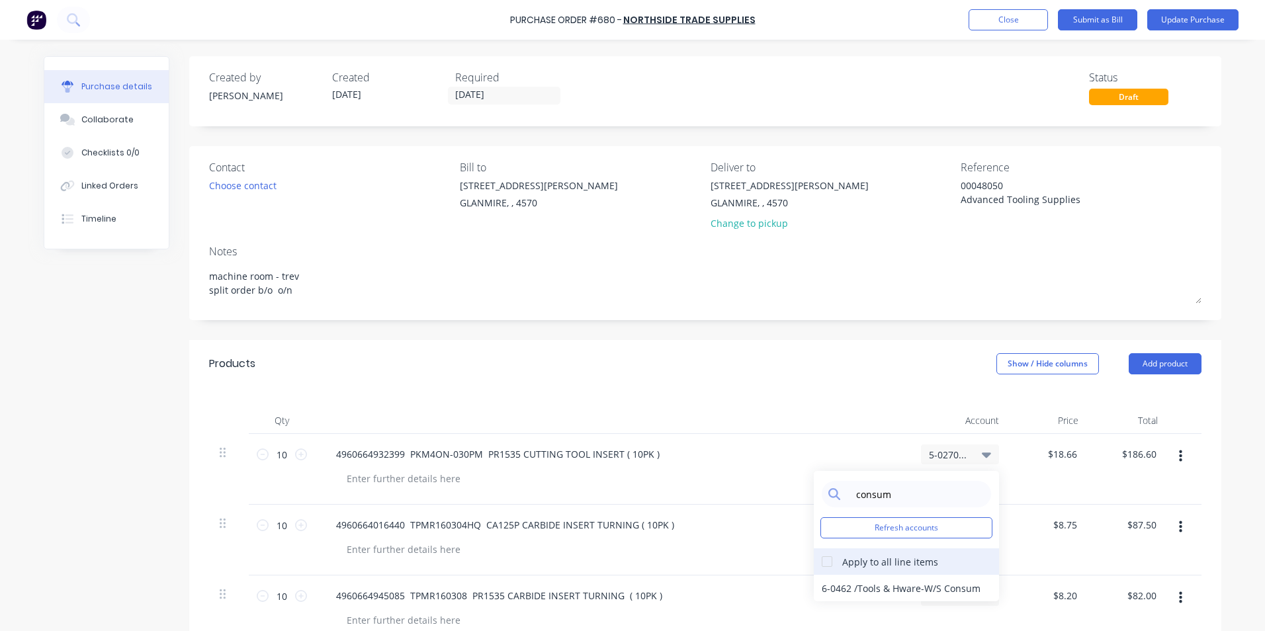
click at [822, 559] on div at bounding box center [827, 562] width 26 height 26
click at [825, 580] on div "6-0462 / Tools & Hware-W/S Consum" at bounding box center [906, 588] width 185 height 26
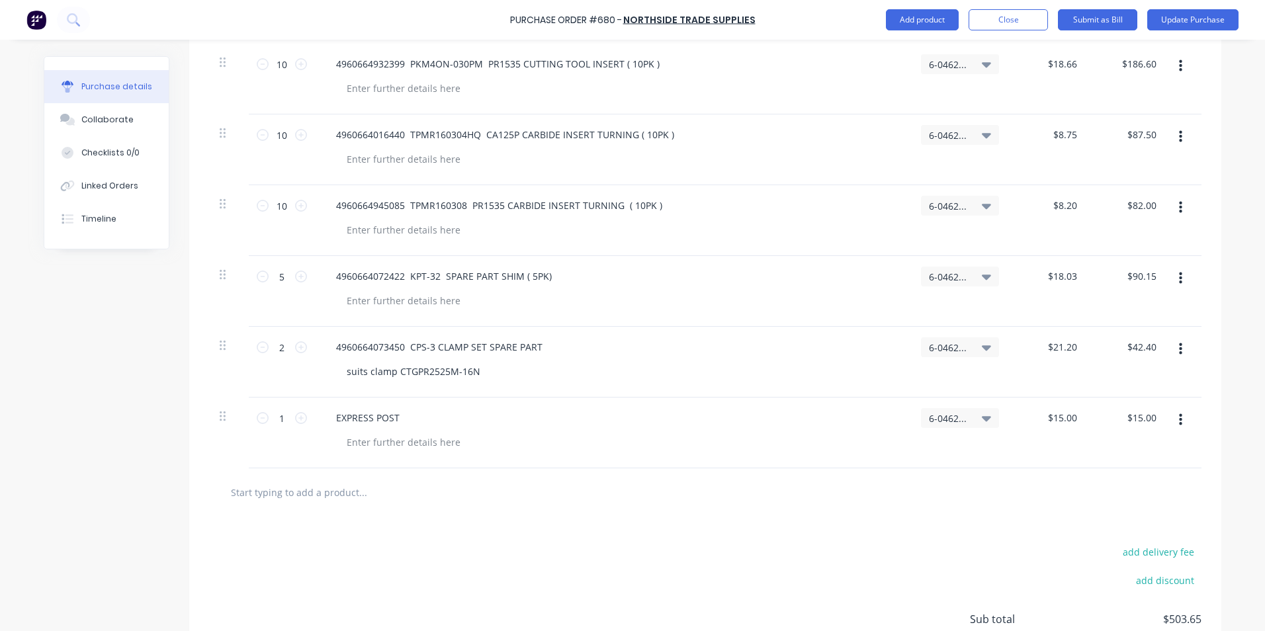
scroll to position [507, 0]
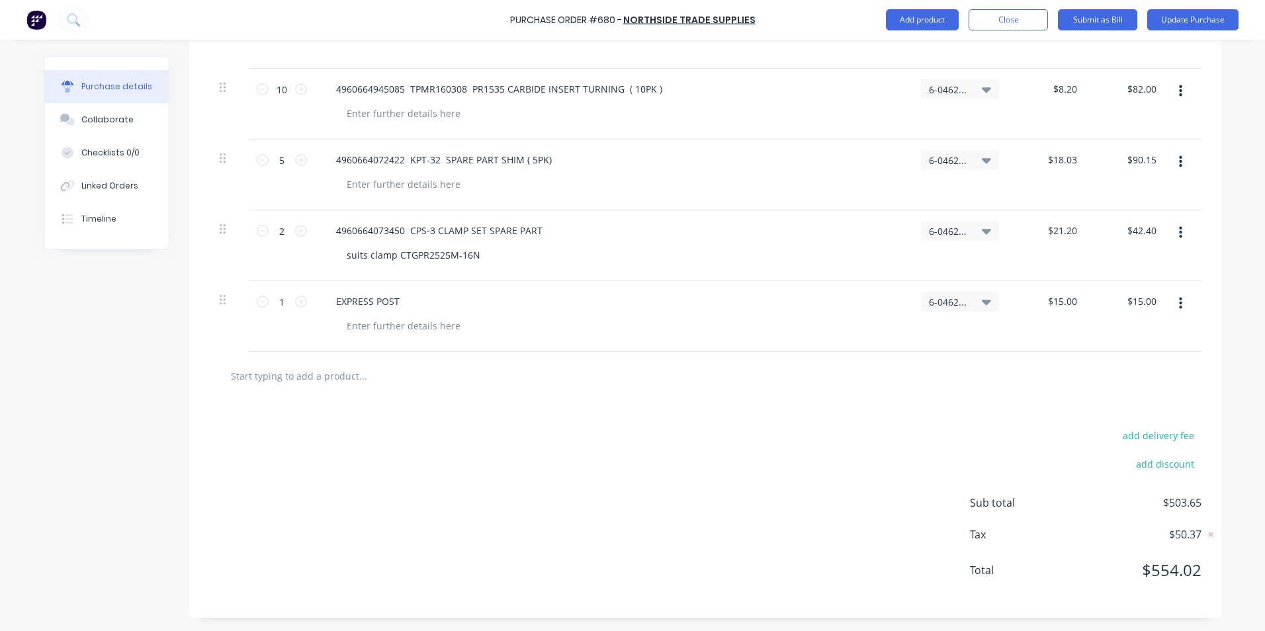
click at [953, 295] on div "6-0462 / Tools & Hware-W/S Consum" at bounding box center [960, 316] width 99 height 71
click at [953, 300] on span "6-0462 / Tools & Hware-W/S Consum" at bounding box center [949, 302] width 40 height 14
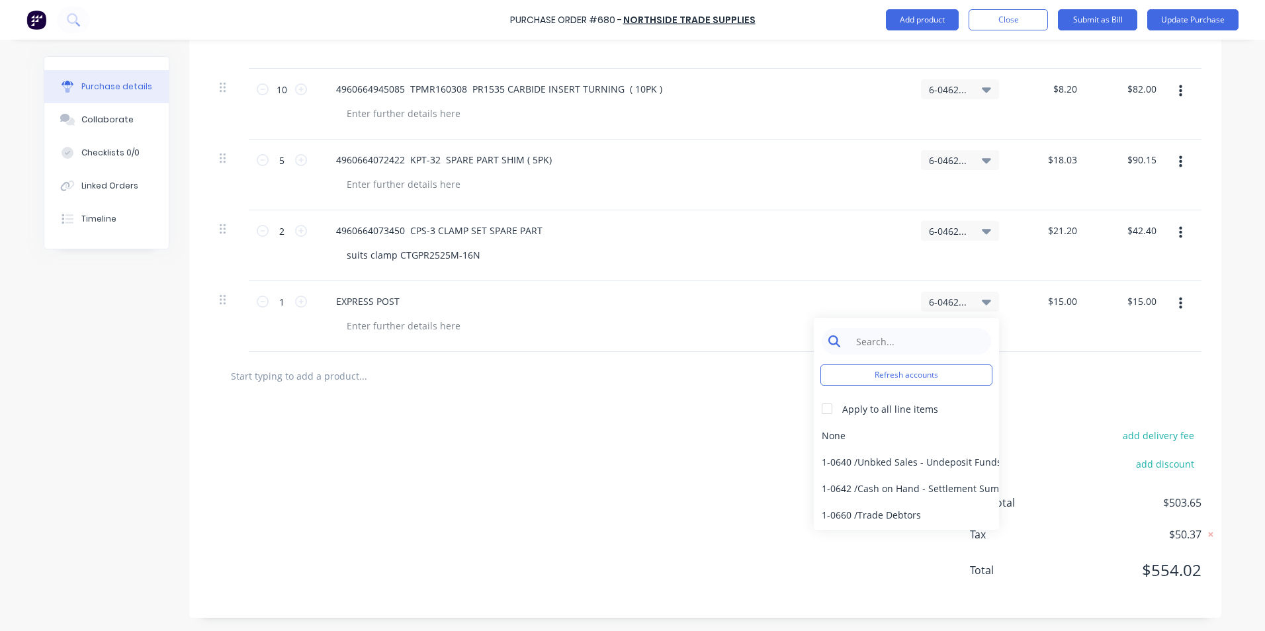
click at [956, 345] on input at bounding box center [917, 341] width 136 height 26
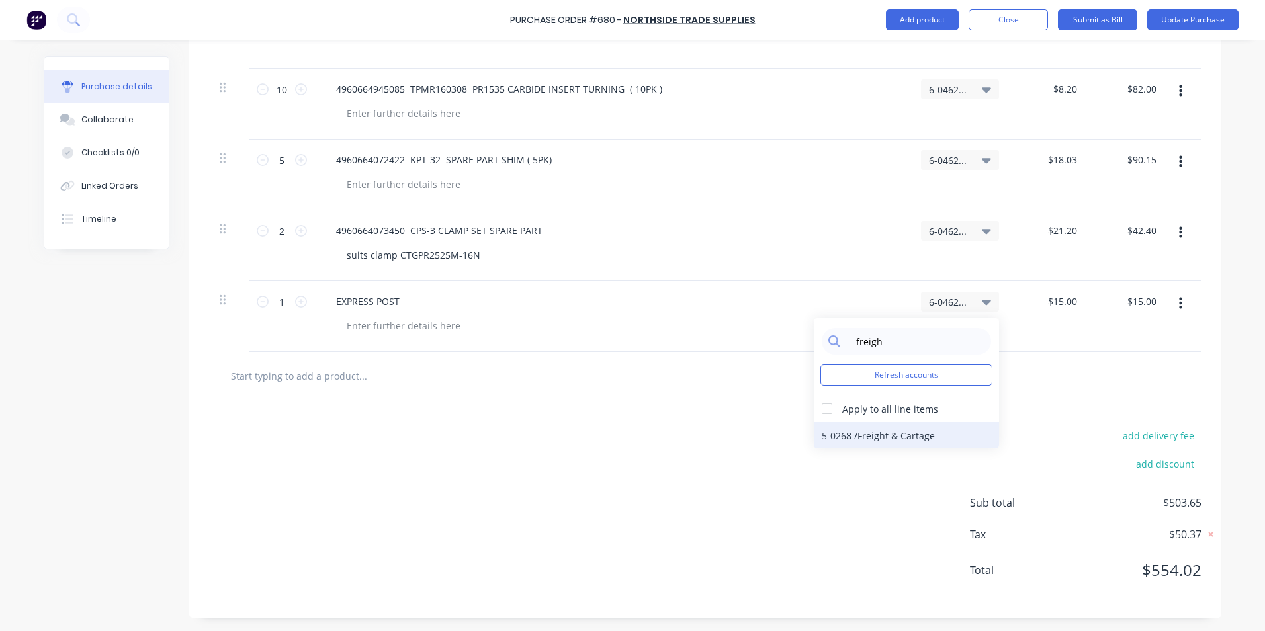
click at [854, 434] on div "5-0268 / Freight & Cartage" at bounding box center [906, 435] width 185 height 26
click at [854, 493] on div "add delivery fee add discount Sub total $503.65 Tax $50.37 Total $554.02" at bounding box center [705, 509] width 1033 height 218
click at [1177, 17] on button "Update Purchase" at bounding box center [1193, 19] width 91 height 21
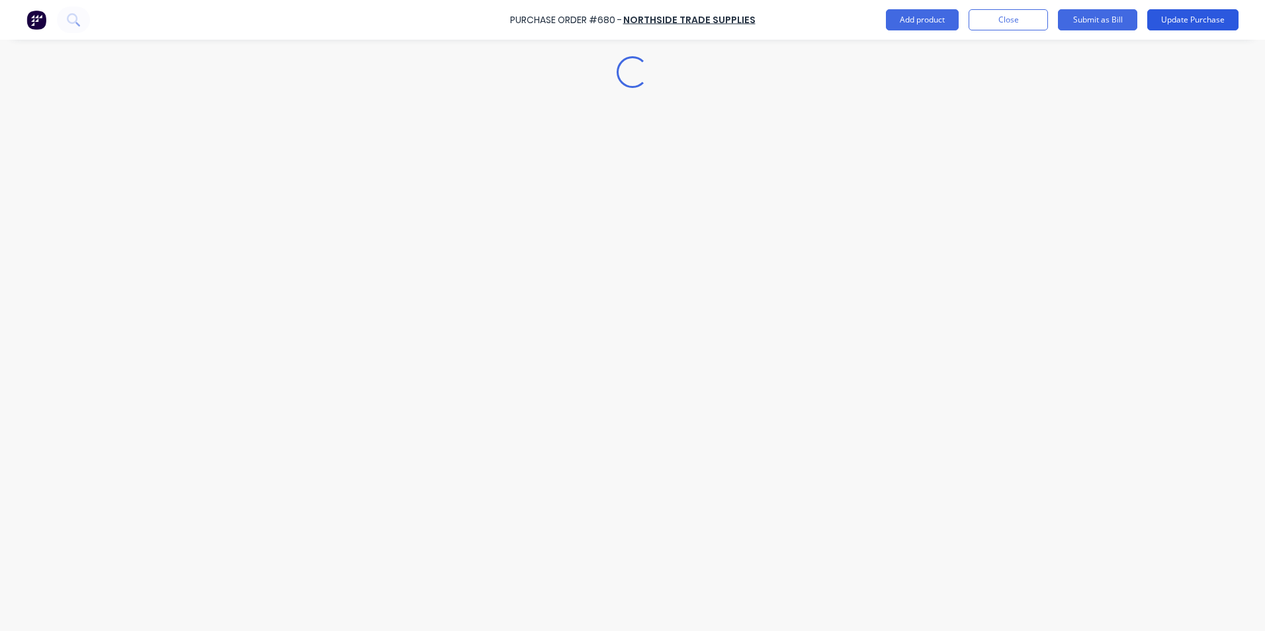
scroll to position [0, 0]
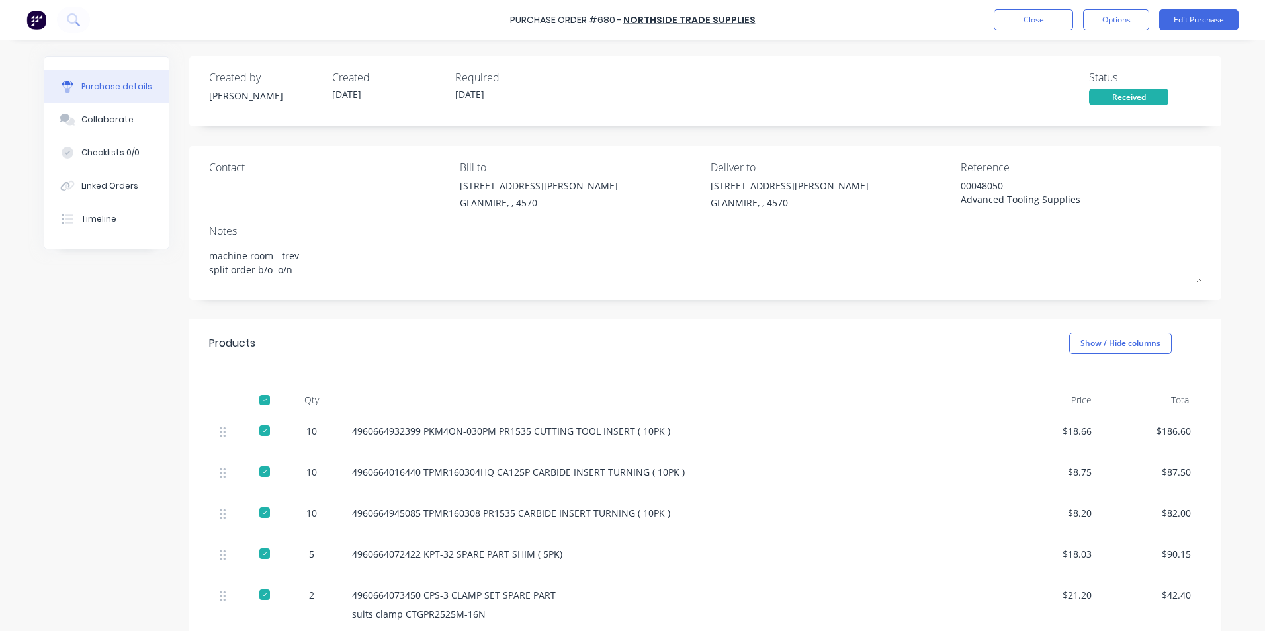
click at [1121, 17] on button "Options" at bounding box center [1116, 19] width 66 height 21
click at [1076, 76] on div "Convert to Bill" at bounding box center [1087, 80] width 102 height 19
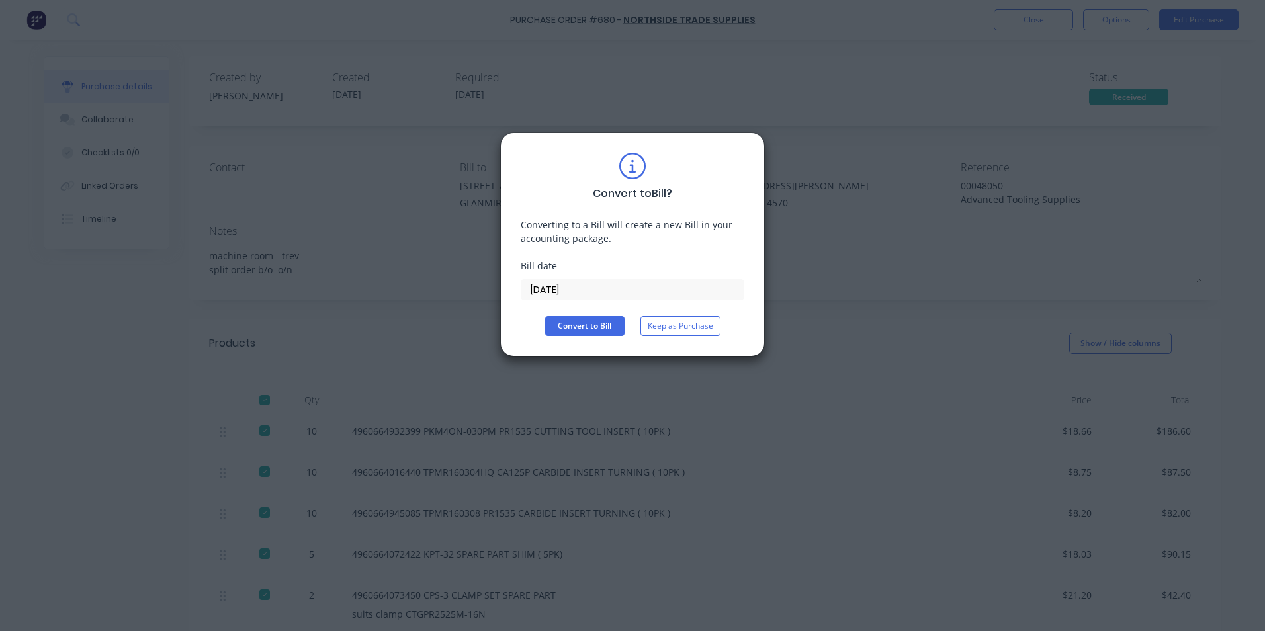
click at [608, 290] on input "[DATE]" at bounding box center [633, 290] width 222 height 20
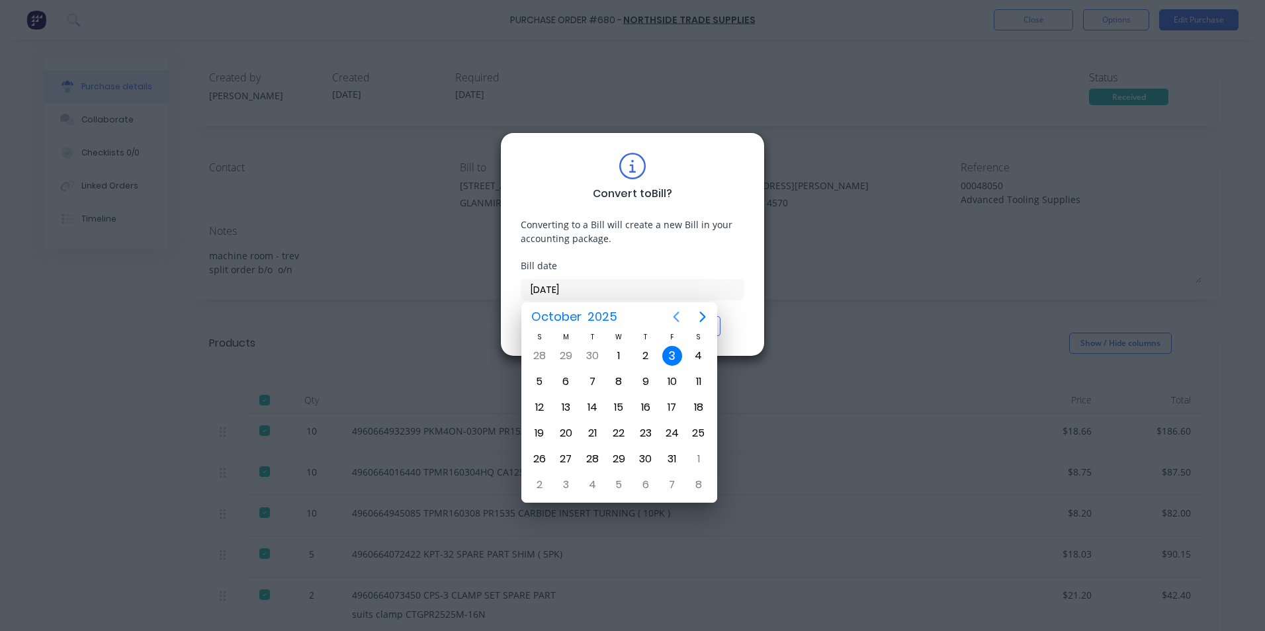
click at [679, 318] on icon "Previous page" at bounding box center [676, 317] width 16 height 16
click at [621, 409] on div "17" at bounding box center [620, 408] width 20 height 20
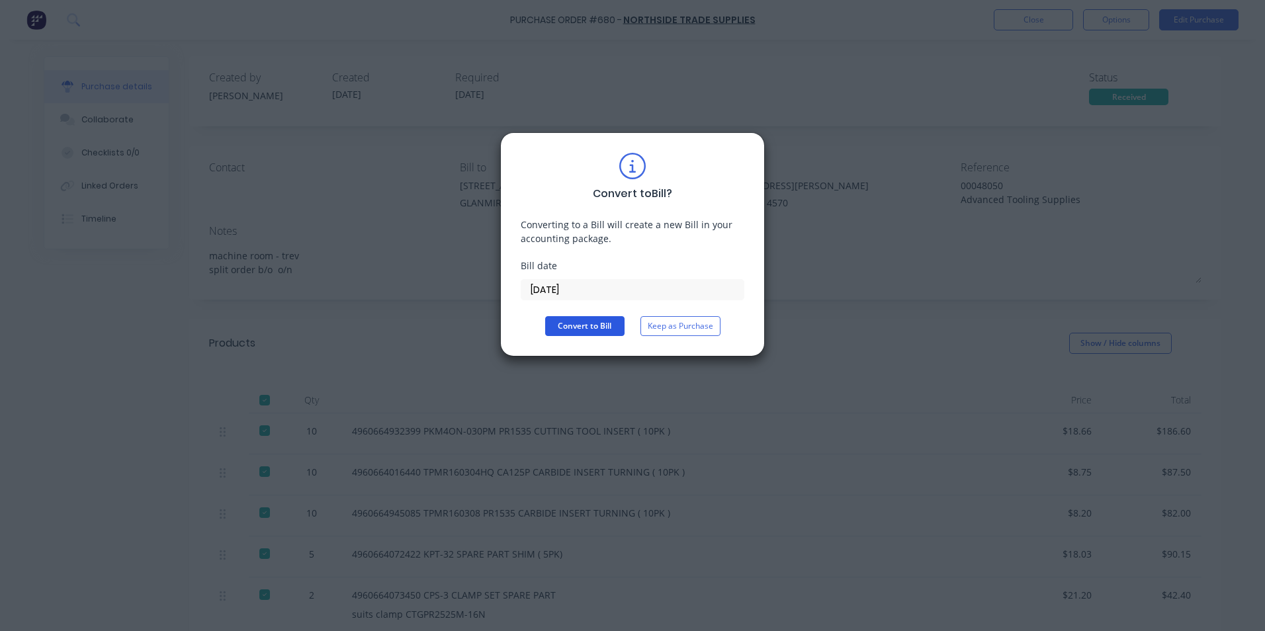
click at [586, 325] on button "Convert to Bill" at bounding box center [584, 326] width 79 height 20
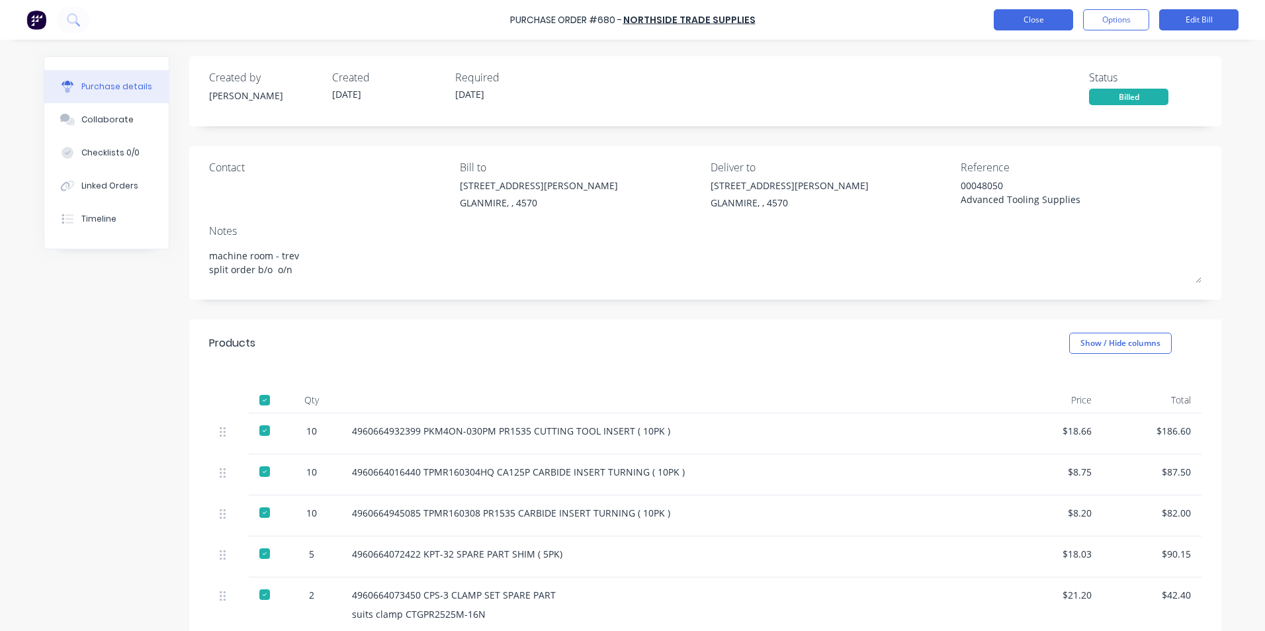
click at [1012, 18] on button "Close" at bounding box center [1033, 19] width 79 height 21
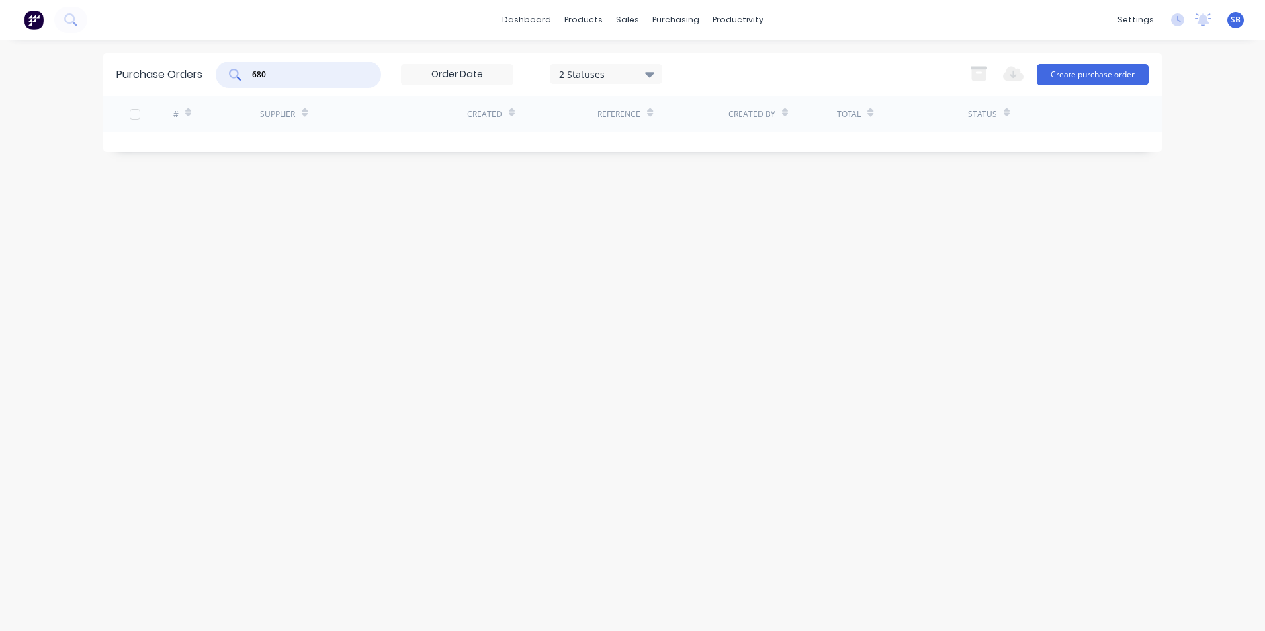
click at [149, 66] on div "Purchase Orders 680 2 Statuses 2 Statuses Export to Excel (XLSX) Create purchas…" at bounding box center [632, 74] width 1059 height 43
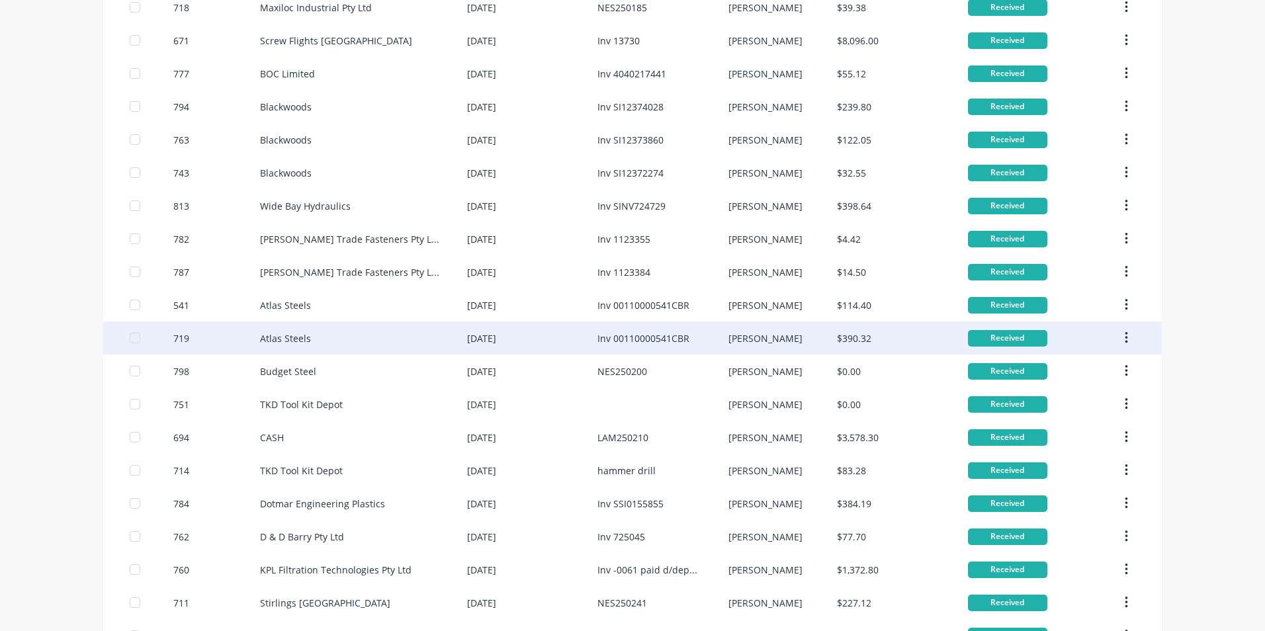
scroll to position [331, 0]
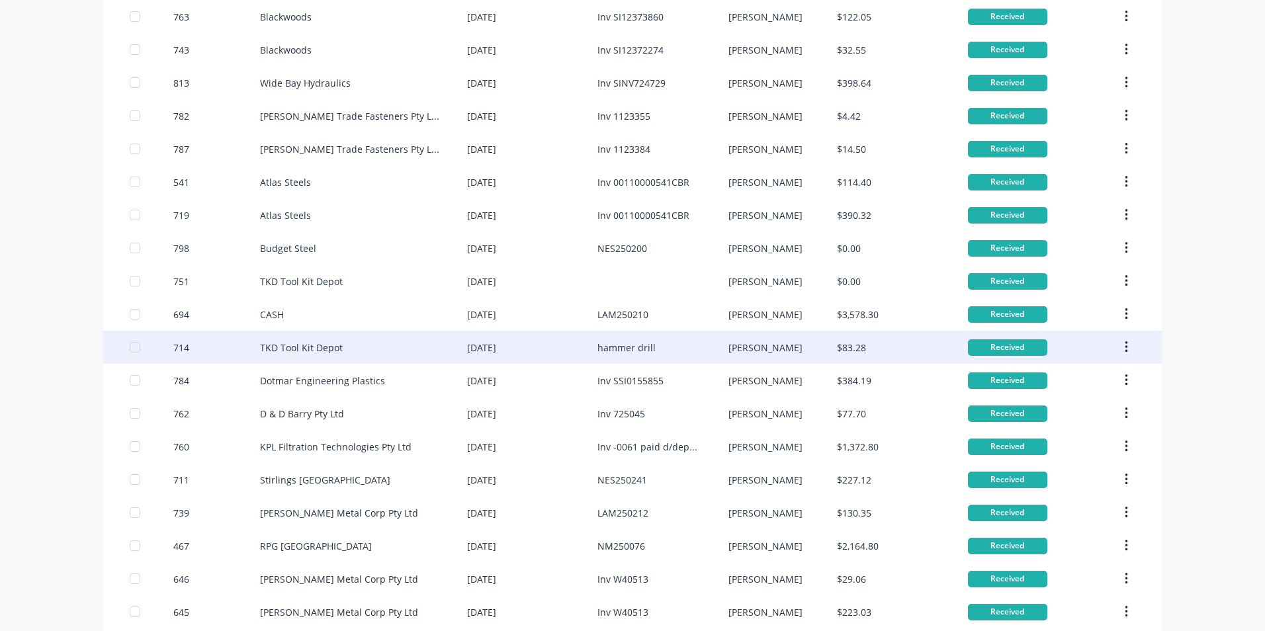
click at [995, 331] on div "Received" at bounding box center [1044, 347] width 152 height 33
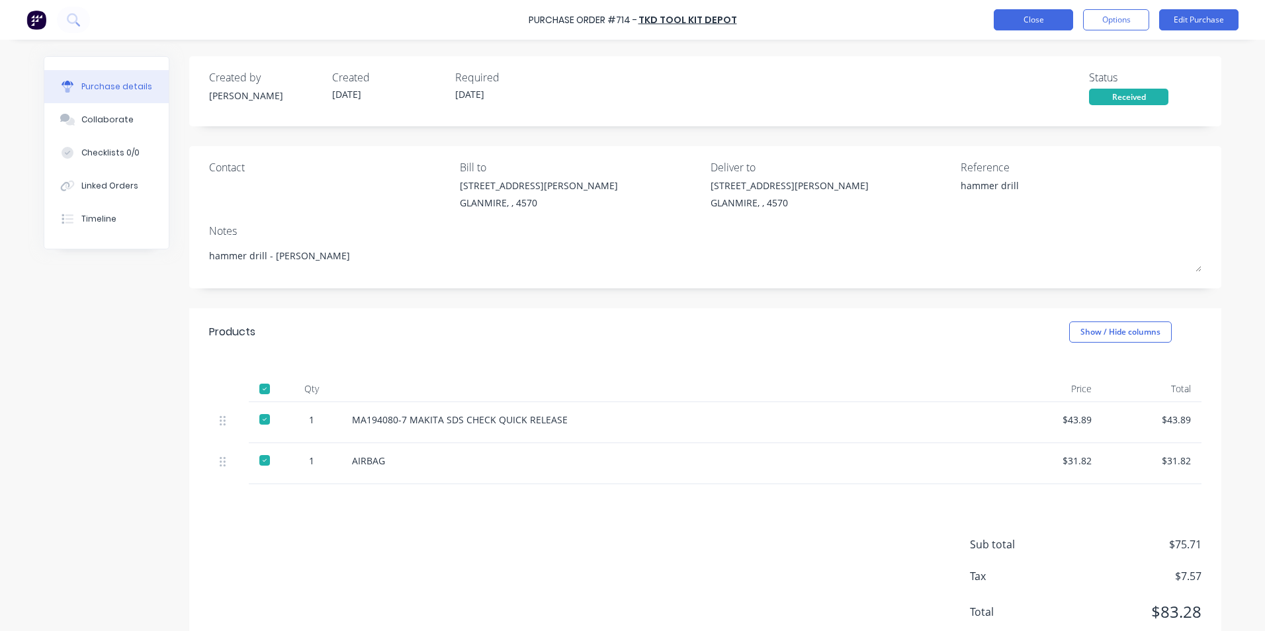
click at [1021, 21] on button "Close" at bounding box center [1033, 19] width 79 height 21
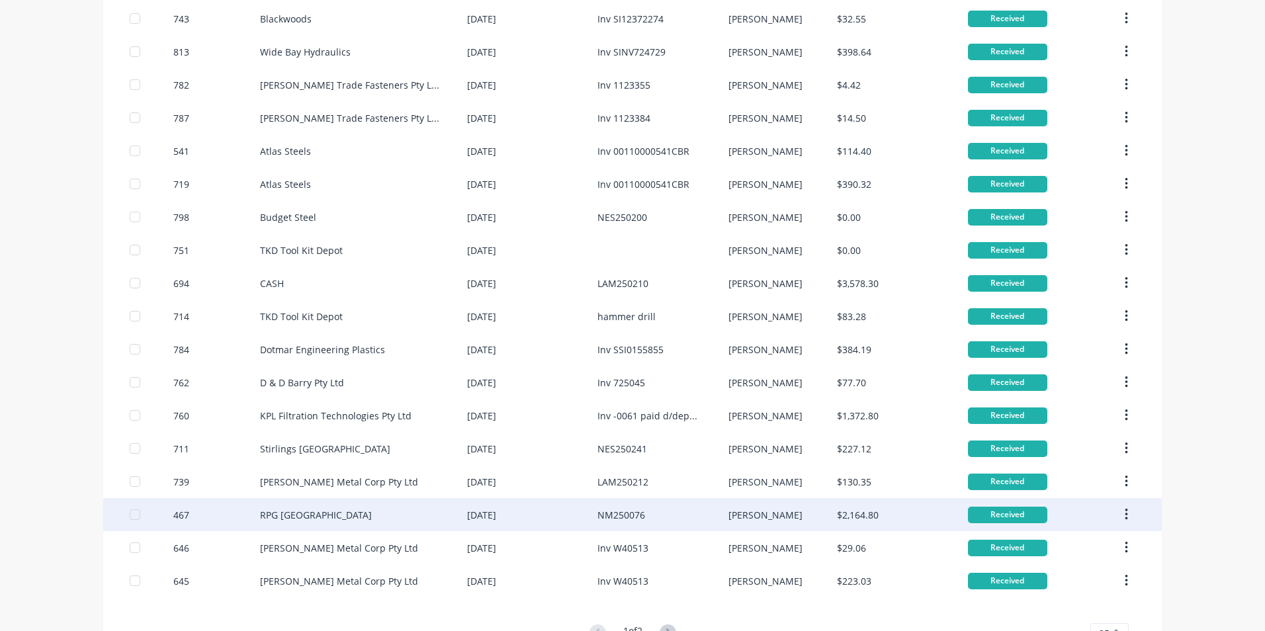
scroll to position [407, 0]
